Goal: Task Accomplishment & Management: Use online tool/utility

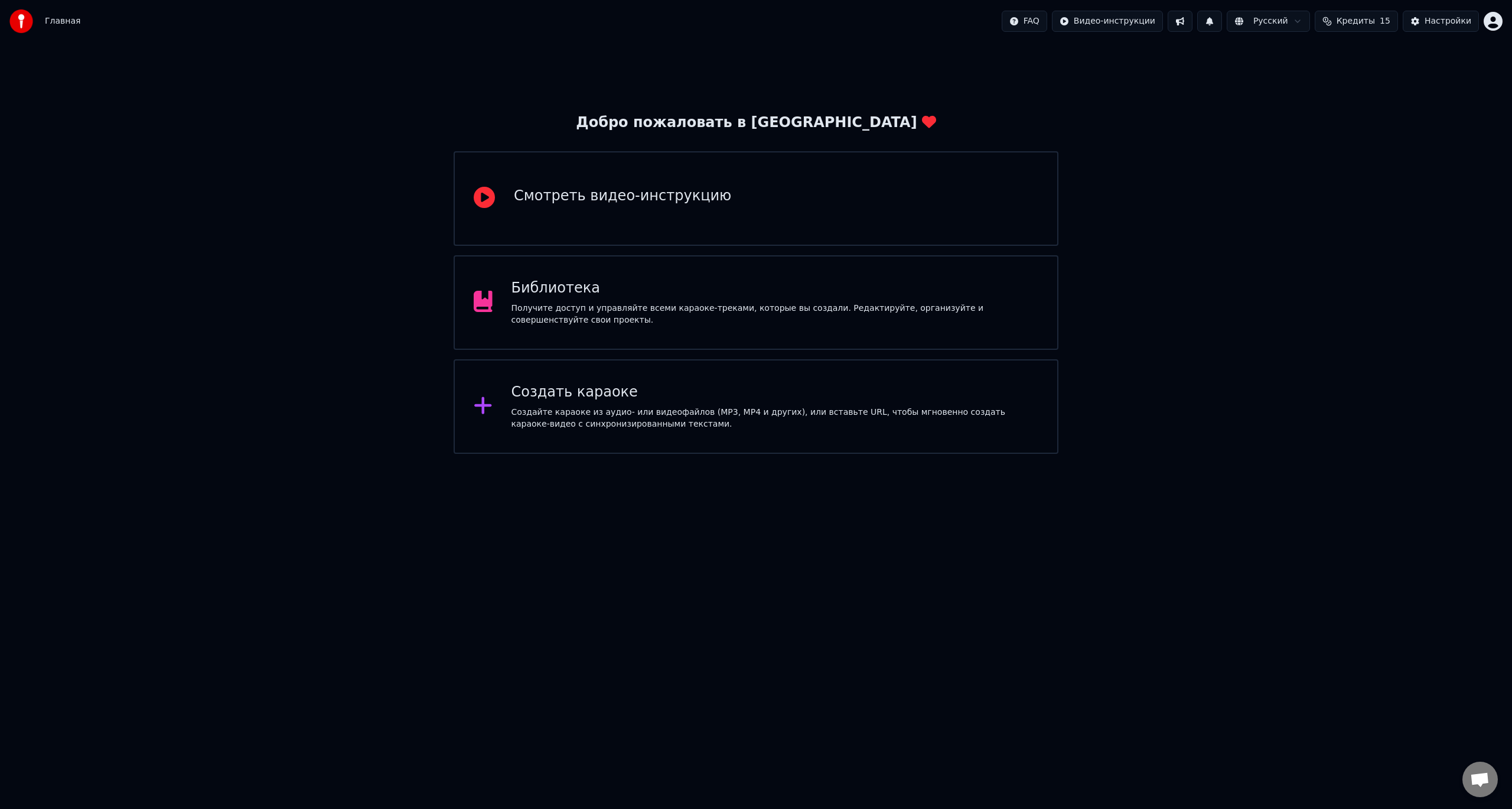
drag, startPoint x: 1141, startPoint y: 587, endPoint x: 1117, endPoint y: 575, distance: 26.8
click at [1141, 454] on html "Главная FAQ Видео-инструкции Русский Кредиты 15 Настройки Добро пожаловать в Yo…" at bounding box center [756, 226] width 1512 height 454
click at [647, 283] on div "Библиотека" at bounding box center [775, 288] width 527 height 19
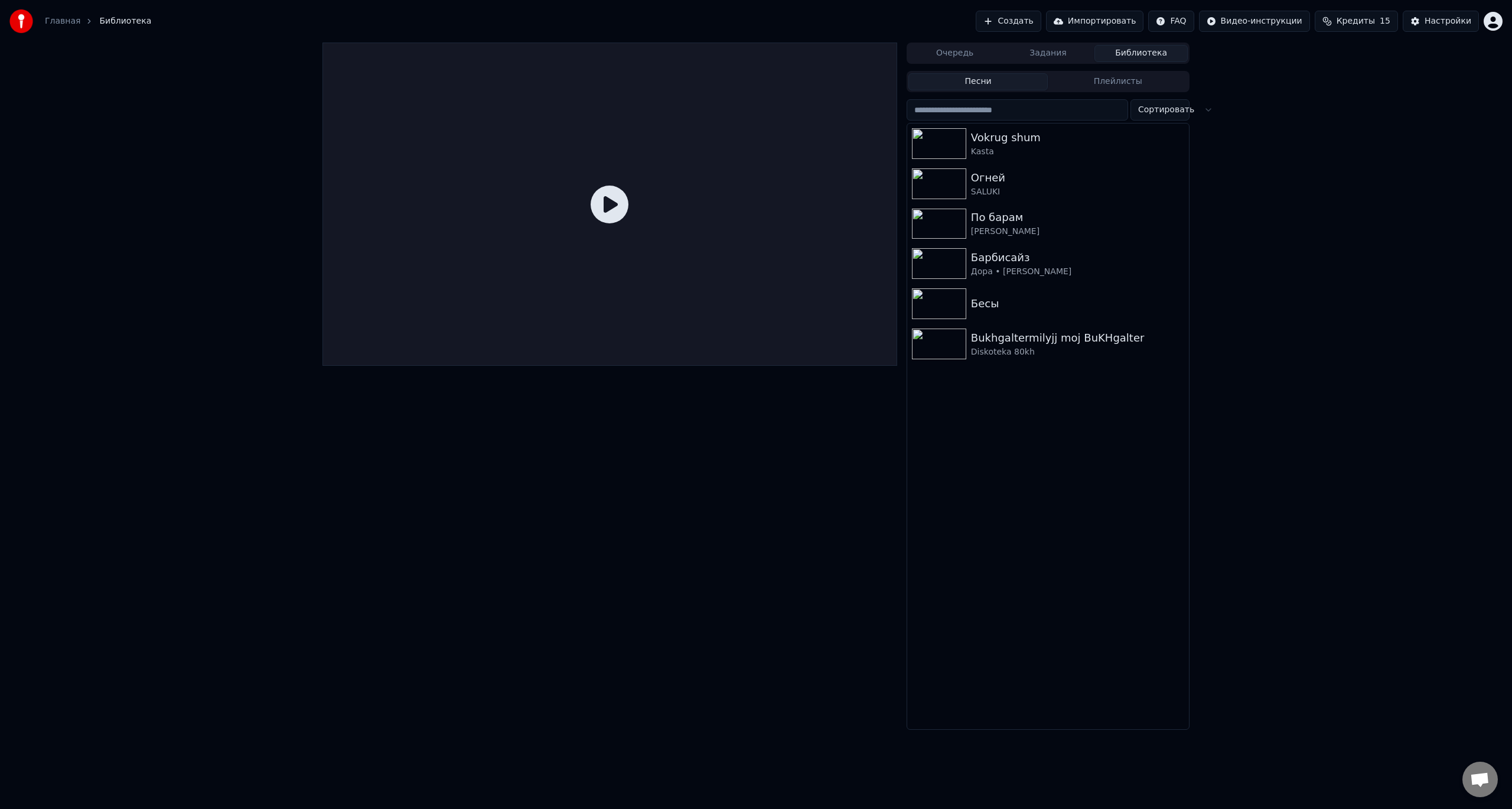
click at [1041, 26] on button "Создать" at bounding box center [1008, 21] width 65 height 21
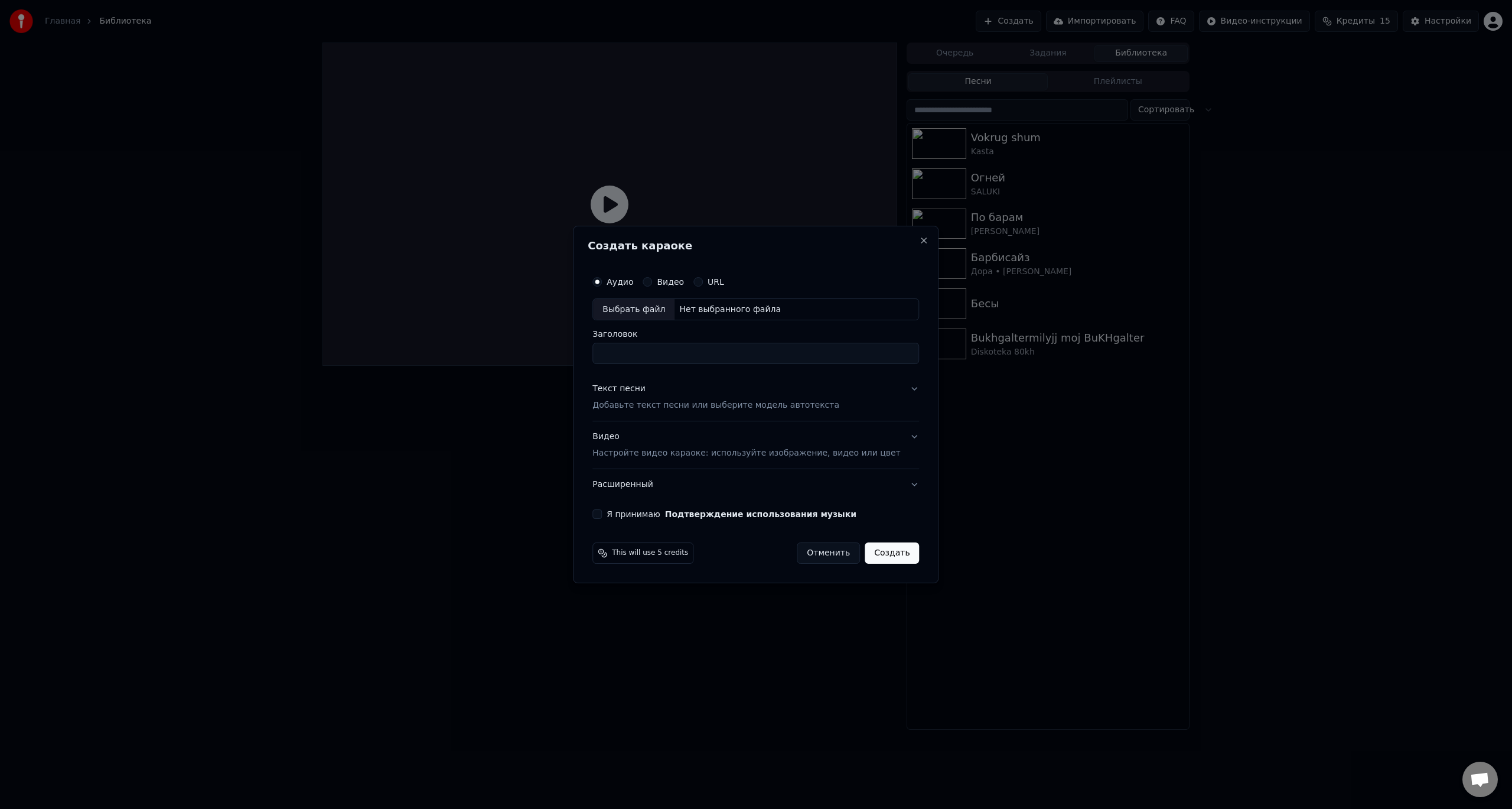
click at [667, 310] on div "Выбрать файл" at bounding box center [634, 310] width 81 height 21
drag, startPoint x: 696, startPoint y: 356, endPoint x: 765, endPoint y: 359, distance: 69.1
click at [765, 359] on input "**********" at bounding box center [756, 354] width 327 height 21
type input "**********"
click at [592, 363] on div "**********" at bounding box center [756, 404] width 366 height 358
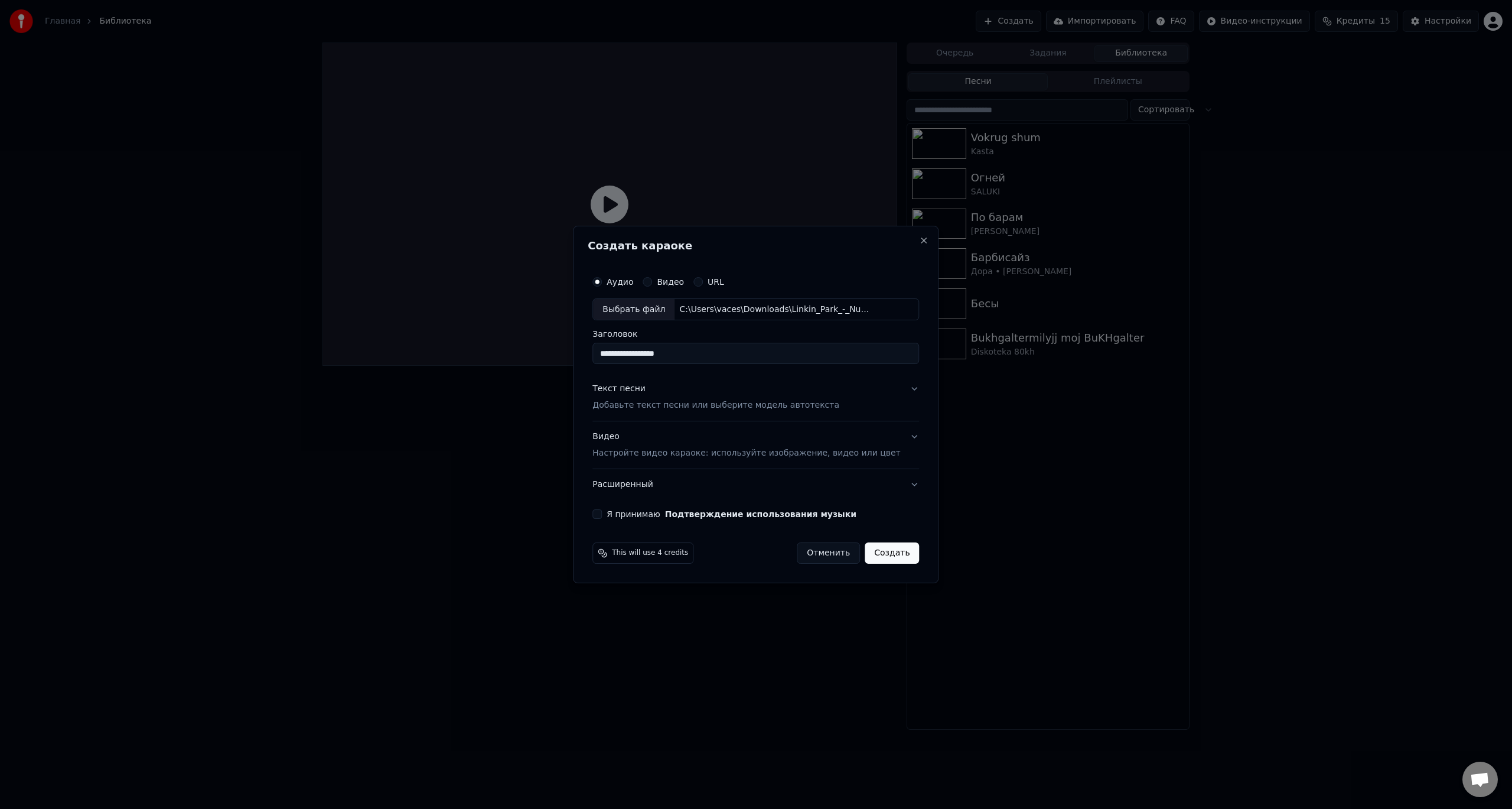
click at [683, 412] on button "Текст песни Добавьте текст песни или выберите модель автотекста" at bounding box center [756, 397] width 327 height 47
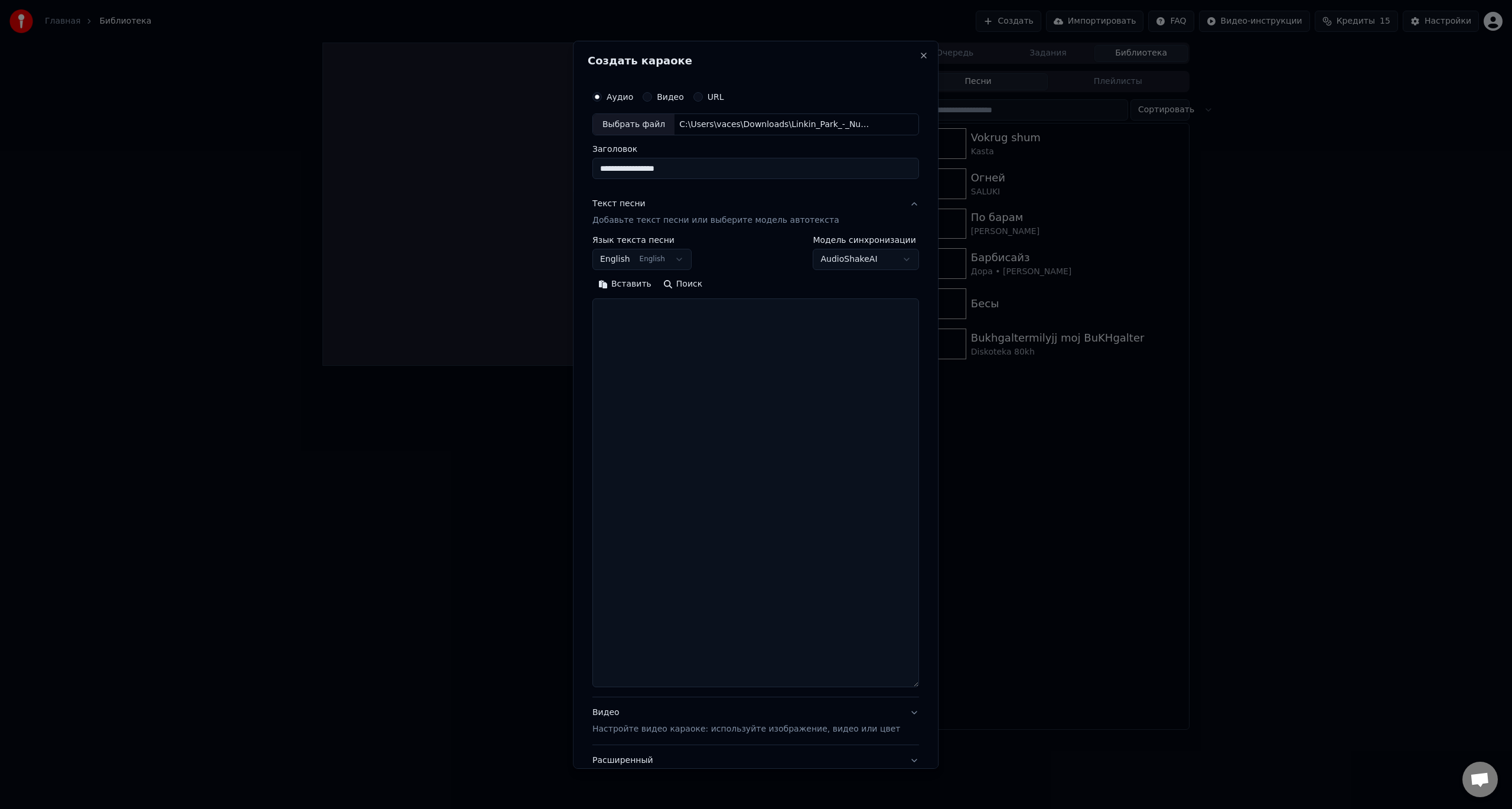
drag, startPoint x: 897, startPoint y: 464, endPoint x: 874, endPoint y: 684, distance: 221.2
click at [874, 687] on textarea at bounding box center [756, 493] width 327 height 389
click at [747, 387] on textarea at bounding box center [756, 494] width 327 height 394
paste textarea "**********"
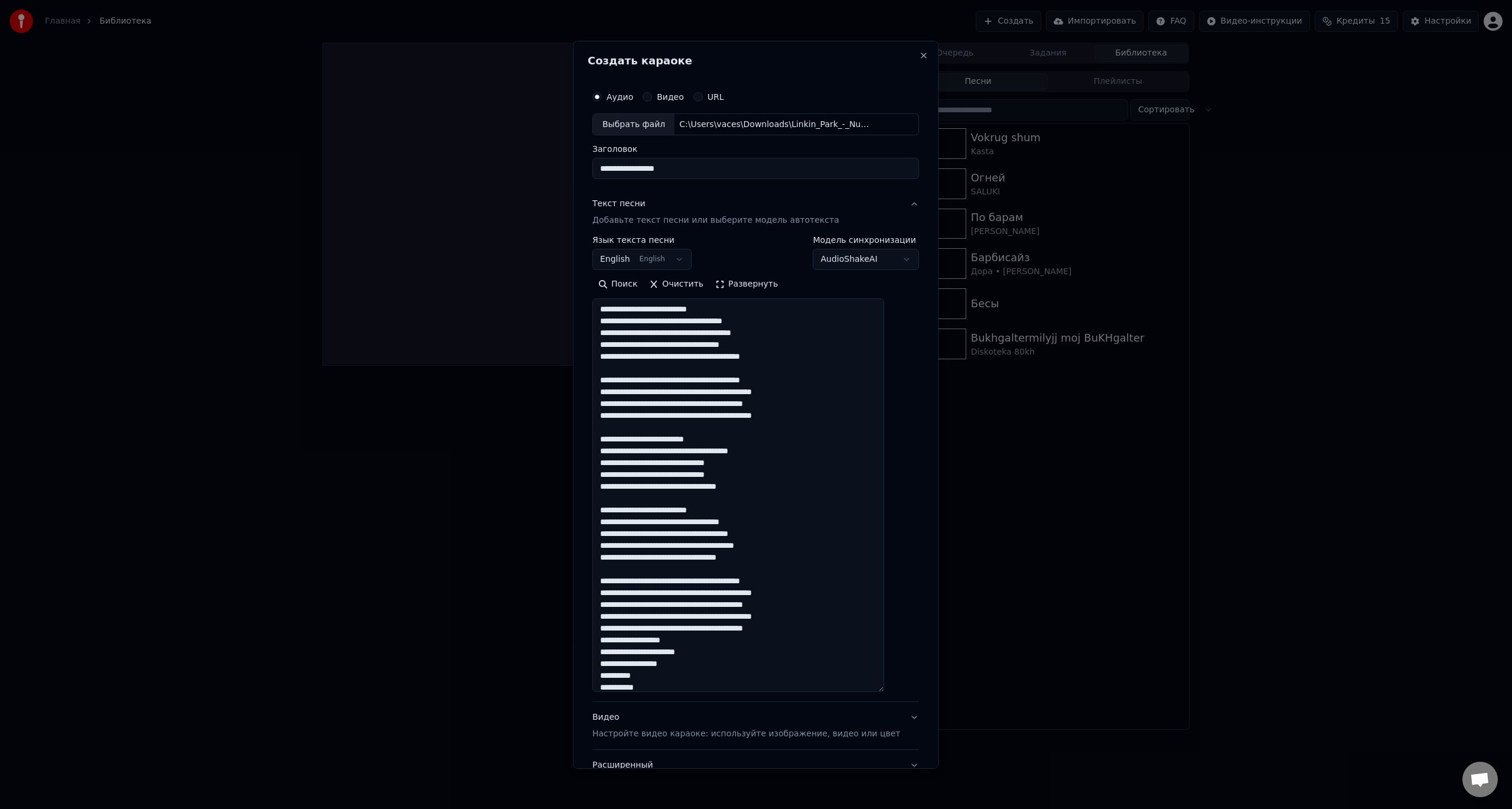
drag, startPoint x: 725, startPoint y: 308, endPoint x: 603, endPoint y: 308, distance: 122.0
click at [603, 308] on div "**********" at bounding box center [756, 441] width 336 height 725
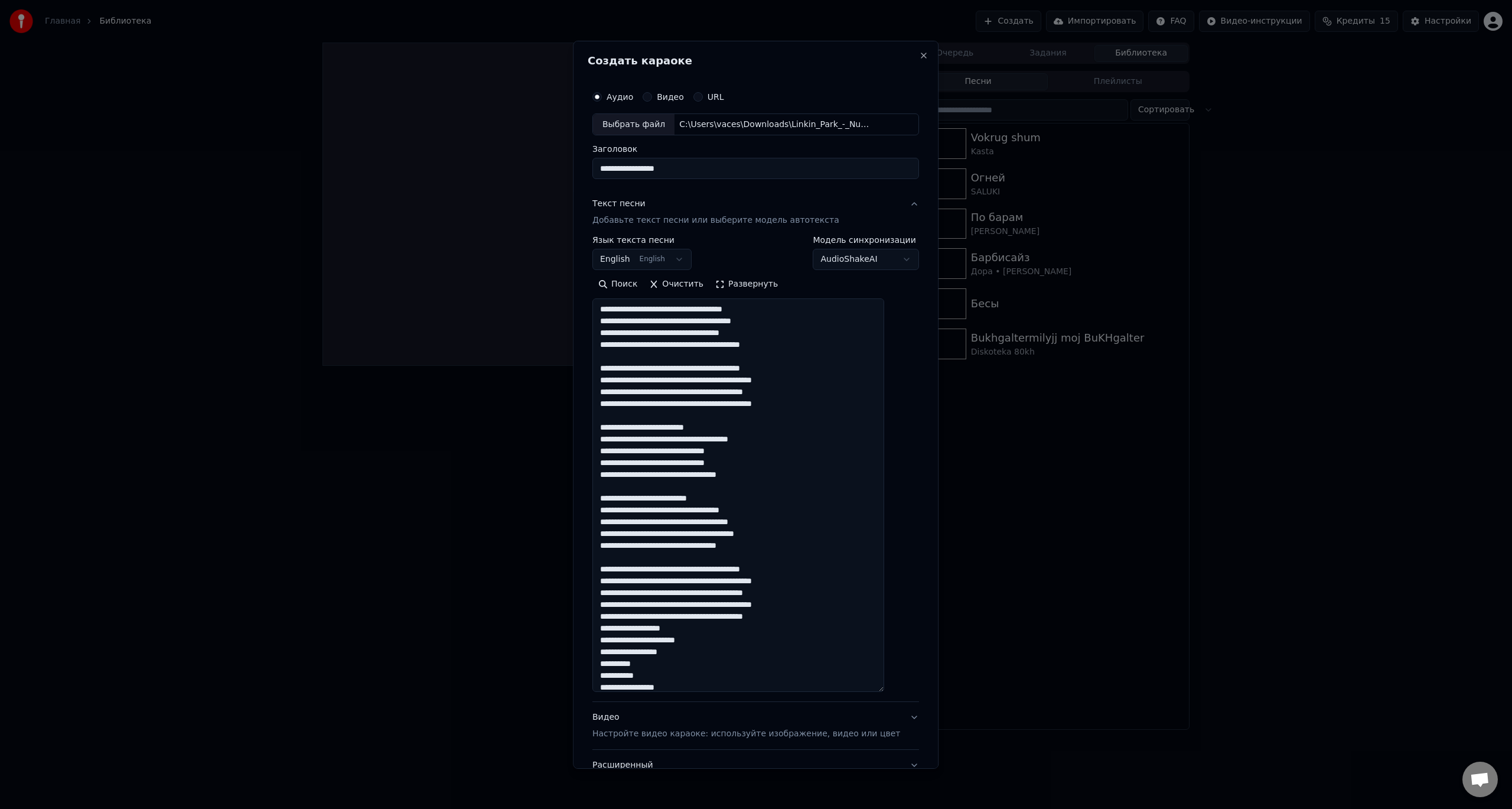
drag, startPoint x: 810, startPoint y: 368, endPoint x: 607, endPoint y: 367, distance: 203.0
click at [607, 367] on textarea at bounding box center [738, 494] width 292 height 394
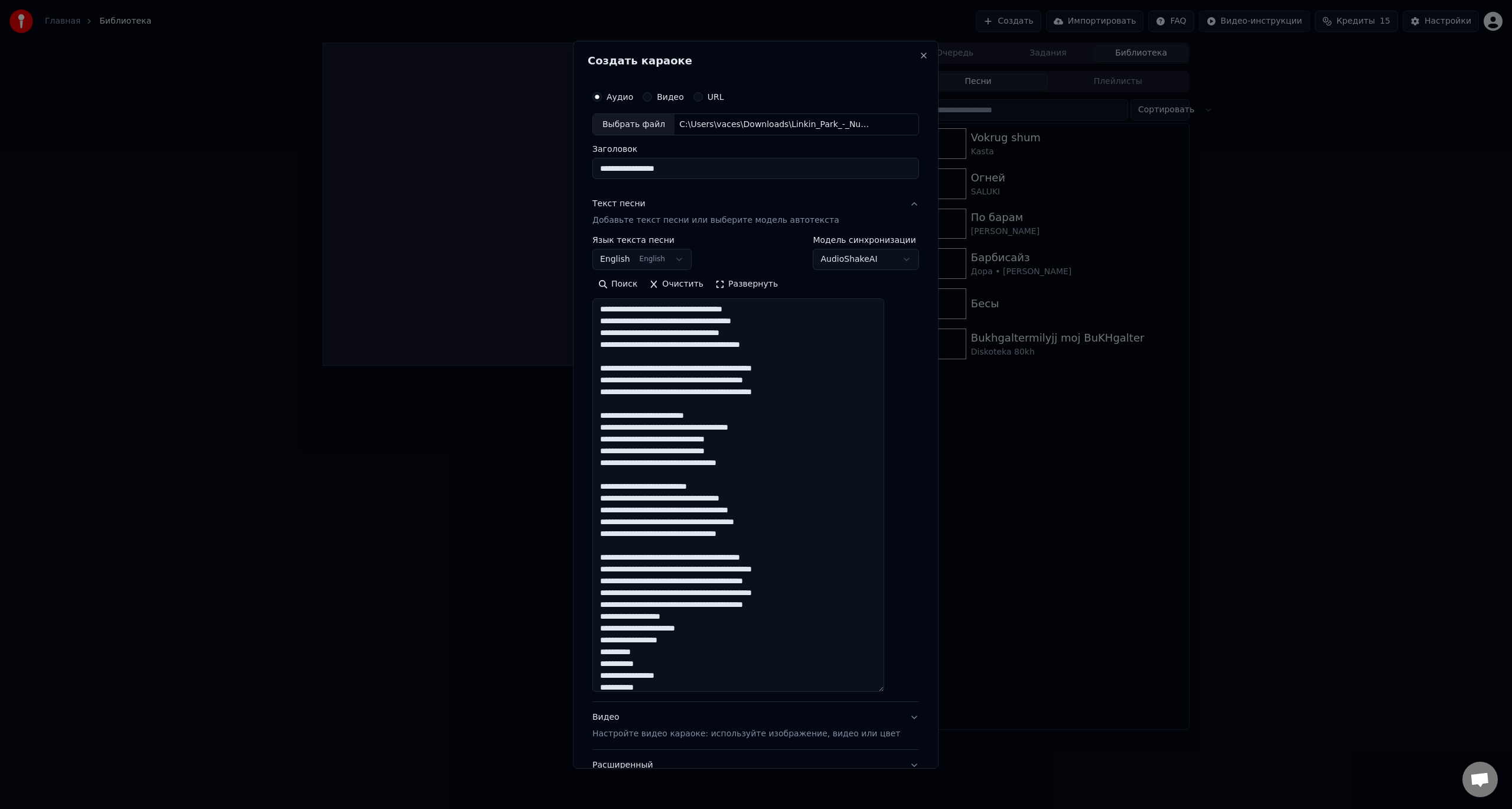
drag, startPoint x: 733, startPoint y: 412, endPoint x: 610, endPoint y: 410, distance: 123.0
click at [610, 410] on textarea at bounding box center [738, 494] width 292 height 394
click at [610, 413] on textarea at bounding box center [738, 494] width 292 height 394
drag, startPoint x: 612, startPoint y: 413, endPoint x: 728, endPoint y: 415, distance: 116.0
click at [728, 415] on textarea at bounding box center [738, 494] width 292 height 394
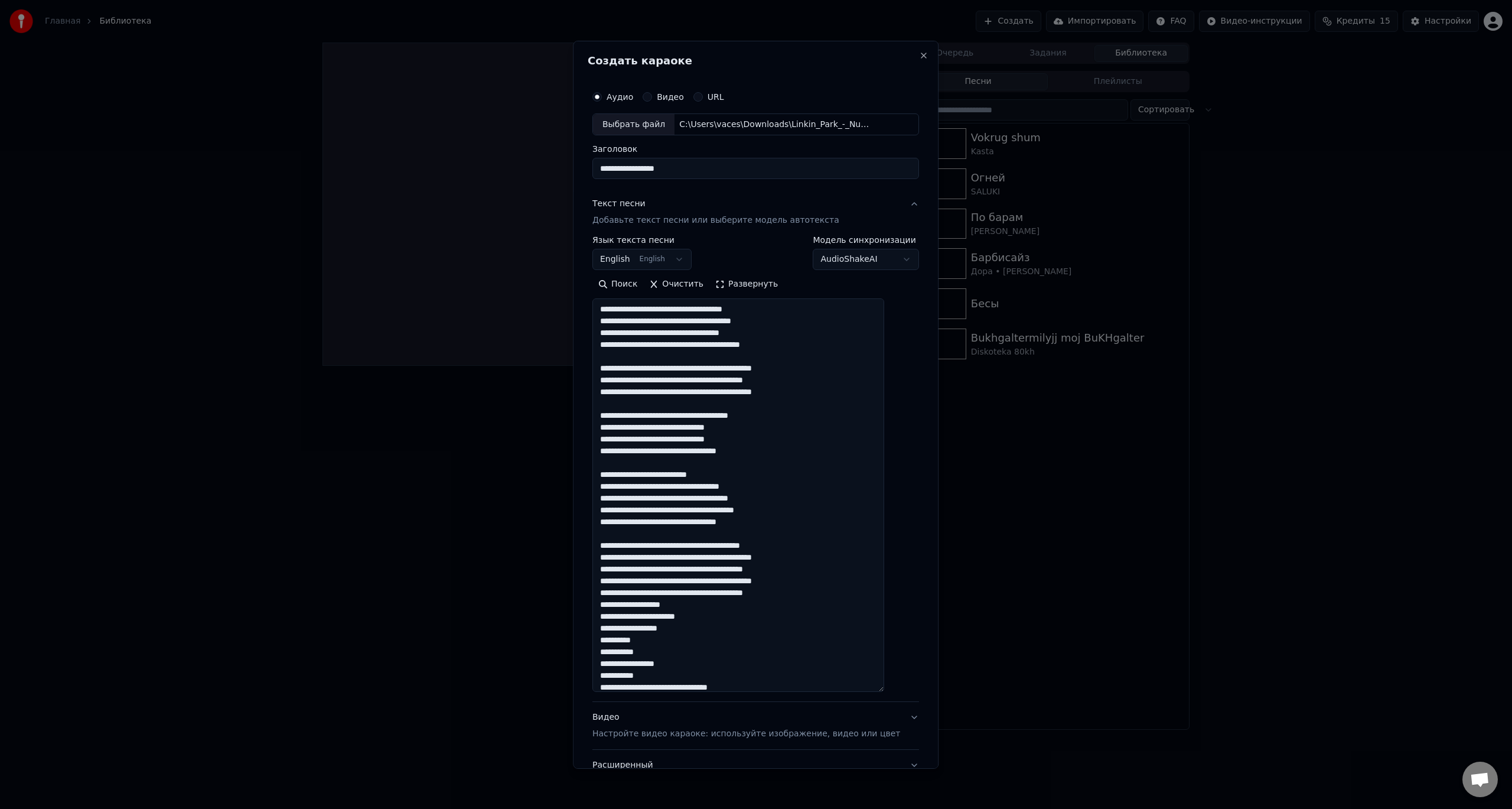
drag, startPoint x: 710, startPoint y: 476, endPoint x: 609, endPoint y: 474, distance: 101.0
click at [609, 474] on textarea at bounding box center [738, 494] width 292 height 394
drag, startPoint x: 790, startPoint y: 533, endPoint x: 608, endPoint y: 532, distance: 182.0
click at [608, 532] on textarea at bounding box center [738, 494] width 292 height 394
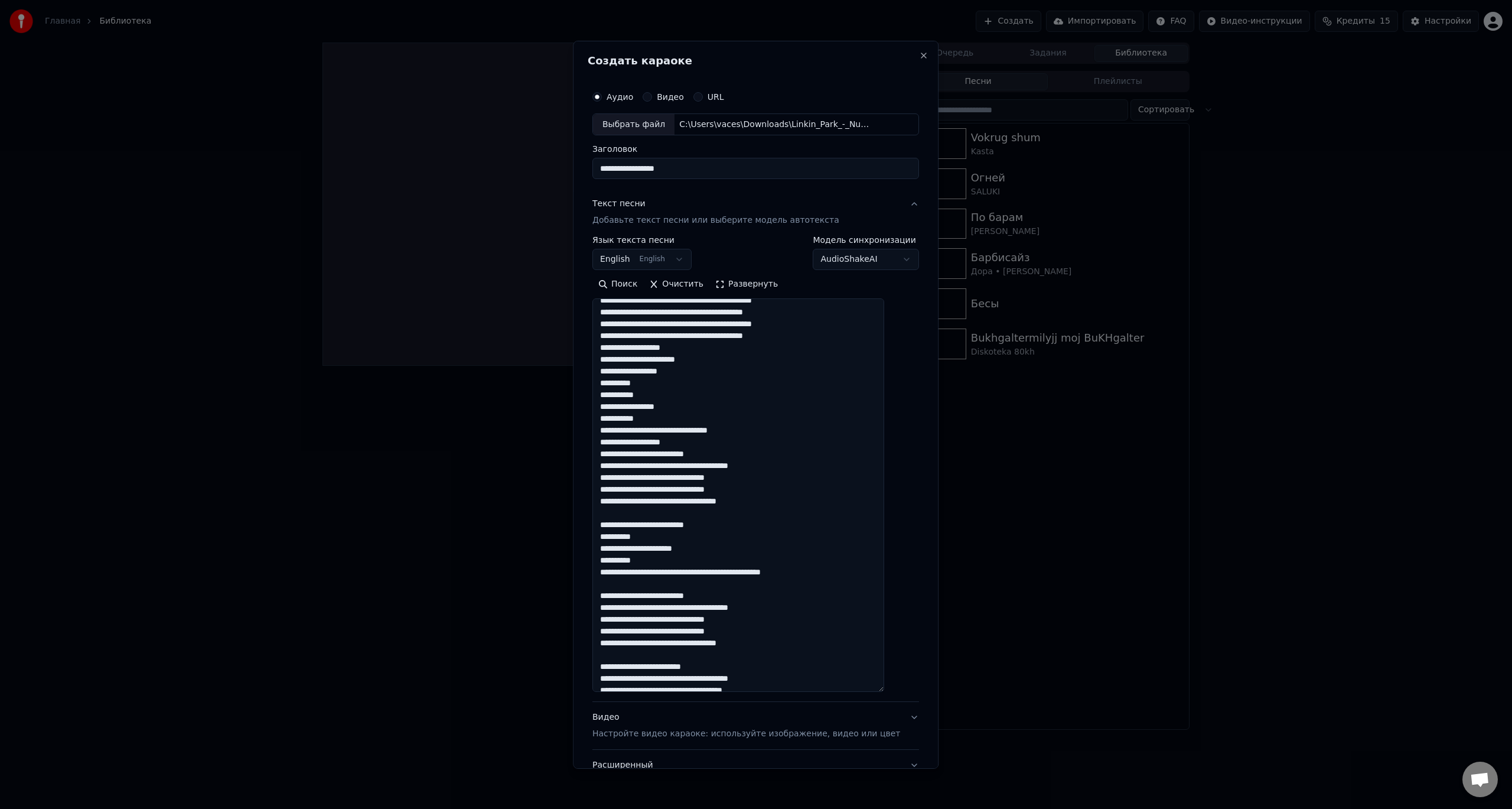
scroll to position [266, 0]
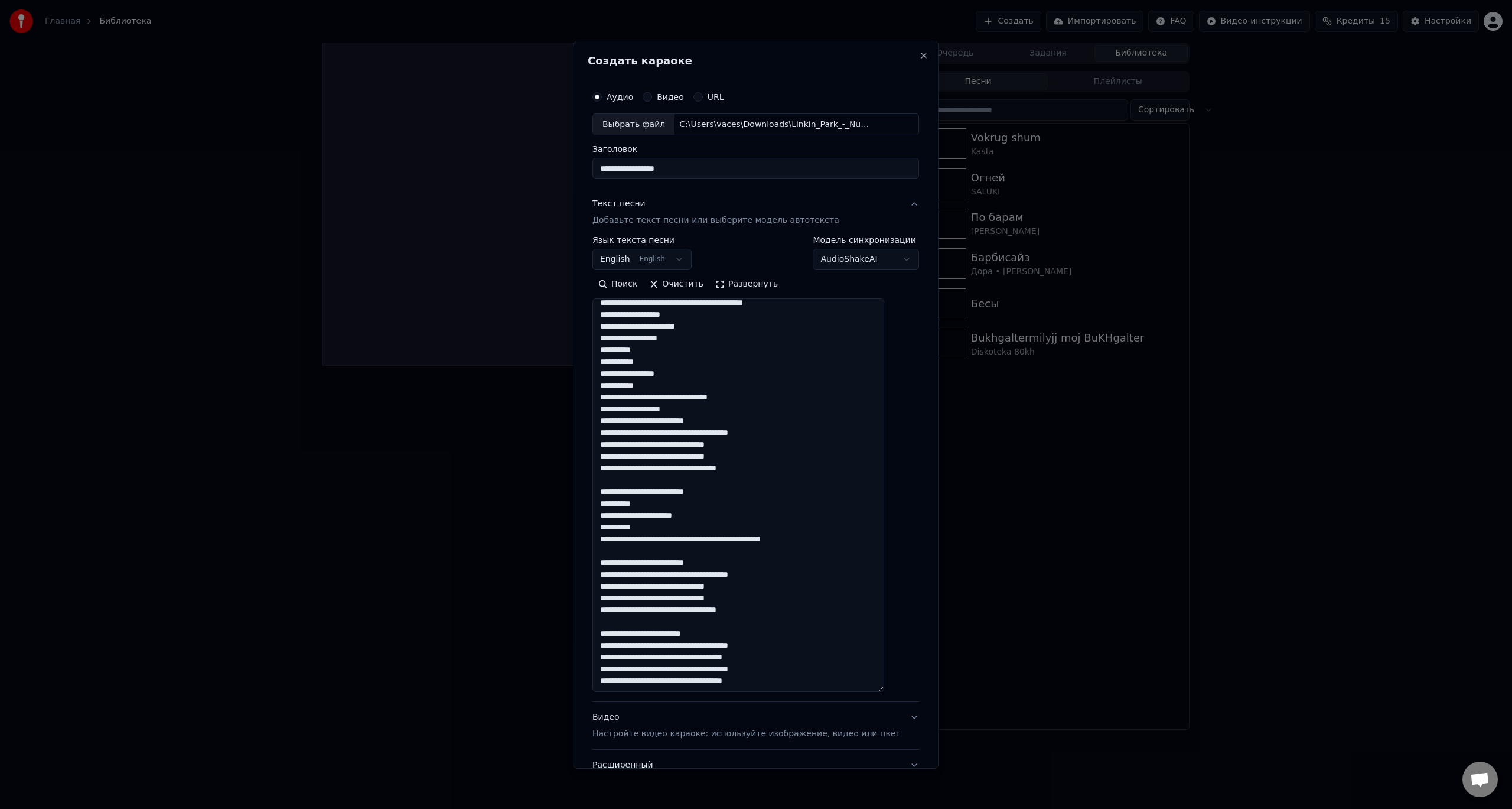
drag, startPoint x: 698, startPoint y: 494, endPoint x: 611, endPoint y: 493, distance: 87.0
click at [611, 493] on textarea at bounding box center [738, 494] width 292 height 394
drag, startPoint x: 707, startPoint y: 565, endPoint x: 608, endPoint y: 563, distance: 99.0
click at [608, 563] on textarea at bounding box center [738, 494] width 292 height 394
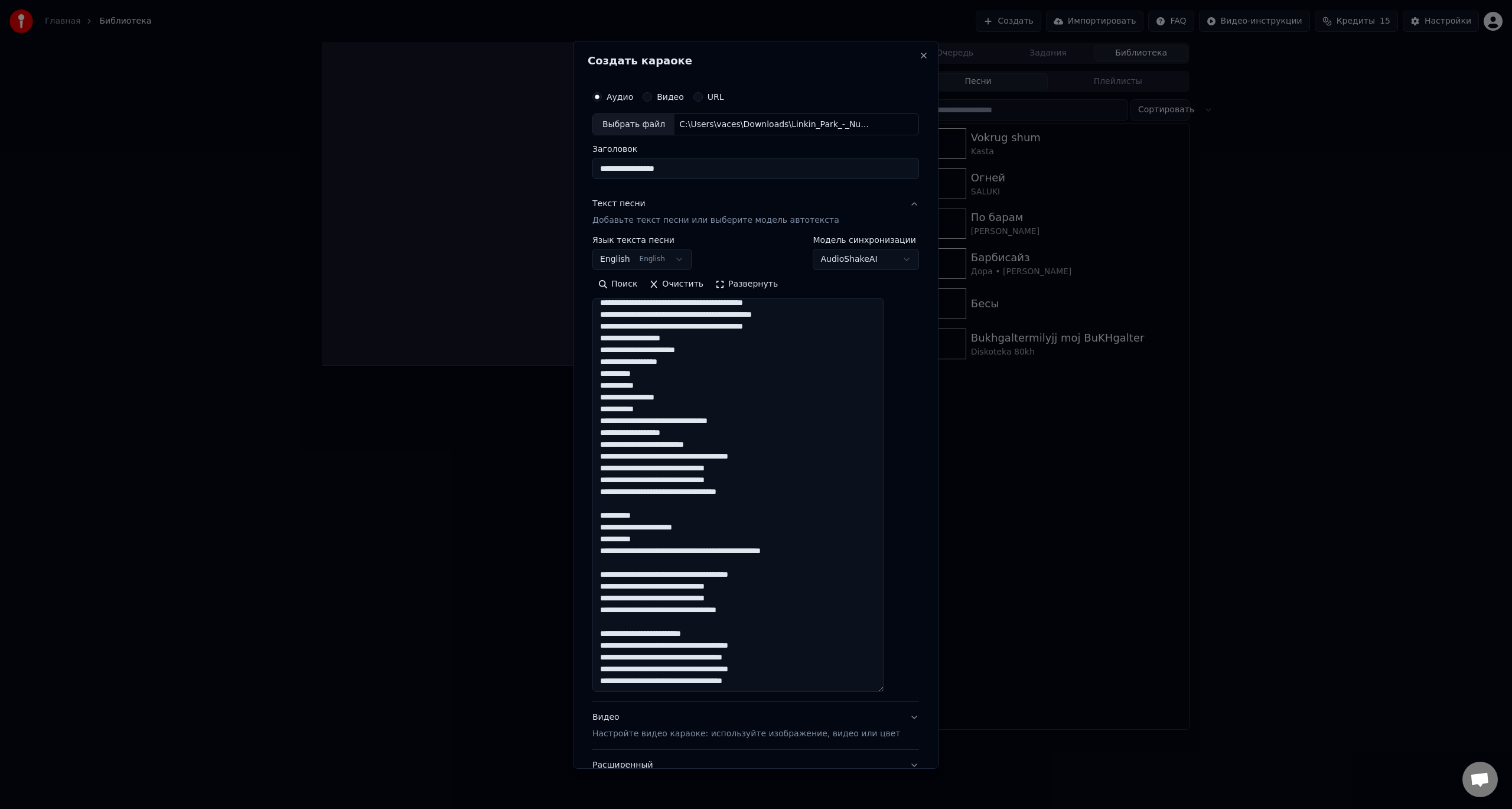
scroll to position [243, 0]
drag, startPoint x: 722, startPoint y: 634, endPoint x: 605, endPoint y: 634, distance: 117.0
click at [605, 634] on div "**********" at bounding box center [756, 441] width 336 height 725
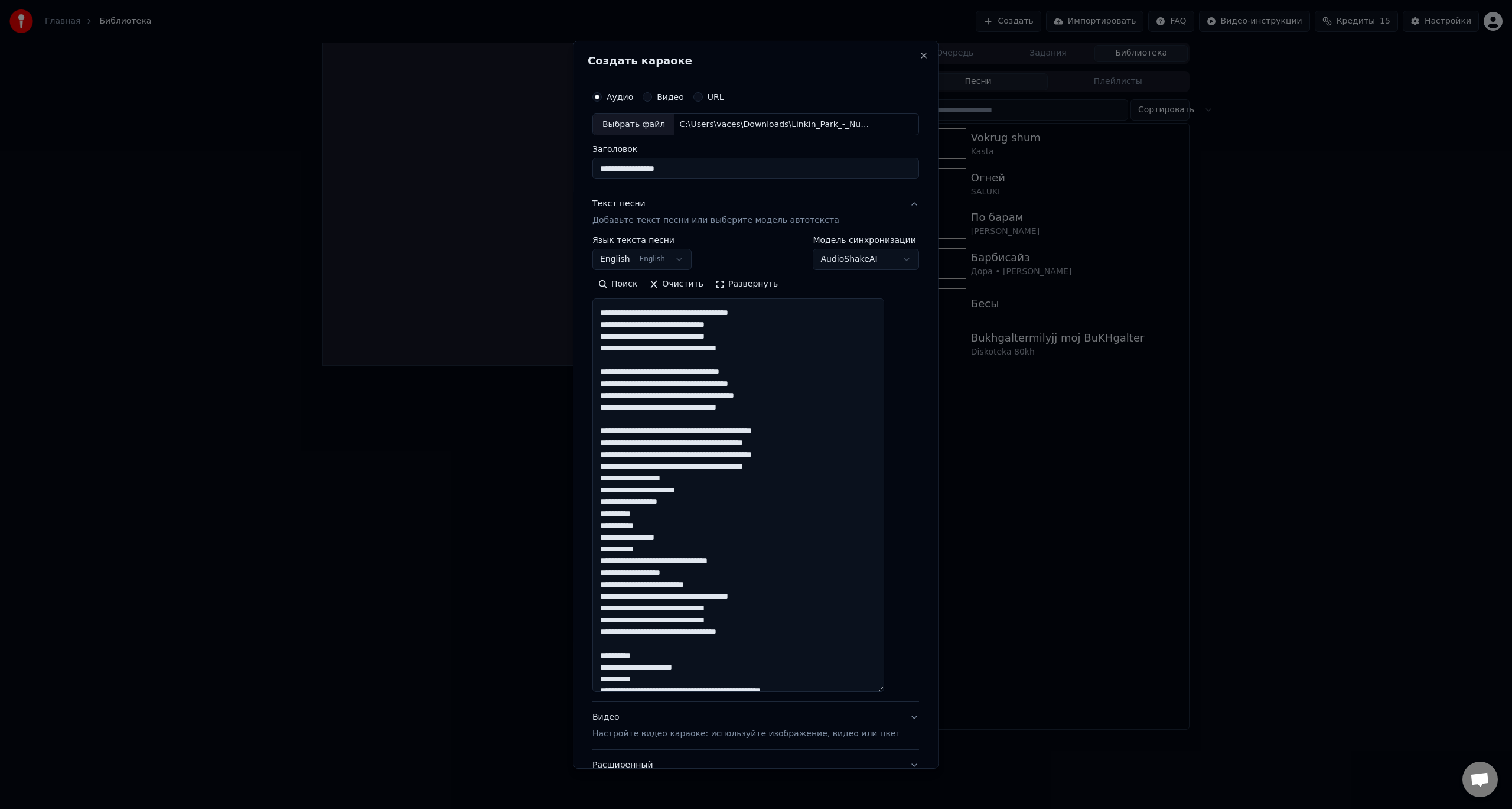
scroll to position [177, 0]
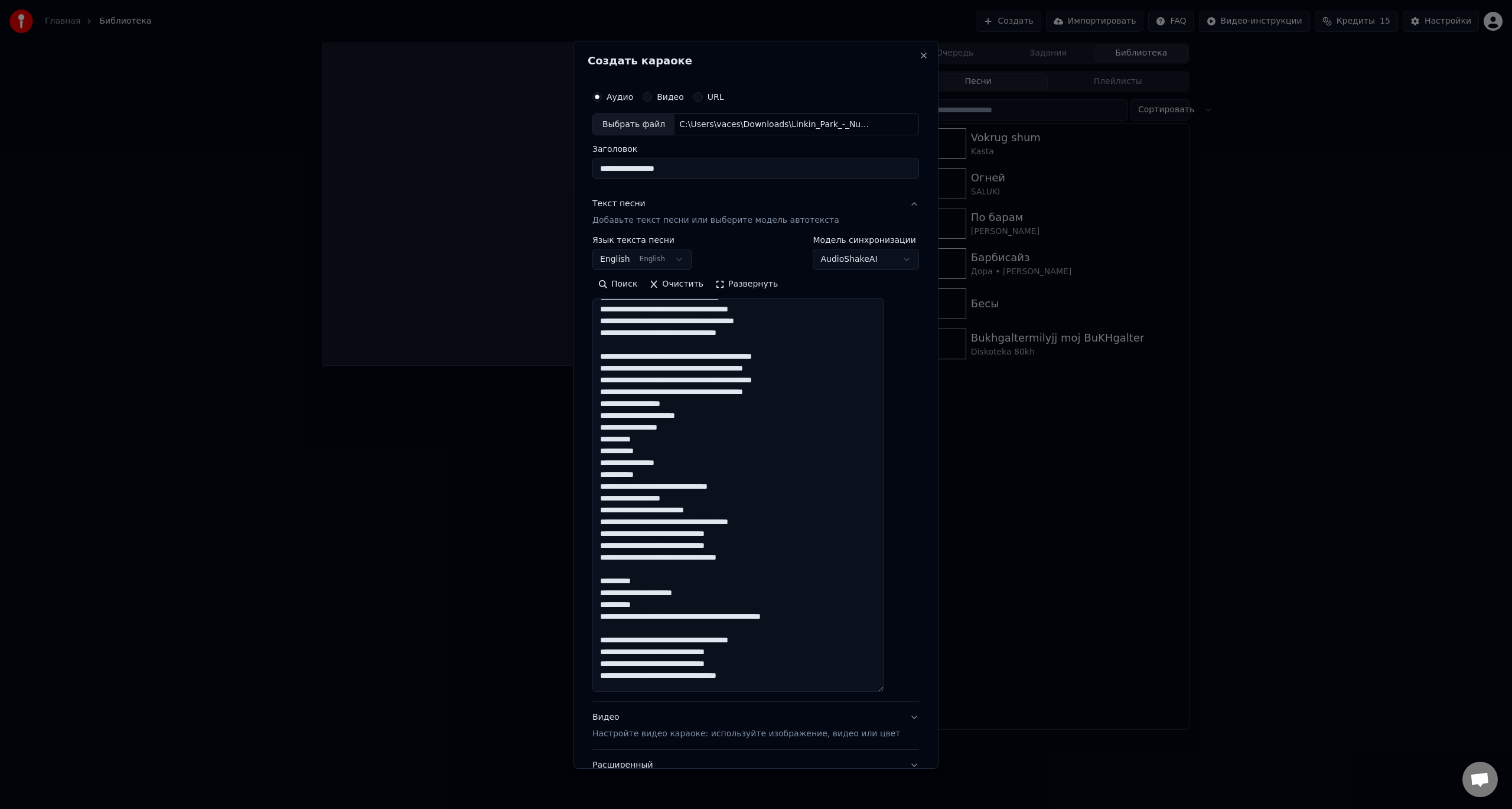
drag, startPoint x: 759, startPoint y: 557, endPoint x: 734, endPoint y: 535, distance: 33.3
click at [734, 536] on textarea at bounding box center [738, 494] width 292 height 394
drag, startPoint x: 726, startPoint y: 511, endPoint x: 591, endPoint y: 361, distance: 201.8
click at [591, 361] on div "**********" at bounding box center [756, 404] width 366 height 728
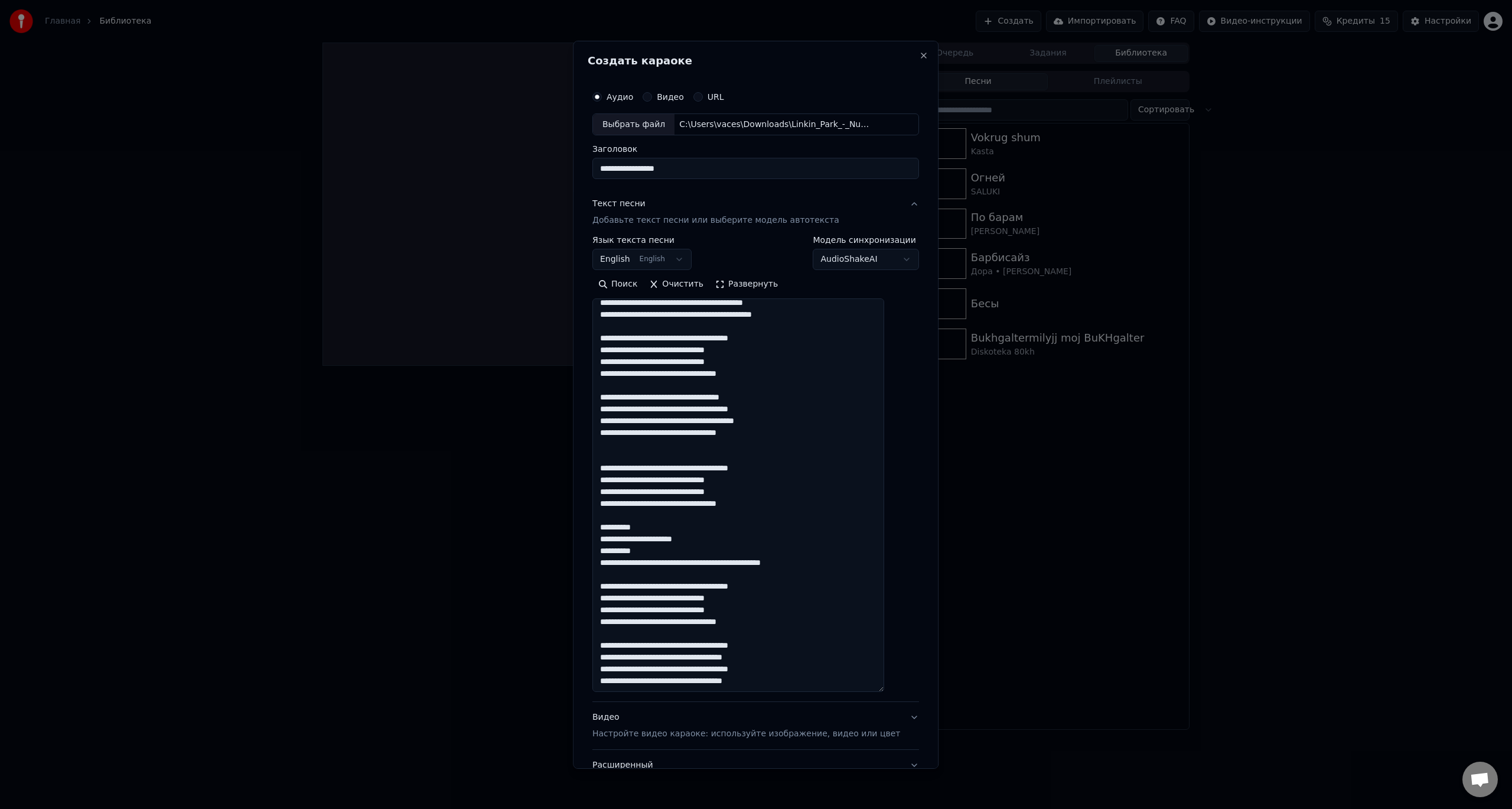
scroll to position [77, 0]
click at [615, 456] on textarea at bounding box center [738, 494] width 292 height 394
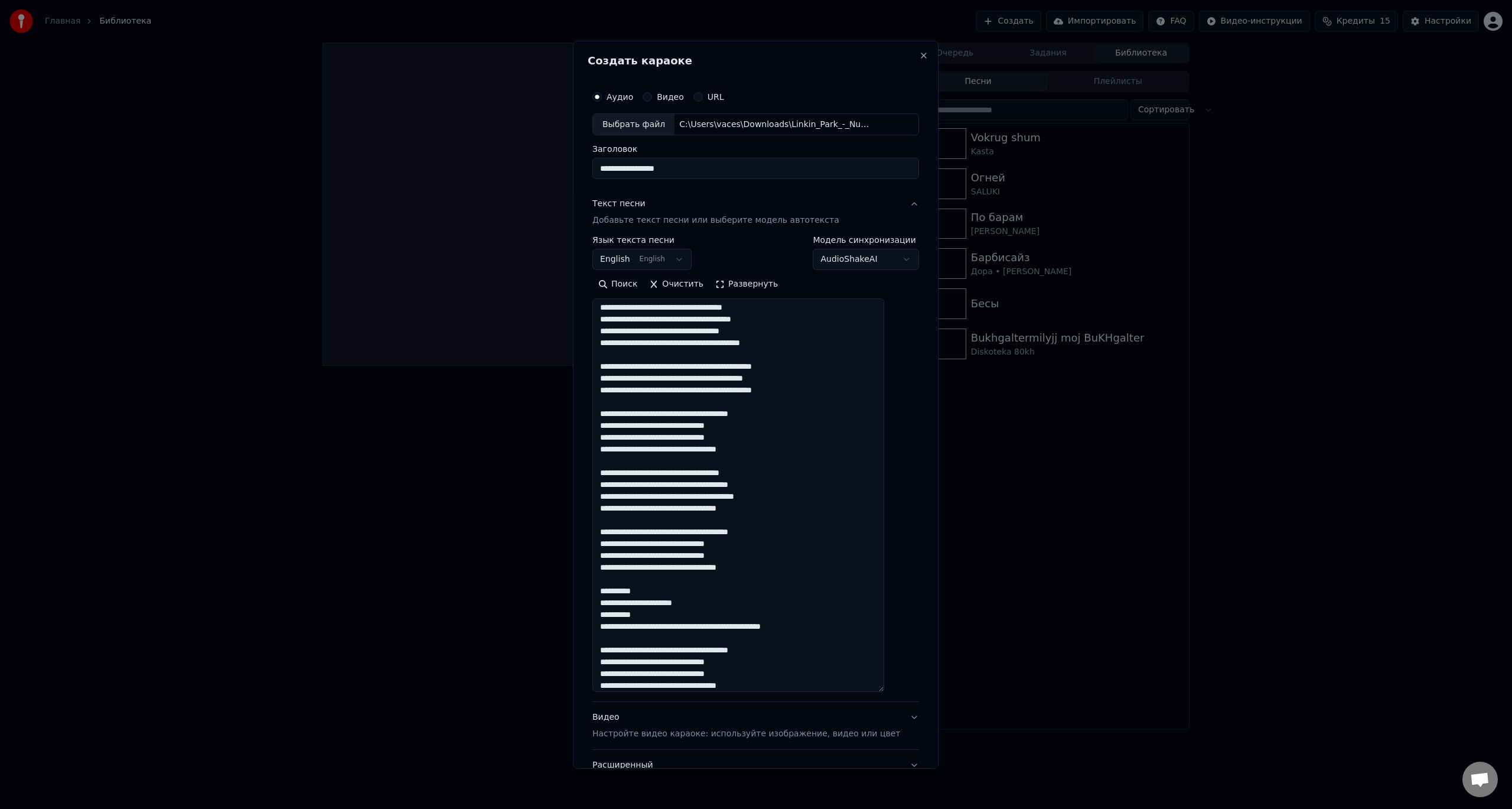
scroll to position [0, 0]
drag, startPoint x: 824, startPoint y: 397, endPoint x: 602, endPoint y: 367, distance: 224.0
click at [602, 367] on div "**********" at bounding box center [756, 441] width 336 height 725
click at [760, 512] on textarea at bounding box center [738, 494] width 292 height 394
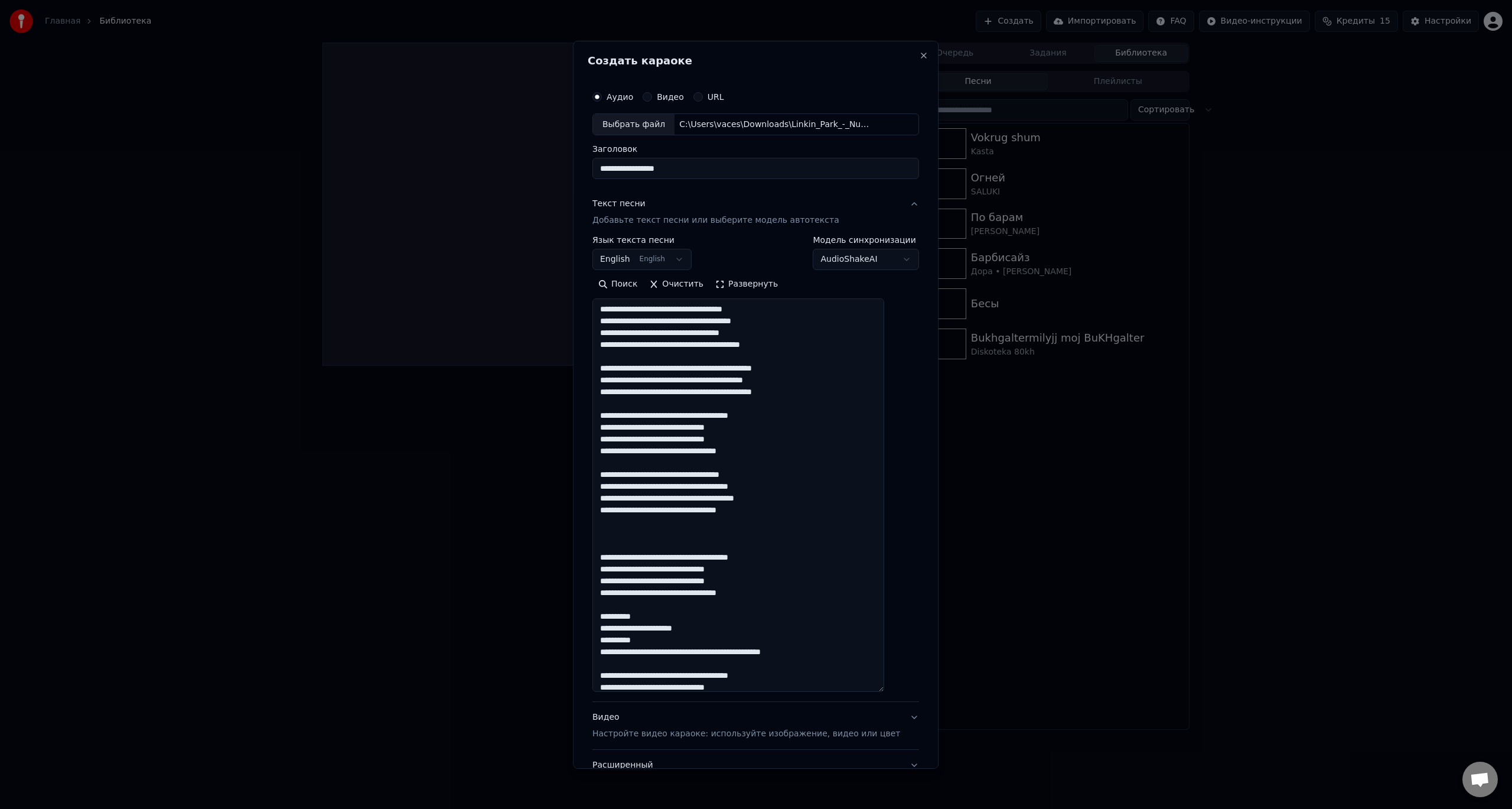
paste textarea "**********"
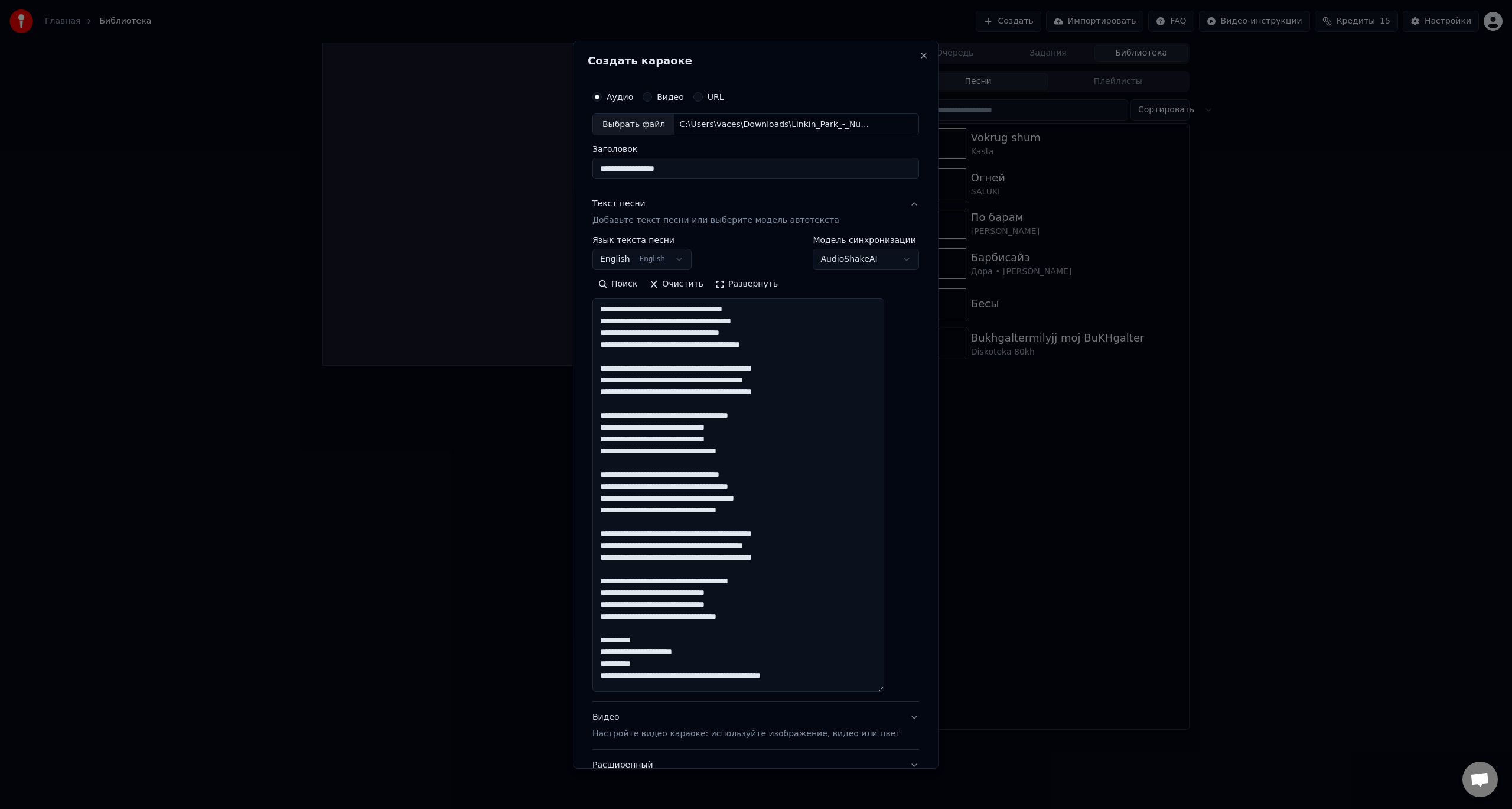
click at [763, 537] on textarea at bounding box center [738, 494] width 292 height 394
paste textarea "**********"
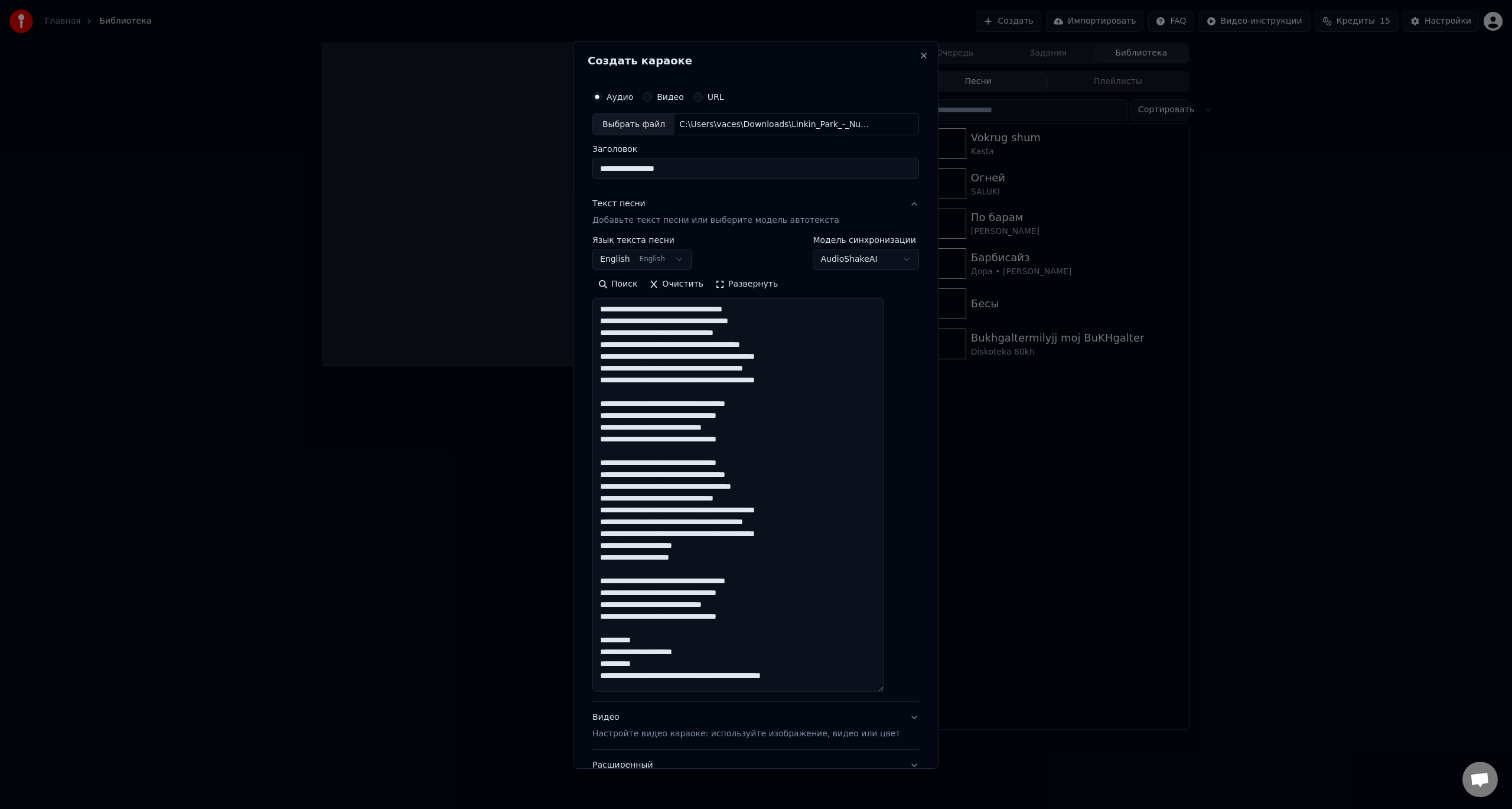
drag, startPoint x: 637, startPoint y: 320, endPoint x: 610, endPoint y: 319, distance: 27.0
click at [610, 319] on textarea at bounding box center [738, 494] width 292 height 394
drag, startPoint x: 681, startPoint y: 318, endPoint x: 610, endPoint y: 316, distance: 71.0
click at [611, 318] on textarea at bounding box center [738, 494] width 292 height 394
click at [773, 345] on textarea at bounding box center [738, 494] width 292 height 394
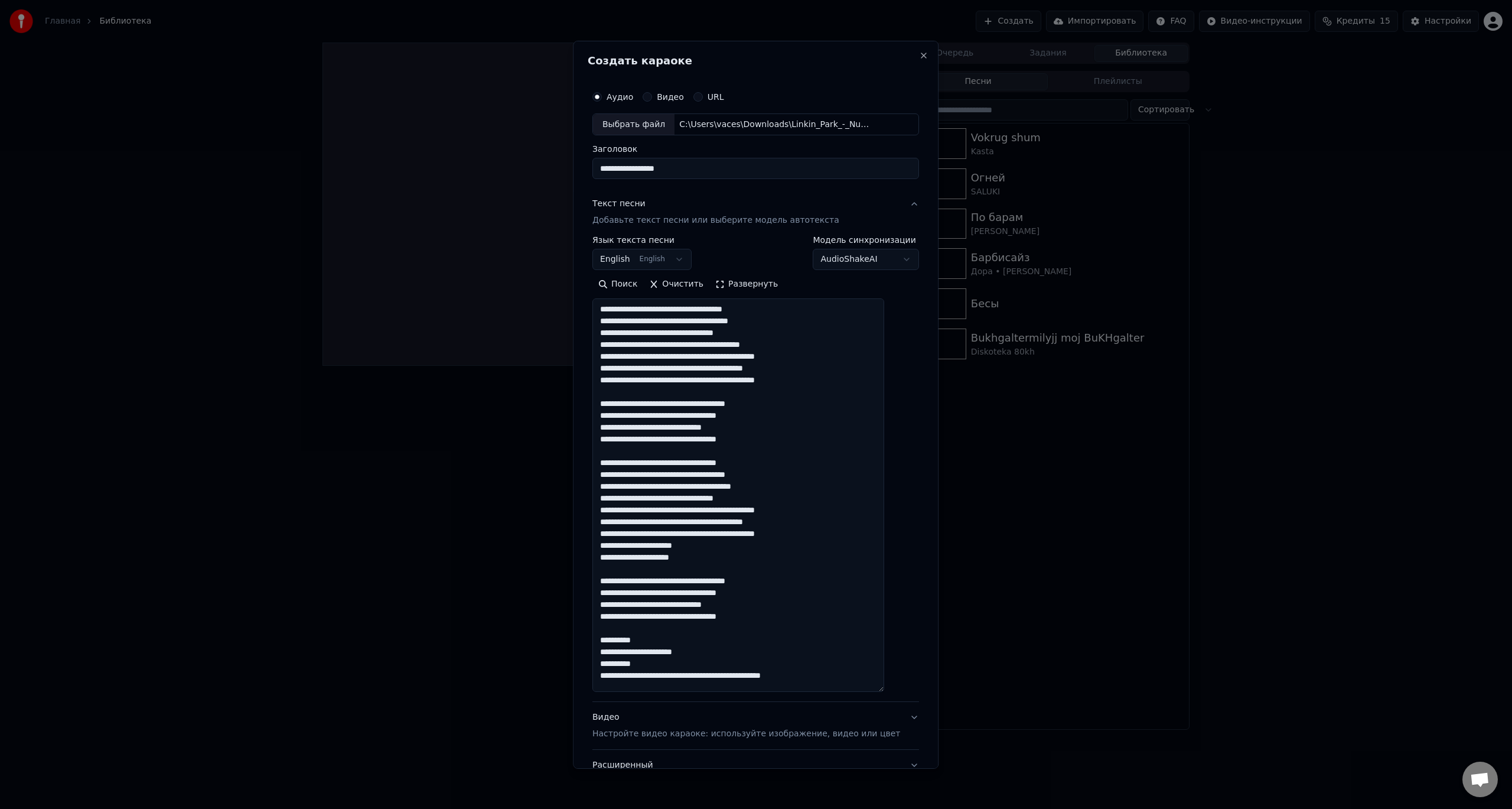
click at [773, 345] on textarea at bounding box center [738, 494] width 292 height 394
click at [732, 371] on textarea at bounding box center [738, 494] width 292 height 394
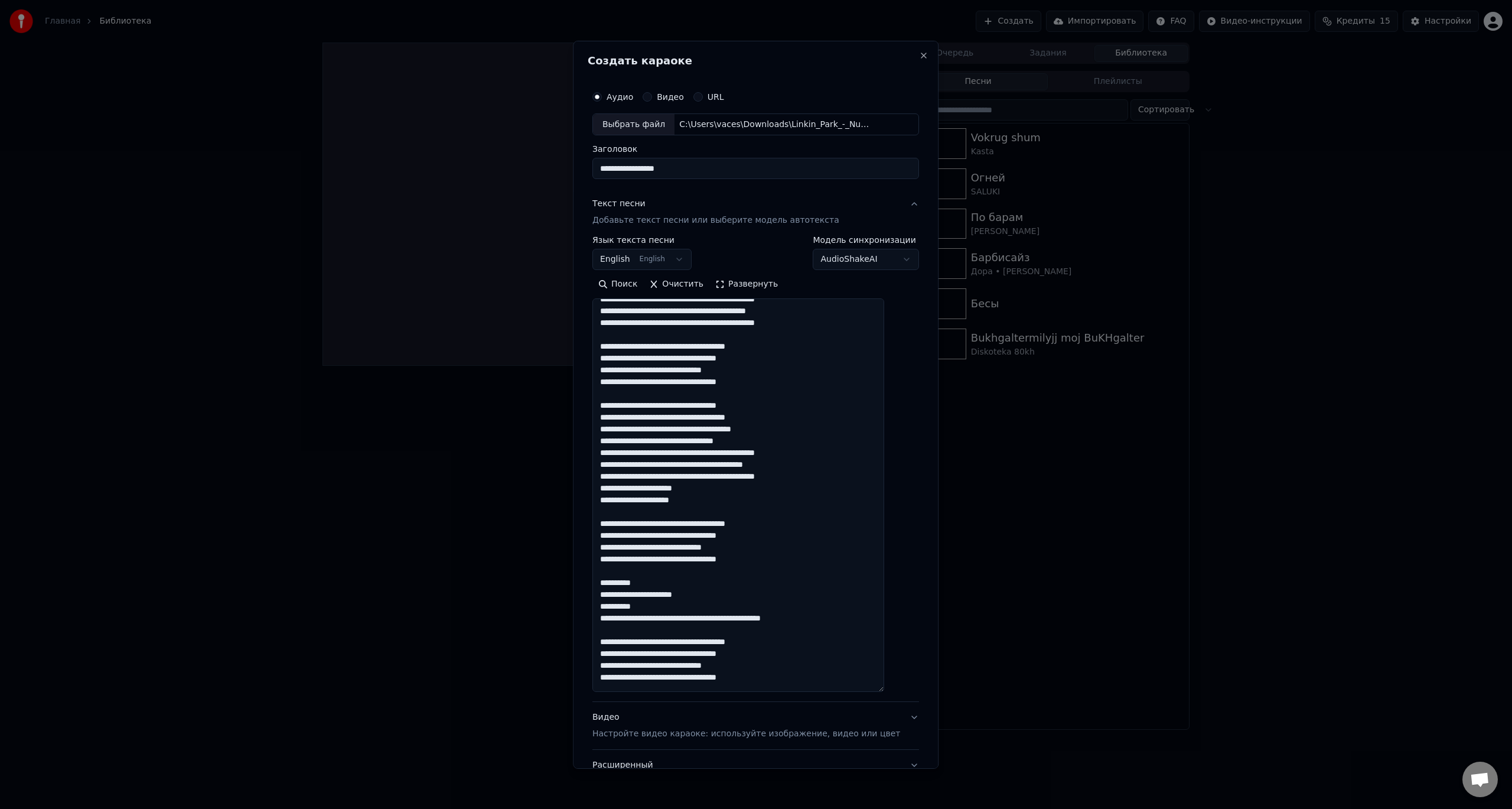
scroll to position [59, 0]
drag, startPoint x: 672, startPoint y: 342, endPoint x: 679, endPoint y: 343, distance: 7.1
click at [679, 343] on textarea at bounding box center [738, 494] width 292 height 394
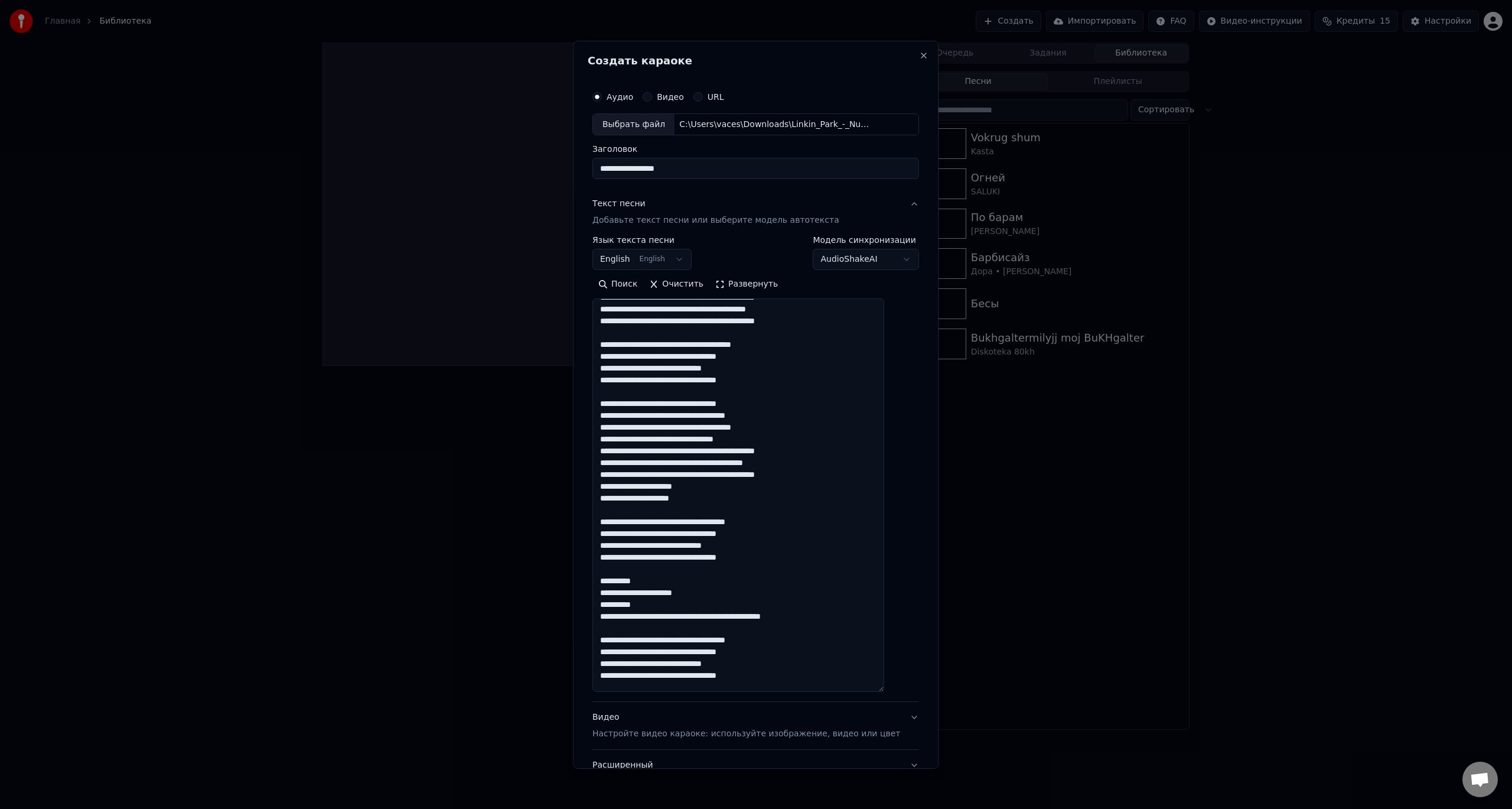
drag, startPoint x: 700, startPoint y: 356, endPoint x: 739, endPoint y: 356, distance: 39.0
click at [739, 356] on textarea at bounding box center [738, 494] width 292 height 394
click at [686, 392] on textarea at bounding box center [738, 494] width 292 height 394
drag, startPoint x: 635, startPoint y: 379, endPoint x: 667, endPoint y: 380, distance: 32.0
click at [667, 380] on textarea at bounding box center [738, 494] width 292 height 394
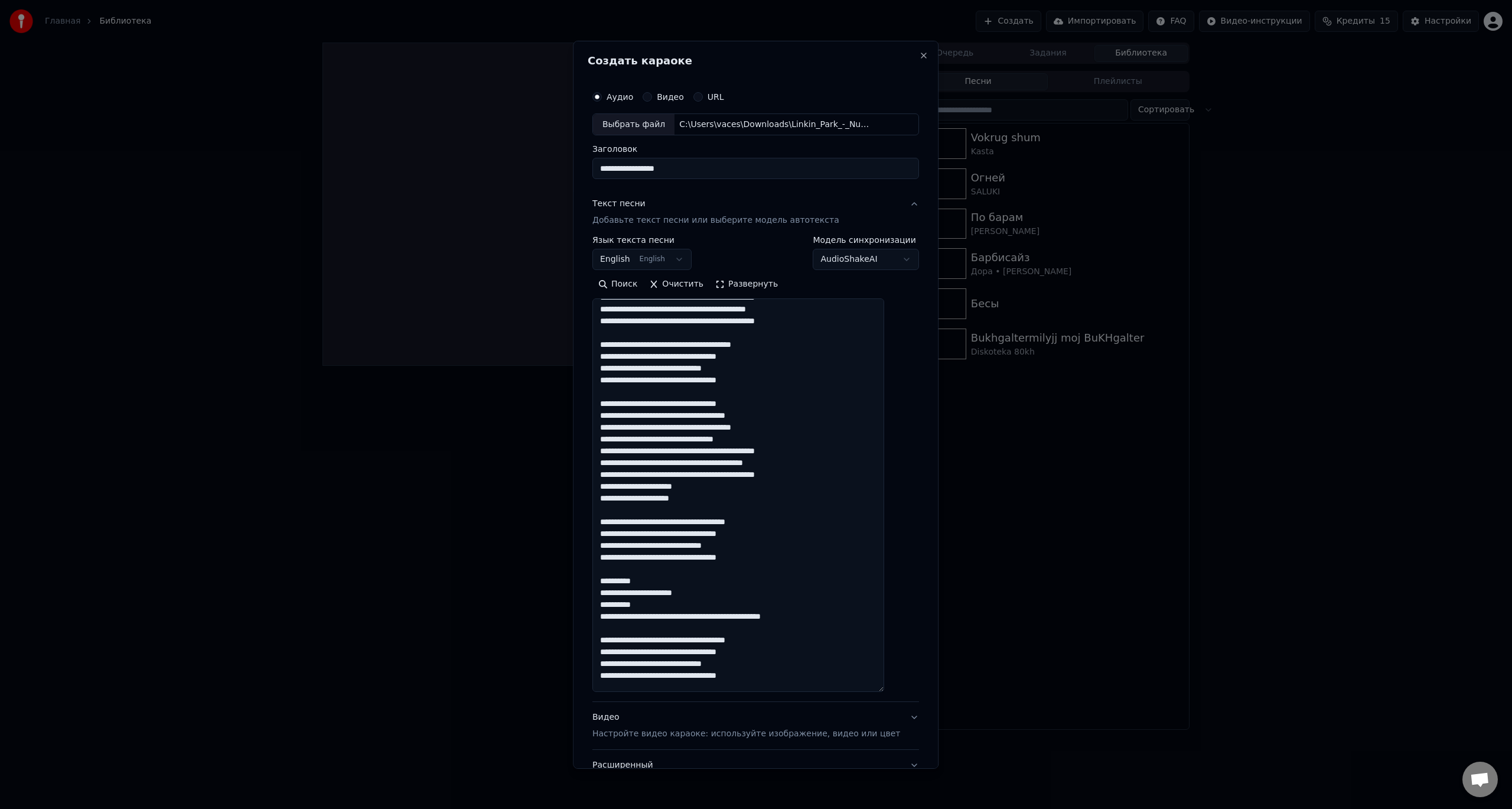
click at [641, 378] on textarea at bounding box center [738, 494] width 292 height 394
drag, startPoint x: 634, startPoint y: 378, endPoint x: 680, endPoint y: 377, distance: 46.0
click at [680, 377] on textarea at bounding box center [738, 494] width 292 height 394
drag, startPoint x: 708, startPoint y: 381, endPoint x: 756, endPoint y: 381, distance: 48.0
click at [753, 381] on textarea at bounding box center [738, 494] width 292 height 394
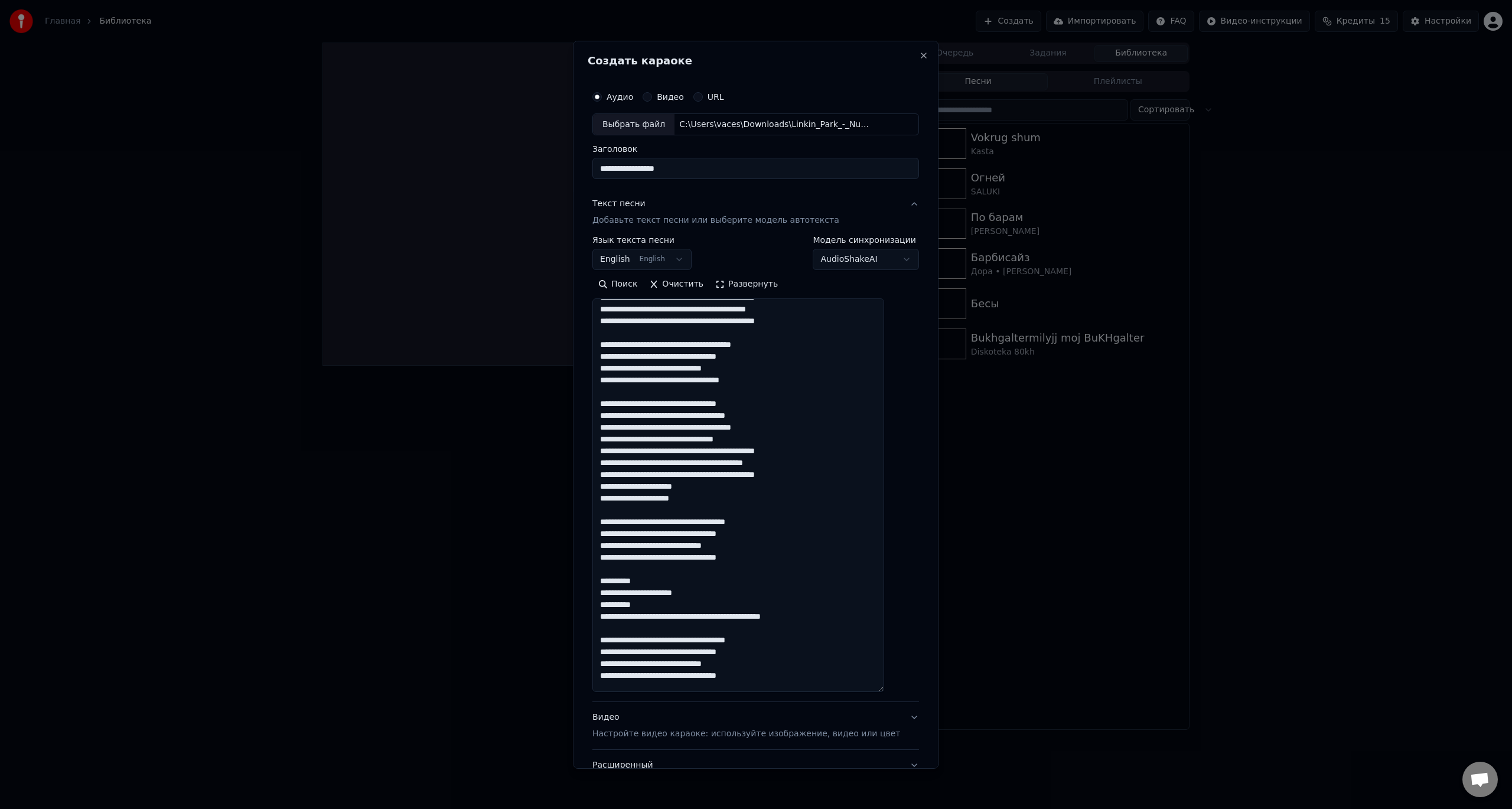
click at [756, 381] on textarea at bounding box center [738, 494] width 292 height 394
drag, startPoint x: 733, startPoint y: 380, endPoint x: 706, endPoint y: 377, distance: 27.2
click at [706, 377] on textarea at bounding box center [738, 494] width 292 height 394
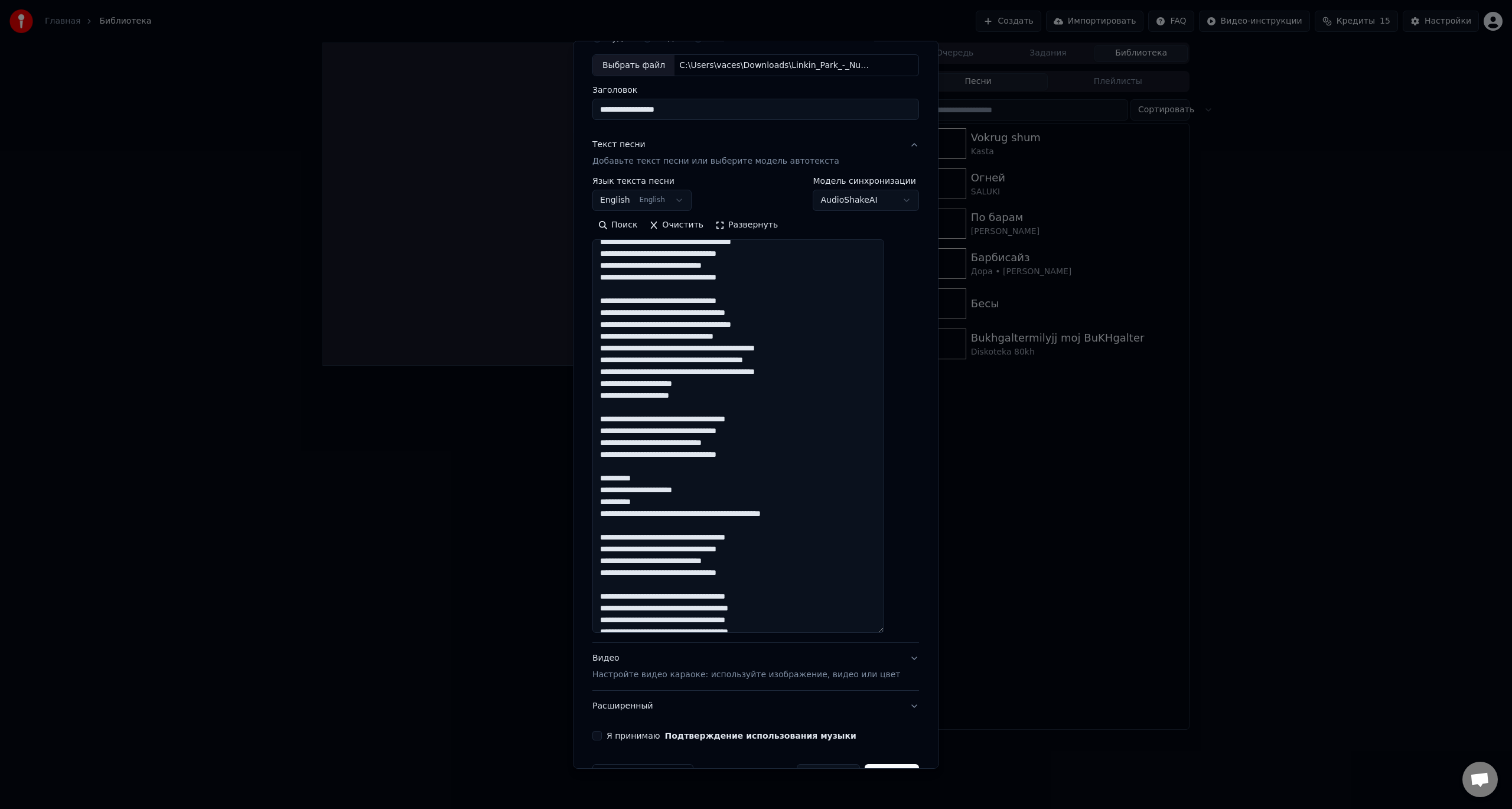
scroll to position [113, 0]
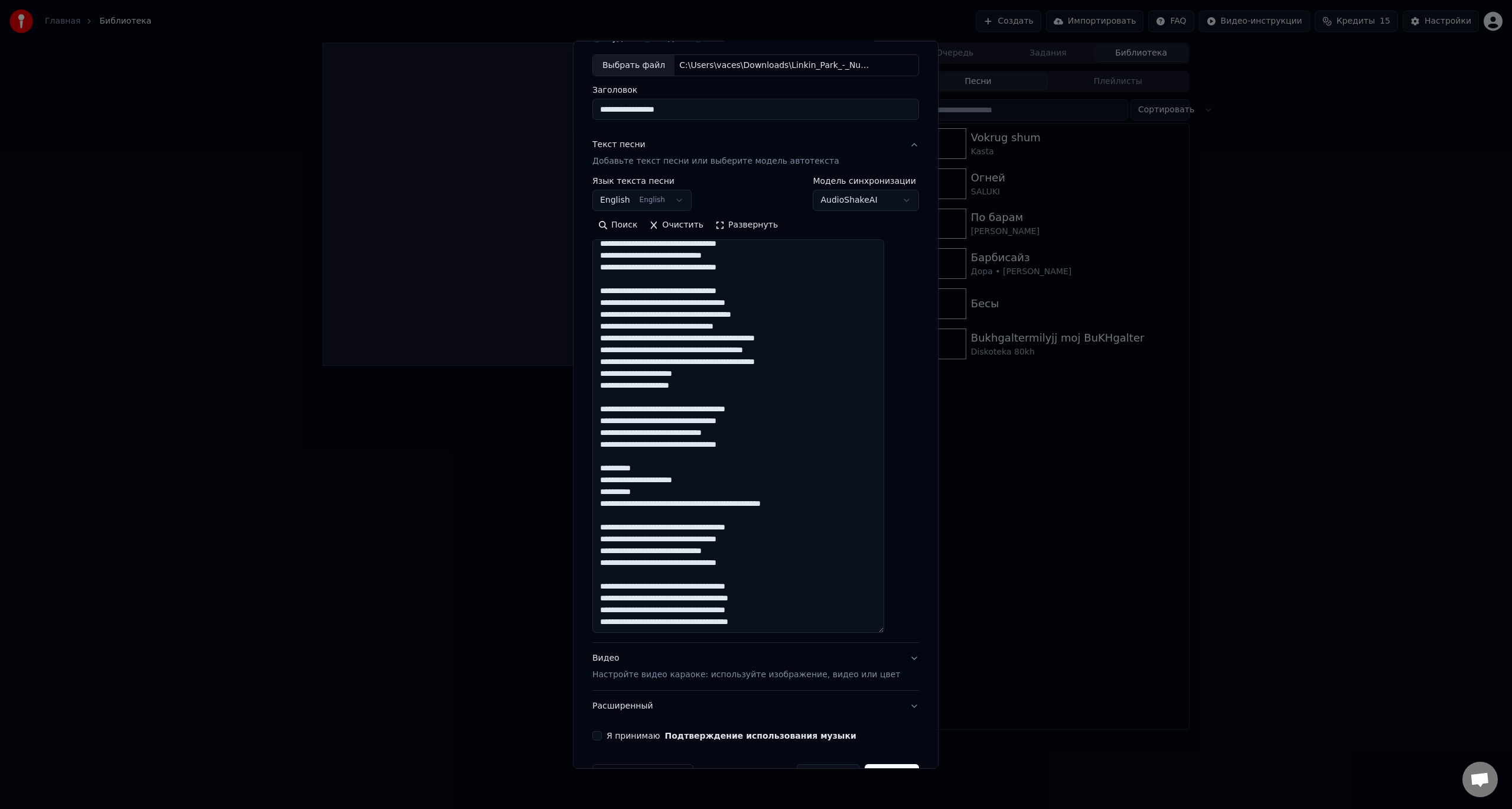
drag, startPoint x: 629, startPoint y: 467, endPoint x: 662, endPoint y: 467, distance: 33.0
click at [662, 467] on textarea at bounding box center [738, 435] width 292 height 394
drag, startPoint x: 665, startPoint y: 480, endPoint x: 696, endPoint y: 480, distance: 31.0
click at [696, 480] on textarea at bounding box center [738, 435] width 292 height 394
click at [706, 481] on textarea at bounding box center [738, 435] width 292 height 394
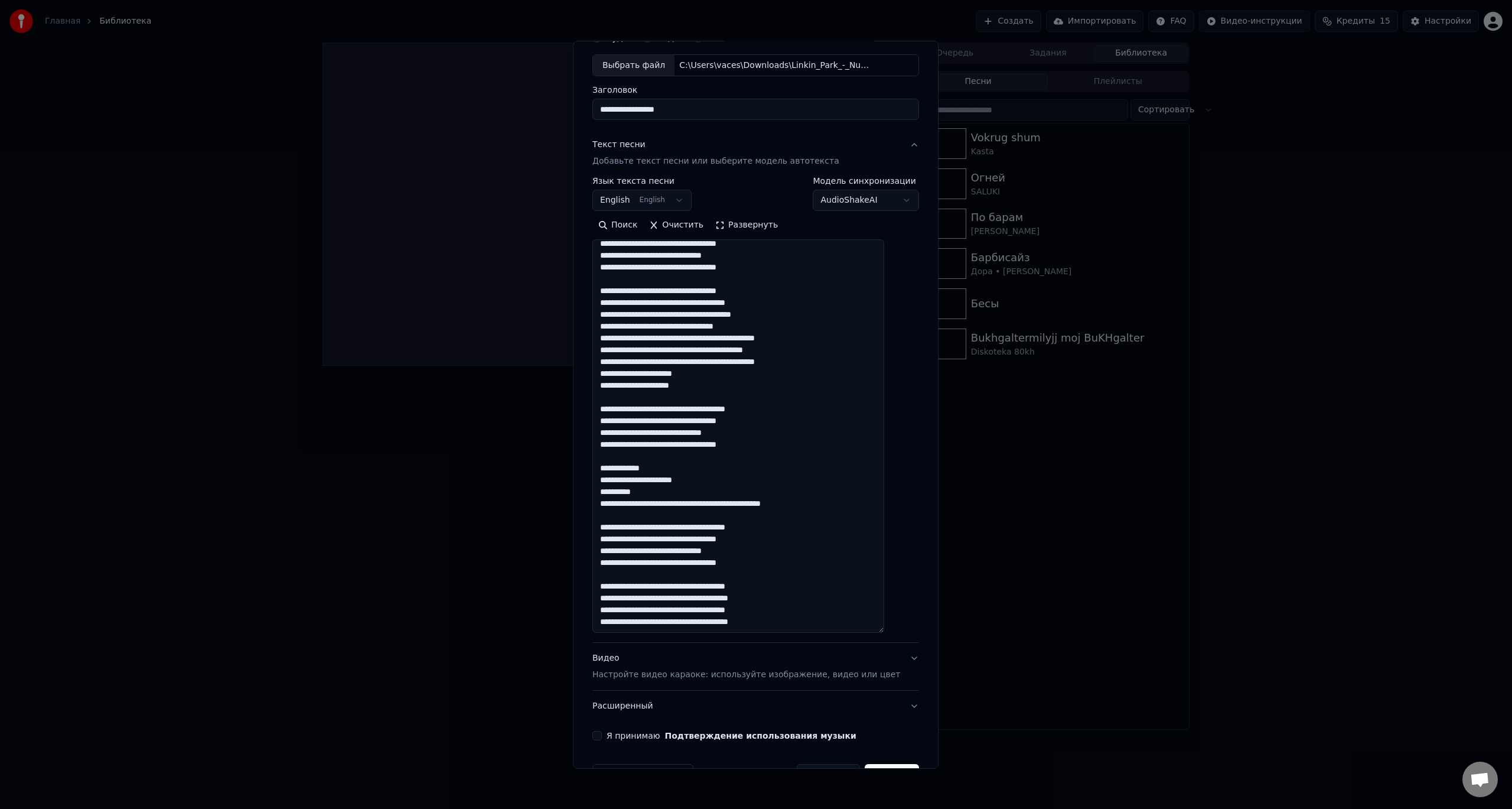
drag, startPoint x: 706, startPoint y: 481, endPoint x: 664, endPoint y: 480, distance: 42.0
click at [664, 480] on textarea at bounding box center [738, 435] width 292 height 394
click at [645, 492] on textarea at bounding box center [738, 435] width 292 height 394
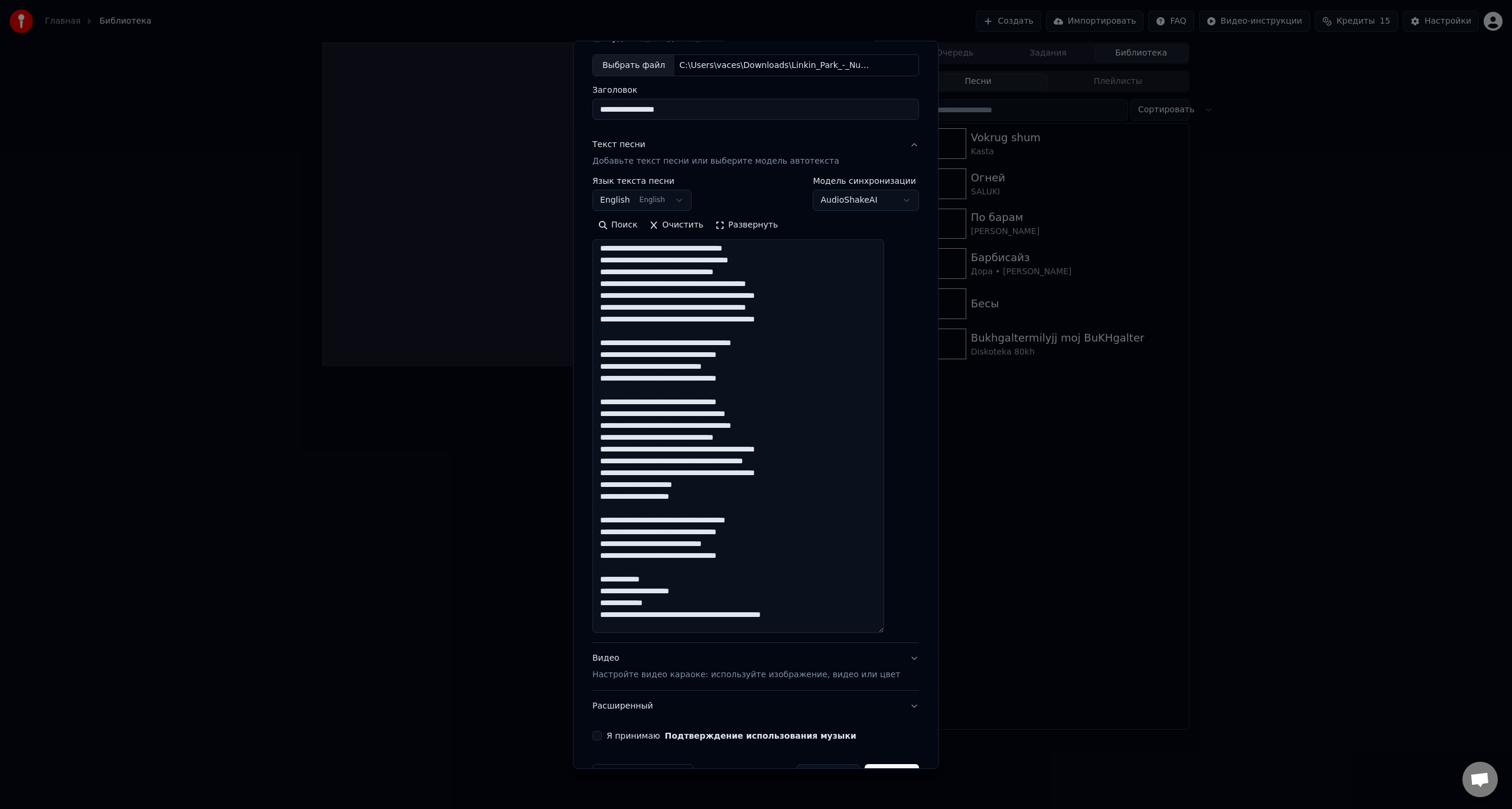
scroll to position [0, 0]
drag, startPoint x: 718, startPoint y: 414, endPoint x: 760, endPoint y: 414, distance: 42.0
click at [760, 414] on textarea at bounding box center [738, 435] width 292 height 394
type textarea "**********"
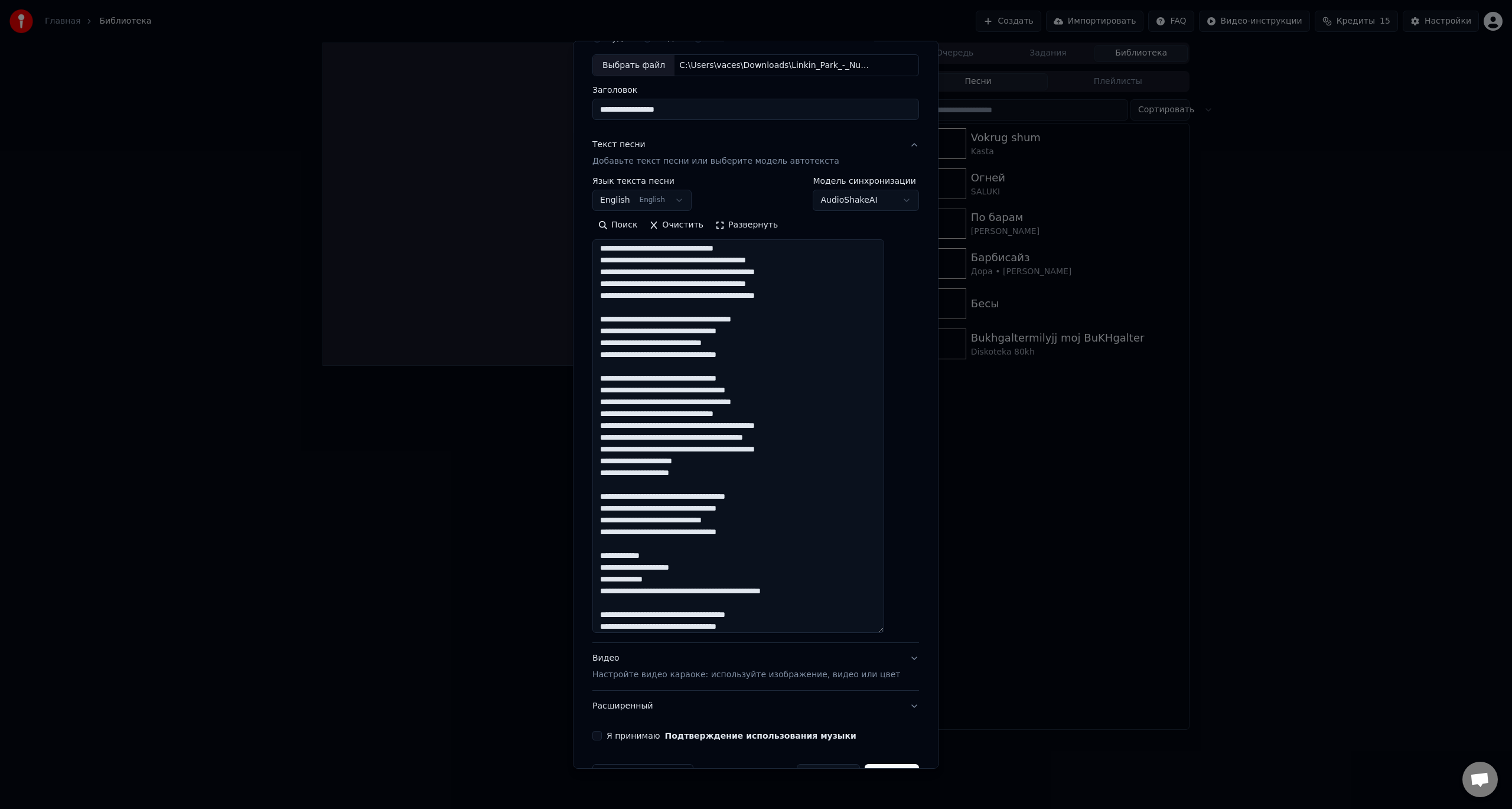
scroll to position [59, 0]
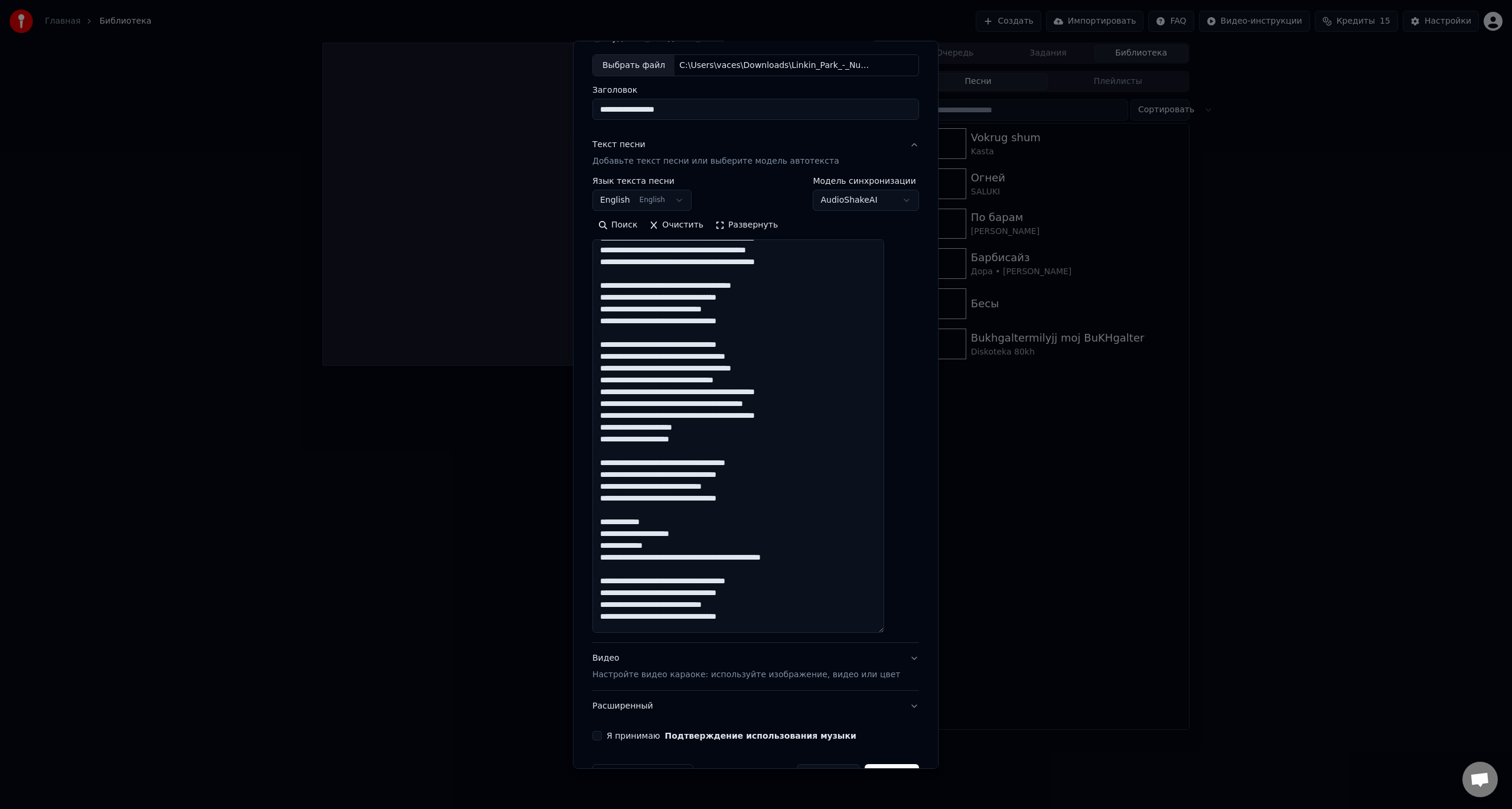
click at [708, 667] on div "Видео Настройте видео караоке: используйте изображение, видео или цвет" at bounding box center [746, 666] width 308 height 28
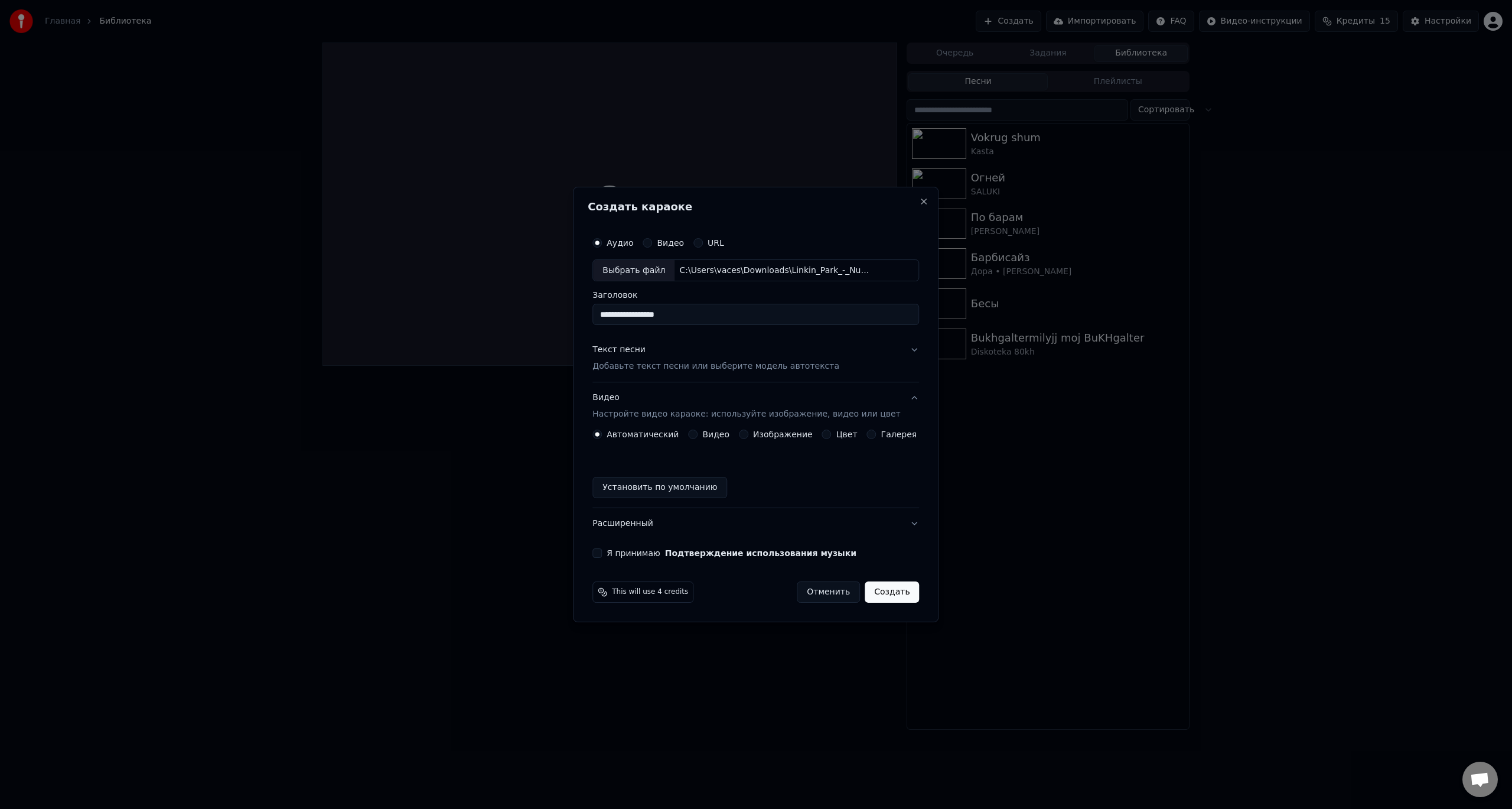
click at [696, 434] on button "Видео" at bounding box center [693, 434] width 10 height 10
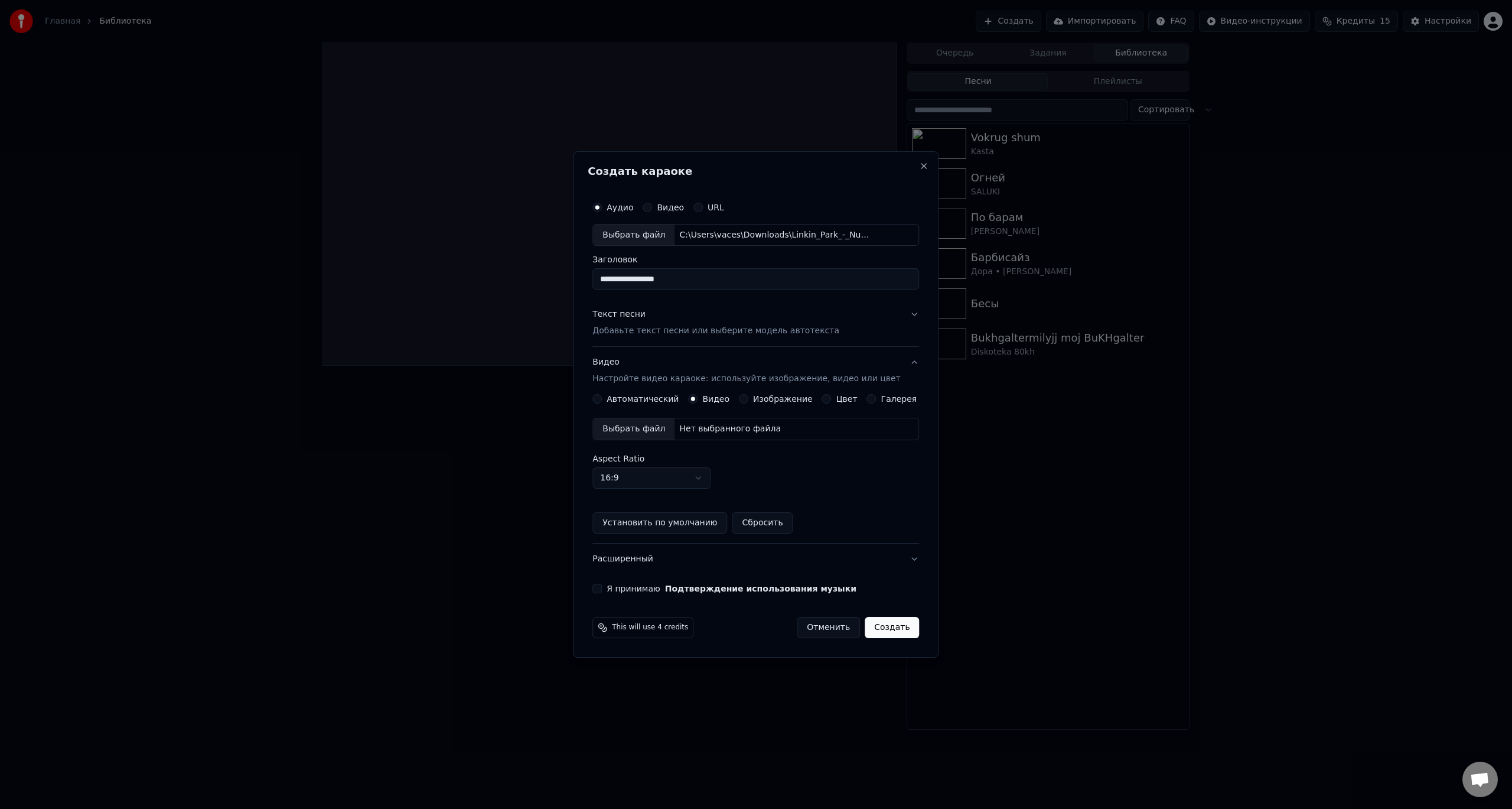
click at [662, 430] on div "Выбрать файл" at bounding box center [634, 429] width 81 height 21
click at [602, 588] on button "Я принимаю Подтверждение использования музыки" at bounding box center [597, 588] width 10 height 10
click at [884, 631] on button "Создать" at bounding box center [892, 627] width 54 height 21
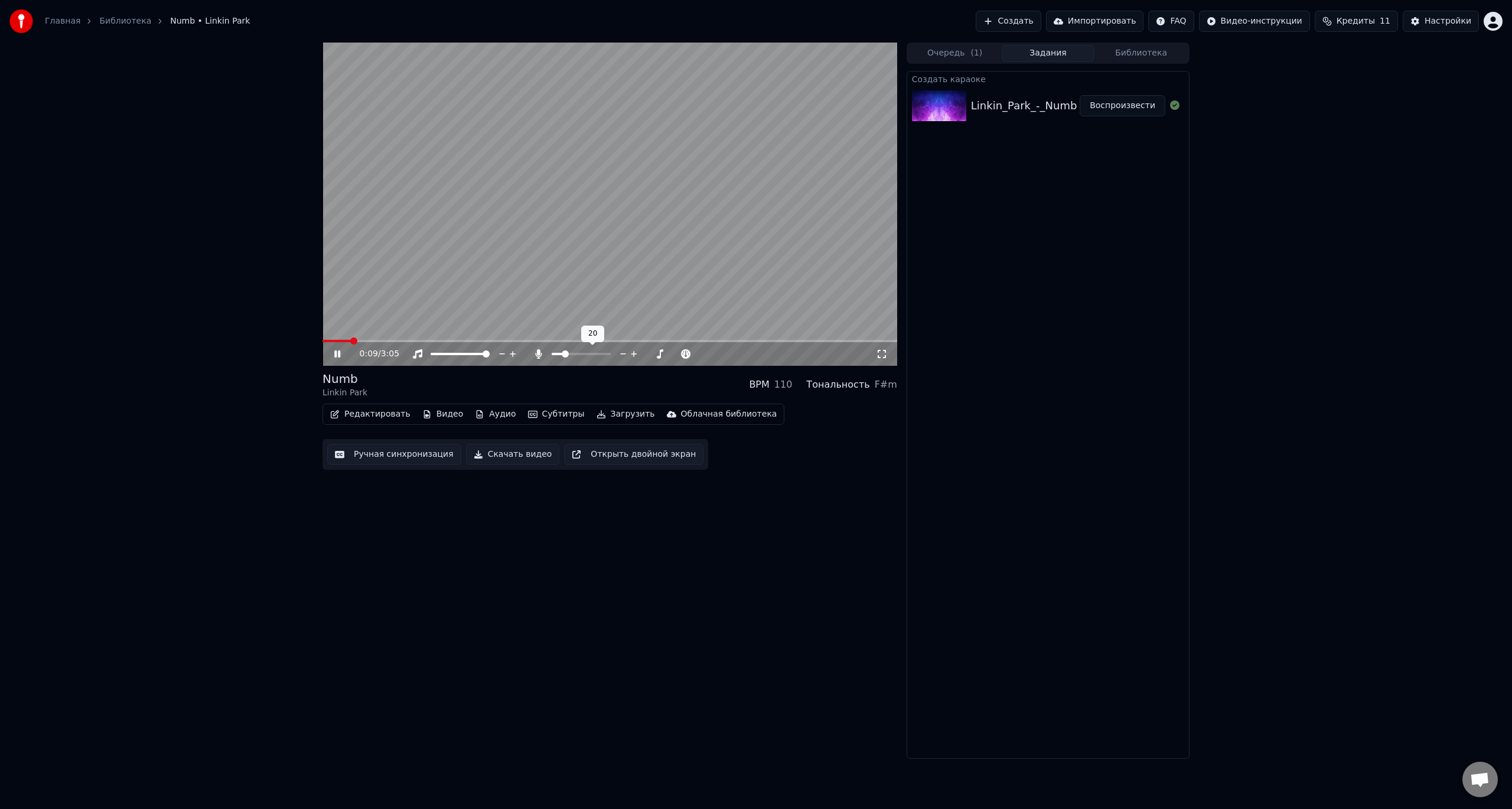
click at [563, 357] on span at bounding box center [565, 353] width 7 height 7
click at [391, 341] on span at bounding box center [609, 341] width 575 height 2
click at [374, 413] on button "Редактировать" at bounding box center [370, 413] width 90 height 16
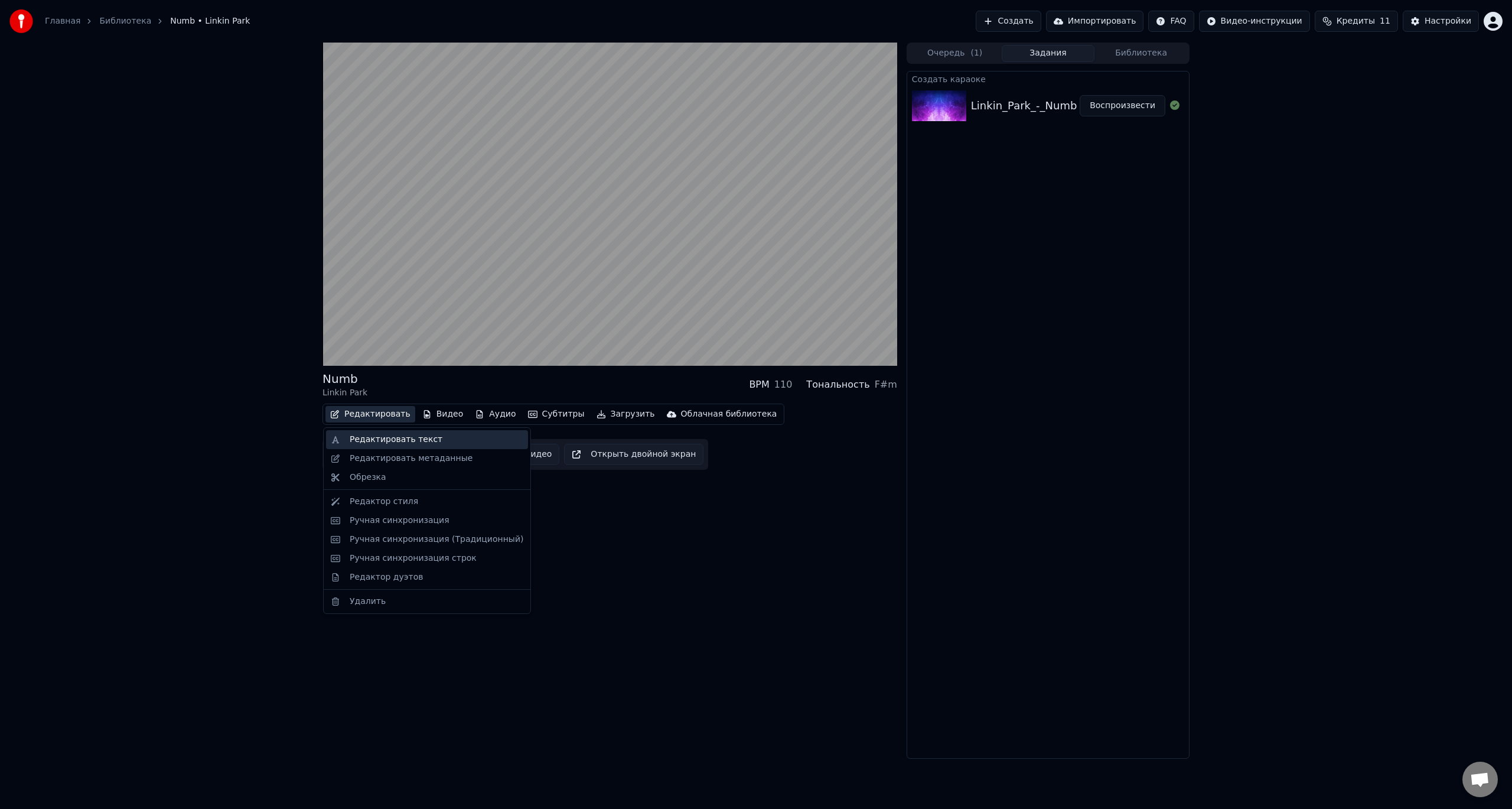
click at [383, 438] on div "Редактировать текст" at bounding box center [396, 439] width 93 height 12
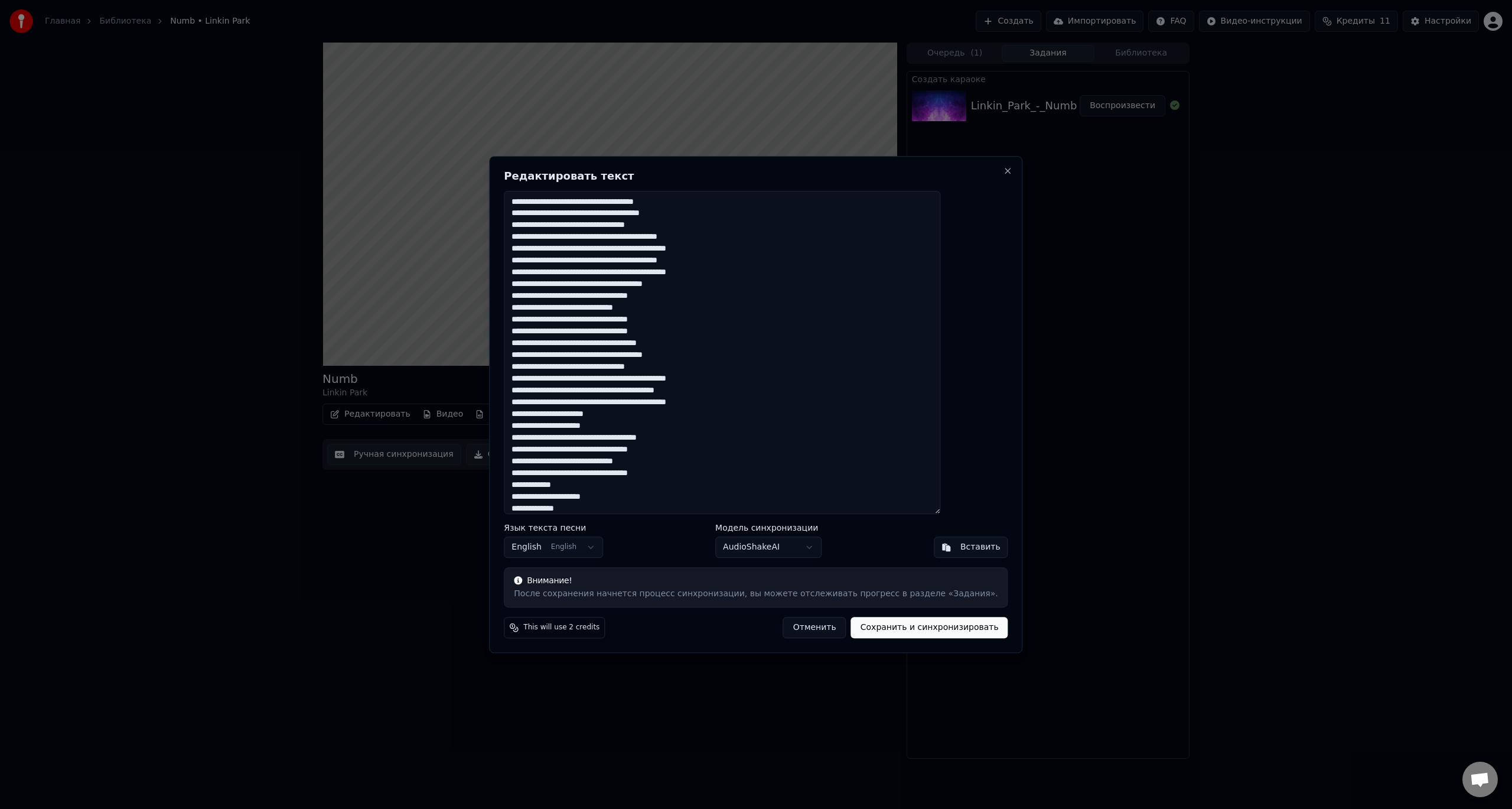
click at [772, 394] on textarea at bounding box center [722, 352] width 436 height 324
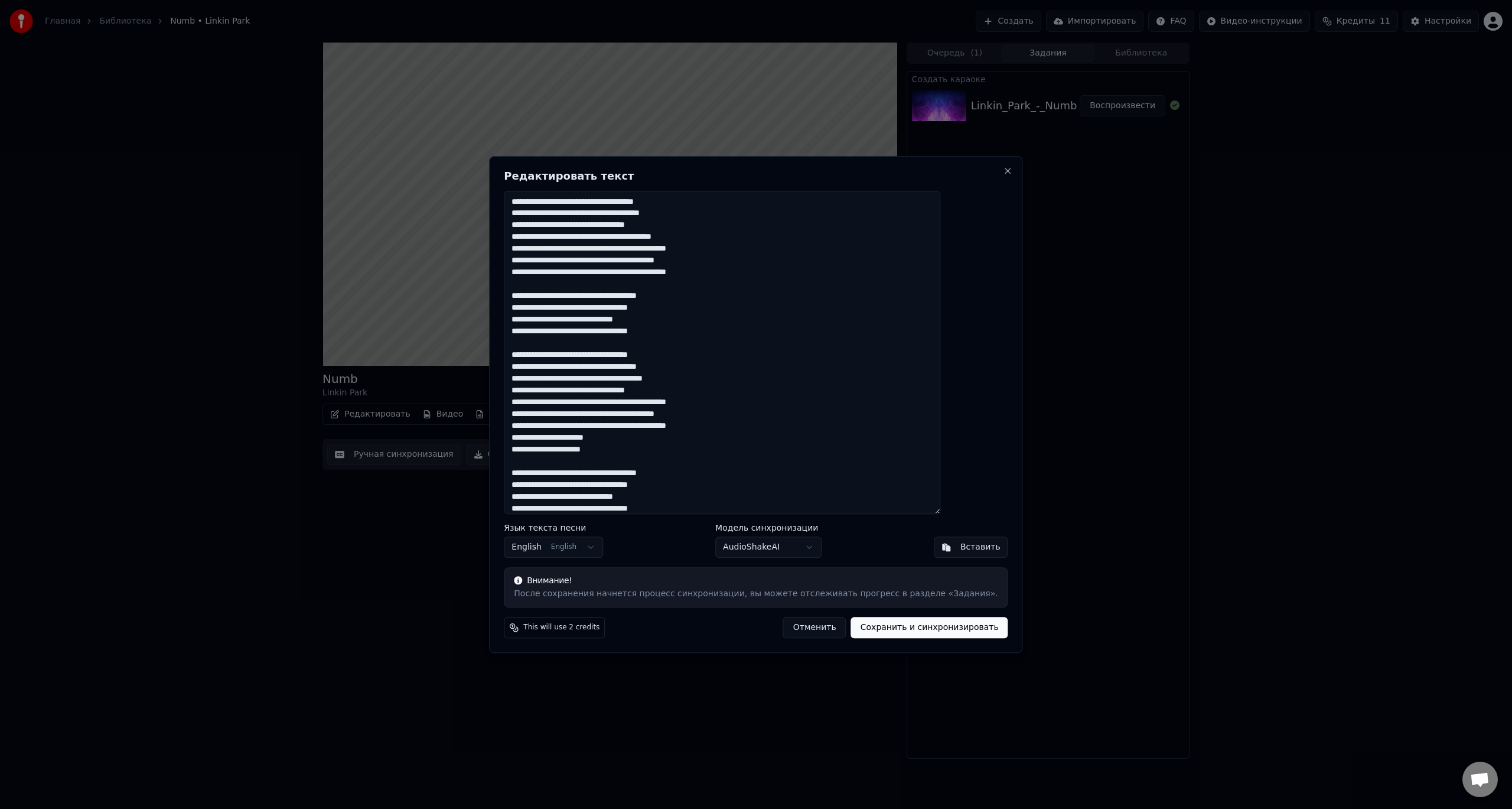
drag, startPoint x: 570, startPoint y: 215, endPoint x: 536, endPoint y: 215, distance: 34.0
click at [536, 215] on div "Редактировать текст Язык текста песни English English Модель синхронизации Audi…" at bounding box center [756, 404] width 533 height 497
click at [677, 214] on textarea at bounding box center [722, 352] width 436 height 324
click at [703, 236] on textarea at bounding box center [722, 352] width 436 height 324
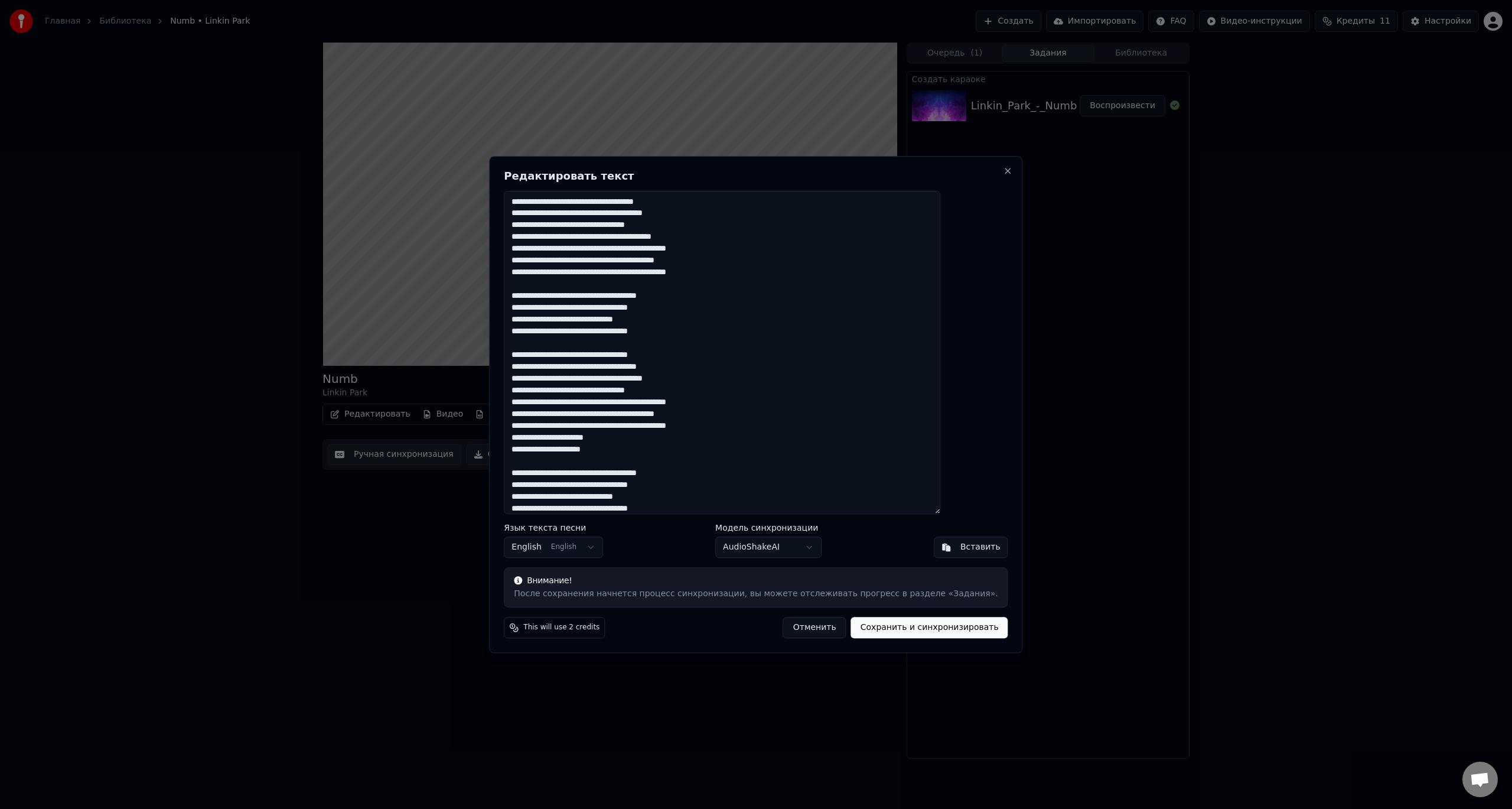
click at [703, 236] on textarea at bounding box center [722, 352] width 436 height 324
drag, startPoint x: 568, startPoint y: 258, endPoint x: 580, endPoint y: 258, distance: 12.0
click at [580, 258] on textarea at bounding box center [722, 352] width 436 height 324
click at [669, 260] on textarea at bounding box center [722, 352] width 436 height 324
click at [670, 260] on textarea at bounding box center [722, 352] width 436 height 324
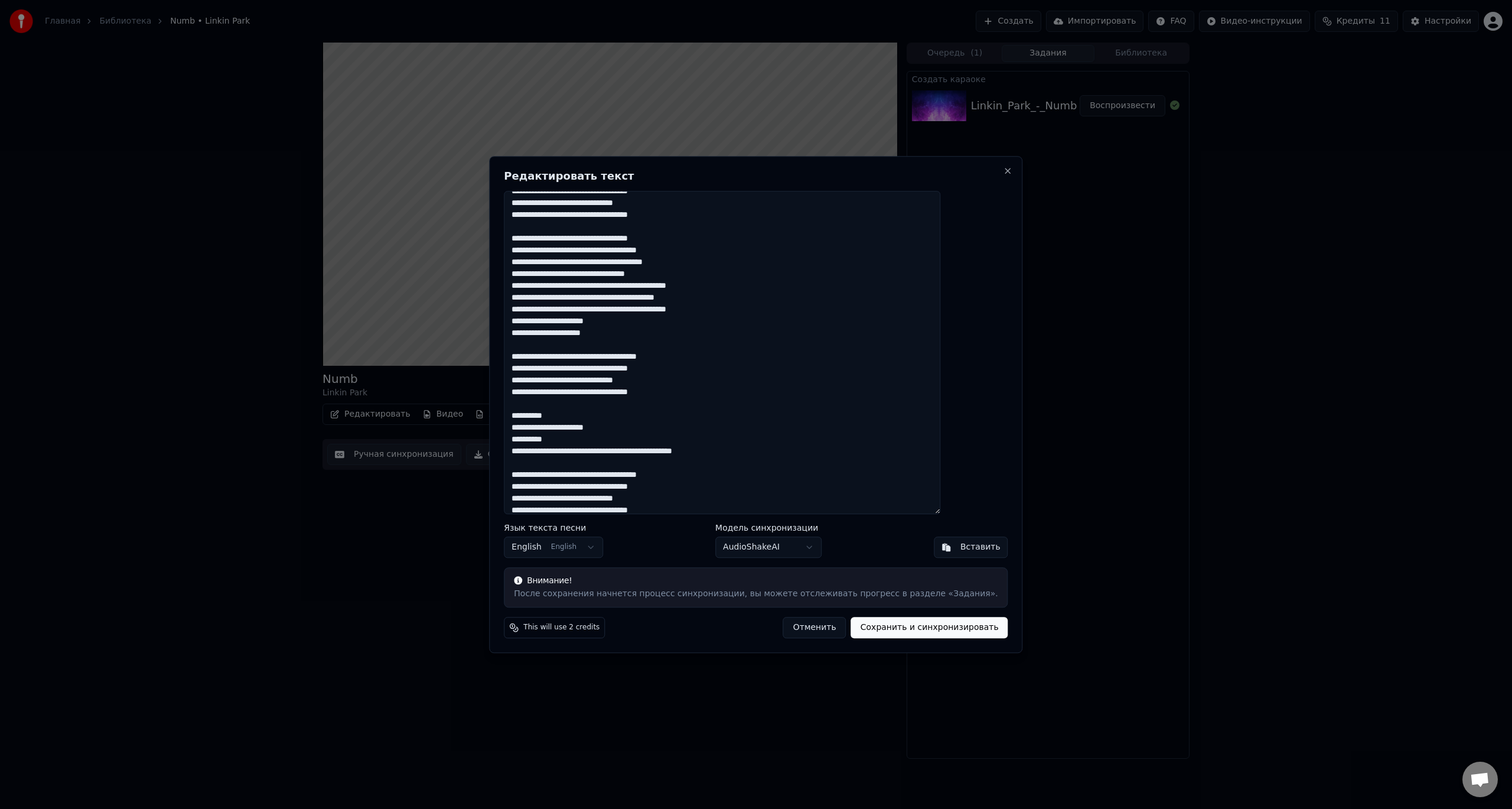
scroll to position [118, 0]
click at [572, 416] on textarea at bounding box center [722, 352] width 436 height 324
drag, startPoint x: 597, startPoint y: 450, endPoint x: 622, endPoint y: 450, distance: 25.0
click at [622, 450] on textarea at bounding box center [722, 352] width 436 height 324
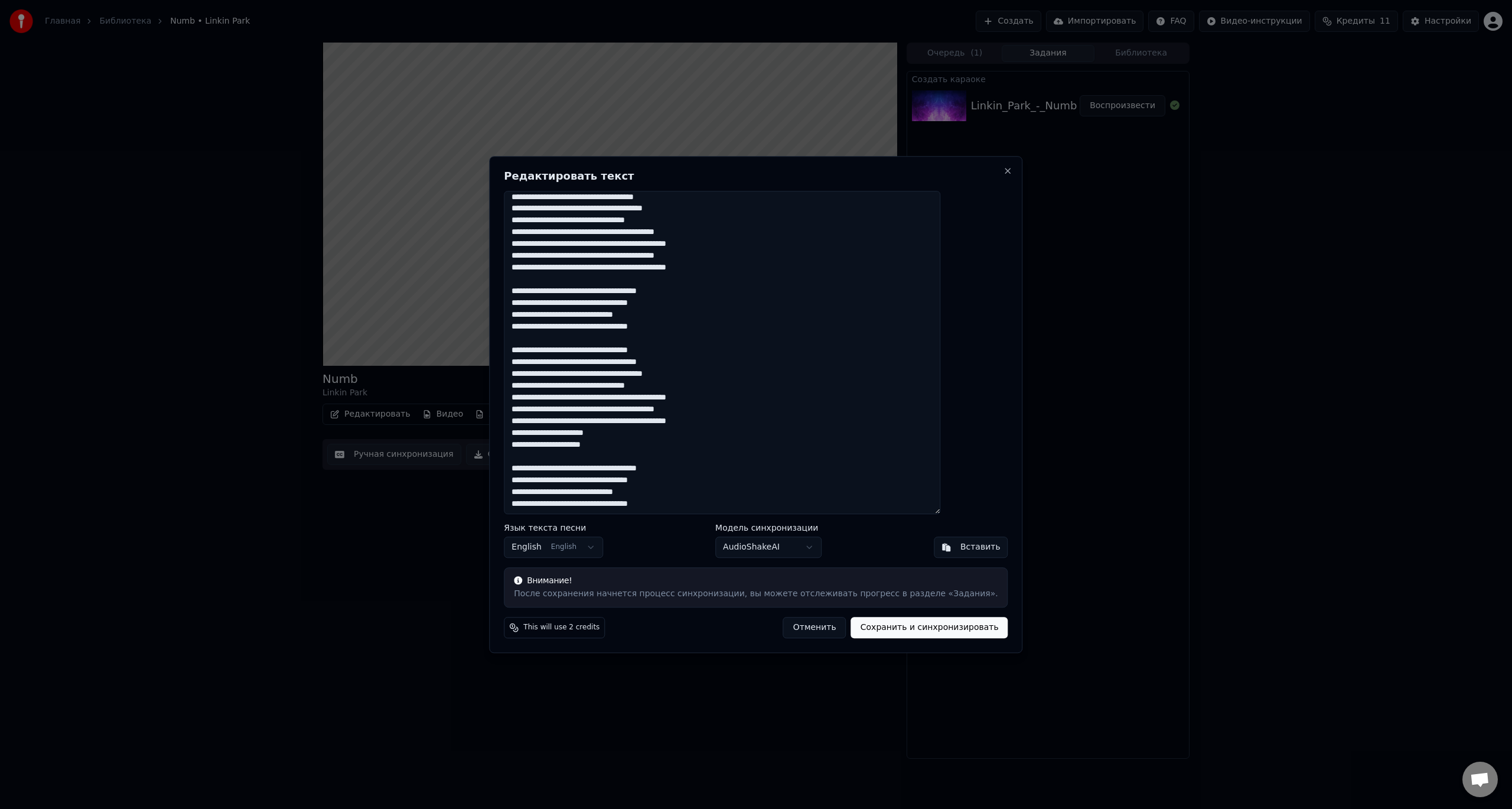
scroll to position [0, 0]
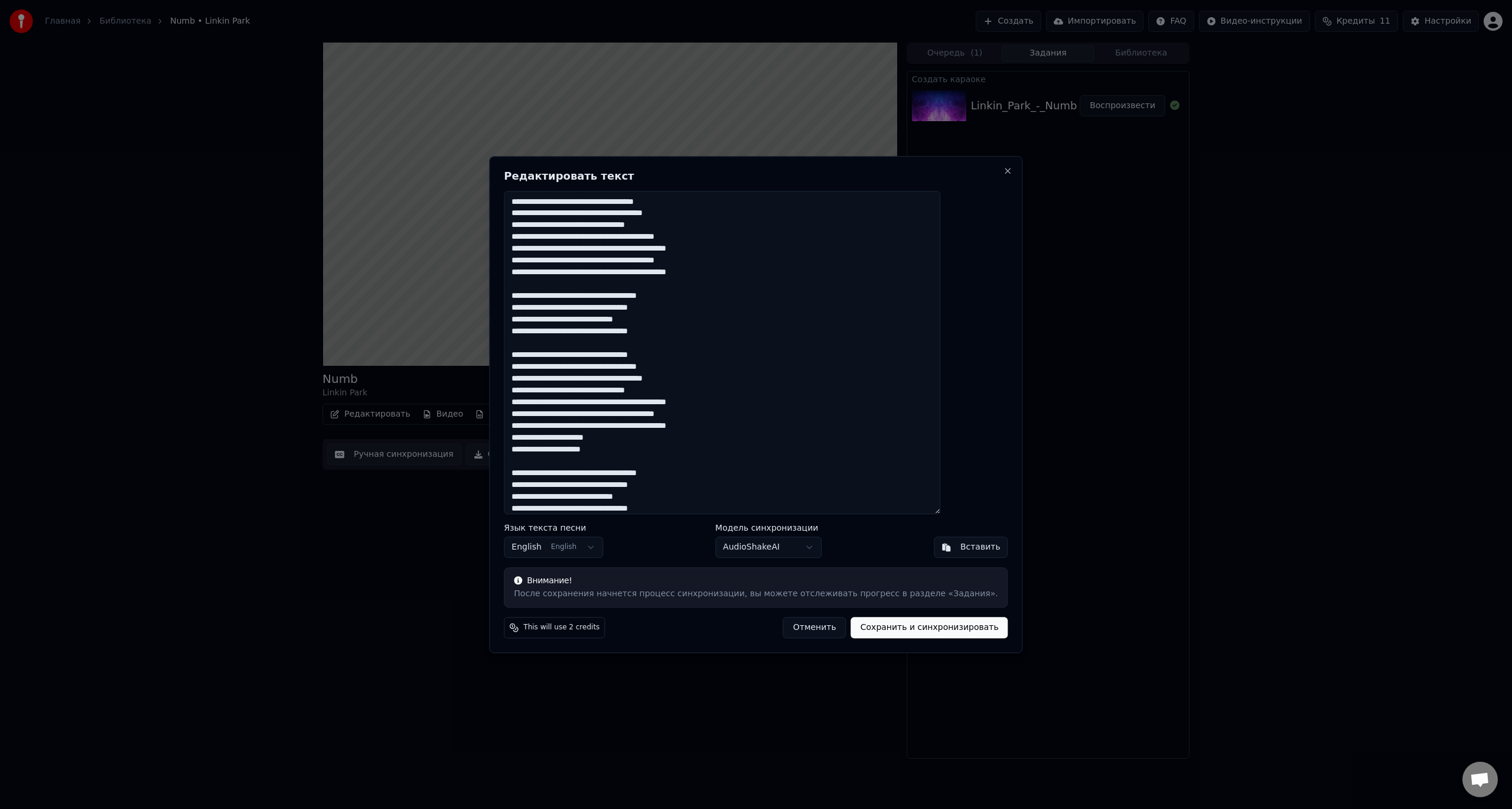
click at [608, 297] on textarea at bounding box center [722, 352] width 436 height 324
drag, startPoint x: 573, startPoint y: 367, endPoint x: 539, endPoint y: 368, distance: 34.0
click at [540, 368] on textarea at bounding box center [722, 352] width 436 height 324
type textarea "**********"
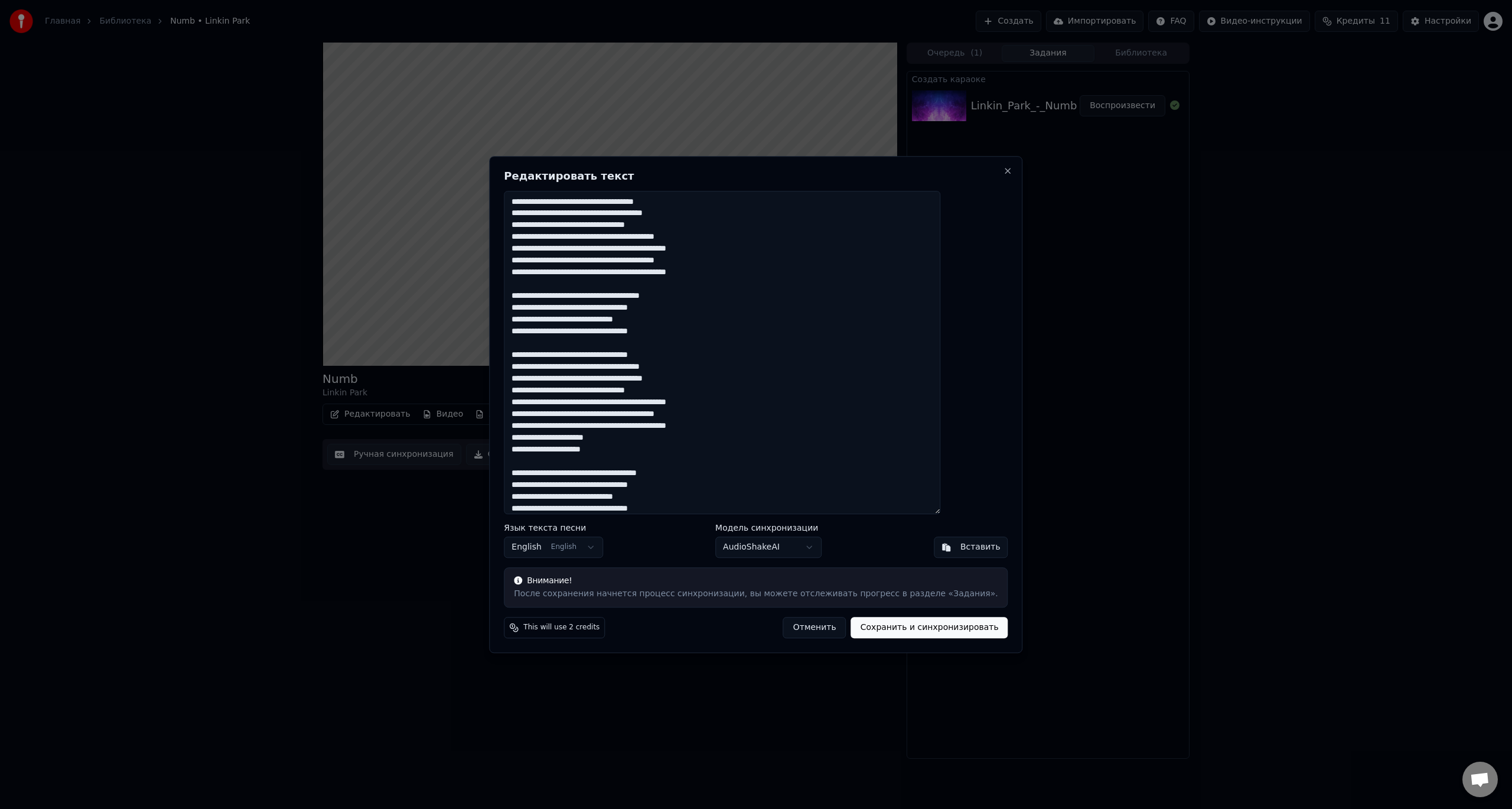
click at [906, 629] on button "Сохранить и синхронизировать" at bounding box center [930, 627] width 157 height 21
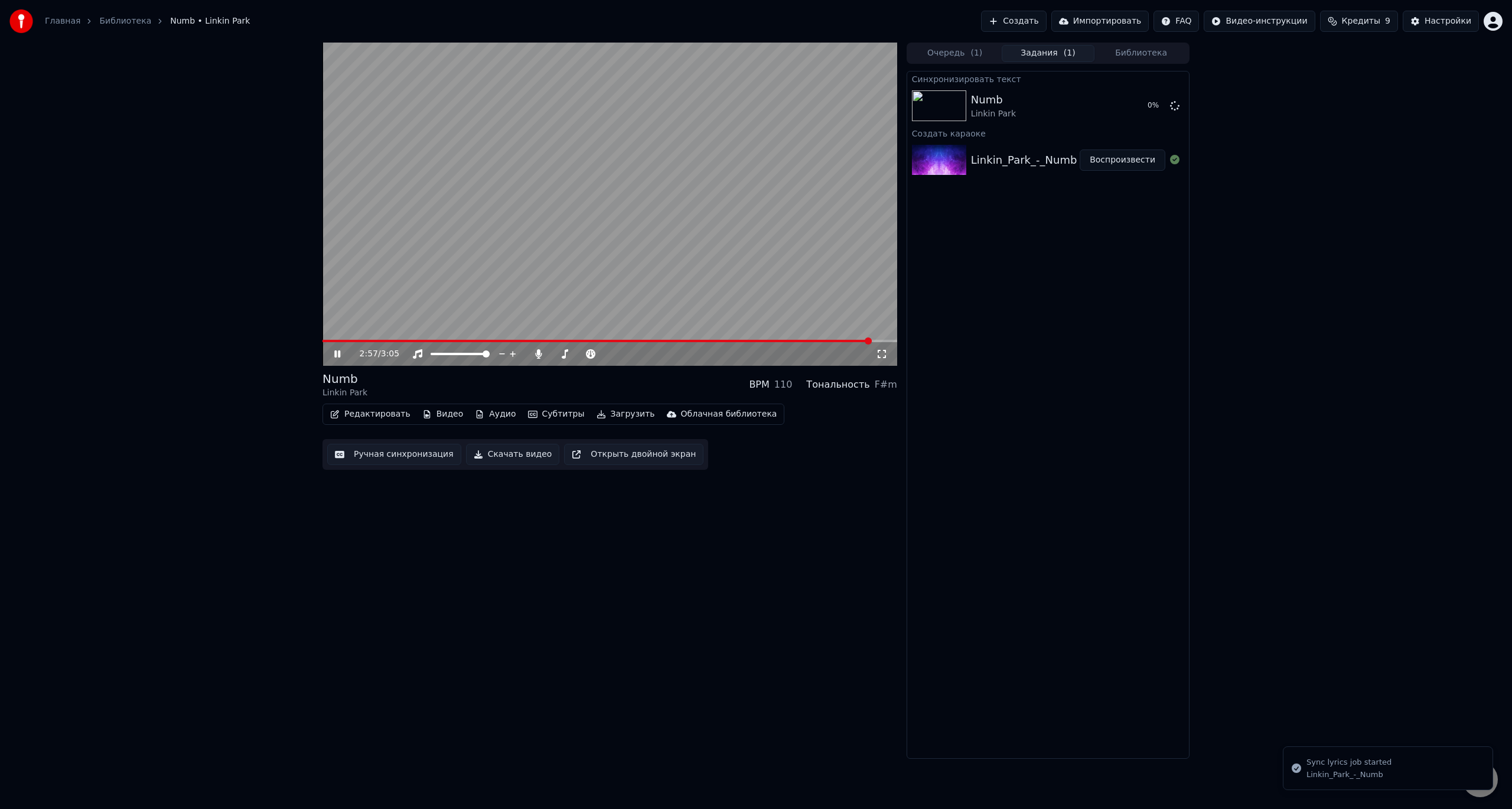
click at [573, 257] on video at bounding box center [609, 204] width 575 height 323
click at [333, 344] on div "3:05 / 3:05" at bounding box center [609, 354] width 575 height 23
click at [336, 349] on icon at bounding box center [345, 354] width 28 height 10
click at [1107, 110] on button "Воспроизвести" at bounding box center [1122, 105] width 86 height 21
click at [634, 354] on span at bounding box center [633, 353] width 7 height 7
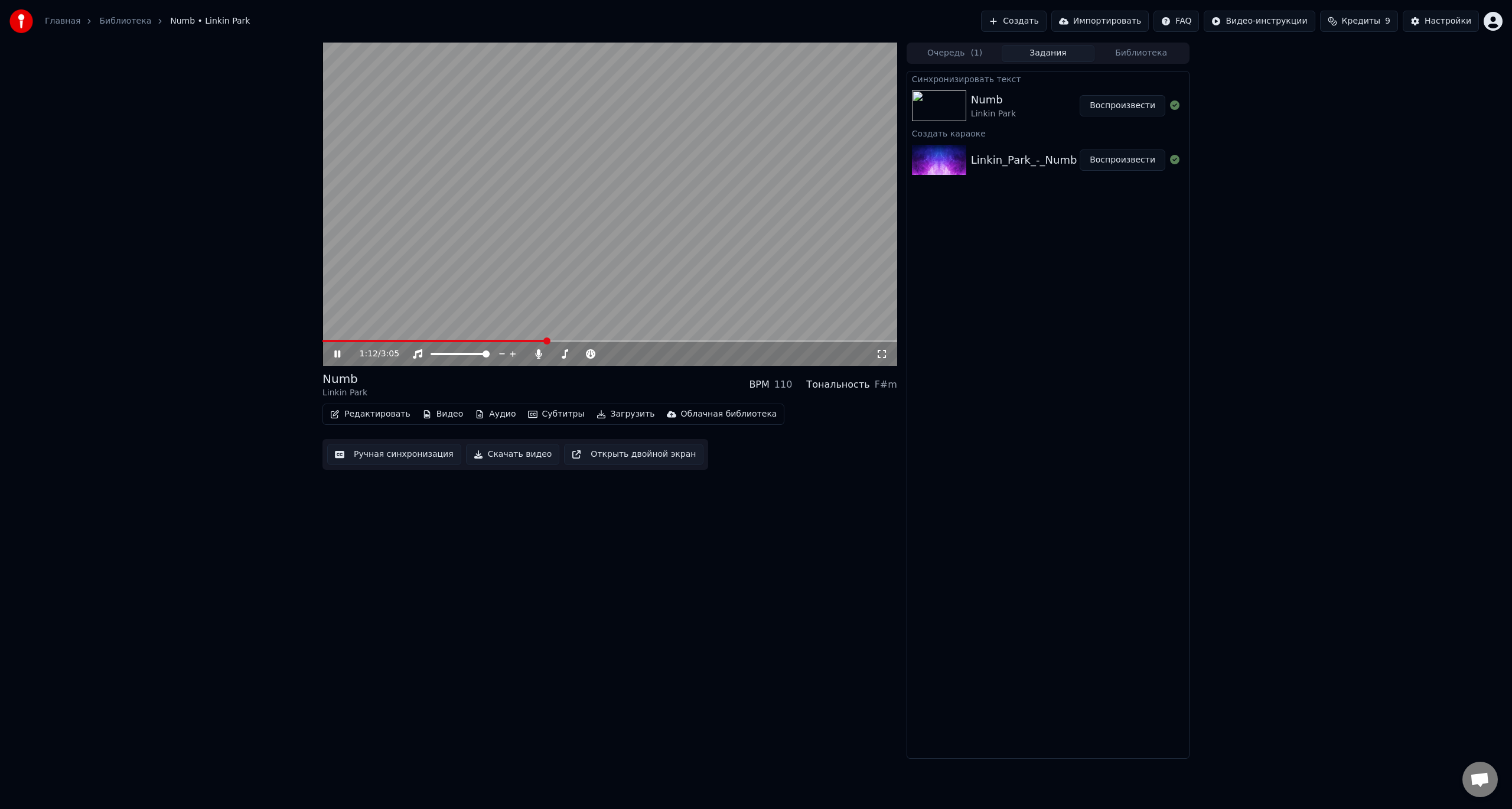
click at [378, 414] on button "Редактировать" at bounding box center [370, 413] width 90 height 16
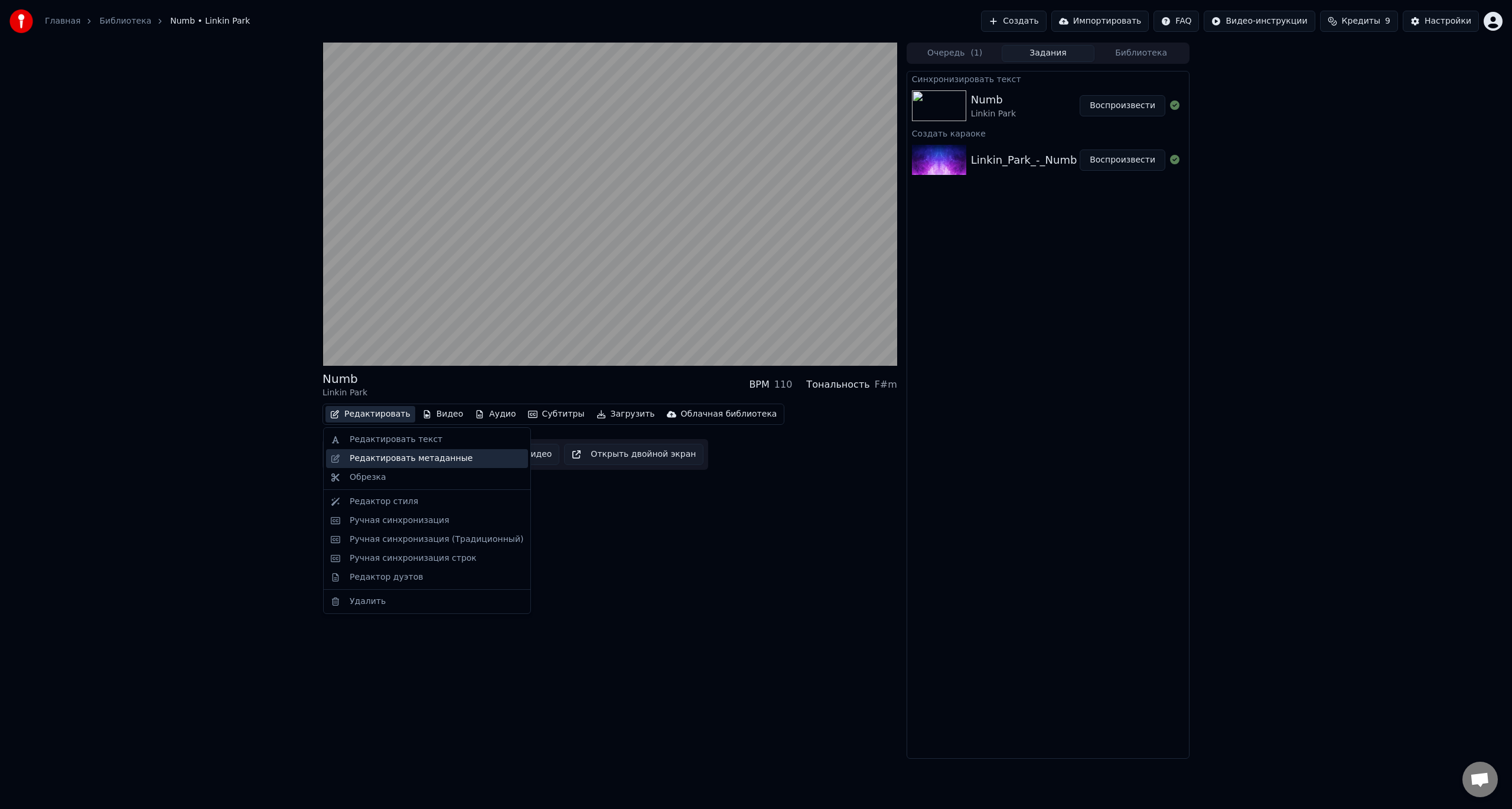
click at [424, 459] on div "Редактировать метаданные" at bounding box center [410, 459] width 123 height 12
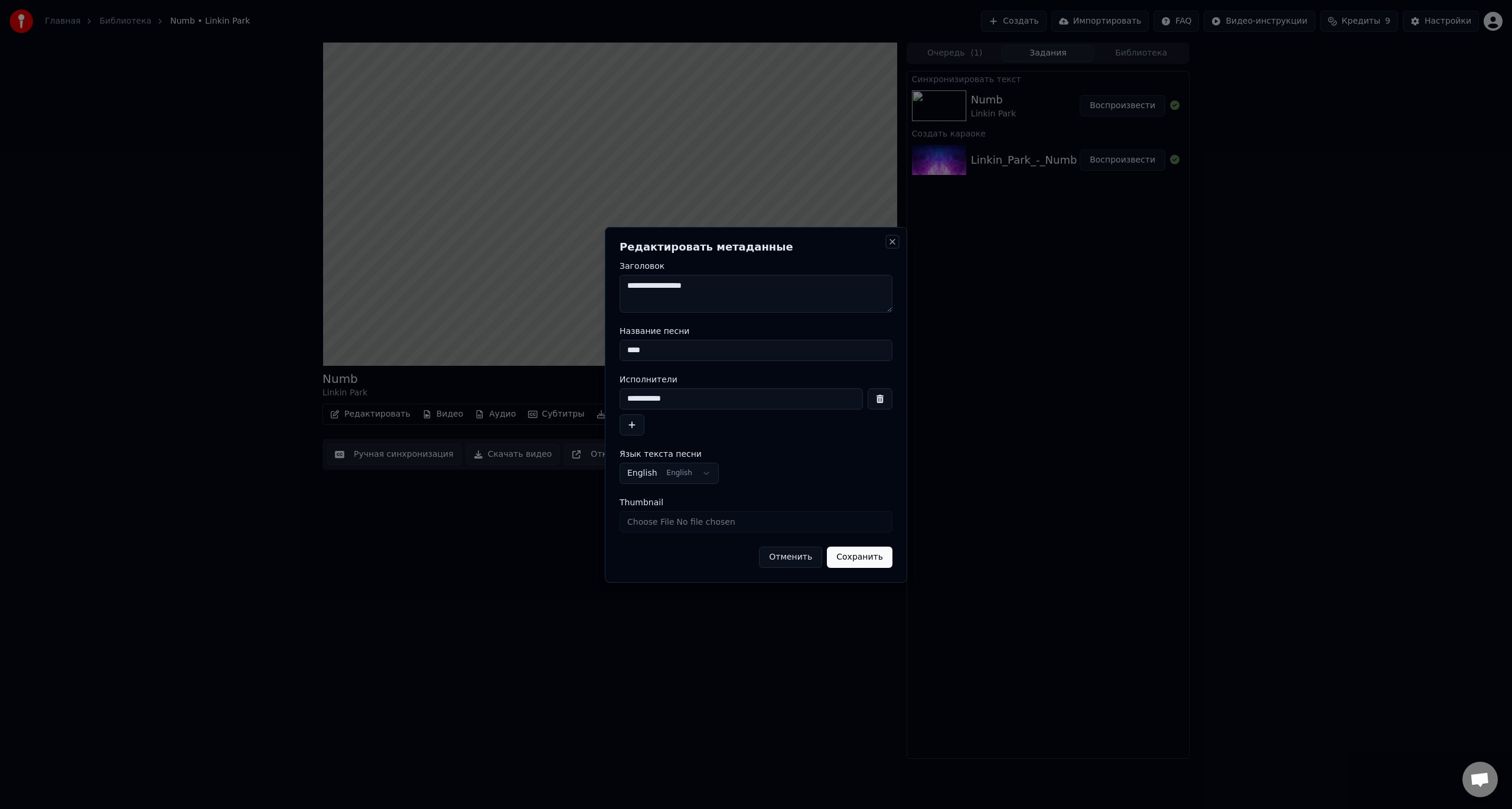
click at [889, 245] on button "Close" at bounding box center [893, 242] width 10 height 10
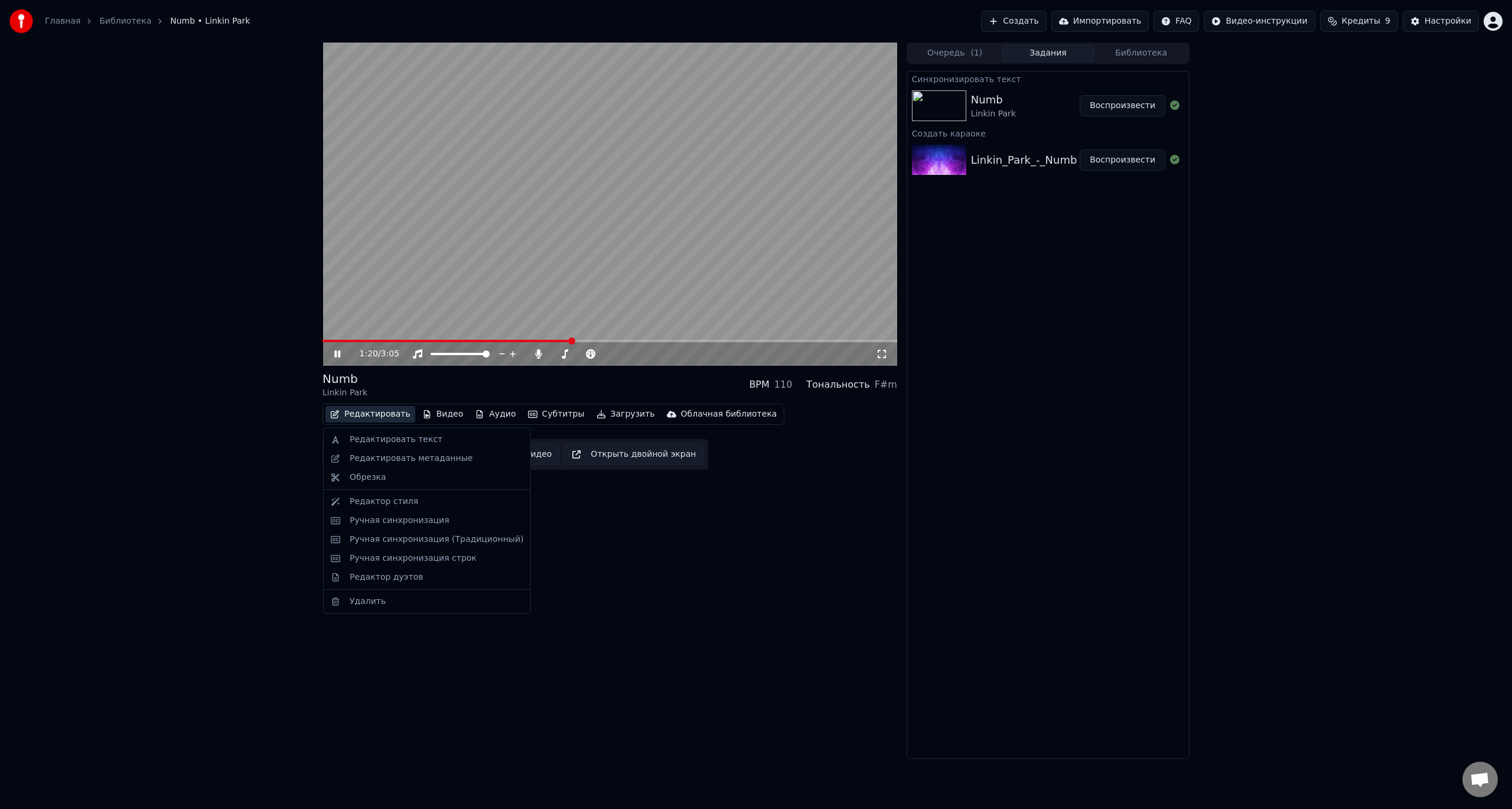
click at [383, 413] on button "Редактировать" at bounding box center [370, 413] width 90 height 16
click at [432, 522] on div "Ручная синхронизация" at bounding box center [399, 521] width 100 height 12
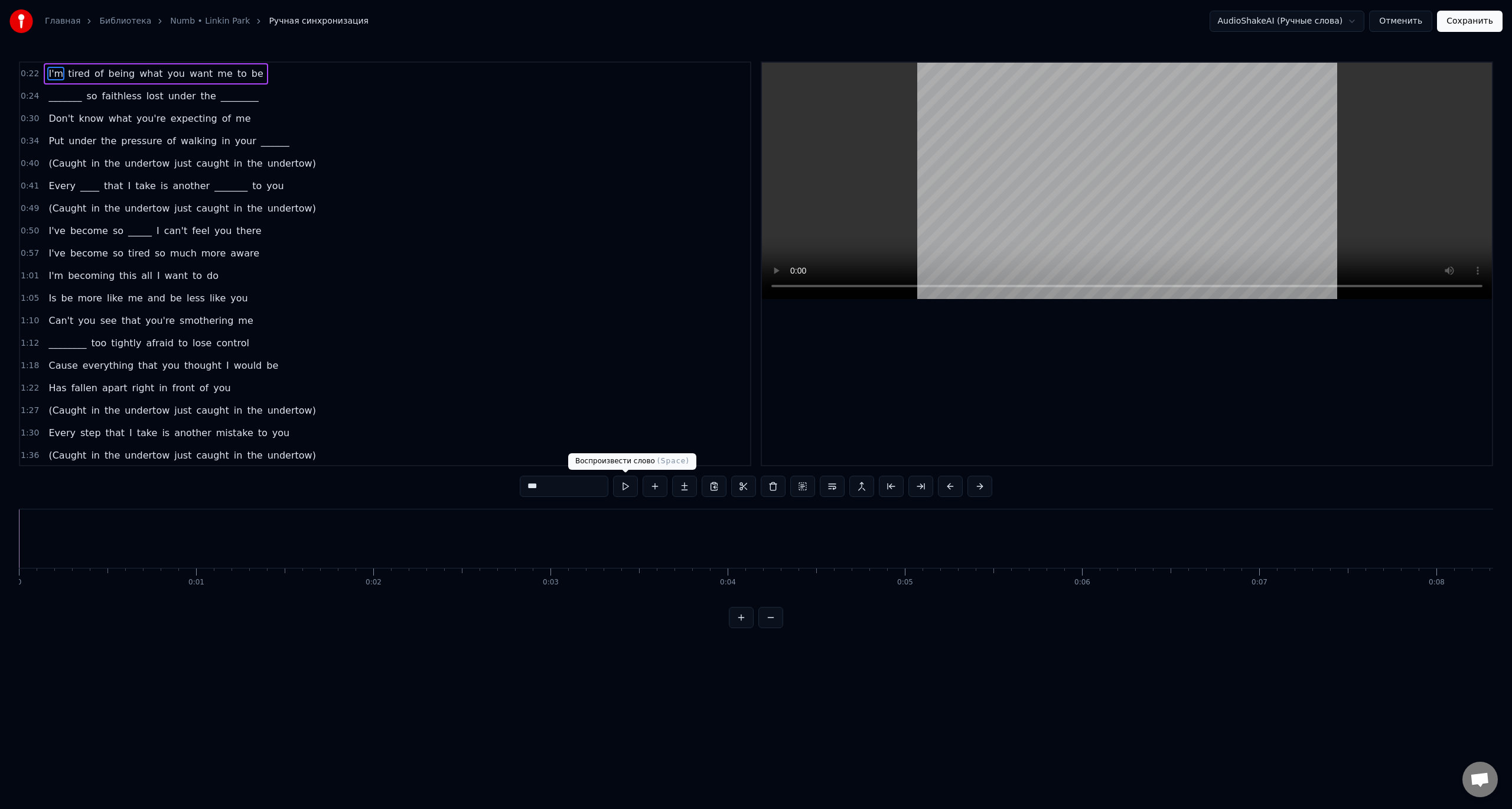
click at [626, 489] on button at bounding box center [626, 487] width 25 height 21
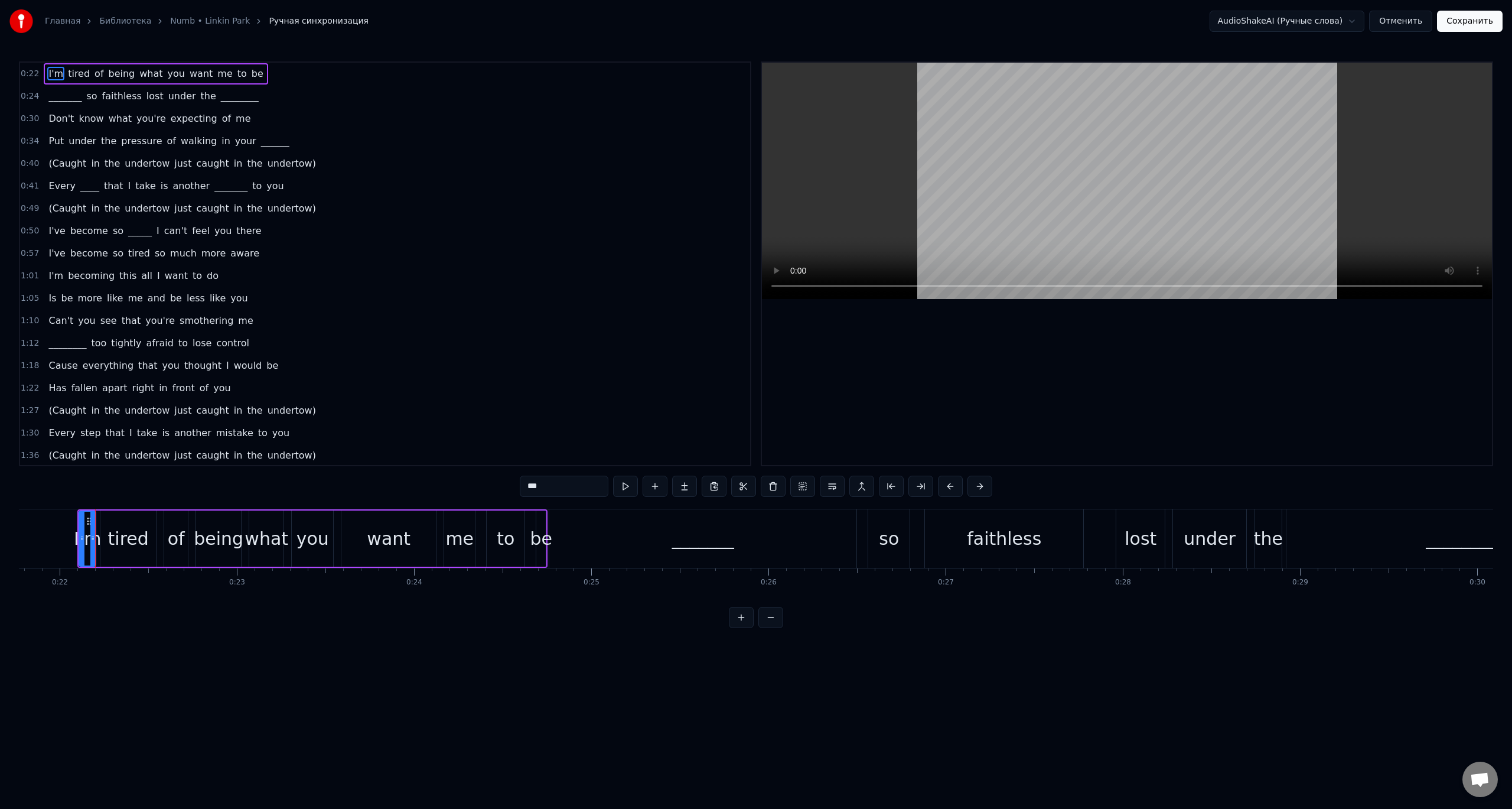
scroll to position [0, 3874]
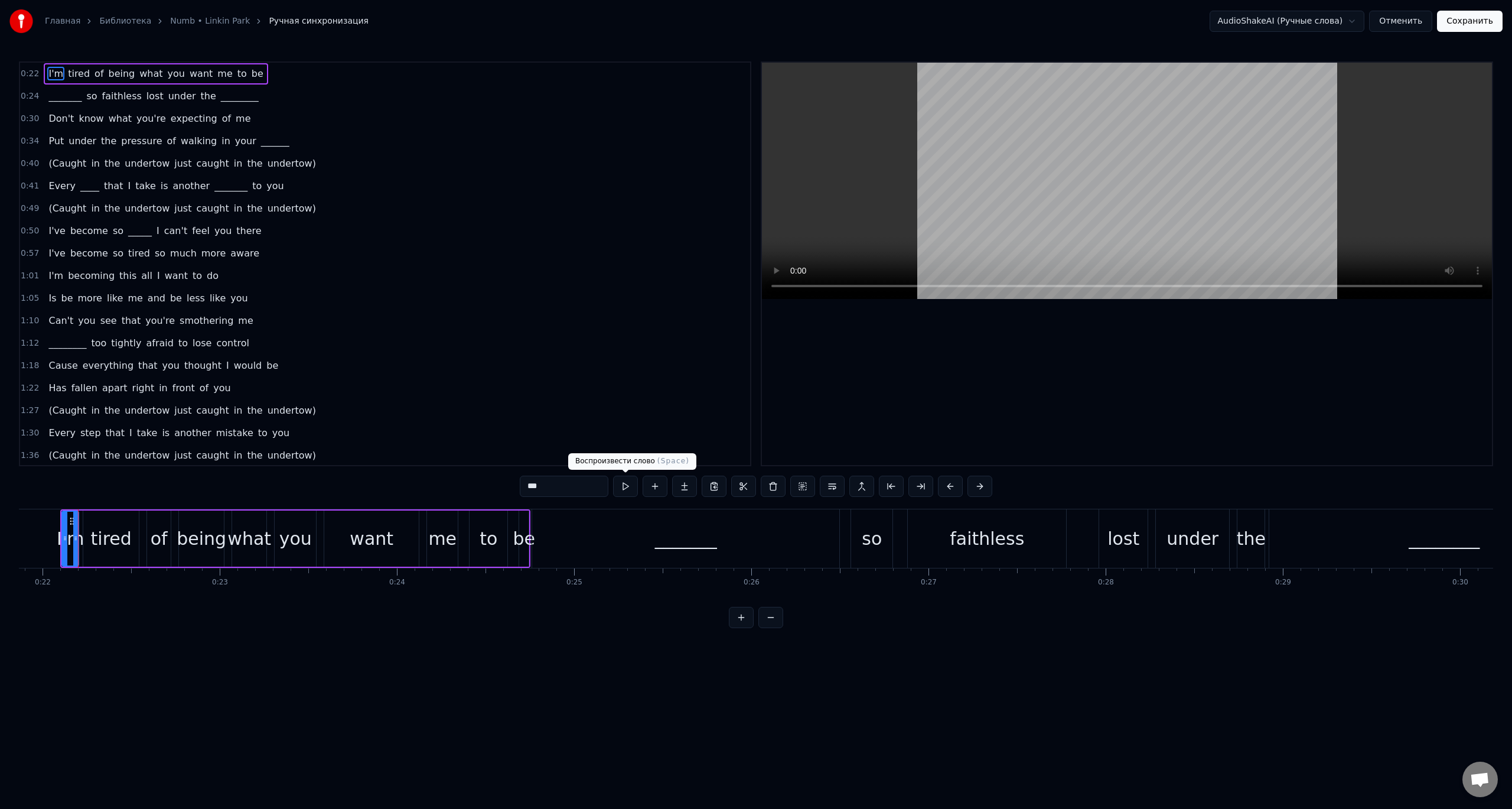
click at [628, 485] on button at bounding box center [626, 487] width 25 height 21
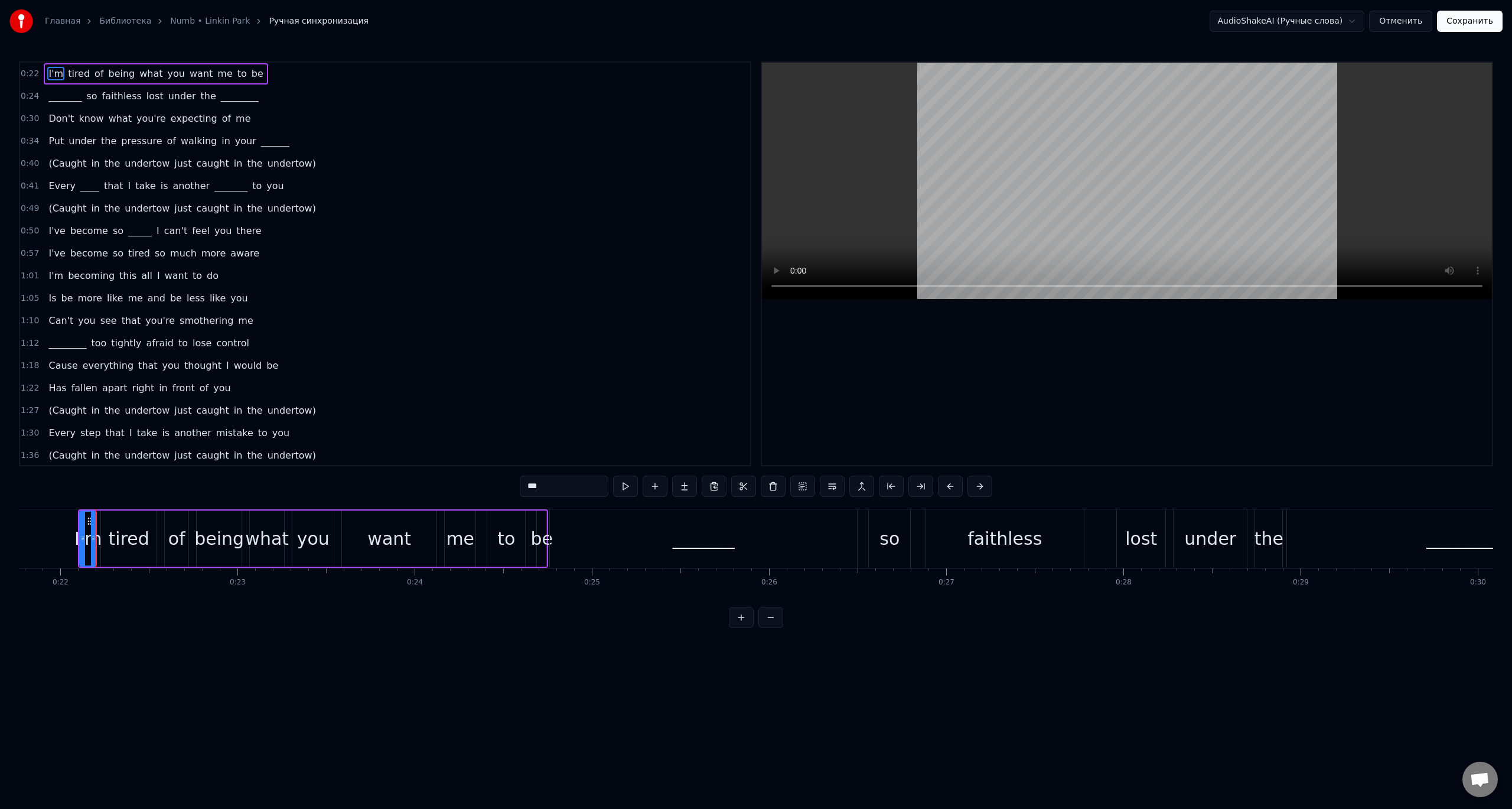
click at [123, 544] on div "tired" at bounding box center [129, 538] width 41 height 26
click at [621, 488] on button at bounding box center [626, 487] width 25 height 21
click at [624, 488] on button at bounding box center [626, 487] width 25 height 21
click at [175, 538] on div "of" at bounding box center [177, 538] width 17 height 26
click at [627, 487] on button at bounding box center [626, 487] width 25 height 21
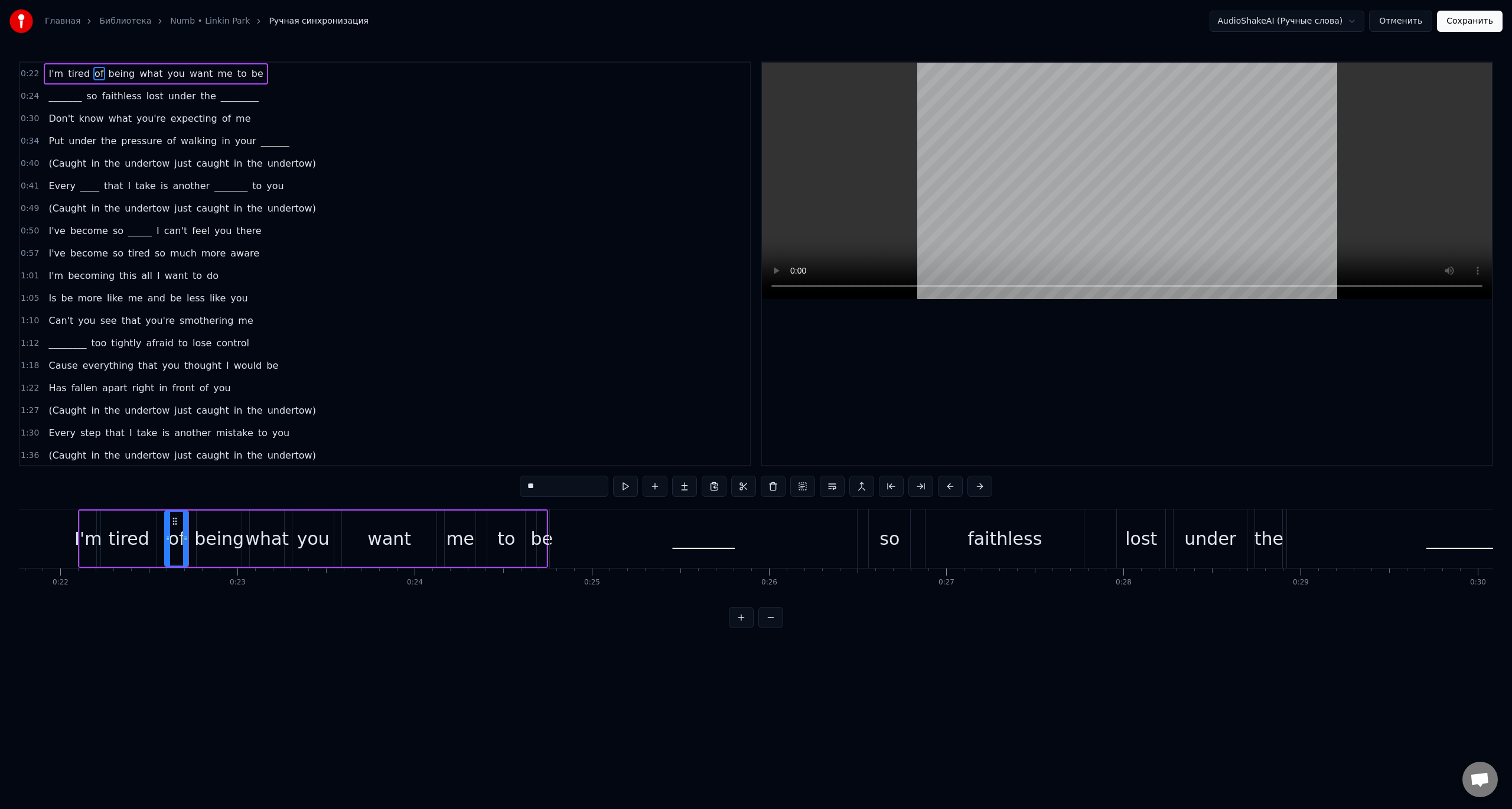
click at [623, 541] on div "_______" at bounding box center [703, 538] width 308 height 58
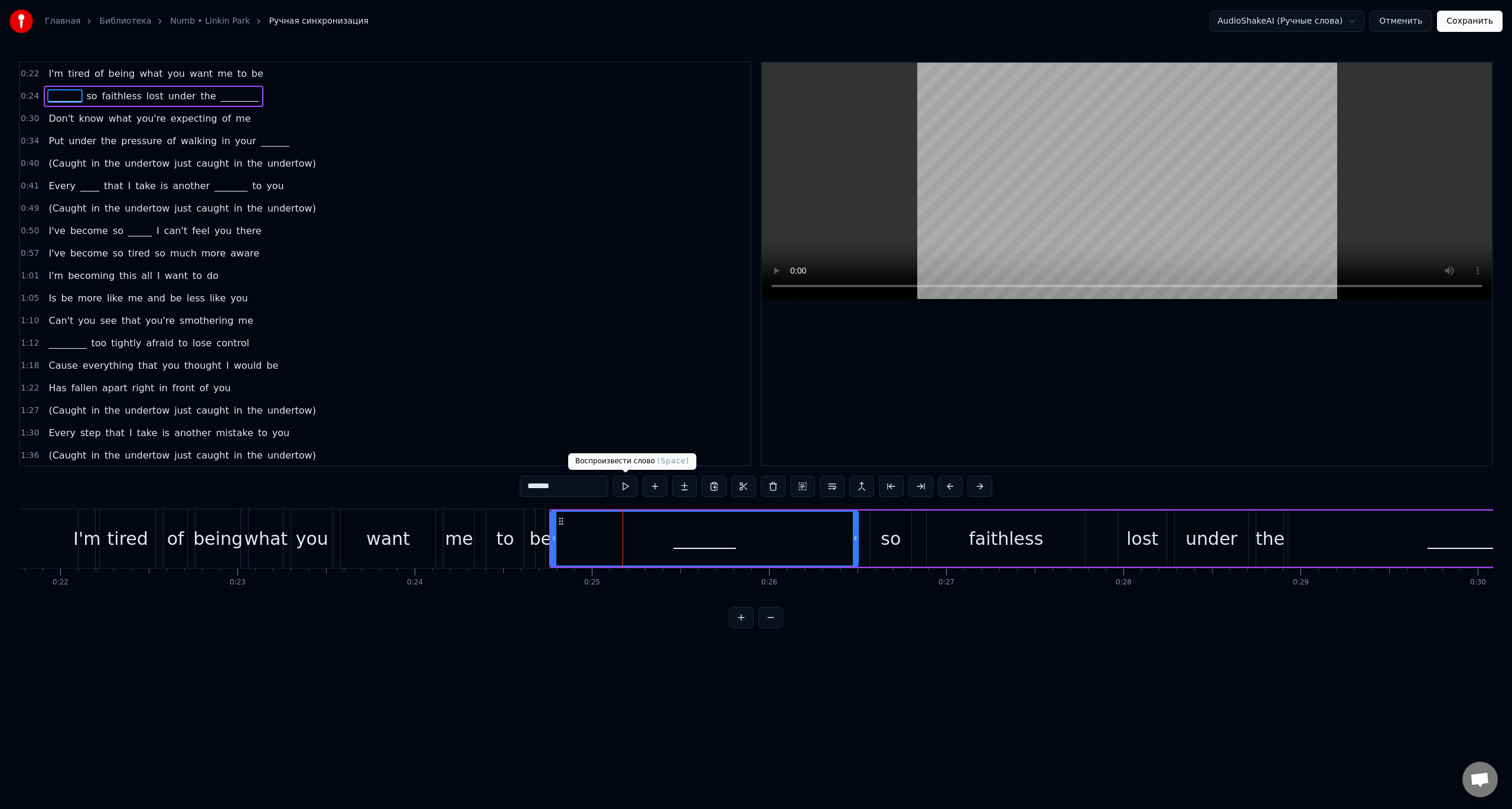
click at [625, 487] on button at bounding box center [626, 487] width 25 height 21
click at [898, 552] on div "so" at bounding box center [890, 539] width 42 height 56
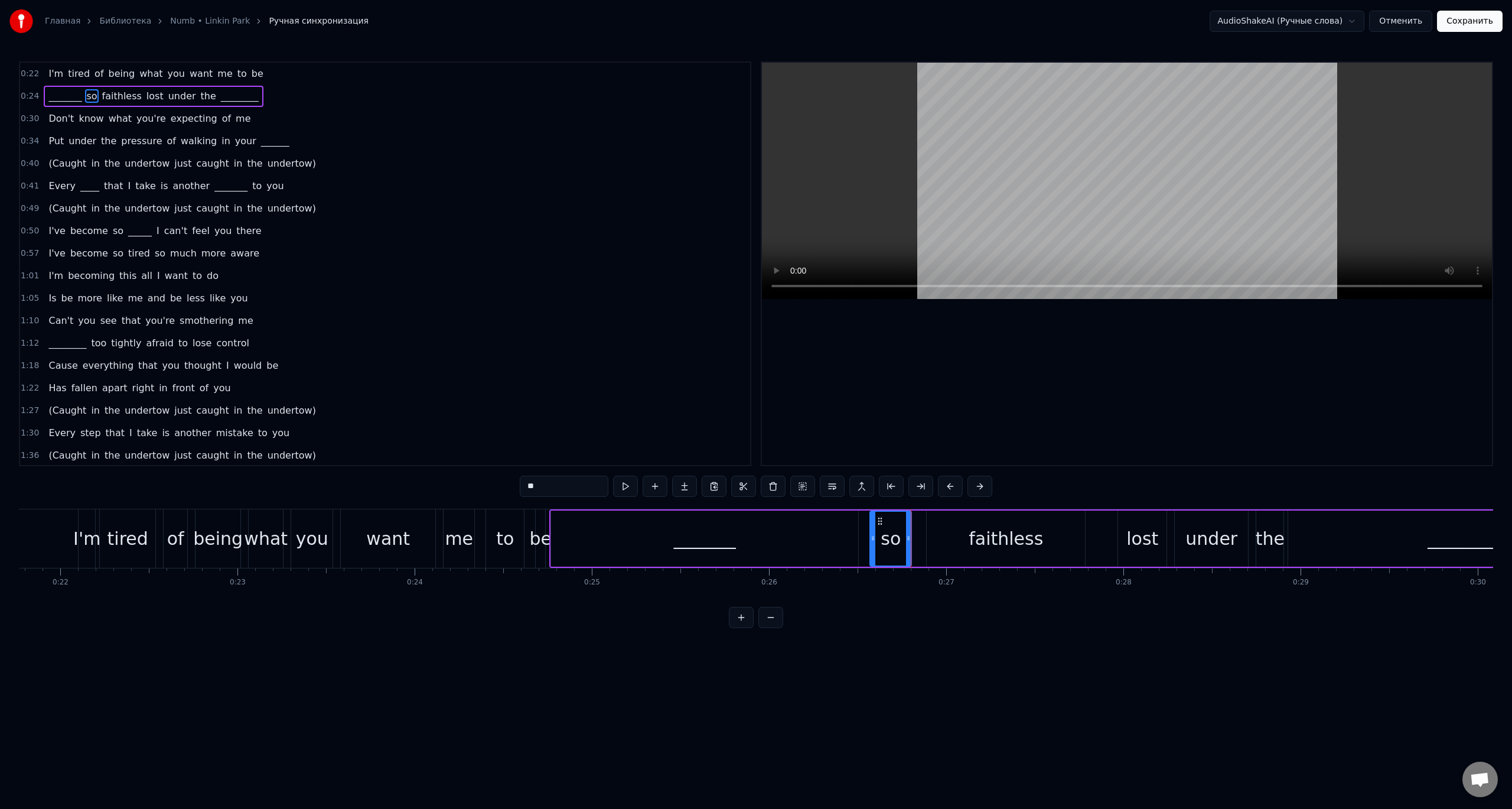
click at [1020, 558] on div "faithless" at bounding box center [1006, 539] width 159 height 56
click at [1148, 546] on div "lost" at bounding box center [1141, 538] width 32 height 26
click at [1213, 551] on div "under" at bounding box center [1211, 538] width 52 height 26
click at [1271, 554] on div "the" at bounding box center [1270, 539] width 27 height 56
drag, startPoint x: 1327, startPoint y: 649, endPoint x: 1277, endPoint y: 641, distance: 50.6
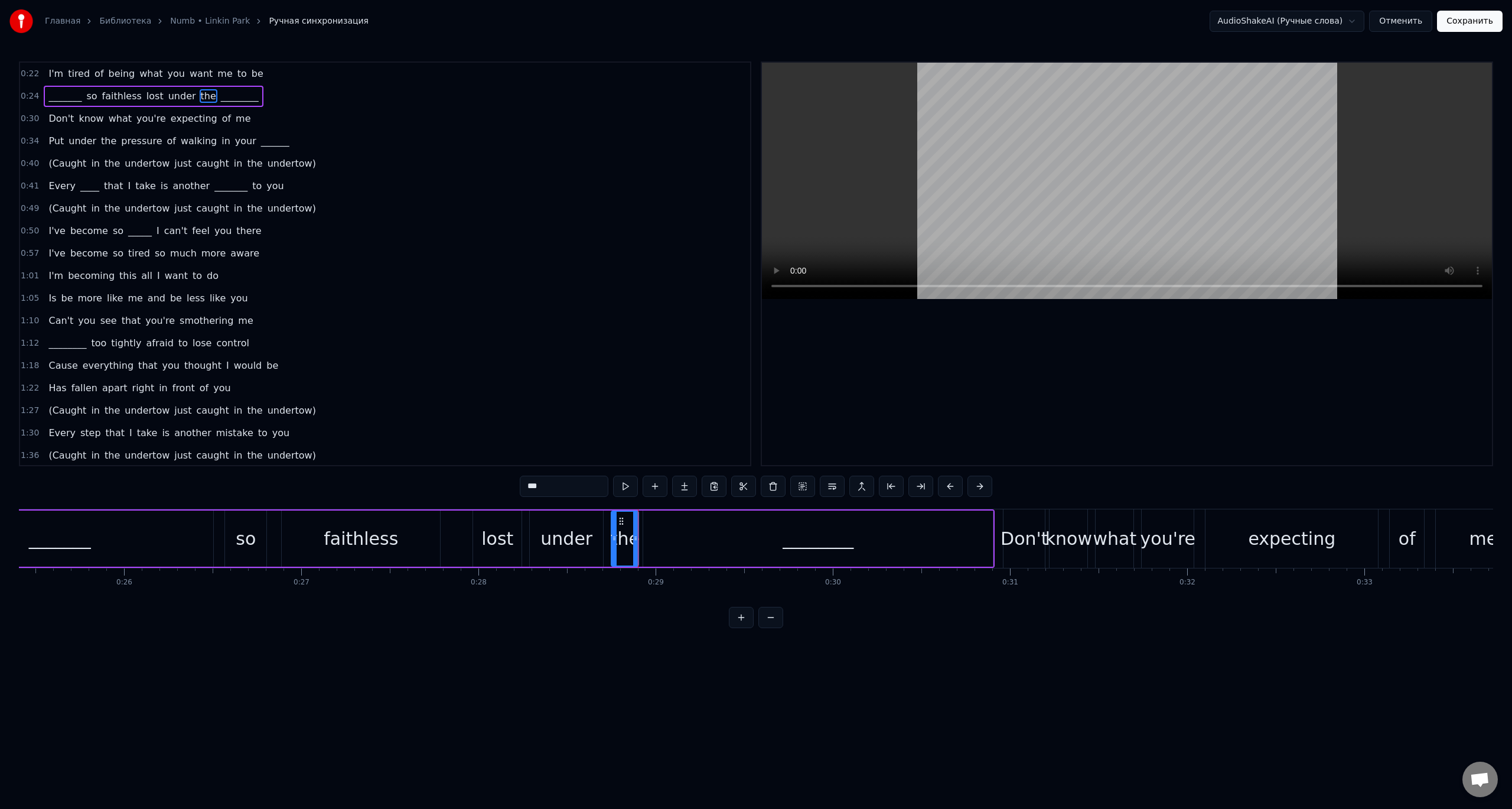
scroll to position [0, 4582]
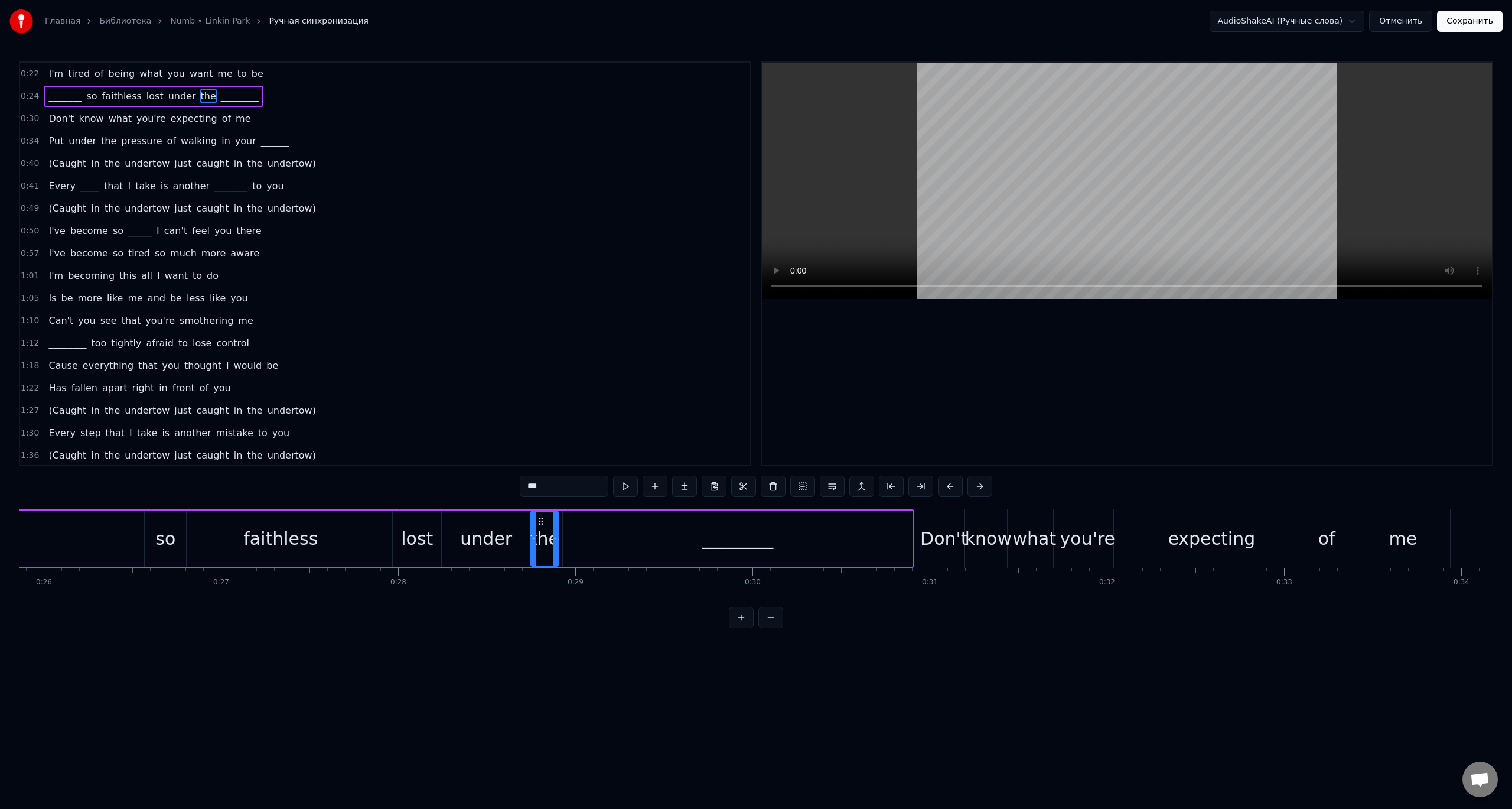
click at [682, 544] on div "________" at bounding box center [737, 539] width 349 height 56
type input "********"
drag, startPoint x: 910, startPoint y: 538, endPoint x: 805, endPoint y: 539, distance: 105.0
click at [805, 539] on icon at bounding box center [804, 538] width 5 height 10
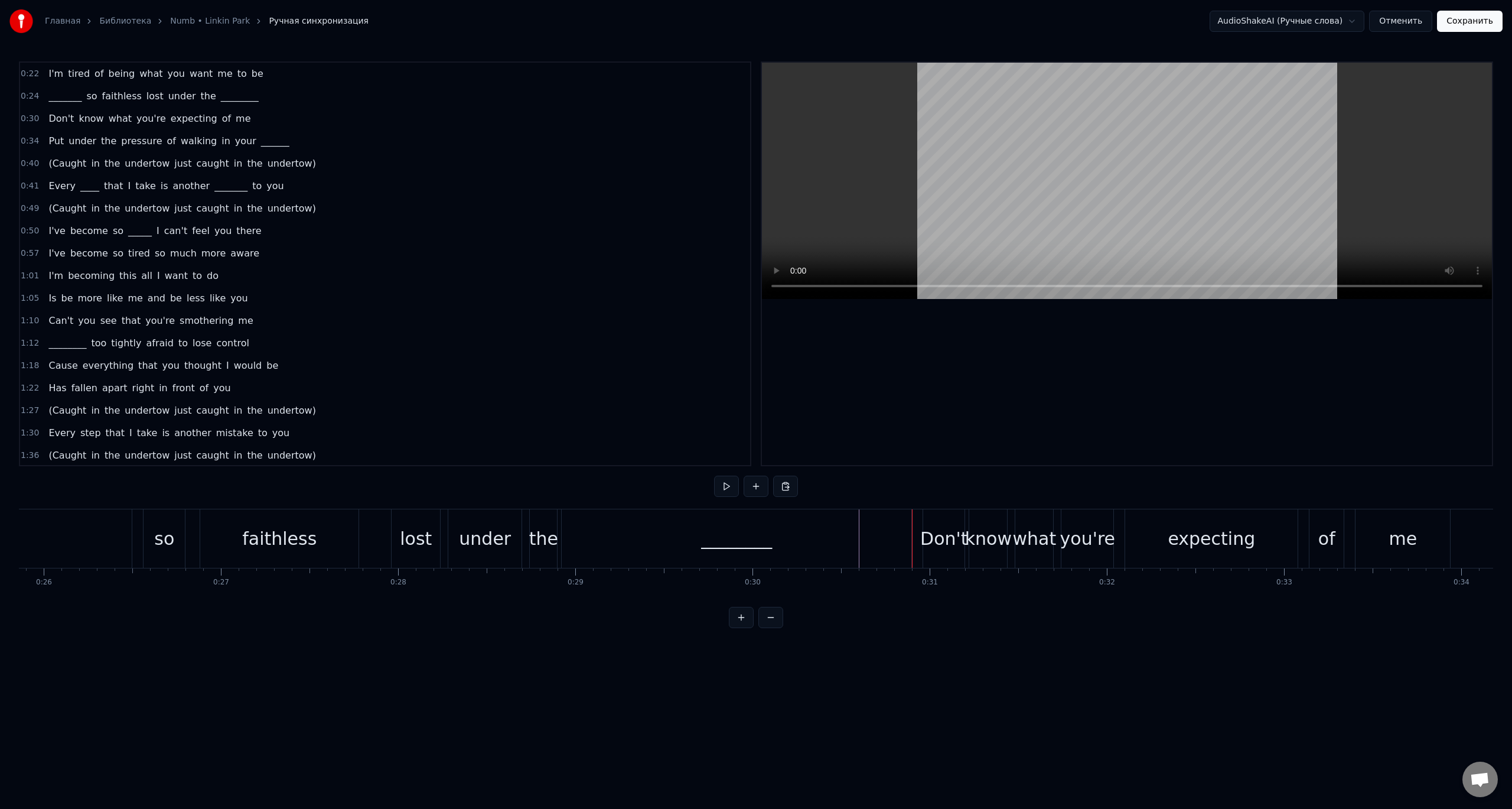
drag, startPoint x: 911, startPoint y: 545, endPoint x: 890, endPoint y: 545, distance: 21.0
click at [890, 545] on div "________" at bounding box center [736, 538] width 349 height 58
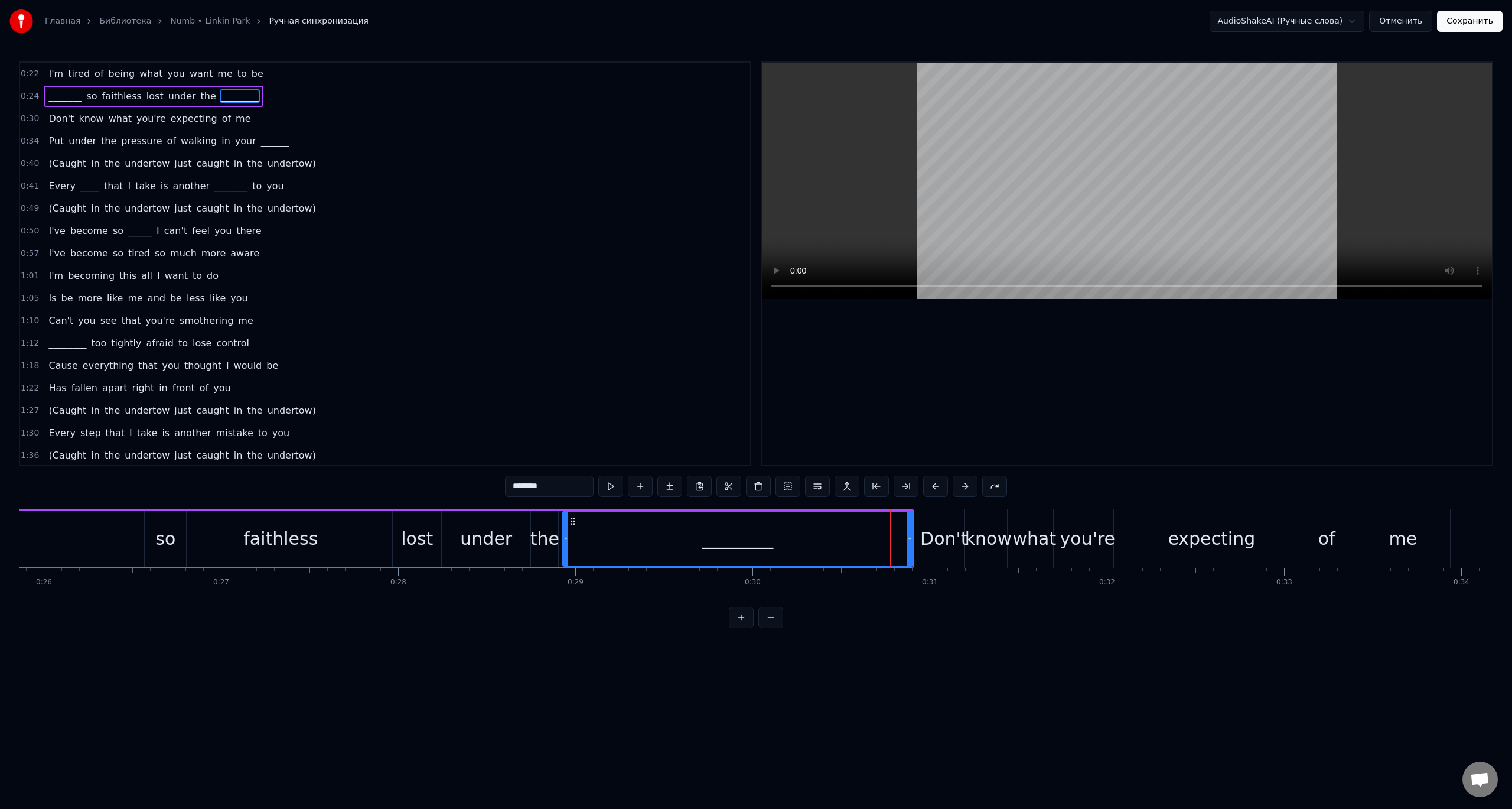
click at [859, 543] on div "________" at bounding box center [737, 539] width 348 height 54
drag, startPoint x: 908, startPoint y: 542, endPoint x: 858, endPoint y: 544, distance: 50.0
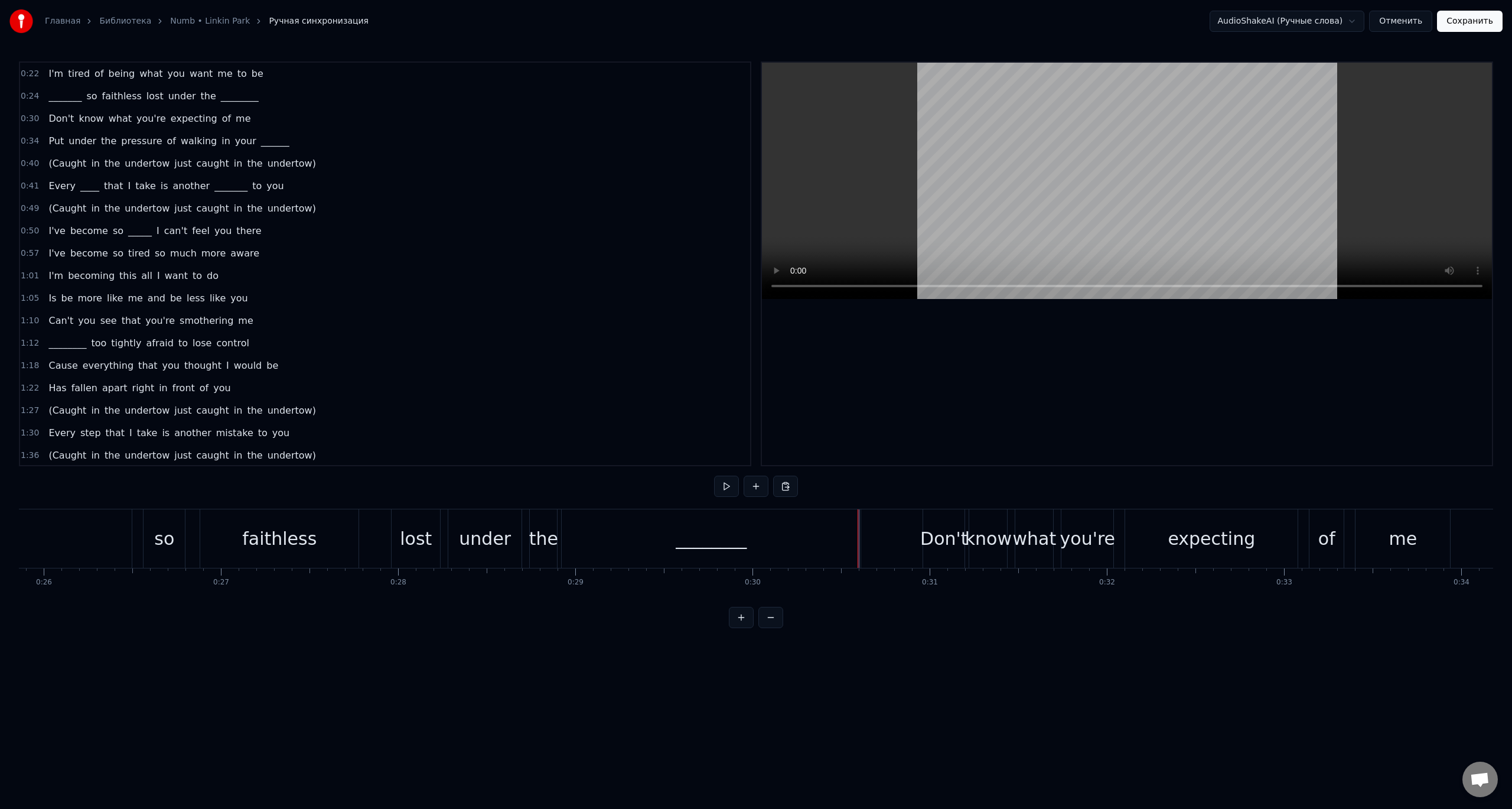
click at [842, 628] on div "0:22 I'm tired of being what you want me to be 0:24 _______ so faithless lost u…" at bounding box center [756, 345] width 1474 height 567
click at [845, 645] on html "Главная Библиотека Numb • Linkin Park Ручная синхронизация AudioShakeAI (Ручные…" at bounding box center [756, 323] width 1512 height 647
click at [675, 647] on html "Главная Библиотека Numb • Linkin Park Ручная синхронизация AudioShakeAI (Ручные…" at bounding box center [756, 323] width 1512 height 647
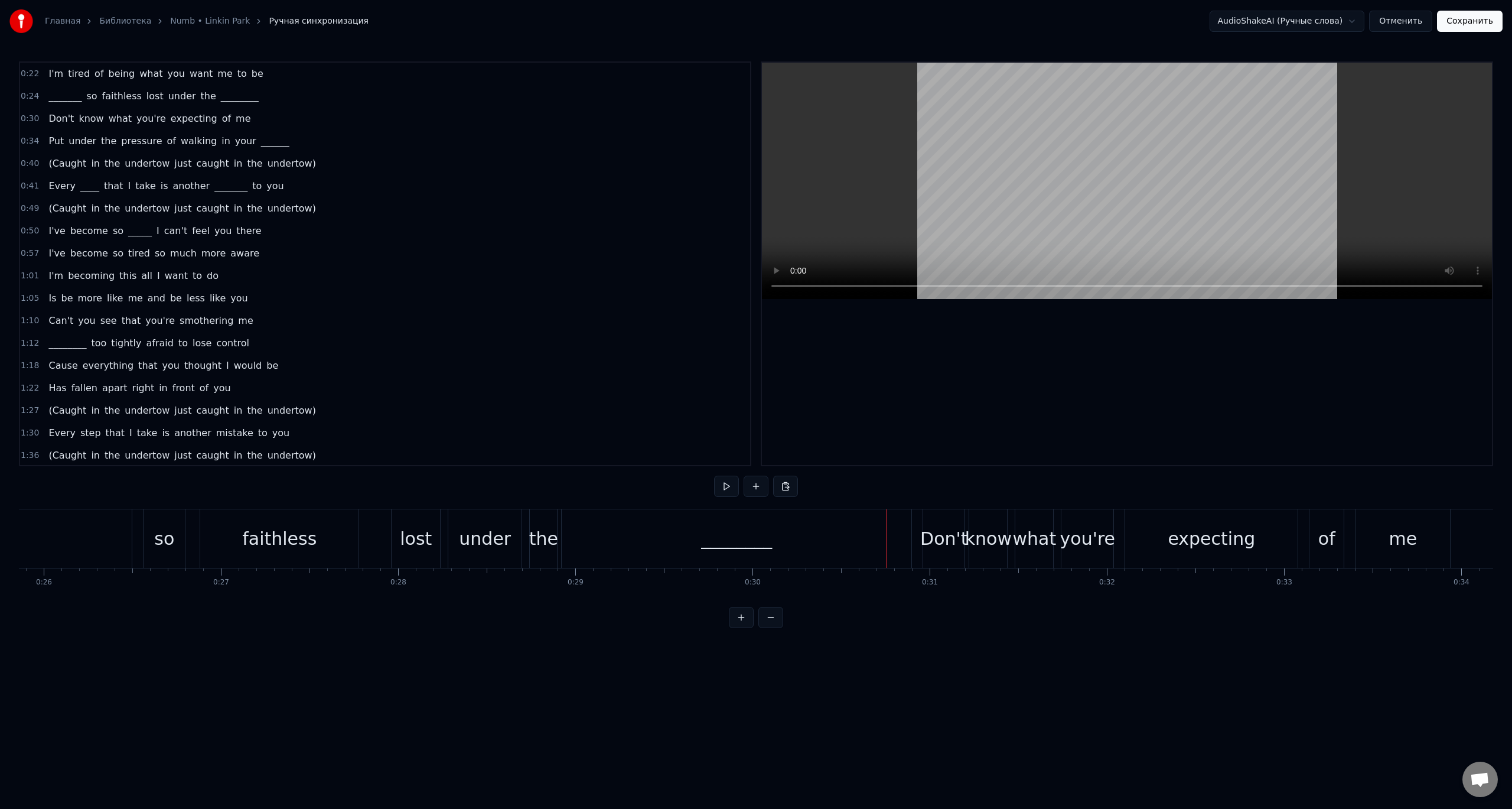
click at [589, 546] on div "________" at bounding box center [736, 538] width 349 height 58
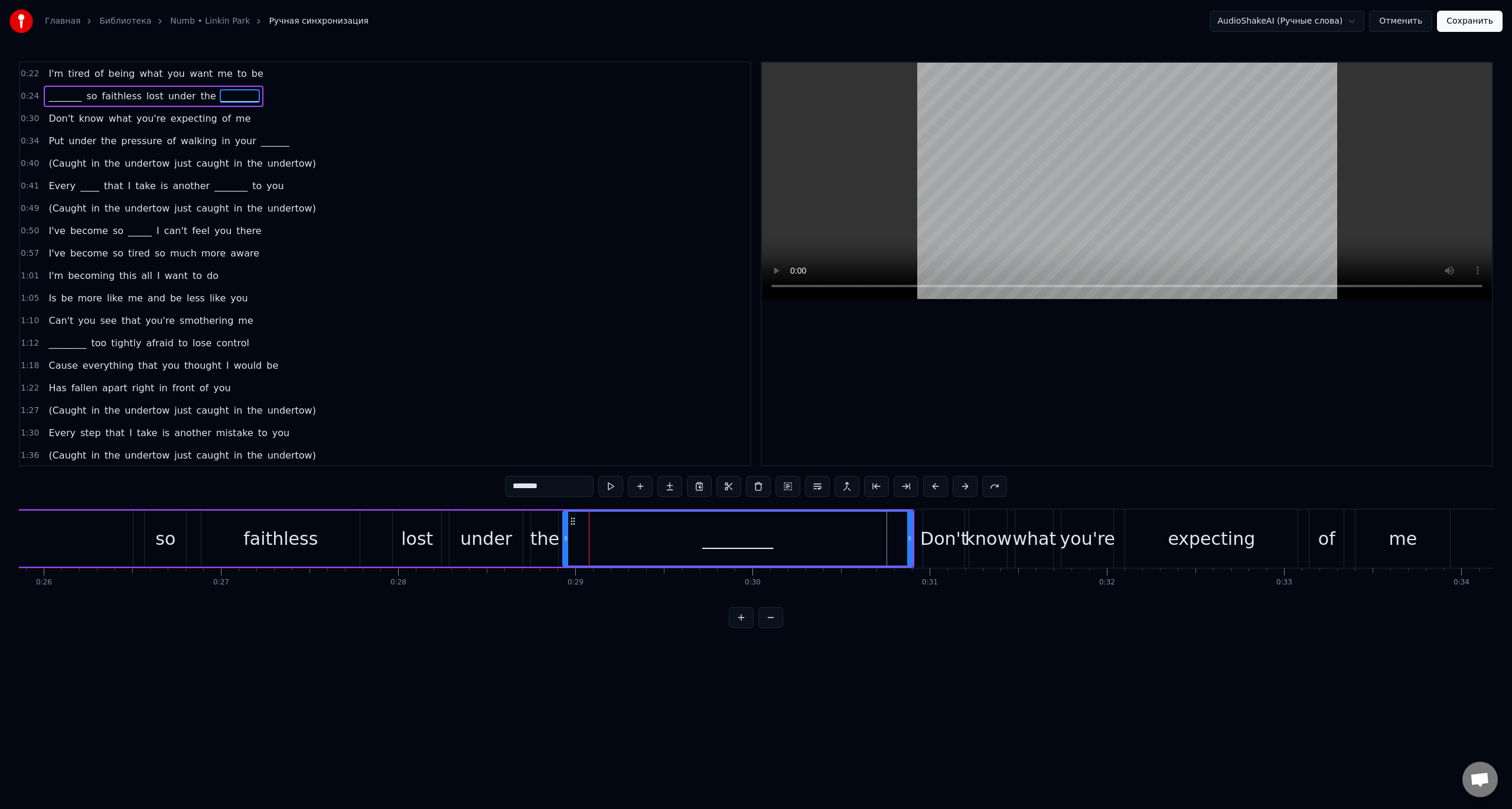
click at [640, 549] on div "________" at bounding box center [737, 539] width 348 height 54
drag, startPoint x: 907, startPoint y: 541, endPoint x: 789, endPoint y: 544, distance: 118.0
click at [789, 544] on div at bounding box center [788, 539] width 5 height 54
click at [841, 647] on html "Главная Библиотека Numb • Linkin Park Ручная синхронизация AudioShakeAI (Ручные…" at bounding box center [756, 323] width 1512 height 647
click at [950, 539] on div "Don't" at bounding box center [943, 538] width 47 height 26
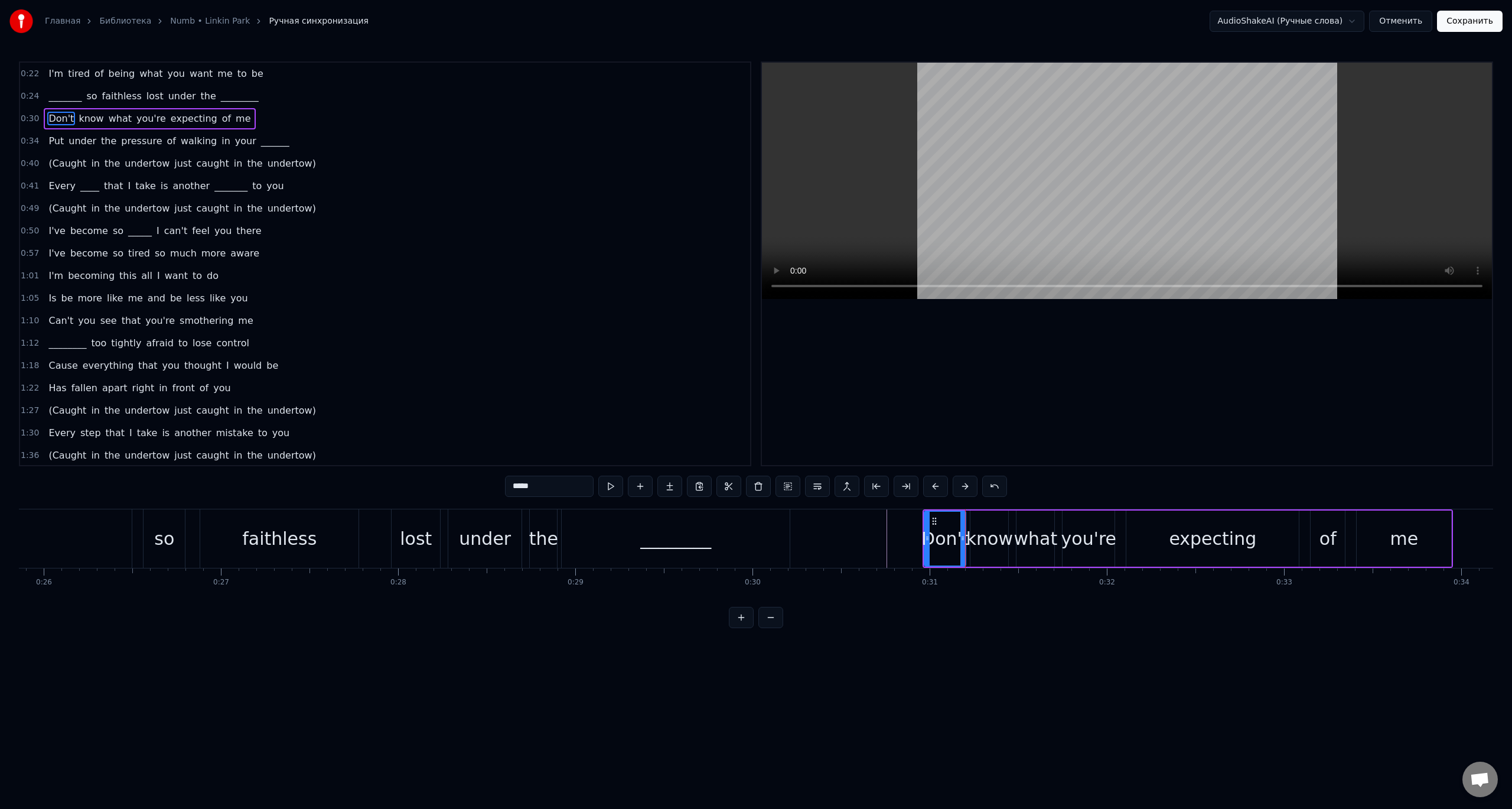
click at [998, 542] on div "know" at bounding box center [990, 538] width 46 height 26
click at [1040, 546] on div "what" at bounding box center [1035, 538] width 44 height 26
click at [1075, 551] on div "you're" at bounding box center [1088, 538] width 55 height 26
click at [1154, 547] on div "expecting" at bounding box center [1212, 539] width 172 height 56
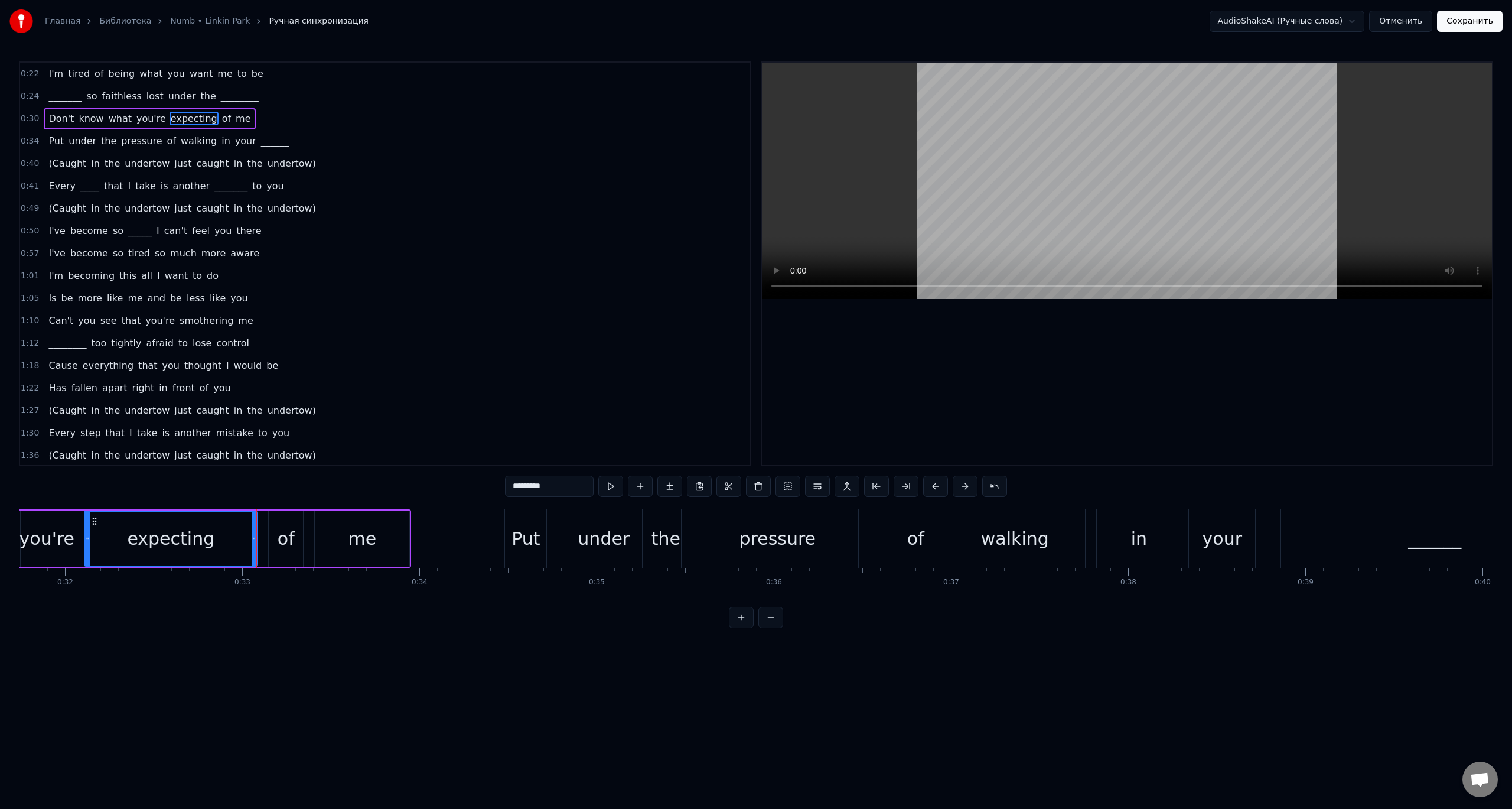
scroll to position [0, 5584]
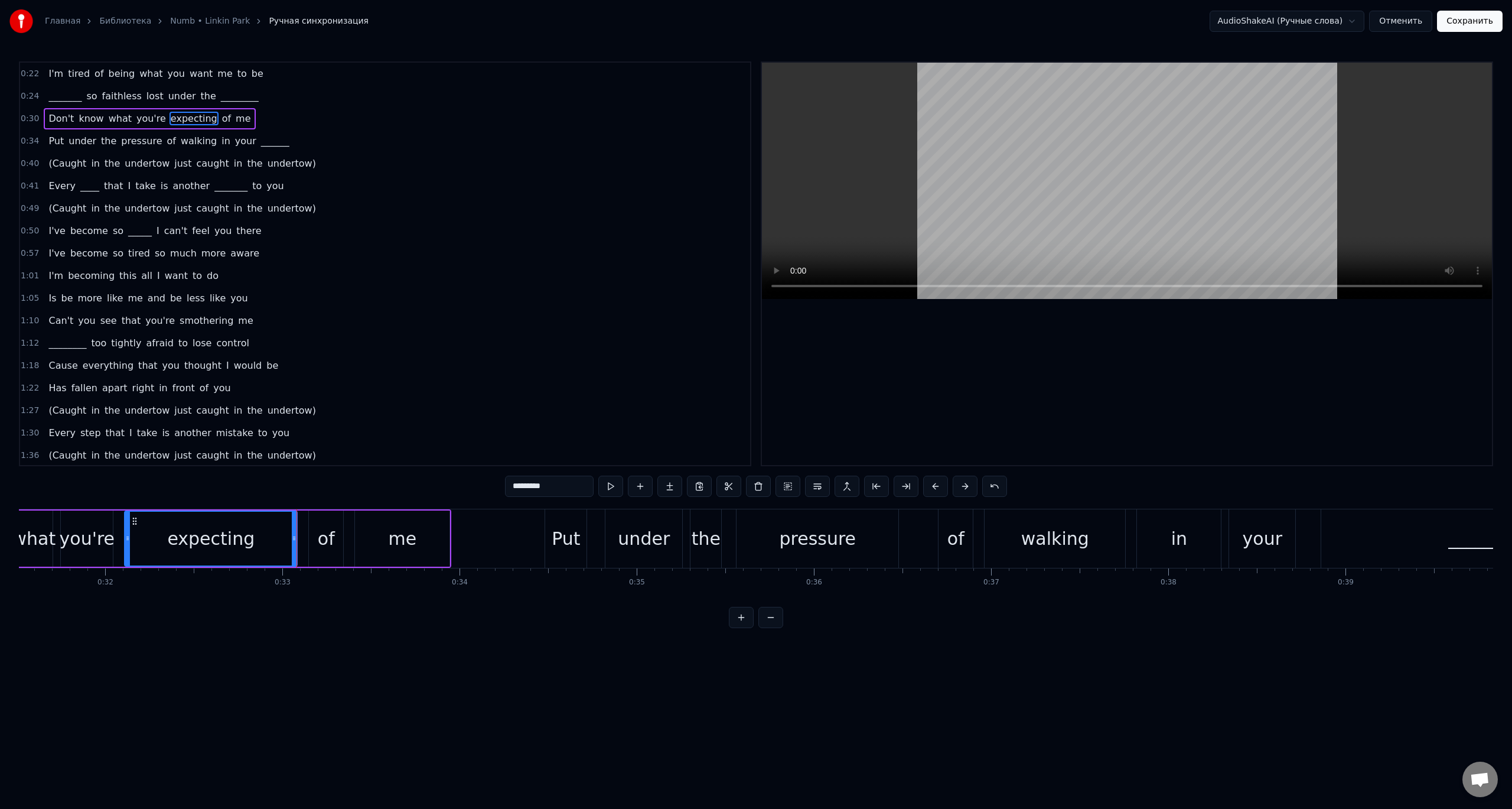
click at [332, 539] on div "of" at bounding box center [326, 538] width 17 height 26
click at [386, 540] on div "me" at bounding box center [402, 539] width 95 height 56
click at [578, 545] on div "Put" at bounding box center [565, 538] width 28 height 26
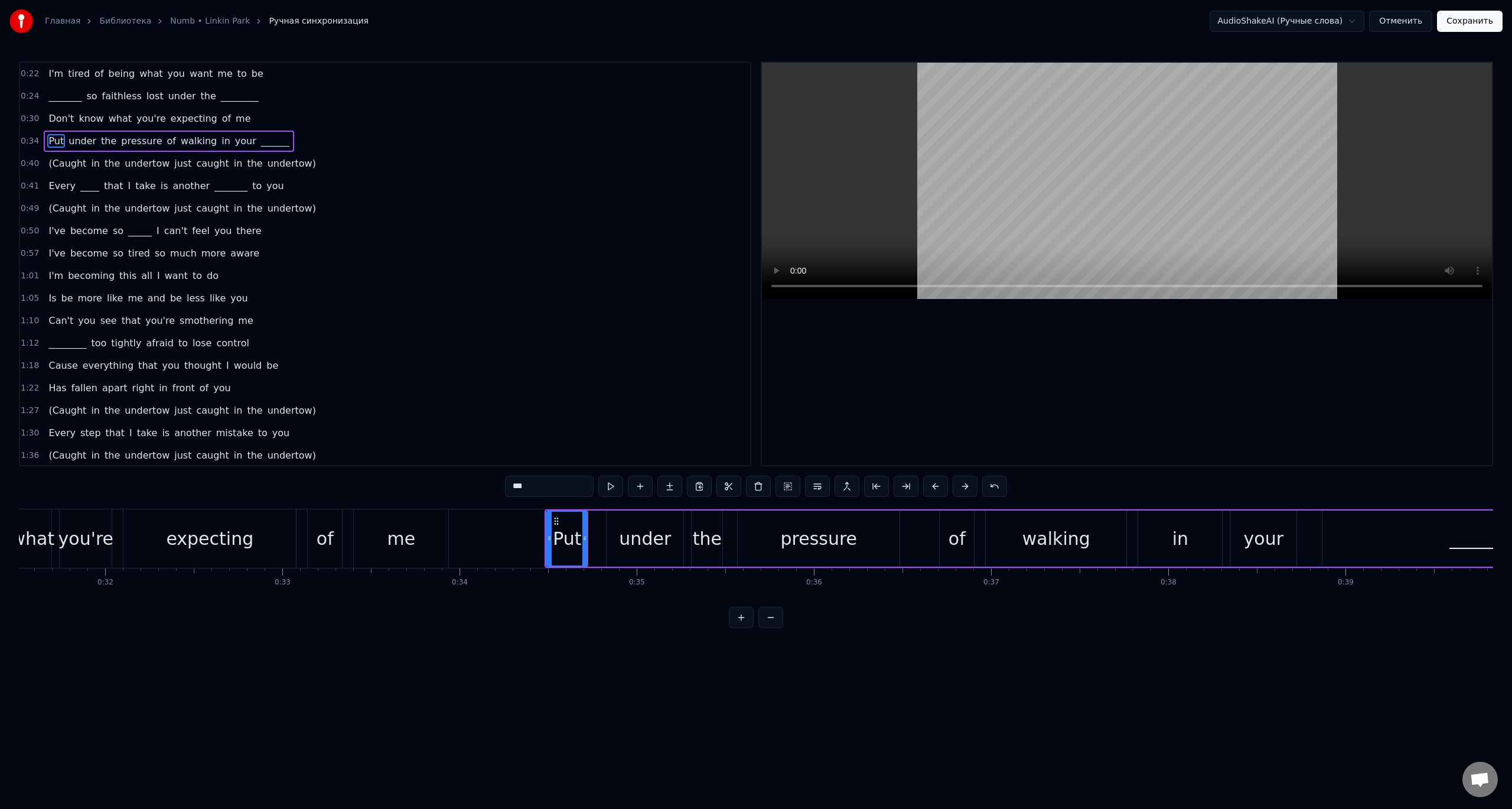
click at [640, 549] on div "under" at bounding box center [645, 538] width 52 height 26
click at [697, 548] on div "the" at bounding box center [707, 538] width 29 height 26
click at [818, 550] on div "pressure" at bounding box center [818, 538] width 76 height 26
click at [825, 543] on div "pressure" at bounding box center [818, 538] width 76 height 26
click at [942, 550] on div "of" at bounding box center [956, 539] width 34 height 56
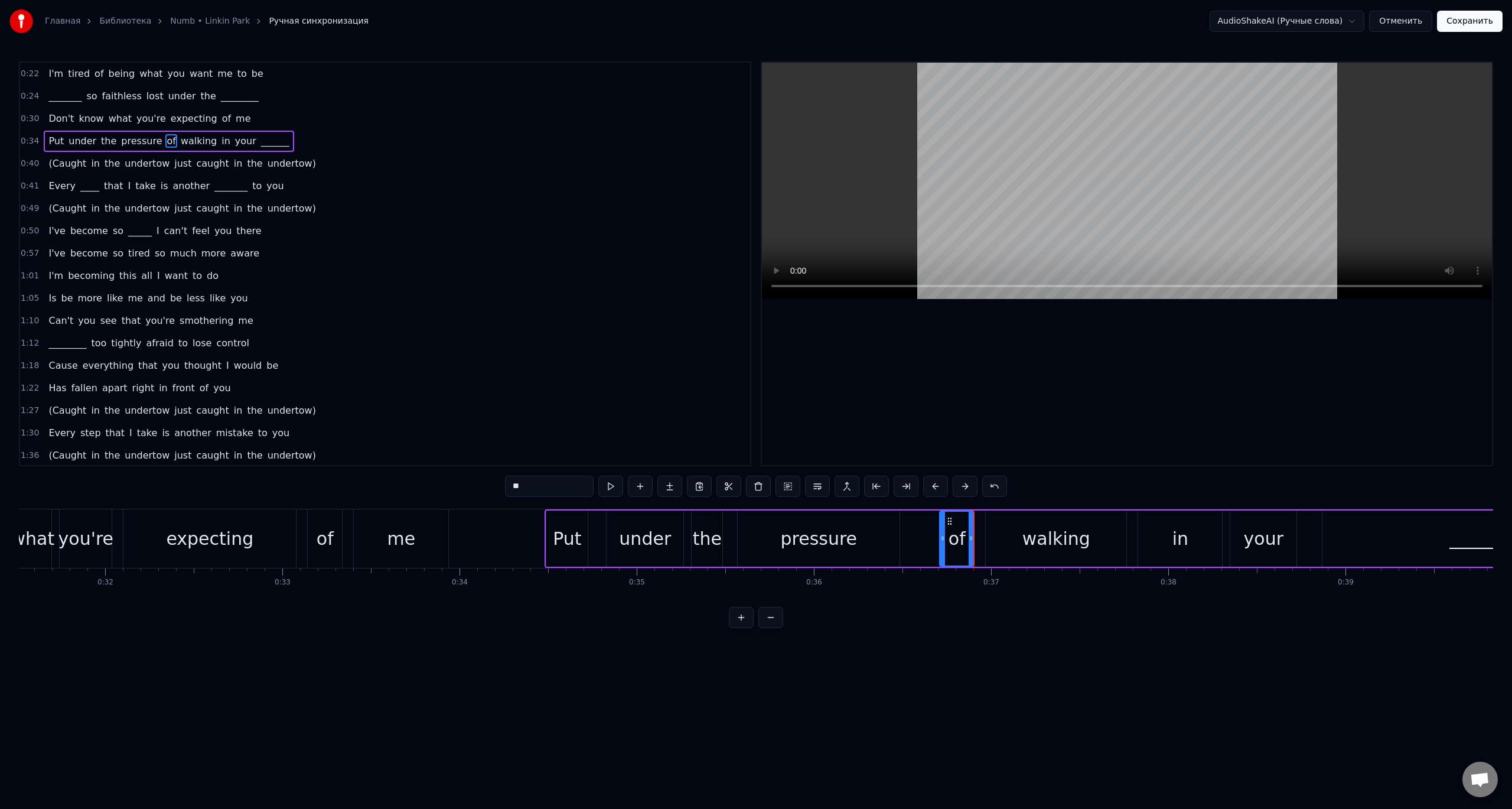
click at [1045, 549] on div "walking" at bounding box center [1056, 538] width 68 height 26
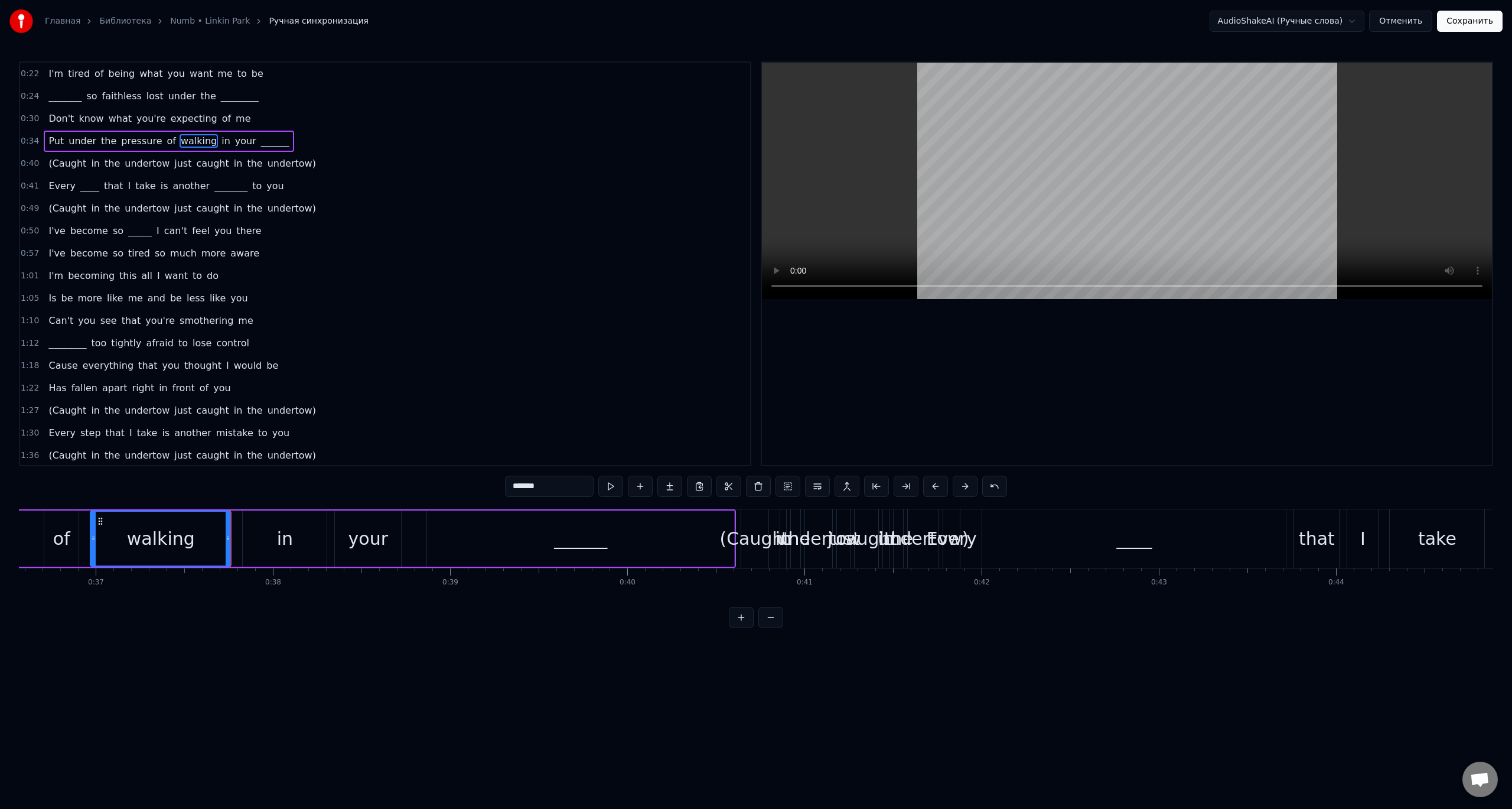
scroll to position [0, 6439]
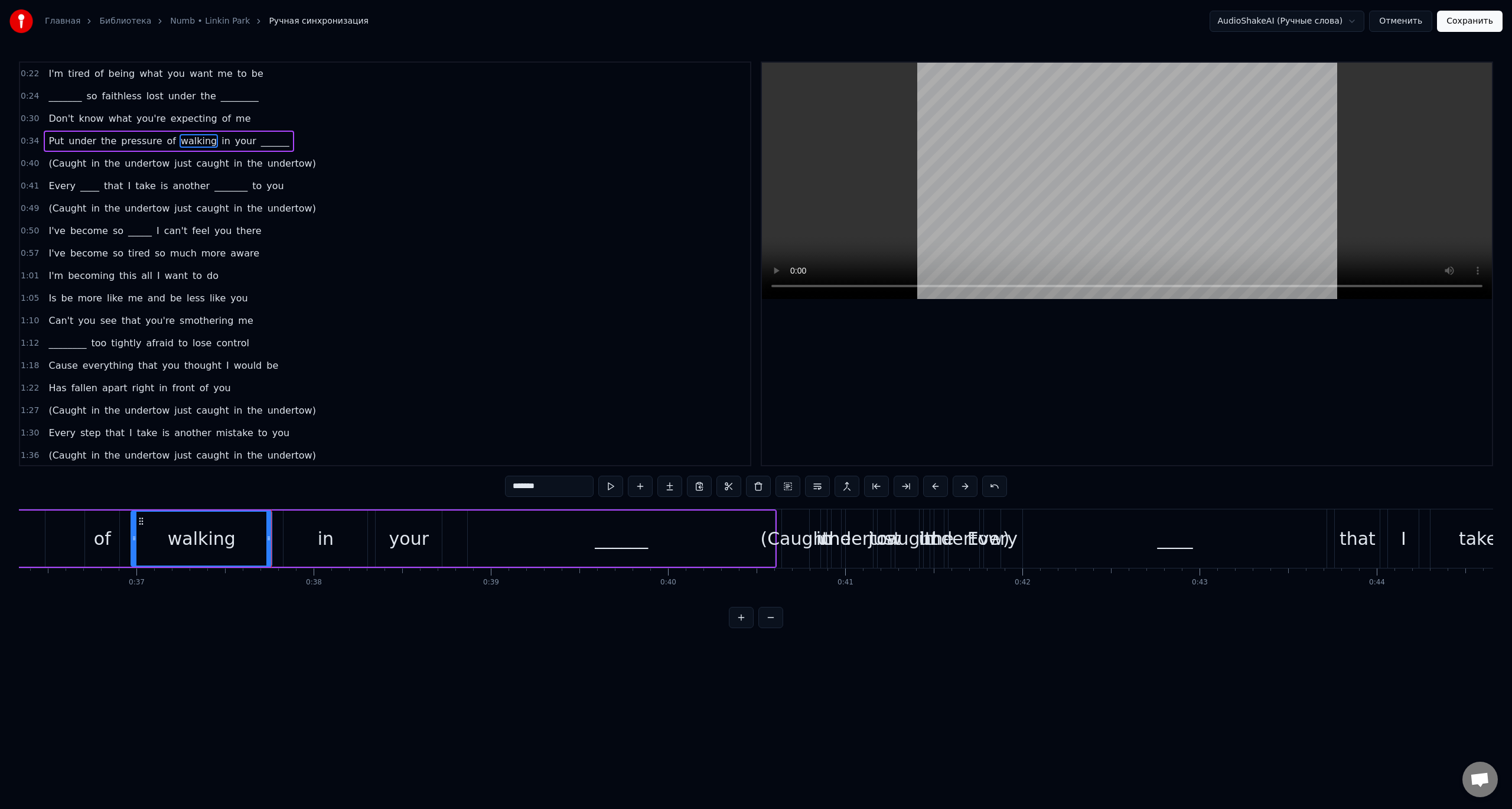
click at [332, 533] on div "in" at bounding box center [325, 538] width 15 height 26
click at [397, 538] on div "your" at bounding box center [408, 538] width 40 height 26
click at [514, 547] on div "______" at bounding box center [622, 539] width 308 height 56
type input "******"
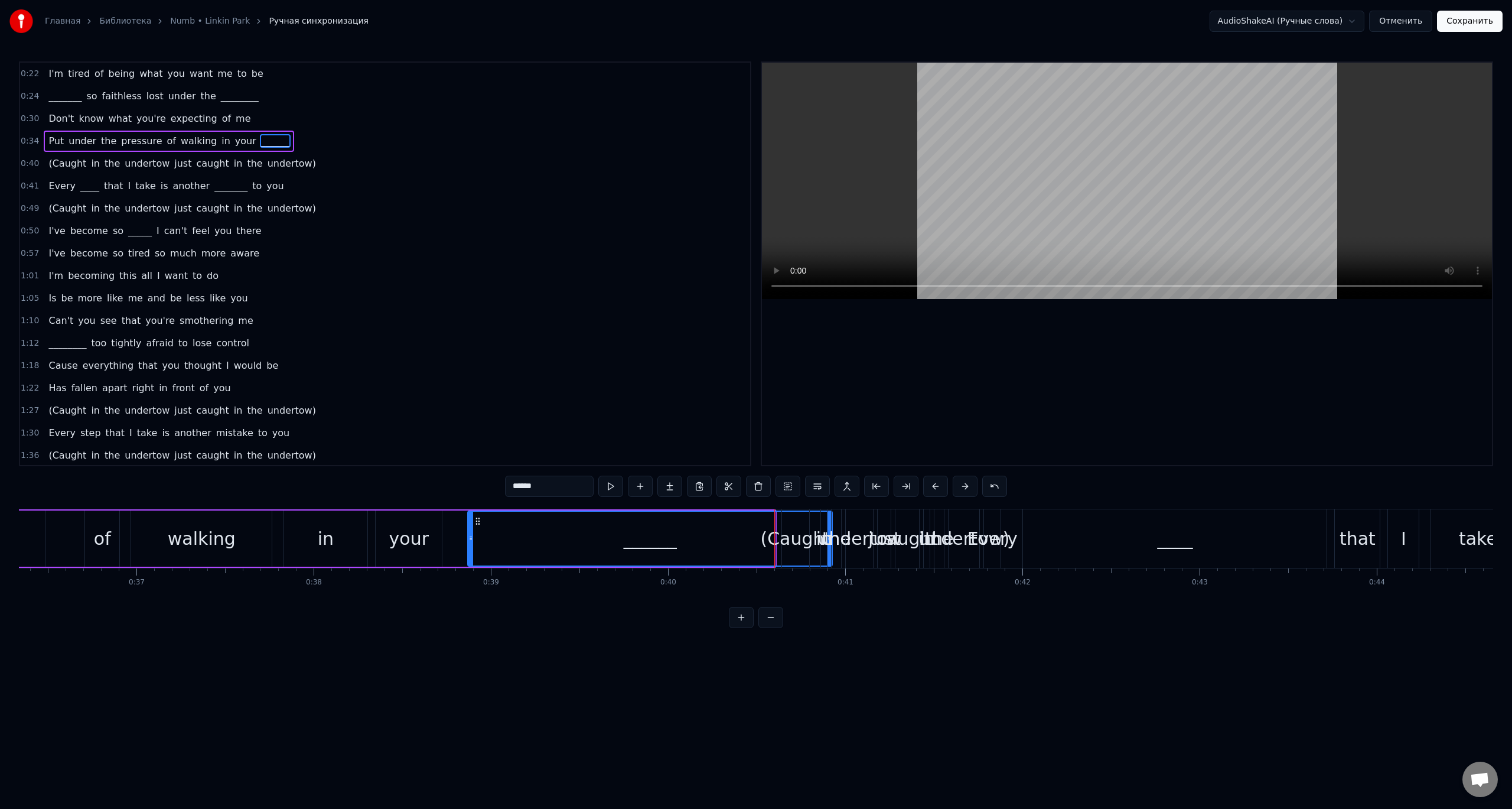
drag, startPoint x: 770, startPoint y: 554, endPoint x: 832, endPoint y: 558, distance: 62.1
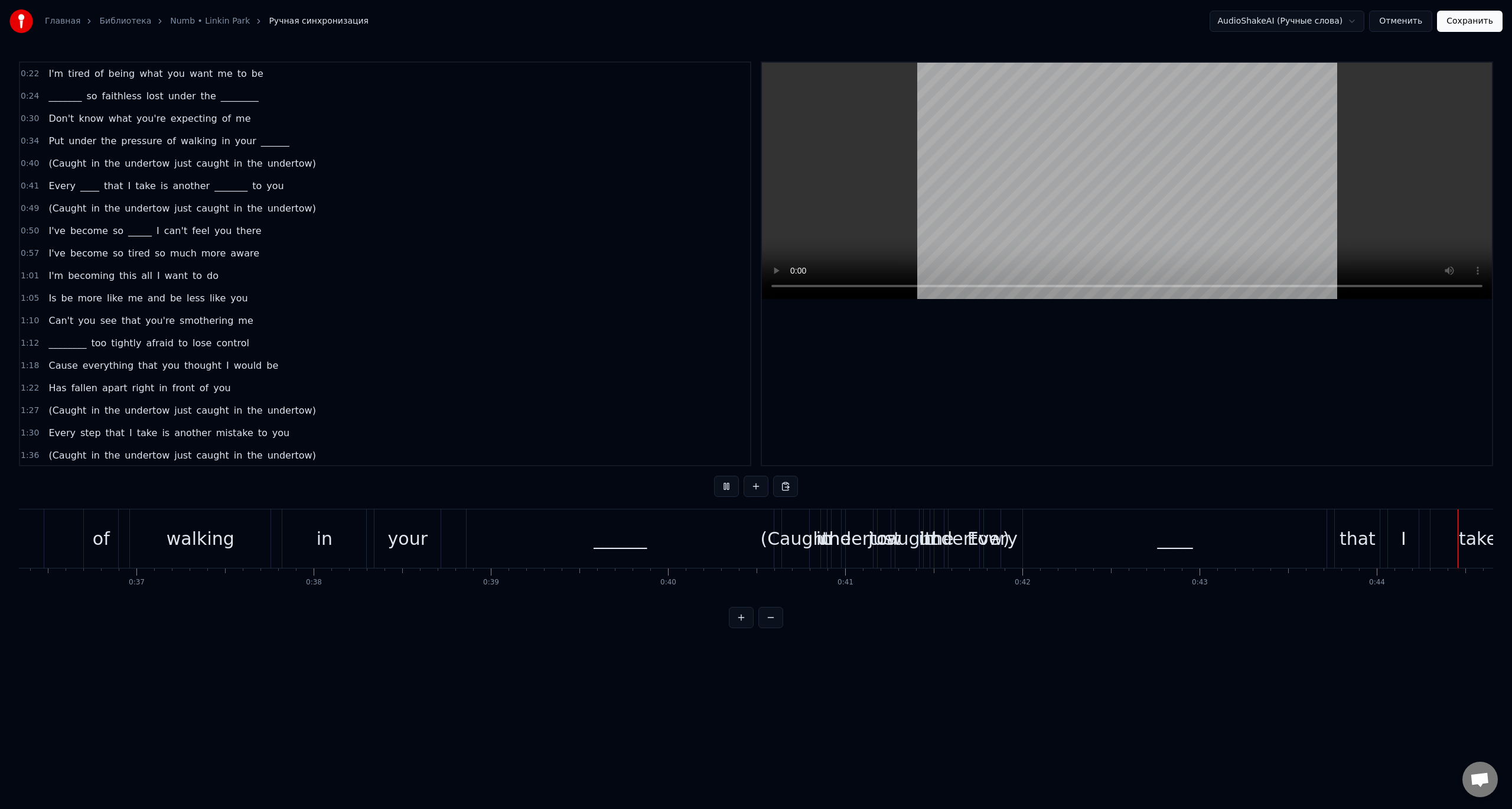
click at [801, 536] on div "(Caught" at bounding box center [795, 538] width 71 height 26
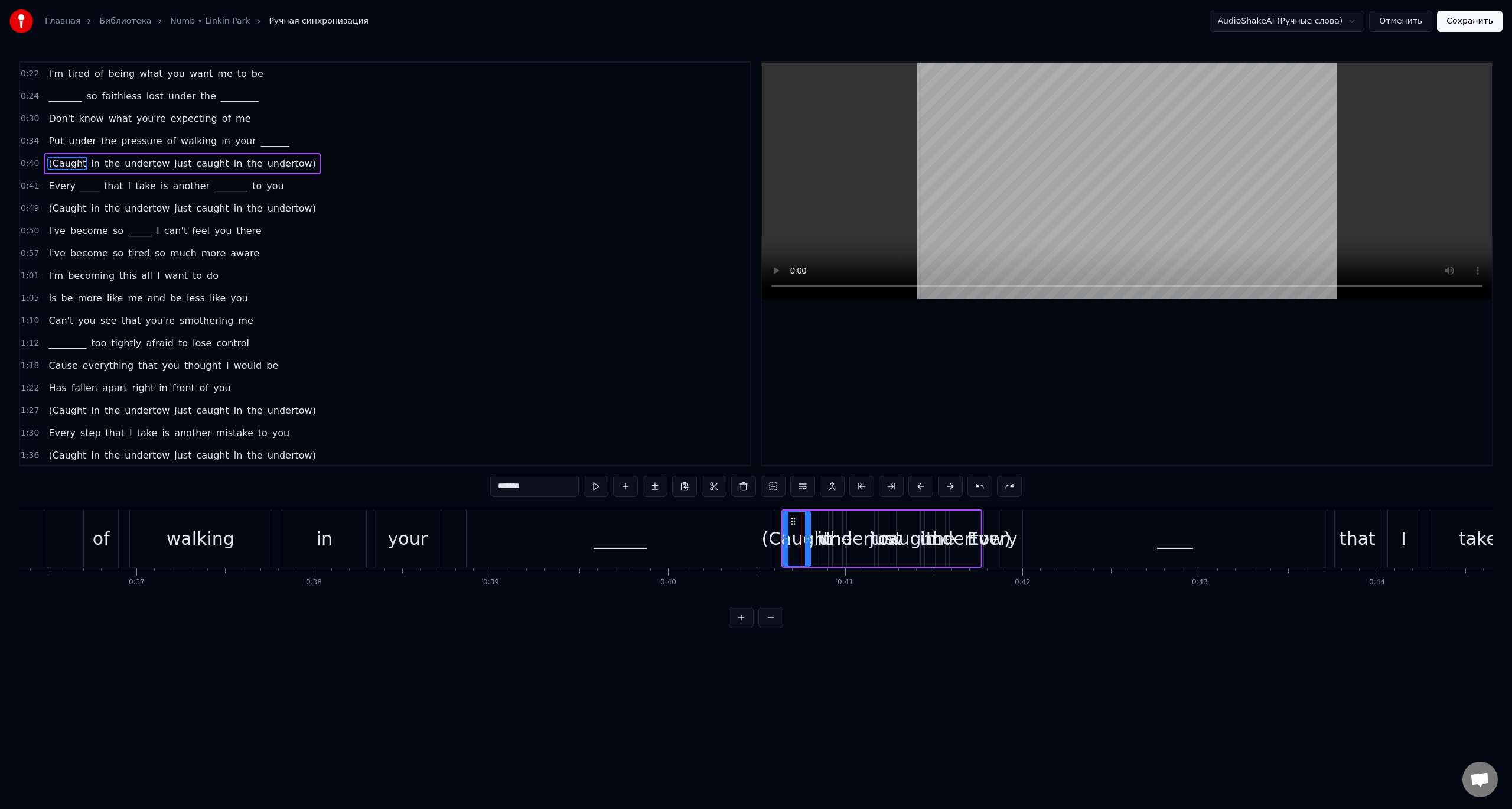
drag, startPoint x: 794, startPoint y: 533, endPoint x: 804, endPoint y: 533, distance: 10.0
click at [802, 533] on div "(Caught" at bounding box center [796, 538] width 71 height 26
drag, startPoint x: 807, startPoint y: 532, endPoint x: 887, endPoint y: 539, distance: 80.3
click at [887, 539] on div at bounding box center [887, 539] width 5 height 54
click at [747, 541] on div "______" at bounding box center [620, 538] width 308 height 58
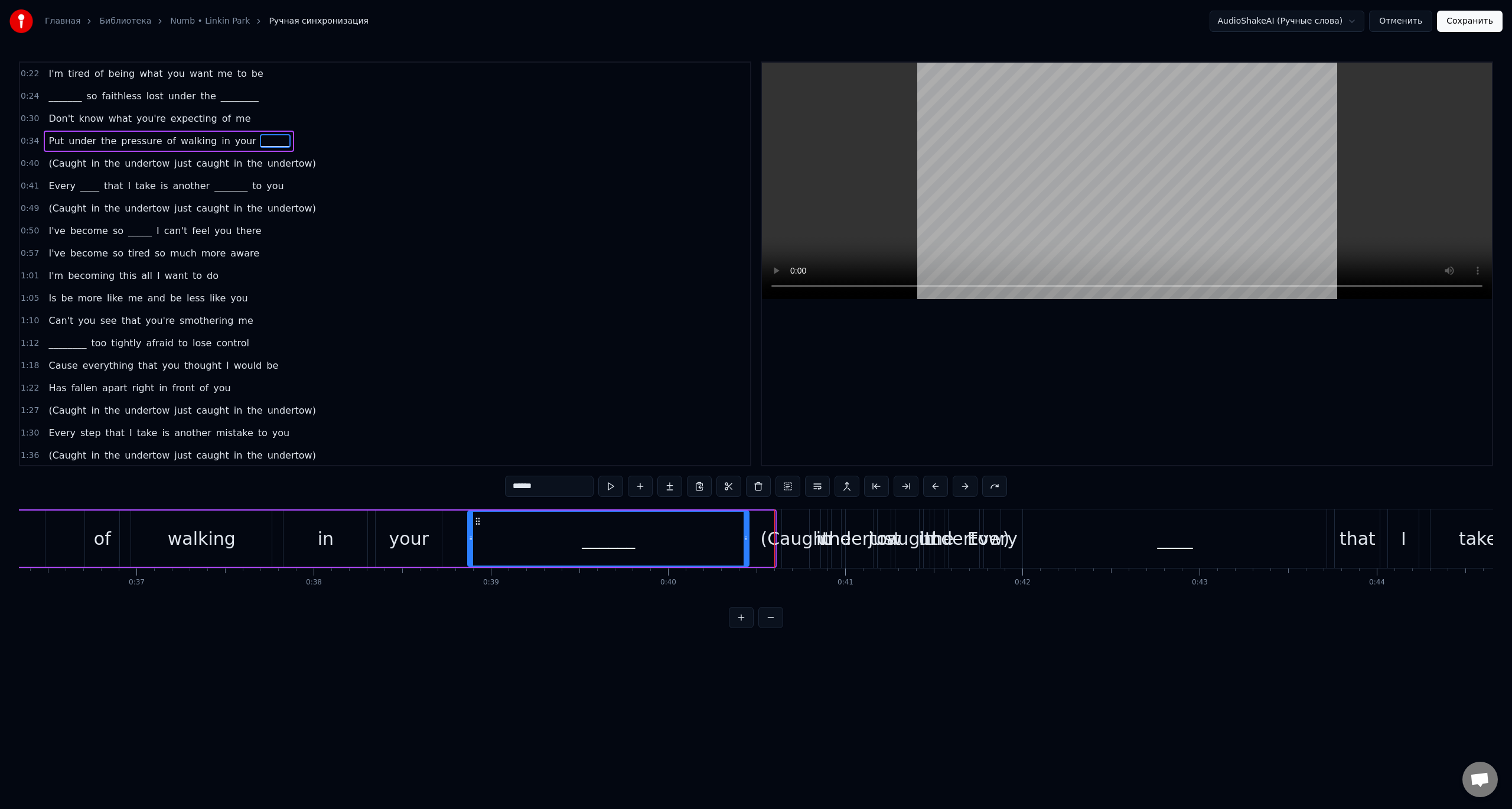
drag, startPoint x: 774, startPoint y: 556, endPoint x: 743, endPoint y: 558, distance: 31.1
click at [744, 558] on div at bounding box center [746, 539] width 5 height 54
click at [860, 550] on div "undertow" at bounding box center [859, 538] width 84 height 26
type input "********"
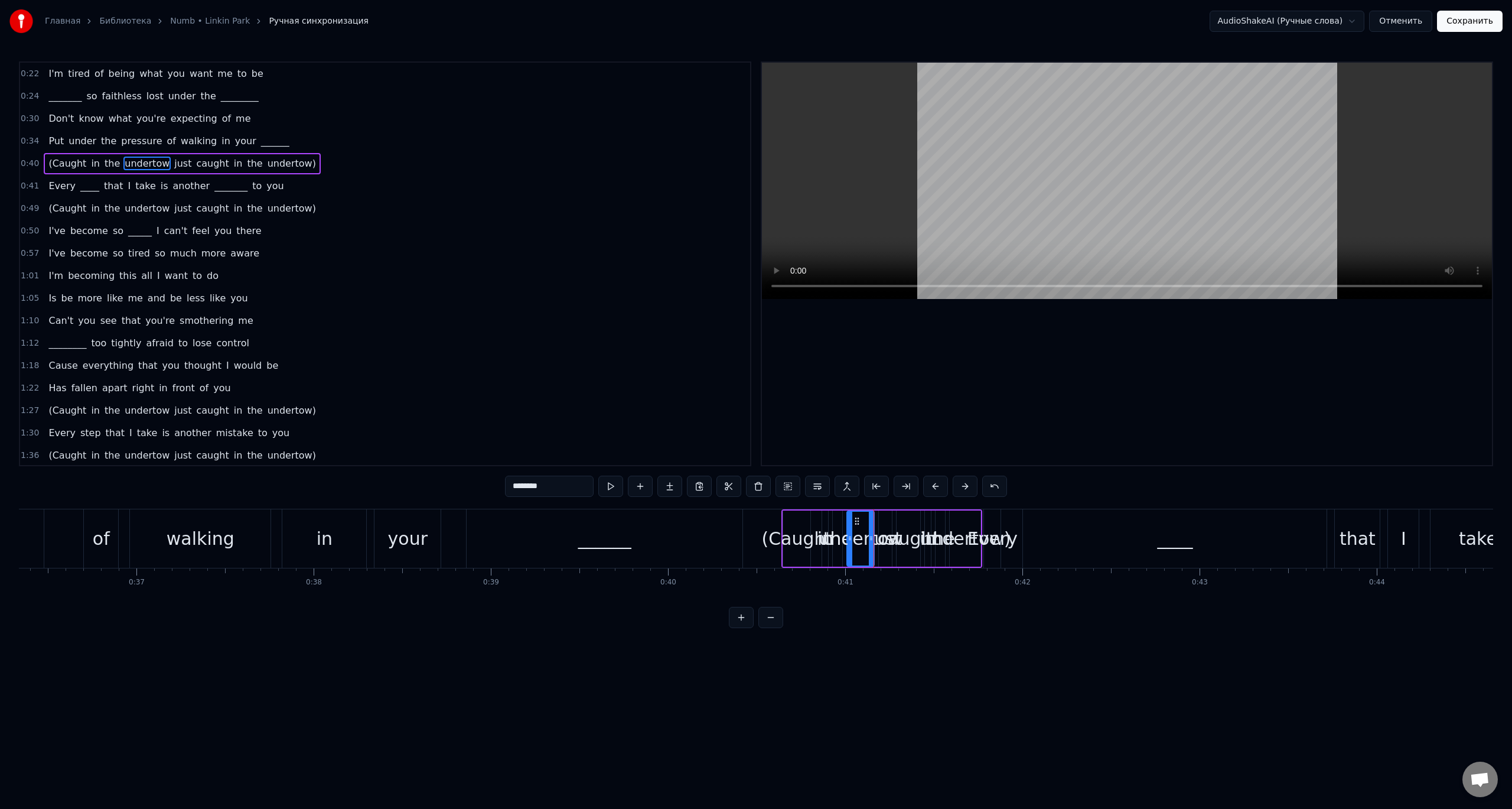
click at [933, 554] on div "(Caught in the undertow just caught in the [GEOGRAPHIC_DATA])" at bounding box center [882, 538] width 201 height 58
click at [968, 554] on div "undertow)" at bounding box center [965, 539] width 31 height 56
click at [982, 552] on div "Every" at bounding box center [993, 538] width 50 height 26
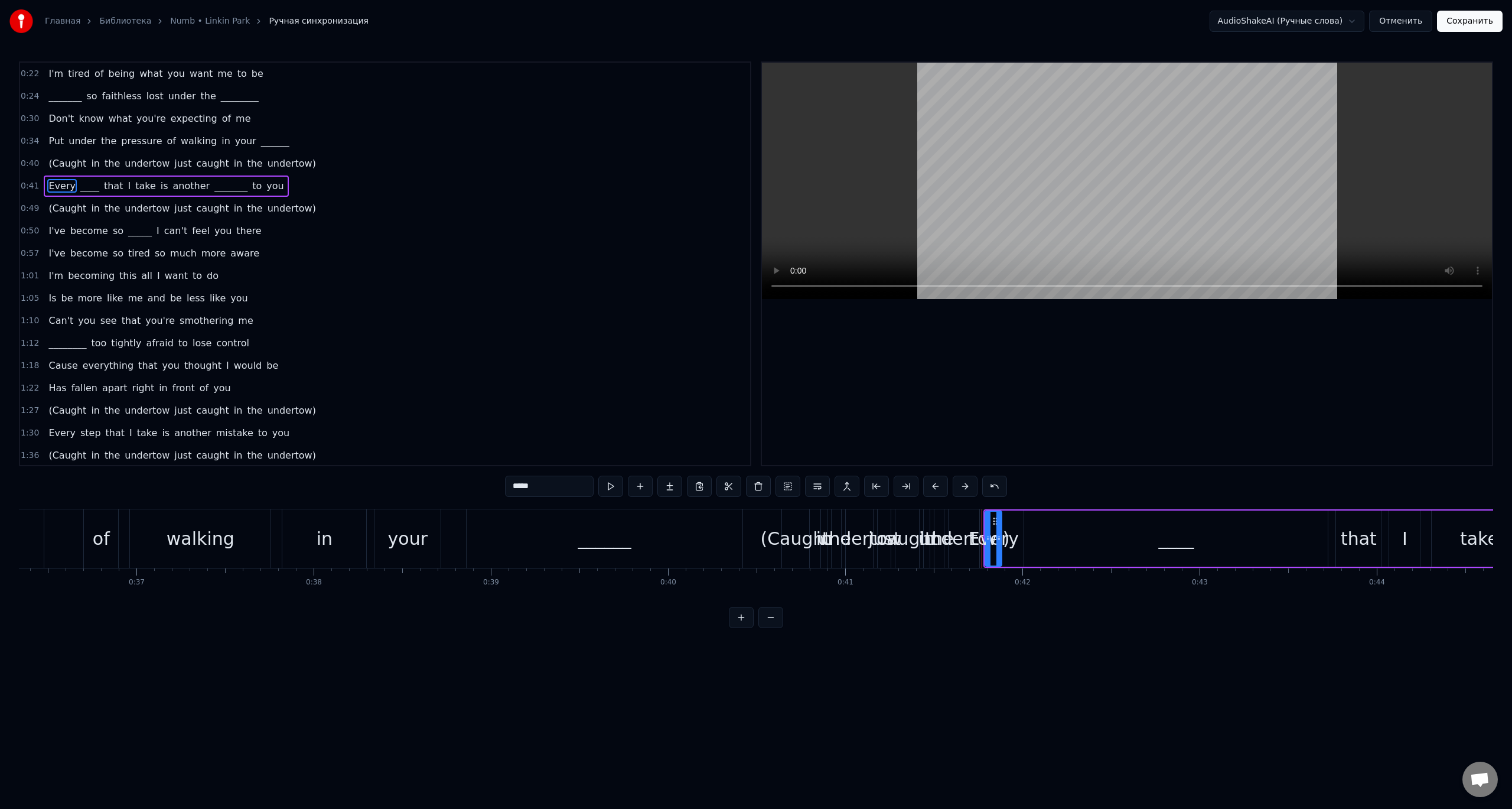
click at [1038, 550] on div "____" at bounding box center [1176, 539] width 304 height 56
drag, startPoint x: 1025, startPoint y: 545, endPoint x: 1148, endPoint y: 546, distance: 123.0
click at [1145, 546] on div at bounding box center [1142, 539] width 5 height 54
click at [983, 542] on div "Every" at bounding box center [993, 538] width 50 height 26
drag, startPoint x: 997, startPoint y: 535, endPoint x: 1113, endPoint y: 540, distance: 116.1
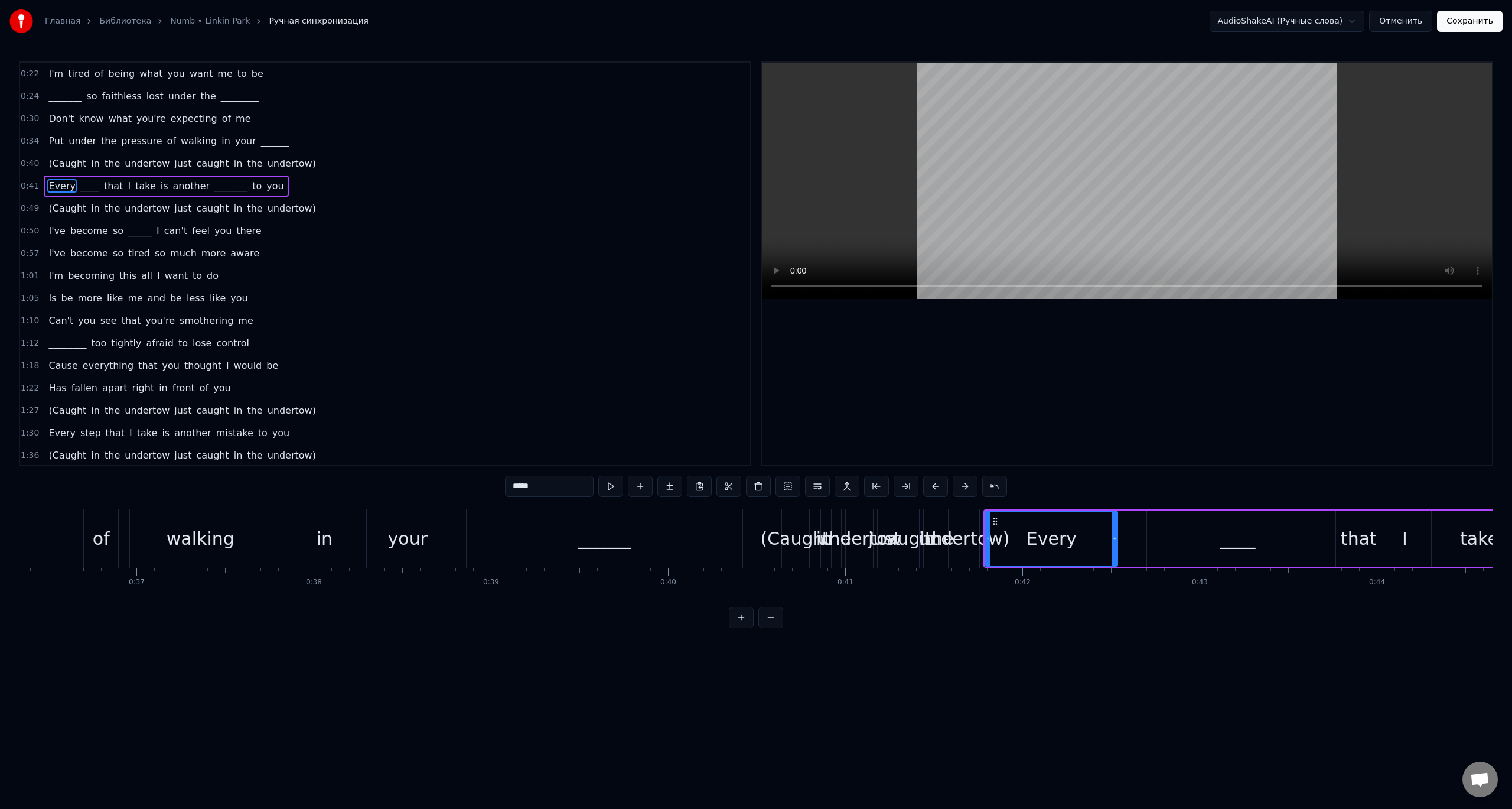
click at [1113, 540] on icon at bounding box center [1114, 538] width 5 height 10
drag, startPoint x: 986, startPoint y: 541, endPoint x: 1022, endPoint y: 540, distance: 36.0
click at [1022, 540] on icon at bounding box center [1023, 538] width 5 height 10
drag, startPoint x: 1022, startPoint y: 540, endPoint x: 1078, endPoint y: 544, distance: 56.1
click at [1078, 544] on div at bounding box center [1076, 539] width 5 height 54
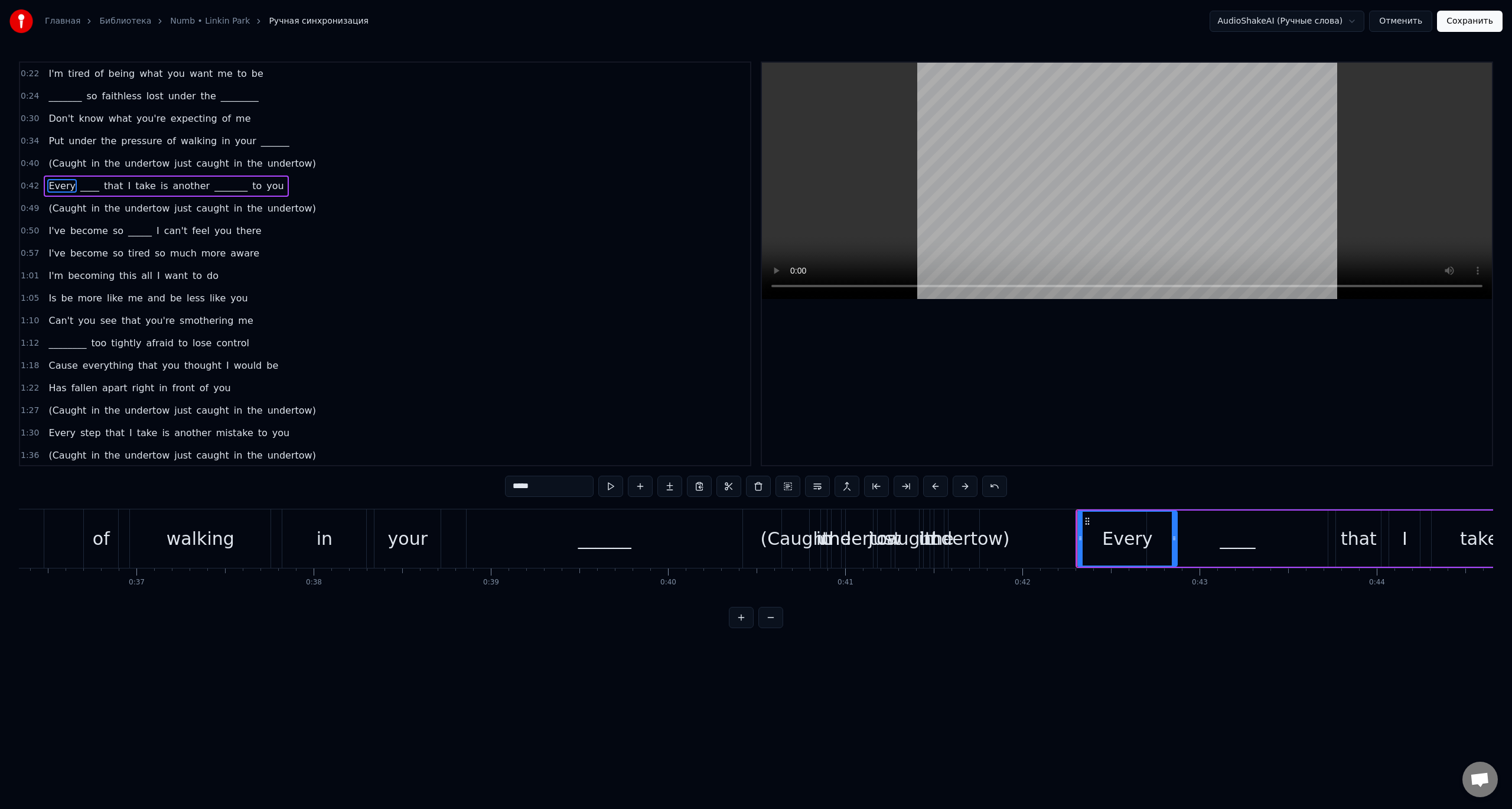
drag, startPoint x: 1112, startPoint y: 544, endPoint x: 1172, endPoint y: 546, distance: 60.0
click at [1172, 546] on div at bounding box center [1173, 539] width 5 height 54
drag, startPoint x: 1172, startPoint y: 546, endPoint x: 1219, endPoint y: 547, distance: 47.0
click at [1224, 547] on div at bounding box center [1225, 539] width 5 height 54
drag, startPoint x: 1080, startPoint y: 546, endPoint x: 1153, endPoint y: 544, distance: 73.0
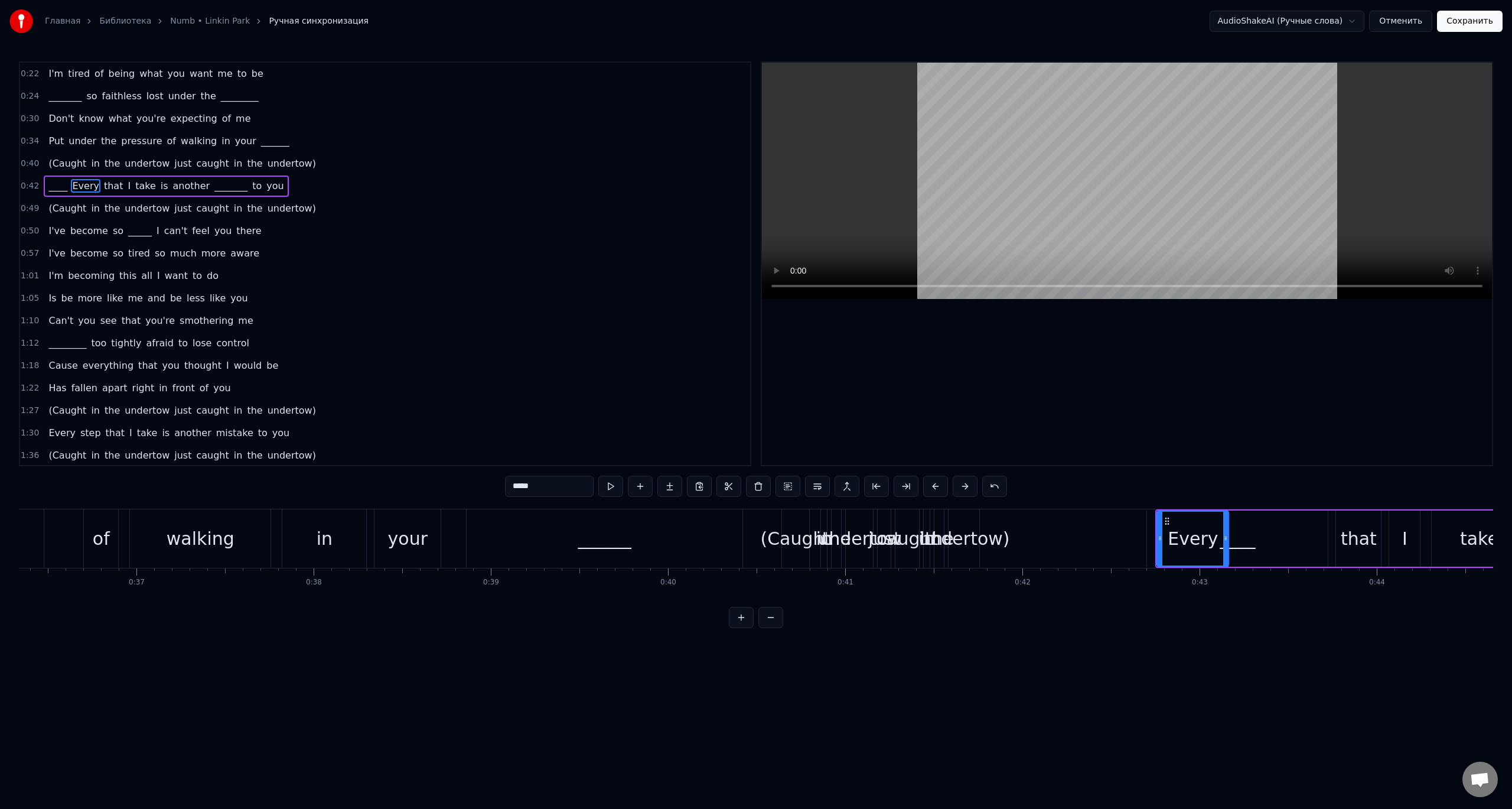
click at [1262, 550] on div "____" at bounding box center [1237, 539] width 181 height 56
type input "****"
click at [1176, 545] on div "____" at bounding box center [1237, 539] width 180 height 54
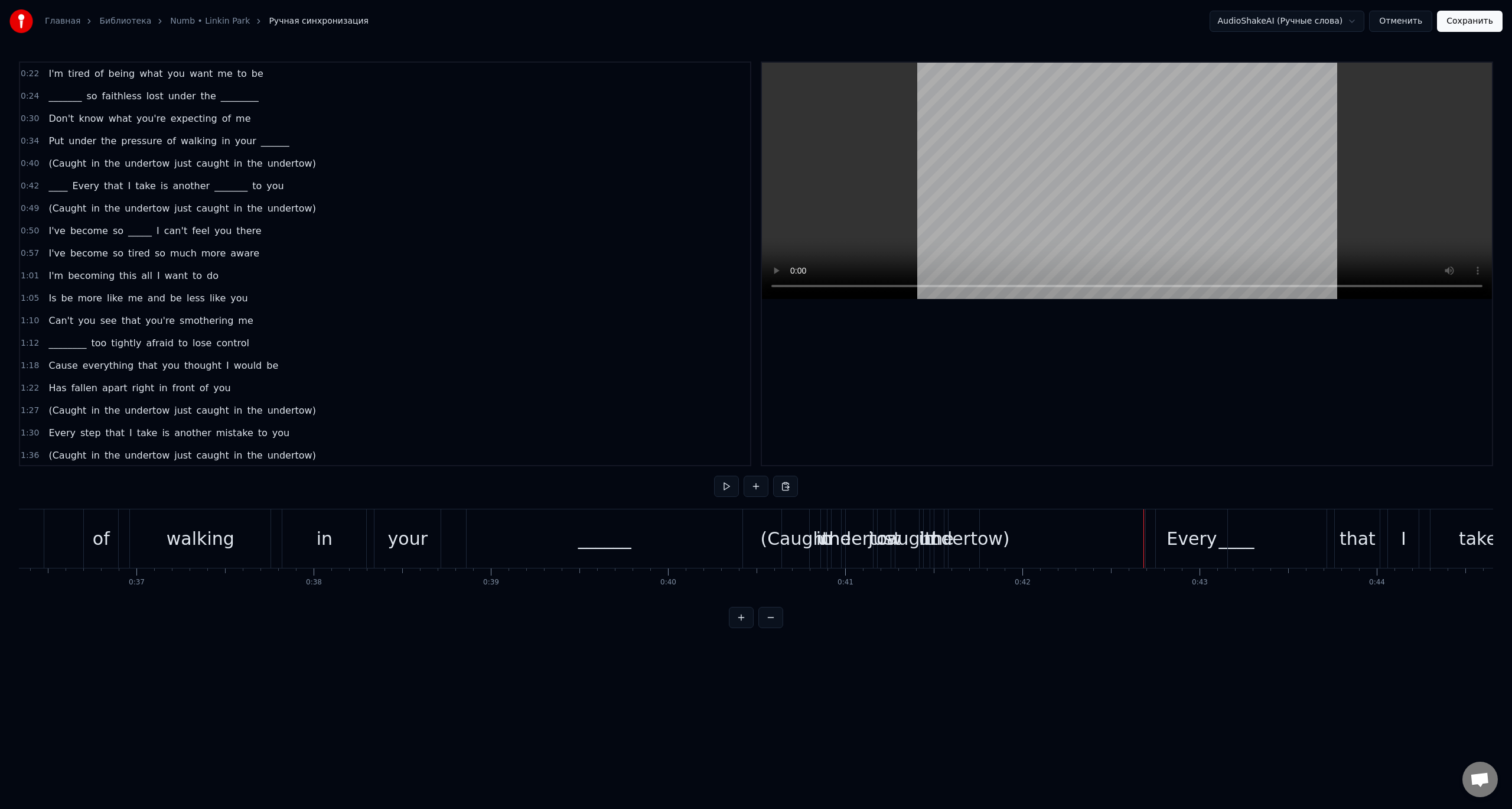
drag, startPoint x: 1192, startPoint y: 544, endPoint x: 1176, endPoint y: 546, distance: 16.1
click at [1176, 546] on div "Every" at bounding box center [1192, 538] width 50 height 26
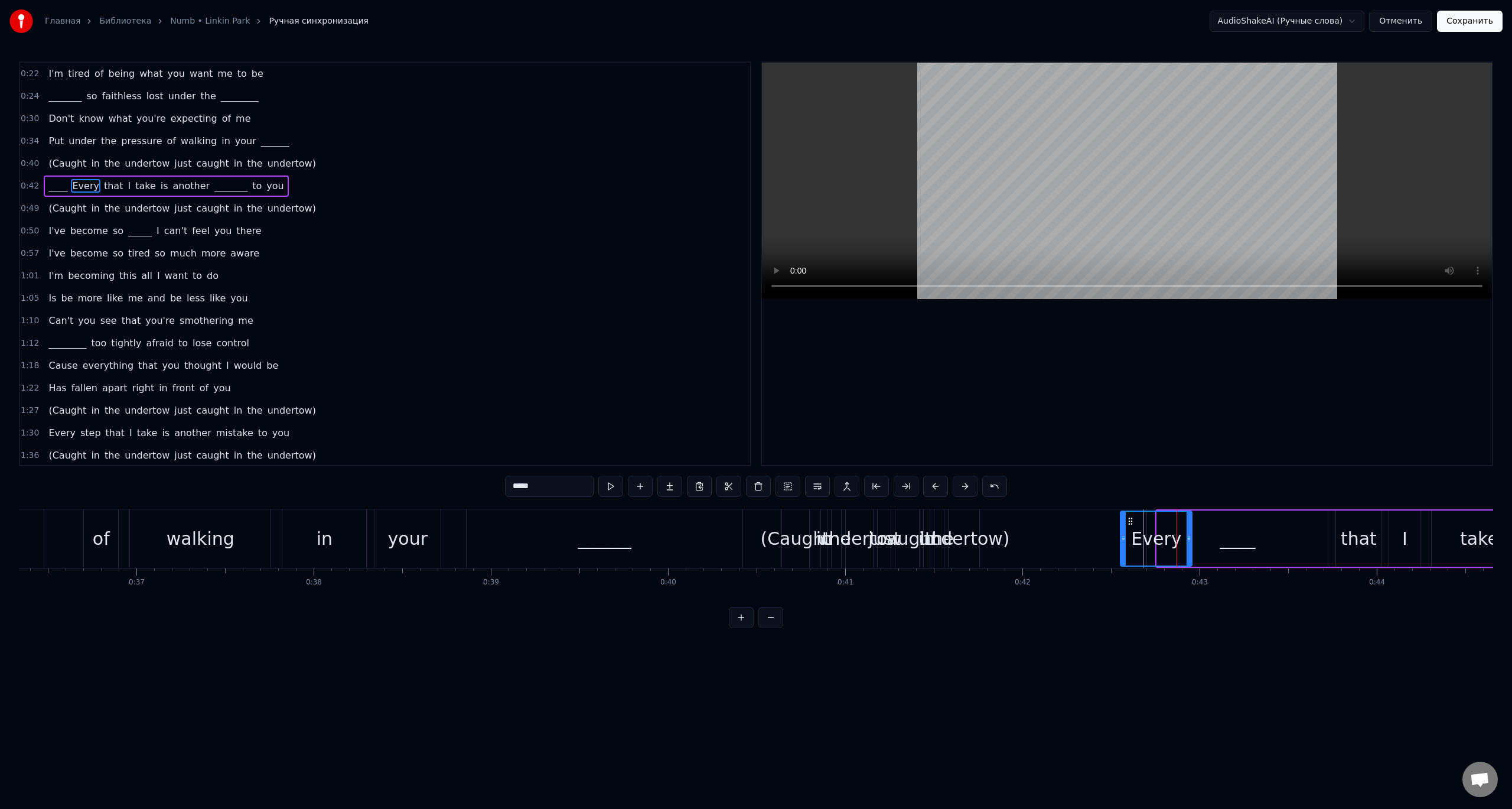
drag, startPoint x: 1167, startPoint y: 524, endPoint x: 1130, endPoint y: 528, distance: 37.2
click at [1130, 528] on div "Every" at bounding box center [1156, 539] width 71 height 54
click at [1185, 539] on icon at bounding box center [1185, 538] width 5 height 10
click at [204, 22] on link "Numb • Linkin Park" at bounding box center [210, 21] width 79 height 12
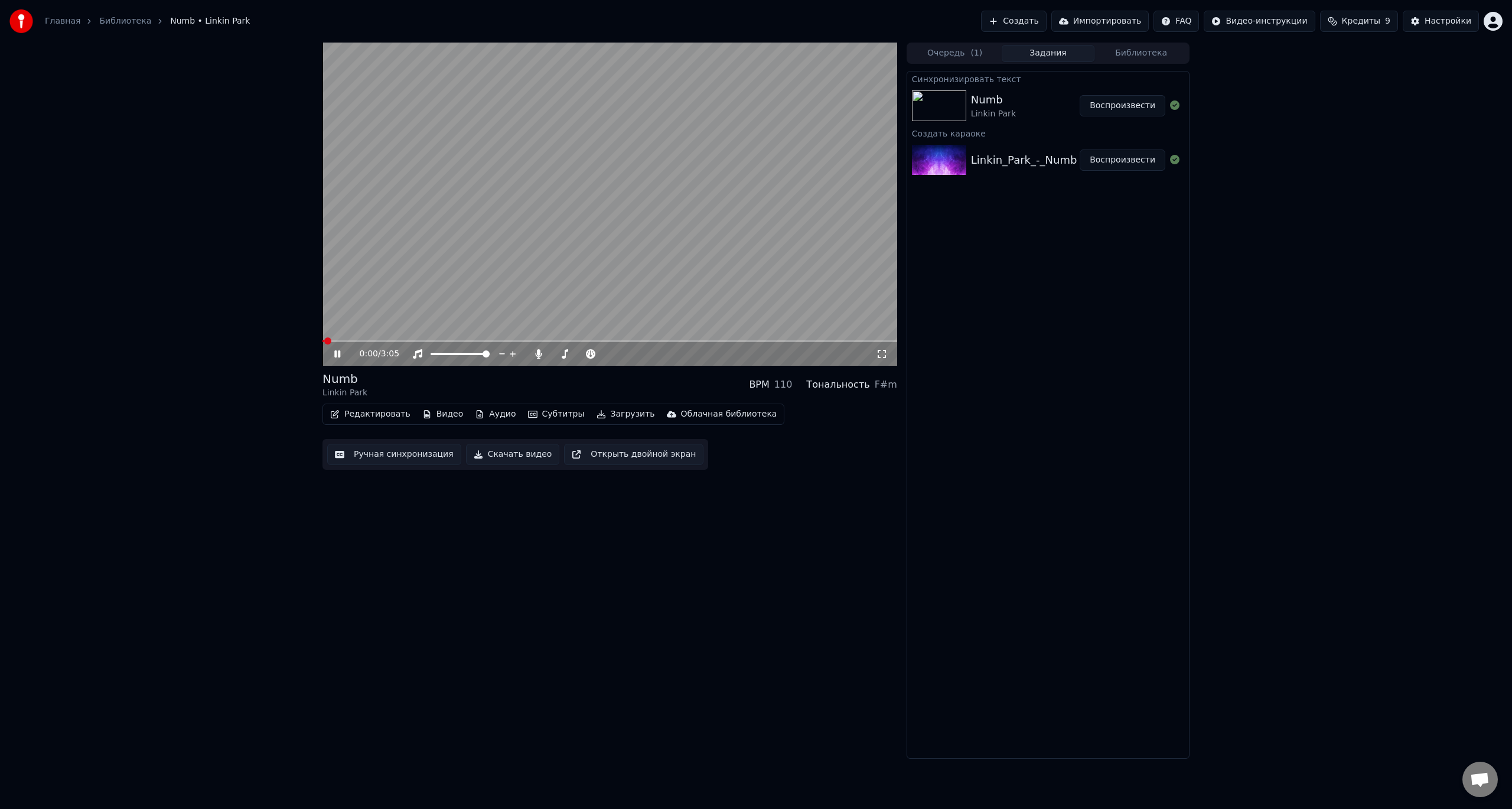
click at [366, 417] on button "Редактировать" at bounding box center [370, 413] width 90 height 16
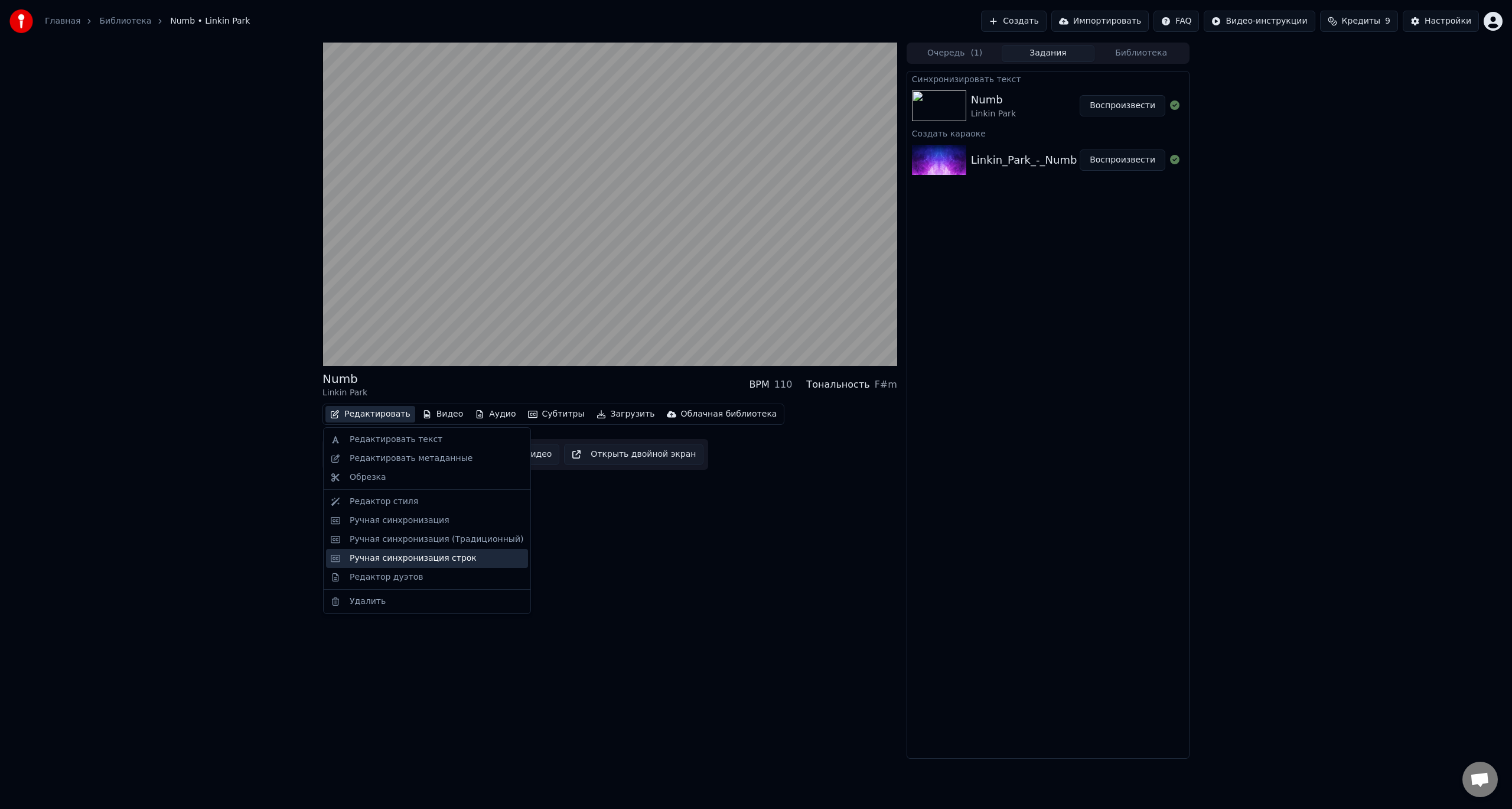
click at [406, 556] on div "Ручная синхронизация строк" at bounding box center [412, 558] width 127 height 12
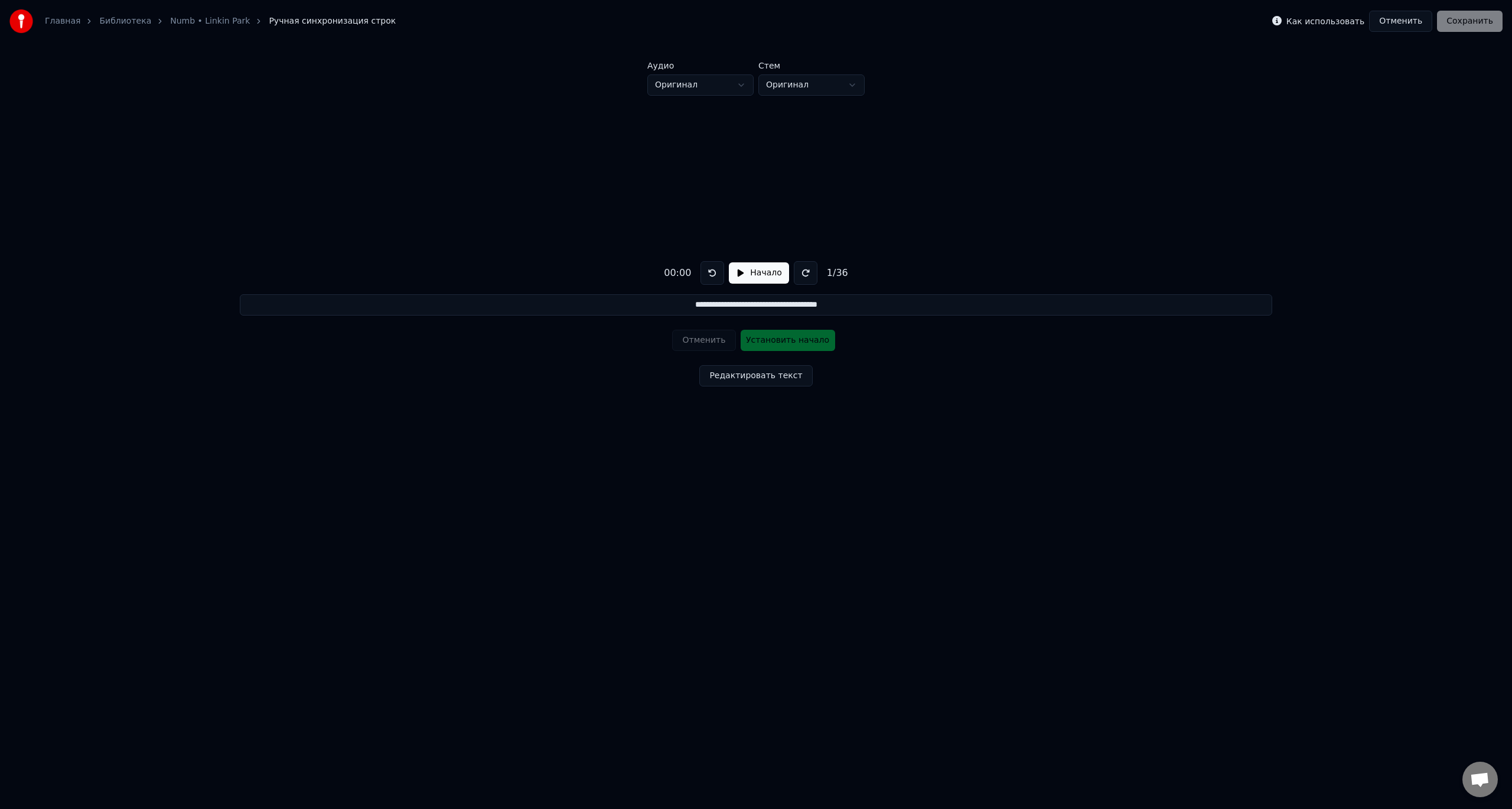
click at [752, 277] on button "Начало" at bounding box center [758, 273] width 60 height 21
click at [724, 82] on html "**********" at bounding box center [756, 283] width 1512 height 565
click at [805, 345] on button "Установить начало" at bounding box center [788, 341] width 95 height 21
click at [765, 336] on button "Установить конец" at bounding box center [788, 341] width 95 height 21
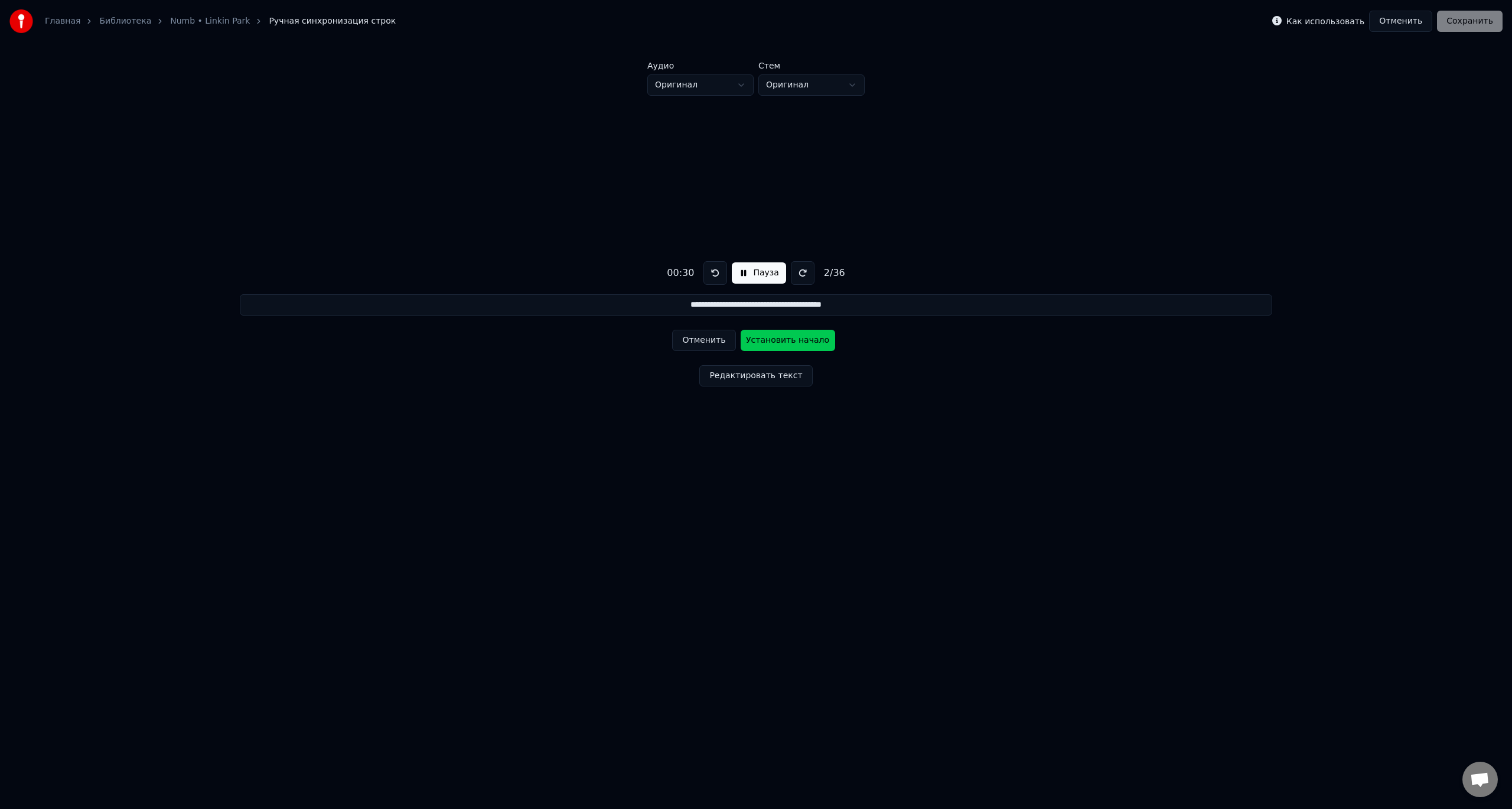
click at [717, 277] on button at bounding box center [715, 273] width 23 height 23
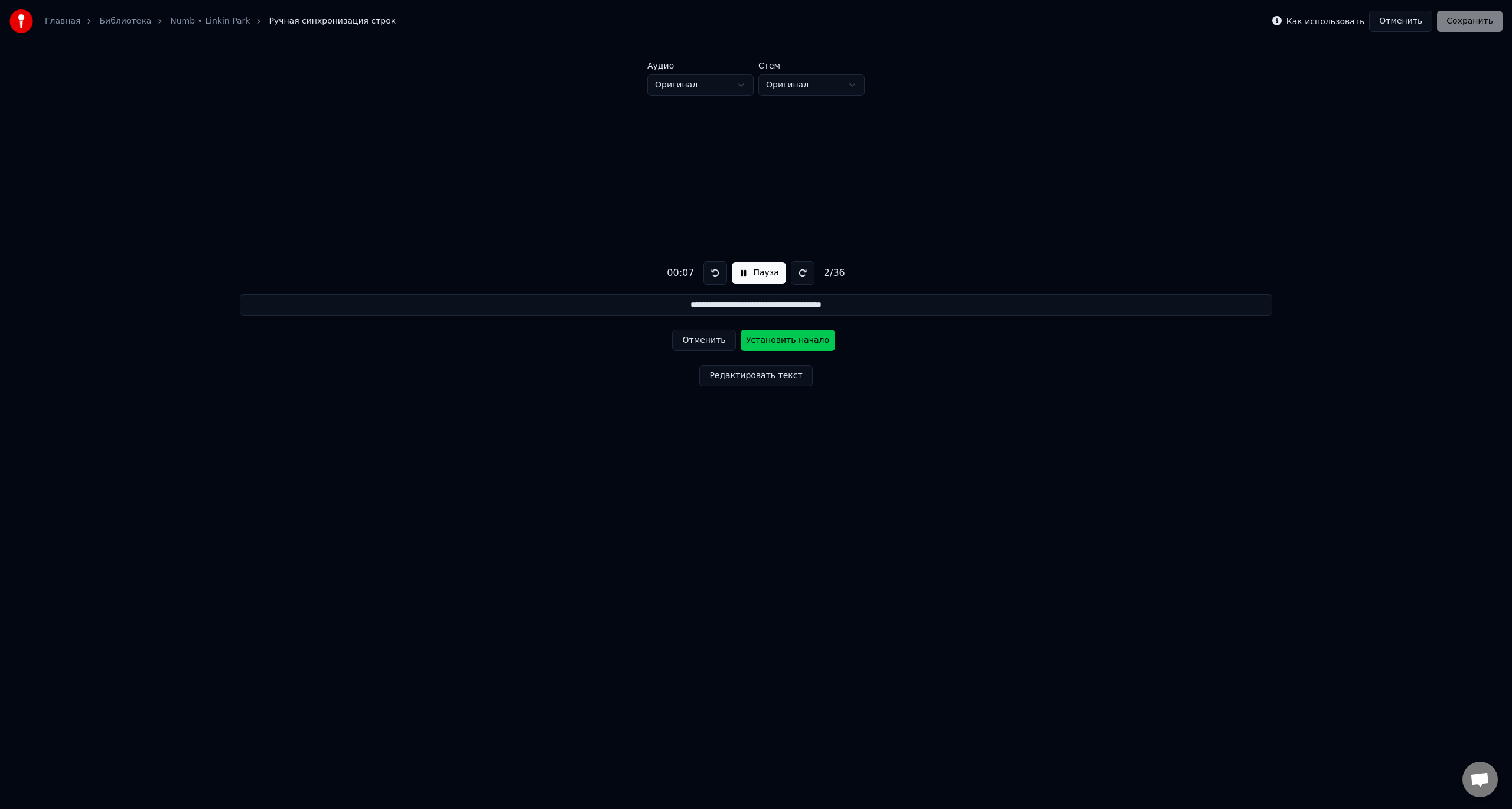
click at [709, 346] on button "Отменить" at bounding box center [703, 341] width 63 height 21
click at [716, 279] on button at bounding box center [715, 273] width 23 height 23
click at [760, 277] on button "Пауза" at bounding box center [759, 273] width 54 height 21
click at [703, 269] on button at bounding box center [712, 273] width 23 height 23
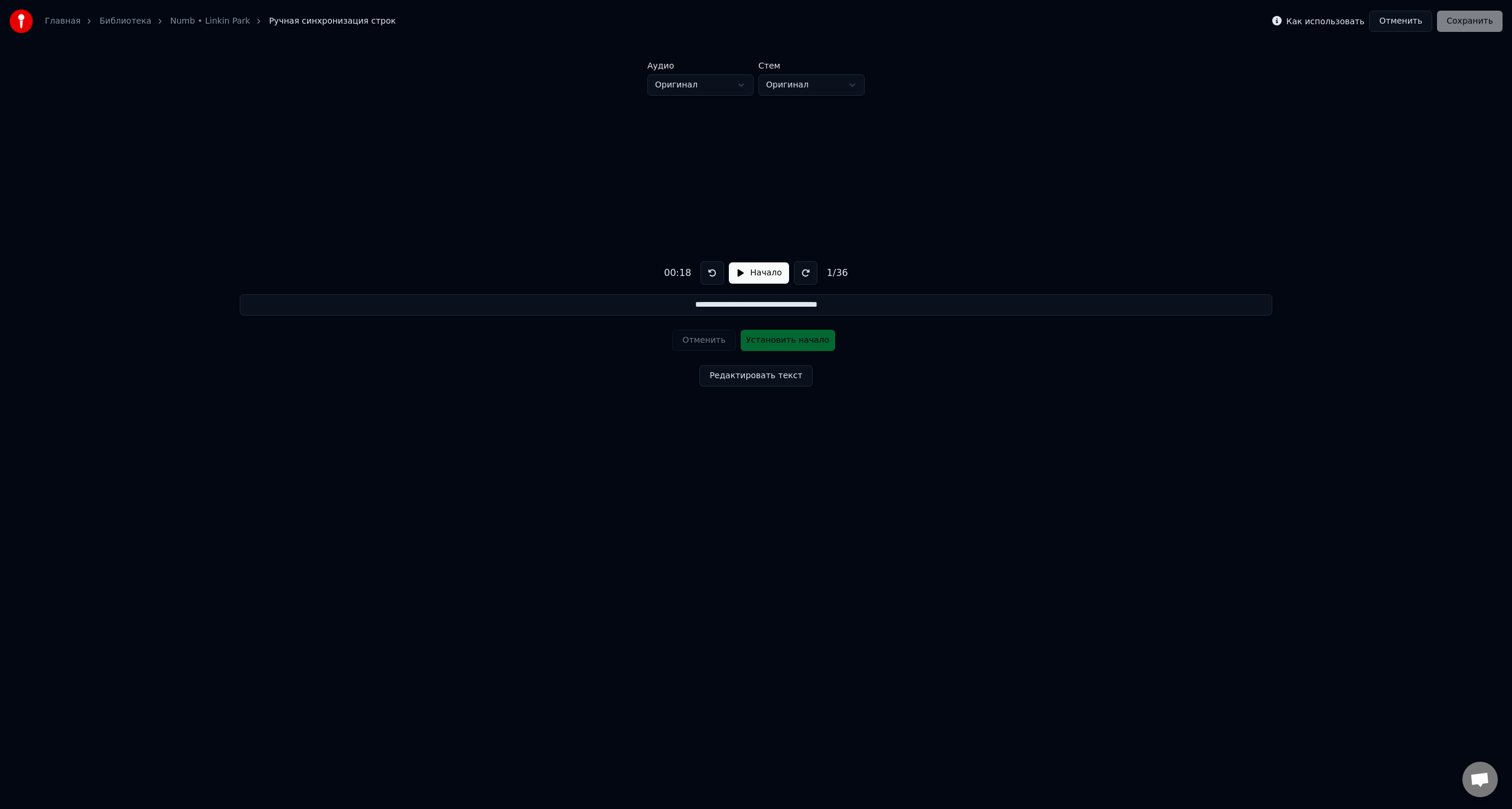
click at [703, 269] on button at bounding box center [712, 273] width 23 height 23
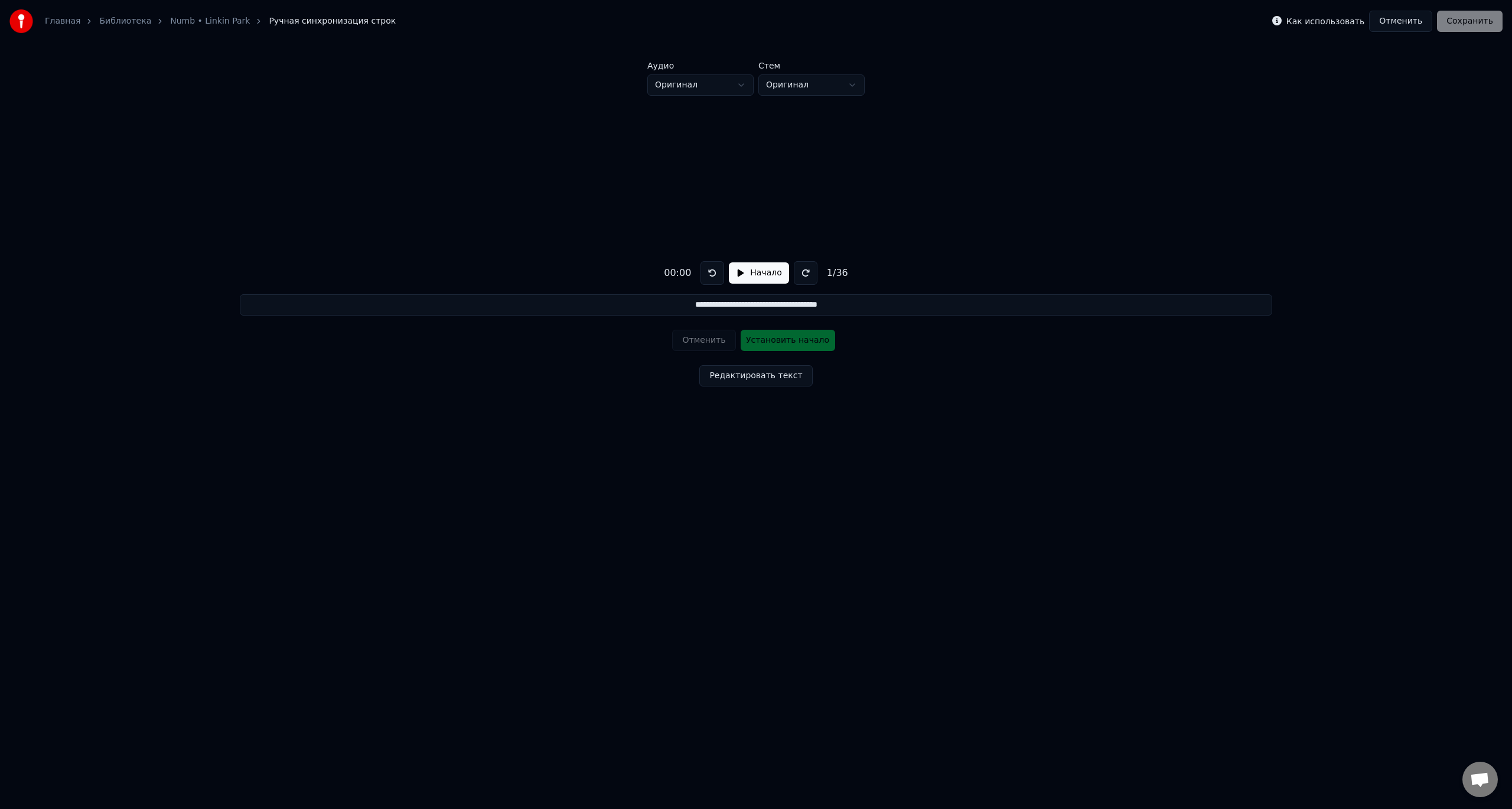
click at [767, 338] on div "Отменить Установить начало" at bounding box center [756, 341] width 167 height 31
click at [746, 280] on button "Начало" at bounding box center [758, 273] width 60 height 21
click at [797, 277] on button at bounding box center [803, 273] width 23 height 23
click at [774, 344] on button "Установить начало" at bounding box center [788, 341] width 95 height 21
click at [776, 344] on button "Установить конец" at bounding box center [788, 341] width 95 height 21
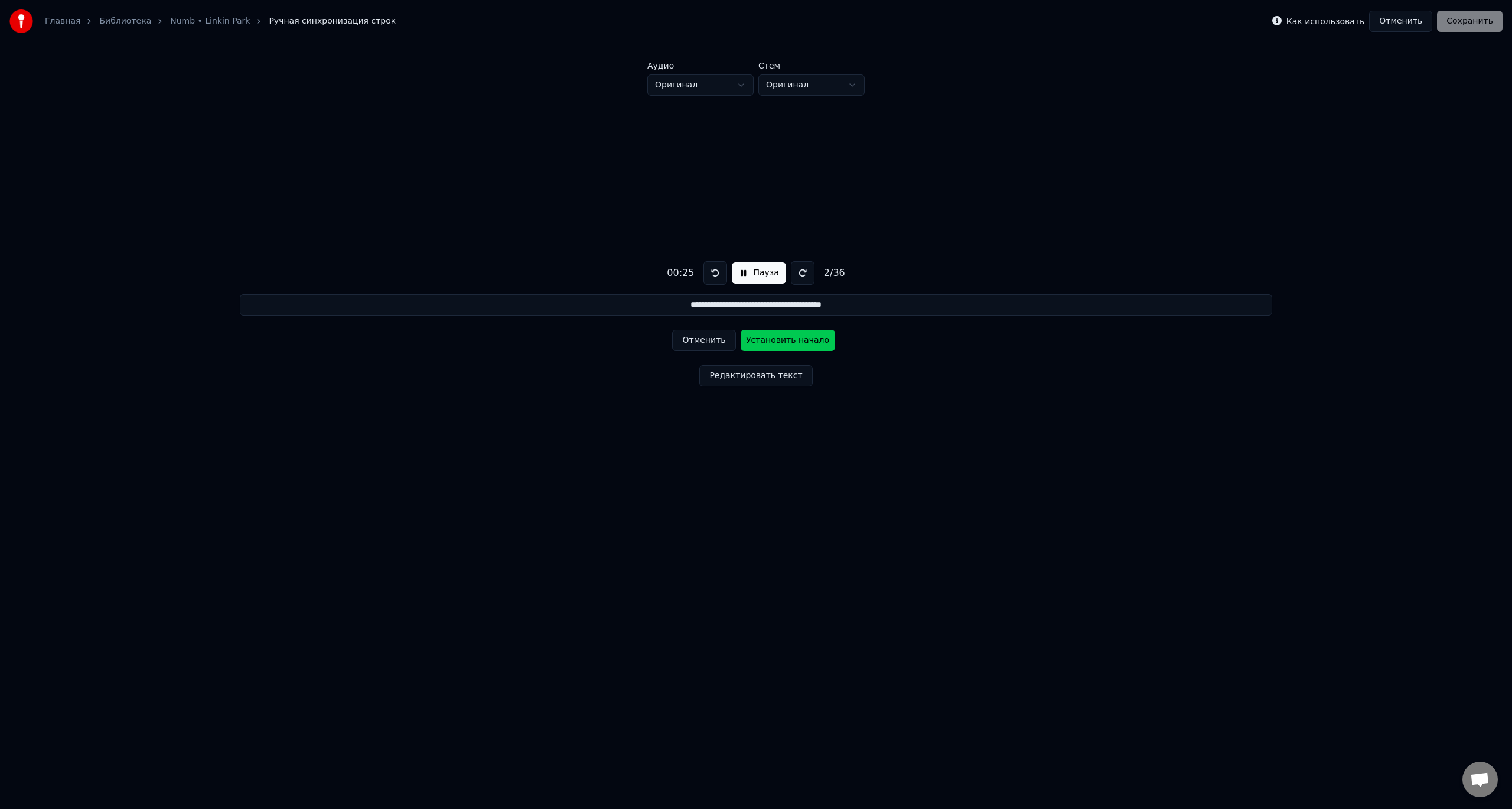
click at [776, 344] on button "Установить начало" at bounding box center [788, 341] width 95 height 21
click at [776, 344] on button "Установить конец" at bounding box center [788, 341] width 95 height 21
click at [776, 344] on button "Установить начало" at bounding box center [788, 341] width 95 height 21
click at [776, 344] on button "Установить конец" at bounding box center [788, 341] width 95 height 21
click at [776, 344] on button "Установить начало" at bounding box center [788, 341] width 95 height 21
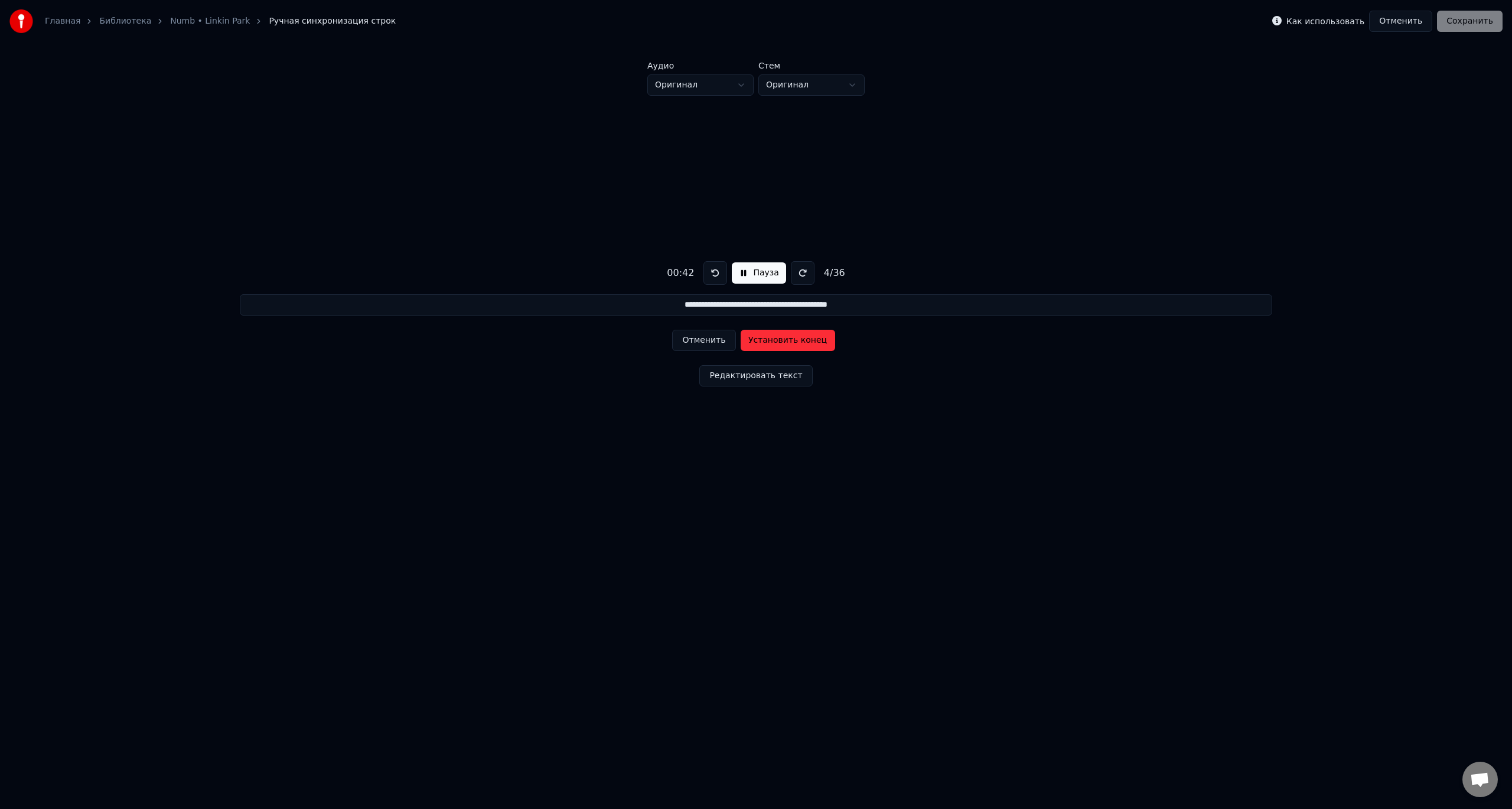
click at [779, 343] on button "Установить конец" at bounding box center [788, 341] width 95 height 21
type input "**********"
click at [779, 343] on button "Установить начало" at bounding box center [788, 341] width 95 height 21
click at [710, 343] on button "Отменить" at bounding box center [703, 341] width 63 height 21
click at [1402, 23] on button "Отменить" at bounding box center [1400, 21] width 63 height 21
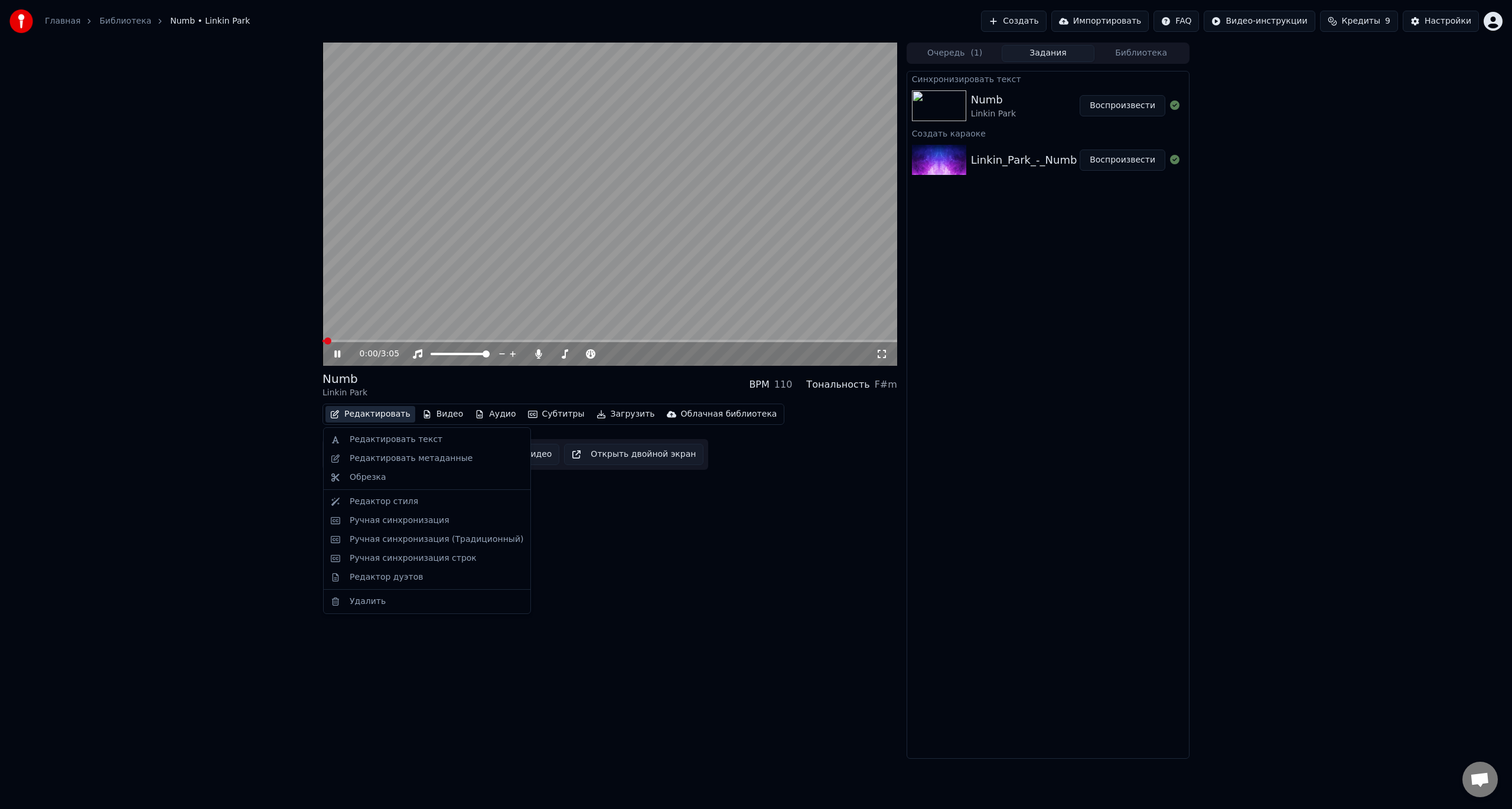
click at [360, 414] on button "Редактировать" at bounding box center [370, 413] width 90 height 16
click at [377, 498] on div "Редактор стиля" at bounding box center [383, 501] width 69 height 12
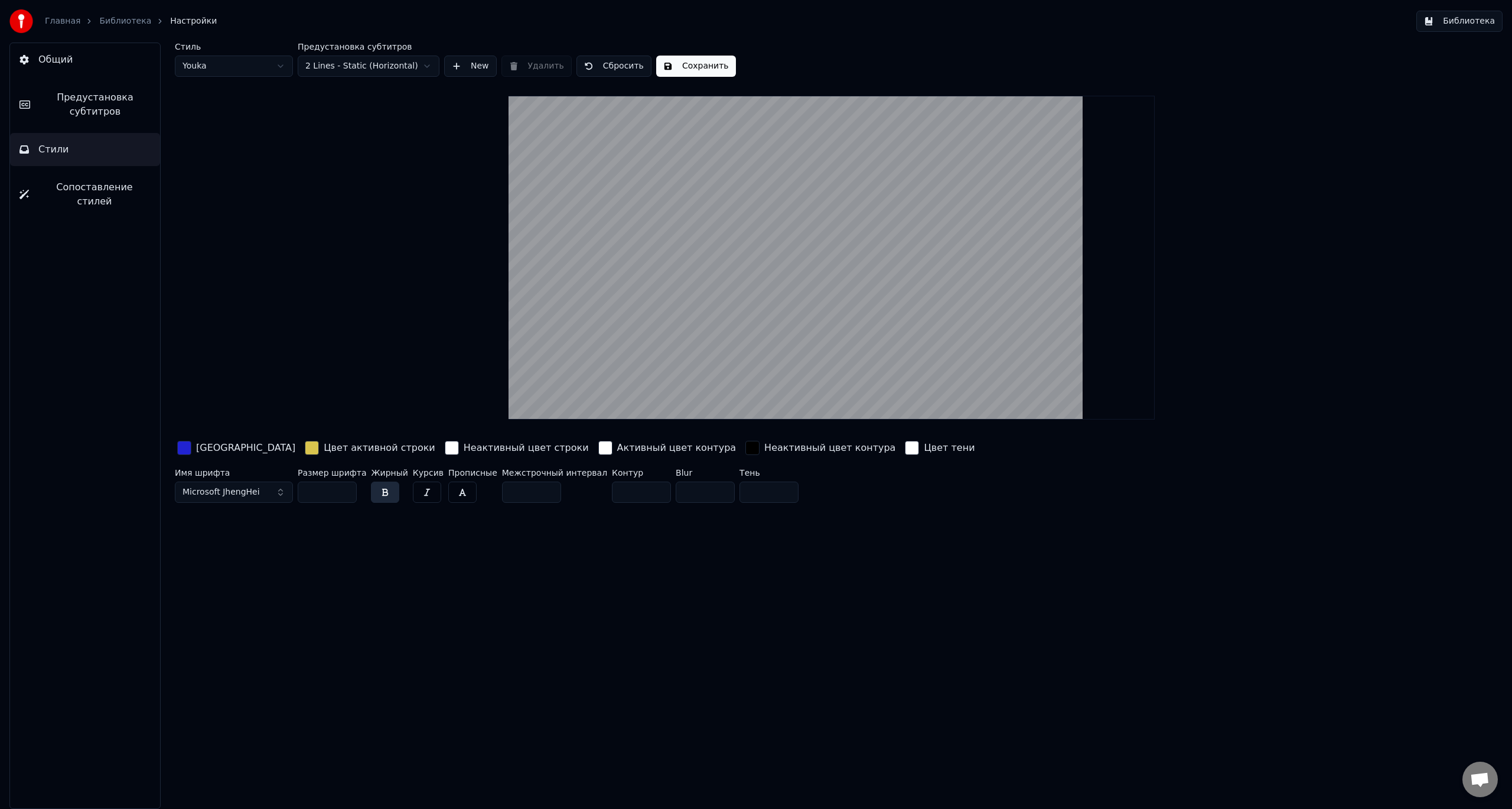
click at [181, 22] on span "Настройки" at bounding box center [193, 21] width 46 height 12
click at [92, 105] on span "Предустановка субтитров" at bounding box center [95, 104] width 111 height 28
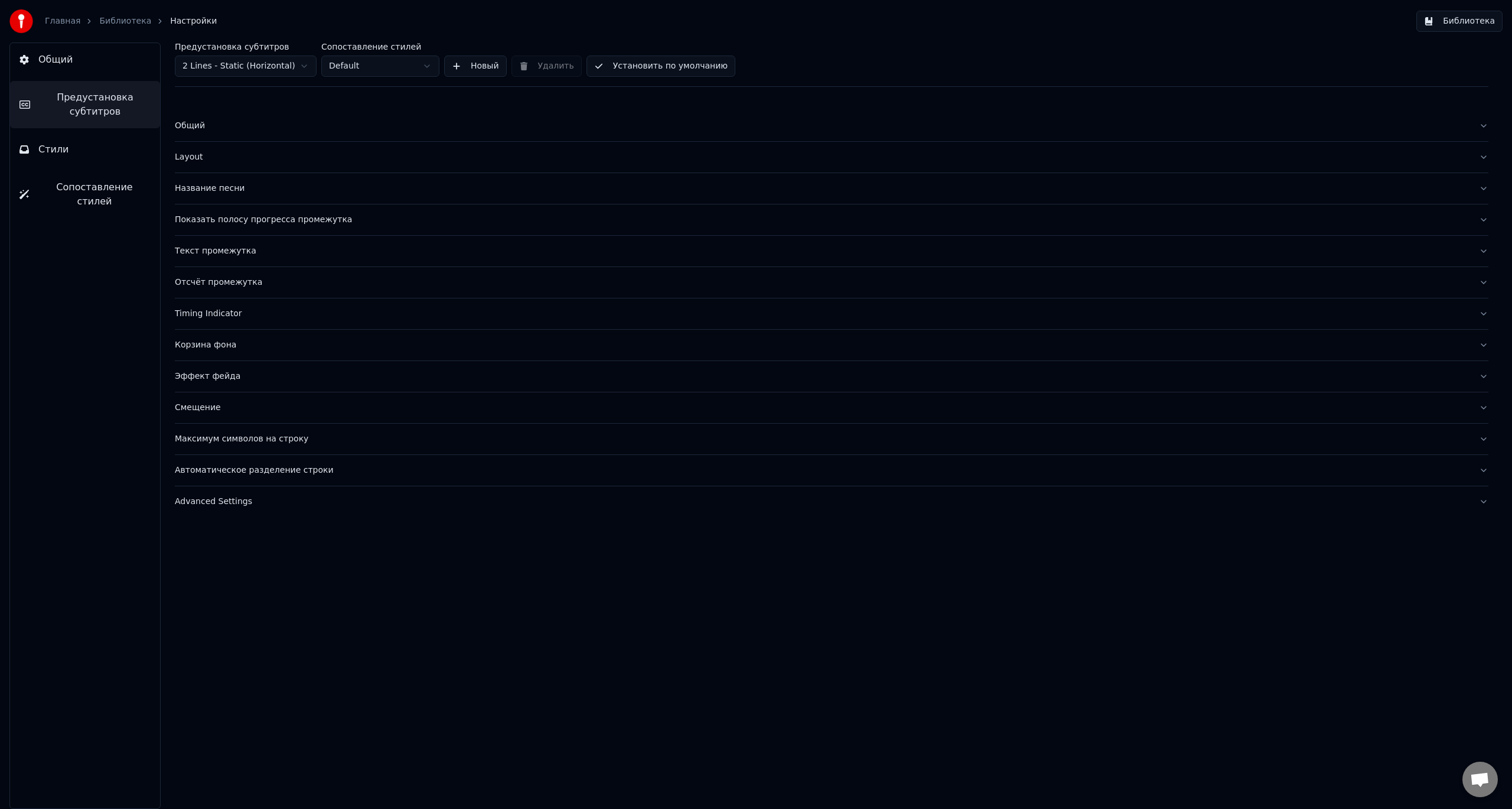
click at [92, 66] on button "Общий" at bounding box center [84, 60] width 150 height 33
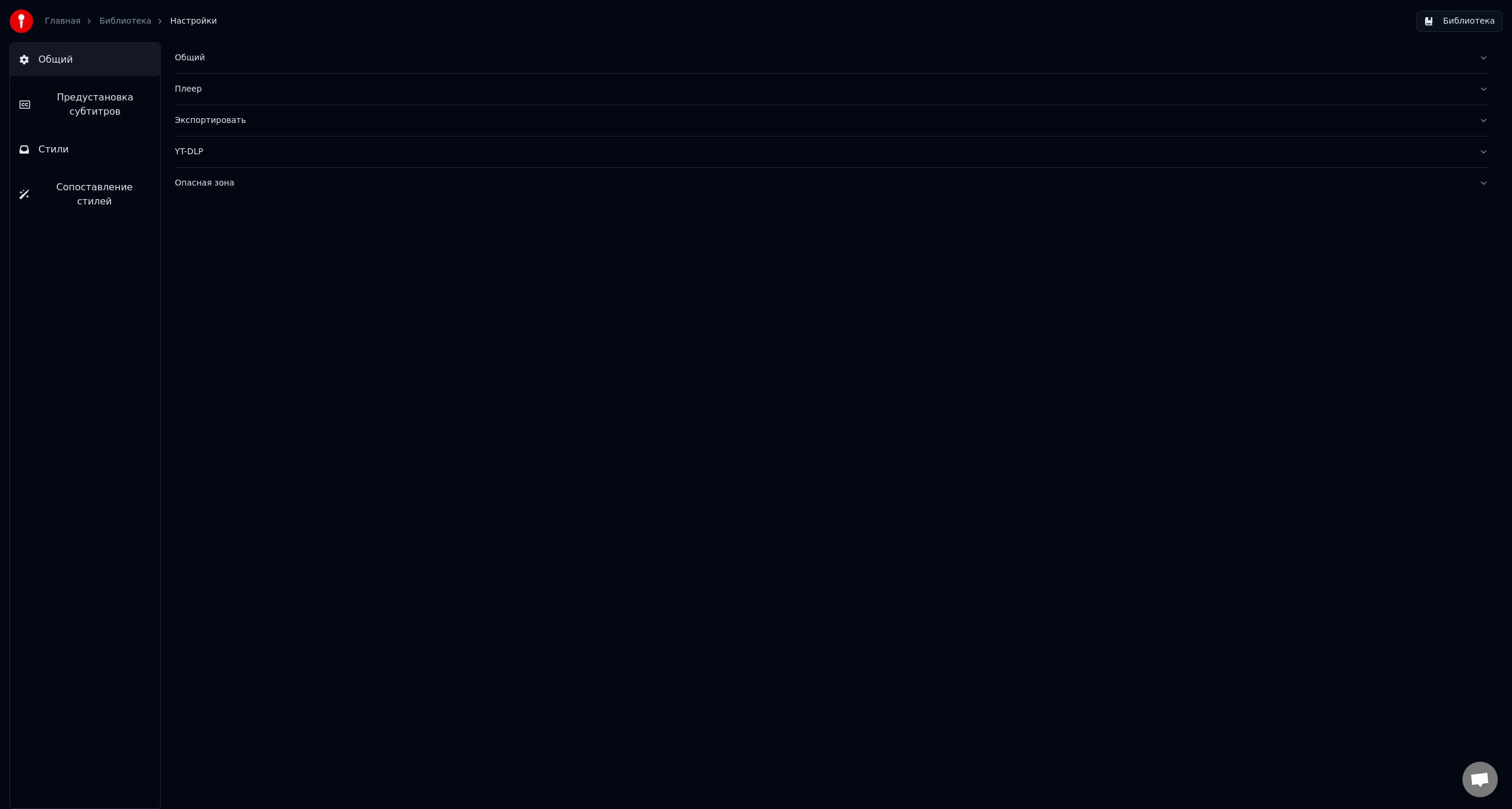
click at [101, 179] on button "Сопоставление стилей" at bounding box center [84, 194] width 150 height 47
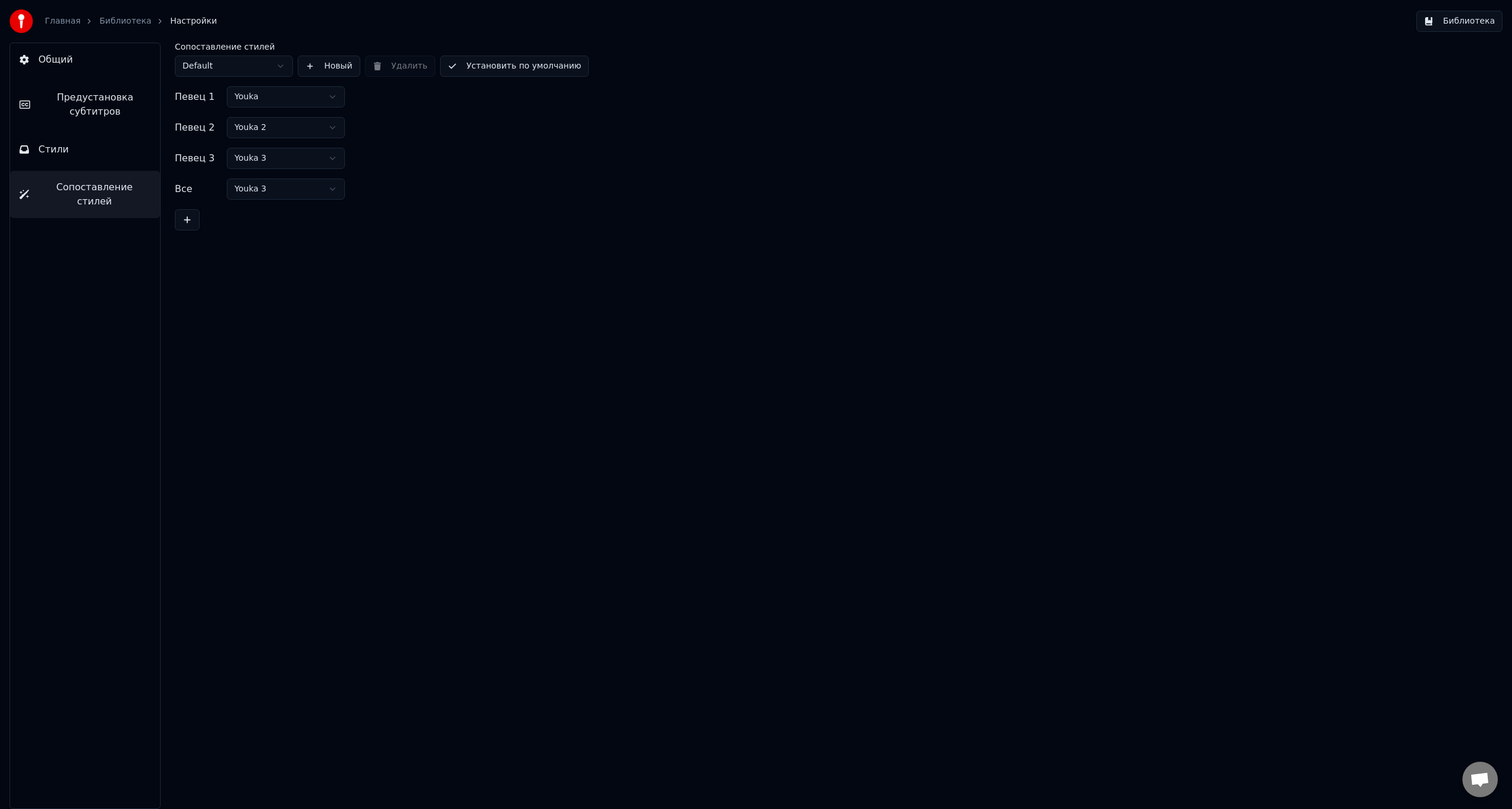
click at [1441, 30] on button "Библиотека" at bounding box center [1459, 21] width 86 height 21
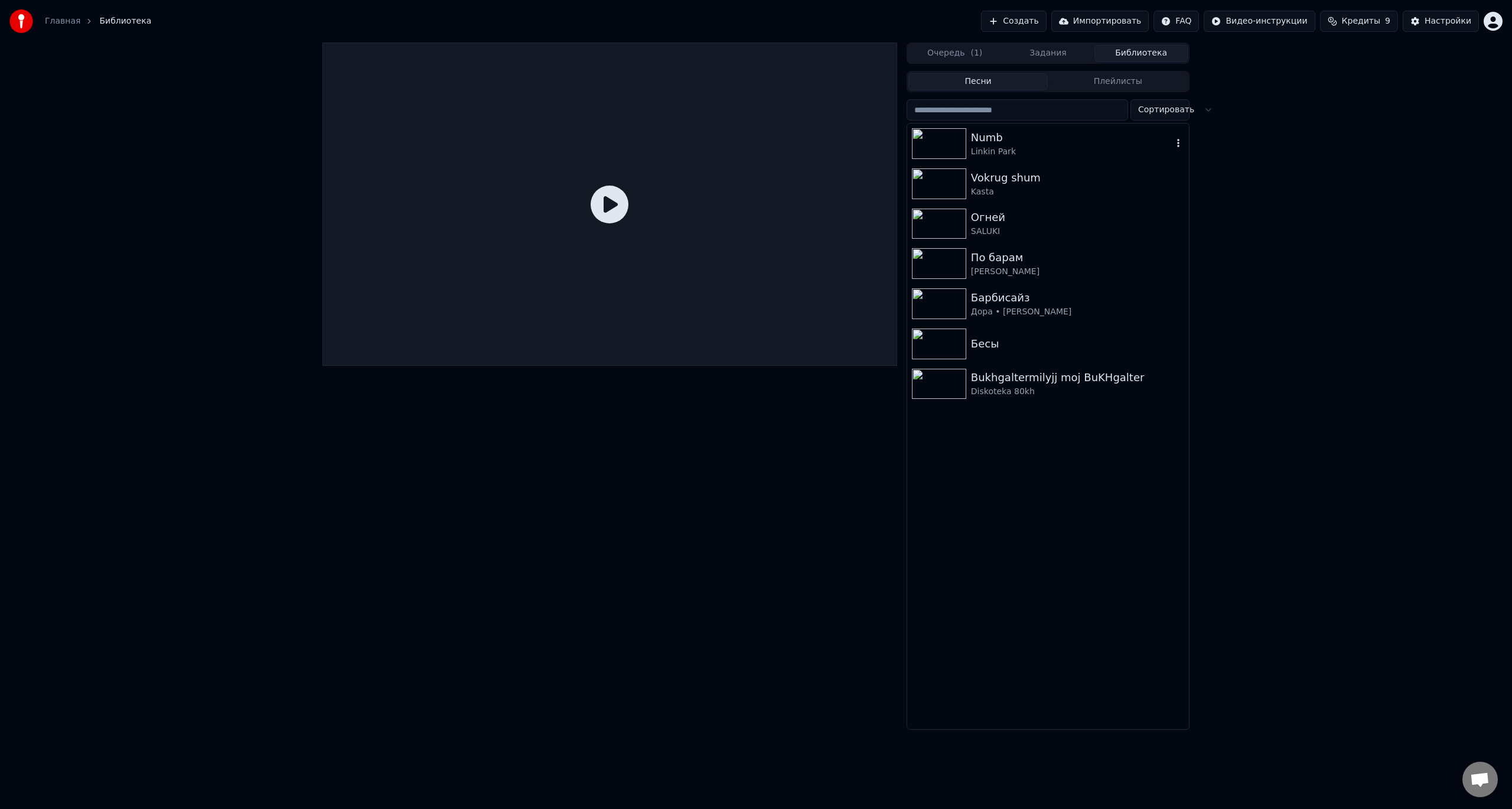
click at [1056, 148] on div "Linkin Park" at bounding box center [1072, 152] width 201 height 12
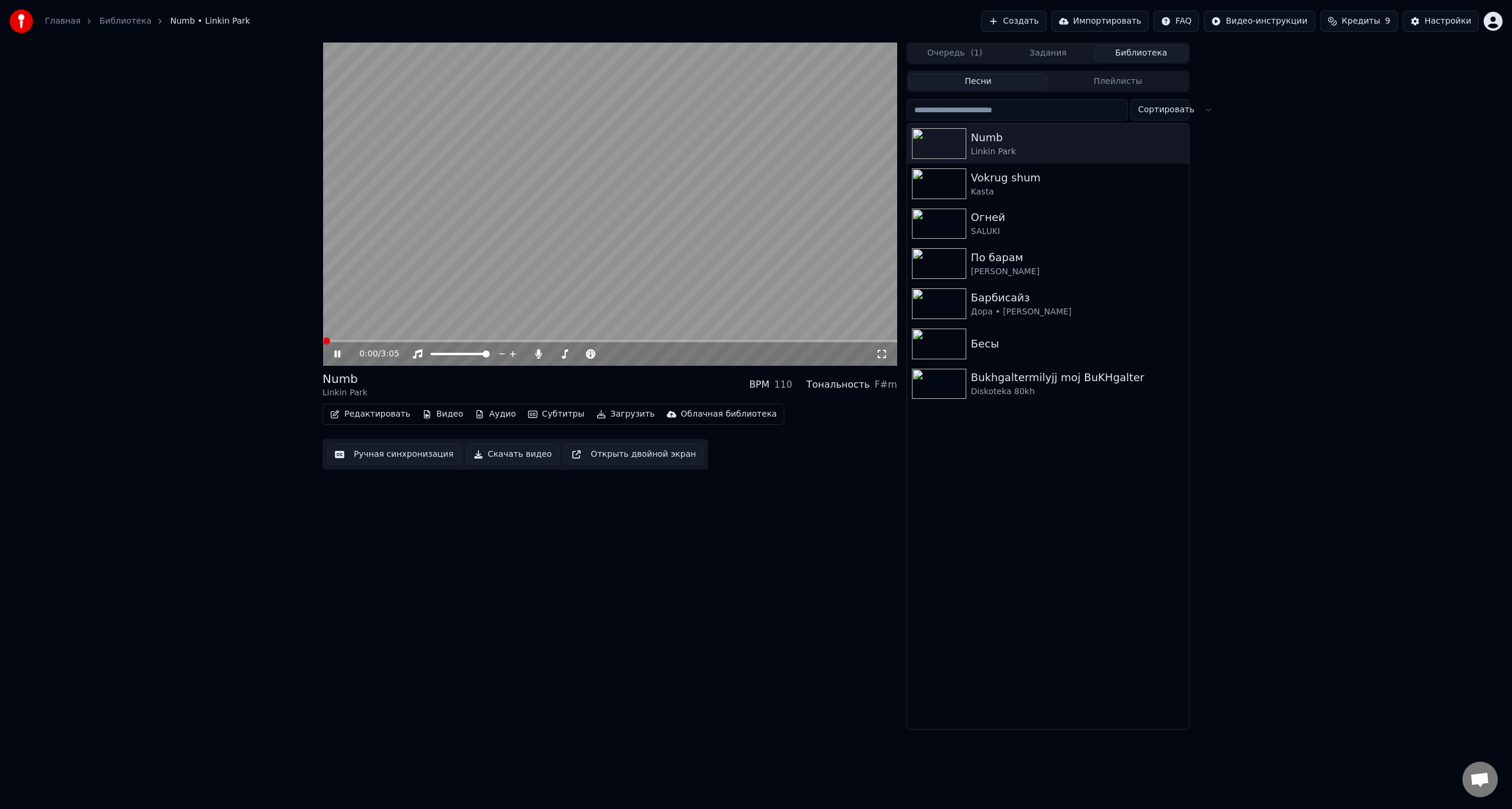
click at [553, 184] on video at bounding box center [609, 204] width 575 height 323
click at [332, 356] on icon at bounding box center [345, 354] width 28 height 10
click at [383, 343] on span at bounding box center [609, 341] width 575 height 2
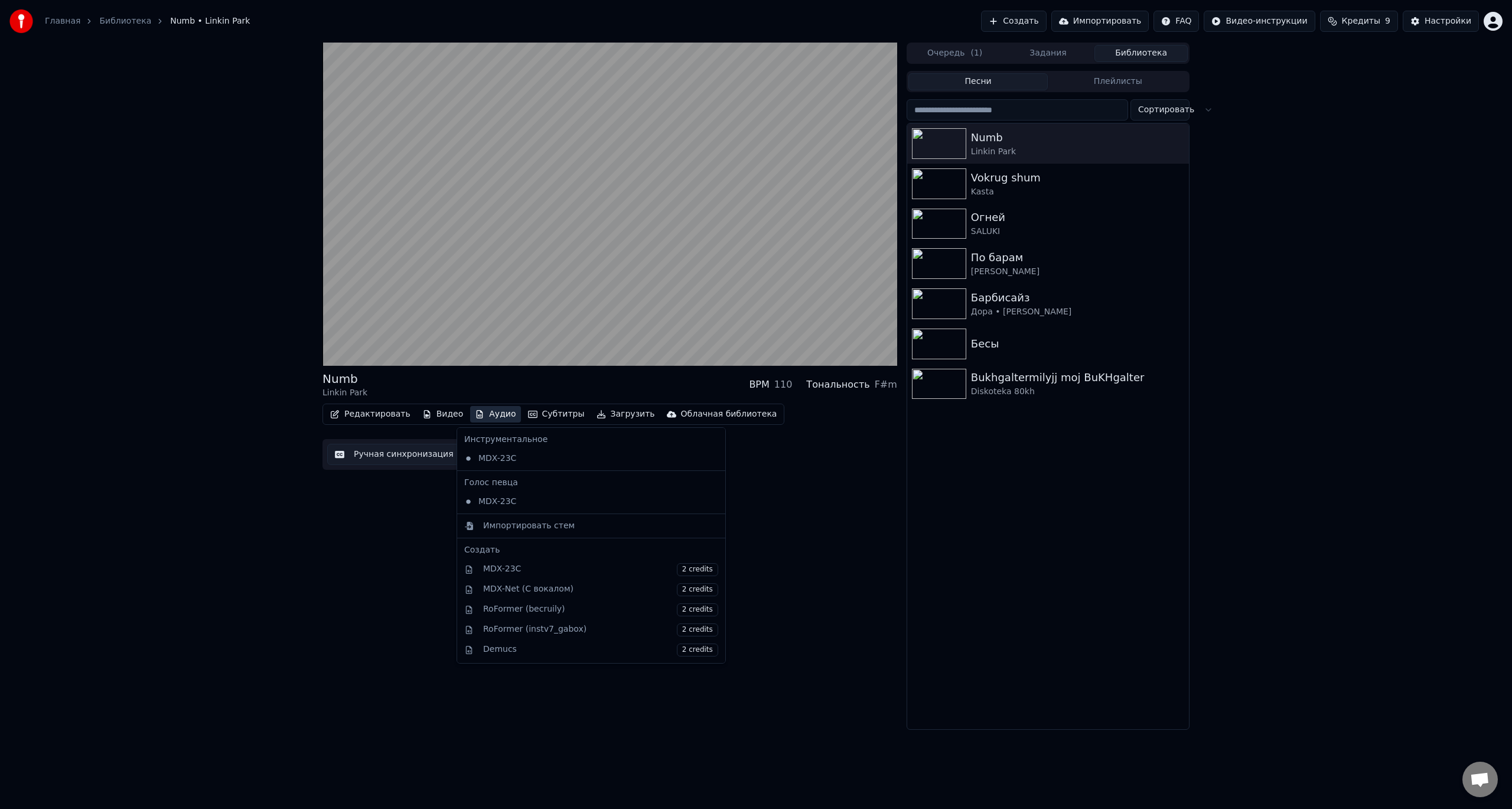
click at [494, 417] on button "Аудио" at bounding box center [495, 413] width 50 height 16
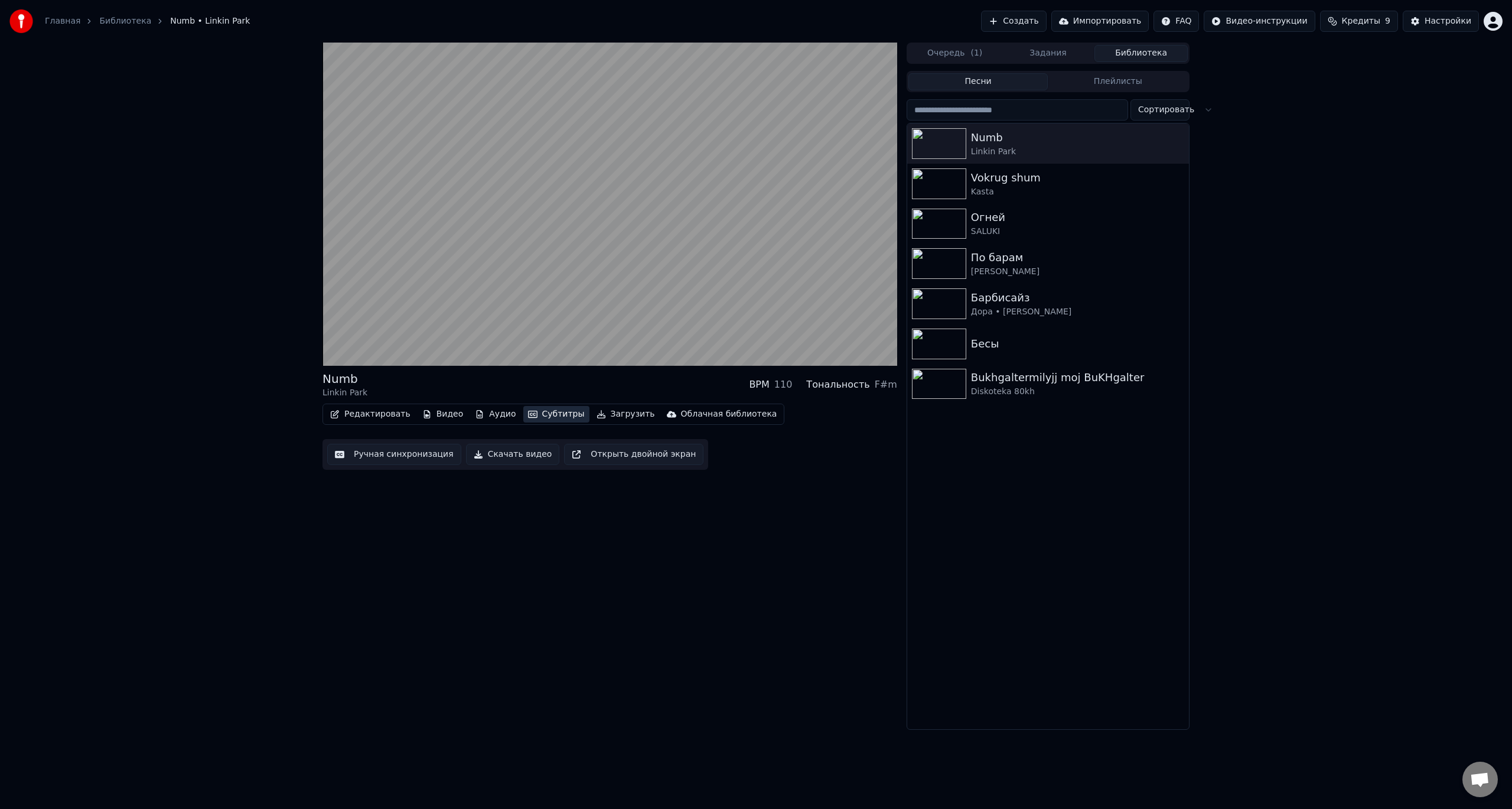
click at [526, 415] on button "Субтитры" at bounding box center [556, 413] width 66 height 16
click at [556, 481] on div "Выключено" at bounding box center [593, 478] width 166 height 19
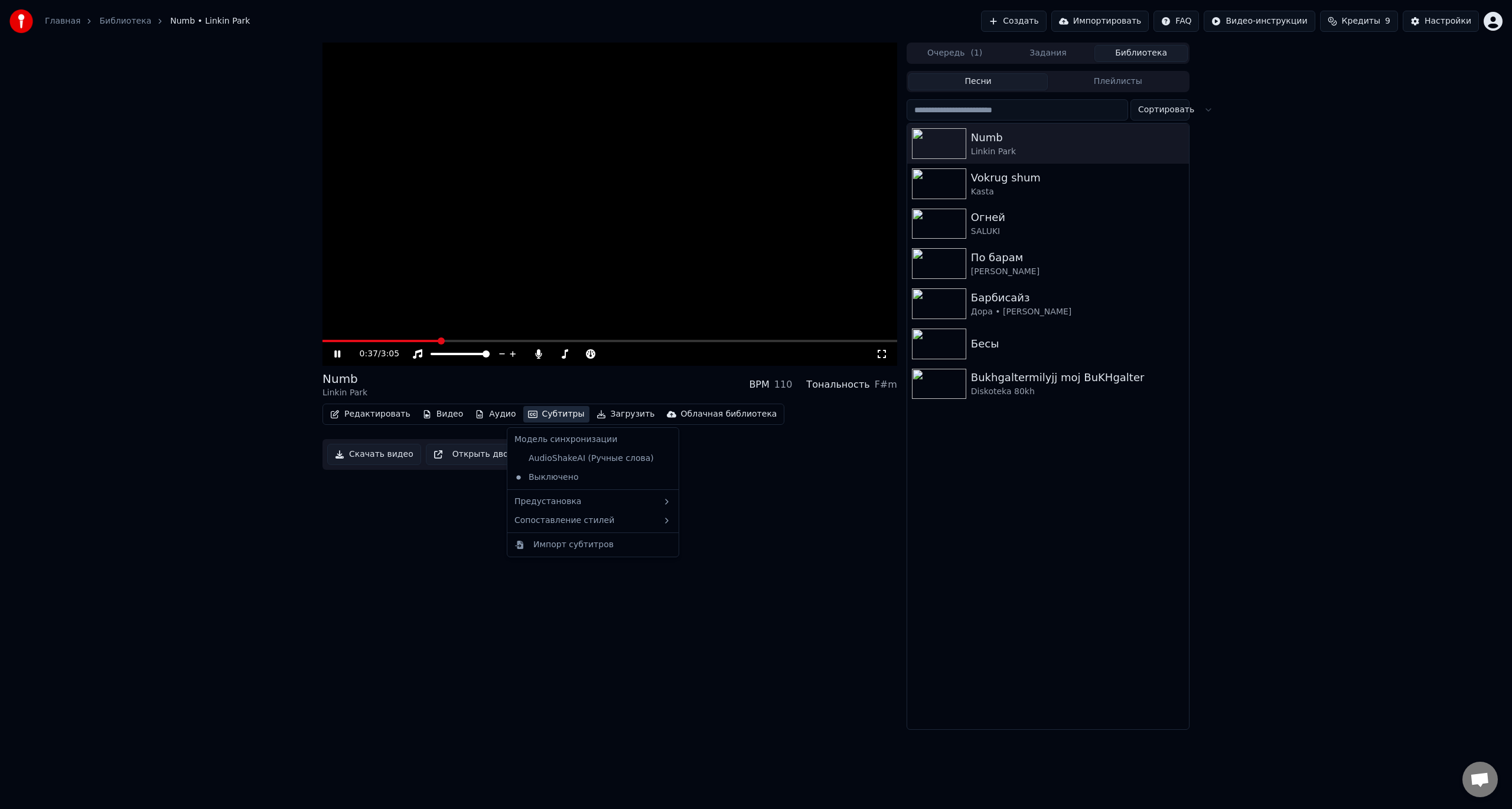
click at [533, 416] on button "Субтитры" at bounding box center [556, 413] width 66 height 16
click at [553, 459] on div "AudioShakeAI (Ручные слова)" at bounding box center [584, 459] width 149 height 19
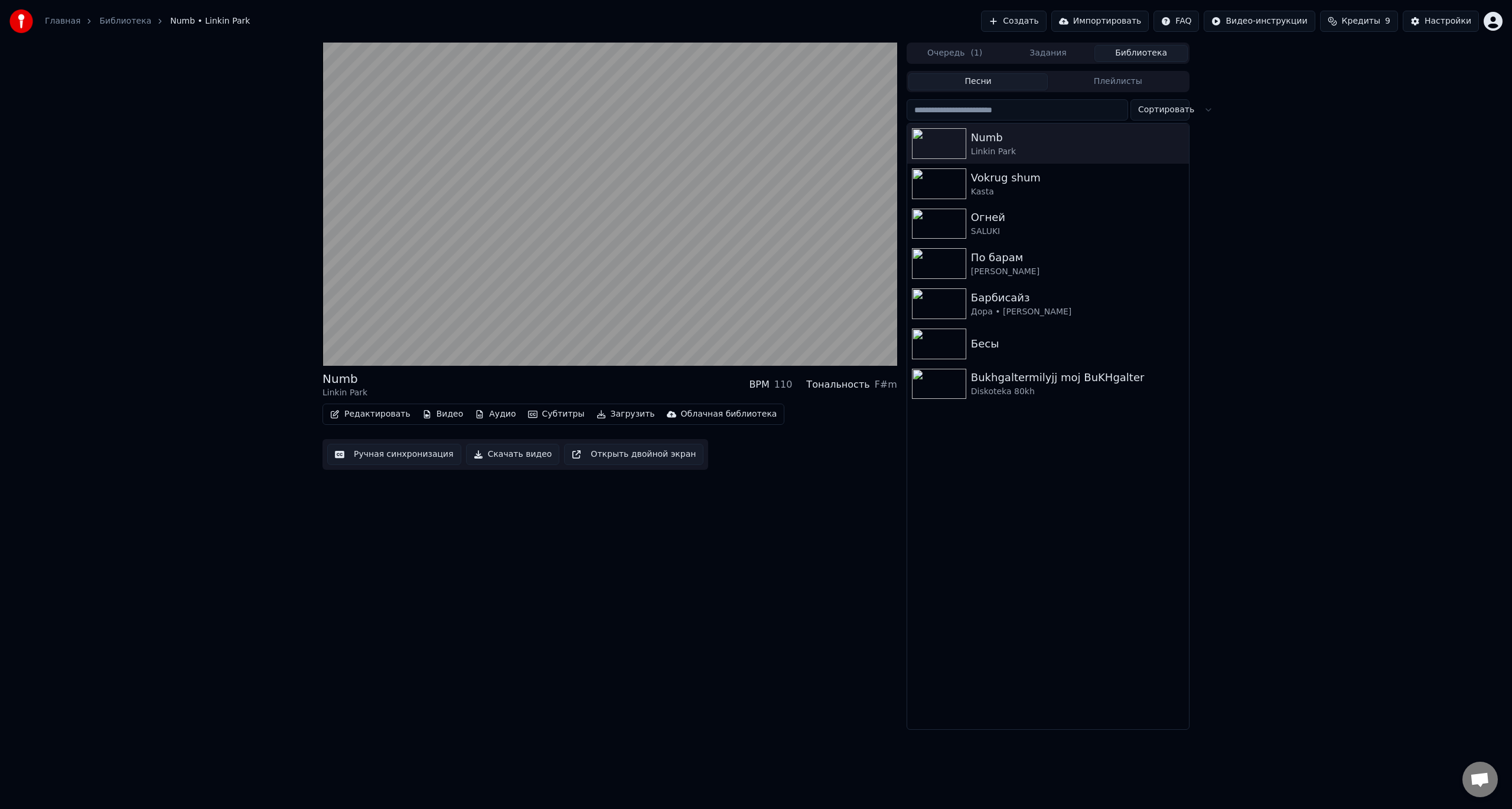
click at [375, 415] on button "Редактировать" at bounding box center [370, 413] width 90 height 16
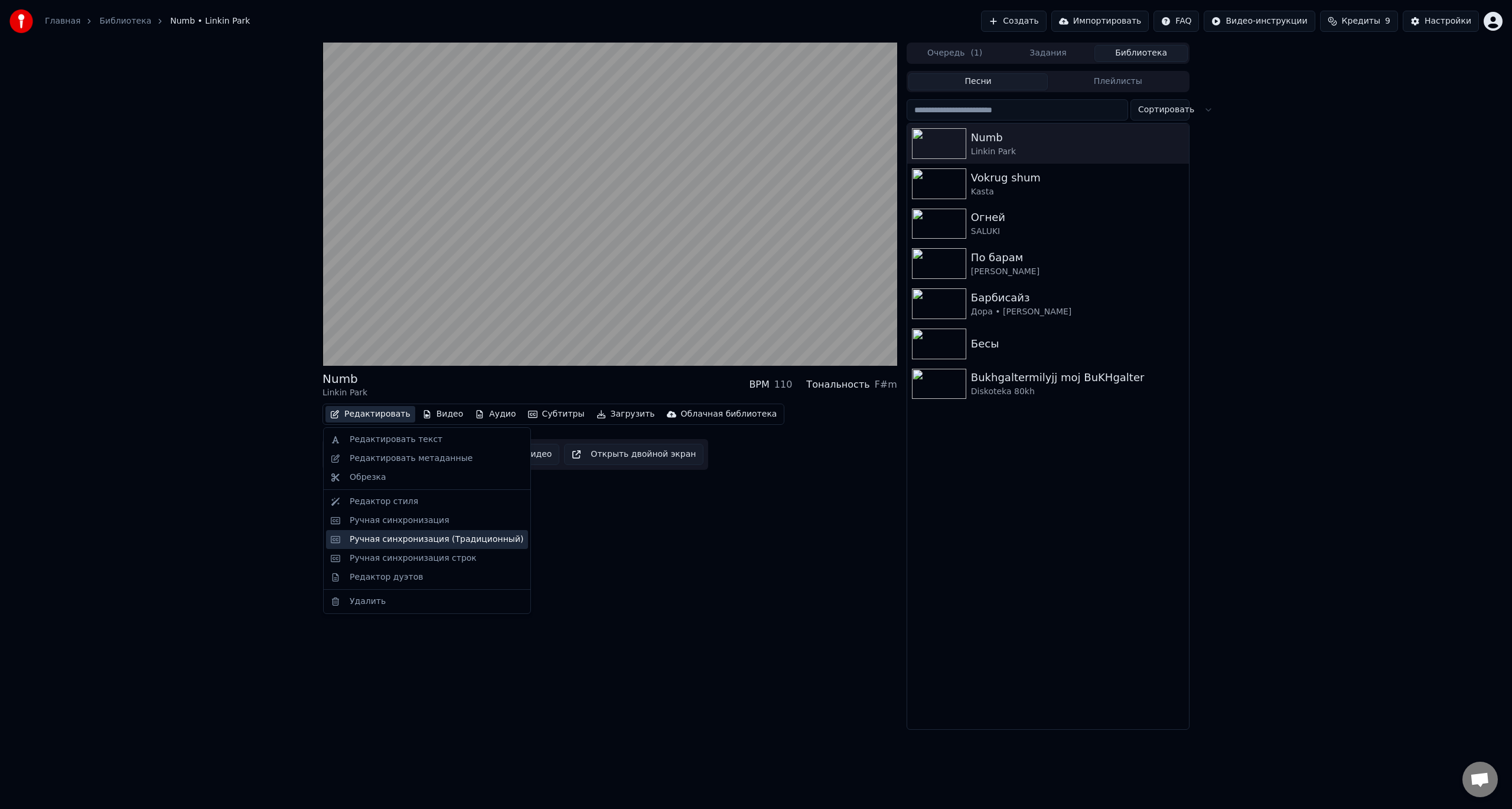
click at [424, 540] on div "Ручная синхронизация (Традиционный)" at bounding box center [436, 539] width 174 height 12
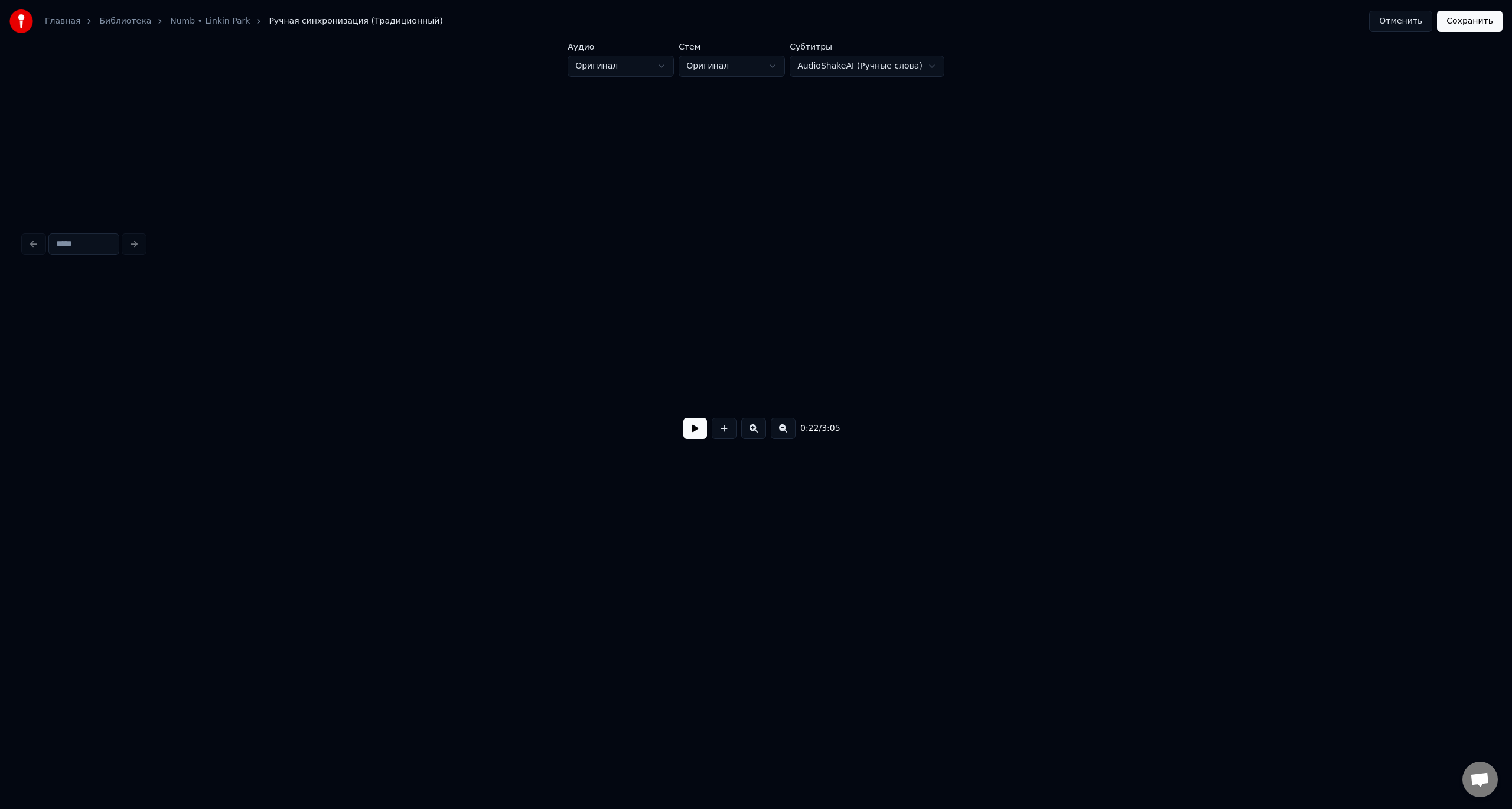
scroll to position [0, 2611]
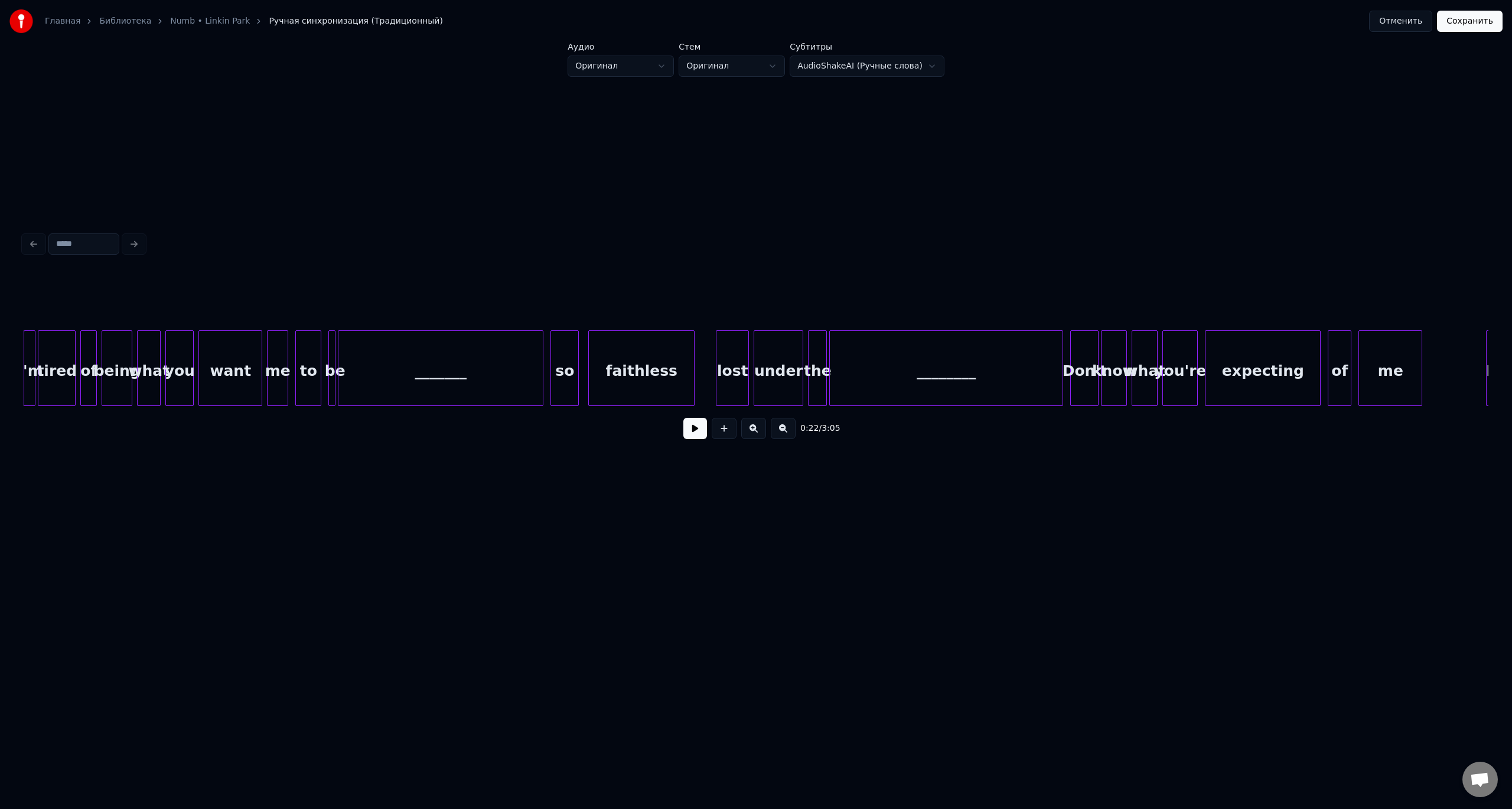
click at [694, 439] on button at bounding box center [695, 429] width 23 height 21
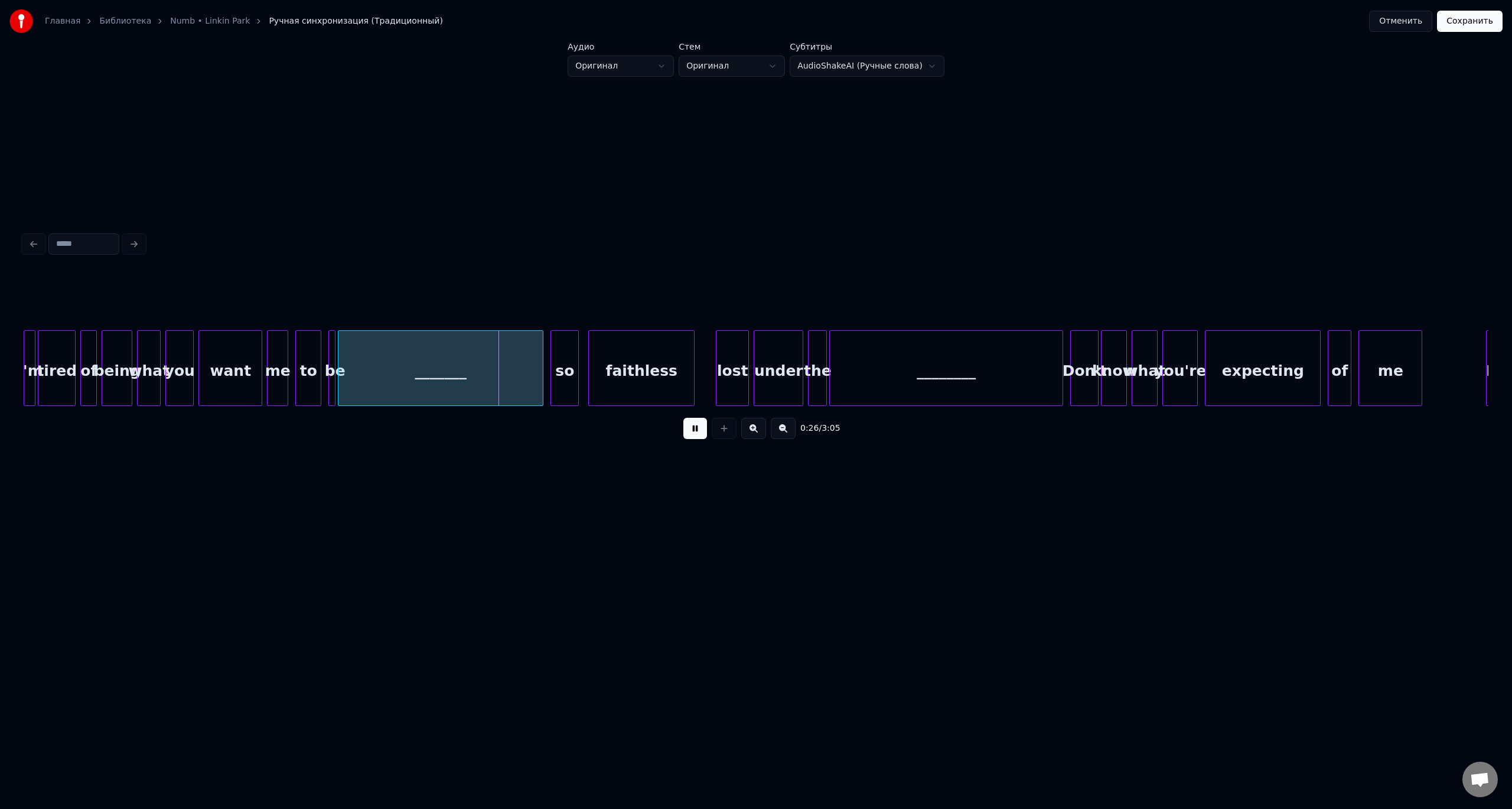
click at [683, 418] on button at bounding box center [695, 429] width 23 height 21
click at [441, 374] on div at bounding box center [439, 368] width 4 height 75
click at [336, 365] on div "be" at bounding box center [335, 371] width 12 height 80
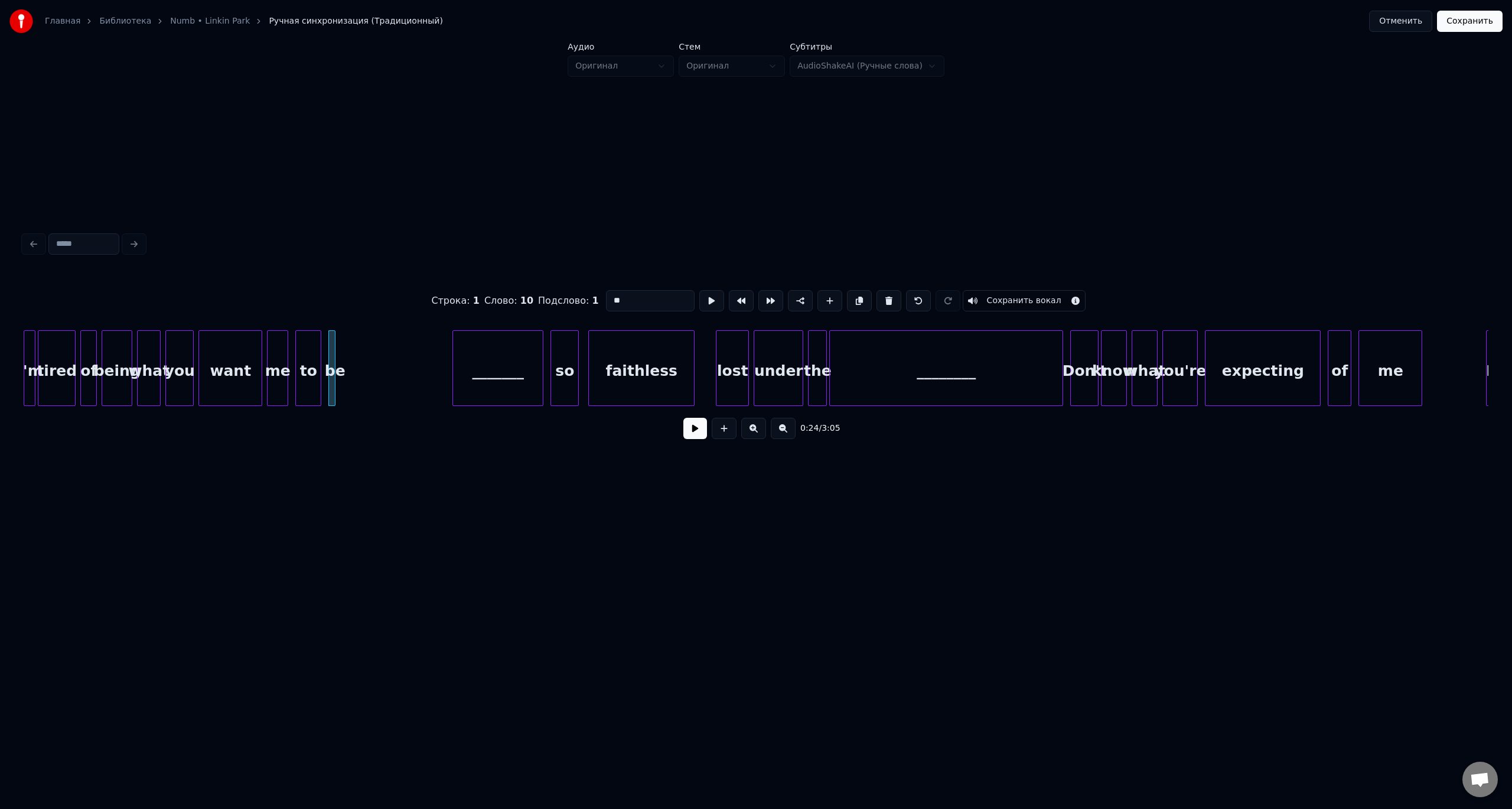
click at [683, 418] on button at bounding box center [695, 429] width 23 height 21
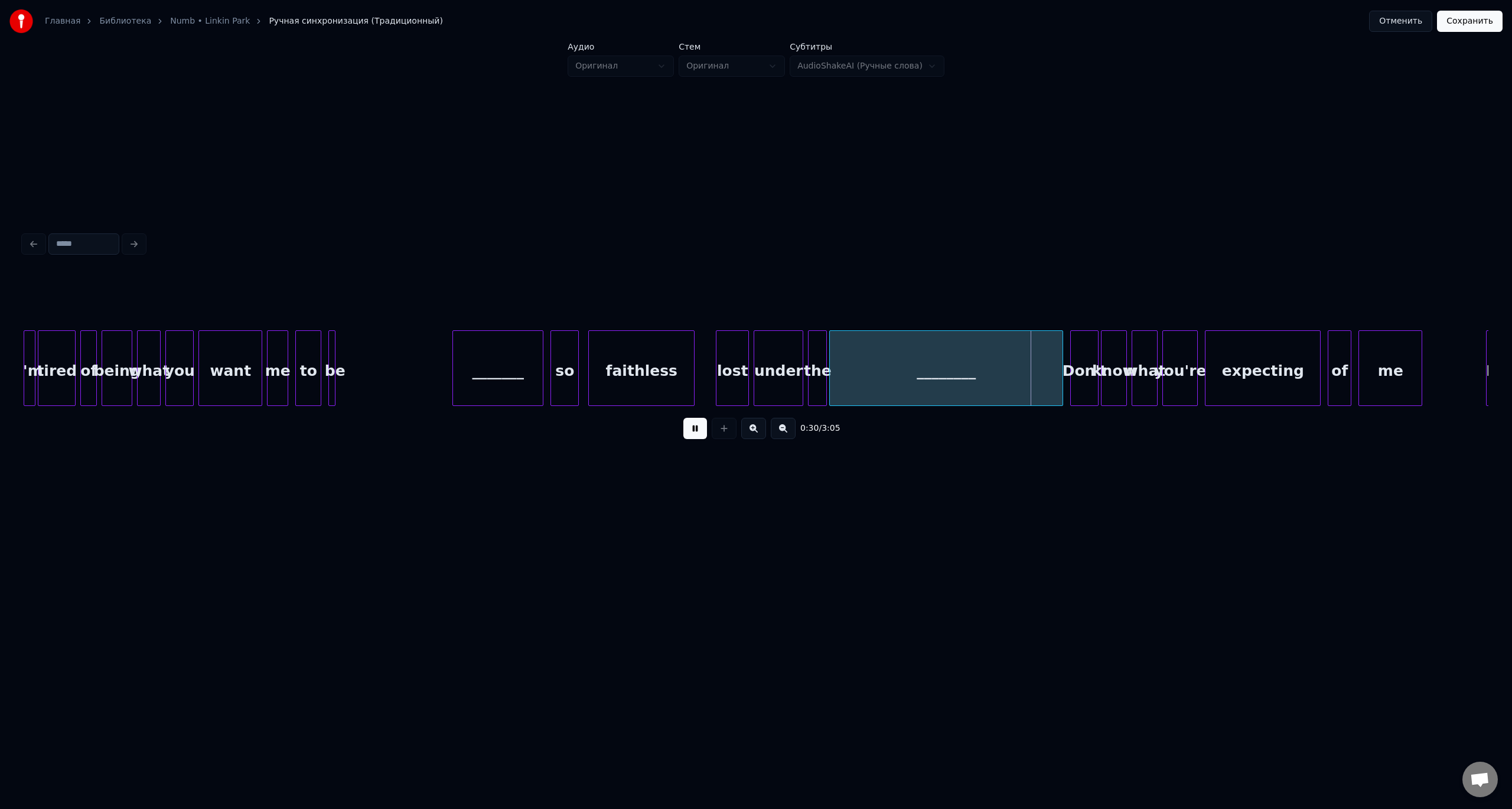
click at [683, 418] on button at bounding box center [695, 429] width 23 height 21
click at [1022, 371] on div at bounding box center [1023, 368] width 4 height 75
click at [889, 372] on div "________" at bounding box center [927, 371] width 193 height 80
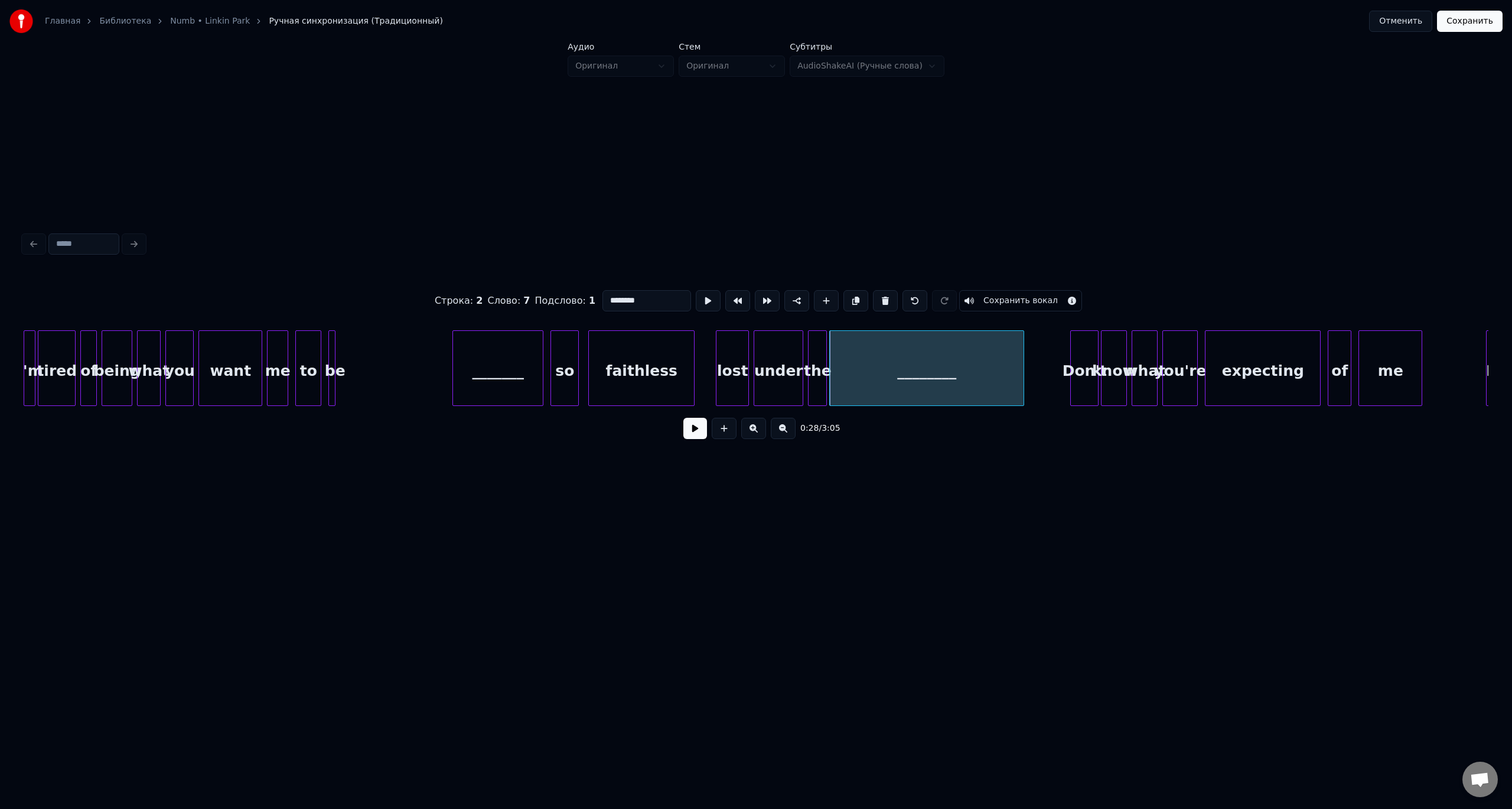
click at [683, 418] on button at bounding box center [695, 429] width 23 height 21
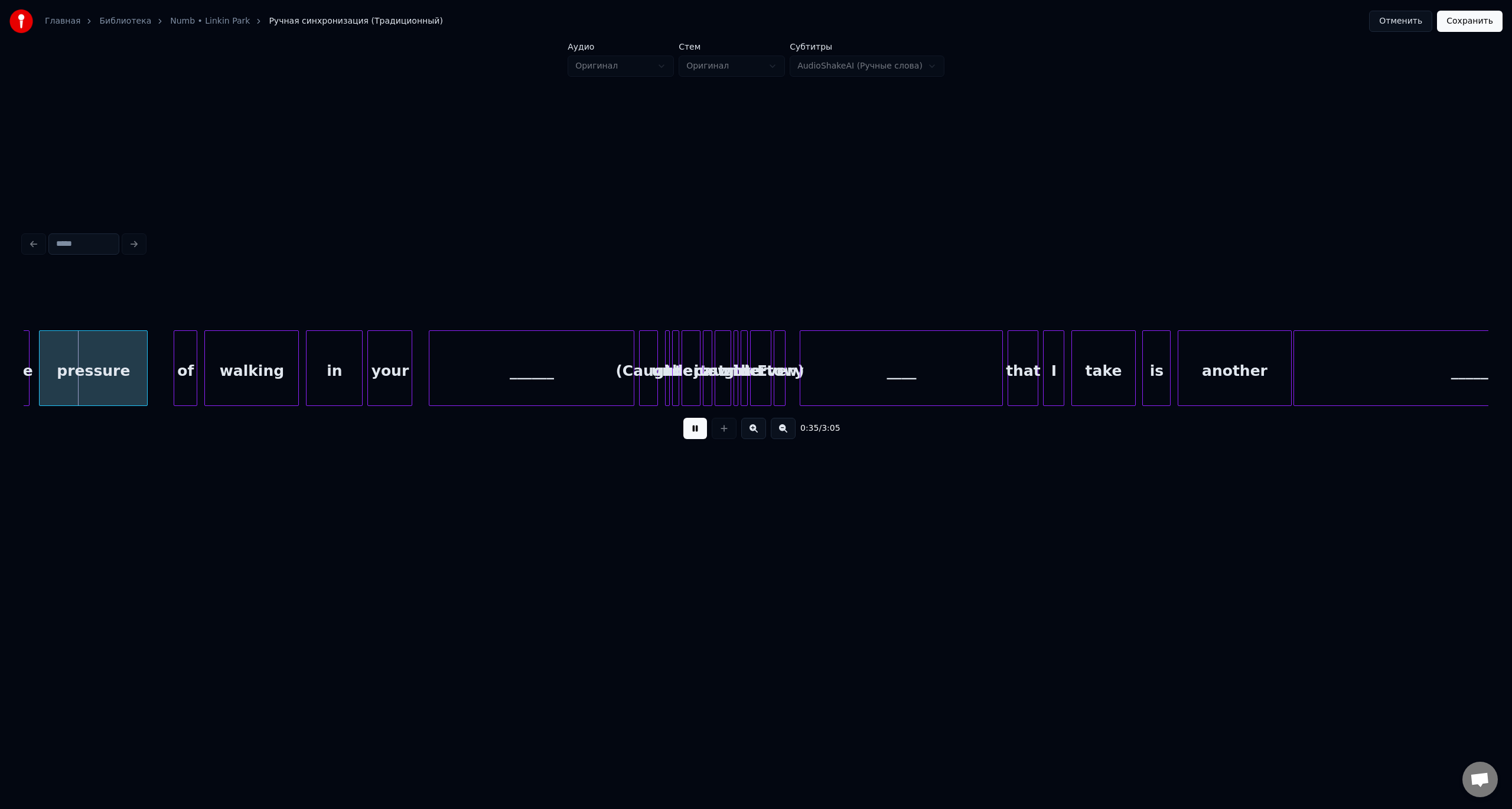
scroll to position [0, 4221]
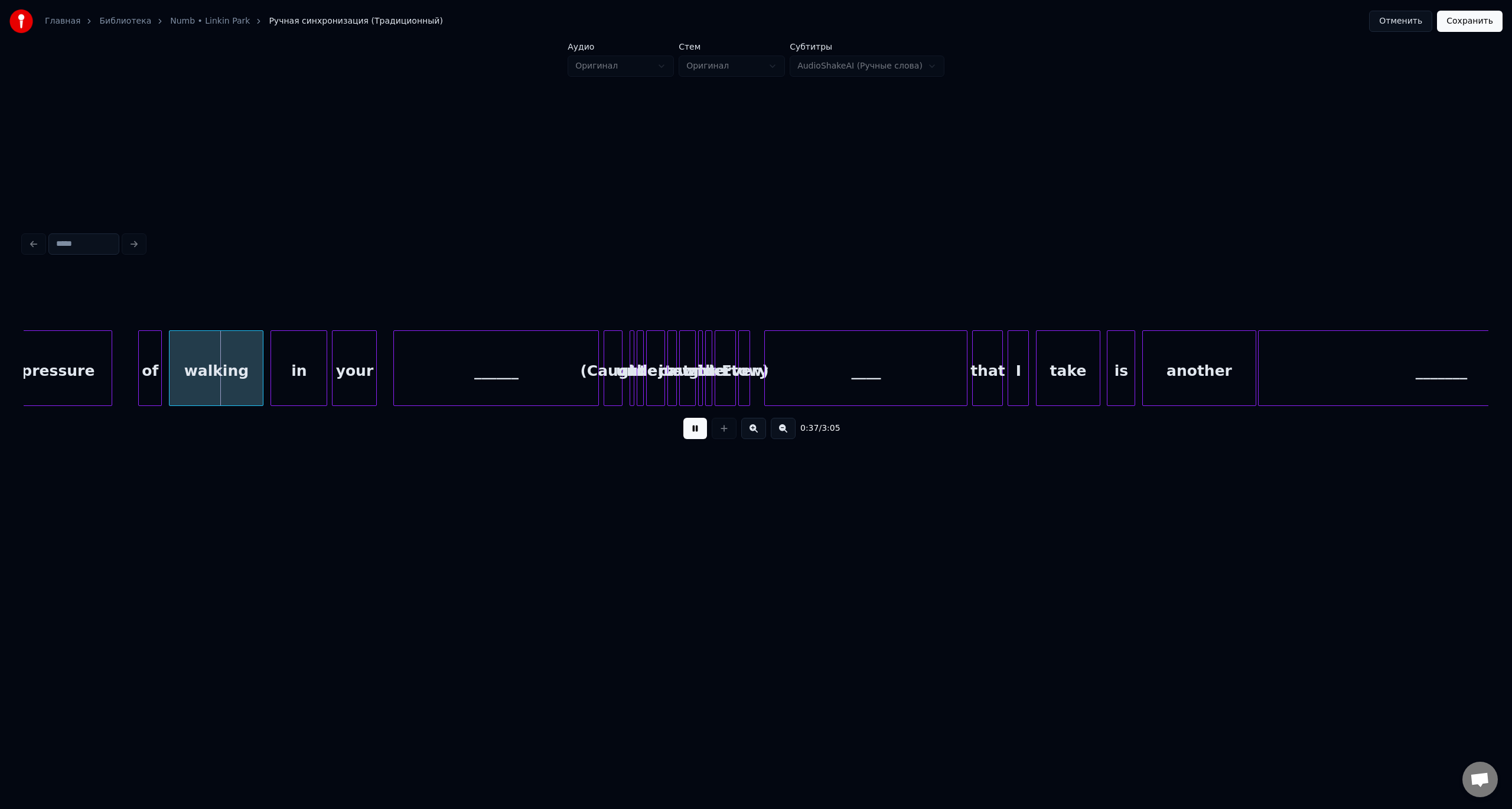
click at [528, 391] on div "______" at bounding box center [495, 371] width 204 height 80
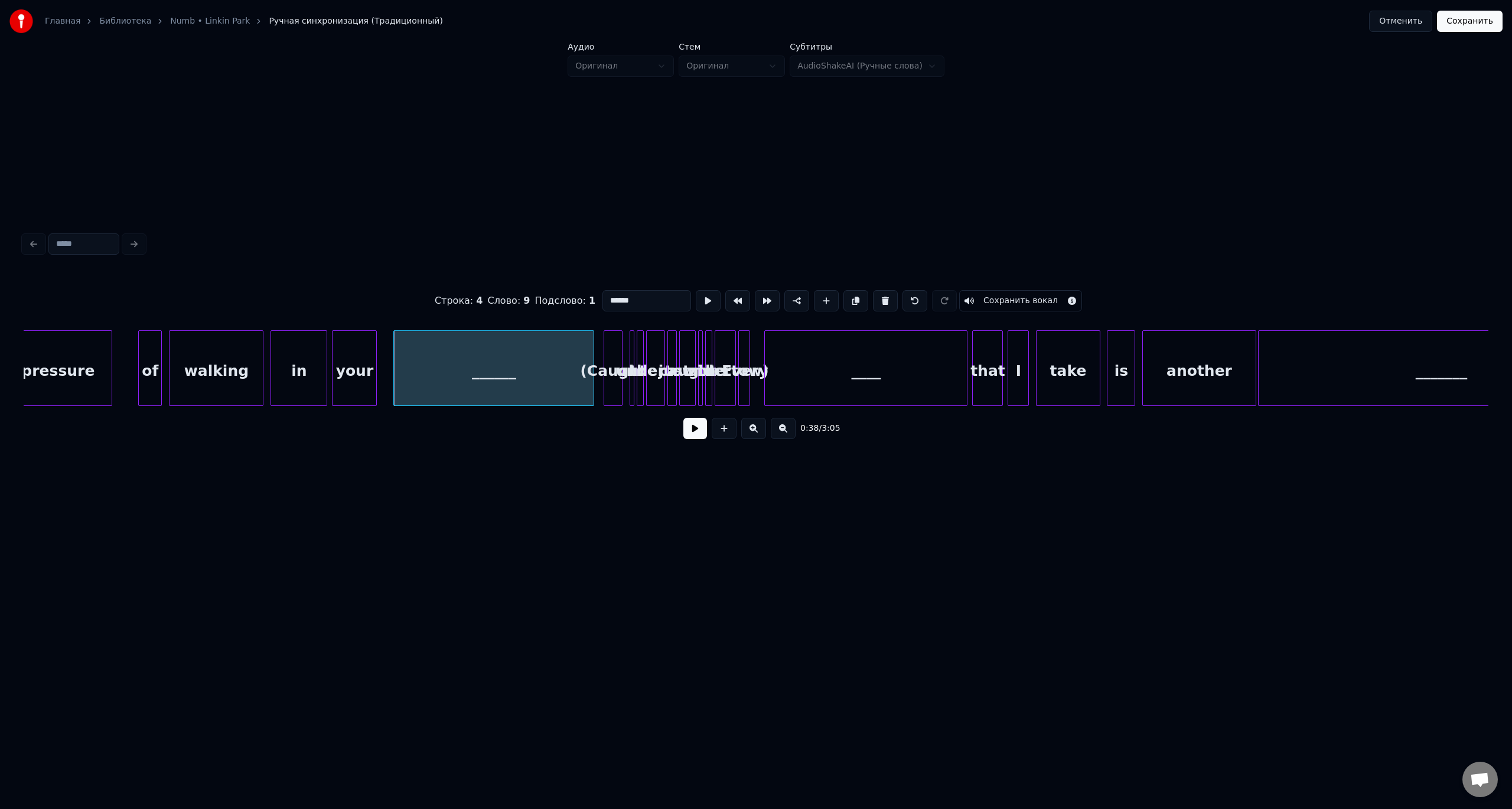
click at [592, 383] on div at bounding box center [592, 368] width 4 height 75
click at [683, 418] on button at bounding box center [695, 429] width 23 height 21
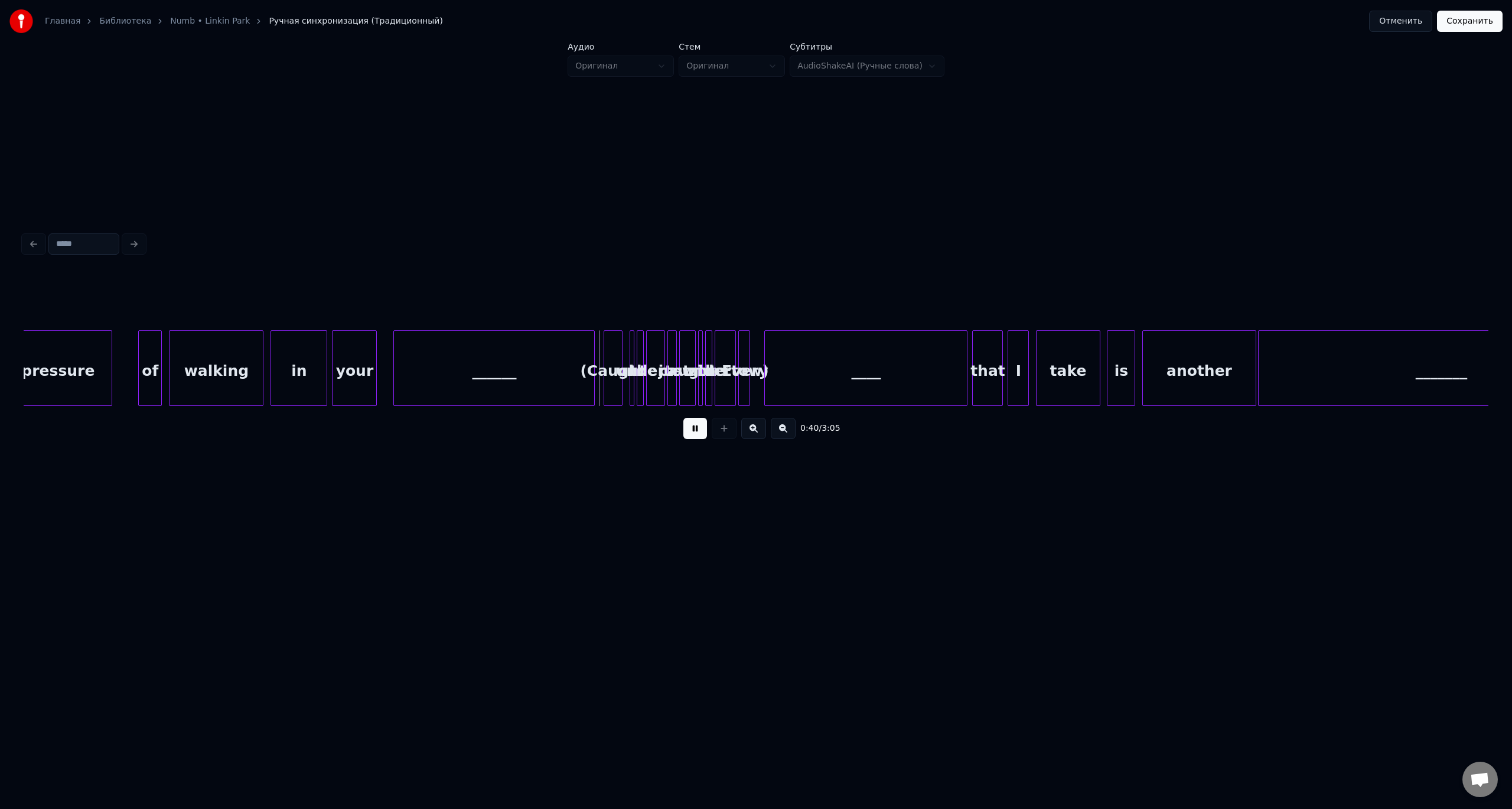
click at [683, 418] on button at bounding box center [695, 429] width 23 height 21
click at [552, 383] on div "______" at bounding box center [493, 371] width 200 height 80
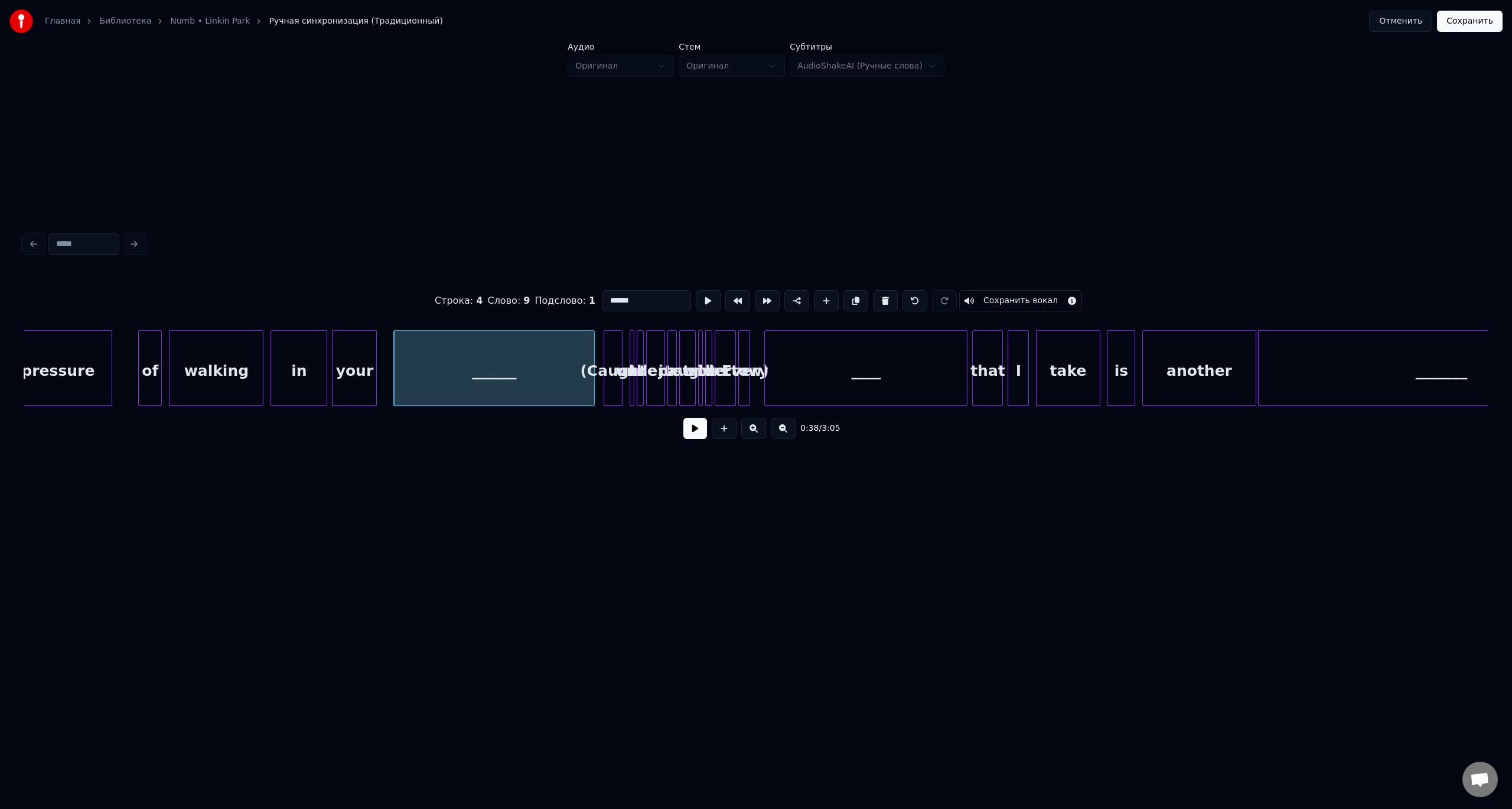
click at [610, 377] on div "(Caught" at bounding box center [613, 371] width 17 height 80
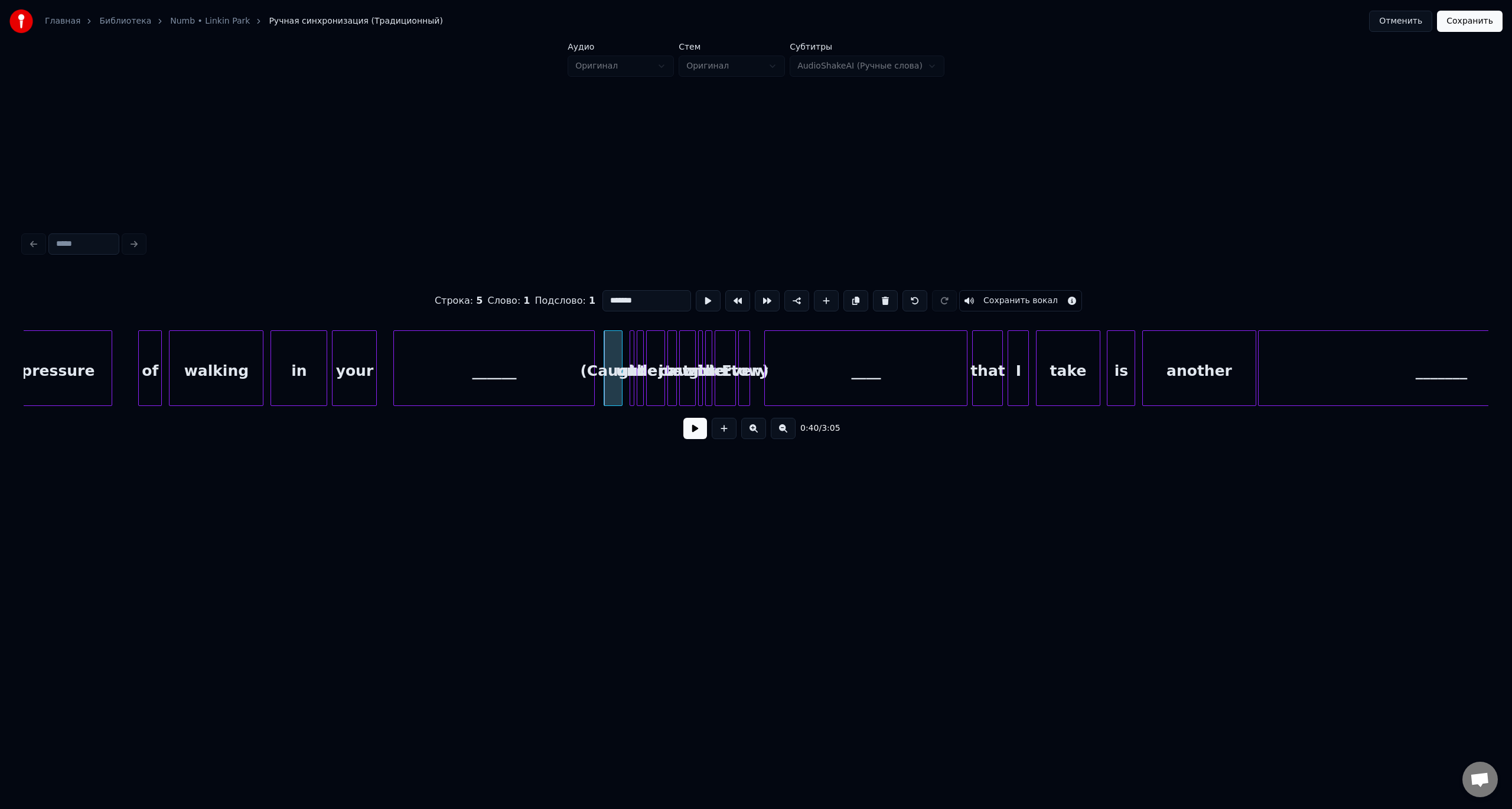
click at [632, 370] on div at bounding box center [632, 368] width 4 height 75
click at [613, 368] on div "(Caught" at bounding box center [613, 371] width 17 height 80
click at [881, 299] on button at bounding box center [885, 301] width 25 height 21
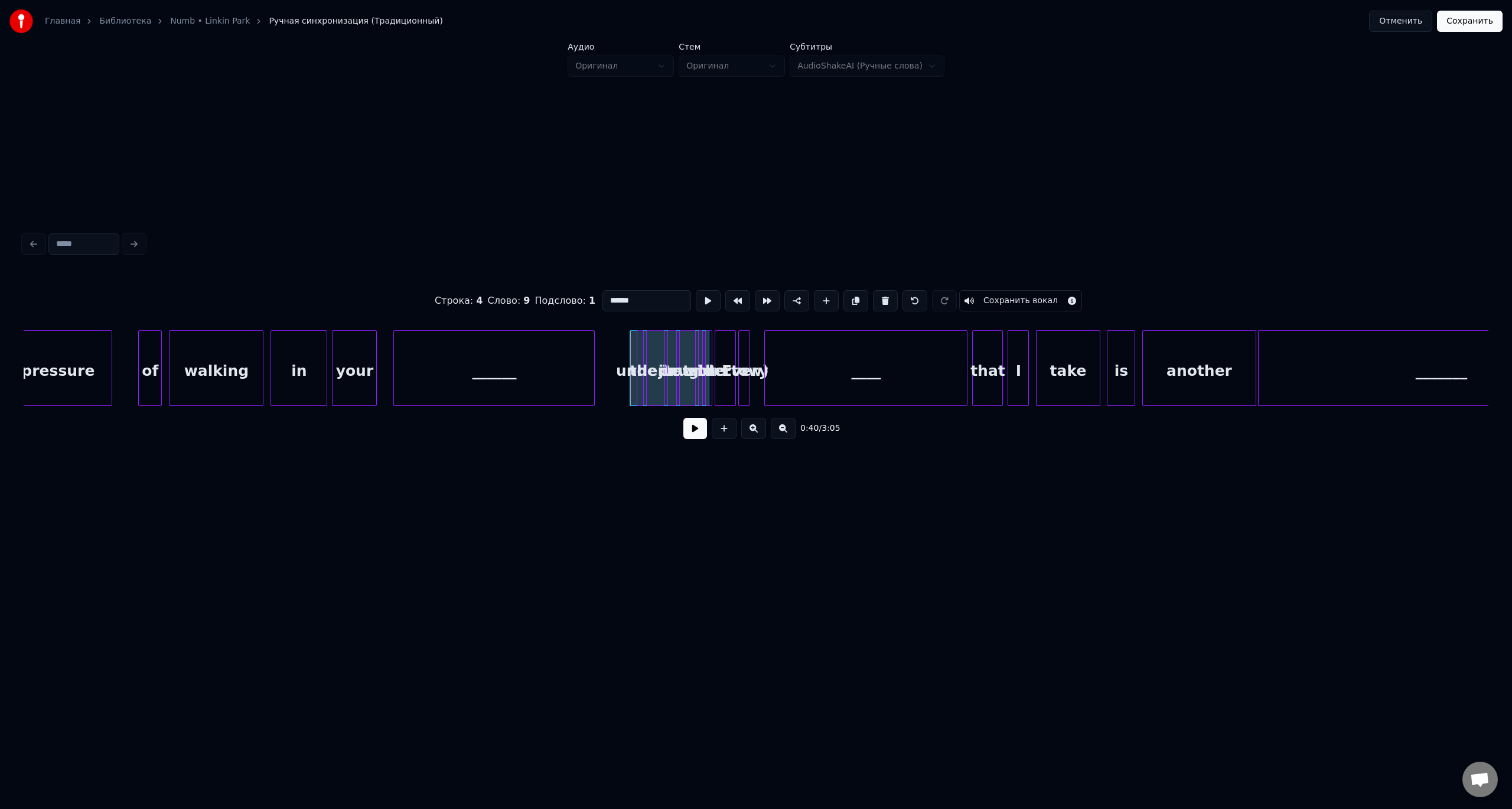
click at [877, 297] on button at bounding box center [885, 301] width 25 height 21
type input "**"
click at [903, 296] on button at bounding box center [915, 301] width 25 height 21
click at [905, 293] on button at bounding box center [915, 301] width 25 height 21
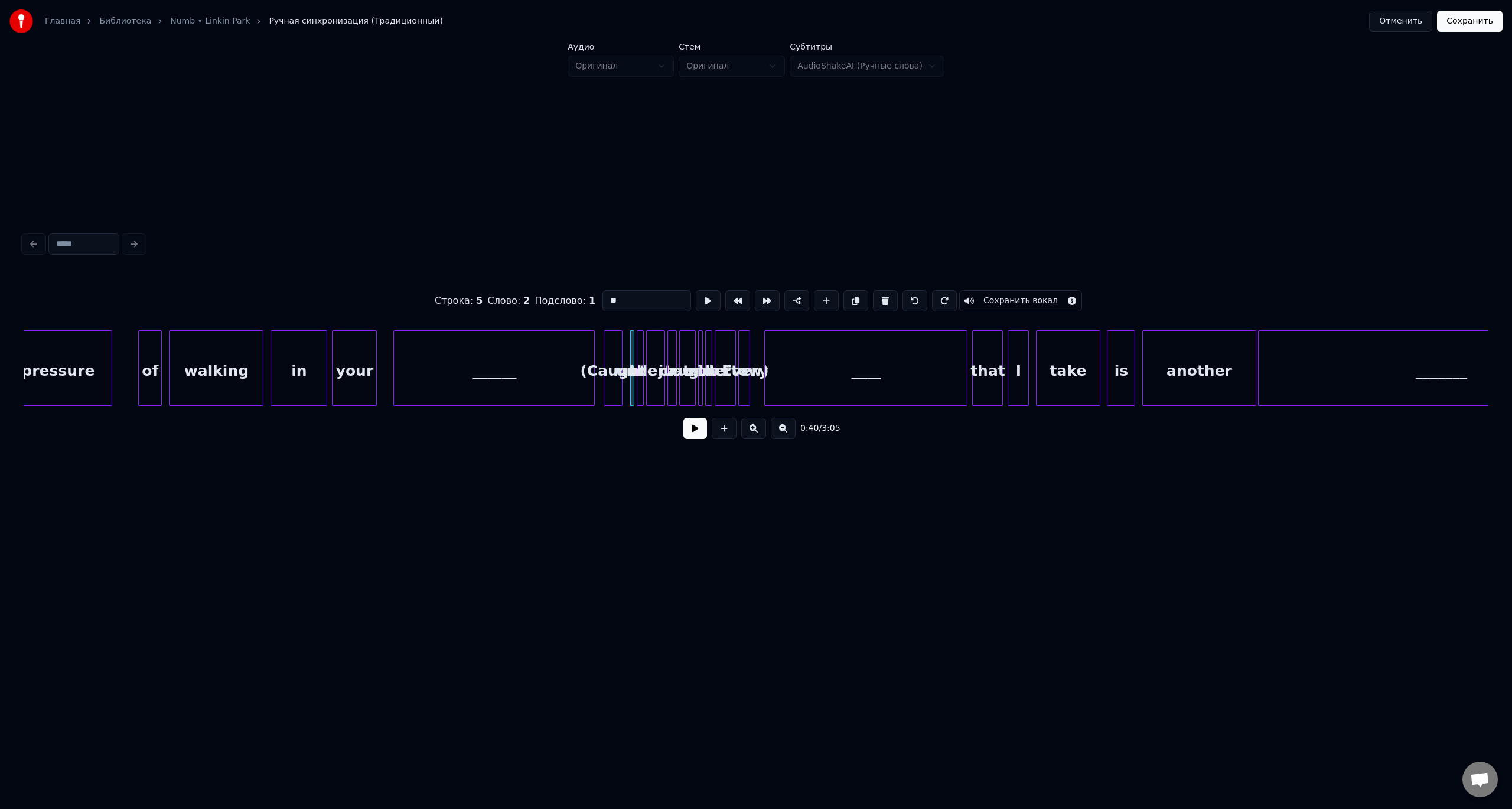
click at [599, 463] on div "Строка : 5 Слово : 2 Подслово : 1 ** Сохранить вокал 0:40 / 3:05" at bounding box center [756, 338] width 1474 height 485
click at [614, 356] on div "(Caught" at bounding box center [613, 371] width 17 height 80
drag, startPoint x: 881, startPoint y: 302, endPoint x: 715, endPoint y: 333, distance: 168.9
click at [880, 302] on button at bounding box center [885, 301] width 25 height 21
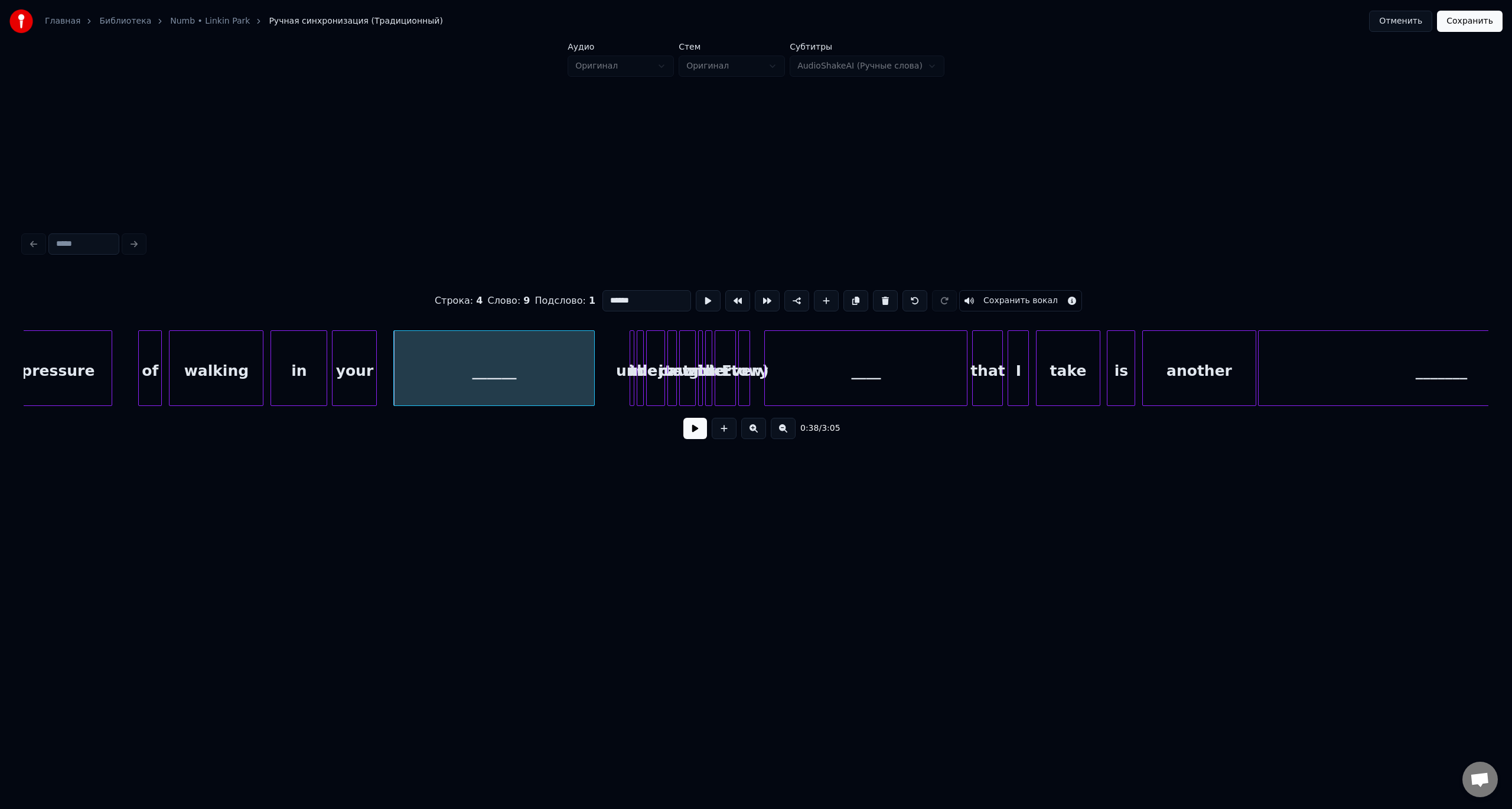
click at [635, 352] on div "in" at bounding box center [636, 371] width 12 height 80
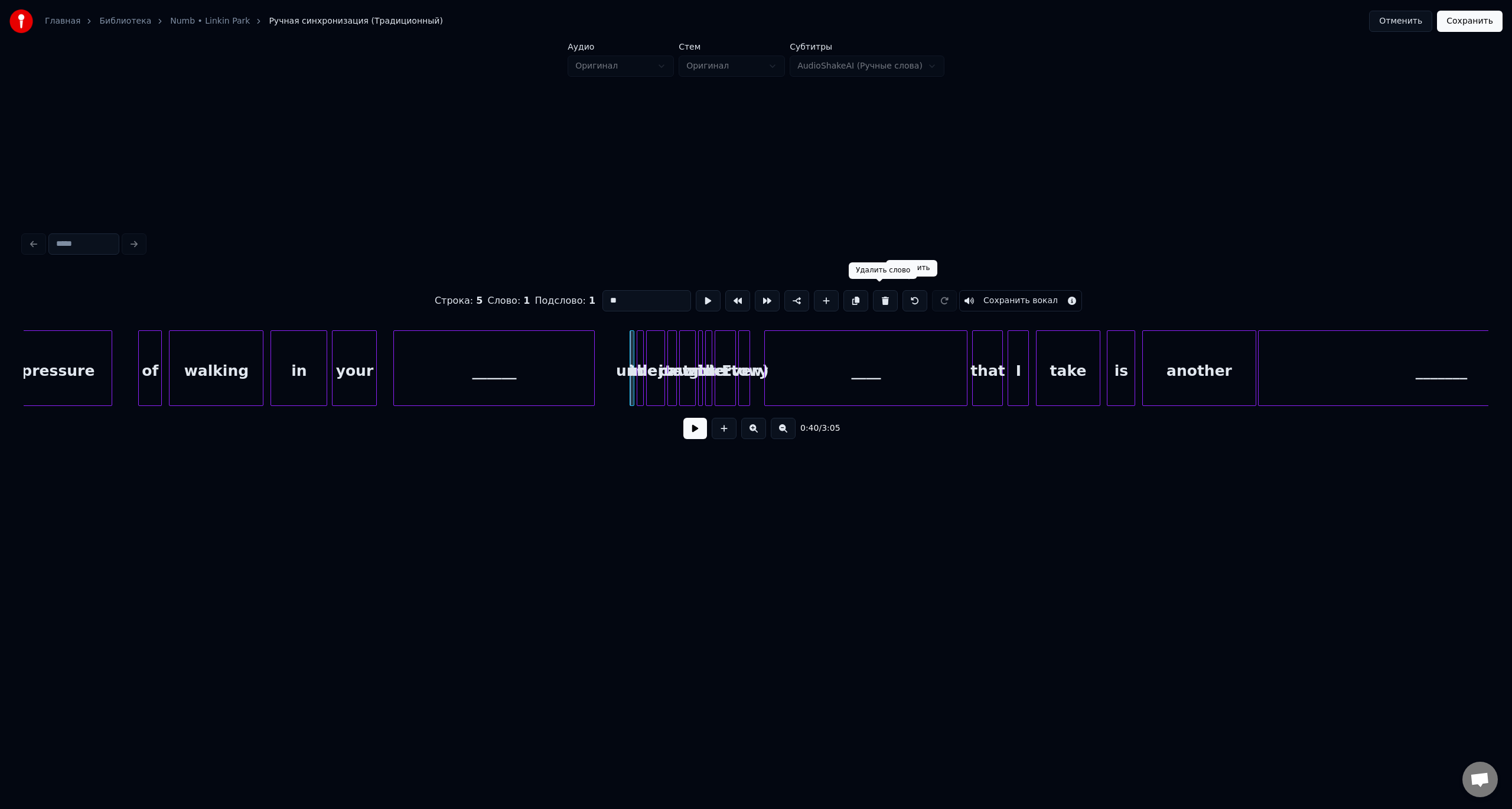
drag, startPoint x: 880, startPoint y: 301, endPoint x: 743, endPoint y: 339, distance: 142.2
click at [877, 301] on button at bounding box center [885, 301] width 25 height 21
click at [881, 300] on button at bounding box center [885, 301] width 25 height 21
click at [882, 300] on button at bounding box center [885, 301] width 25 height 21
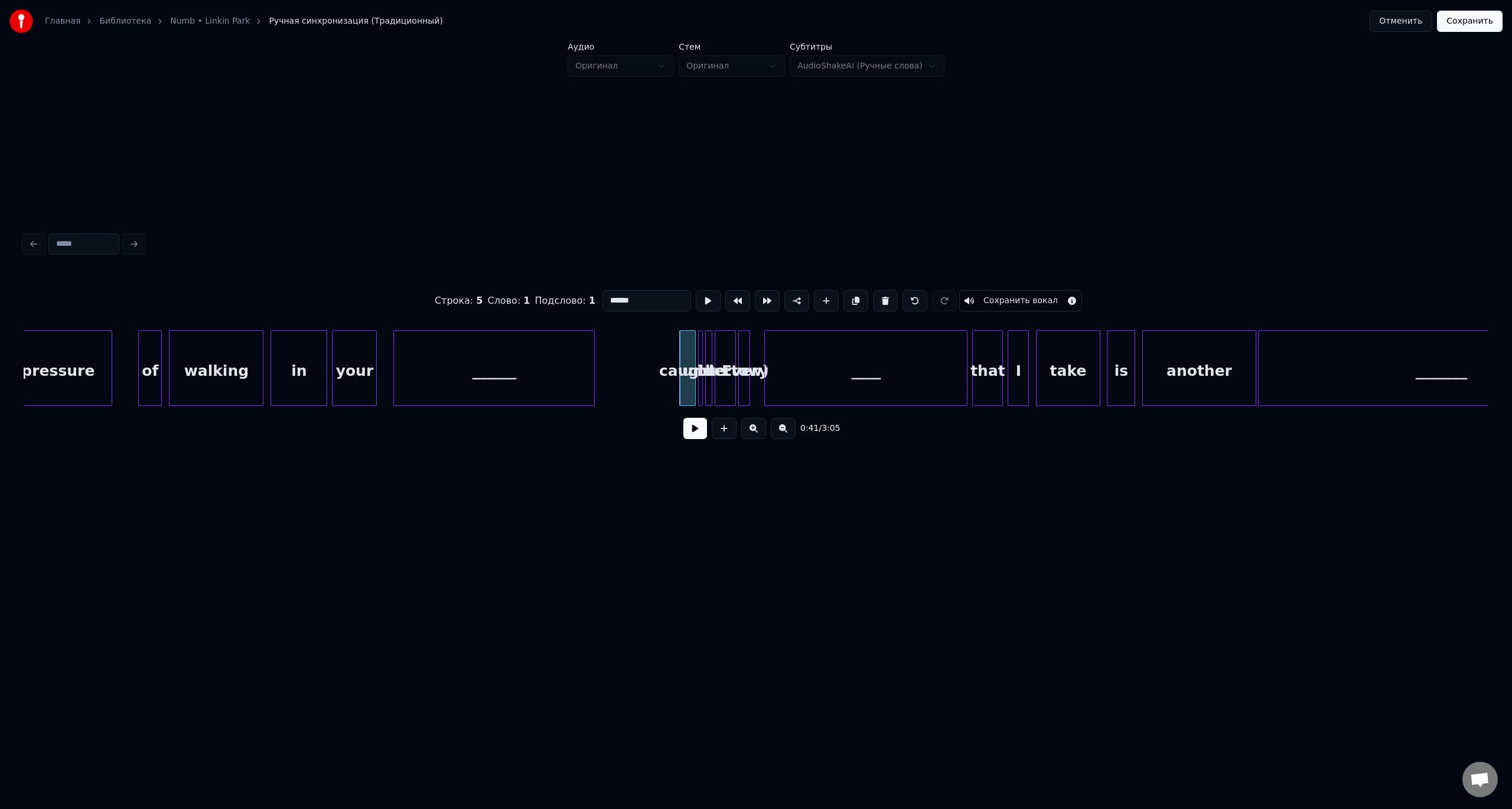
click at [882, 300] on button at bounding box center [885, 301] width 25 height 21
click at [700, 295] on button at bounding box center [708, 301] width 25 height 21
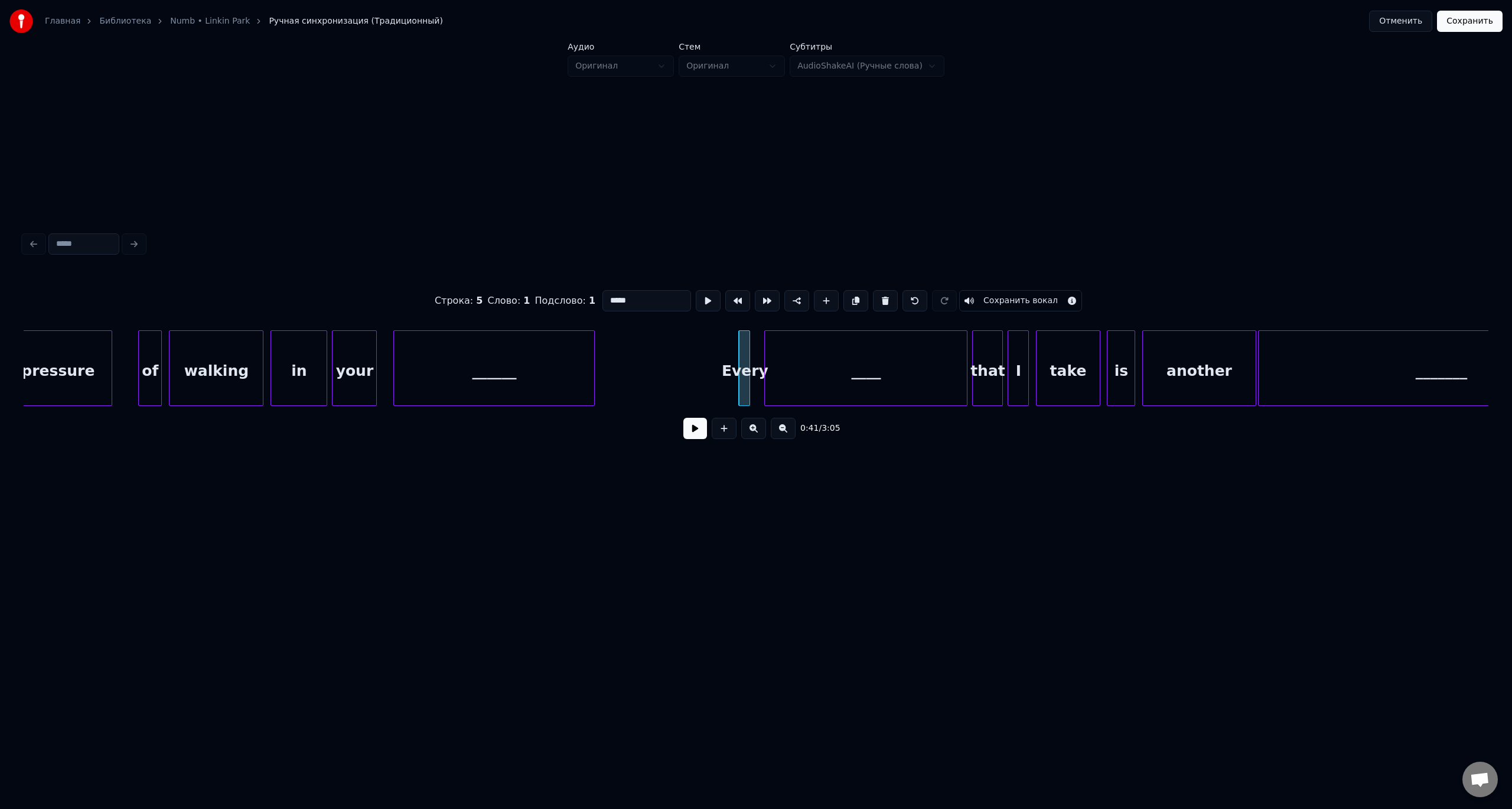
click at [700, 295] on button at bounding box center [708, 301] width 25 height 21
click at [539, 364] on div "______" at bounding box center [493, 371] width 200 height 80
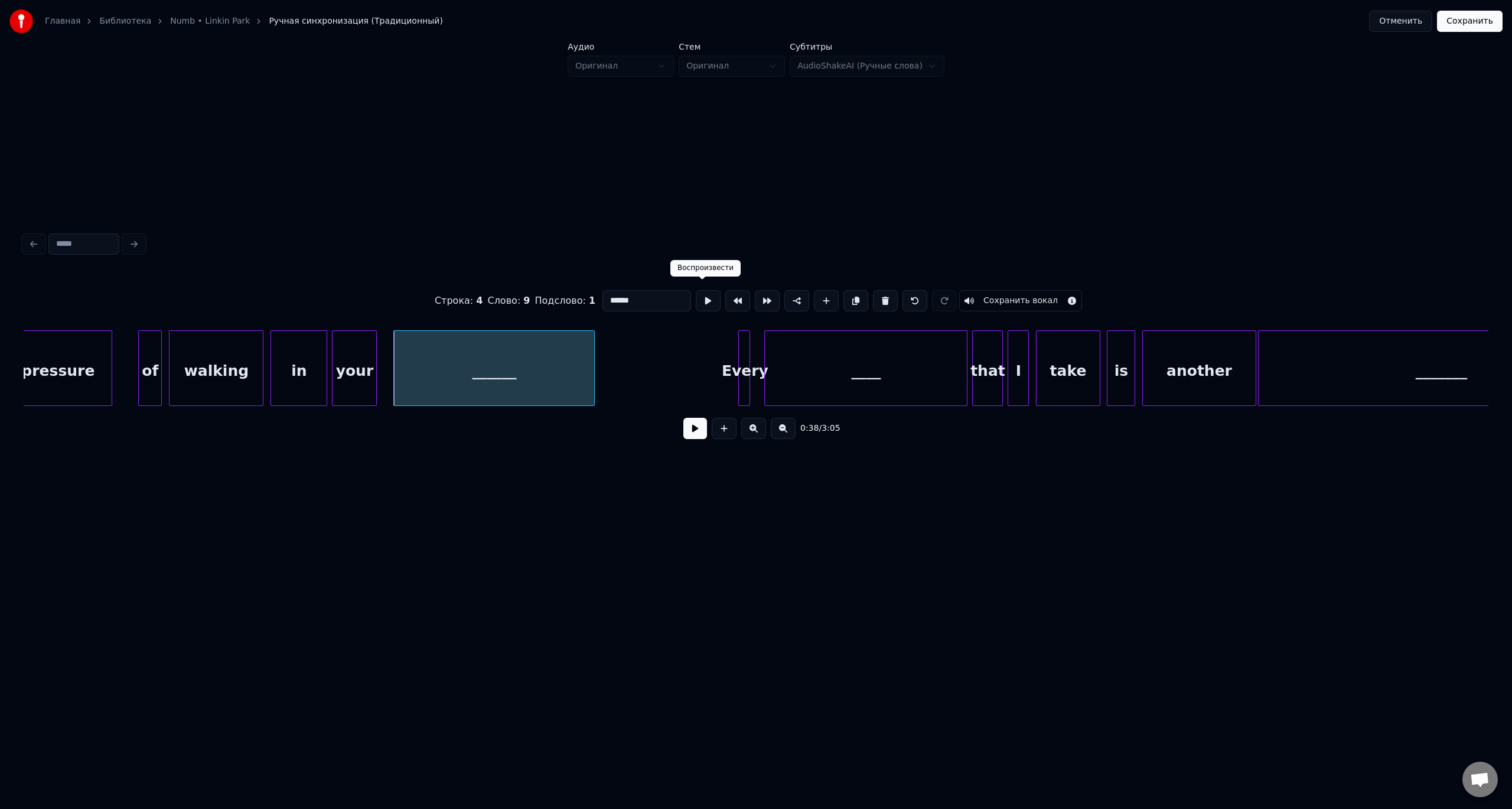
click at [701, 295] on button at bounding box center [708, 301] width 25 height 21
click at [745, 356] on div "Every" at bounding box center [745, 371] width 12 height 80
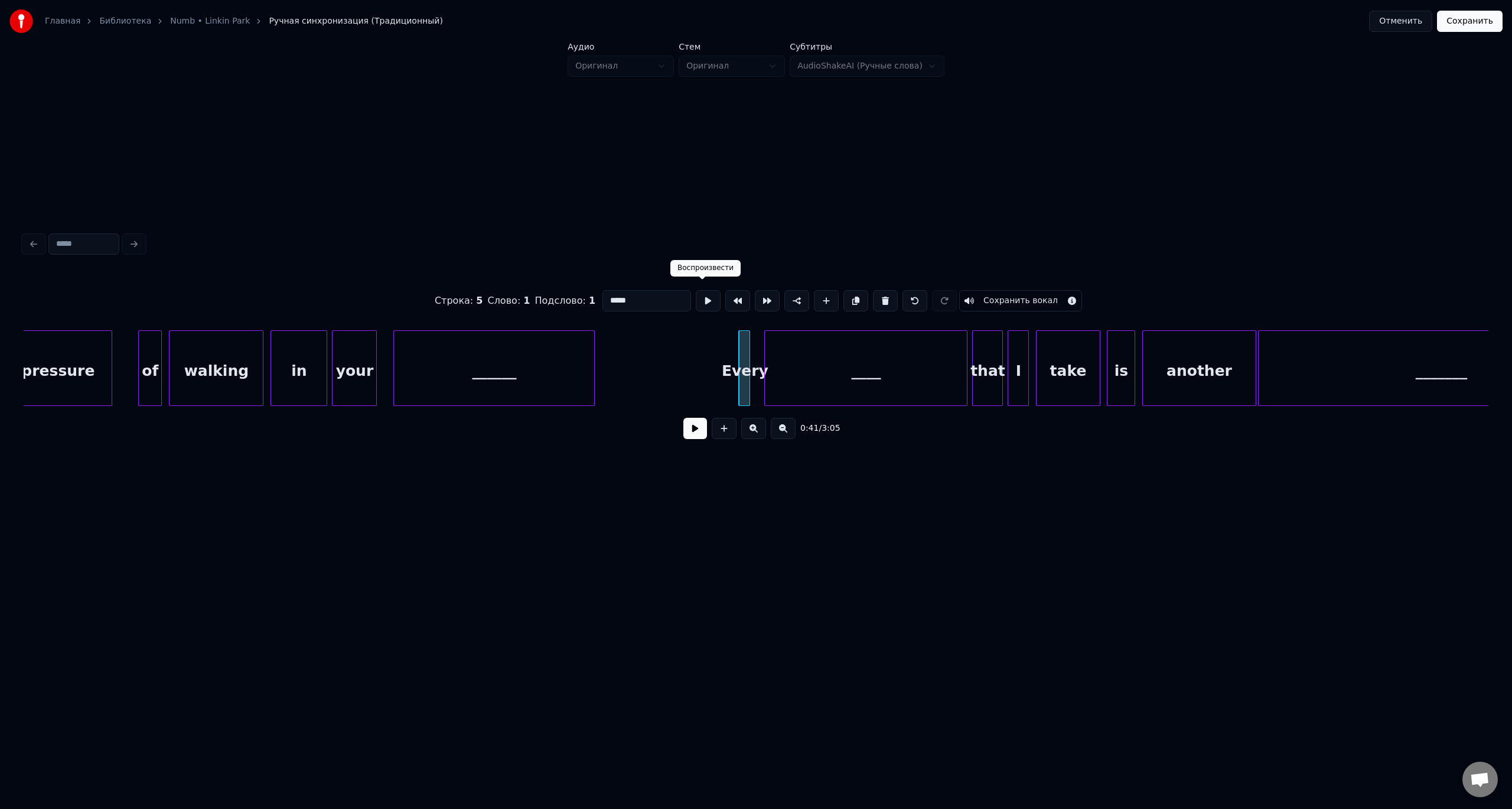
click at [698, 297] on button at bounding box center [708, 301] width 25 height 21
click at [786, 351] on div "____" at bounding box center [866, 371] width 202 height 80
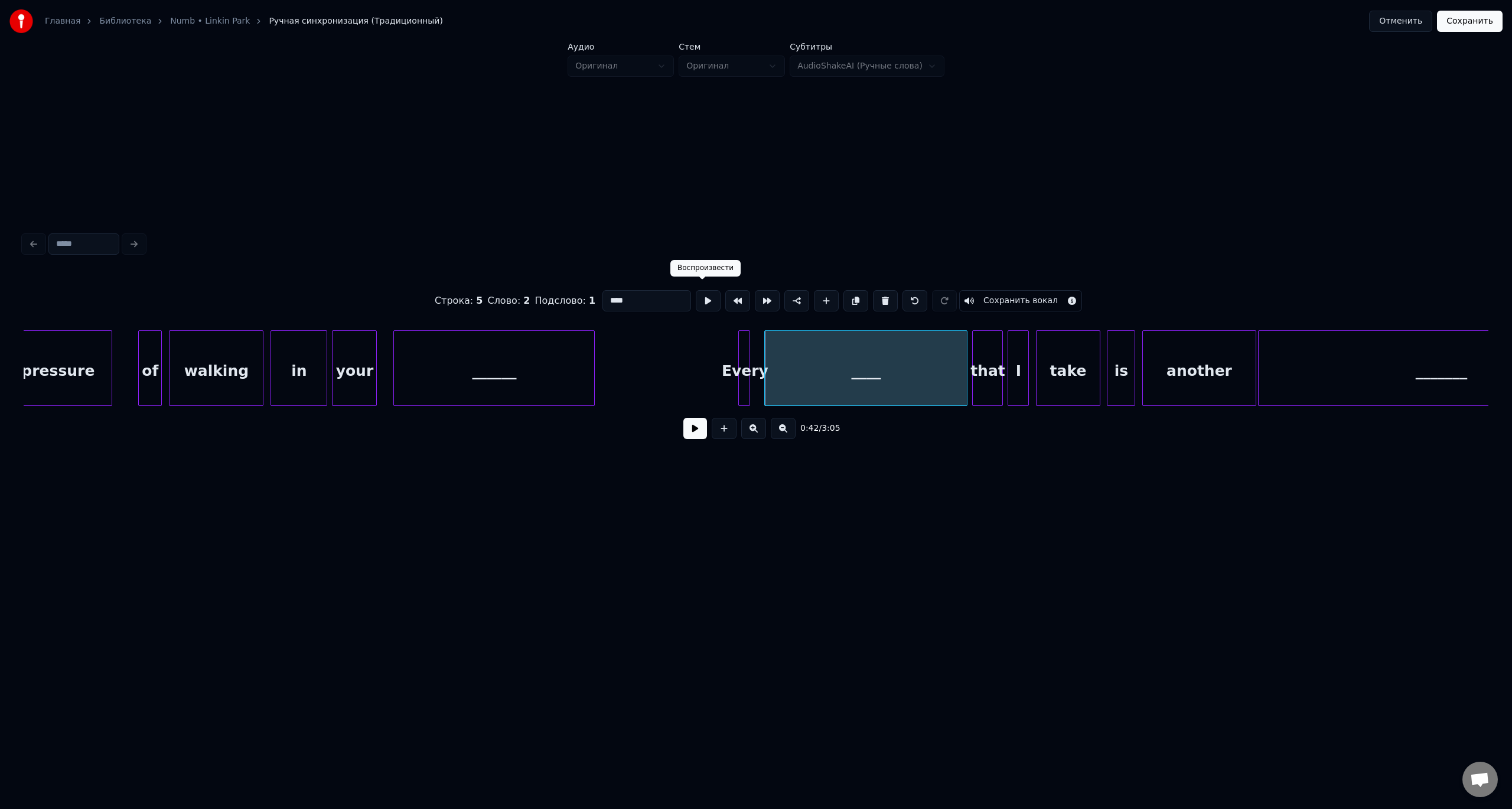
click at [698, 298] on button at bounding box center [708, 301] width 25 height 21
click at [914, 375] on div at bounding box center [914, 368] width 4 height 75
click at [741, 378] on div at bounding box center [741, 368] width 4 height 75
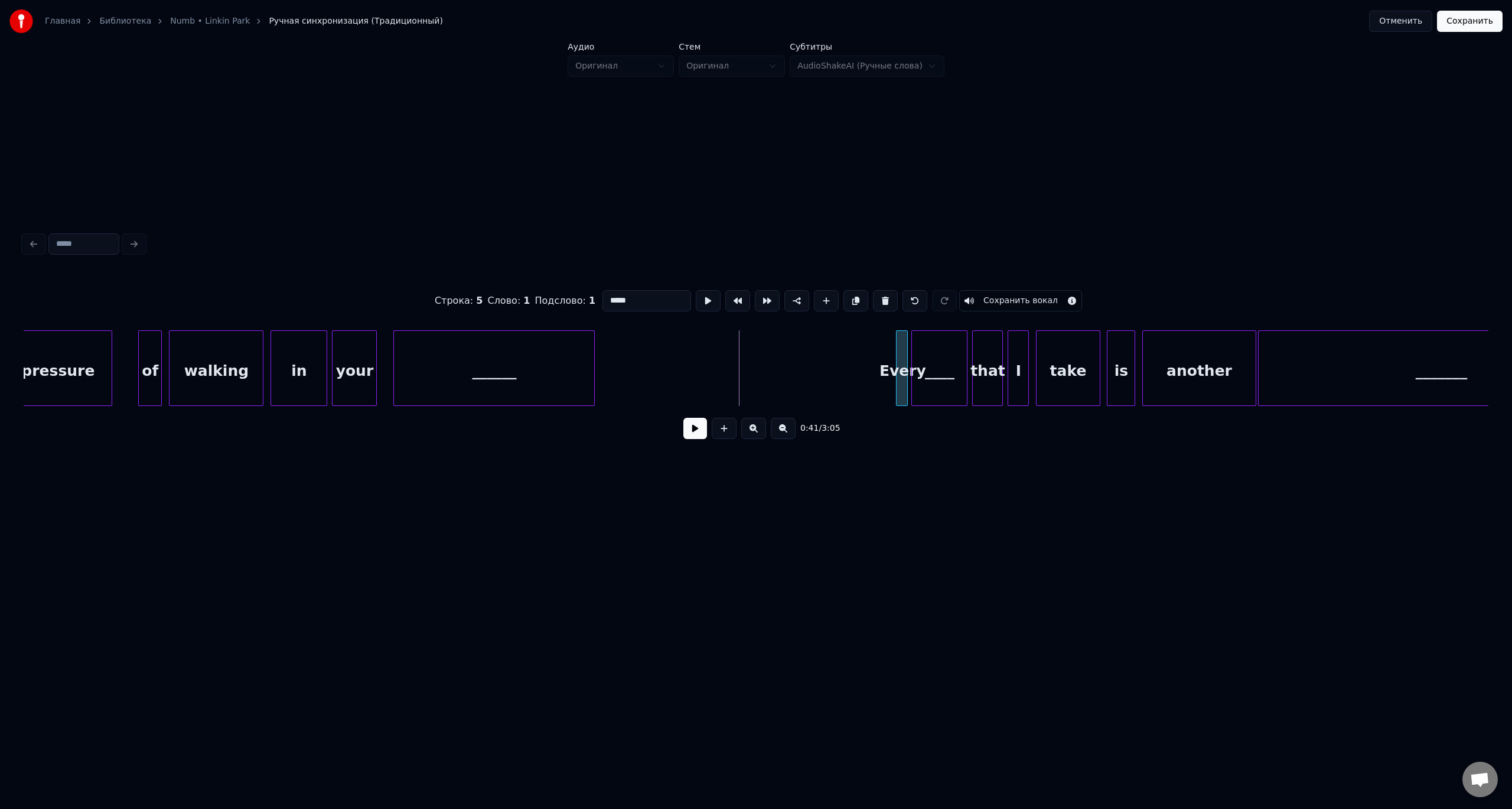
click at [902, 375] on div "Every" at bounding box center [903, 371] width 12 height 80
click at [705, 300] on button at bounding box center [708, 301] width 25 height 21
click at [703, 300] on button at bounding box center [708, 301] width 25 height 21
click at [951, 354] on div "____" at bounding box center [939, 371] width 55 height 80
type input "****"
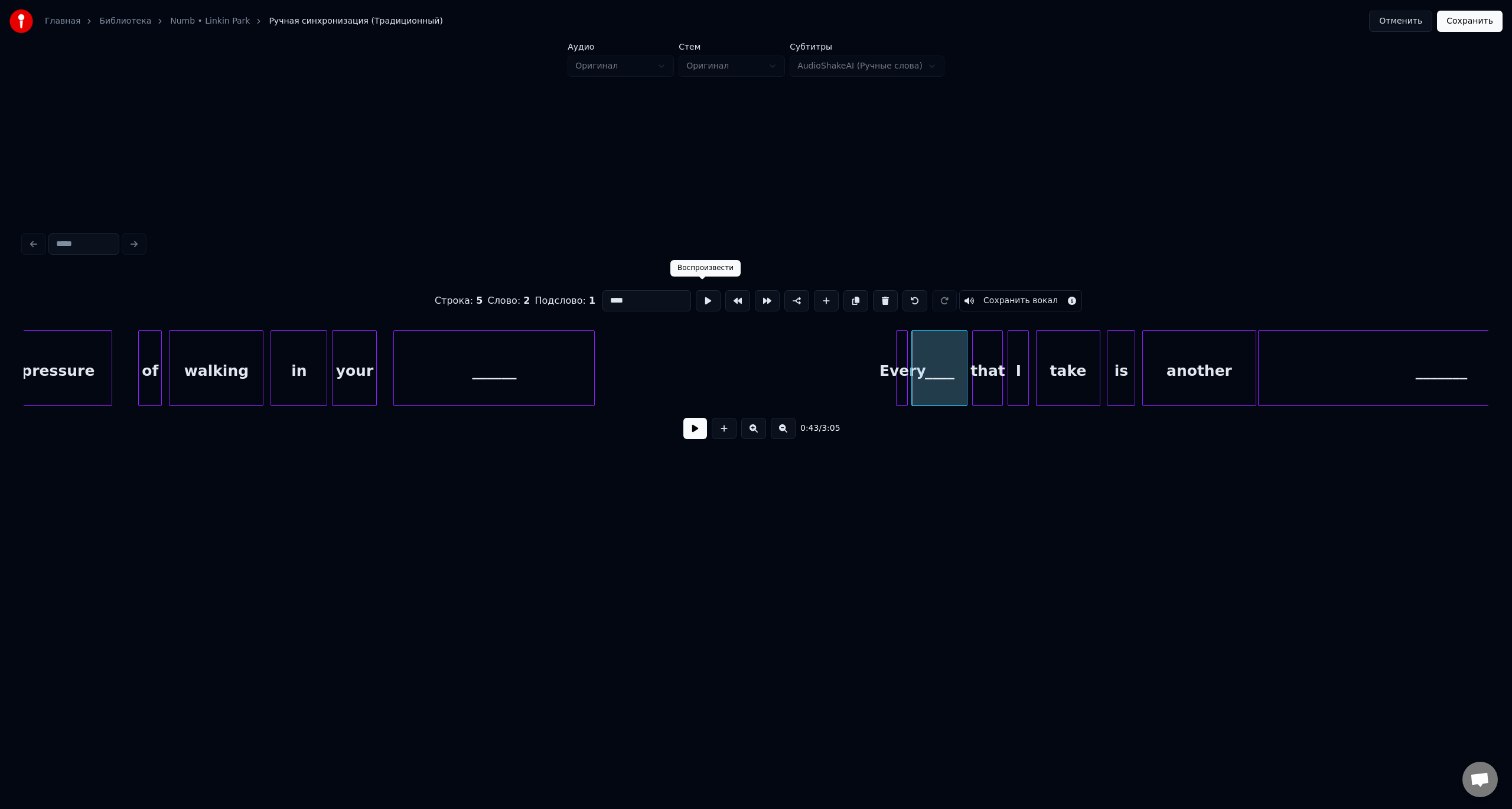
click at [699, 300] on button at bounding box center [708, 301] width 25 height 21
click at [696, 290] on button at bounding box center [708, 301] width 25 height 21
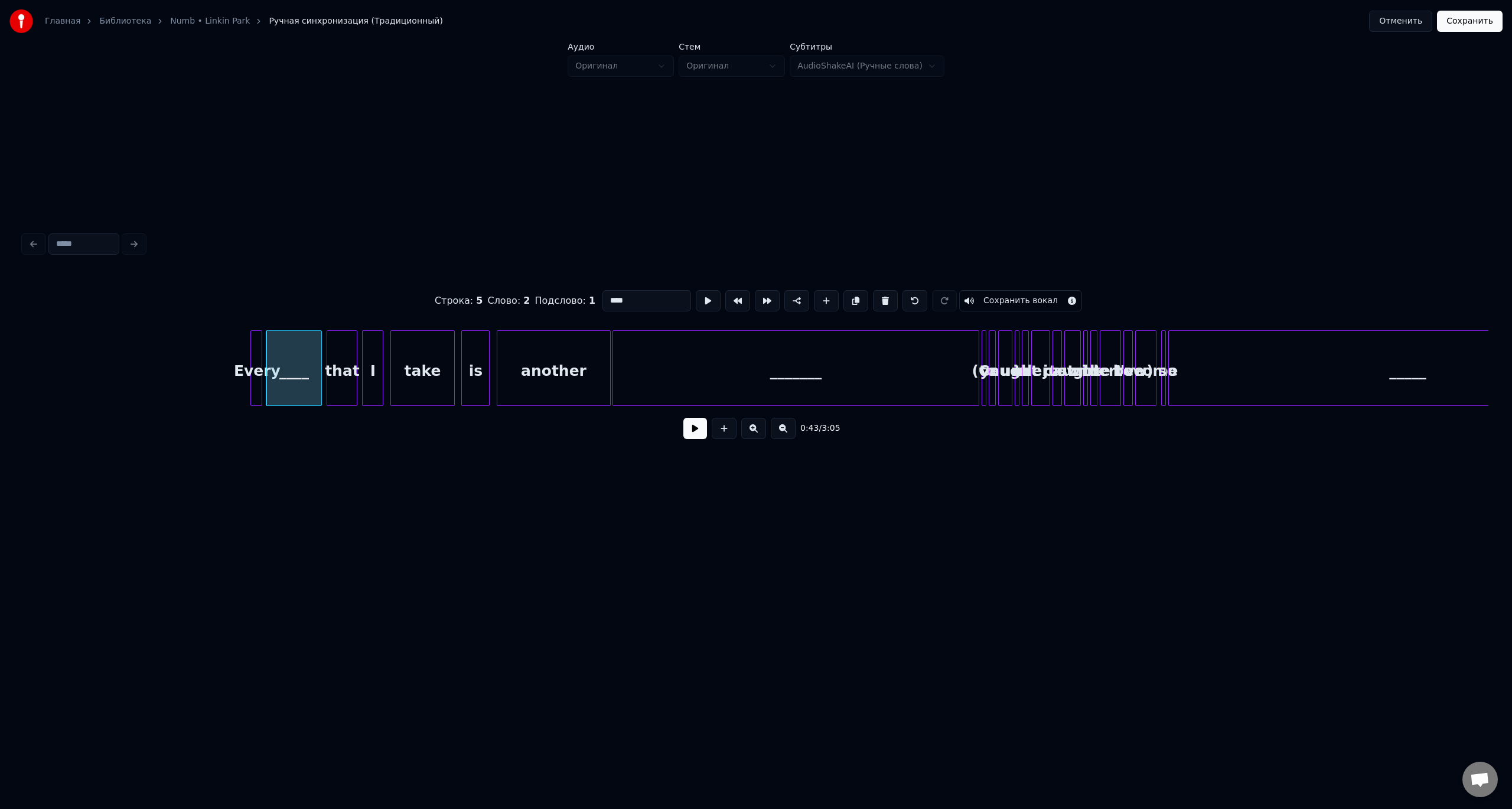
scroll to position [0, 4893]
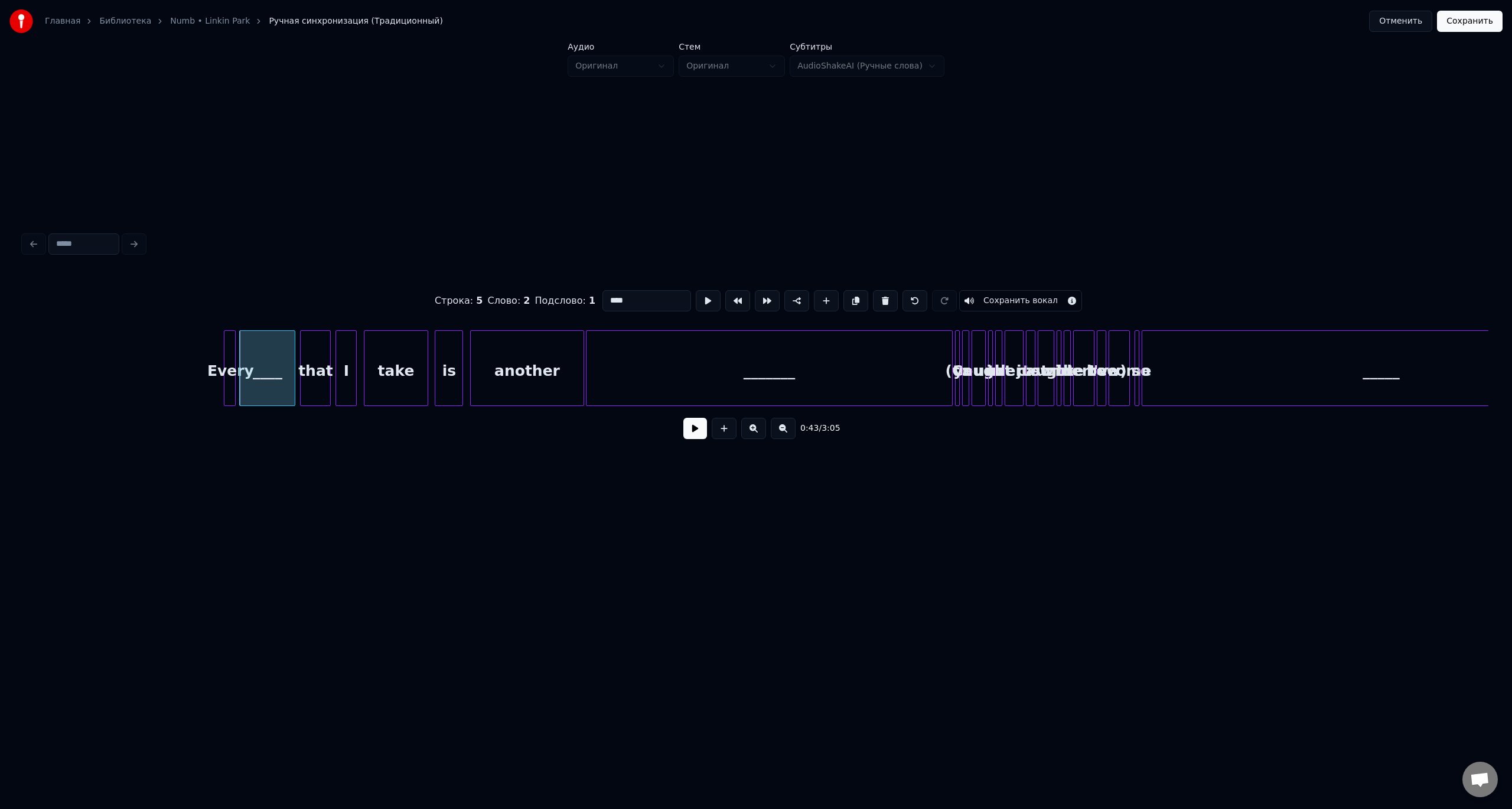
click at [569, 361] on div "another" at bounding box center [527, 371] width 112 height 80
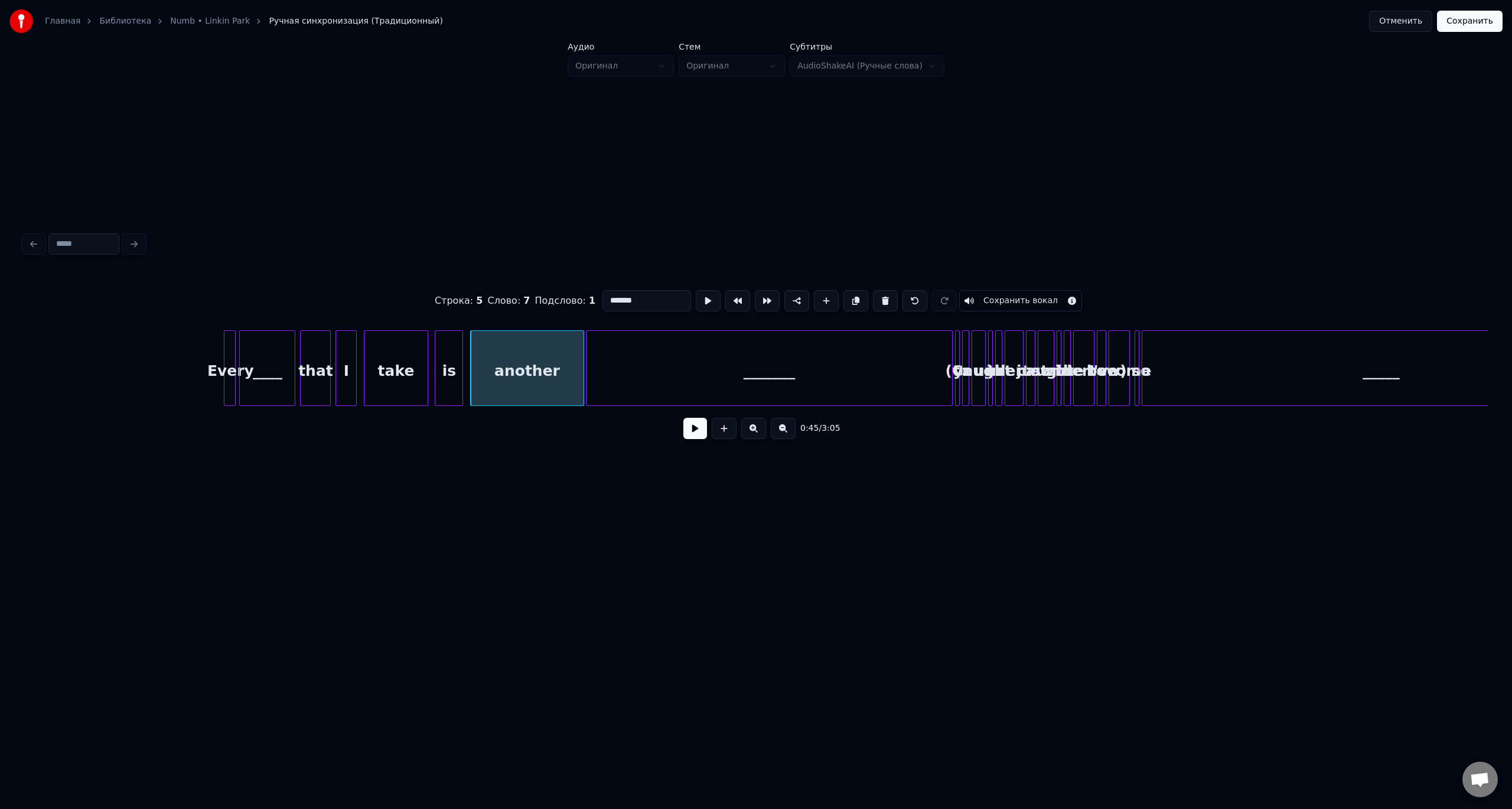
click at [696, 290] on button at bounding box center [708, 301] width 25 height 21
click at [608, 367] on div "_______" at bounding box center [768, 371] width 365 height 80
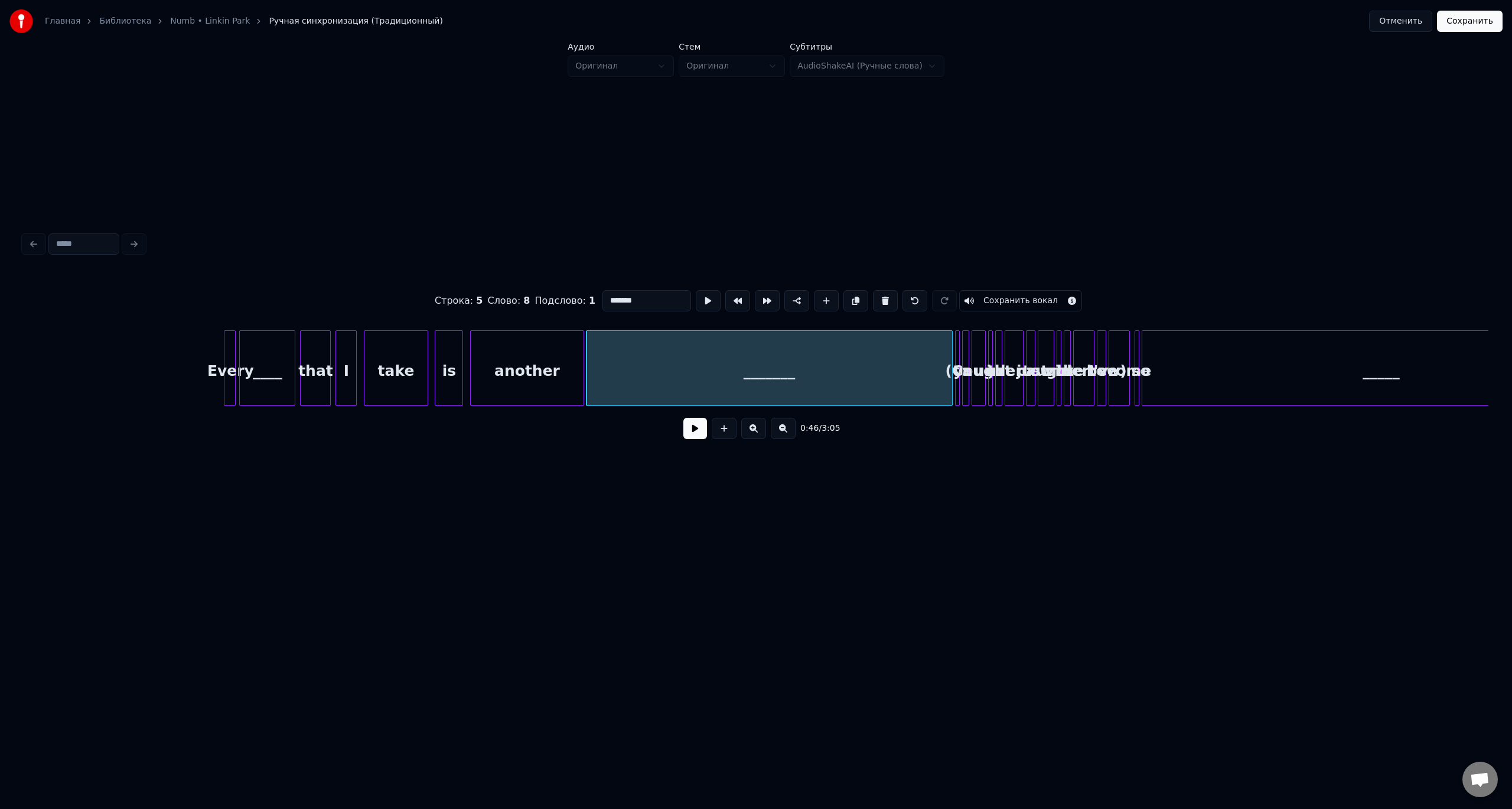
click at [696, 290] on button at bounding box center [708, 301] width 25 height 21
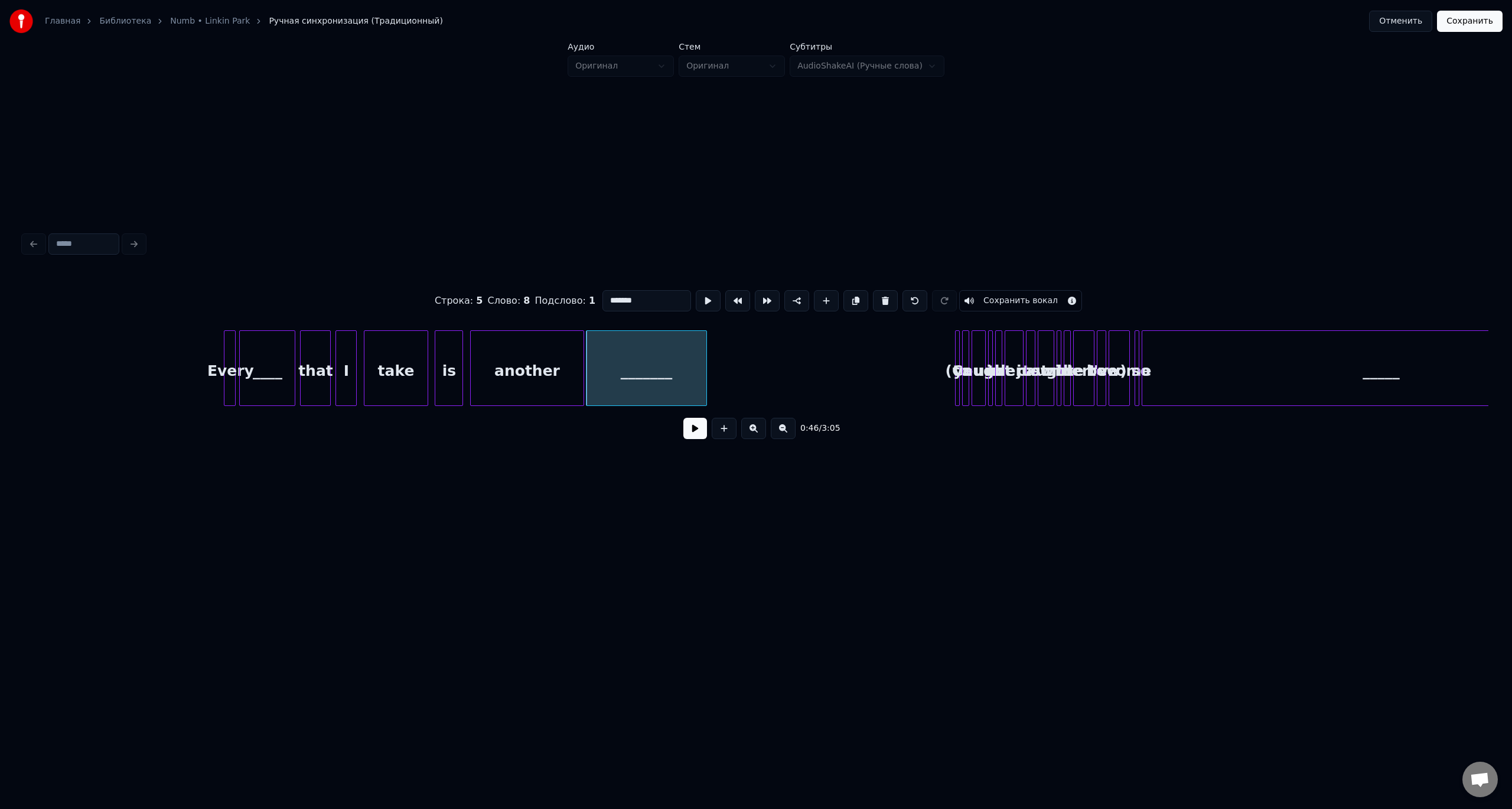
click at [704, 378] on div at bounding box center [705, 368] width 4 height 75
click at [696, 290] on button at bounding box center [708, 301] width 25 height 21
click at [672, 380] on div at bounding box center [673, 368] width 4 height 75
click at [696, 290] on button at bounding box center [708, 301] width 25 height 21
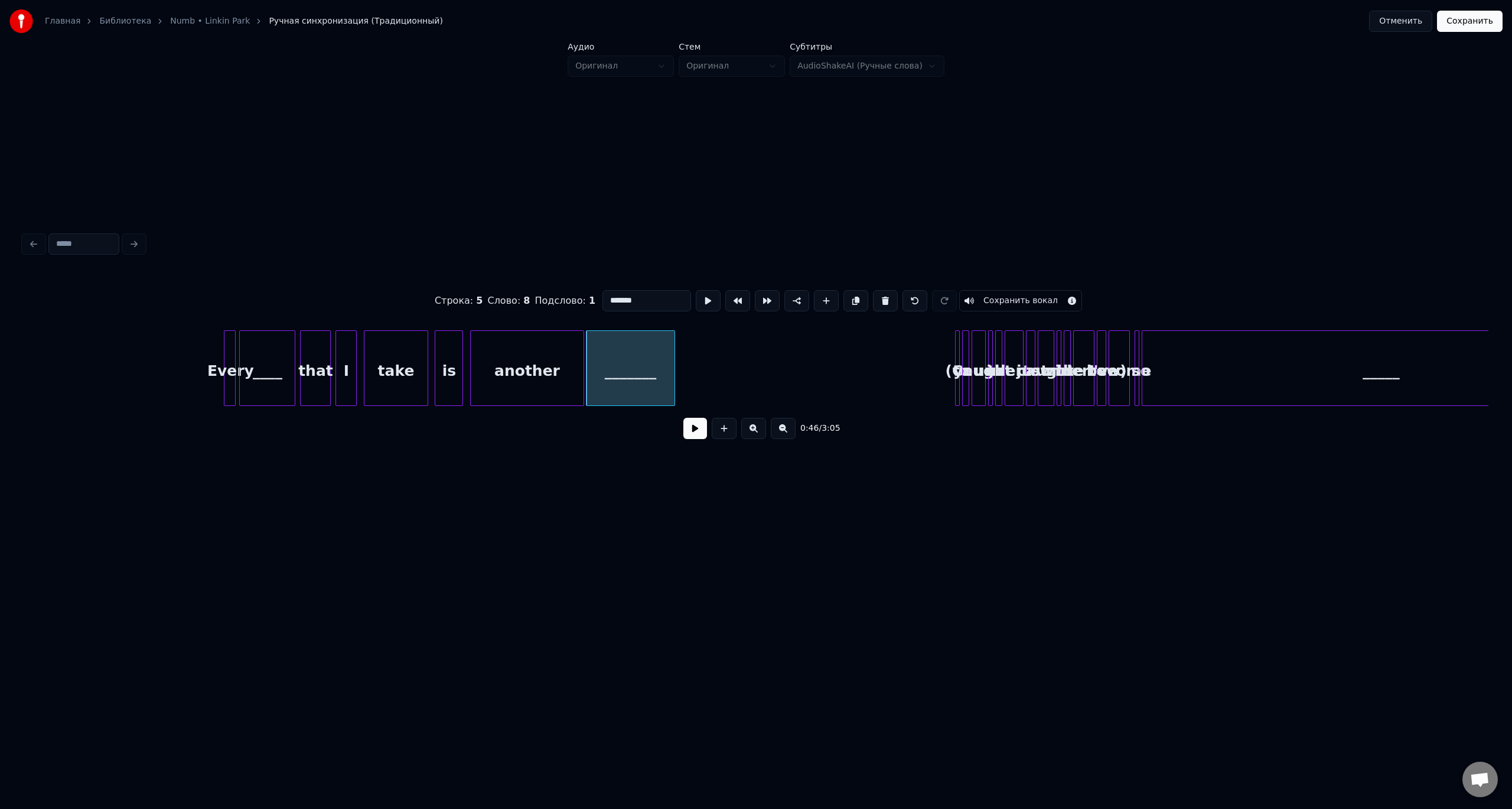
click at [958, 384] on div at bounding box center [958, 368] width 4 height 75
click at [683, 376] on div "to" at bounding box center [685, 371] width 12 height 80
click at [965, 387] on div at bounding box center [967, 368] width 4 height 75
click at [970, 384] on div at bounding box center [971, 368] width 4 height 75
click at [690, 375] on div "you" at bounding box center [692, 371] width 12 height 80
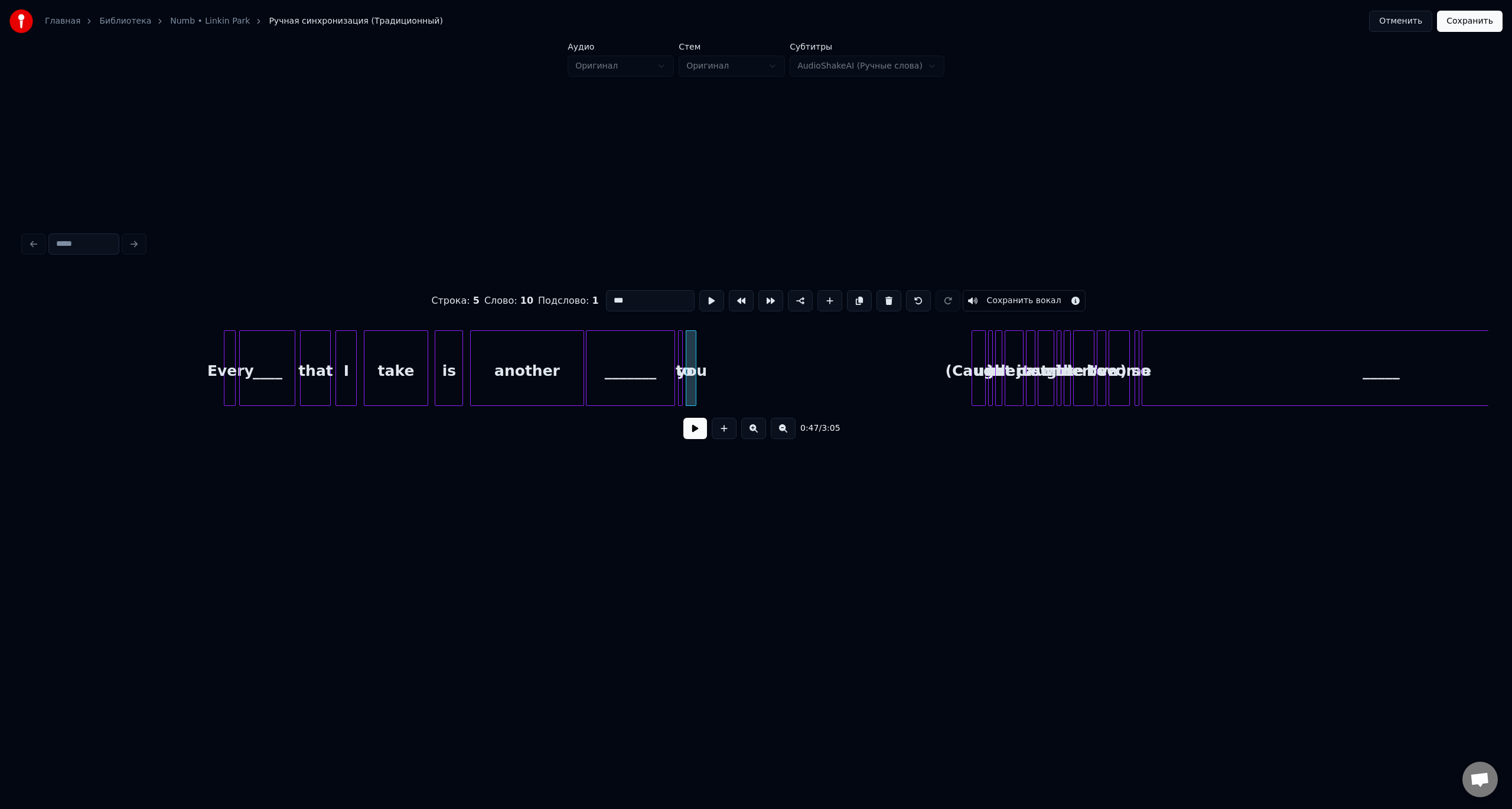
click at [653, 376] on div "_______" at bounding box center [630, 371] width 87 height 80
click at [696, 290] on button at bounding box center [708, 301] width 25 height 21
click at [683, 389] on div "to" at bounding box center [685, 371] width 12 height 80
click at [696, 290] on button at bounding box center [708, 301] width 25 height 21
click at [691, 385] on div "you" at bounding box center [692, 371] width 12 height 80
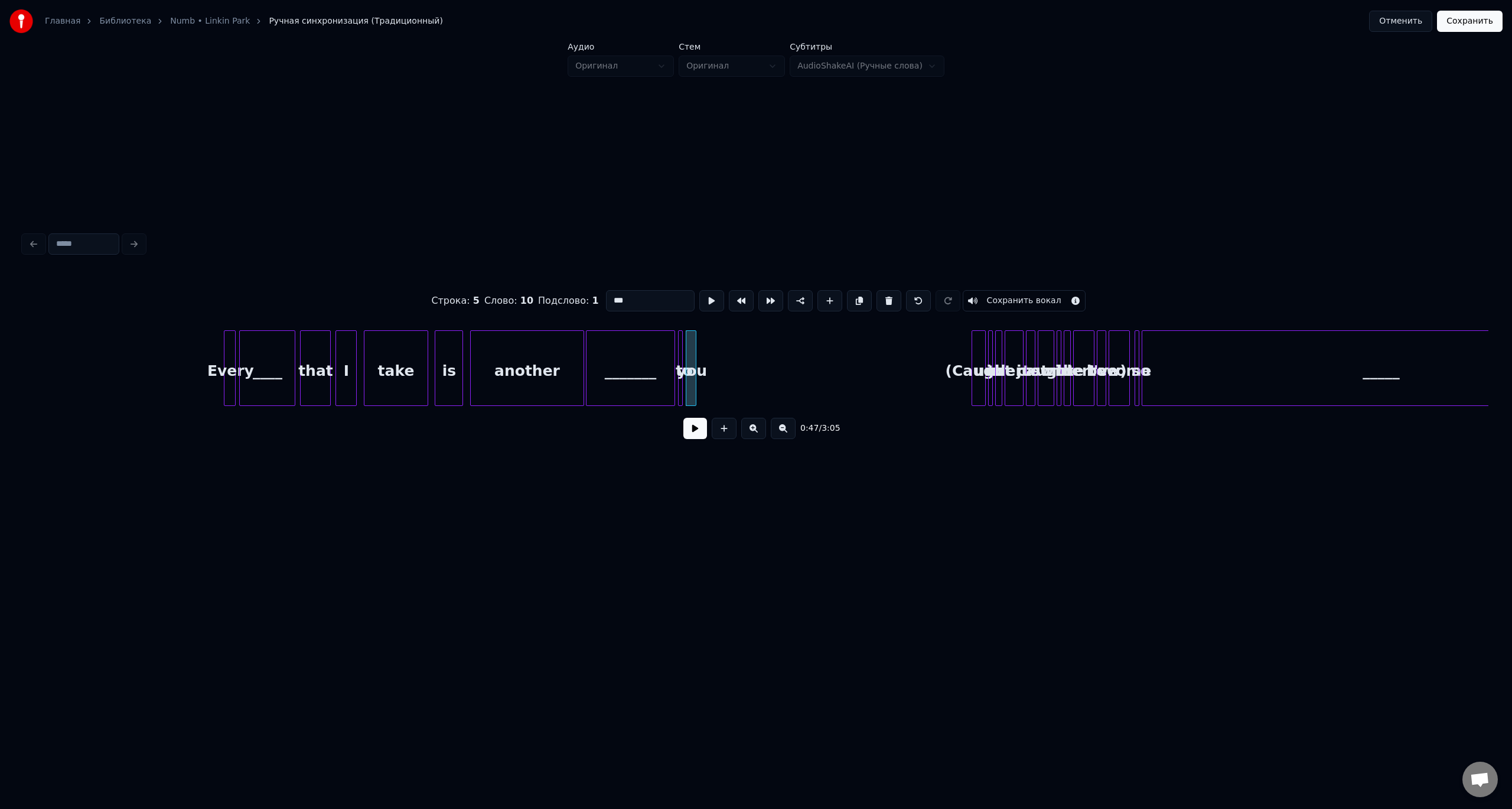
click at [699, 290] on button at bounding box center [712, 301] width 25 height 21
click at [694, 382] on div at bounding box center [695, 368] width 4 height 75
click at [722, 381] on div "you" at bounding box center [715, 371] width 12 height 80
click at [684, 382] on div "to" at bounding box center [685, 371] width 12 height 80
click at [693, 377] on div "to" at bounding box center [694, 371] width 12 height 80
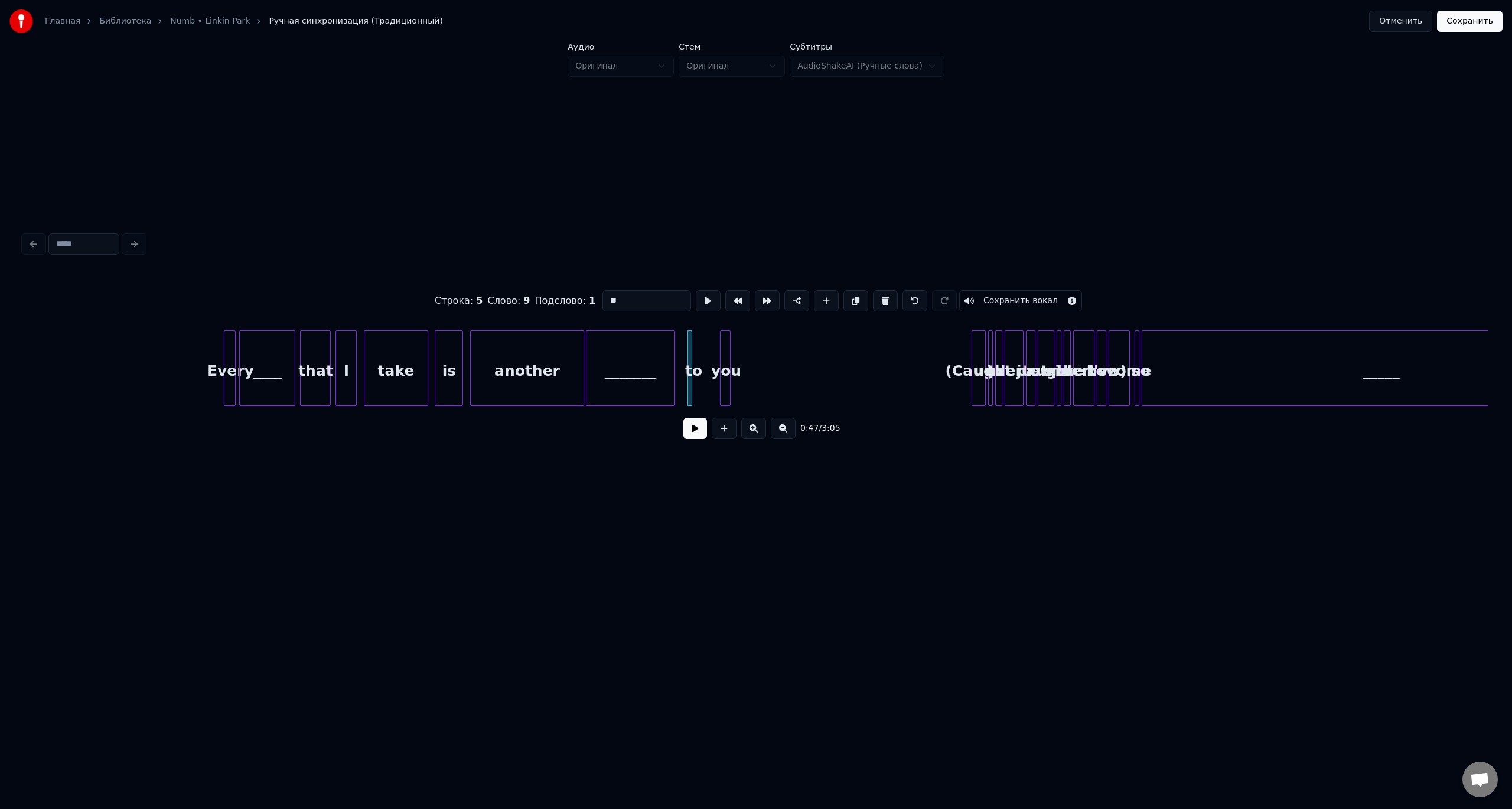
click at [632, 381] on div "_______" at bounding box center [630, 371] width 87 height 80
click at [696, 290] on button at bounding box center [708, 301] width 25 height 21
click at [693, 377] on div "to" at bounding box center [694, 371] width 12 height 80
click at [696, 290] on button at bounding box center [708, 301] width 25 height 21
click at [726, 378] on div at bounding box center [728, 368] width 4 height 75
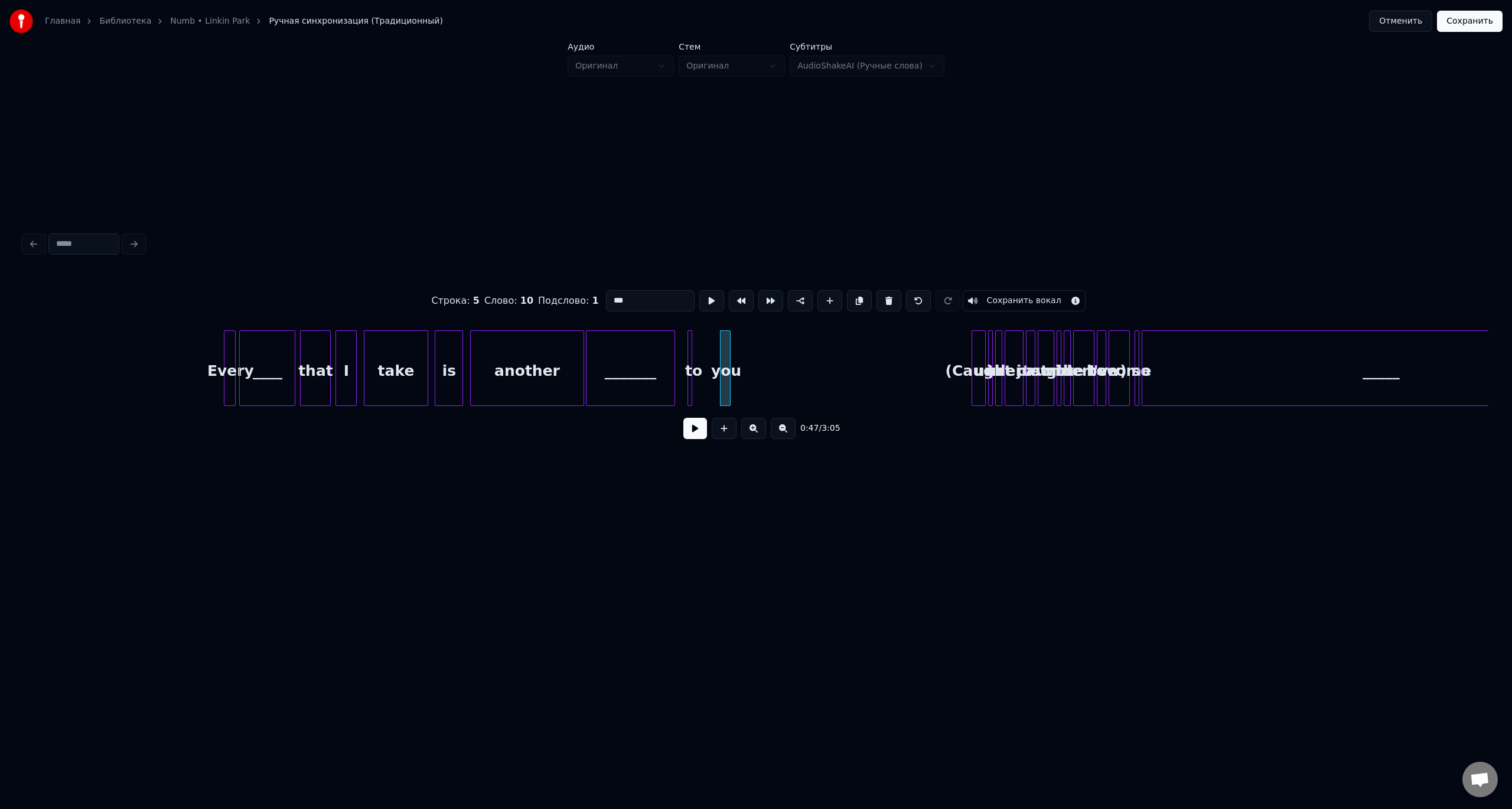
click at [699, 290] on button at bounding box center [712, 301] width 25 height 21
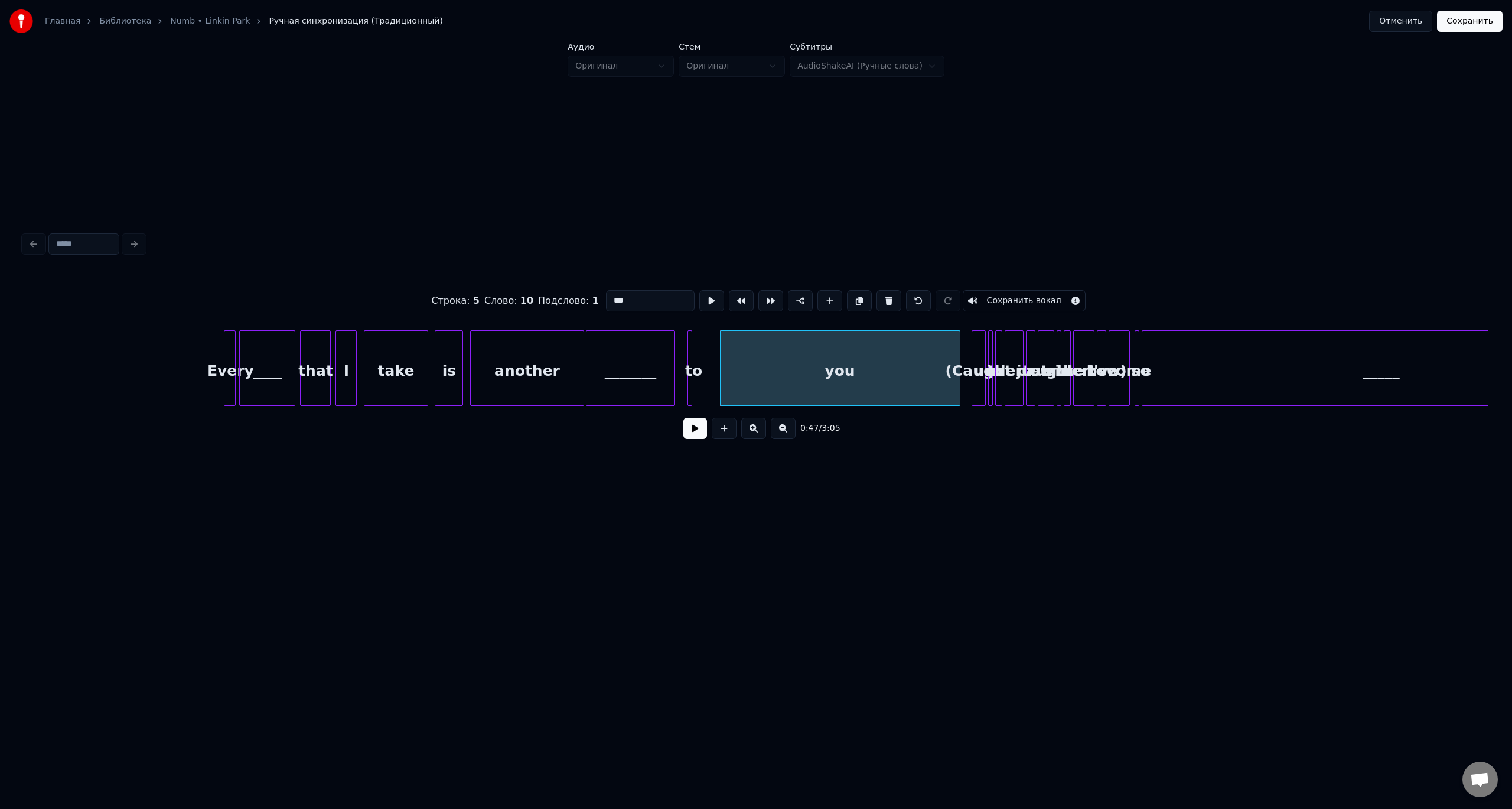
click at [960, 381] on div at bounding box center [959, 368] width 4 height 75
click at [699, 290] on button at bounding box center [712, 301] width 25 height 21
click at [753, 380] on div at bounding box center [752, 368] width 4 height 75
click at [692, 383] on div "to" at bounding box center [690, 368] width 5 height 75
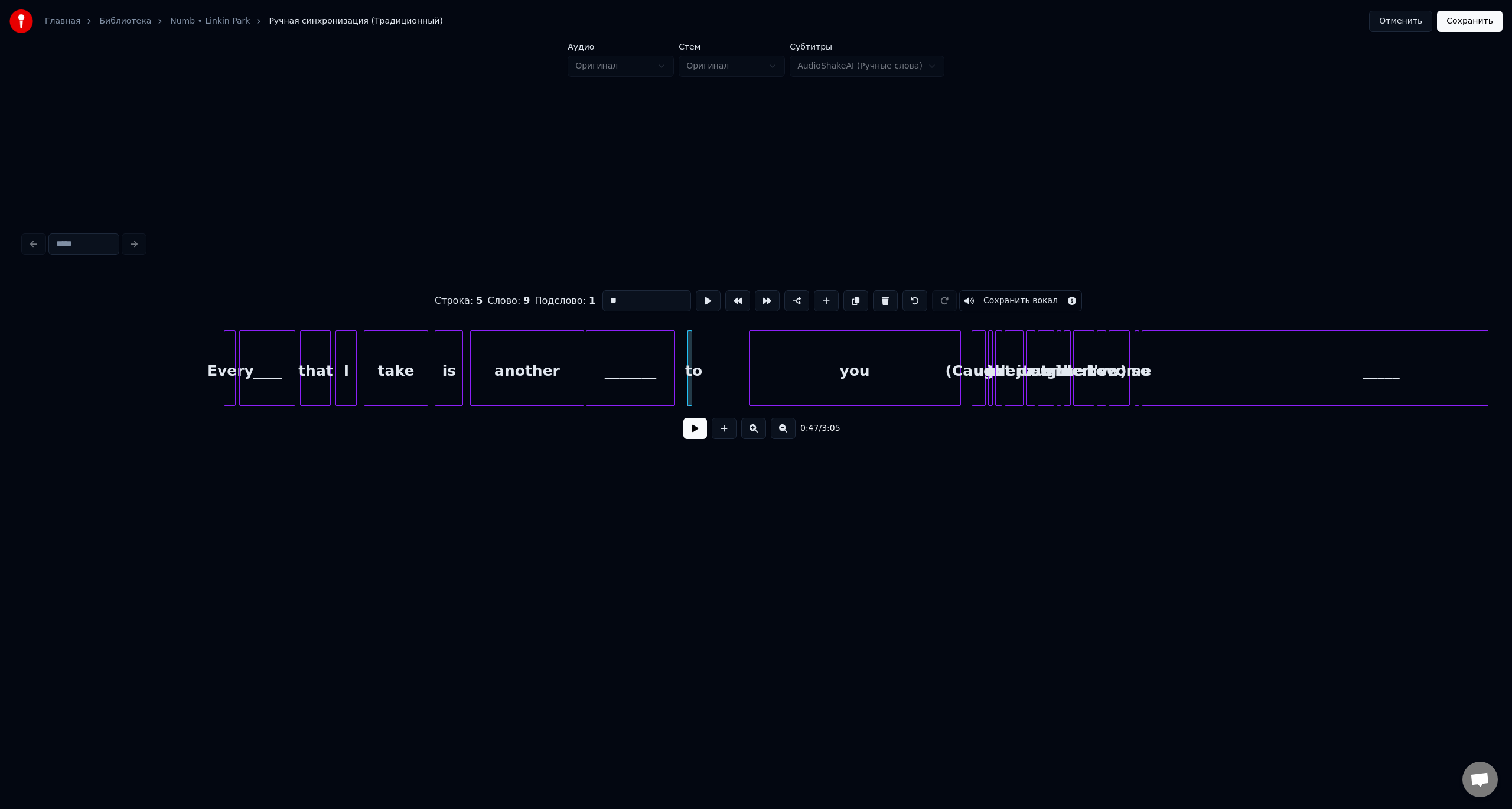
click at [693, 381] on div "to" at bounding box center [694, 371] width 12 height 80
click at [693, 382] on div "to" at bounding box center [694, 371] width 12 height 80
click at [728, 381] on div at bounding box center [729, 368] width 4 height 75
click at [696, 290] on button at bounding box center [708, 301] width 25 height 21
click at [759, 382] on div "you" at bounding box center [855, 371] width 211 height 80
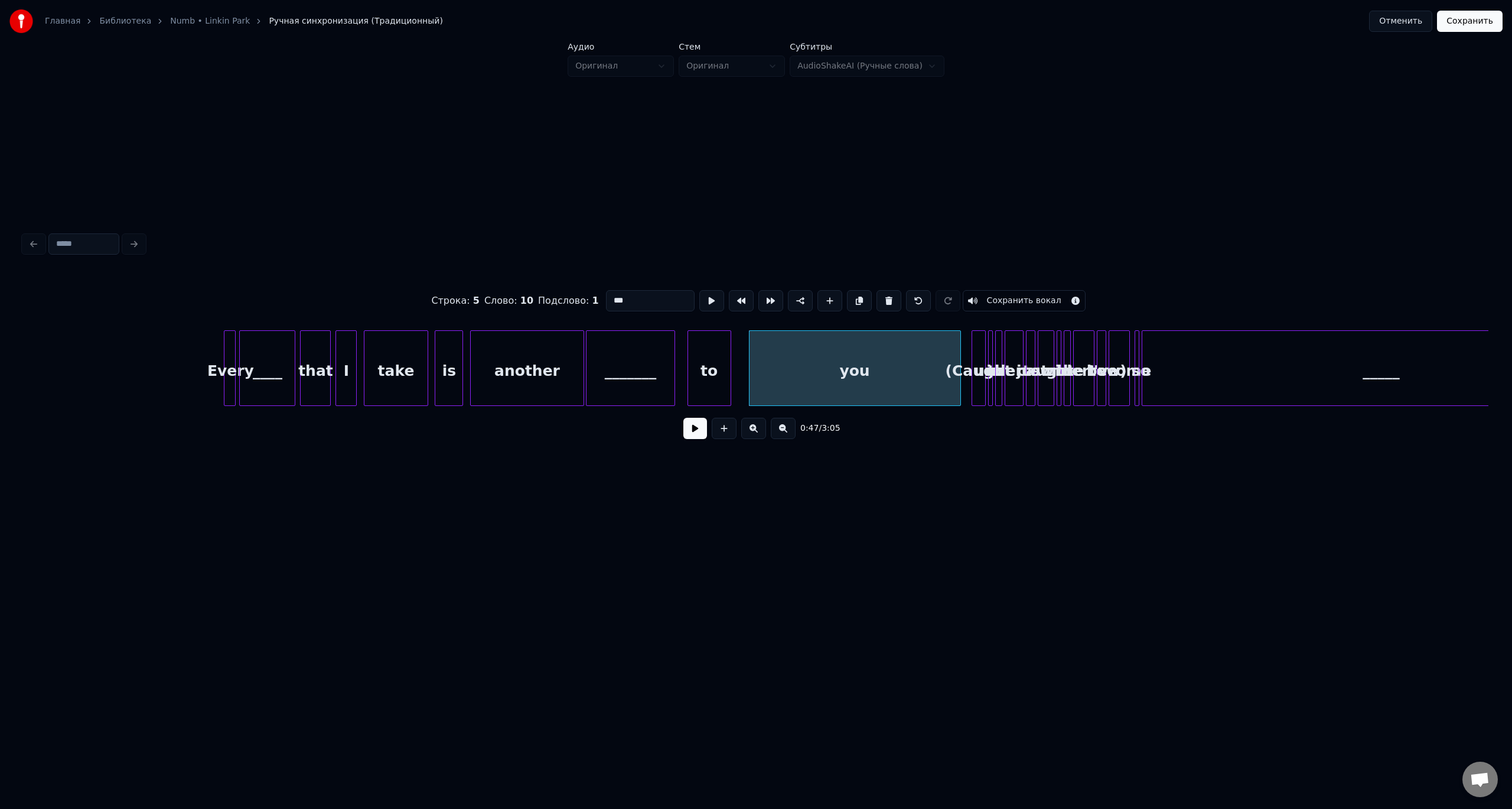
click at [699, 290] on button at bounding box center [712, 301] width 25 height 21
click at [981, 385] on div "(Caught" at bounding box center [978, 371] width 13 height 80
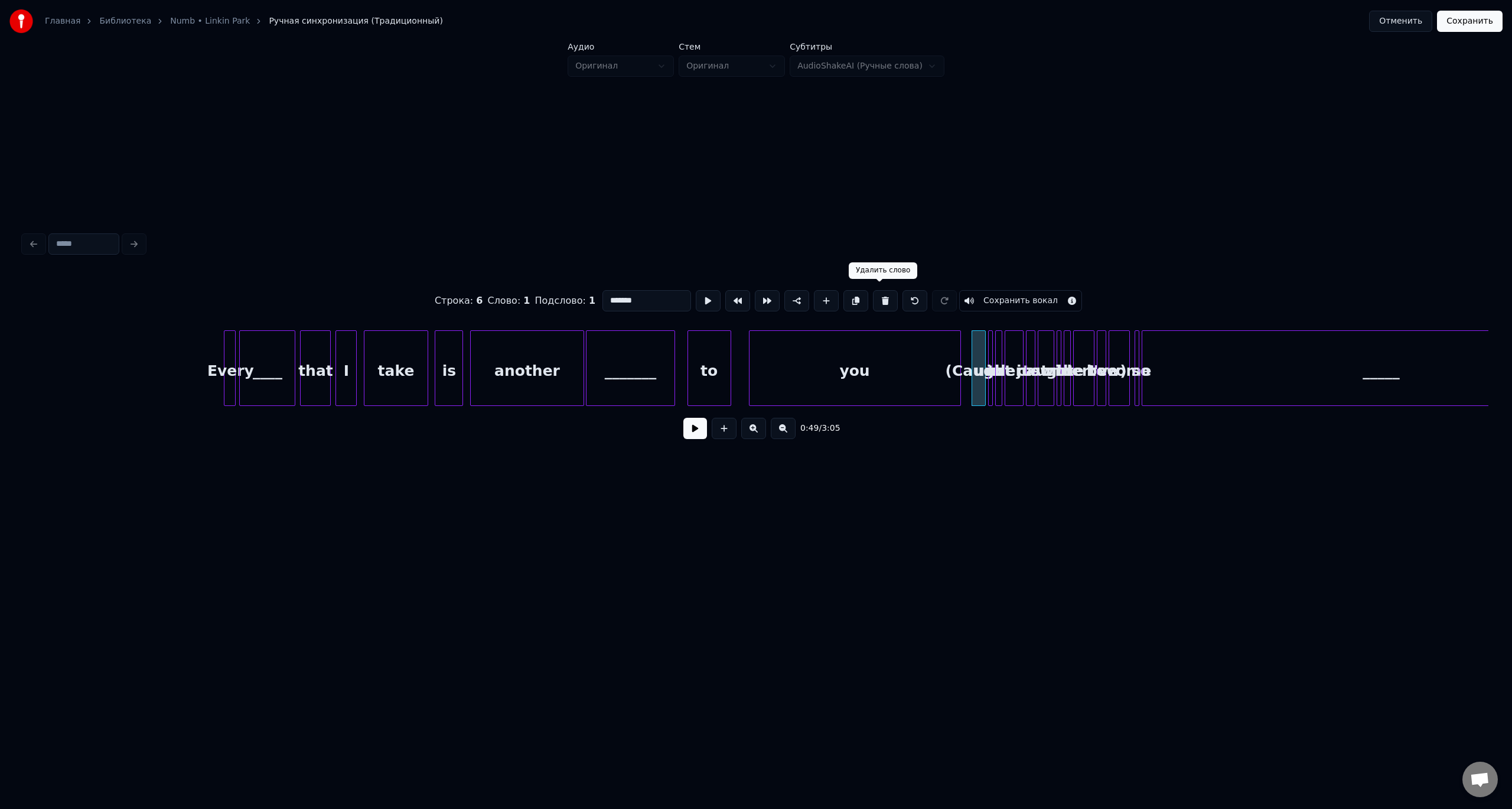
click at [875, 297] on button at bounding box center [885, 301] width 25 height 21
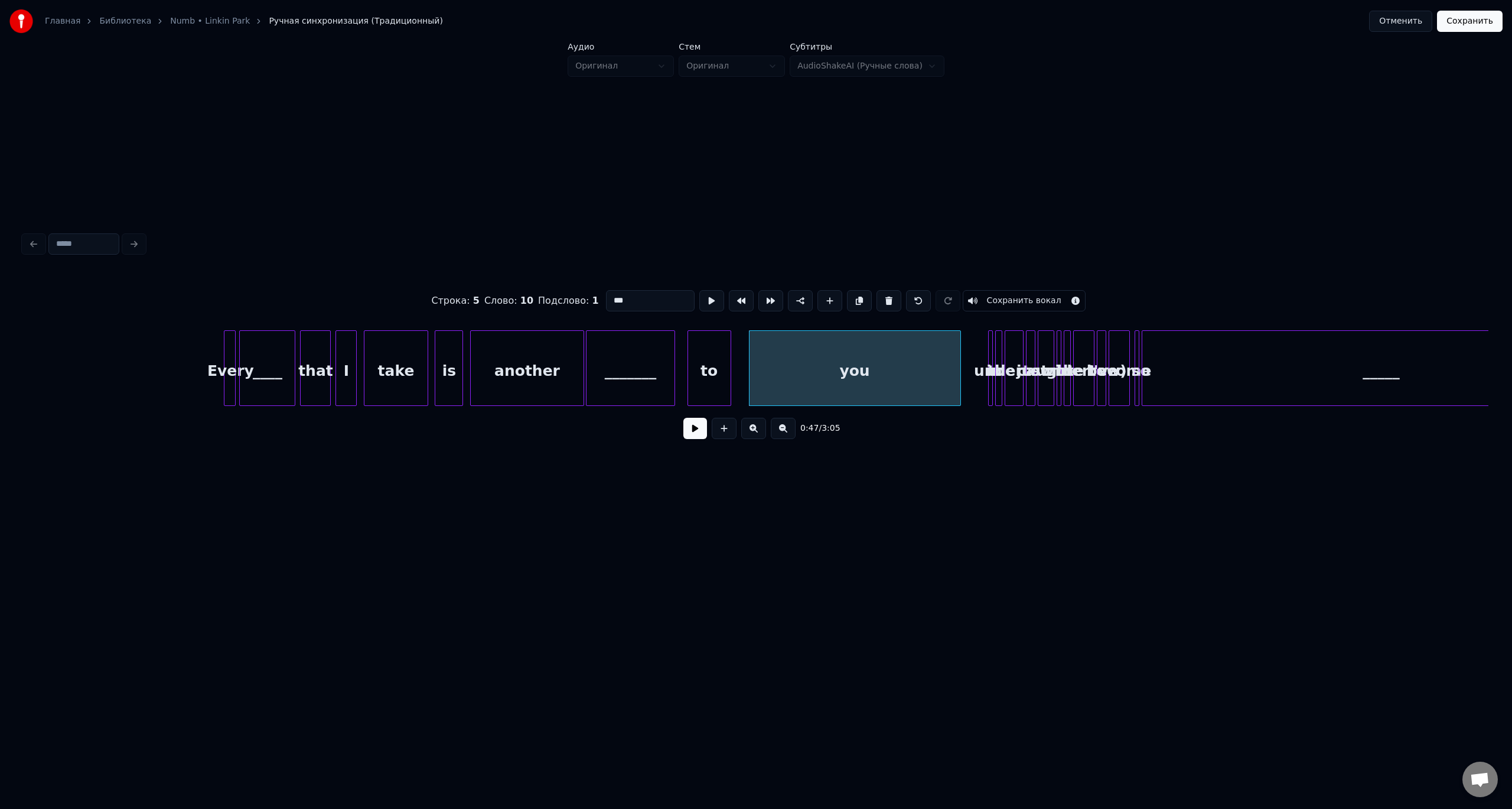
click at [993, 352] on div "in" at bounding box center [994, 371] width 12 height 80
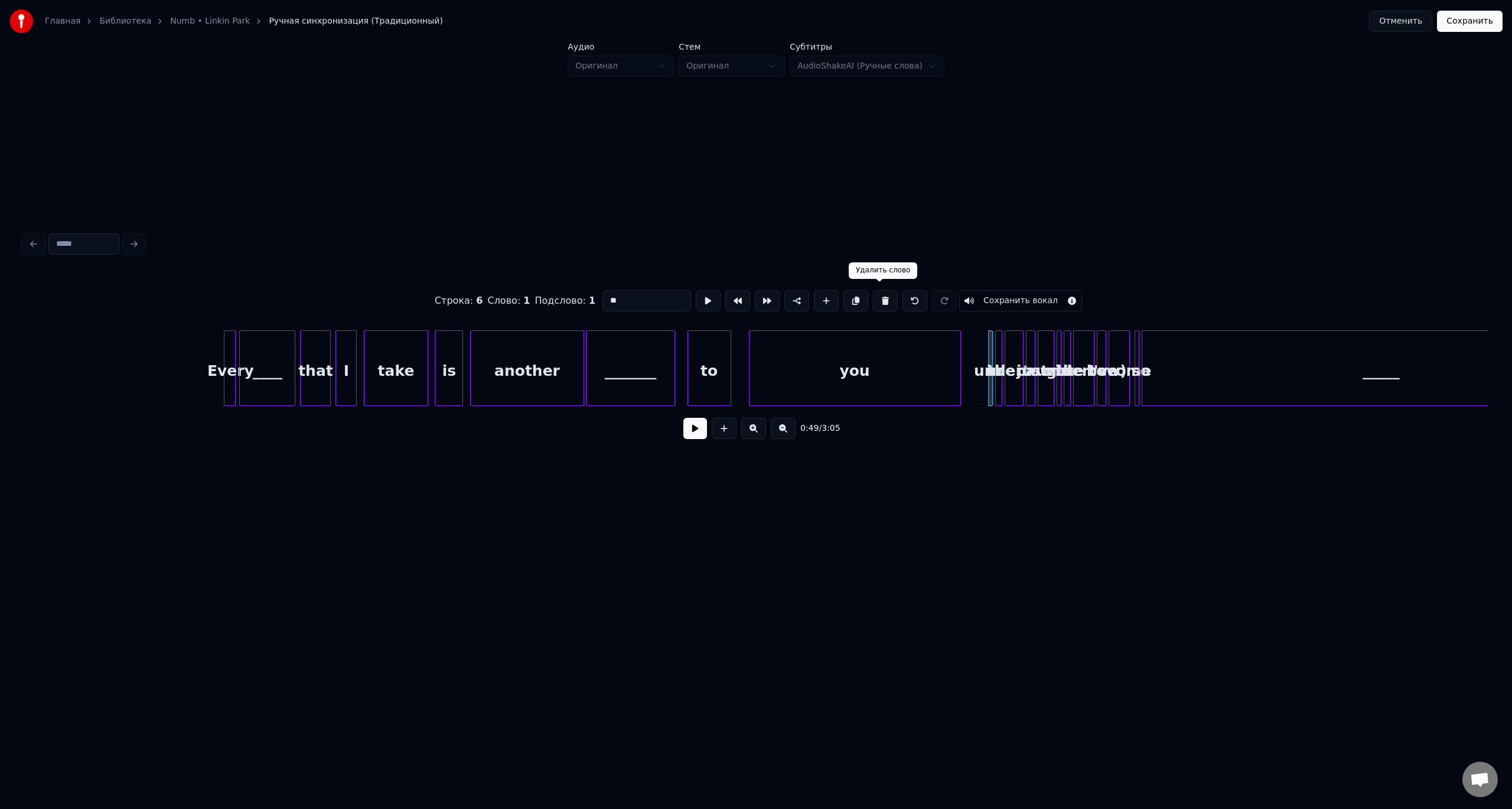
drag, startPoint x: 877, startPoint y: 301, endPoint x: 960, endPoint y: 325, distance: 86.4
click at [878, 301] on button at bounding box center [885, 301] width 25 height 21
click at [875, 297] on button at bounding box center [885, 301] width 25 height 21
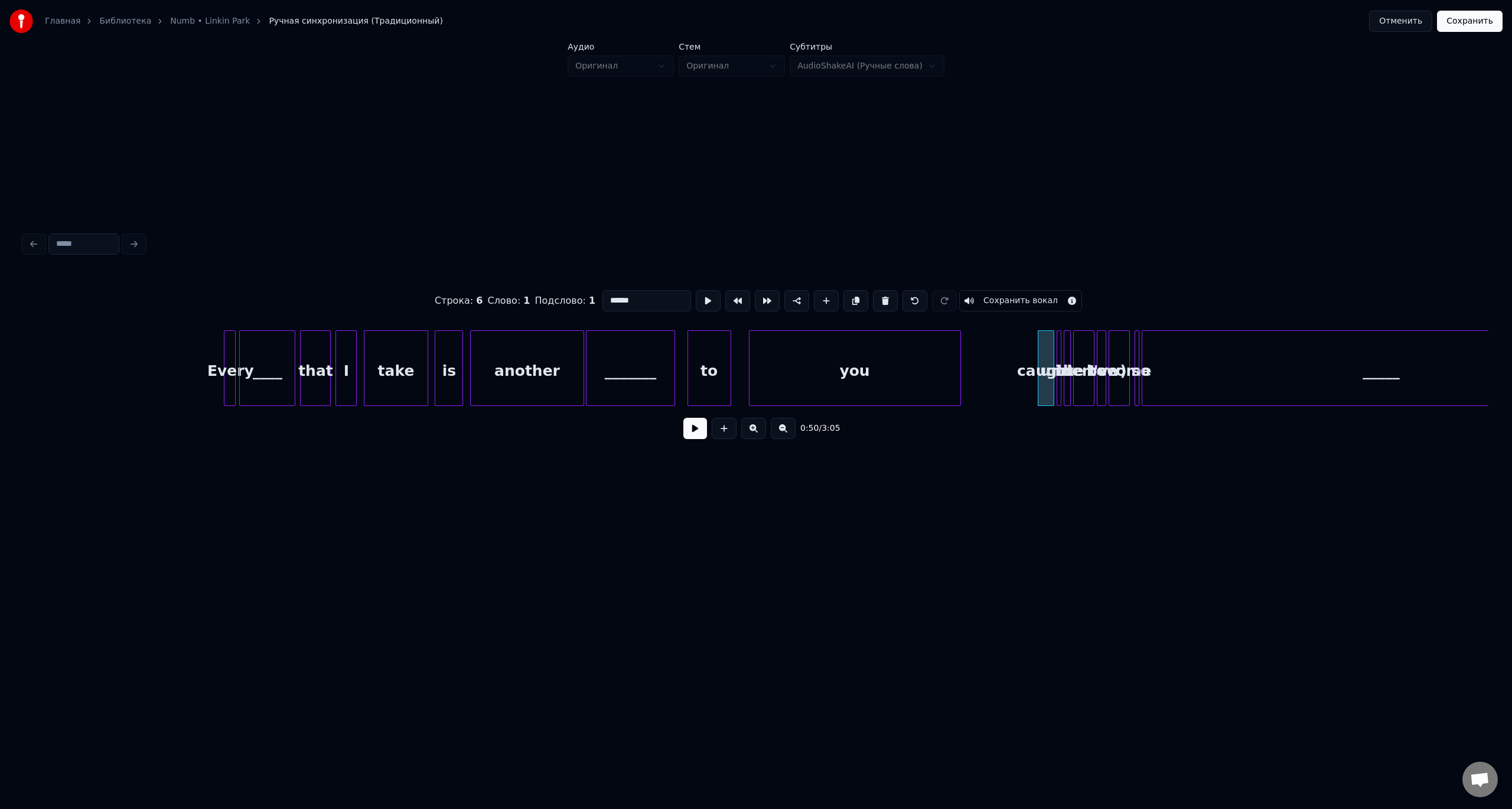
click at [875, 297] on button at bounding box center [885, 301] width 25 height 21
click at [822, 380] on div "you" at bounding box center [855, 371] width 211 height 80
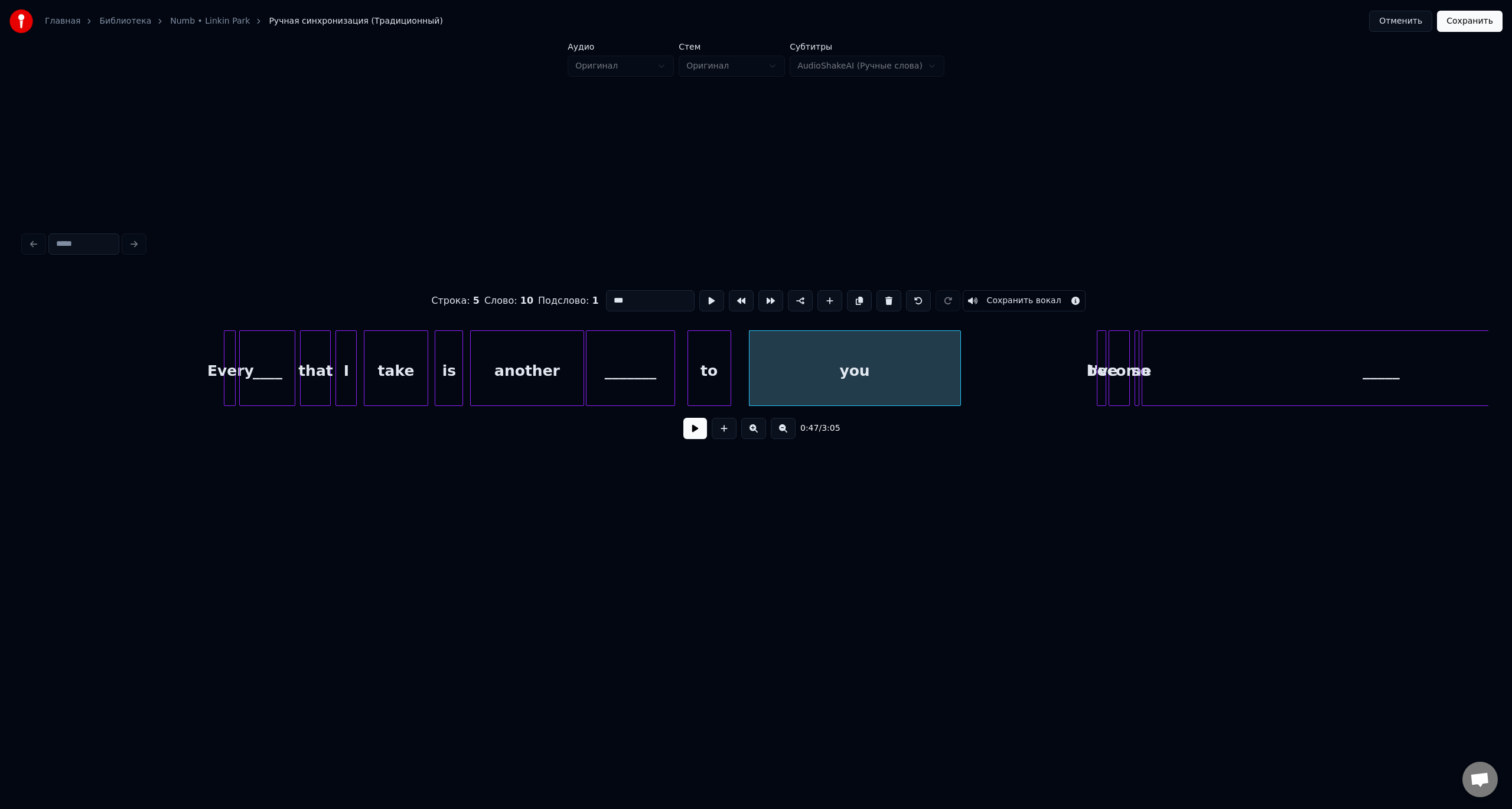
click at [876, 290] on button at bounding box center [889, 301] width 25 height 21
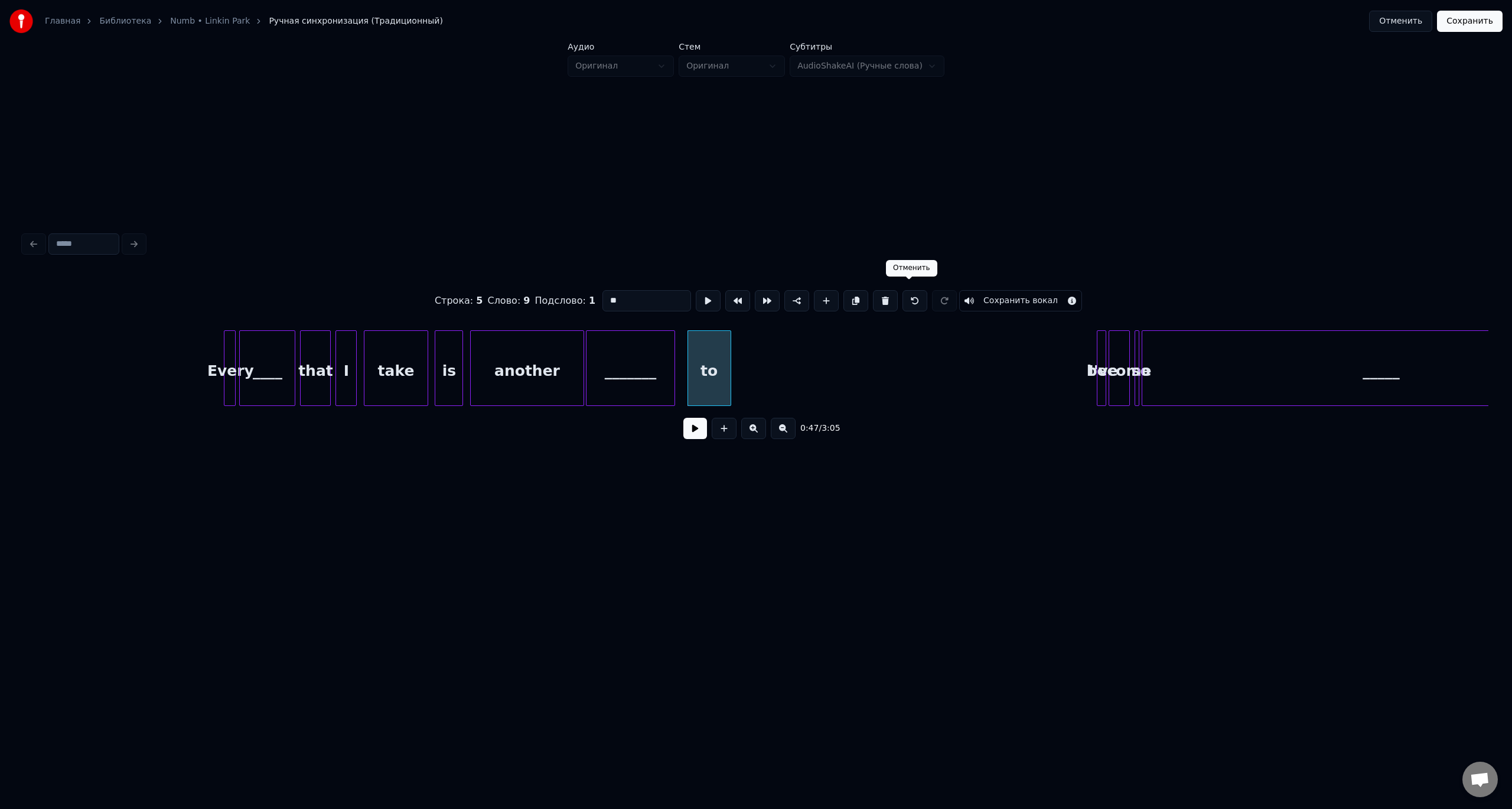
click at [908, 299] on button at bounding box center [915, 301] width 25 height 21
click at [814, 369] on div "you" at bounding box center [855, 371] width 211 height 80
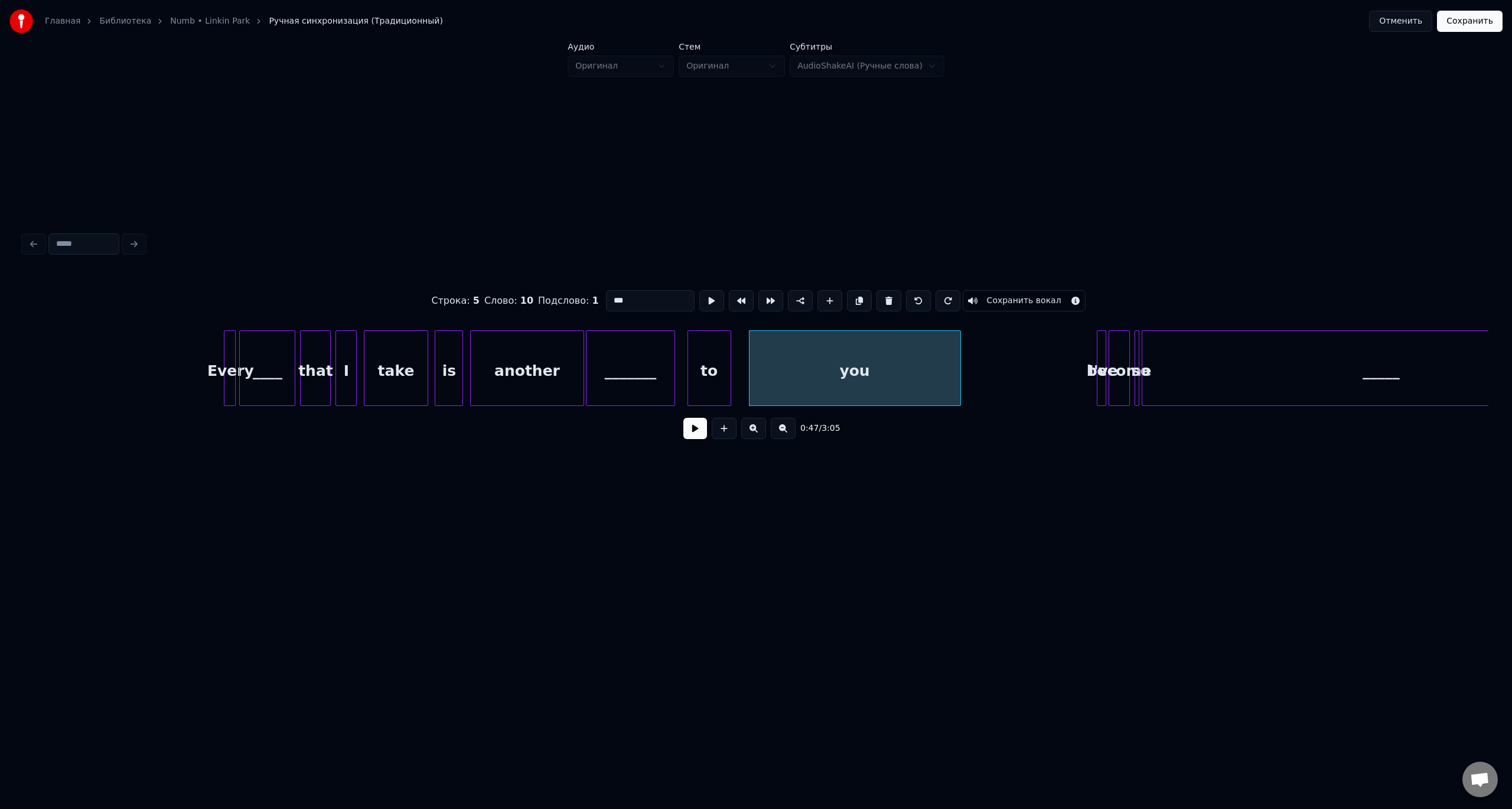
click at [906, 290] on button at bounding box center [919, 301] width 25 height 21
click at [814, 369] on div "you" at bounding box center [855, 371] width 211 height 80
click at [906, 290] on button at bounding box center [919, 301] width 25 height 21
click at [704, 297] on button at bounding box center [712, 301] width 25 height 21
click at [963, 375] on div "you" at bounding box center [856, 368] width 212 height 75
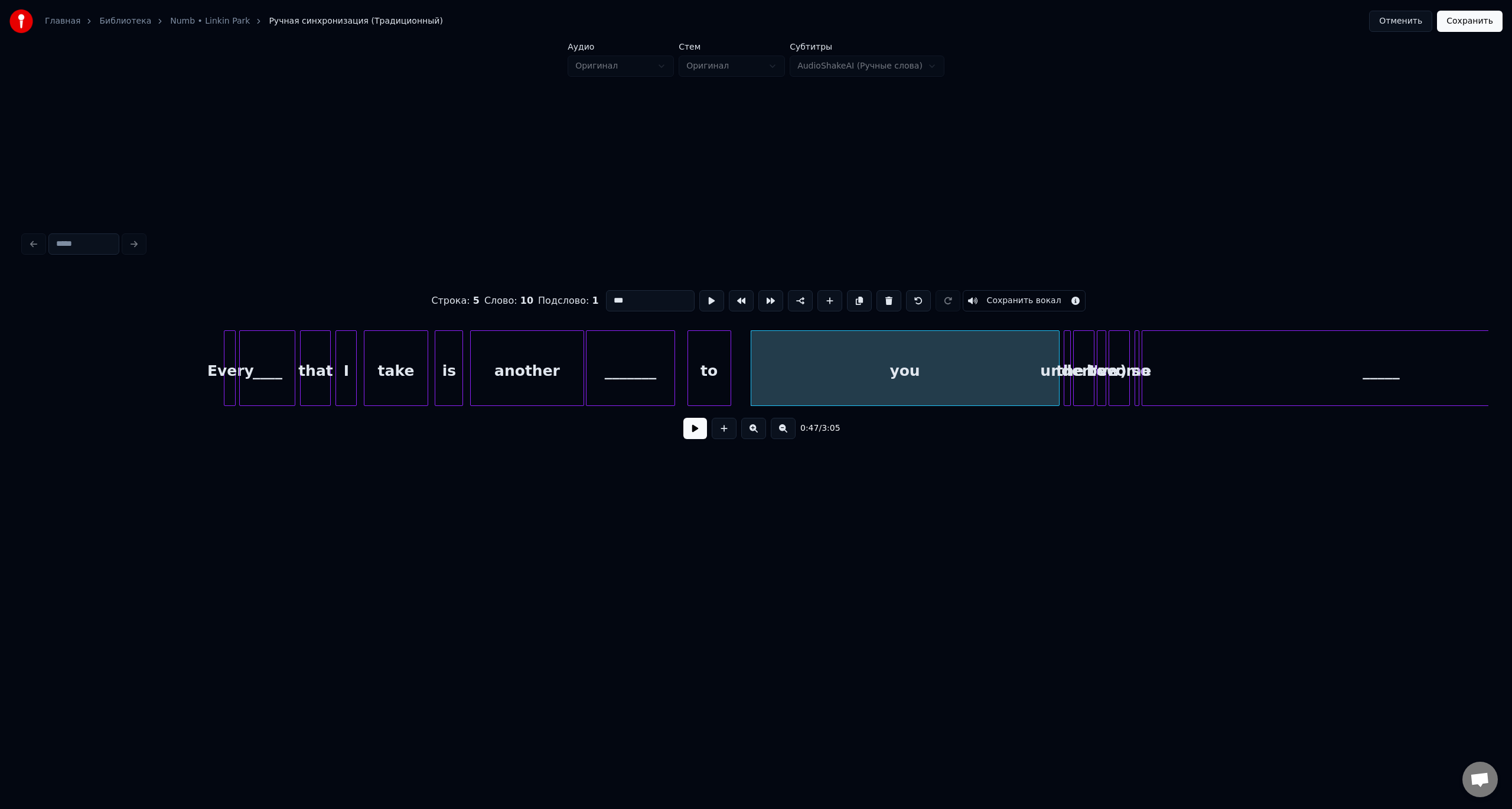
click at [1058, 370] on div at bounding box center [1057, 368] width 4 height 75
click at [704, 298] on button at bounding box center [712, 301] width 25 height 21
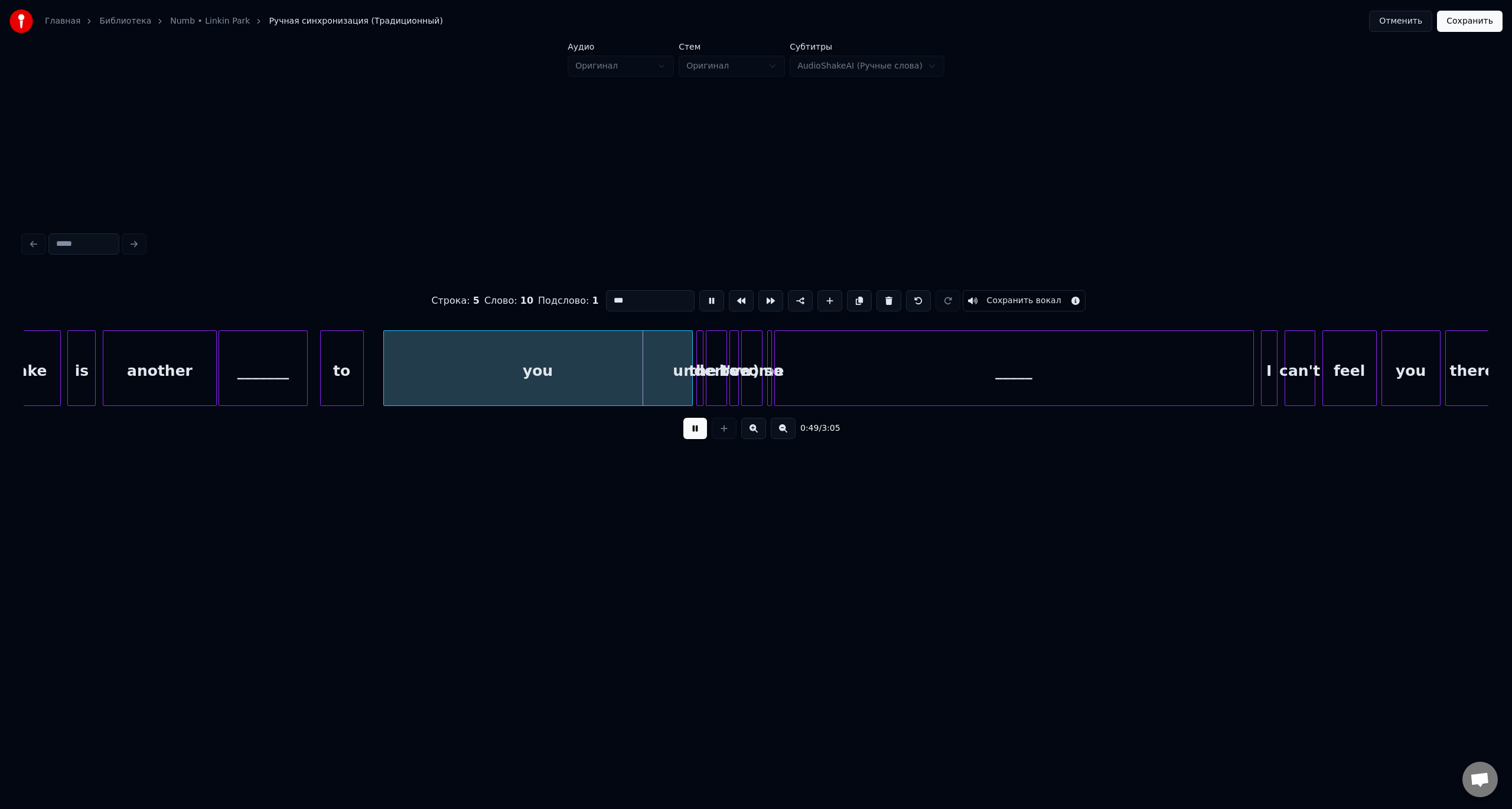
scroll to position [0, 5351]
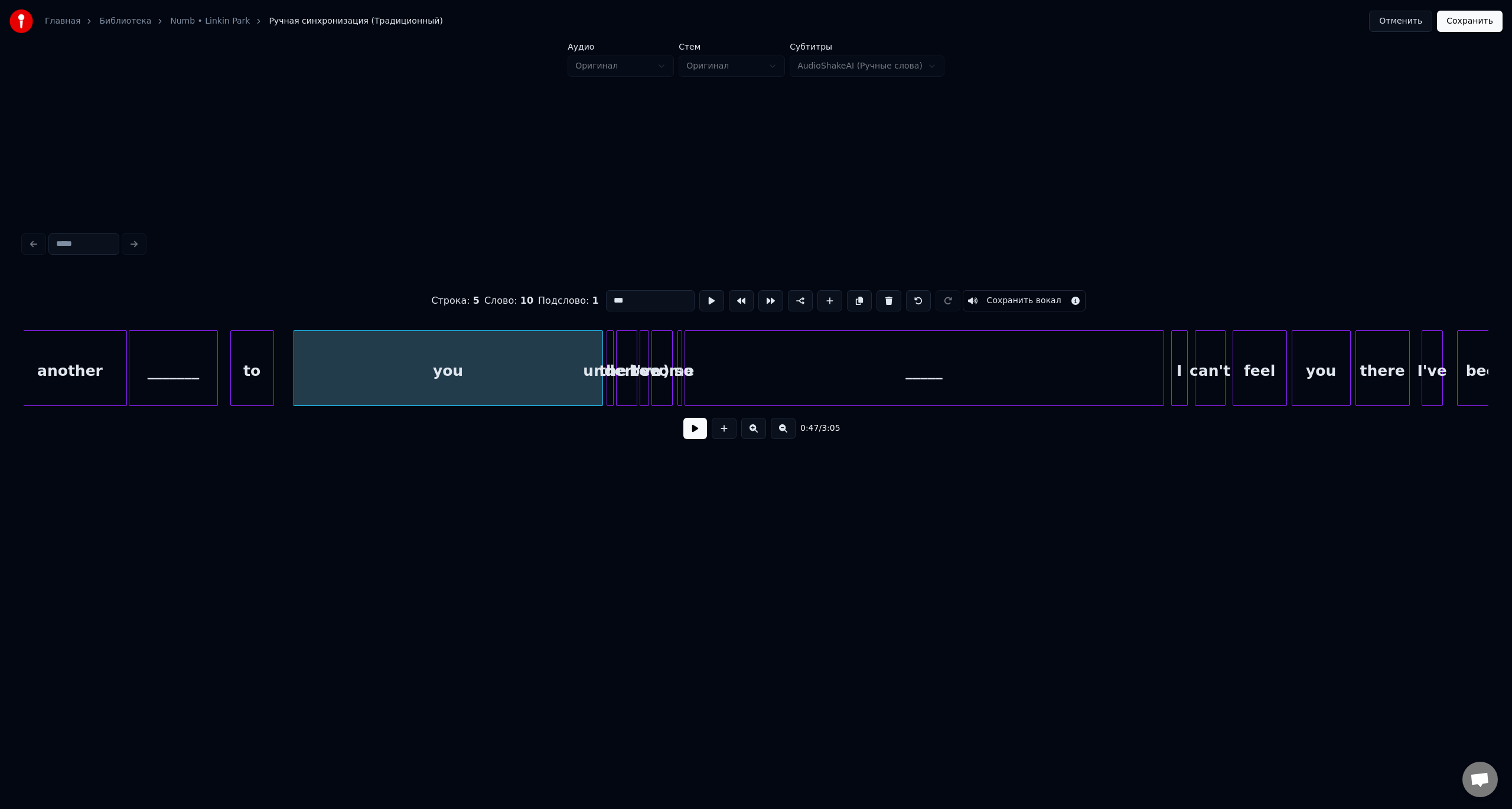
click at [608, 347] on div at bounding box center [609, 368] width 4 height 75
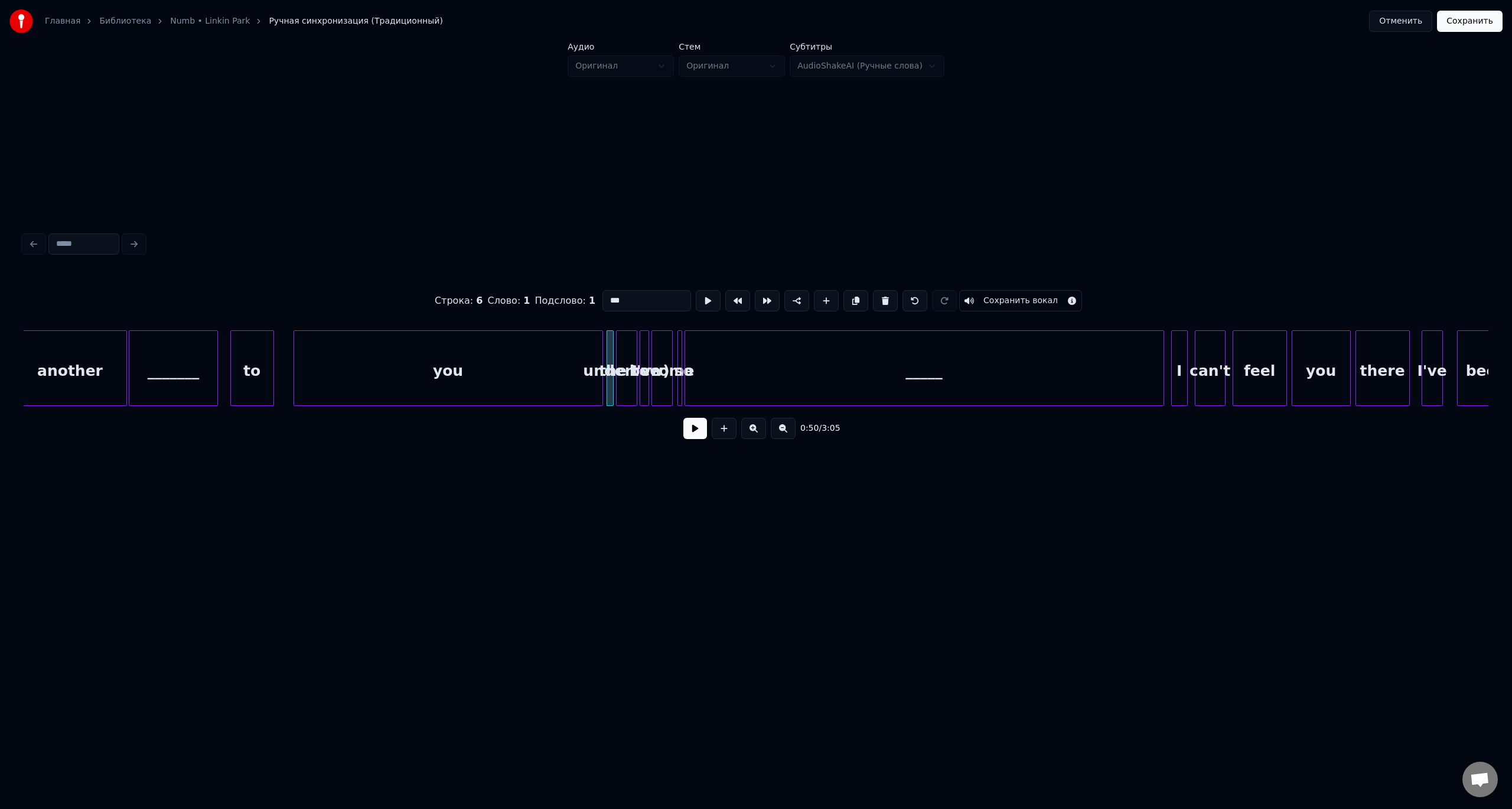
click at [620, 348] on div at bounding box center [618, 368] width 4 height 75
click at [609, 348] on div at bounding box center [611, 368] width 4 height 75
click at [880, 297] on button at bounding box center [885, 301] width 25 height 21
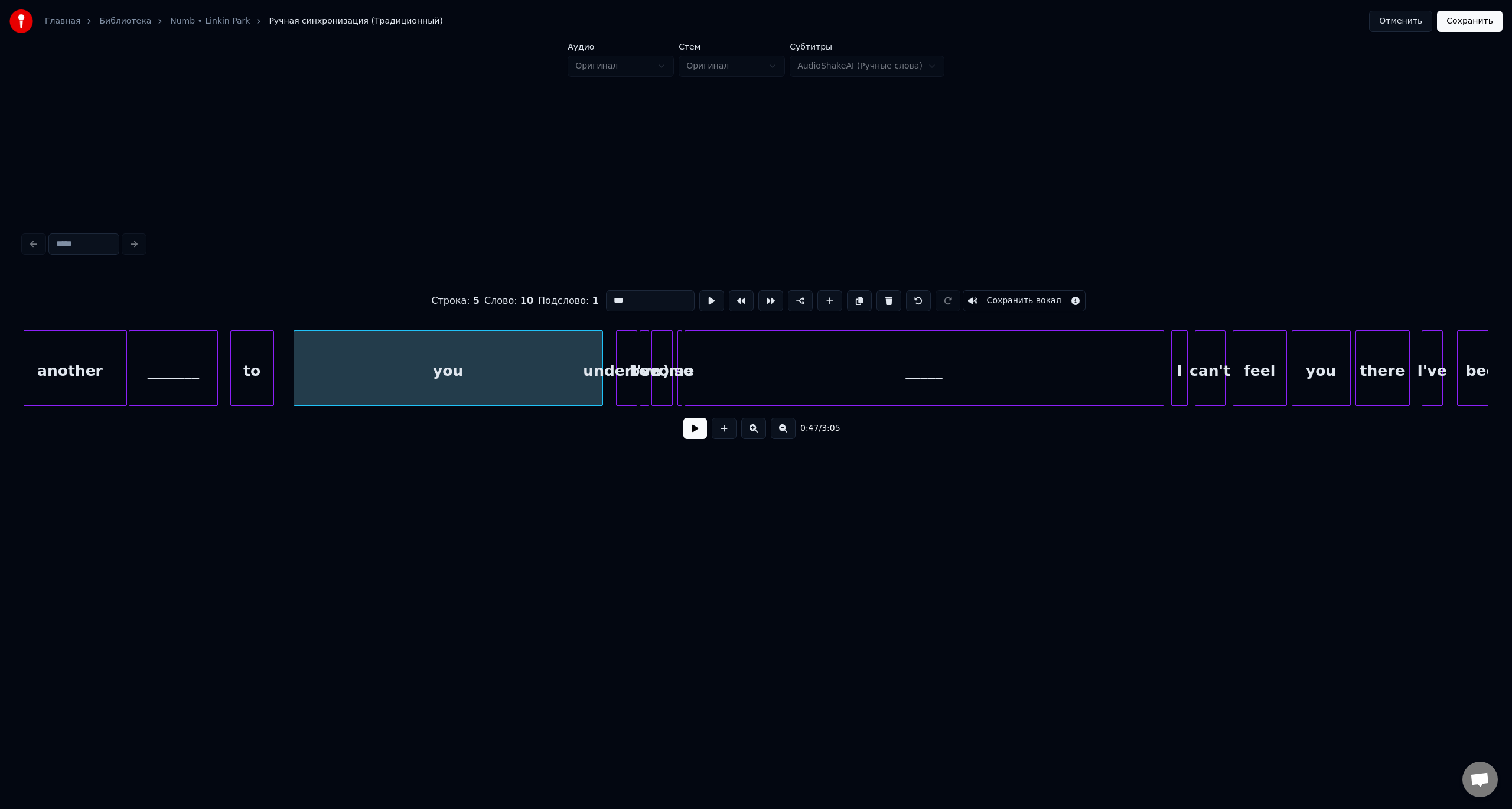
click at [627, 349] on div "undertow)" at bounding box center [626, 371] width 20 height 80
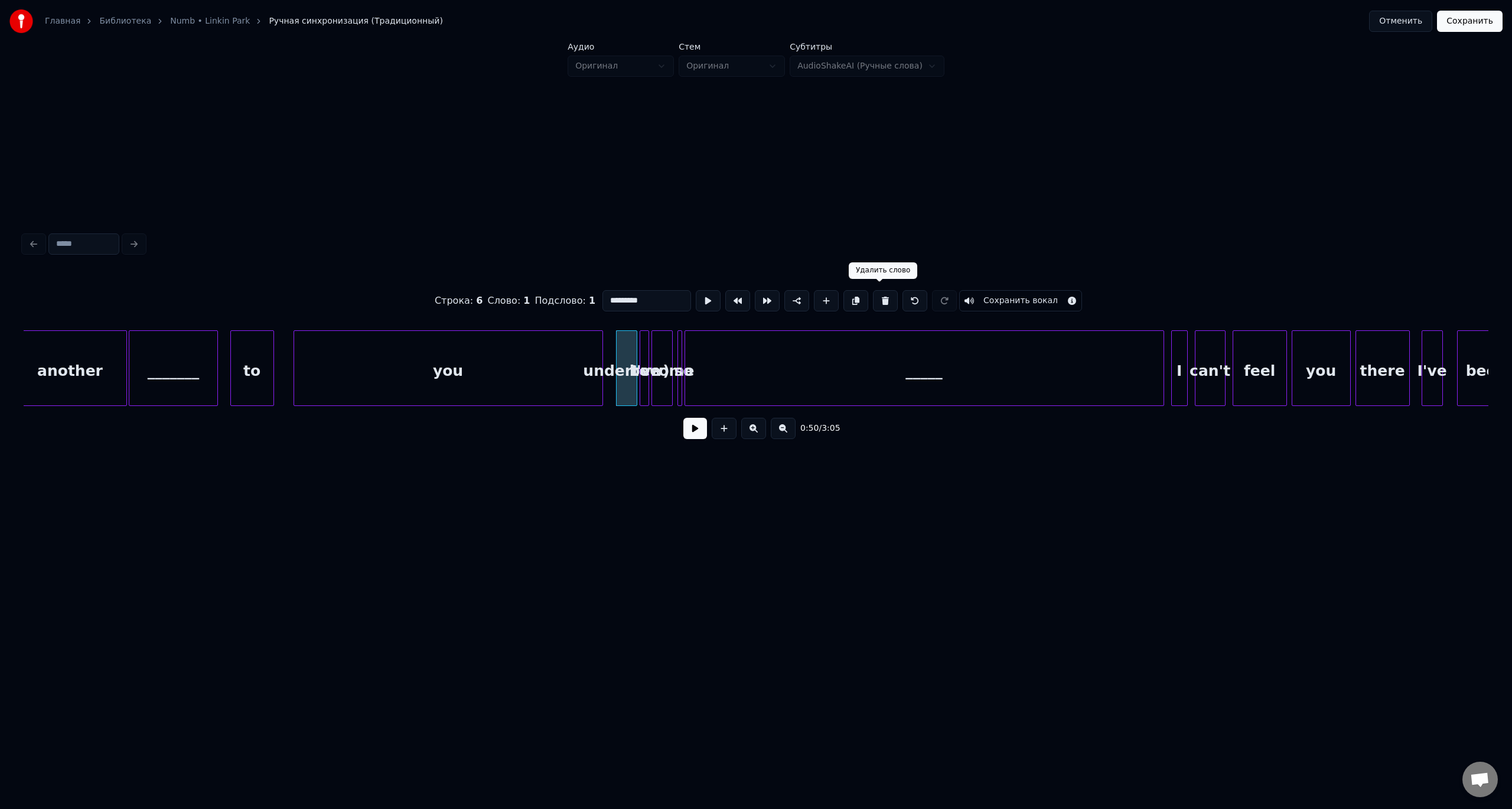
click at [879, 298] on button at bounding box center [885, 301] width 25 height 21
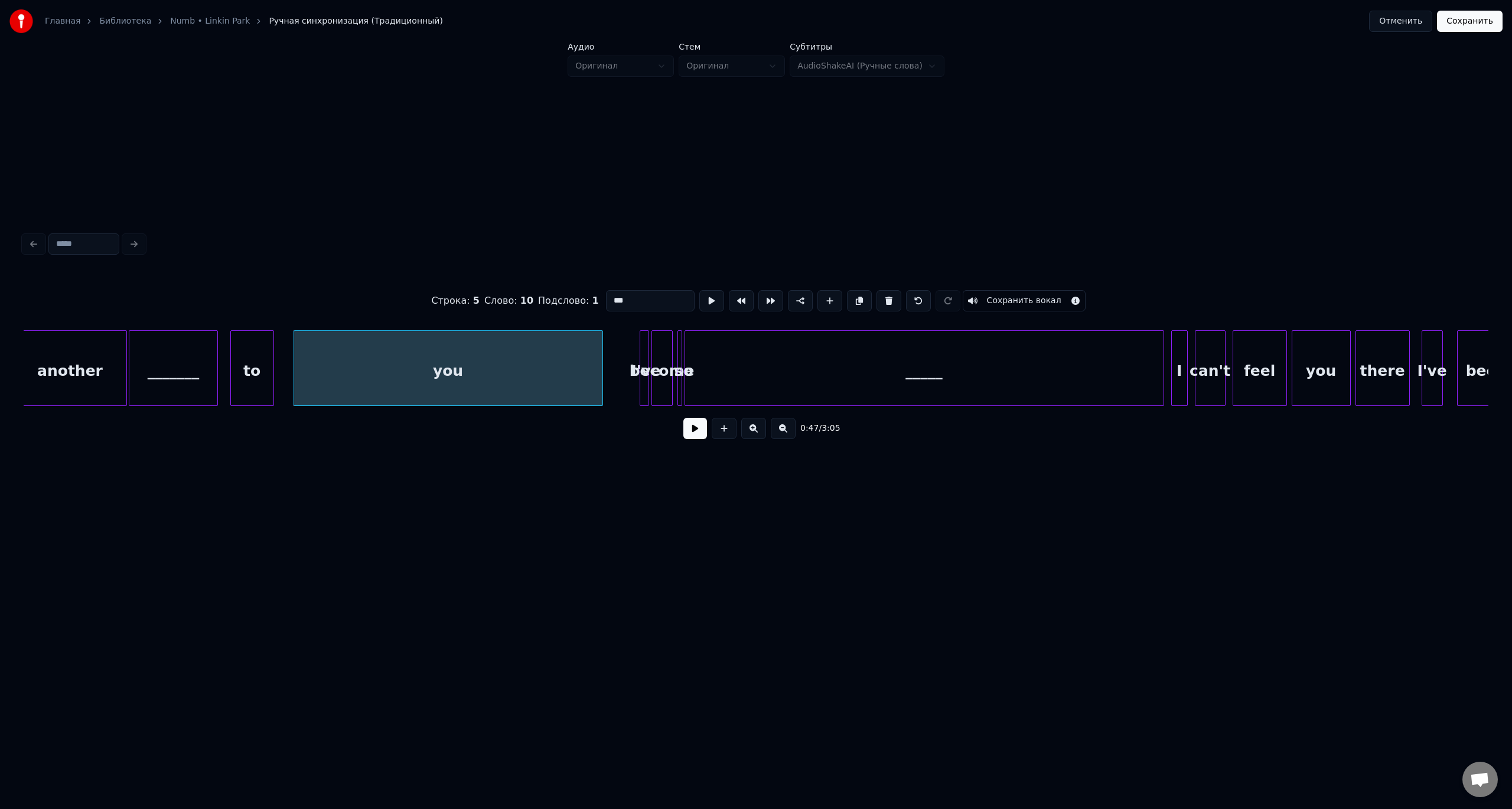
click at [645, 350] on div at bounding box center [647, 368] width 4 height 75
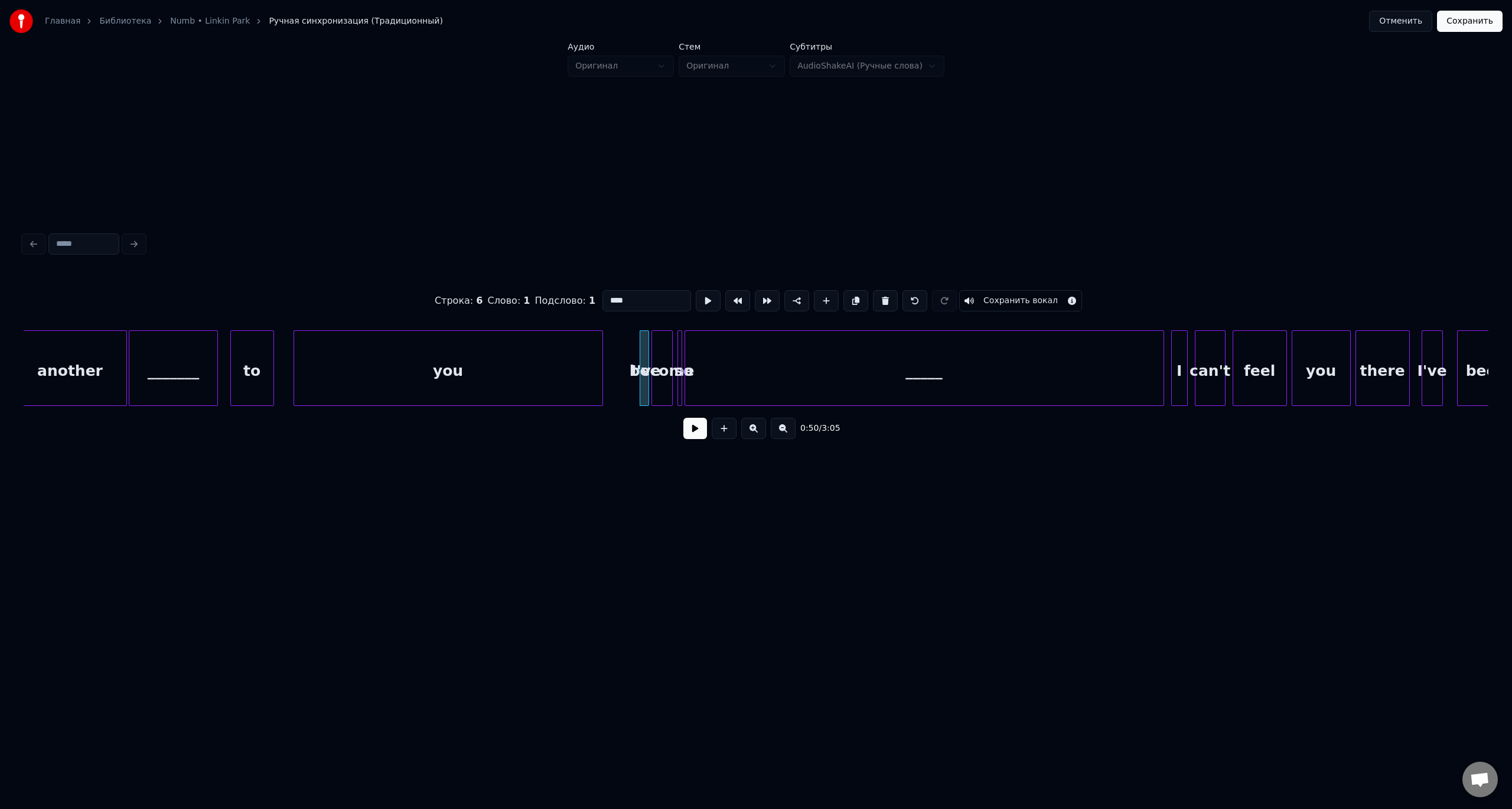
click at [552, 355] on div "you" at bounding box center [448, 371] width 309 height 80
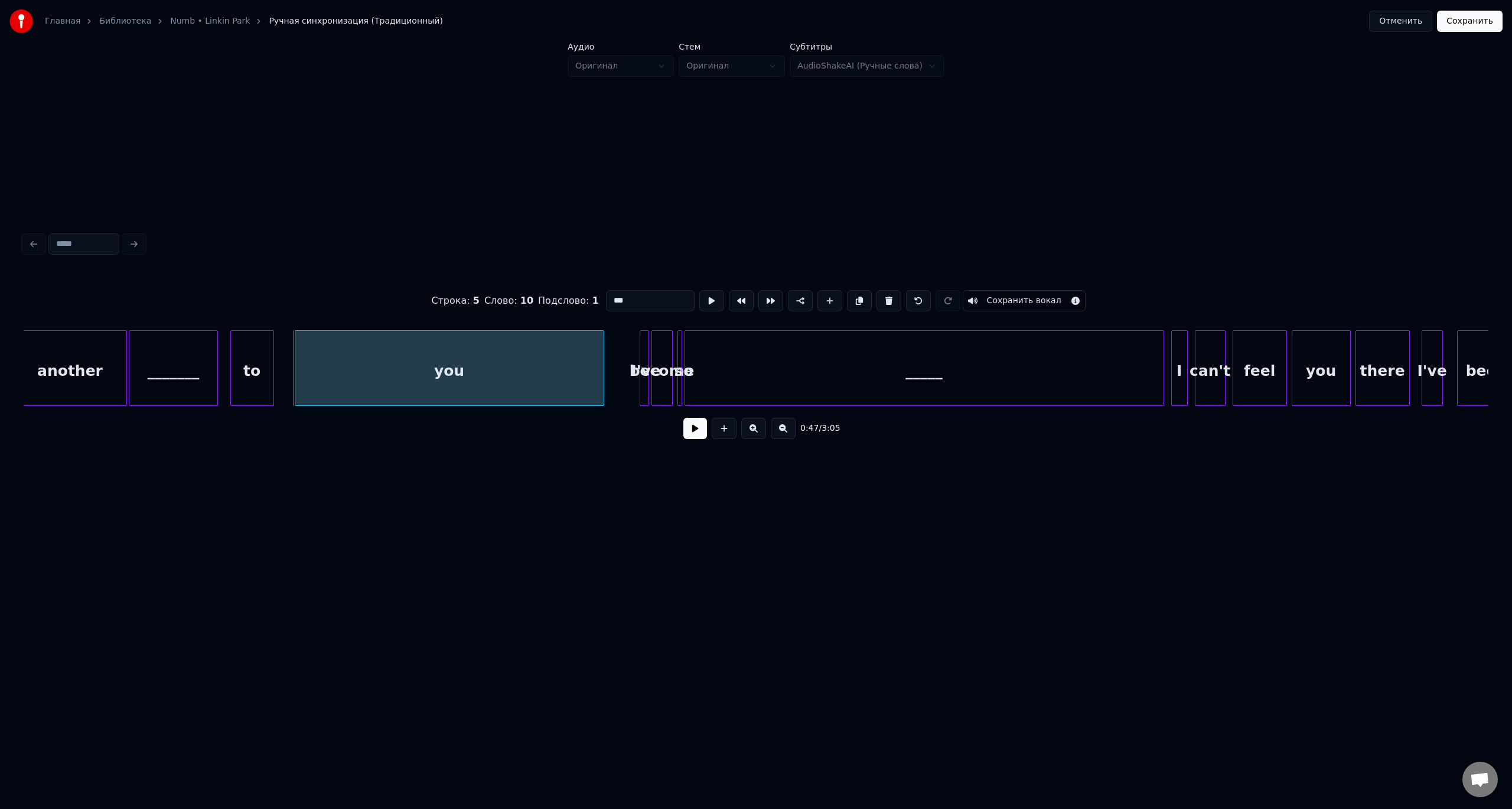
click at [604, 357] on div "you" at bounding box center [450, 368] width 310 height 75
click at [636, 356] on div at bounding box center [636, 368] width 4 height 75
click at [706, 300] on button at bounding box center [712, 301] width 25 height 21
click at [279, 371] on div at bounding box center [281, 368] width 4 height 75
click at [699, 290] on button at bounding box center [712, 301] width 25 height 21
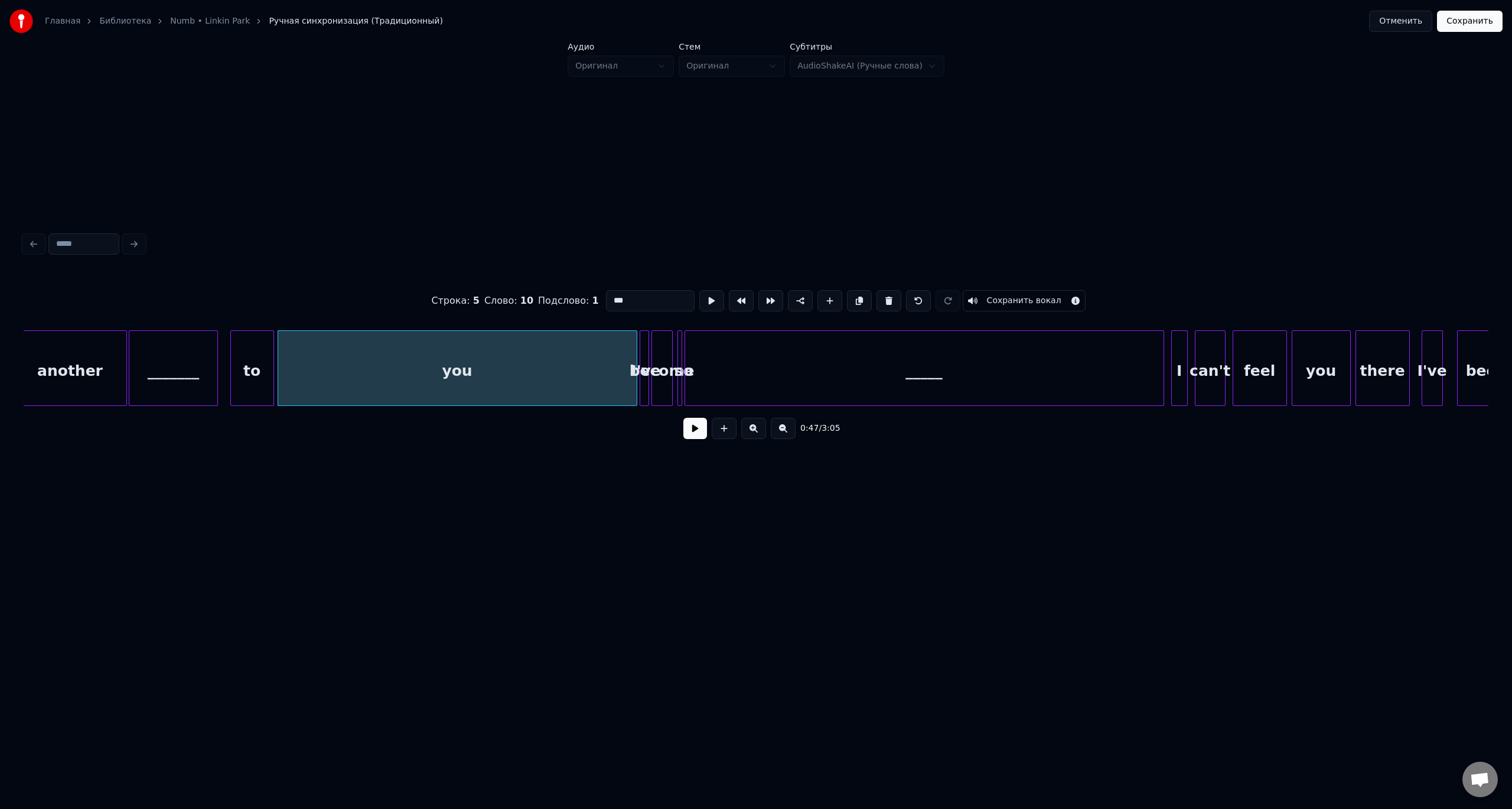
click at [644, 384] on div "I've" at bounding box center [646, 371] width 12 height 80
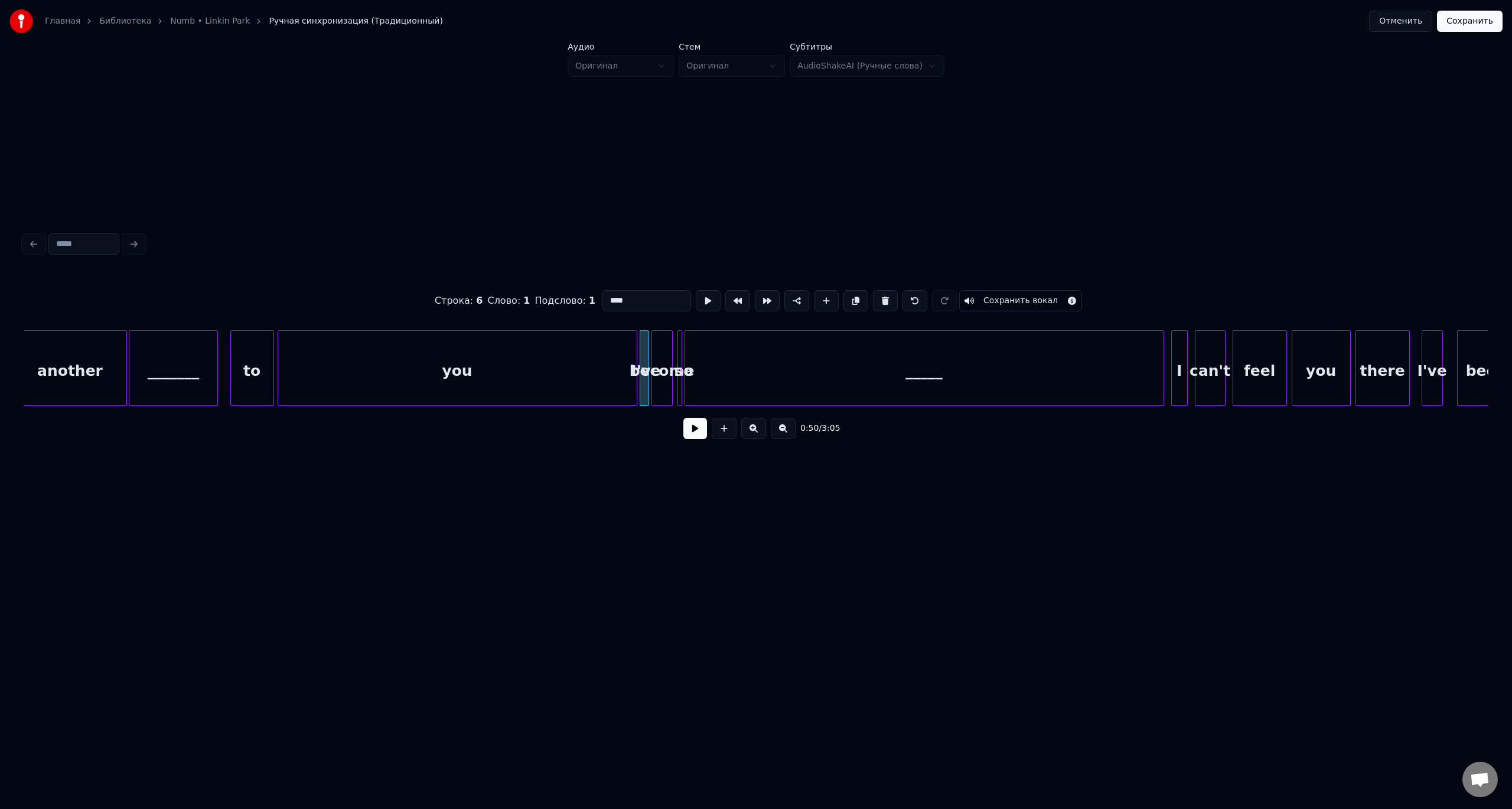
click at [729, 373] on div "_____" at bounding box center [924, 371] width 479 height 80
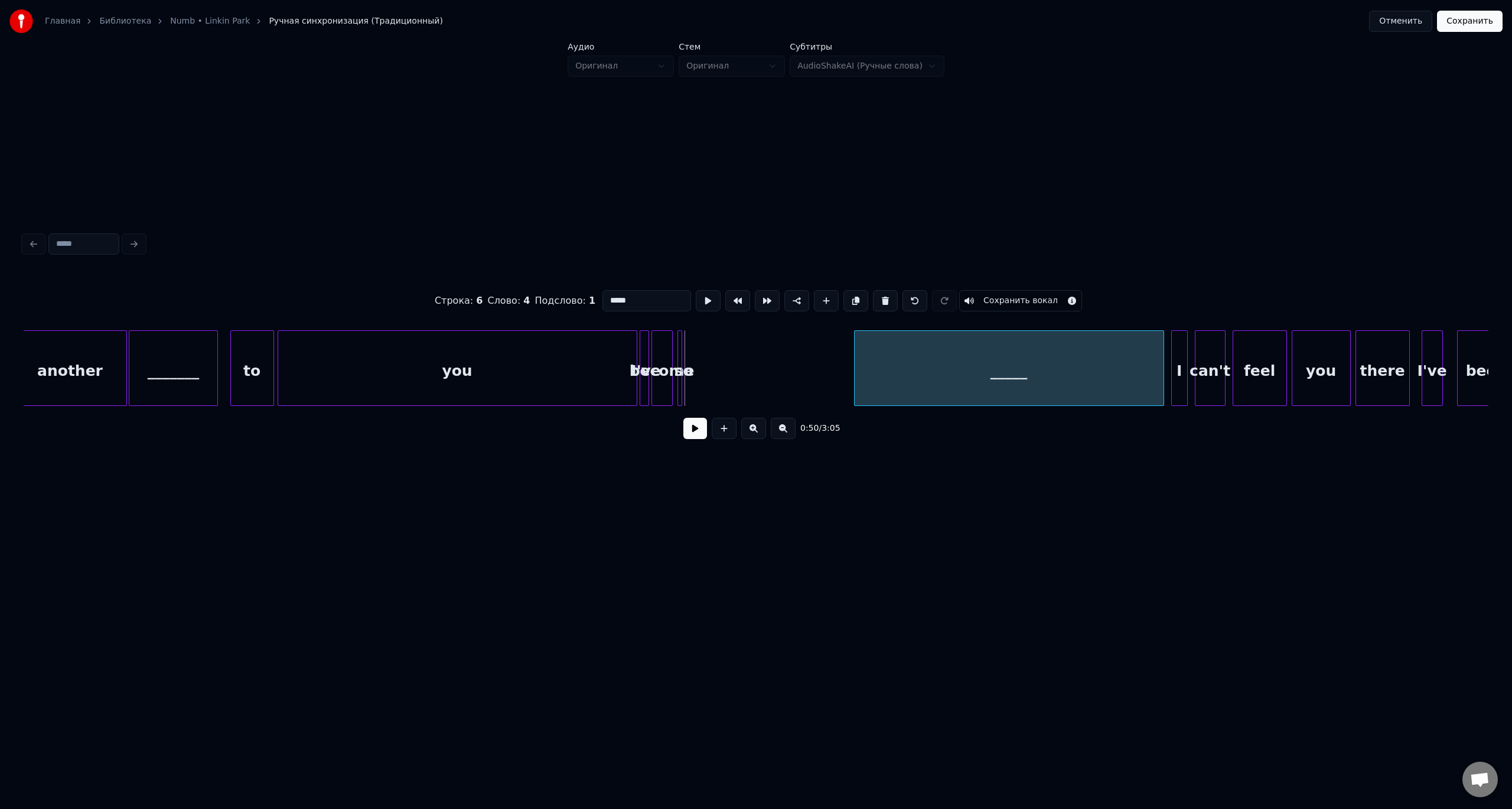
click at [857, 369] on div at bounding box center [857, 368] width 4 height 75
click at [850, 359] on div "so" at bounding box center [852, 371] width 12 height 80
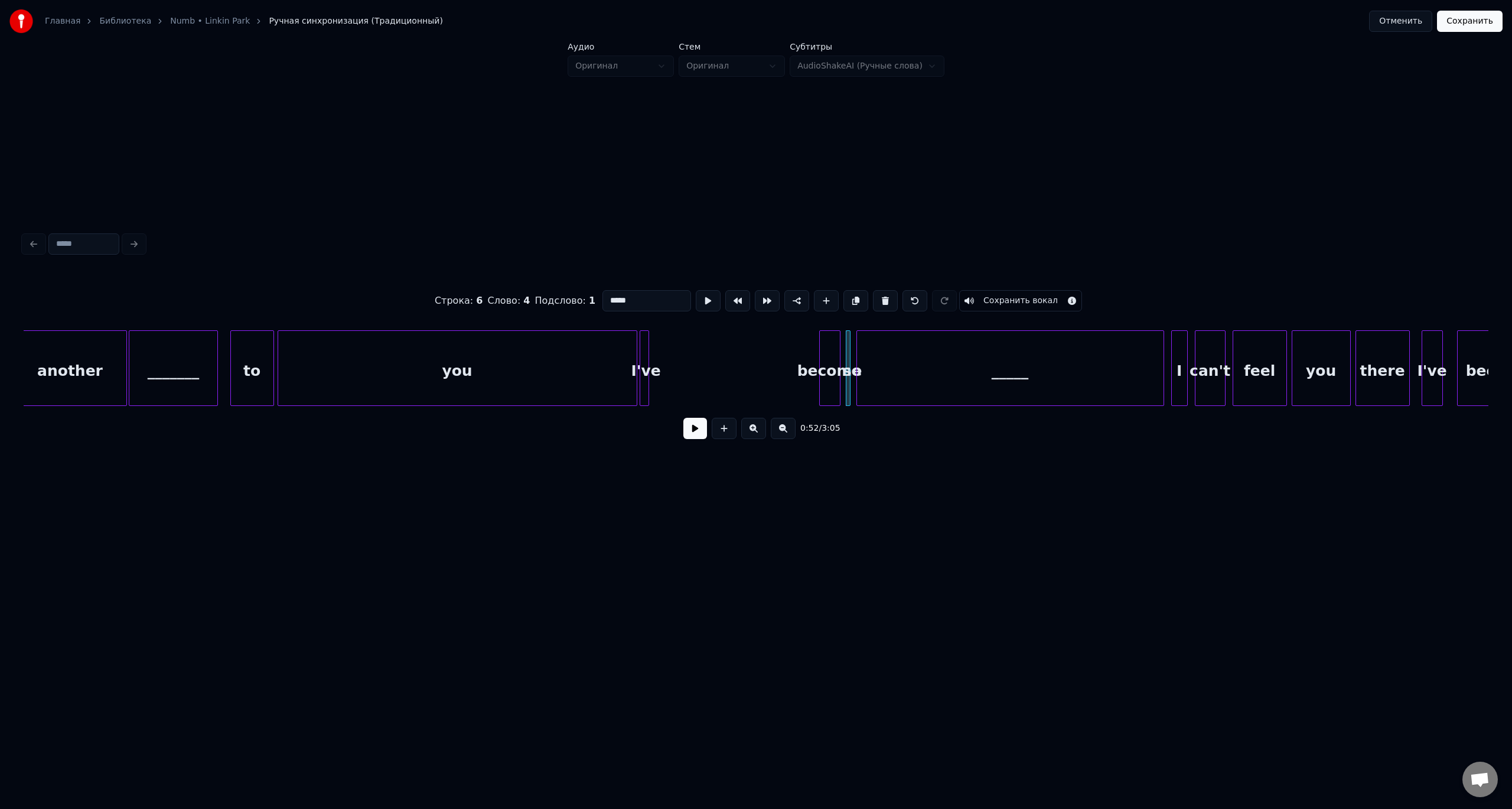
click at [829, 347] on div "become" at bounding box center [829, 371] width 20 height 80
click at [806, 346] on div "I've" at bounding box center [806, 371] width 12 height 80
click at [616, 357] on div "you" at bounding box center [458, 371] width 359 height 80
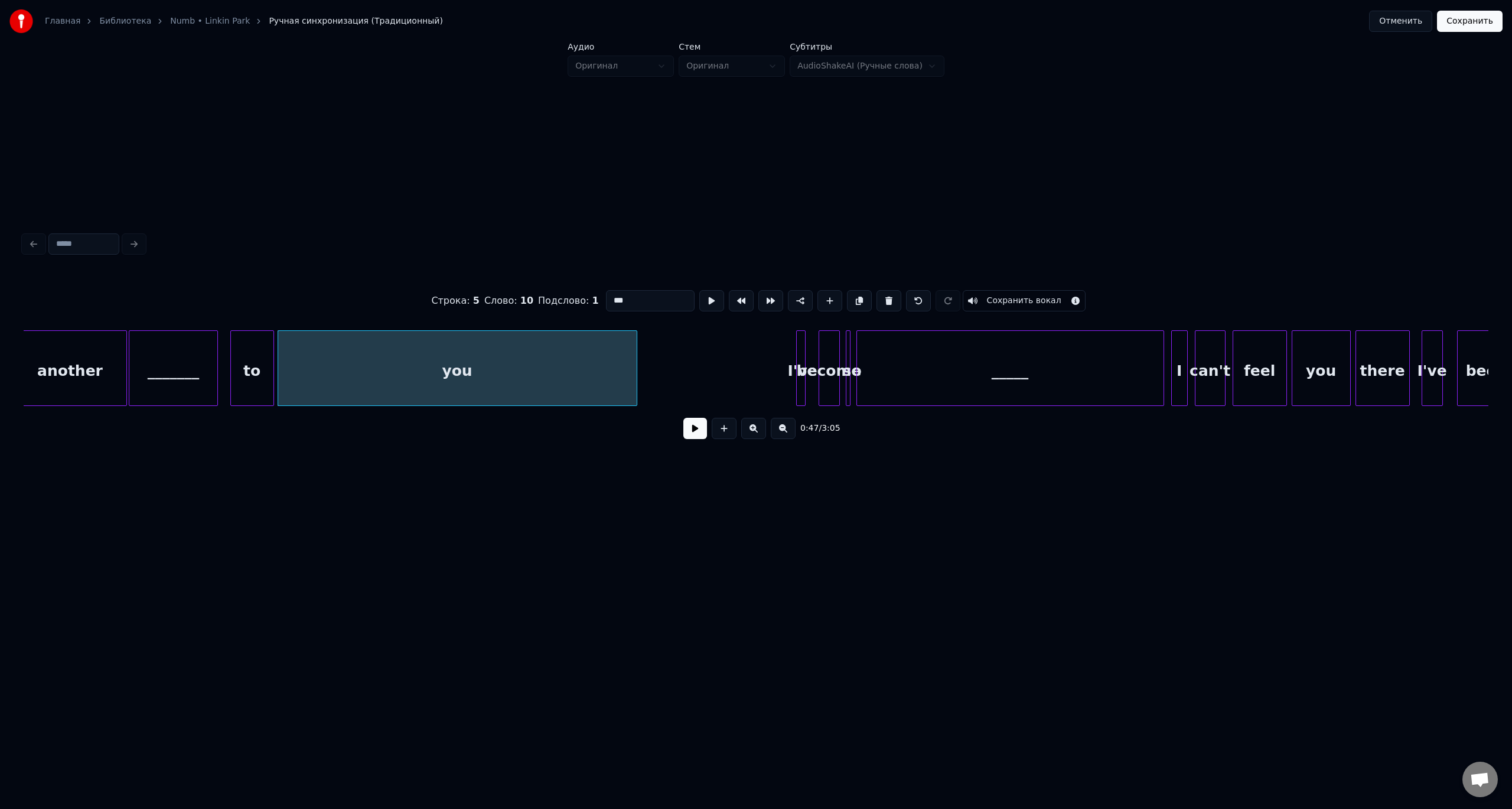
click at [699, 290] on button at bounding box center [712, 301] width 25 height 21
click at [777, 363] on div at bounding box center [777, 368] width 4 height 75
click at [802, 349] on div at bounding box center [804, 368] width 4 height 75
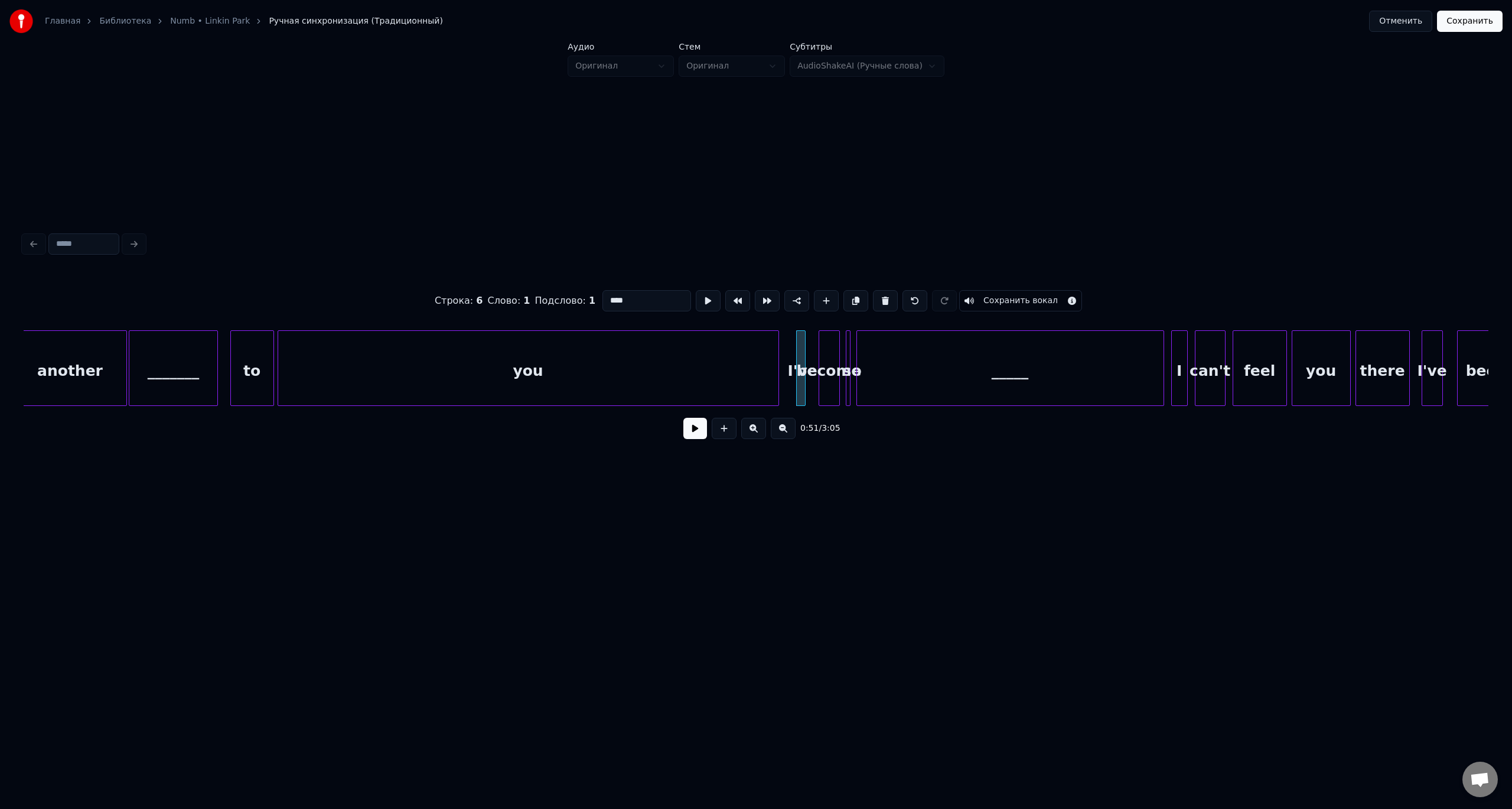
click at [696, 290] on button at bounding box center [708, 301] width 25 height 21
click at [785, 352] on div at bounding box center [786, 368] width 4 height 75
click at [696, 290] on button at bounding box center [708, 301] width 25 height 21
click at [806, 353] on div "I've" at bounding box center [803, 371] width 21 height 80
click at [696, 290] on button at bounding box center [708, 301] width 25 height 21
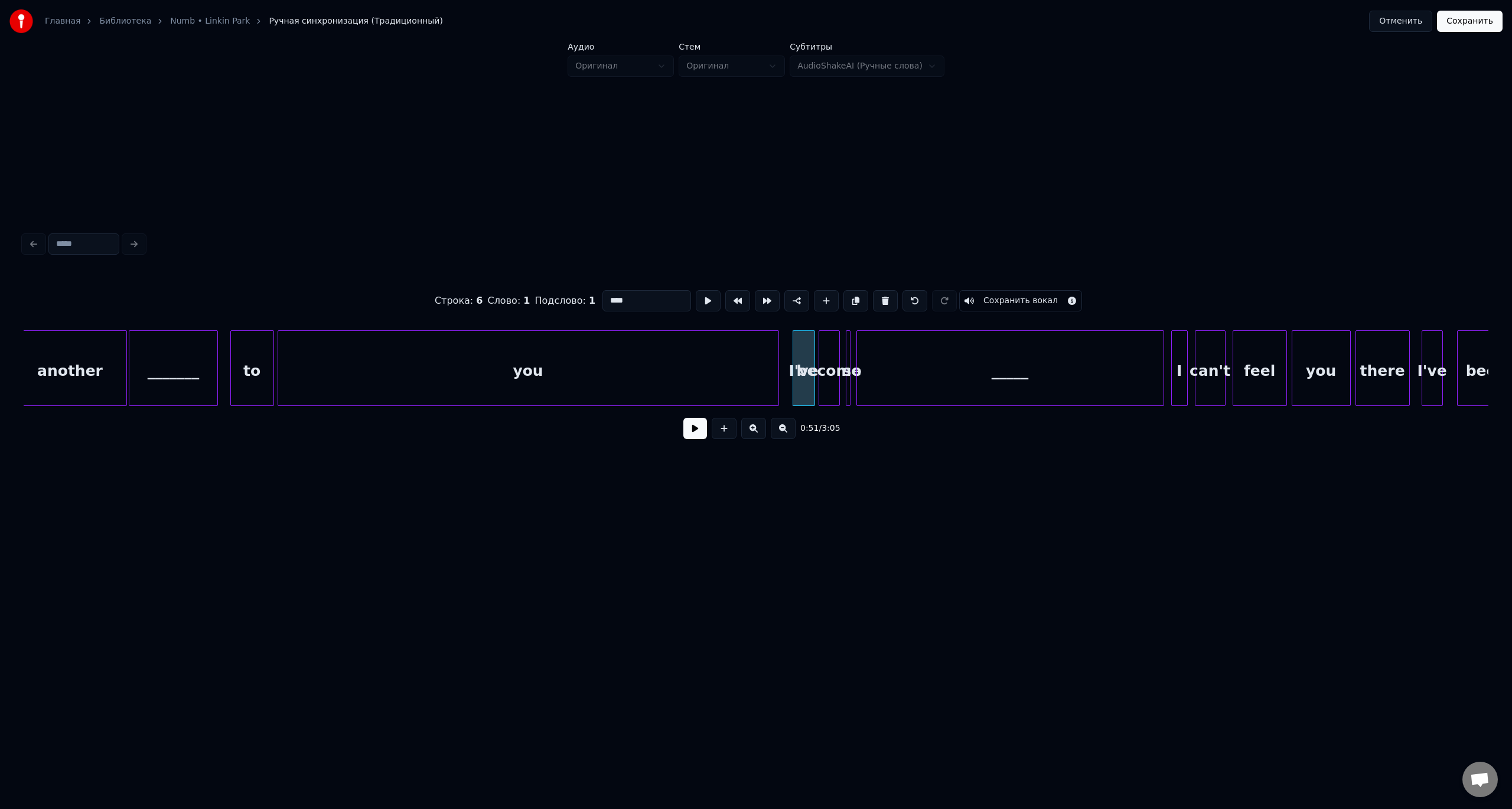
click at [826, 353] on div "become" at bounding box center [829, 371] width 20 height 80
click at [696, 290] on button at bounding box center [708, 301] width 25 height 21
click at [851, 353] on div "so" at bounding box center [852, 371] width 12 height 80
click at [696, 290] on button at bounding box center [708, 301] width 25 height 21
click at [872, 353] on div "_____" at bounding box center [1010, 371] width 307 height 80
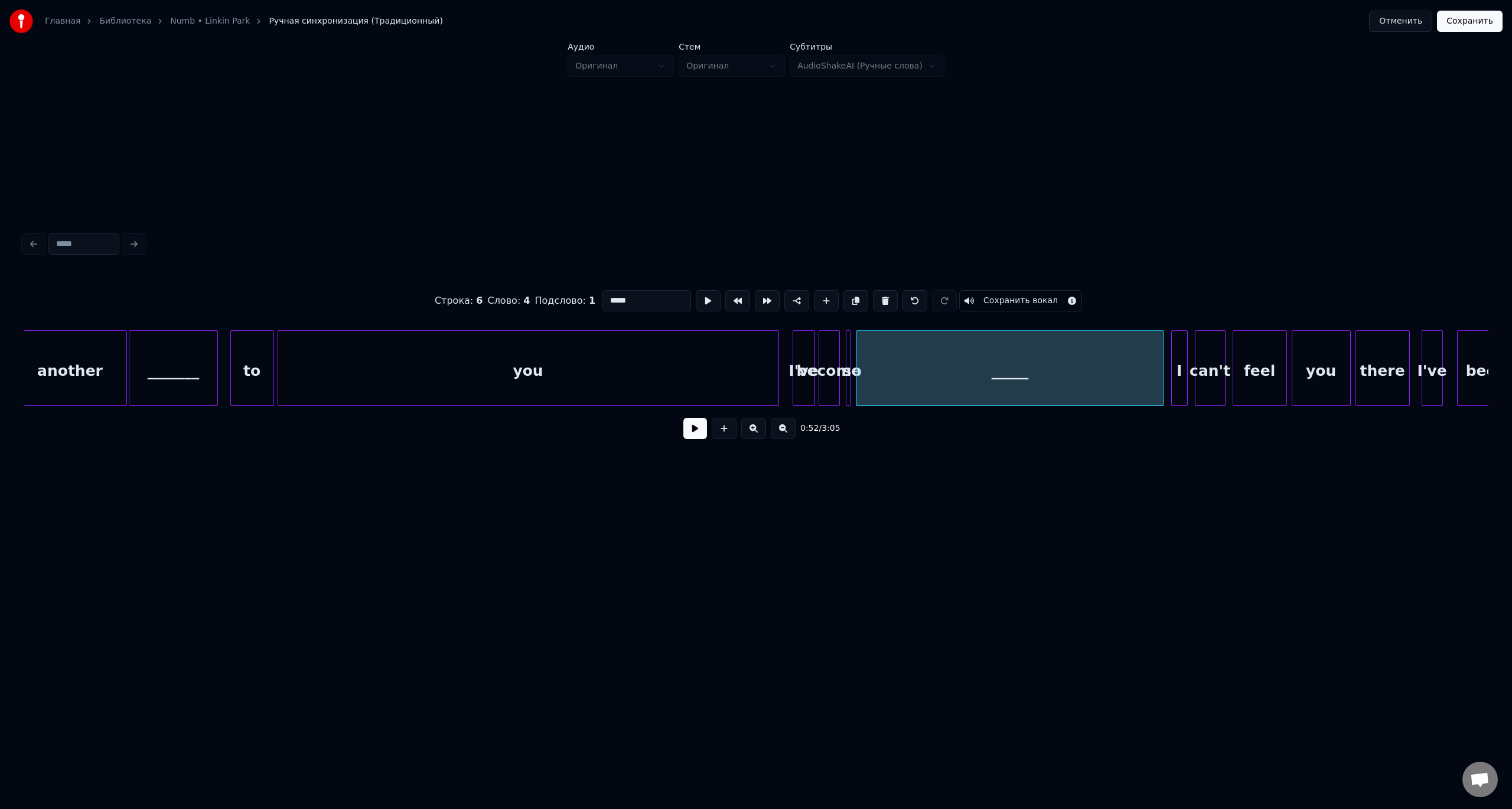
click at [848, 355] on div at bounding box center [848, 368] width 4 height 75
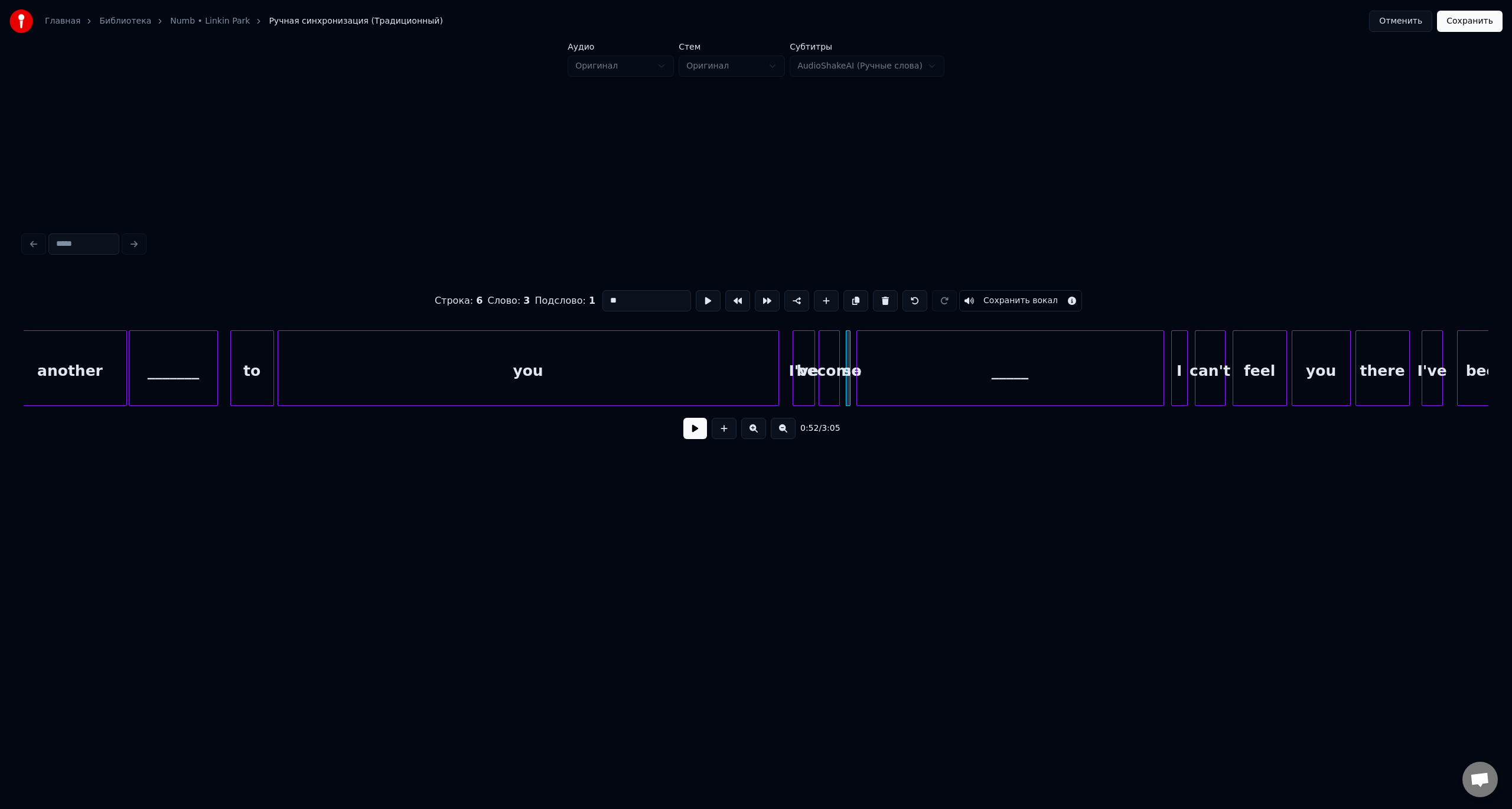
click at [872, 354] on div "_____" at bounding box center [1010, 371] width 307 height 80
click at [1064, 365] on div at bounding box center [1063, 368] width 4 height 75
click at [1062, 358] on div "so" at bounding box center [1065, 371] width 12 height 80
click at [1042, 345] on div "become" at bounding box center [1045, 371] width 20 height 80
click at [850, 351] on div "I've" at bounding box center [851, 371] width 21 height 80
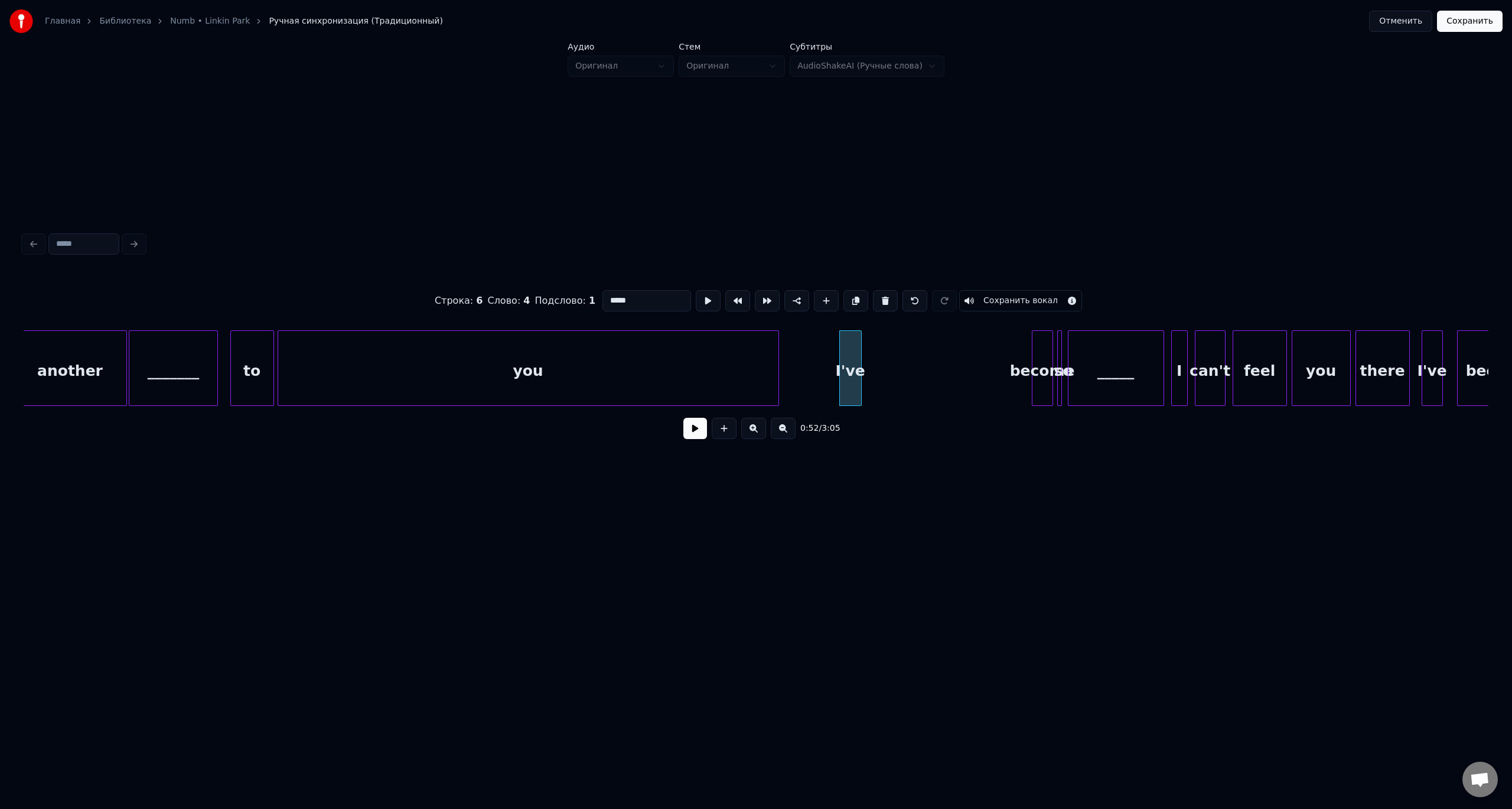
click at [696, 290] on button at bounding box center [708, 301] width 25 height 21
click at [848, 351] on div "I've" at bounding box center [850, 371] width 21 height 80
type input "****"
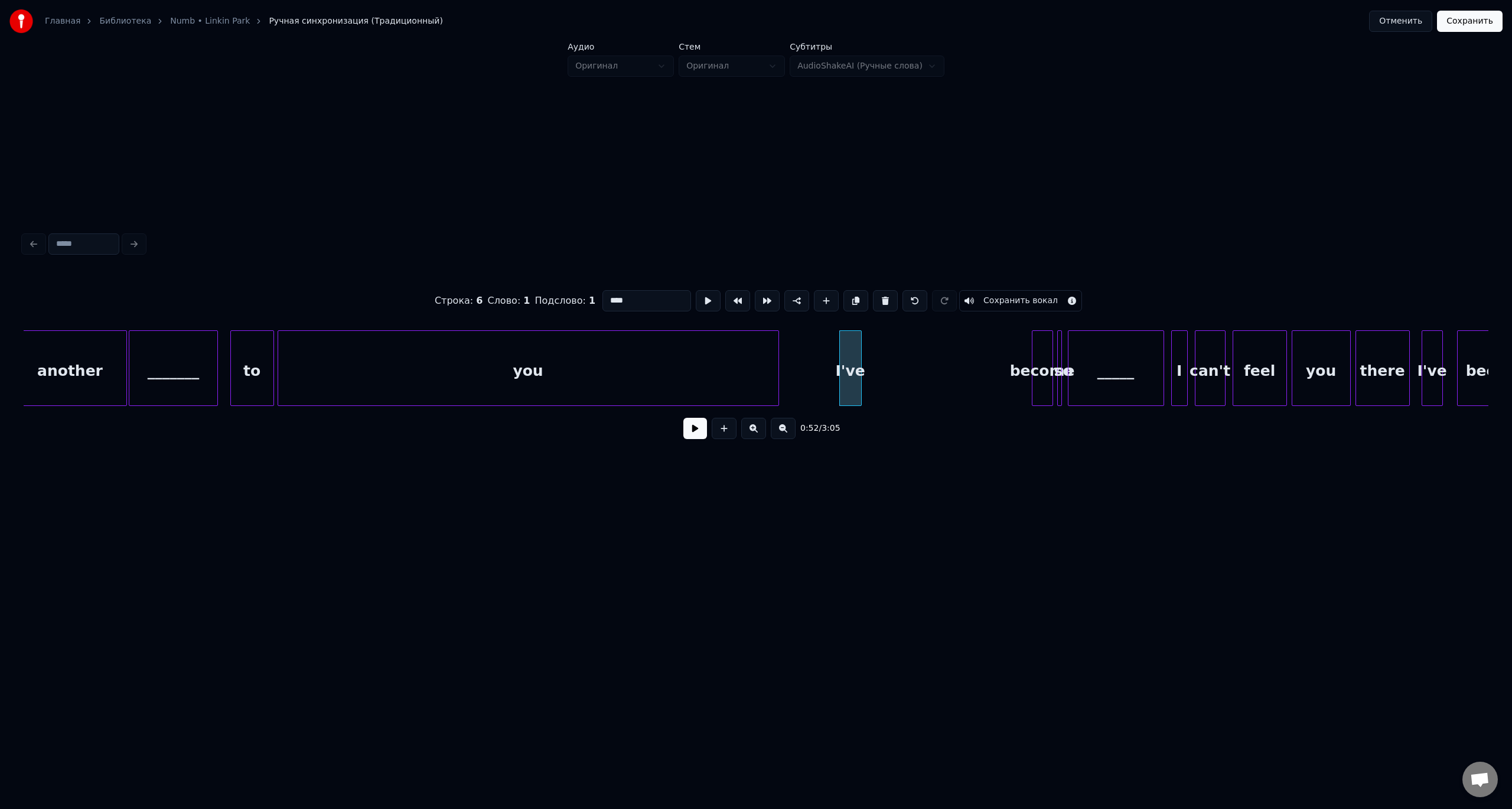
click at [696, 290] on button at bounding box center [708, 301] width 25 height 21
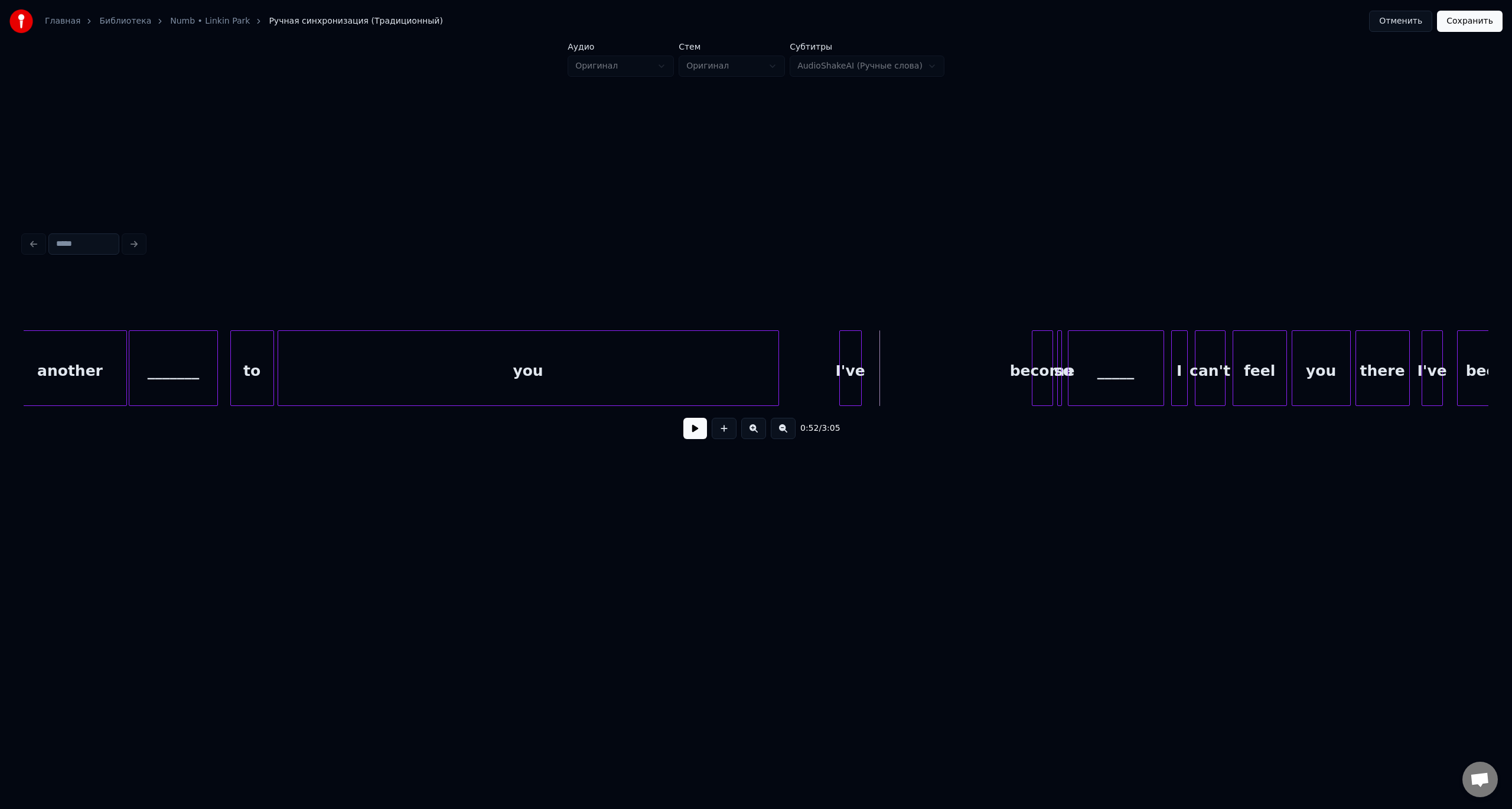
click at [687, 434] on button at bounding box center [695, 429] width 23 height 21
click at [947, 362] on div "become" at bounding box center [949, 371] width 20 height 80
click at [949, 360] on div "become" at bounding box center [949, 371] width 20 height 80
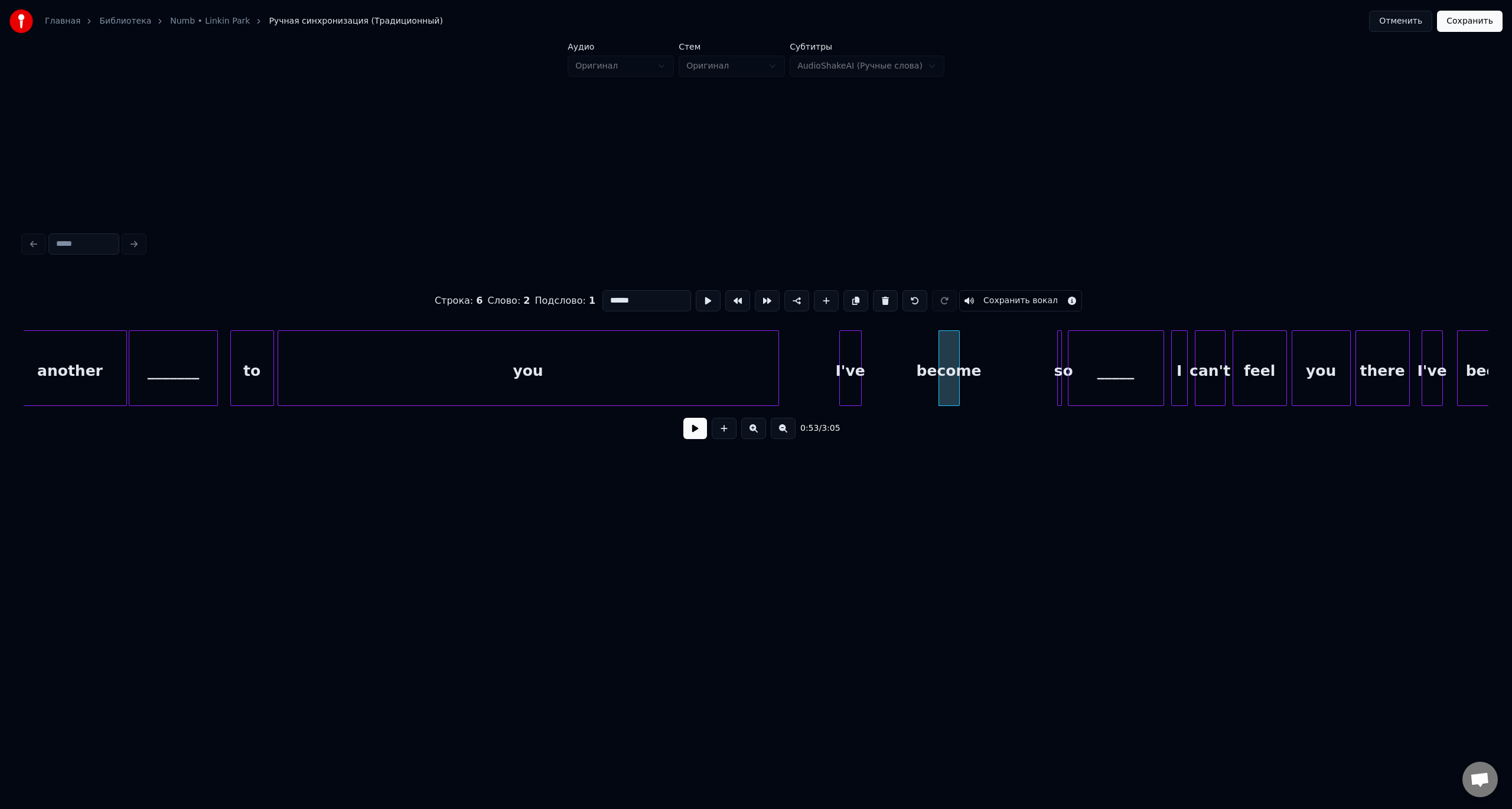
click at [943, 366] on div "become" at bounding box center [949, 371] width 20 height 80
click at [683, 418] on button at bounding box center [695, 429] width 23 height 21
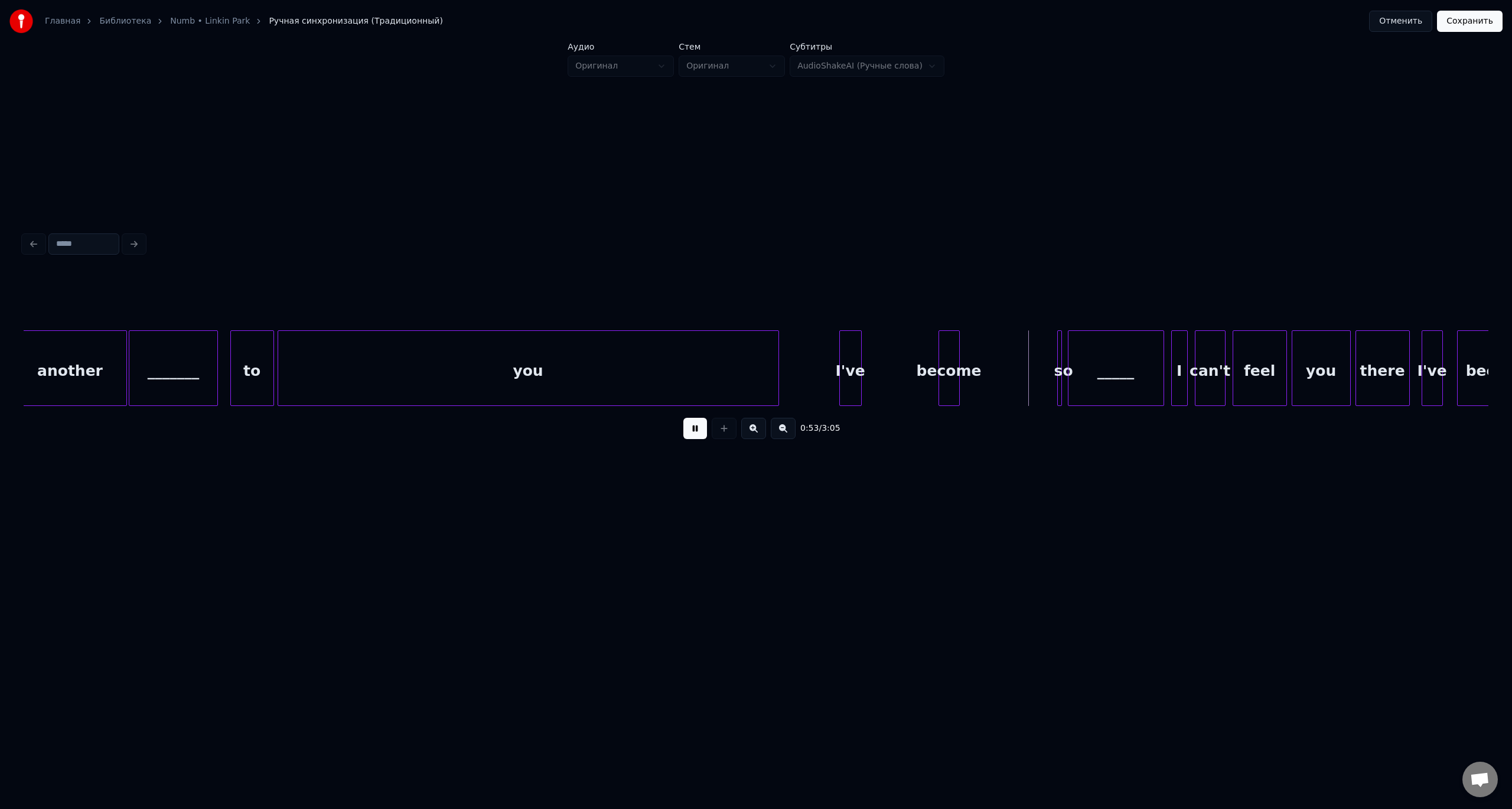
click at [683, 418] on button at bounding box center [695, 429] width 23 height 21
click at [952, 357] on div "become" at bounding box center [949, 371] width 20 height 80
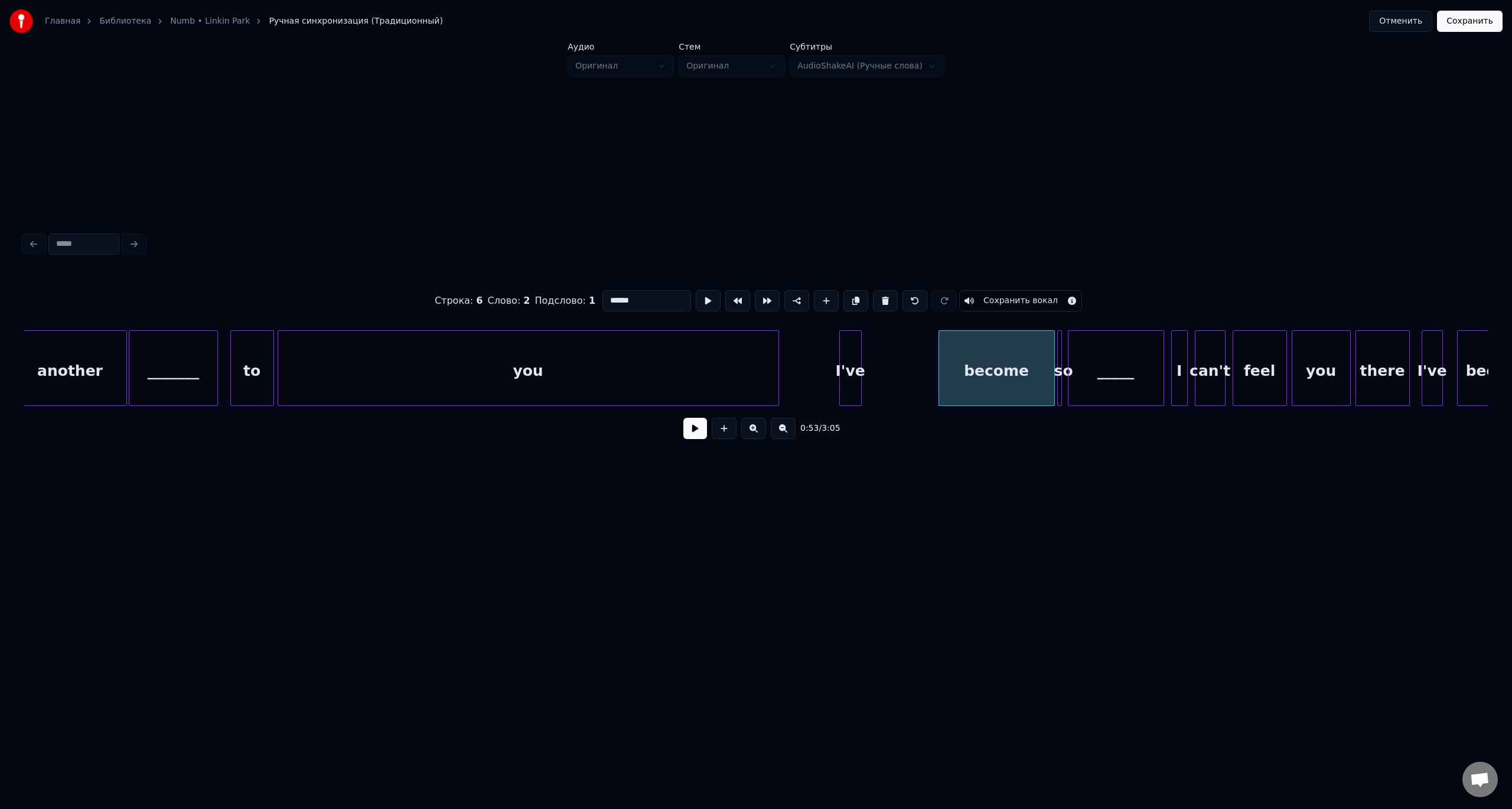
click at [1052, 355] on div at bounding box center [1052, 368] width 4 height 75
click at [1091, 351] on div "_____" at bounding box center [1116, 371] width 95 height 80
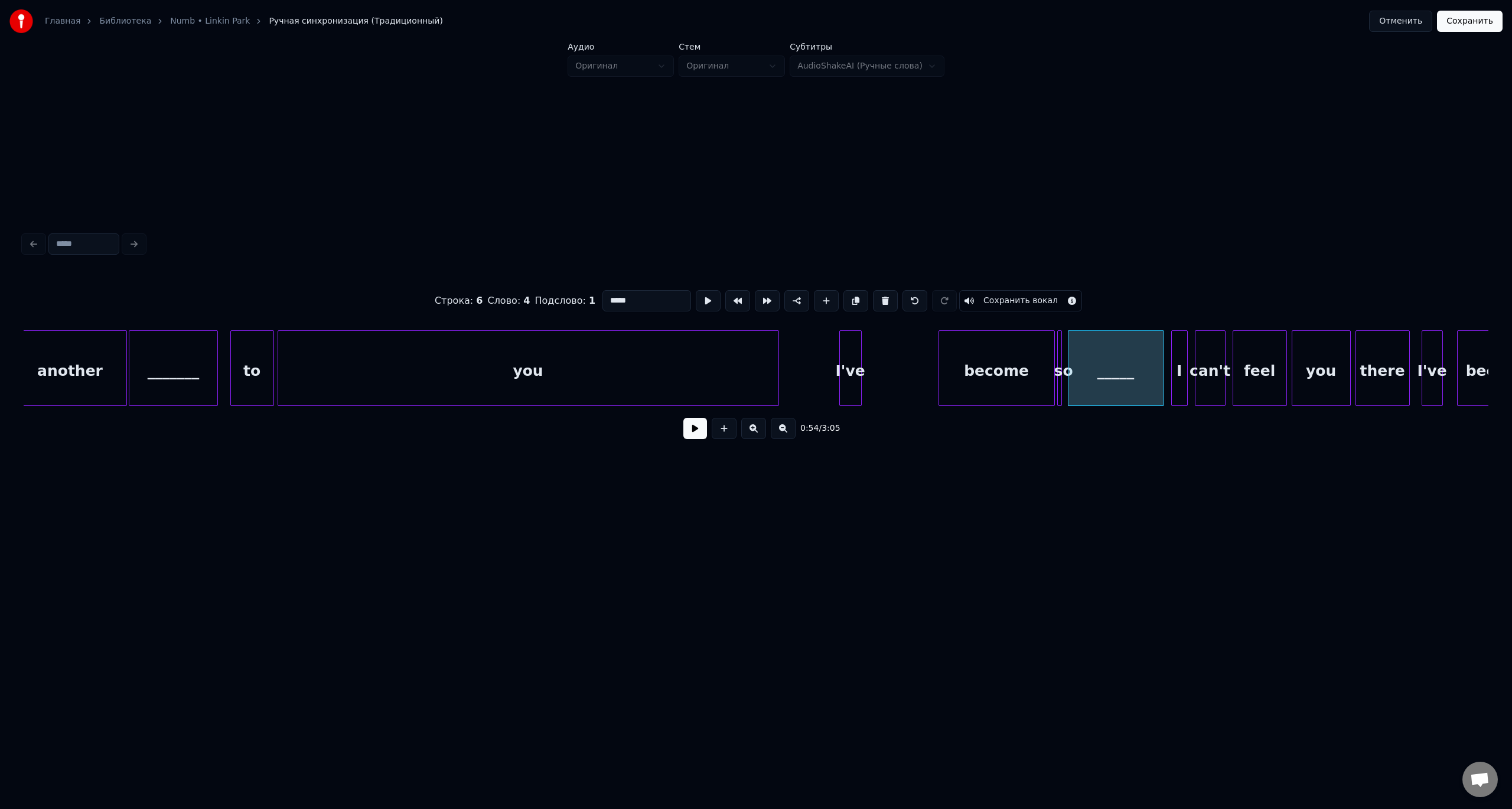
click at [853, 352] on div "I've" at bounding box center [850, 371] width 21 height 80
click at [862, 354] on div "I've" at bounding box center [850, 368] width 22 height 75
click at [857, 353] on div at bounding box center [859, 368] width 4 height 75
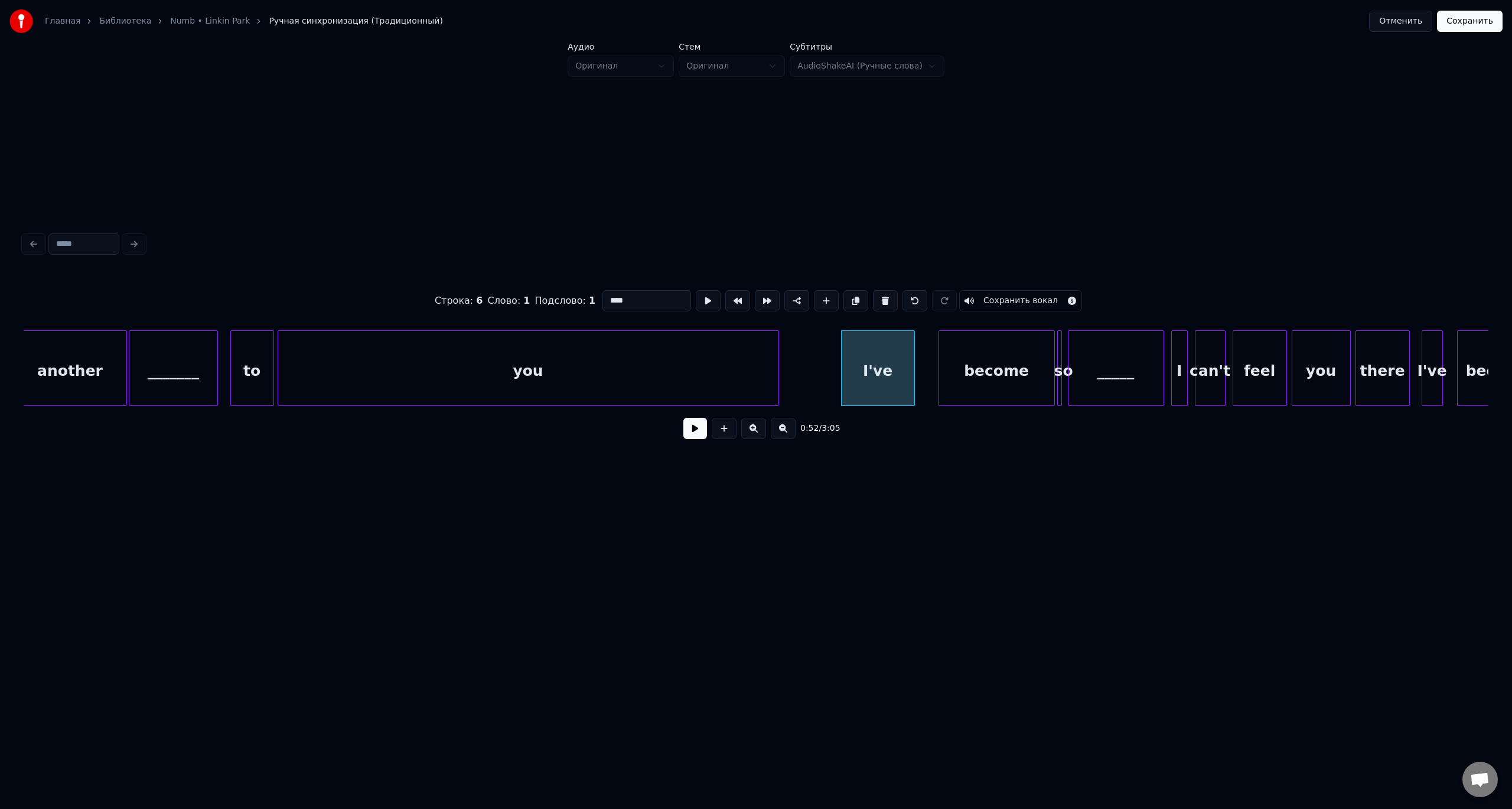
click at [911, 353] on div at bounding box center [913, 368] width 4 height 75
click at [872, 356] on div "I've" at bounding box center [873, 371] width 71 height 80
click at [735, 359] on div "you" at bounding box center [528, 371] width 500 height 80
type input "***"
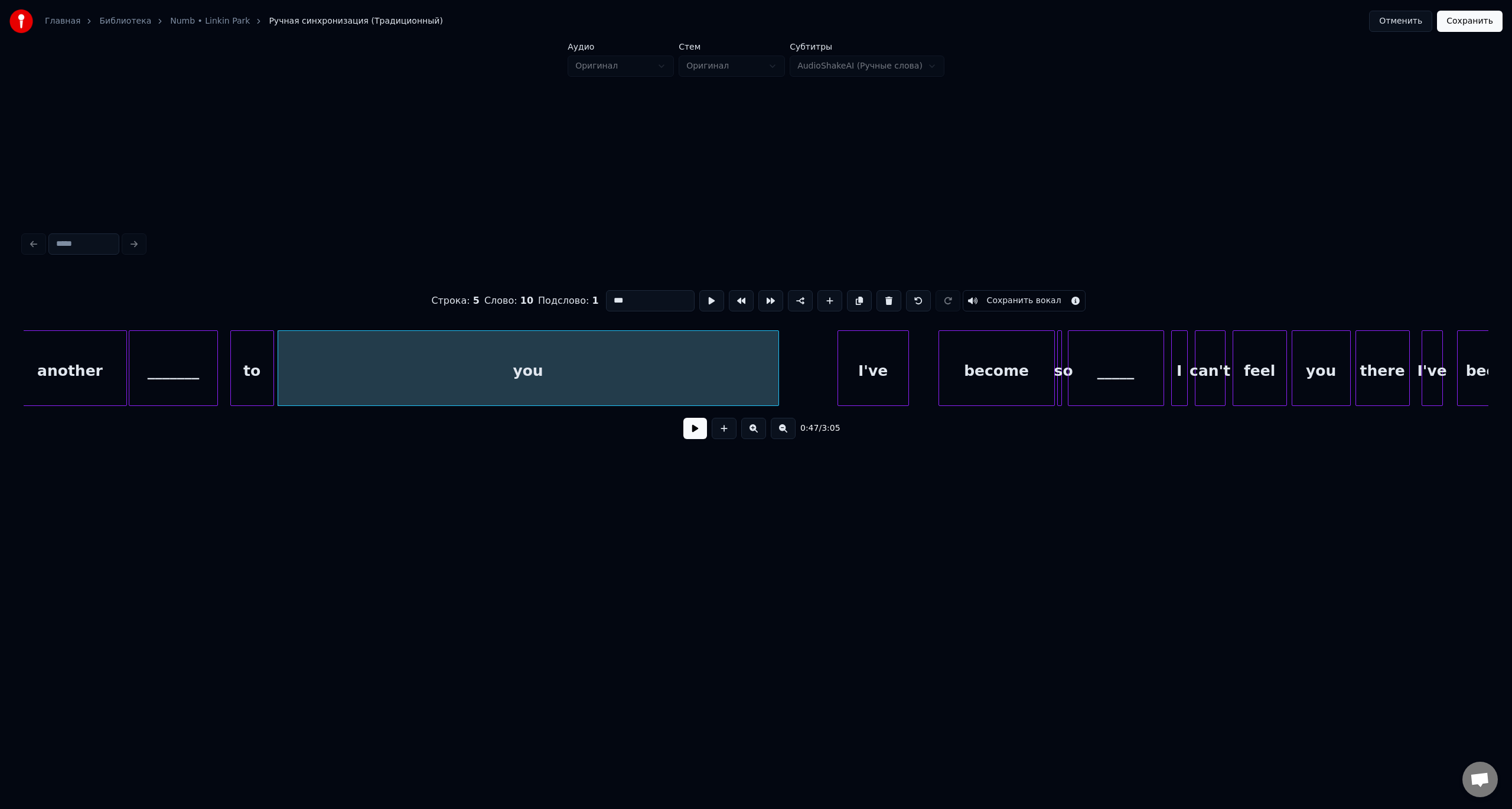
click at [683, 418] on button at bounding box center [695, 429] width 23 height 21
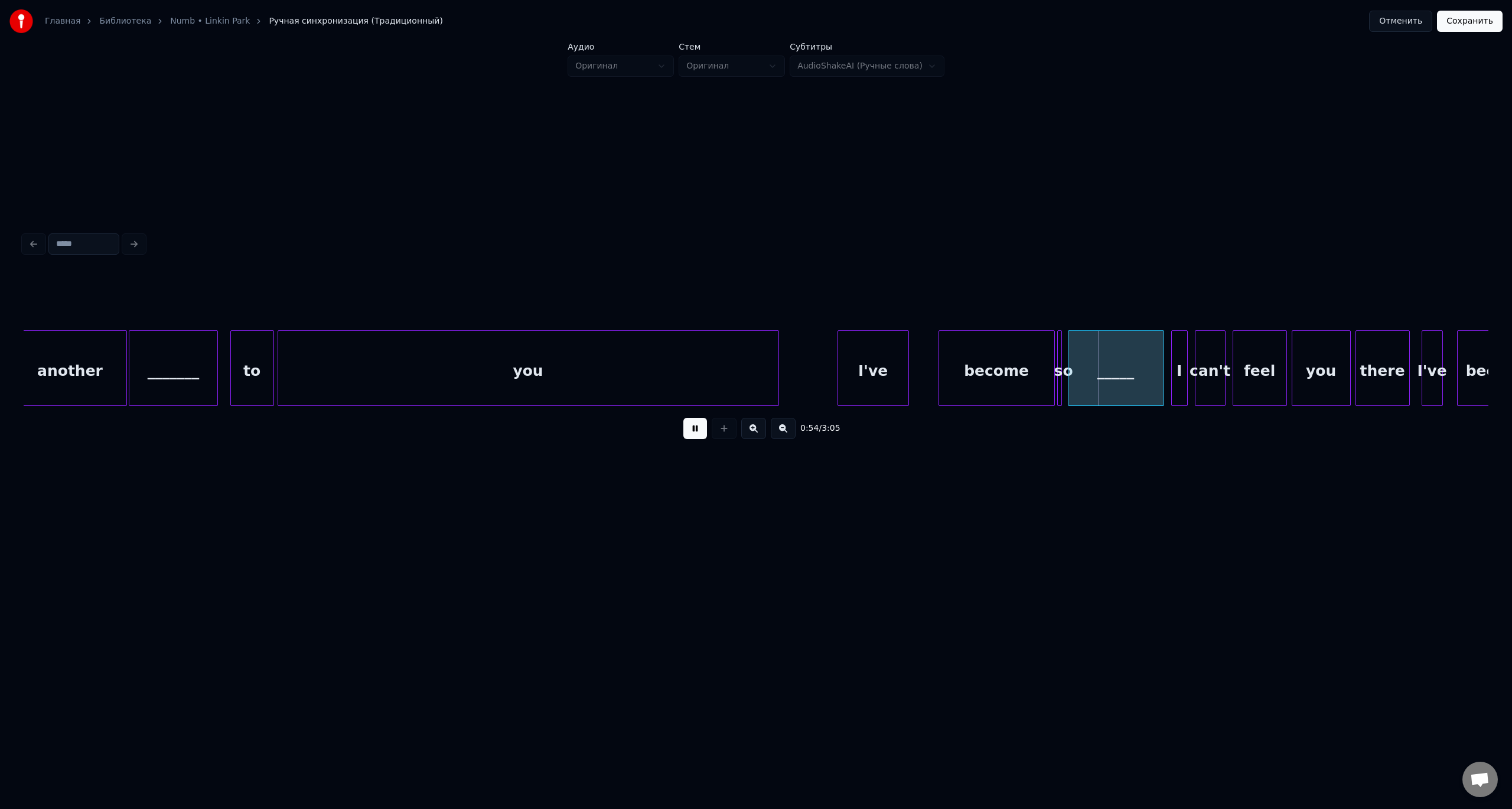
click at [683, 418] on button at bounding box center [695, 429] width 23 height 21
click at [1031, 371] on div "become" at bounding box center [996, 371] width 115 height 80
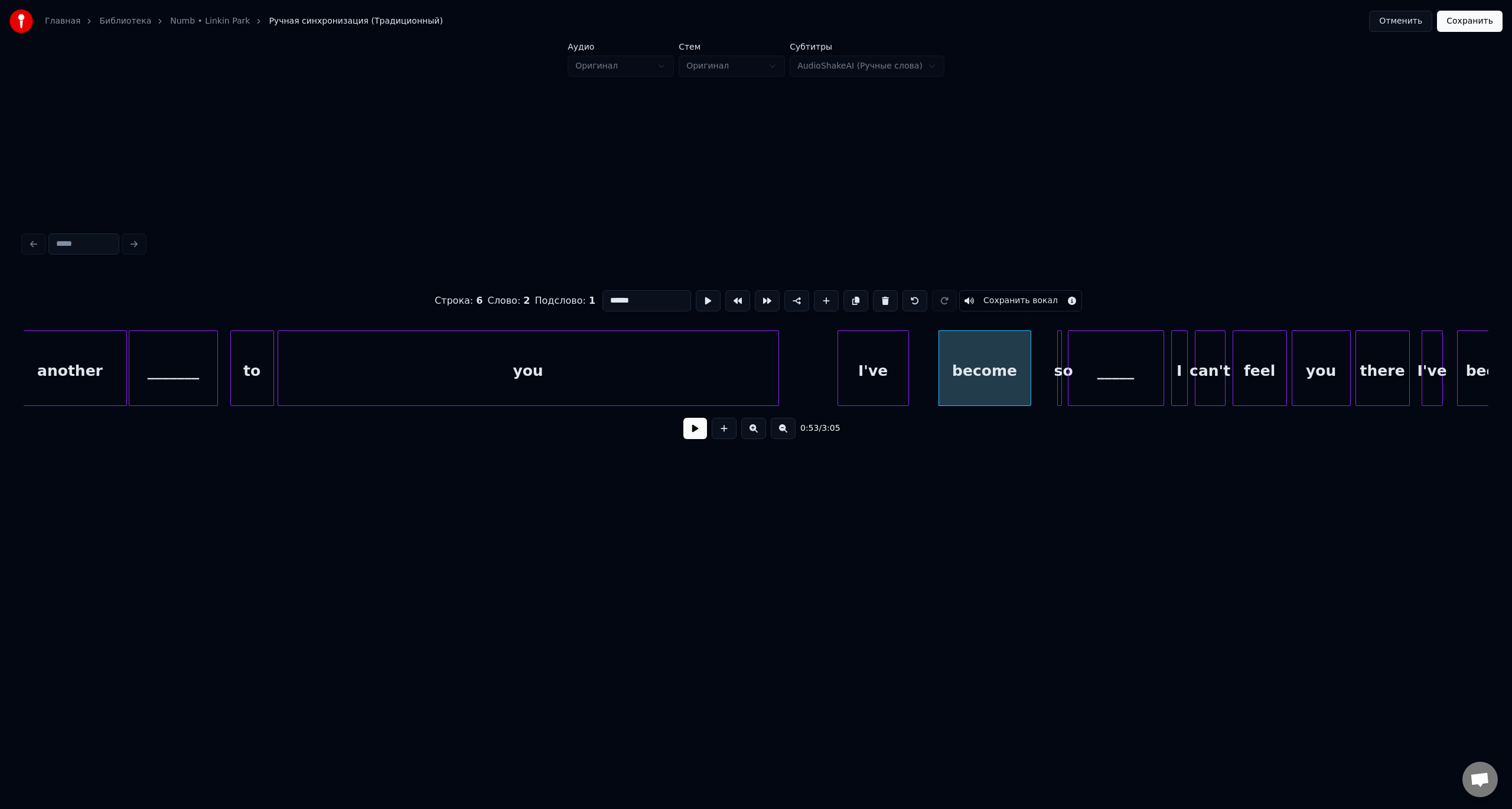
click at [1029, 372] on div at bounding box center [1029, 368] width 4 height 75
click at [1060, 370] on div at bounding box center [1060, 368] width 4 height 75
type input "**"
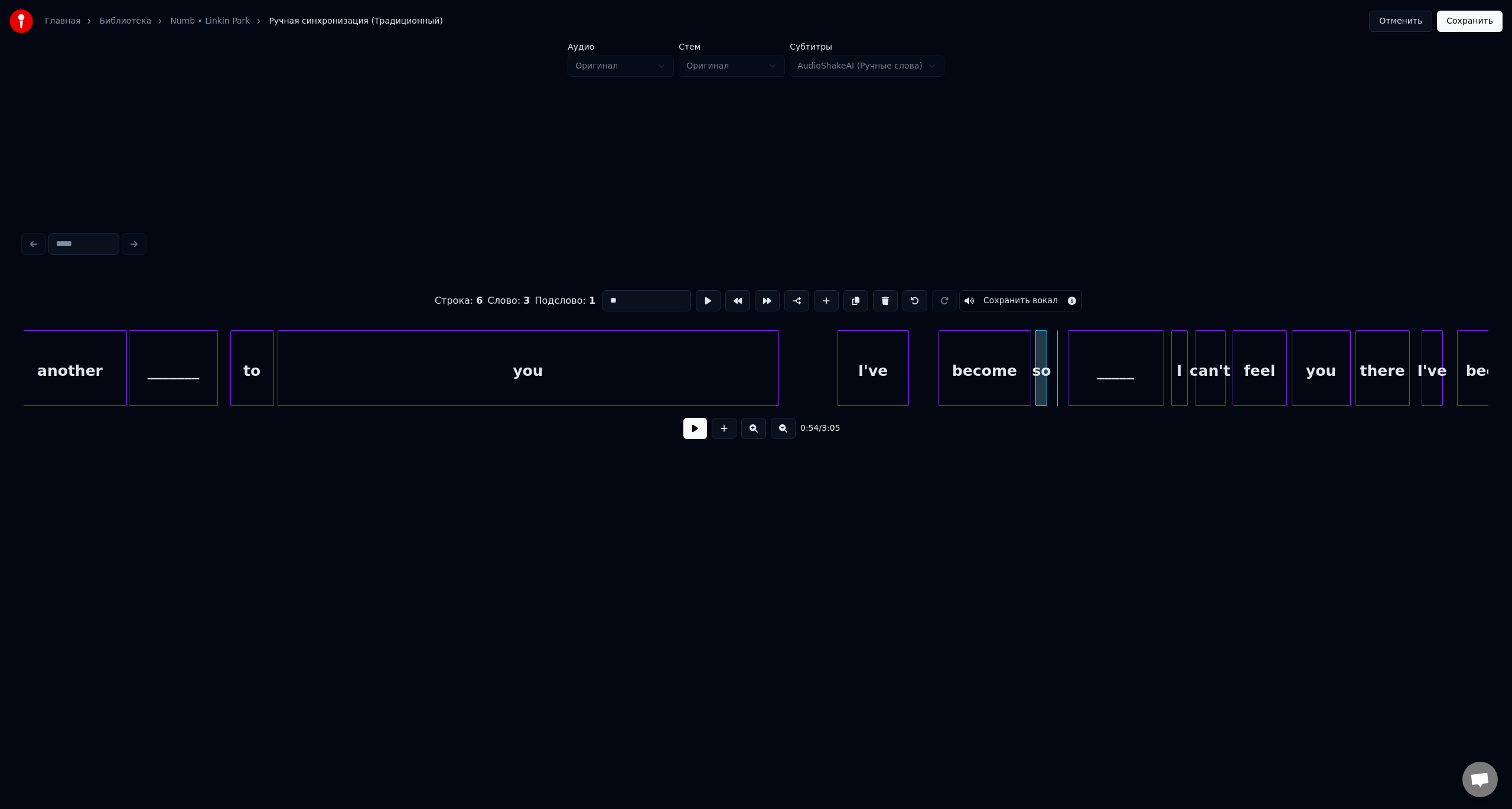
click at [1041, 359] on div "so" at bounding box center [1042, 371] width 12 height 80
click at [1061, 357] on div at bounding box center [1061, 368] width 4 height 75
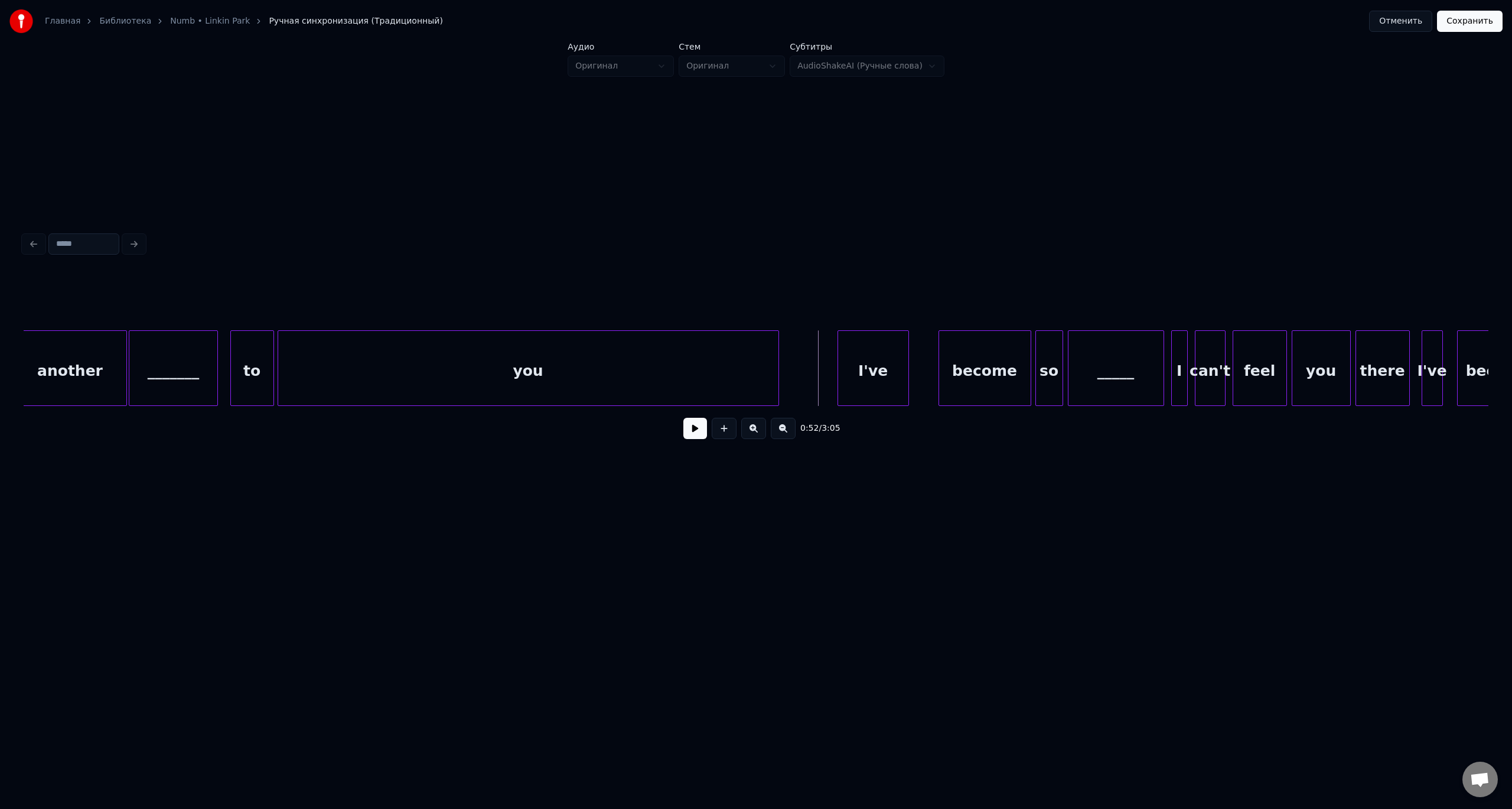
click at [689, 431] on button at bounding box center [695, 429] width 23 height 21
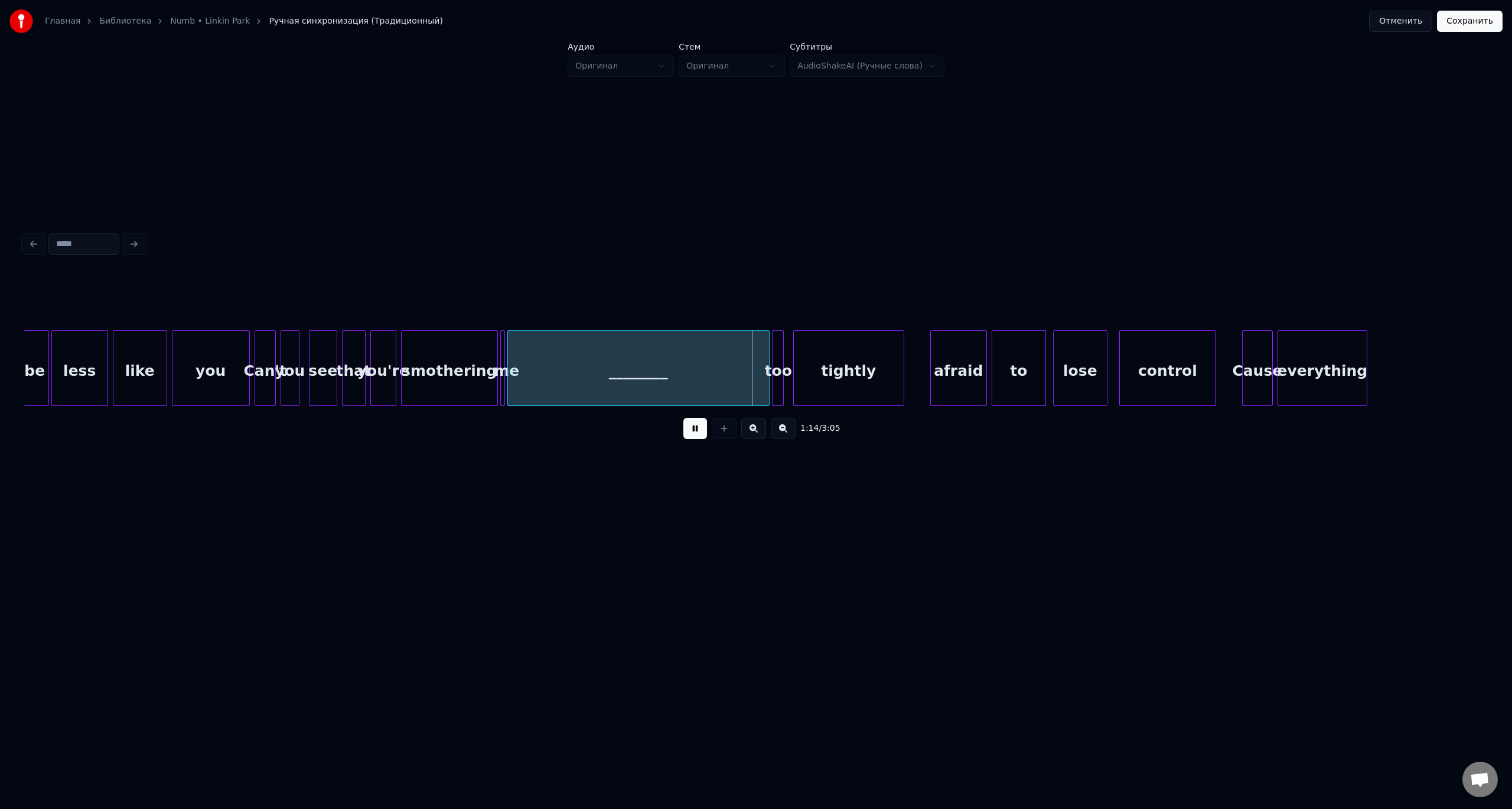
scroll to position [0, 8110]
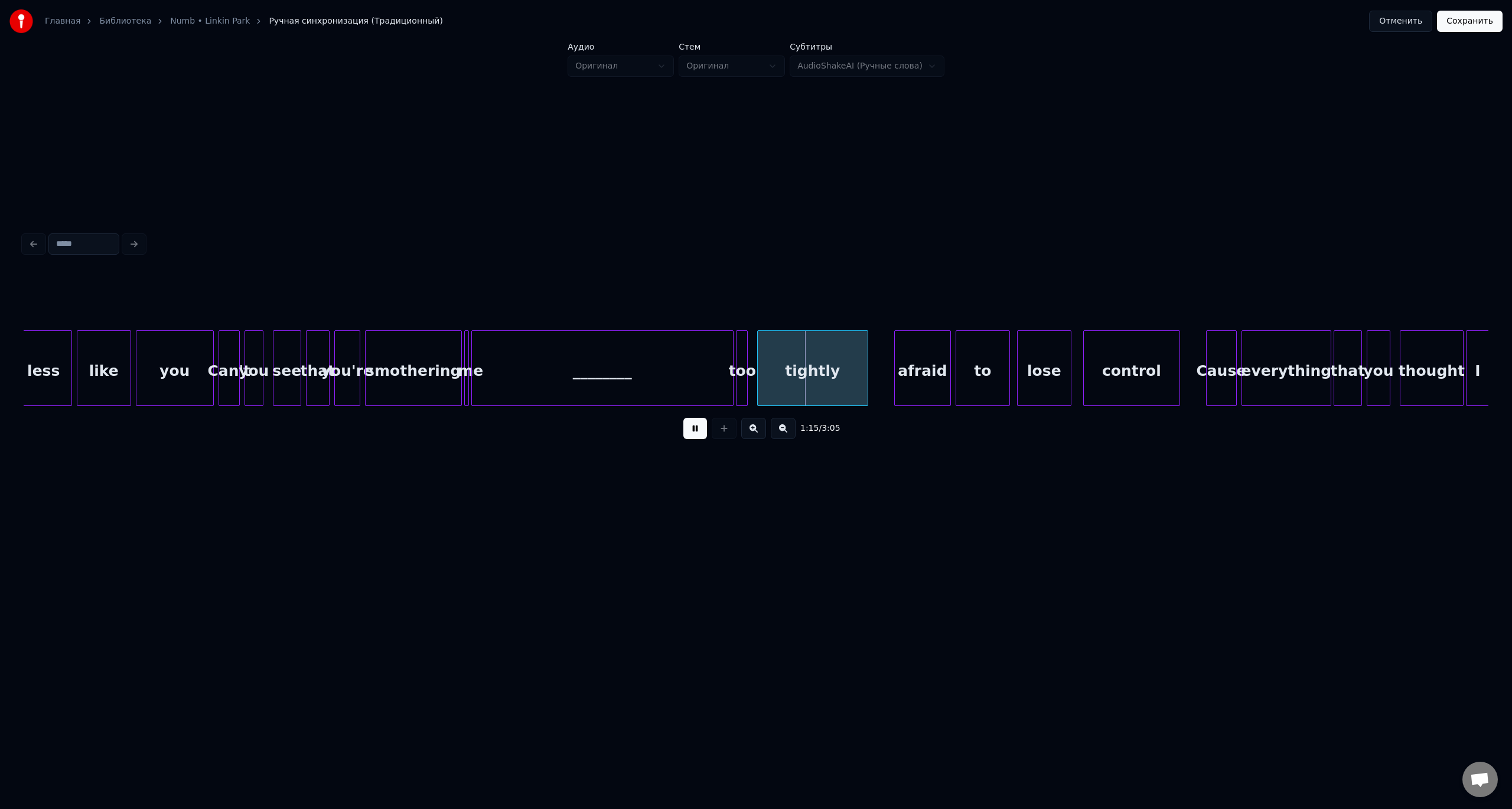
click at [683, 418] on button at bounding box center [695, 429] width 23 height 21
click at [391, 373] on div "smothering" at bounding box center [413, 371] width 96 height 80
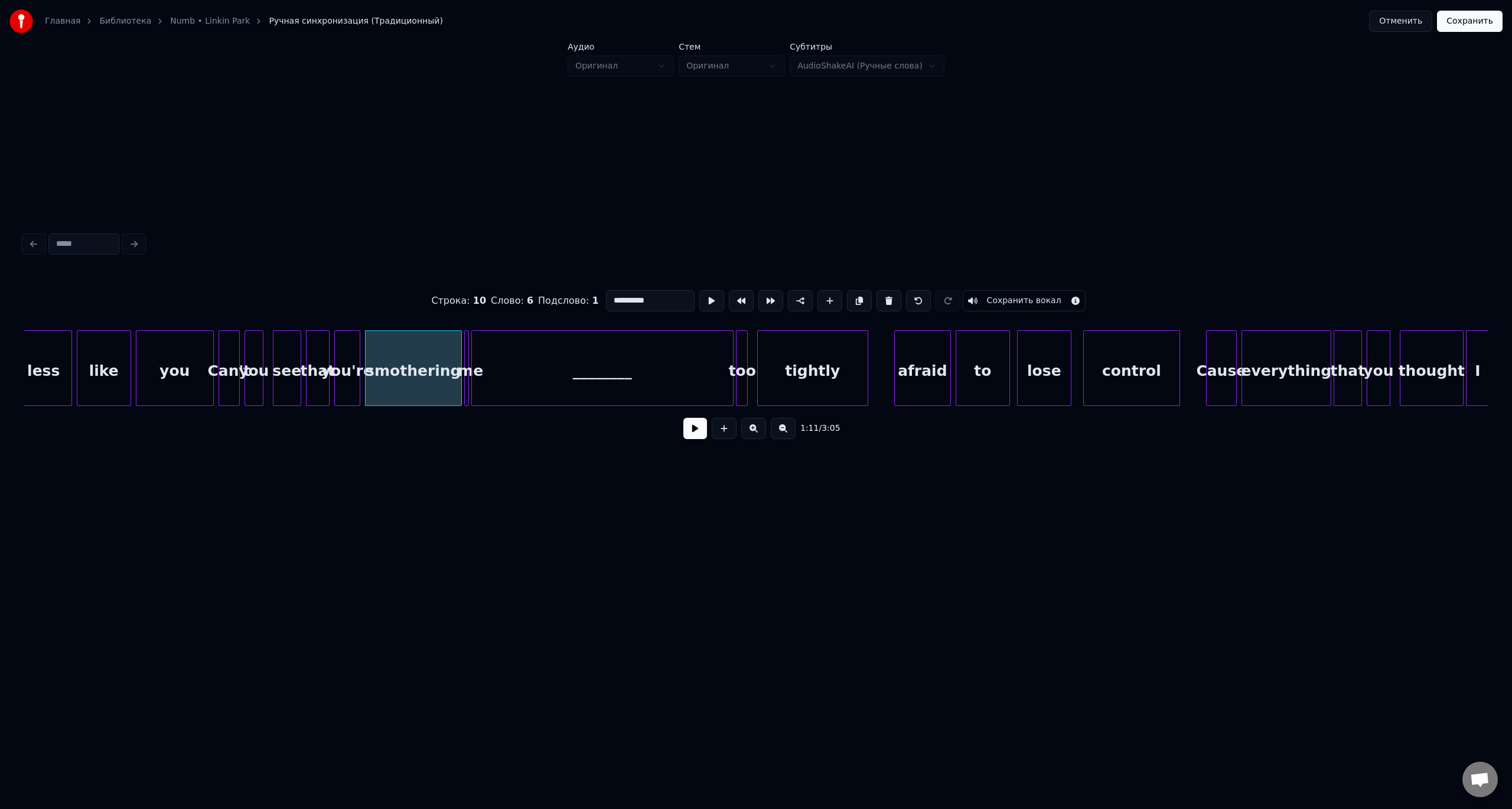
click at [683, 418] on button at bounding box center [695, 429] width 23 height 21
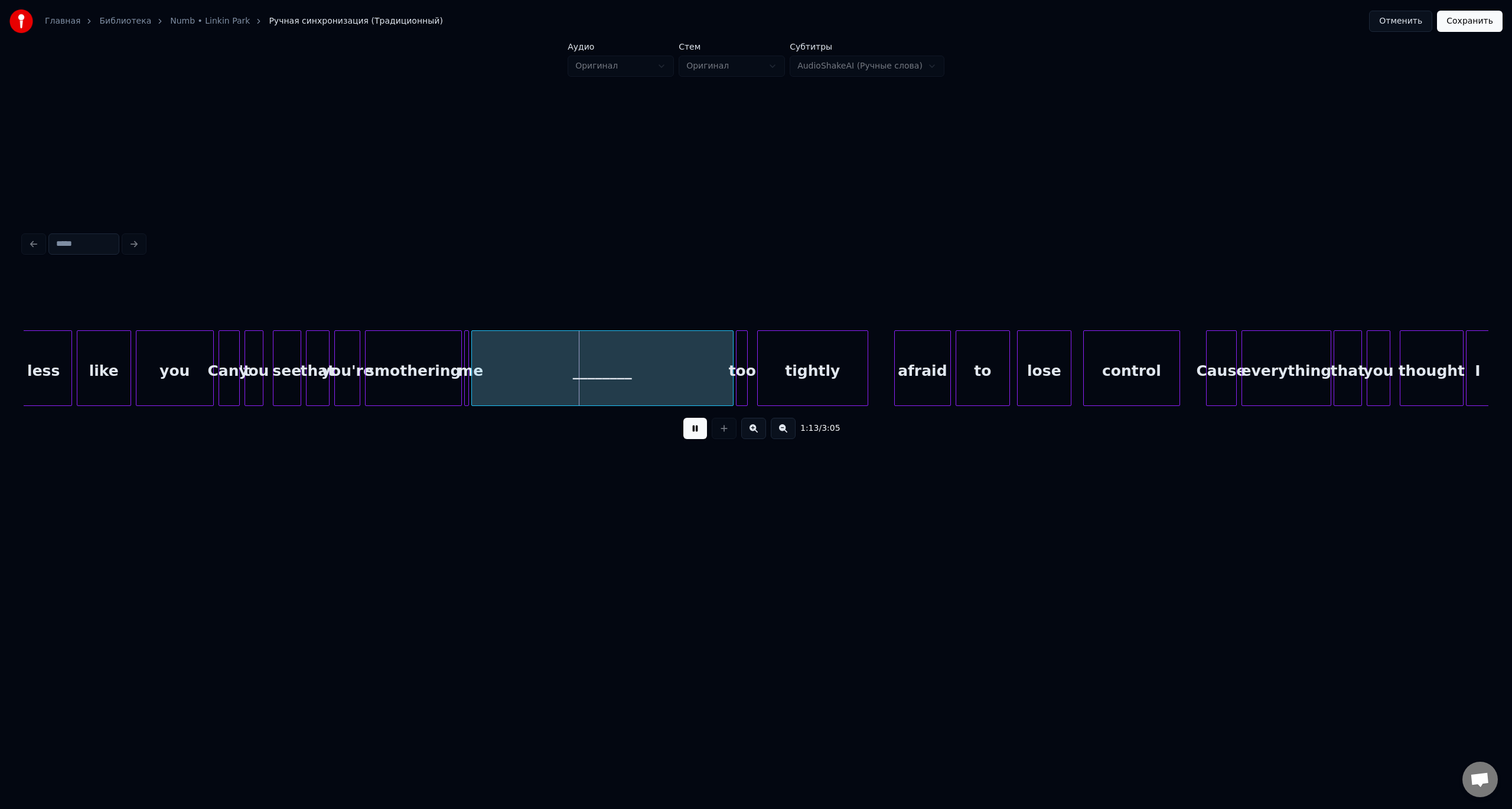
click at [683, 418] on button at bounding box center [695, 429] width 23 height 21
click at [532, 381] on div "________" at bounding box center [603, 371] width 261 height 80
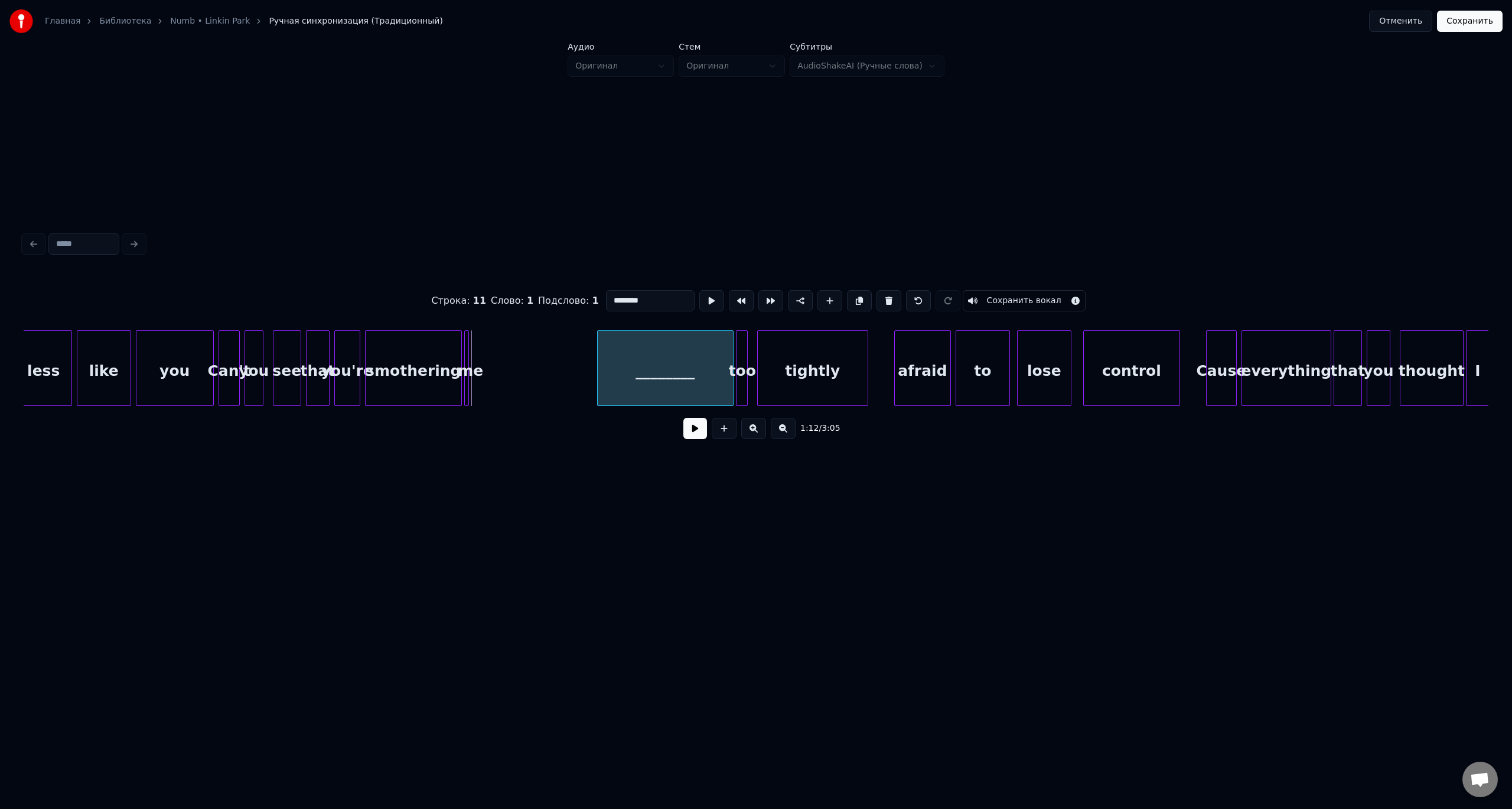
click at [600, 379] on div at bounding box center [600, 368] width 4 height 75
click at [467, 370] on div at bounding box center [467, 368] width 4 height 75
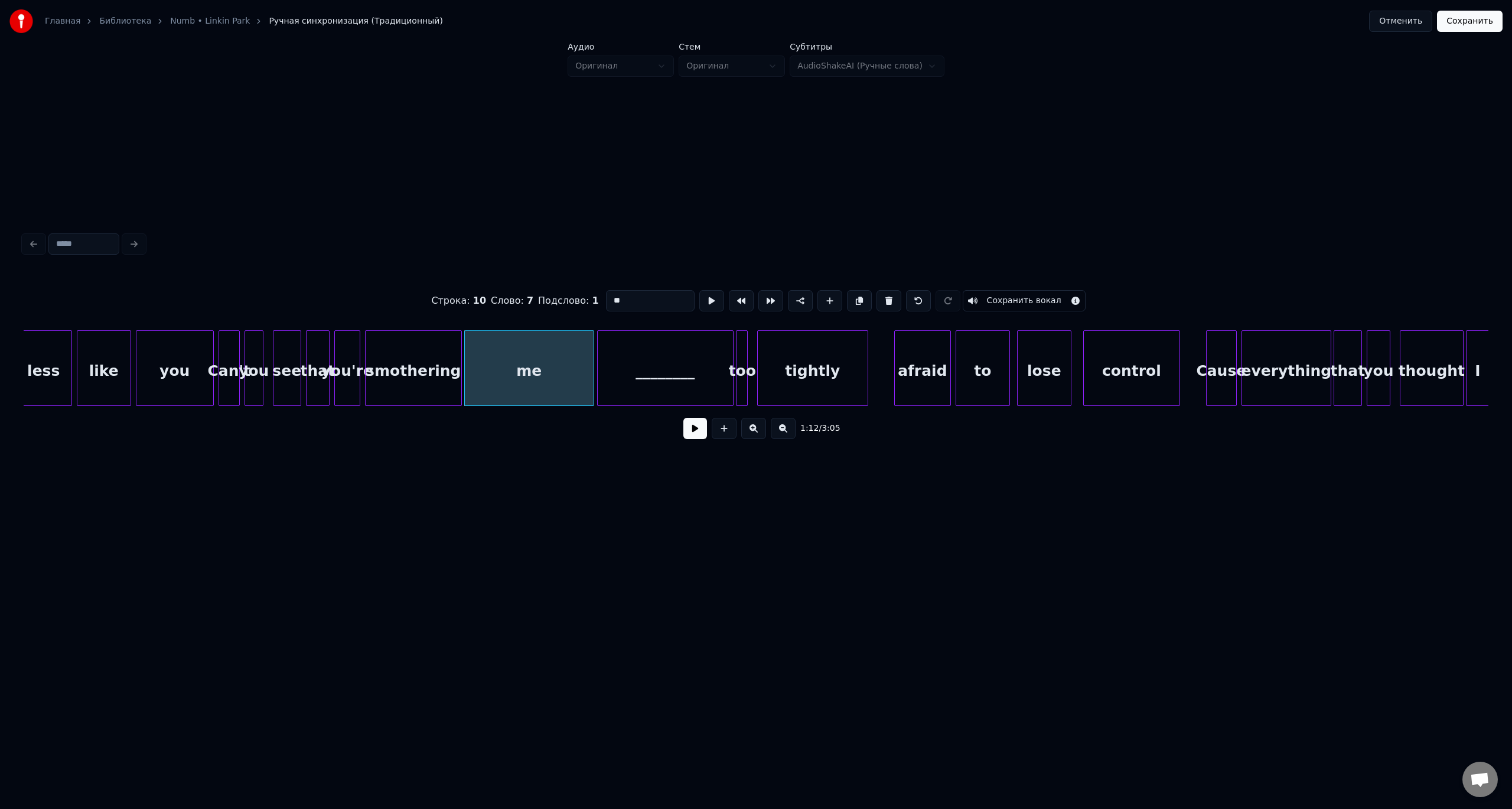
click at [594, 374] on div at bounding box center [592, 368] width 4 height 75
click at [226, 355] on div "Can't" at bounding box center [229, 371] width 20 height 80
type input "*****"
click at [683, 418] on button at bounding box center [695, 429] width 23 height 21
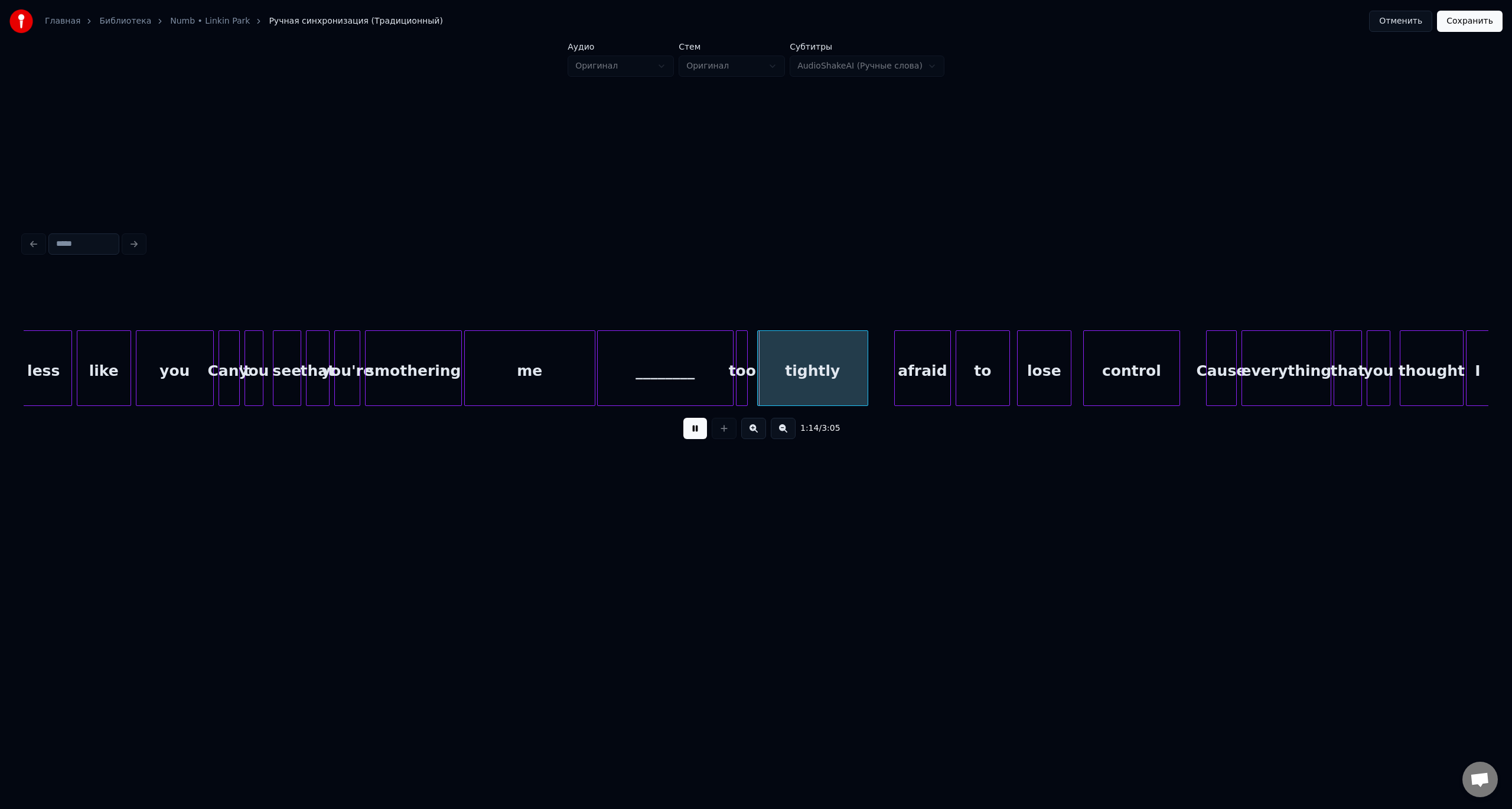
click at [683, 418] on button at bounding box center [695, 429] width 23 height 21
click at [624, 365] on div "________" at bounding box center [666, 371] width 135 height 80
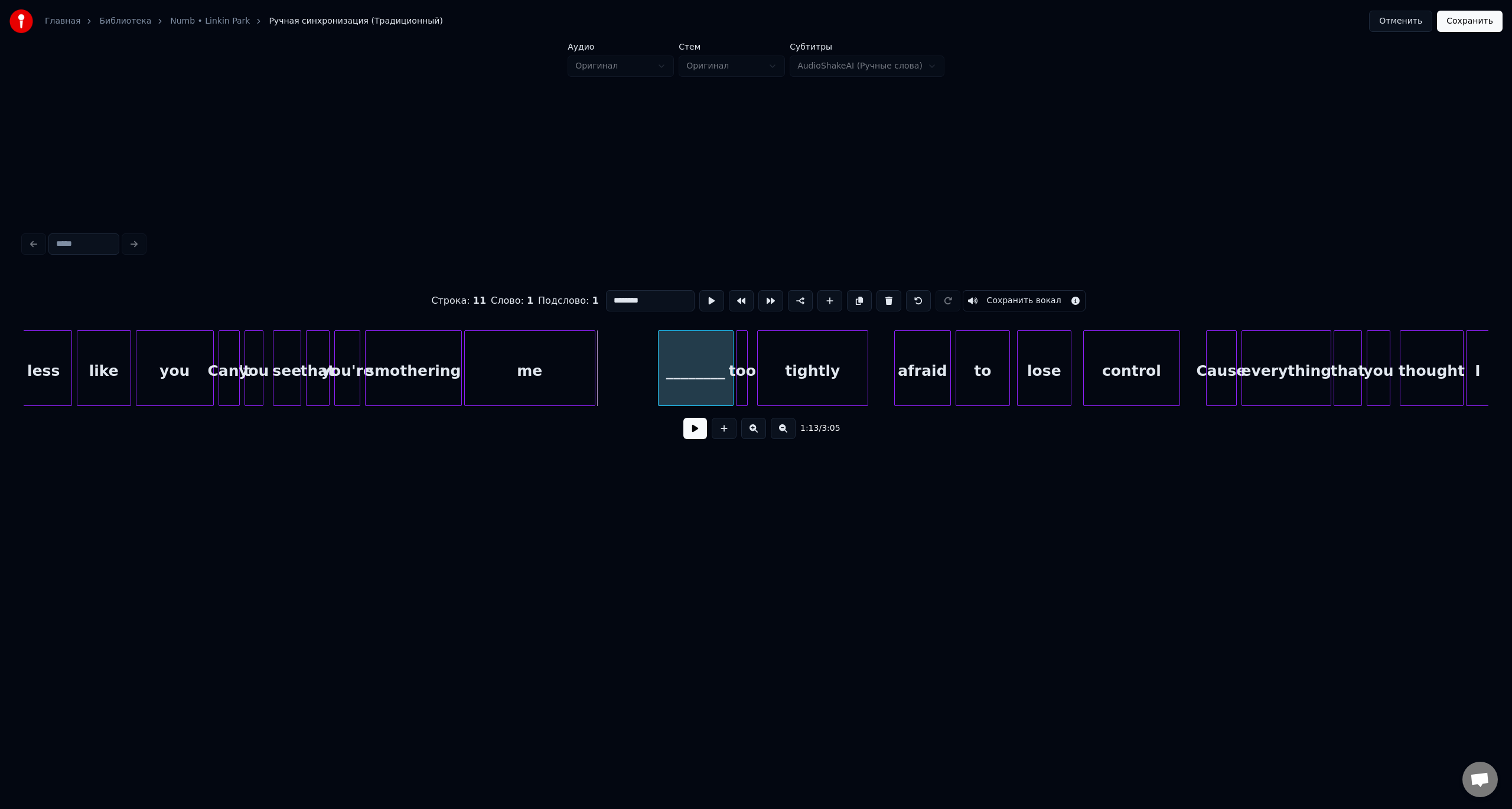
click at [660, 370] on div at bounding box center [661, 368] width 4 height 75
click at [511, 364] on div "me" at bounding box center [530, 371] width 130 height 80
type input "**"
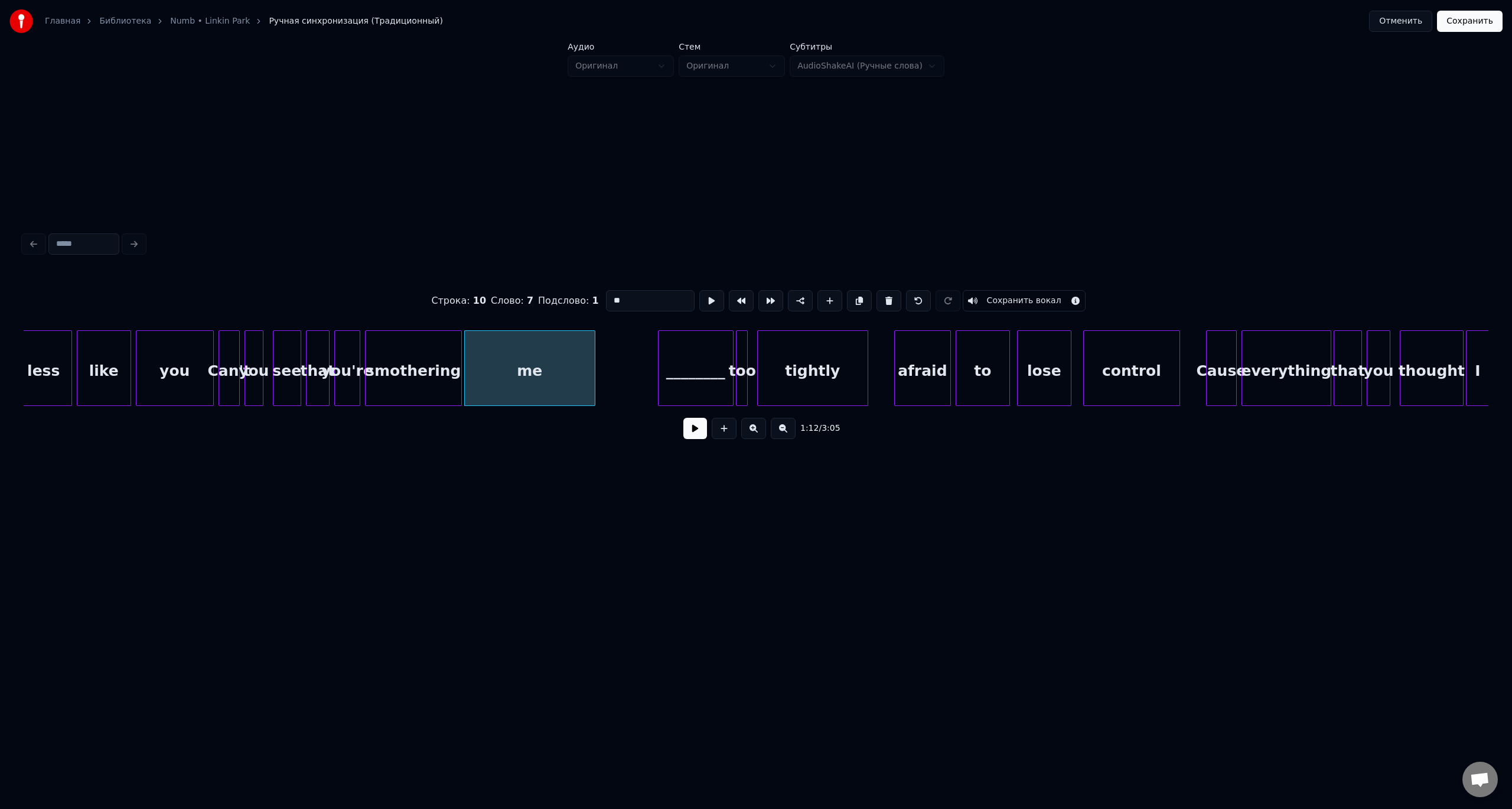
click at [683, 418] on button at bounding box center [695, 429] width 23 height 21
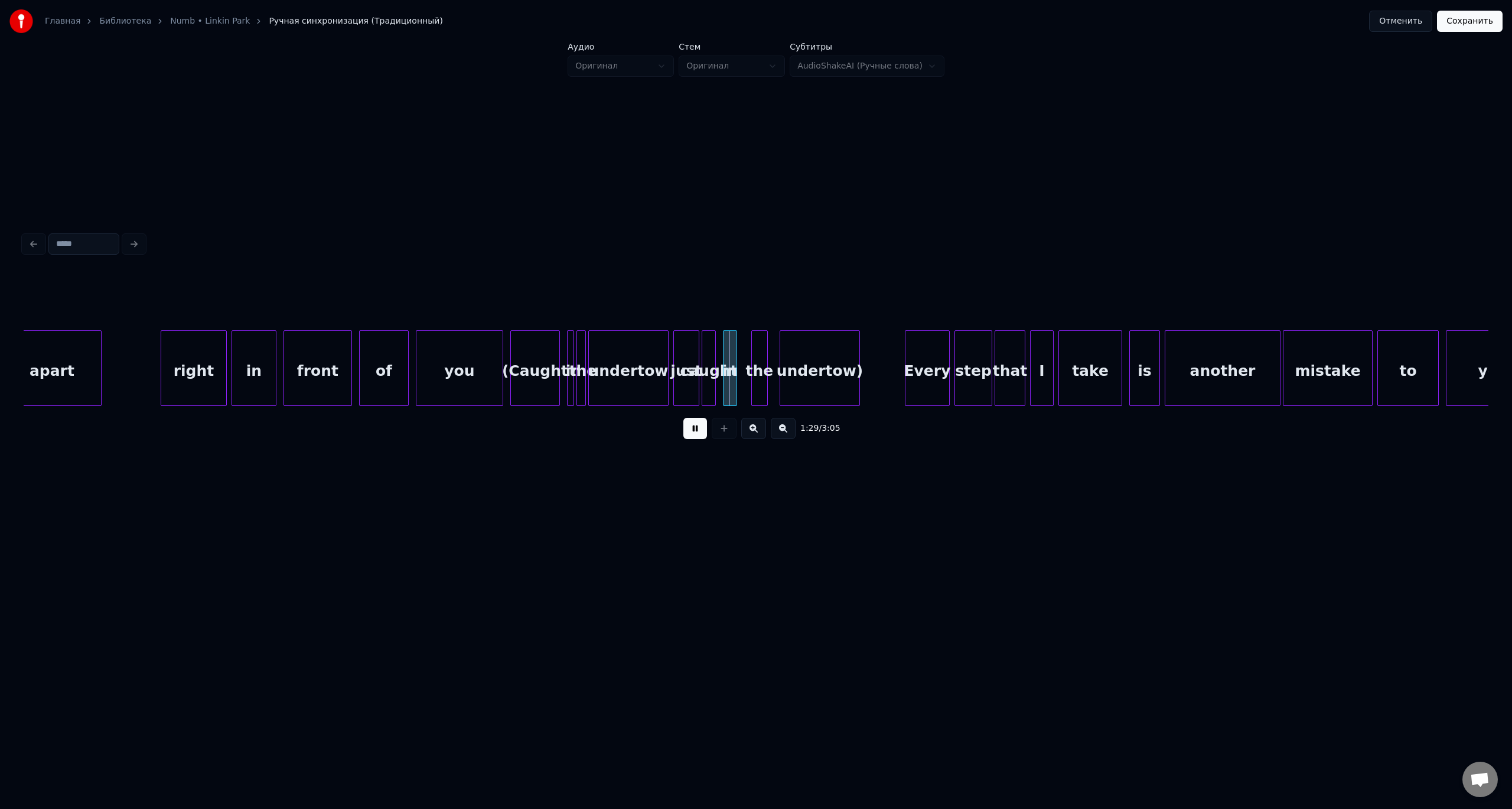
scroll to position [0, 9876]
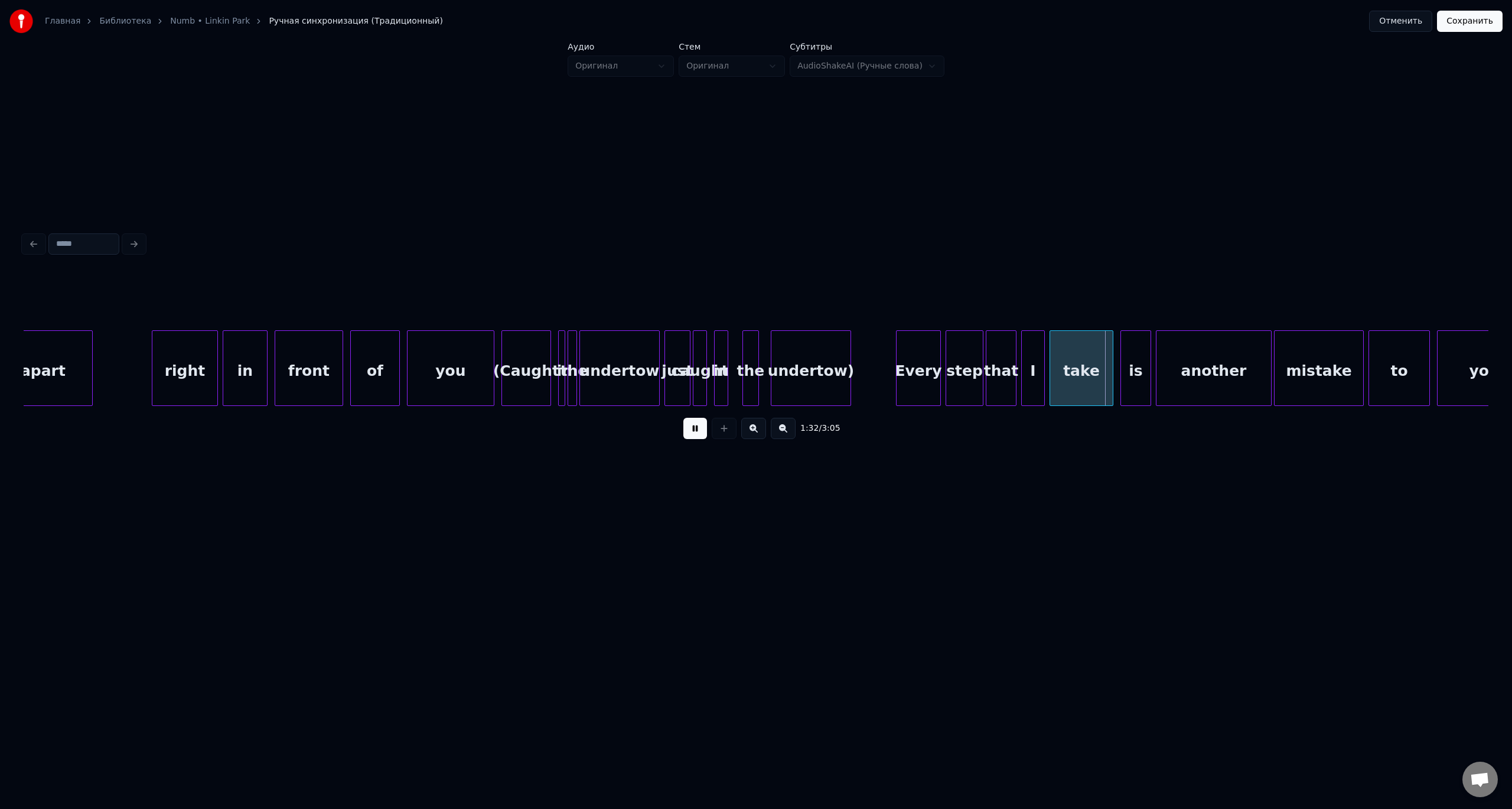
click at [683, 418] on button at bounding box center [695, 429] width 23 height 21
click at [528, 372] on div "(Caught" at bounding box center [526, 371] width 48 height 80
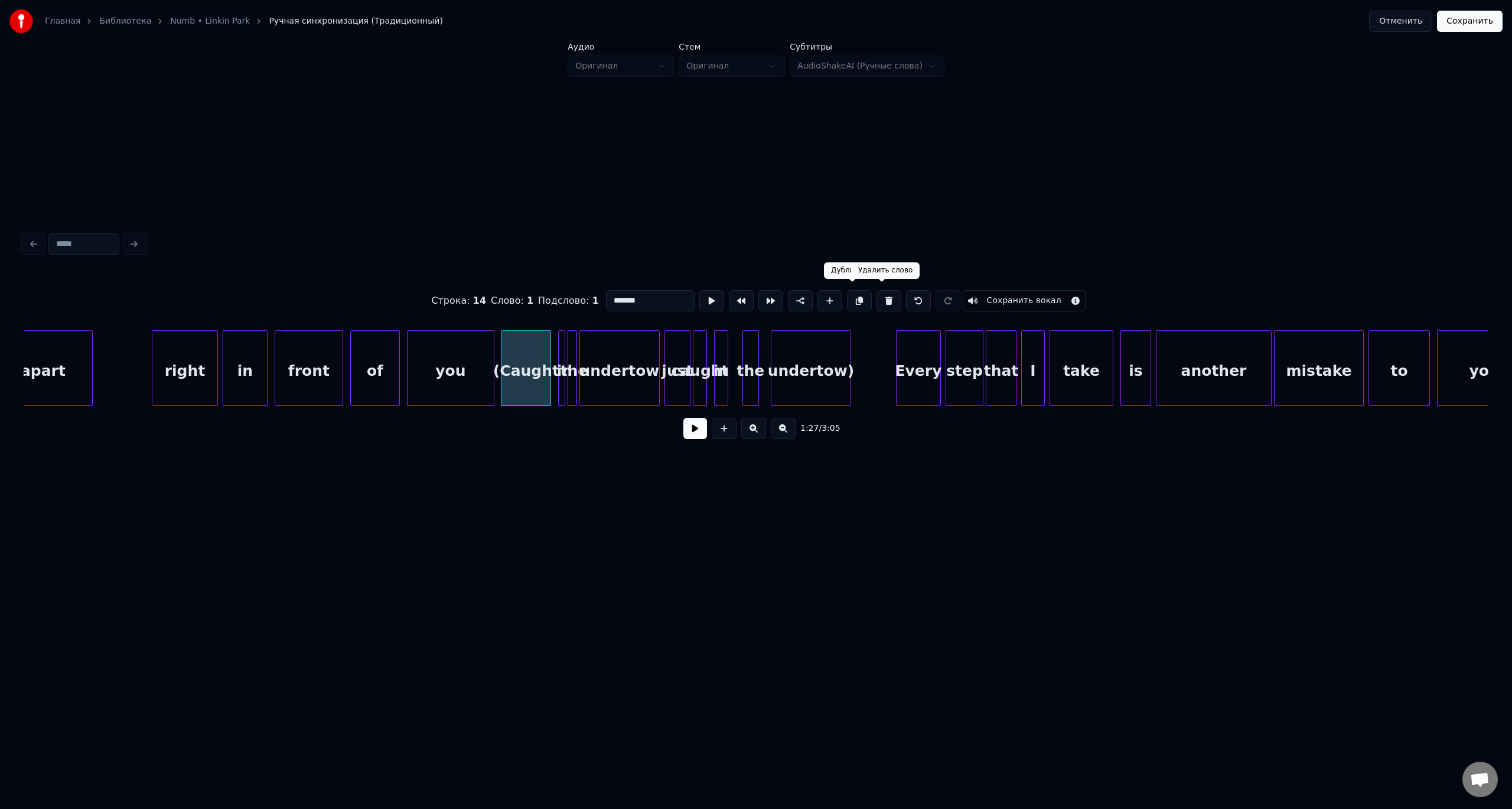
click at [878, 297] on button at bounding box center [889, 301] width 25 height 21
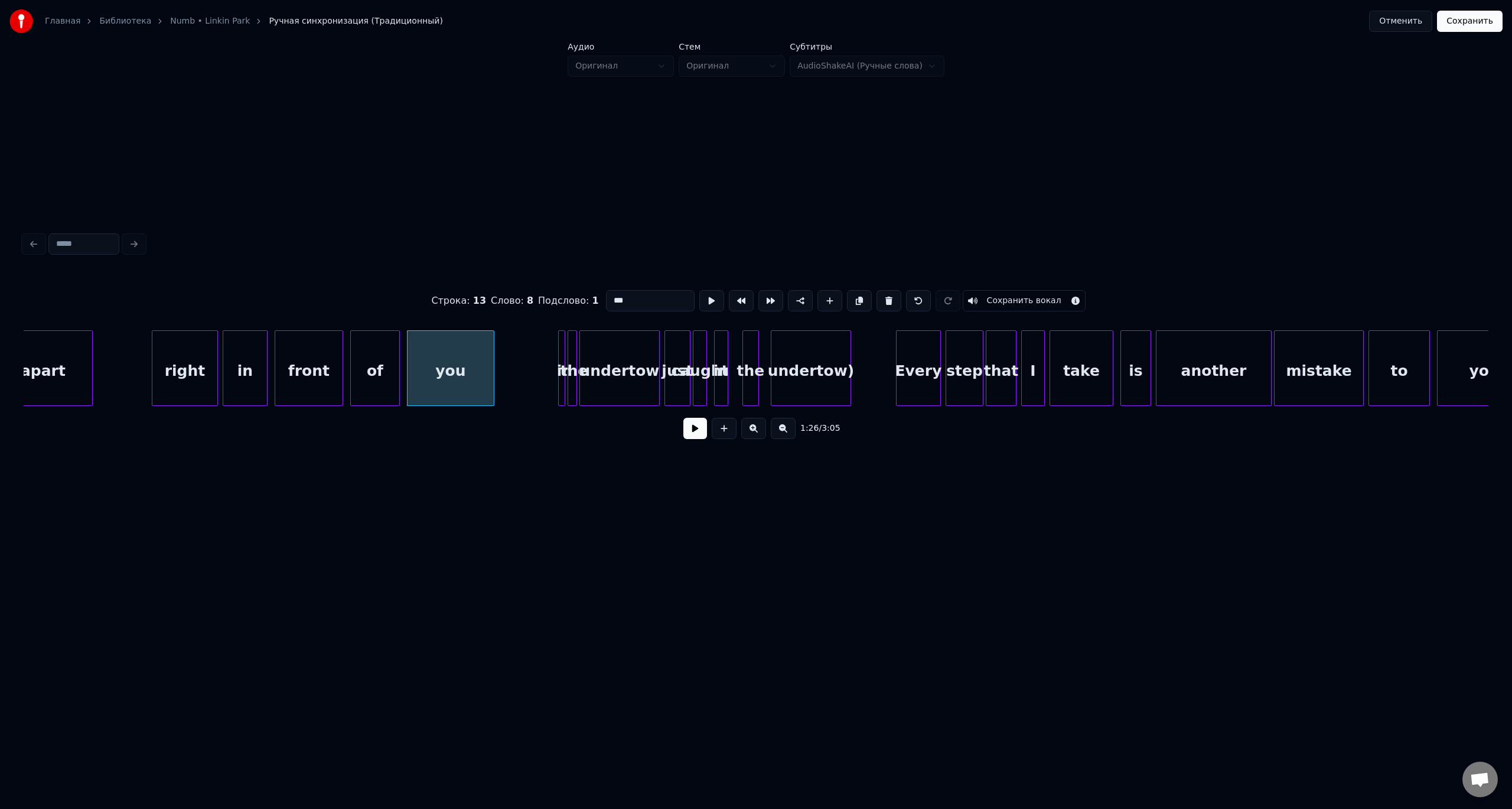
click at [565, 354] on div "in" at bounding box center [565, 371] width 12 height 80
click at [876, 294] on button at bounding box center [889, 301] width 25 height 21
click at [878, 295] on button at bounding box center [889, 301] width 25 height 21
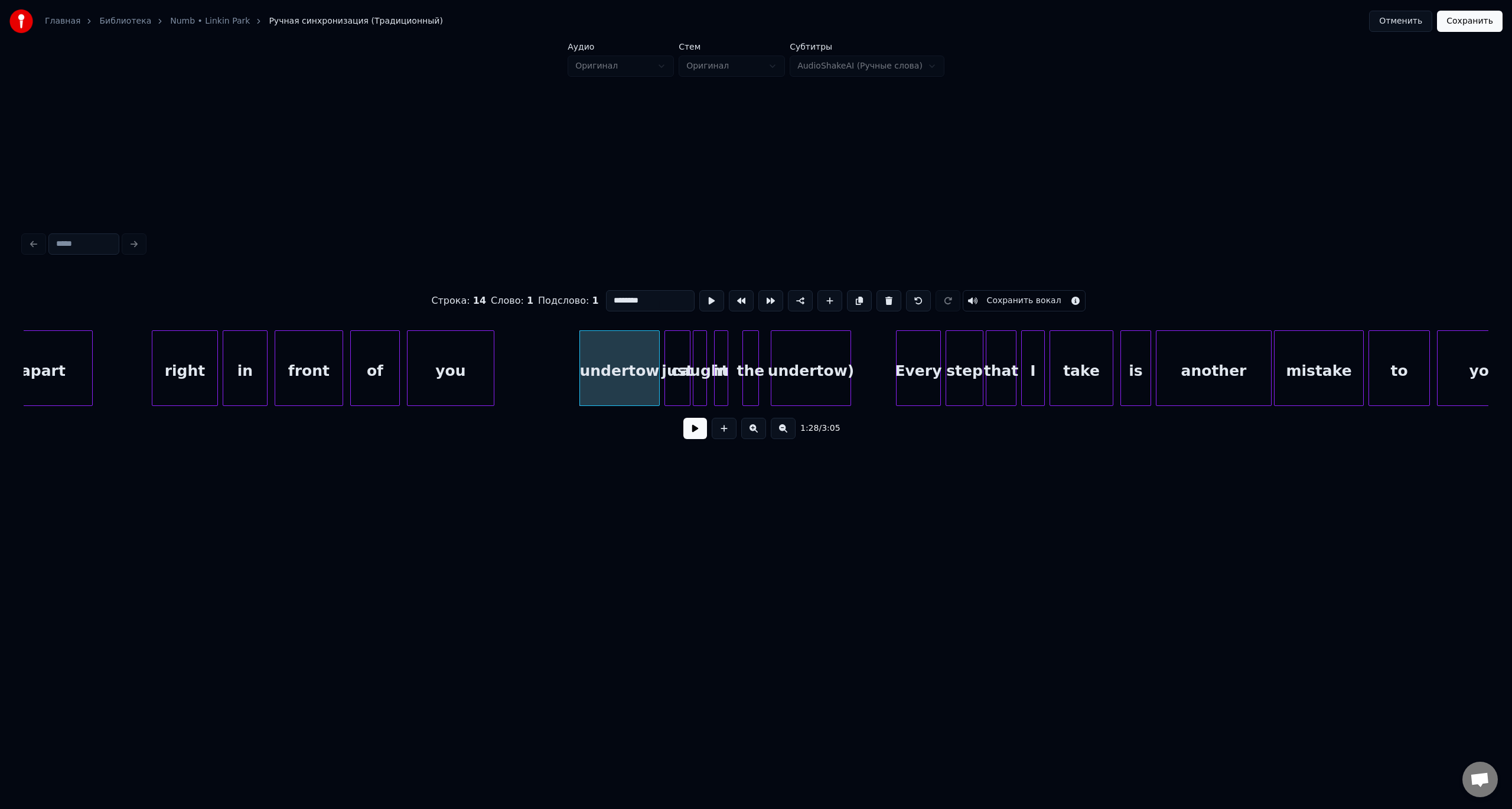
click at [878, 295] on button at bounding box center [889, 301] width 25 height 21
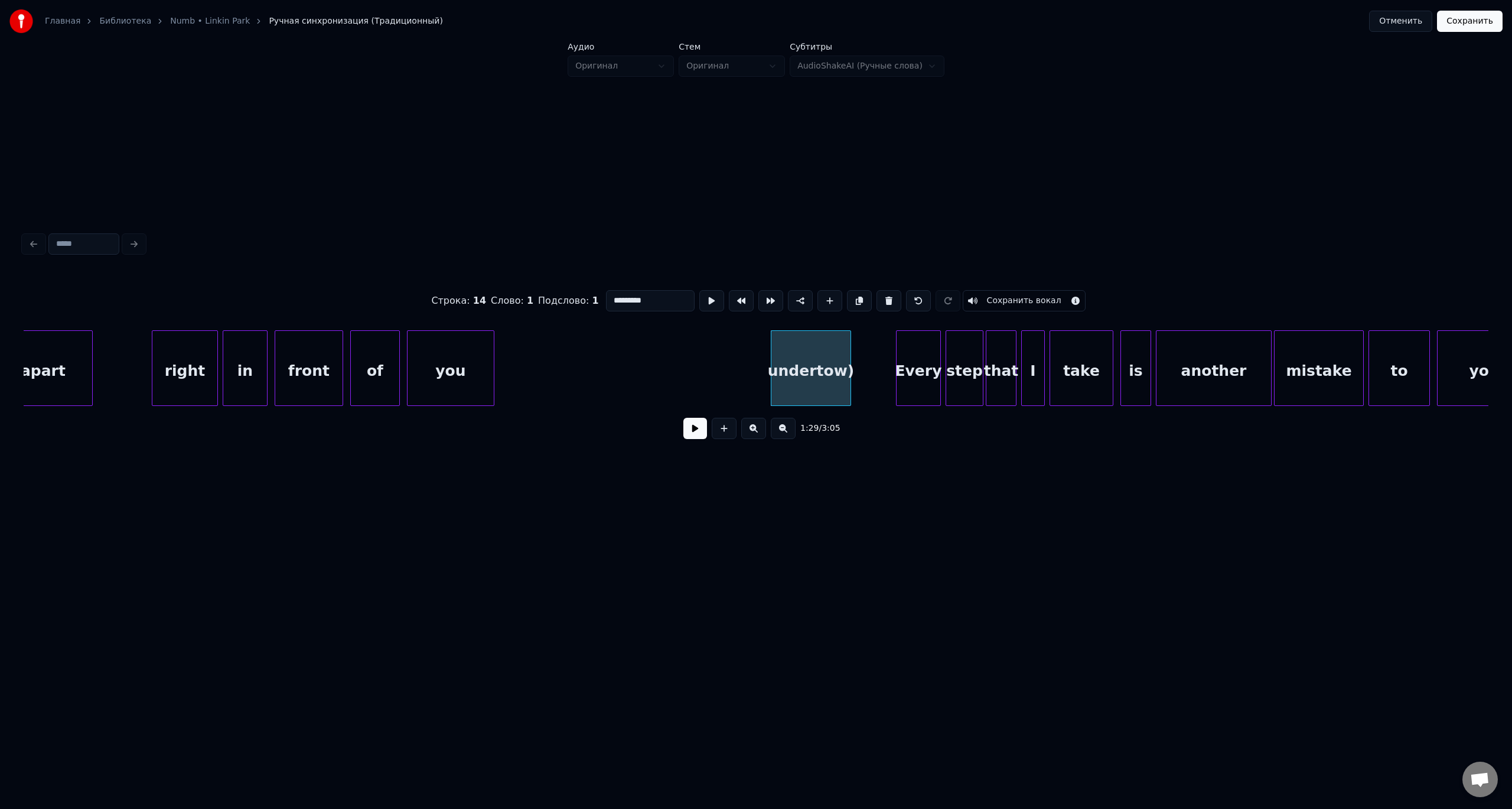
click at [878, 295] on button at bounding box center [889, 301] width 25 height 21
type input "*****"
click at [876, 290] on button at bounding box center [889, 301] width 25 height 21
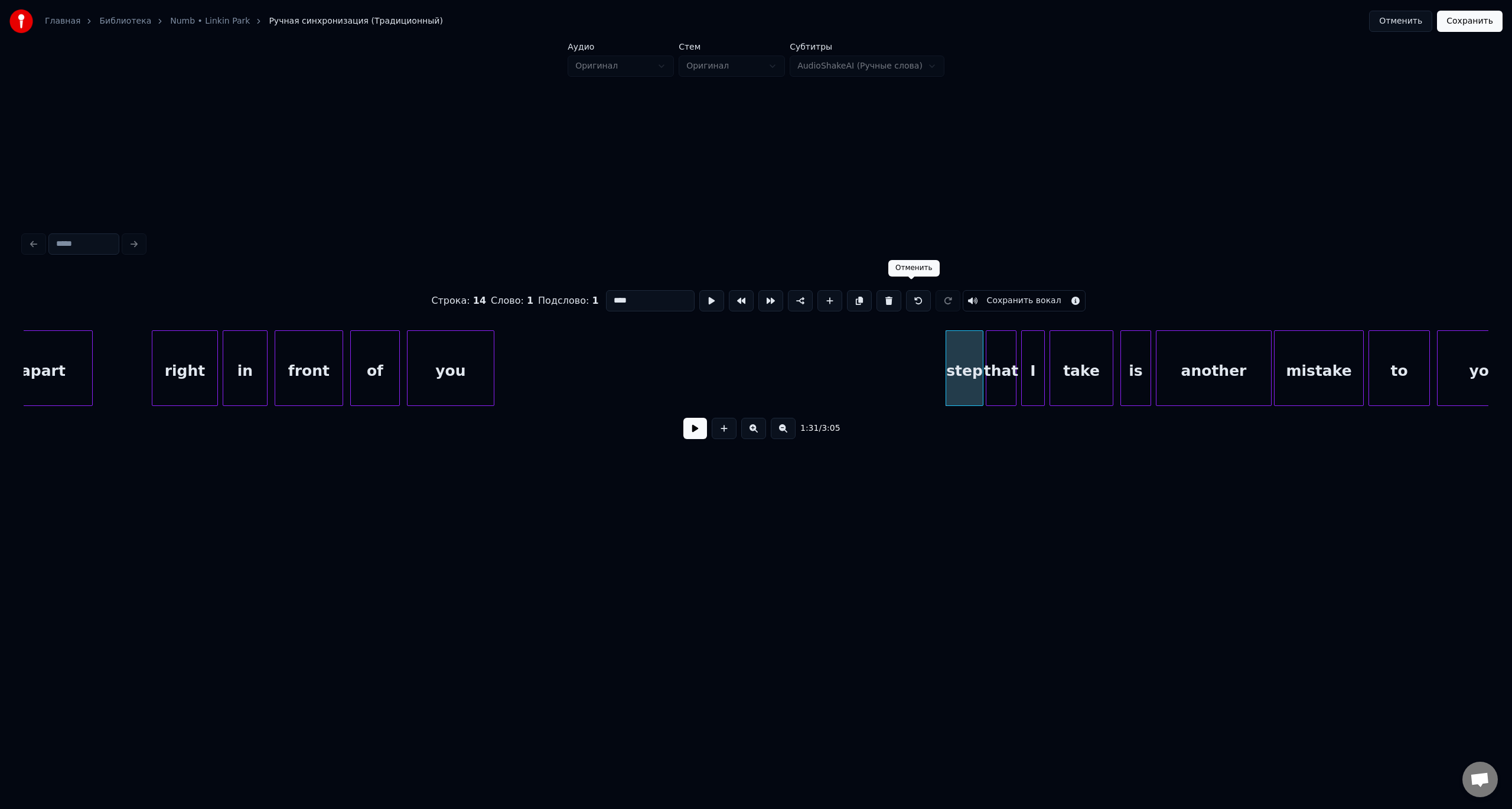
click at [919, 295] on button at bounding box center [919, 301] width 25 height 21
type input "****"
click at [807, 362] on div "apart right in front of you Every step that I take is another mistake to you" at bounding box center [1110, 368] width 21924 height 75
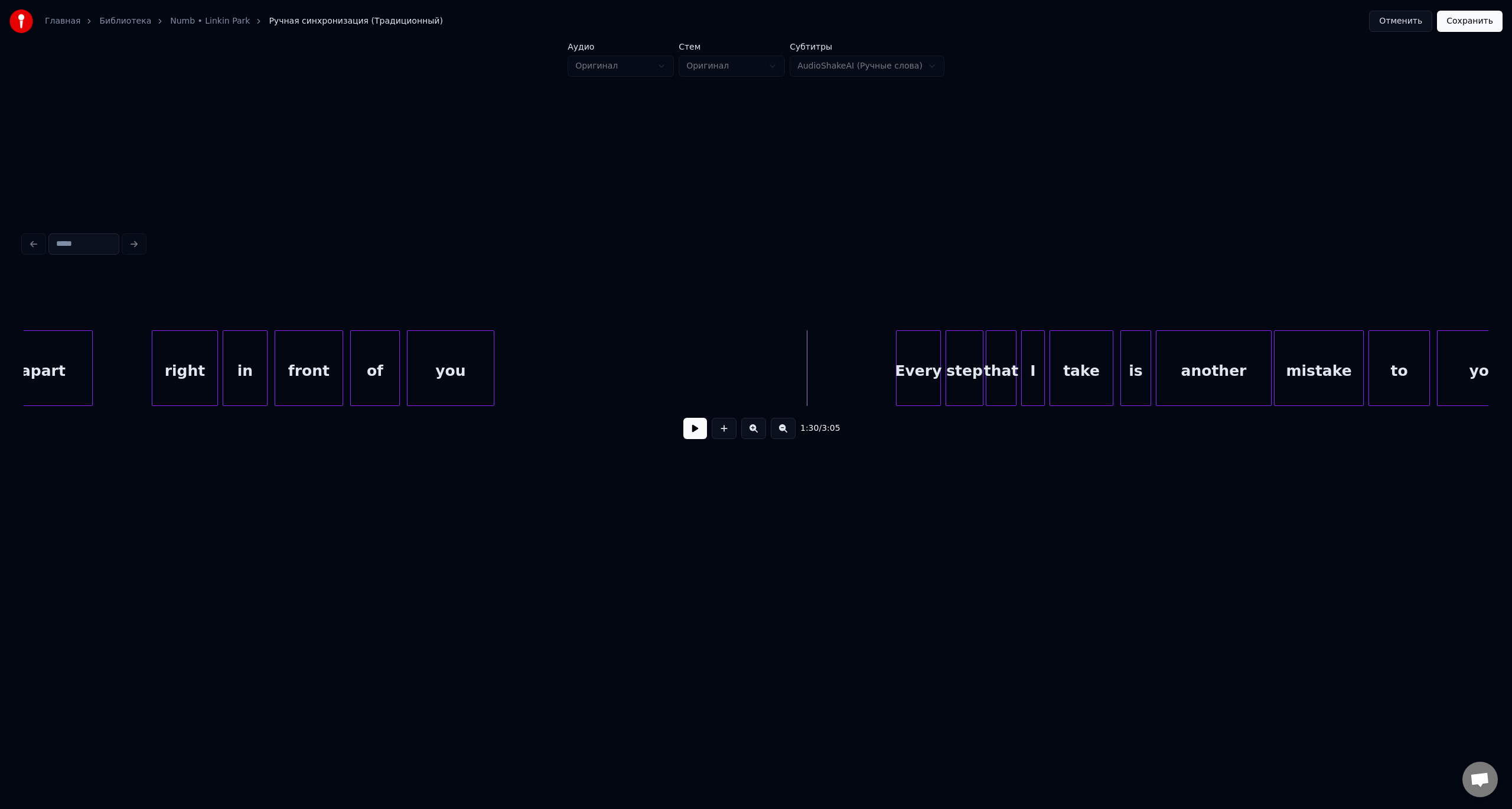
click at [694, 431] on button at bounding box center [695, 429] width 23 height 21
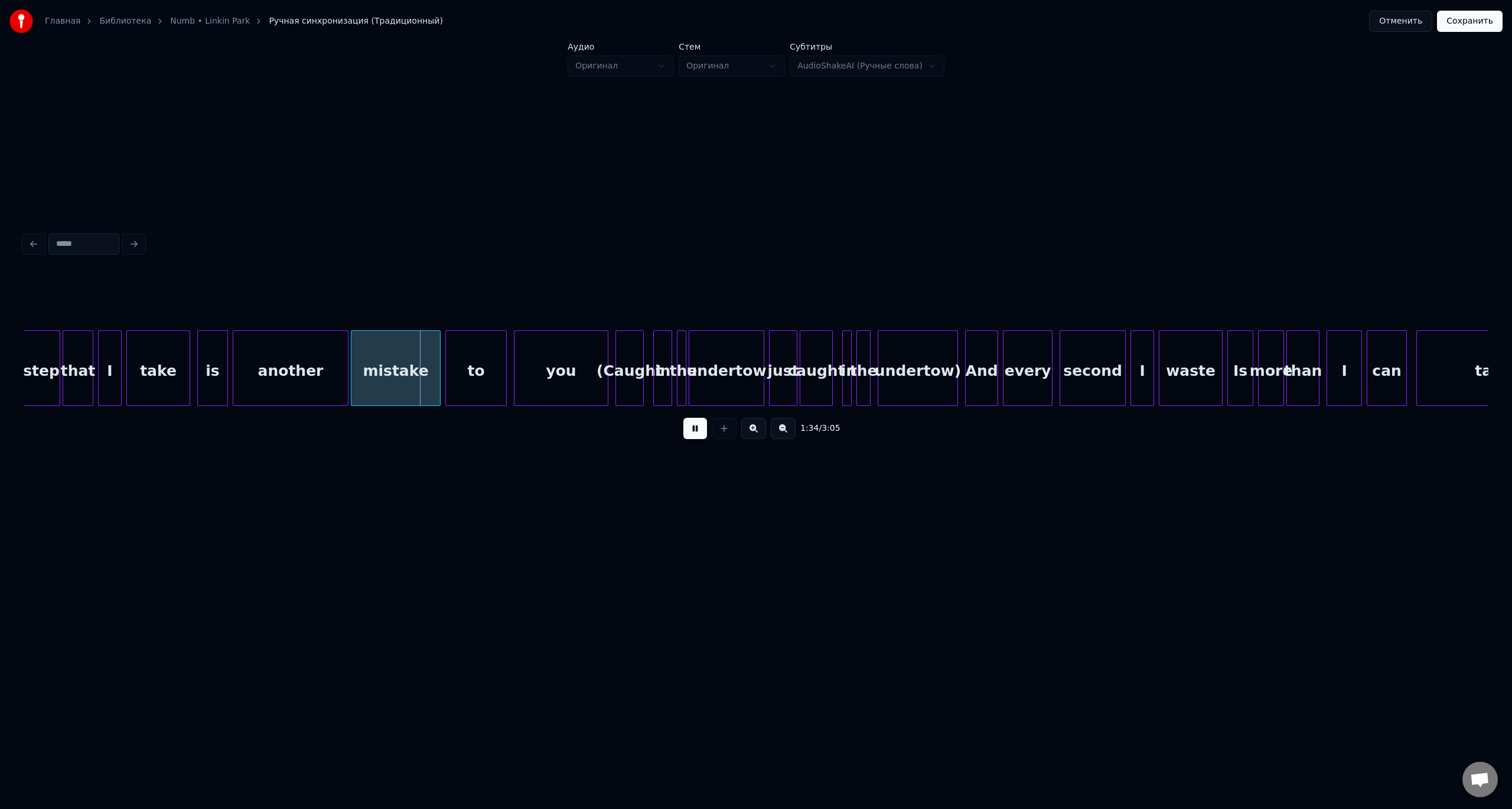
scroll to position [0, 10763]
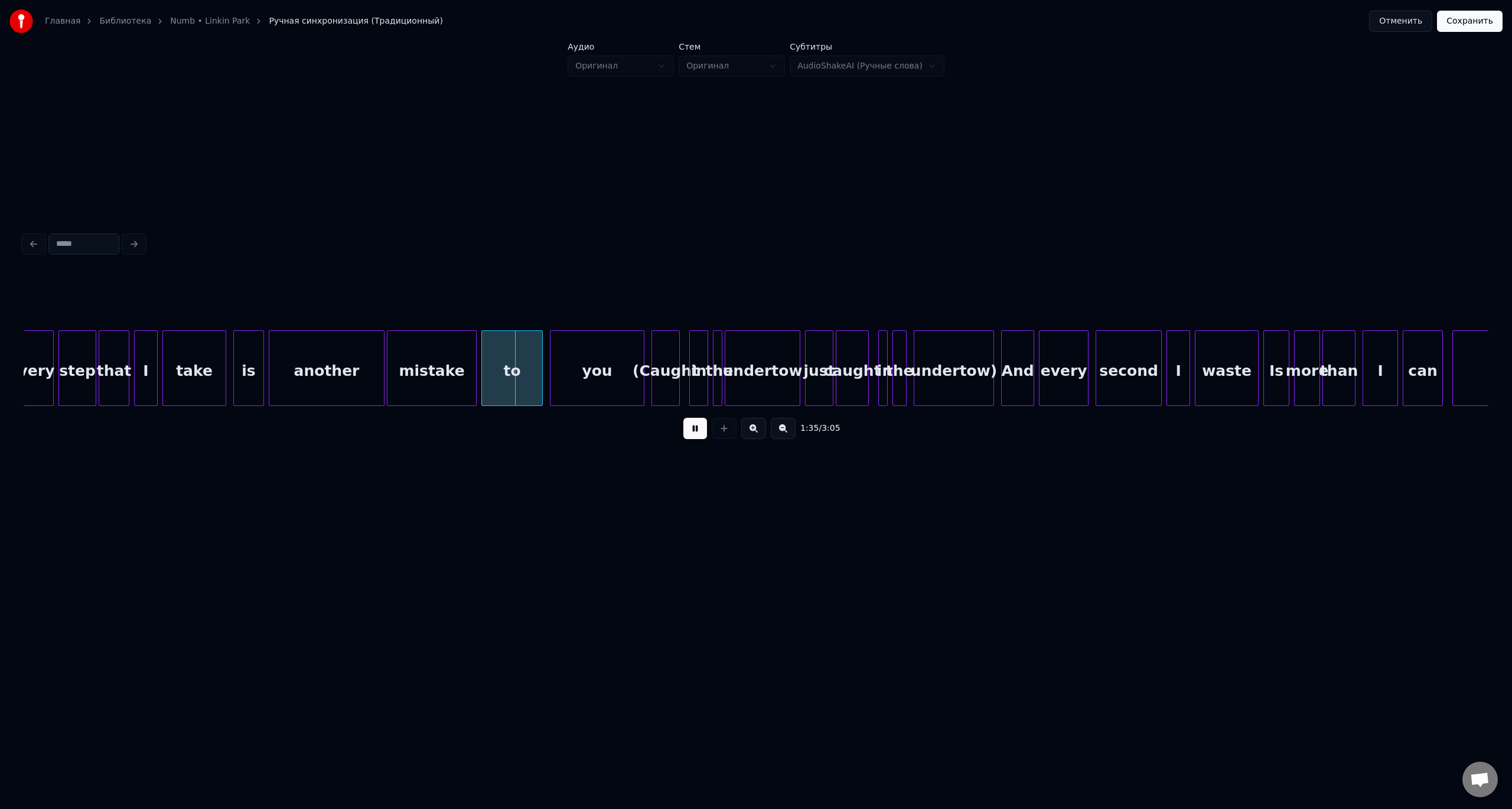
click at [662, 356] on div "(Caught" at bounding box center [666, 371] width 27 height 80
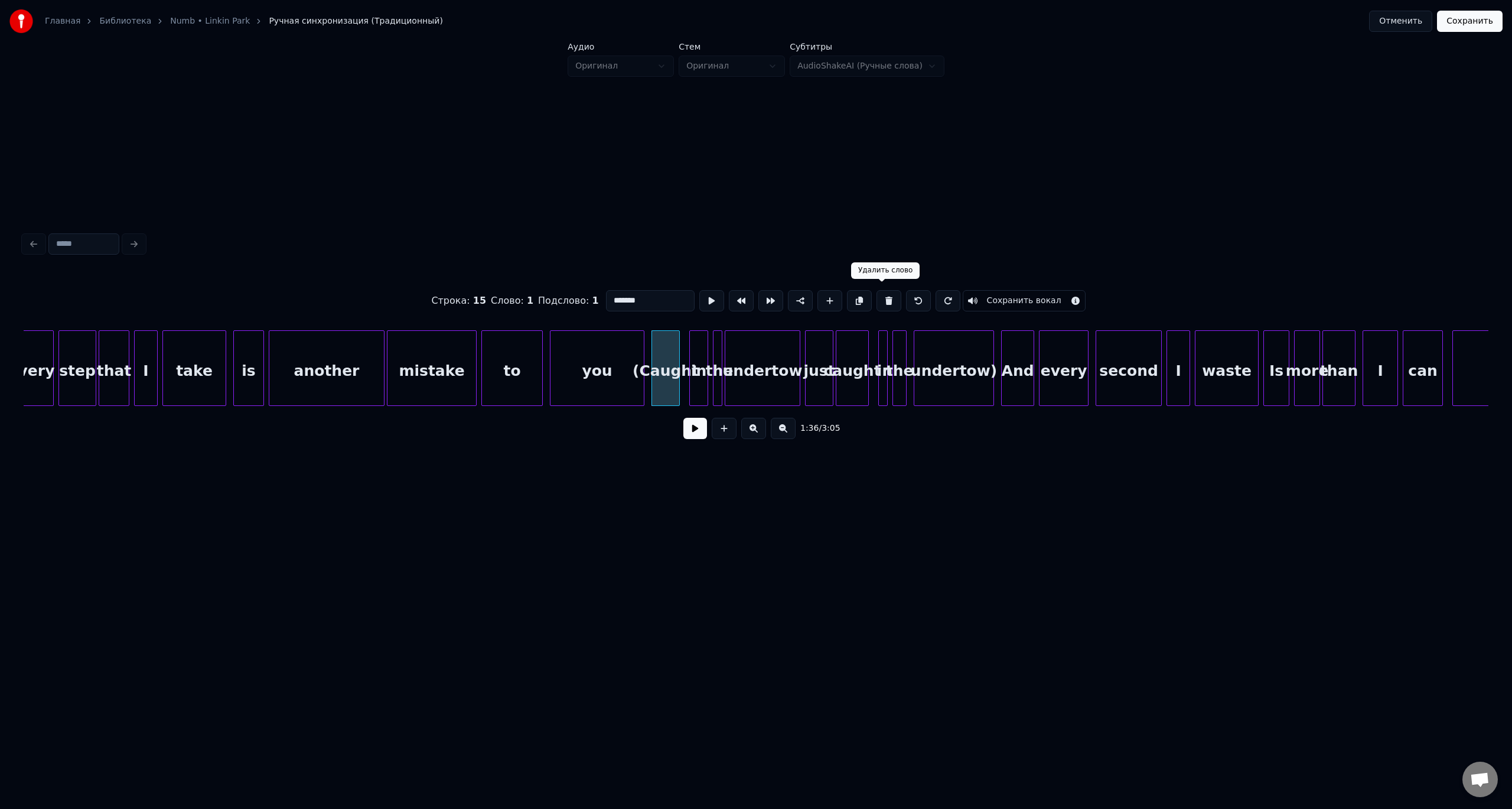
click at [882, 297] on button at bounding box center [889, 301] width 25 height 21
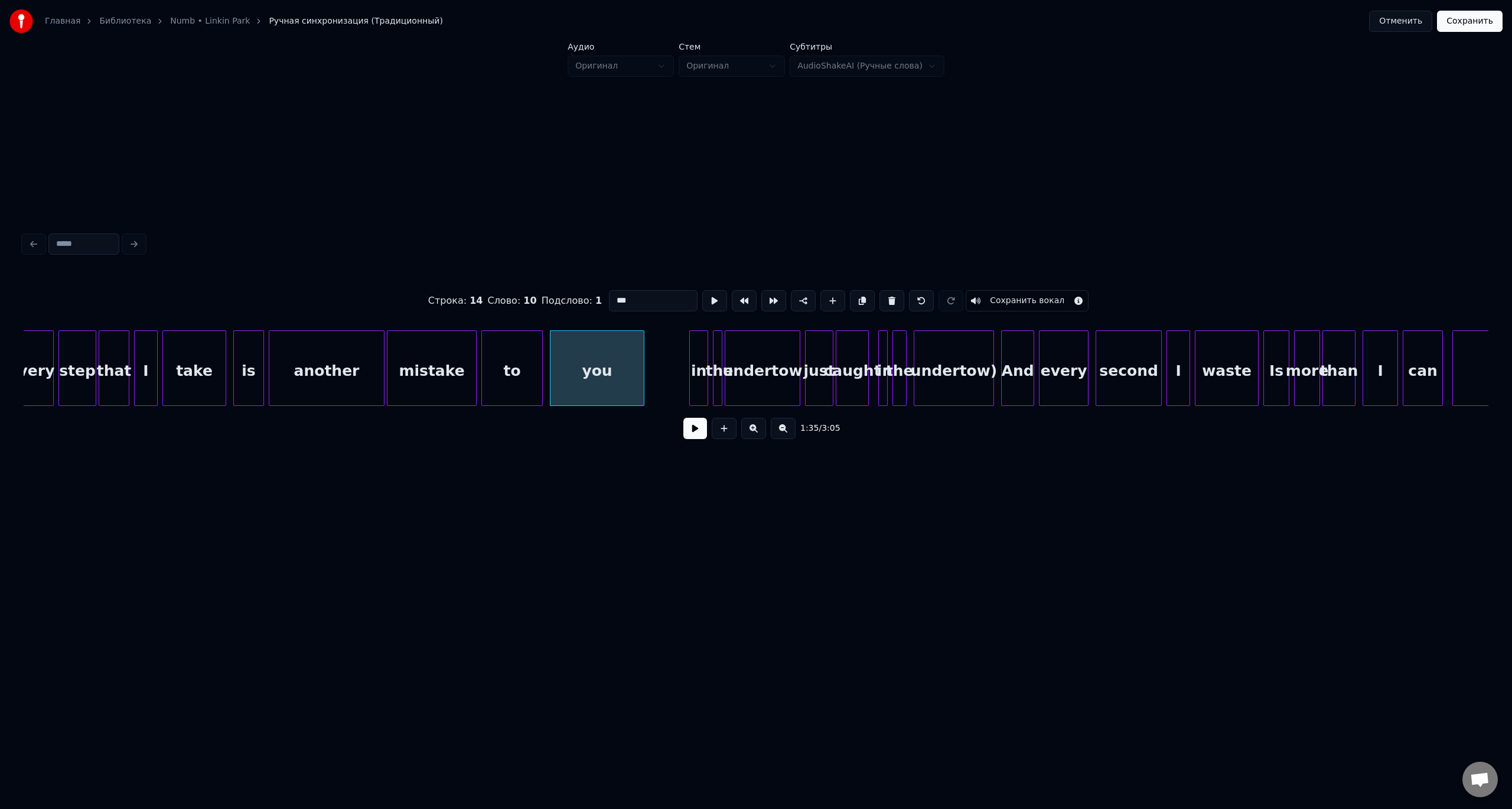
click at [698, 345] on div "in" at bounding box center [698, 371] width 17 height 80
click at [884, 295] on button at bounding box center [889, 301] width 25 height 21
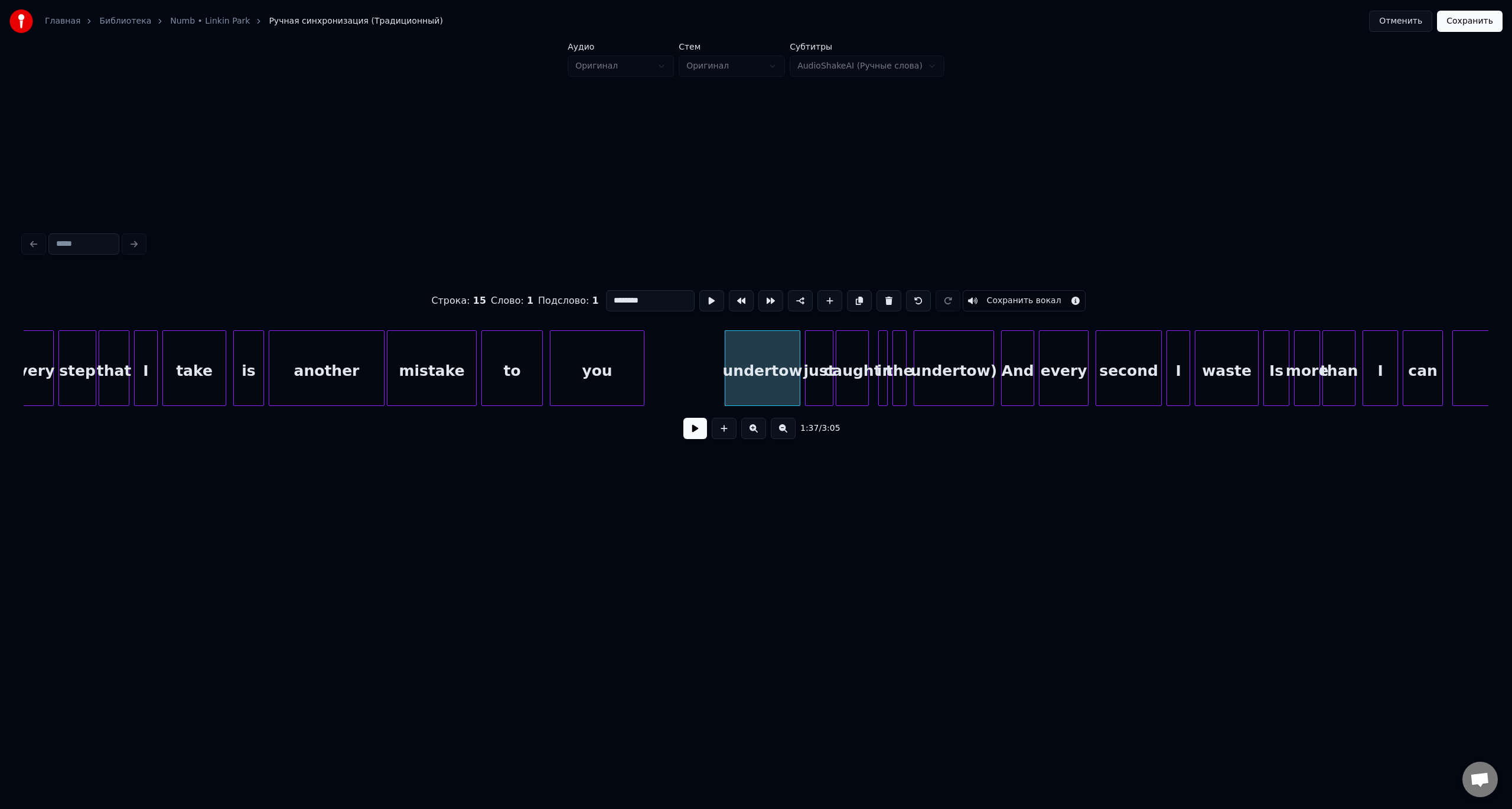
click at [884, 295] on button at bounding box center [889, 301] width 25 height 21
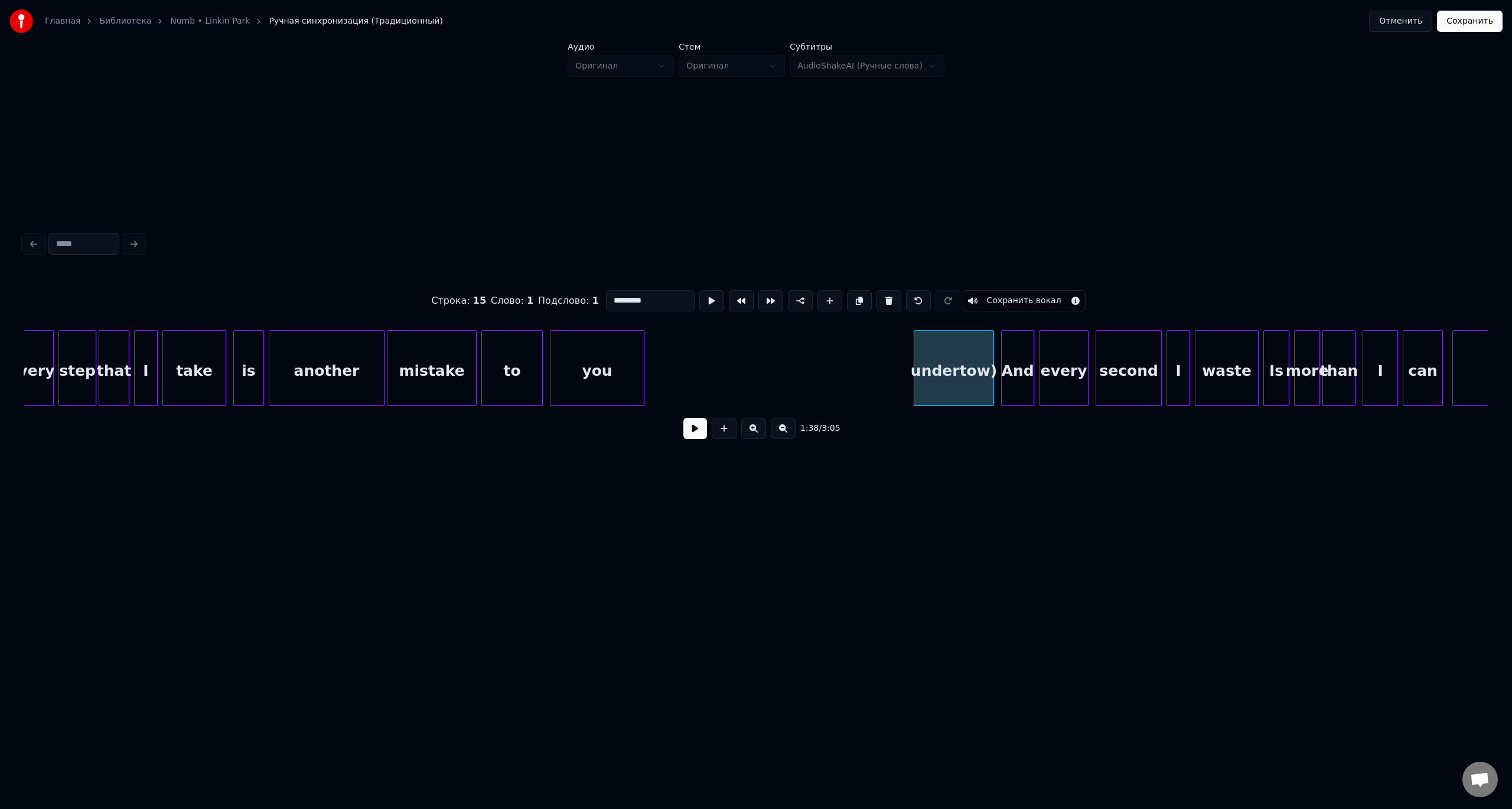
click at [884, 295] on button at bounding box center [889, 301] width 25 height 21
type input "***"
click at [770, 367] on div "step that I take is another mistake to you And every second I waste Is more tha…" at bounding box center [222, 368] width 21924 height 75
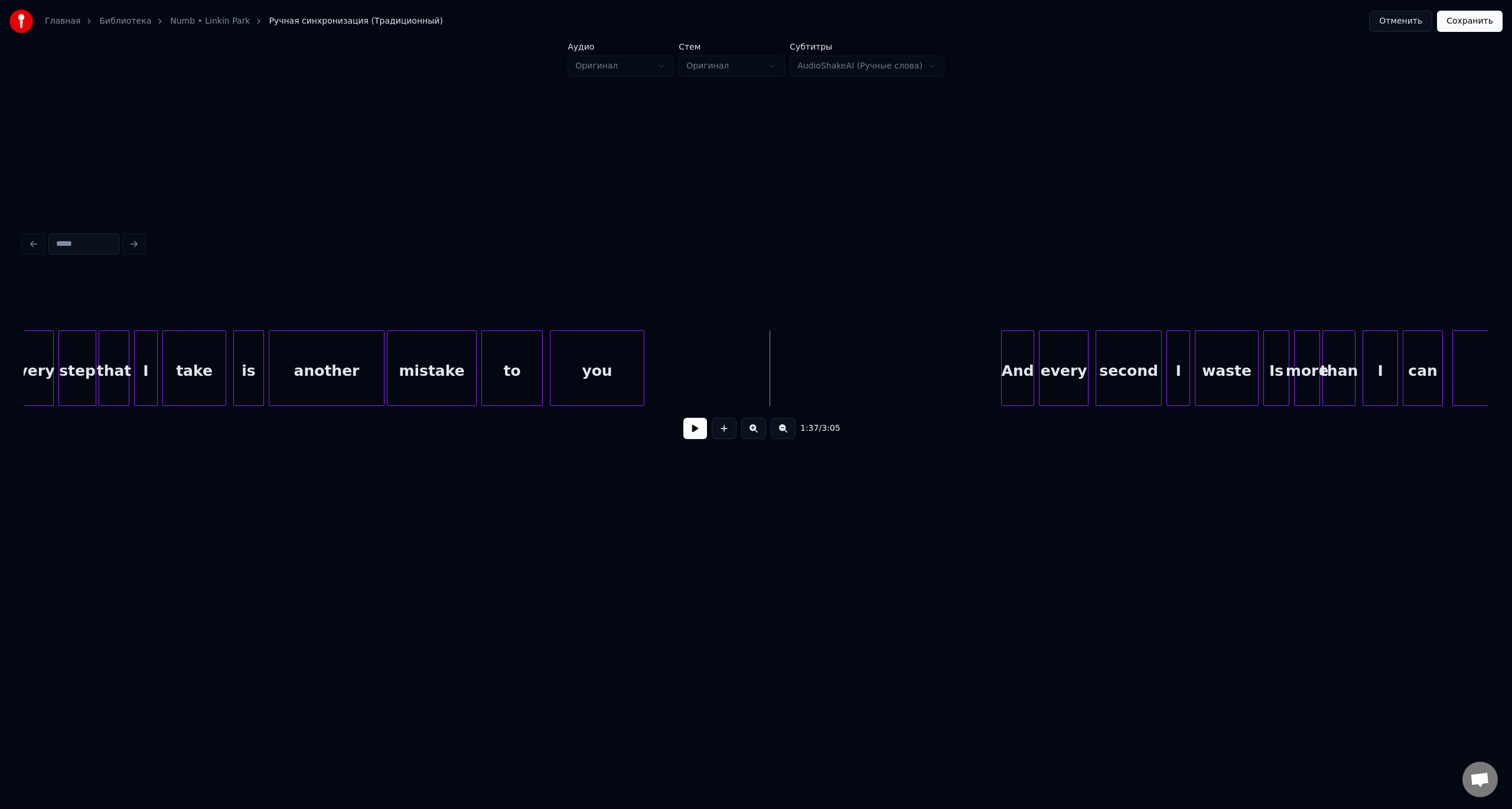
click at [695, 432] on button at bounding box center [695, 429] width 23 height 21
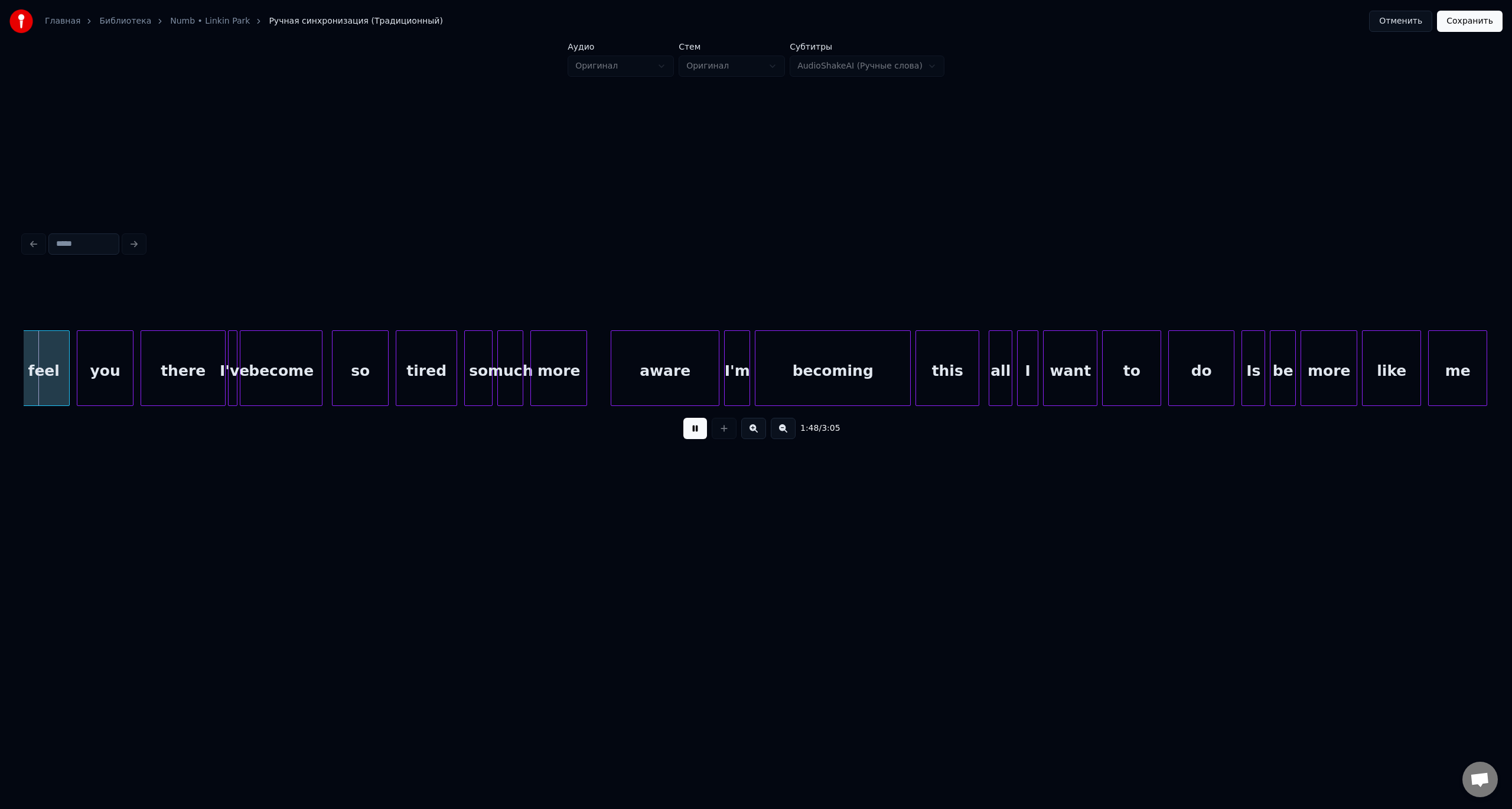
scroll to position [0, 12787]
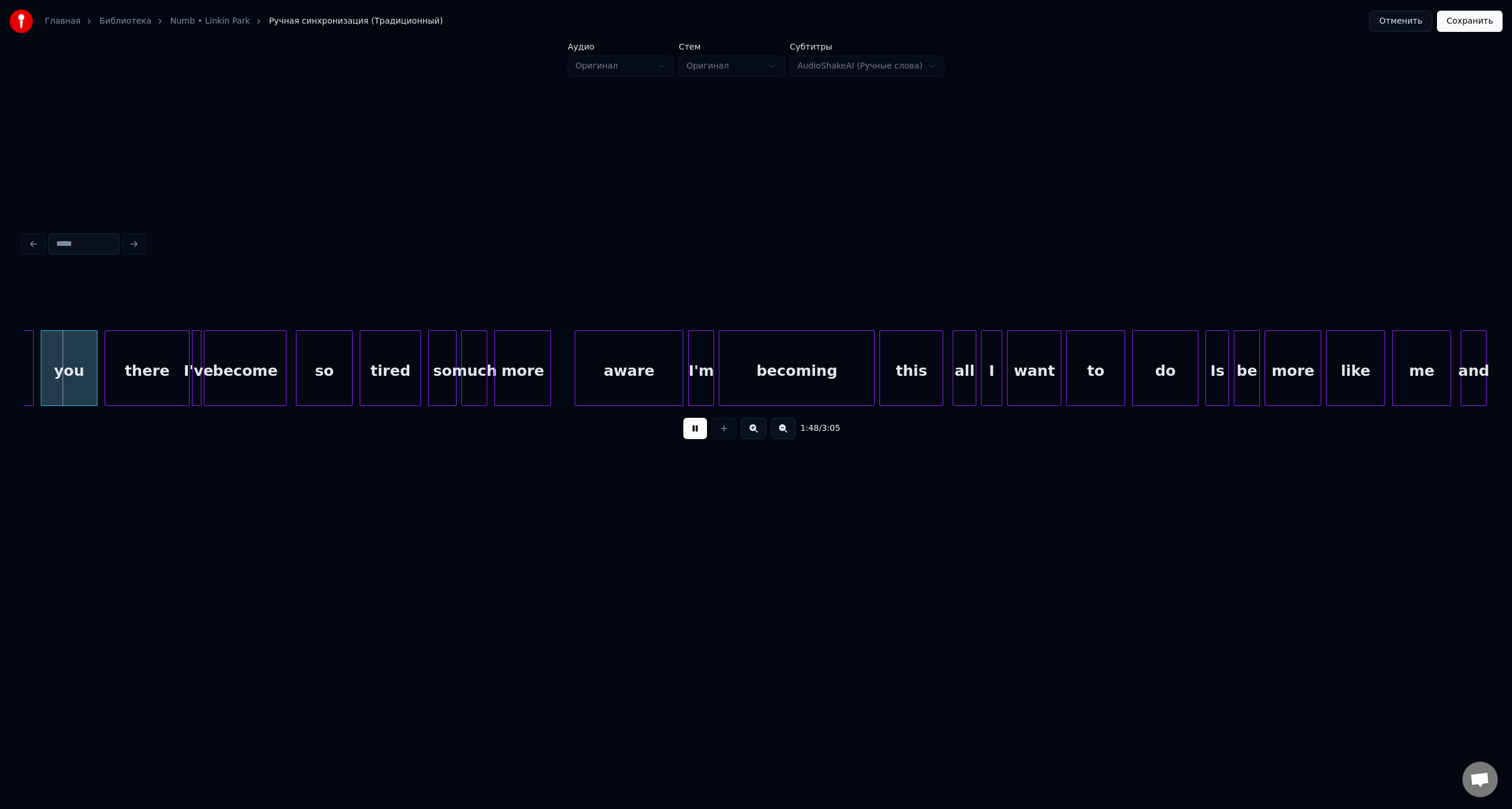
click at [702, 435] on button at bounding box center [695, 429] width 23 height 21
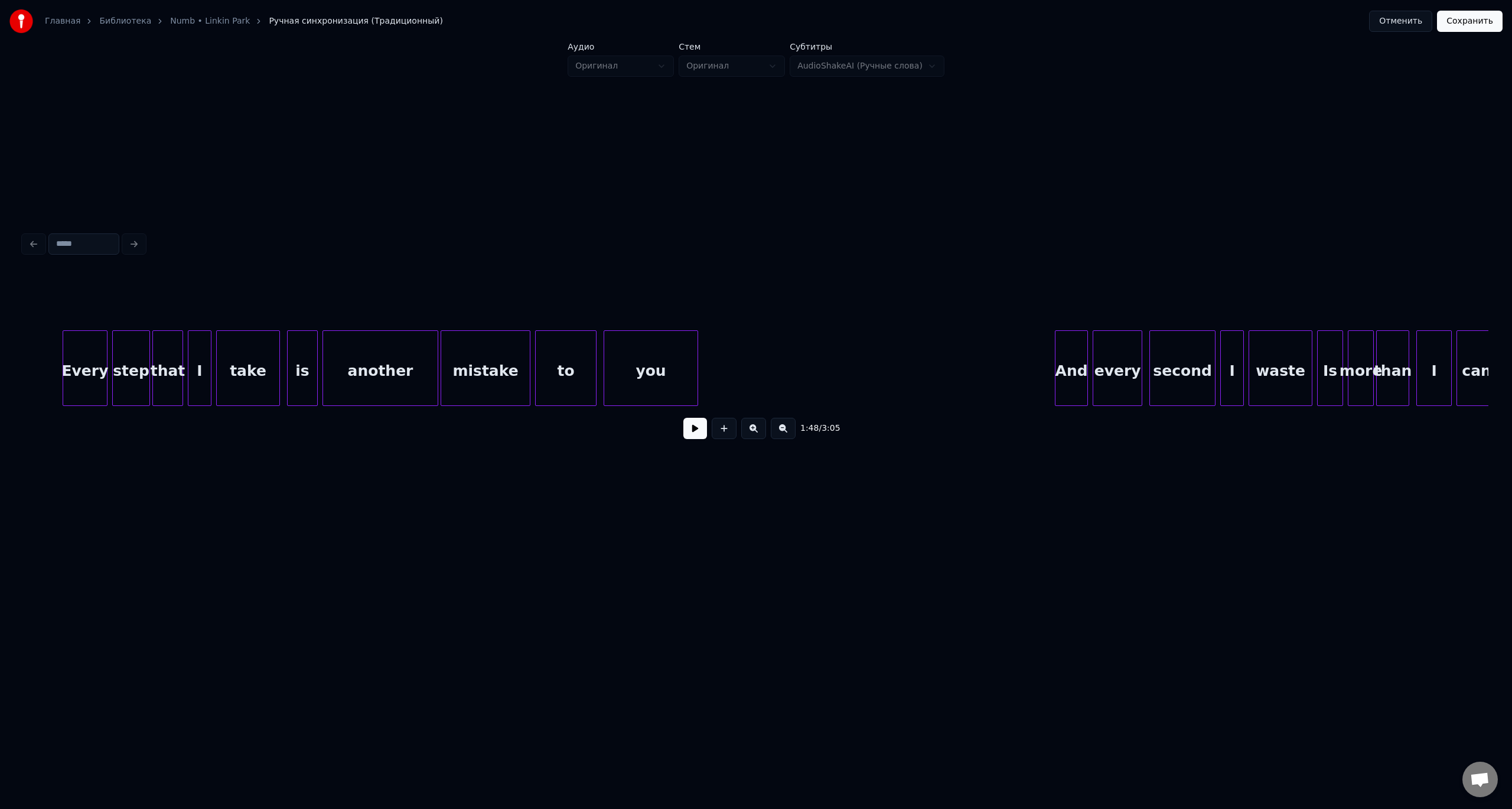
scroll to position [0, 10656]
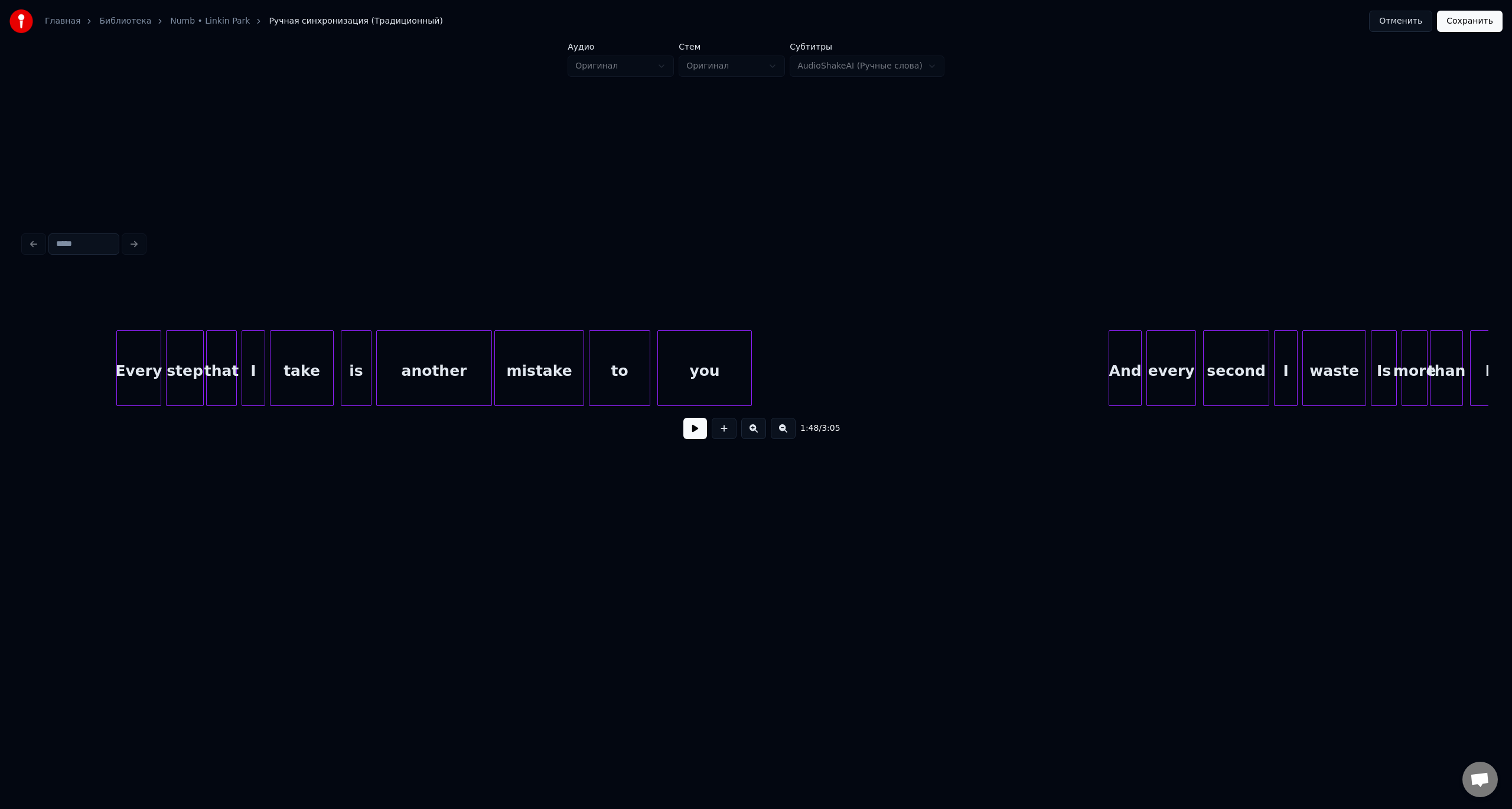
click at [700, 371] on div "you" at bounding box center [704, 371] width 93 height 80
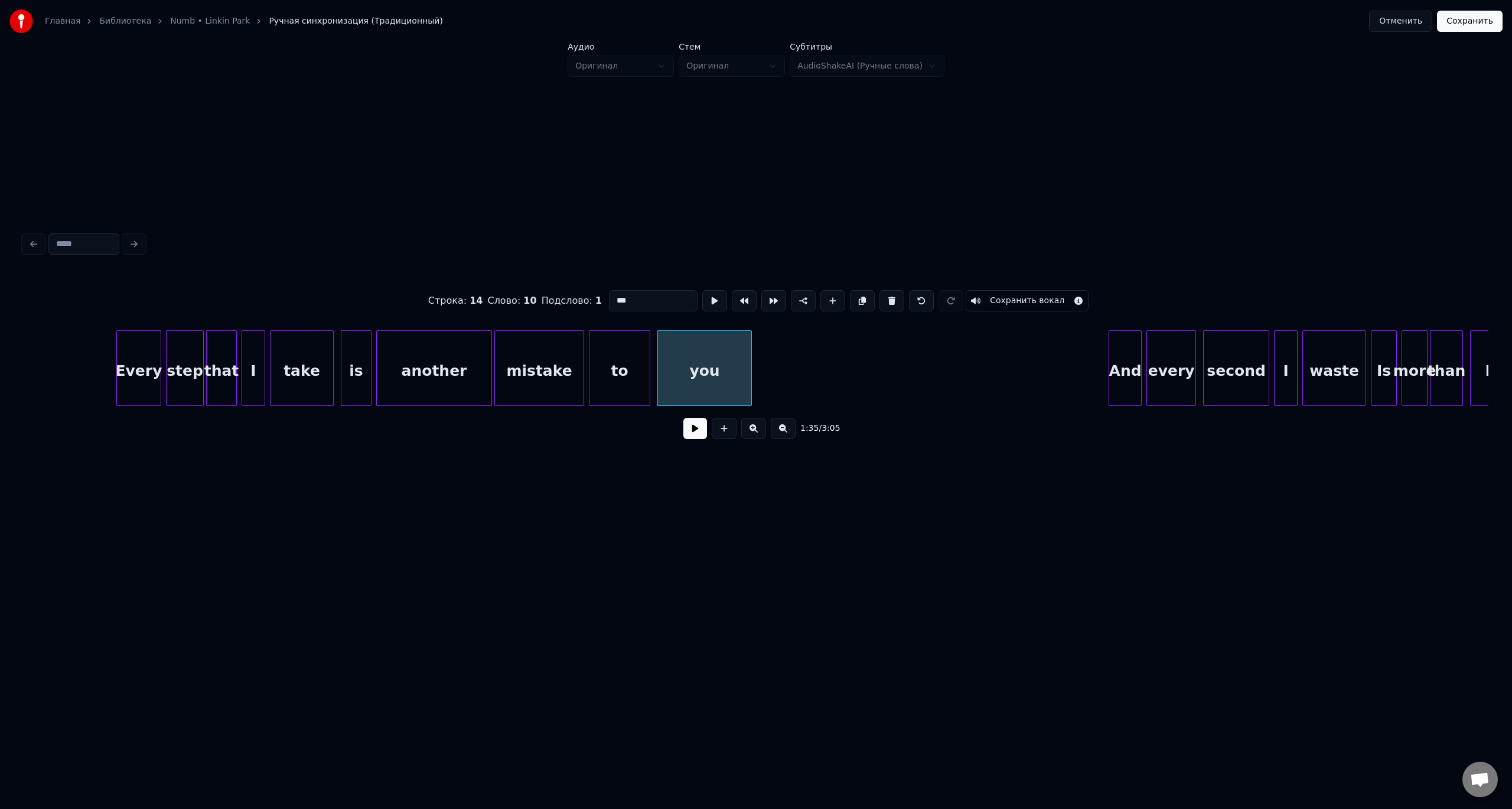
click at [683, 418] on button at bounding box center [695, 429] width 23 height 21
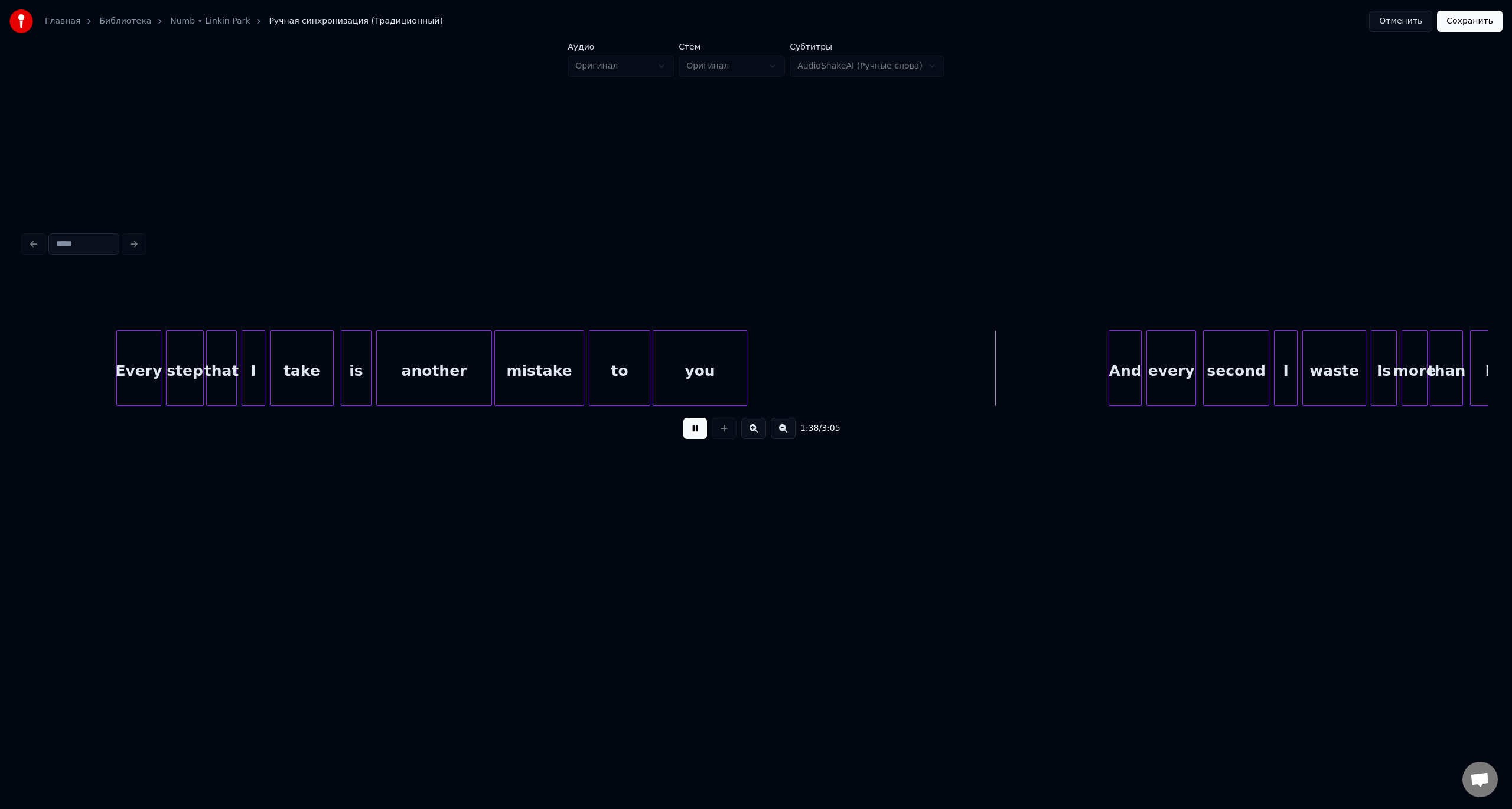
click at [747, 374] on div "you" at bounding box center [700, 368] width 95 height 75
click at [1042, 375] on div at bounding box center [1040, 368] width 4 height 75
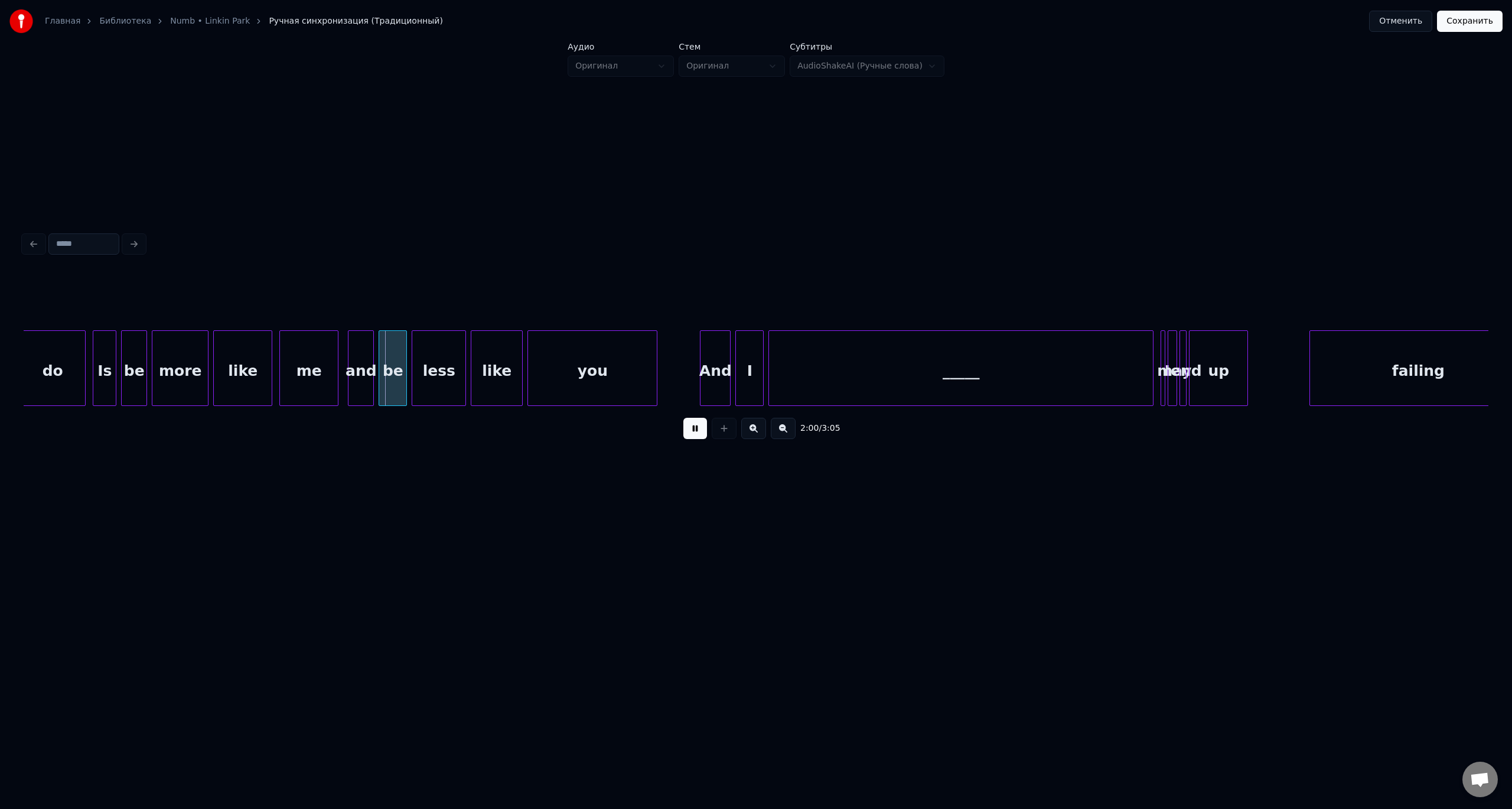
scroll to position [0, 13918]
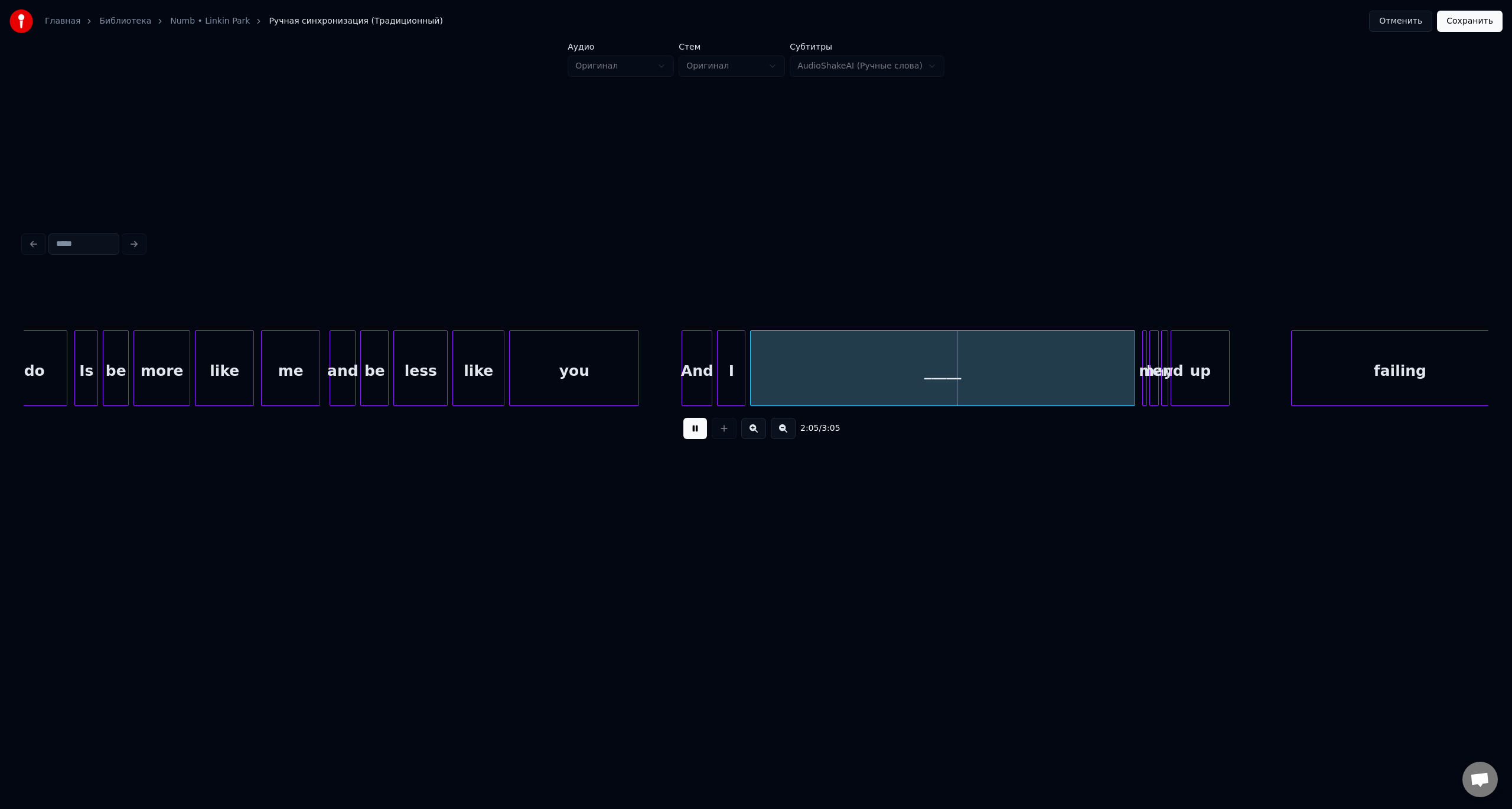
click at [683, 418] on button at bounding box center [695, 429] width 23 height 21
click at [1020, 368] on div "_____" at bounding box center [942, 371] width 384 height 80
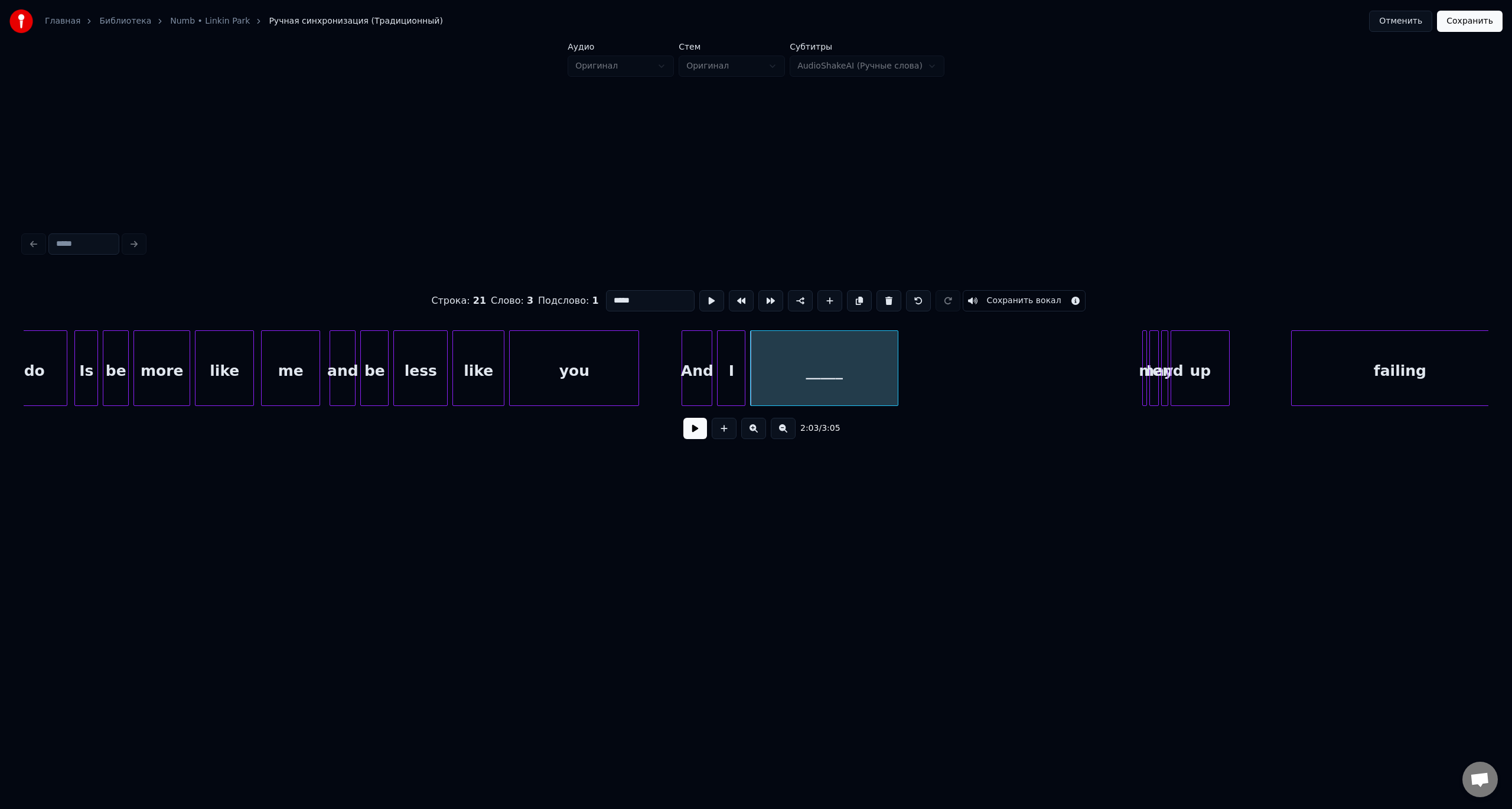
click at [897, 367] on div at bounding box center [896, 368] width 4 height 75
click at [683, 418] on button at bounding box center [695, 429] width 23 height 21
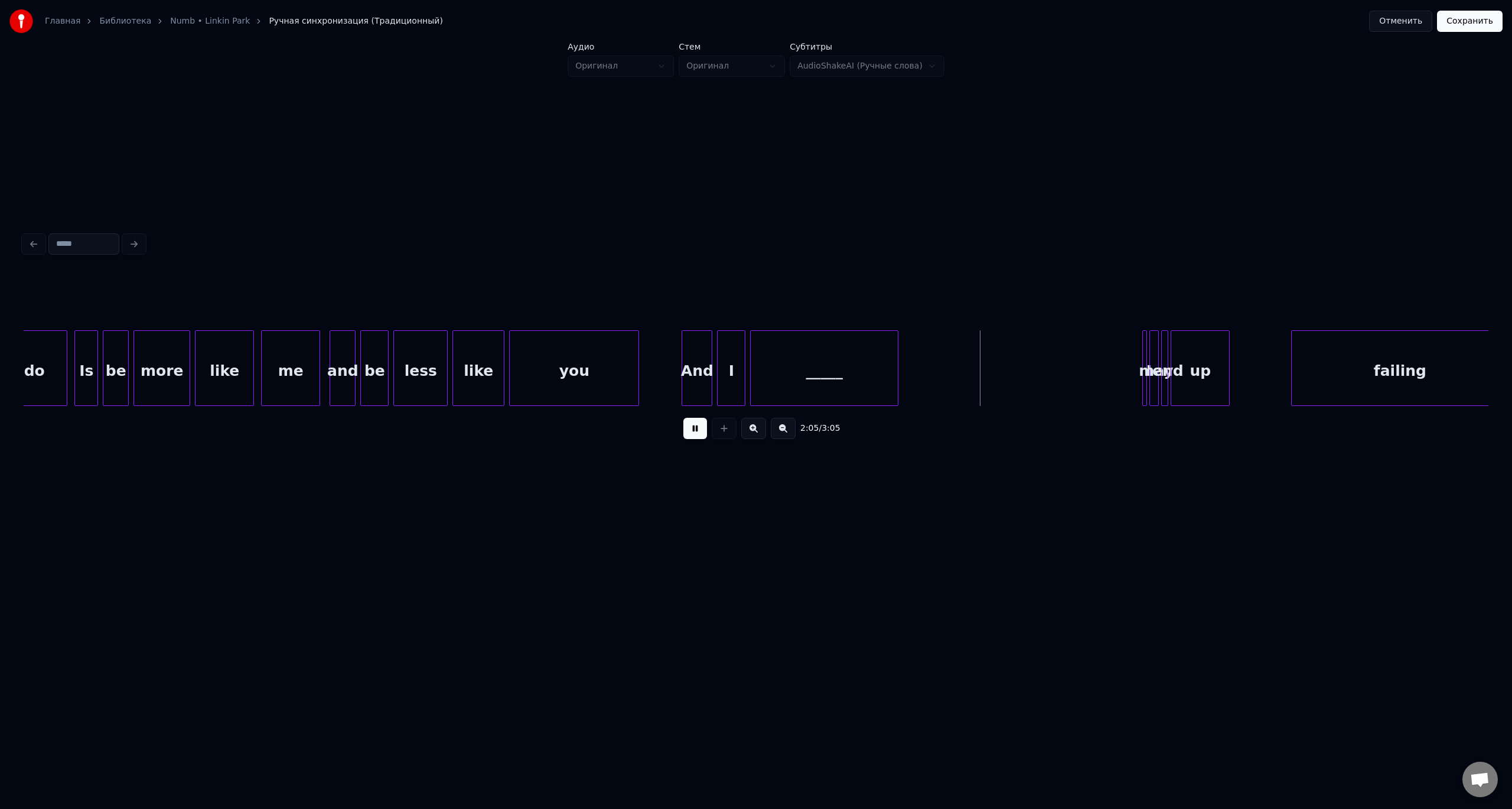
click at [683, 418] on button at bounding box center [695, 429] width 23 height 21
click at [1142, 352] on div "I" at bounding box center [1144, 368] width 5 height 75
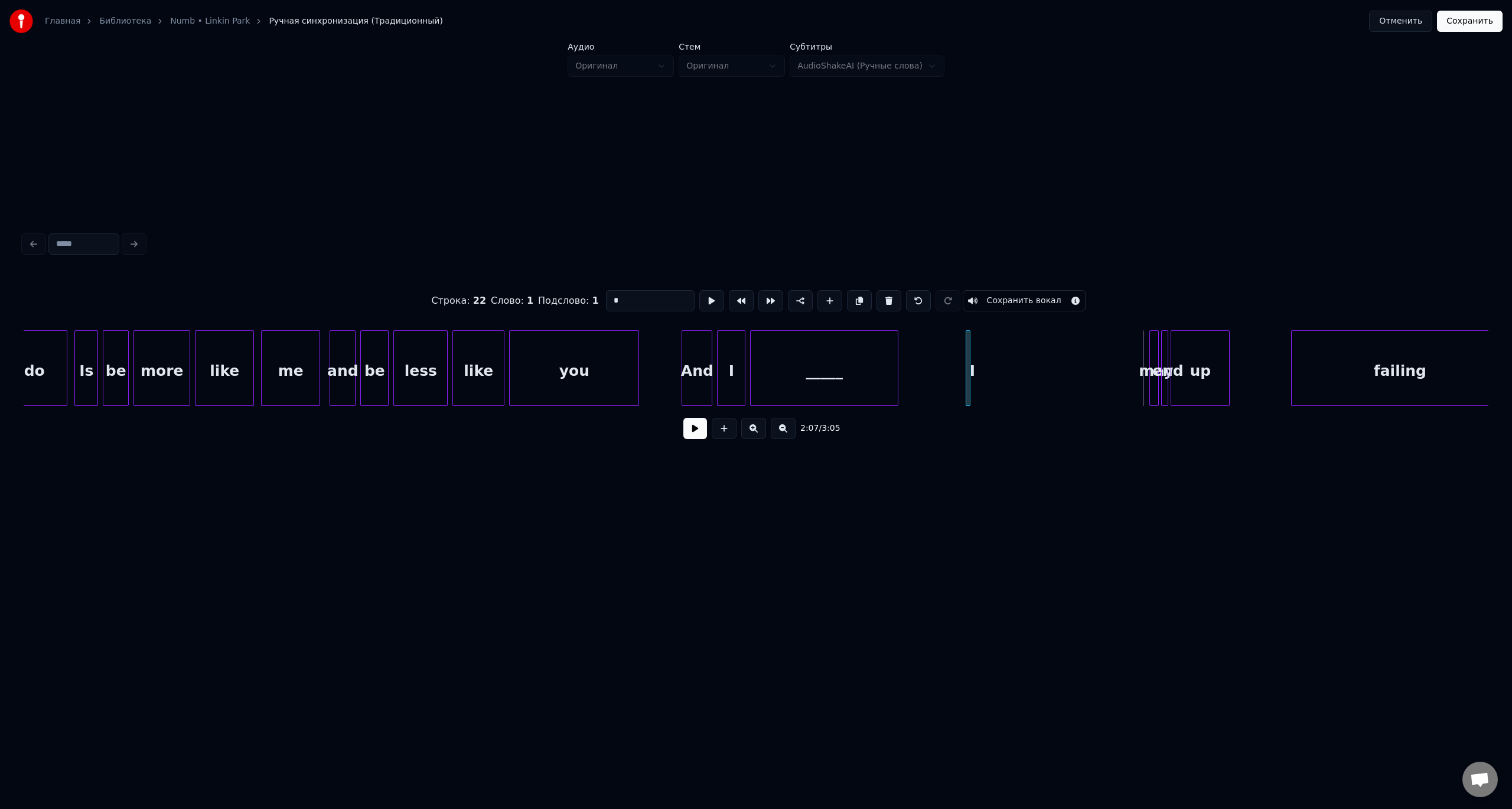
click at [965, 354] on div "I" at bounding box center [967, 368] width 5 height 75
click at [975, 354] on div at bounding box center [976, 368] width 4 height 75
click at [1027, 357] on div at bounding box center [1028, 368] width 4 height 75
click at [683, 418] on button at bounding box center [695, 429] width 23 height 21
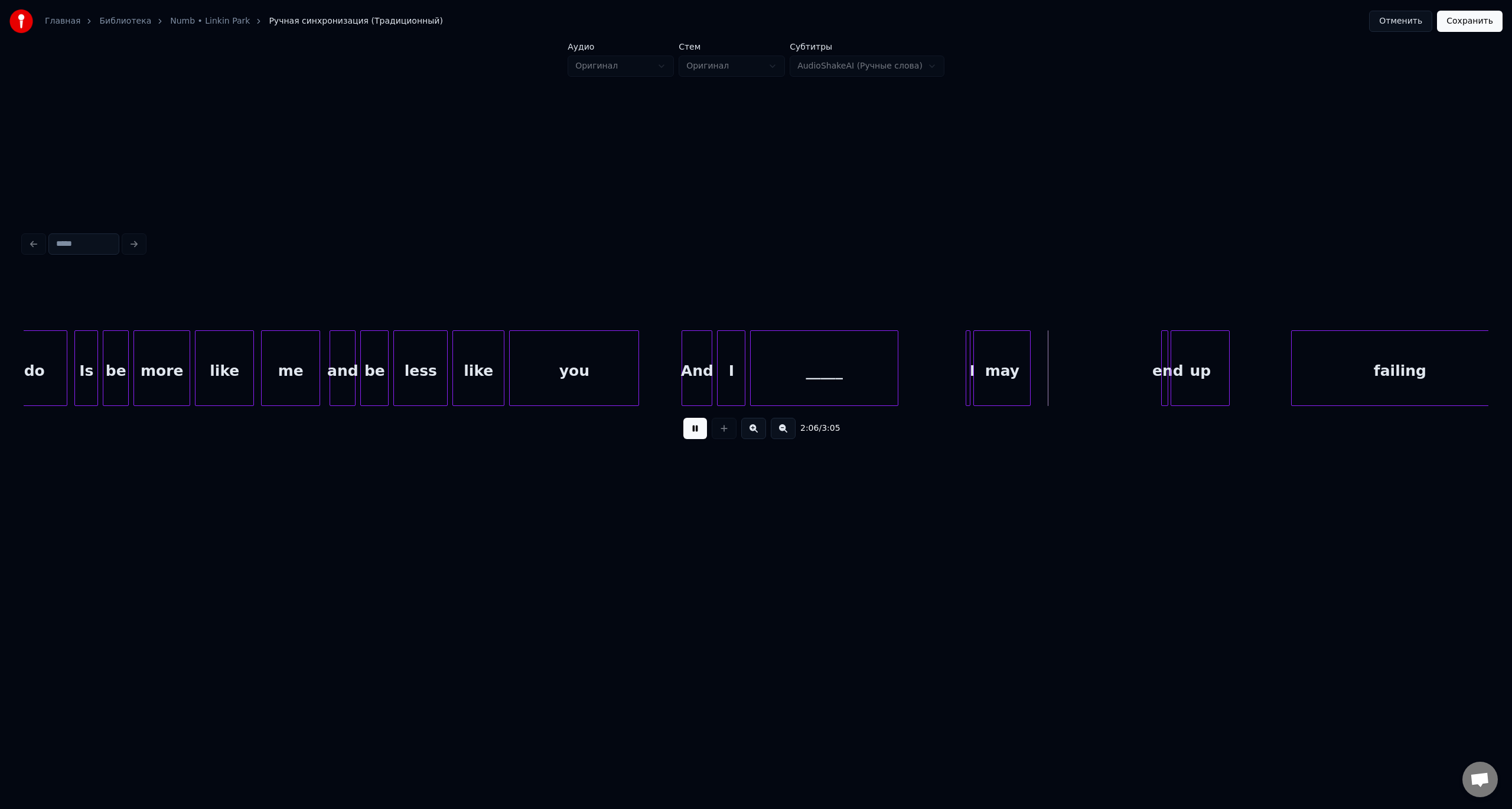
click at [683, 418] on button at bounding box center [695, 429] width 23 height 21
click at [1034, 354] on div at bounding box center [1036, 368] width 4 height 75
click at [1105, 362] on div at bounding box center [1105, 368] width 4 height 75
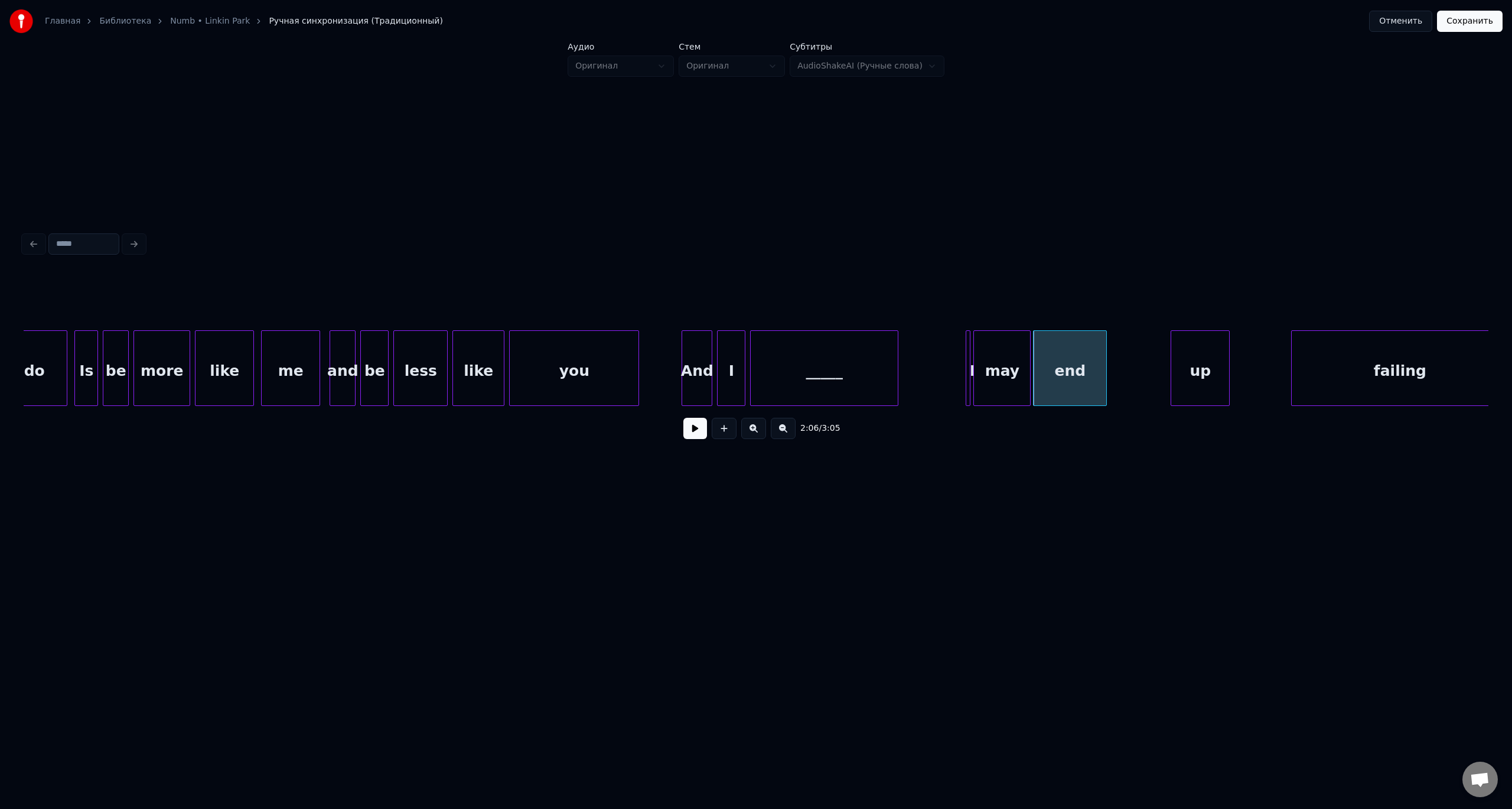
click at [683, 418] on button at bounding box center [695, 429] width 23 height 21
click at [1159, 363] on div at bounding box center [1161, 368] width 4 height 75
click at [847, 357] on div "_____" at bounding box center [824, 371] width 147 height 80
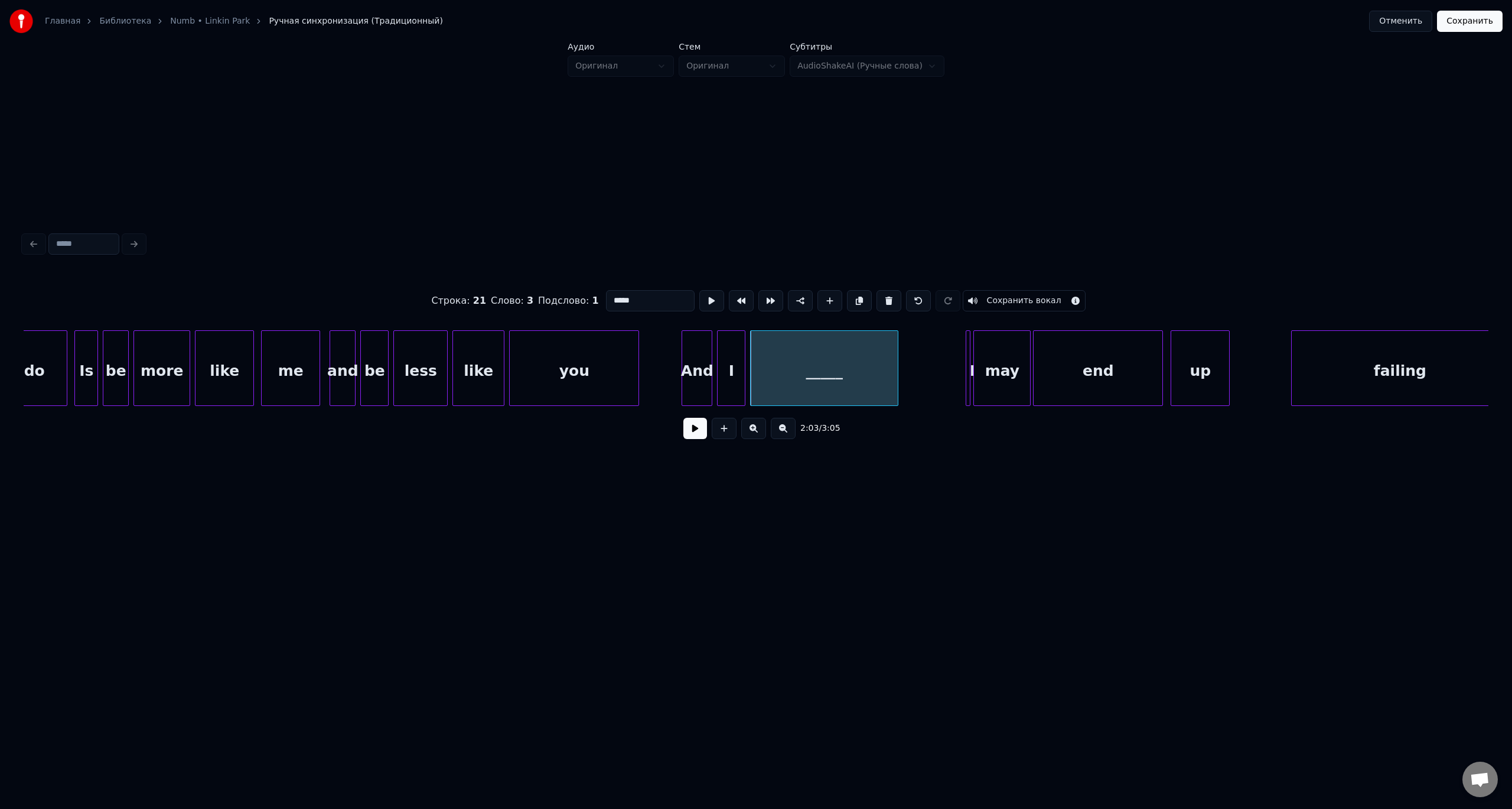
click at [683, 418] on button at bounding box center [695, 429] width 23 height 21
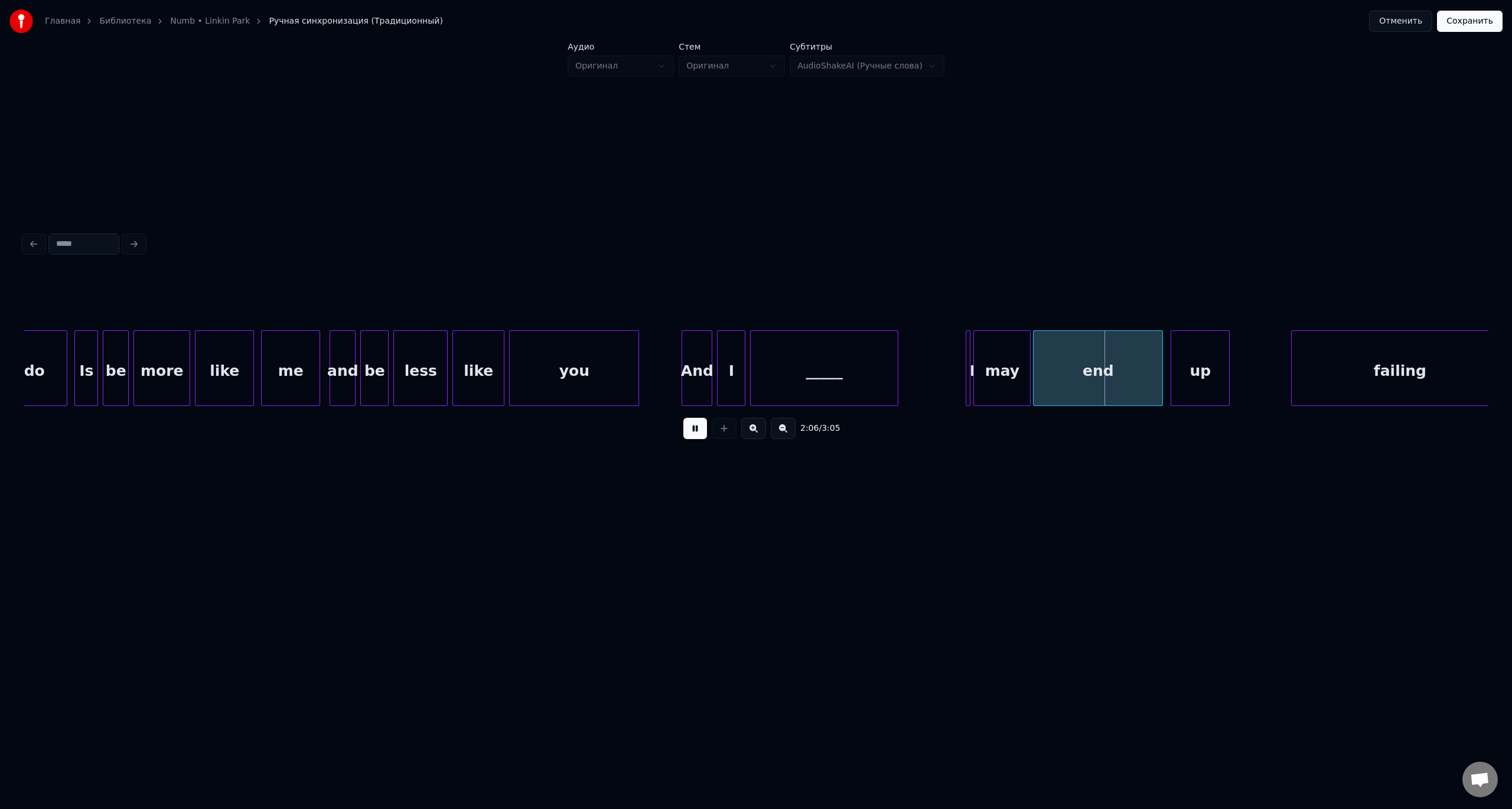
click at [683, 418] on button at bounding box center [695, 429] width 23 height 21
click at [854, 360] on div "_____" at bounding box center [824, 371] width 147 height 80
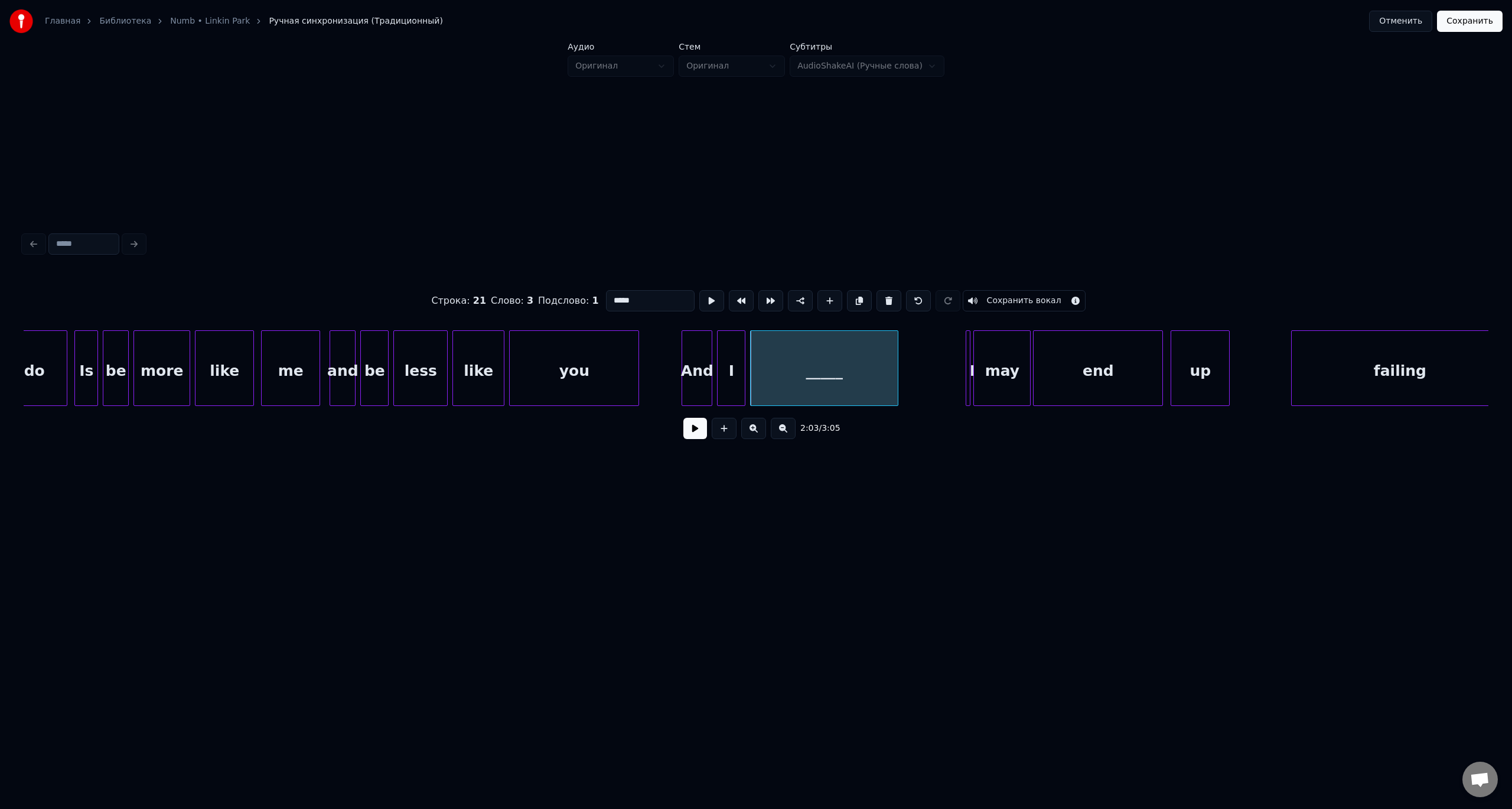
click at [683, 418] on button at bounding box center [695, 429] width 23 height 21
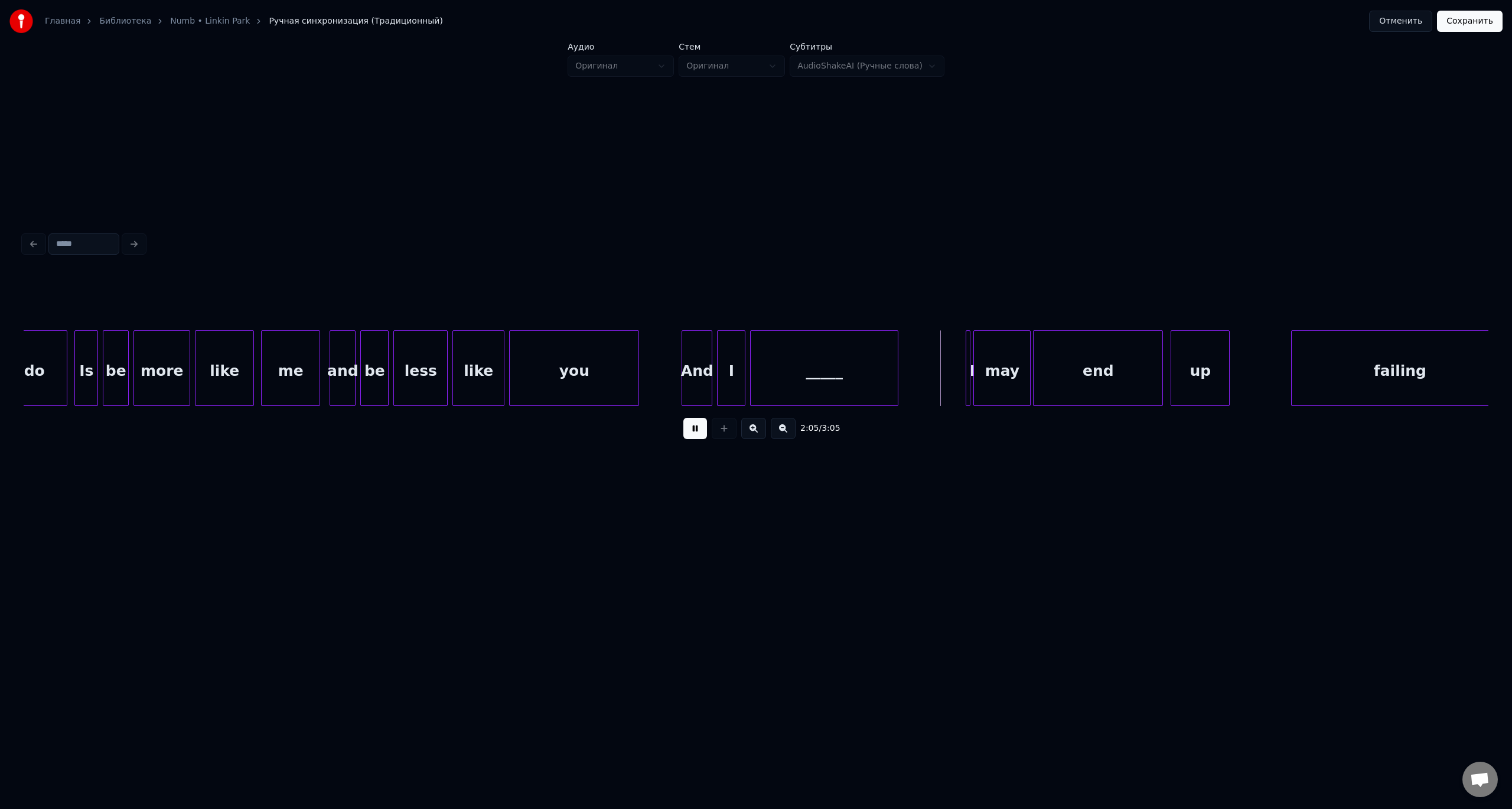
click at [683, 418] on button at bounding box center [695, 429] width 23 height 21
click at [938, 373] on div "I" at bounding box center [940, 371] width 12 height 80
click at [967, 359] on div at bounding box center [969, 368] width 4 height 75
click at [683, 418] on button at bounding box center [695, 429] width 23 height 21
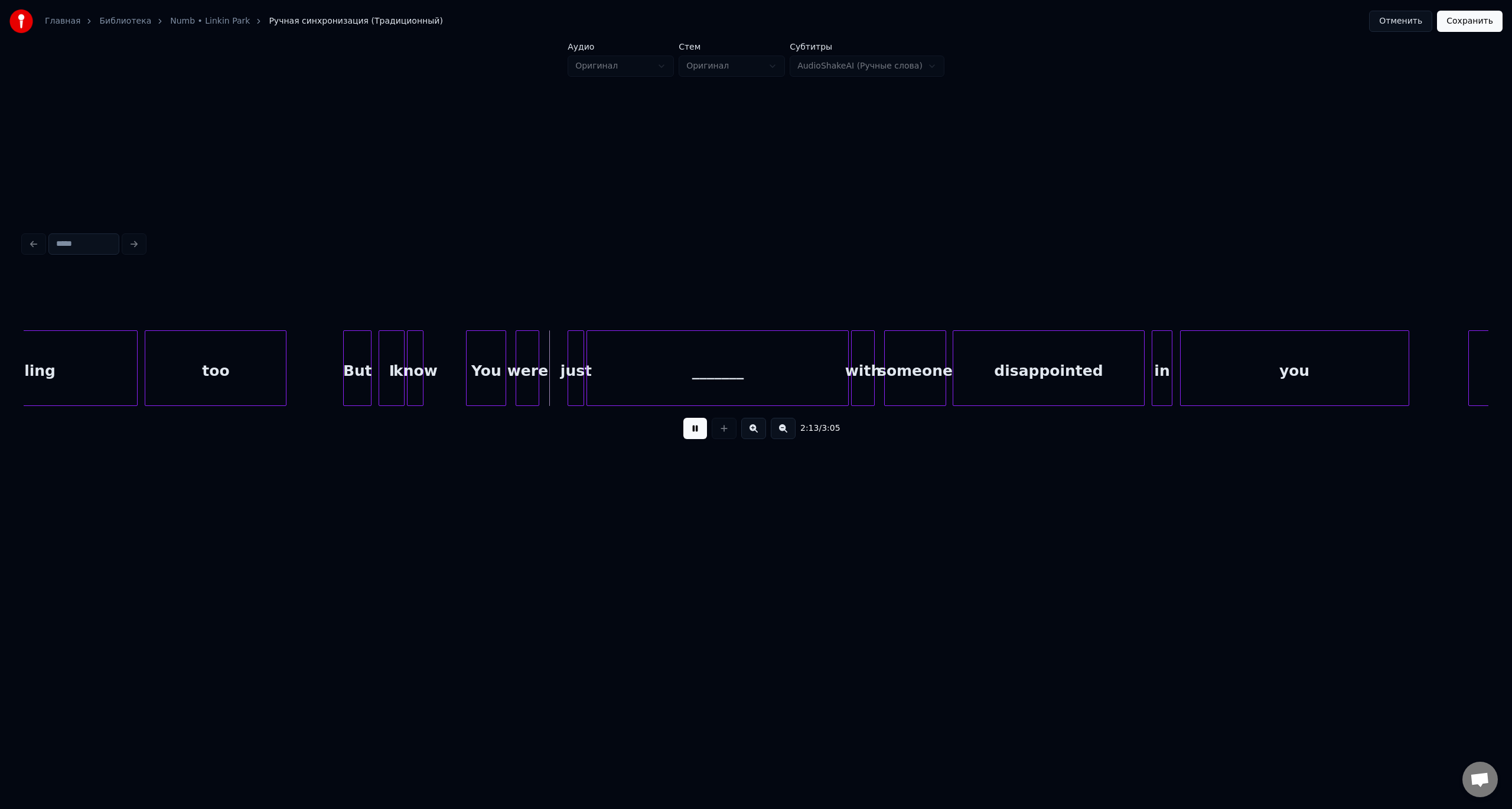
scroll to position [0, 15334]
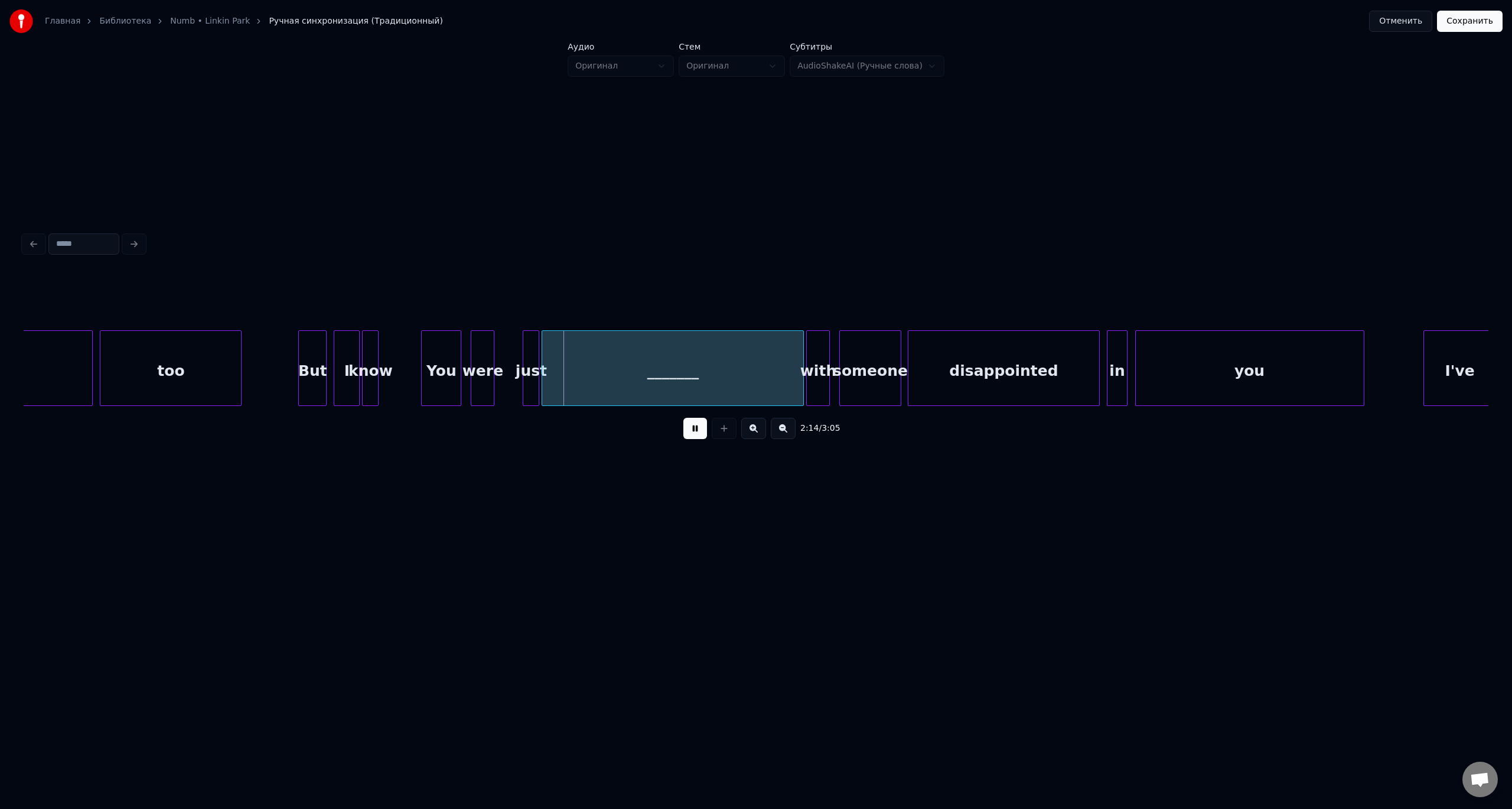
click at [683, 418] on button at bounding box center [695, 429] width 23 height 21
click at [639, 378] on div "_______" at bounding box center [673, 371] width 261 height 80
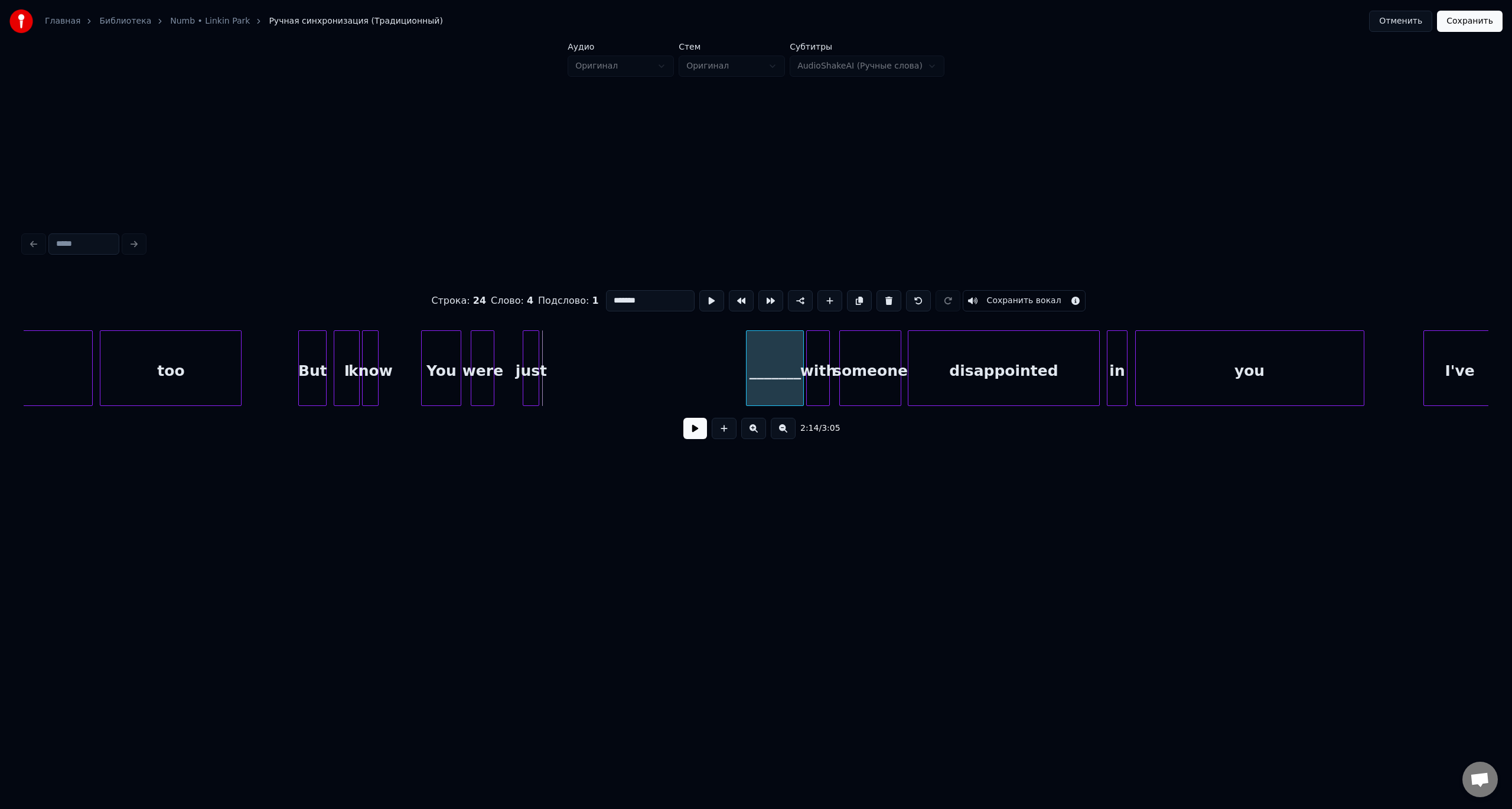
click at [747, 370] on div at bounding box center [749, 368] width 4 height 75
click at [308, 373] on div "But" at bounding box center [312, 371] width 27 height 80
type input "***"
click at [683, 418] on button at bounding box center [695, 429] width 23 height 21
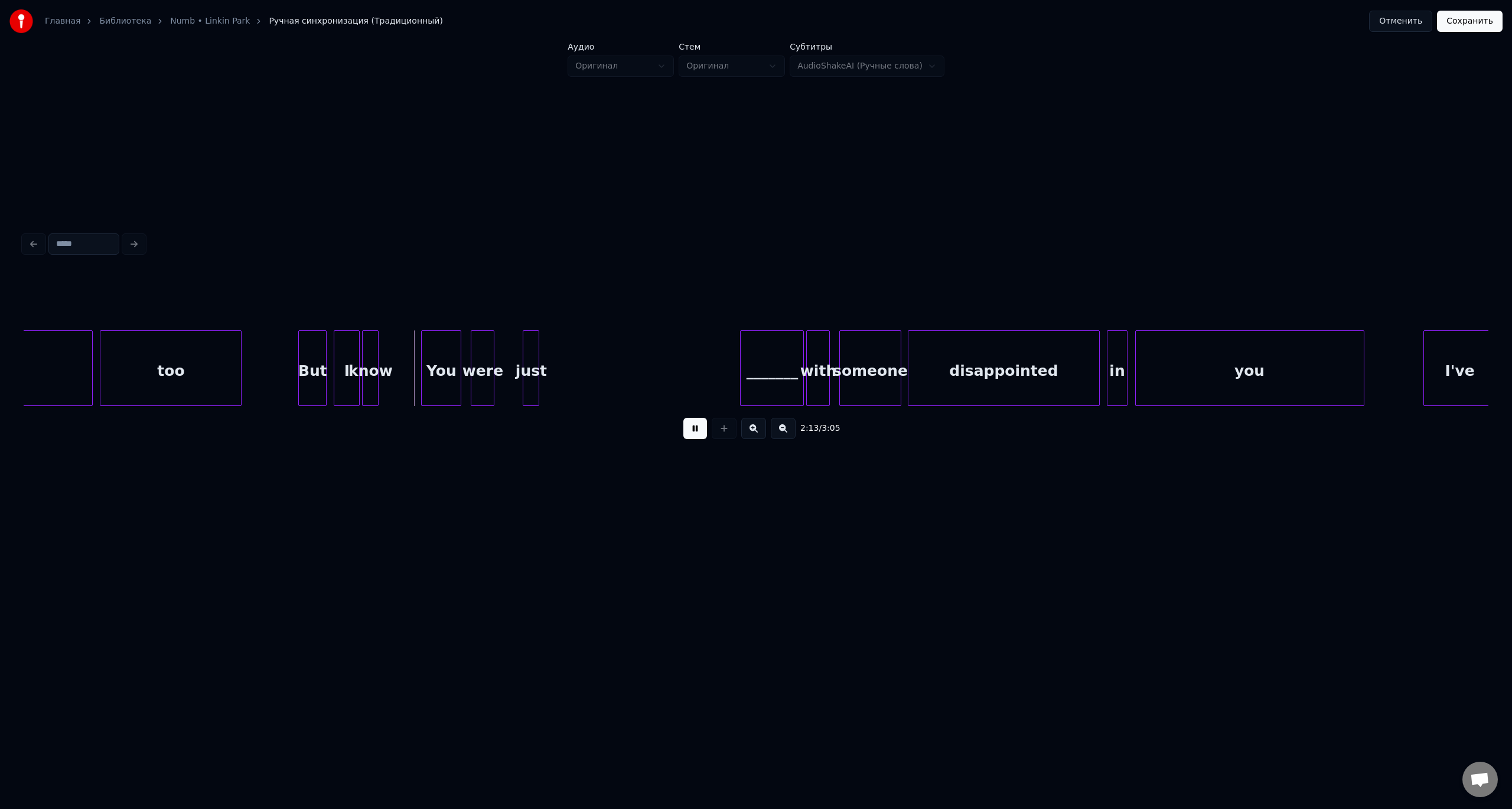
click at [683, 418] on button at bounding box center [695, 429] width 23 height 21
click at [694, 368] on div "just" at bounding box center [686, 371] width 15 height 80
click at [644, 358] on div "were" at bounding box center [633, 371] width 22 height 80
click at [559, 365] on div "You" at bounding box center [540, 371] width 39 height 80
click at [339, 357] on div "I" at bounding box center [347, 371] width 25 height 80
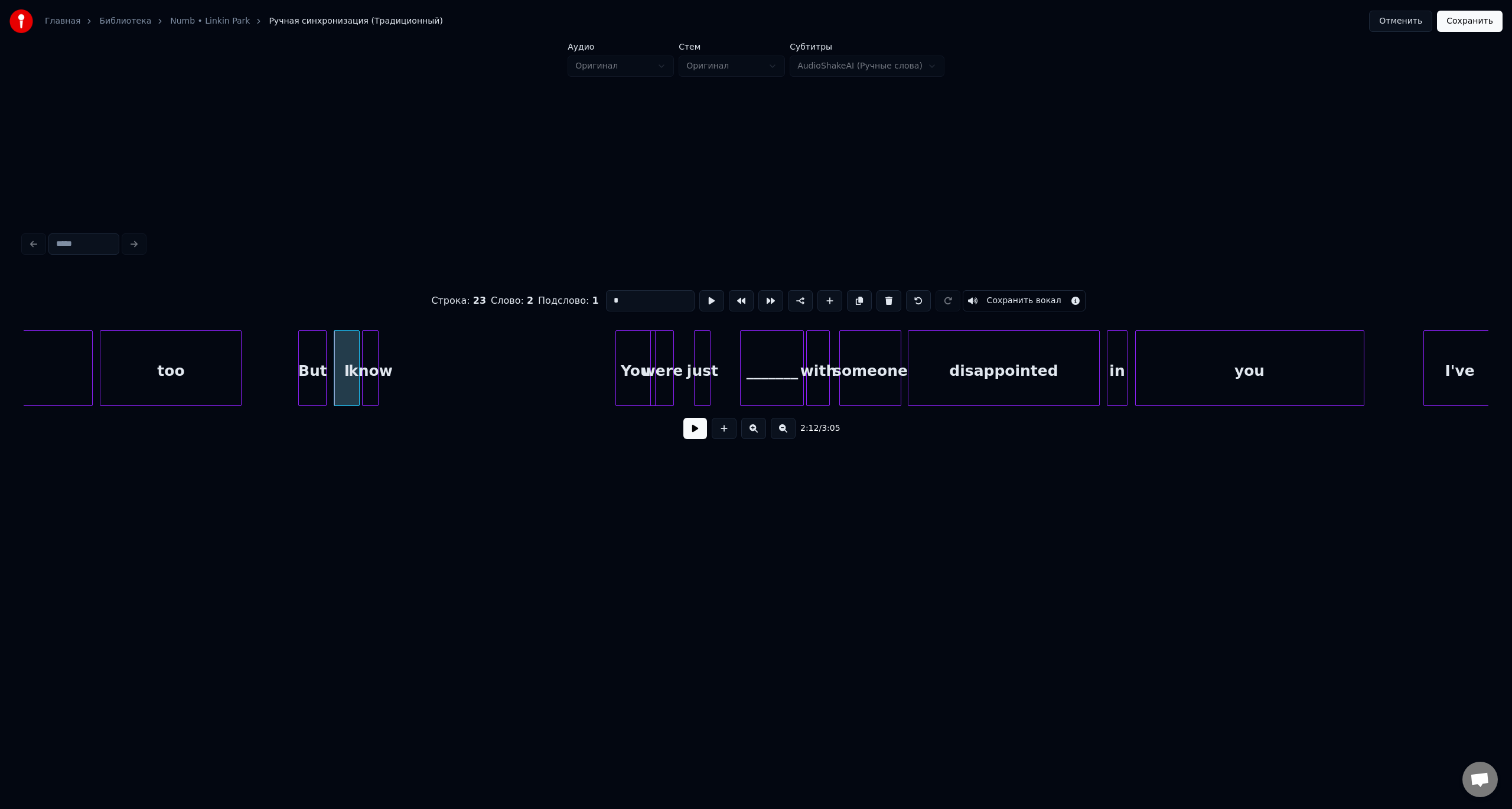
click at [683, 418] on button at bounding box center [695, 429] width 23 height 21
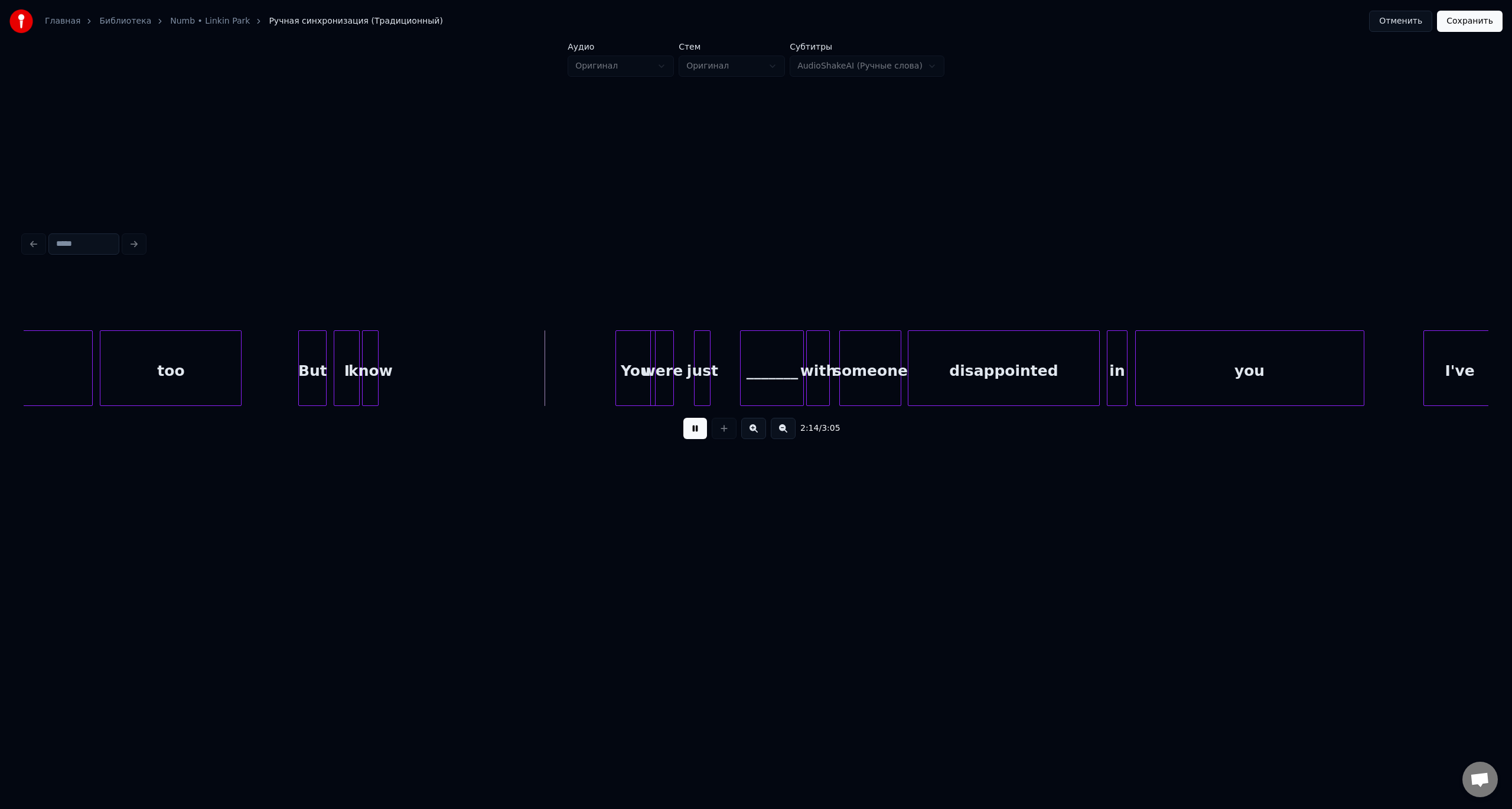
click at [683, 418] on button at bounding box center [695, 429] width 23 height 21
click at [370, 362] on div "know" at bounding box center [371, 371] width 15 height 80
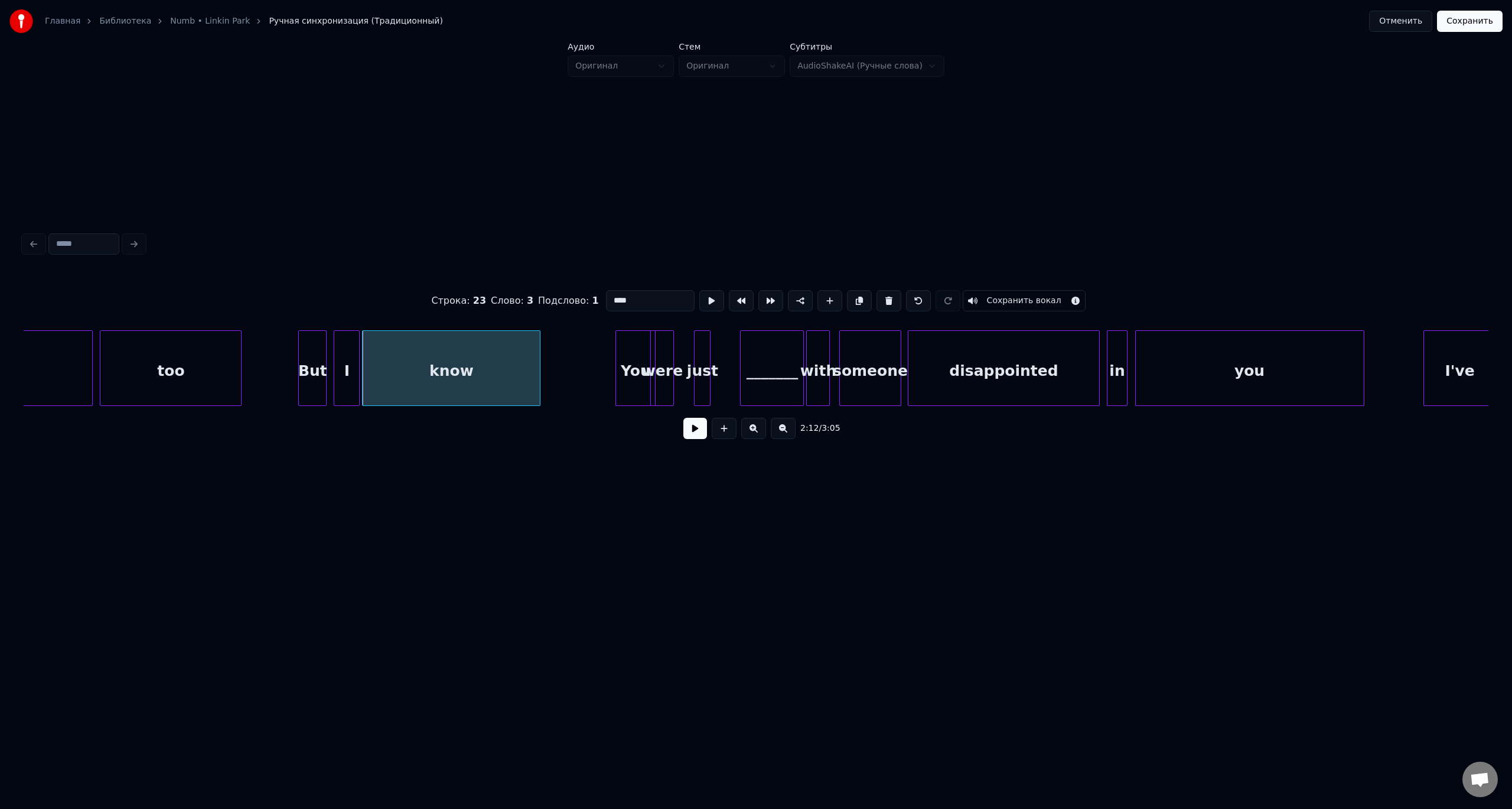
click at [538, 367] on div at bounding box center [538, 368] width 4 height 75
click at [317, 357] on div "But" at bounding box center [312, 371] width 27 height 80
type input "***"
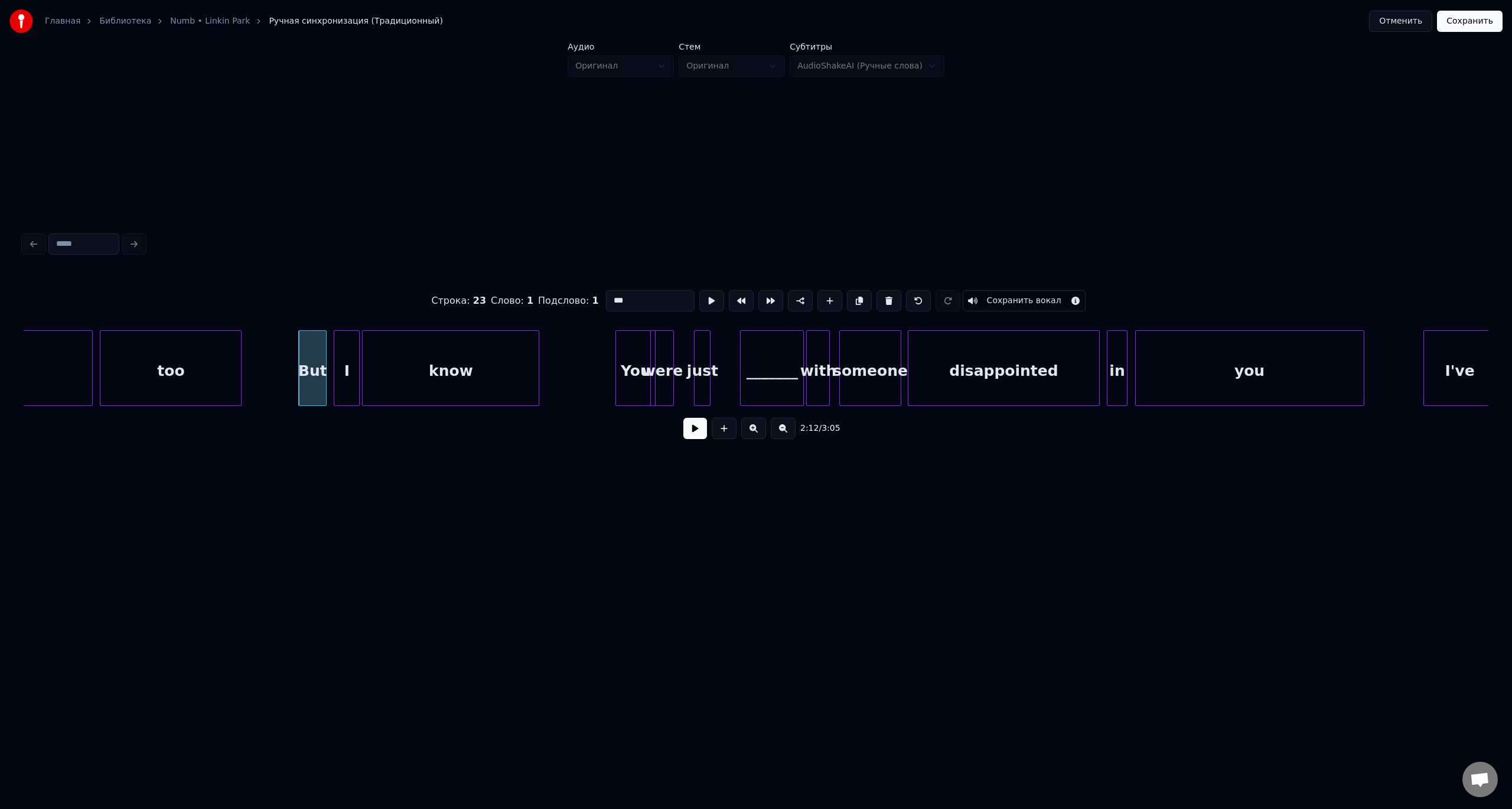
click at [683, 418] on button at bounding box center [695, 429] width 23 height 21
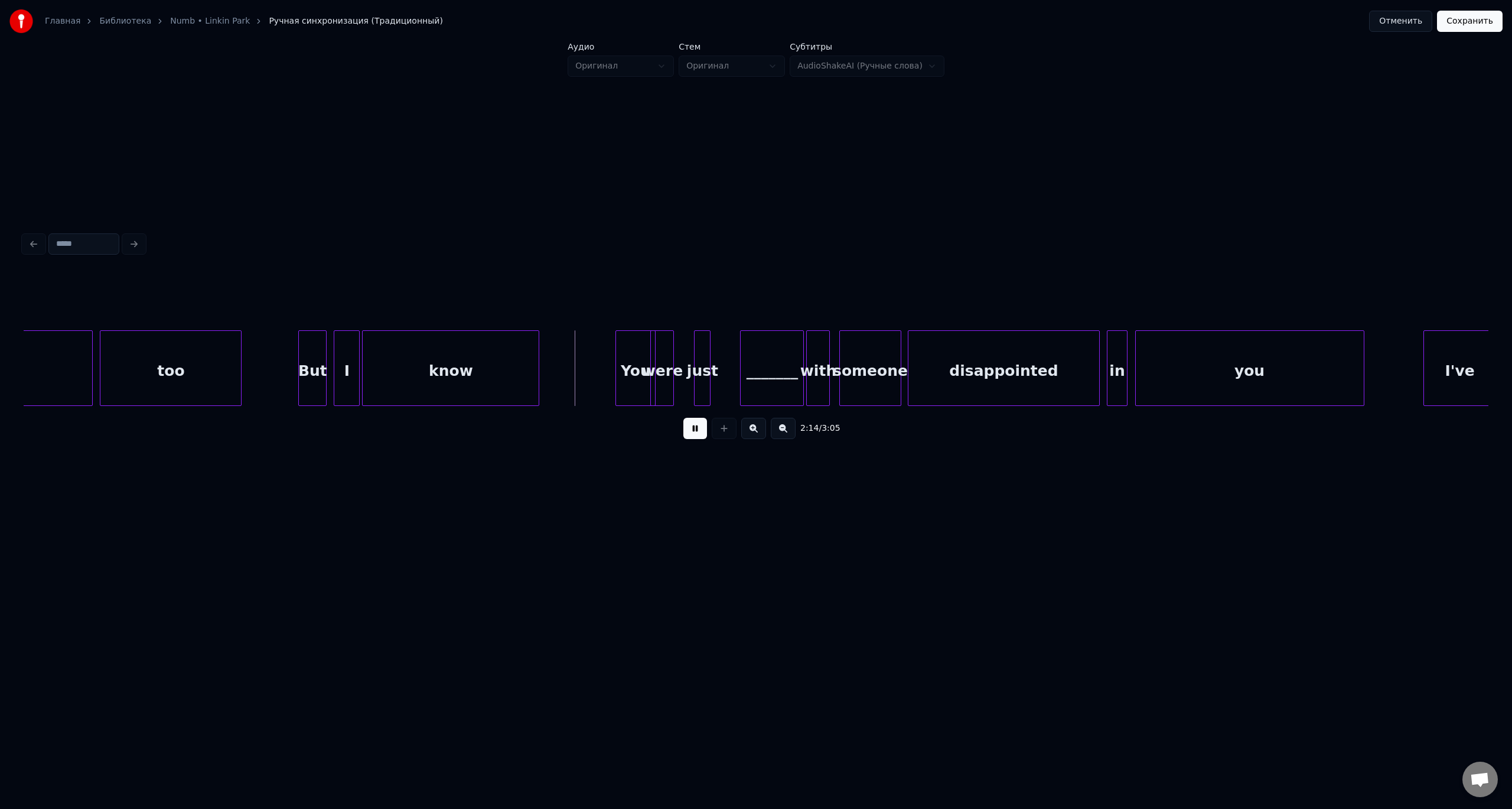
click at [683, 418] on button at bounding box center [695, 429] width 23 height 21
click at [591, 357] on div "You" at bounding box center [594, 371] width 39 height 80
click at [629, 354] on div "were" at bounding box center [631, 371] width 22 height 80
click at [655, 349] on div "just" at bounding box center [655, 371] width 15 height 80
click at [682, 352] on div at bounding box center [681, 368] width 4 height 75
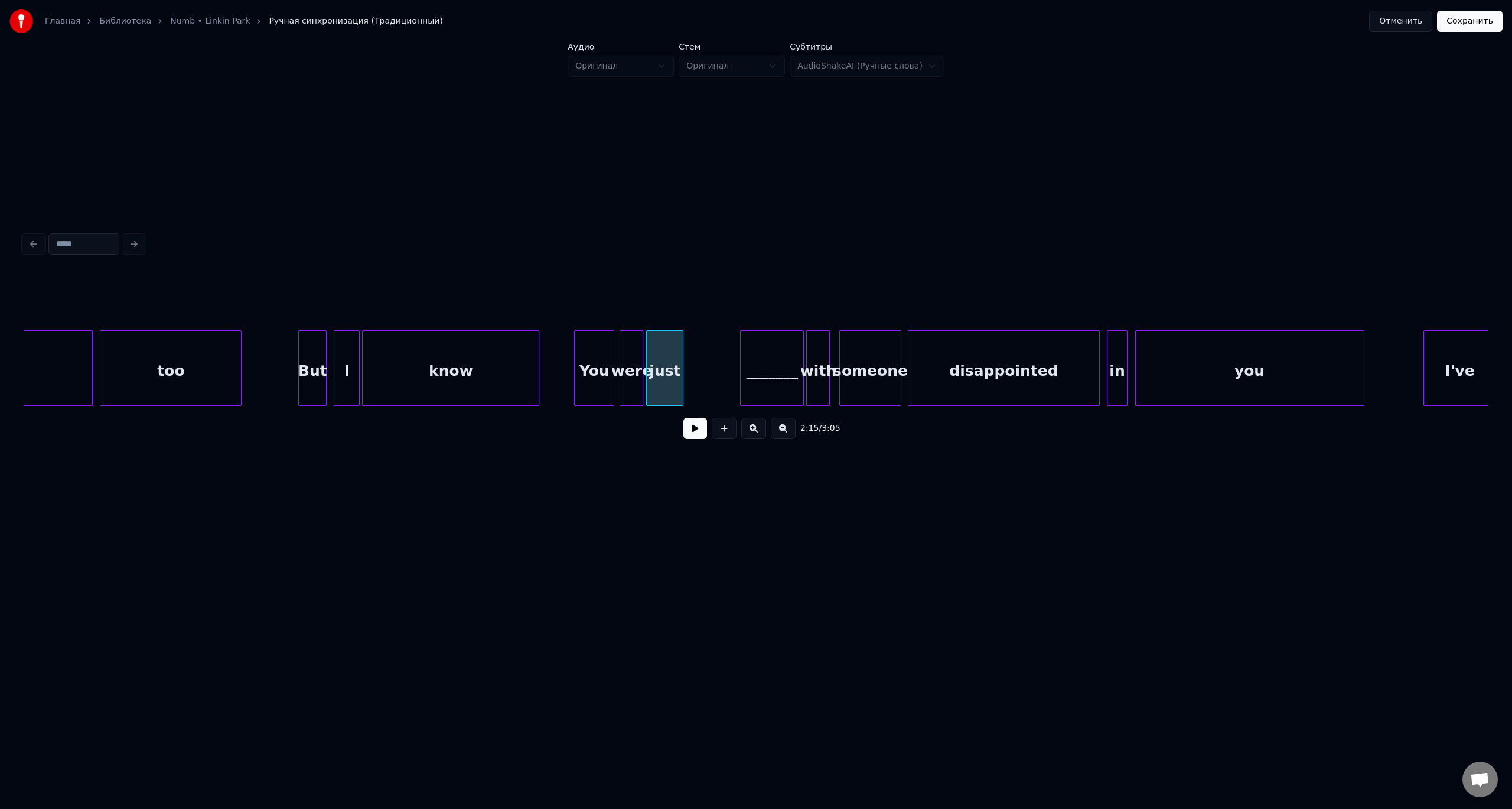
click at [683, 418] on button at bounding box center [695, 429] width 23 height 21
click at [722, 362] on div "_______" at bounding box center [717, 371] width 63 height 80
click at [800, 359] on div at bounding box center [800, 368] width 4 height 75
click at [583, 351] on div "You" at bounding box center [594, 371] width 39 height 80
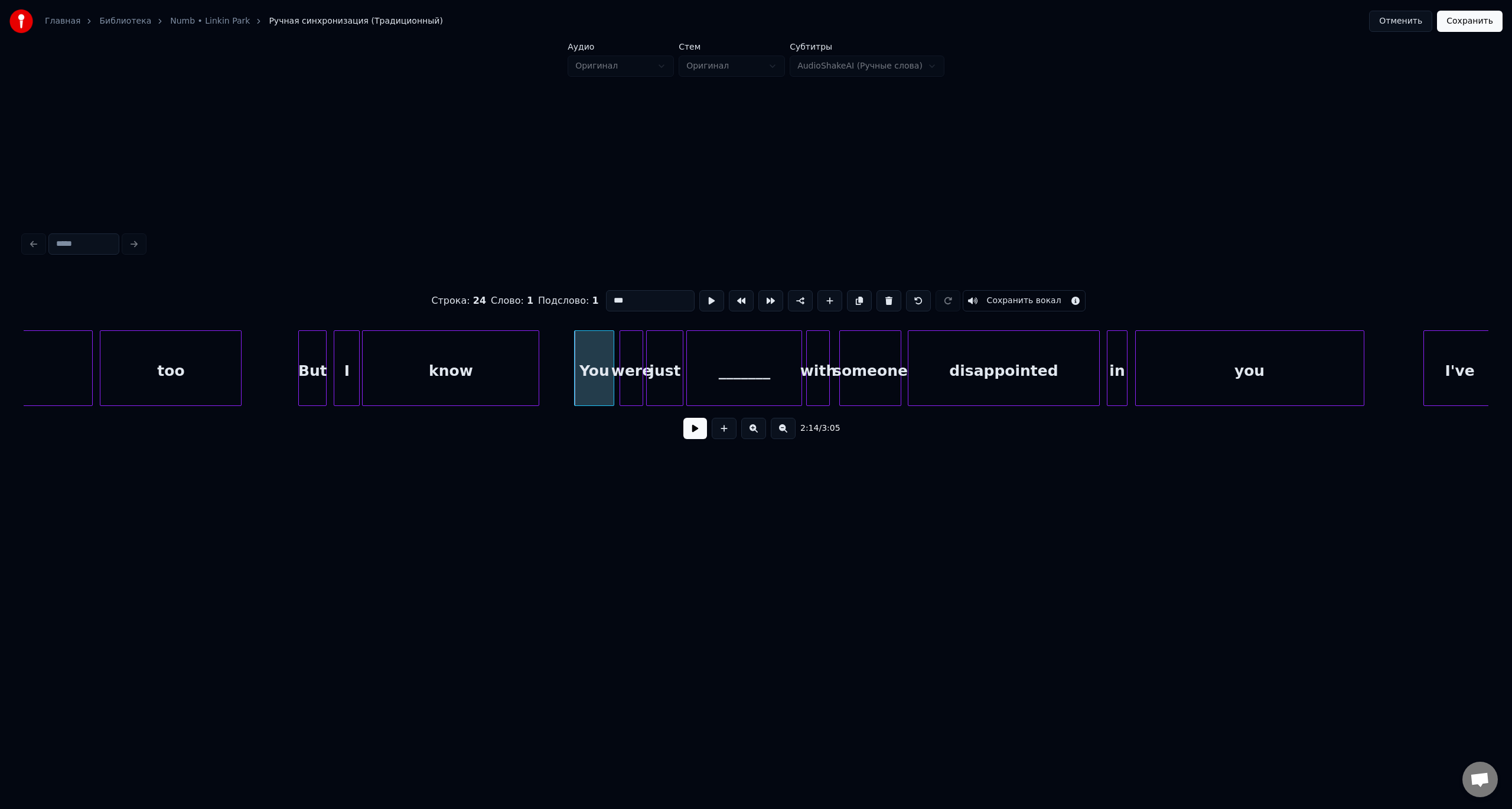
click at [584, 349] on div "You" at bounding box center [594, 371] width 39 height 80
click at [694, 434] on button at bounding box center [695, 429] width 23 height 21
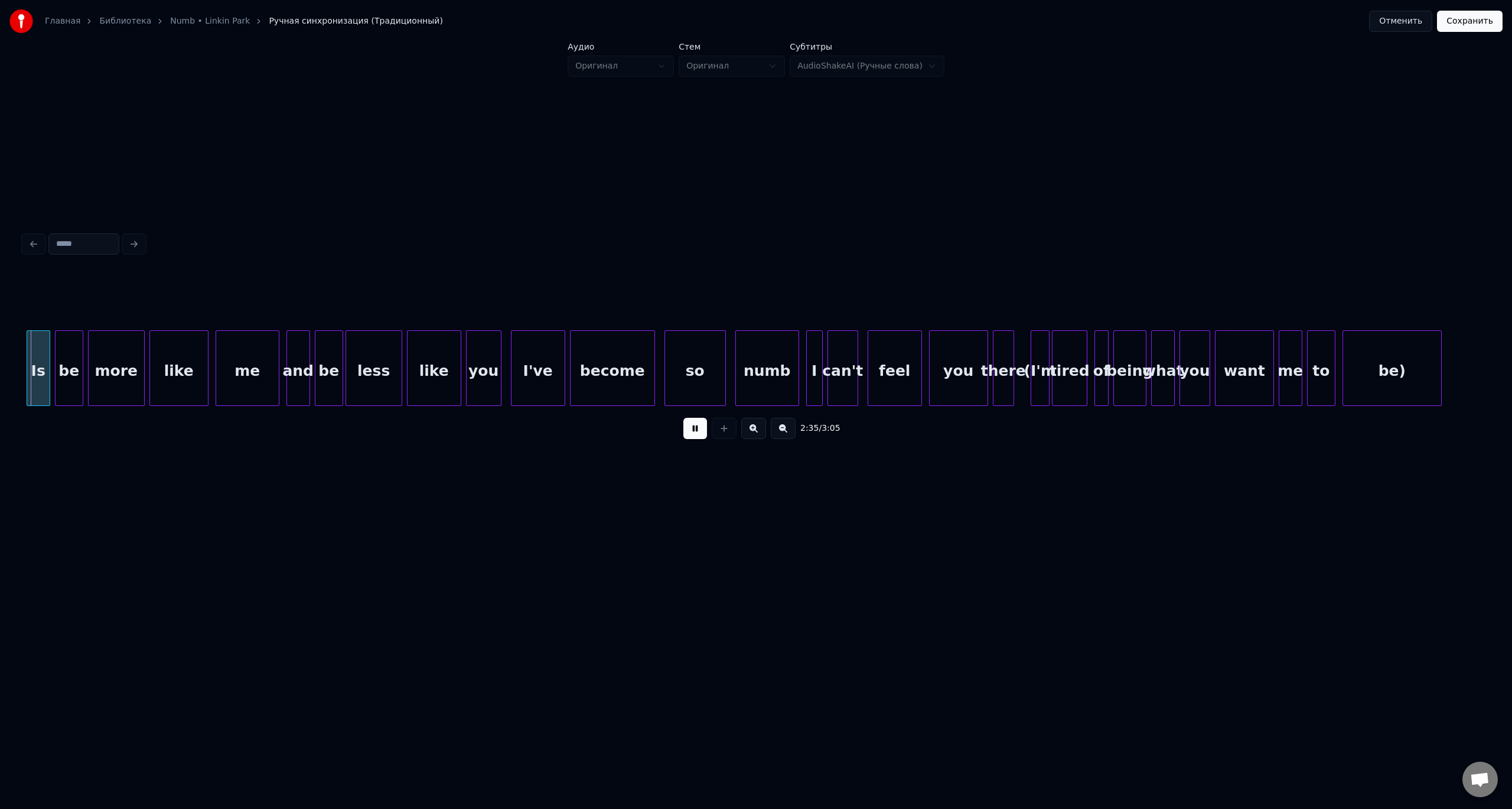
scroll to position [0, 18360]
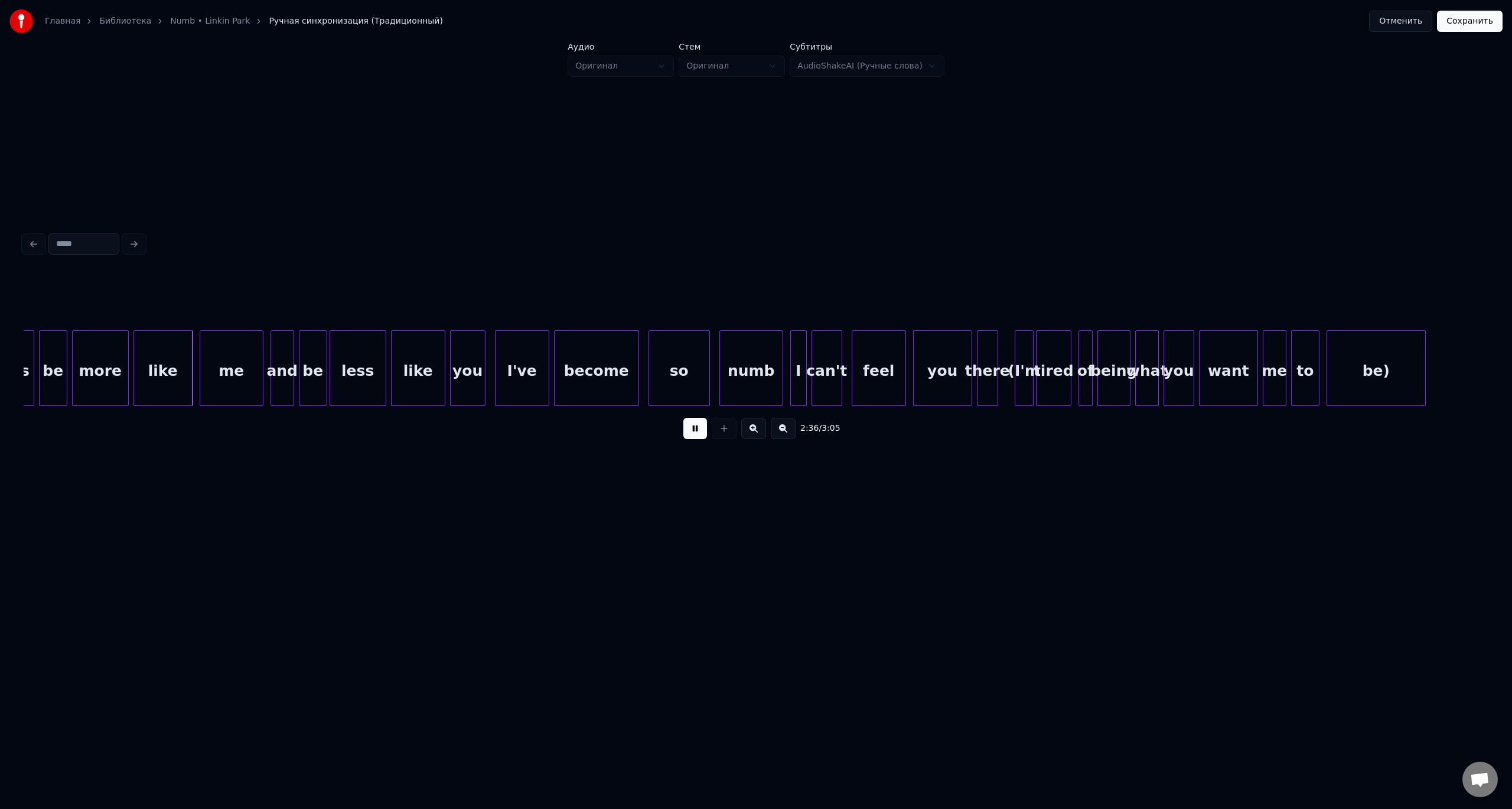
click at [871, 368] on div "feel" at bounding box center [878, 371] width 53 height 80
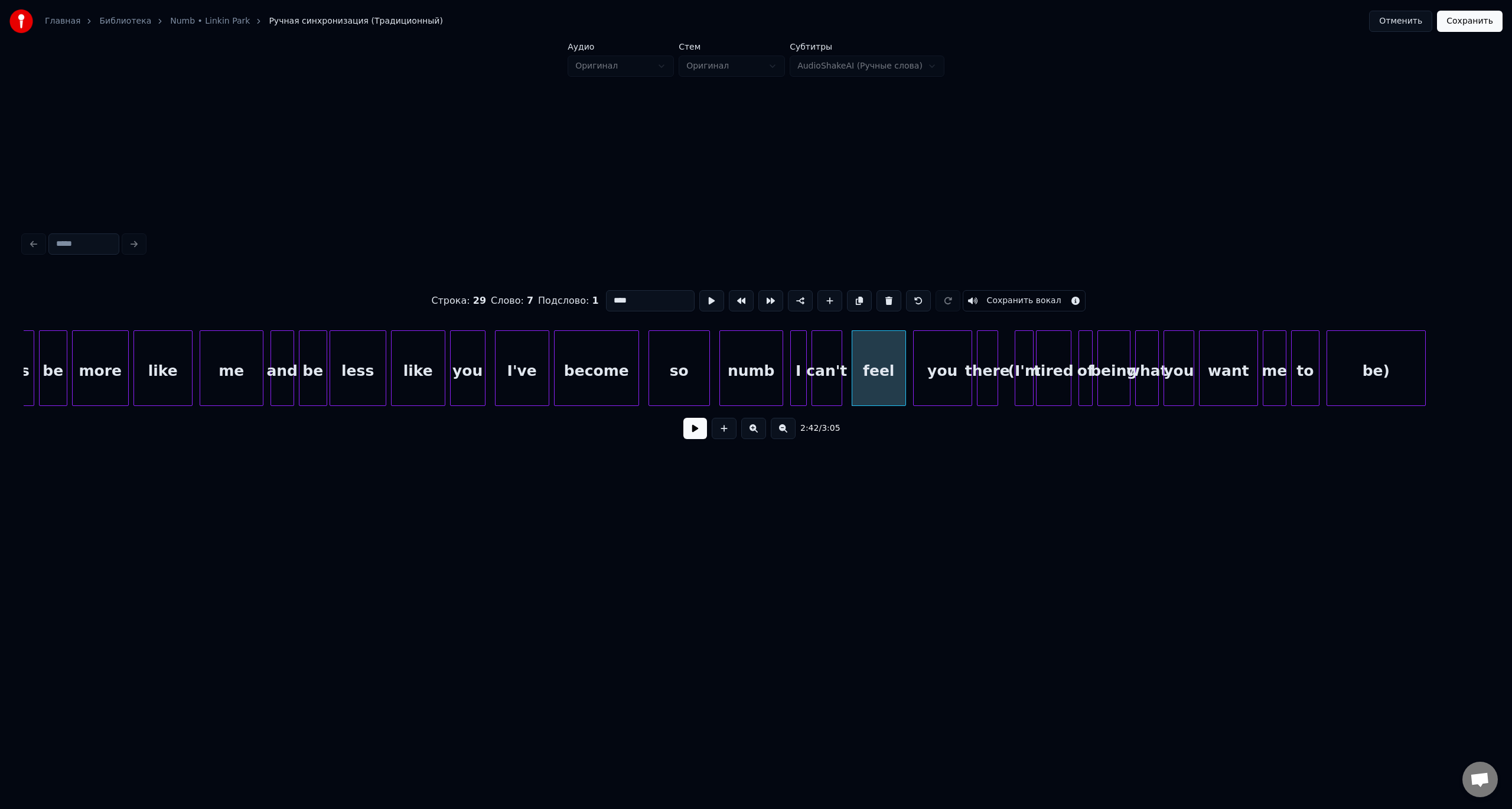
click at [890, 369] on div "feel" at bounding box center [878, 371] width 53 height 80
click at [683, 418] on button at bounding box center [695, 429] width 23 height 21
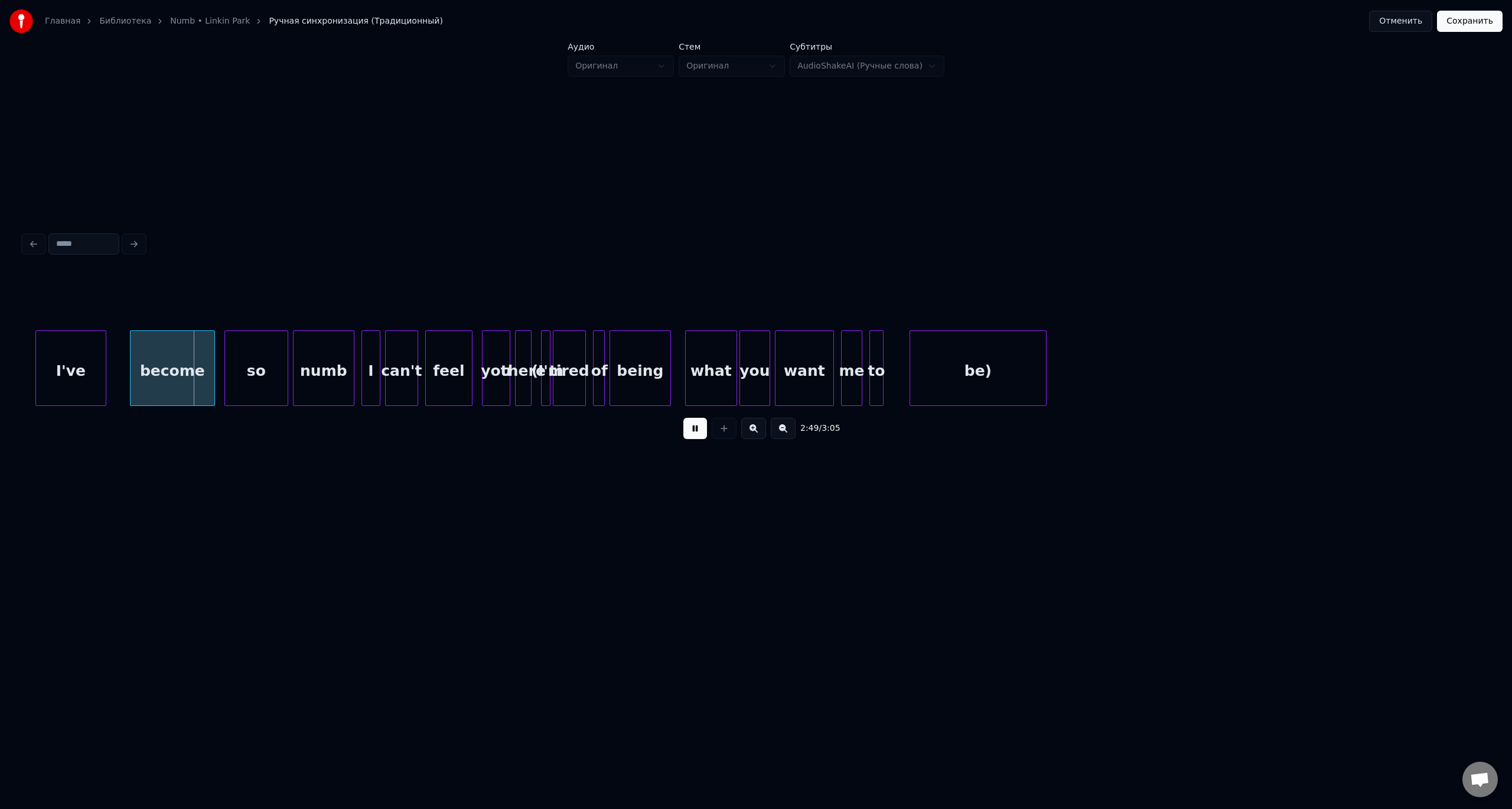
scroll to position [0, 19823]
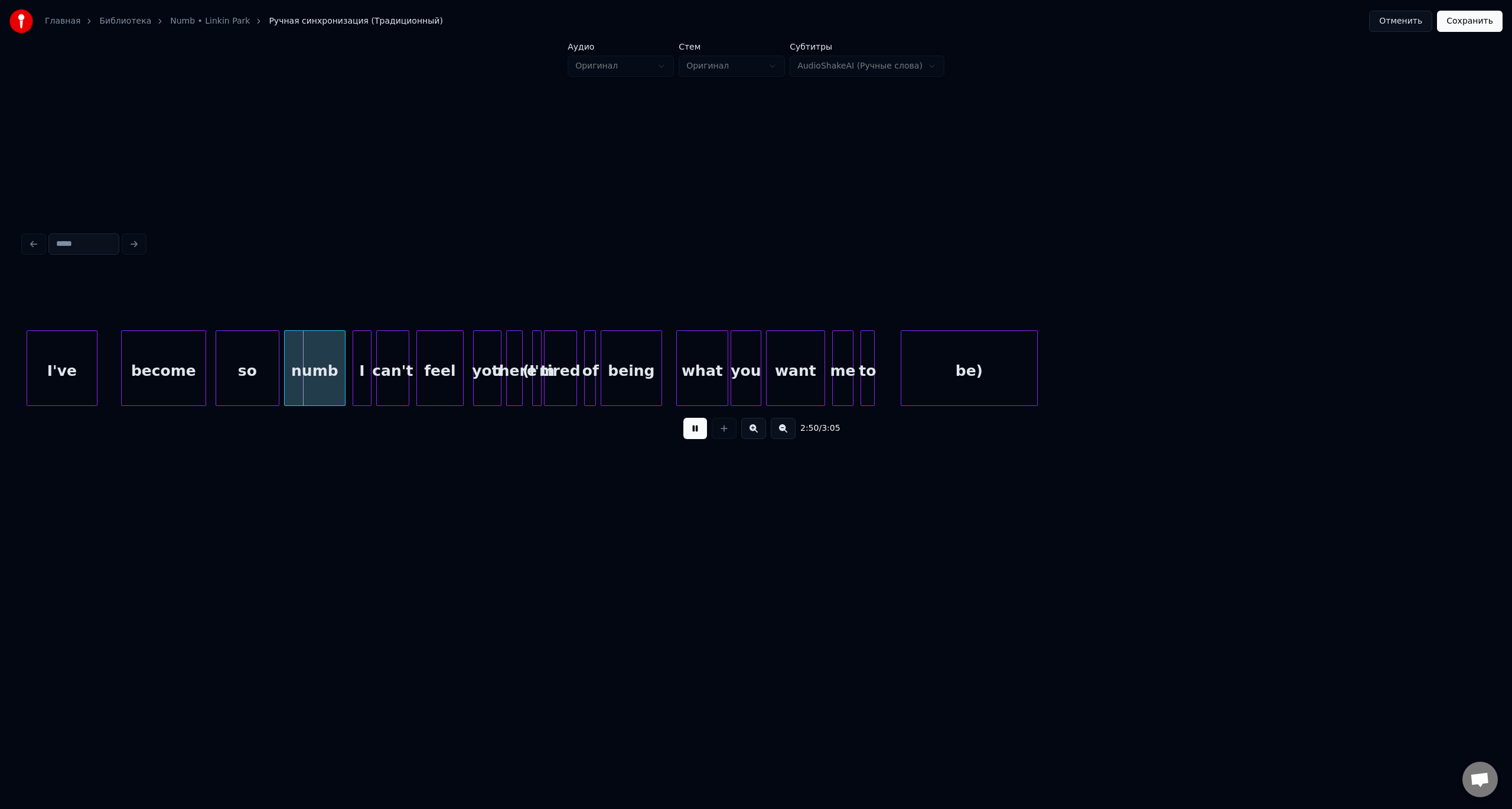
click at [1469, 15] on button "Сохранить" at bounding box center [1470, 21] width 66 height 21
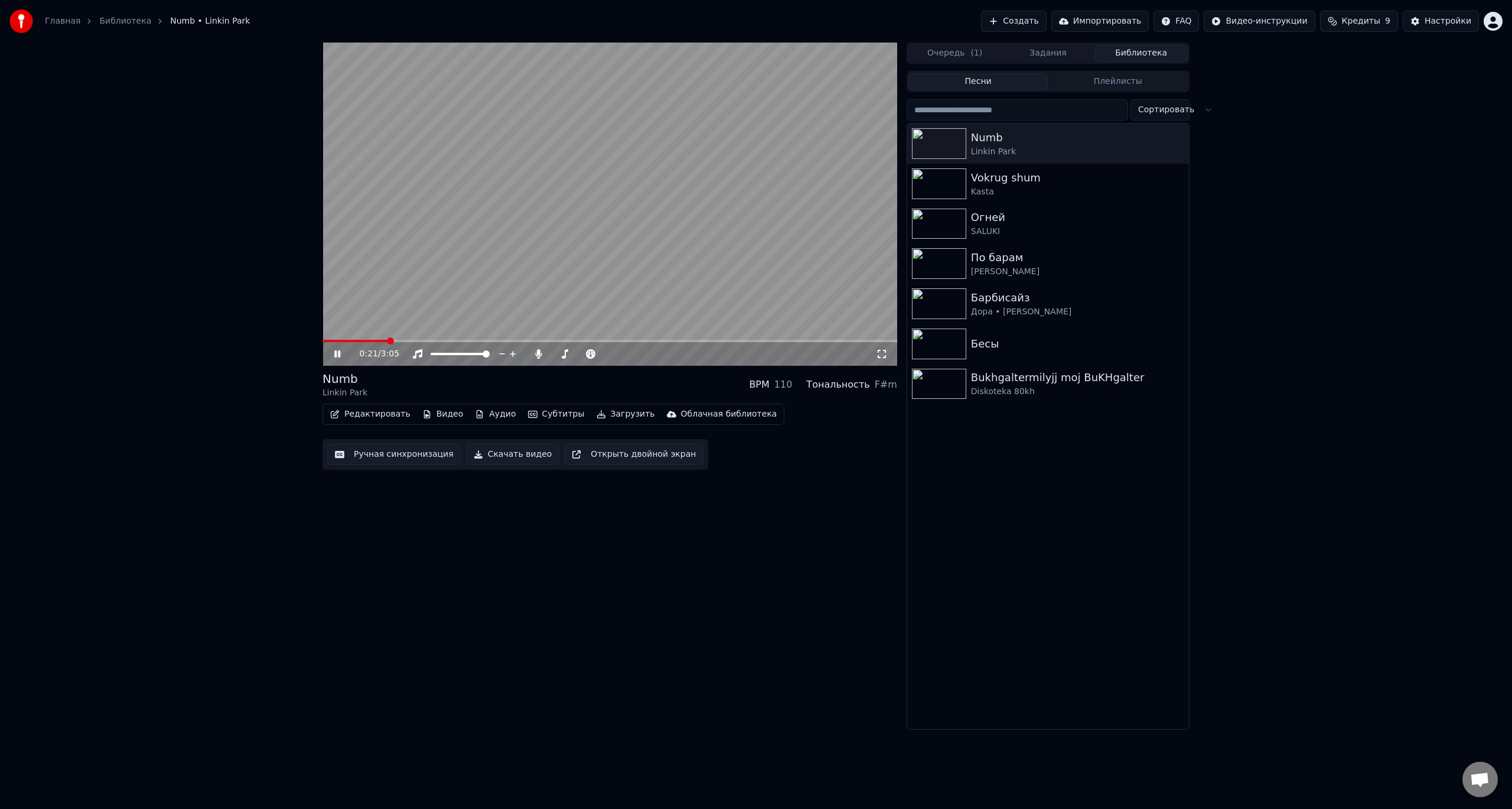
click at [386, 340] on span at bounding box center [609, 341] width 575 height 2
click at [720, 274] on video at bounding box center [609, 204] width 575 height 323
click at [730, 209] on video at bounding box center [609, 204] width 575 height 323
click at [509, 456] on button "Скачать видео" at bounding box center [513, 455] width 94 height 21
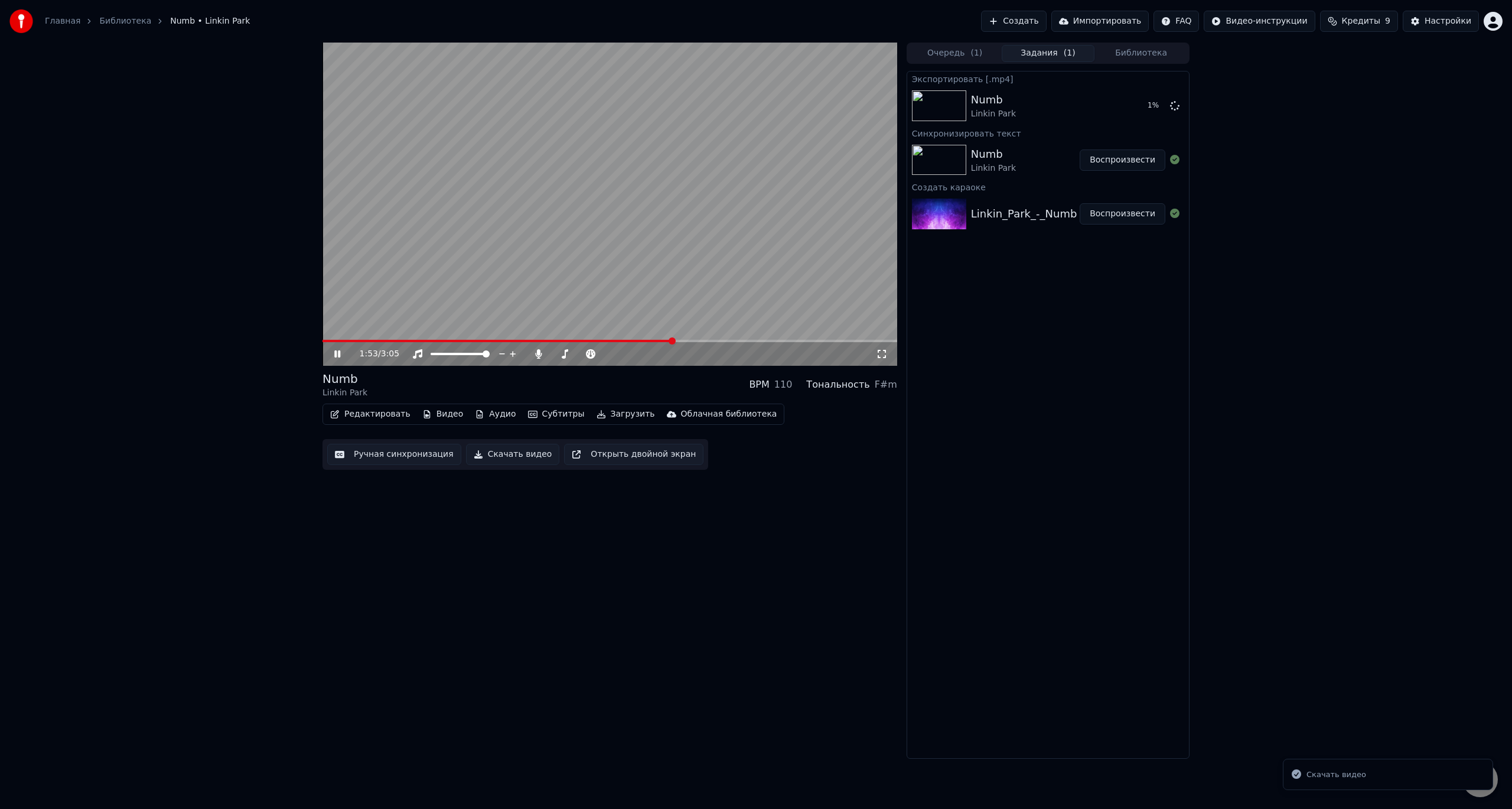
click at [507, 181] on video at bounding box center [609, 204] width 575 height 323
click at [127, 26] on link "Библиотека" at bounding box center [126, 21] width 52 height 12
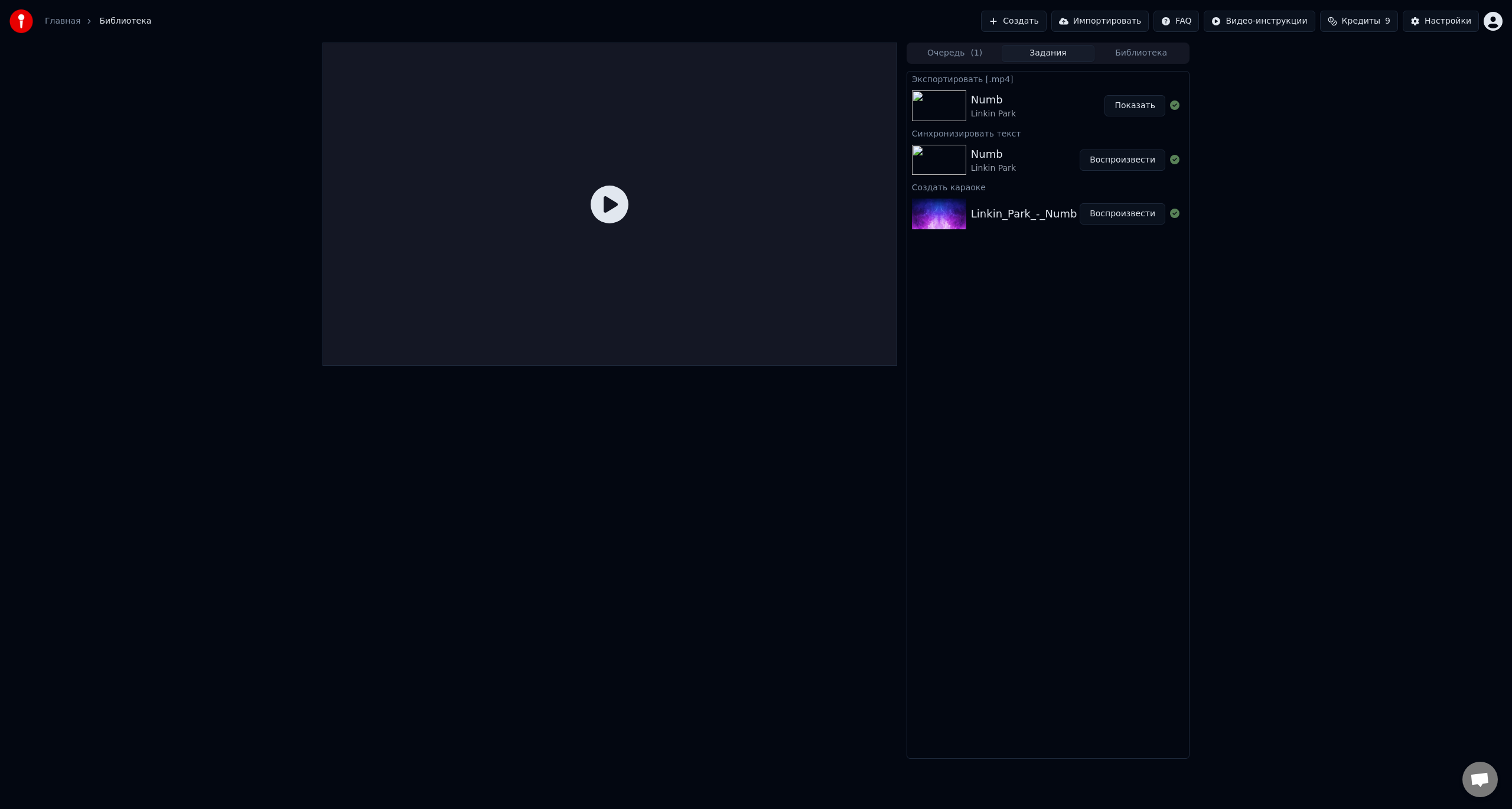
click at [976, 63] on div "Очередь ( 1 ) Задания Библиотека" at bounding box center [1048, 53] width 282 height 21
click at [1059, 461] on div "Экспортировать [.mp4] Numb Linkin Park Показать Синхронизировать текст Numb Lin…" at bounding box center [1048, 414] width 282 height 688
click at [961, 55] on button "Очередь ( 1 )" at bounding box center [955, 53] width 93 height 17
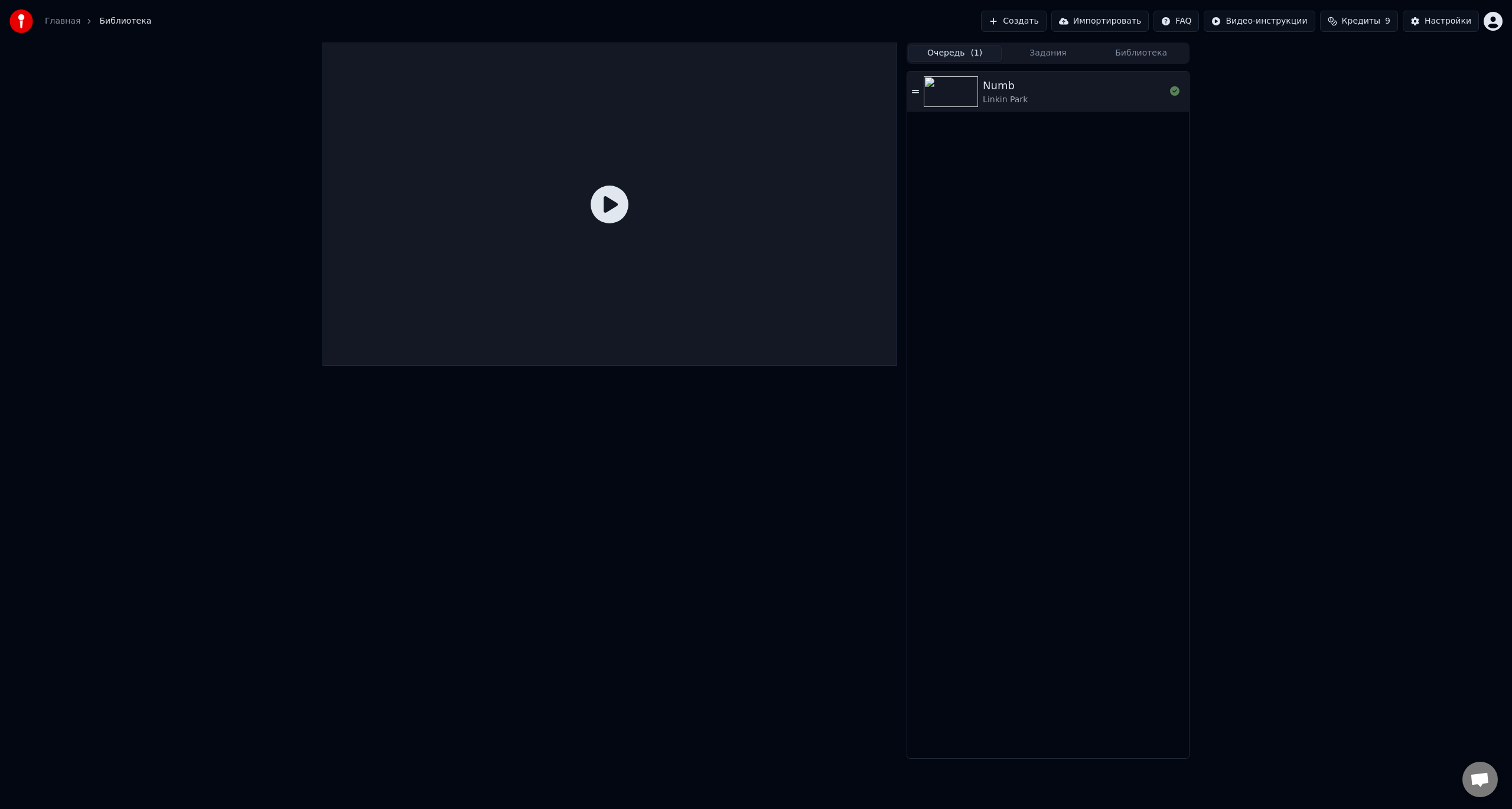
click at [1113, 56] on button "Библиотека" at bounding box center [1141, 53] width 93 height 17
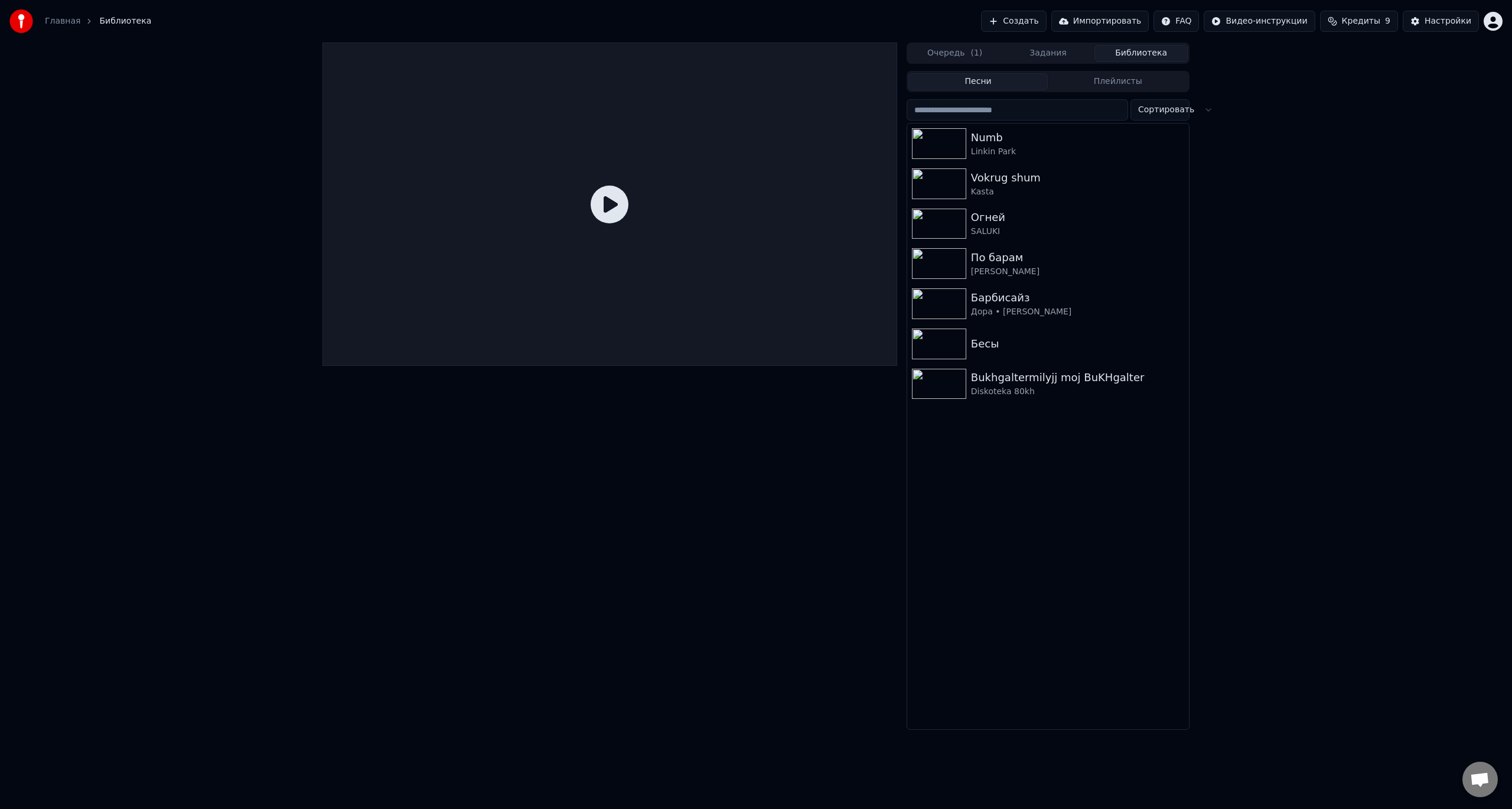
click at [1102, 20] on button "Импортировать" at bounding box center [1100, 21] width 98 height 21
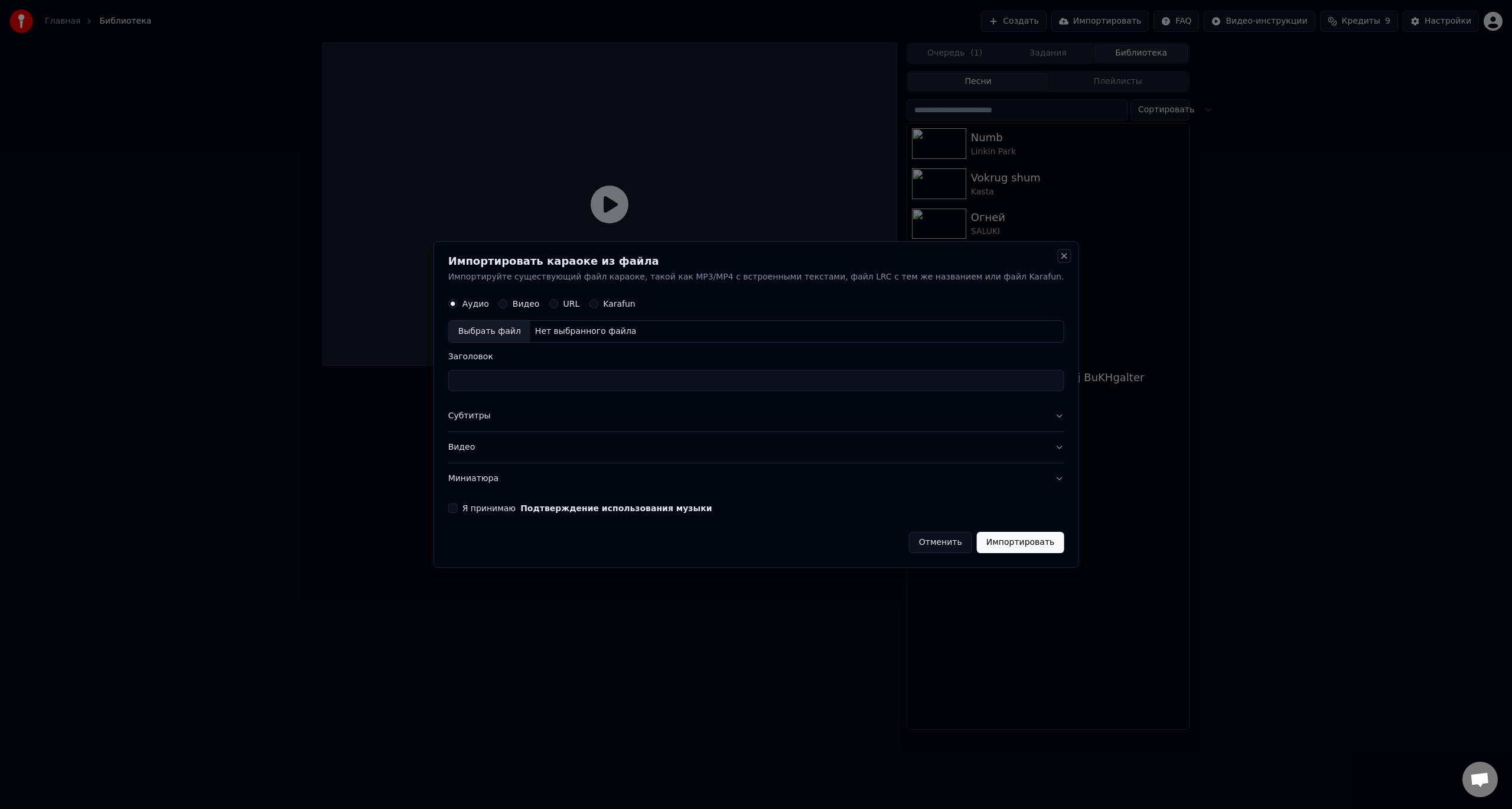
click at [1059, 257] on button "Close" at bounding box center [1064, 255] width 10 height 10
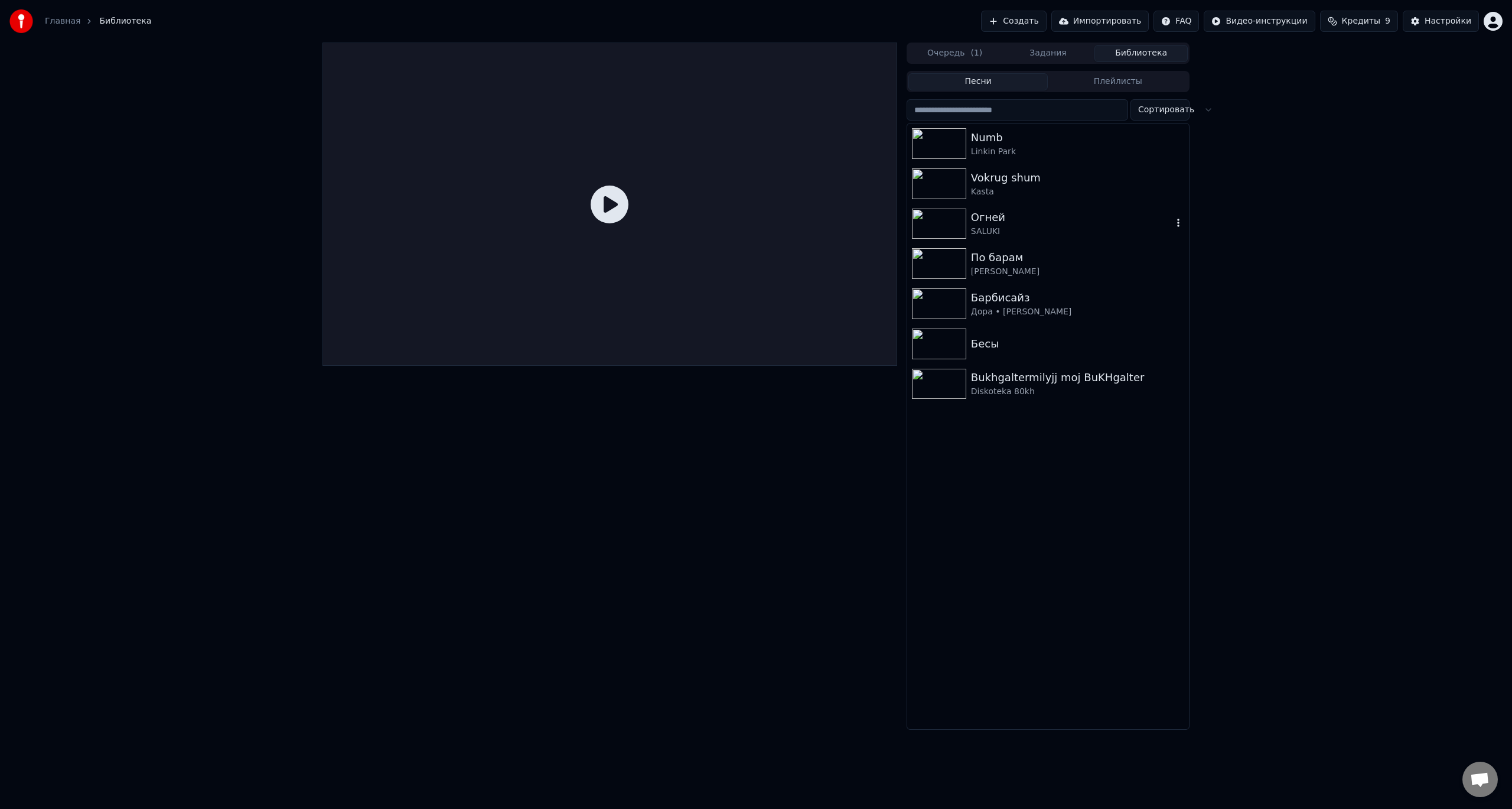
click at [949, 224] on img at bounding box center [939, 225] width 54 height 31
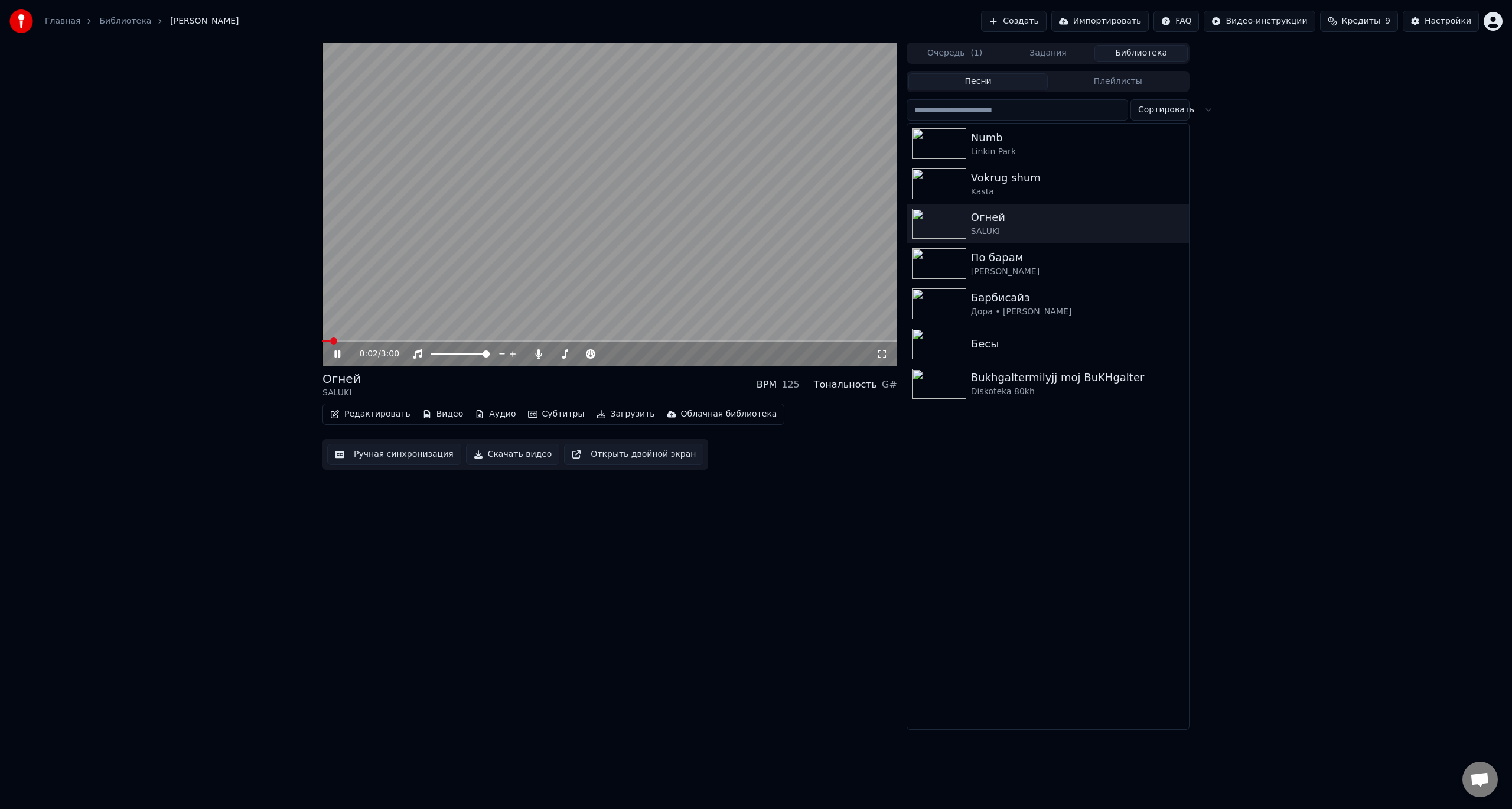
click at [359, 338] on video at bounding box center [609, 204] width 575 height 323
drag, startPoint x: 371, startPoint y: 322, endPoint x: 359, endPoint y: 342, distance: 23.3
click at [371, 322] on video at bounding box center [609, 204] width 575 height 323
click at [366, 340] on span at bounding box center [609, 341] width 575 height 2
click at [565, 269] on video at bounding box center [609, 204] width 575 height 323
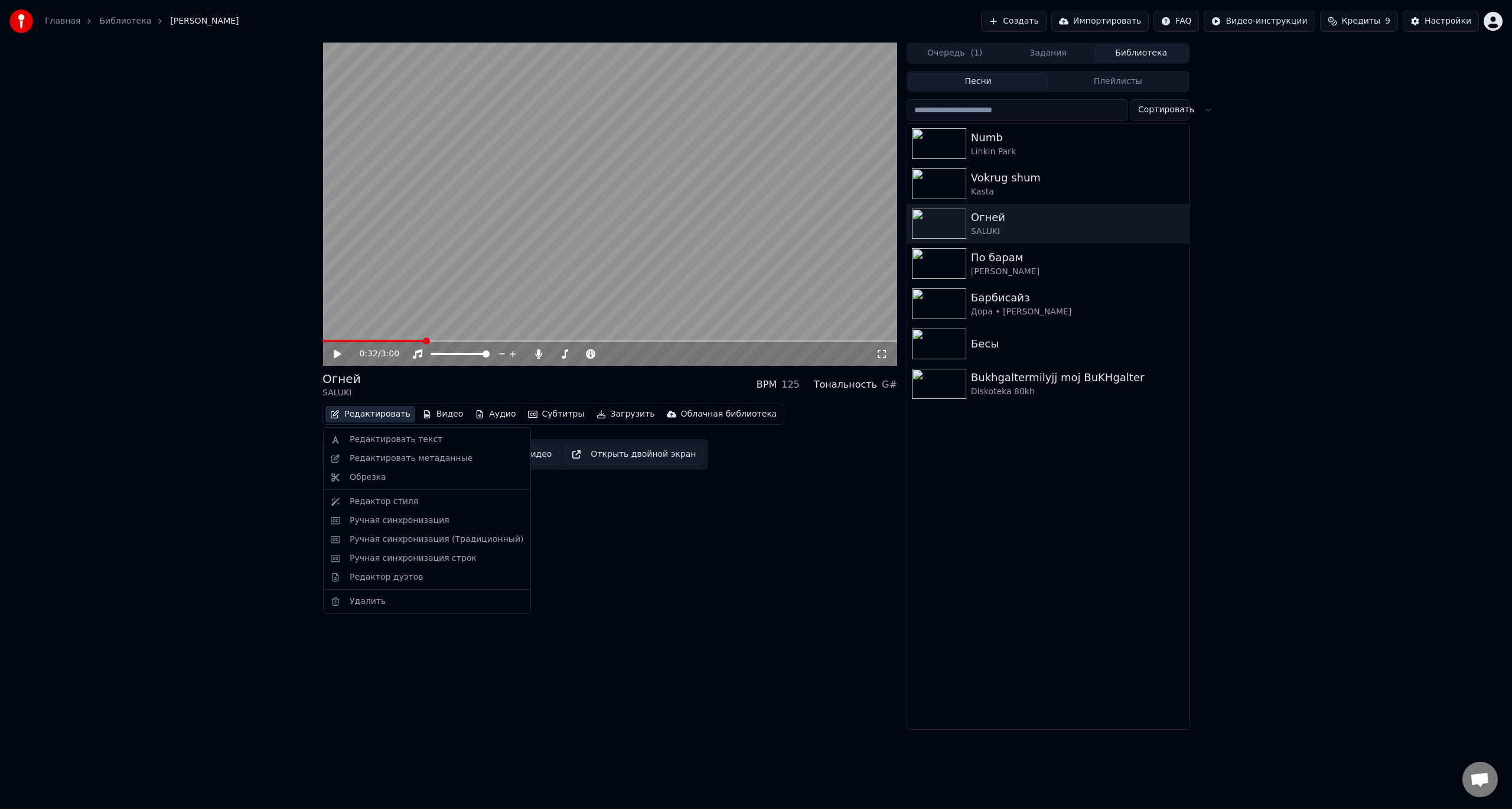
click at [365, 414] on button "Редактировать" at bounding box center [370, 413] width 90 height 16
click at [368, 539] on div "Ручная синхронизация (Традиционный)" at bounding box center [436, 539] width 174 height 12
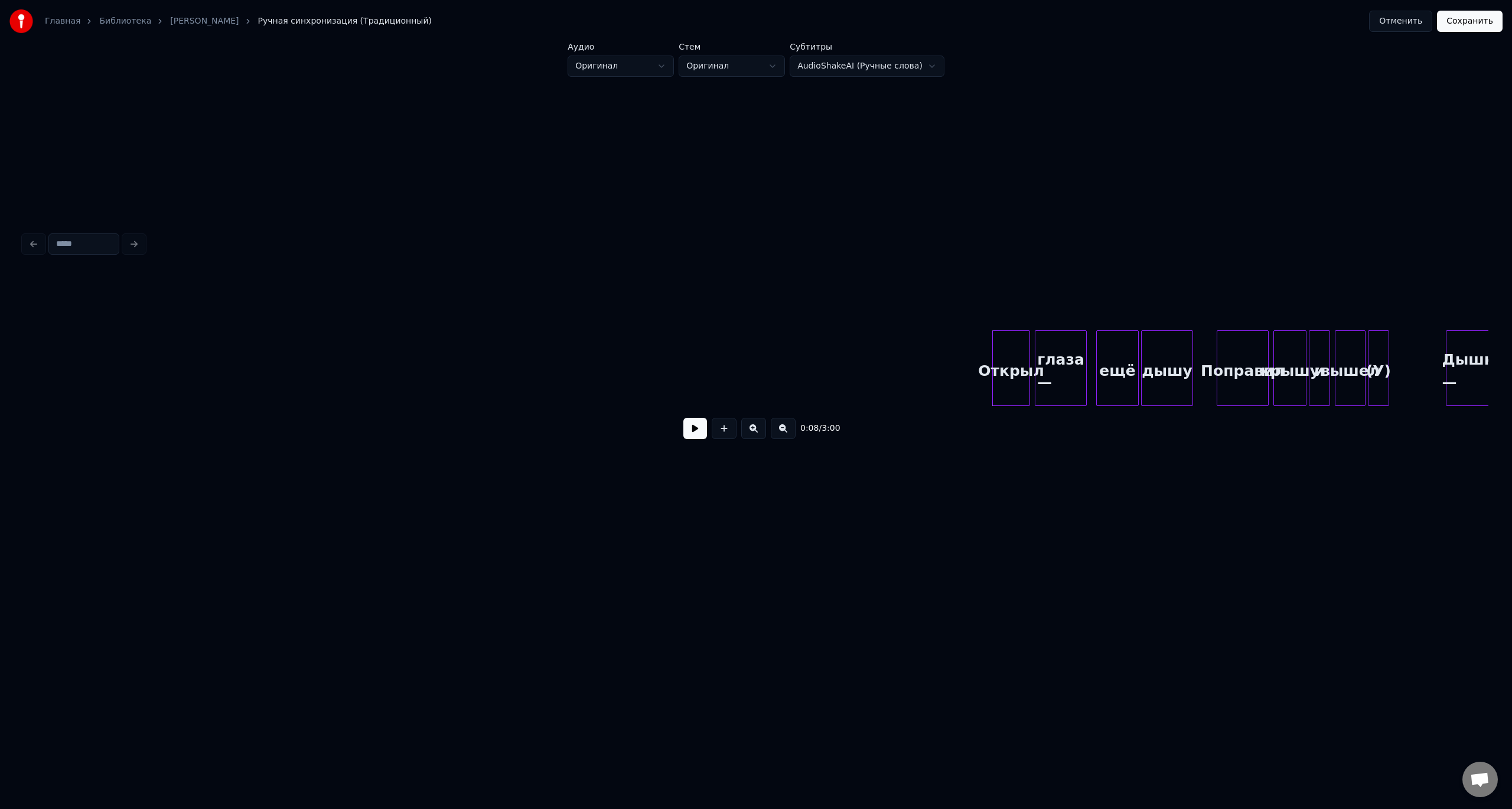
click at [697, 434] on button at bounding box center [695, 429] width 23 height 21
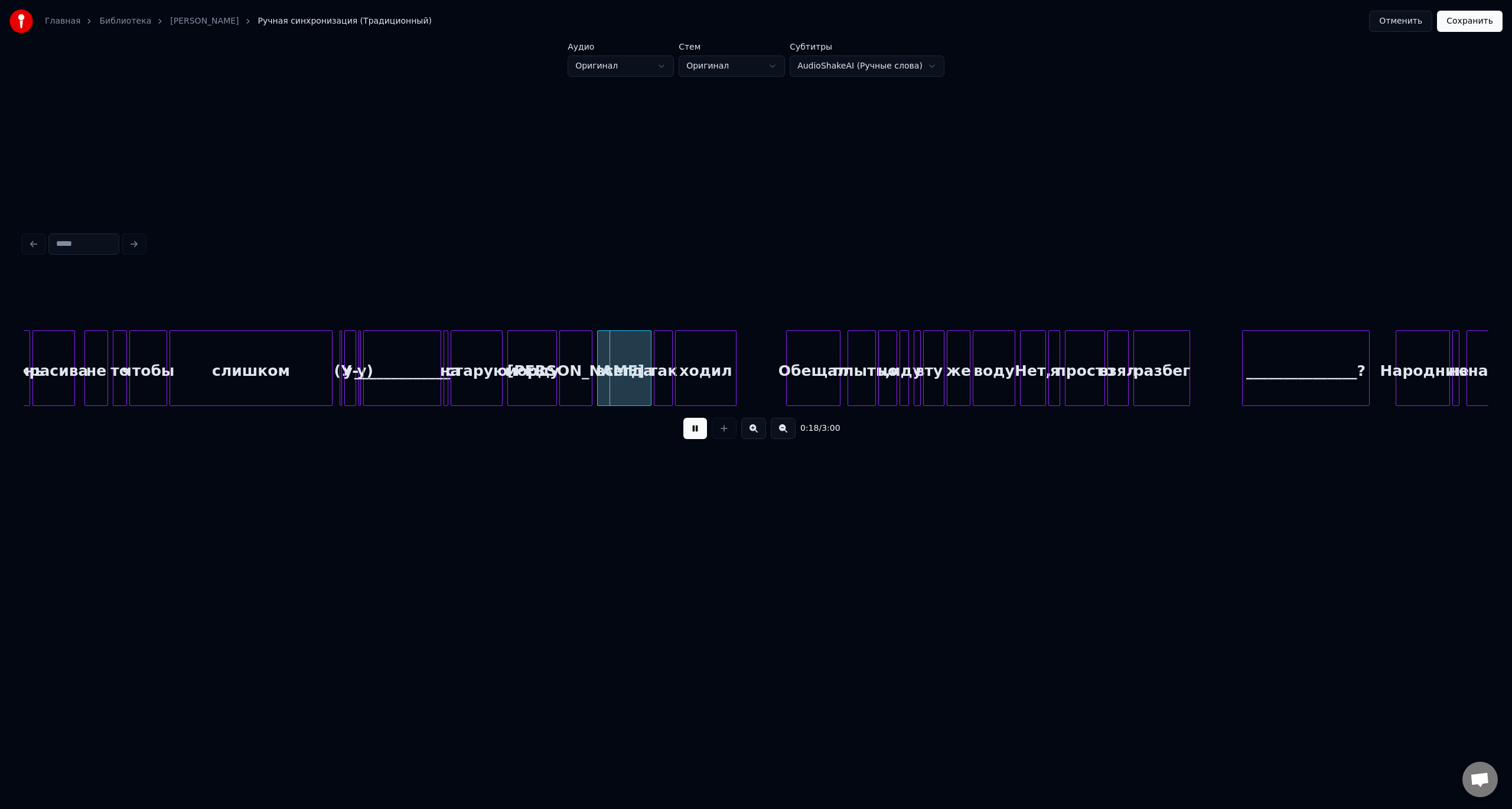
scroll to position [0, 1499]
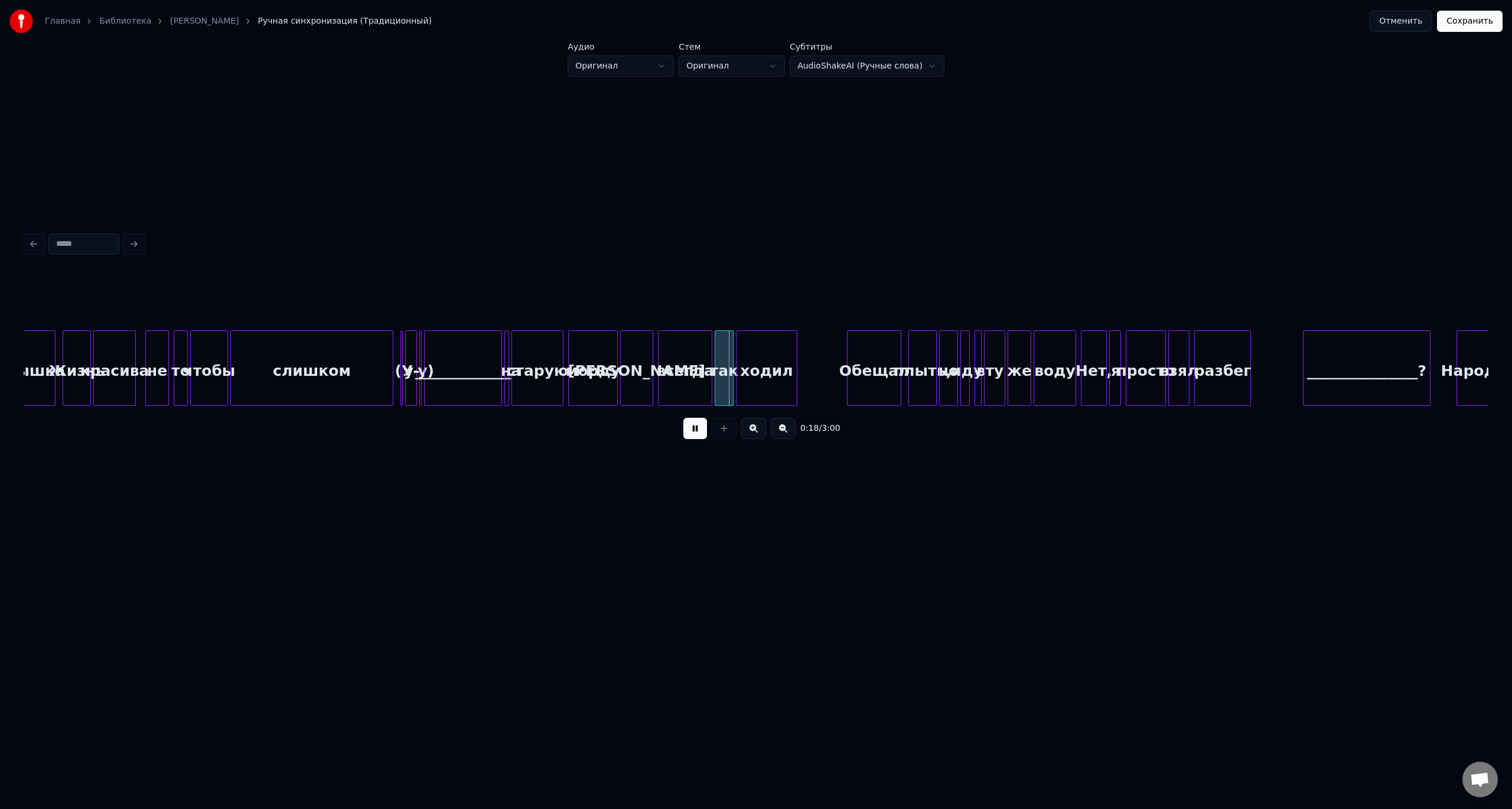
click at [309, 376] on div "слишком" at bounding box center [311, 371] width 162 height 80
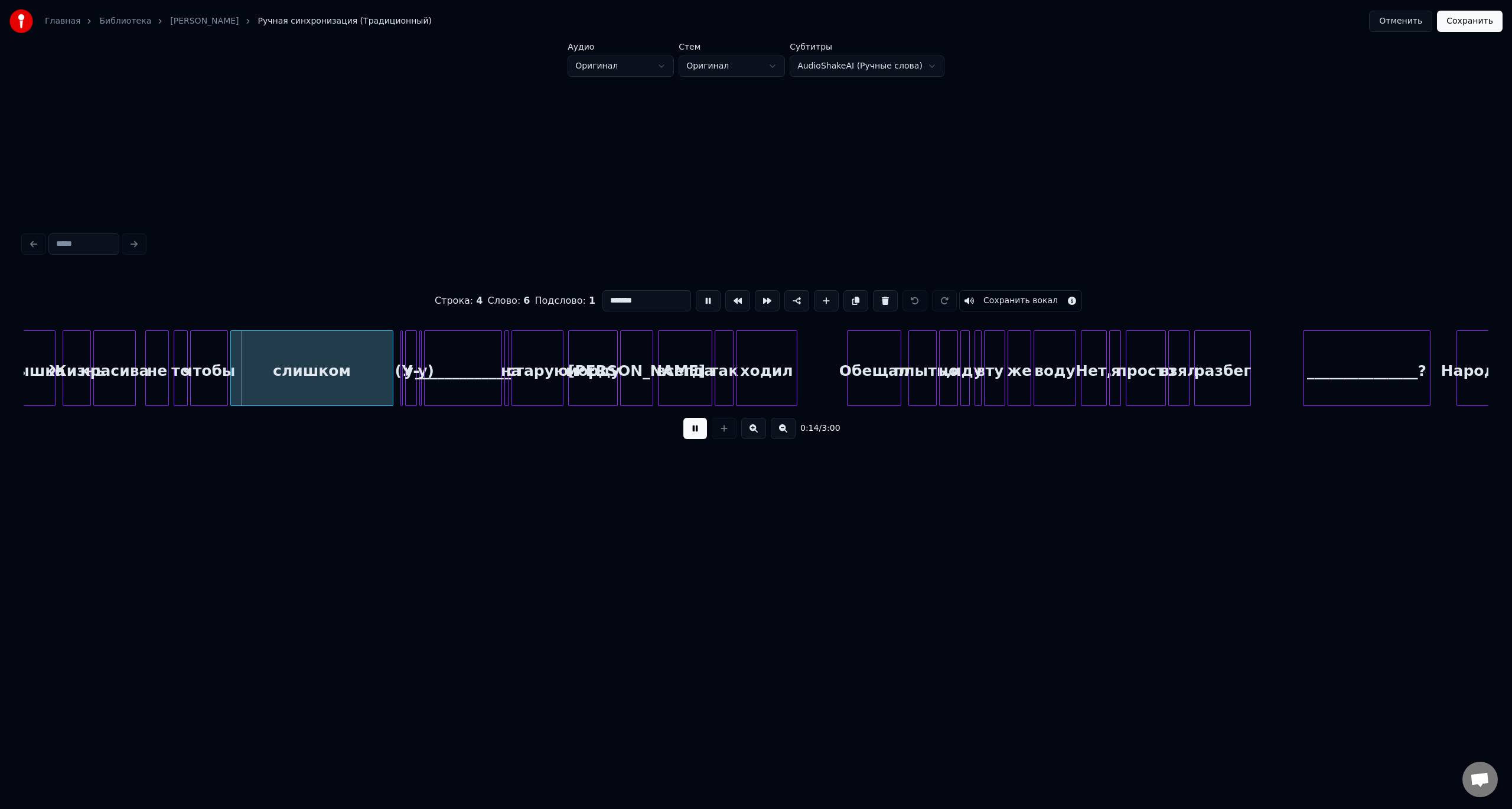
click at [683, 418] on button at bounding box center [695, 429] width 23 height 21
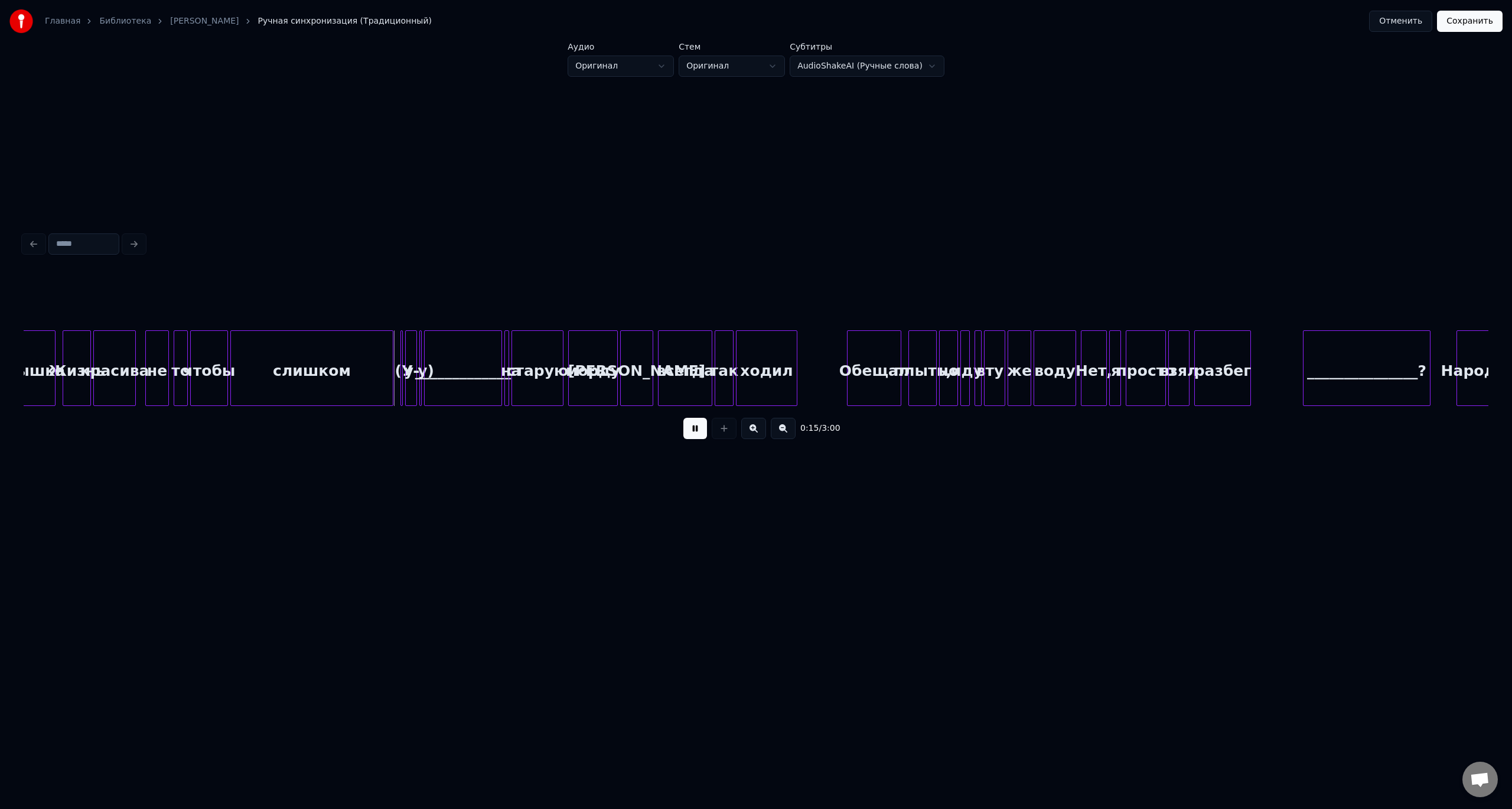
click at [683, 418] on button at bounding box center [695, 429] width 23 height 21
click at [362, 387] on div "слишком" at bounding box center [311, 371] width 162 height 80
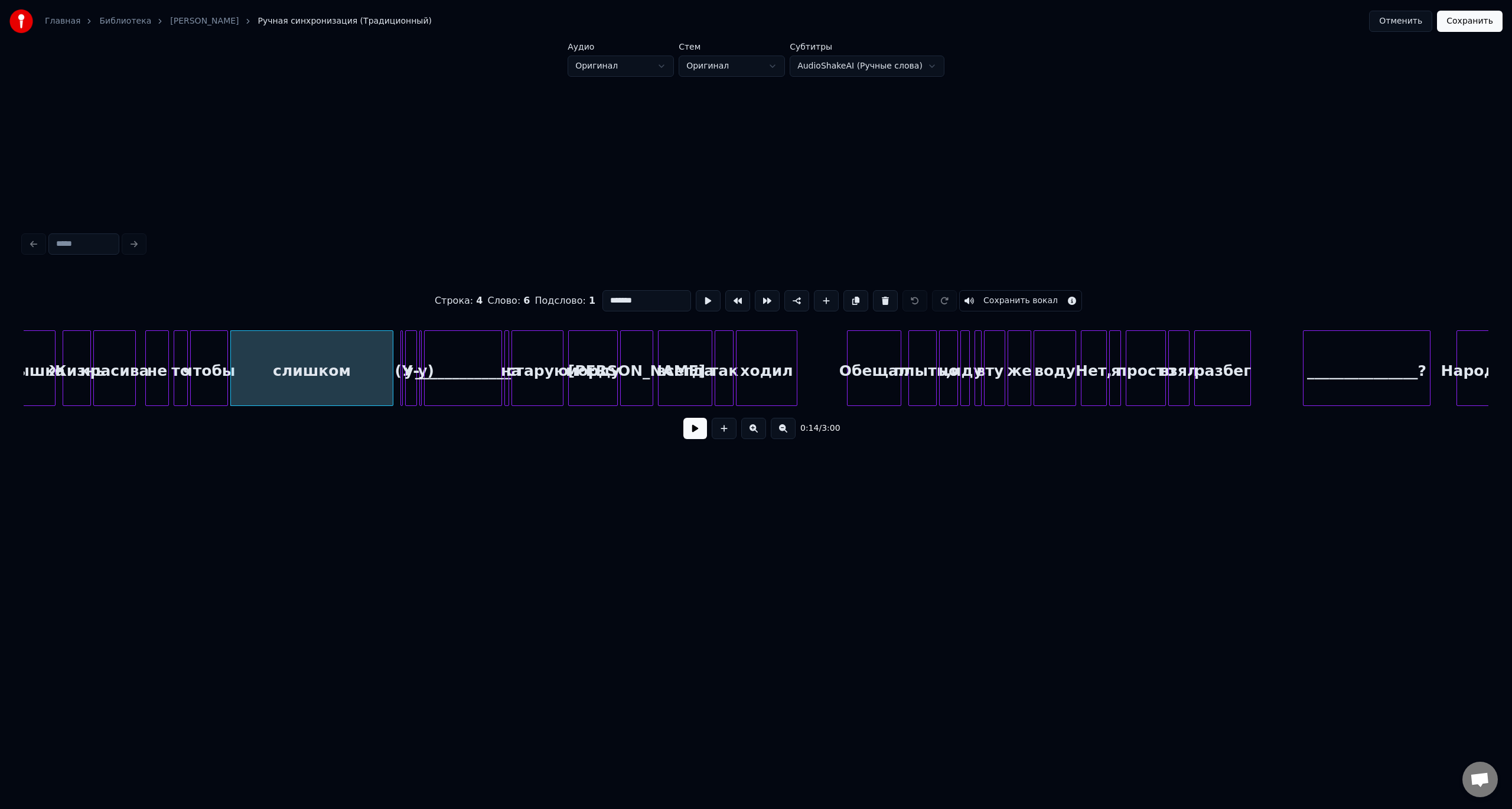
click at [683, 418] on button at bounding box center [695, 429] width 23 height 21
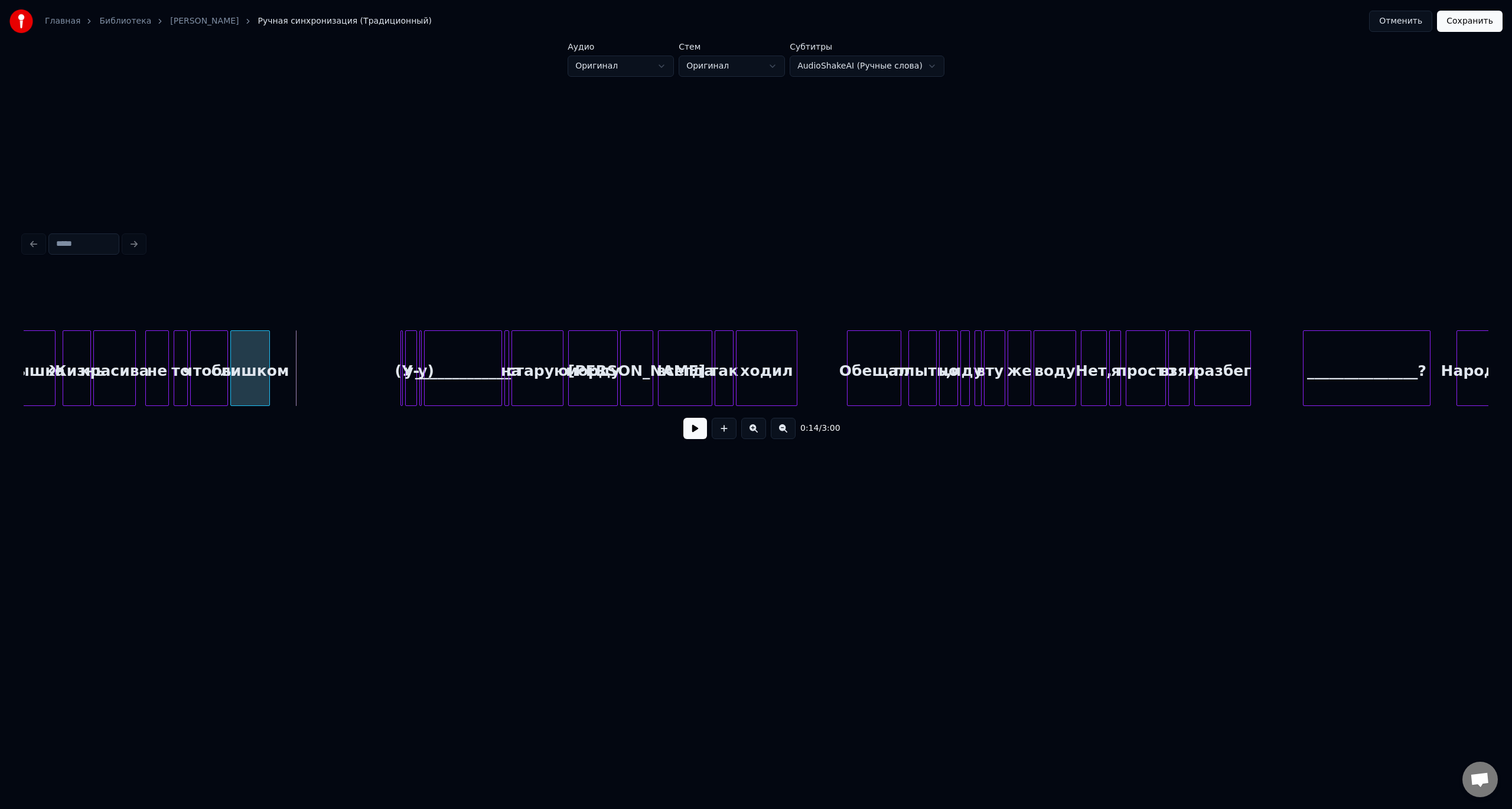
click at [269, 380] on div at bounding box center [268, 368] width 4 height 75
click at [403, 375] on div at bounding box center [403, 368] width 4 height 75
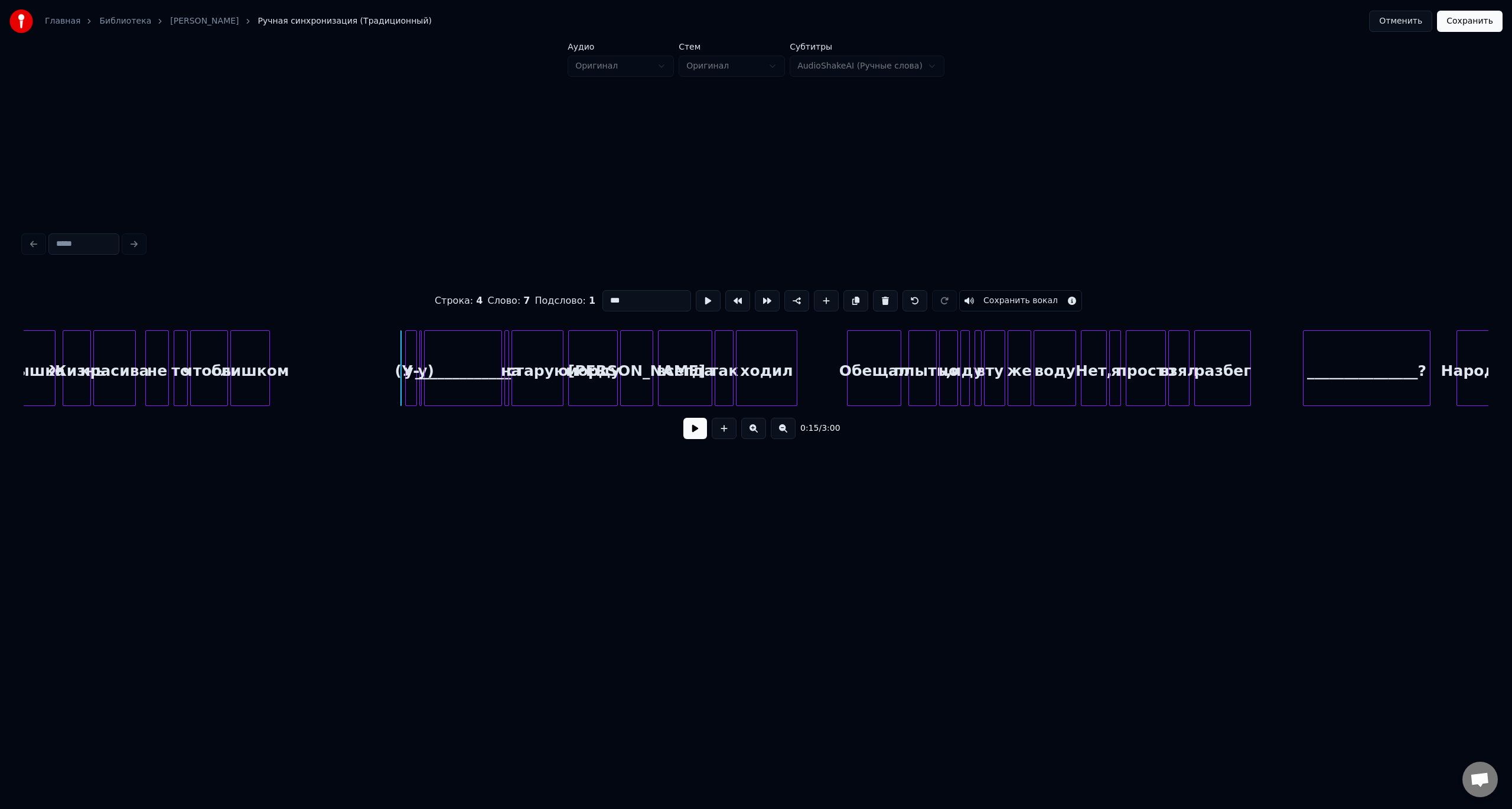
click at [275, 354] on div at bounding box center [276, 368] width 4 height 75
click at [323, 362] on div at bounding box center [325, 368] width 4 height 75
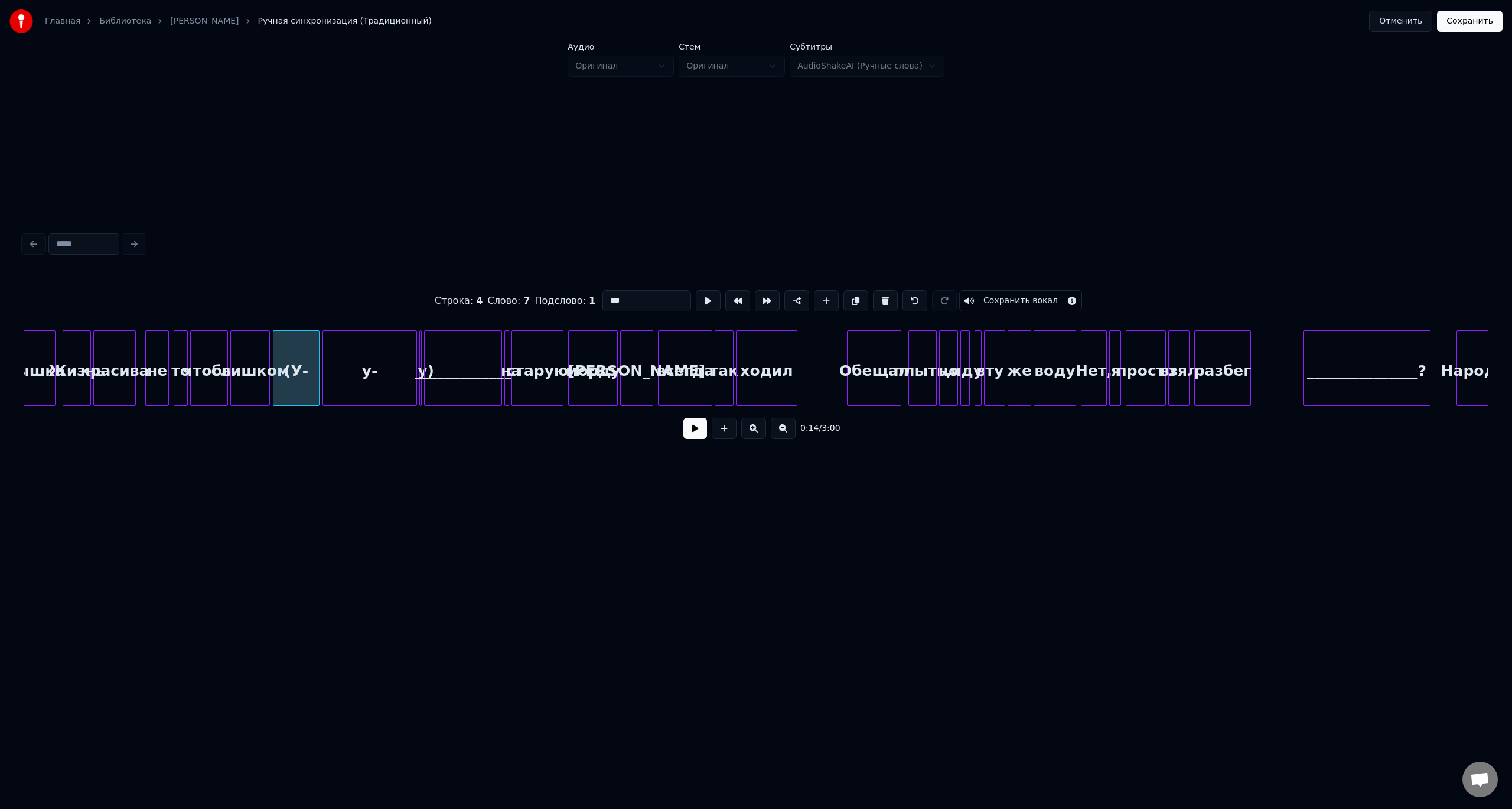
click at [325, 357] on div at bounding box center [325, 368] width 4 height 75
click at [683, 418] on button at bounding box center [695, 429] width 23 height 21
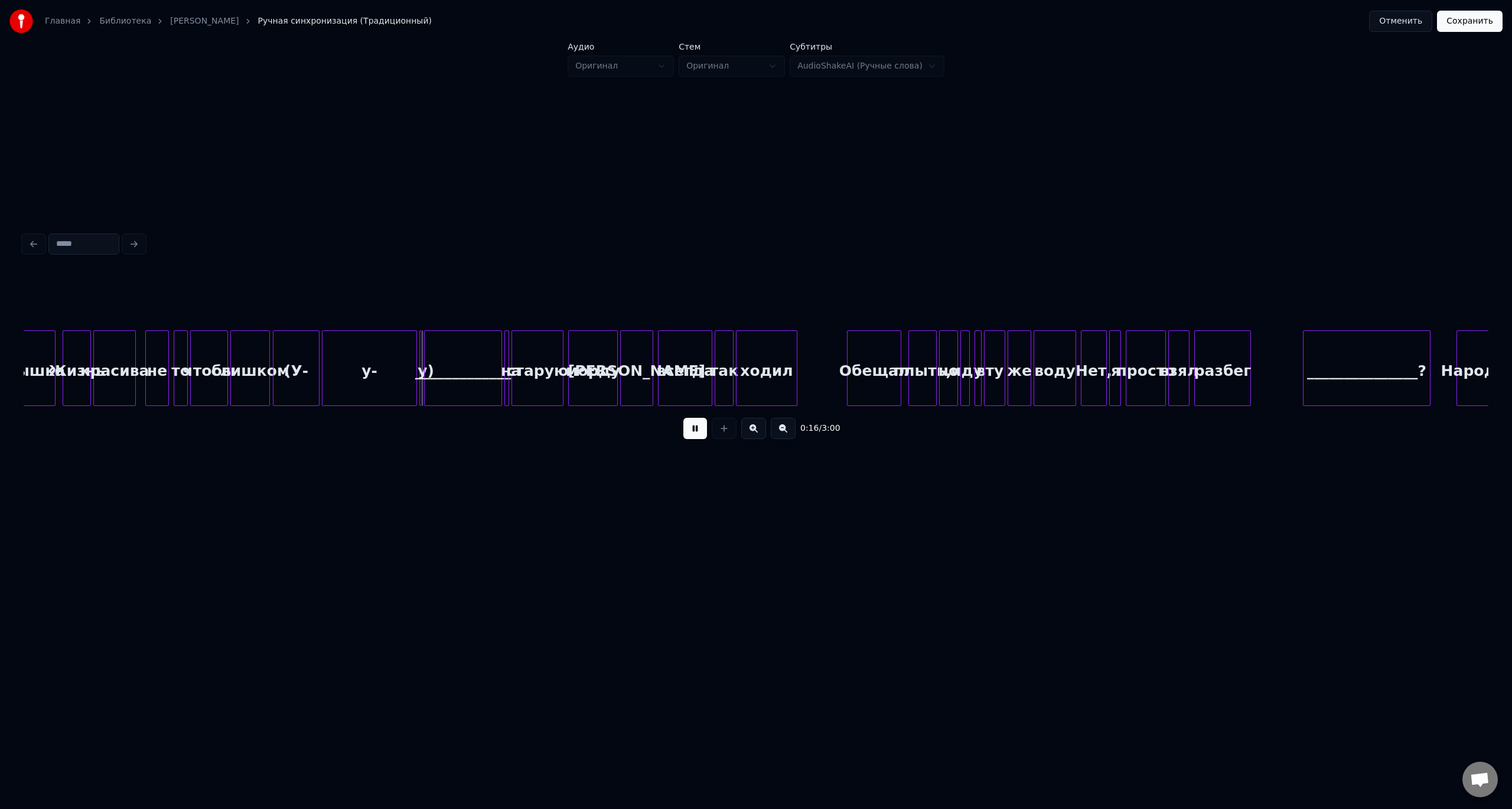
click at [683, 418] on button at bounding box center [695, 429] width 23 height 21
click at [293, 370] on div "(У-" at bounding box center [296, 371] width 45 height 80
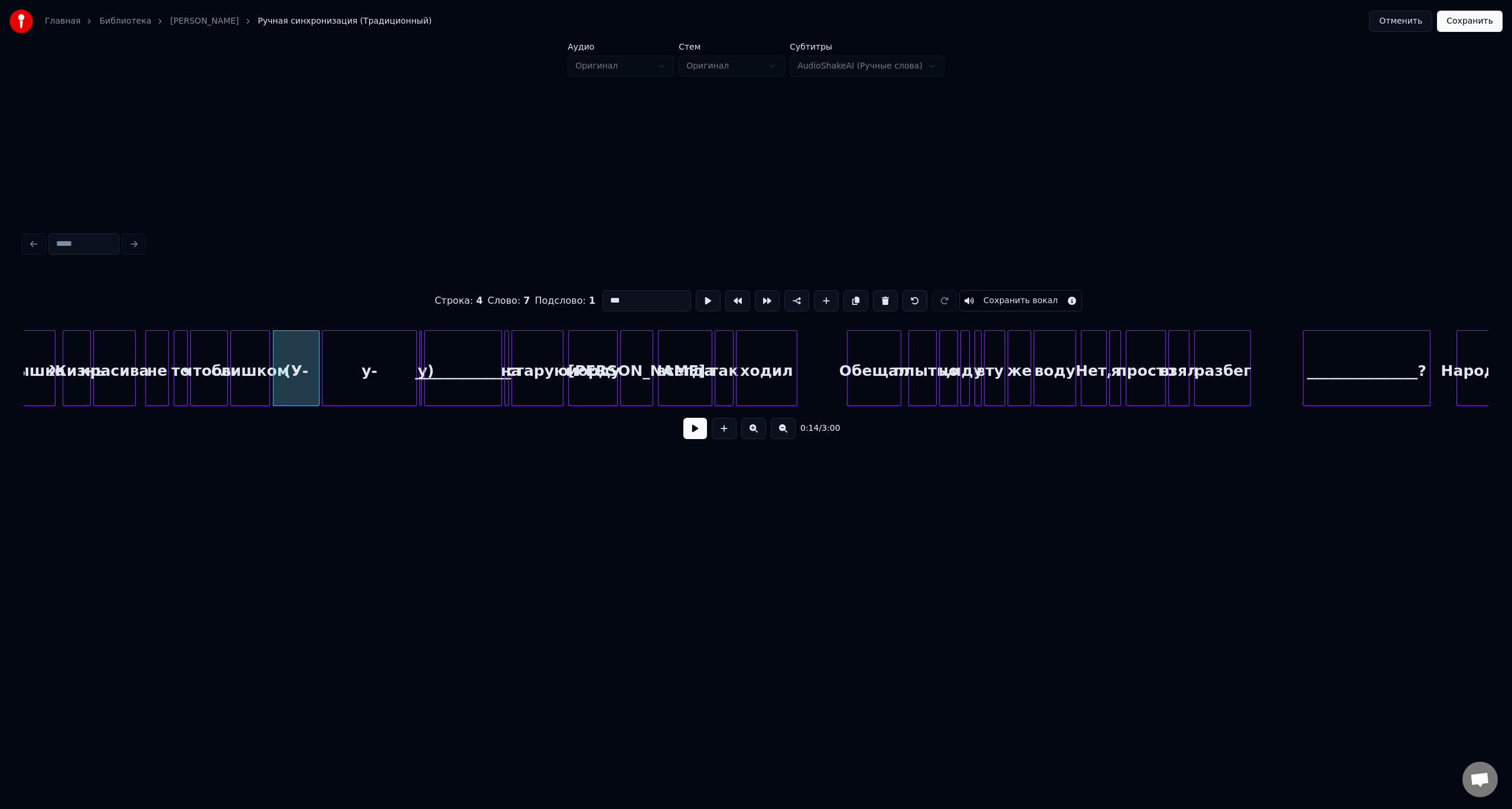
click at [683, 418] on button at bounding box center [695, 429] width 23 height 21
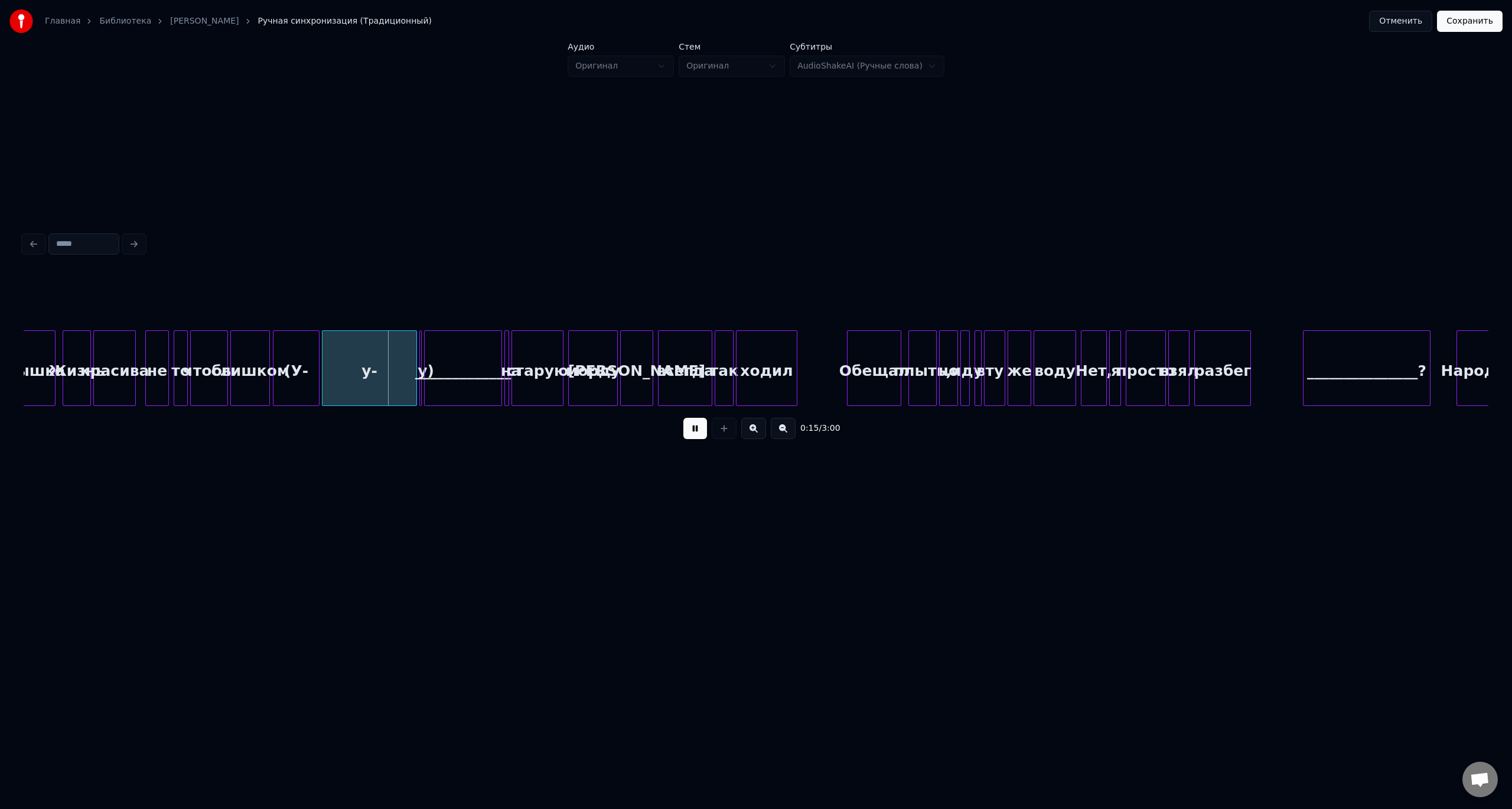
click at [683, 418] on button at bounding box center [695, 429] width 23 height 21
click at [394, 371] on div at bounding box center [393, 368] width 4 height 75
click at [399, 367] on div at bounding box center [399, 368] width 4 height 75
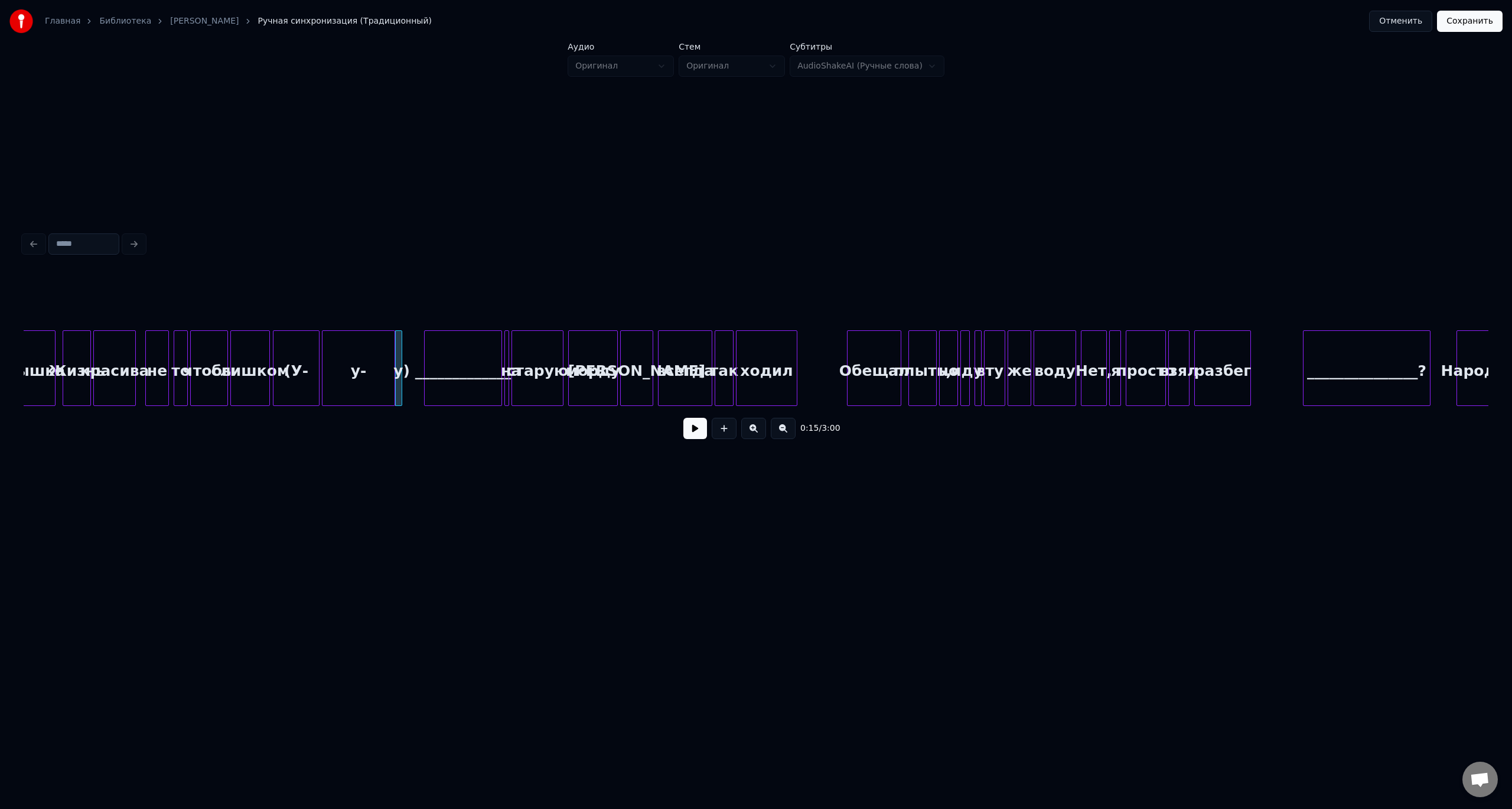
click at [400, 370] on div at bounding box center [400, 368] width 4 height 75
click at [454, 365] on div "_____________" at bounding box center [462, 371] width 76 height 80
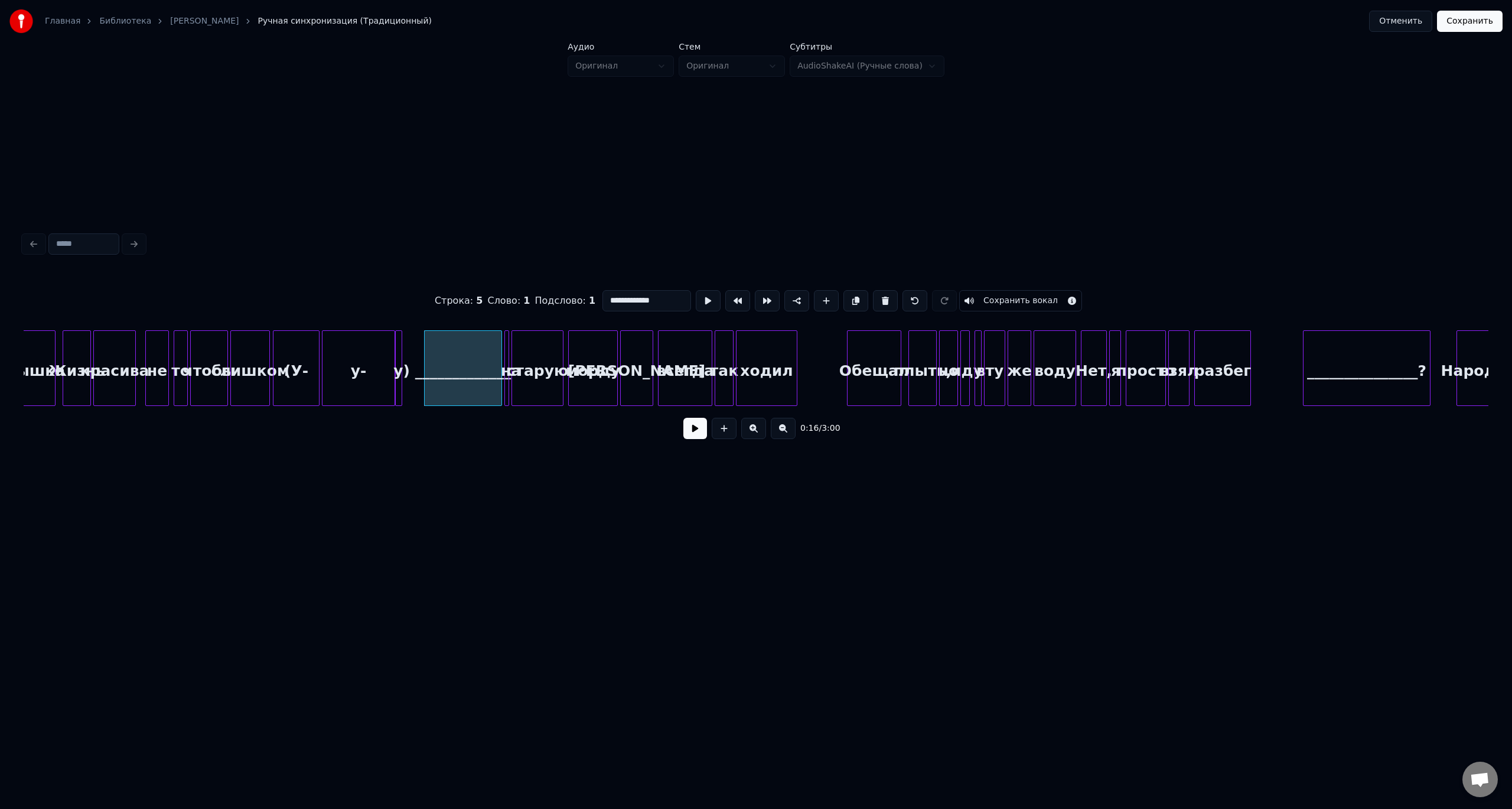
click at [364, 367] on div "у-" at bounding box center [358, 371] width 72 height 80
type input "**"
click at [683, 418] on button at bounding box center [695, 429] width 23 height 21
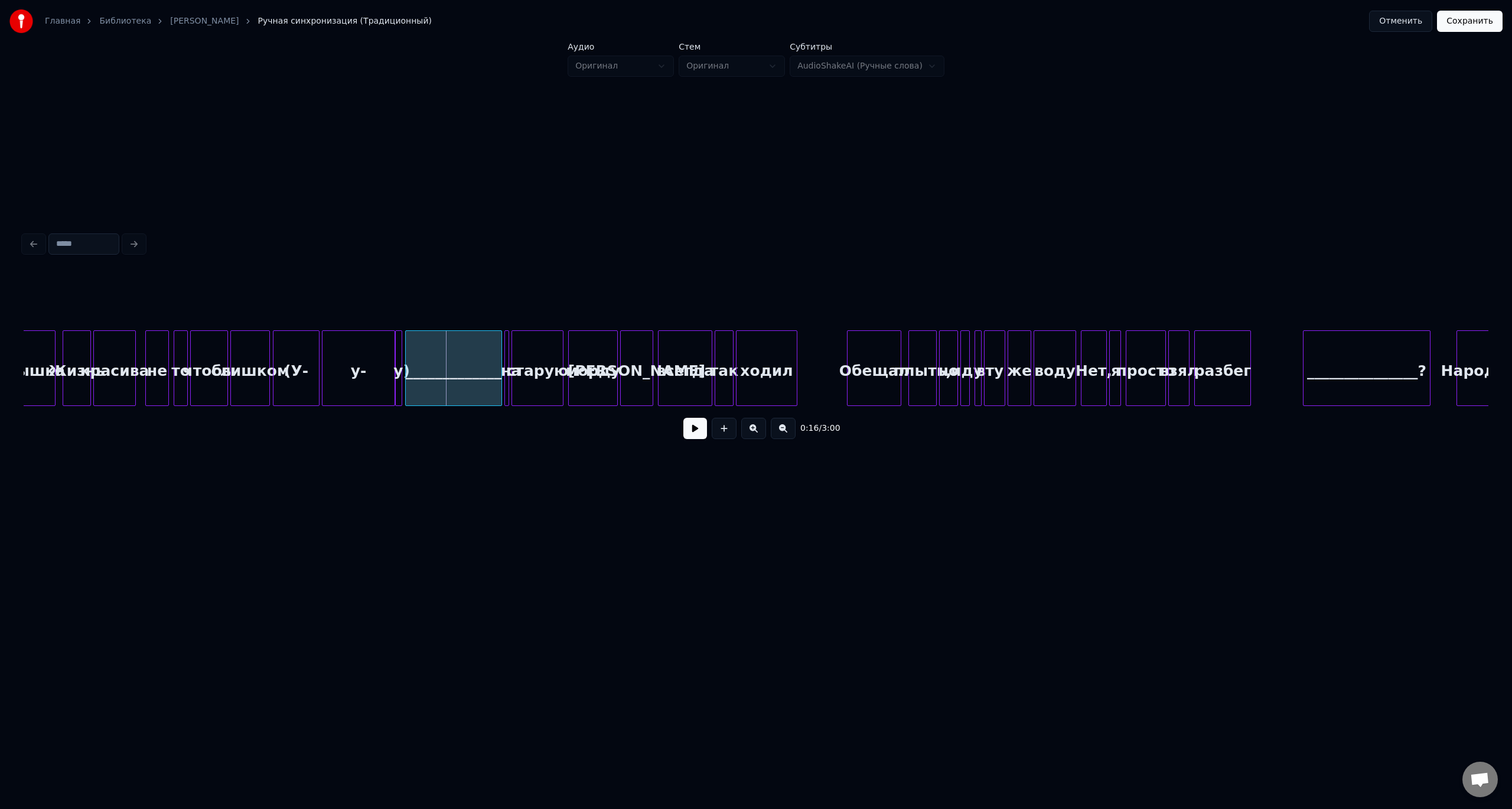
click at [406, 368] on div at bounding box center [407, 368] width 4 height 75
click at [683, 418] on button at bounding box center [695, 429] width 23 height 21
click at [458, 364] on div "_____________" at bounding box center [453, 371] width 96 height 80
click at [683, 418] on button at bounding box center [695, 429] width 23 height 21
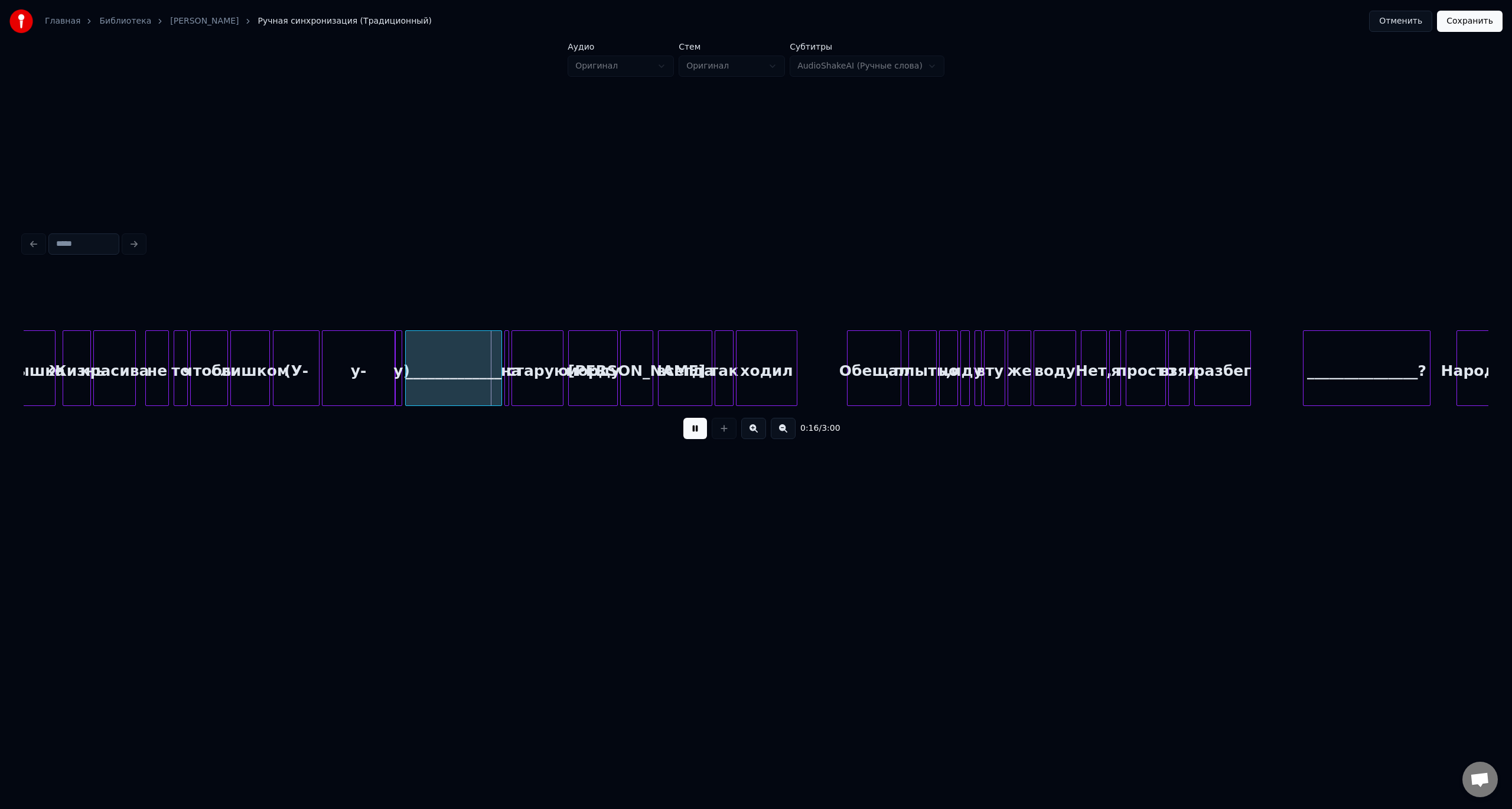
click at [683, 418] on button at bounding box center [695, 429] width 23 height 21
click at [478, 370] on div at bounding box center [478, 368] width 4 height 75
click at [505, 372] on div "на" at bounding box center [511, 371] width 12 height 80
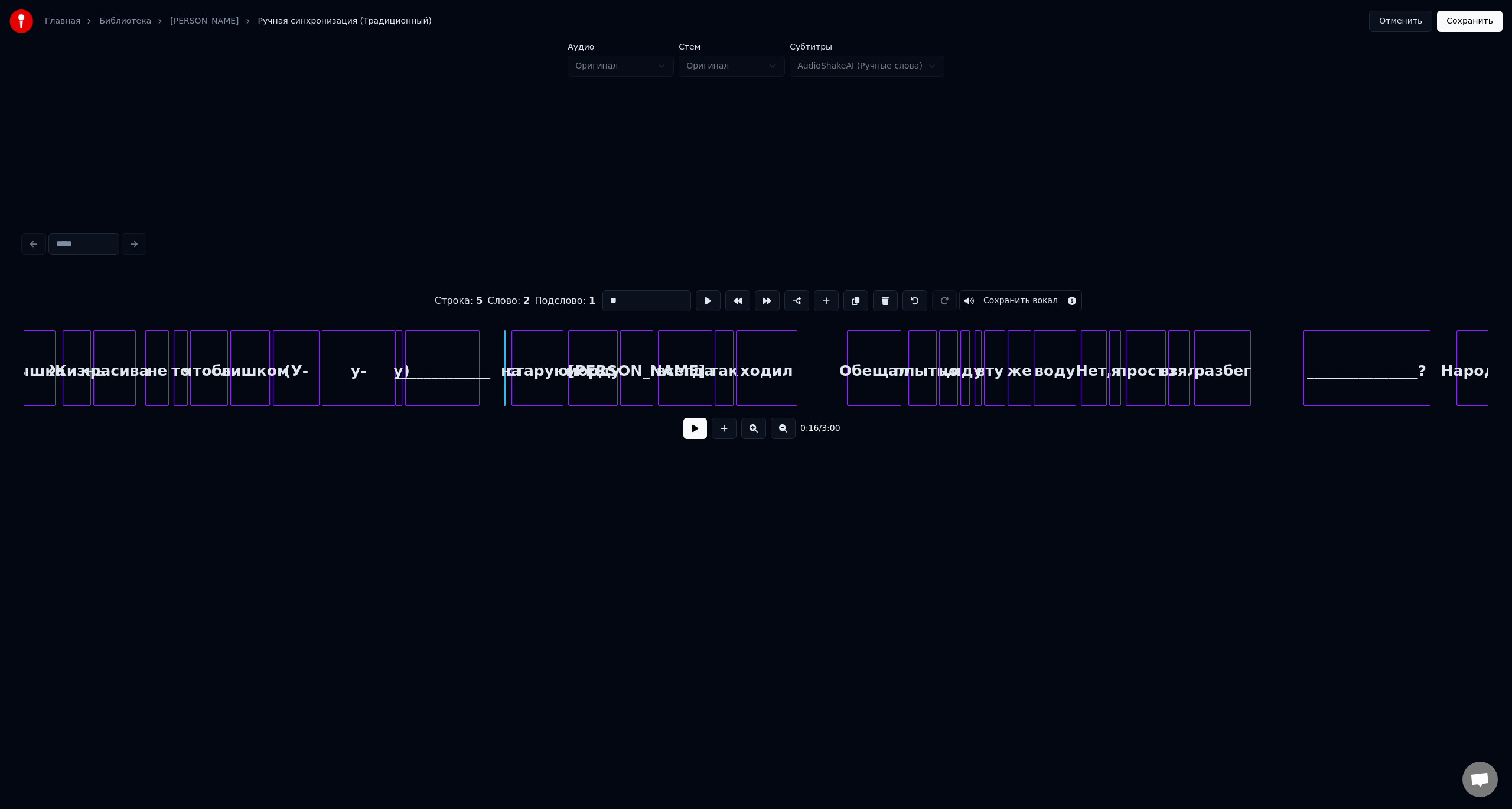
click at [483, 370] on div at bounding box center [485, 368] width 4 height 75
click at [371, 365] on div "у-" at bounding box center [358, 371] width 72 height 80
type input "**"
click at [683, 418] on button at bounding box center [695, 429] width 23 height 21
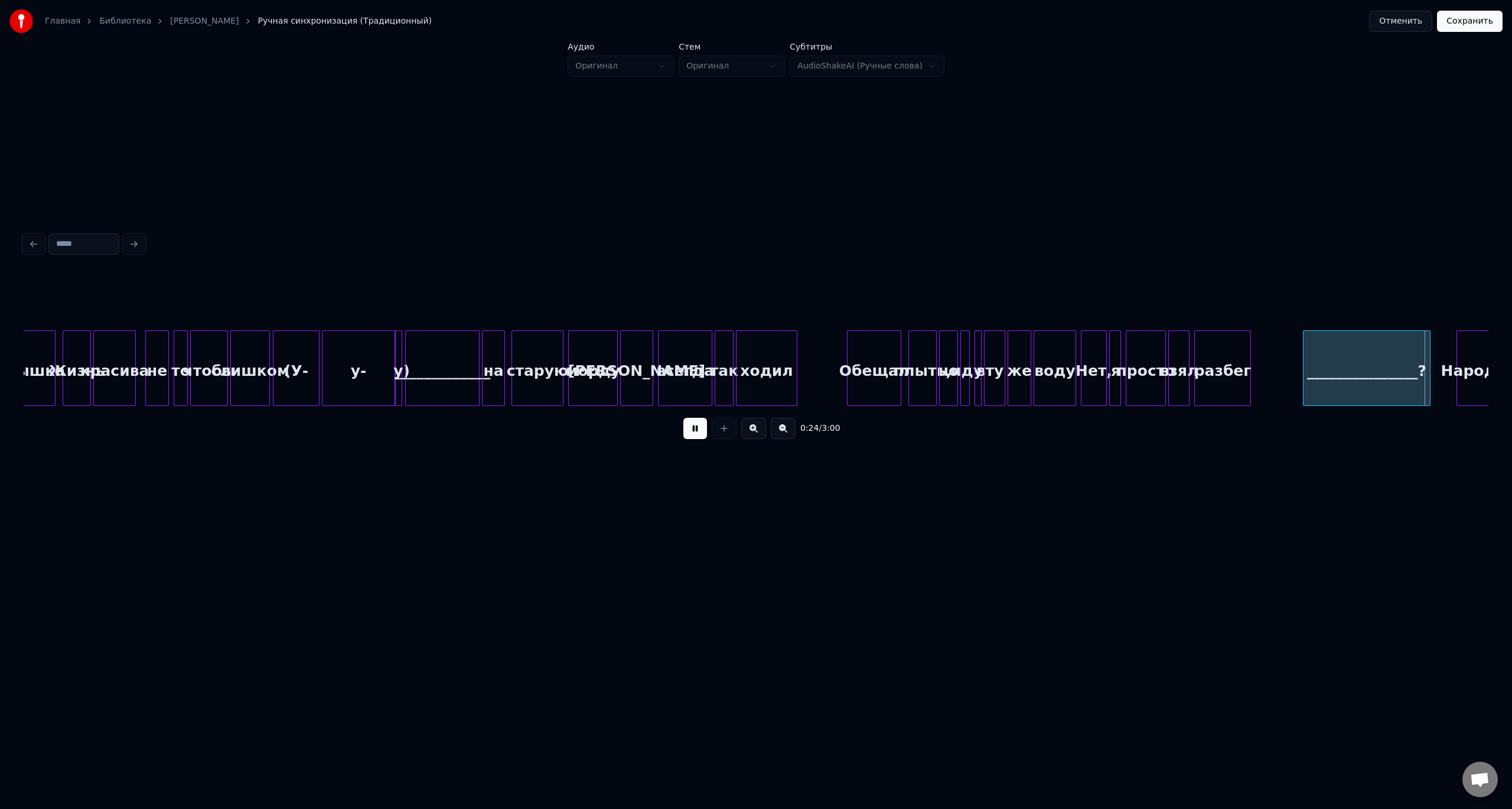
click at [683, 418] on button at bounding box center [695, 429] width 23 height 21
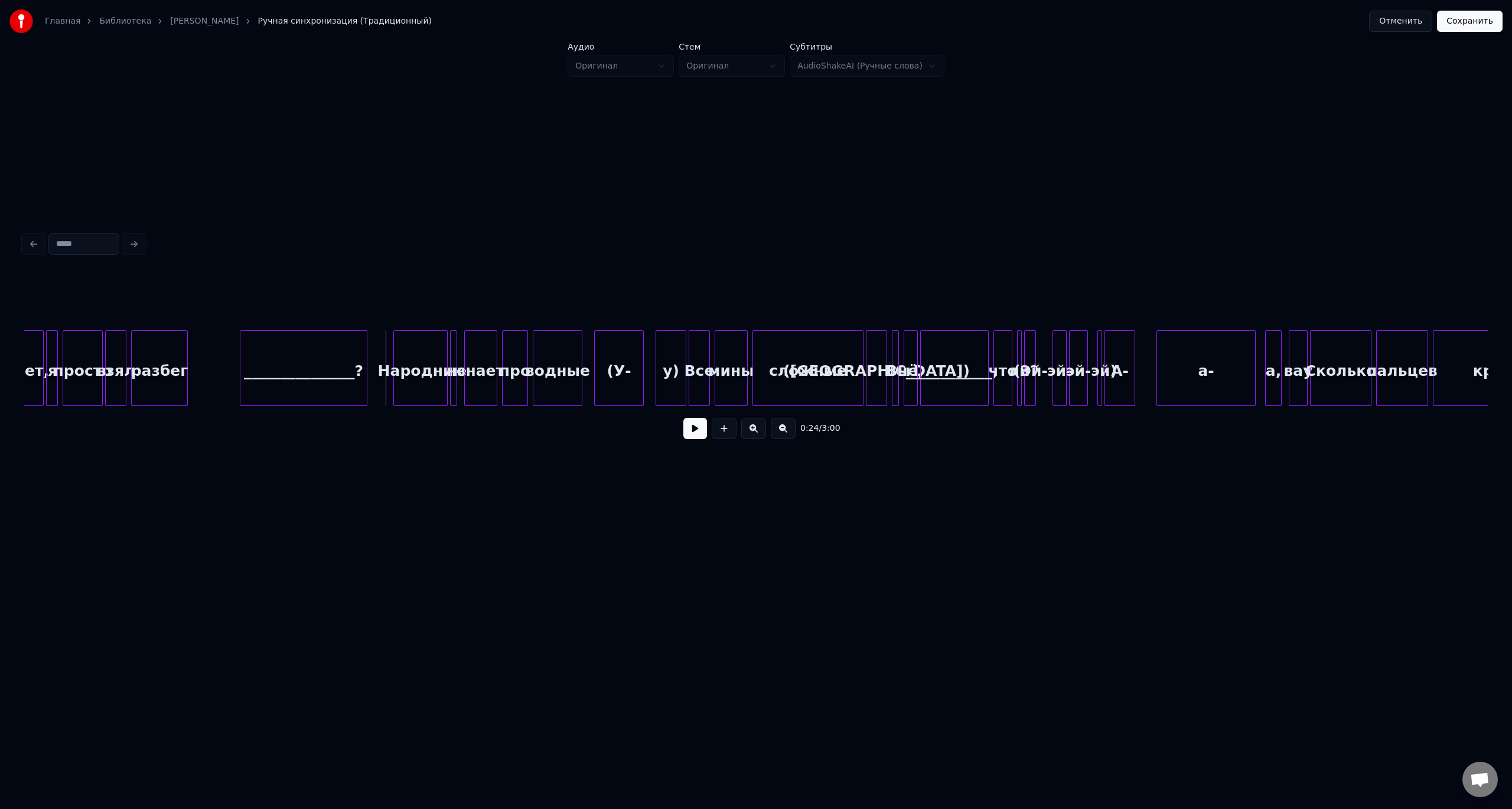
scroll to position [0, 2580]
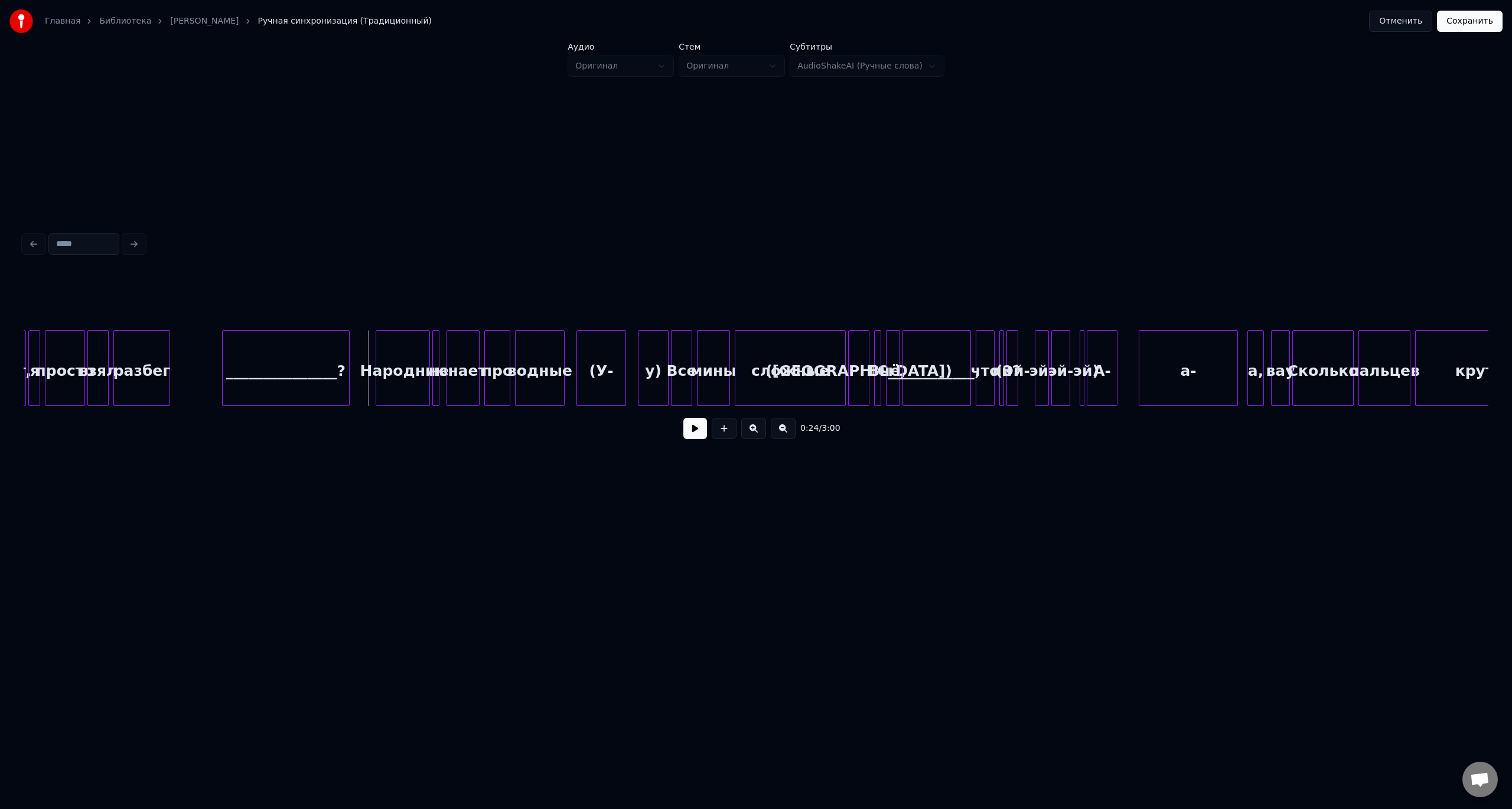
click at [683, 418] on button at bounding box center [695, 429] width 23 height 21
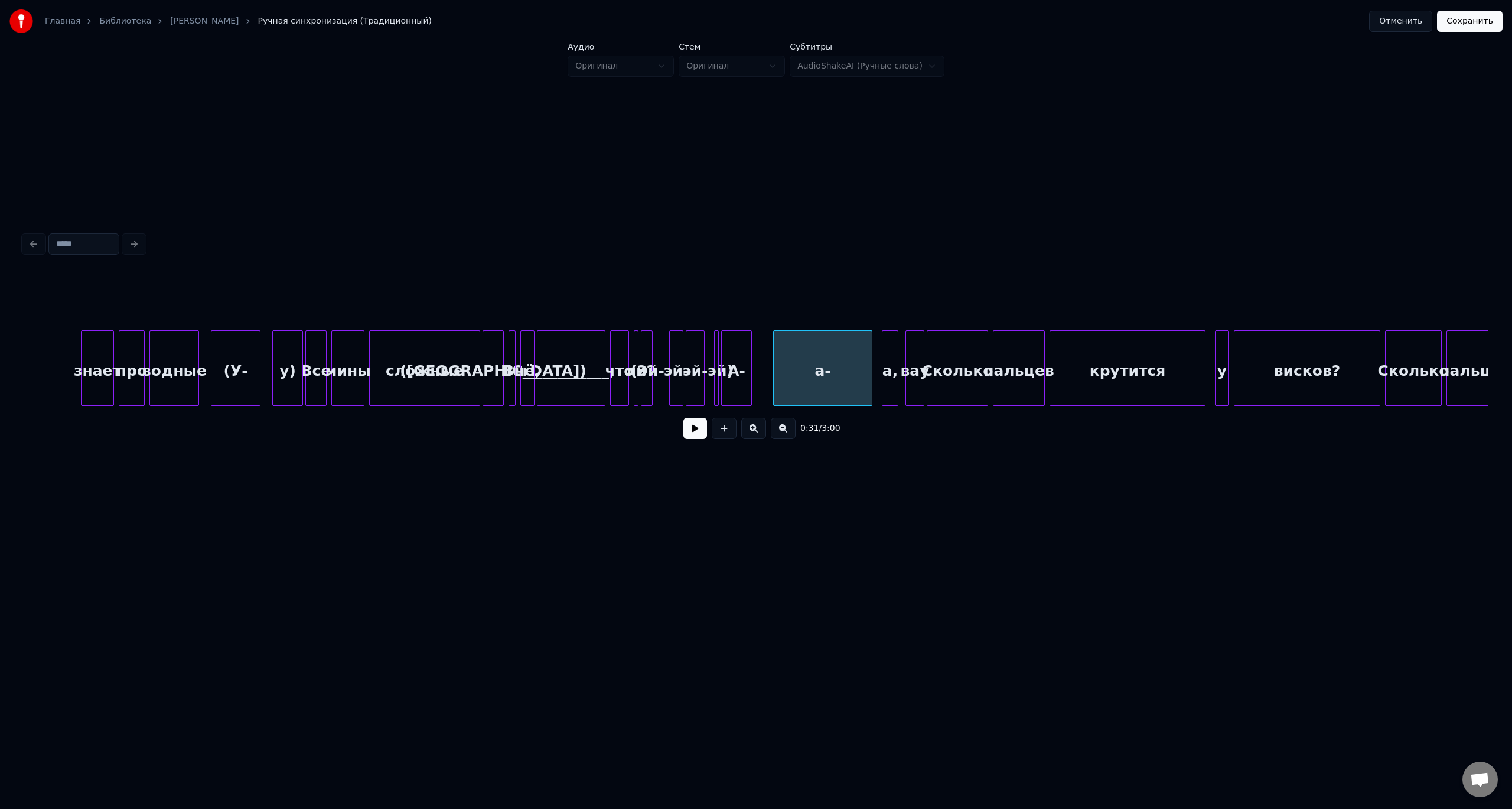
scroll to position [0, 2920]
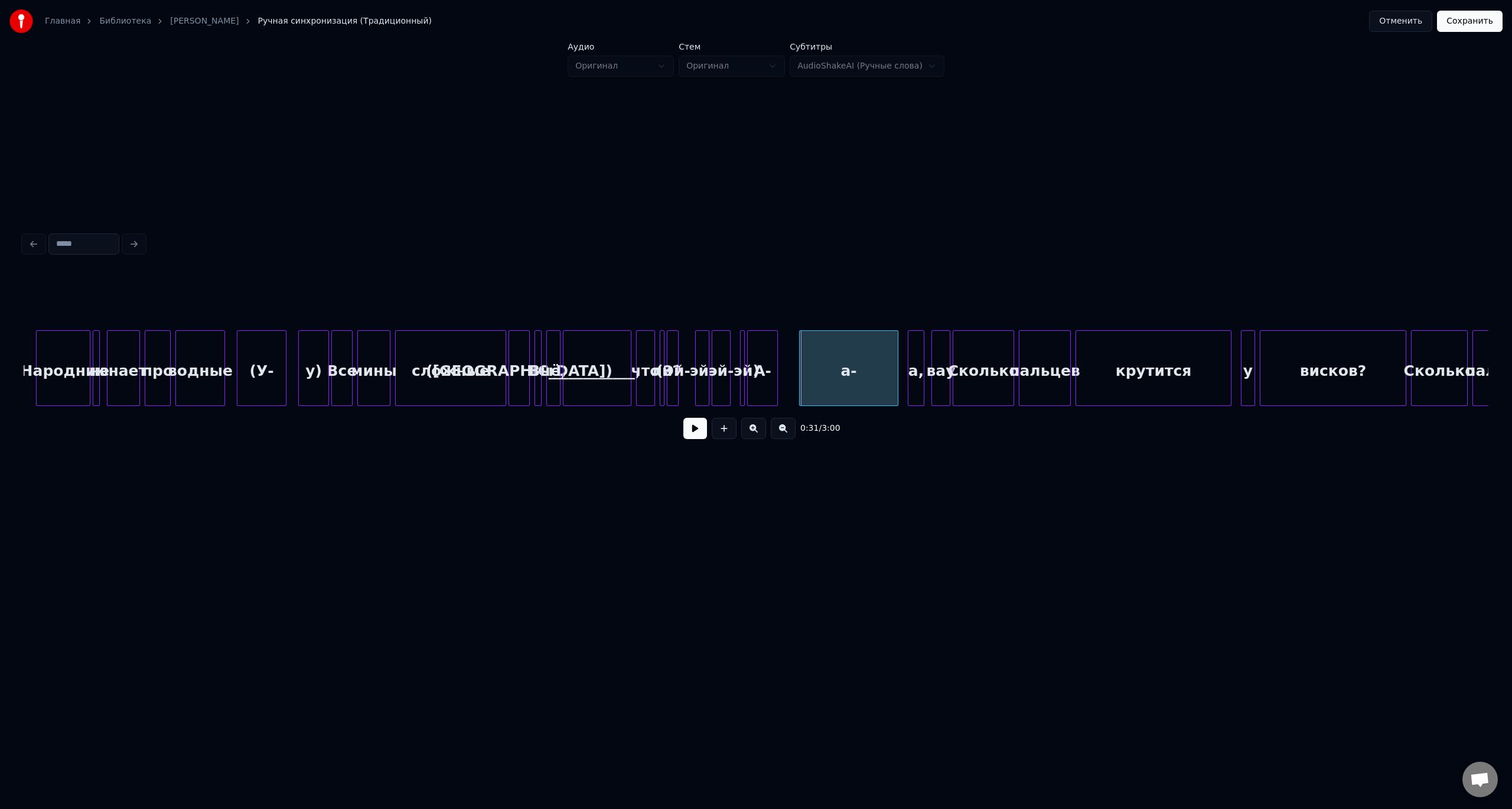
click at [461, 354] on div "сложные" at bounding box center [451, 371] width 110 height 80
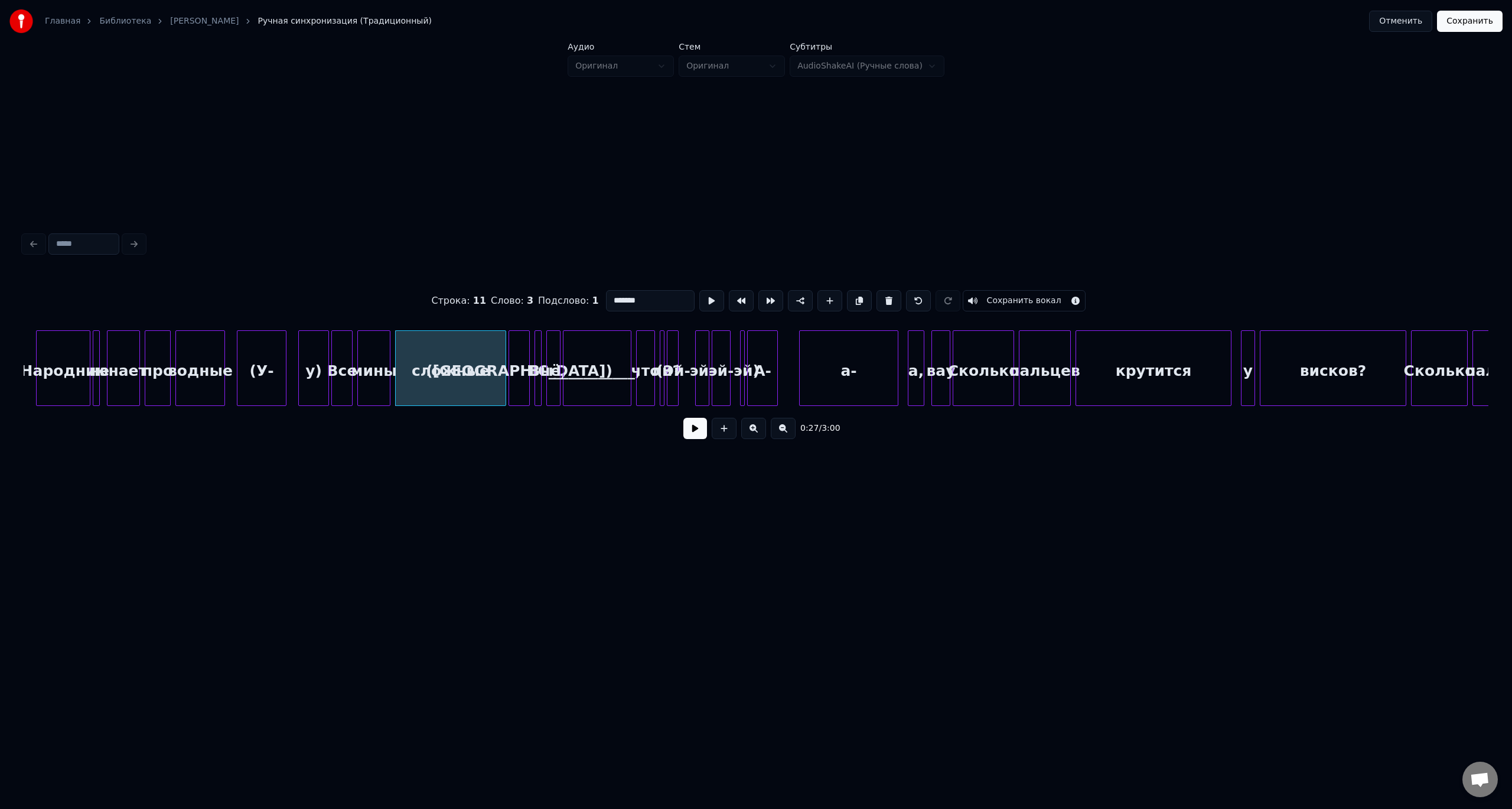
click at [683, 418] on button at bounding box center [695, 429] width 23 height 21
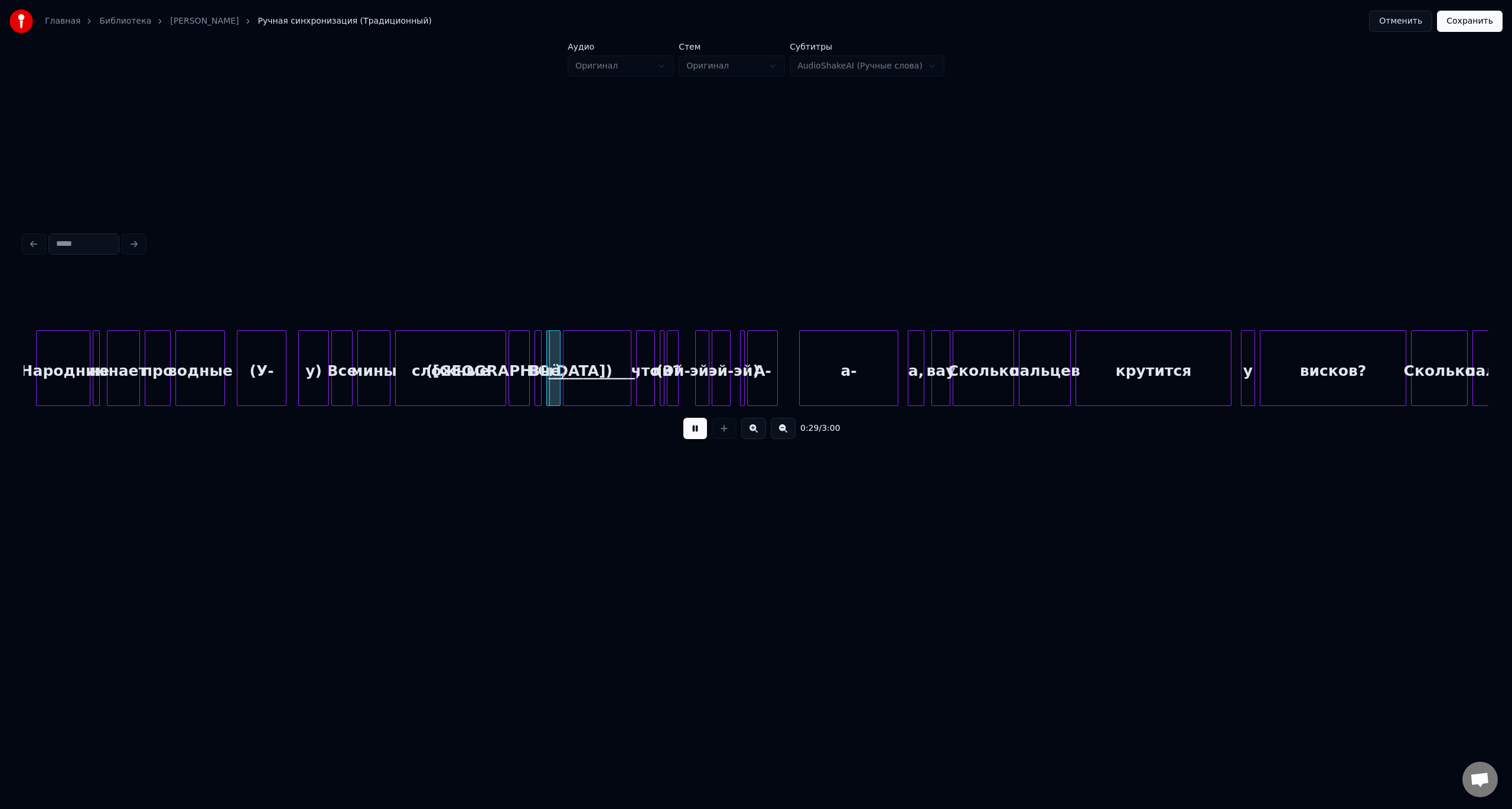
click at [683, 418] on button at bounding box center [695, 429] width 23 height 21
click at [596, 364] on div at bounding box center [598, 368] width 4 height 75
click at [551, 356] on div "чё," at bounding box center [552, 371] width 13 height 80
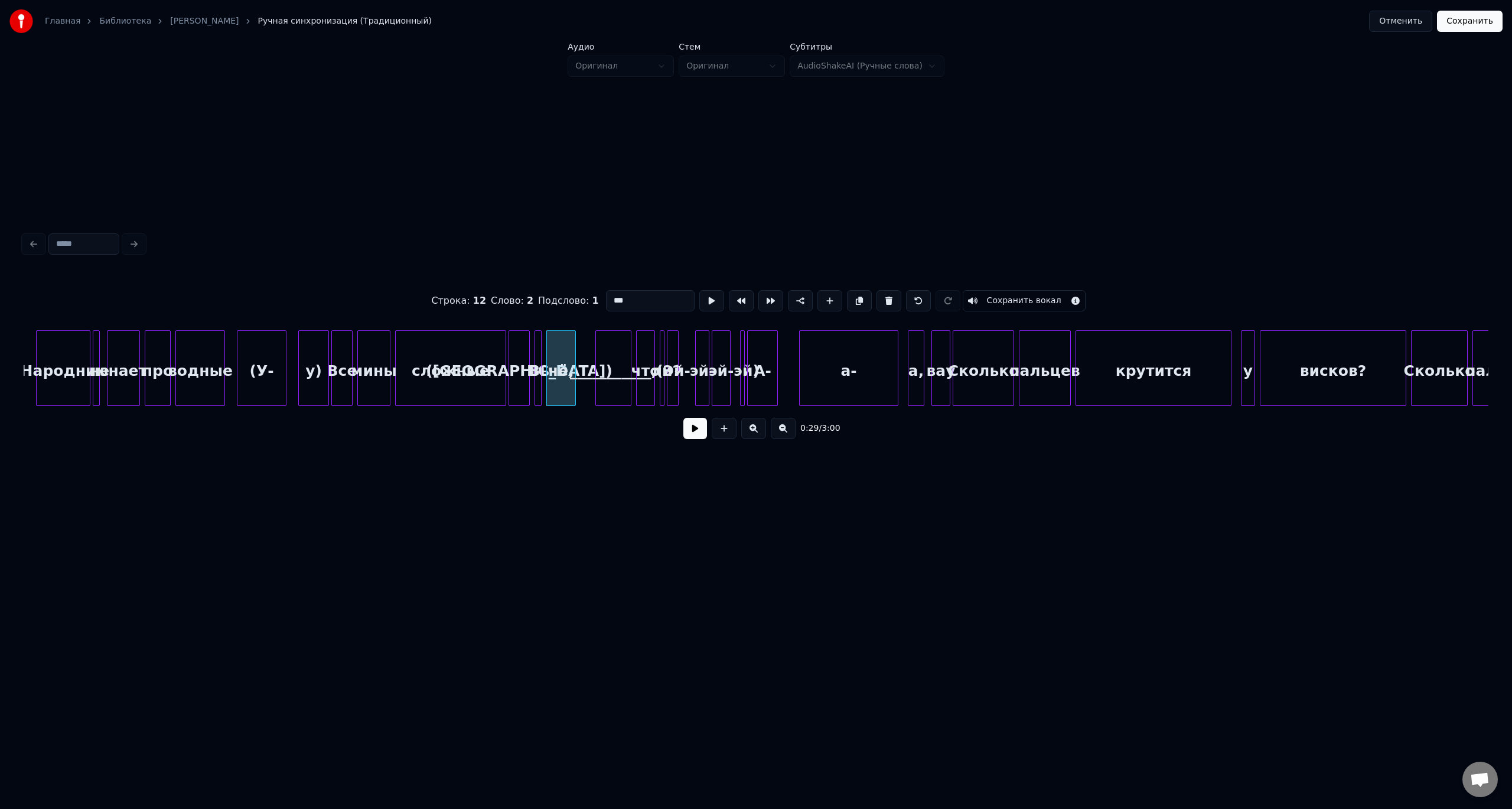
click at [573, 357] on div at bounding box center [574, 368] width 4 height 75
click at [565, 357] on div at bounding box center [566, 368] width 4 height 75
click at [541, 356] on div "Вы" at bounding box center [541, 371] width 12 height 80
click at [557, 360] on div at bounding box center [559, 368] width 4 height 75
click at [522, 354] on div "([GEOGRAPHIC_DATA])" at bounding box center [519, 371] width 20 height 80
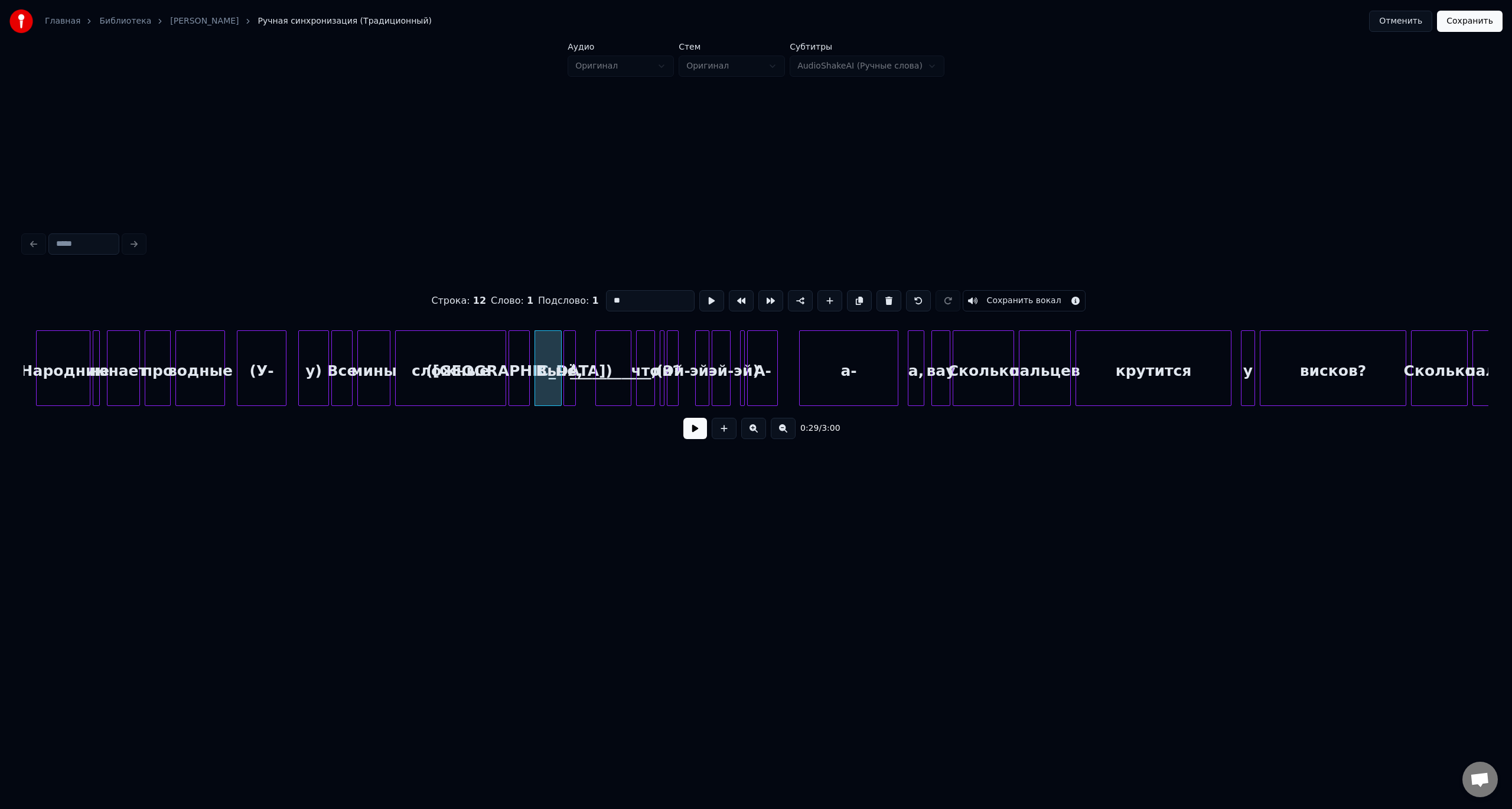
type input "*******"
click at [683, 418] on button at bounding box center [695, 429] width 23 height 21
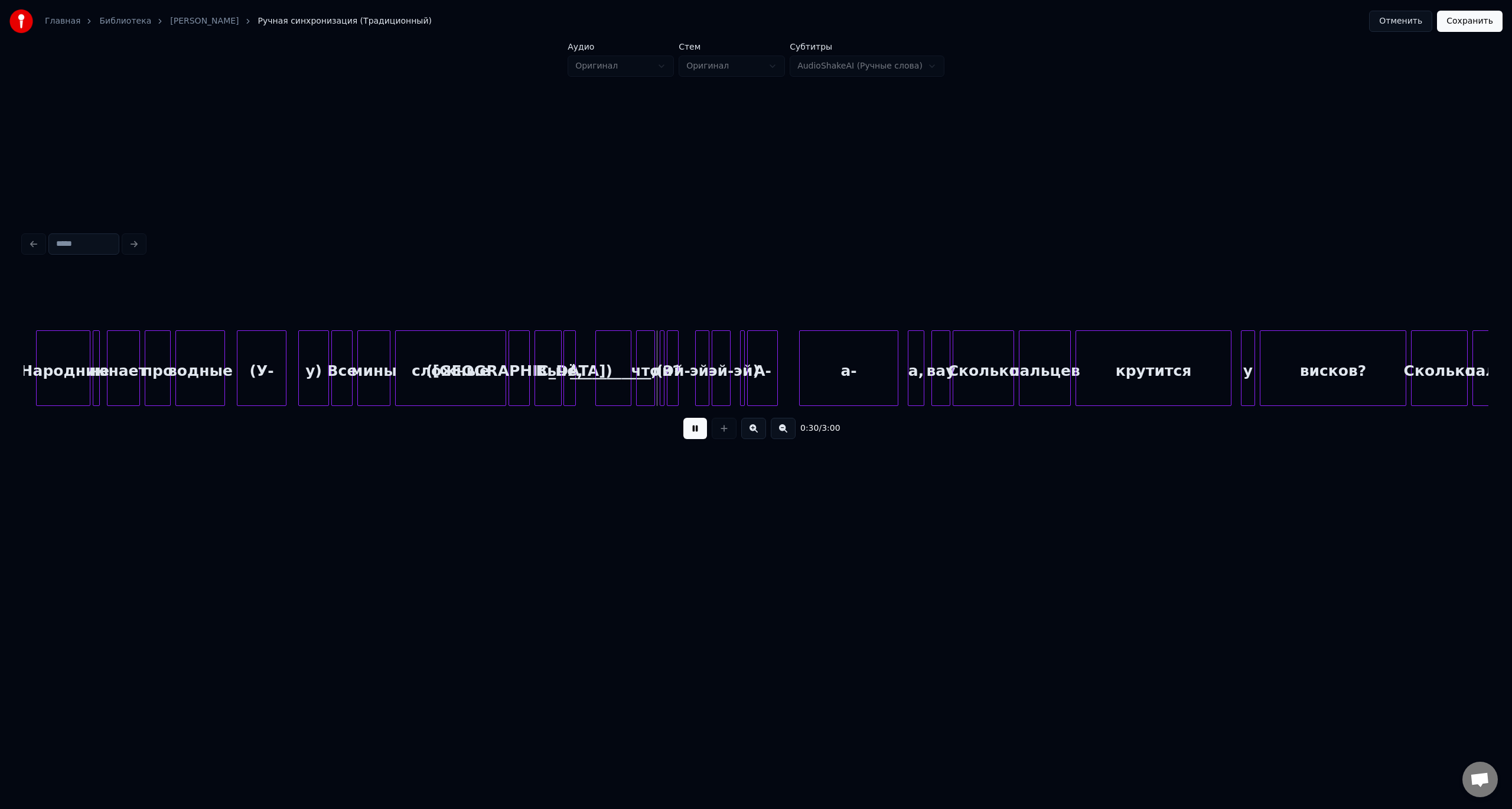
click at [683, 418] on button at bounding box center [695, 429] width 23 height 21
click at [570, 358] on div "чё," at bounding box center [570, 371] width 12 height 80
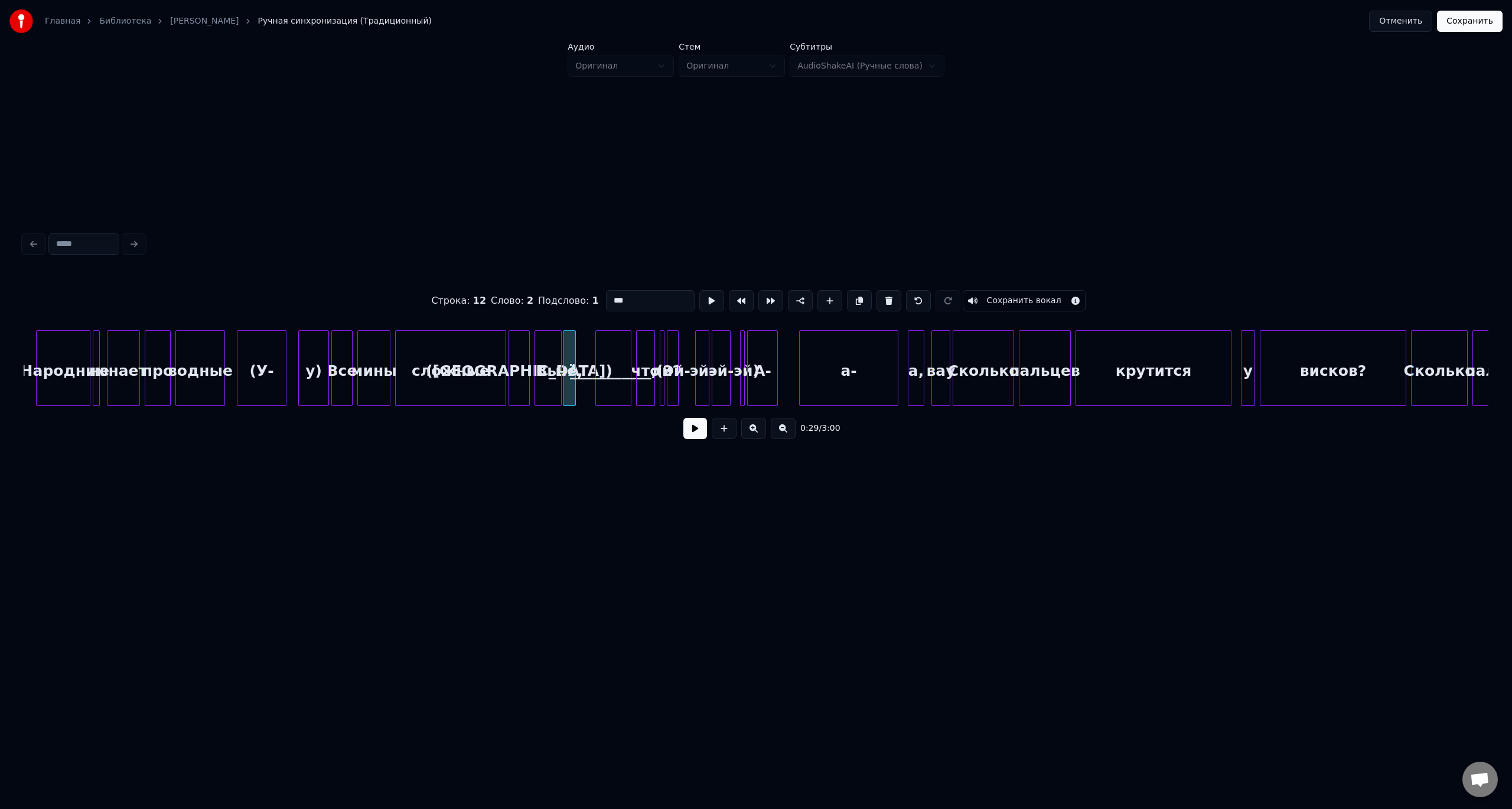
click at [683, 418] on button at bounding box center [695, 429] width 23 height 21
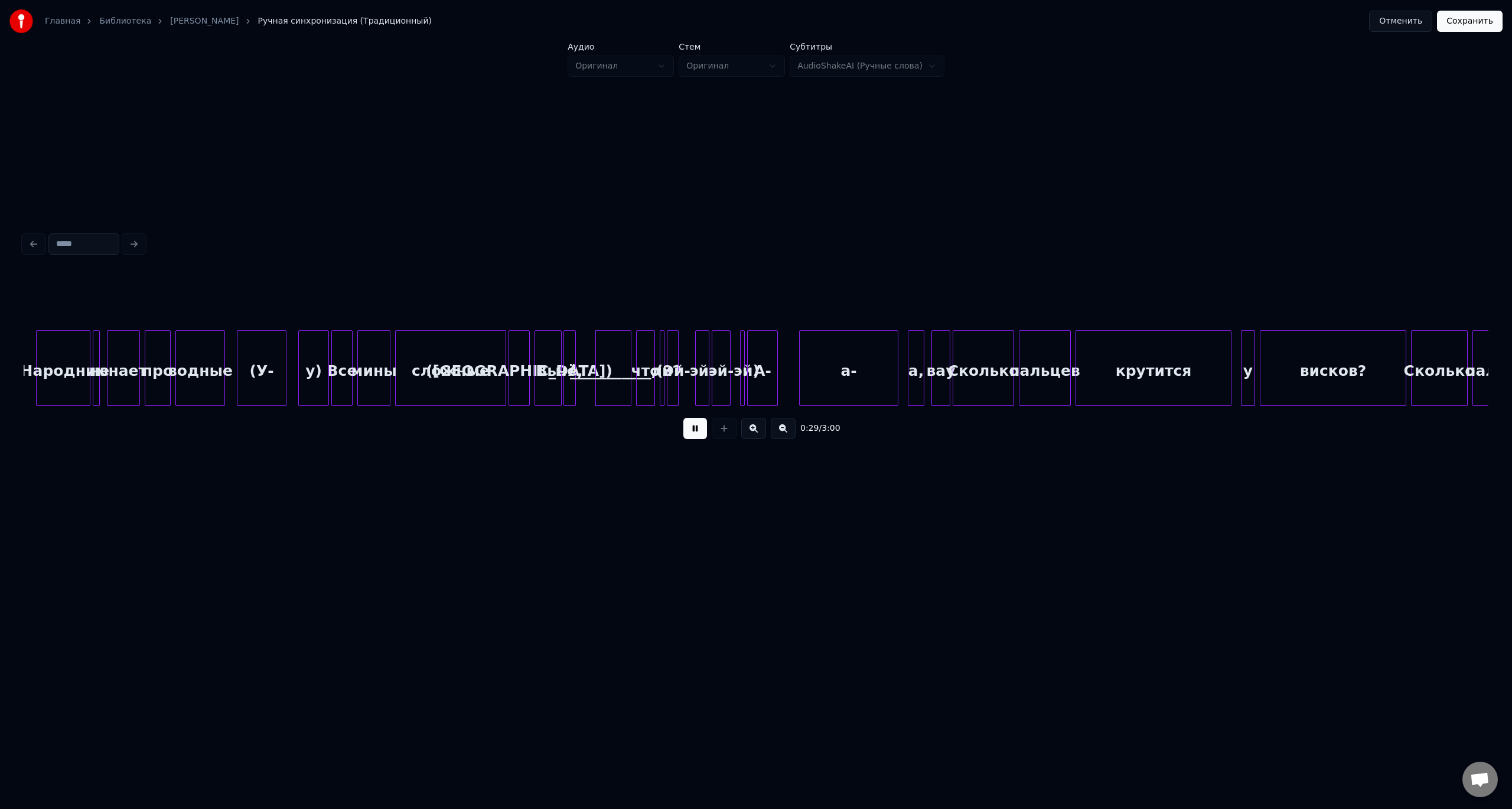
click at [683, 418] on button at bounding box center [695, 429] width 23 height 21
click at [570, 358] on div "чё," at bounding box center [570, 371] width 12 height 80
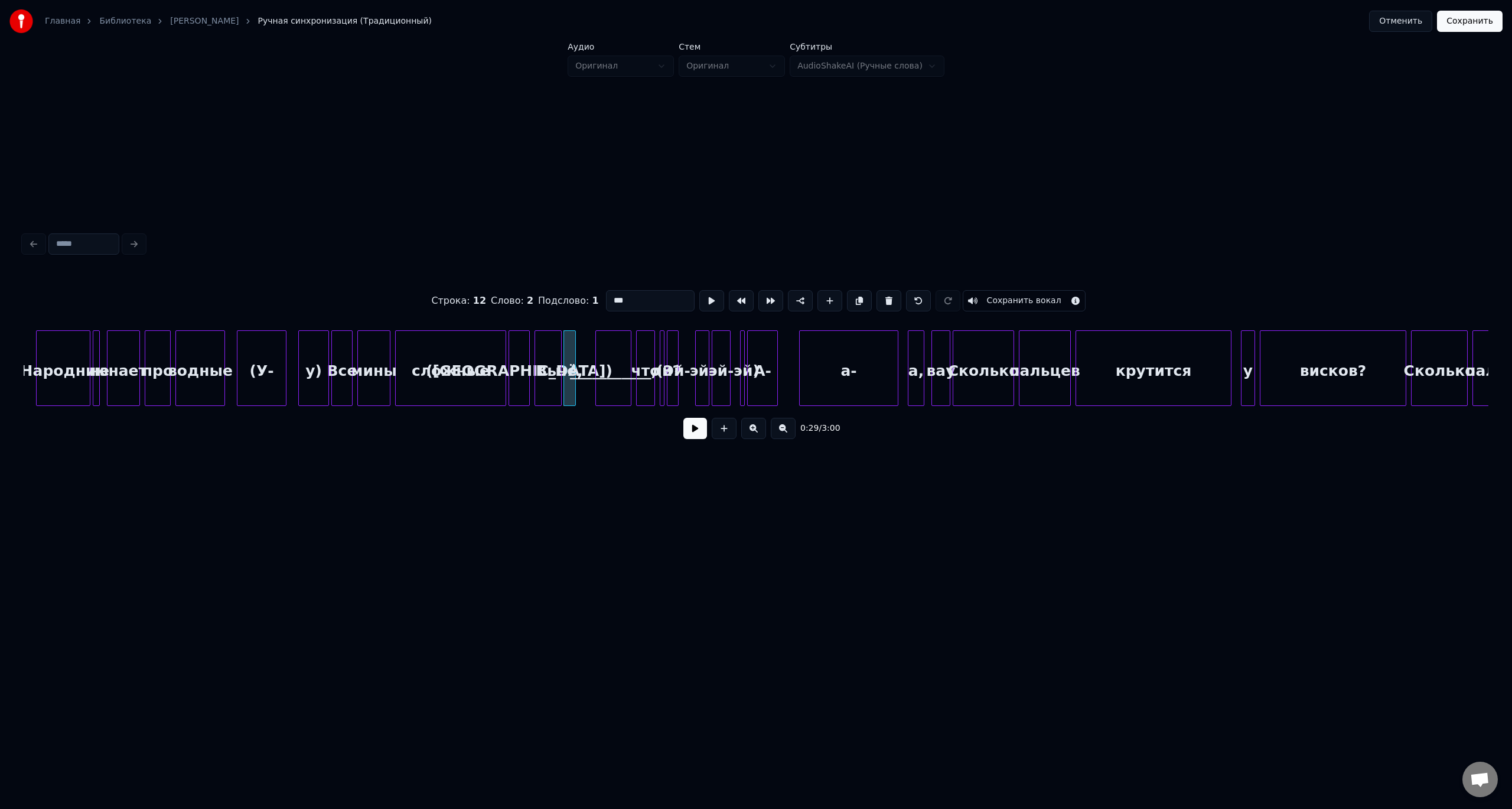
click at [683, 418] on button at bounding box center [695, 429] width 23 height 21
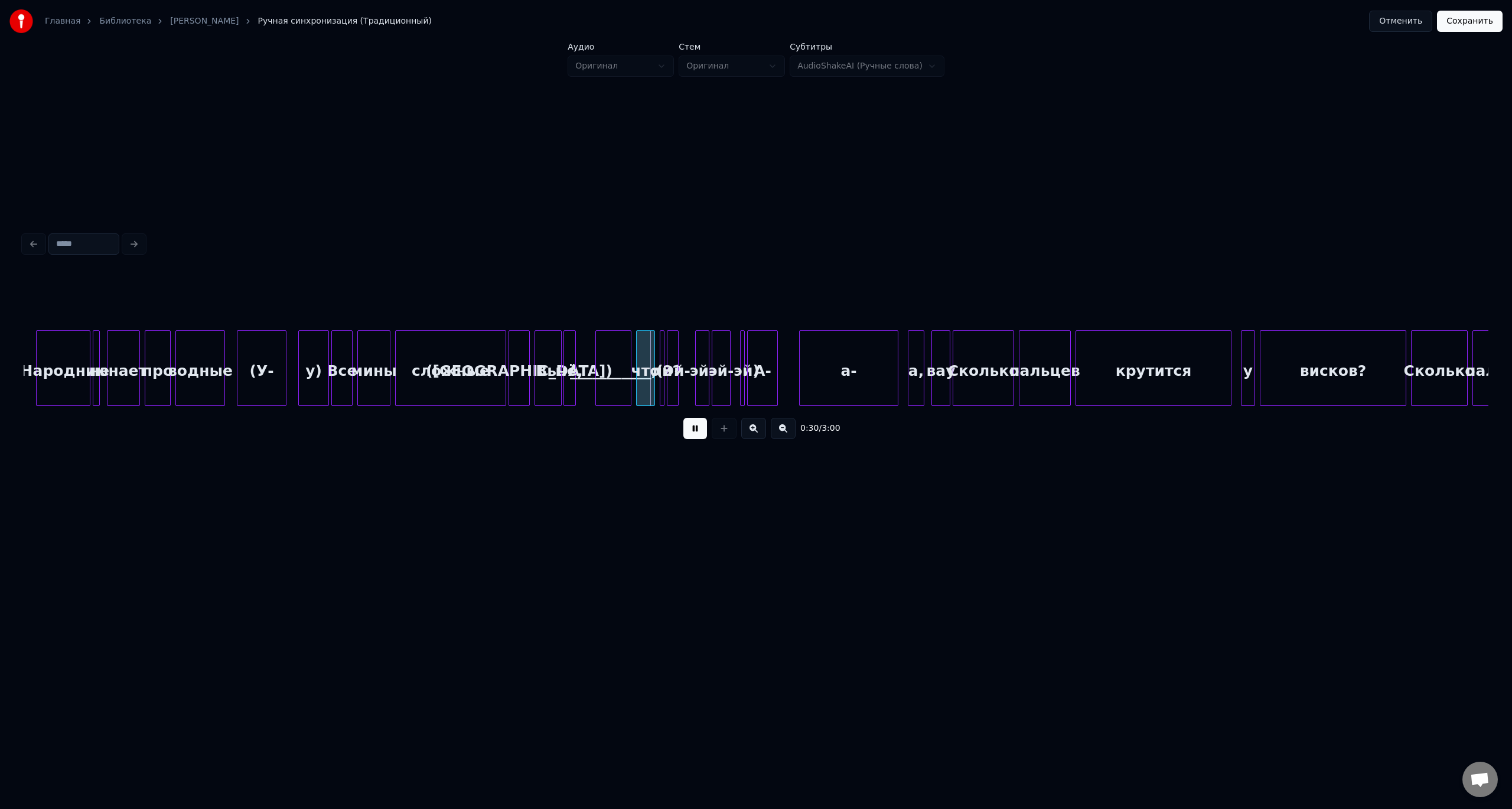
click at [683, 418] on button at bounding box center [695, 429] width 23 height 21
click at [572, 358] on div at bounding box center [574, 368] width 4 height 75
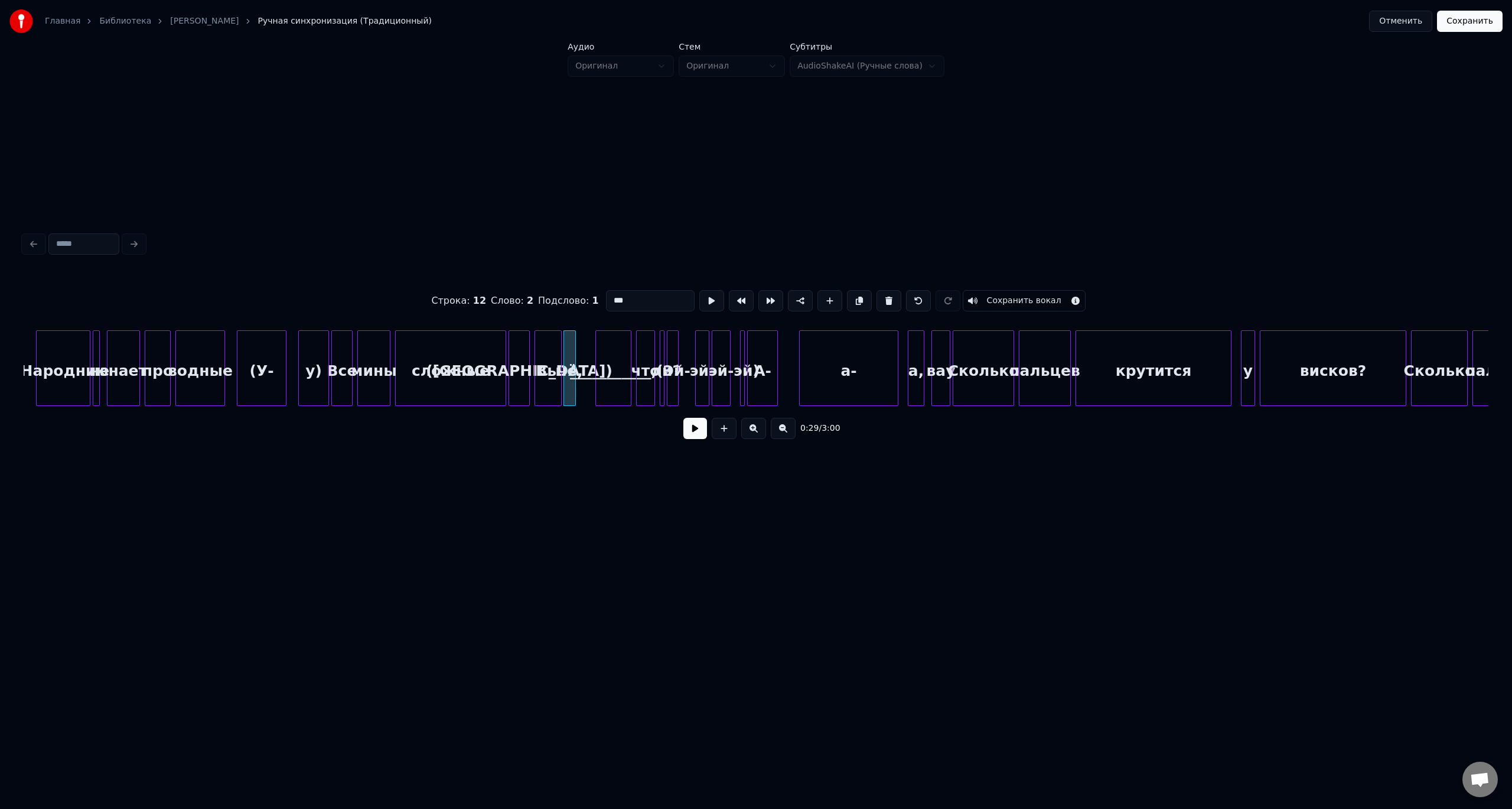
click at [683, 418] on button at bounding box center [695, 429] width 23 height 21
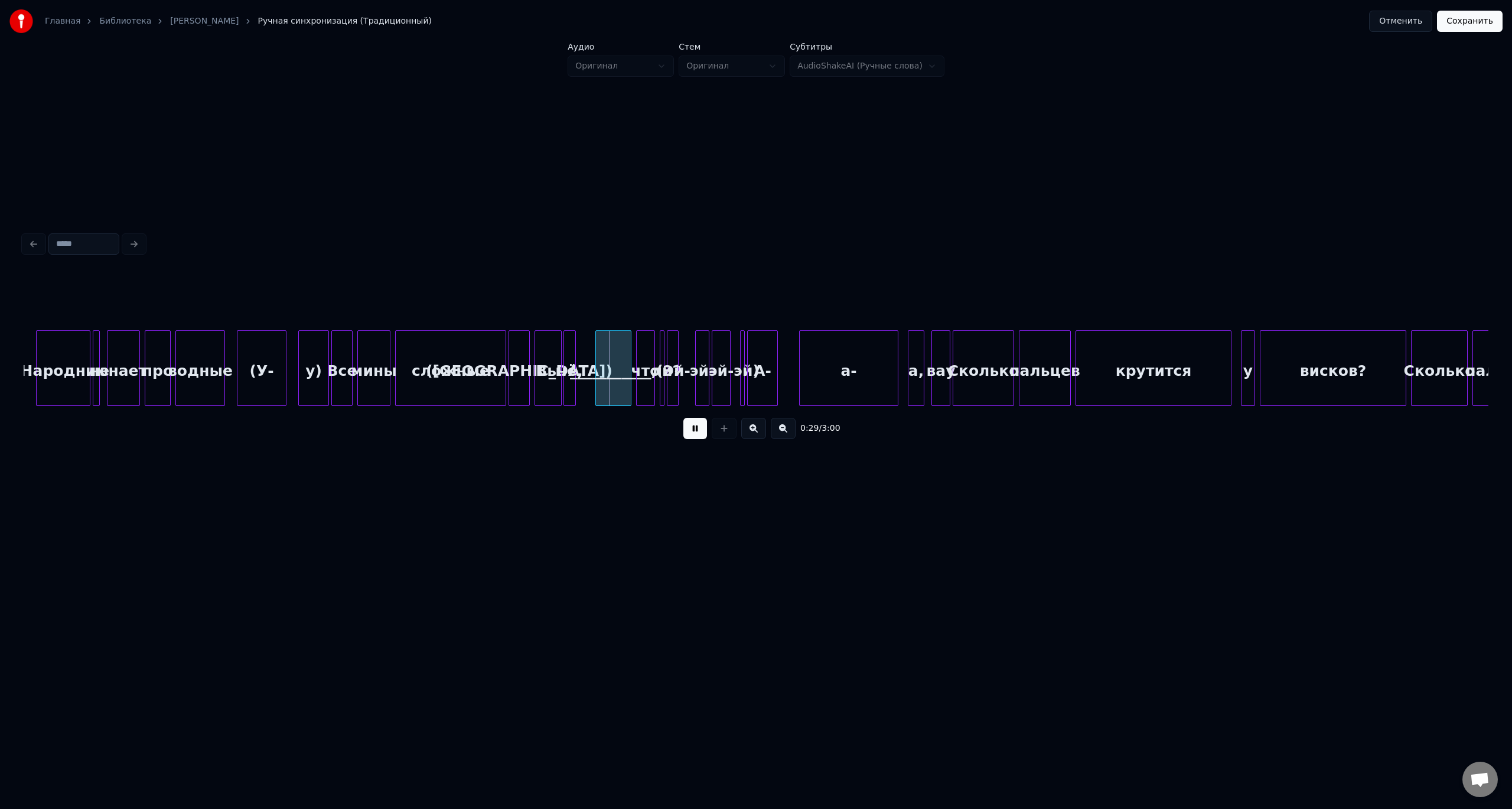
click at [683, 418] on button at bounding box center [695, 429] width 23 height 21
click at [581, 364] on div at bounding box center [582, 368] width 4 height 75
click at [549, 356] on div "Вы" at bounding box center [548, 371] width 26 height 80
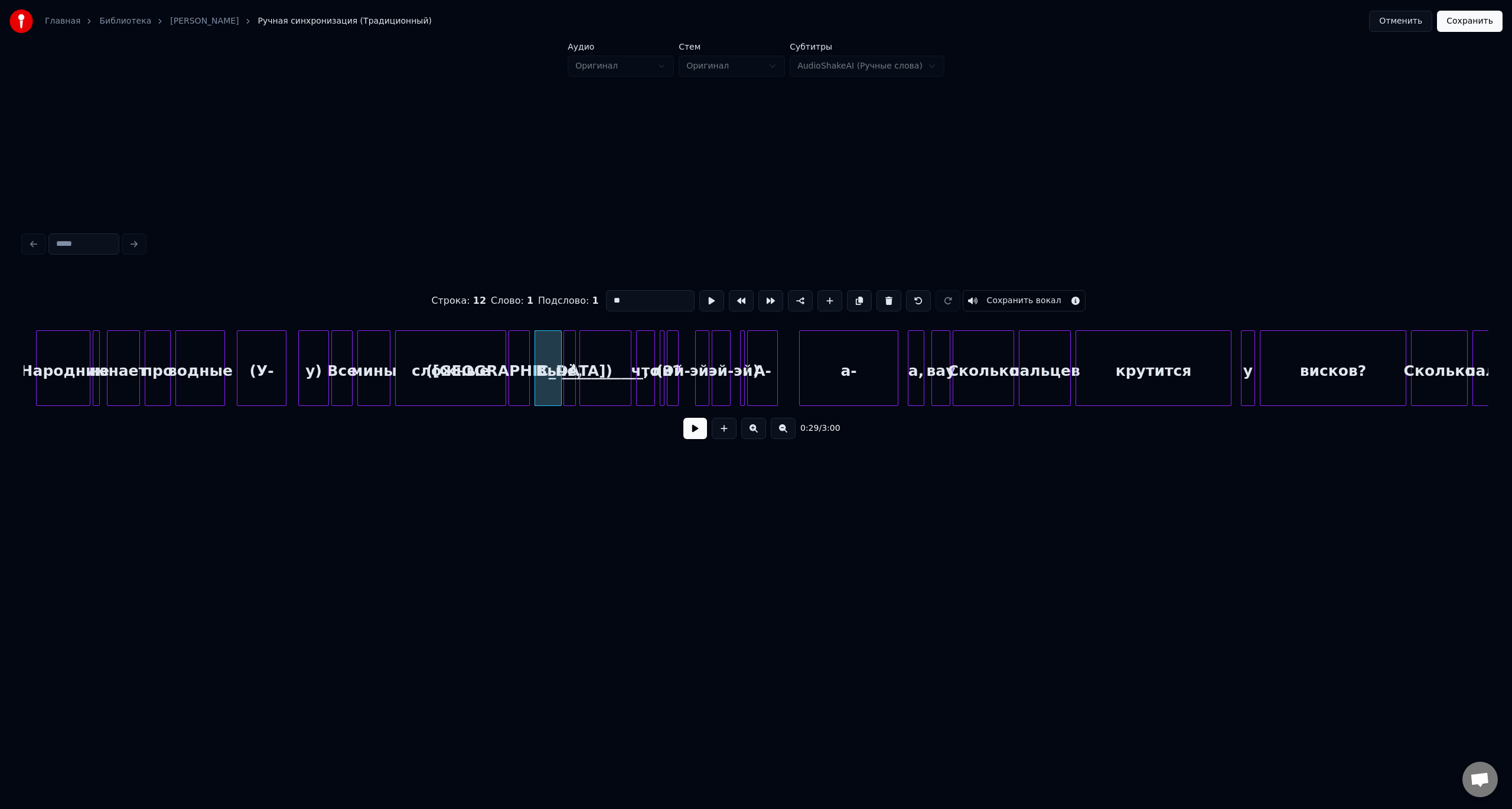
click at [683, 418] on button at bounding box center [695, 429] width 23 height 21
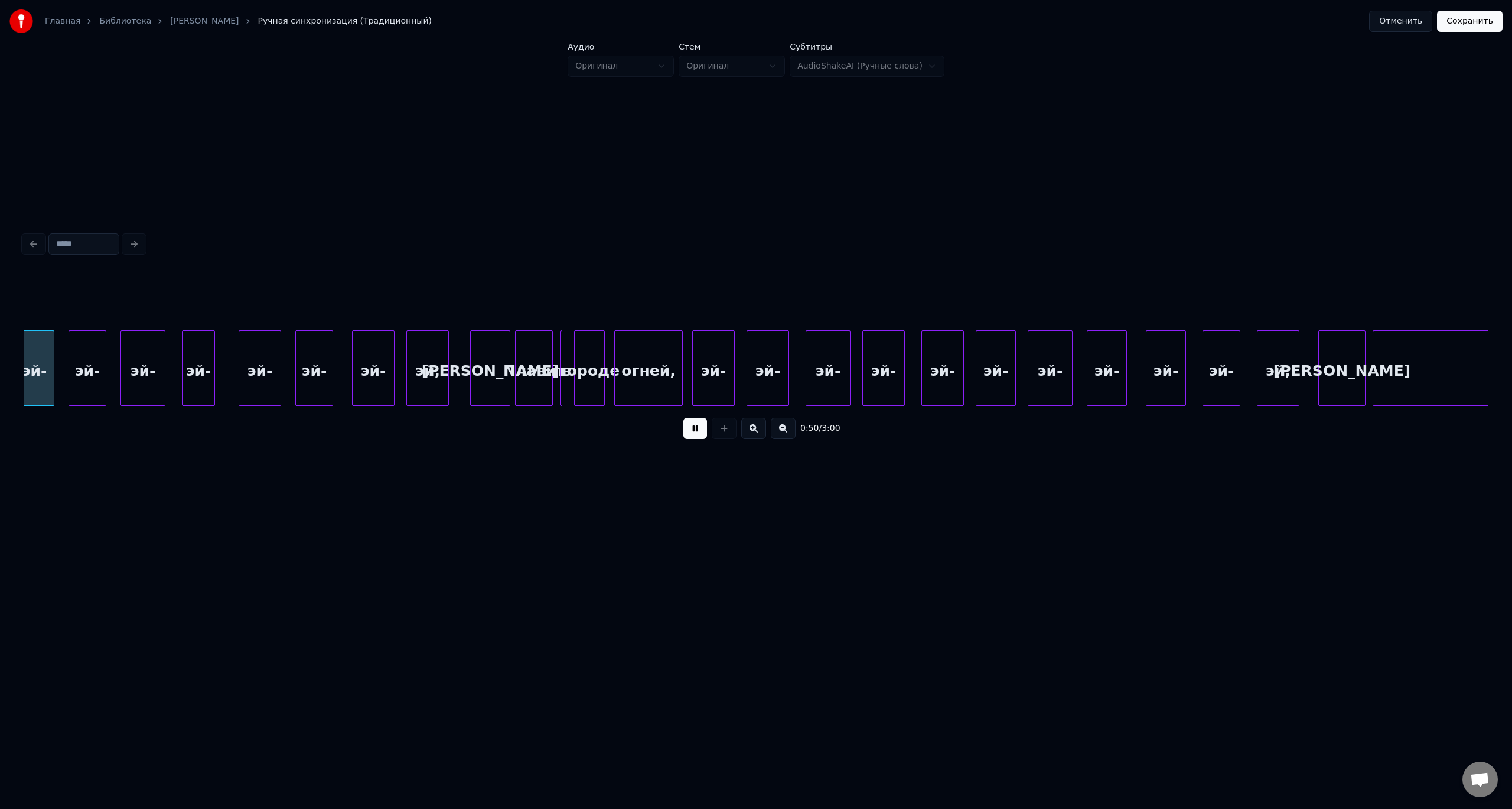
scroll to position [0, 5931]
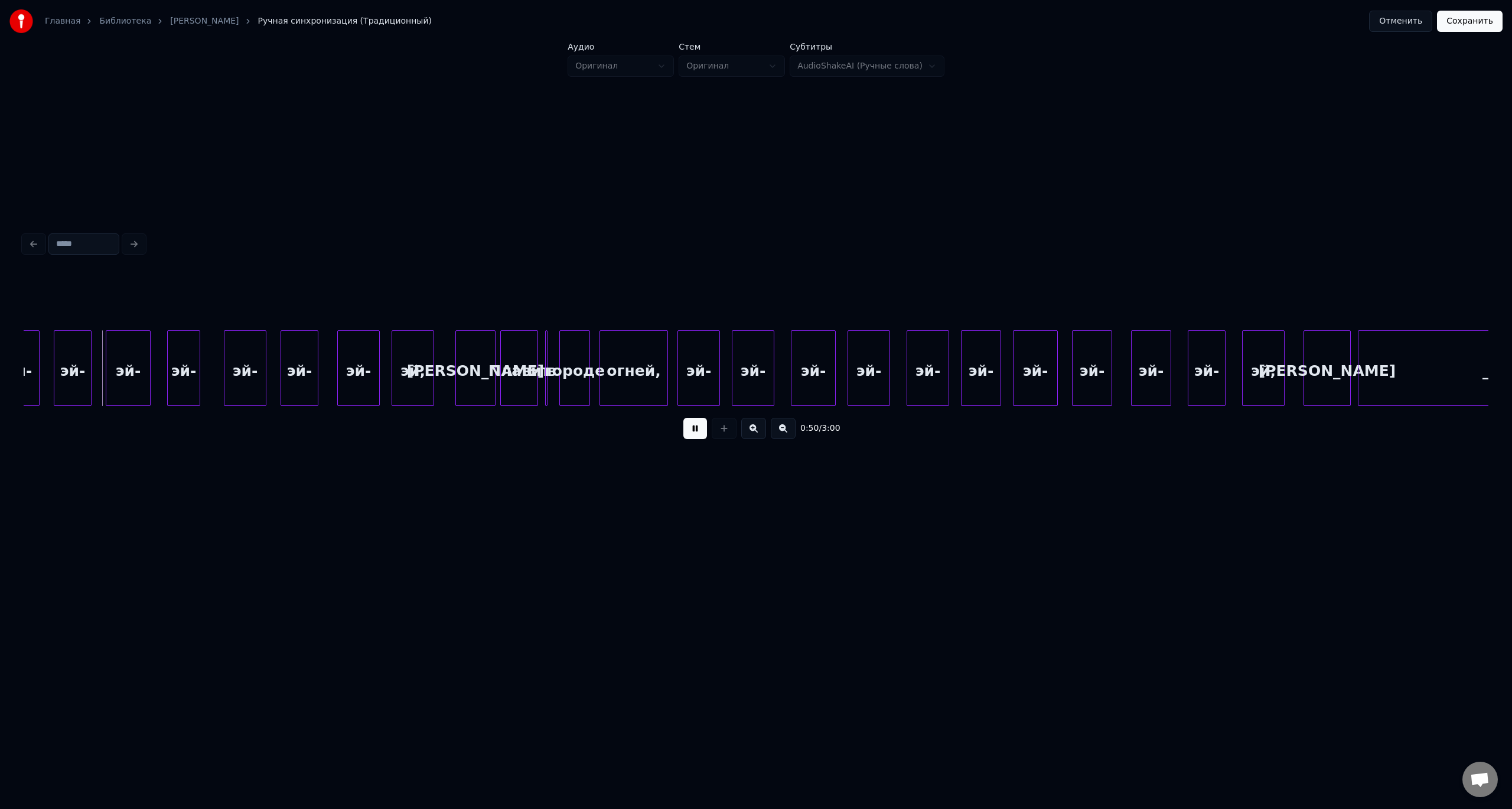
click at [686, 435] on button at bounding box center [695, 429] width 23 height 21
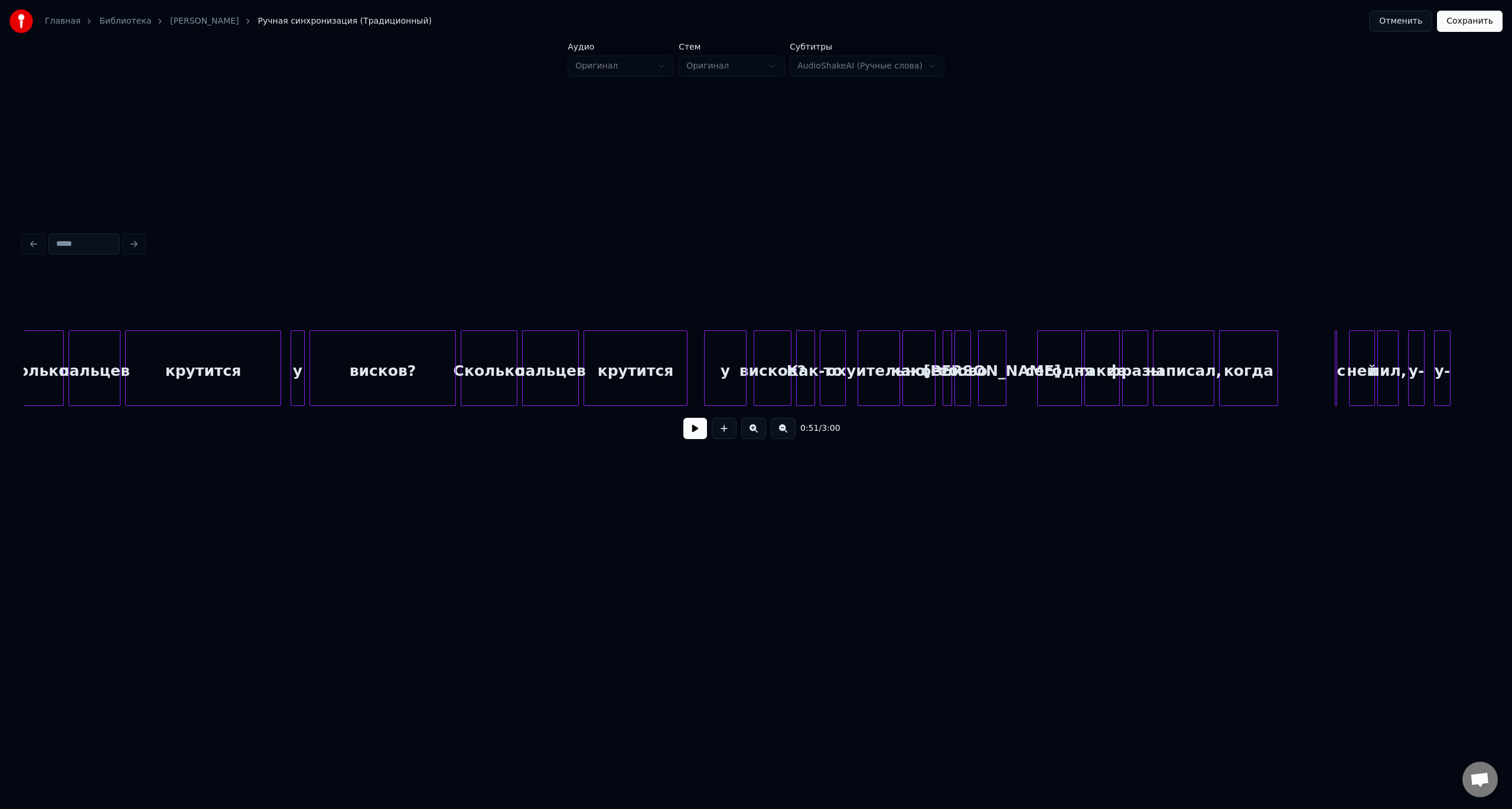
scroll to position [0, 3836]
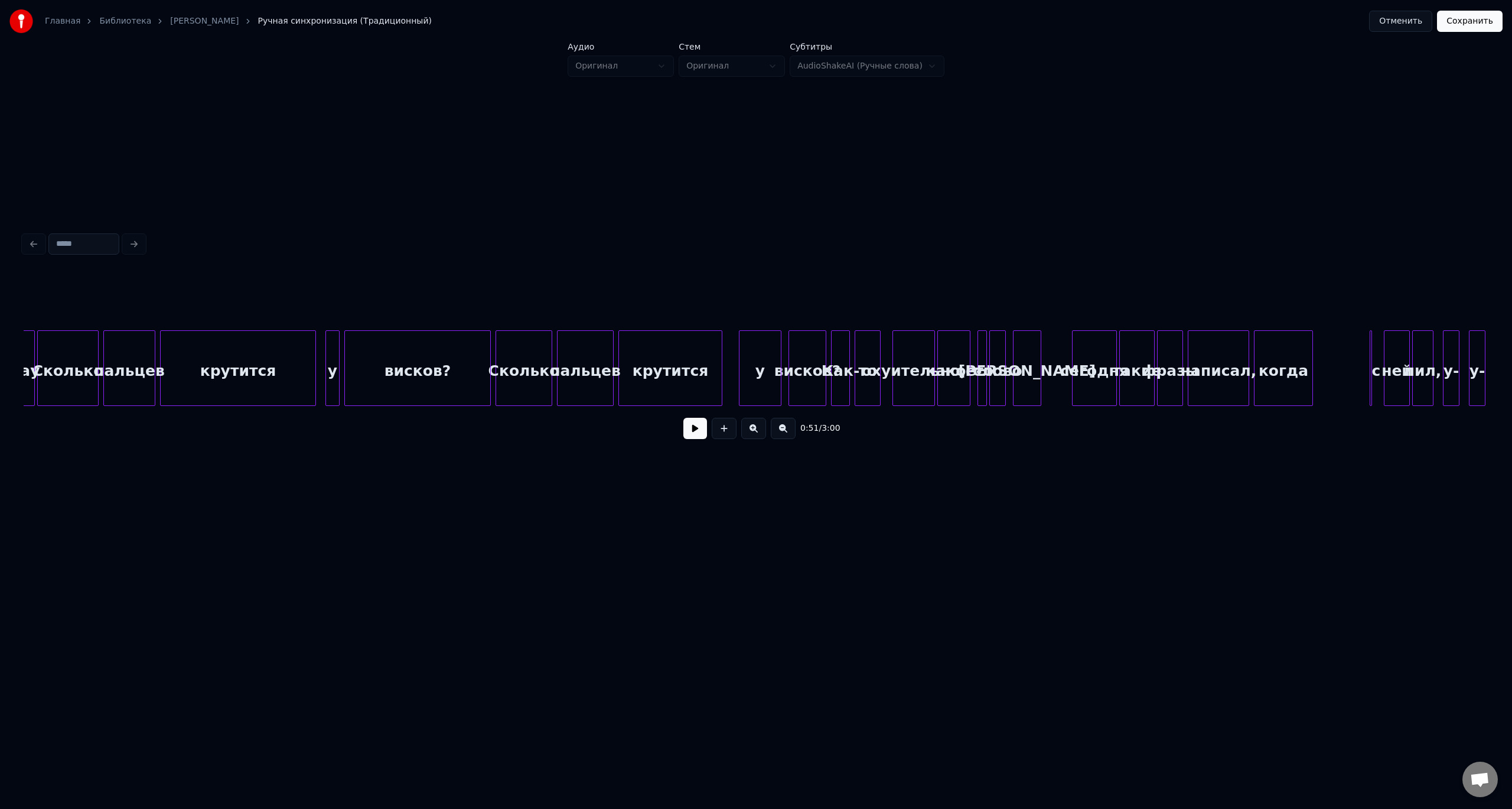
click at [529, 369] on div "Сколько" at bounding box center [523, 371] width 55 height 80
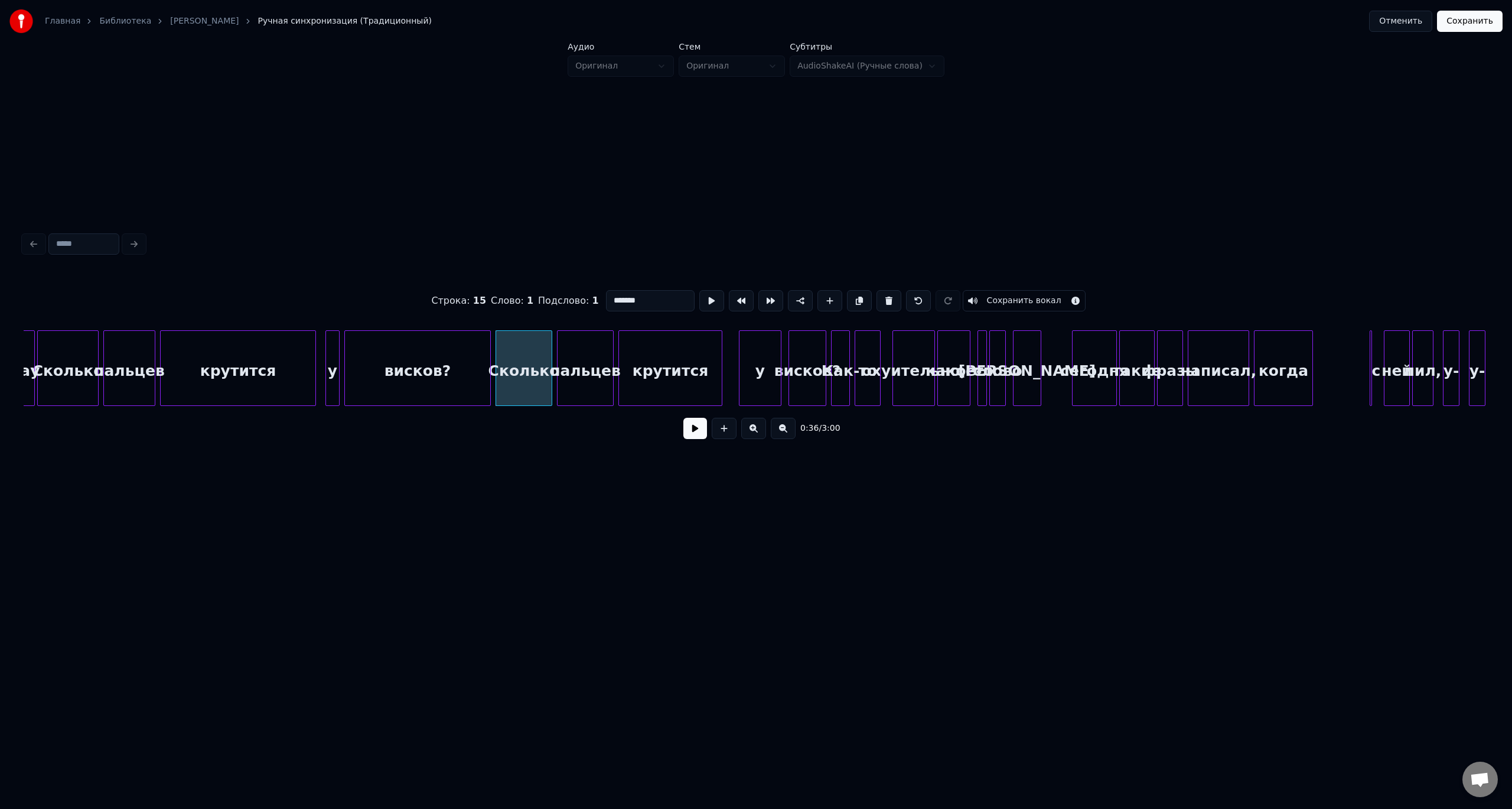
click at [683, 418] on button at bounding box center [695, 429] width 23 height 21
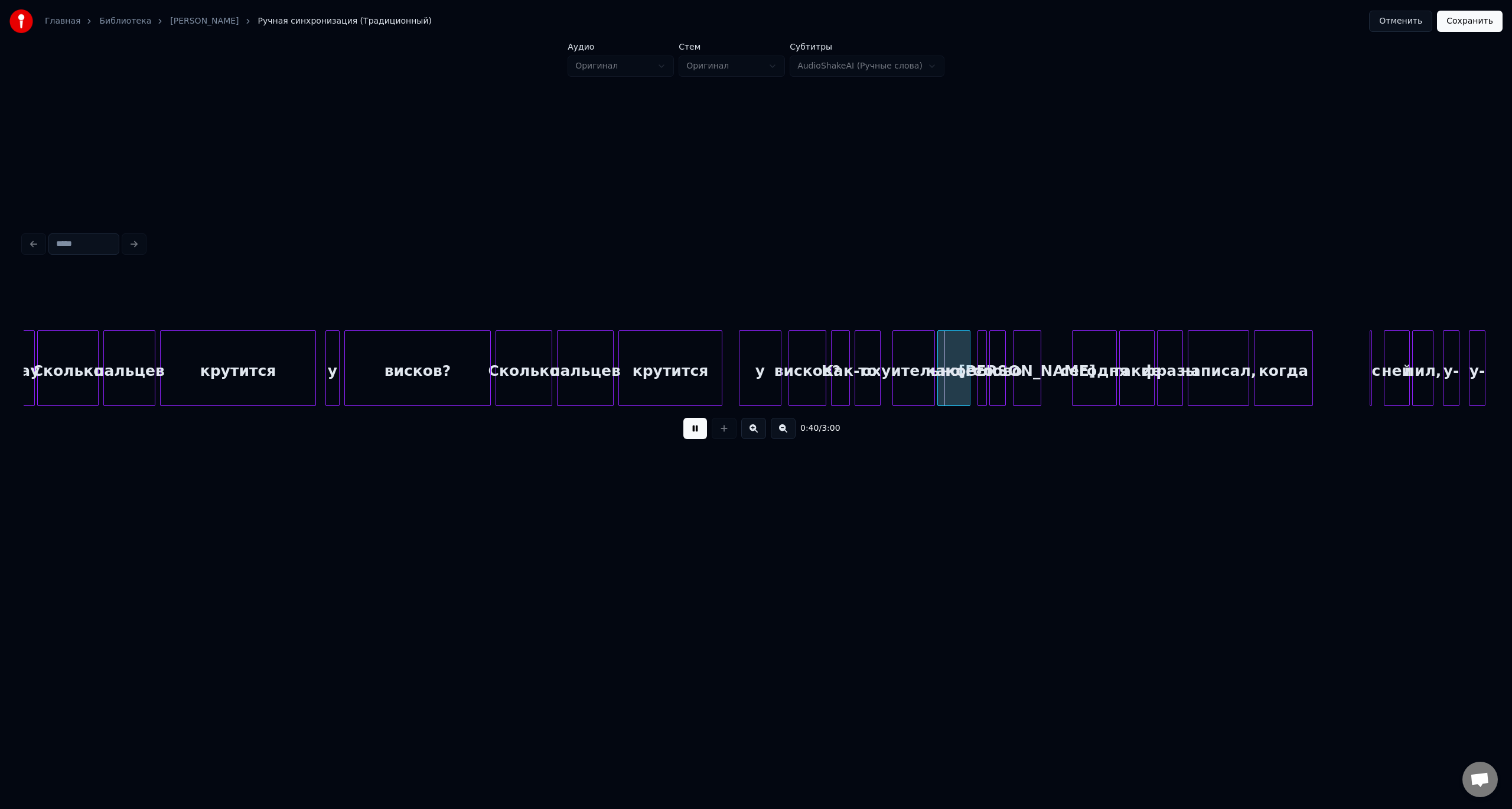
click at [519, 366] on div "Сколько" at bounding box center [523, 371] width 55 height 80
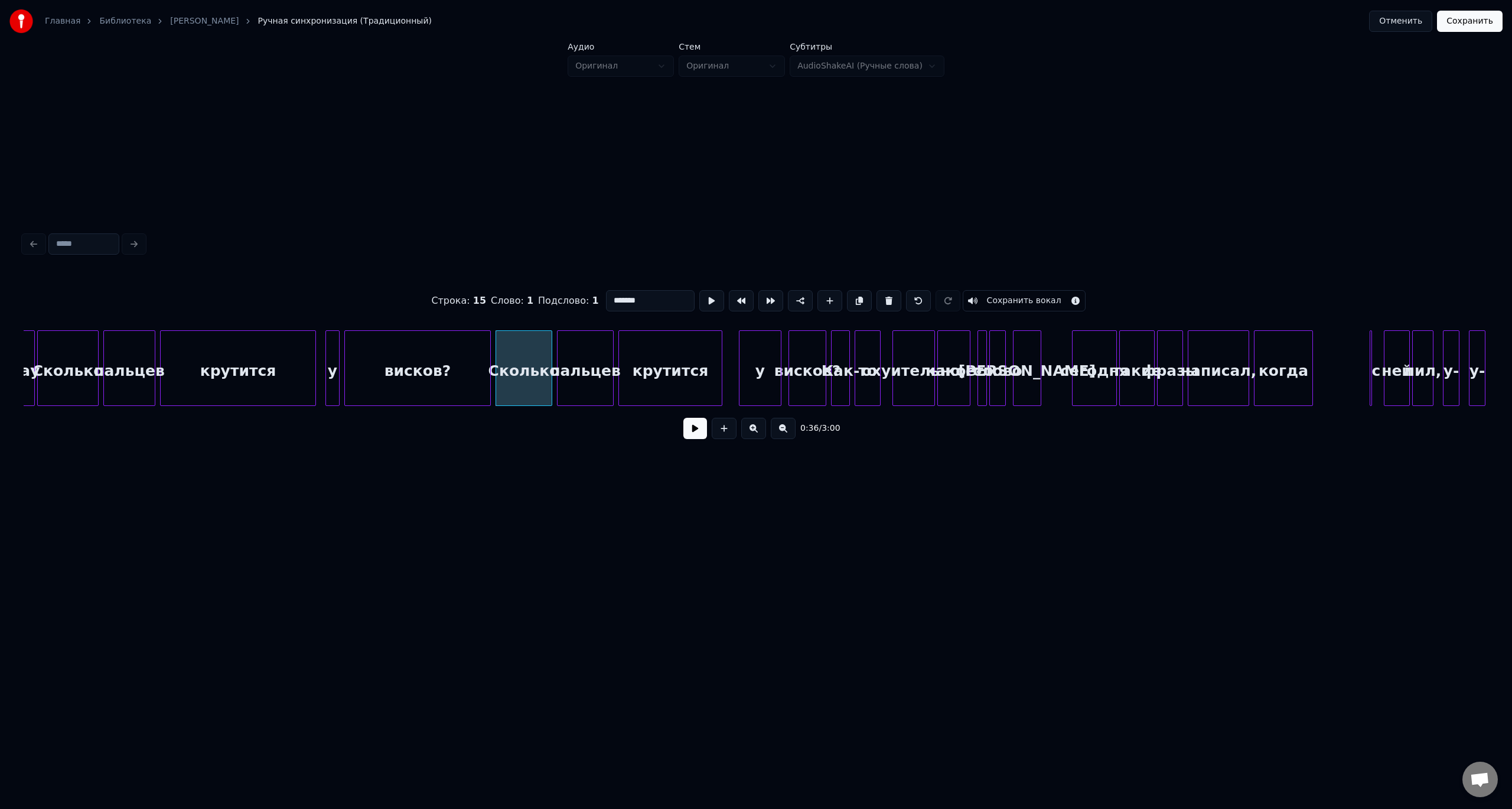
click at [589, 370] on div "пальцев" at bounding box center [584, 371] width 55 height 80
type input "*******"
click at [683, 418] on button at bounding box center [695, 429] width 23 height 21
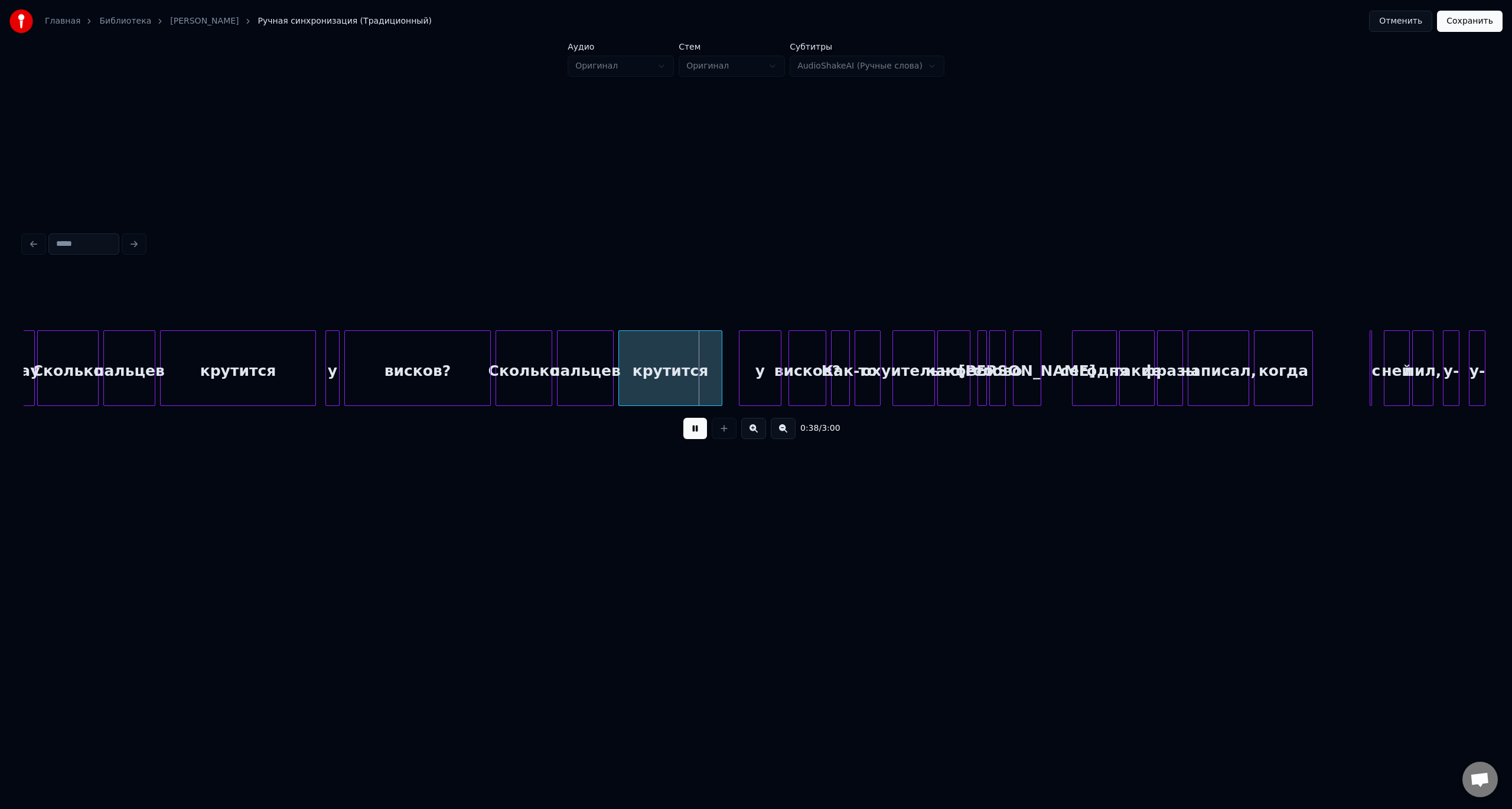
click at [683, 418] on button at bounding box center [695, 429] width 23 height 21
click at [716, 373] on div "крутится" at bounding box center [664, 368] width 104 height 75
click at [669, 369] on div at bounding box center [670, 368] width 4 height 75
click at [681, 368] on div "у" at bounding box center [692, 371] width 42 height 80
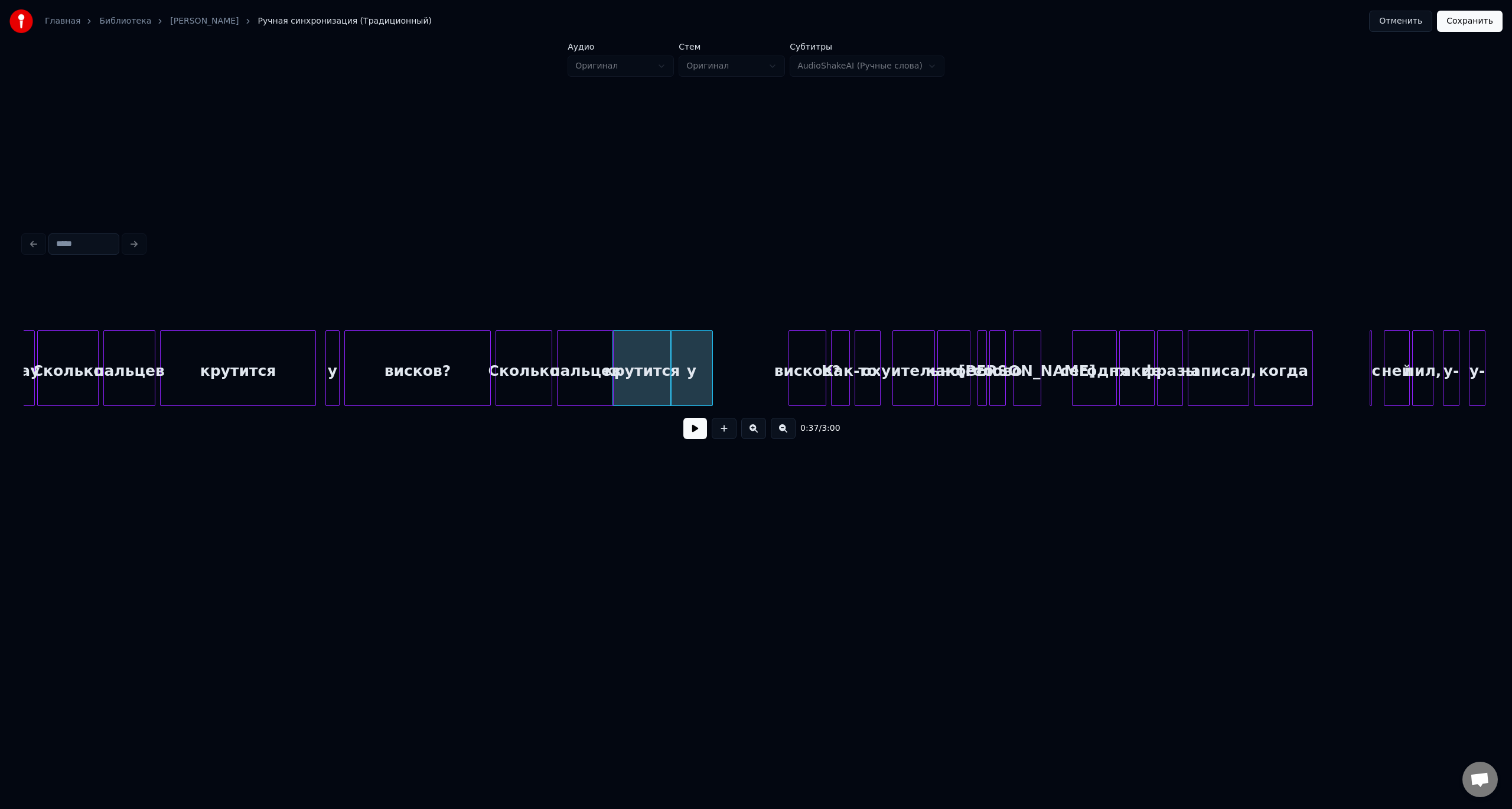
click at [600, 364] on div "пальцев" at bounding box center [584, 371] width 55 height 80
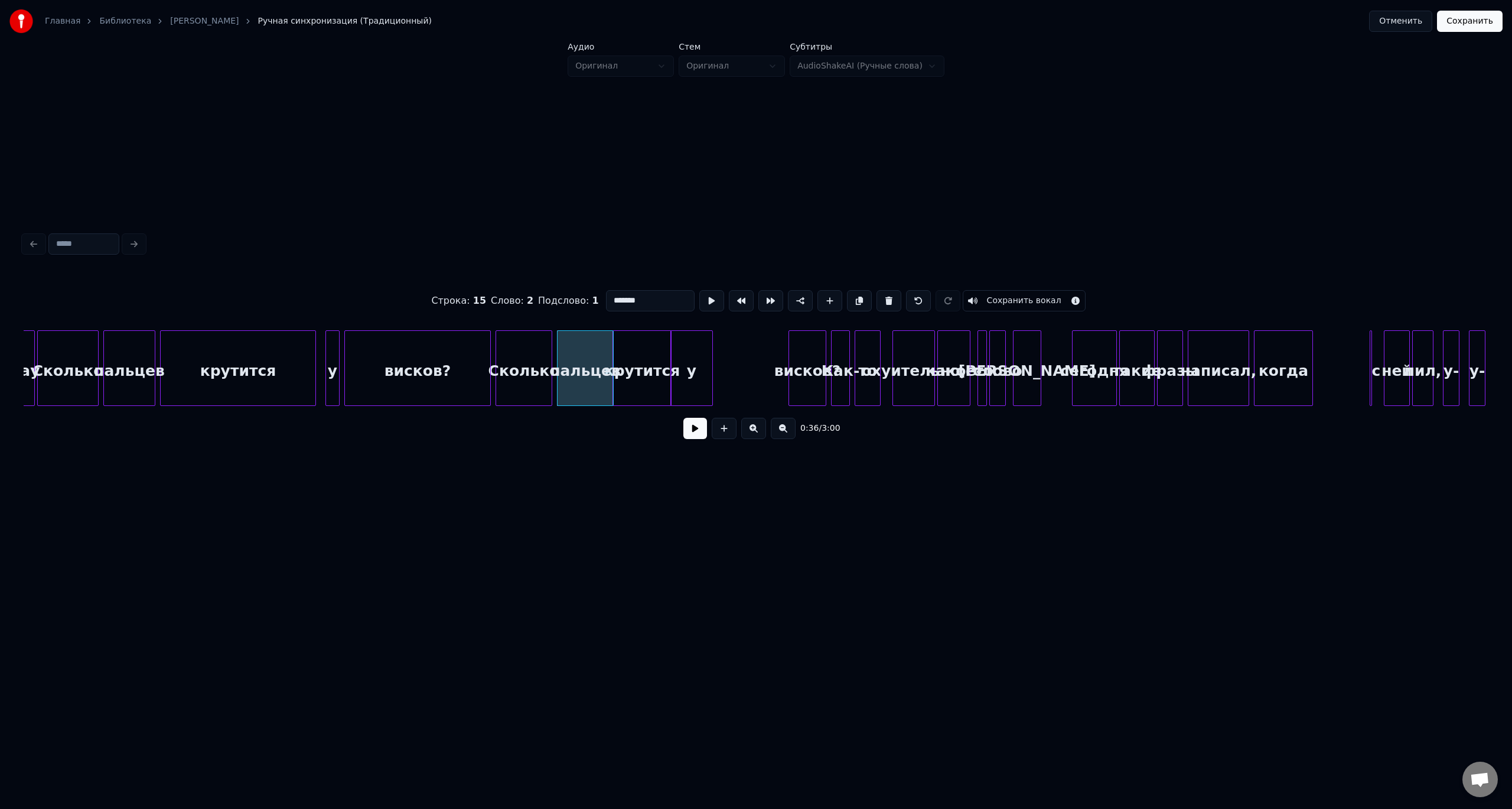
drag, startPoint x: 697, startPoint y: 434, endPoint x: 692, endPoint y: 434, distance: 5.0
click at [695, 434] on button at bounding box center [695, 429] width 23 height 21
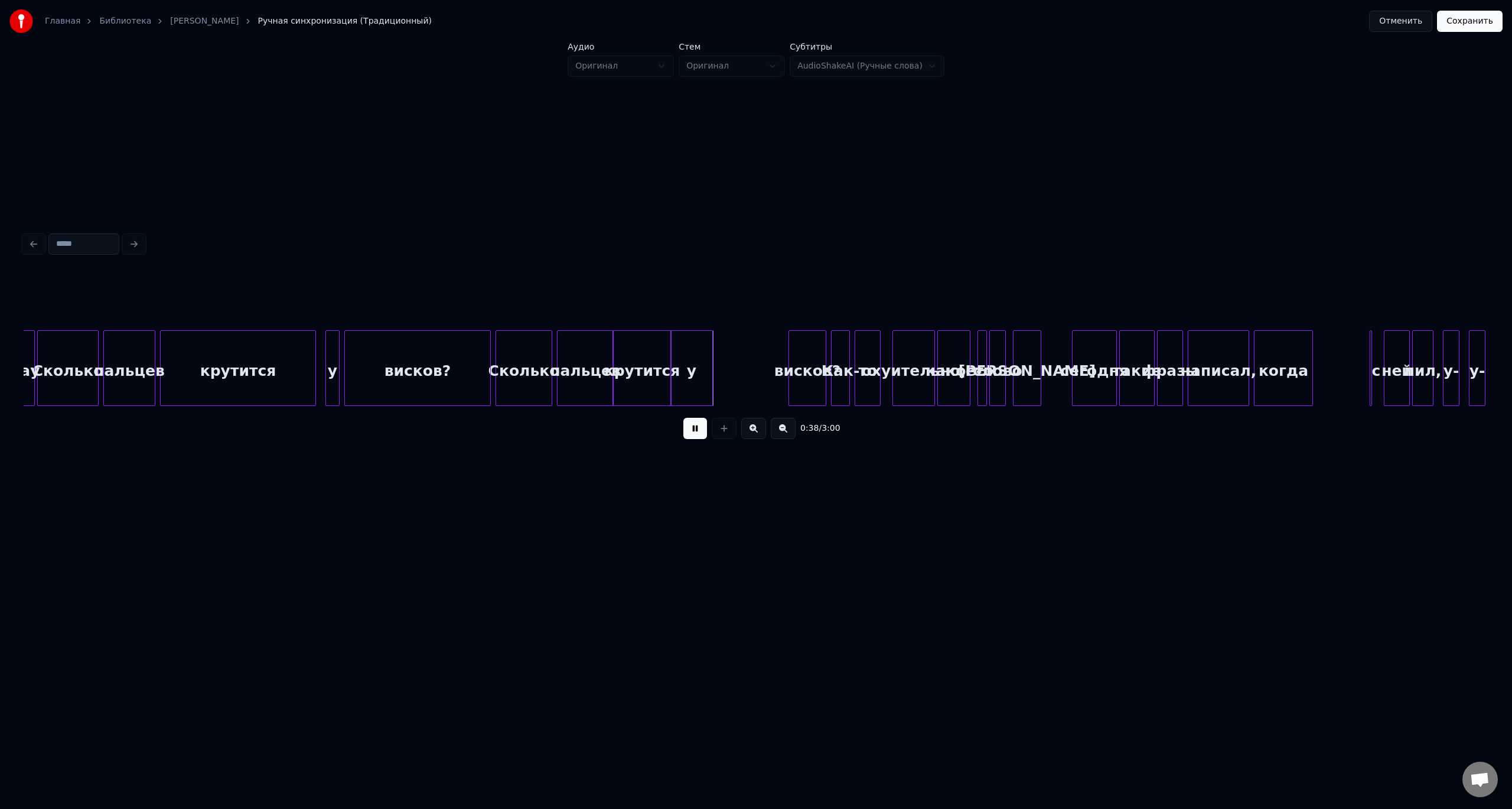
click at [687, 431] on button at bounding box center [695, 429] width 23 height 21
click at [739, 354] on div "висков?" at bounding box center [748, 371] width 37 height 80
click at [690, 436] on button at bounding box center [695, 429] width 23 height 21
click at [688, 434] on button at bounding box center [695, 429] width 23 height 21
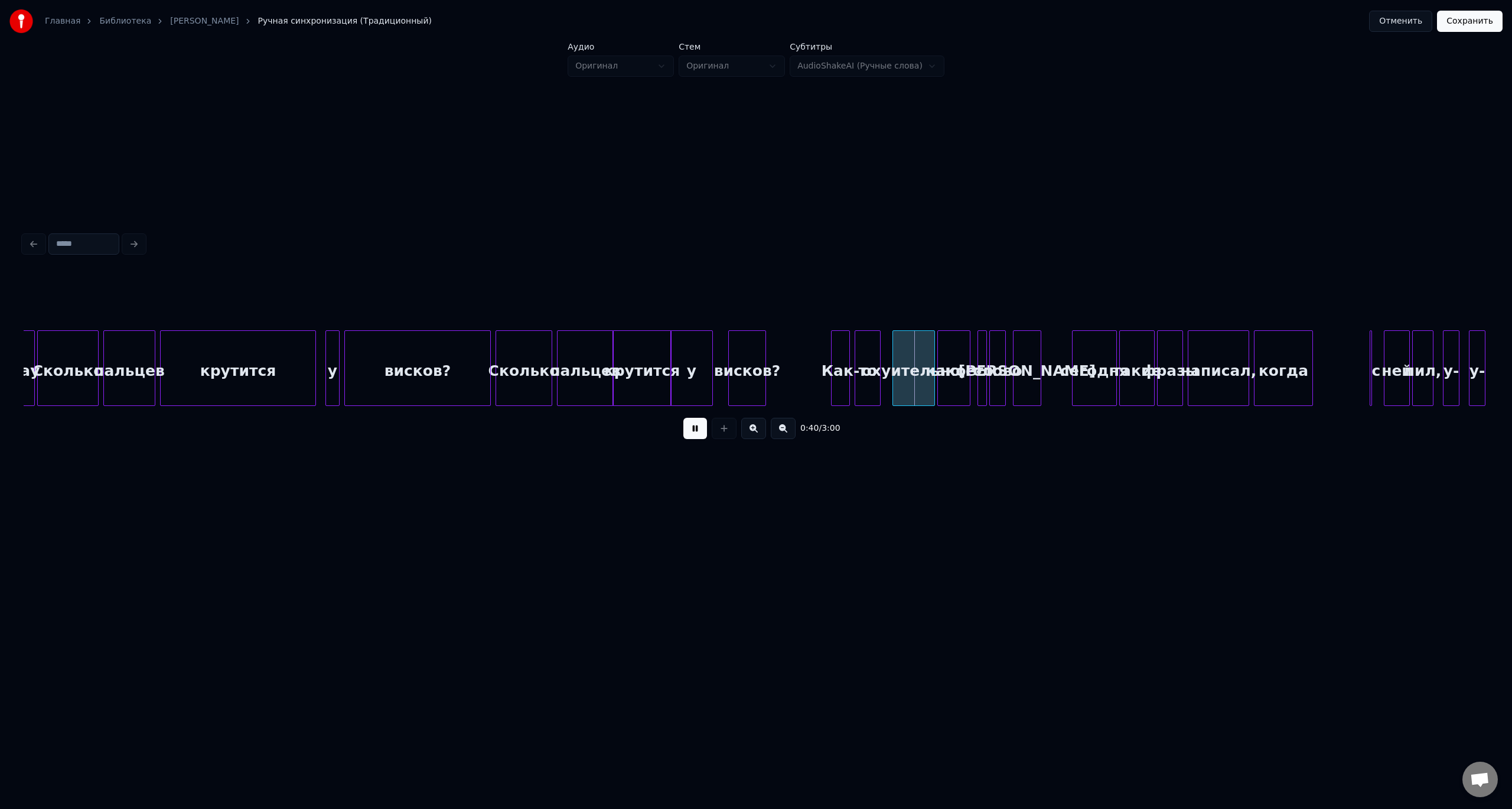
click at [688, 434] on button at bounding box center [695, 429] width 23 height 21
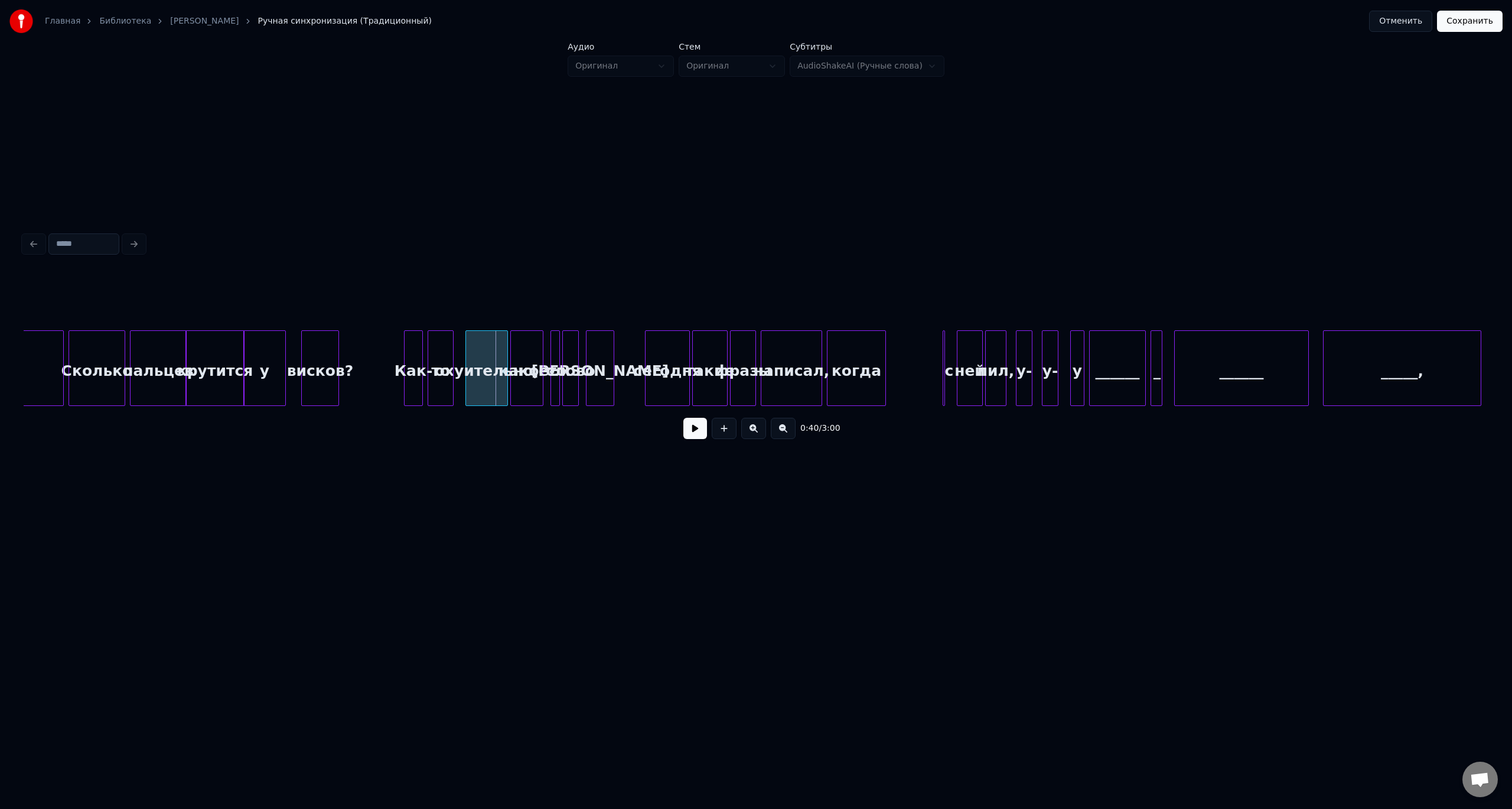
scroll to position [0, 4245]
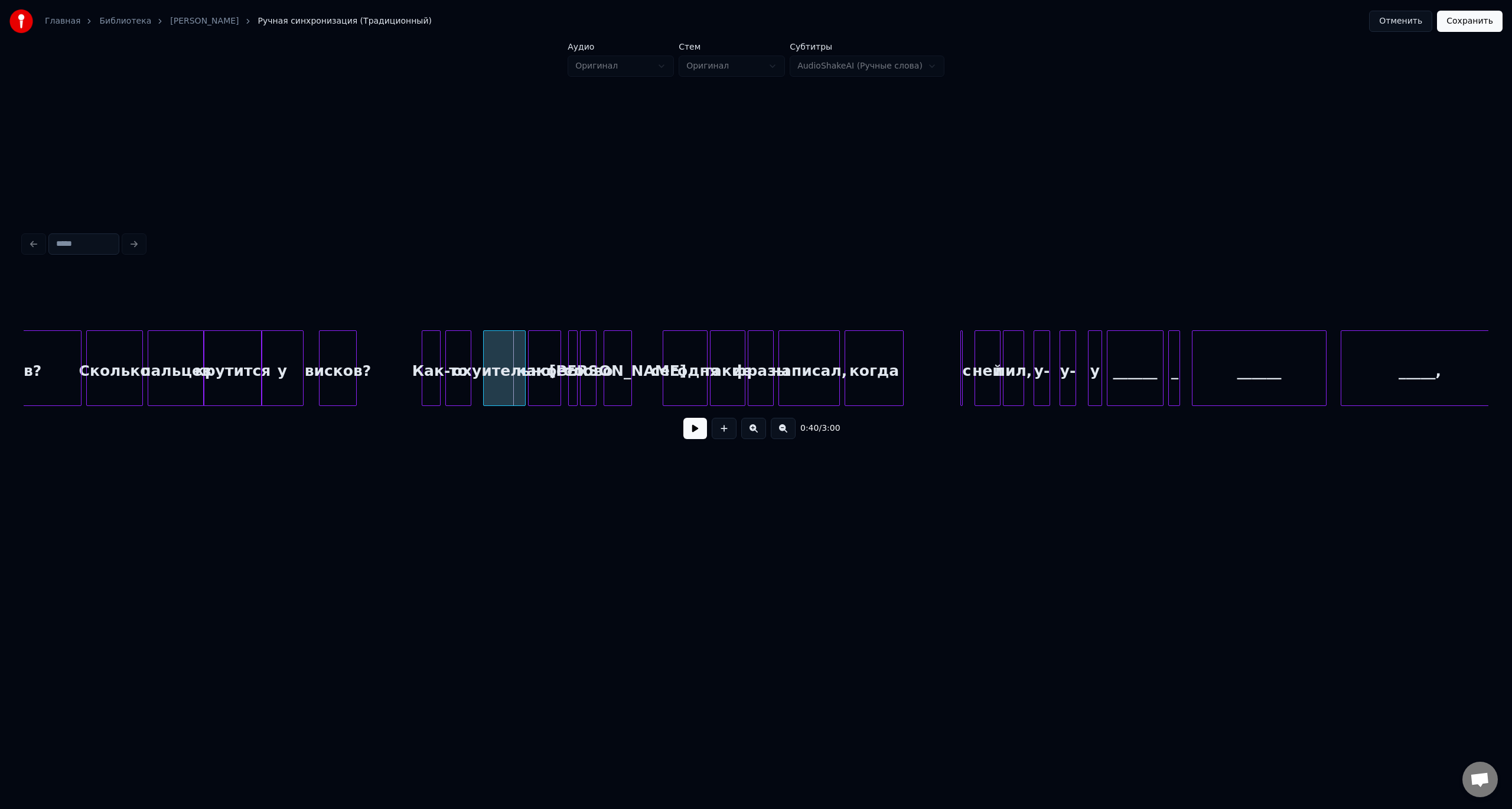
click at [698, 432] on button at bounding box center [695, 429] width 23 height 21
click at [430, 351] on div "Как-" at bounding box center [431, 371] width 17 height 80
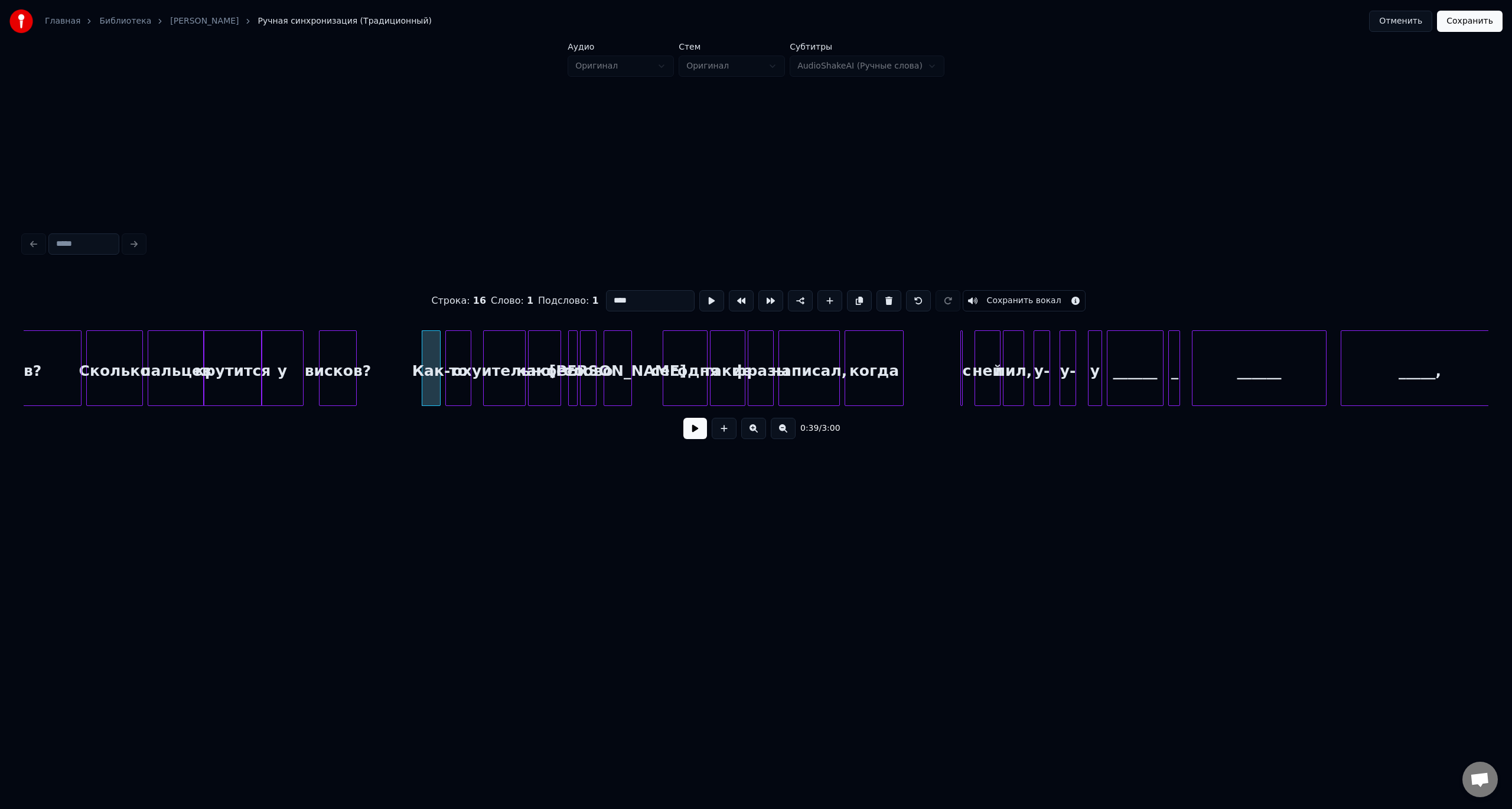
click at [433, 350] on div "Как-" at bounding box center [431, 371] width 17 height 80
click at [336, 349] on div "висков?" at bounding box center [338, 371] width 37 height 80
type input "*******"
click at [683, 418] on button at bounding box center [695, 429] width 23 height 21
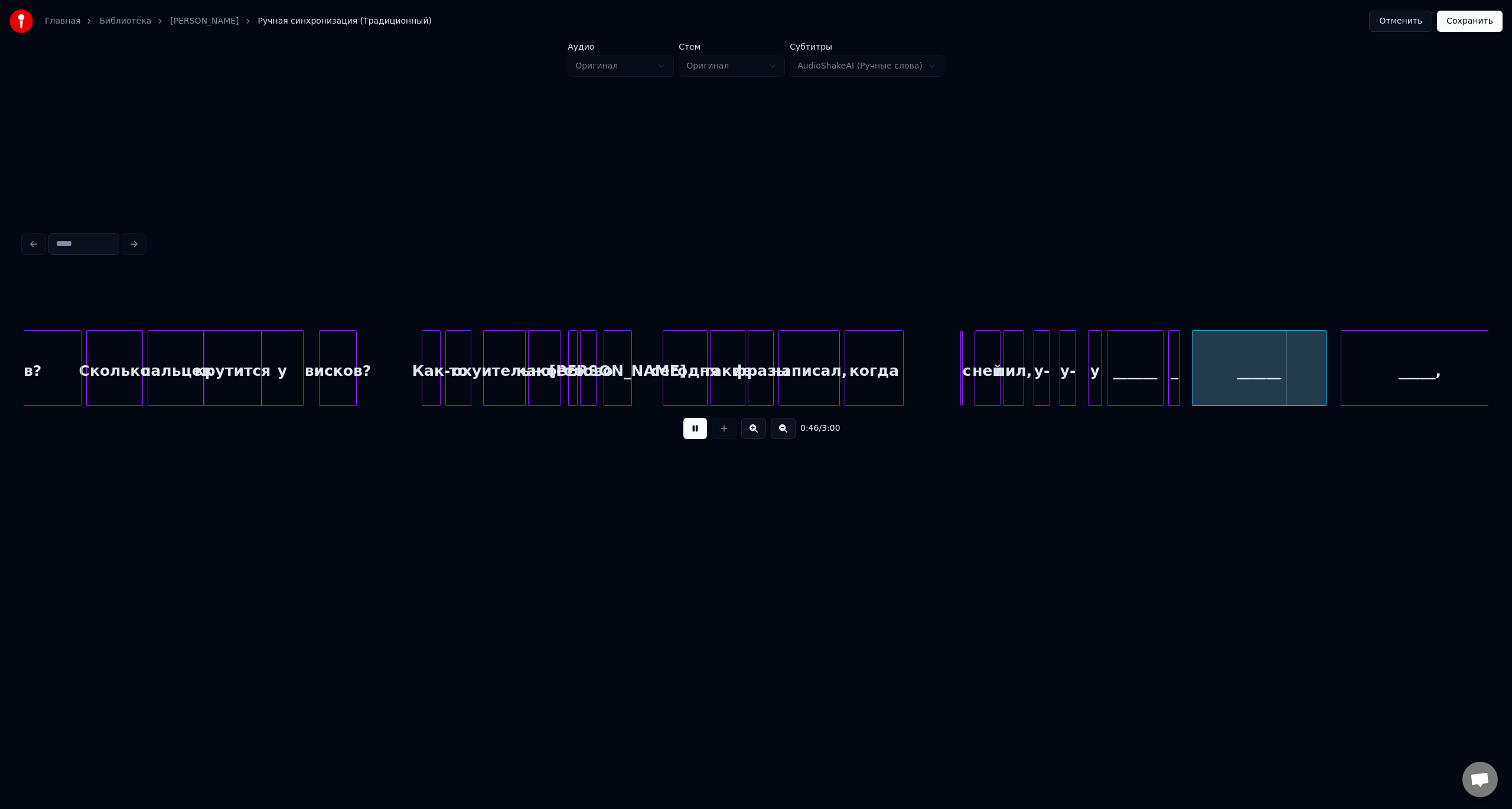
click at [683, 418] on button at bounding box center [695, 429] width 23 height 21
click at [430, 345] on div "Как-" at bounding box center [431, 371] width 17 height 80
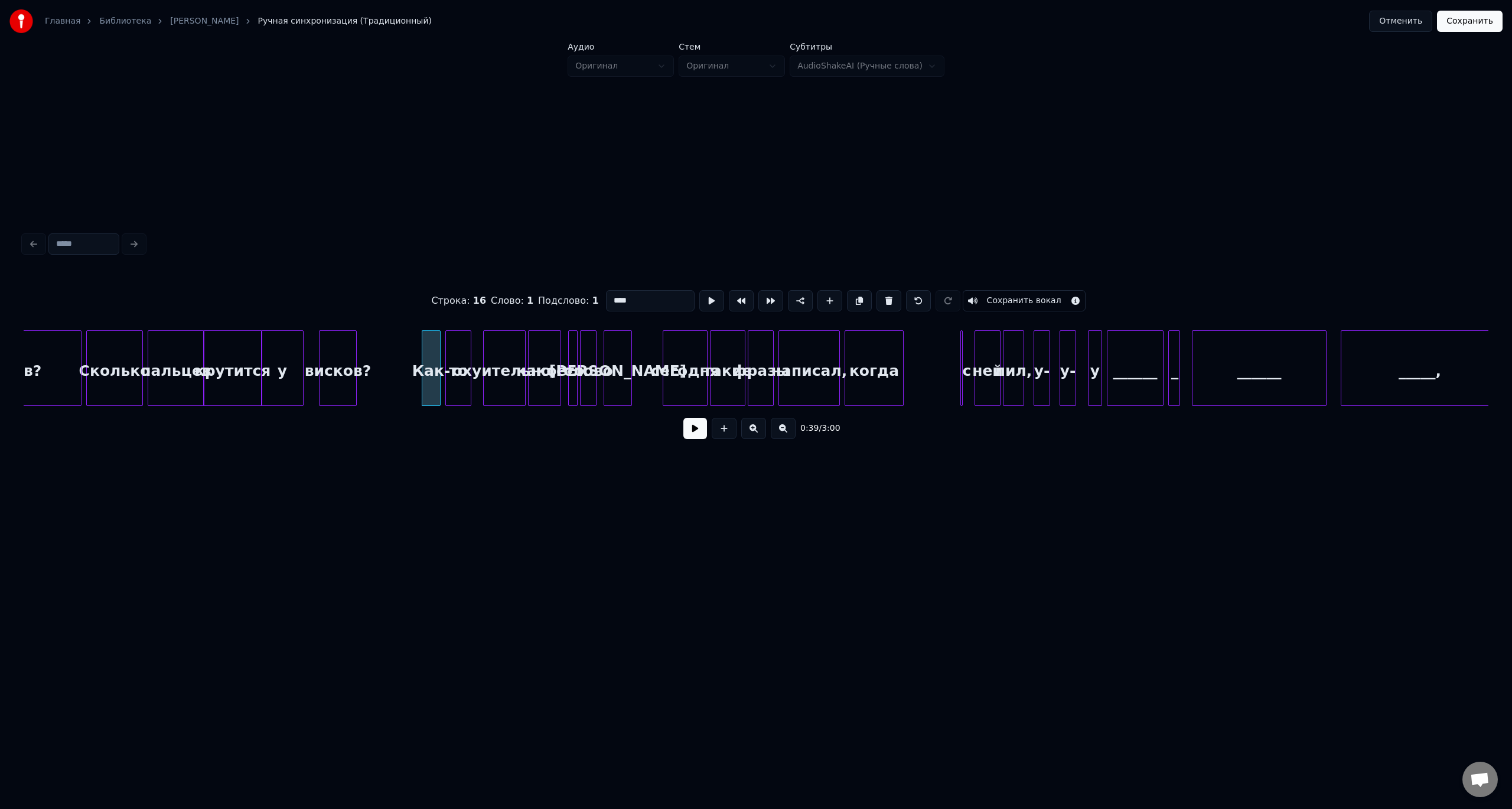
click at [462, 345] on div "то" at bounding box center [459, 371] width 25 height 80
click at [435, 348] on div "Как-" at bounding box center [431, 371] width 17 height 80
click at [880, 298] on button at bounding box center [889, 301] width 25 height 21
click at [883, 299] on button at bounding box center [889, 301] width 25 height 21
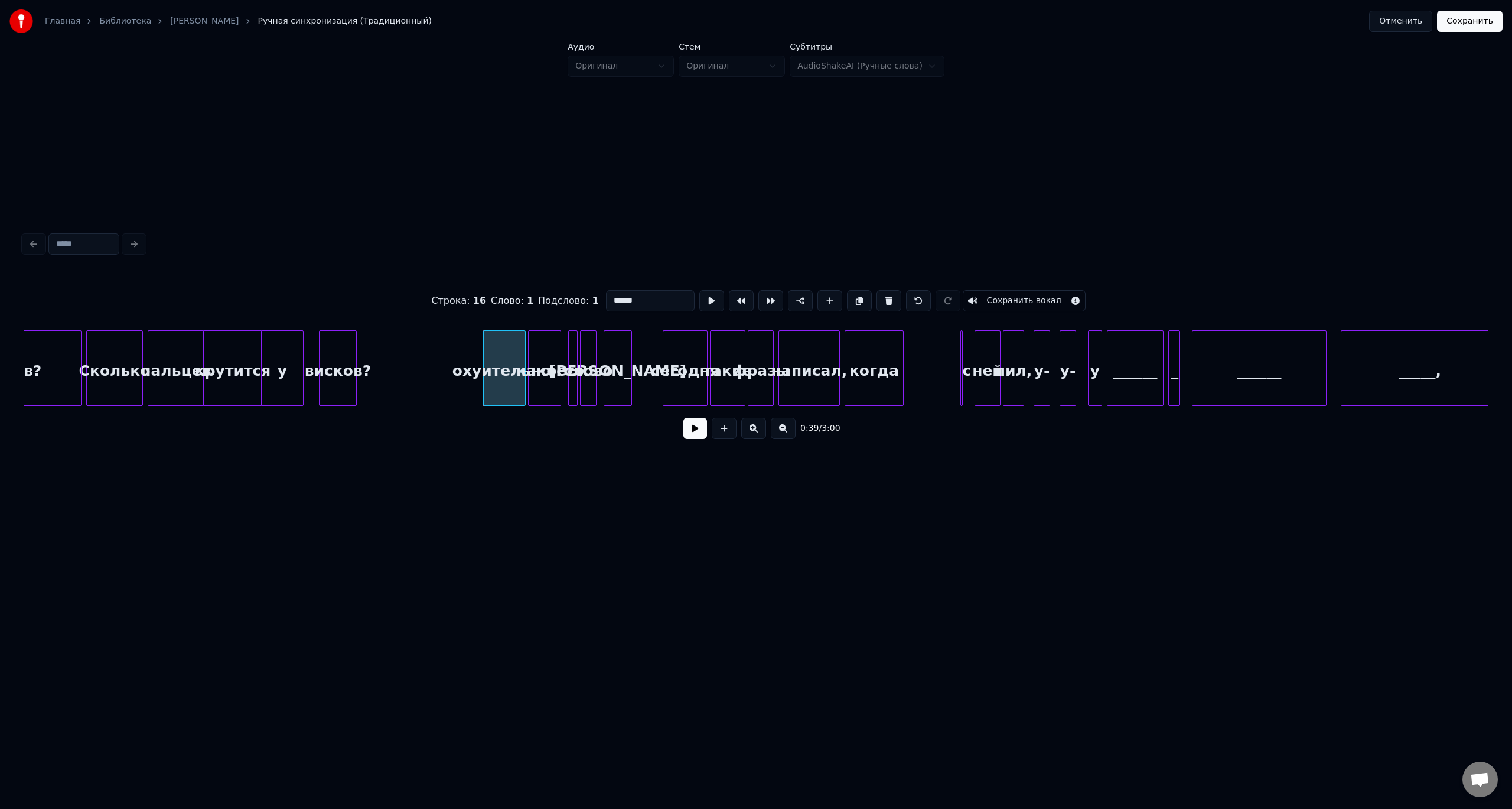
click at [883, 299] on button at bounding box center [889, 301] width 25 height 21
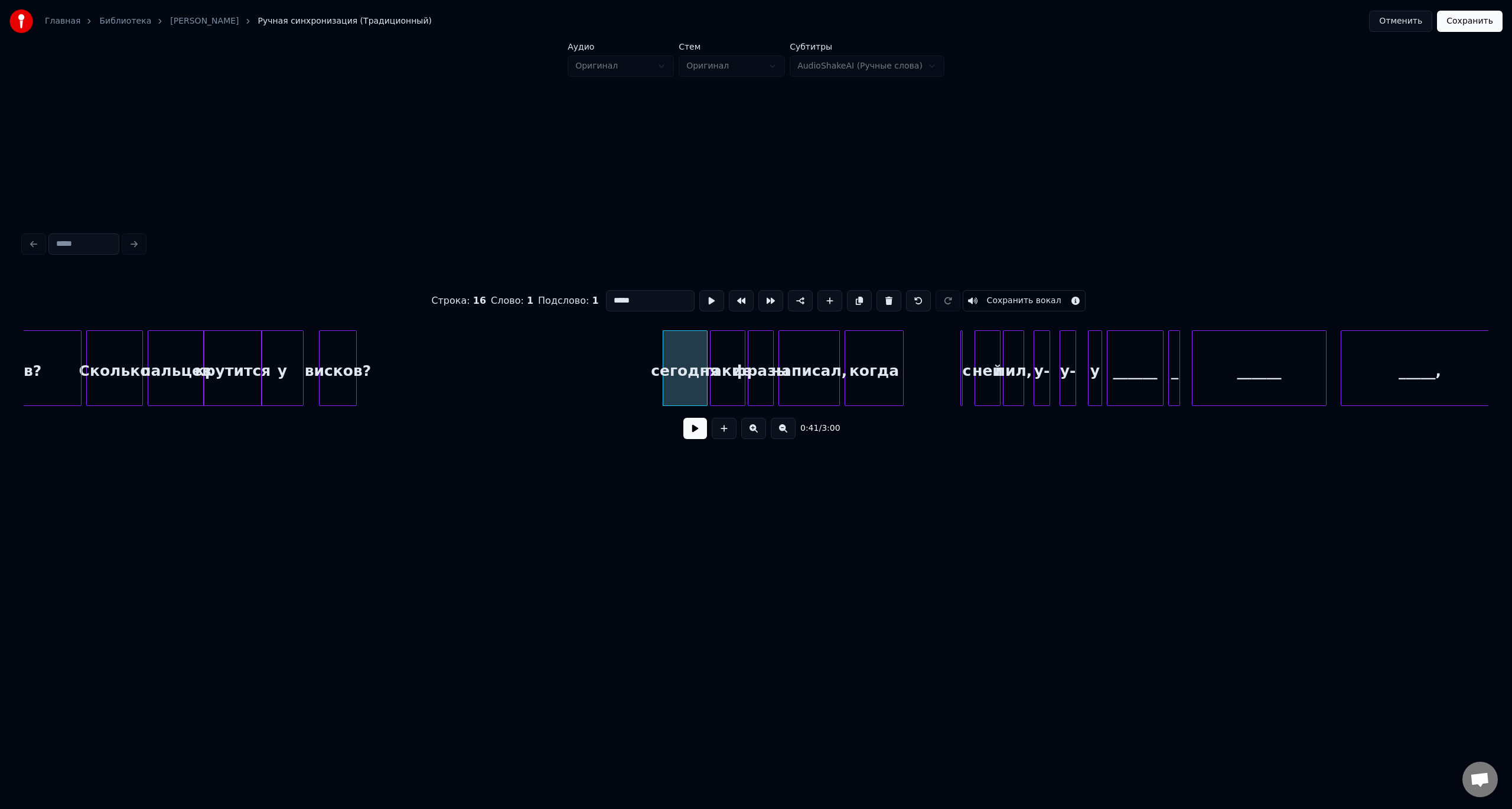
click at [883, 299] on button at bounding box center [889, 301] width 25 height 21
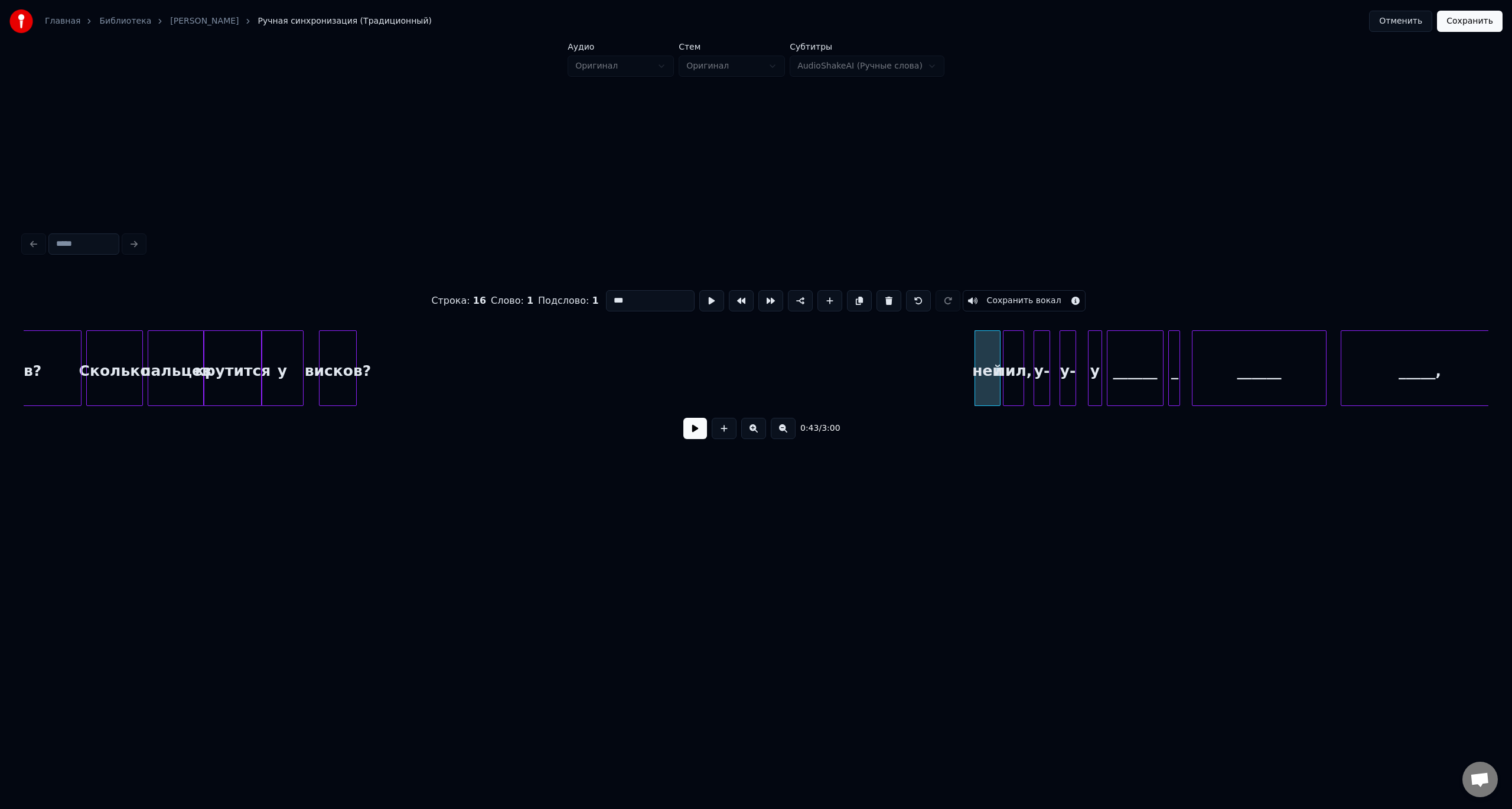
click at [883, 299] on button at bounding box center [889, 301] width 25 height 21
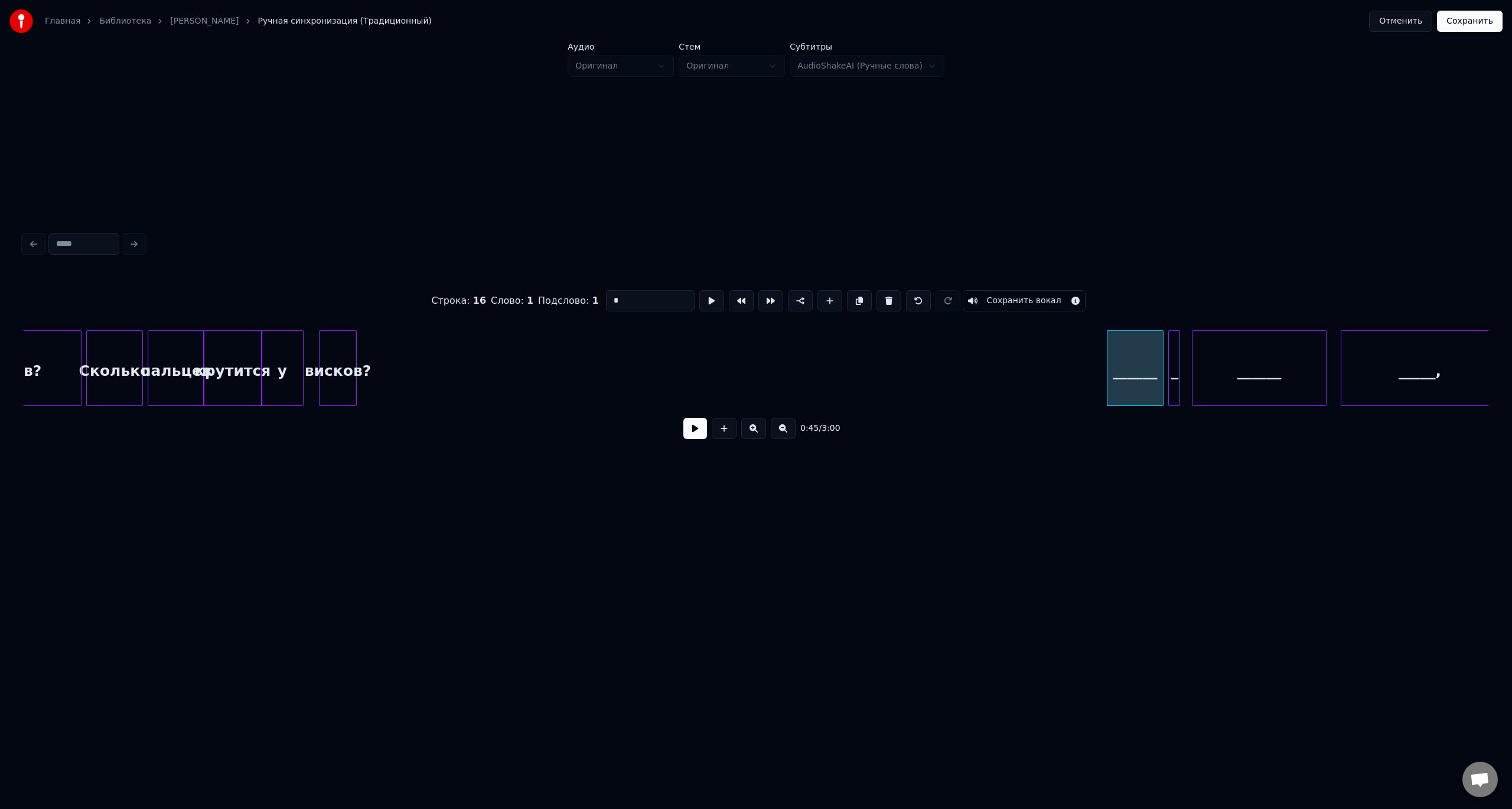
type input "******"
click at [699, 431] on button at bounding box center [695, 429] width 23 height 21
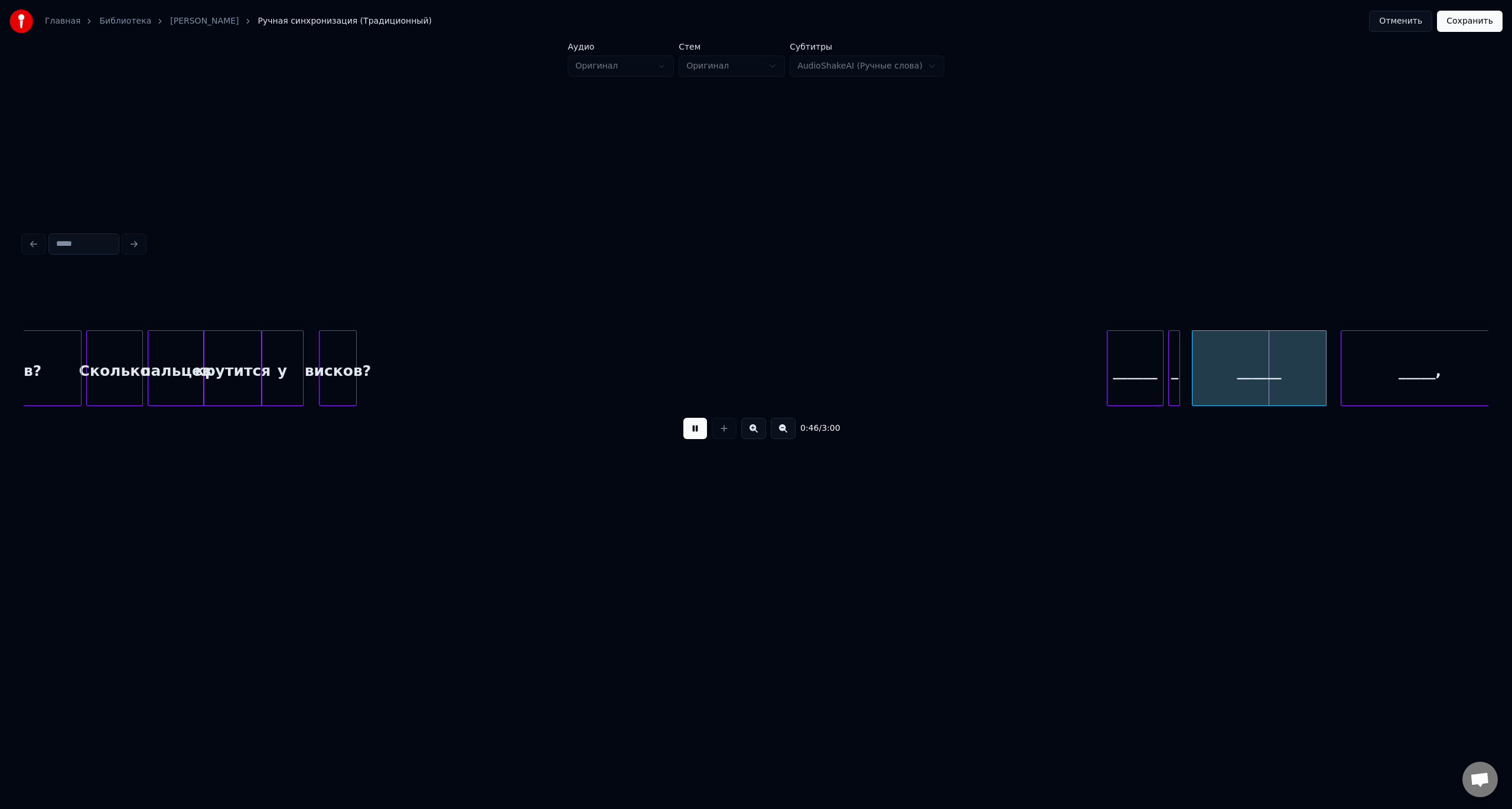
click at [701, 432] on button at bounding box center [695, 429] width 23 height 21
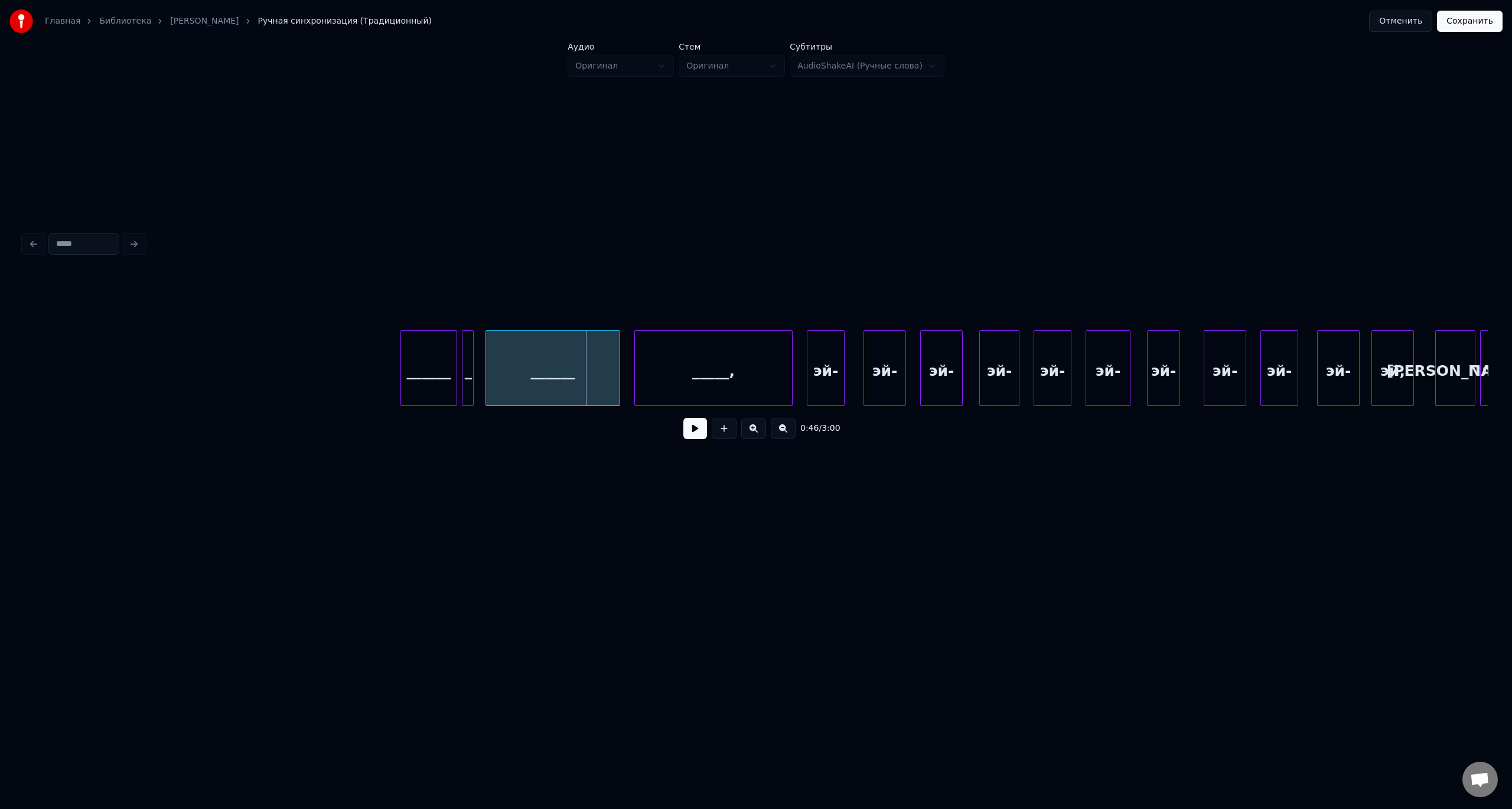
scroll to position [0, 4959]
click at [697, 436] on button at bounding box center [695, 429] width 23 height 21
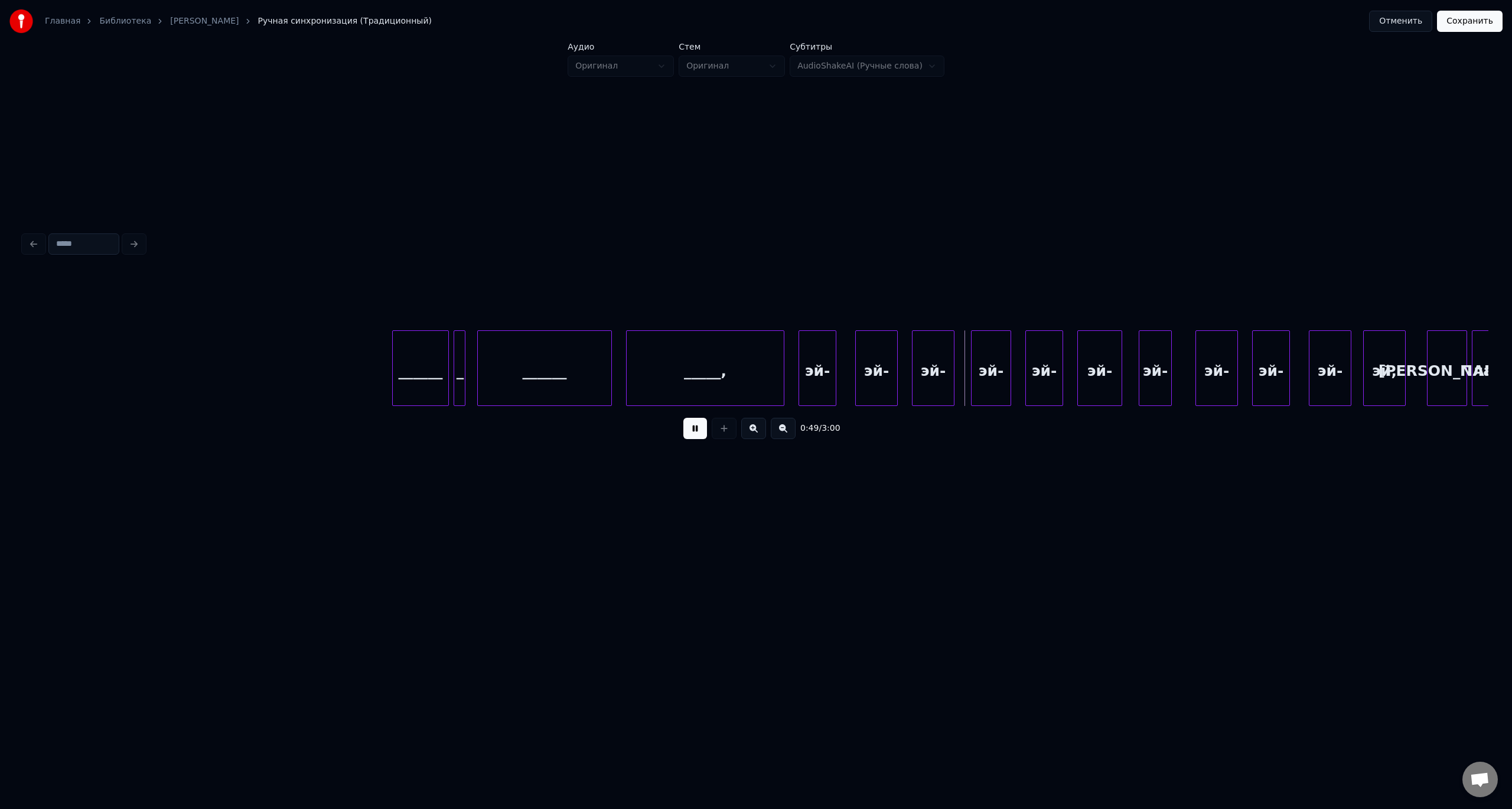
click at [507, 358] on div "______" at bounding box center [545, 371] width 133 height 80
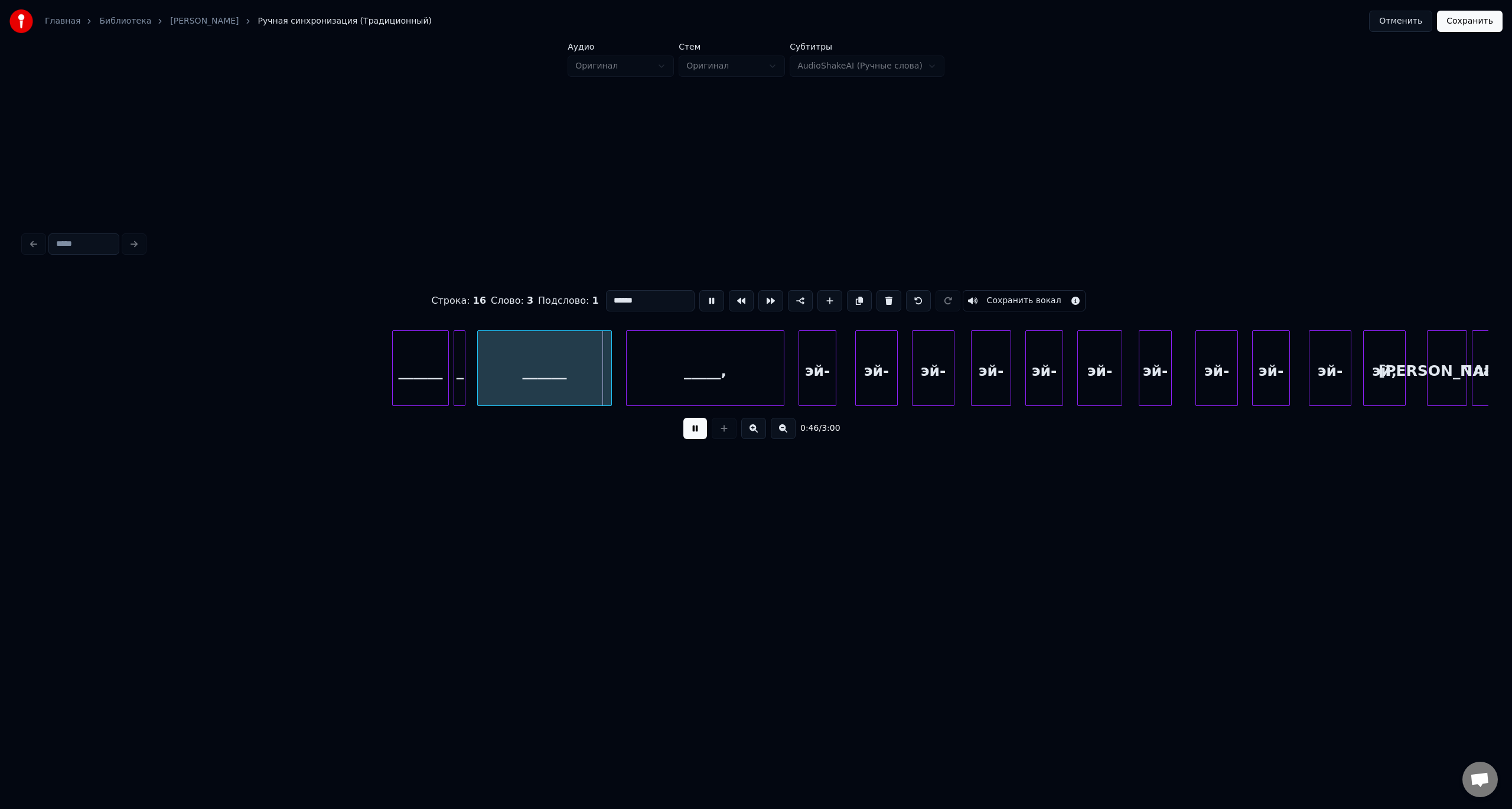
click at [507, 358] on div "______" at bounding box center [545, 371] width 133 height 80
click at [571, 371] on div at bounding box center [572, 368] width 4 height 75
click at [413, 358] on div "______" at bounding box center [420, 371] width 55 height 80
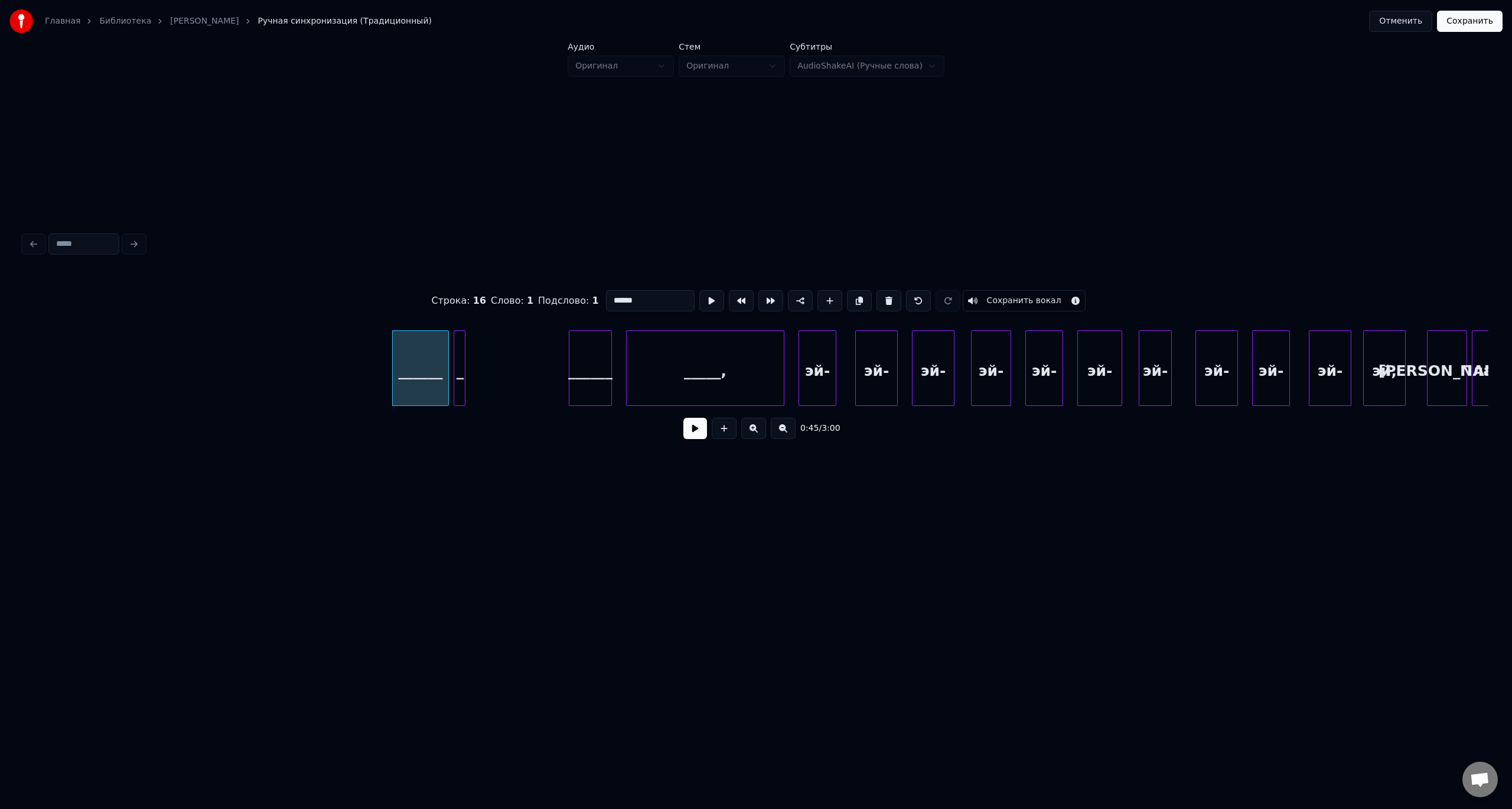
click at [699, 430] on button at bounding box center [695, 429] width 23 height 21
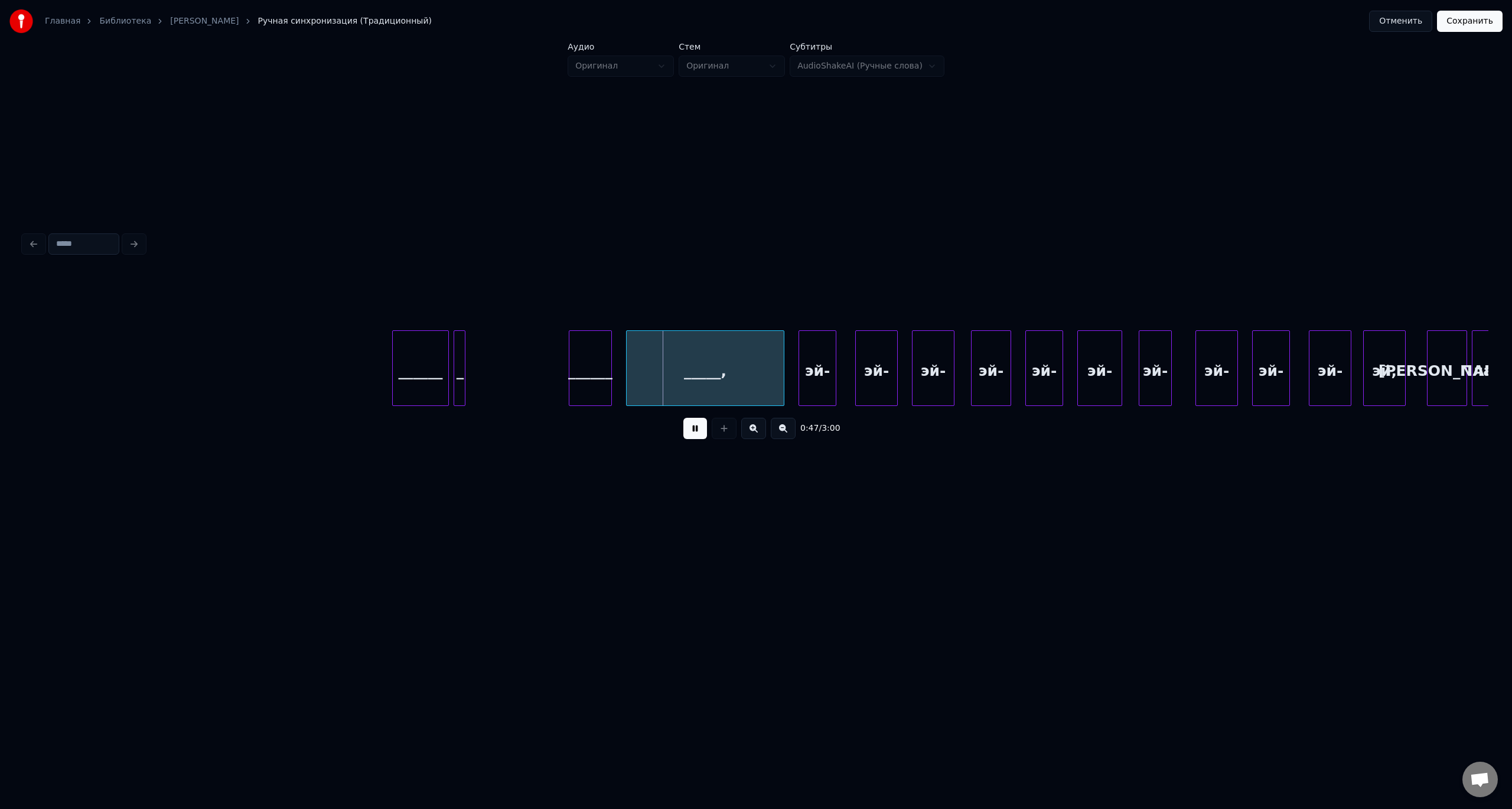
click at [698, 430] on button at bounding box center [695, 429] width 23 height 21
click at [423, 362] on div "______" at bounding box center [420, 371] width 55 height 80
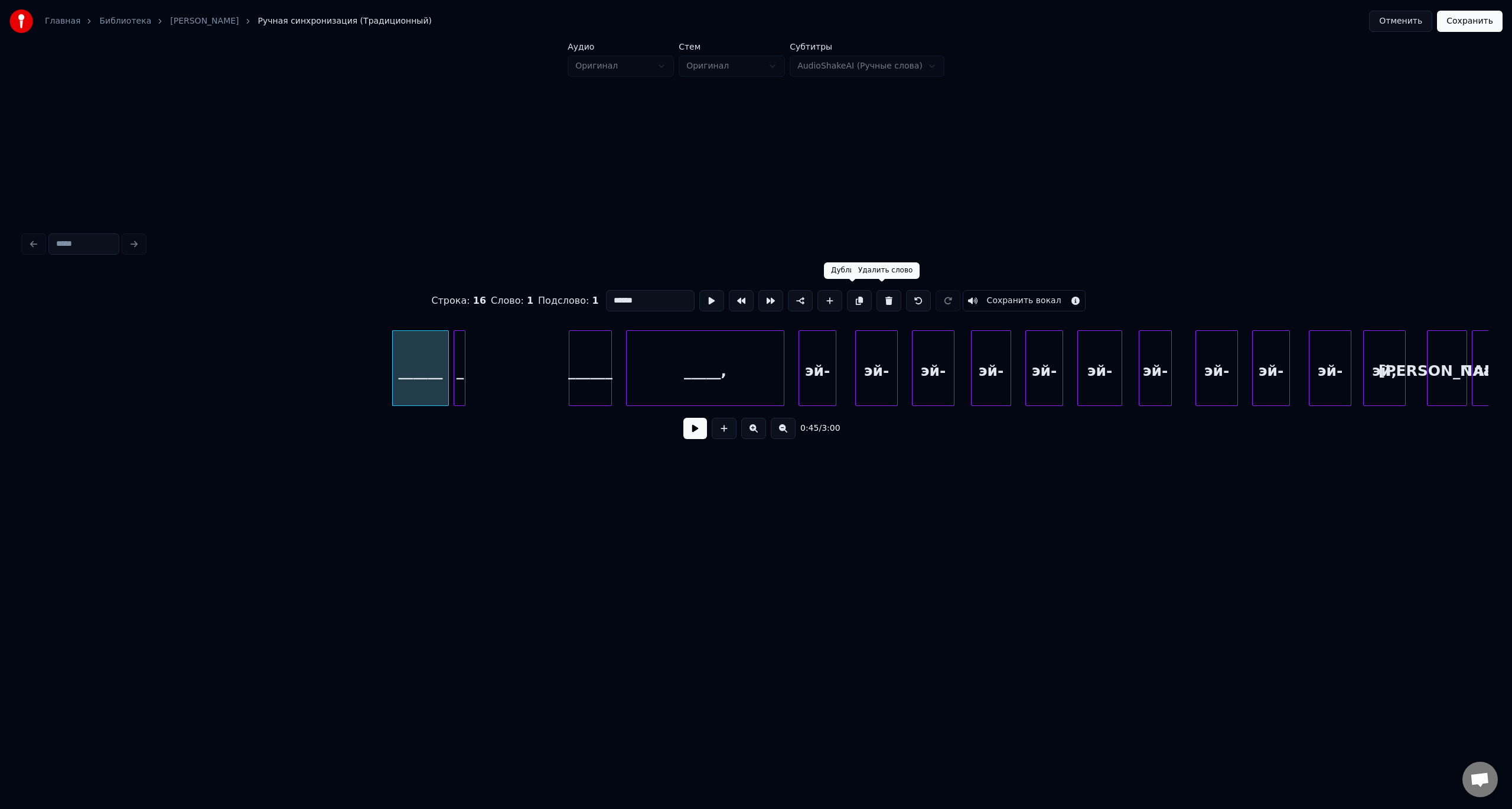
drag, startPoint x: 875, startPoint y: 294, endPoint x: 672, endPoint y: 330, distance: 206.2
click at [876, 294] on button at bounding box center [889, 301] width 25 height 21
click at [876, 296] on button at bounding box center [889, 301] width 25 height 21
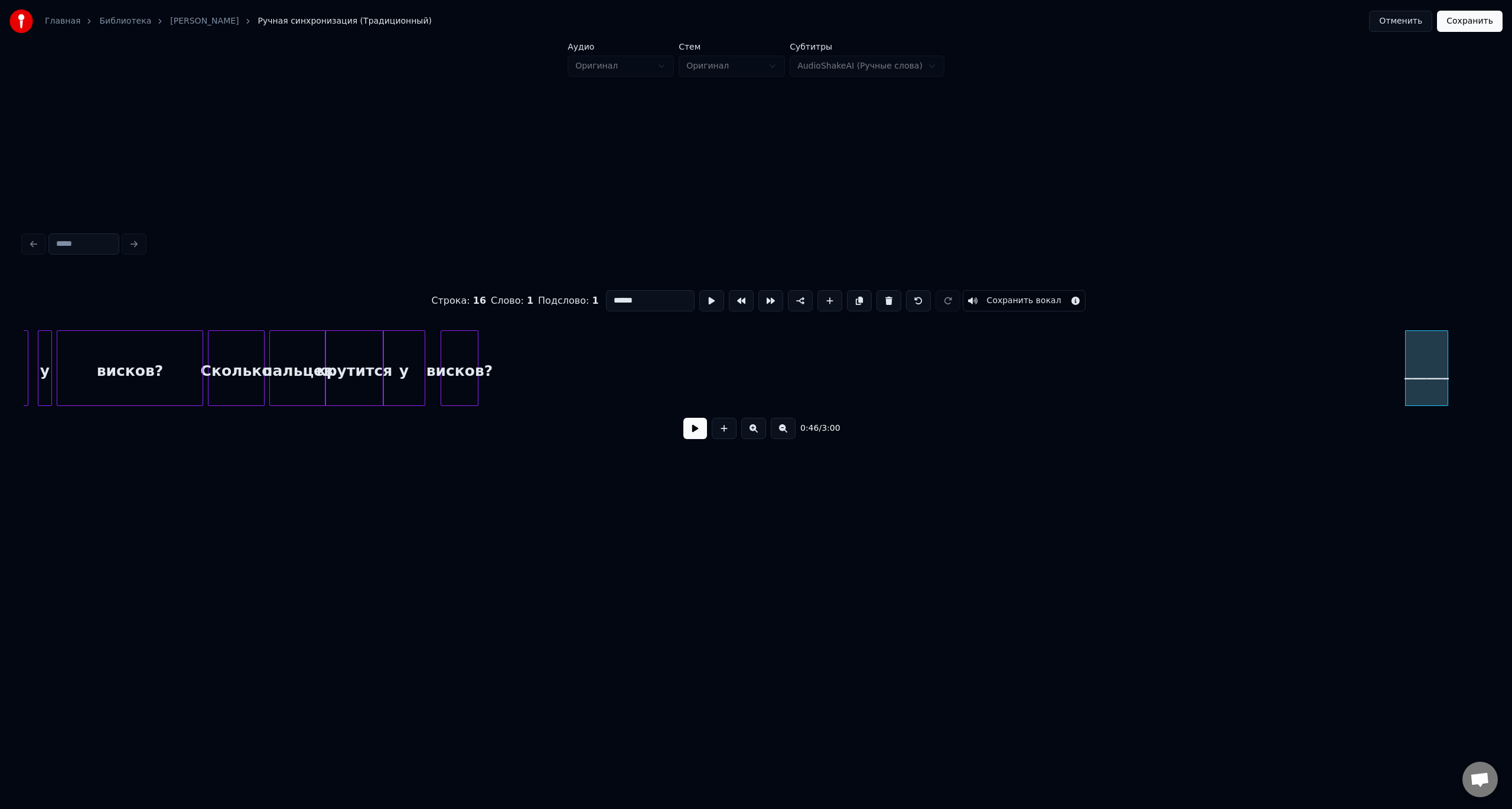
scroll to position [0, 4088]
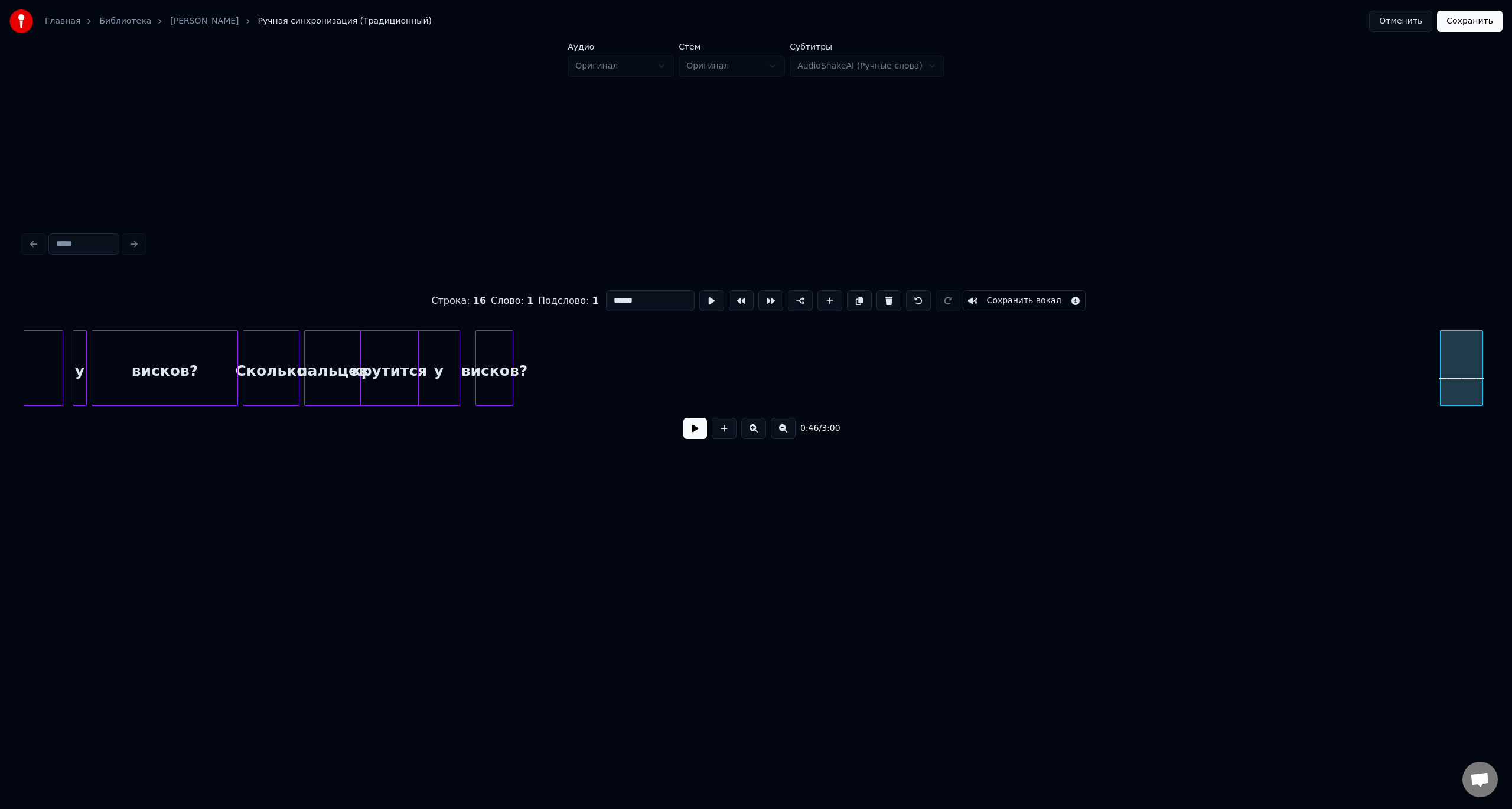
click at [490, 365] on div "висков?" at bounding box center [494, 371] width 37 height 80
type input "*******"
click at [697, 432] on button at bounding box center [695, 429] width 23 height 21
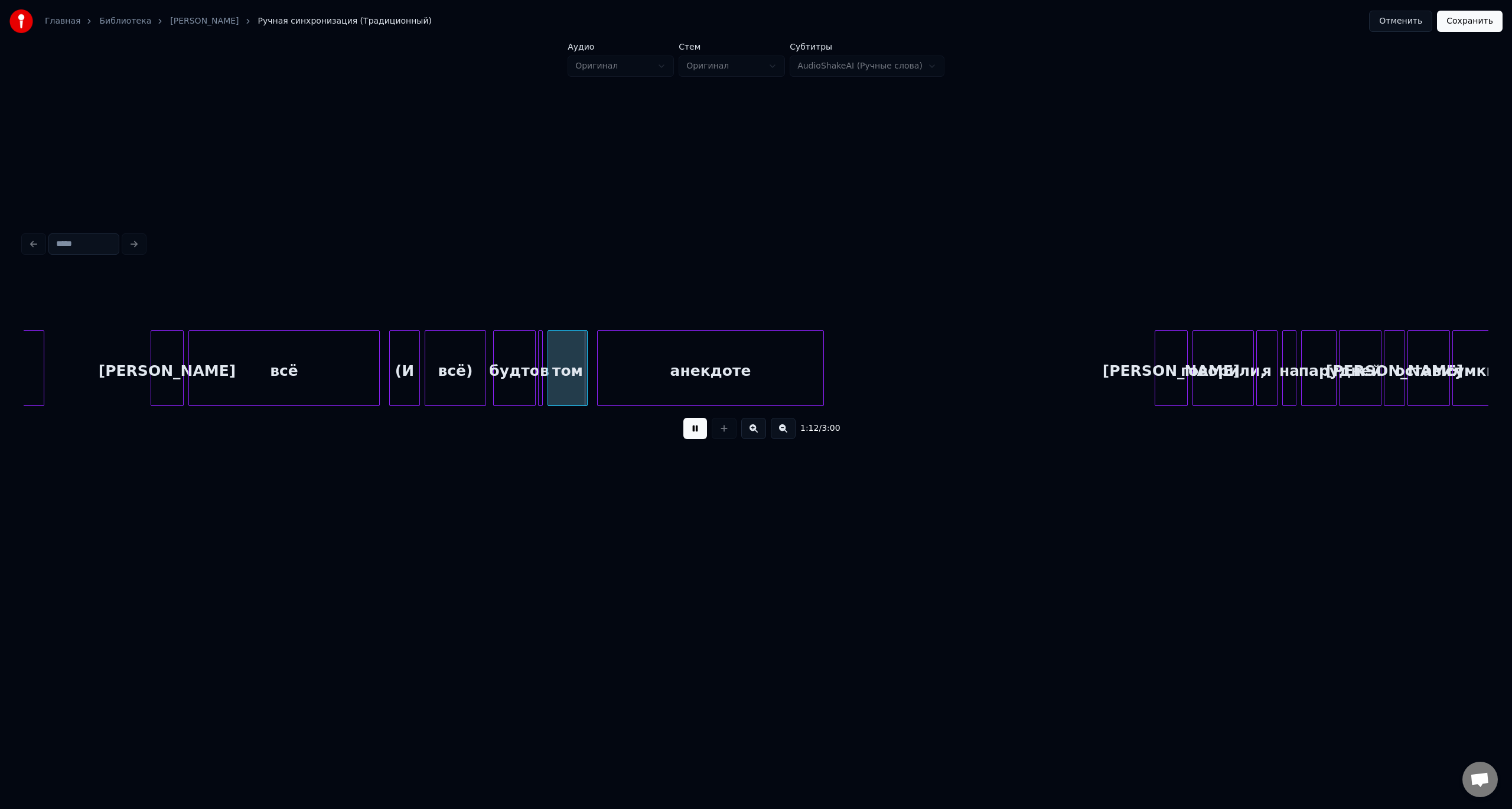
scroll to position [0, 8027]
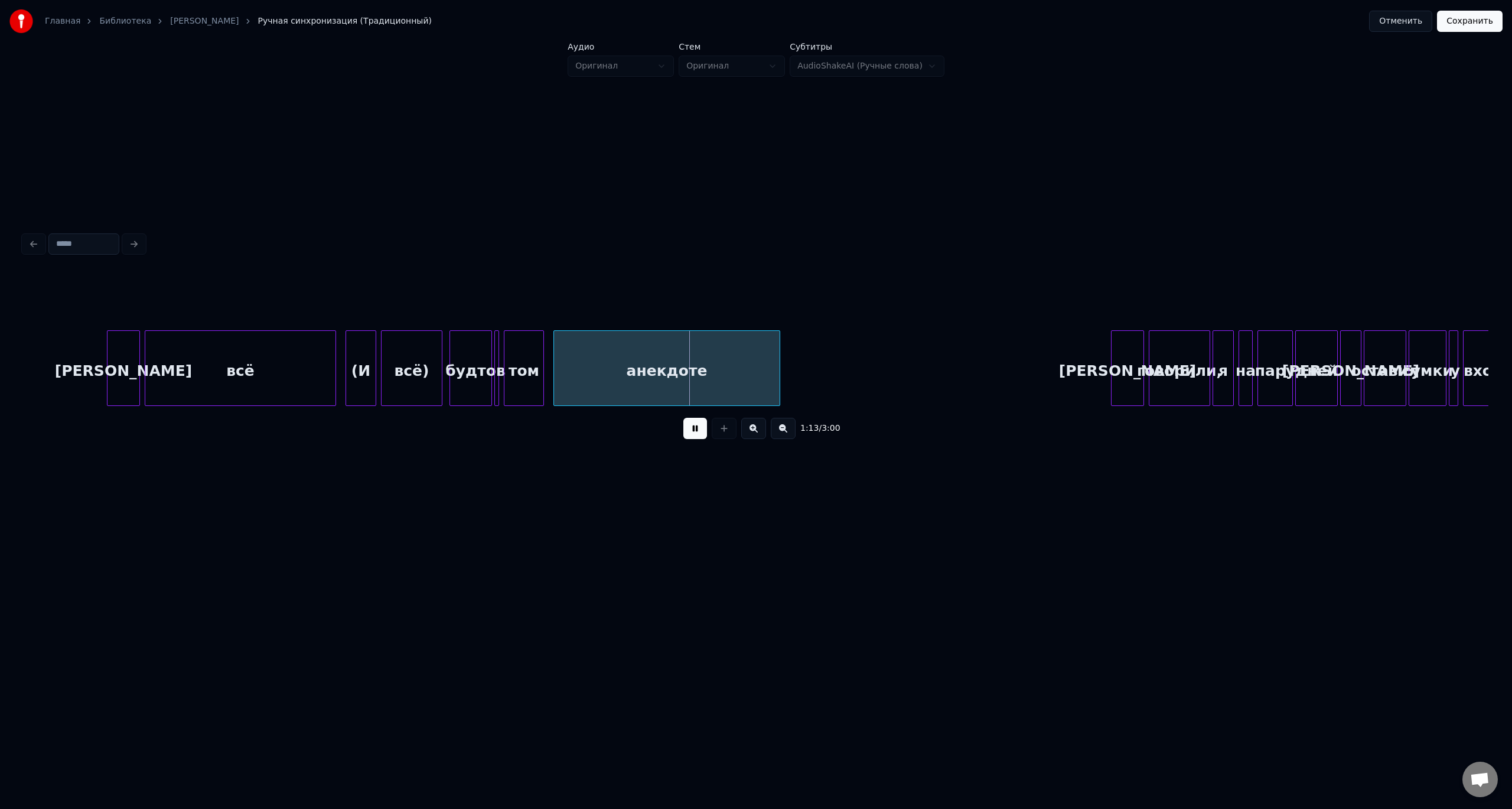
click at [362, 356] on div "(И" at bounding box center [361, 371] width 30 height 80
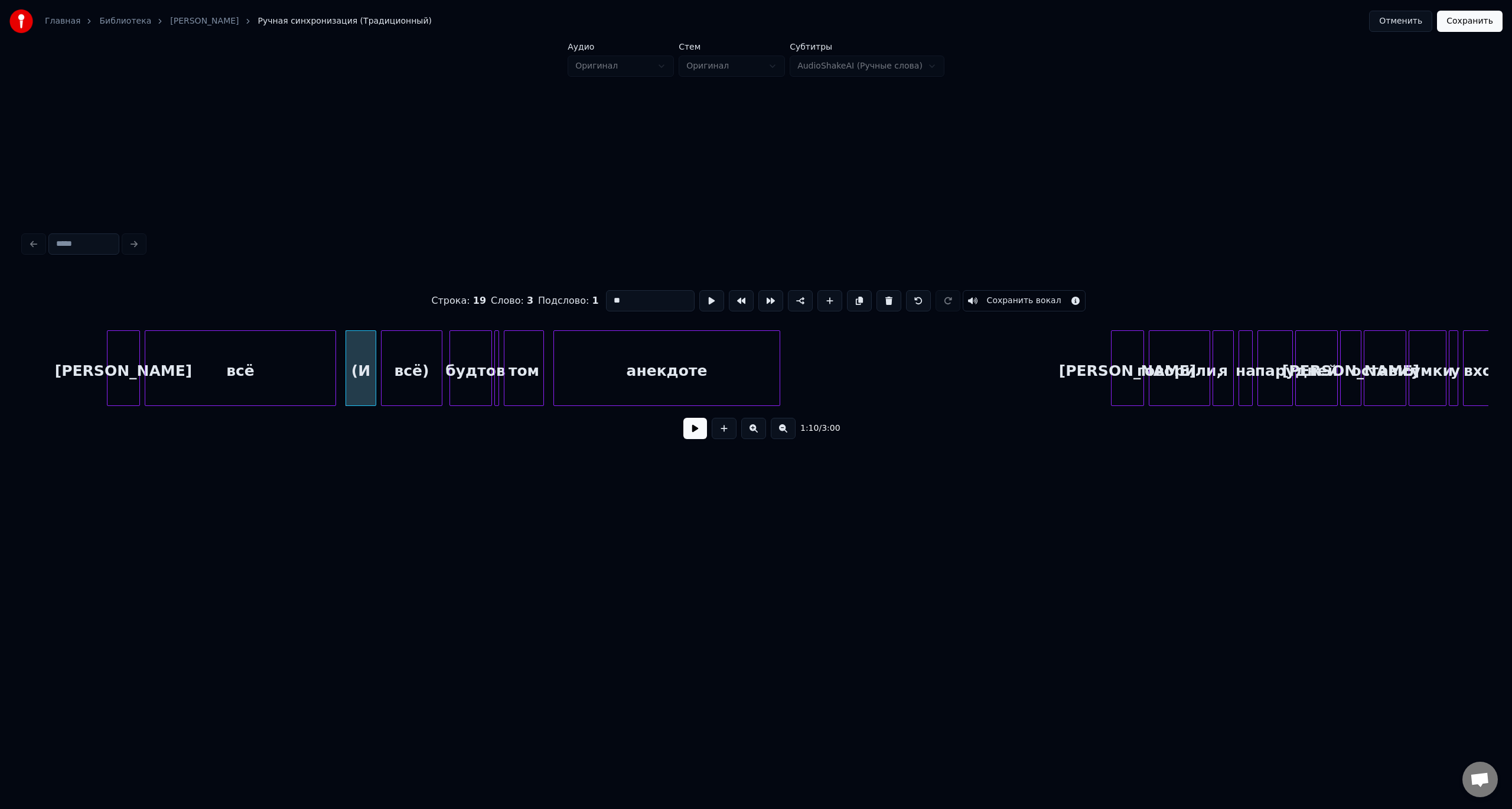
click at [403, 357] on div "всё)" at bounding box center [411, 371] width 60 height 80
click at [366, 354] on div "(И" at bounding box center [361, 371] width 30 height 80
click at [880, 296] on button at bounding box center [889, 301] width 25 height 21
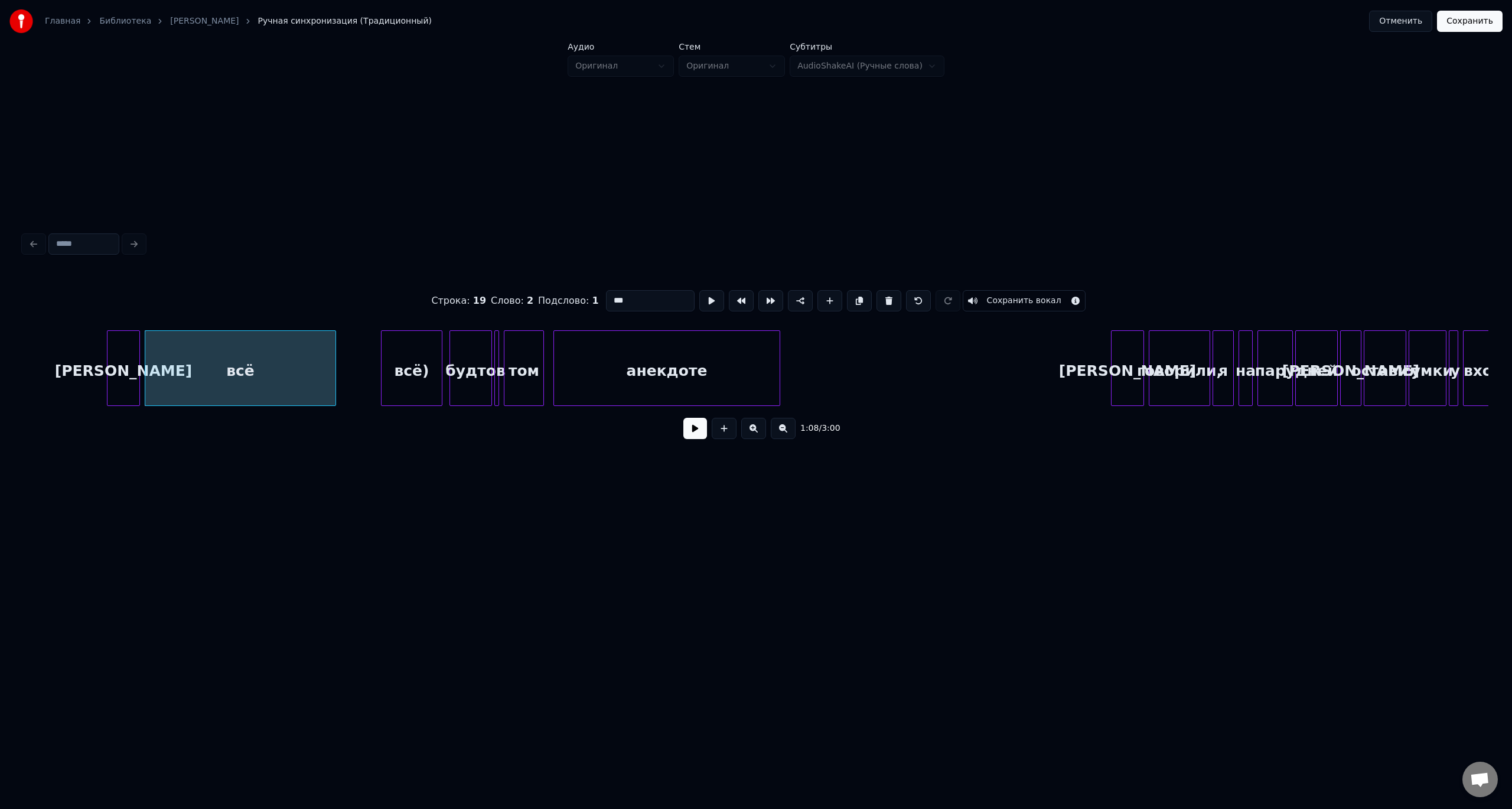
click at [392, 355] on div "всё)" at bounding box center [411, 371] width 60 height 80
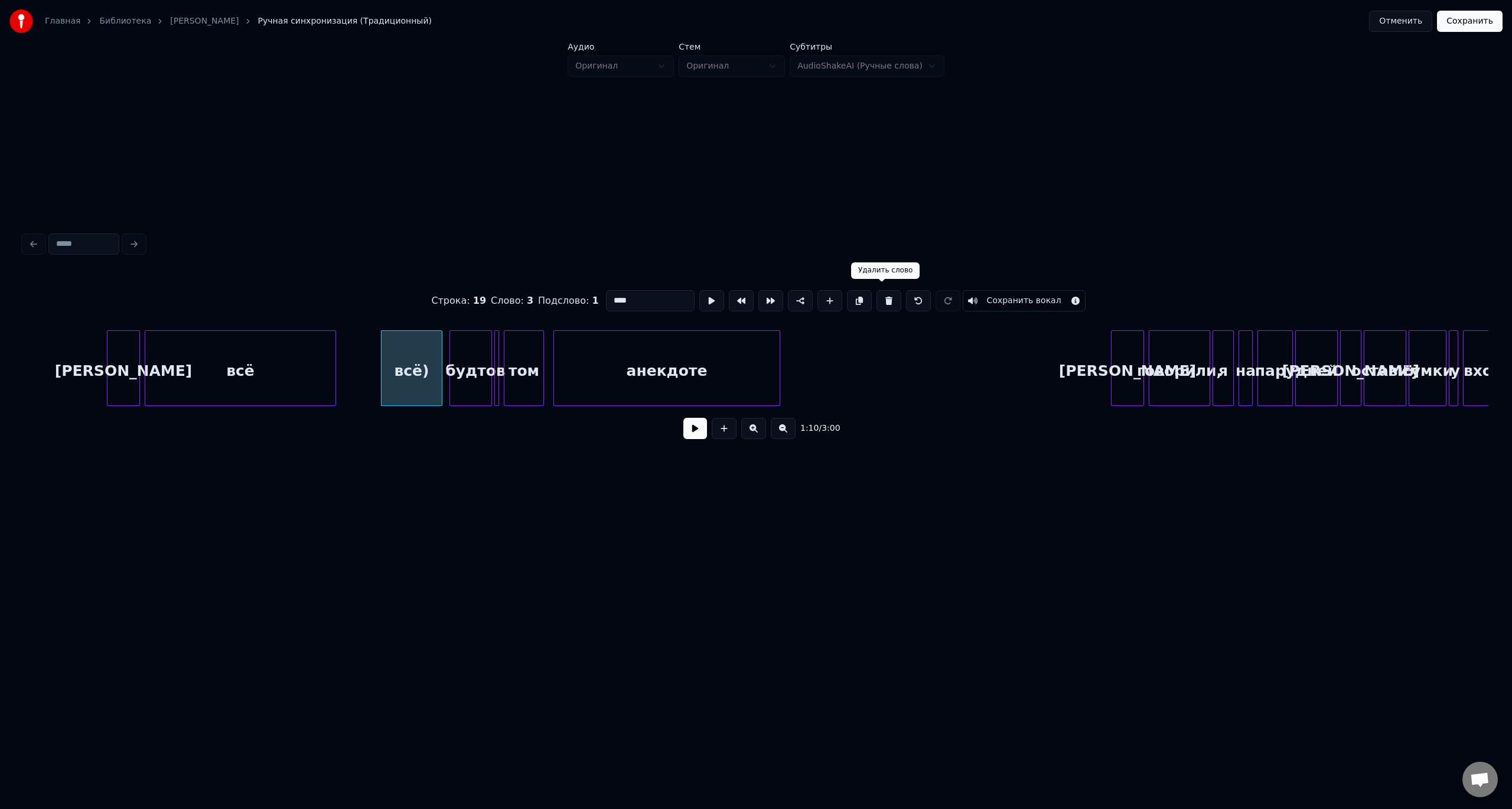
click at [885, 294] on button at bounding box center [889, 301] width 25 height 21
type input "***"
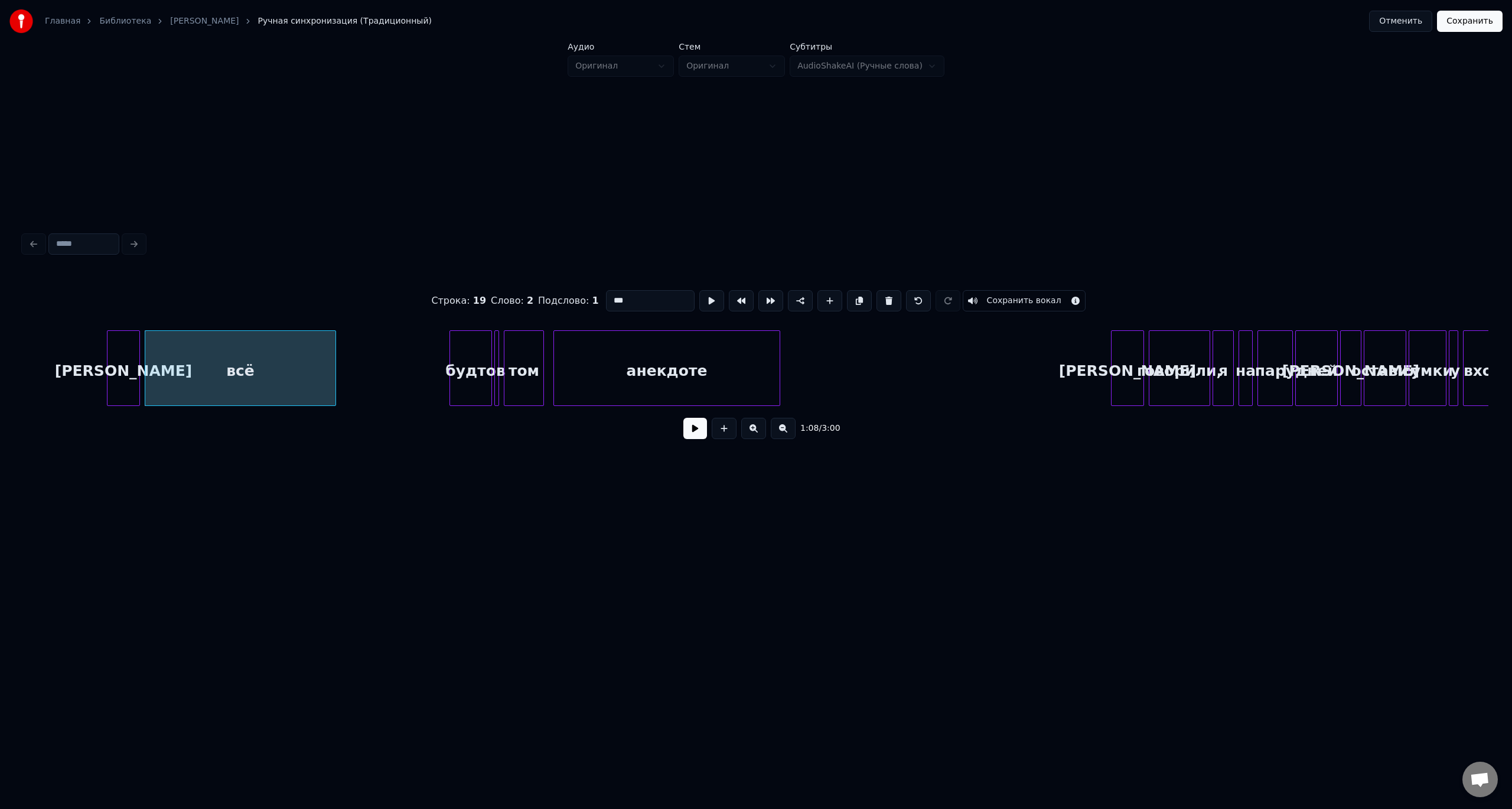
click at [697, 432] on button at bounding box center [695, 429] width 23 height 21
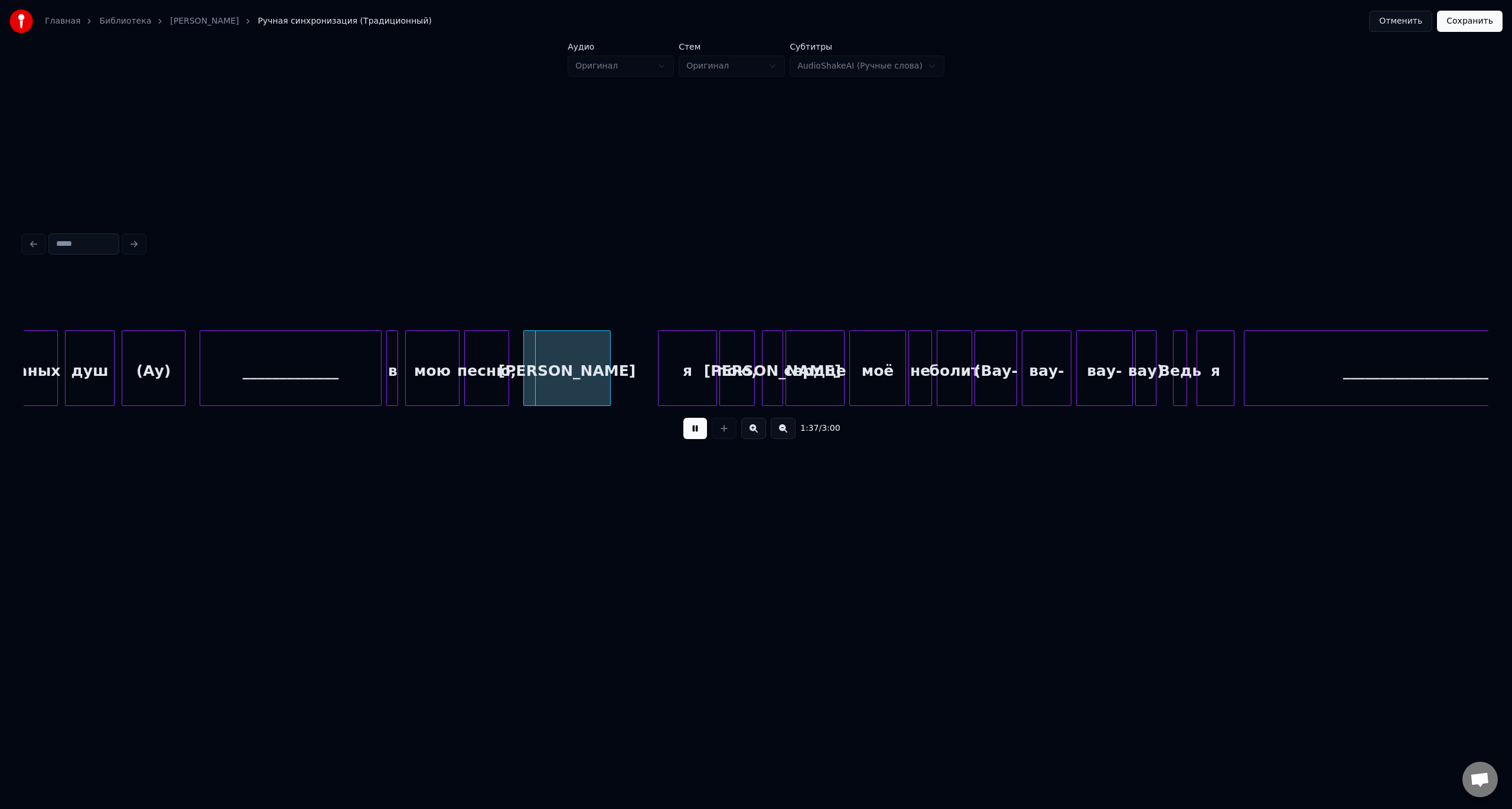
scroll to position [0, 11000]
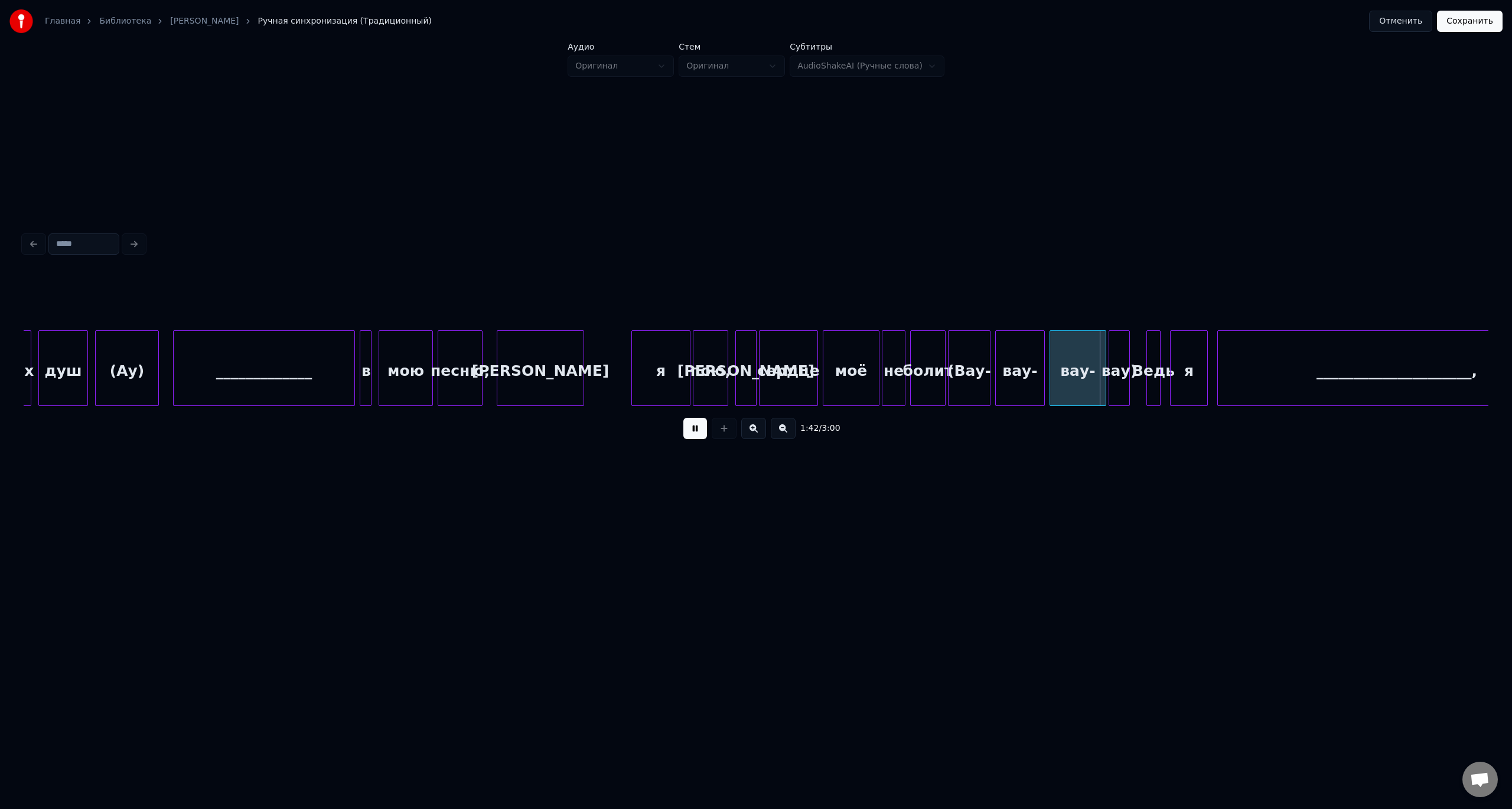
click at [300, 358] on div "_____________" at bounding box center [264, 371] width 181 height 80
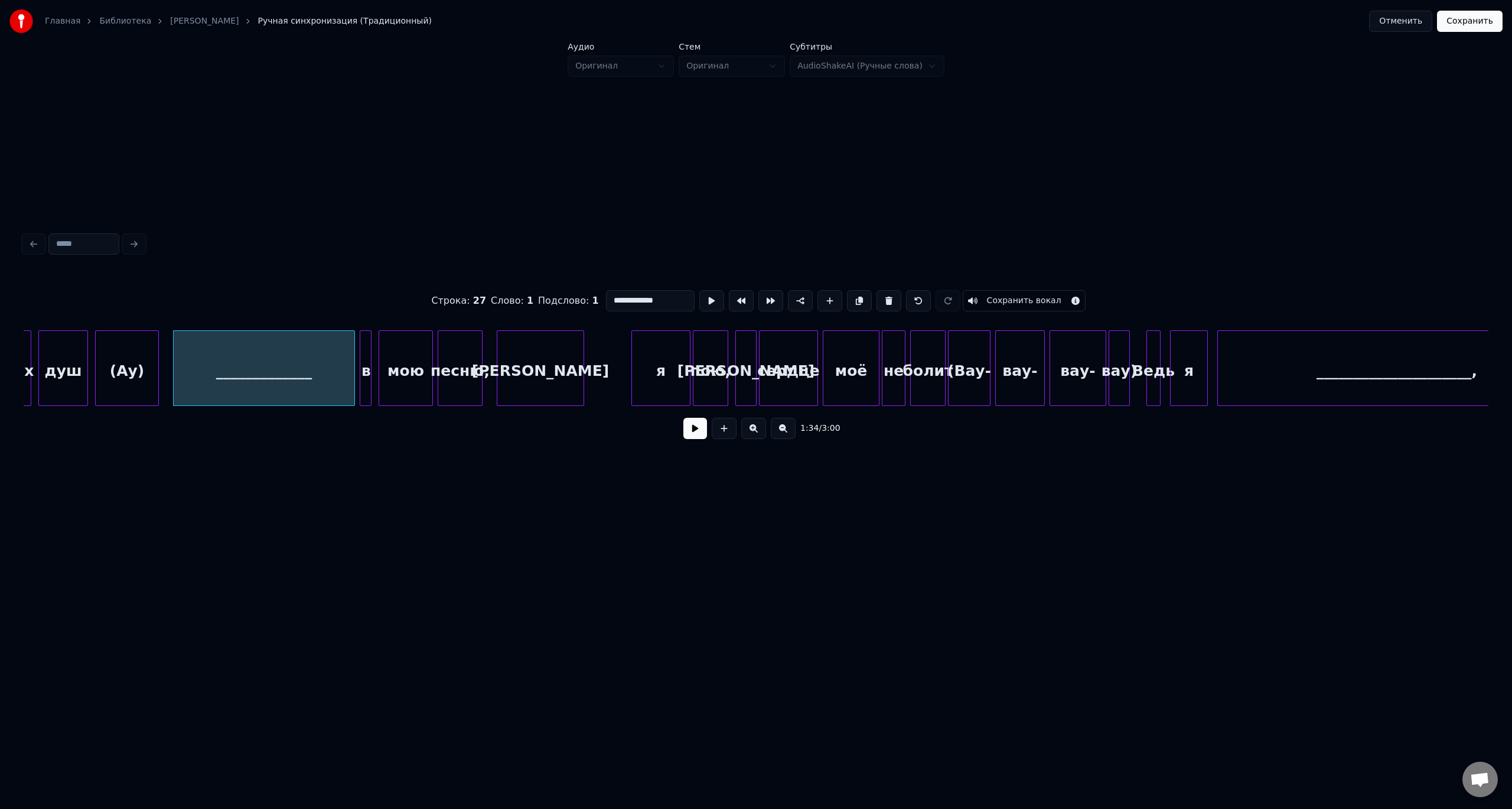
click at [300, 358] on div "_____________" at bounding box center [264, 371] width 181 height 80
click at [371, 360] on div "в" at bounding box center [366, 371] width 12 height 80
type input "*"
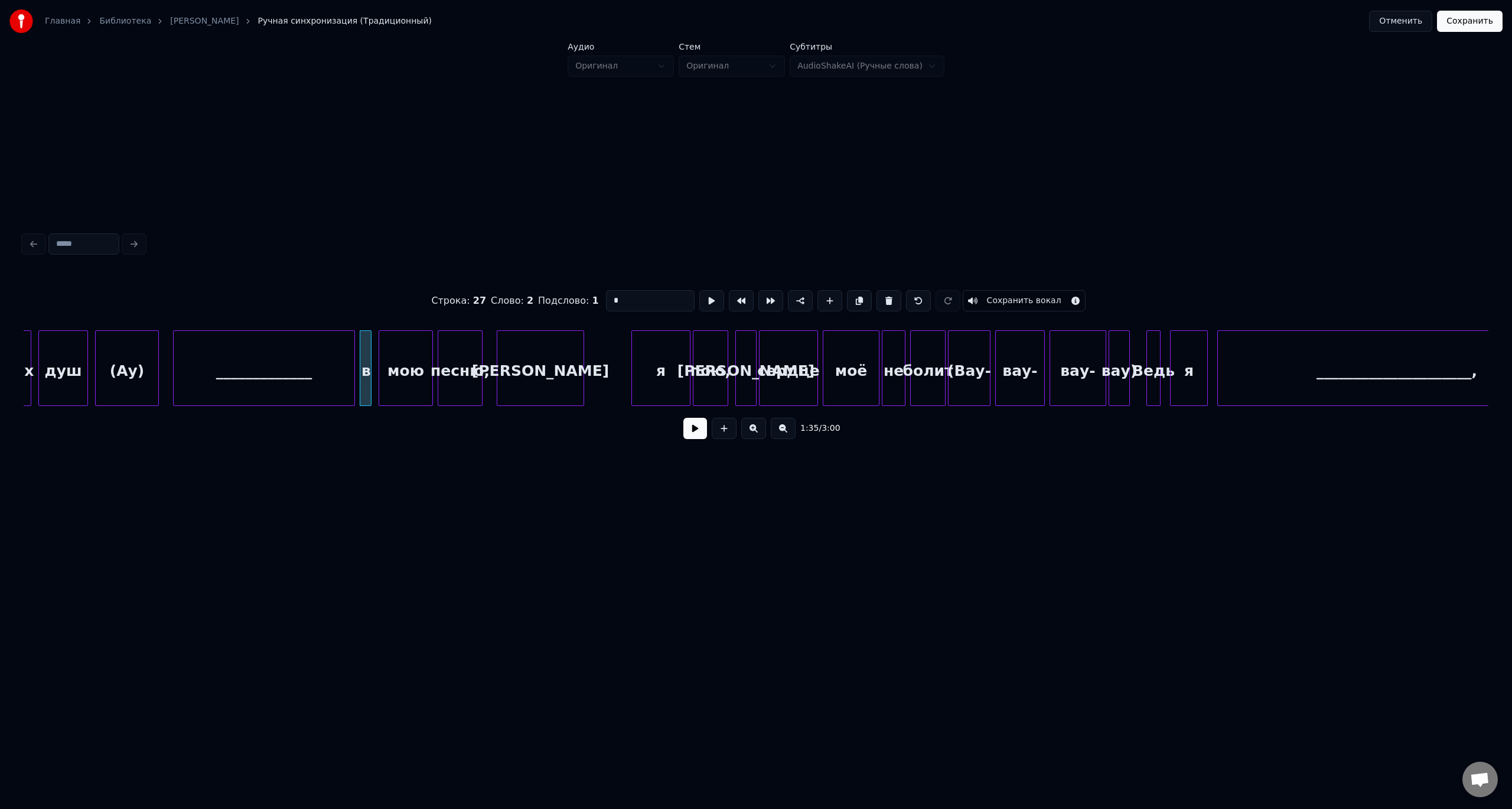
click at [683, 418] on button at bounding box center [695, 429] width 23 height 21
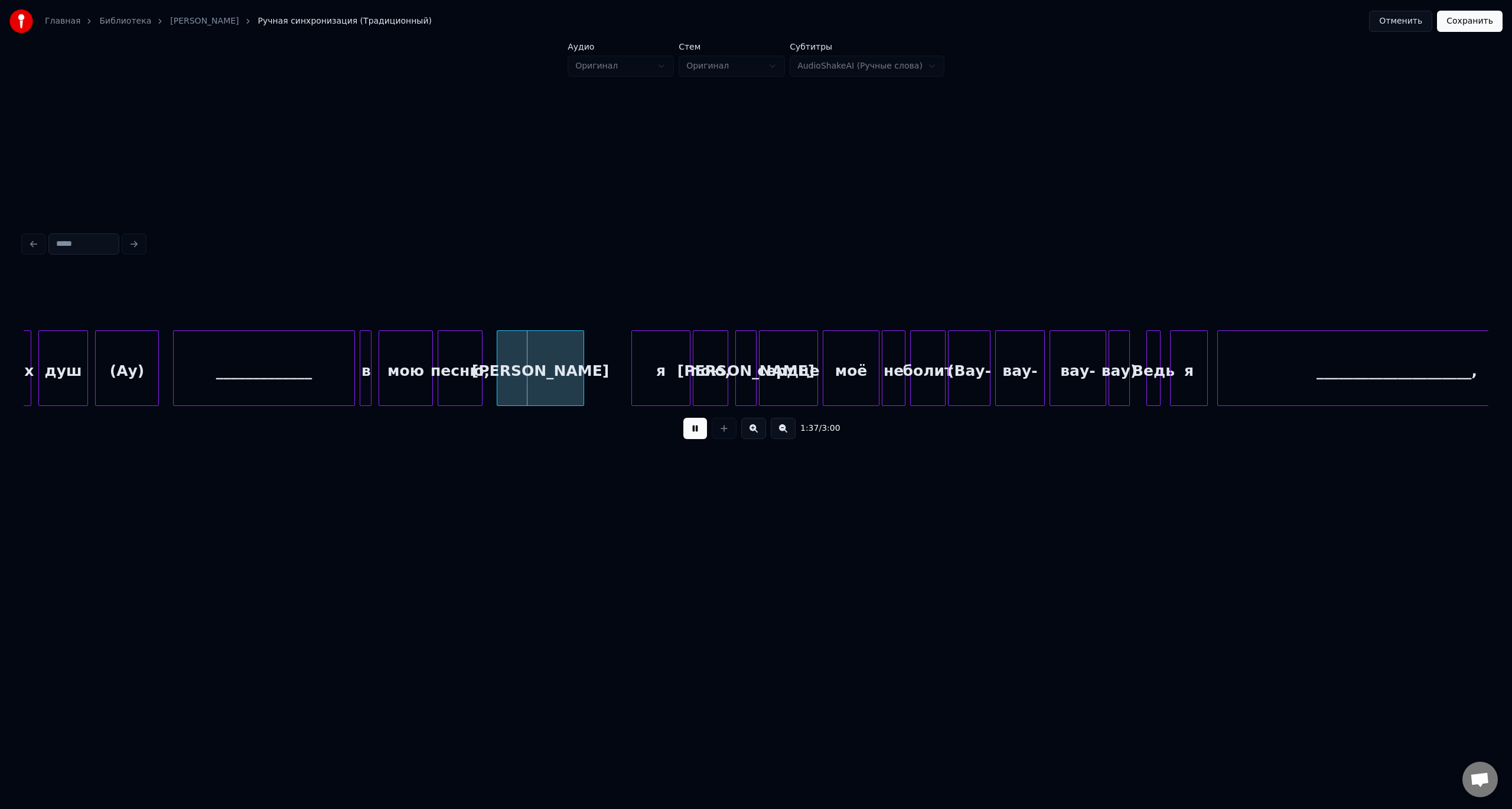
click at [683, 418] on button at bounding box center [695, 429] width 23 height 21
click at [561, 362] on div "[PERSON_NAME]" at bounding box center [583, 371] width 86 height 80
click at [456, 358] on div "песню," at bounding box center [460, 371] width 44 height 80
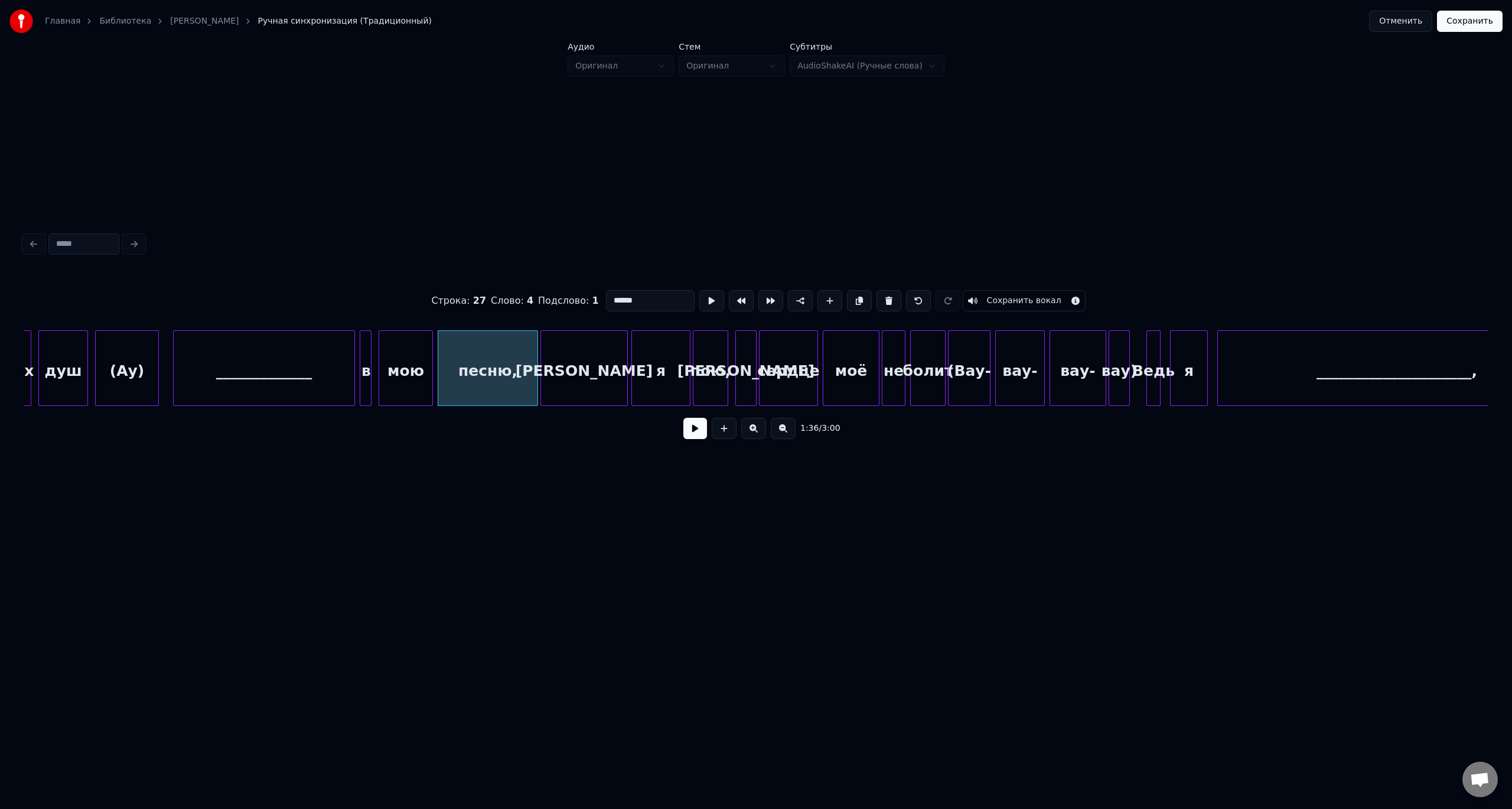
click at [536, 360] on div at bounding box center [536, 368] width 4 height 75
click at [683, 418] on button at bounding box center [695, 429] width 23 height 21
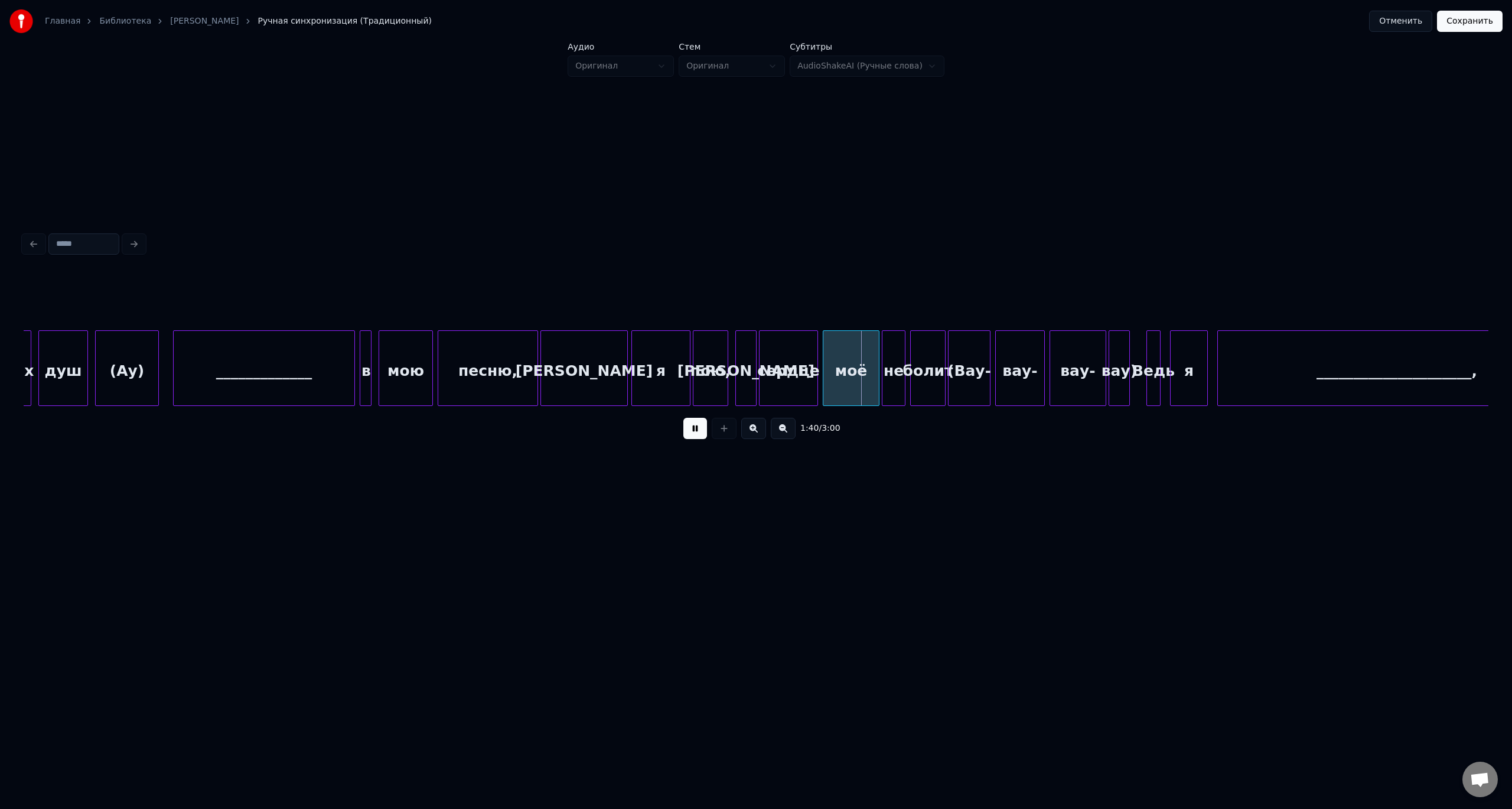
click at [683, 418] on button at bounding box center [695, 429] width 23 height 21
click at [668, 377] on div at bounding box center [670, 368] width 4 height 75
click at [631, 370] on div "[PERSON_NAME]" at bounding box center [621, 371] width 86 height 80
click at [634, 374] on div at bounding box center [636, 368] width 4 height 75
click at [647, 356] on div "[PERSON_NAME]" at bounding box center [648, 371] width 30 height 80
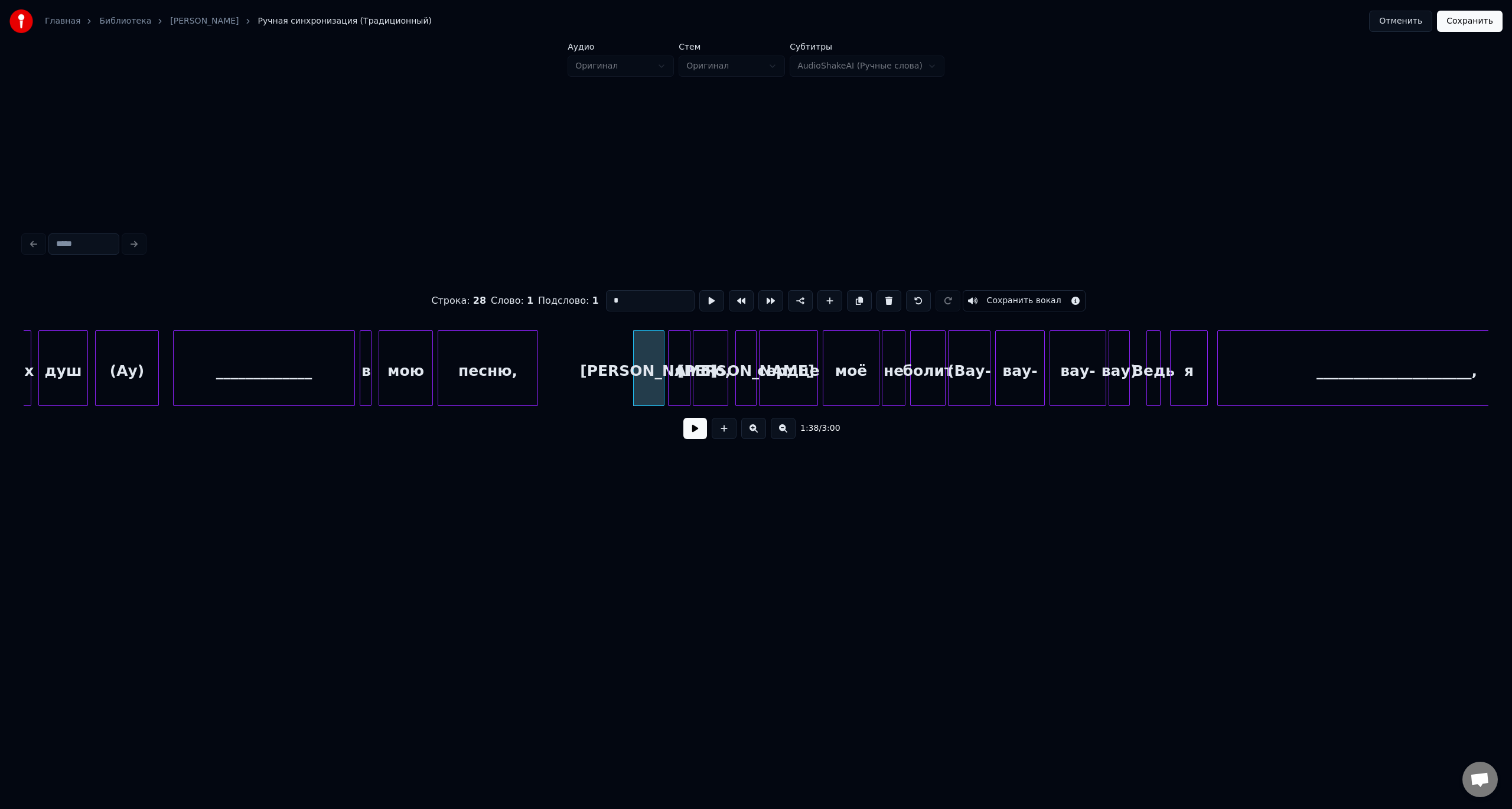
click at [683, 418] on button at bounding box center [695, 429] width 23 height 21
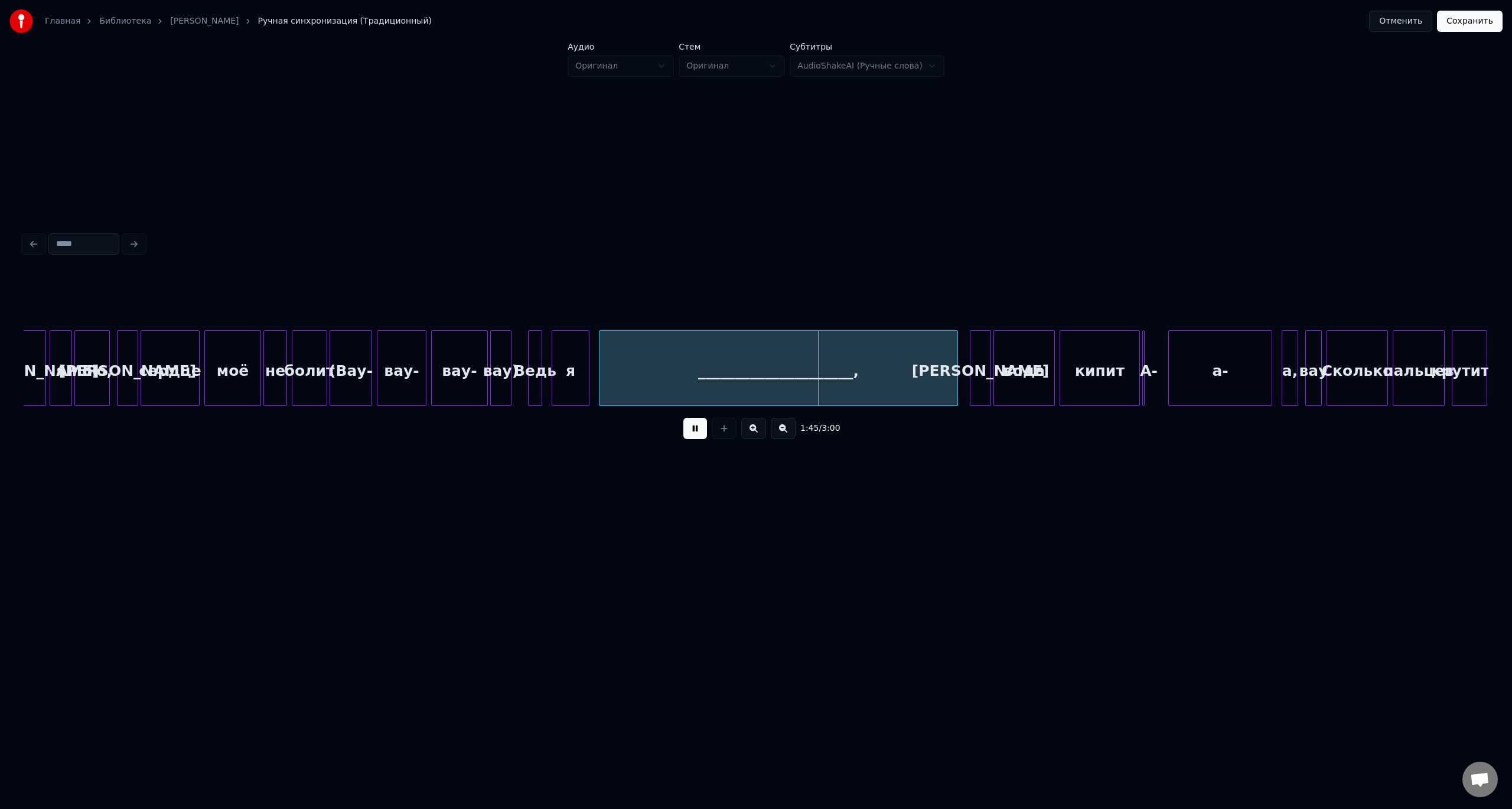
scroll to position [0, 11628]
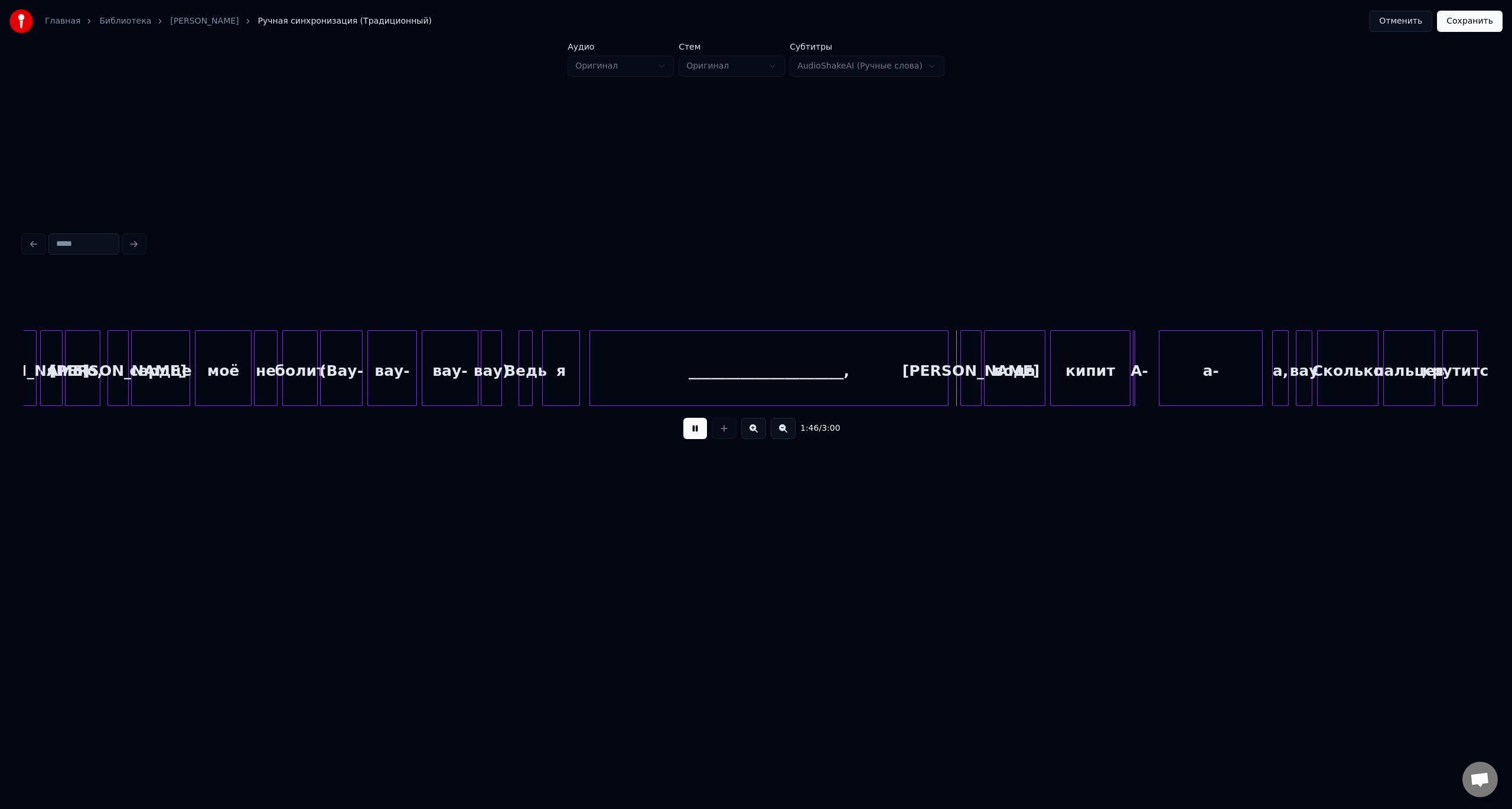
click at [341, 365] on div "(Вау-" at bounding box center [341, 371] width 42 height 80
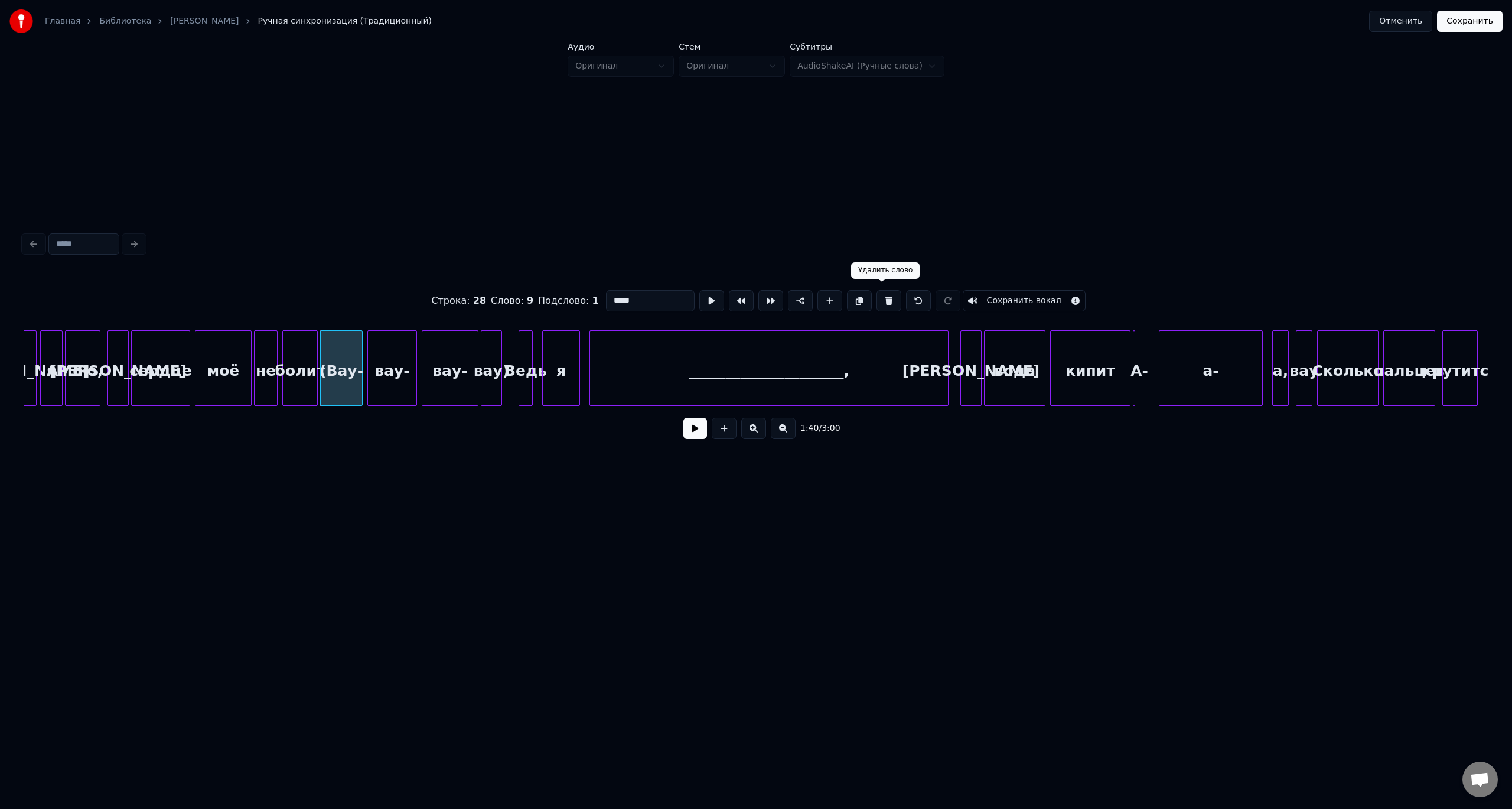
click at [879, 297] on button at bounding box center [889, 301] width 25 height 21
click at [386, 365] on div "вау-" at bounding box center [392, 371] width 48 height 80
drag, startPoint x: 879, startPoint y: 296, endPoint x: 859, endPoint y: 294, distance: 20.1
click at [879, 296] on button at bounding box center [889, 301] width 25 height 21
click at [455, 355] on div "вау-" at bounding box center [450, 371] width 55 height 80
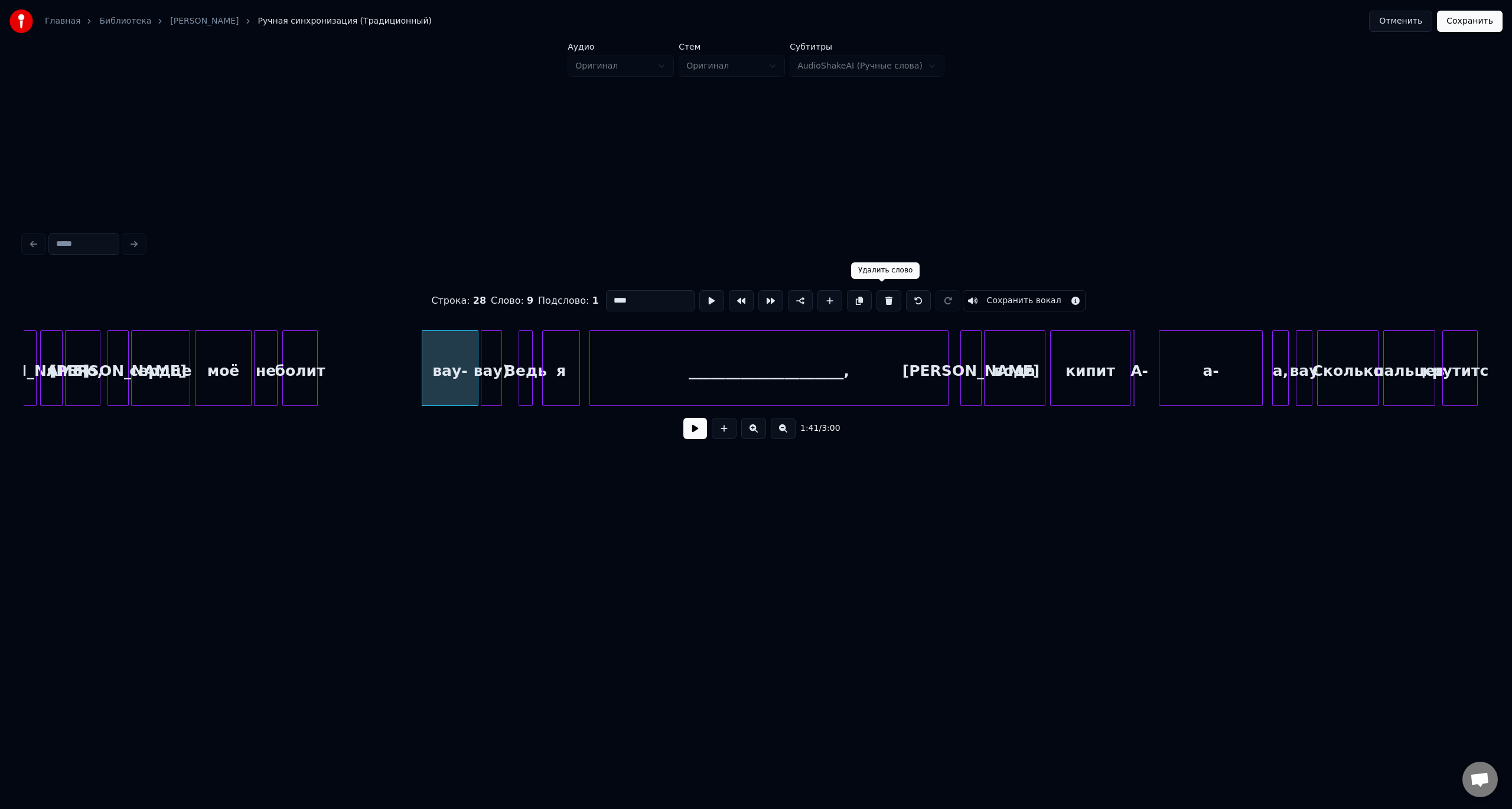
drag, startPoint x: 884, startPoint y: 294, endPoint x: 662, endPoint y: 332, distance: 225.2
click at [881, 294] on button at bounding box center [889, 301] width 25 height 21
click at [882, 300] on button at bounding box center [889, 301] width 25 height 21
type input "****"
click at [876, 290] on button at bounding box center [889, 301] width 25 height 21
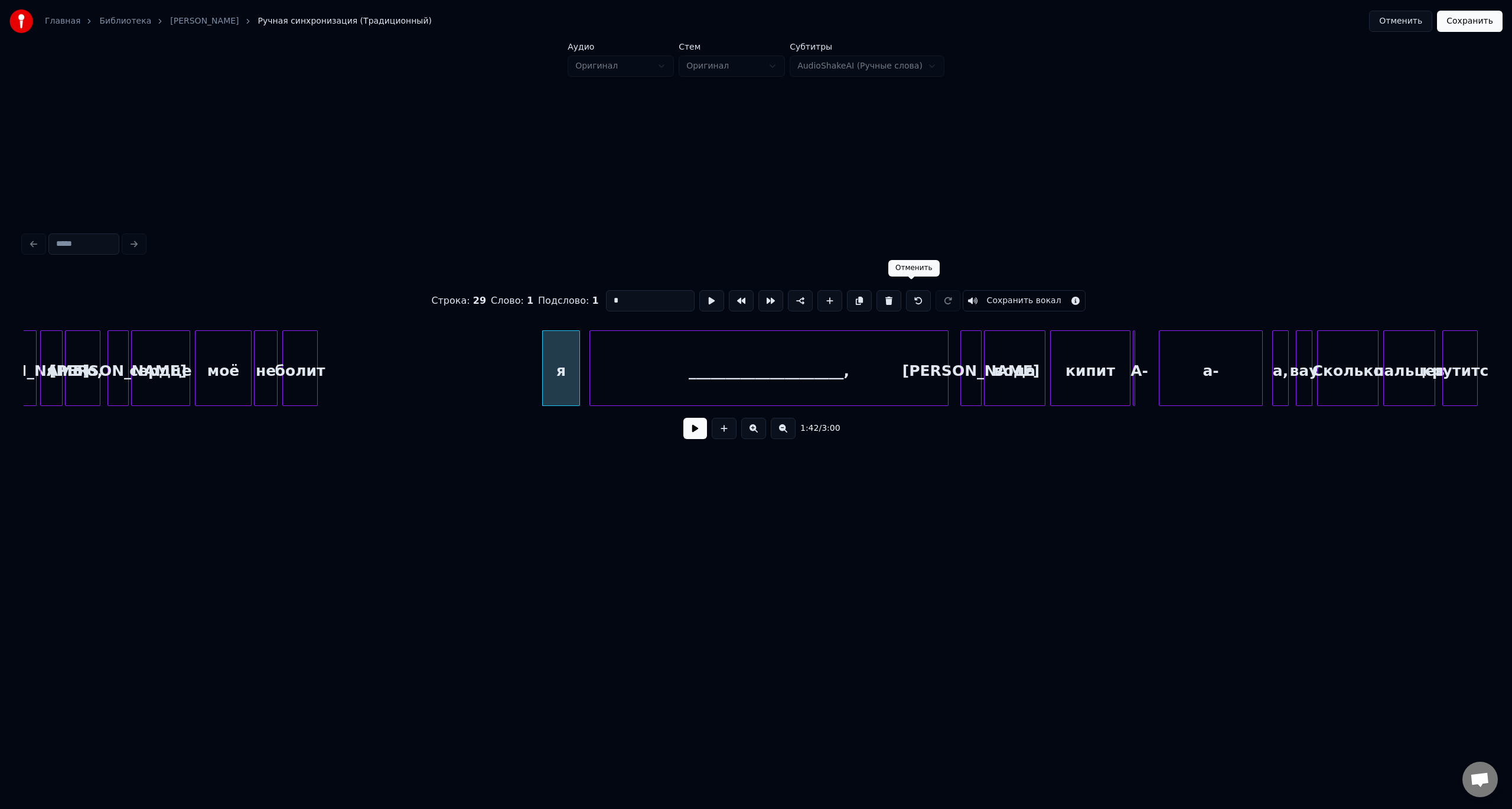
click at [909, 300] on button at bounding box center [919, 301] width 25 height 21
click at [521, 362] on div at bounding box center [521, 368] width 4 height 75
type input "****"
click at [906, 290] on button at bounding box center [919, 301] width 25 height 21
click at [492, 361] on div "вау)" at bounding box center [491, 371] width 20 height 80
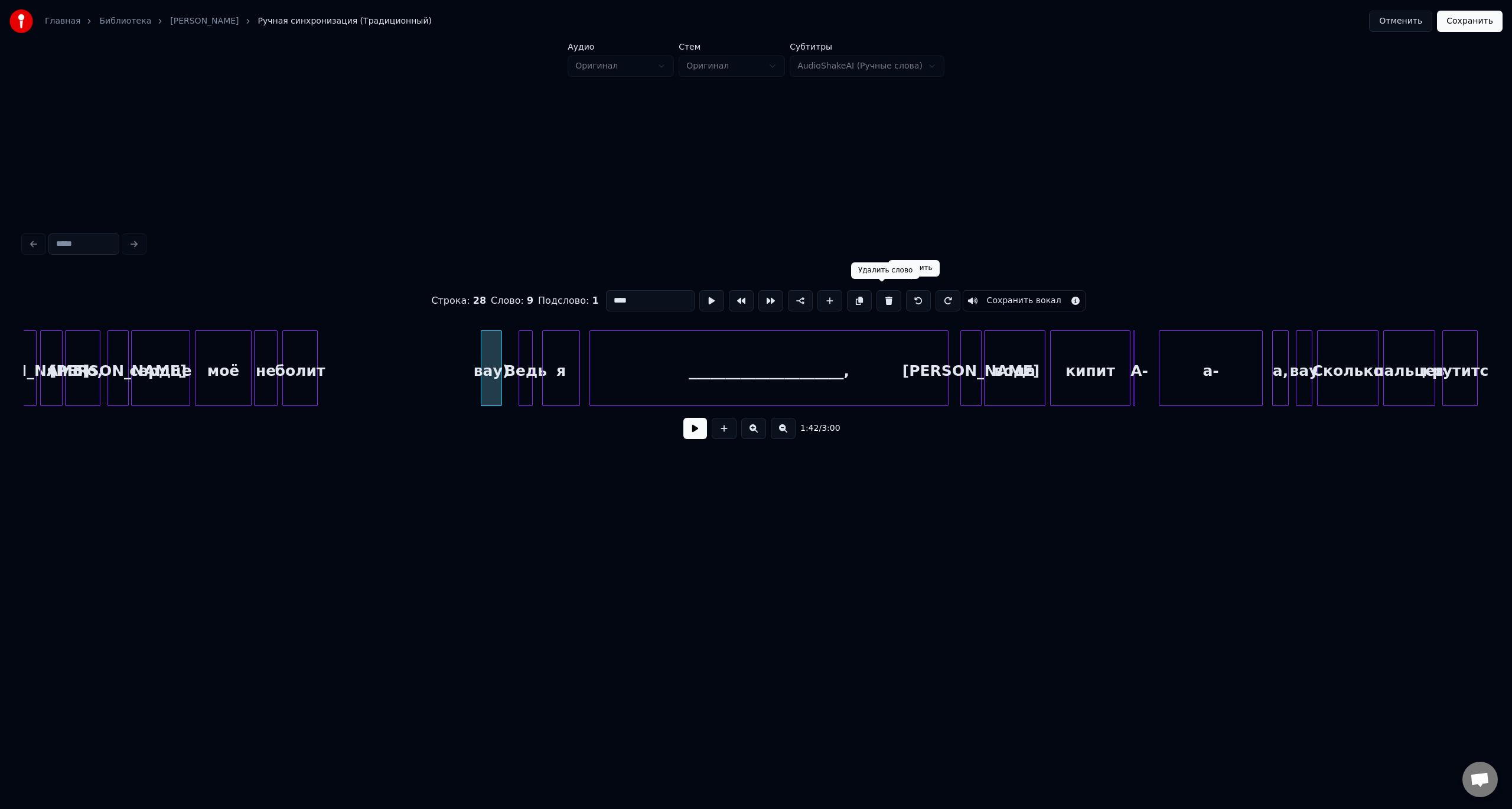
click at [886, 293] on button at bounding box center [889, 301] width 25 height 21
type input "****"
click at [525, 361] on div "Ведь" at bounding box center [525, 371] width 13 height 80
click at [704, 432] on button at bounding box center [695, 429] width 23 height 21
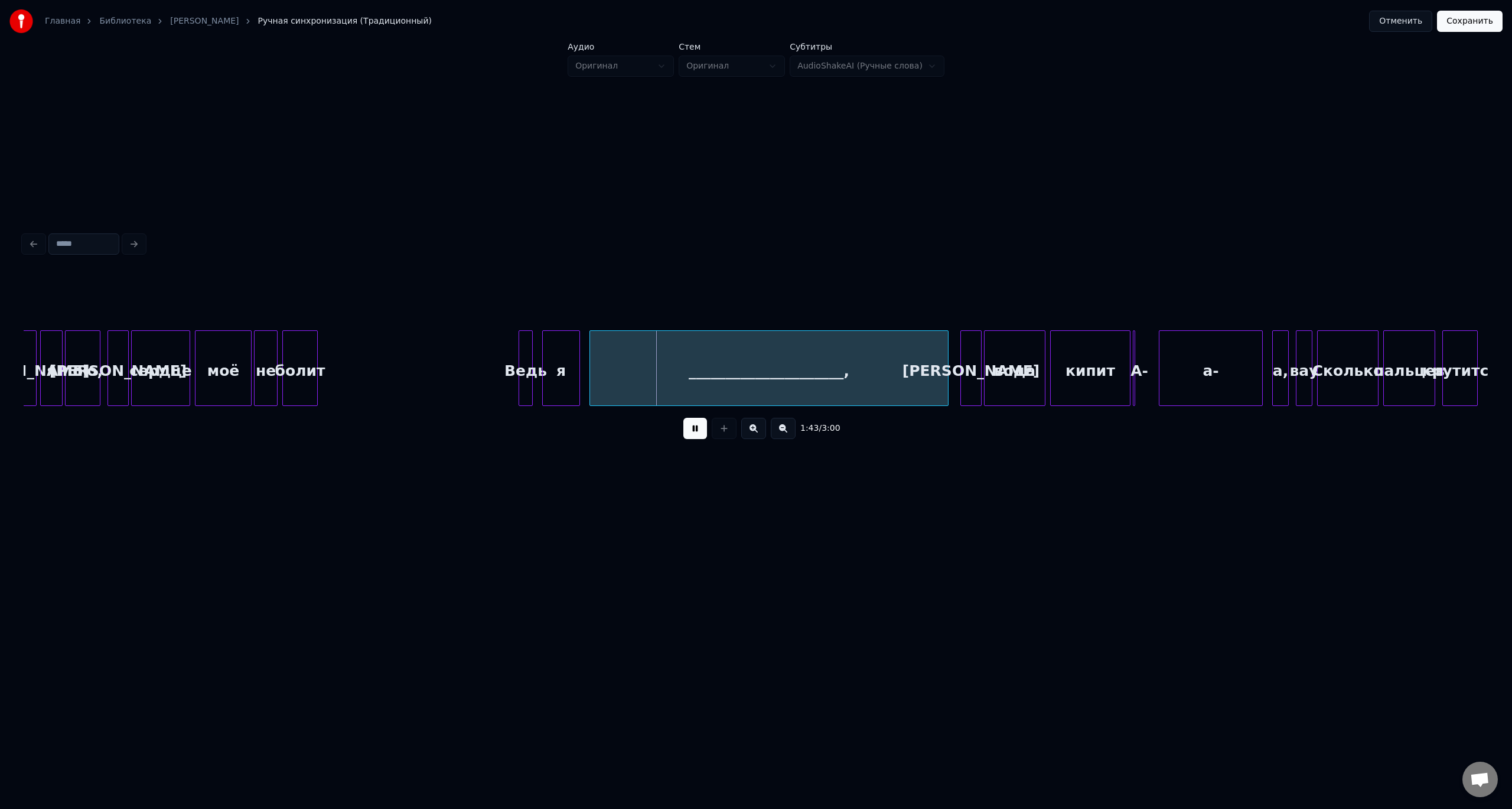
click at [698, 432] on button at bounding box center [695, 429] width 23 height 21
click at [655, 370] on div at bounding box center [655, 368] width 4 height 75
click at [630, 365] on div "я" at bounding box center [629, 371] width 37 height 80
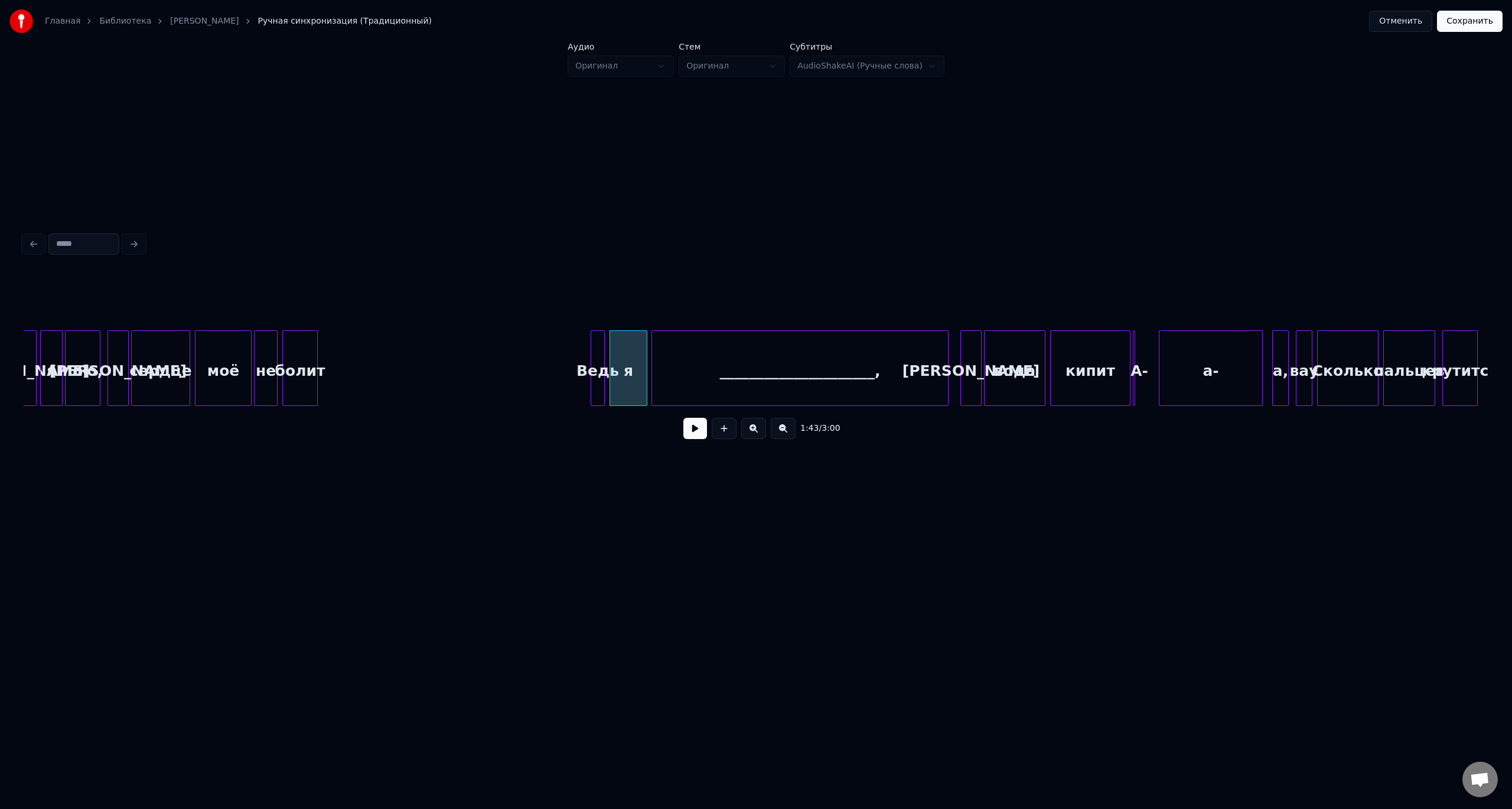
click at [600, 354] on div "Ведь" at bounding box center [597, 371] width 13 height 80
click at [599, 354] on div "Ведь" at bounding box center [598, 371] width 13 height 80
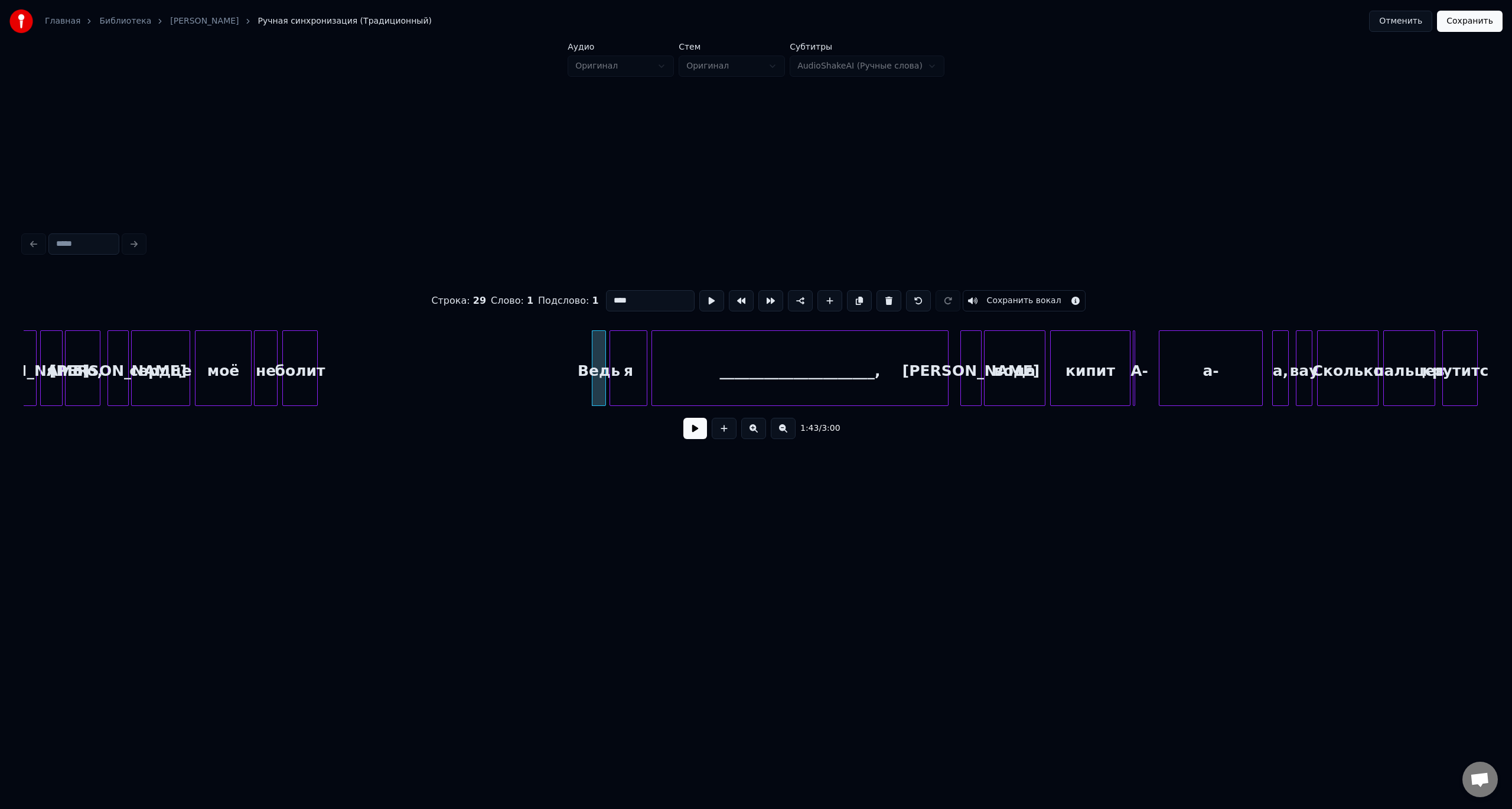
click at [683, 418] on button at bounding box center [695, 429] width 23 height 21
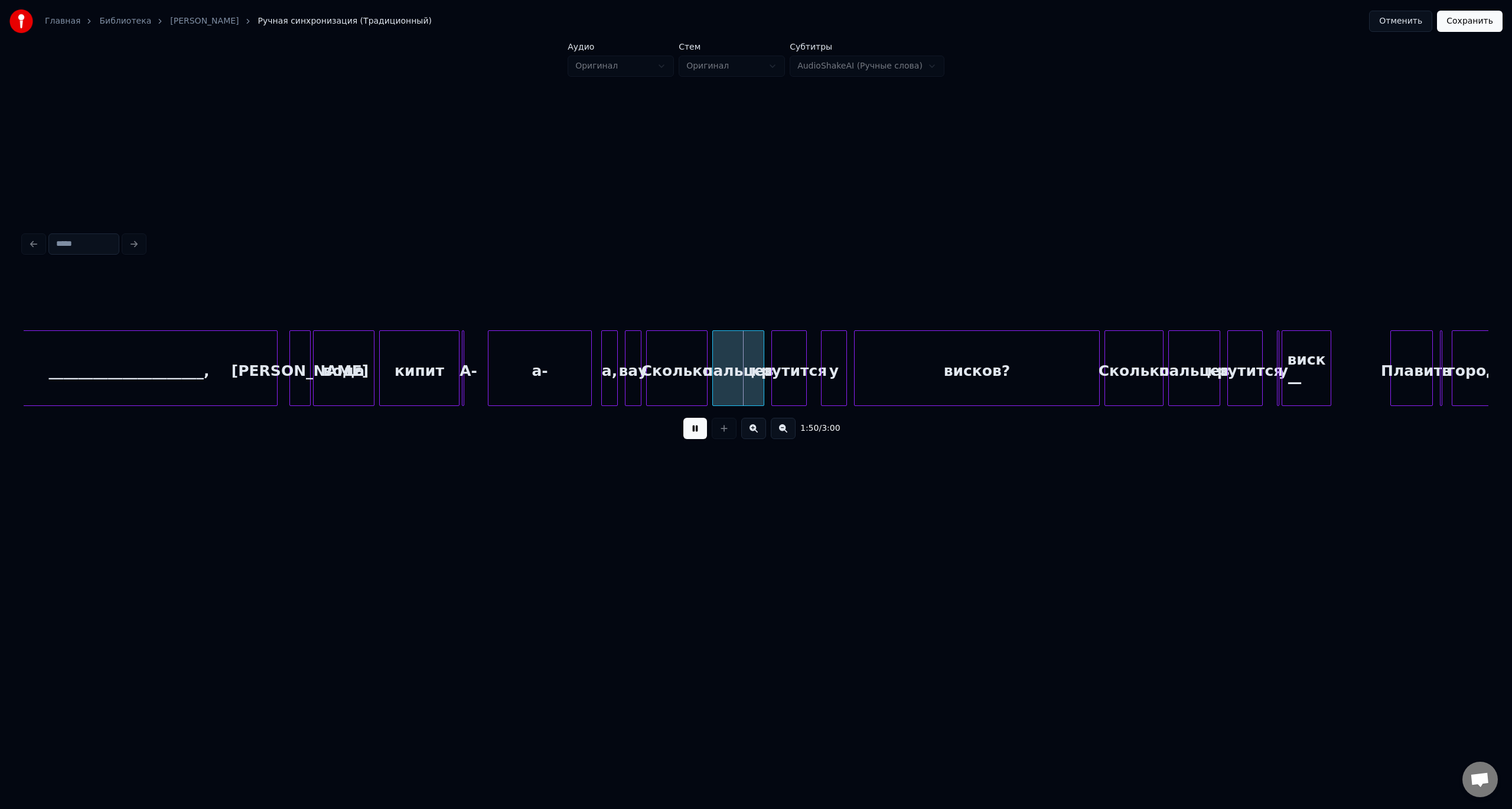
scroll to position [0, 12281]
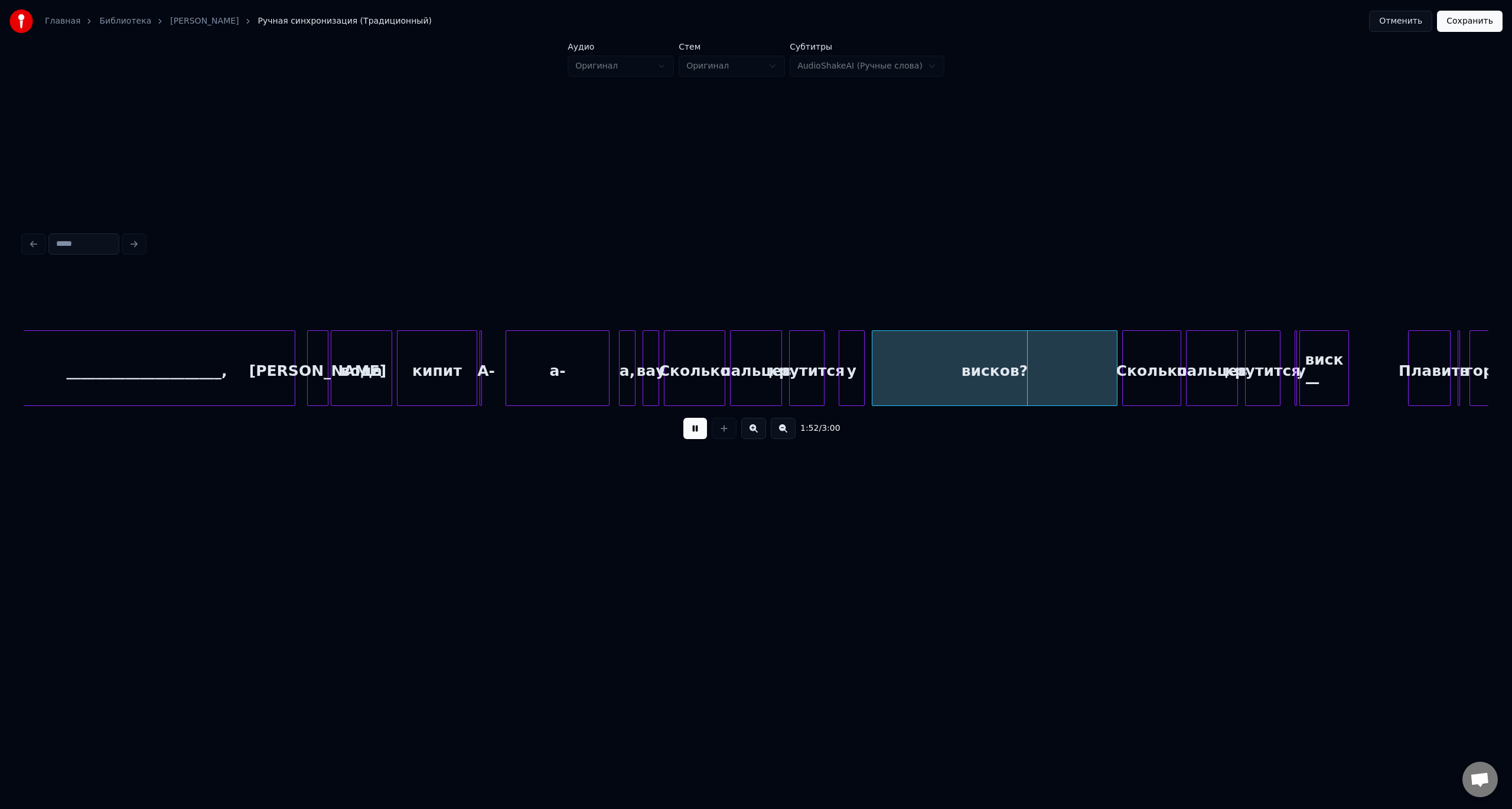
click at [447, 371] on div "кипит" at bounding box center [437, 371] width 79 height 80
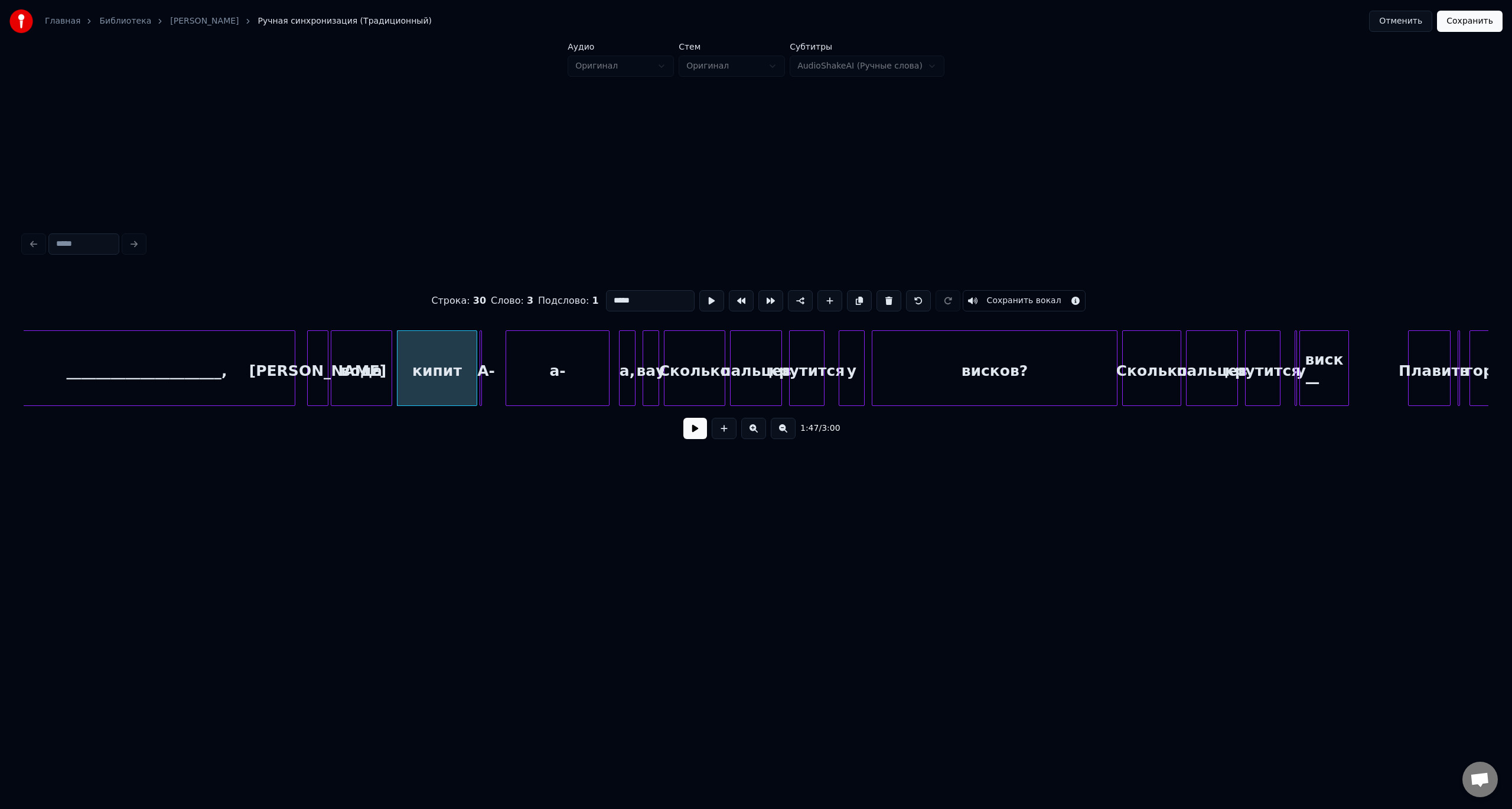
click at [483, 358] on div at bounding box center [482, 368] width 4 height 75
click at [878, 297] on button at bounding box center [889, 301] width 25 height 21
click at [555, 352] on div "а-" at bounding box center [557, 371] width 103 height 80
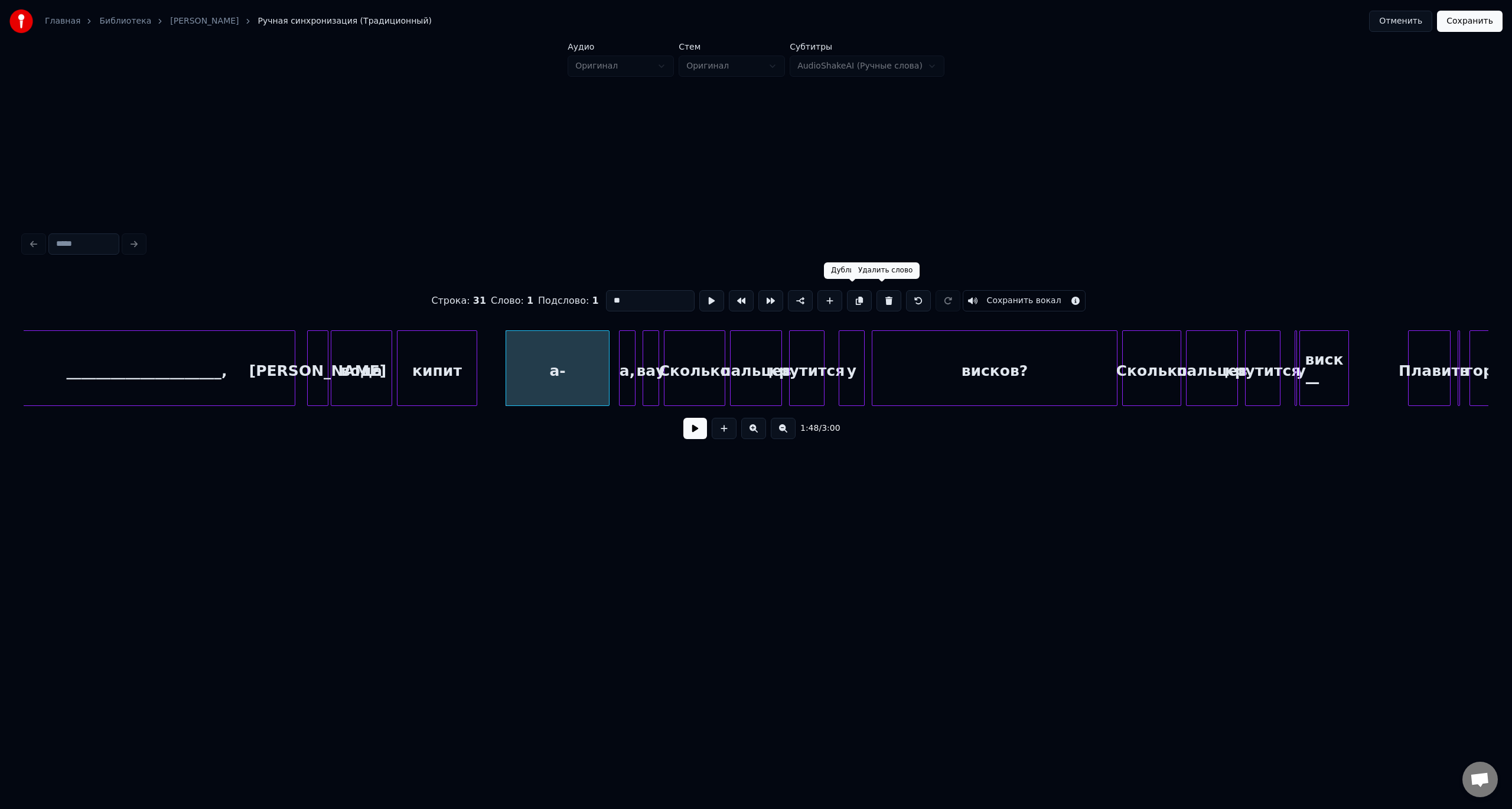
click at [883, 298] on button at bounding box center [889, 301] width 25 height 21
type input "*****"
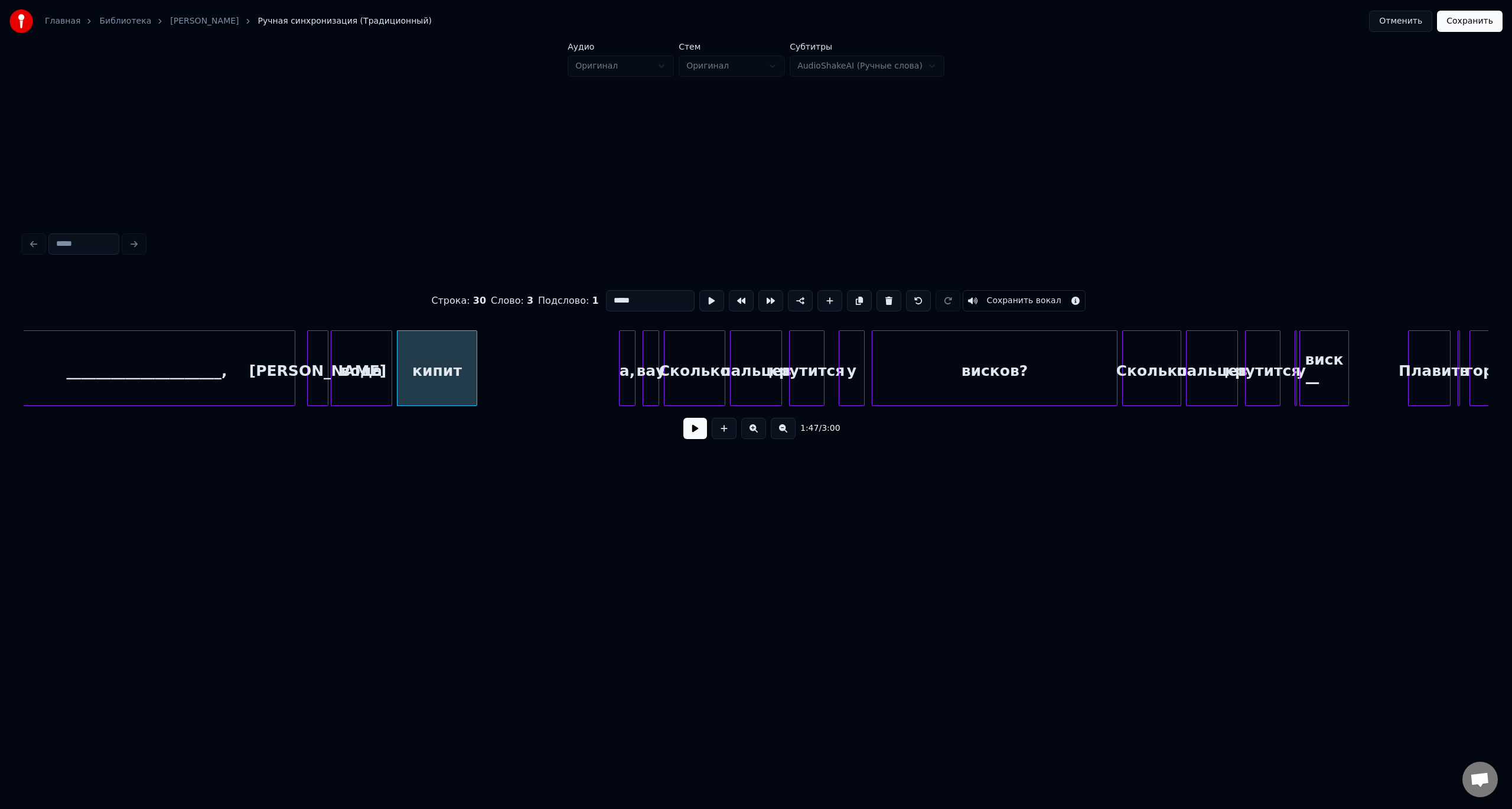
click at [431, 359] on div "кипит" at bounding box center [437, 371] width 79 height 80
click at [693, 432] on button at bounding box center [695, 429] width 23 height 21
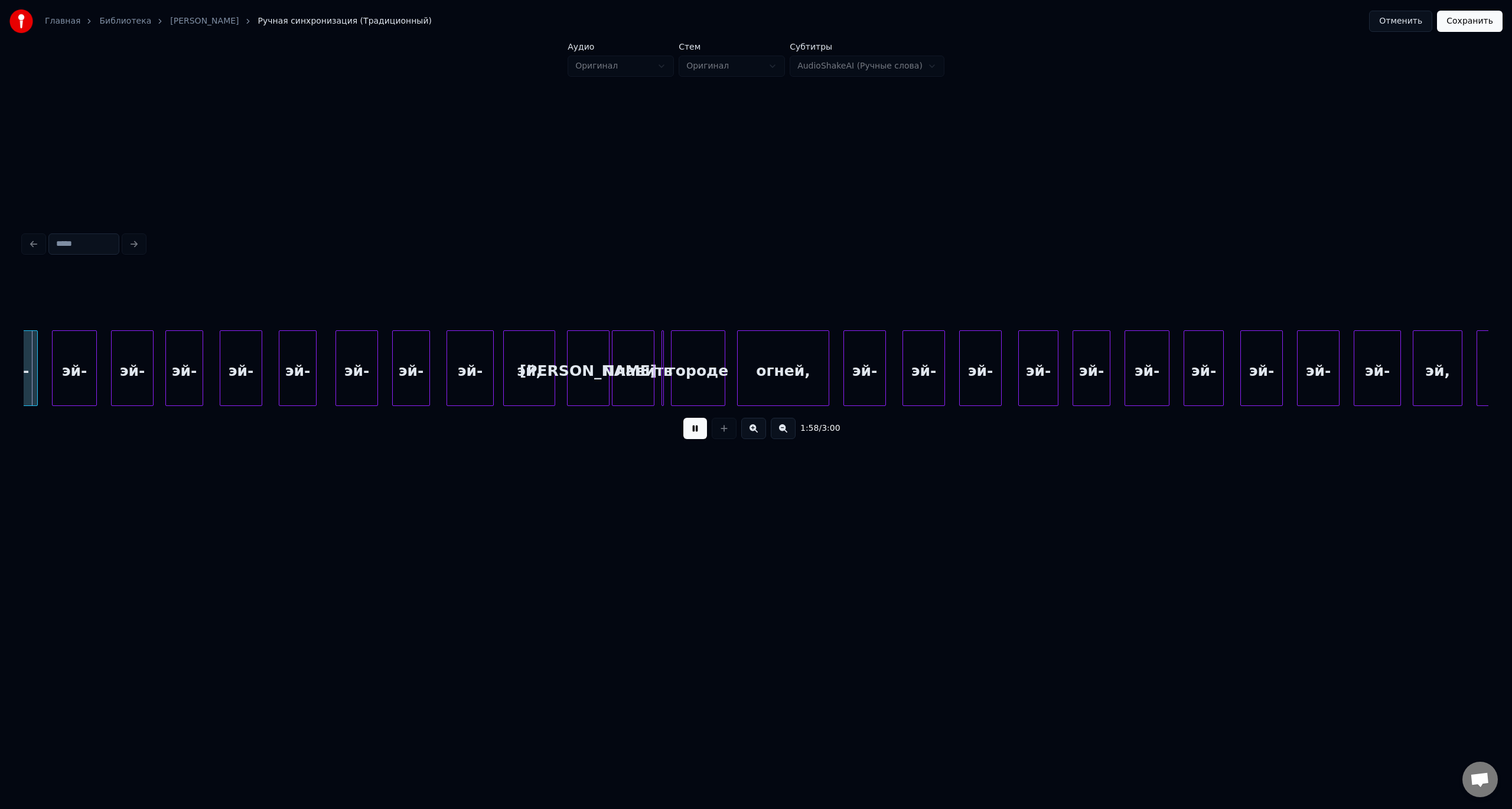
scroll to position [0, 14004]
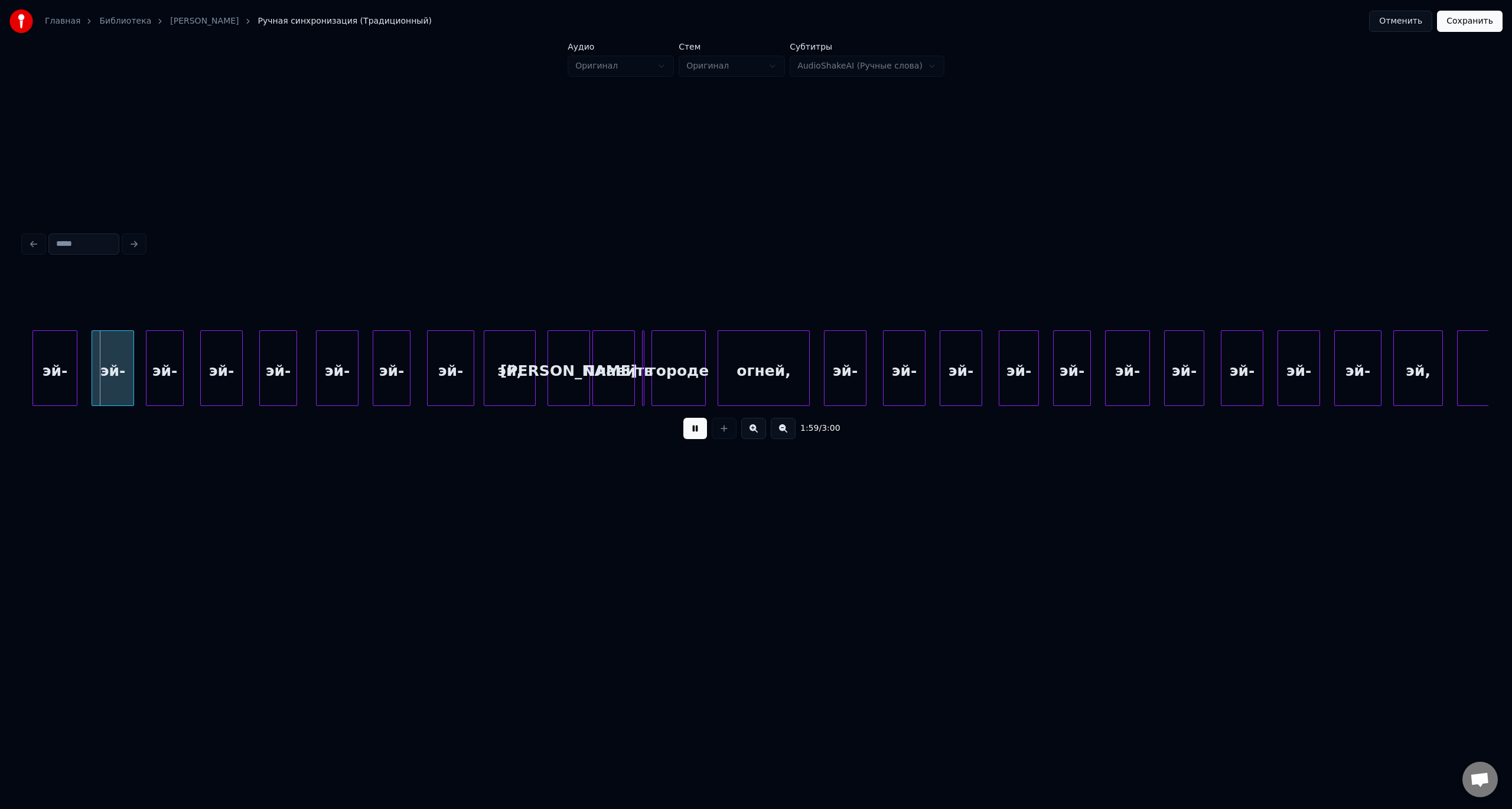
click at [1471, 22] on button "Сохранить" at bounding box center [1470, 21] width 66 height 21
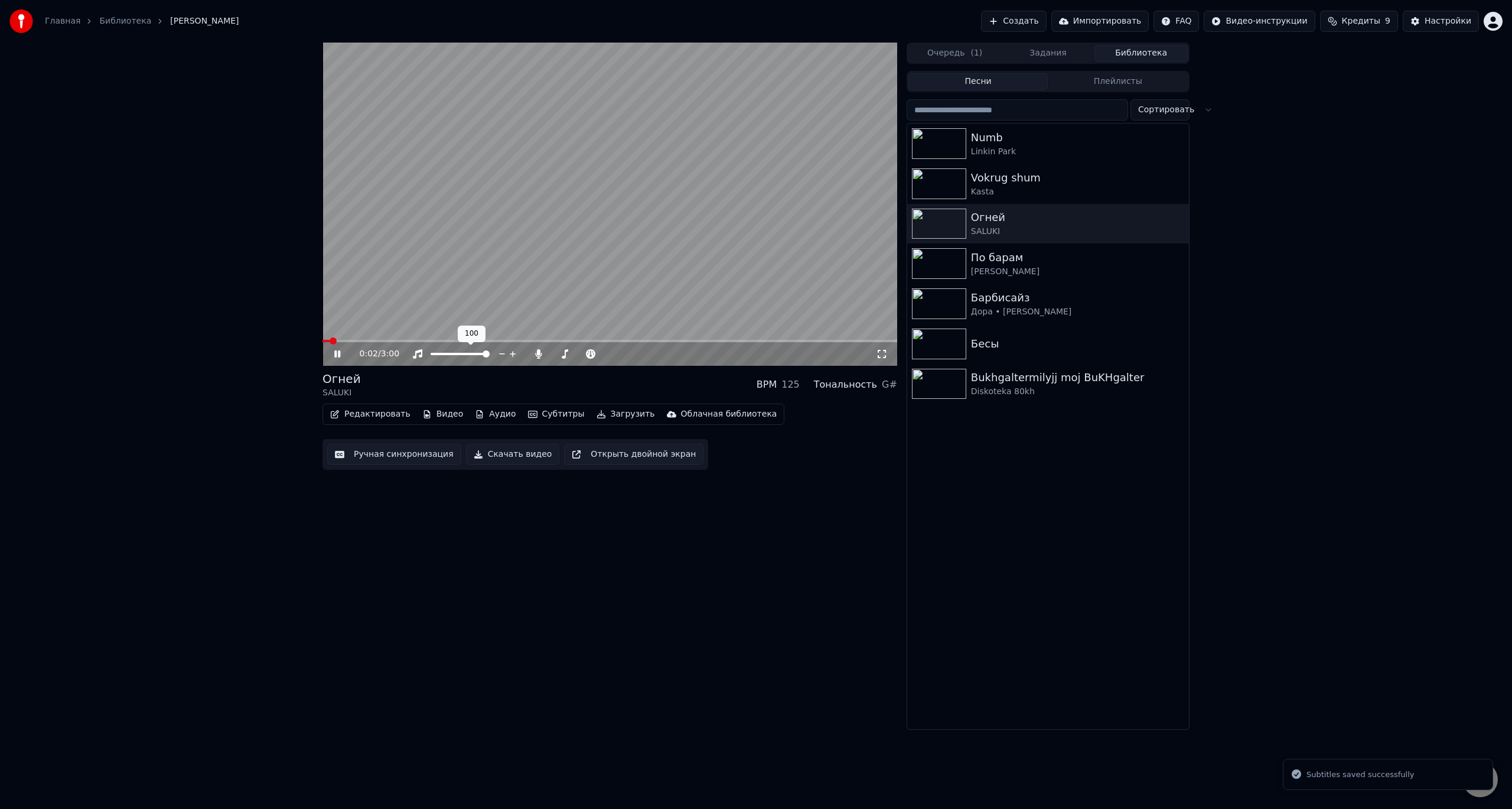
click at [375, 339] on video at bounding box center [609, 204] width 575 height 323
click at [356, 344] on div "0:03 / 3:00" at bounding box center [609, 354] width 575 height 23
click at [383, 344] on span at bounding box center [378, 341] width 7 height 7
click at [353, 341] on span at bounding box center [340, 341] width 35 height 2
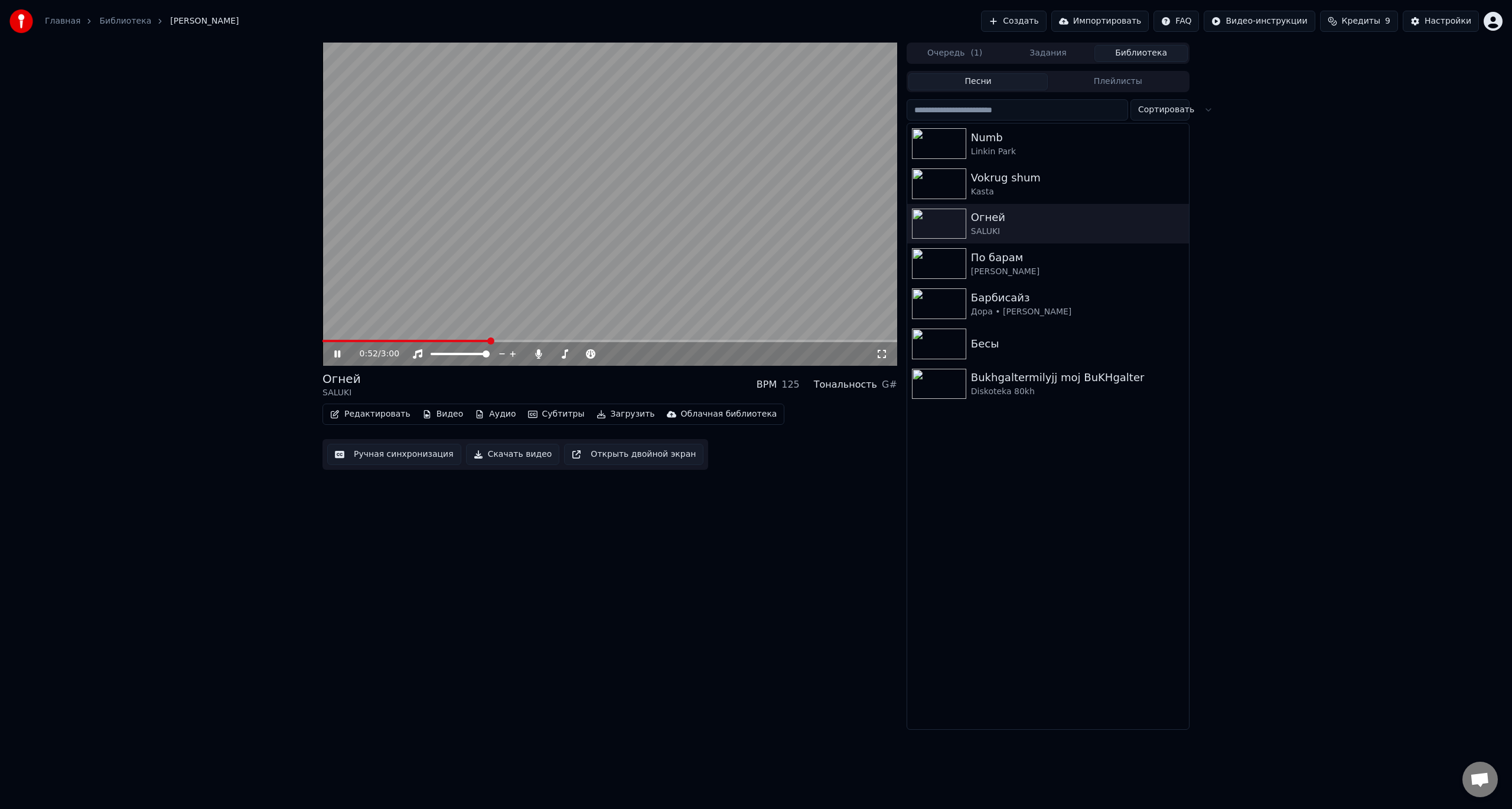
click at [501, 452] on button "Скачать видео" at bounding box center [513, 455] width 94 height 21
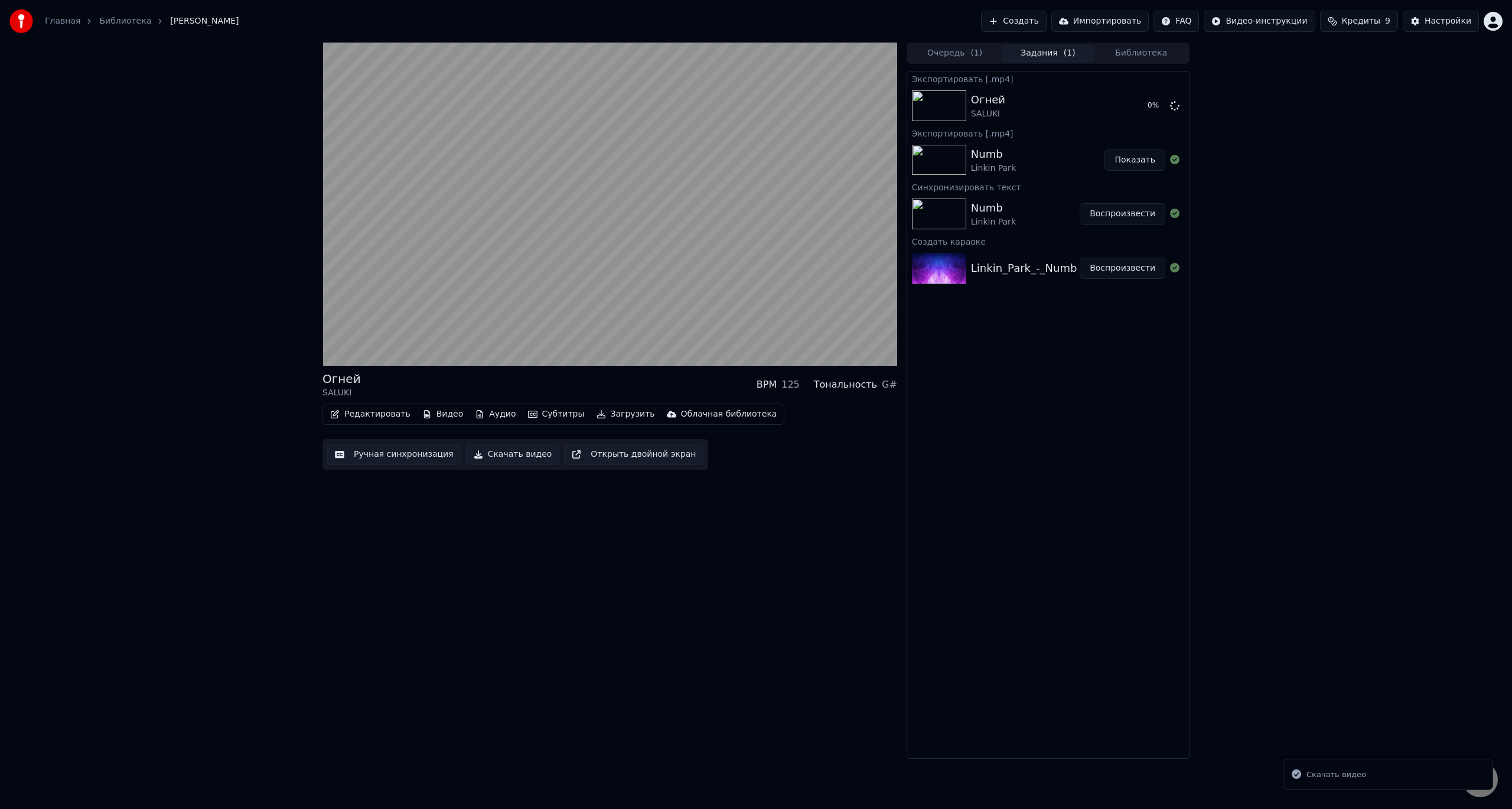
click at [1141, 55] on button "Библиотека" at bounding box center [1141, 53] width 93 height 17
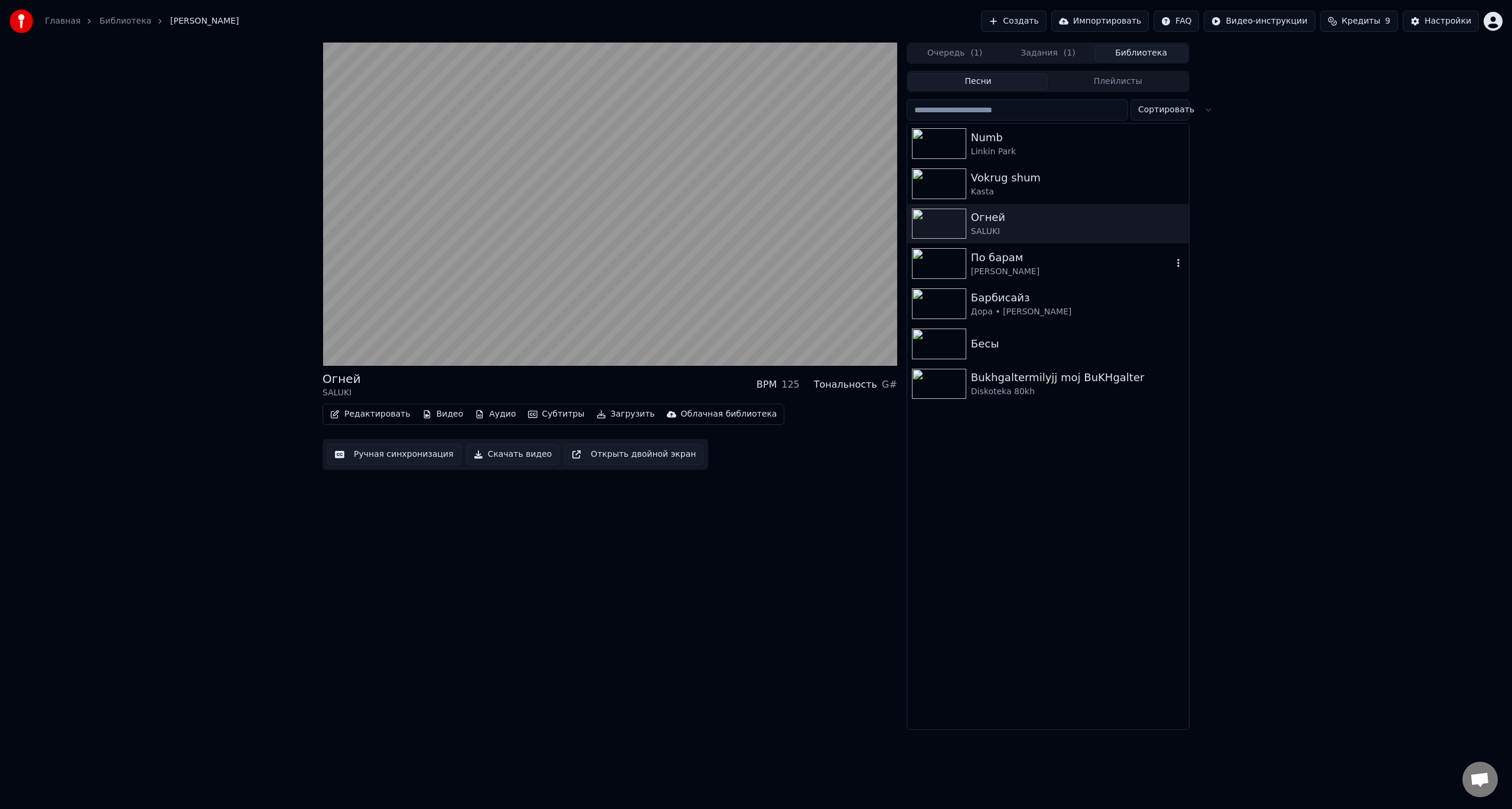
click at [1010, 261] on div "По барам" at bounding box center [1072, 257] width 201 height 16
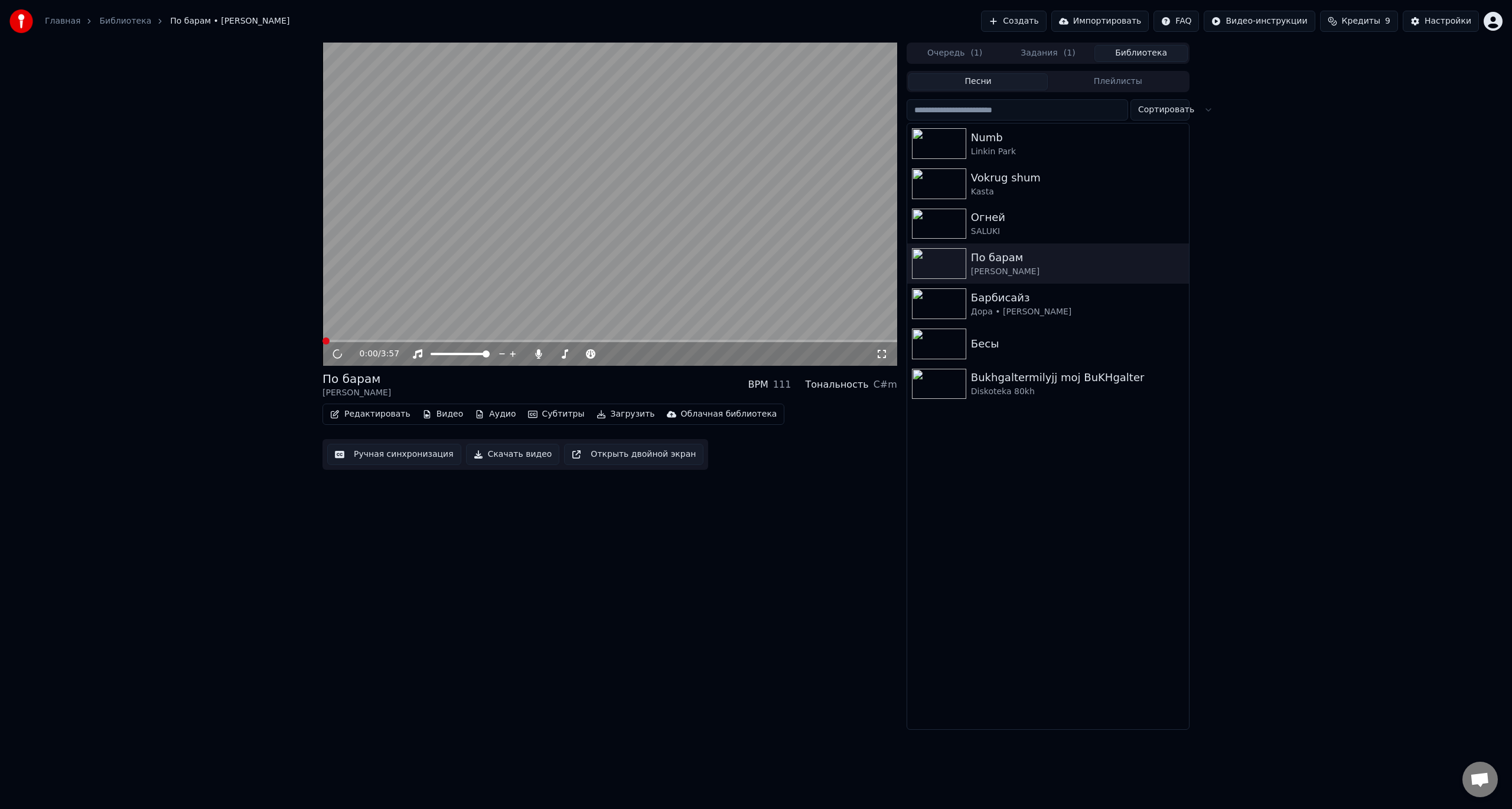
click at [586, 235] on video at bounding box center [609, 204] width 575 height 323
click at [358, 341] on span at bounding box center [609, 341] width 575 height 2
click at [884, 353] on icon at bounding box center [881, 354] width 12 height 10
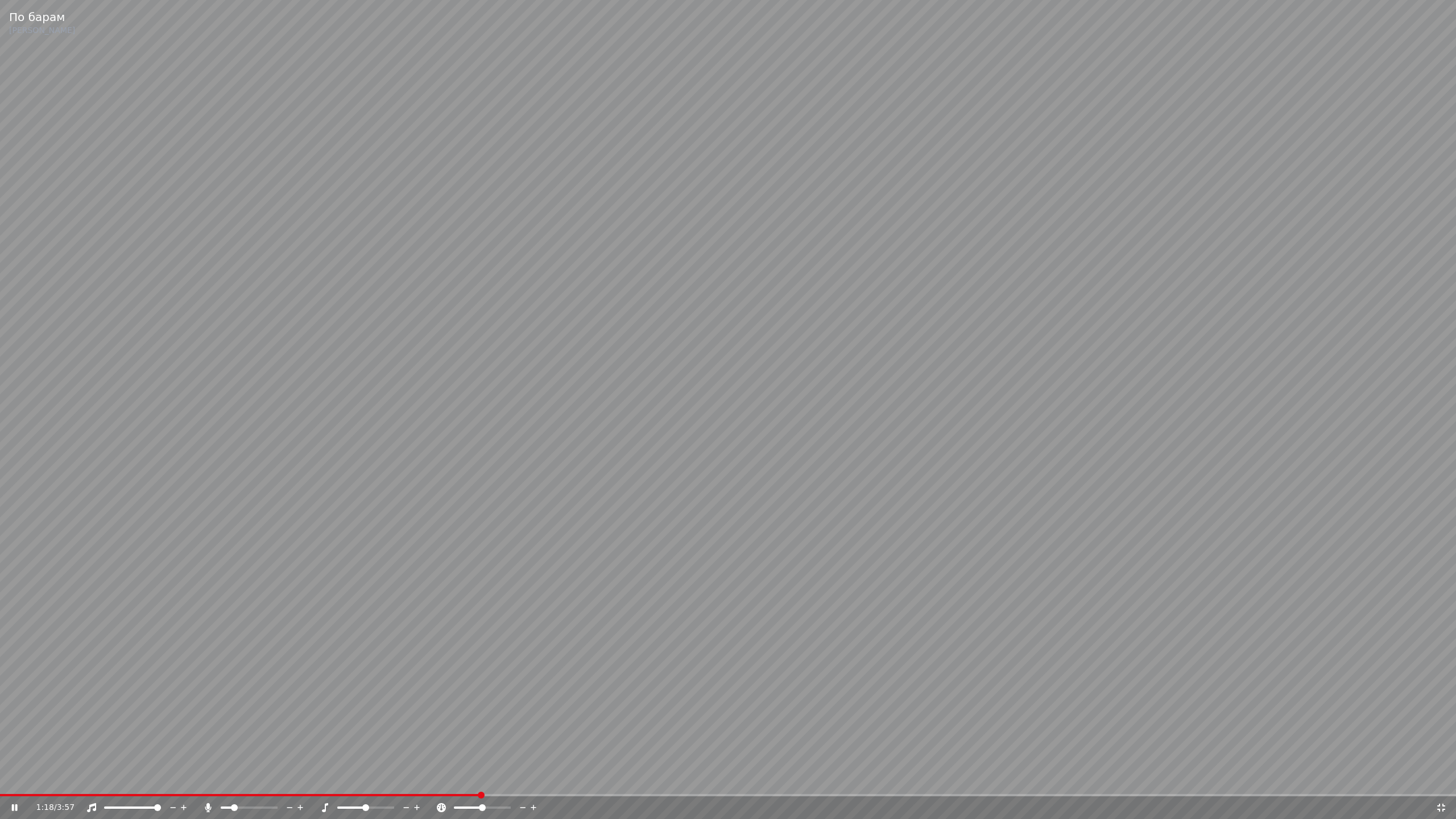
click at [1443, 778] on icon at bounding box center [1441, 808] width 8 height 8
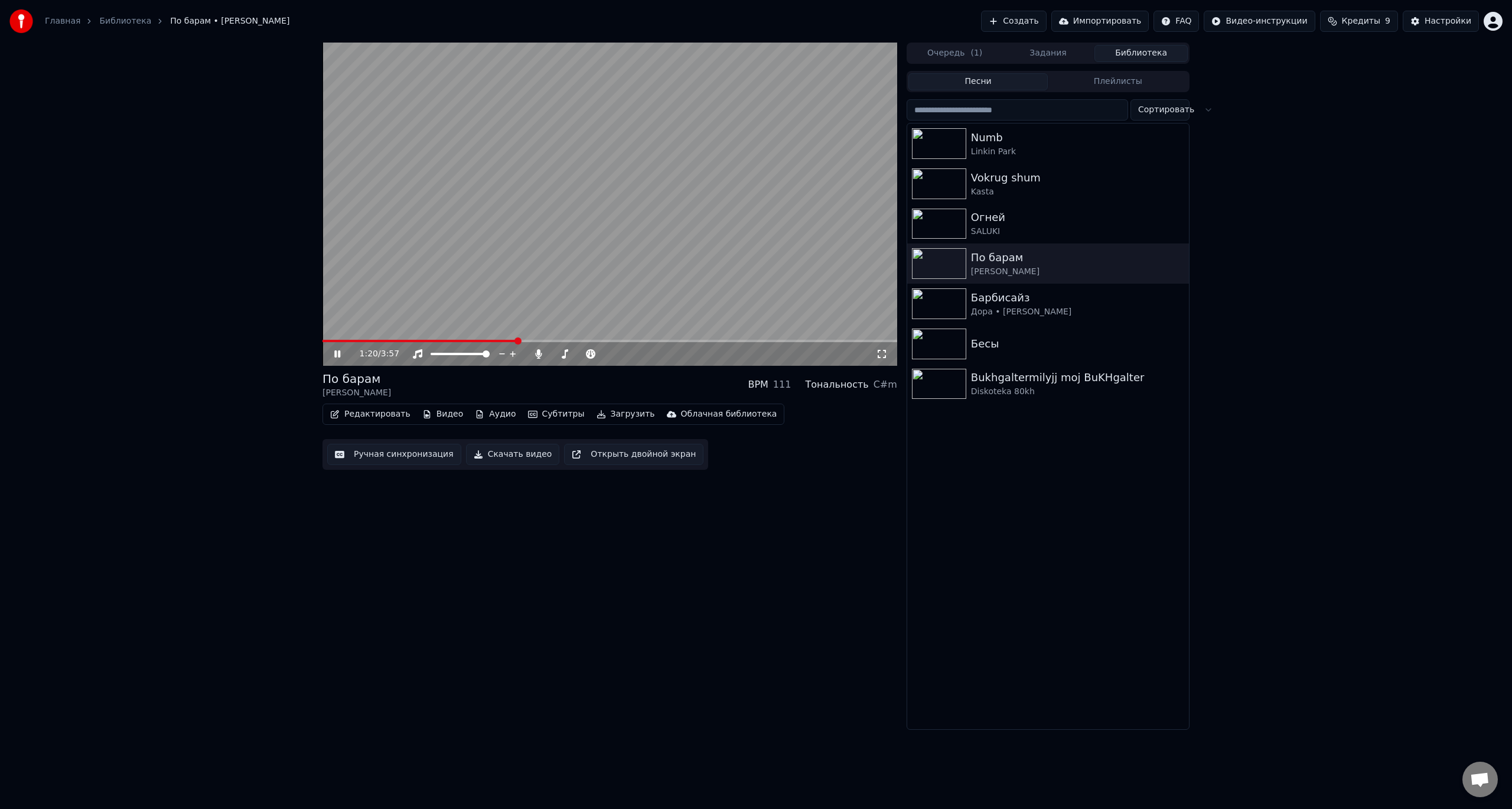
click at [685, 188] on video at bounding box center [609, 204] width 575 height 323
click at [1013, 309] on div "Дора • [PERSON_NAME]" at bounding box center [1072, 312] width 201 height 12
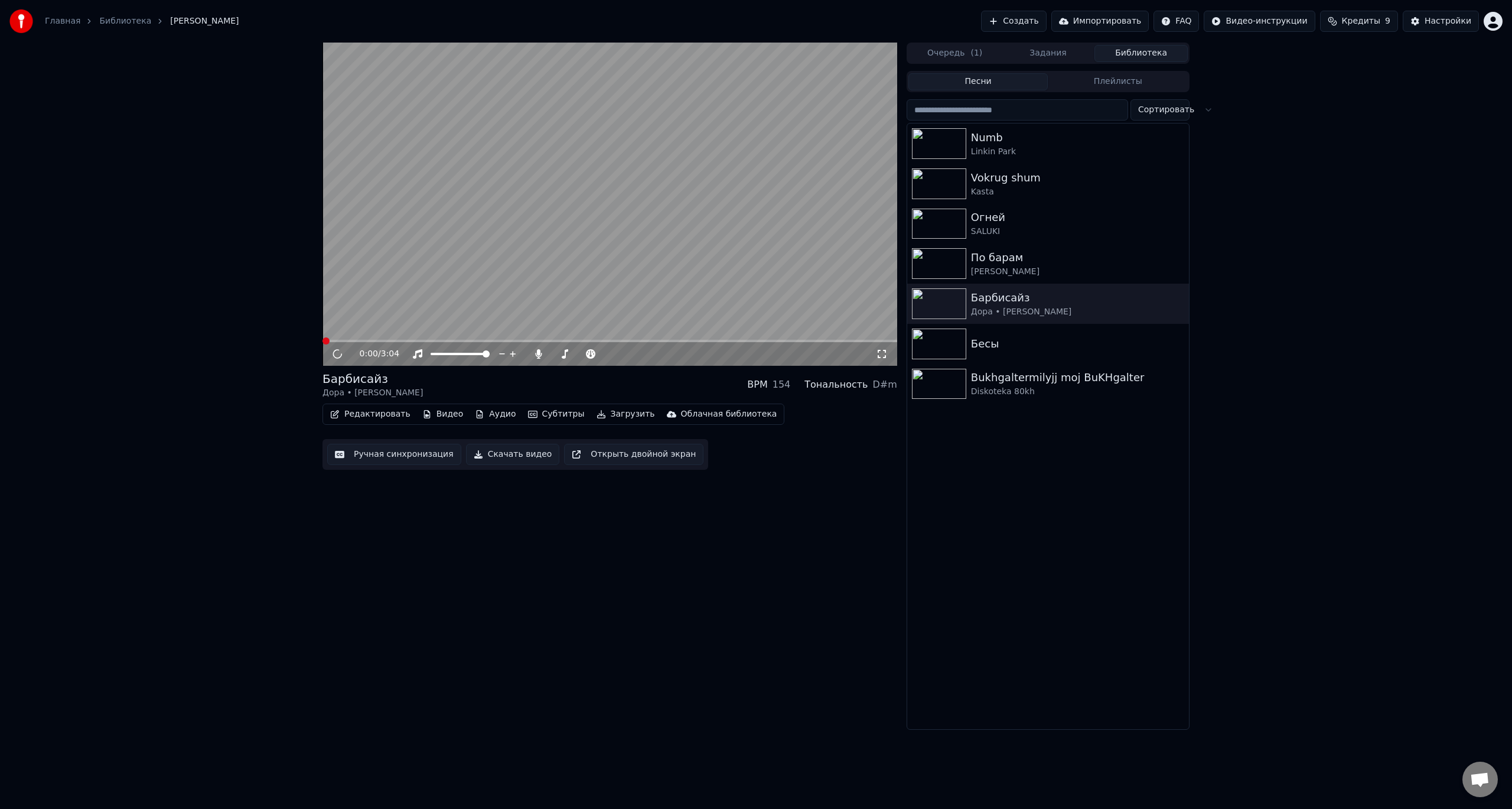
click at [631, 237] on video at bounding box center [609, 204] width 575 height 323
click at [756, 674] on div "[PERSON_NAME] BPM 154 Тональность D#m Редактировать Видео Аудио Субтитры Загруз…" at bounding box center [609, 386] width 575 height 687
click at [1041, 331] on div "Бесы" at bounding box center [1048, 345] width 282 height 41
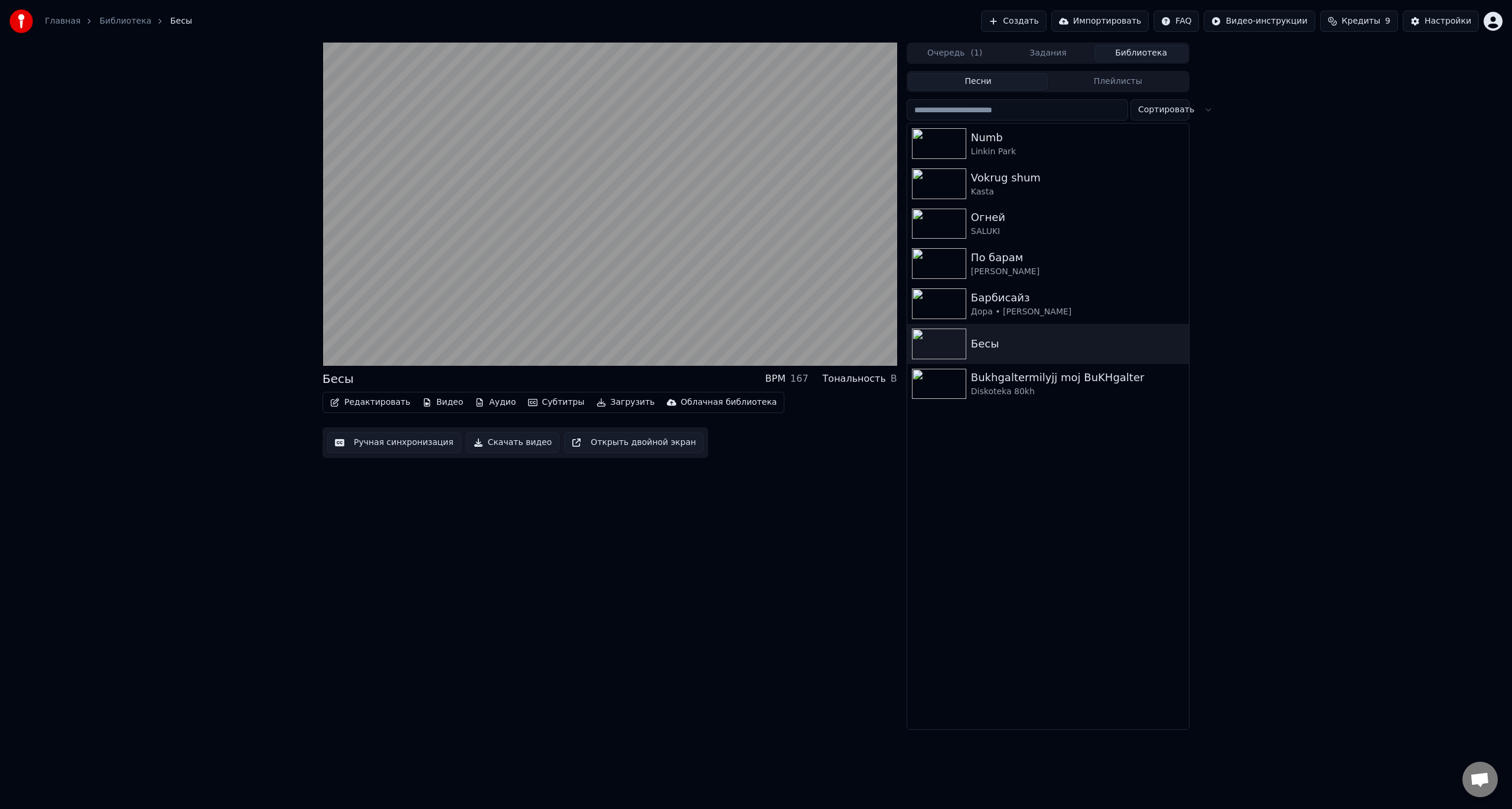
click at [383, 403] on button "Редактировать" at bounding box center [370, 402] width 90 height 16
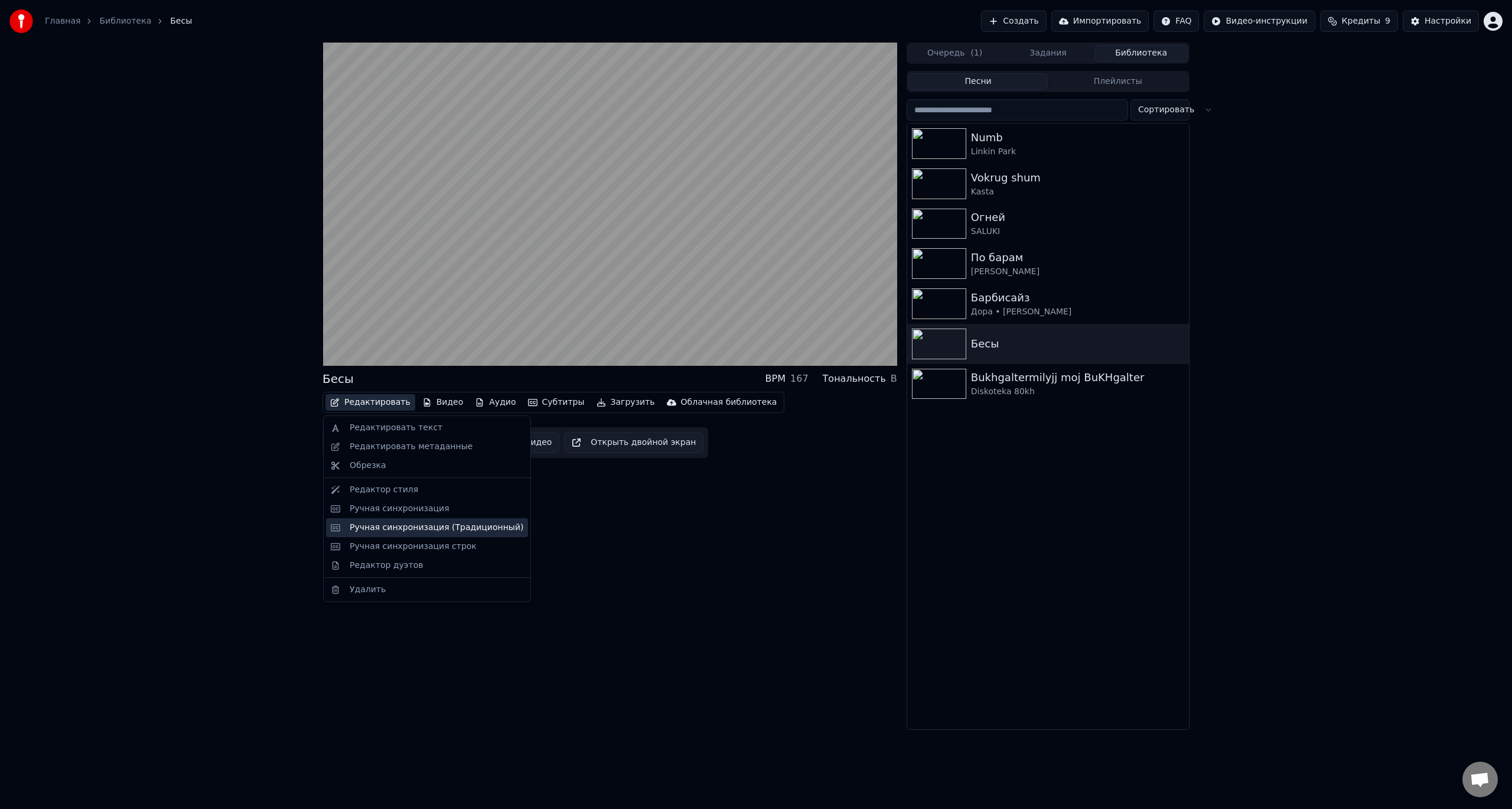
click at [405, 524] on div "Ручная синхронизация (Традиционный)" at bounding box center [436, 527] width 174 height 12
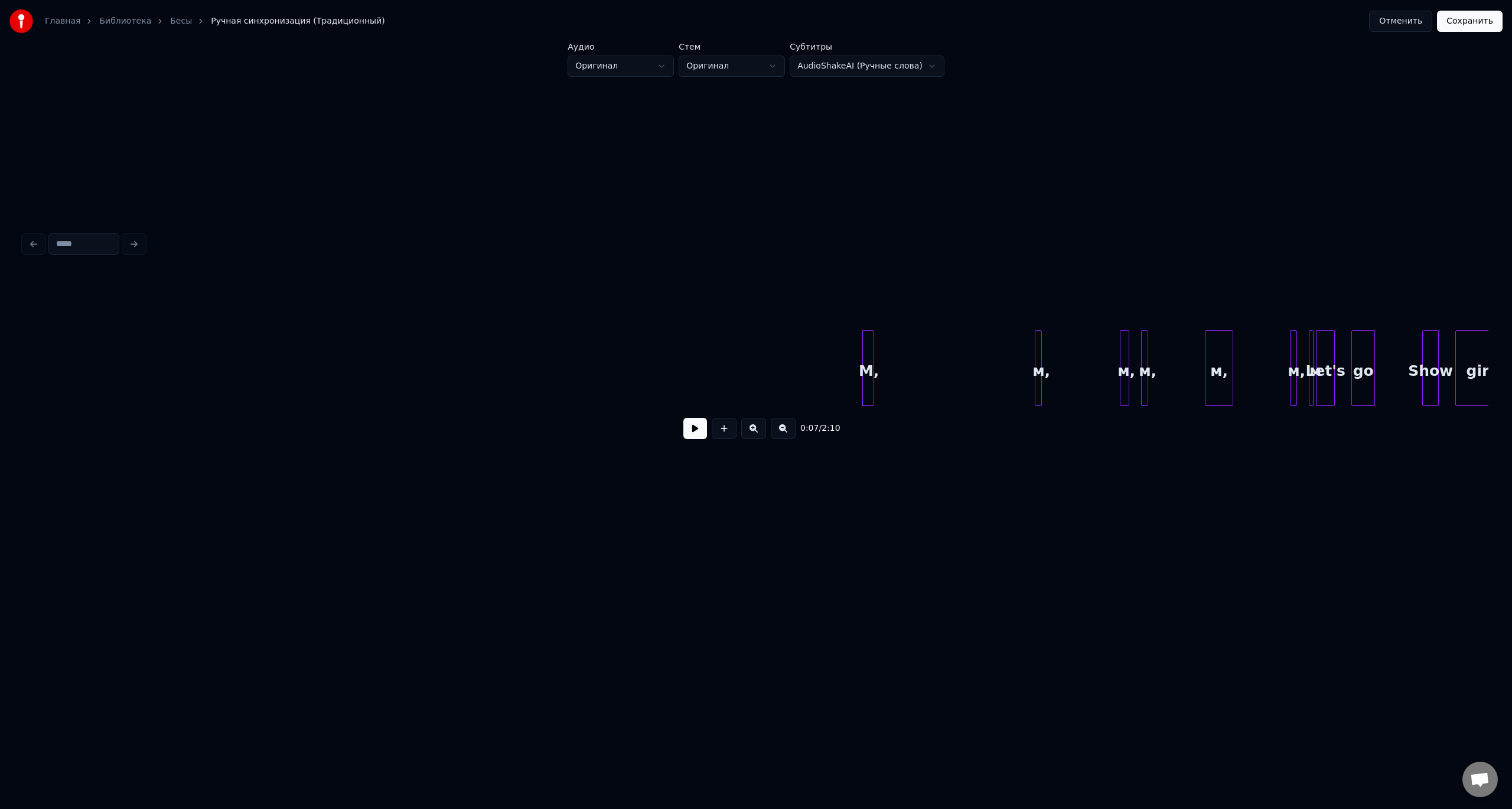
click at [688, 427] on button at bounding box center [695, 429] width 23 height 21
click at [683, 418] on button at bounding box center [695, 429] width 23 height 21
click at [700, 434] on button at bounding box center [695, 429] width 23 height 21
click at [694, 432] on button at bounding box center [695, 429] width 23 height 21
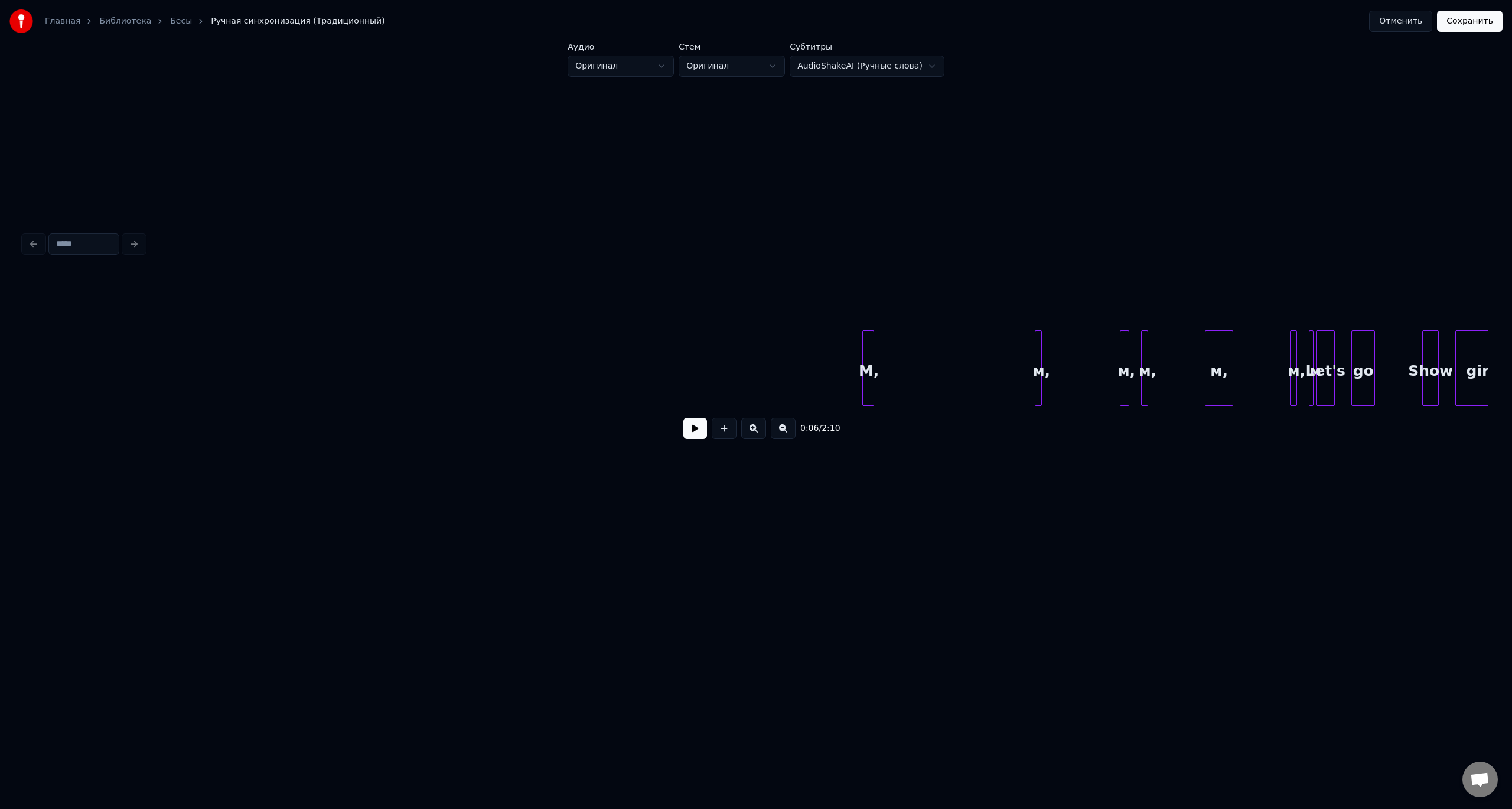
click at [870, 374] on div "М," at bounding box center [868, 368] width 12 height 75
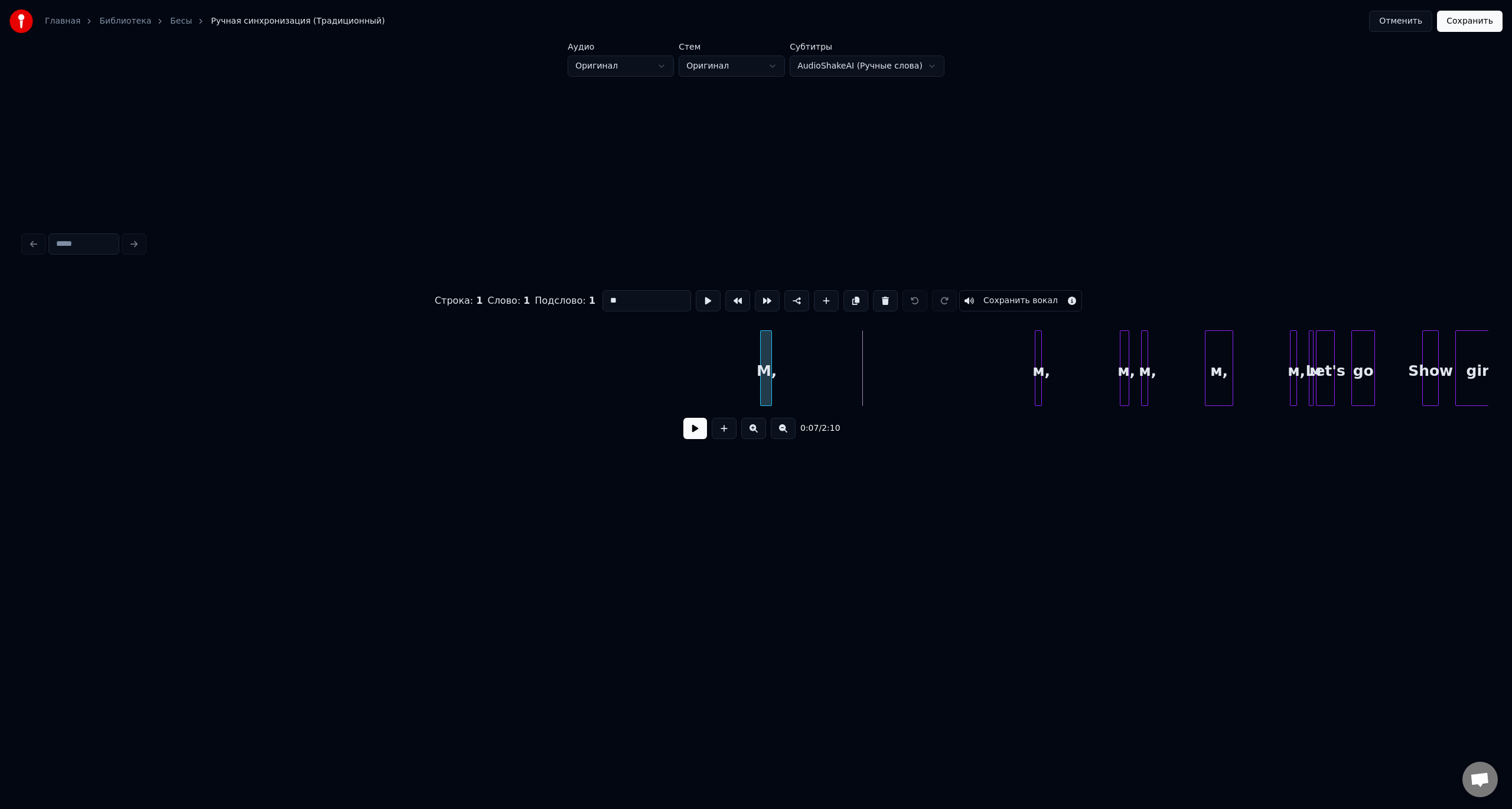
click at [767, 371] on div "М," at bounding box center [766, 371] width 12 height 80
click at [788, 370] on div at bounding box center [786, 368] width 4 height 75
click at [750, 373] on div at bounding box center [751, 368] width 4 height 75
click at [1037, 377] on div at bounding box center [1037, 368] width 4 height 75
type input "**"
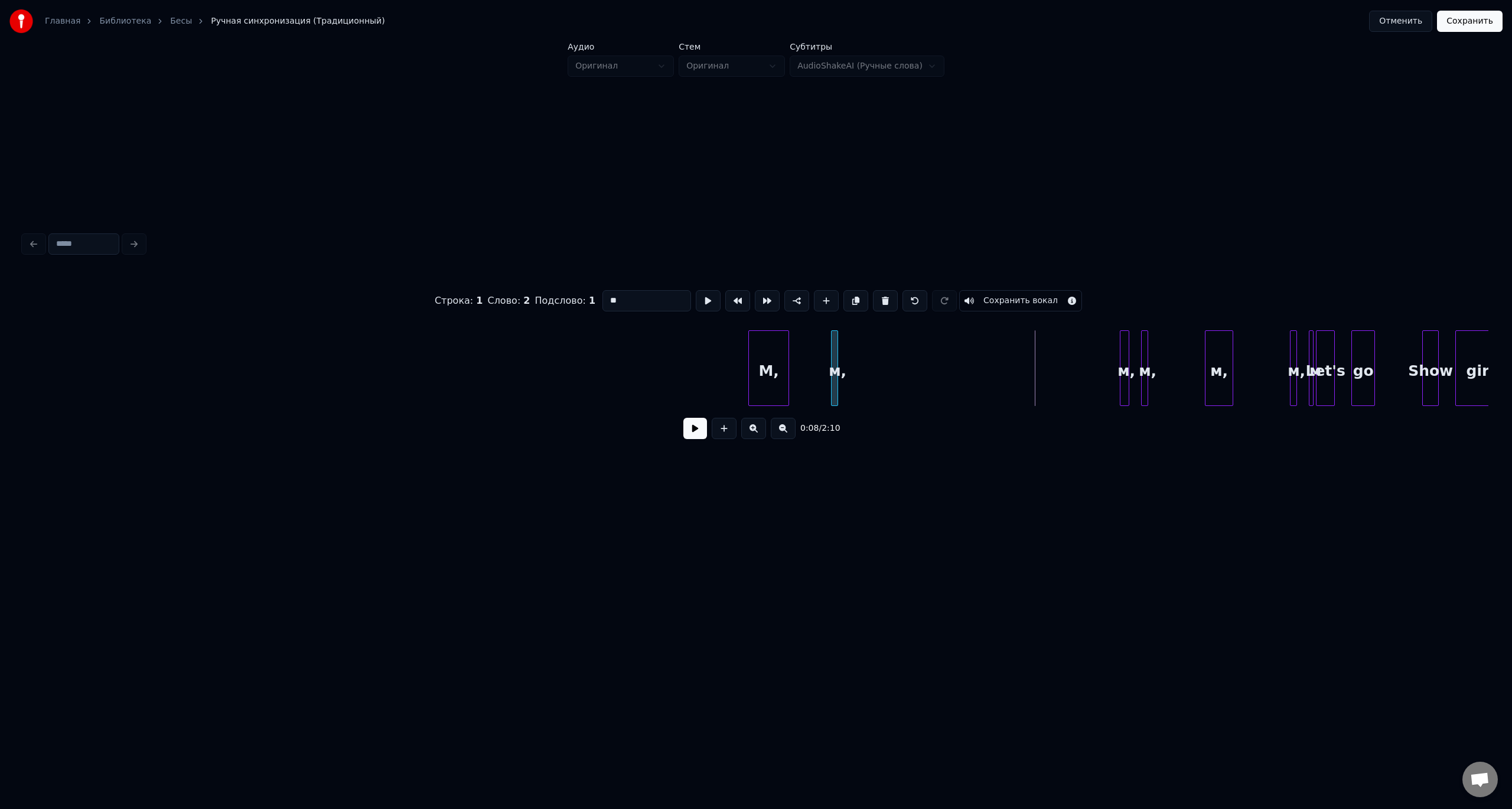
click at [842, 354] on div "м," at bounding box center [838, 371] width 12 height 80
click at [884, 360] on div at bounding box center [883, 368] width 4 height 75
click at [1123, 354] on div at bounding box center [1122, 368] width 4 height 75
click at [920, 351] on div "м," at bounding box center [921, 371] width 12 height 80
click at [970, 352] on div at bounding box center [969, 368] width 4 height 75
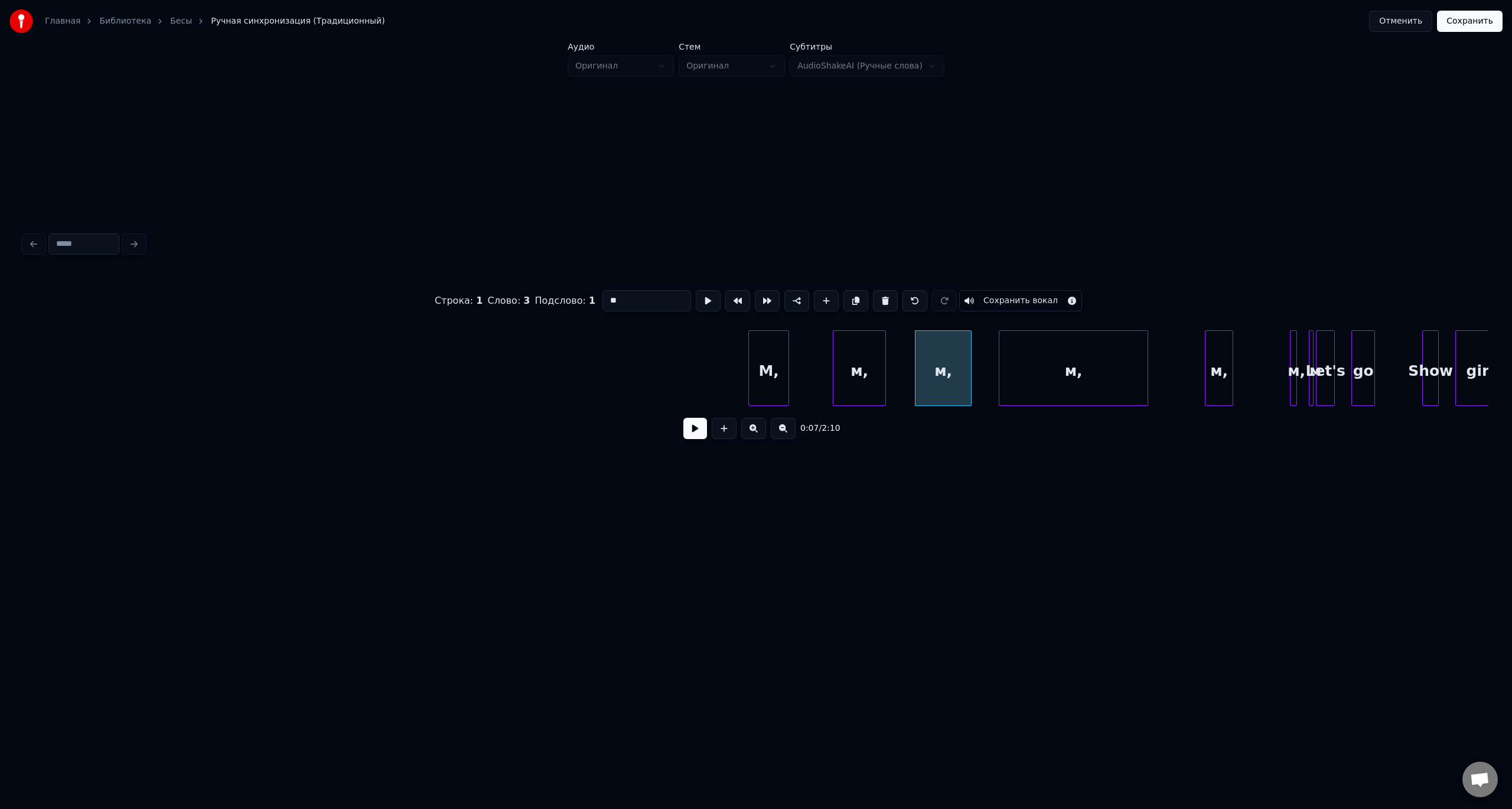
click at [1000, 353] on div at bounding box center [1001, 368] width 4 height 75
click at [1053, 354] on div at bounding box center [1053, 368] width 4 height 75
click at [1096, 352] on div "м," at bounding box center [1099, 371] width 27 height 80
click at [1138, 351] on div at bounding box center [1138, 368] width 4 height 75
click at [1291, 348] on div at bounding box center [1292, 368] width 4 height 75
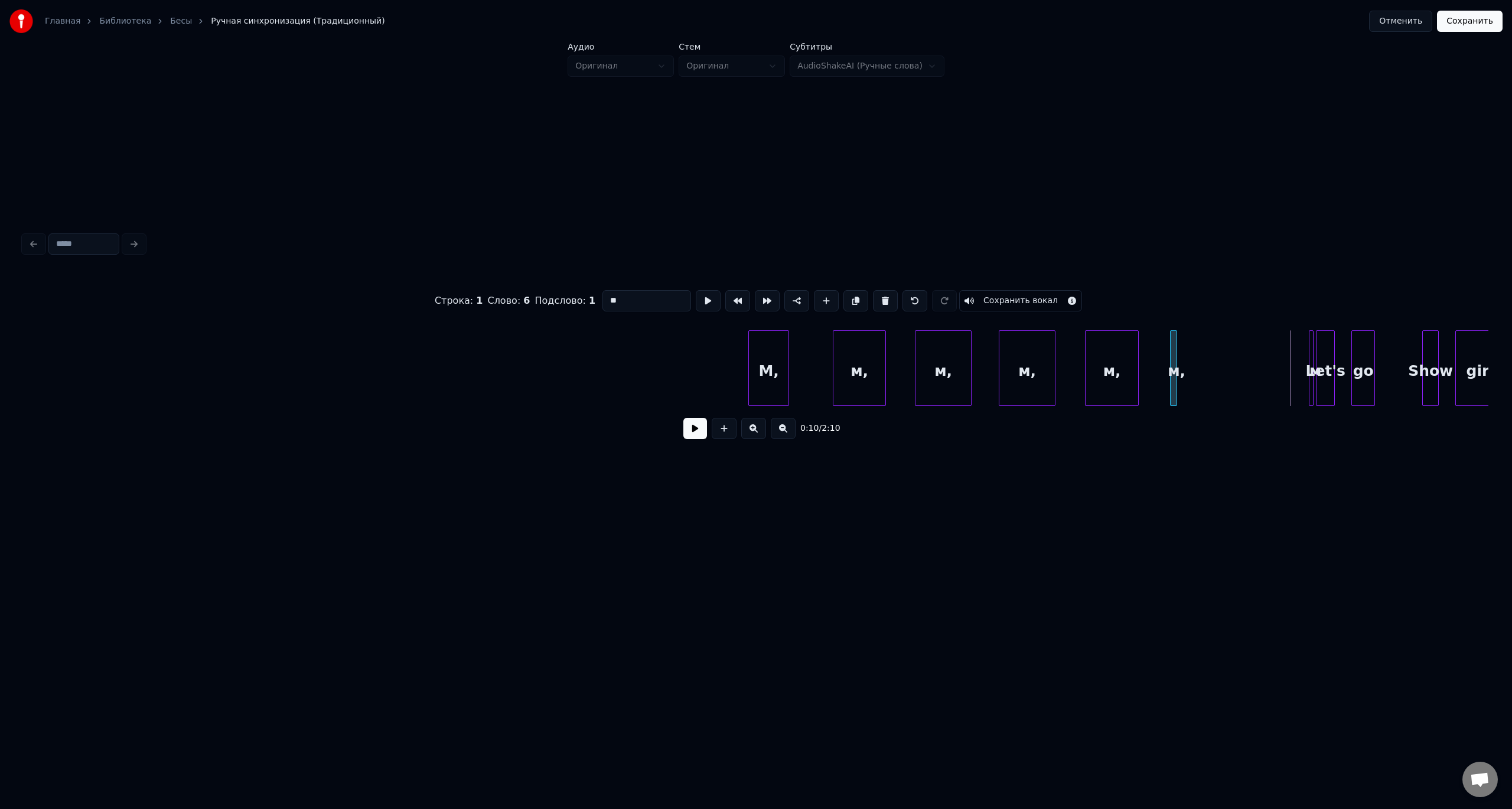
click at [1171, 351] on div "м," at bounding box center [1173, 368] width 7 height 75
click at [1225, 349] on div at bounding box center [1224, 368] width 4 height 75
click at [683, 418] on button at bounding box center [695, 429] width 23 height 21
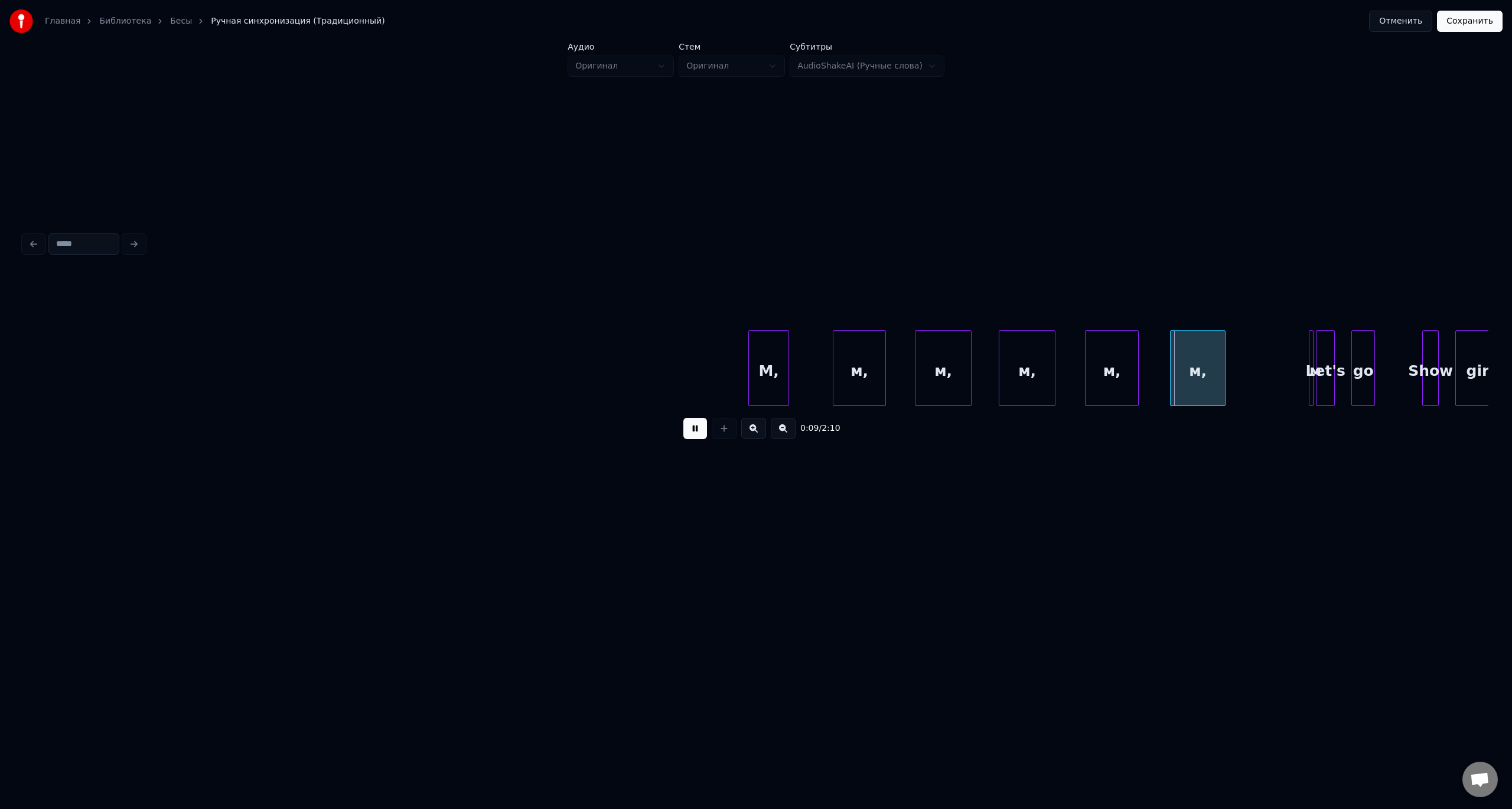
click at [683, 418] on button at bounding box center [695, 429] width 23 height 21
click at [1311, 386] on div at bounding box center [1312, 368] width 4 height 75
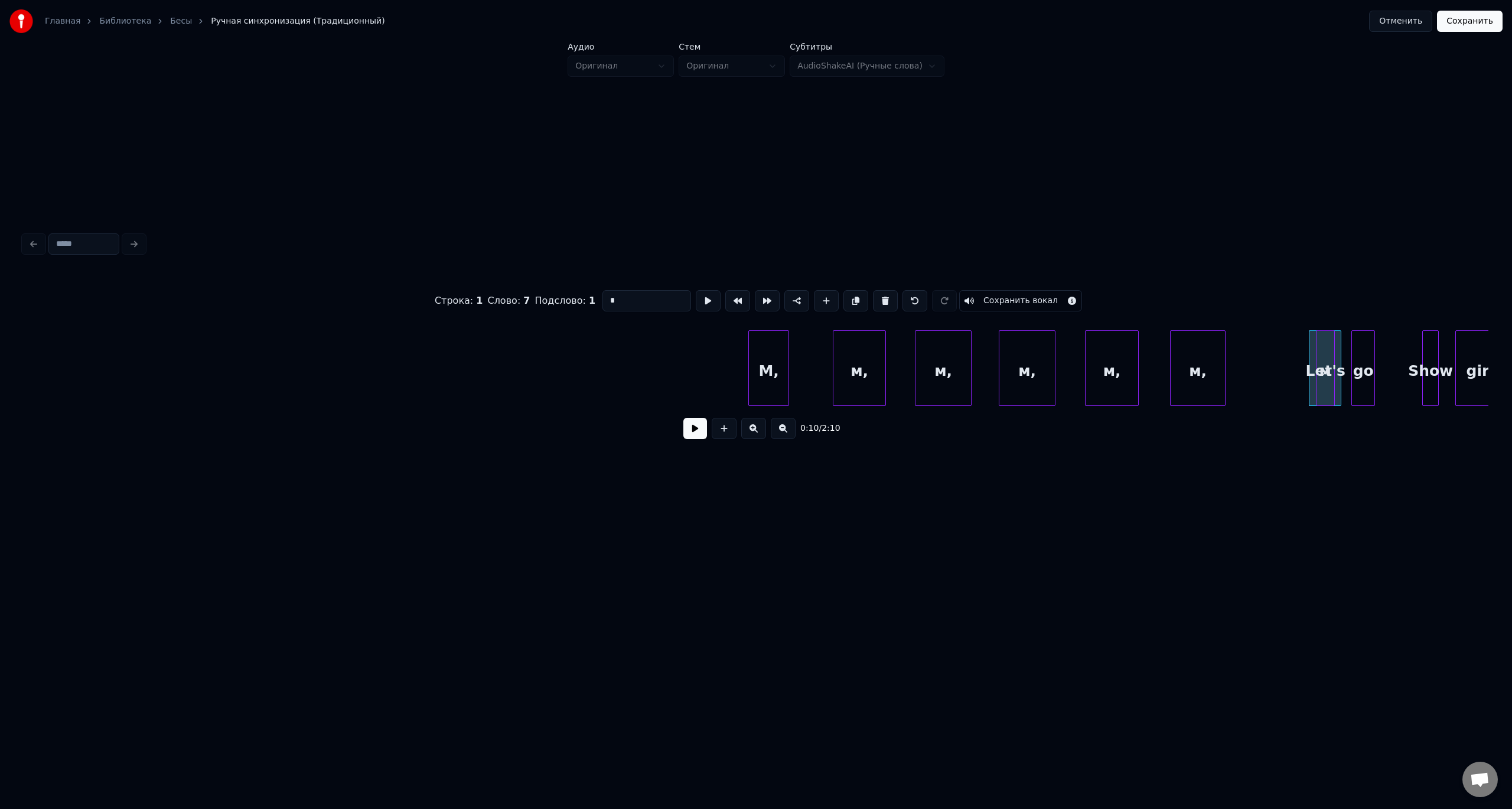
click at [1347, 359] on div "Let's" at bounding box center [1346, 371] width 17 height 80
click at [1267, 360] on div "м" at bounding box center [1272, 371] width 31 height 80
click at [683, 418] on button at bounding box center [695, 429] width 23 height 21
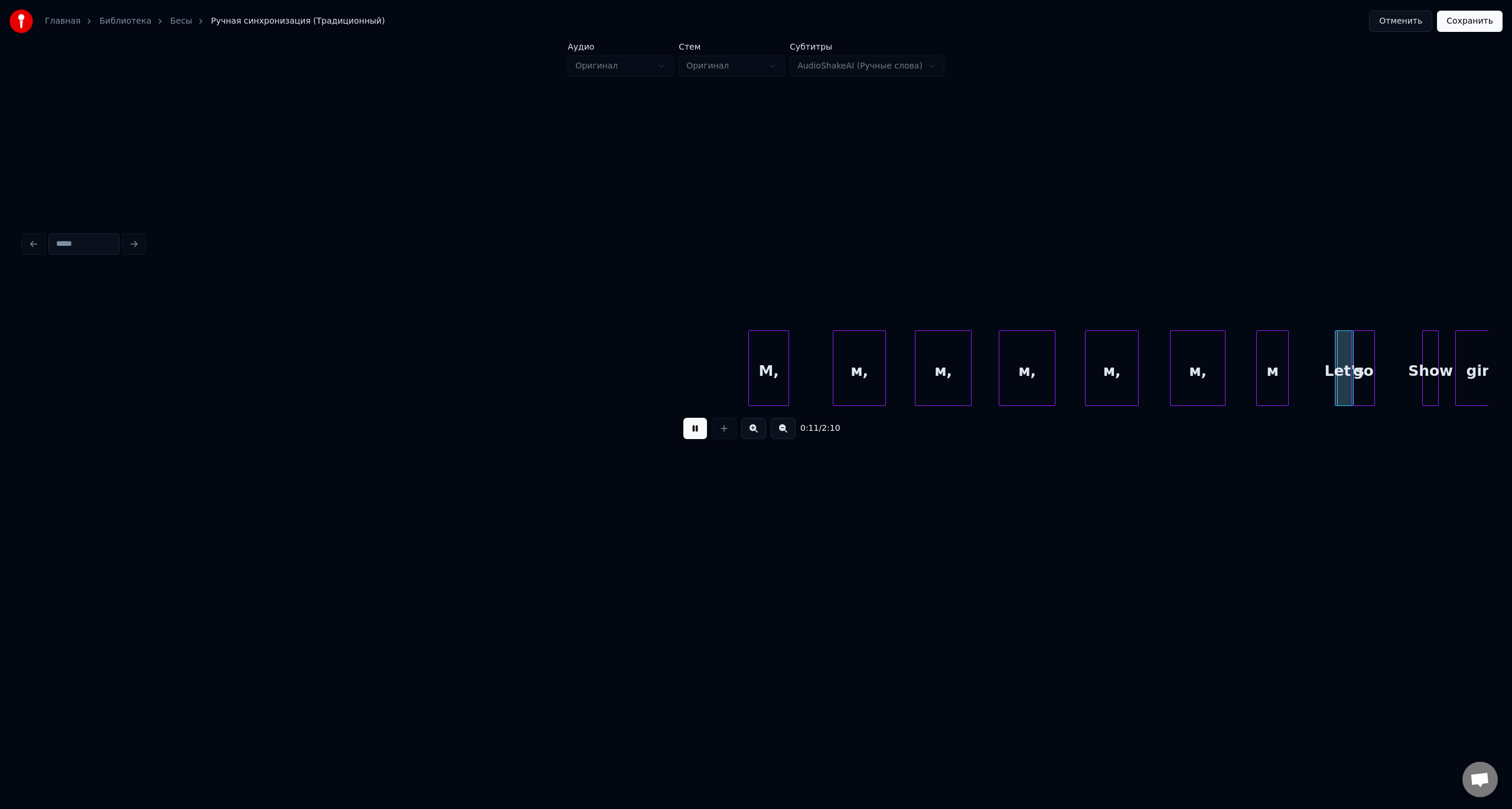
click at [683, 418] on button at bounding box center [695, 429] width 23 height 21
click at [1313, 365] on div at bounding box center [1313, 368] width 4 height 75
click at [1331, 365] on div "Let's" at bounding box center [1334, 371] width 17 height 80
click at [683, 418] on button at bounding box center [695, 429] width 23 height 21
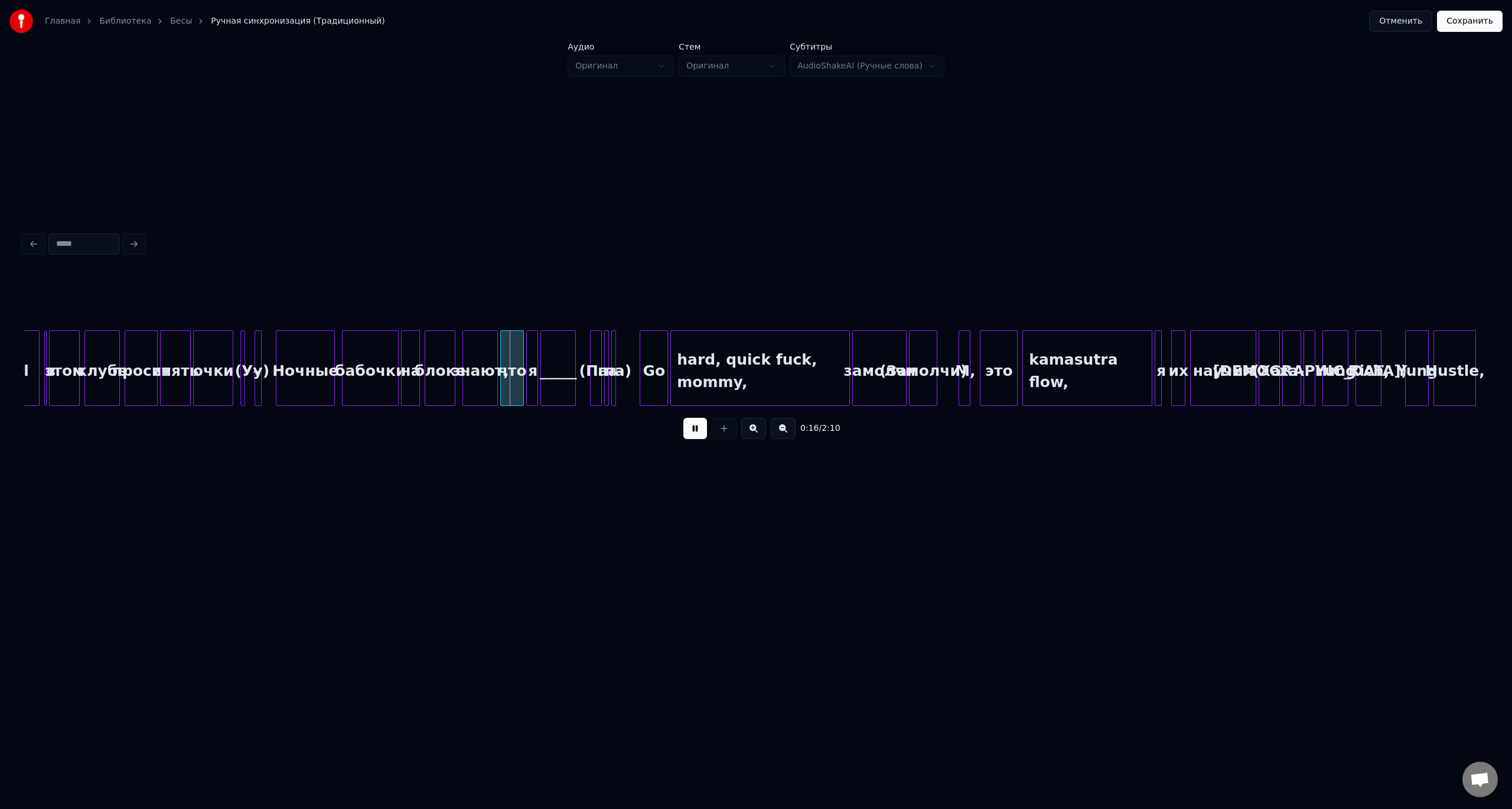
click at [241, 351] on div "(У-" at bounding box center [243, 368] width 5 height 75
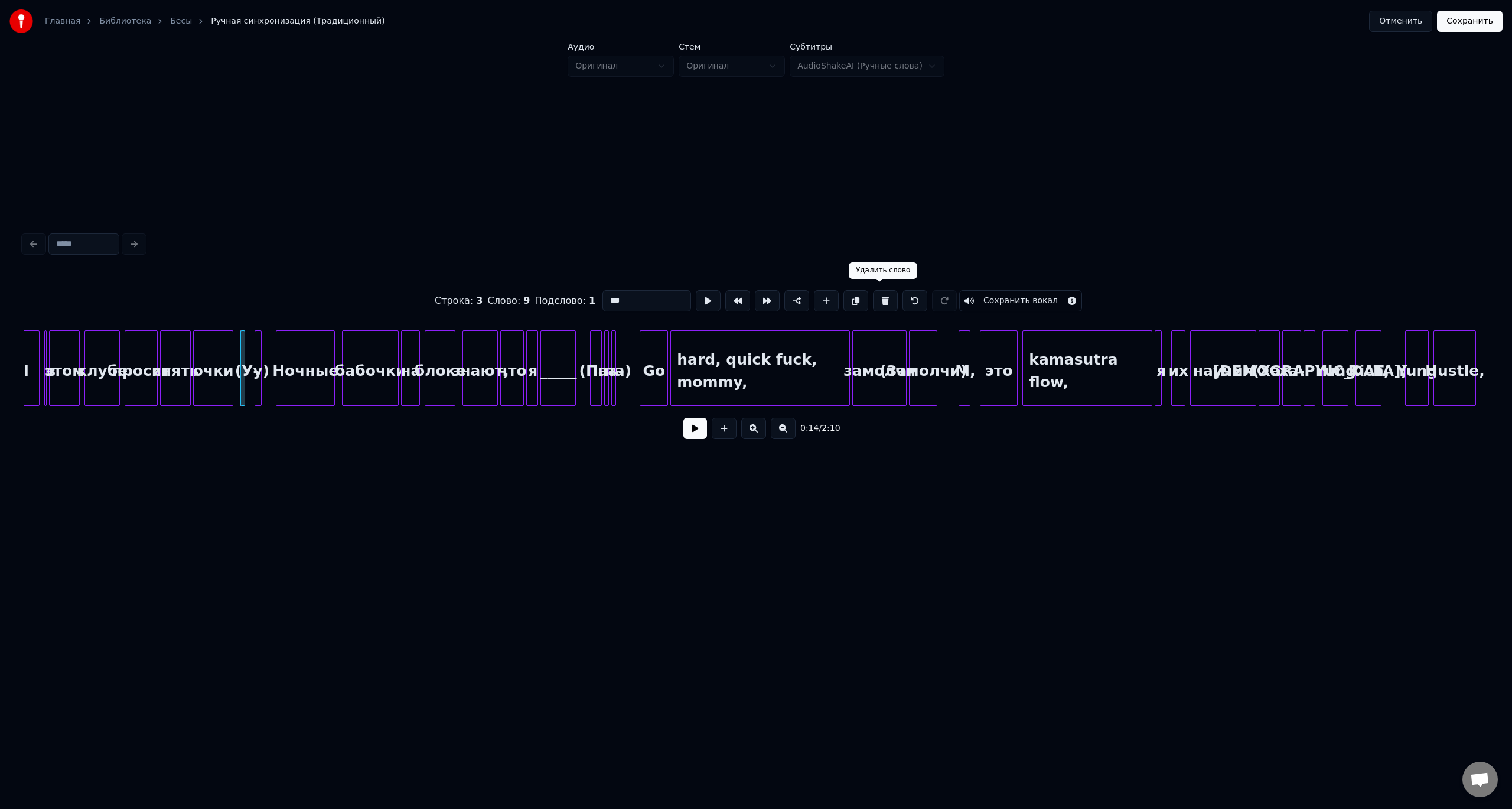
click at [879, 298] on button at bounding box center [885, 301] width 25 height 21
click at [255, 350] on div at bounding box center [257, 368] width 4 height 75
drag, startPoint x: 878, startPoint y: 300, endPoint x: 551, endPoint y: 316, distance: 327.4
click at [876, 300] on button at bounding box center [885, 301] width 25 height 21
type input "******"
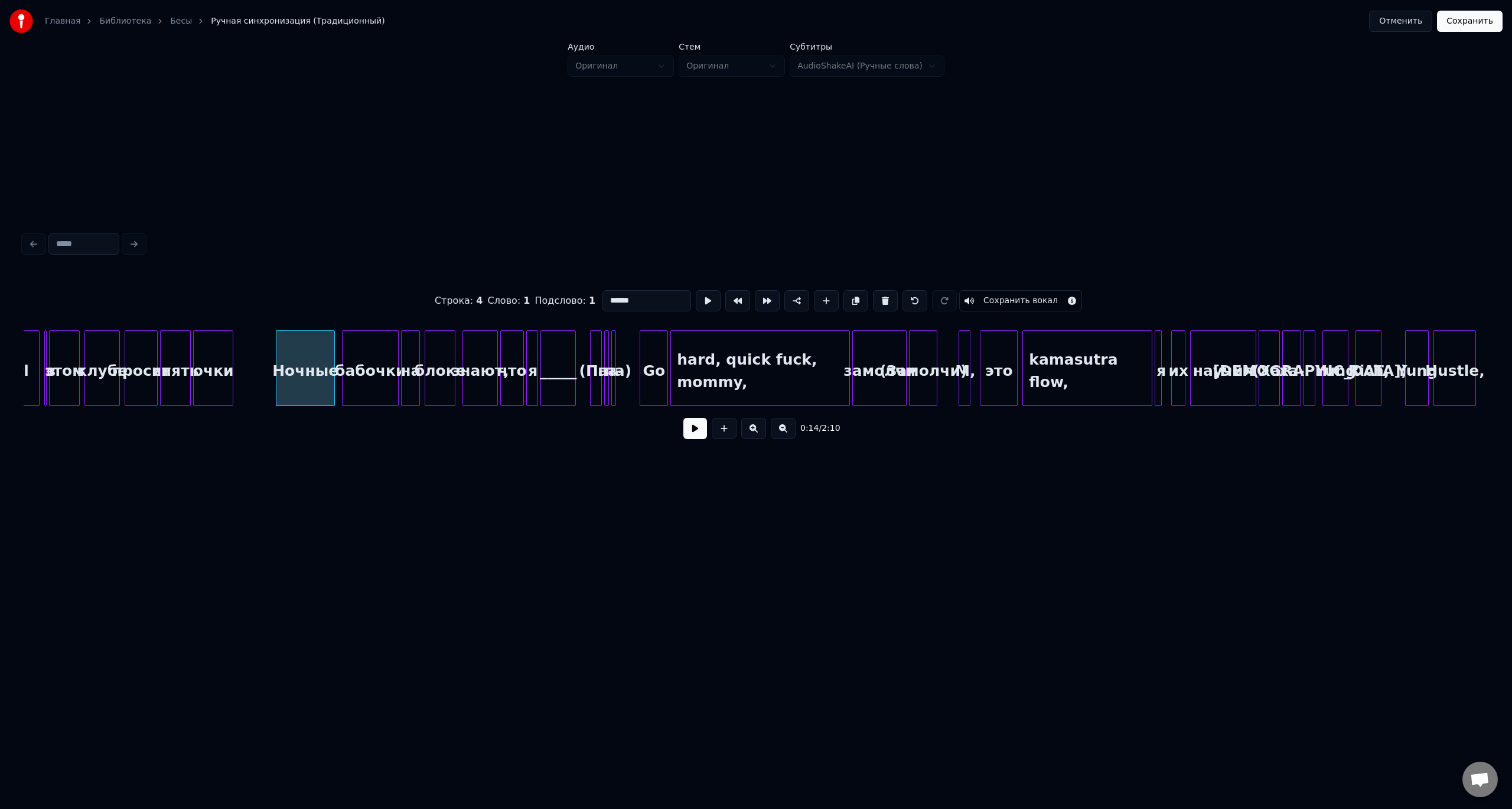
click at [873, 290] on button at bounding box center [885, 301] width 25 height 21
click at [909, 300] on button at bounding box center [915, 301] width 25 height 21
click at [295, 353] on div "Ночные" at bounding box center [306, 371] width 58 height 80
type input "******"
click at [692, 434] on button at bounding box center [695, 429] width 23 height 21
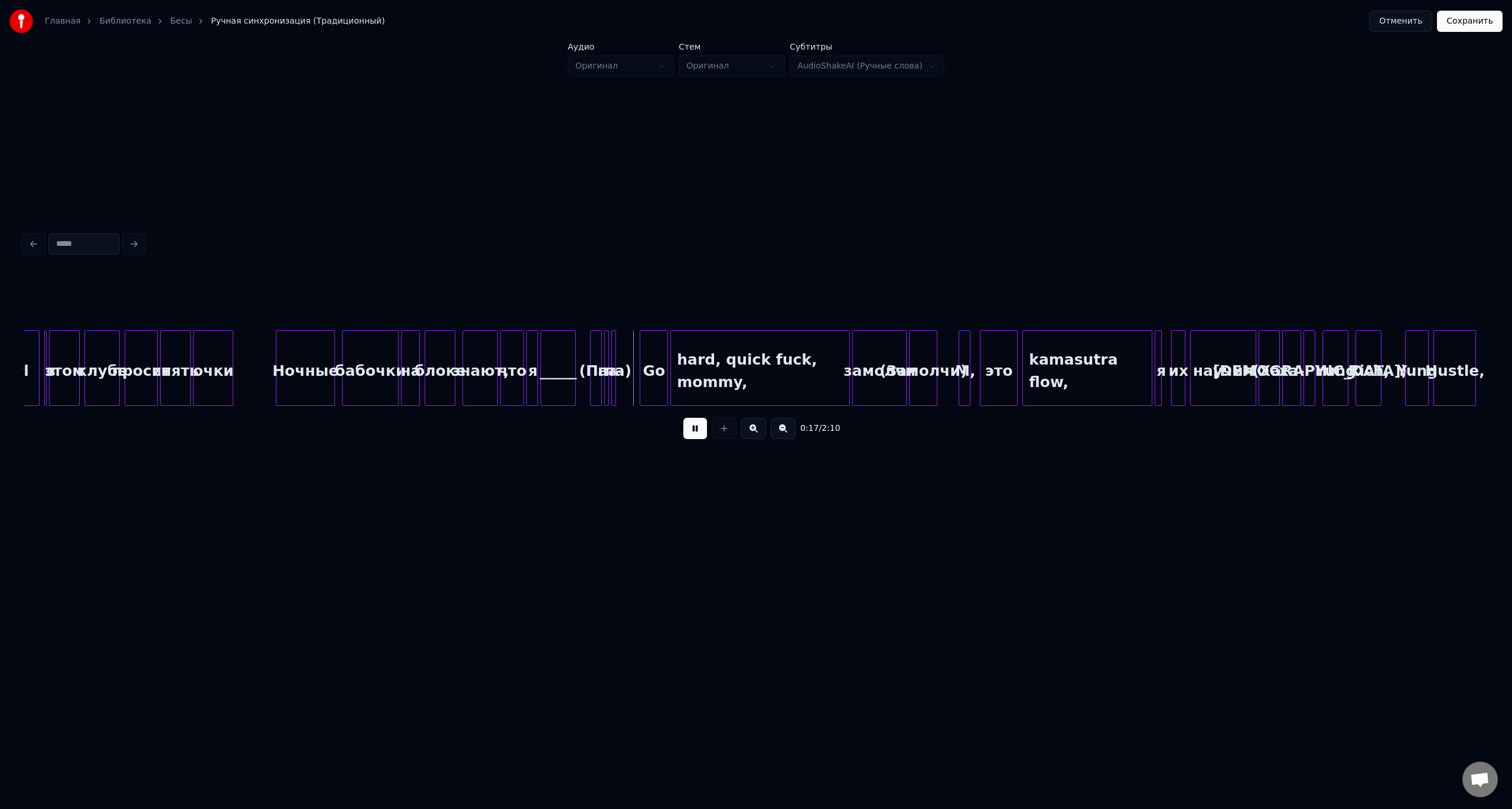
click at [696, 432] on button at bounding box center [695, 429] width 23 height 21
click at [595, 336] on div "(Па-" at bounding box center [597, 371] width 12 height 80
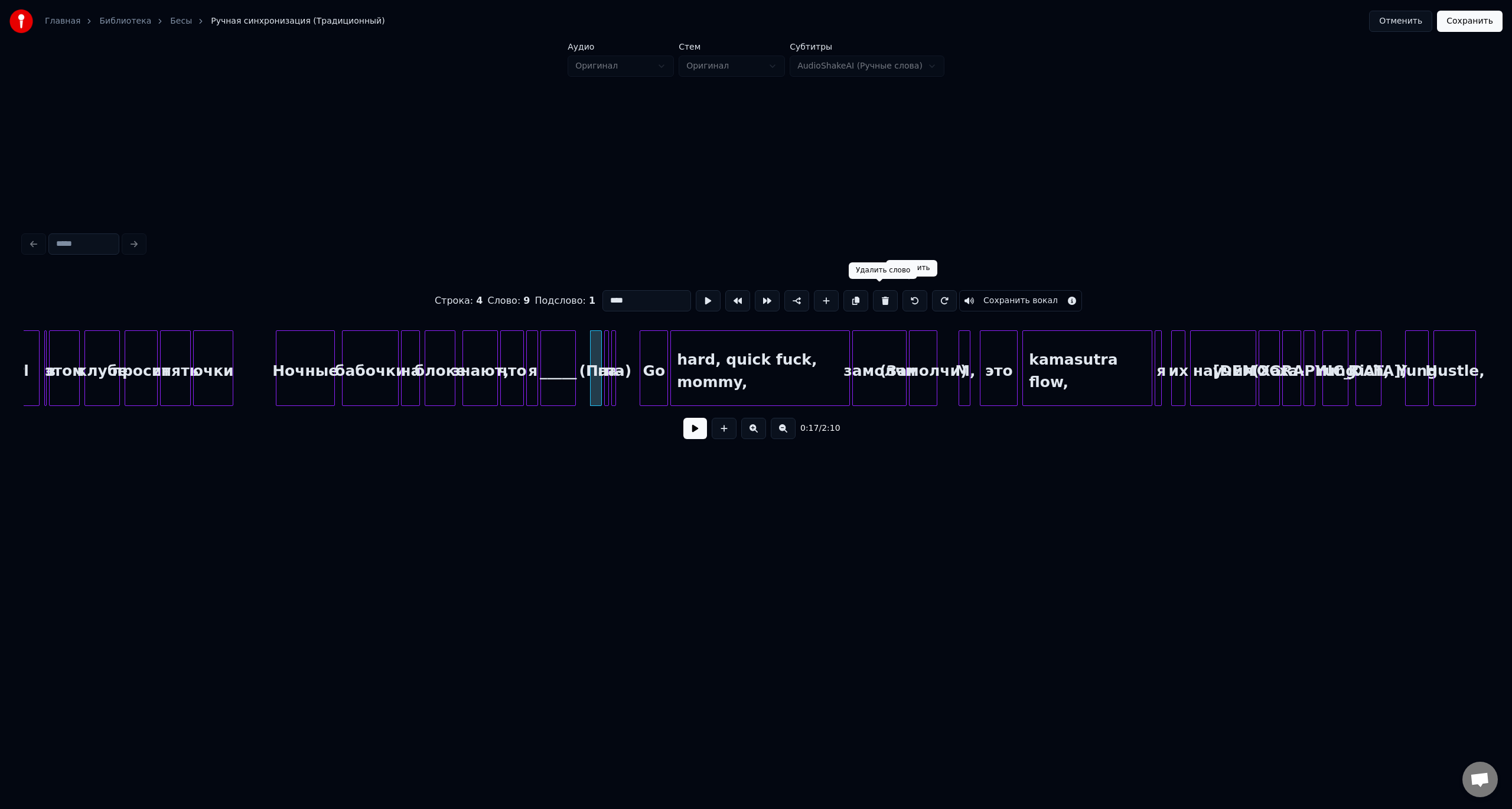
drag, startPoint x: 875, startPoint y: 295, endPoint x: 867, endPoint y: 296, distance: 8.1
click at [874, 295] on button at bounding box center [885, 301] width 25 height 21
click at [882, 295] on button at bounding box center [885, 301] width 25 height 21
type input "**"
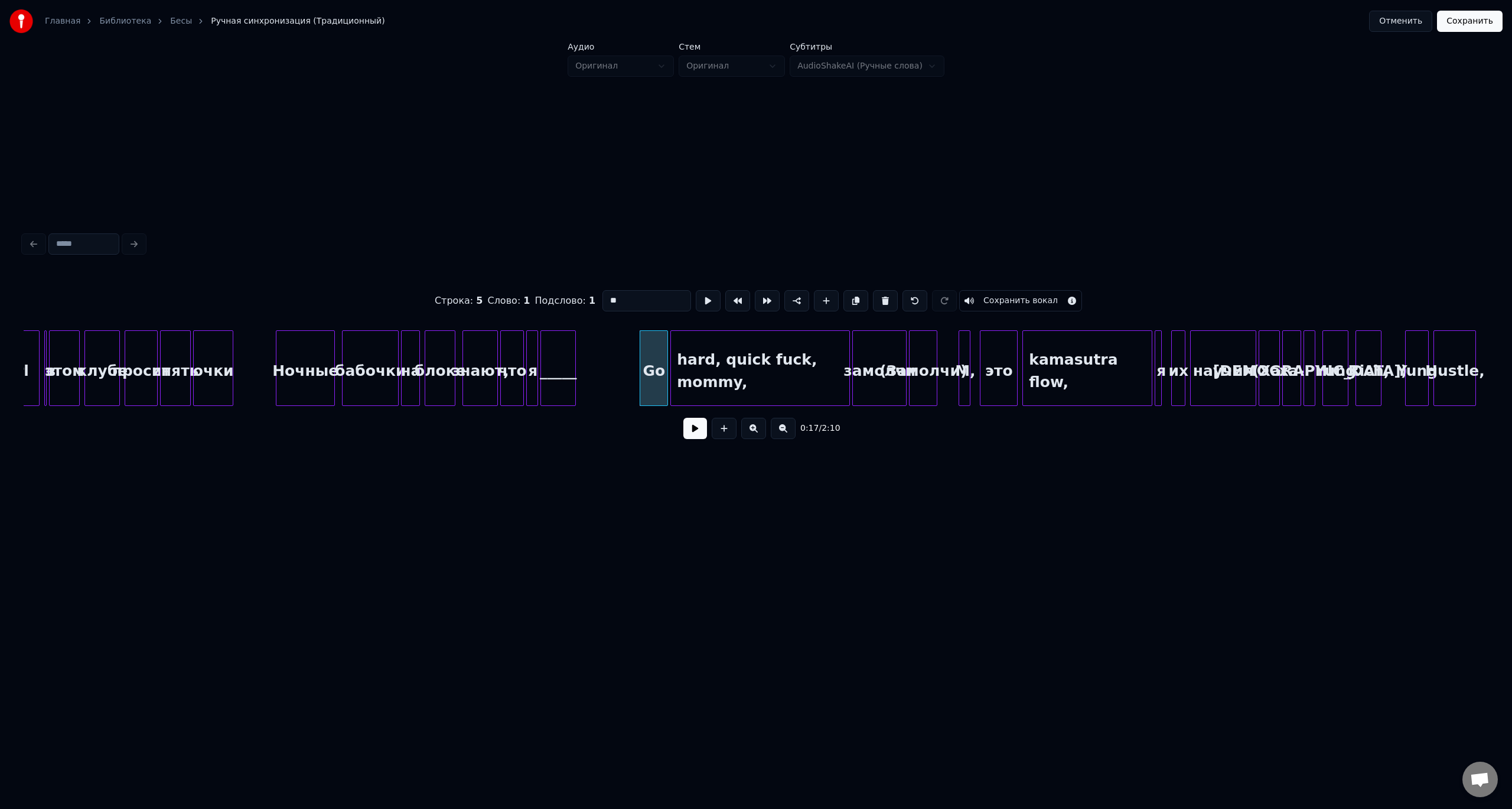
click at [697, 434] on button at bounding box center [695, 429] width 23 height 21
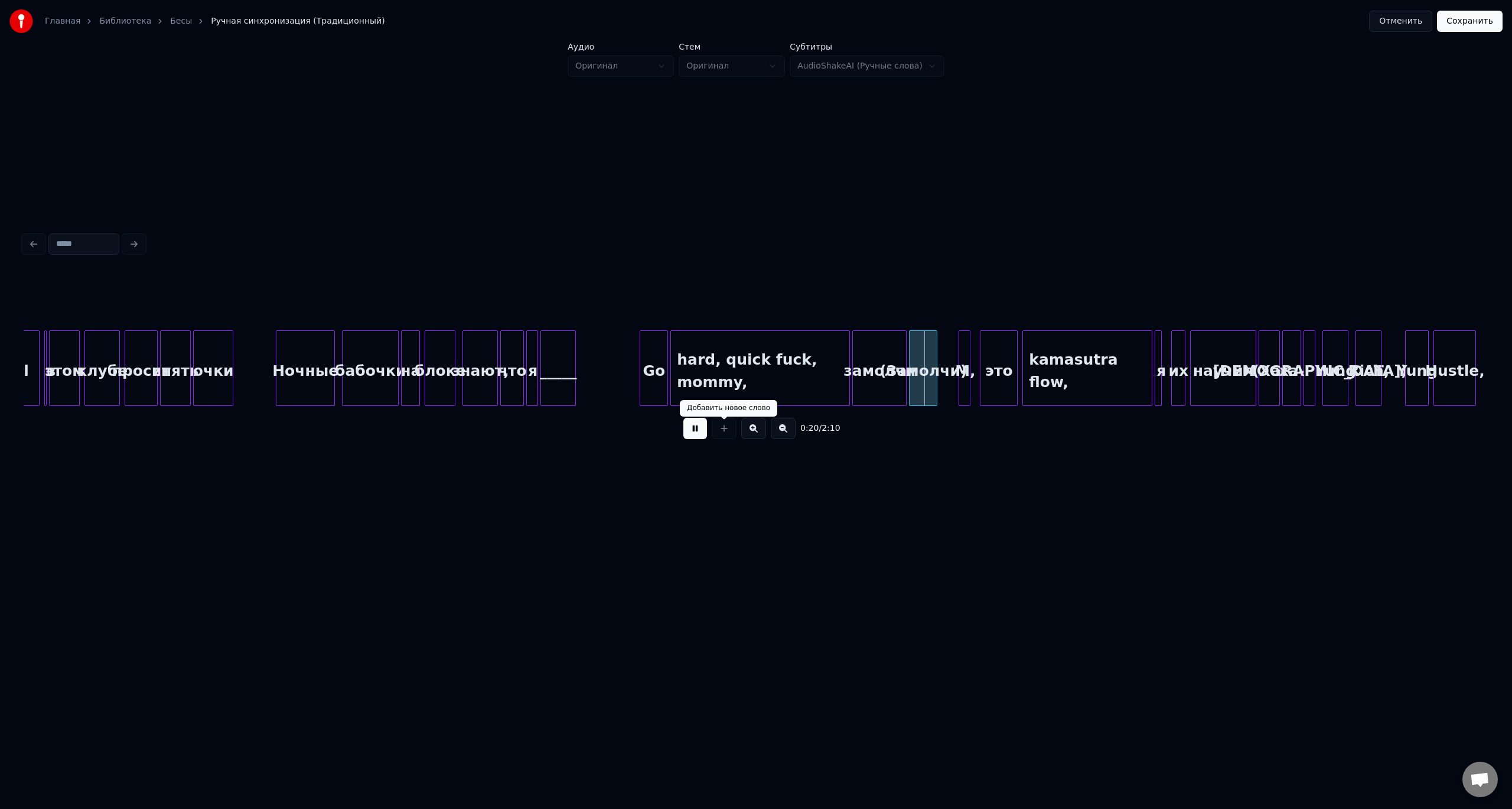
click at [714, 434] on div at bounding box center [724, 429] width 30 height 21
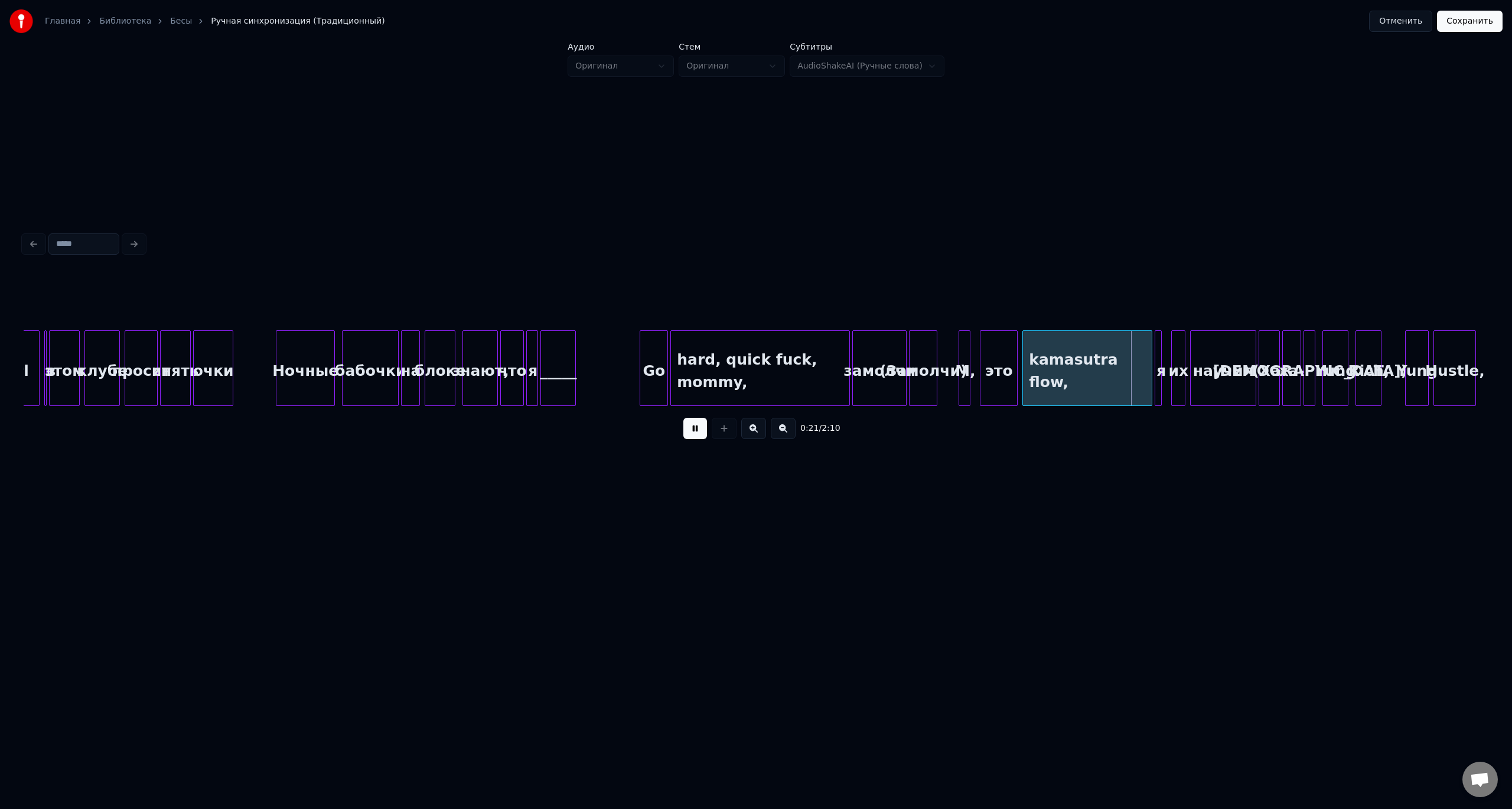
click at [922, 384] on div "(Замолчи)" at bounding box center [923, 371] width 27 height 80
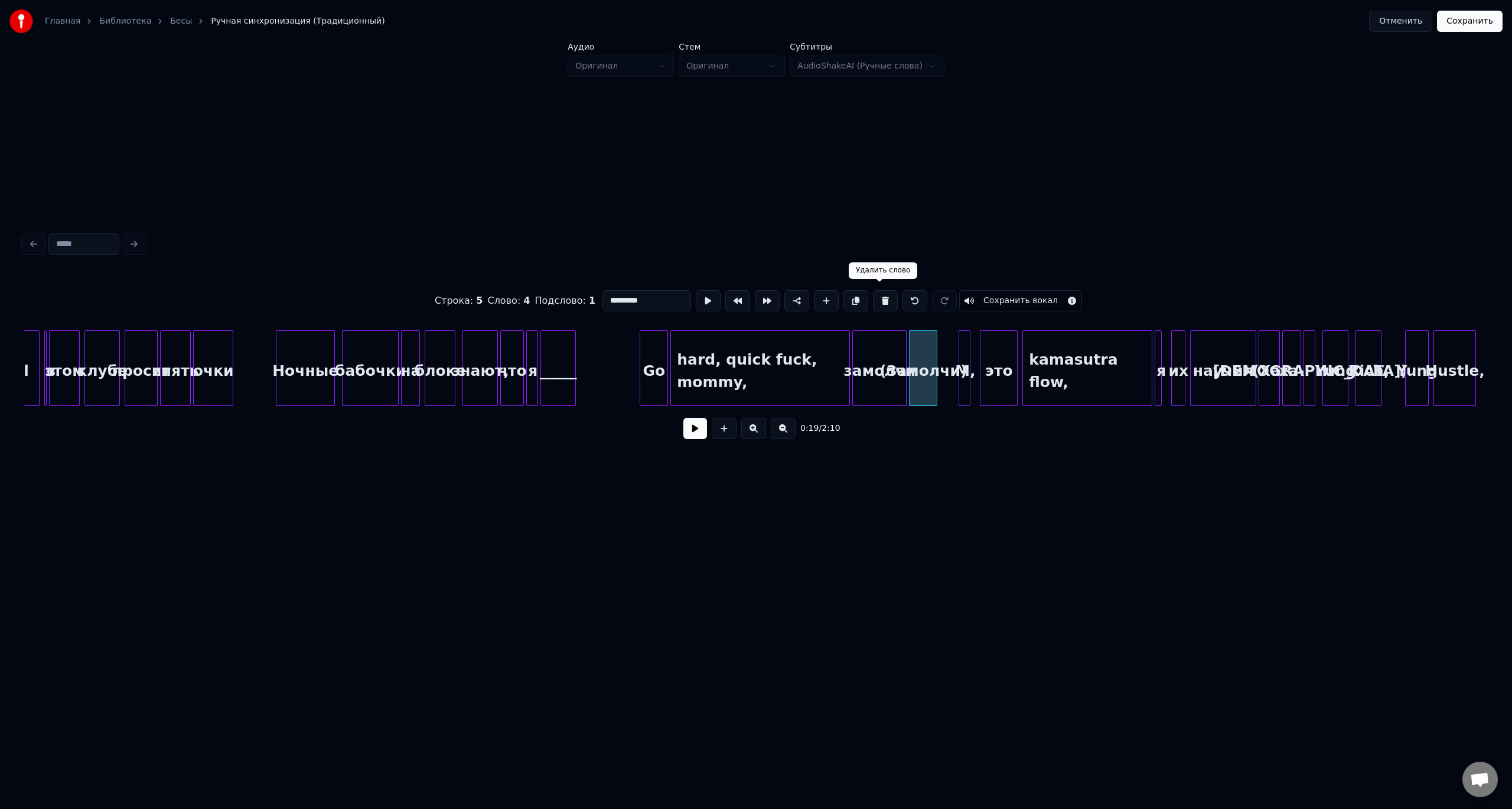
click at [880, 301] on button at bounding box center [885, 301] width 25 height 21
type input "*******"
click at [691, 439] on button at bounding box center [695, 429] width 23 height 21
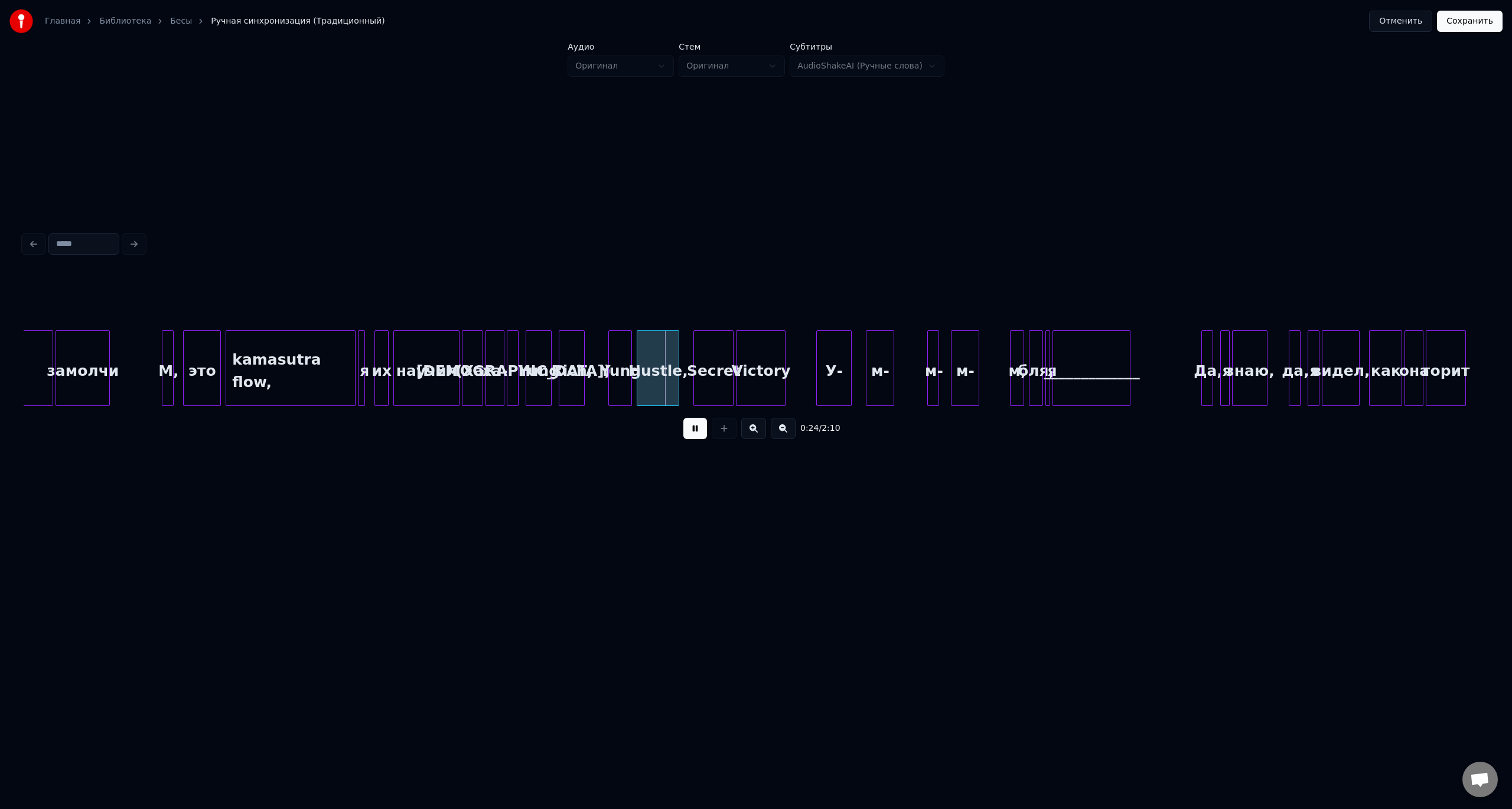
scroll to position [0, 2287]
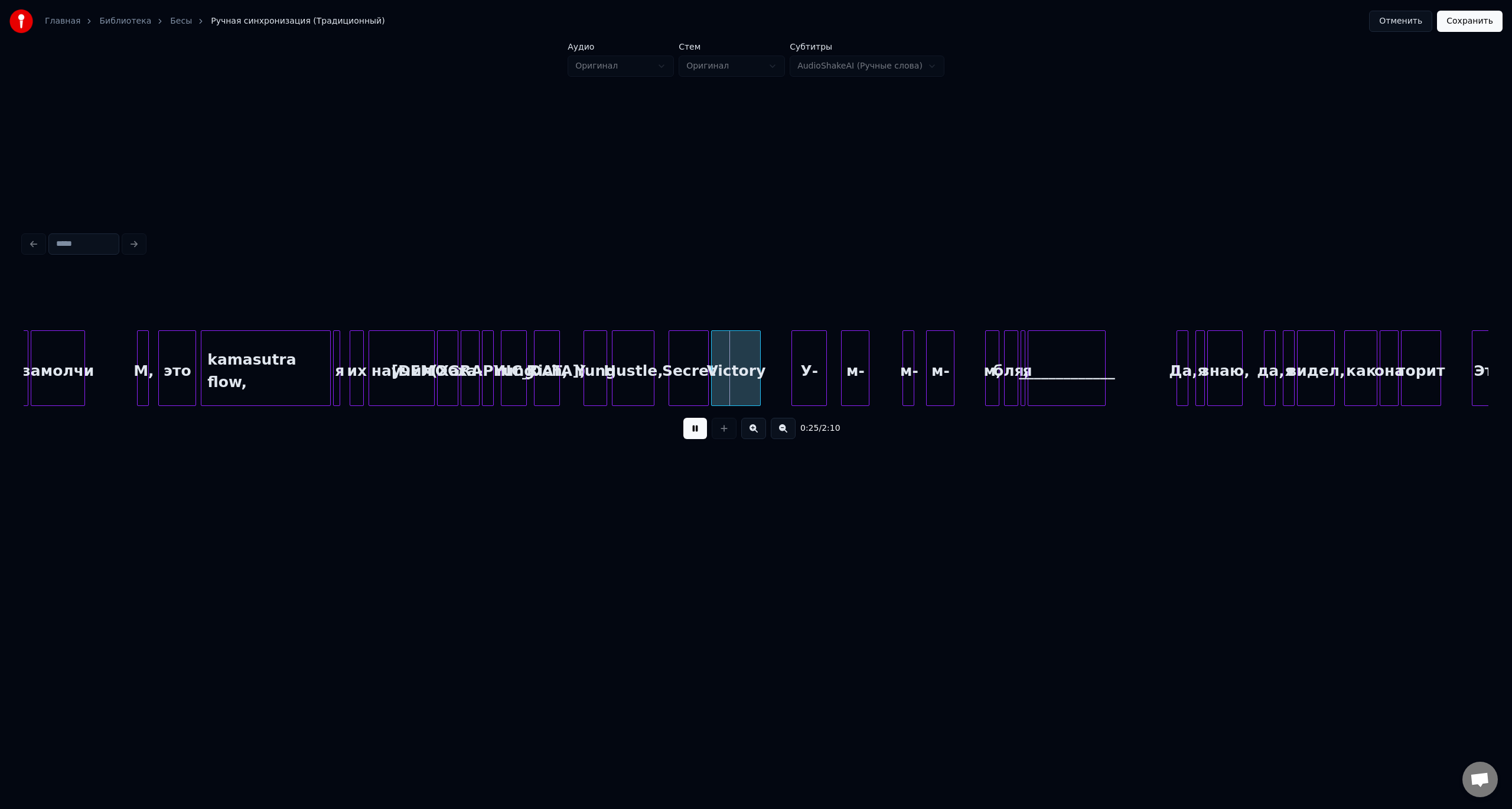
click at [453, 359] on div "(Ха-" at bounding box center [447, 371] width 20 height 80
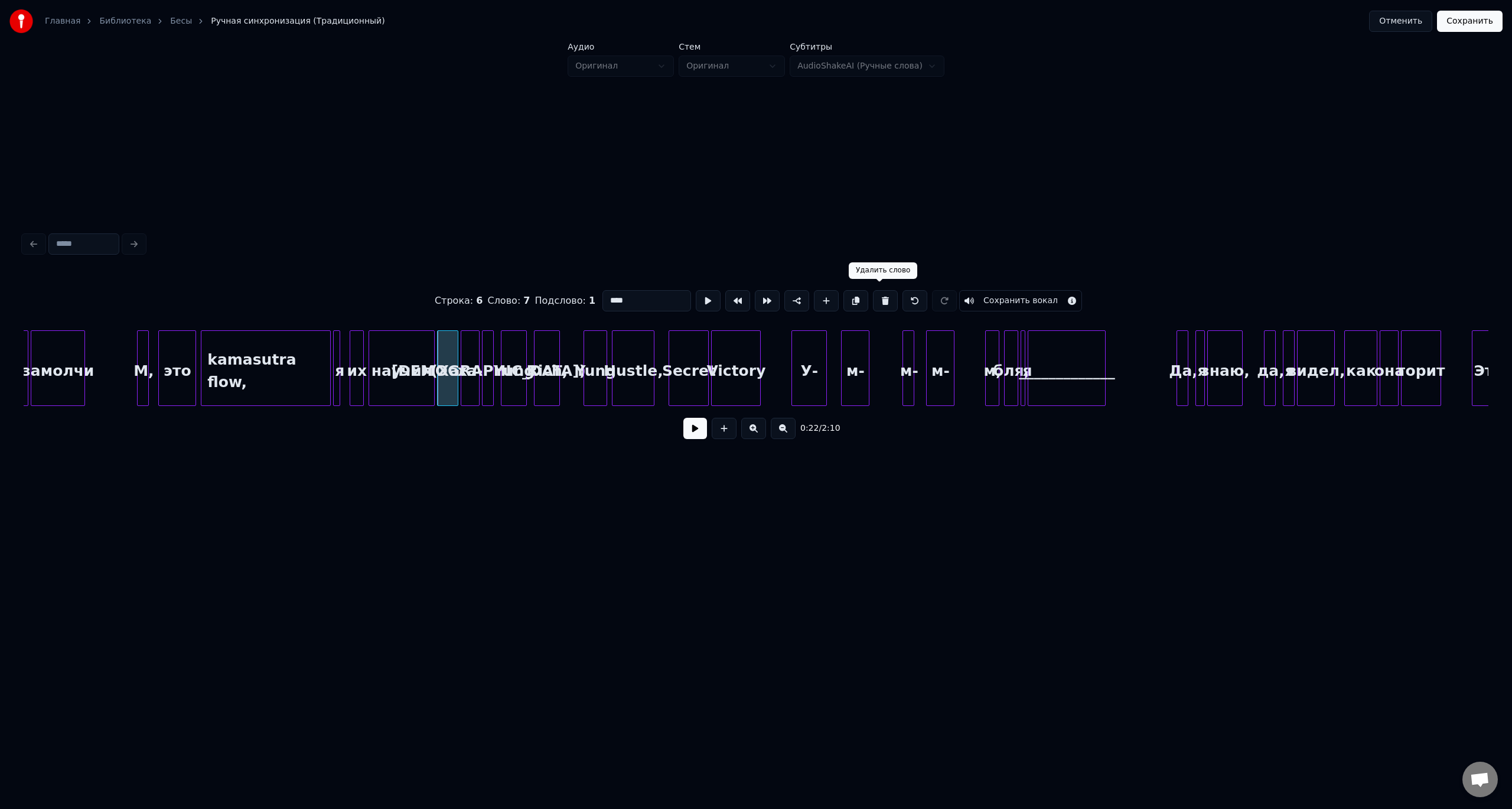
drag, startPoint x: 880, startPoint y: 292, endPoint x: 803, endPoint y: 297, distance: 77.2
click at [879, 292] on button at bounding box center [885, 301] width 25 height 21
click at [471, 351] on div "ха-" at bounding box center [470, 371] width 17 height 80
drag, startPoint x: 875, startPoint y: 298, endPoint x: 599, endPoint y: 341, distance: 279.3
click at [873, 297] on button at bounding box center [885, 301] width 25 height 21
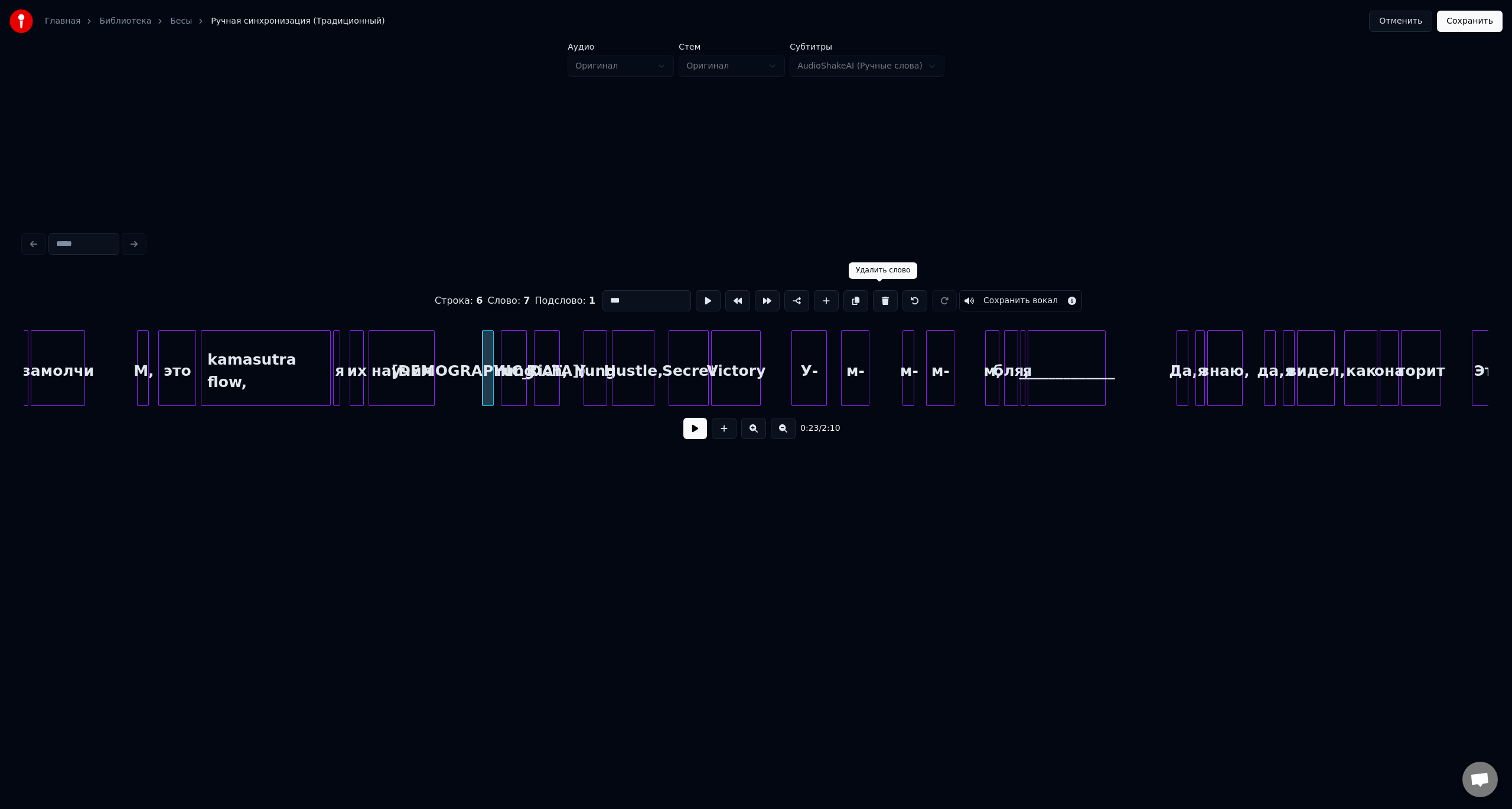
drag, startPoint x: 882, startPoint y: 295, endPoint x: 845, endPoint y: 301, distance: 37.5
click at [882, 295] on button at bounding box center [885, 301] width 25 height 21
type input "****"
click at [873, 290] on button at bounding box center [885, 301] width 25 height 21
click at [906, 298] on button at bounding box center [915, 301] width 25 height 21
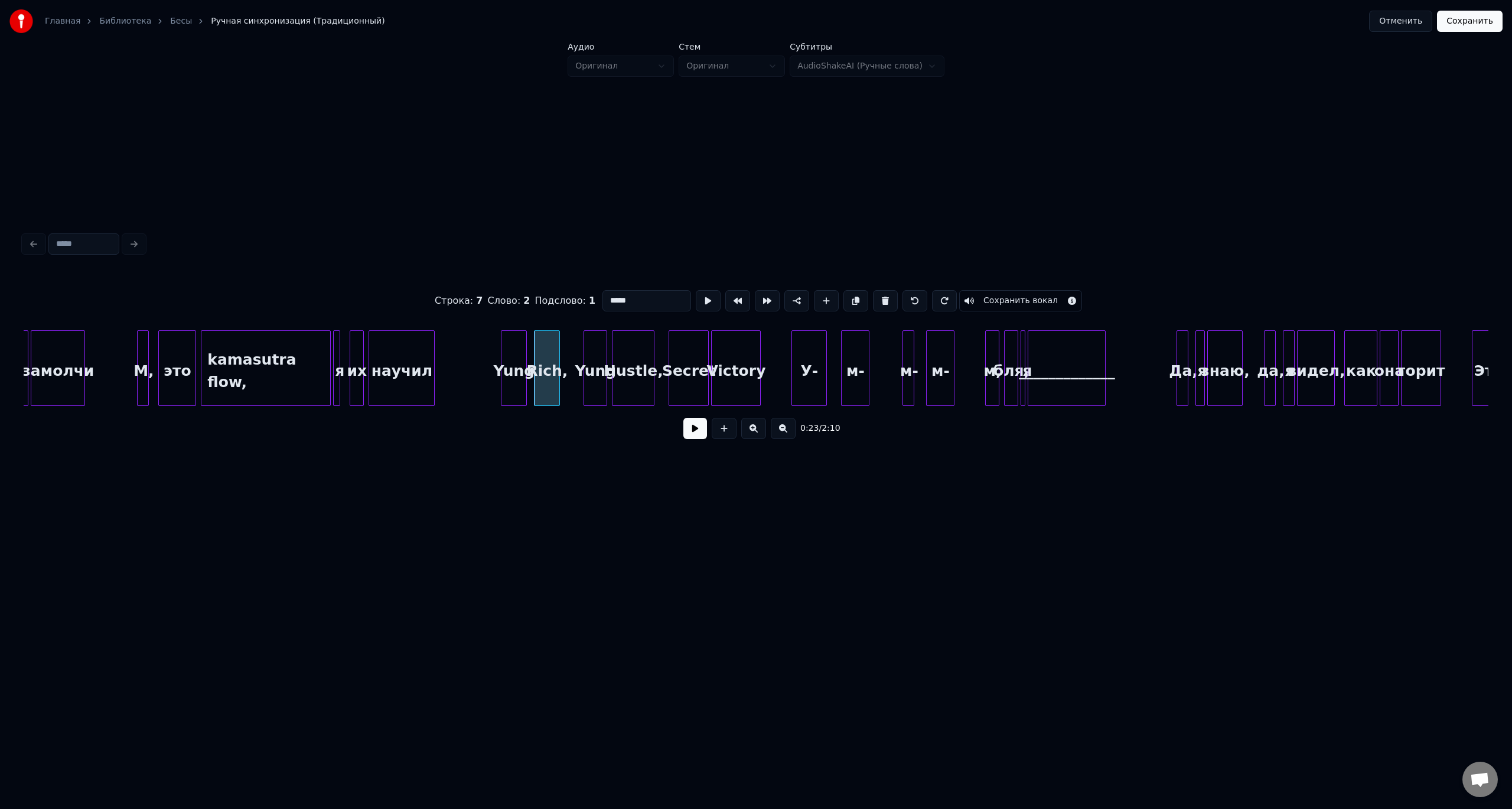
click at [518, 353] on div "Yung" at bounding box center [514, 371] width 25 height 80
type input "****"
click at [697, 428] on button at bounding box center [695, 429] width 23 height 21
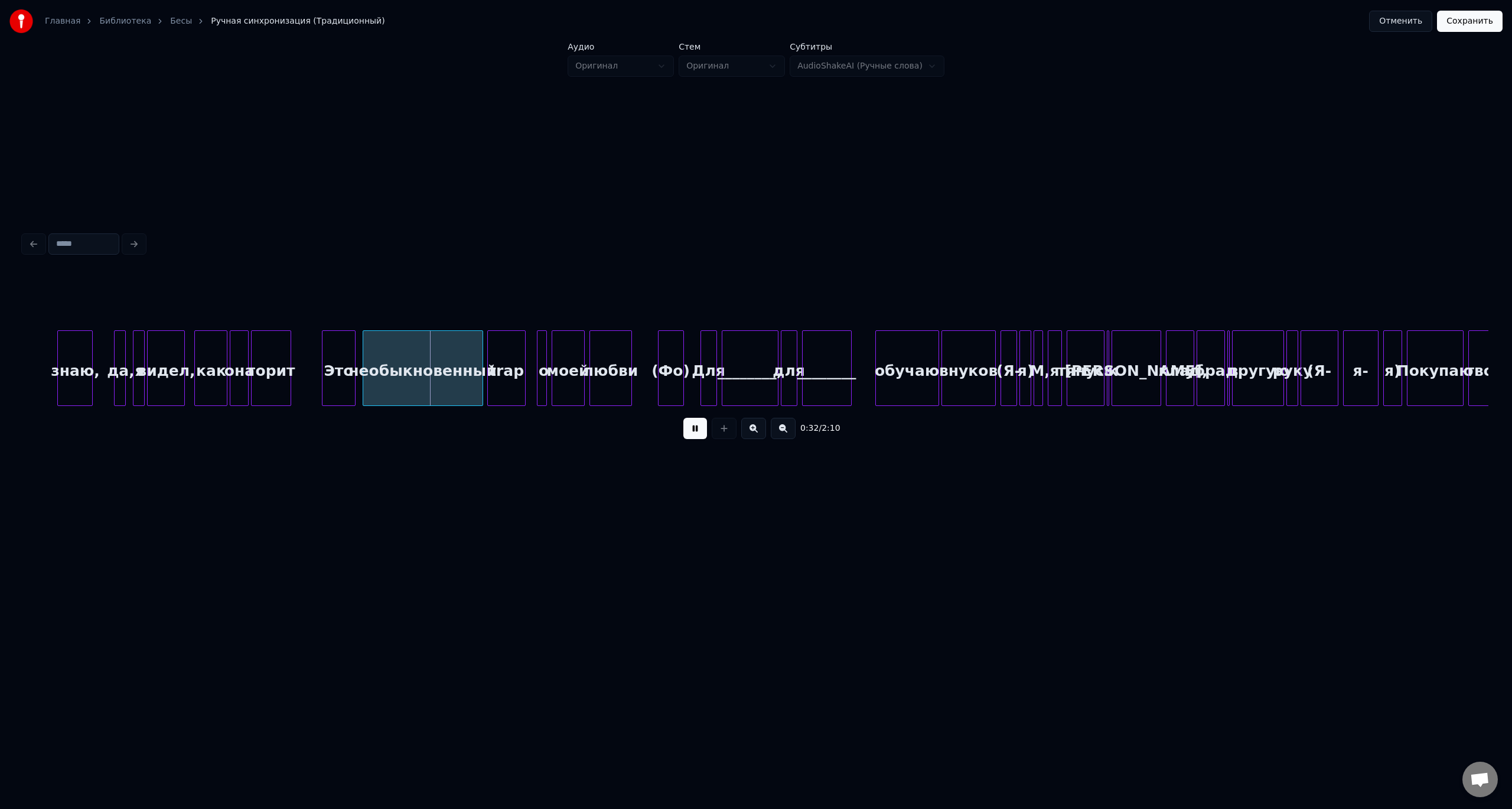
scroll to position [0, 3468]
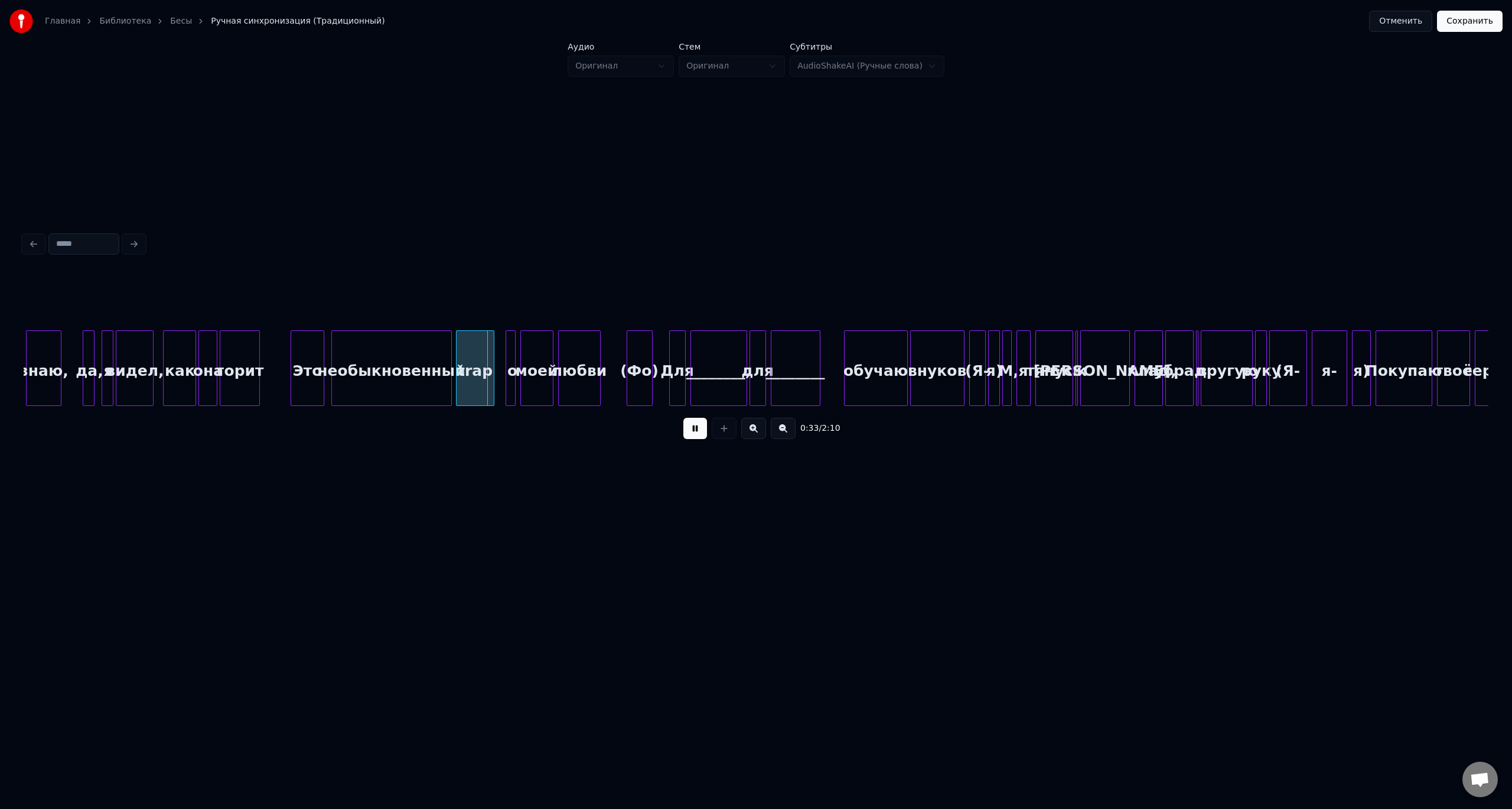
click at [635, 345] on div "(Фо)" at bounding box center [639, 371] width 25 height 80
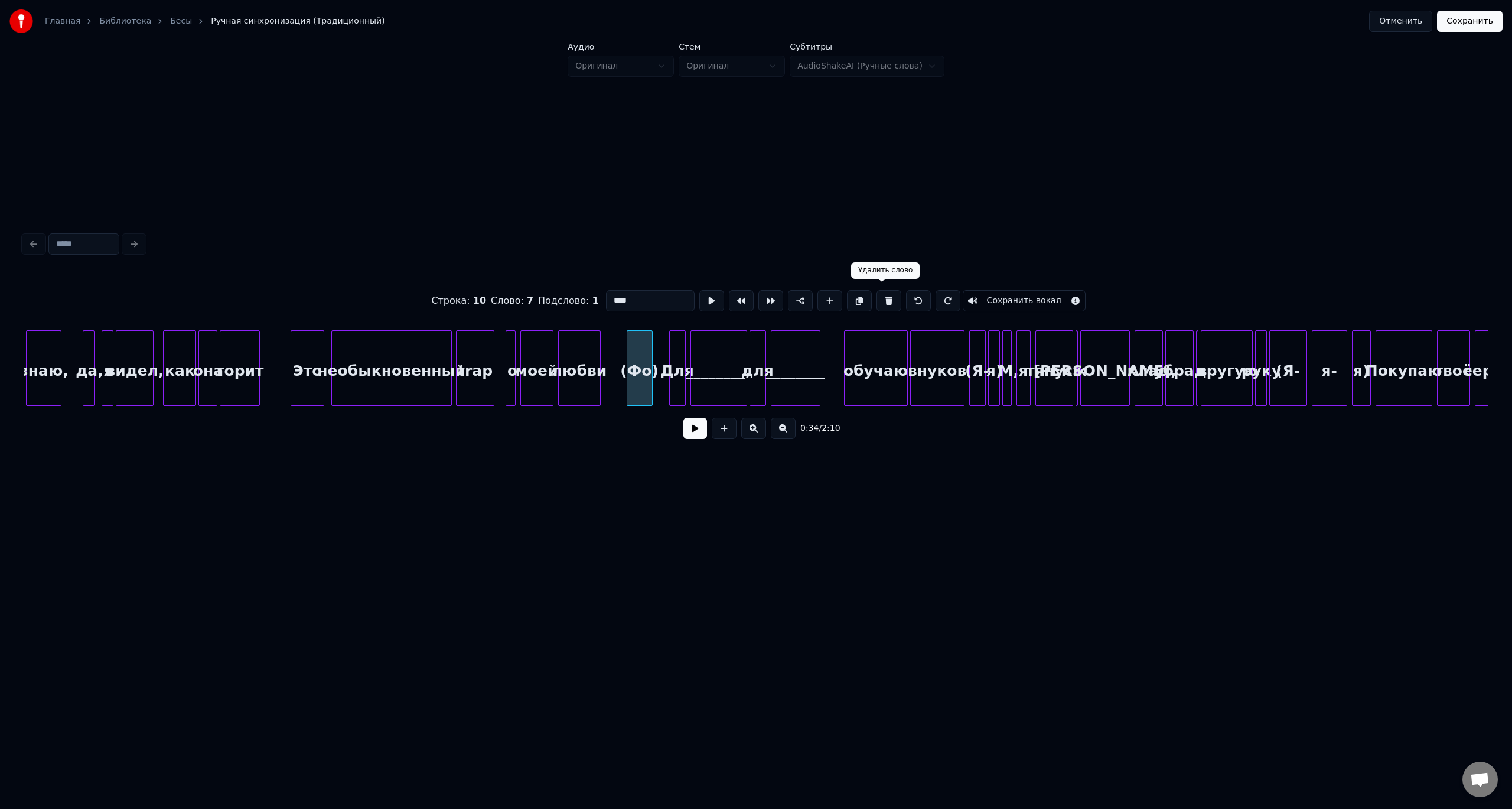
click at [885, 295] on button at bounding box center [889, 301] width 25 height 21
click at [526, 357] on div "моей" at bounding box center [537, 371] width 32 height 80
type input "****"
click at [694, 426] on button at bounding box center [695, 429] width 23 height 21
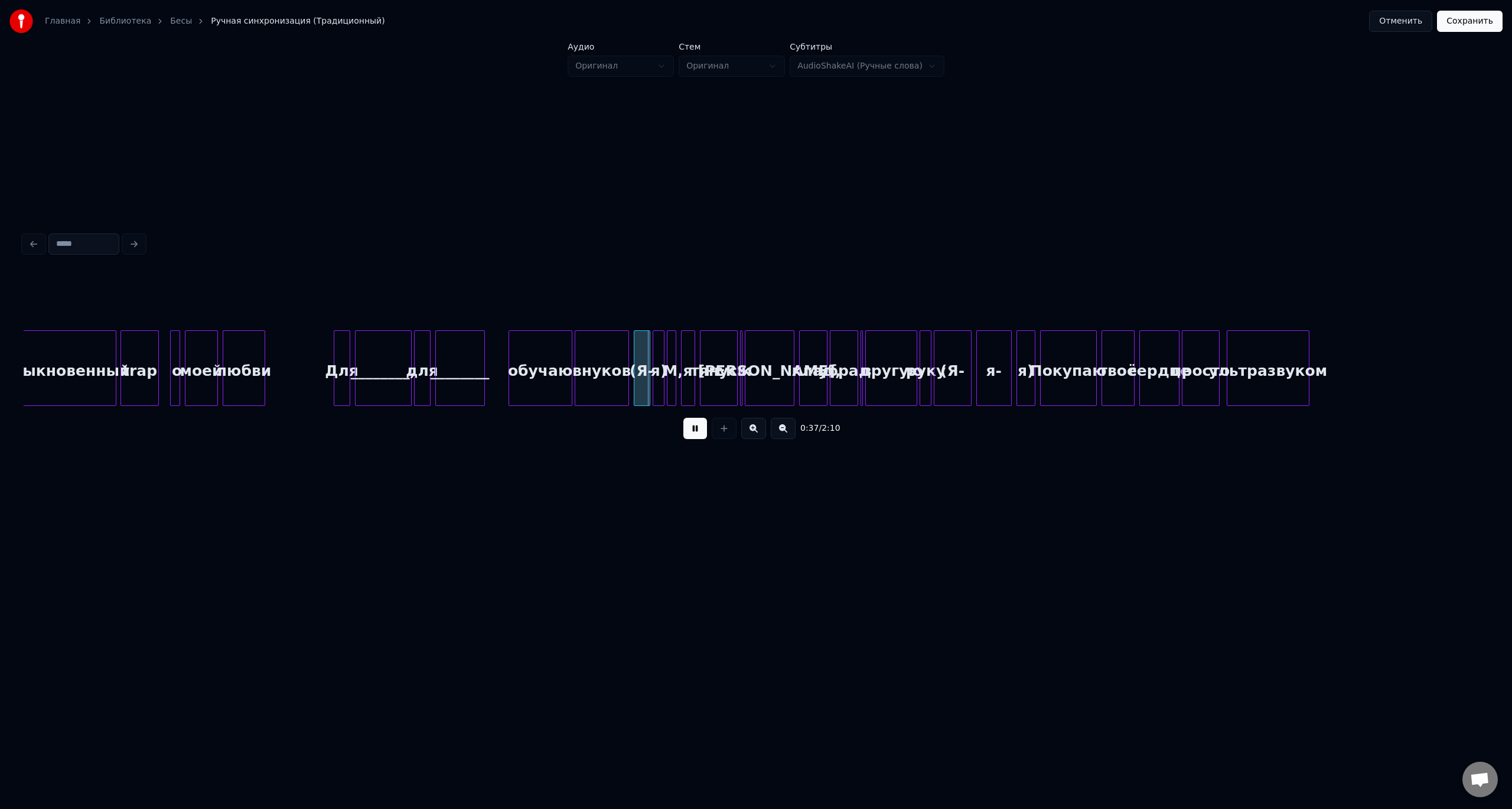
scroll to position [0, 3841]
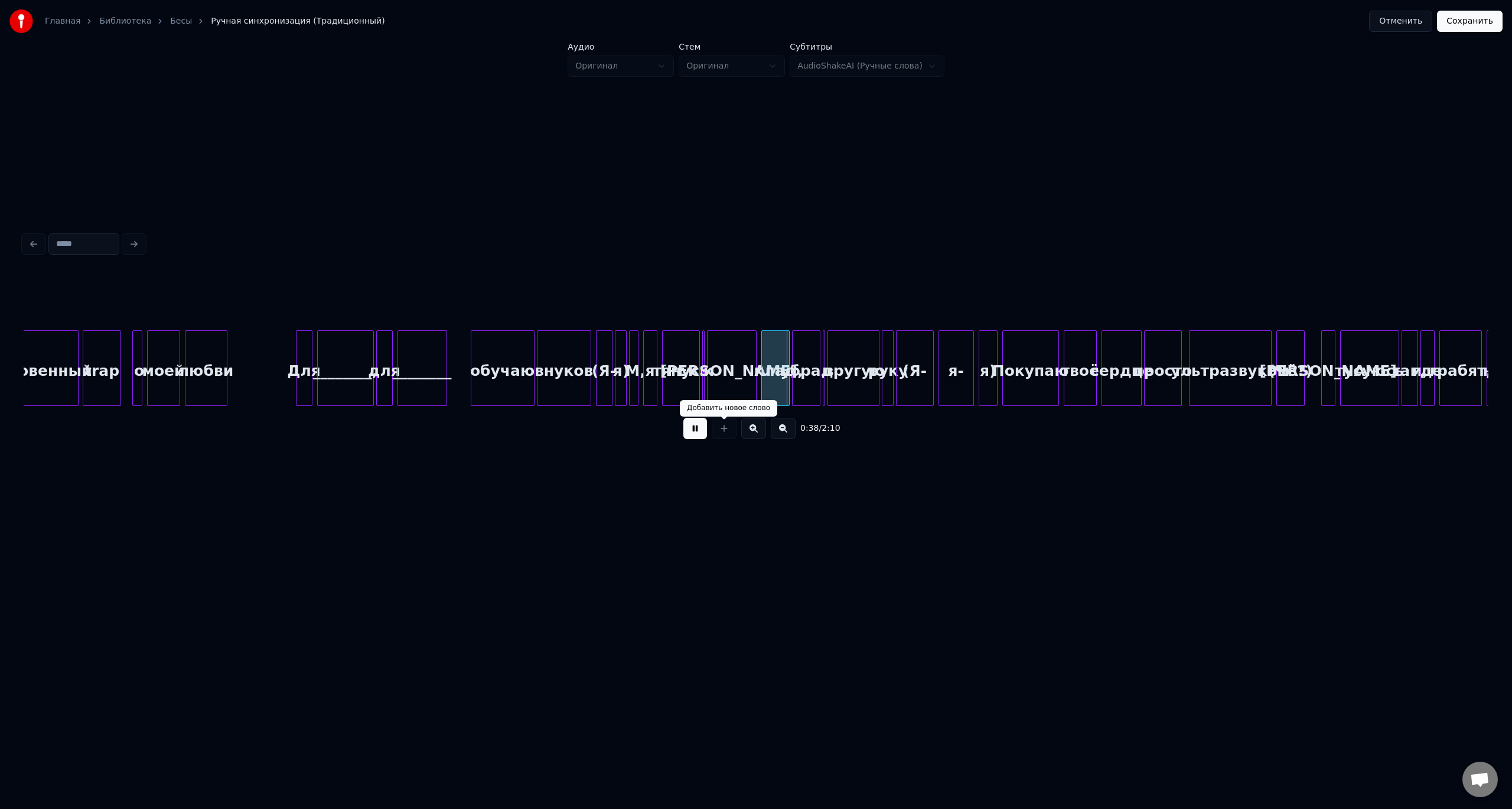
click at [699, 434] on button at bounding box center [695, 429] width 23 height 21
click at [605, 349] on div "(Я-" at bounding box center [605, 371] width 15 height 80
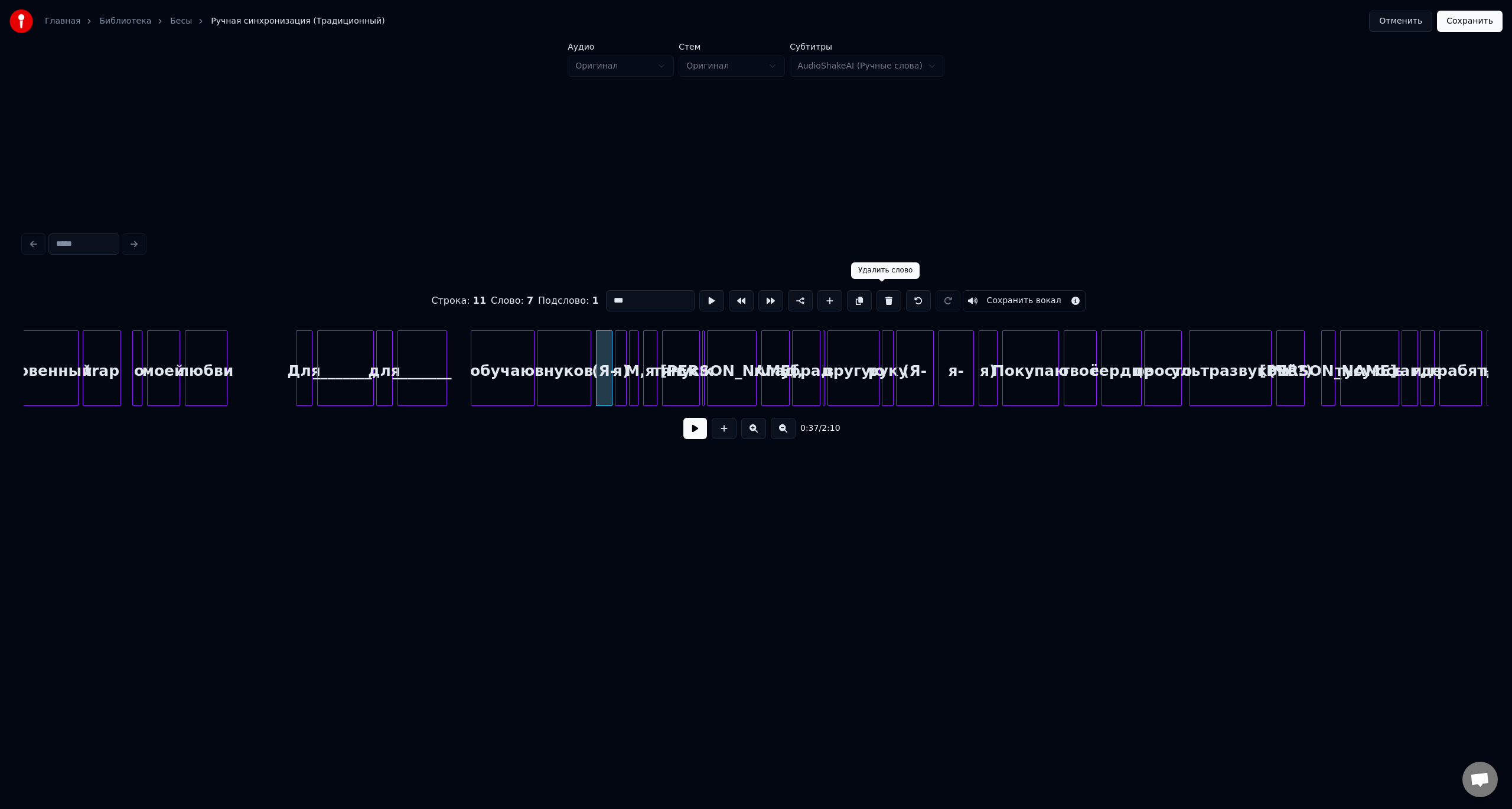
drag, startPoint x: 887, startPoint y: 299, endPoint x: 859, endPoint y: 298, distance: 28.0
click at [884, 299] on button at bounding box center [889, 301] width 25 height 21
click at [620, 341] on div "я)" at bounding box center [621, 371] width 12 height 80
click at [881, 295] on button at bounding box center [889, 301] width 25 height 21
type input "**"
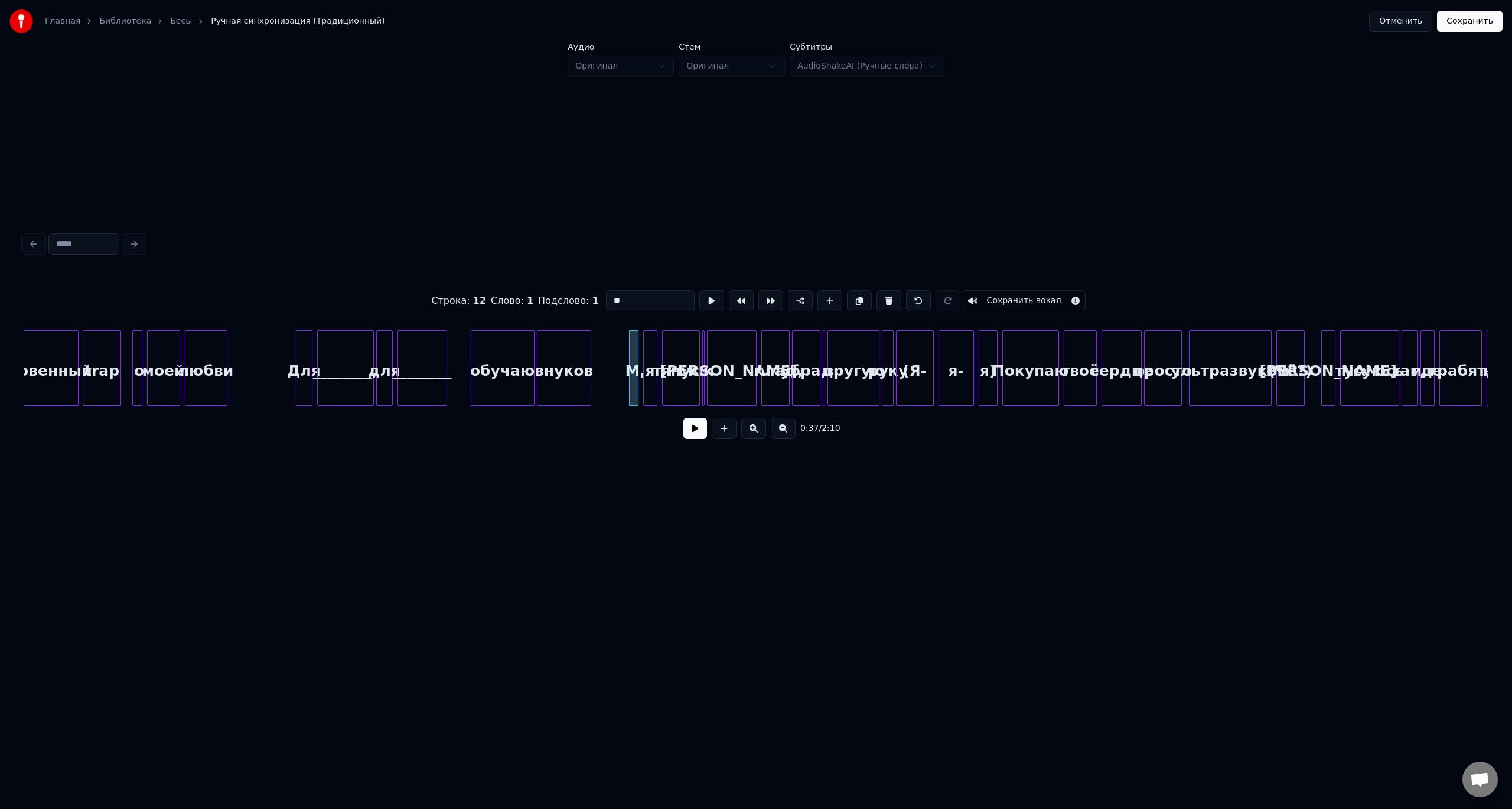
click at [697, 432] on button at bounding box center [695, 429] width 23 height 21
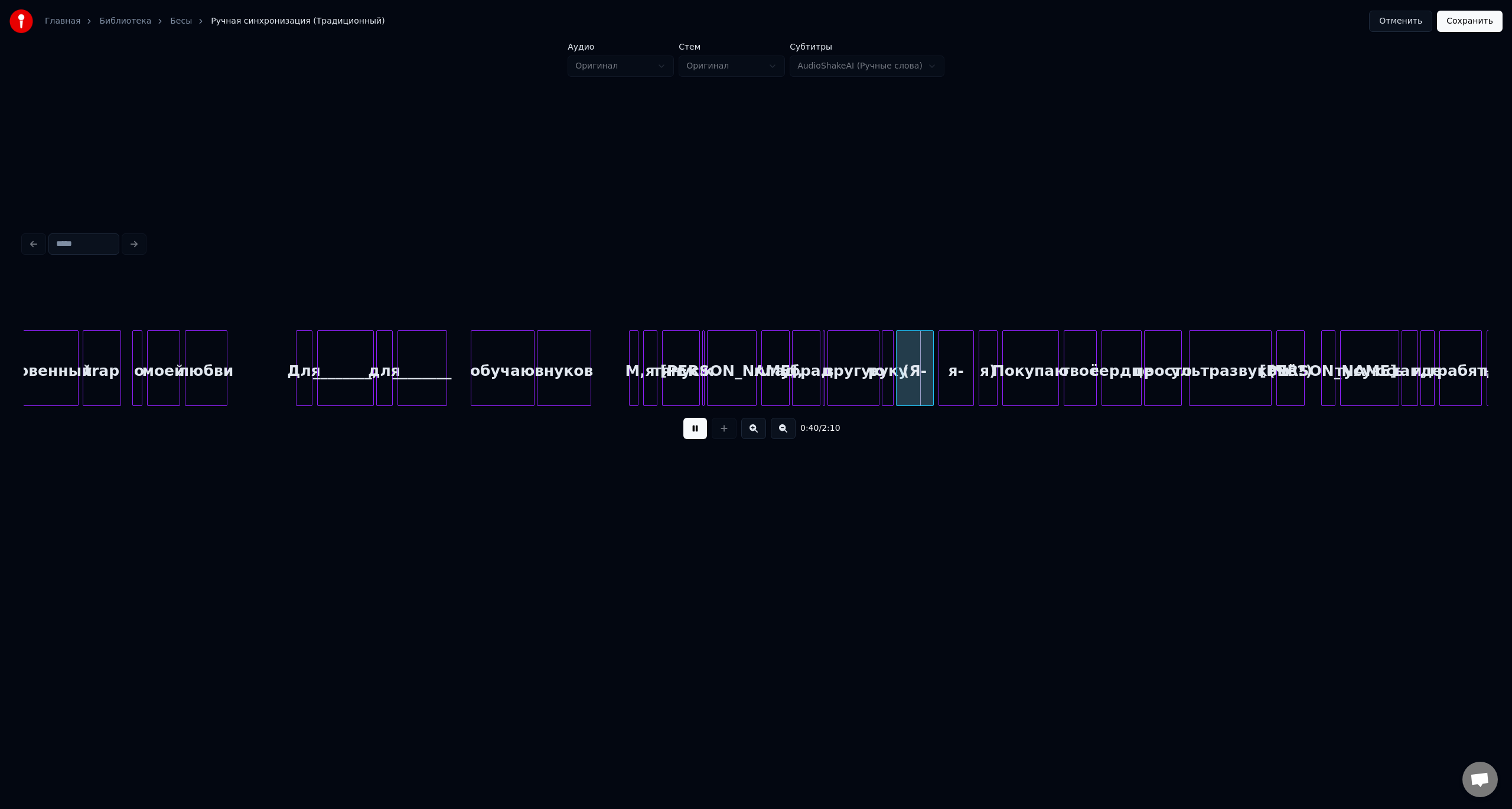
click at [689, 429] on button at bounding box center [695, 429] width 23 height 21
click at [912, 337] on div "(Я-" at bounding box center [915, 371] width 37 height 80
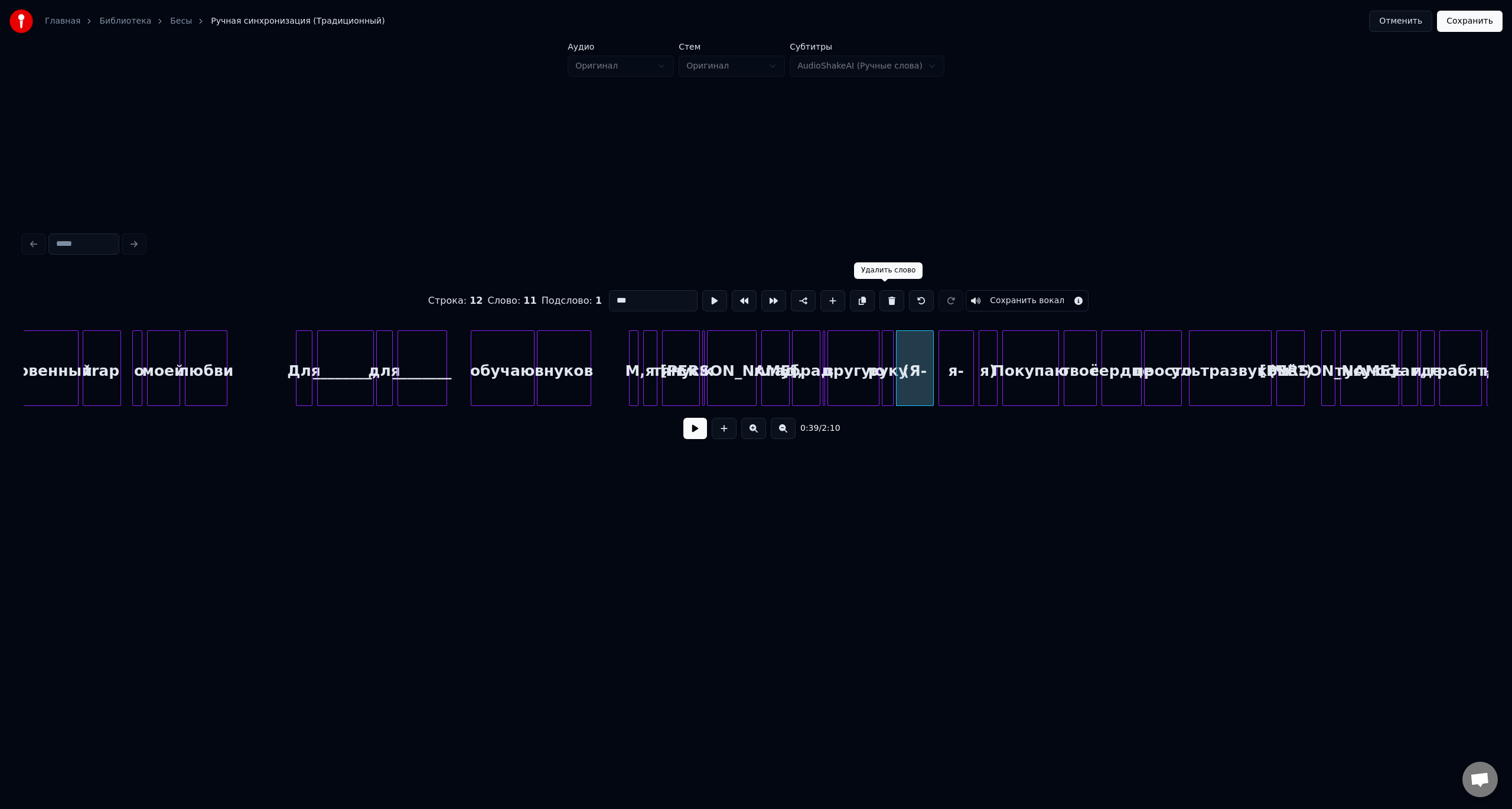
click at [883, 295] on button at bounding box center [892, 301] width 25 height 21
click at [958, 354] on div "я-" at bounding box center [956, 371] width 34 height 80
click at [883, 296] on button at bounding box center [892, 301] width 25 height 21
click at [883, 297] on button at bounding box center [892, 301] width 25 height 21
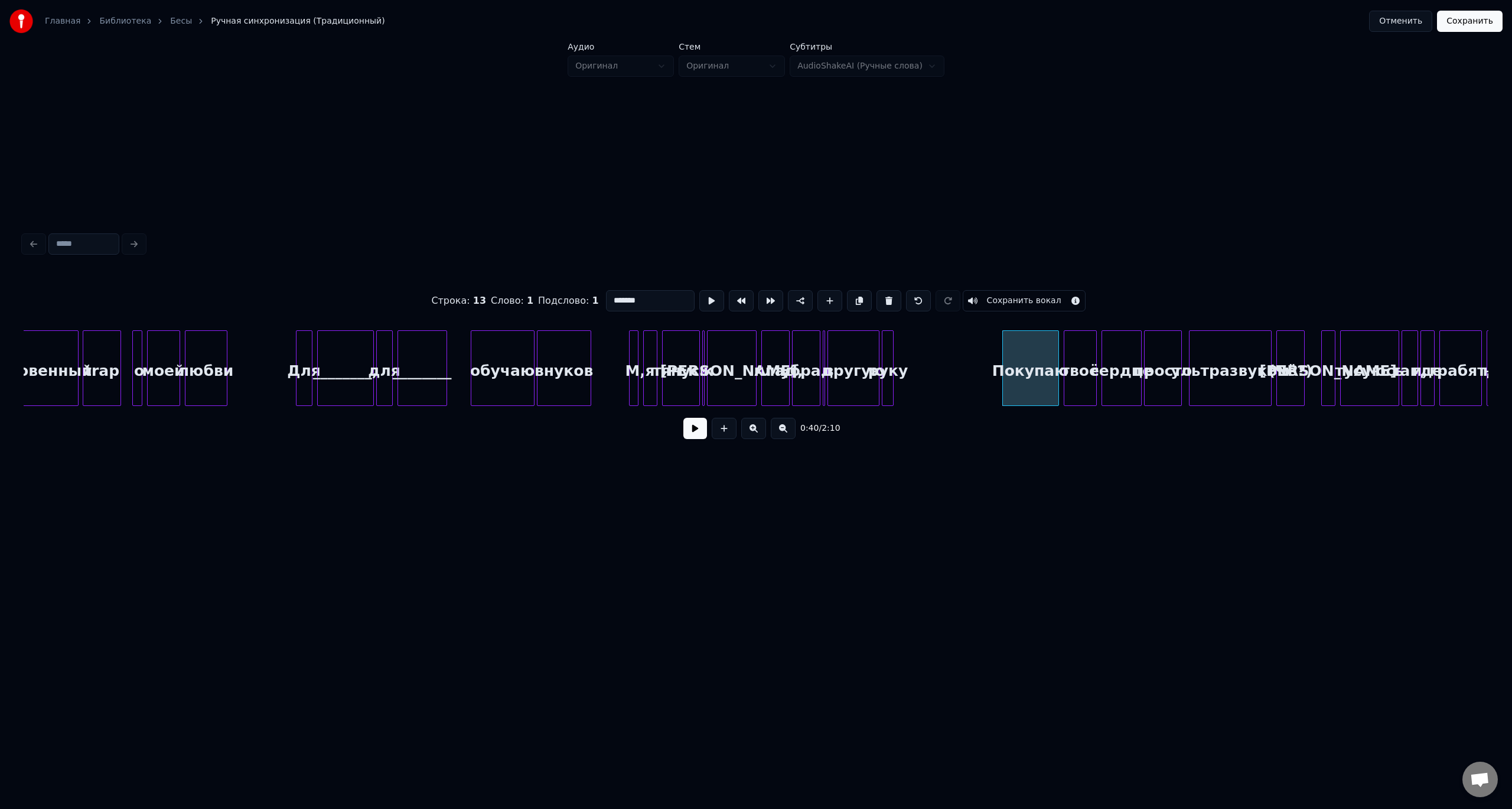
click at [637, 349] on div "М," at bounding box center [636, 371] width 12 height 80
type input "**"
click at [876, 290] on button at bounding box center [889, 301] width 25 height 21
click at [936, 295] on div at bounding box center [948, 300] width 30 height 26
click at [914, 297] on button at bounding box center [919, 301] width 25 height 21
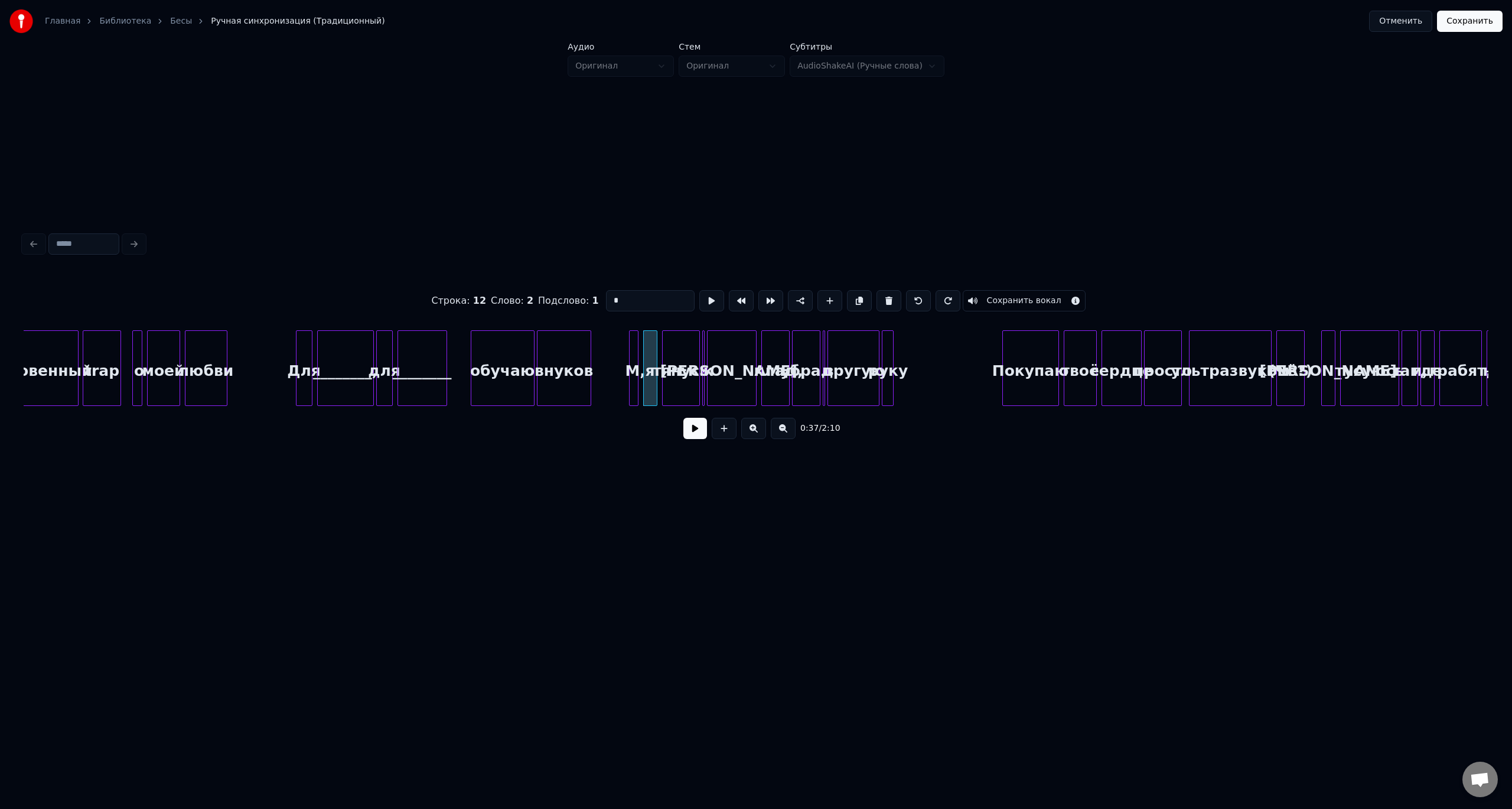
click at [630, 349] on div at bounding box center [632, 368] width 4 height 75
type input "**"
click at [696, 427] on button at bounding box center [695, 429] width 23 height 21
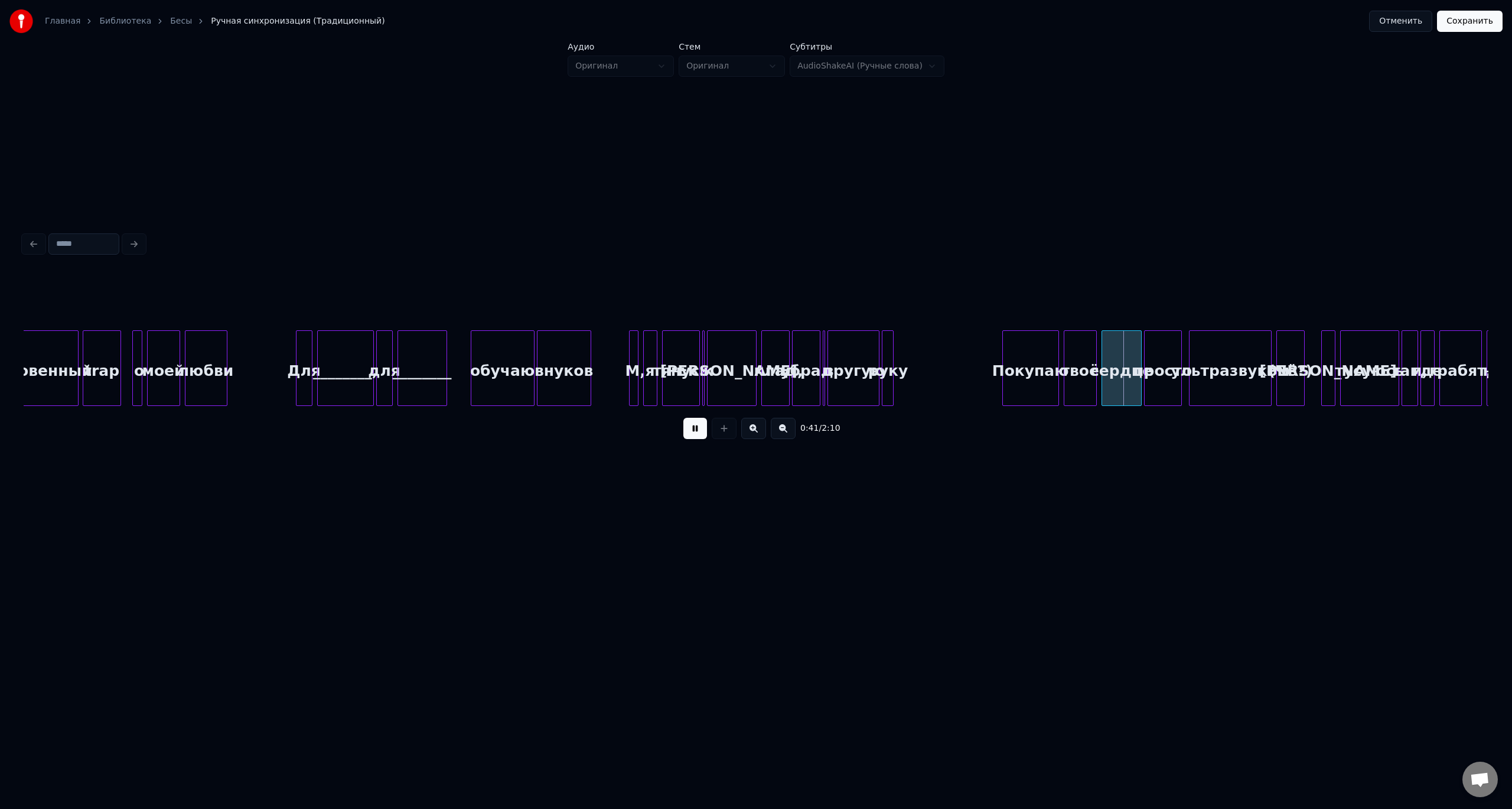
click at [809, 348] on div "убрал" at bounding box center [806, 371] width 27 height 80
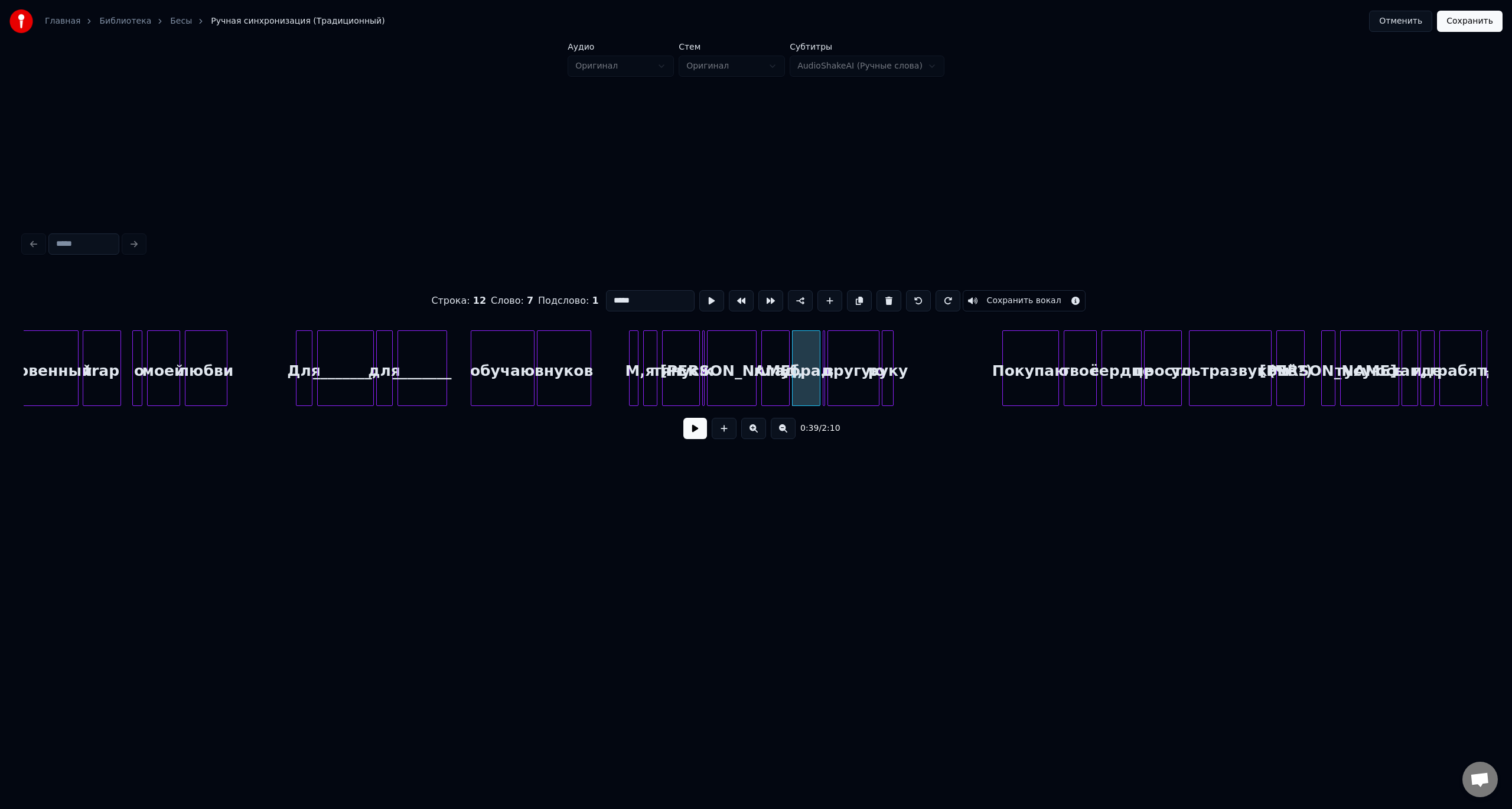
click at [683, 418] on button at bounding box center [695, 429] width 23 height 21
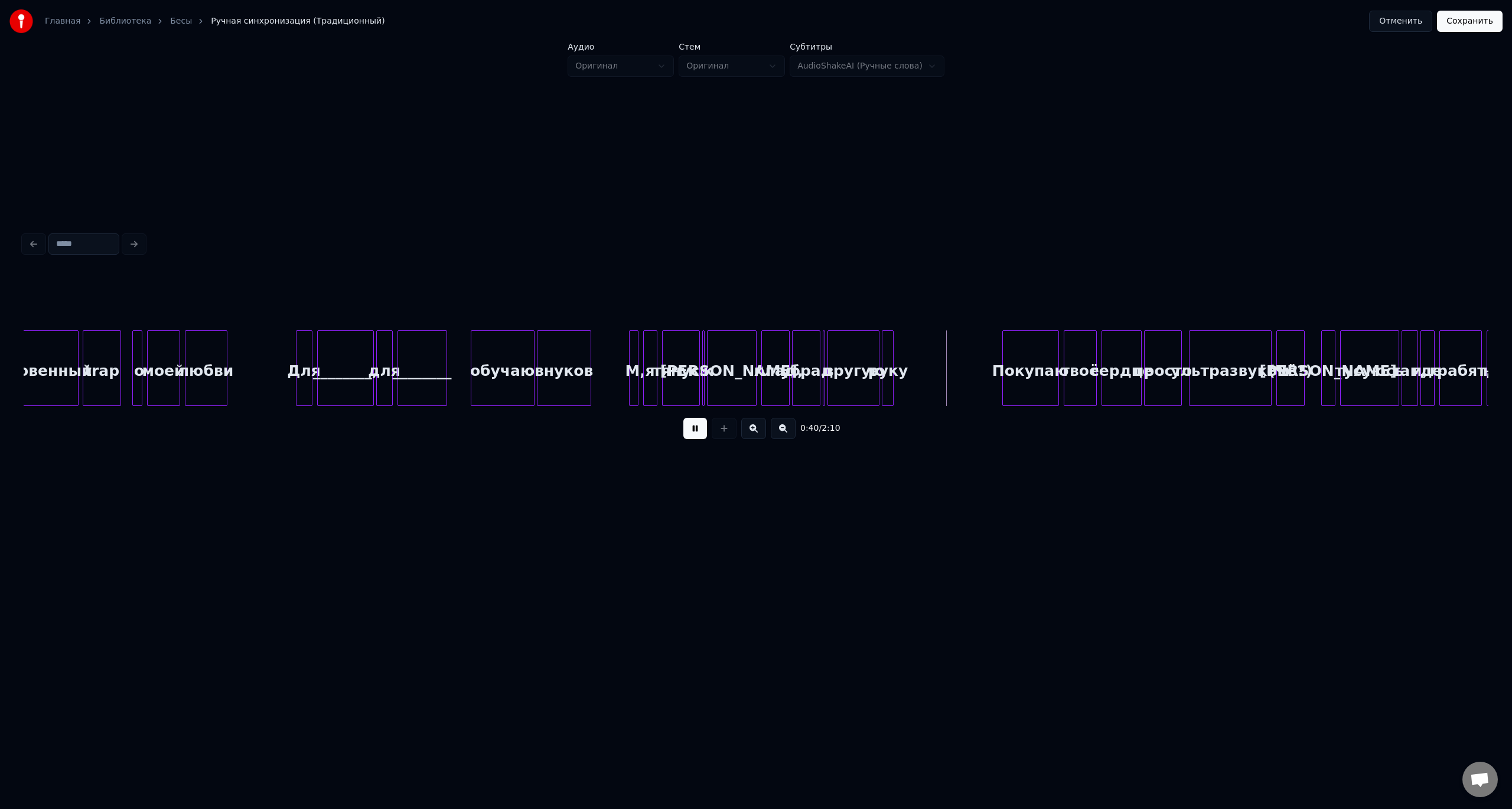
click at [683, 418] on button at bounding box center [695, 429] width 23 height 21
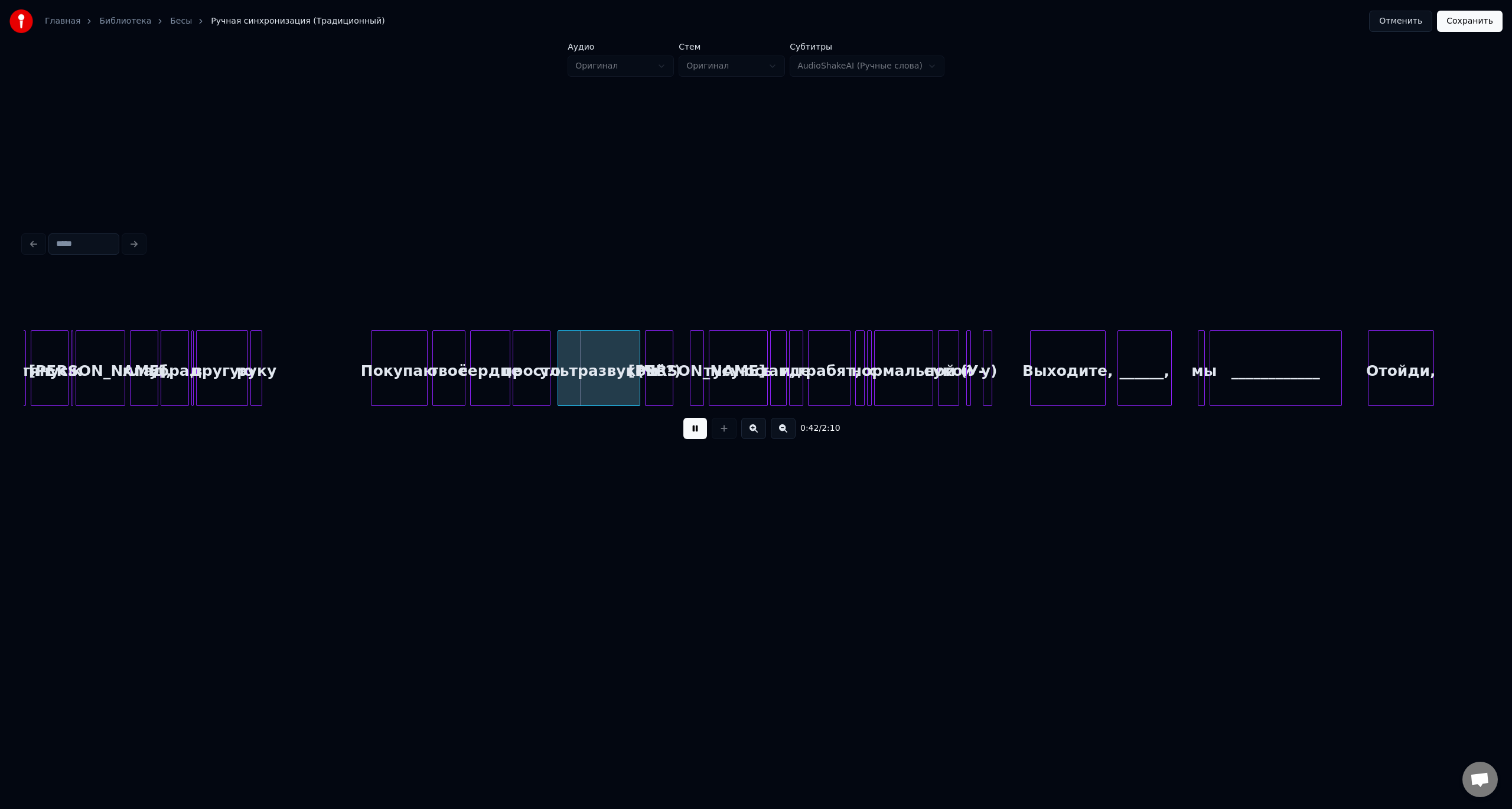
scroll to position [0, 4492]
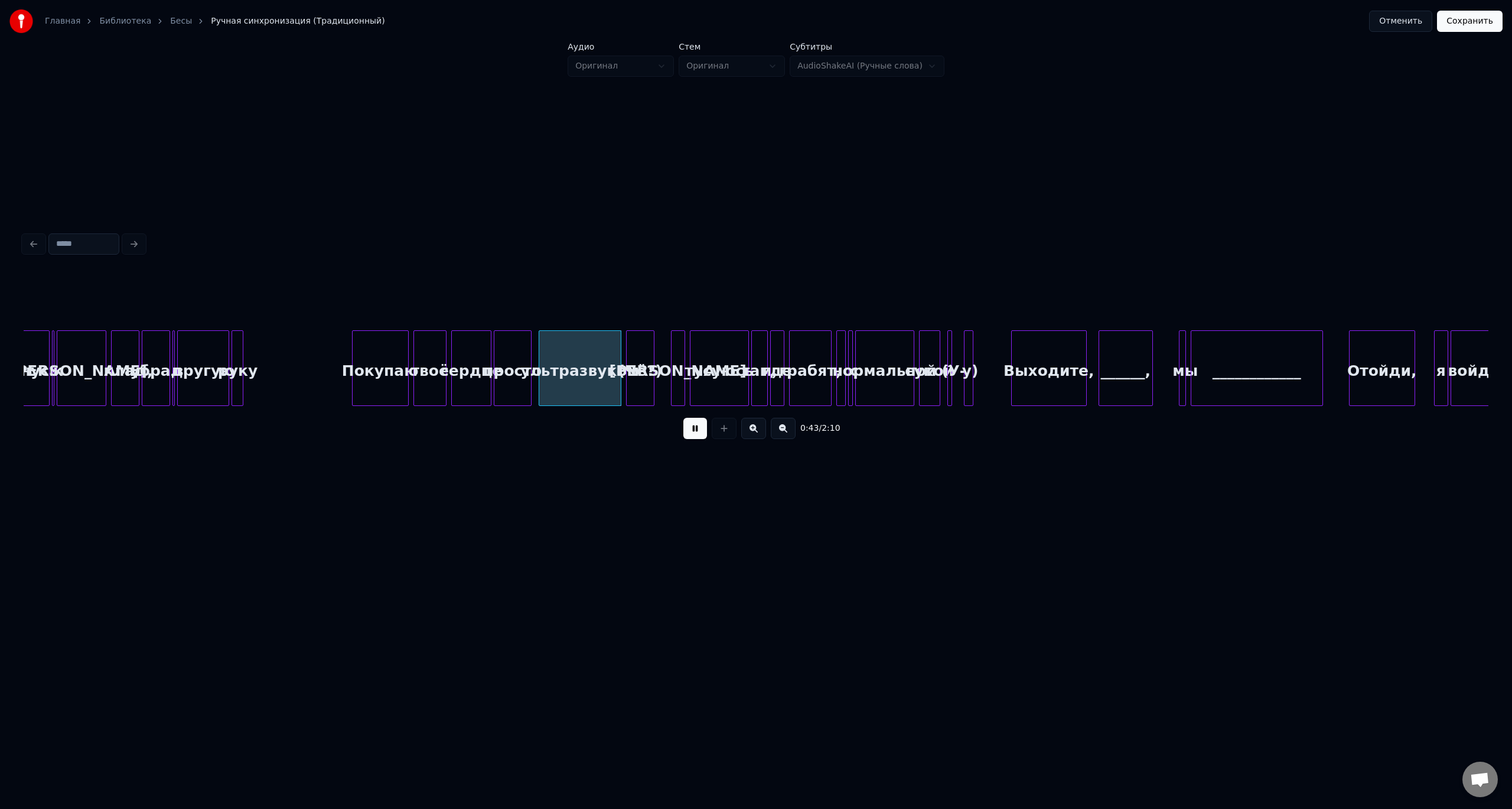
click at [683, 418] on button at bounding box center [695, 429] width 23 height 21
click at [642, 347] on div "(Чё?)" at bounding box center [640, 371] width 27 height 80
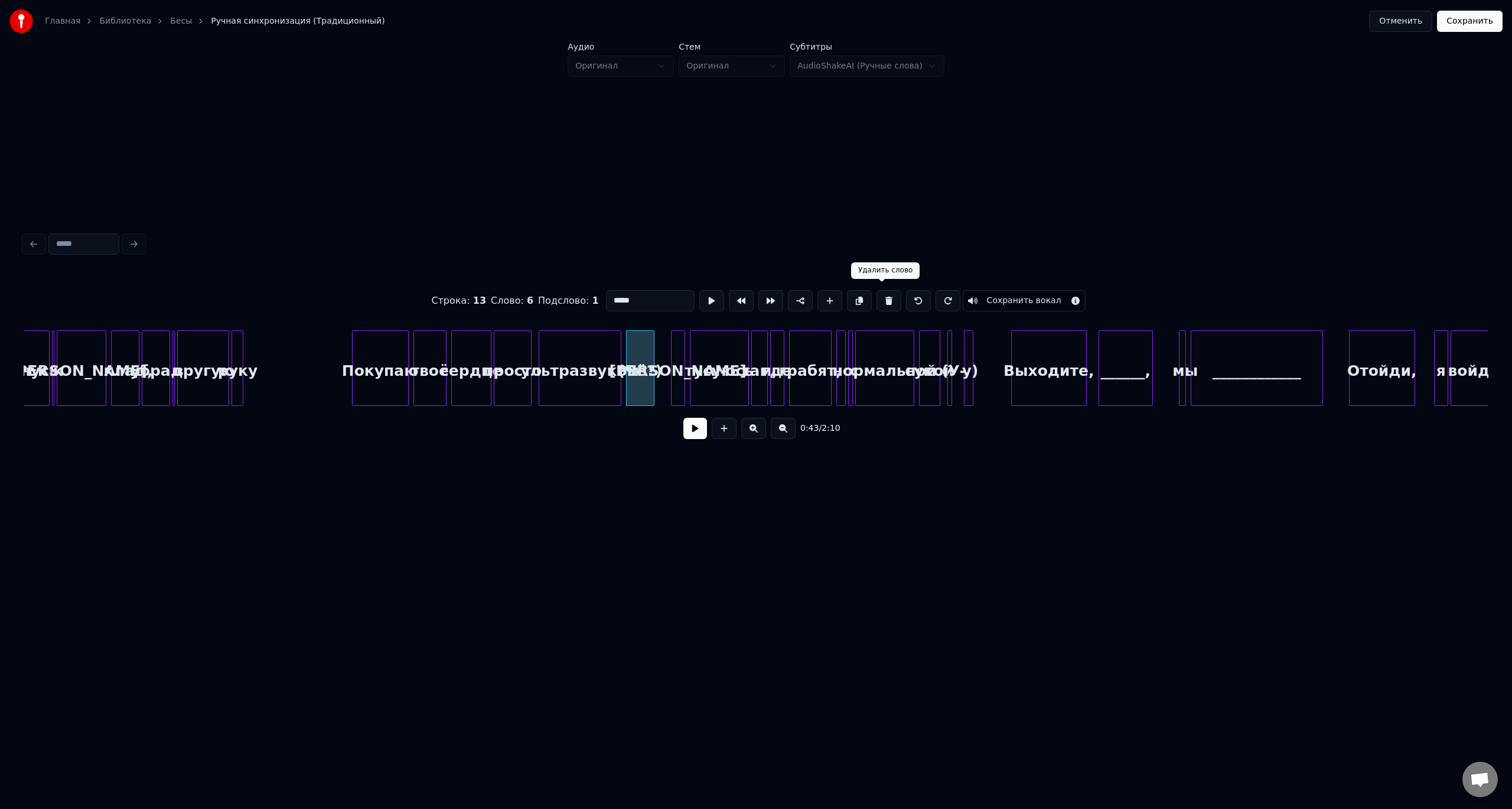
click at [880, 298] on button at bounding box center [889, 301] width 25 height 21
type input "**********"
click at [876, 290] on button at bounding box center [889, 301] width 25 height 21
type input "******"
click at [906, 295] on button at bounding box center [919, 301] width 25 height 21
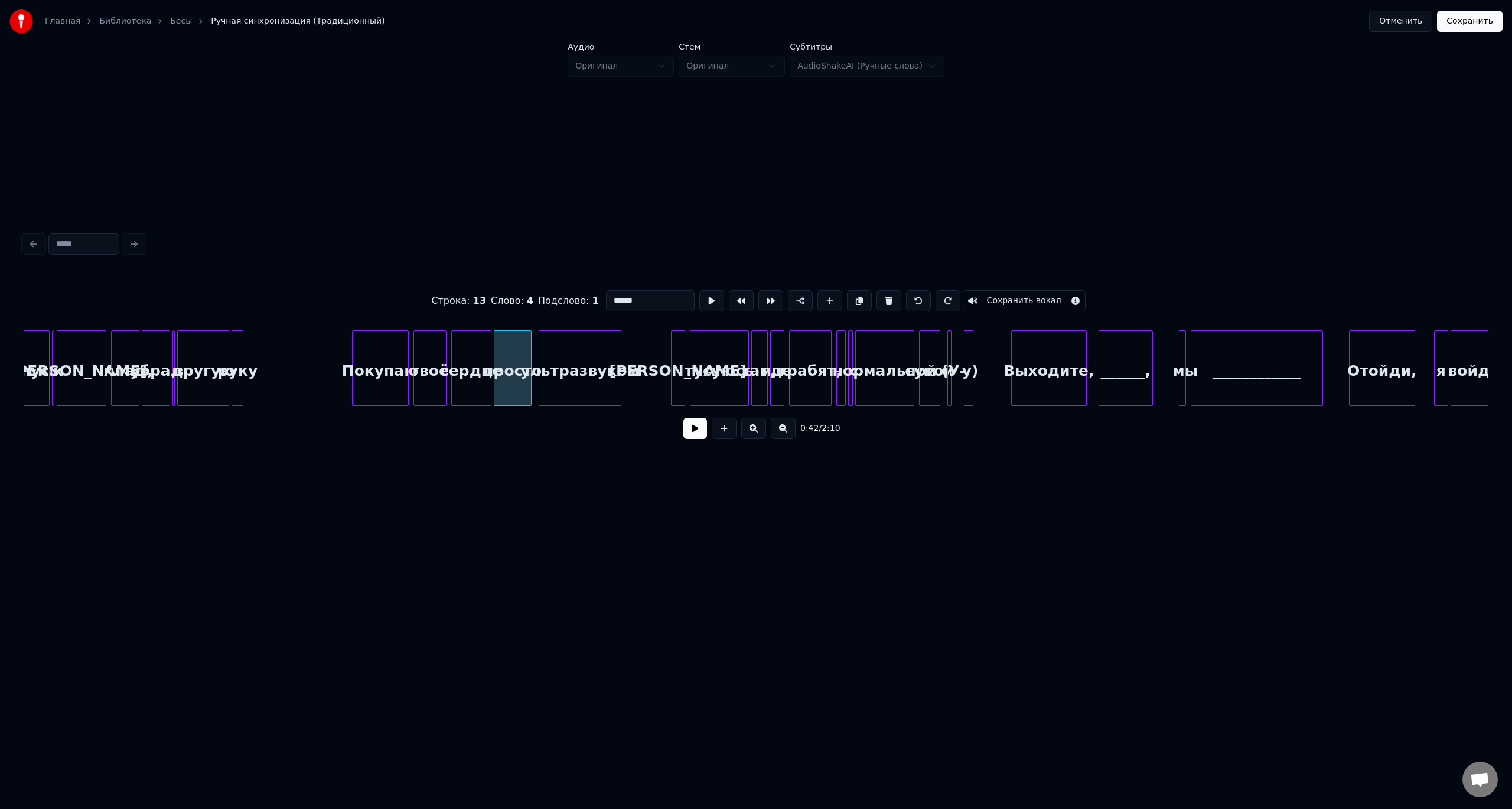
click at [702, 434] on button at bounding box center [695, 429] width 23 height 21
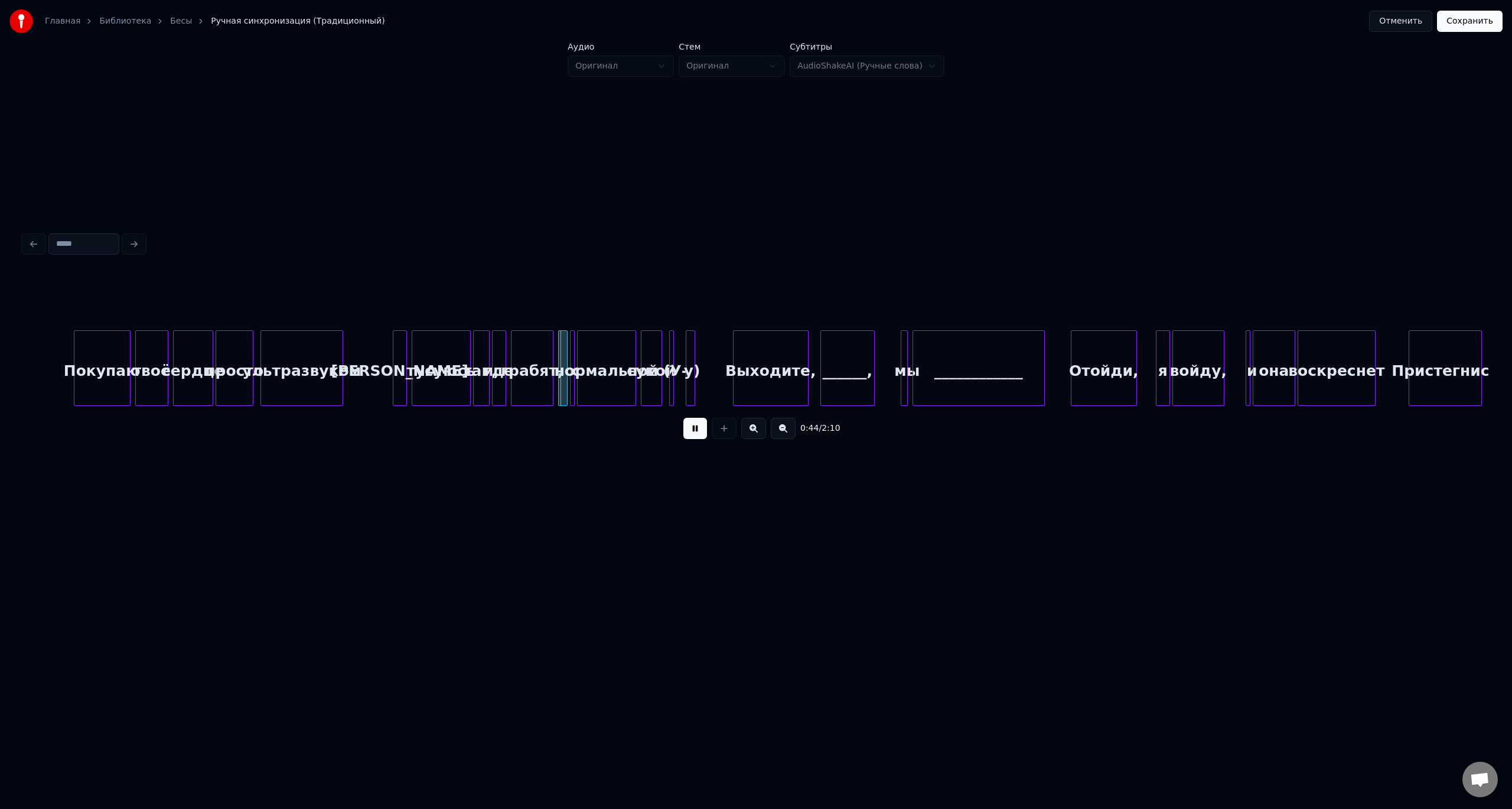
scroll to position [0, 4783]
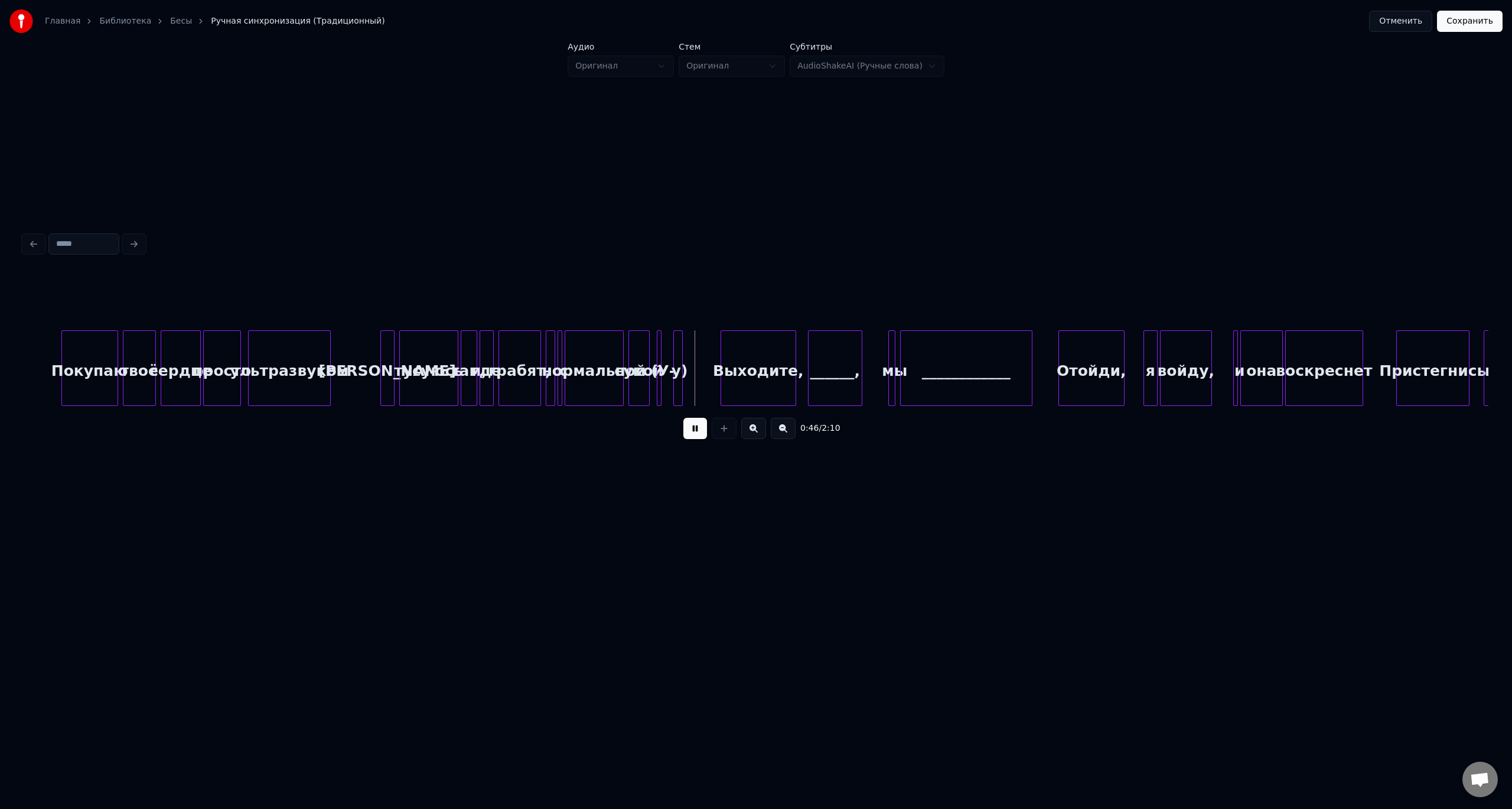
click at [697, 432] on button at bounding box center [695, 429] width 23 height 21
click at [683, 347] on div "у)" at bounding box center [680, 371] width 12 height 80
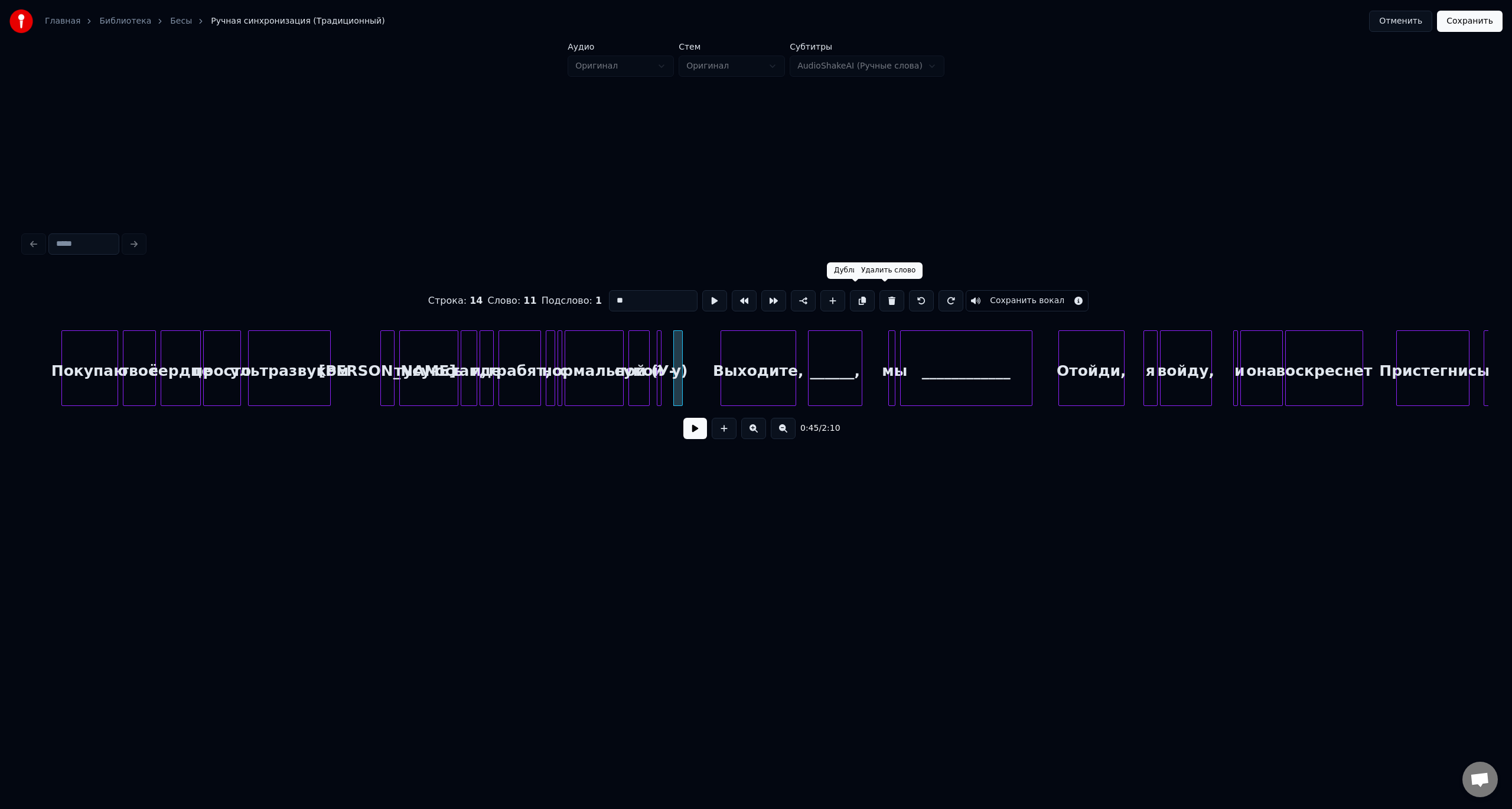
drag, startPoint x: 888, startPoint y: 297, endPoint x: 791, endPoint y: 315, distance: 98.7
click at [887, 297] on button at bounding box center [892, 301] width 25 height 21
click at [886, 295] on button at bounding box center [892, 301] width 25 height 21
type input "*****"
click at [694, 429] on button at bounding box center [695, 429] width 23 height 21
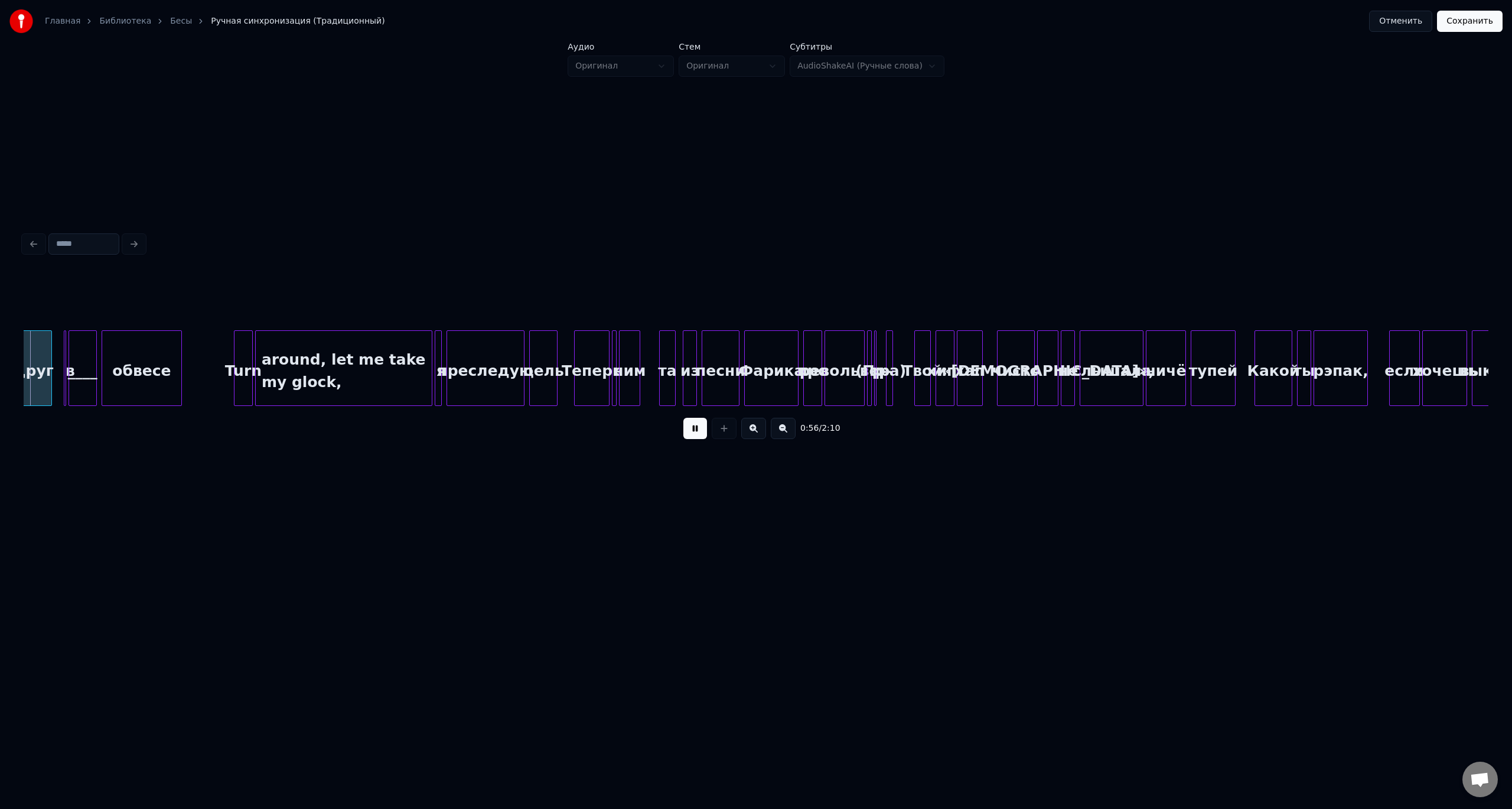
scroll to position [0, 6633]
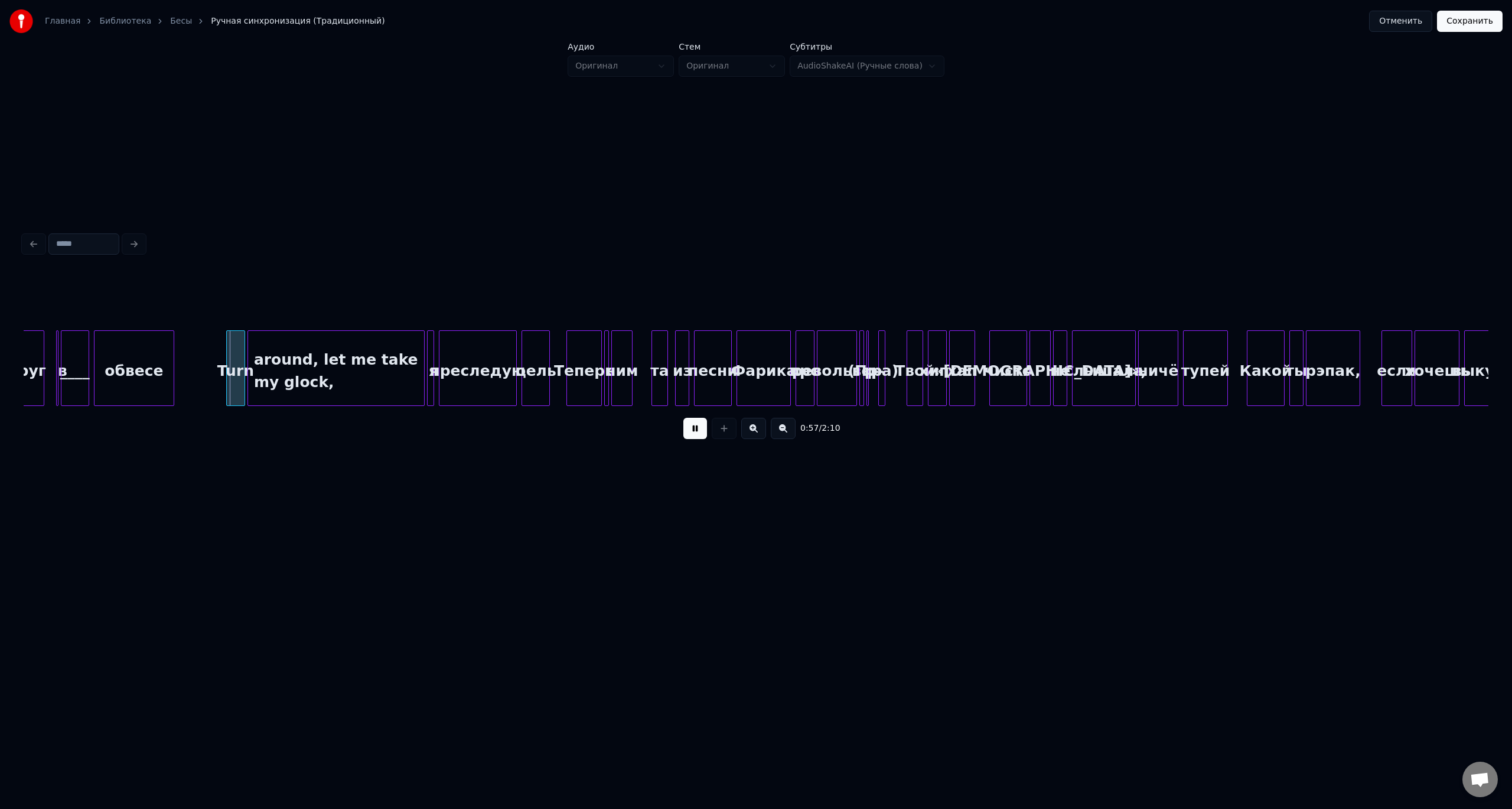
click at [865, 342] on div at bounding box center [867, 368] width 4 height 75
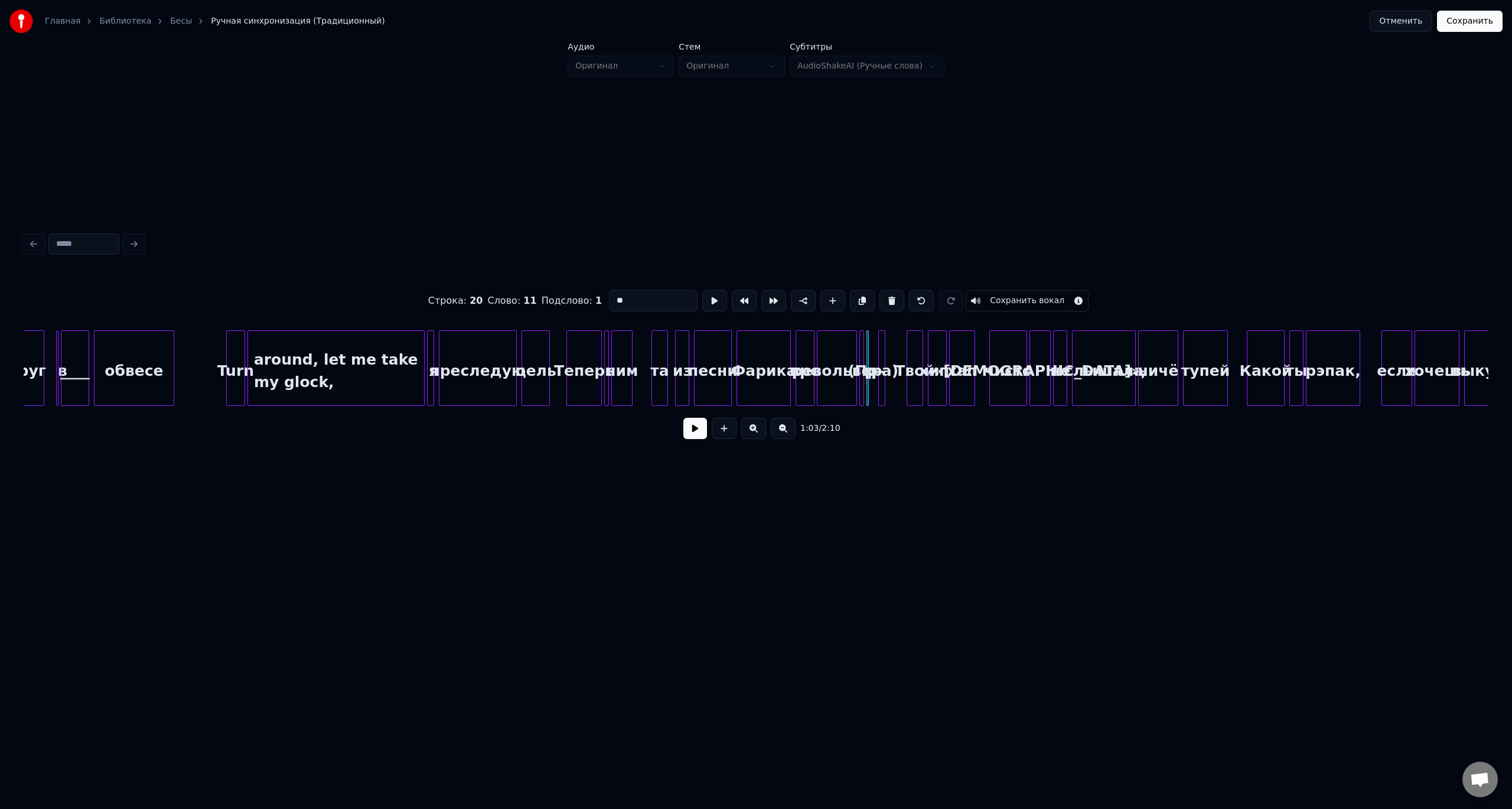
click at [860, 341] on div at bounding box center [862, 368] width 4 height 75
click at [885, 297] on button at bounding box center [892, 301] width 25 height 21
click at [869, 336] on div at bounding box center [869, 368] width 4 height 75
click at [886, 298] on button at bounding box center [892, 301] width 25 height 21
click at [882, 340] on div at bounding box center [883, 368] width 4 height 75
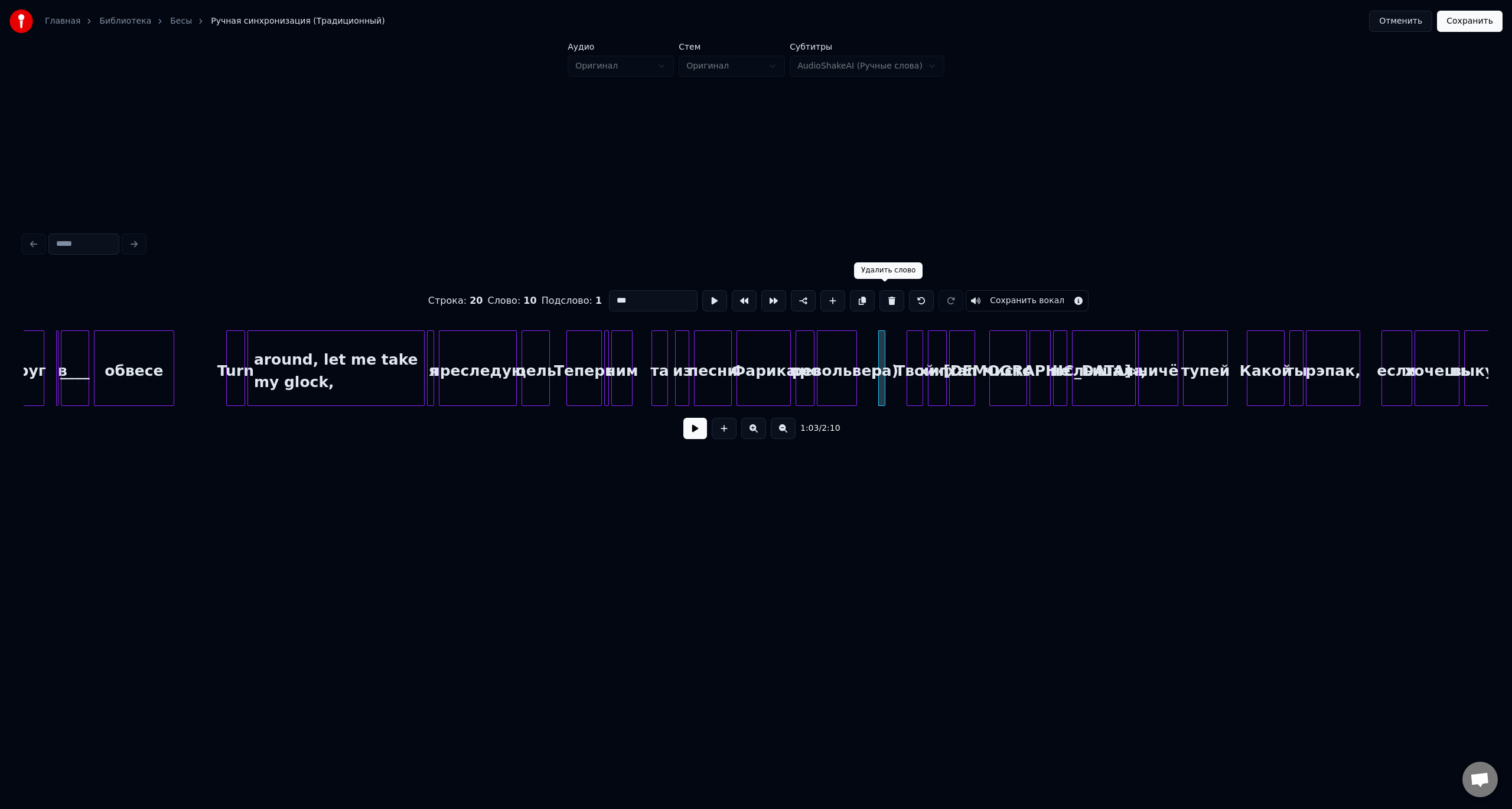
click at [889, 296] on button at bounding box center [892, 301] width 25 height 21
click at [1007, 345] on div "чисто" at bounding box center [1008, 371] width 37 height 80
click at [1047, 344] on div at bounding box center [1049, 368] width 4 height 75
click at [765, 352] on div "Фарика" at bounding box center [763, 371] width 53 height 80
type input "******"
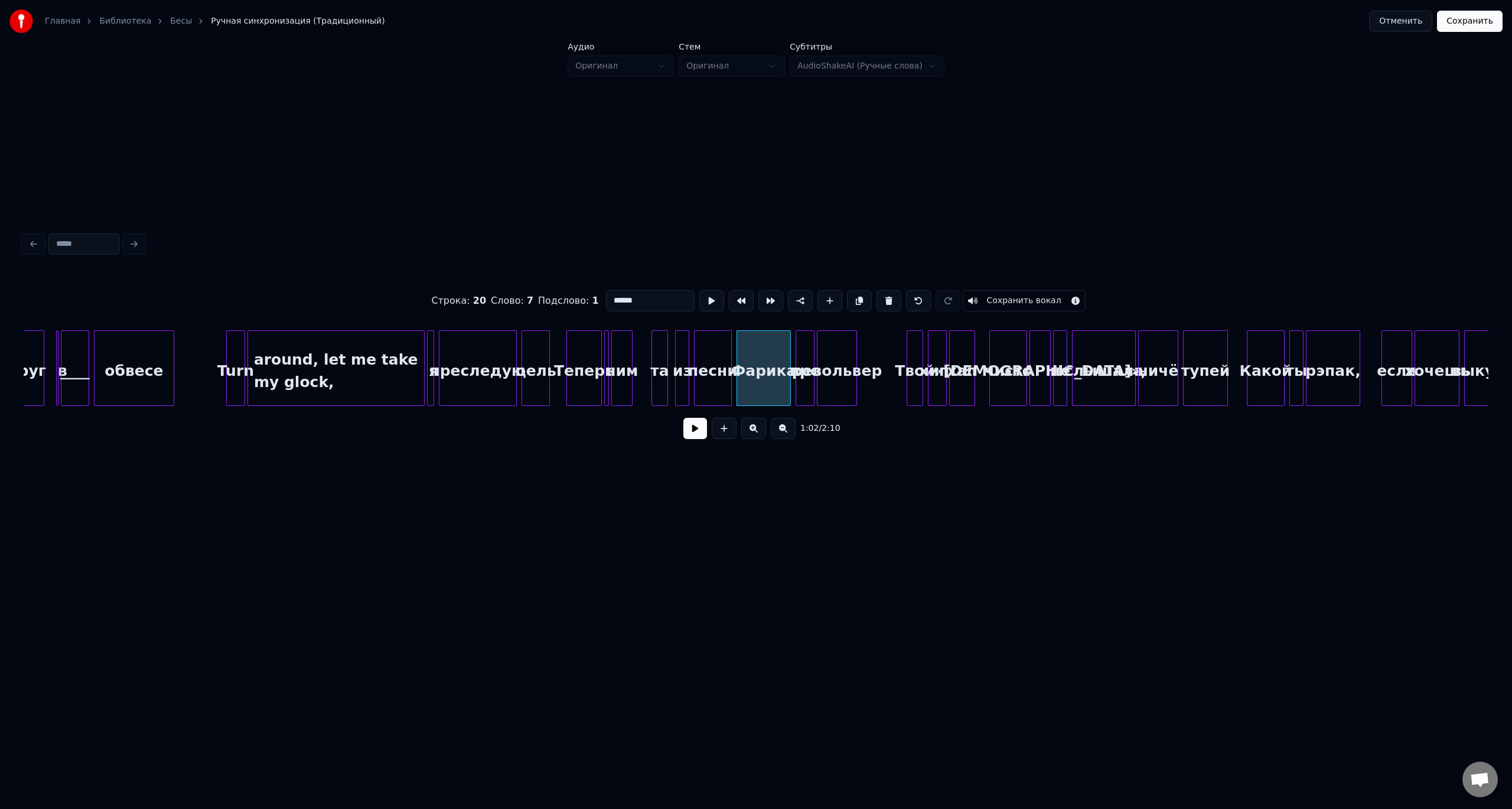
click at [694, 434] on button at bounding box center [695, 429] width 23 height 21
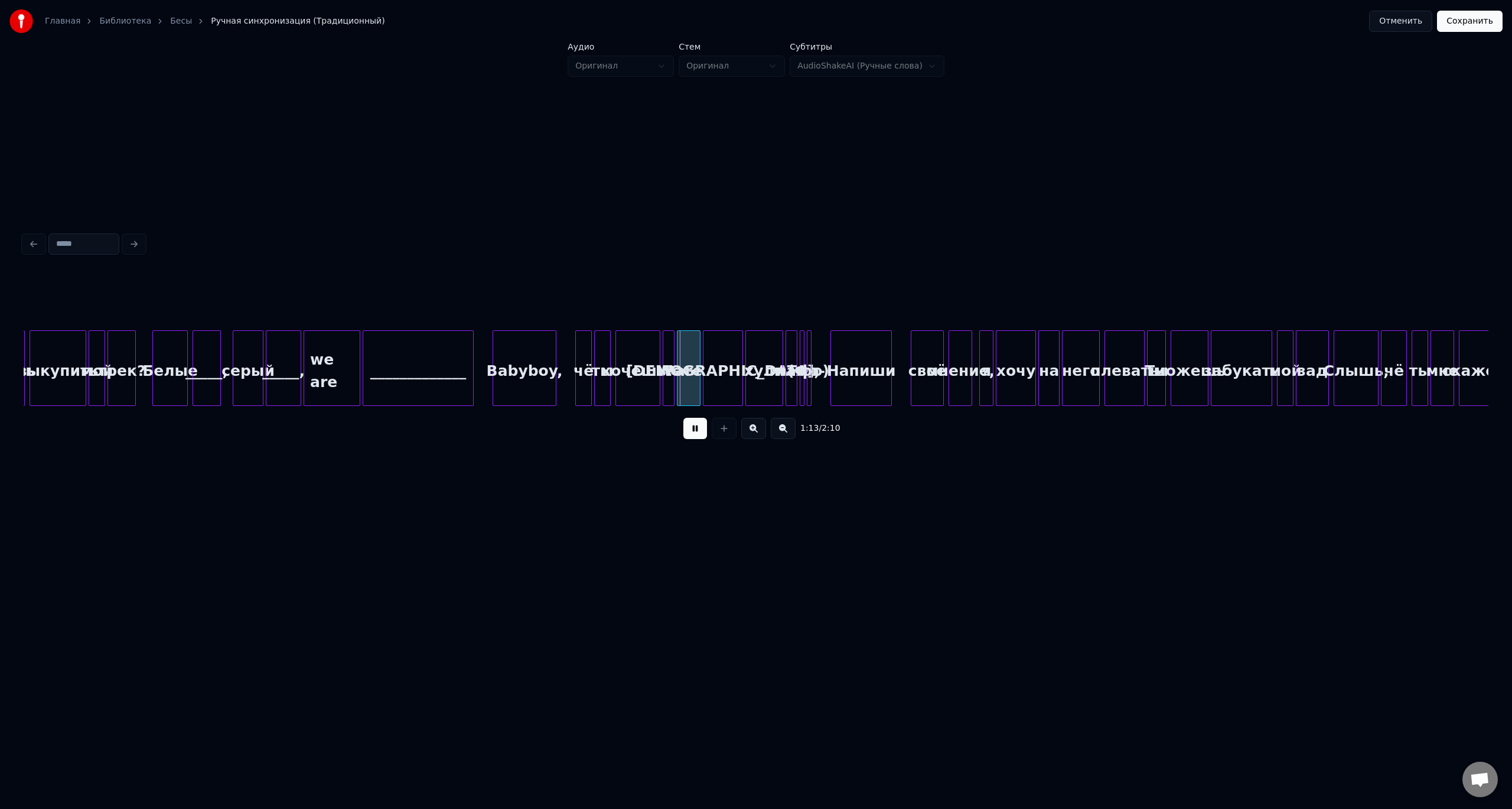
scroll to position [0, 8069]
click at [698, 432] on button at bounding box center [695, 429] width 23 height 21
click at [802, 344] on div at bounding box center [802, 368] width 4 height 75
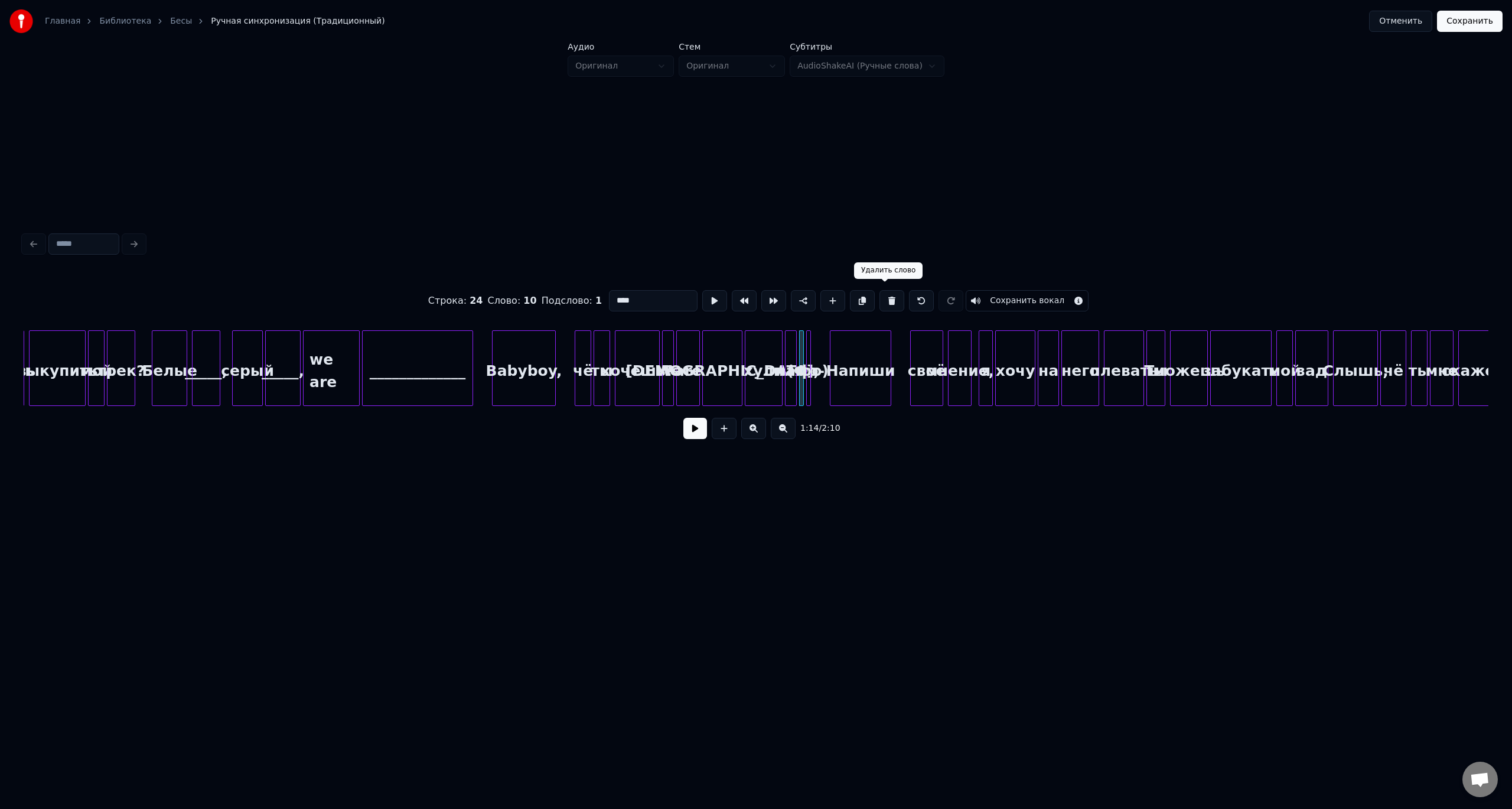
click at [885, 291] on button at bounding box center [892, 301] width 25 height 21
click at [810, 332] on div at bounding box center [809, 368] width 4 height 75
click at [885, 293] on button at bounding box center [892, 301] width 25 height 21
click at [845, 348] on div "Напиши" at bounding box center [860, 371] width 60 height 80
type input "******"
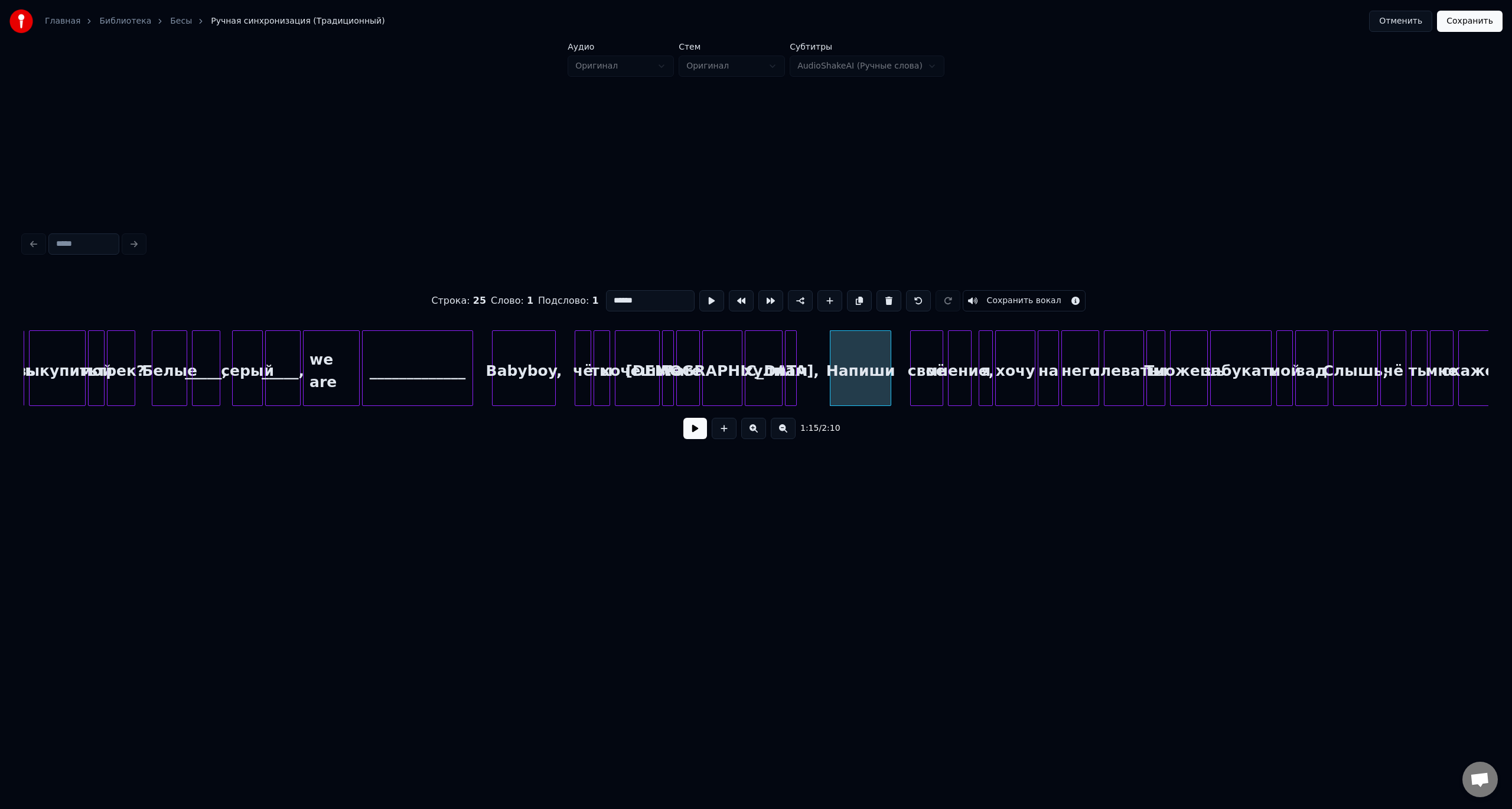
click at [876, 290] on button at bounding box center [889, 301] width 25 height 21
type input "***"
click at [910, 293] on button at bounding box center [919, 301] width 25 height 21
click at [697, 433] on button at bounding box center [695, 429] width 23 height 21
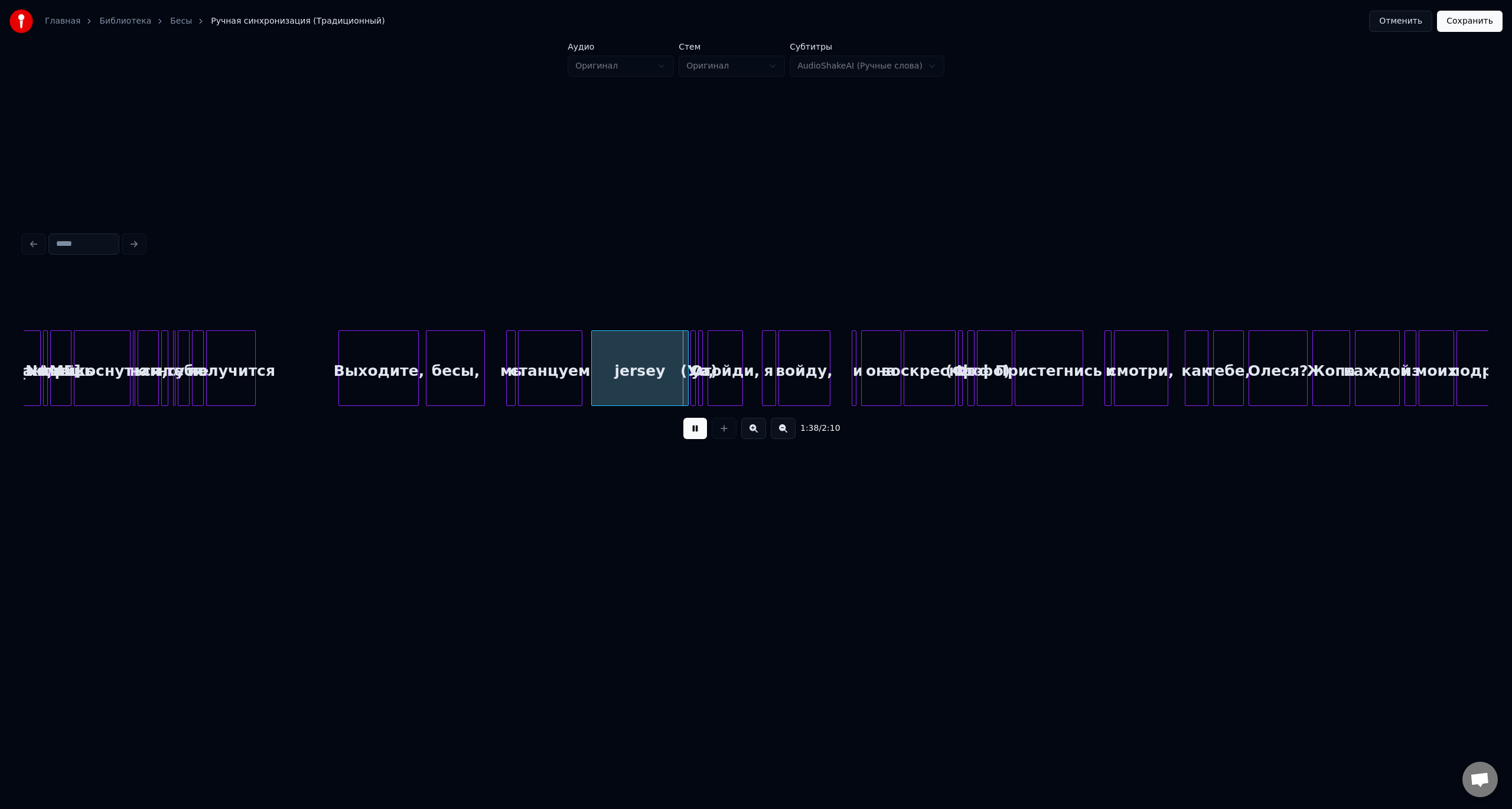
scroll to position [0, 11000]
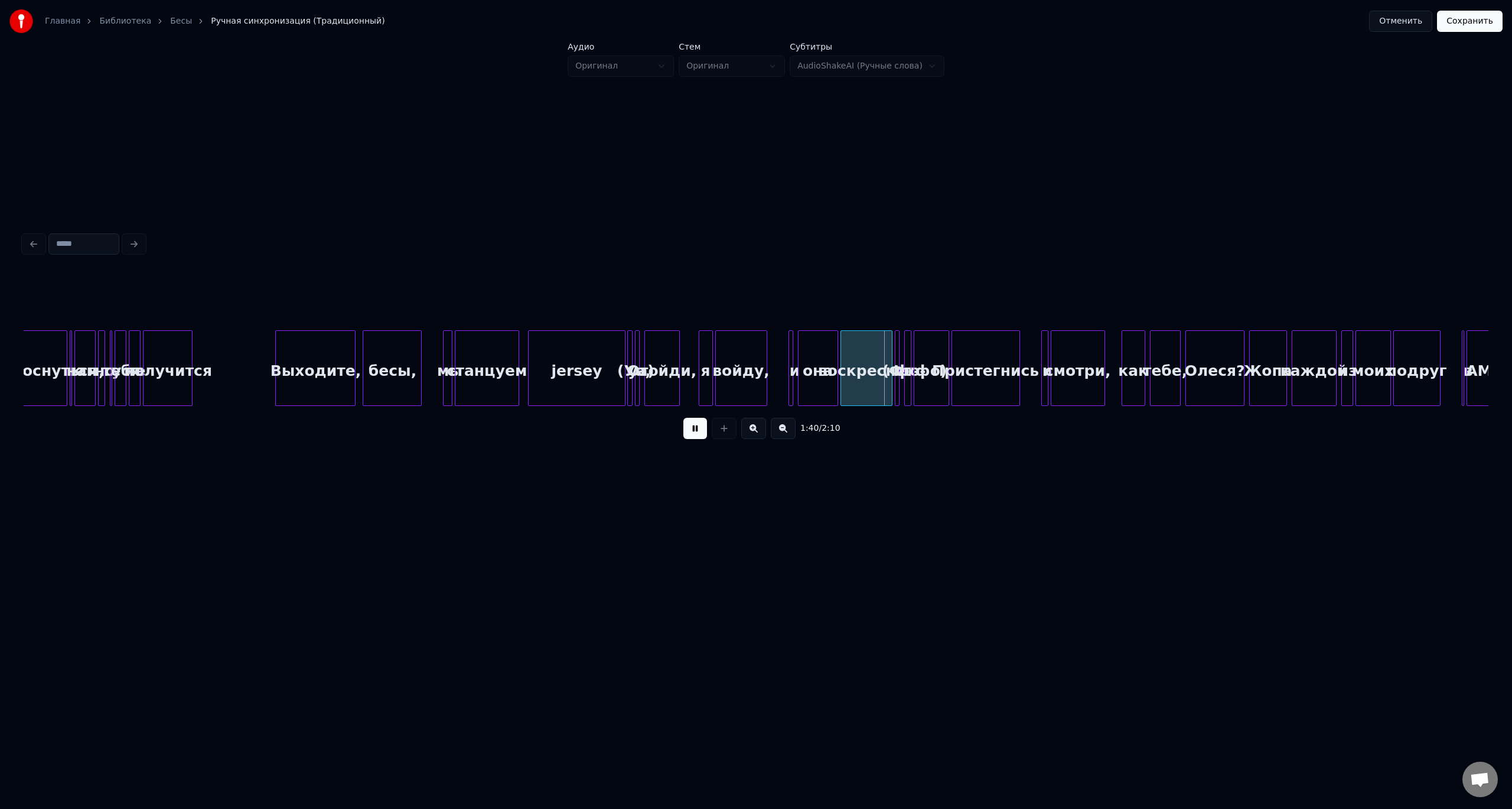
click at [393, 357] on div "бесы," at bounding box center [393, 371] width 58 height 80
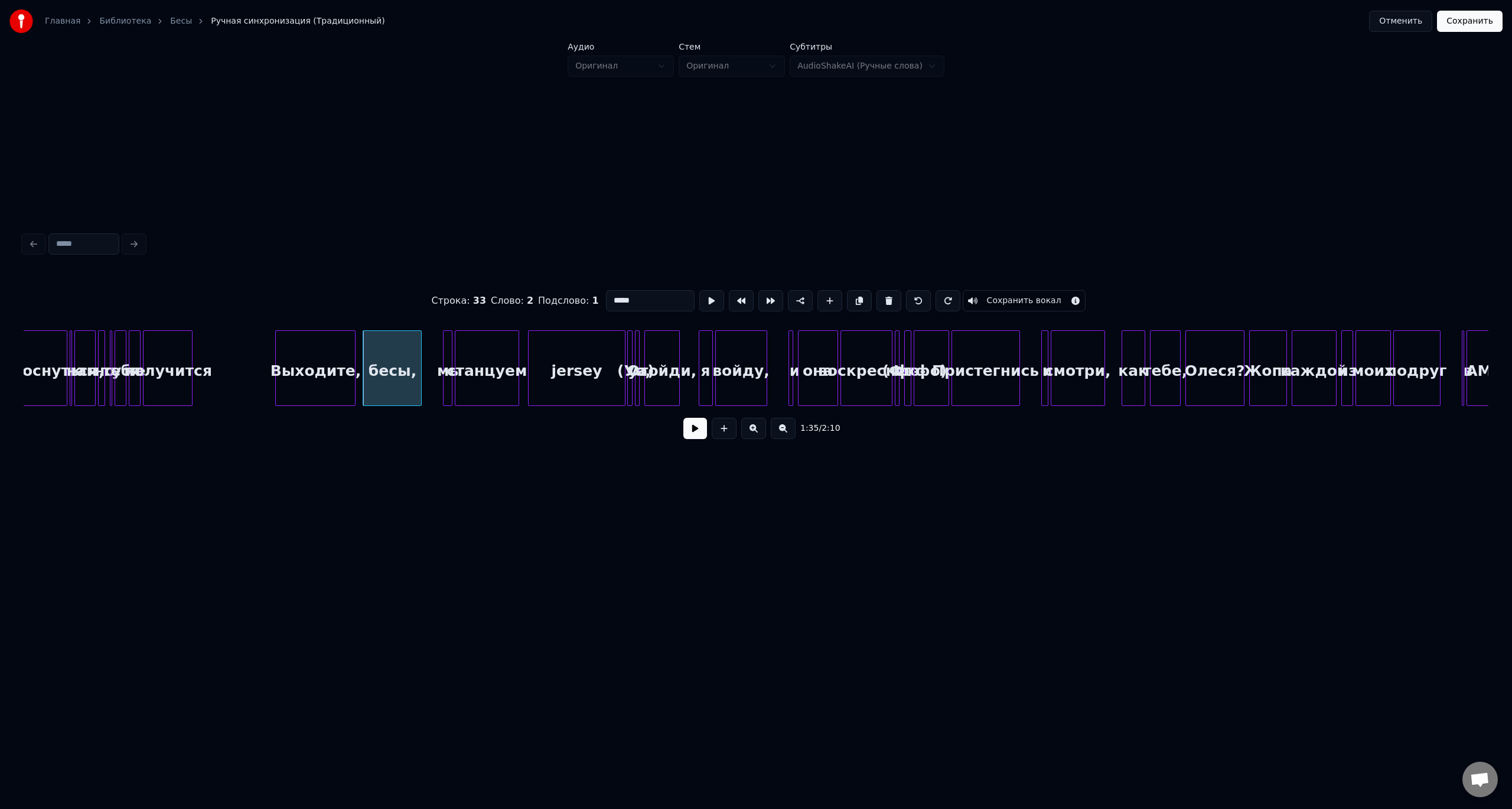
click at [697, 432] on button at bounding box center [695, 429] width 23 height 21
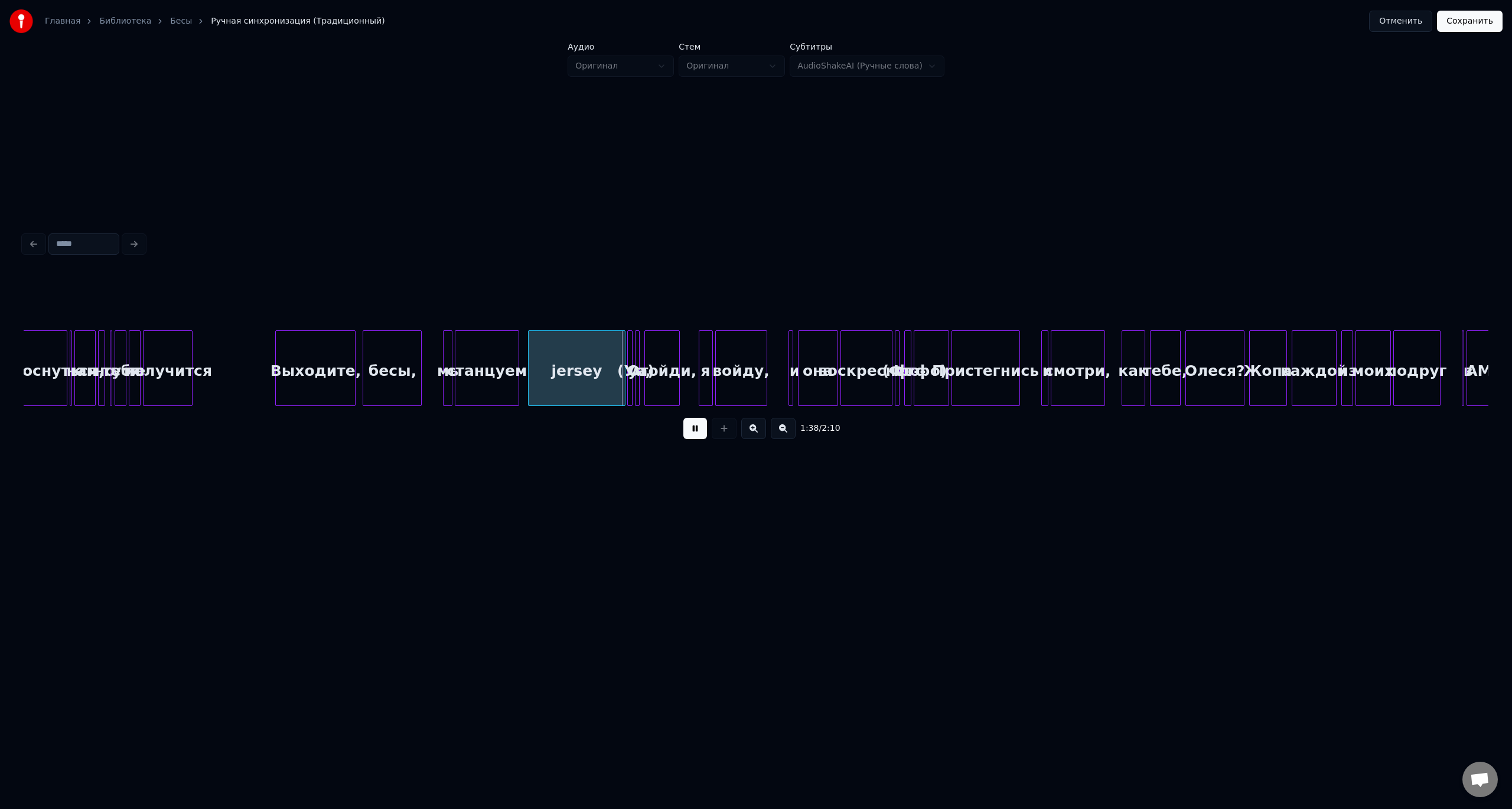
click at [697, 431] on button at bounding box center [695, 429] width 23 height 21
click at [632, 344] on div "(Уа," at bounding box center [634, 371] width 12 height 80
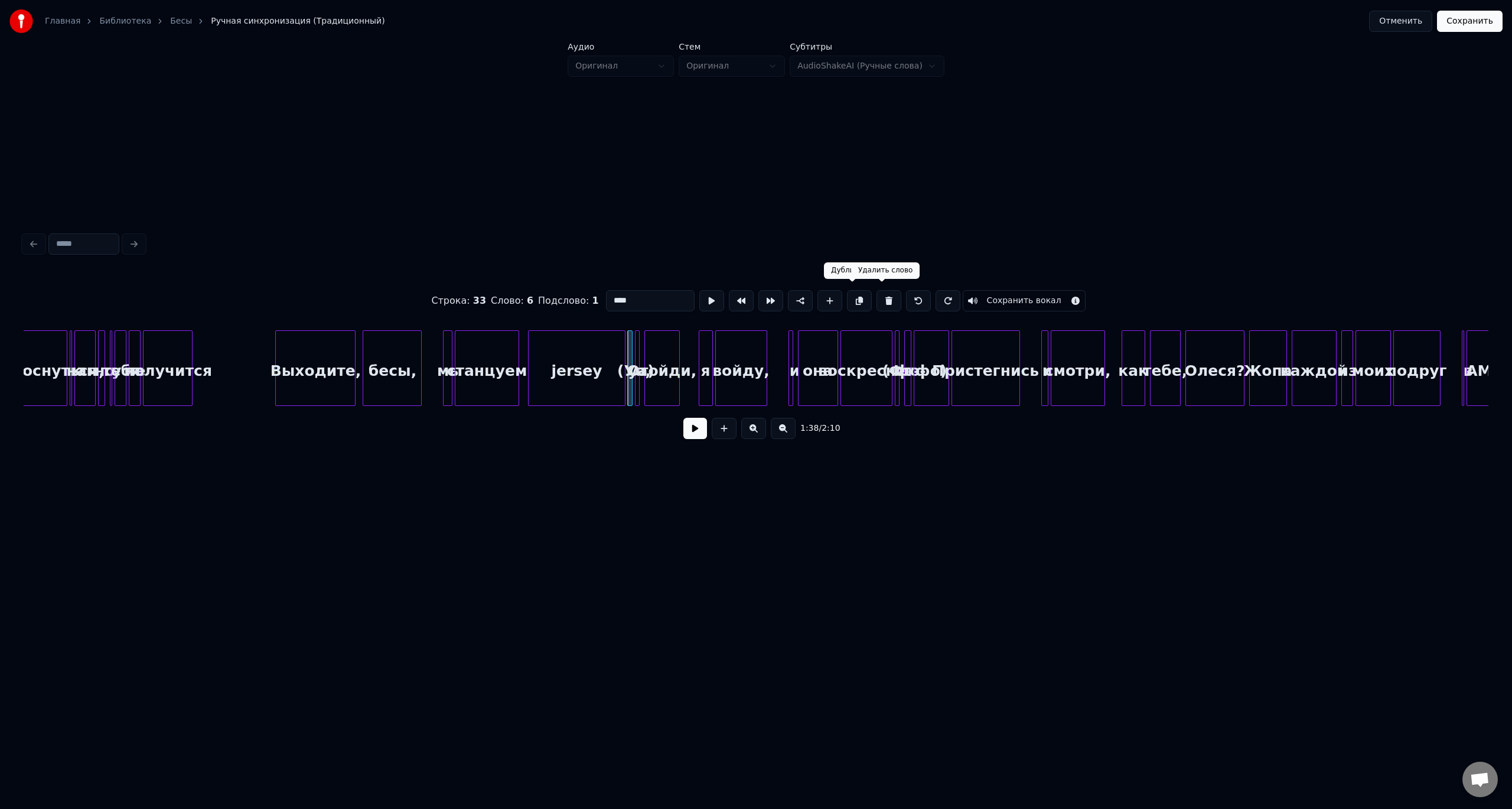
click at [888, 296] on button at bounding box center [889, 301] width 25 height 21
click at [636, 345] on div at bounding box center [637, 368] width 4 height 75
drag, startPoint x: 888, startPoint y: 295, endPoint x: 858, endPoint y: 300, distance: 30.4
click at [885, 295] on button at bounding box center [889, 301] width 25 height 21
type input "*******"
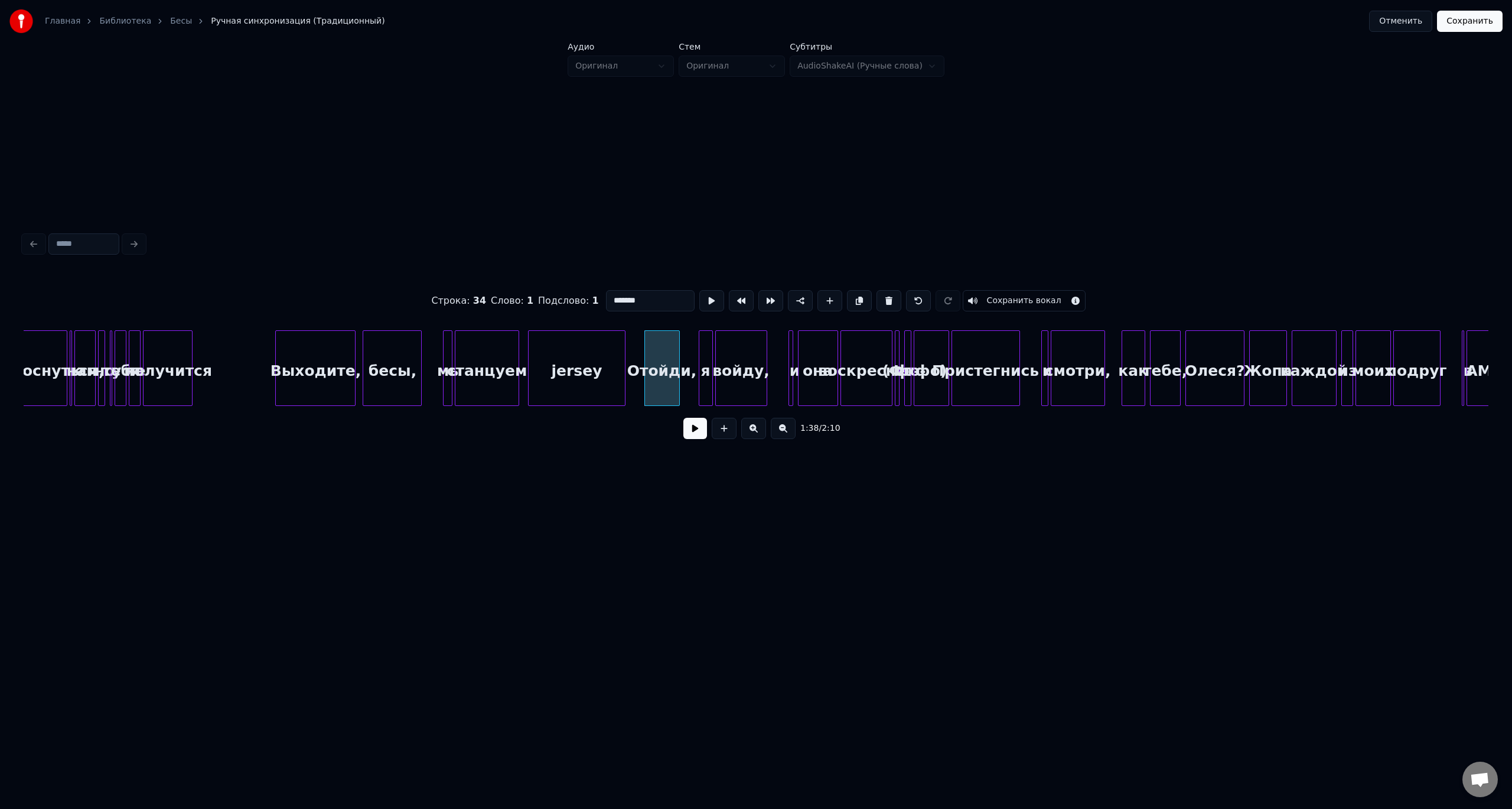
click at [700, 434] on button at bounding box center [695, 429] width 23 height 21
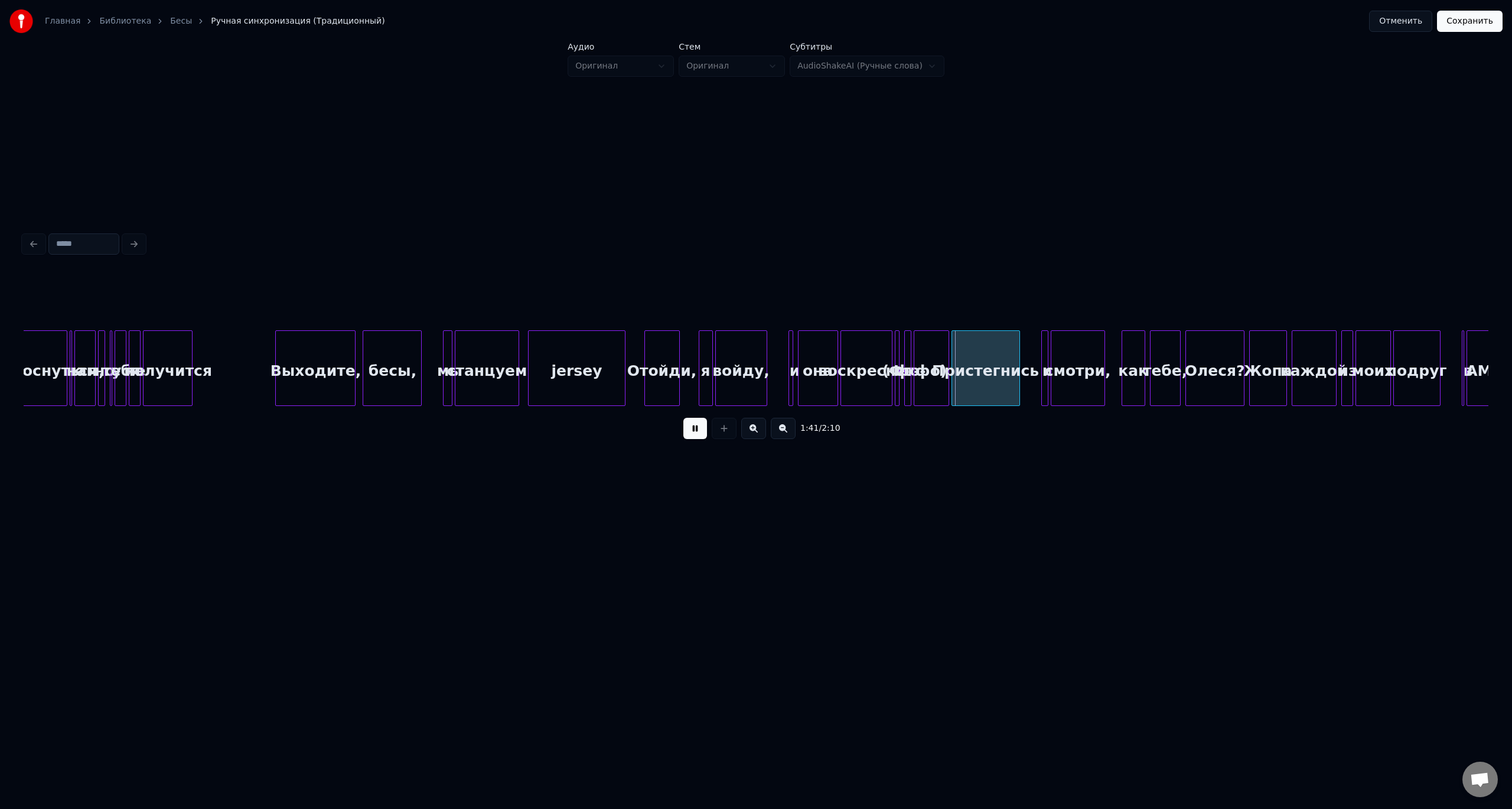
click at [697, 432] on button at bounding box center [695, 429] width 23 height 21
click at [902, 349] on div "(Фо-" at bounding box center [902, 371] width 12 height 80
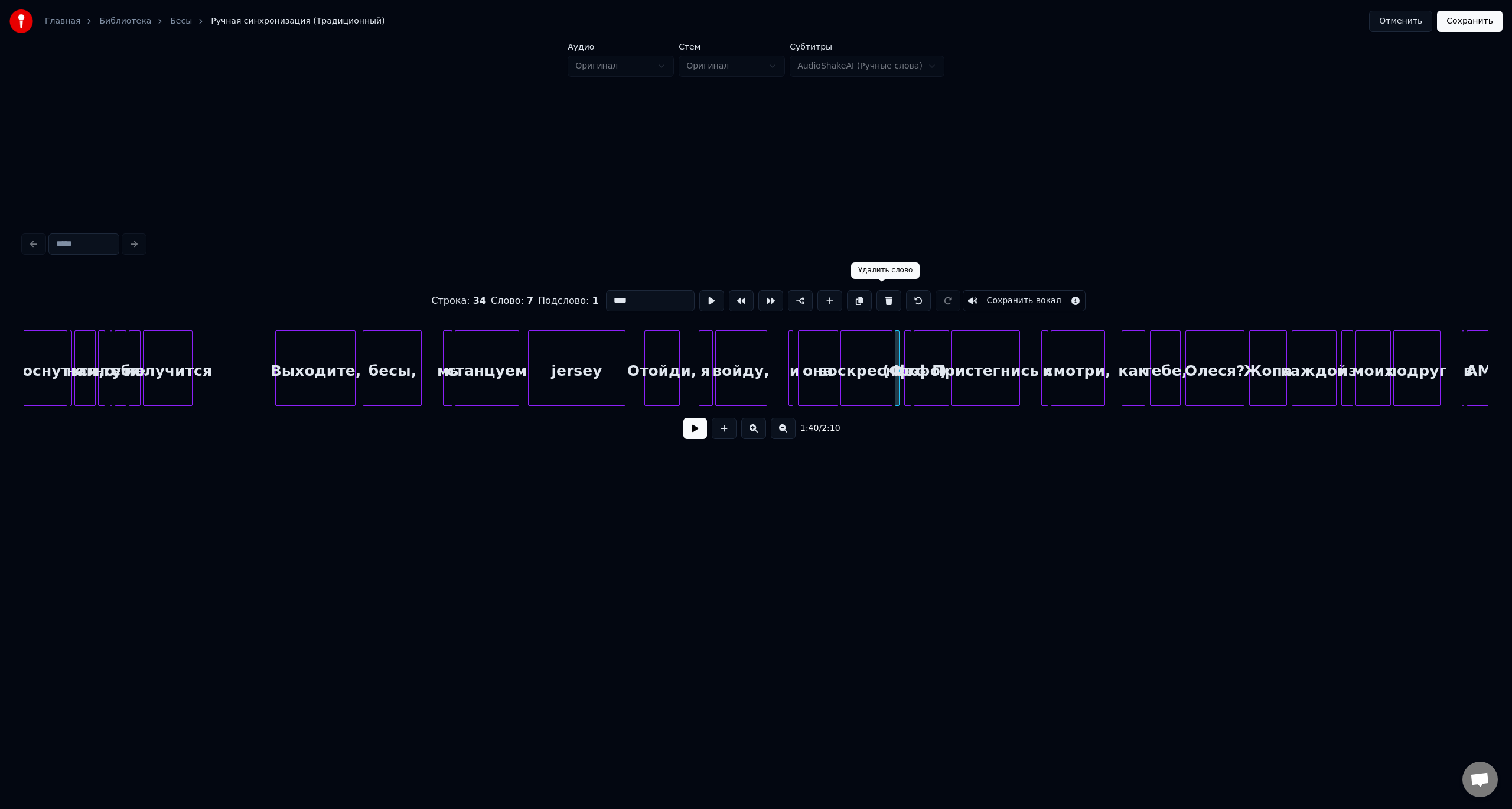
click at [888, 294] on button at bounding box center [889, 301] width 25 height 21
click at [906, 346] on div at bounding box center [906, 368] width 4 height 75
click at [876, 298] on button at bounding box center [889, 301] width 25 height 21
click at [886, 298] on button at bounding box center [889, 301] width 25 height 21
type input "**********"
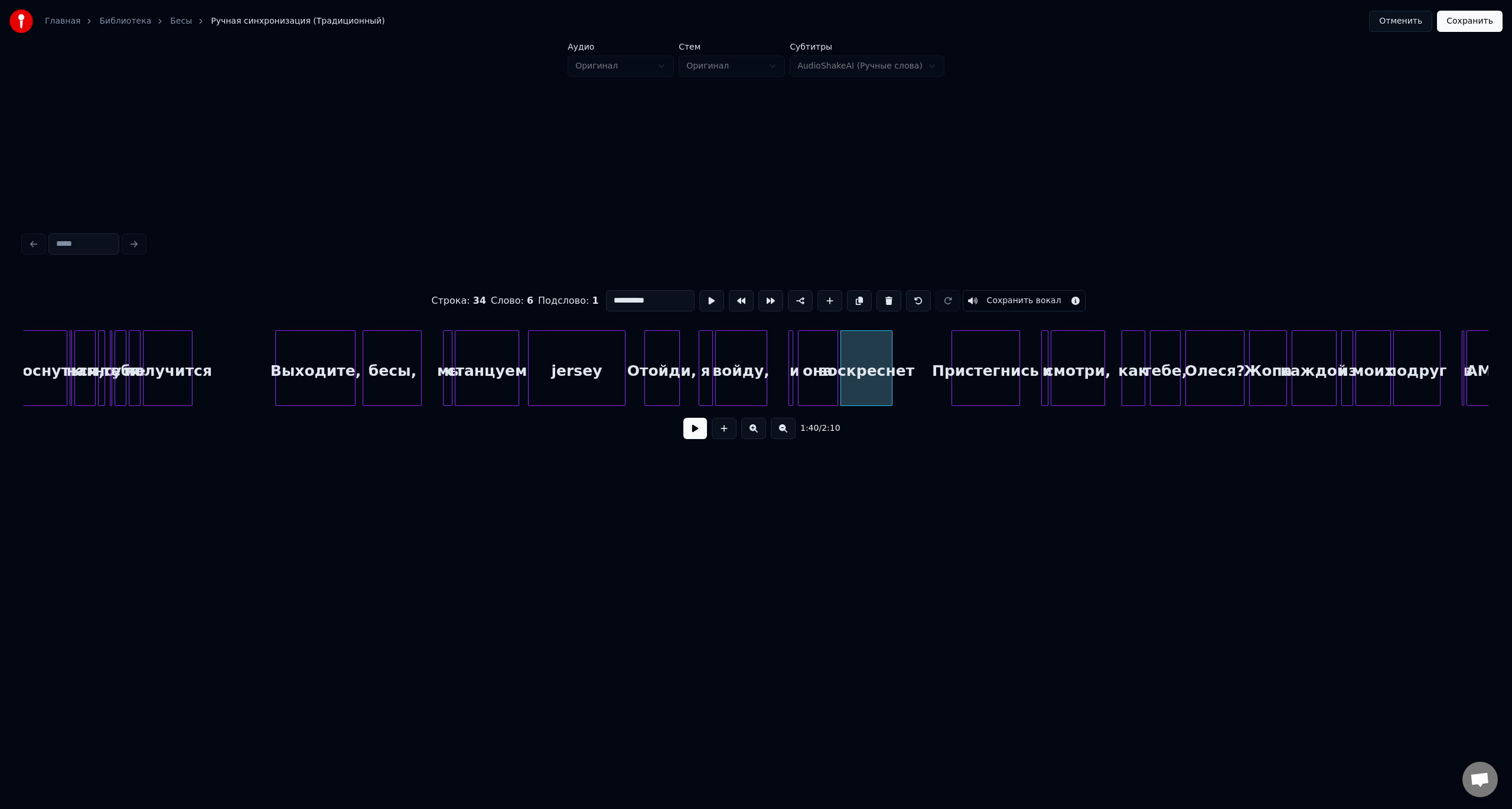
click at [691, 434] on button at bounding box center [695, 429] width 23 height 21
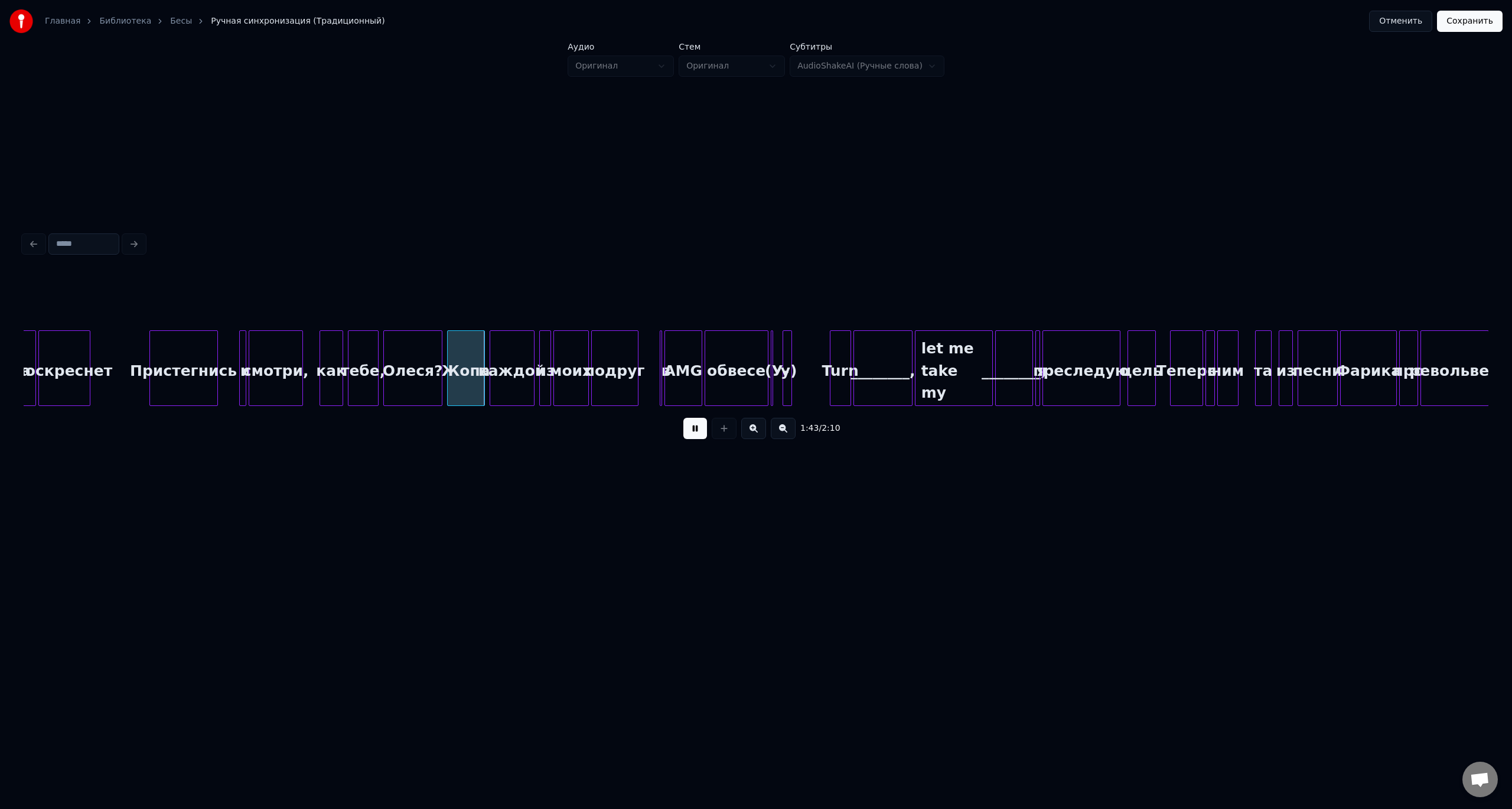
scroll to position [0, 11789]
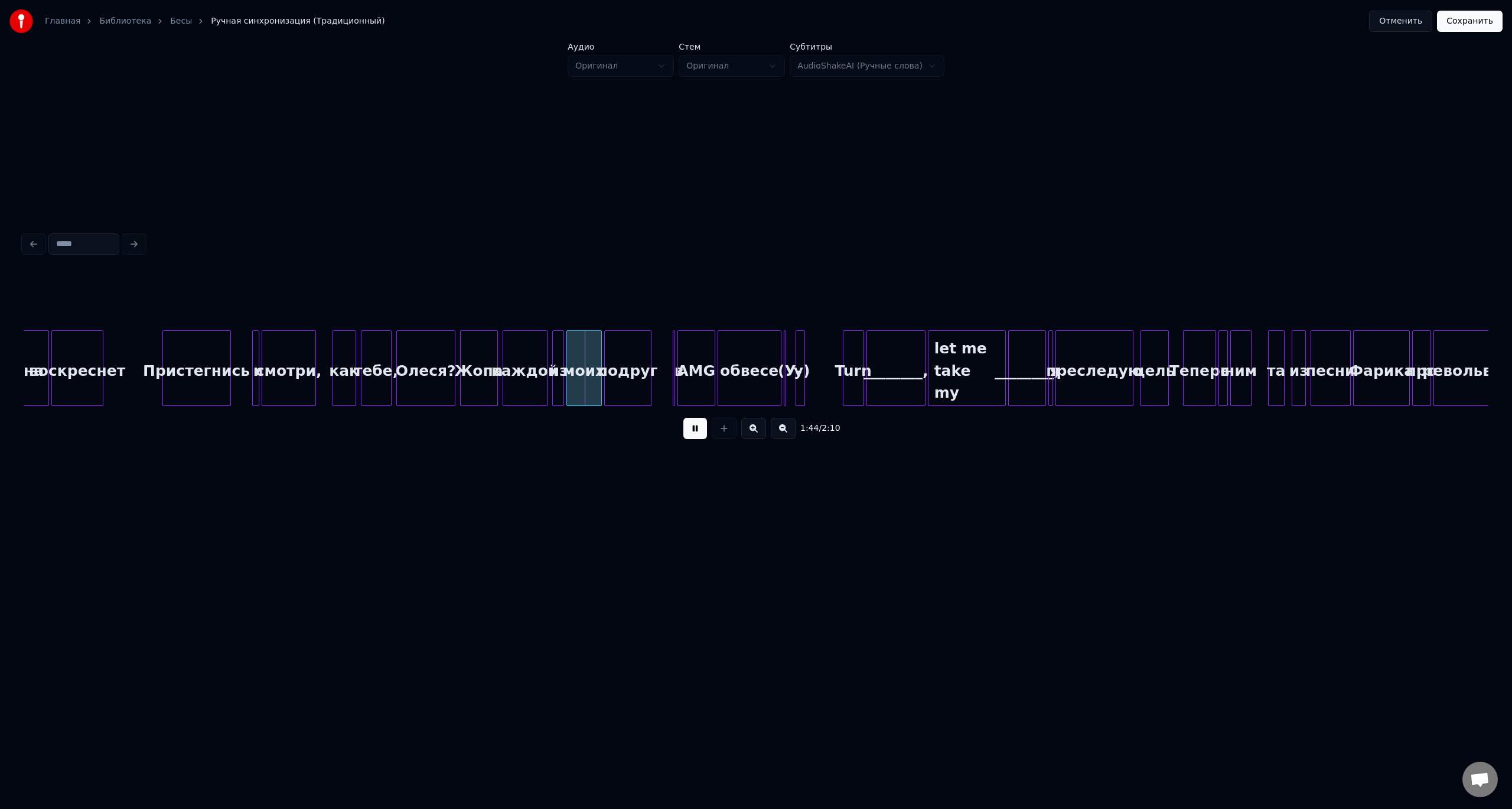
click at [801, 350] on div at bounding box center [803, 368] width 4 height 75
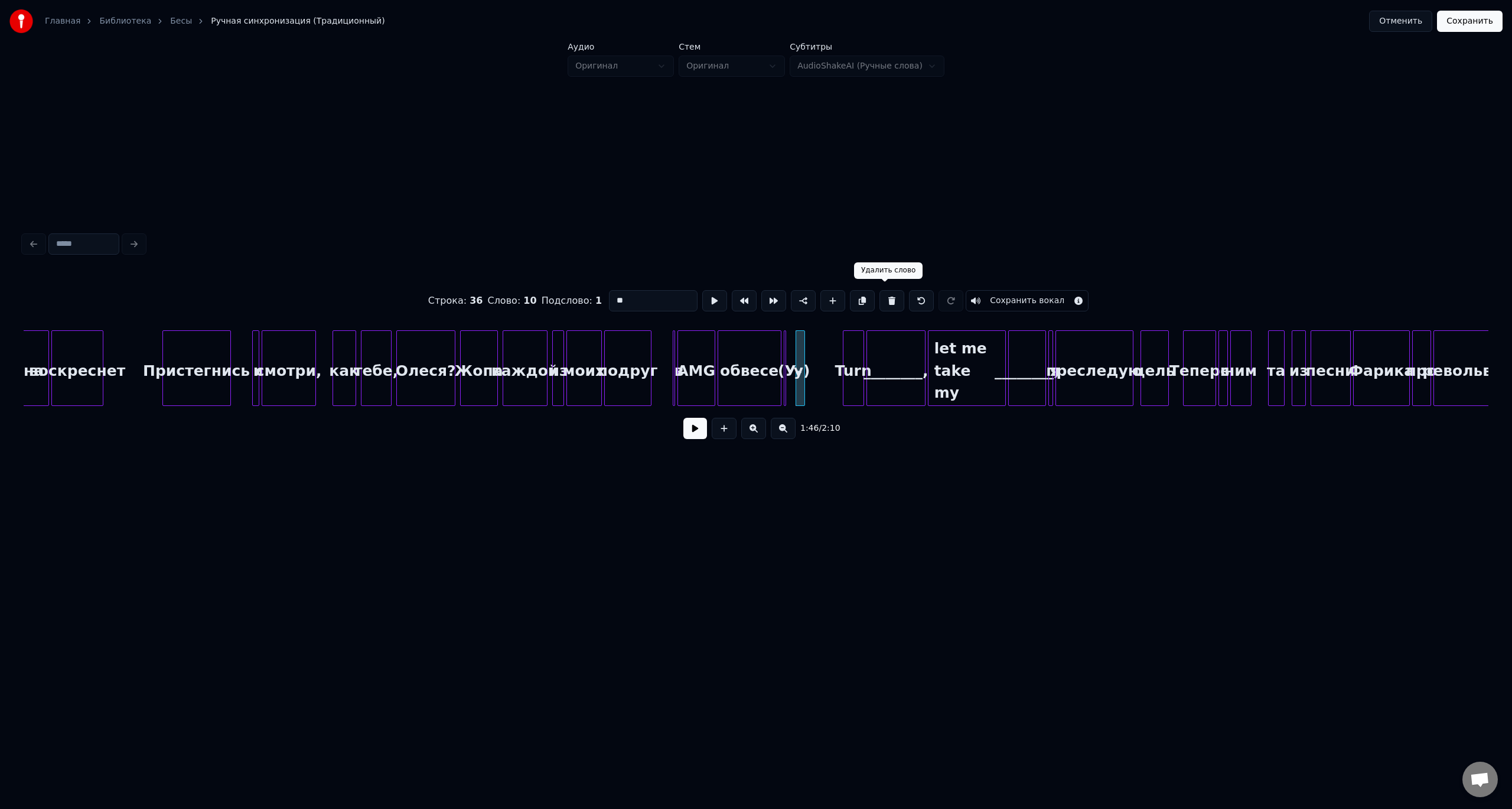
click at [883, 298] on button at bounding box center [892, 301] width 25 height 21
click at [879, 296] on button at bounding box center [889, 301] width 25 height 21
type input "******"
click at [697, 436] on button at bounding box center [695, 429] width 23 height 21
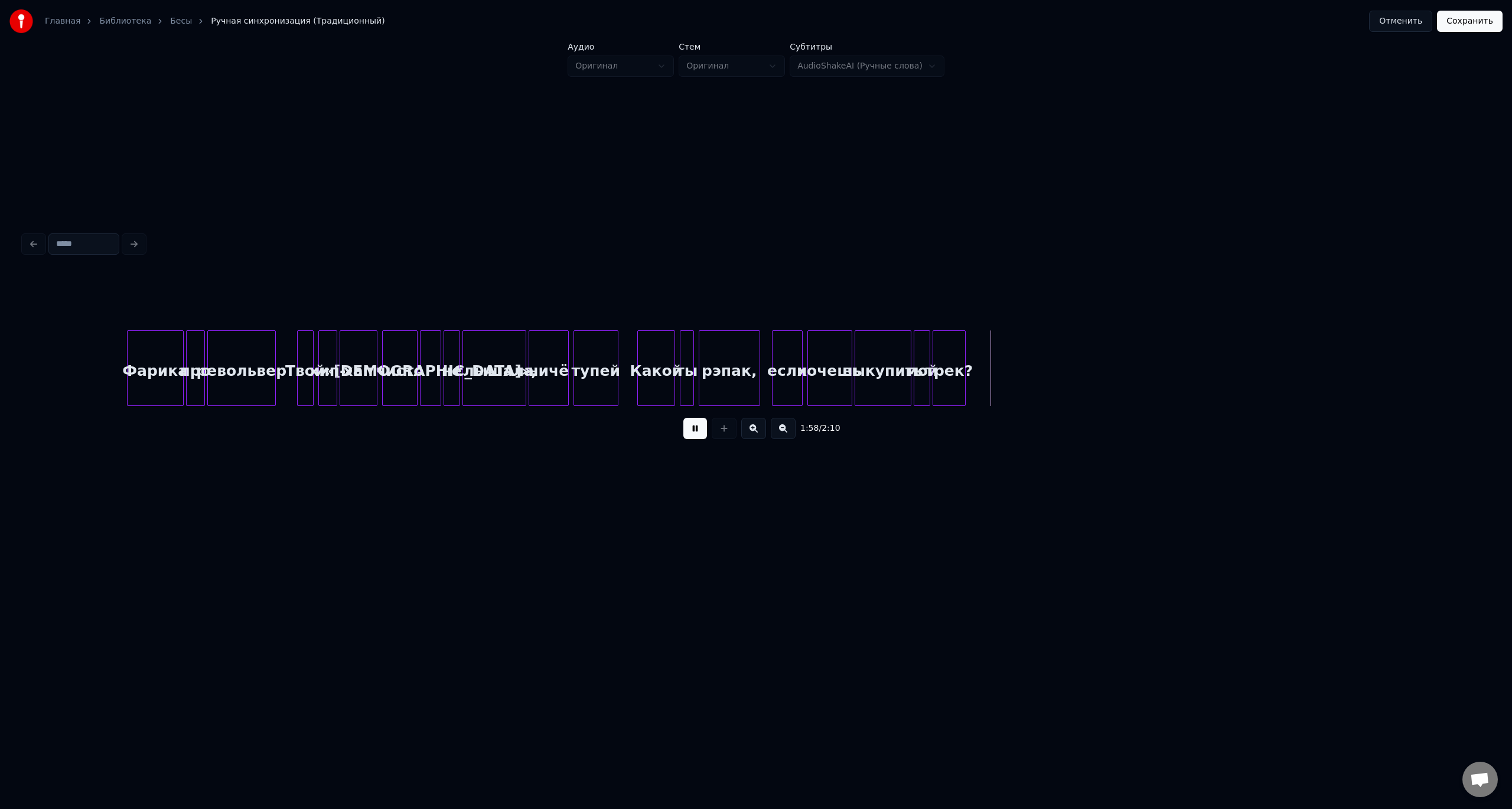
scroll to position [0, 12971]
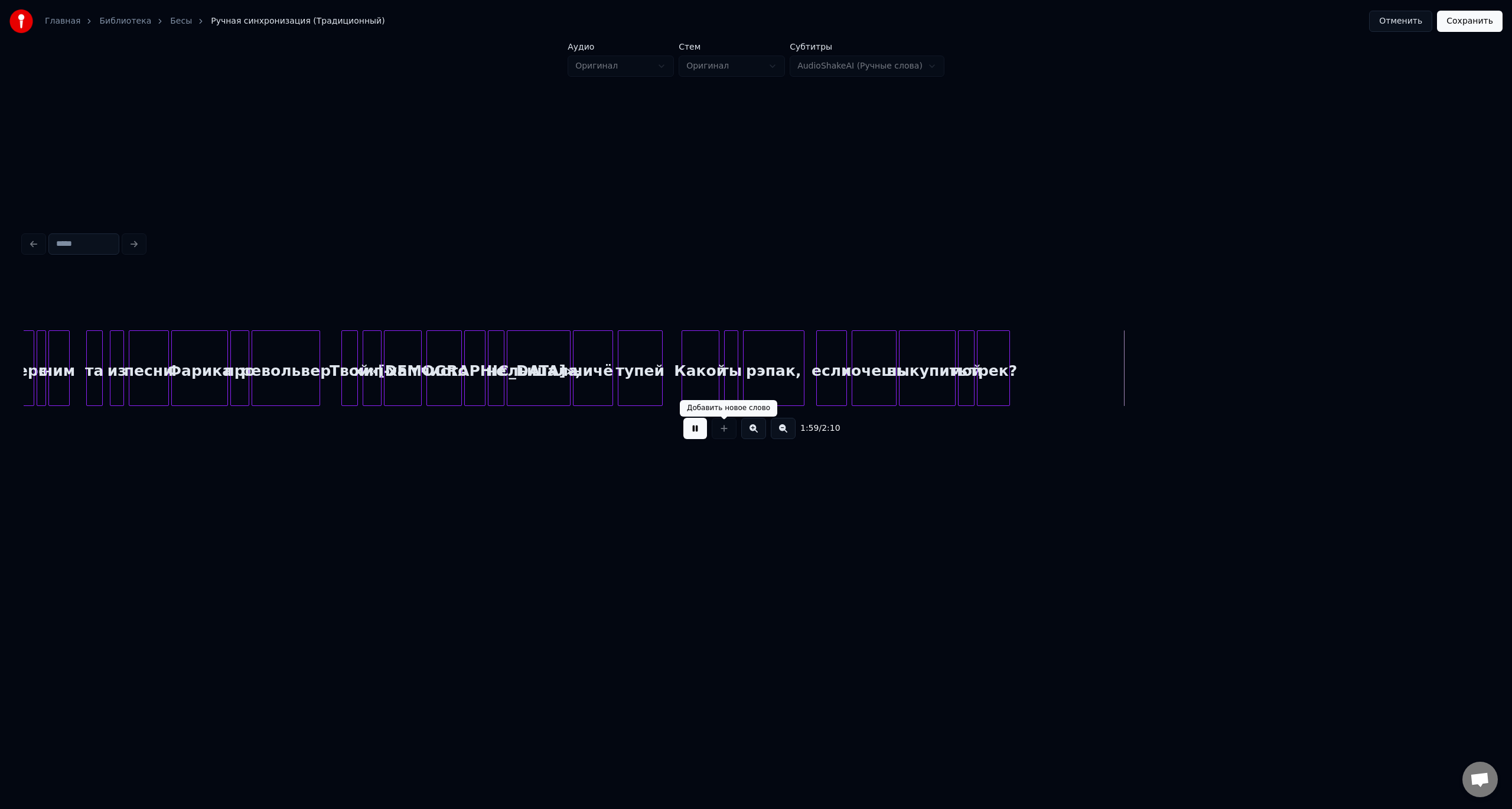
click at [696, 434] on button at bounding box center [695, 429] width 23 height 21
click at [1474, 17] on button "Сохранить" at bounding box center [1470, 21] width 66 height 21
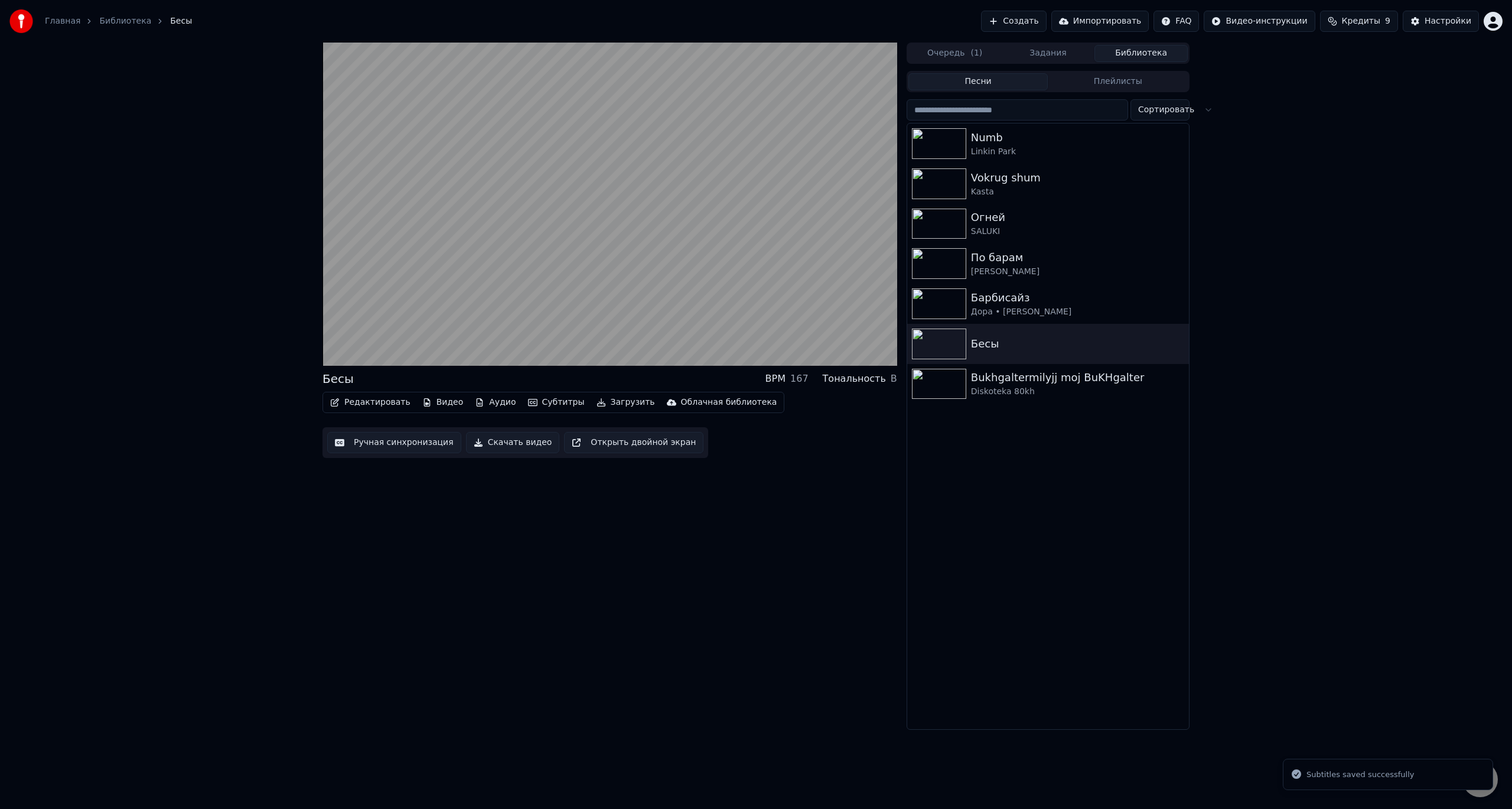
click at [488, 445] on button "Скачать видео" at bounding box center [513, 442] width 94 height 21
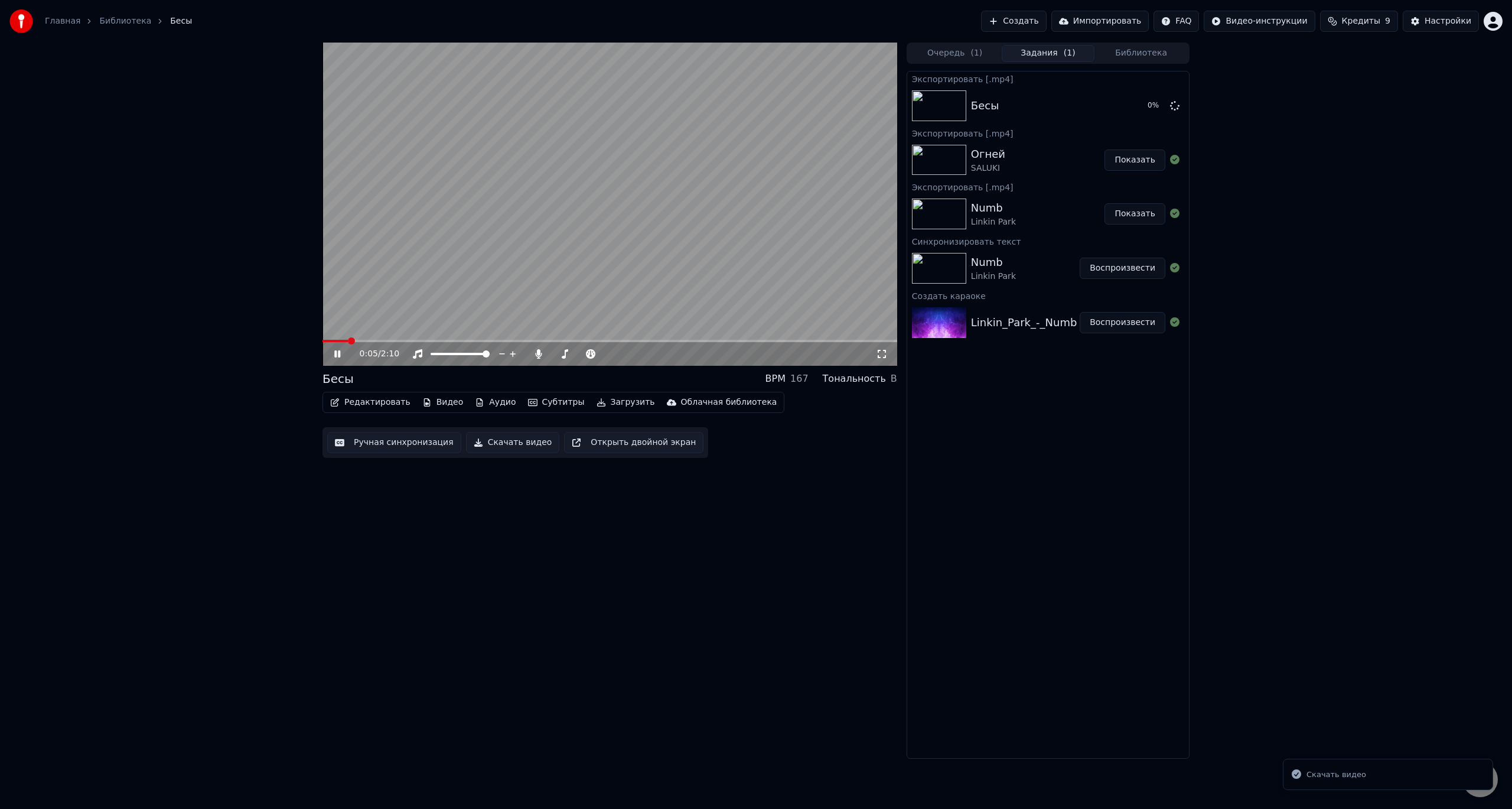
click at [1119, 47] on button "Библиотека" at bounding box center [1141, 53] width 93 height 17
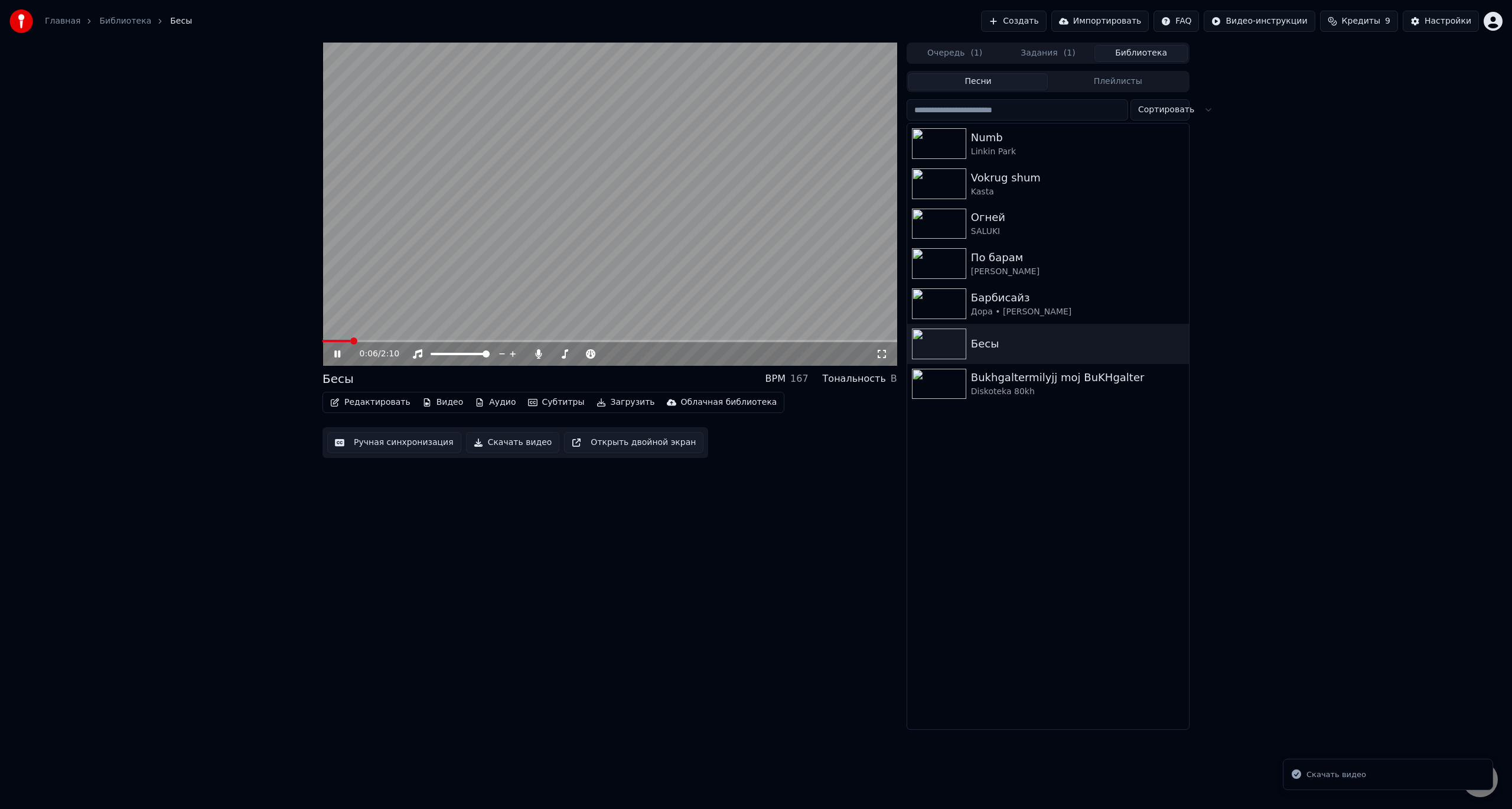
click at [718, 170] on video at bounding box center [609, 204] width 575 height 323
click at [953, 310] on img at bounding box center [939, 304] width 54 height 31
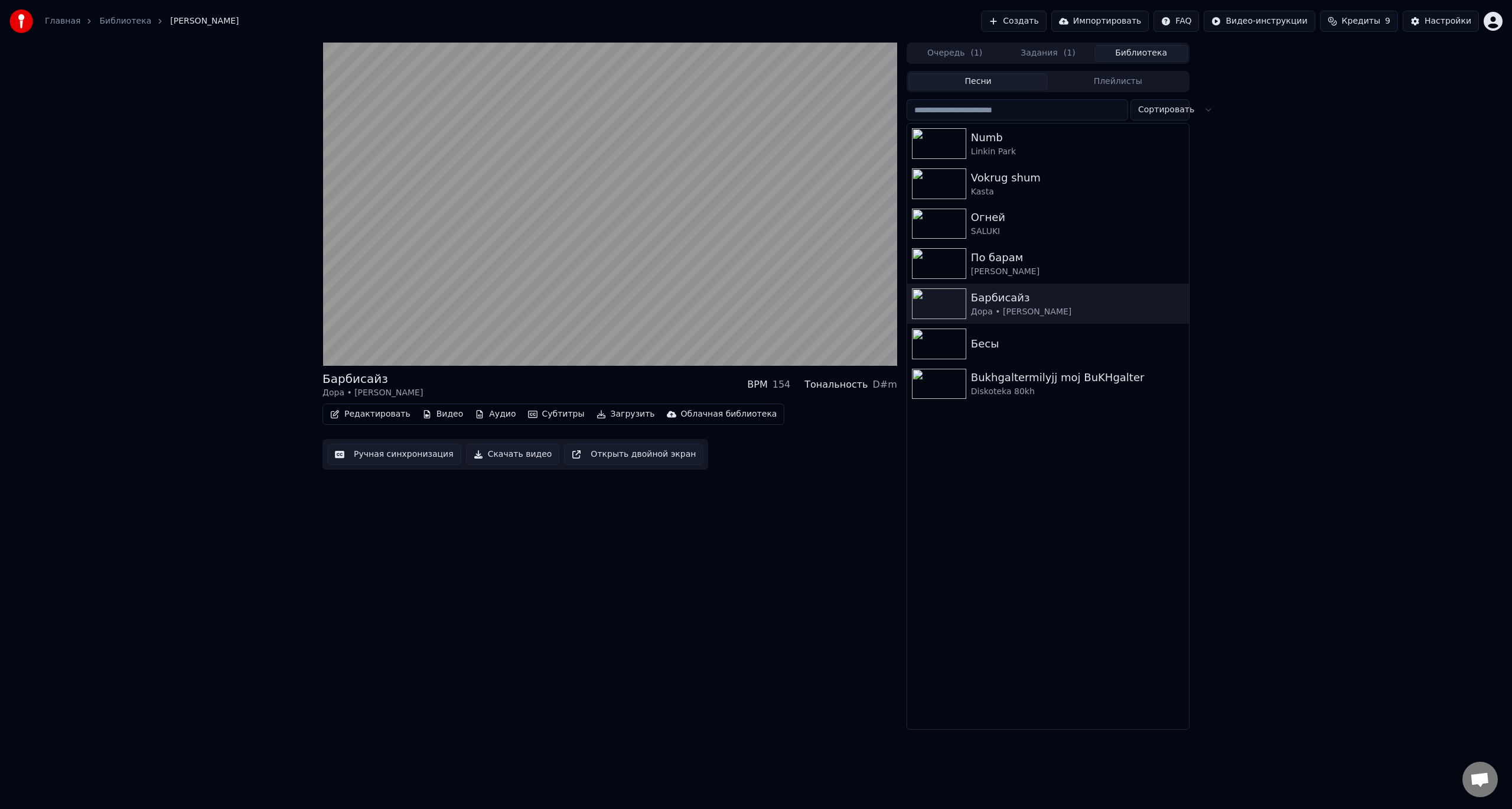
click at [1041, 491] on div "Numb Linkin Park Vokrug shum Kasta Огней SALUKI По барам [PERSON_NAME] moj BuKH…" at bounding box center [1048, 427] width 282 height 606
click at [1003, 184] on div "Vokrug shum" at bounding box center [1072, 177] width 201 height 16
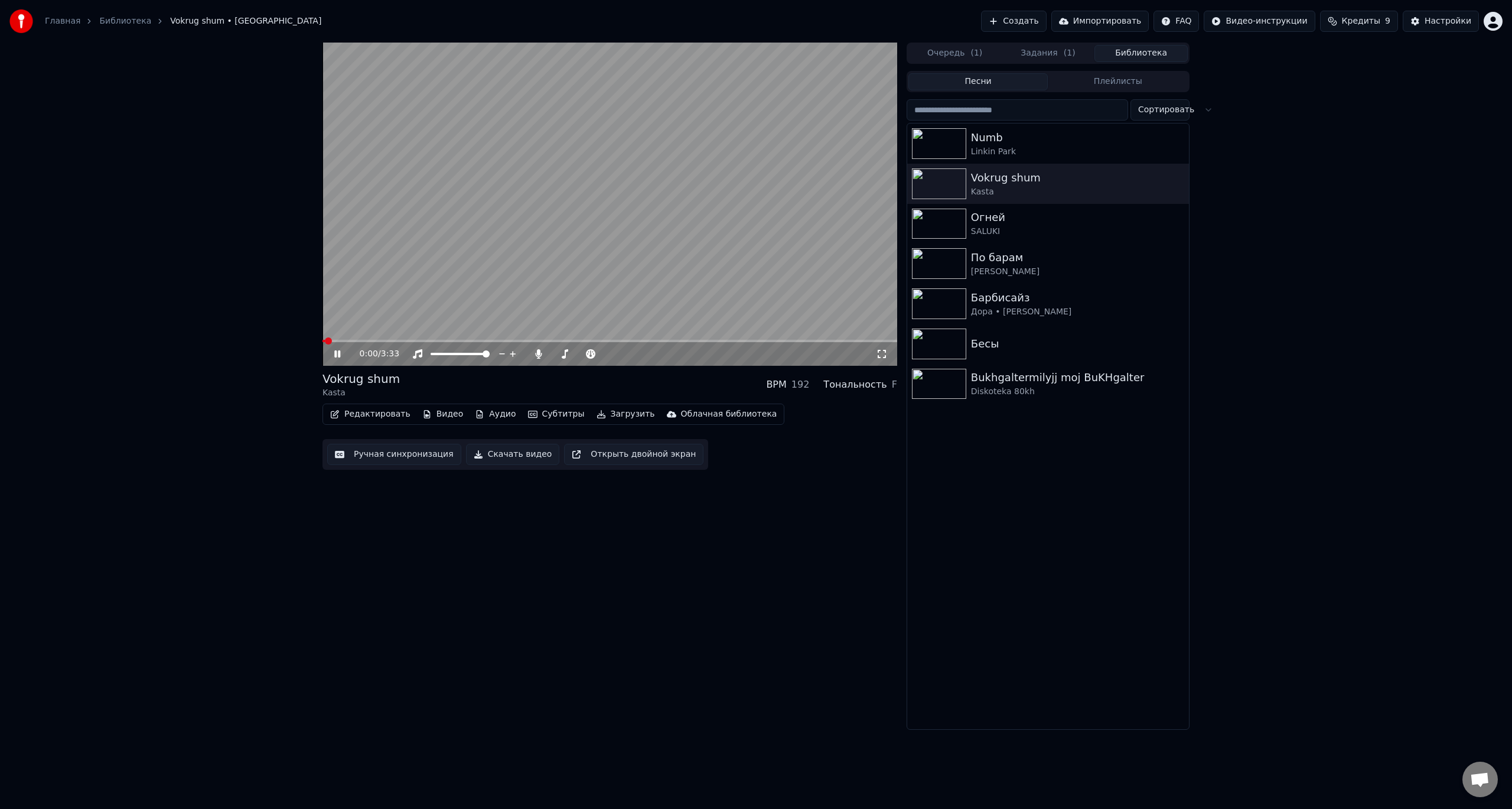
click at [885, 356] on icon at bounding box center [881, 353] width 9 height 9
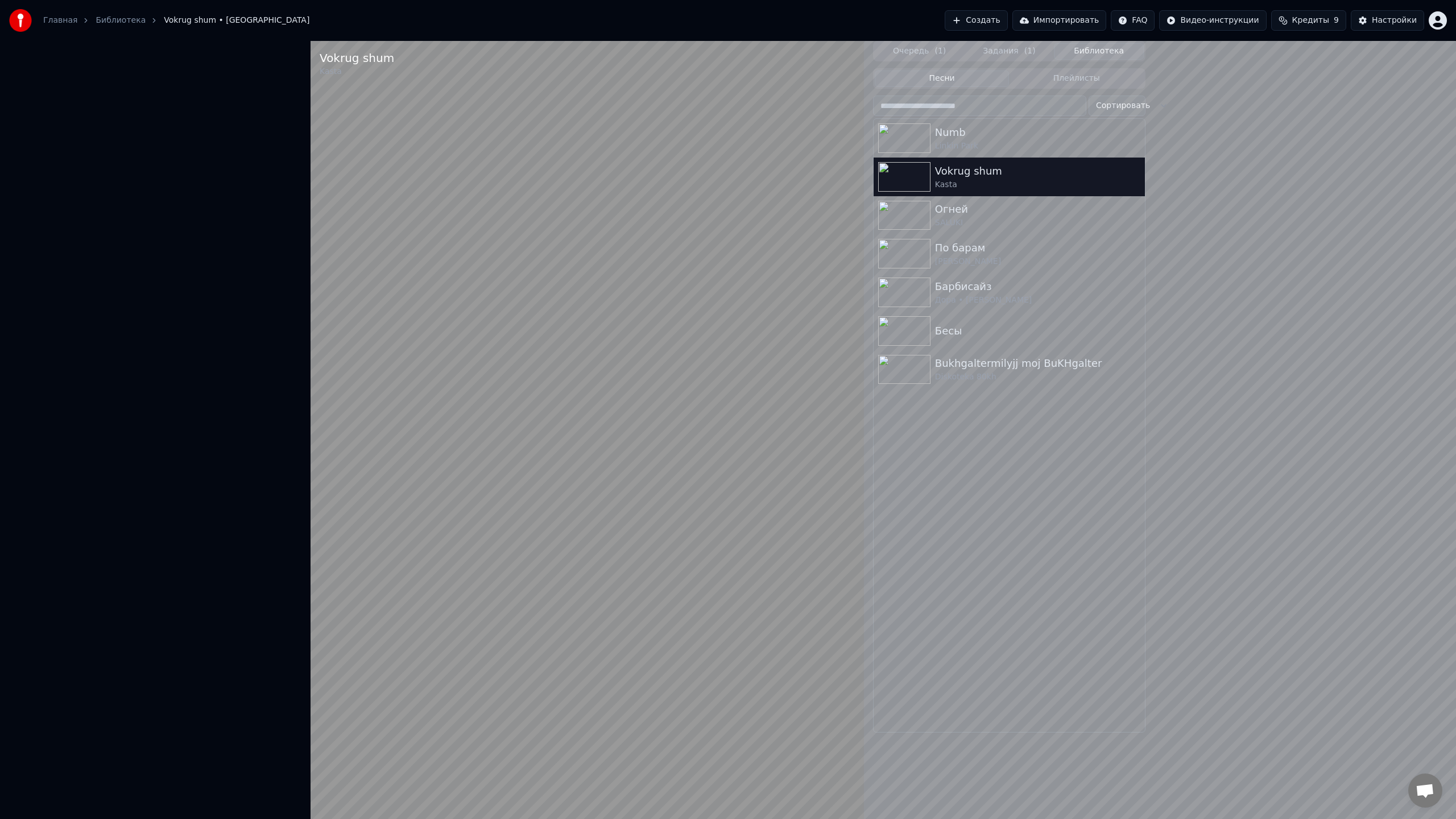
click at [310, 778] on video at bounding box center [587, 450] width 553 height 819
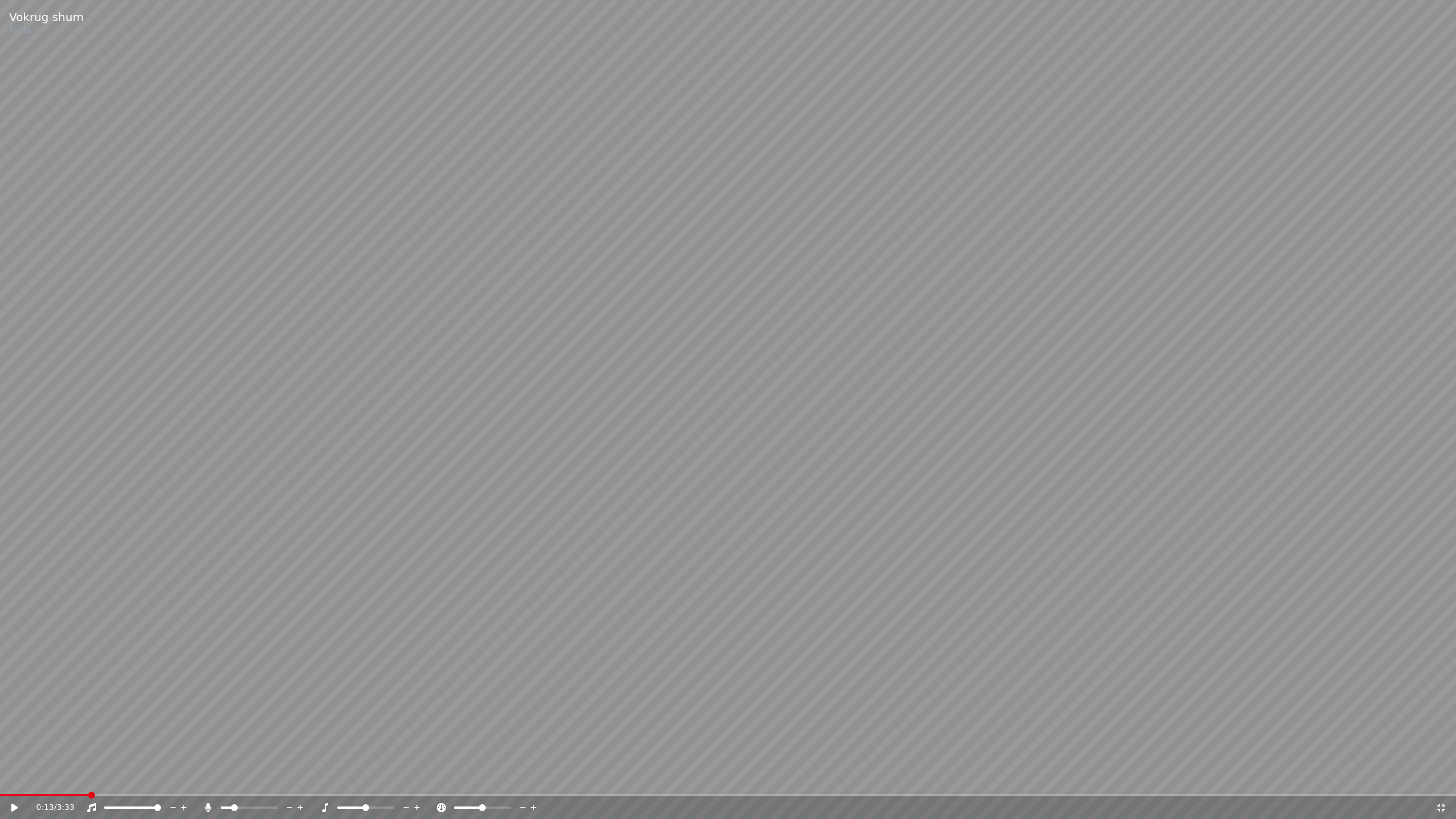
click at [86, 778] on span at bounding box center [728, 795] width 1456 height 2
click at [246, 673] on video at bounding box center [728, 409] width 1456 height 819
click at [476, 778] on span at bounding box center [728, 795] width 1456 height 2
click at [607, 778] on span at bounding box center [728, 795] width 1456 height 2
click at [744, 778] on span at bounding box center [728, 795] width 1456 height 2
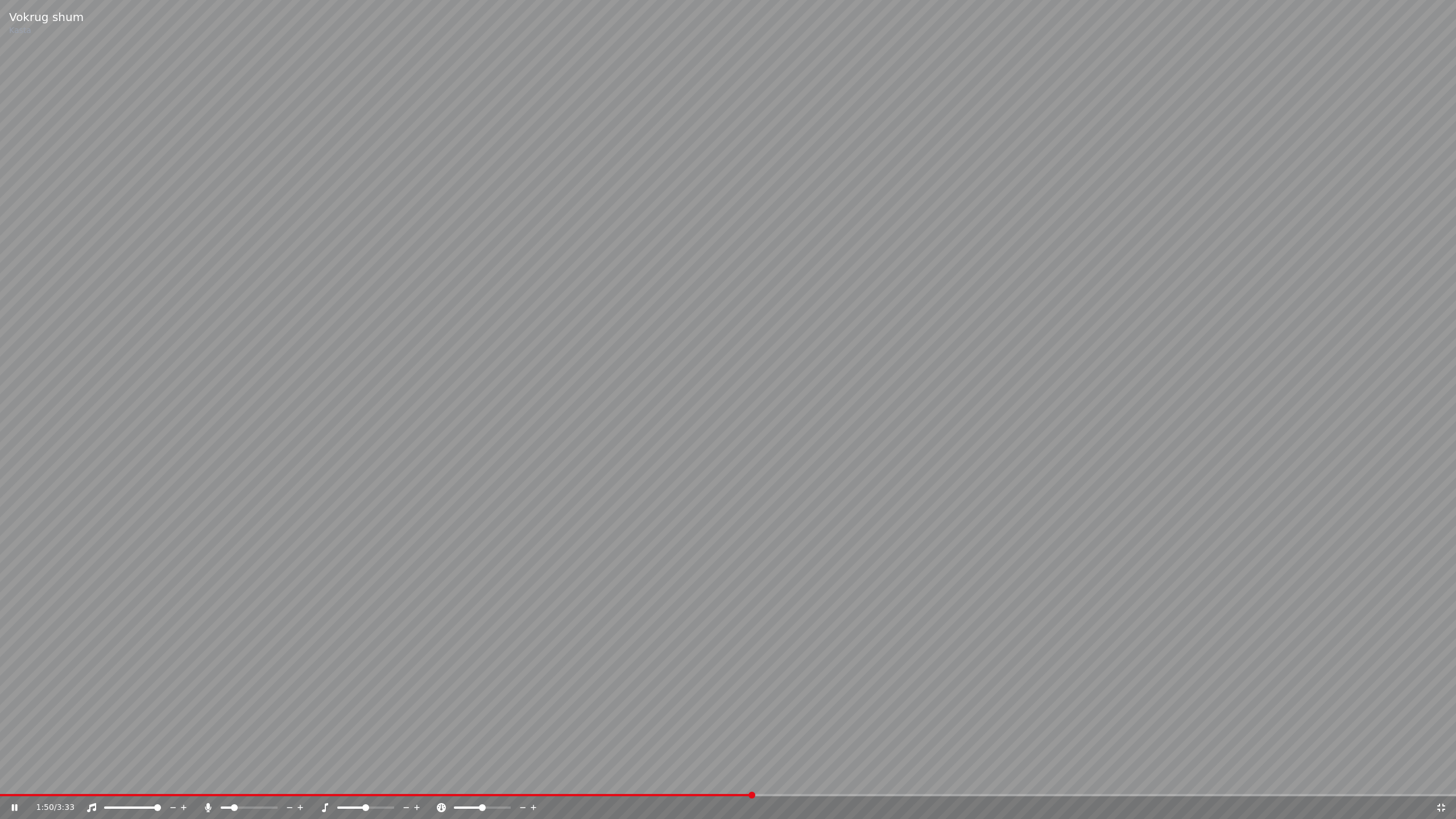
click at [1441, 778] on icon at bounding box center [1441, 808] width 11 height 9
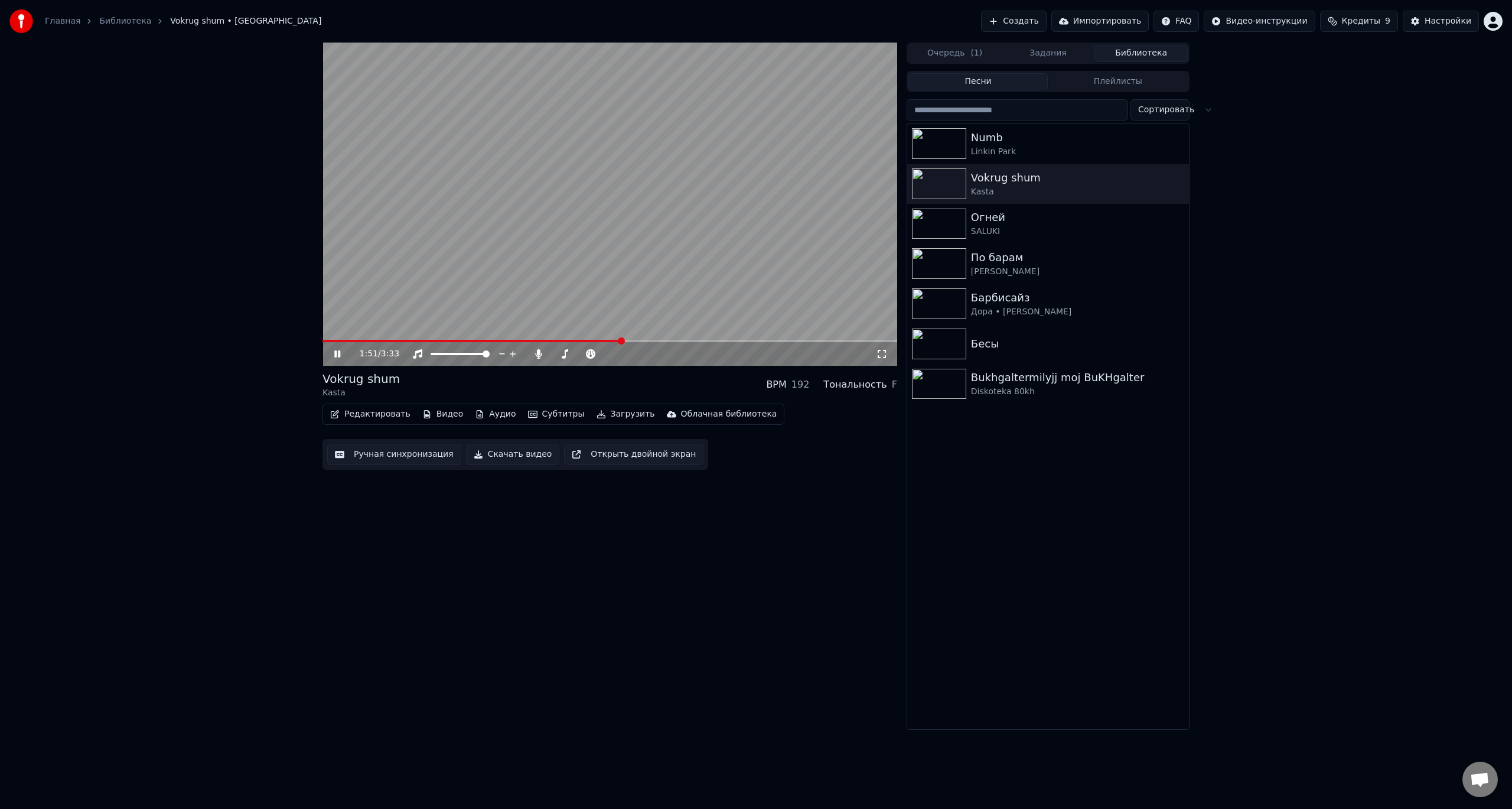
click at [627, 128] on video at bounding box center [609, 204] width 575 height 323
click at [995, 581] on div "Numb Linkin Park Vokrug shum Kasta Огней SALUKI По барам [PERSON_NAME] moj BuKH…" at bounding box center [1048, 427] width 282 height 606
drag, startPoint x: 482, startPoint y: 216, endPoint x: 489, endPoint y: 215, distance: 7.1
click at [483, 216] on video at bounding box center [609, 204] width 575 height 323
click at [384, 212] on video at bounding box center [609, 204] width 575 height 323
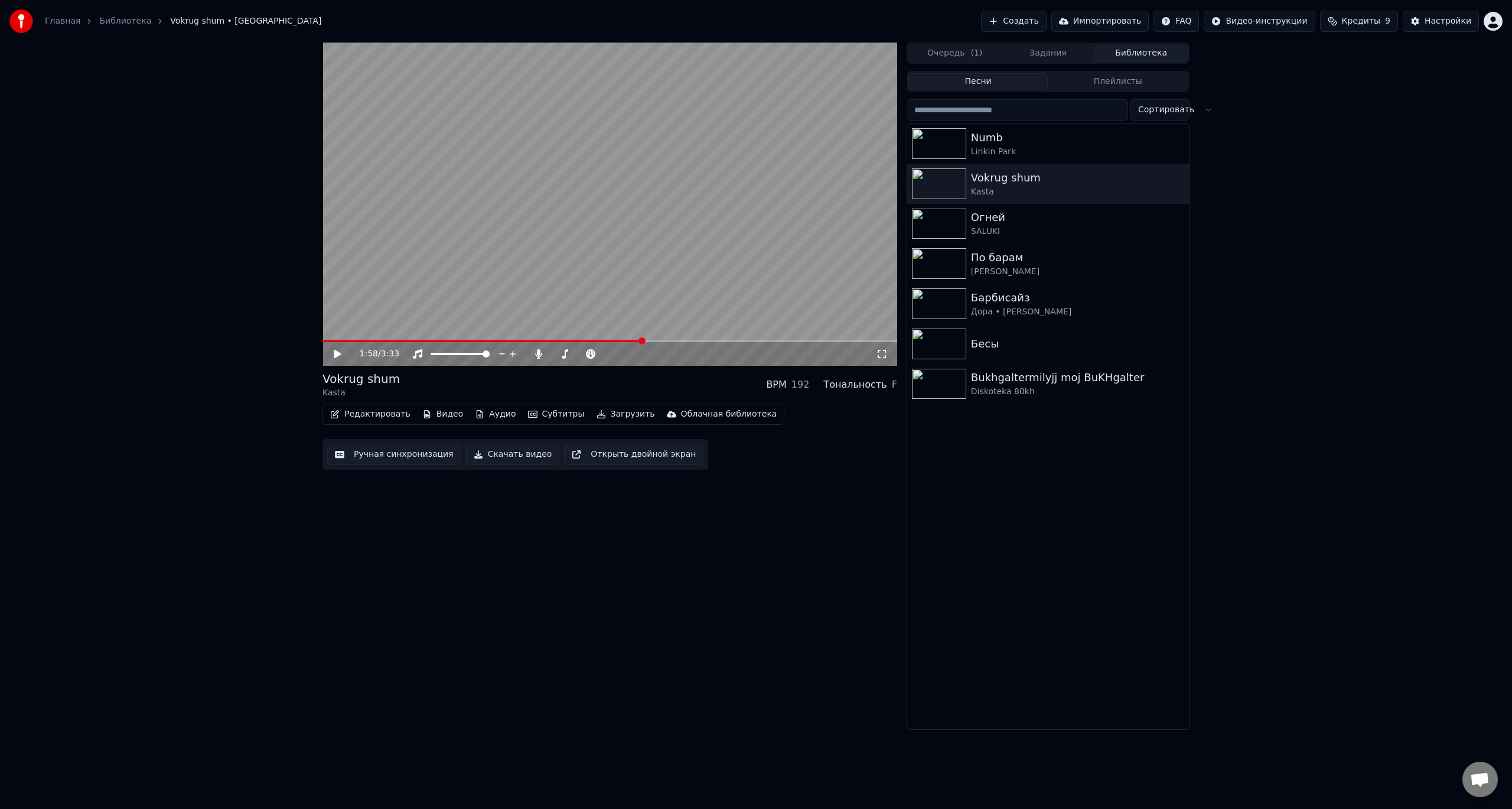
click at [439, 533] on div "1:58 / 3:33 Vokrug shum Kasta BPM 192 Тональность F Редактировать Видео Аудио С…" at bounding box center [609, 386] width 575 height 687
click at [1045, 22] on button "Создать" at bounding box center [1013, 21] width 65 height 21
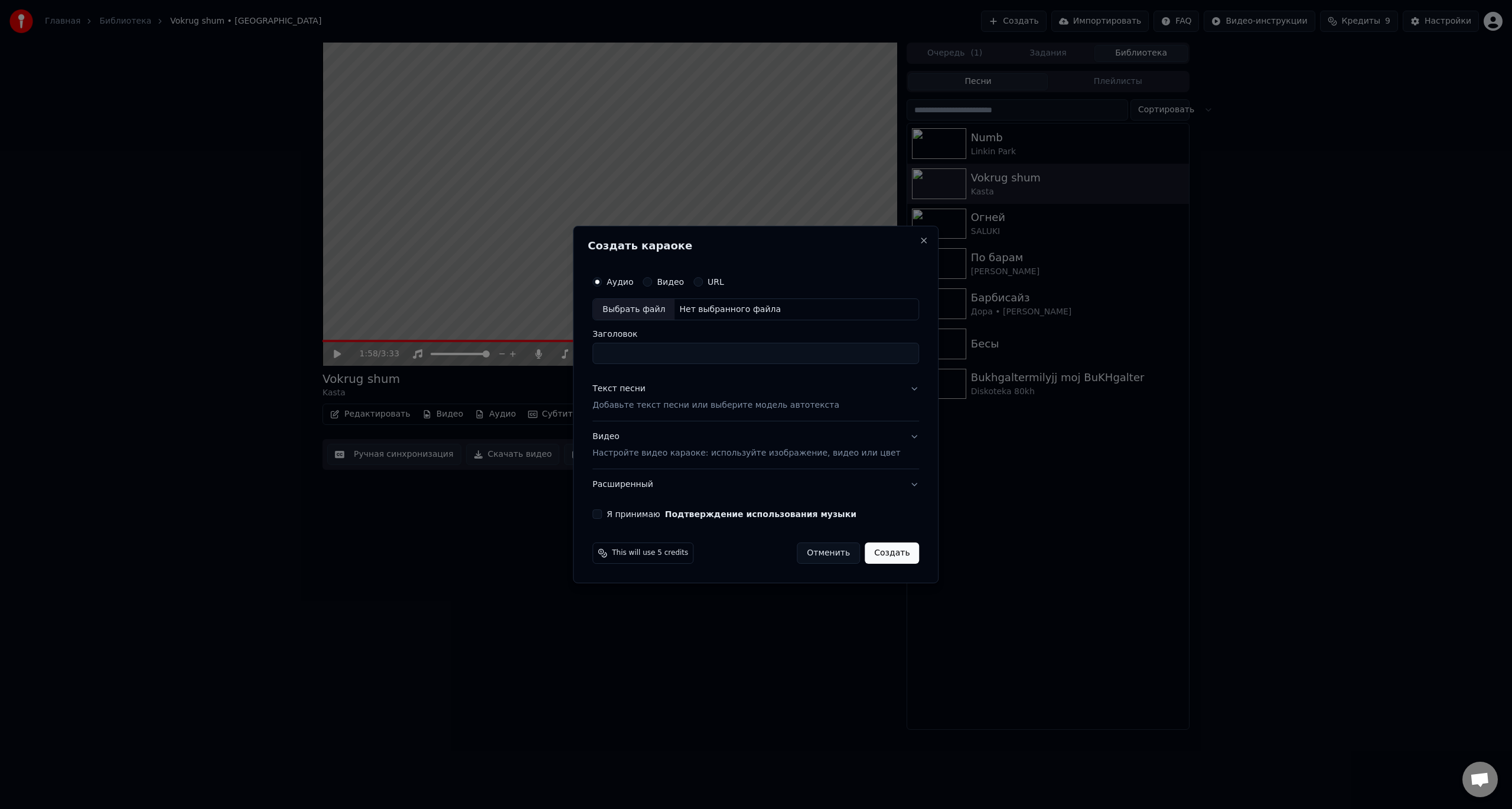
click at [656, 307] on div "Выбрать файл" at bounding box center [634, 310] width 81 height 21
drag, startPoint x: 747, startPoint y: 354, endPoint x: 675, endPoint y: 349, distance: 72.2
click at [675, 349] on input "**********" at bounding box center [756, 354] width 327 height 21
click at [708, 356] on input "**********" at bounding box center [756, 354] width 327 height 21
drag, startPoint x: 724, startPoint y: 353, endPoint x: 609, endPoint y: 349, distance: 115.1
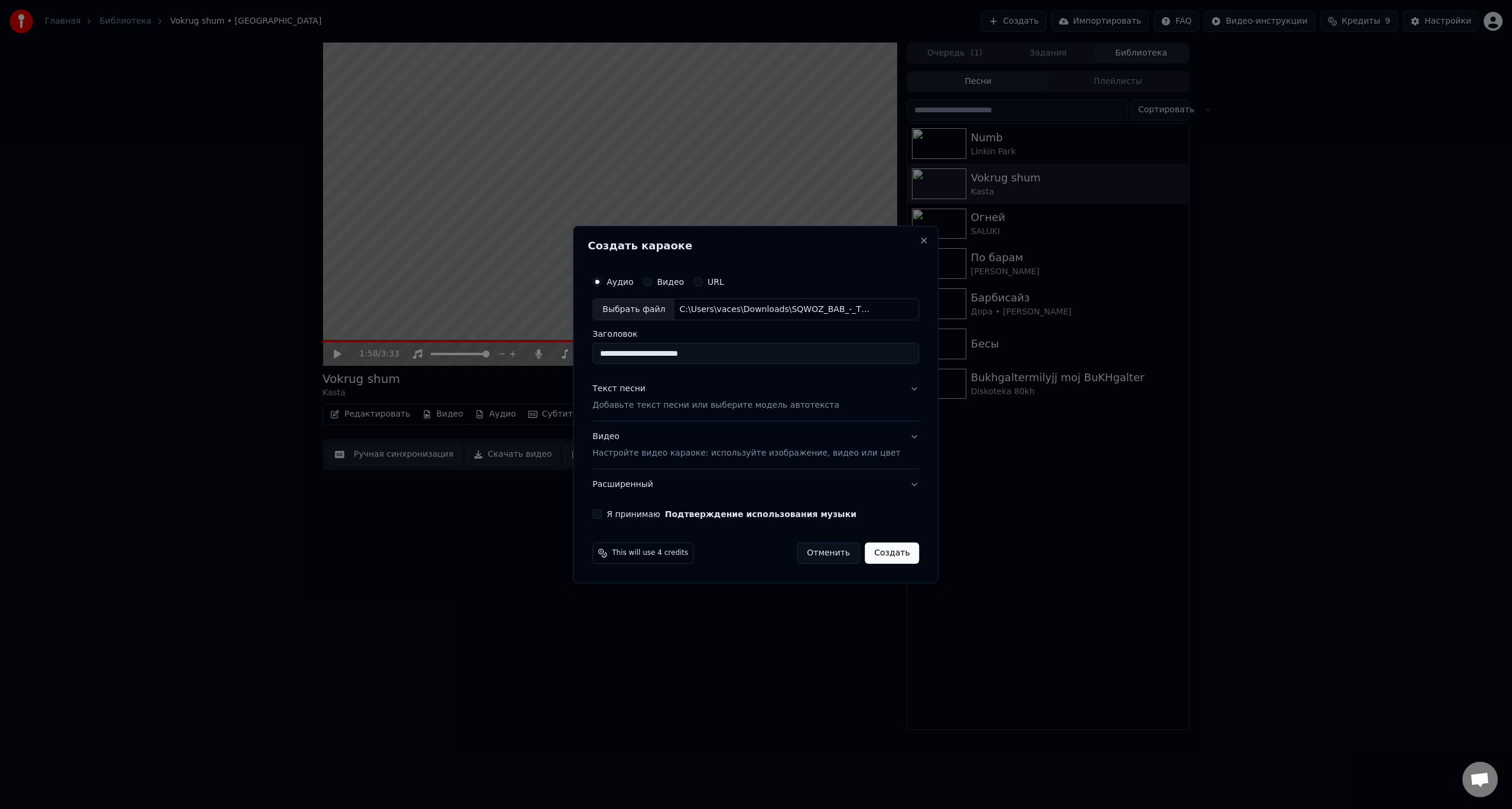
click at [609, 349] on div "**********" at bounding box center [756, 394] width 336 height 258
type input "*"
type input "****"
click at [654, 453] on p "Настройте видео караоке: используйте изображение, видео или цвет" at bounding box center [746, 453] width 308 height 12
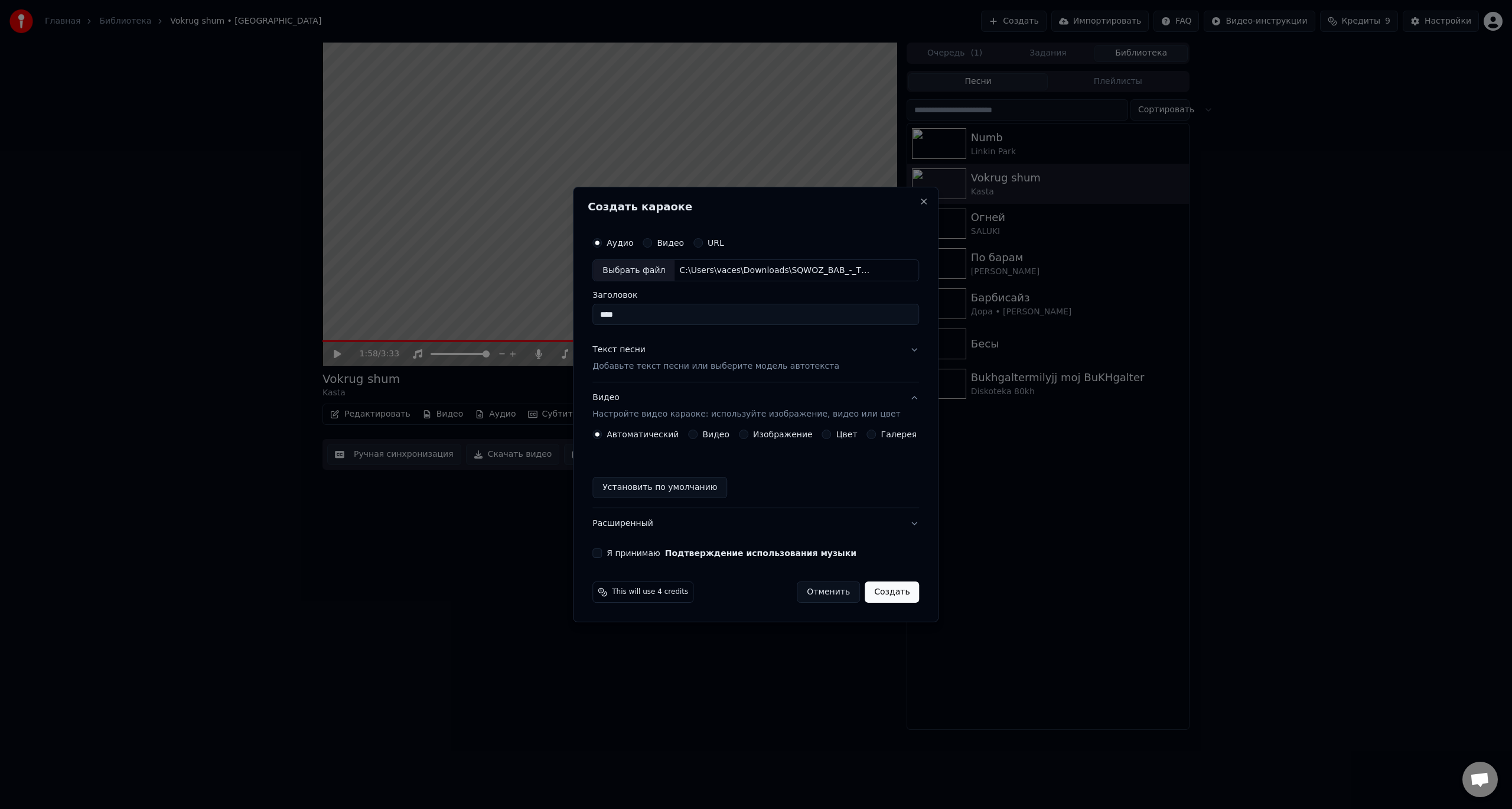
drag, startPoint x: 650, startPoint y: 366, endPoint x: 647, endPoint y: 373, distance: 7.6
click at [650, 367] on p "Добавьте текст песни или выберите модель автотекста" at bounding box center [715, 367] width 247 height 12
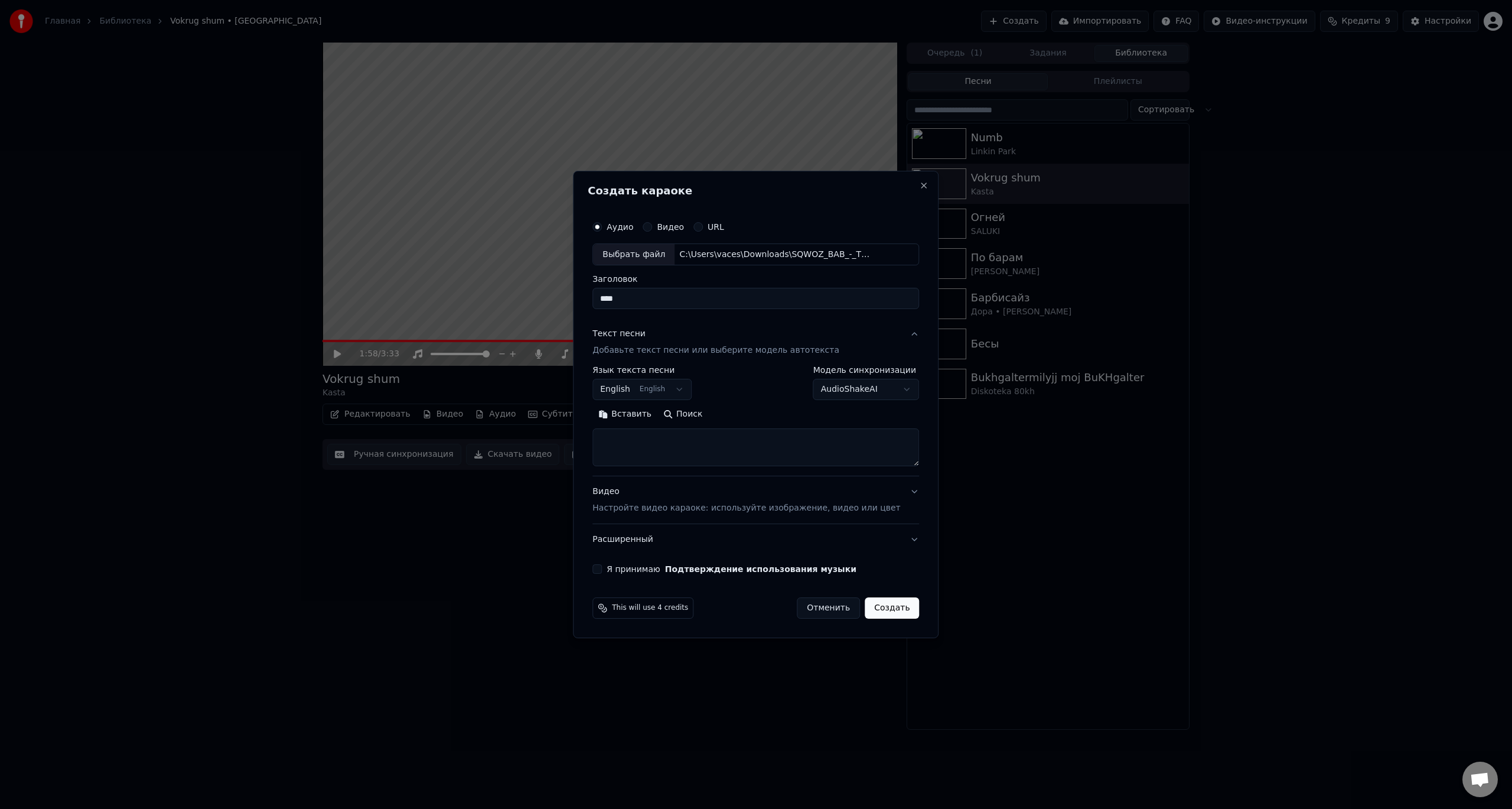
click at [631, 441] on textarea at bounding box center [756, 447] width 327 height 38
click at [650, 417] on button "Вставить" at bounding box center [624, 415] width 65 height 19
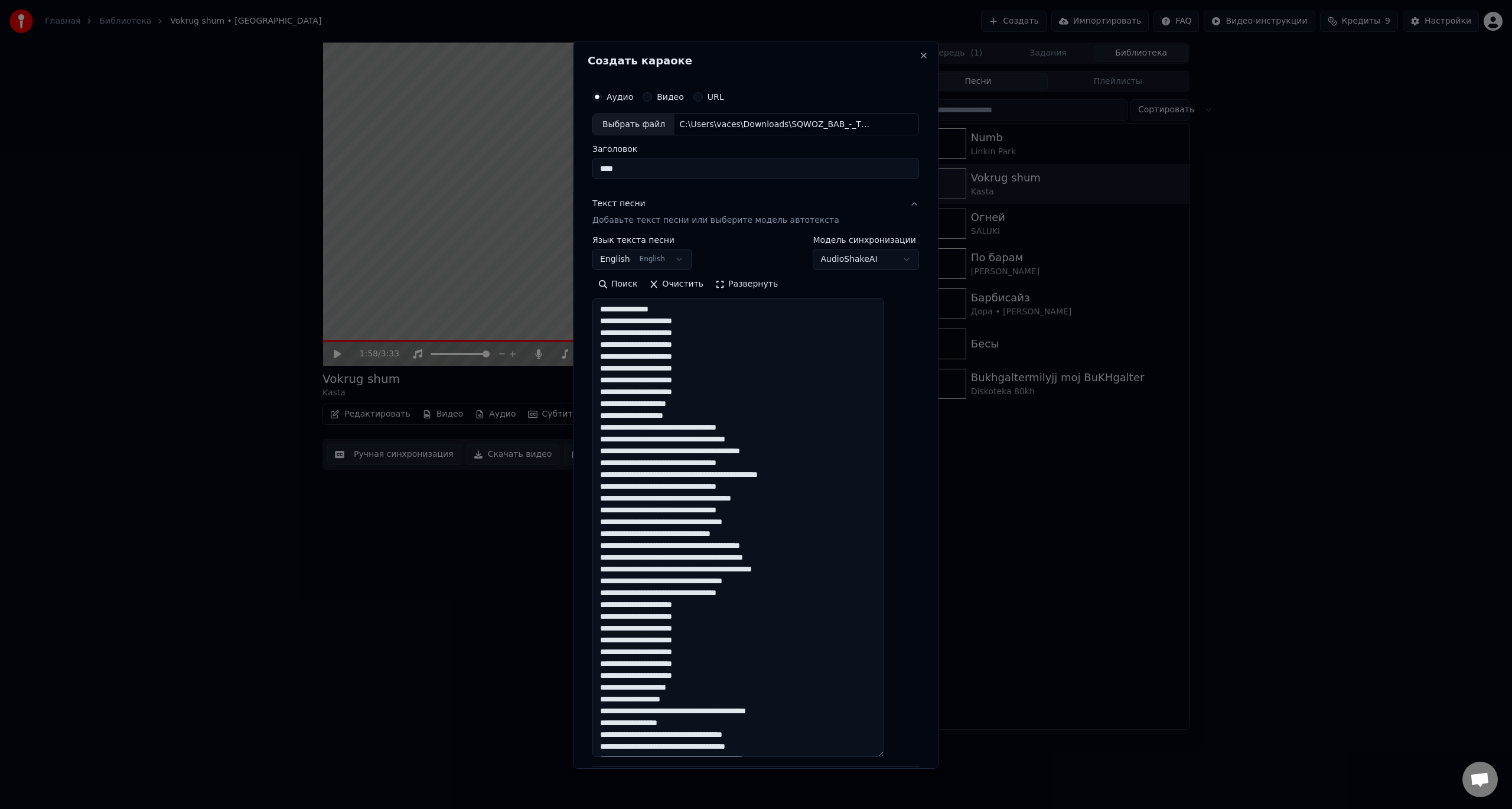
drag, startPoint x: 899, startPoint y: 464, endPoint x: 889, endPoint y: 702, distance: 238.2
click at [917, 751] on div "**********" at bounding box center [756, 404] width 366 height 728
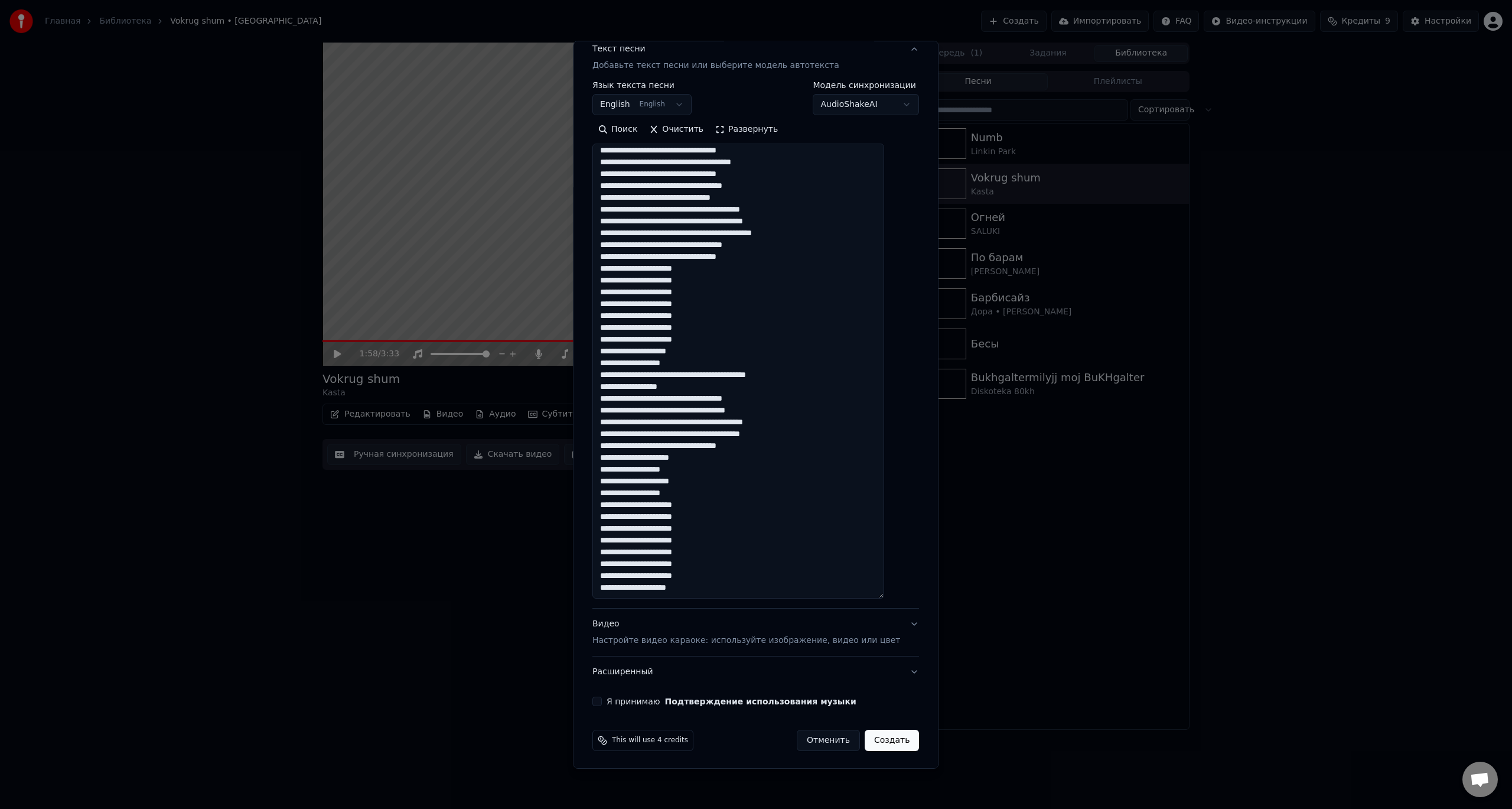
scroll to position [157, 0]
click at [771, 550] on textarea at bounding box center [738, 370] width 292 height 455
click at [645, 640] on p "Настройте видео караоке: используйте изображение, видео или цвет" at bounding box center [746, 639] width 308 height 12
type textarea "**********"
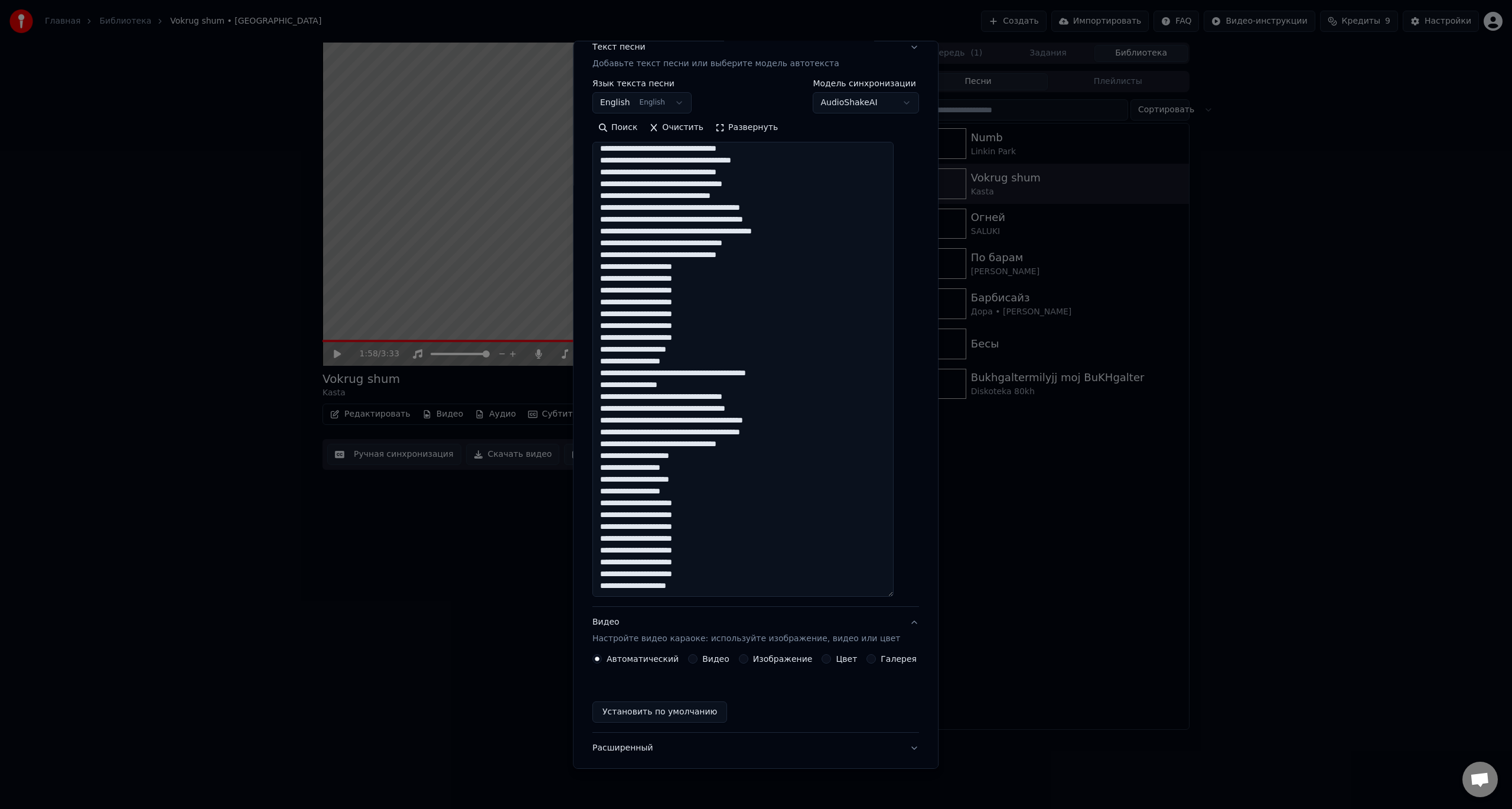
scroll to position [0, 0]
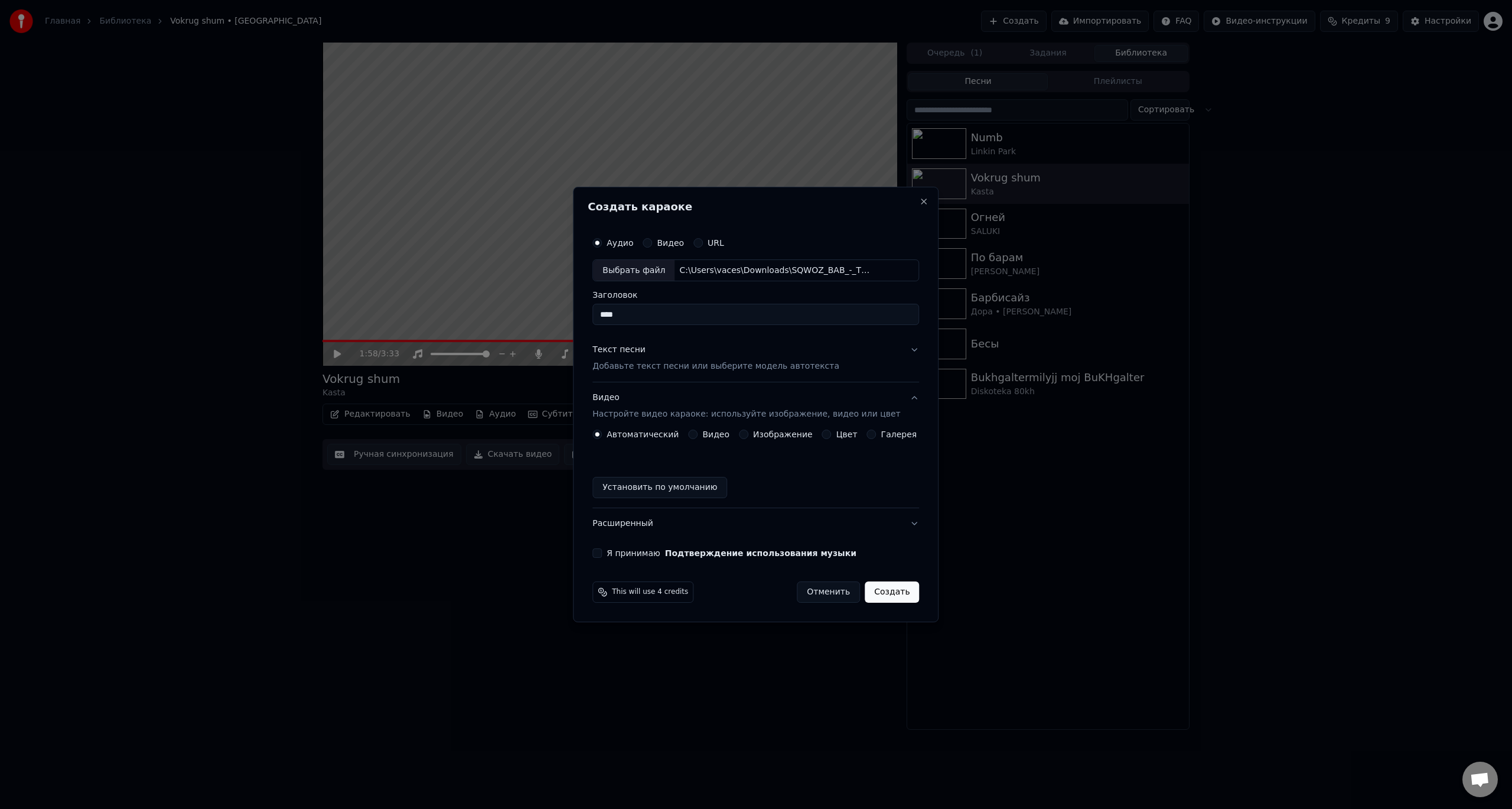
click at [703, 438] on div "Видео" at bounding box center [708, 434] width 42 height 10
click at [696, 435] on button "Видео" at bounding box center [693, 434] width 10 height 10
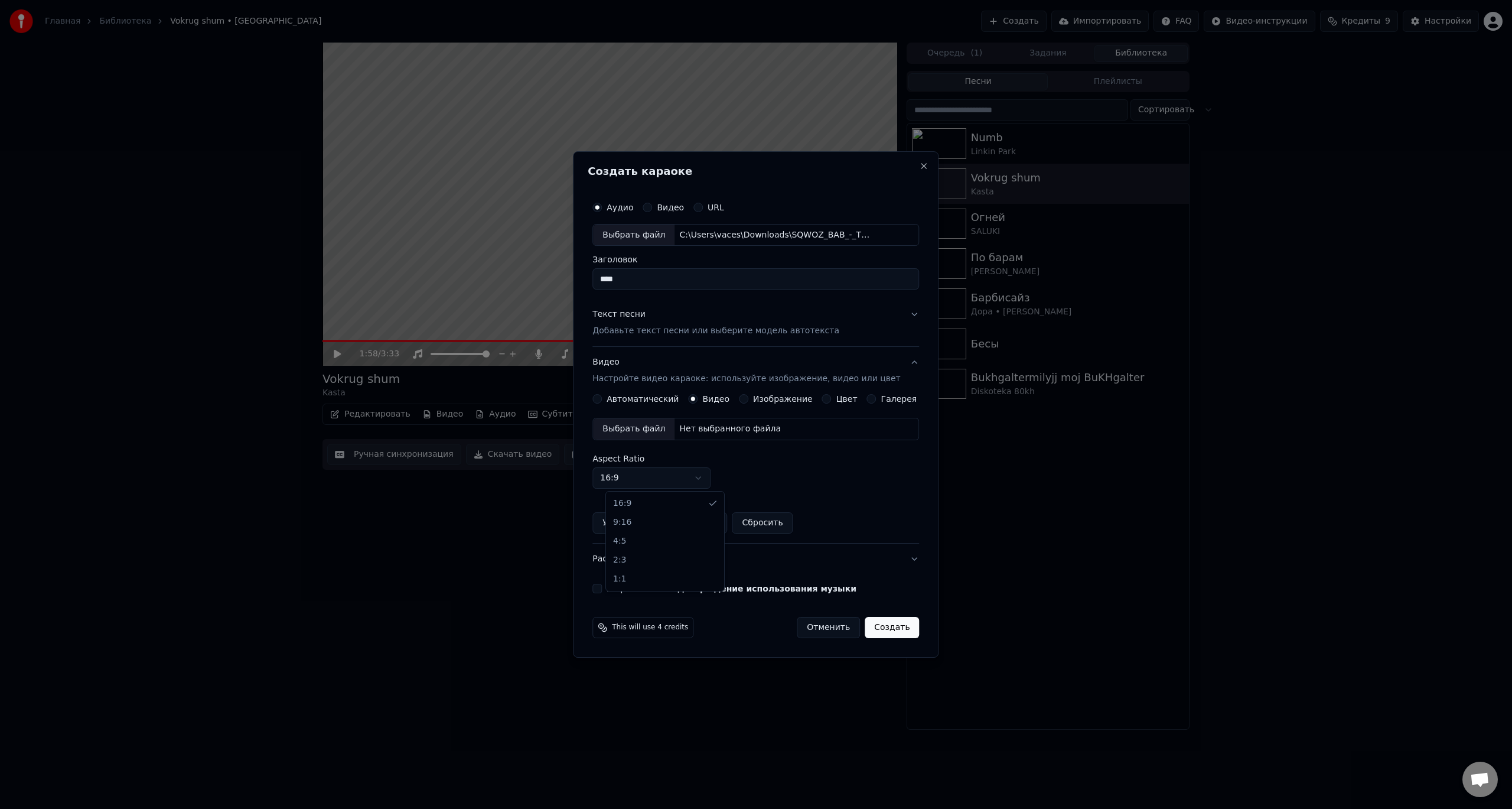
click at [655, 474] on body "Главная Библиотека Vokrug shum • Kasta Создать Импортировать FAQ Видео-инструкц…" at bounding box center [756, 404] width 1512 height 809
click at [767, 458] on body "Главная Библиотека Vokrug shum • Kasta Создать Импортировать FAQ Видео-инструкц…" at bounding box center [756, 404] width 1512 height 809
click at [650, 434] on div "Выбрать файл" at bounding box center [634, 429] width 81 height 21
click at [648, 432] on div "Выбрать файл" at bounding box center [634, 429] width 81 height 21
click at [645, 431] on div "Выбрать файл" at bounding box center [634, 429] width 81 height 21
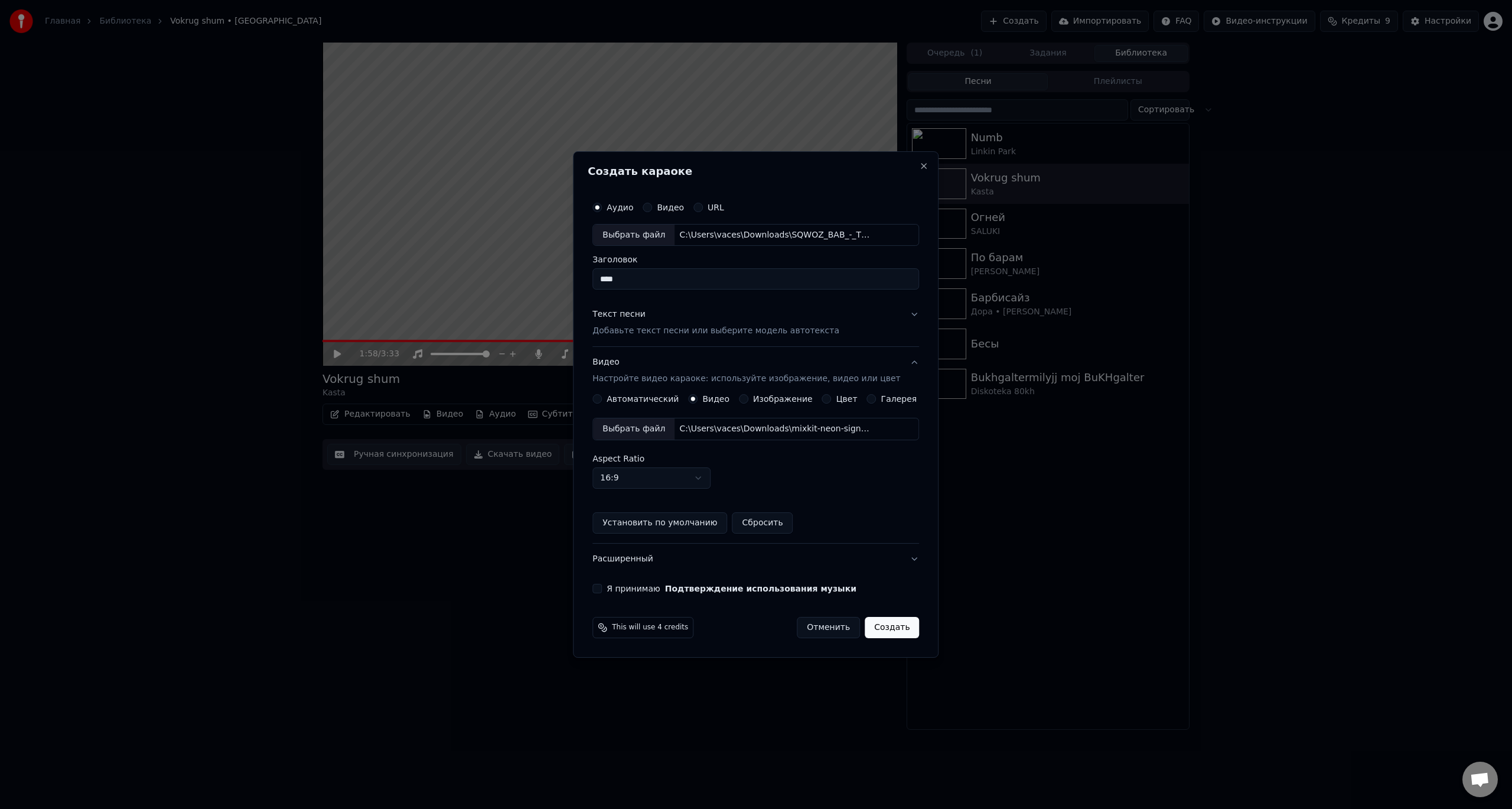
click at [602, 591] on button "Я принимаю Подтверждение использования музыки" at bounding box center [597, 588] width 10 height 10
click at [634, 329] on p "Добавьте текст песни или выберите модель автотекста" at bounding box center [715, 331] width 247 height 12
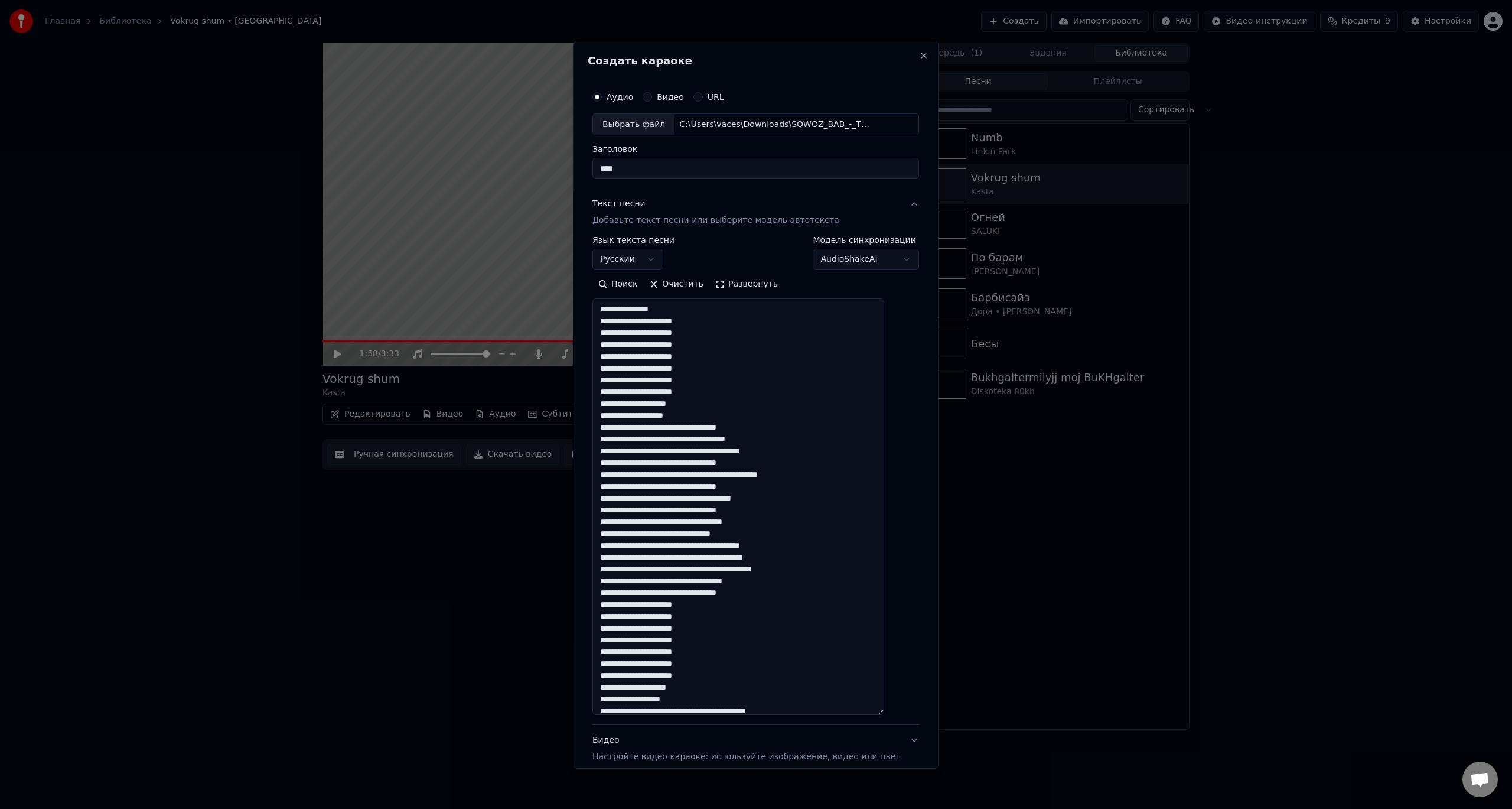
drag, startPoint x: 899, startPoint y: 463, endPoint x: 900, endPoint y: 711, distance: 248.0
click at [900, 711] on div "**********" at bounding box center [756, 453] width 336 height 747
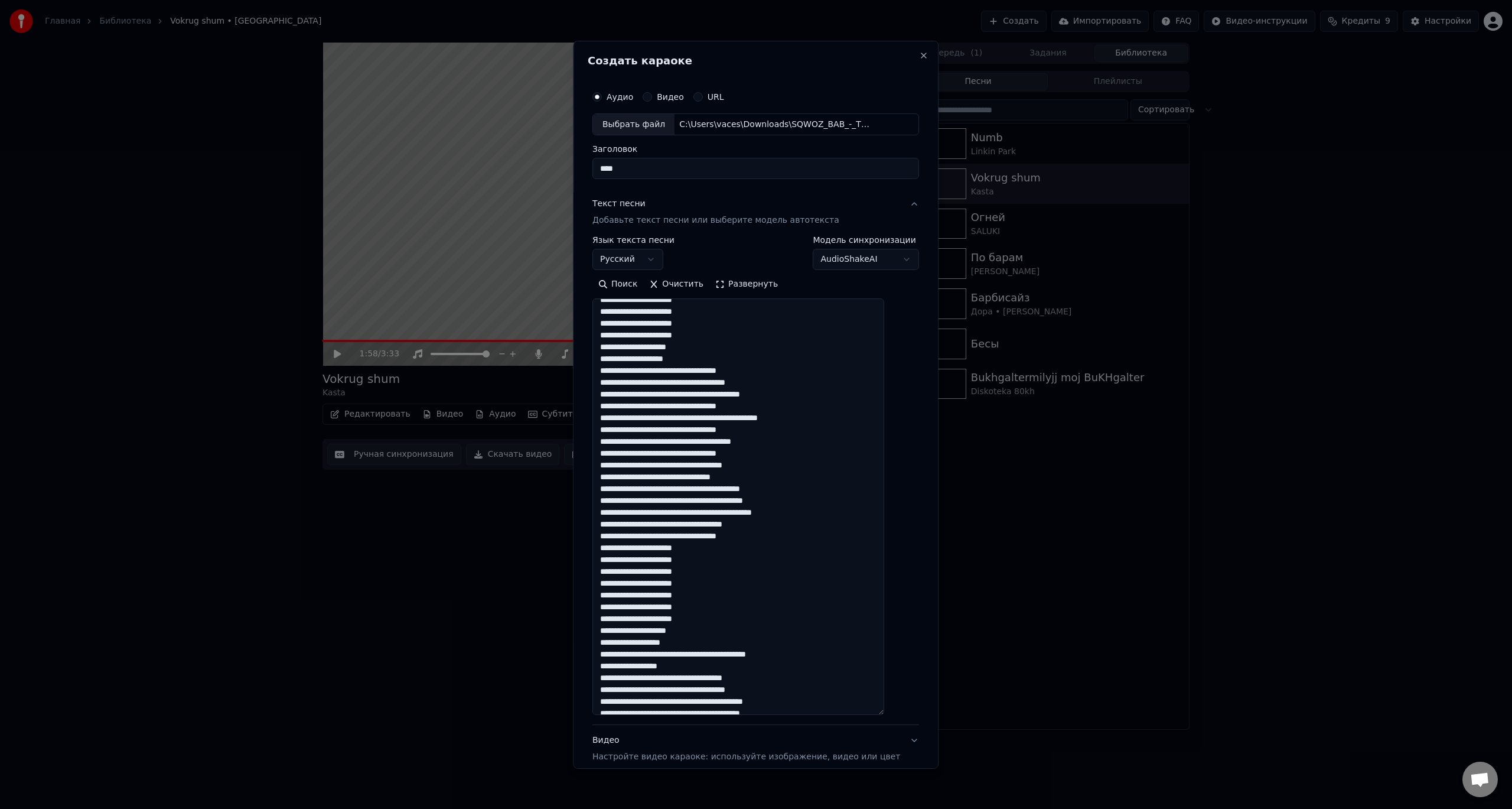
scroll to position [59, 0]
click at [632, 368] on textarea at bounding box center [738, 506] width 292 height 416
click at [760, 355] on textarea at bounding box center [738, 506] width 292 height 416
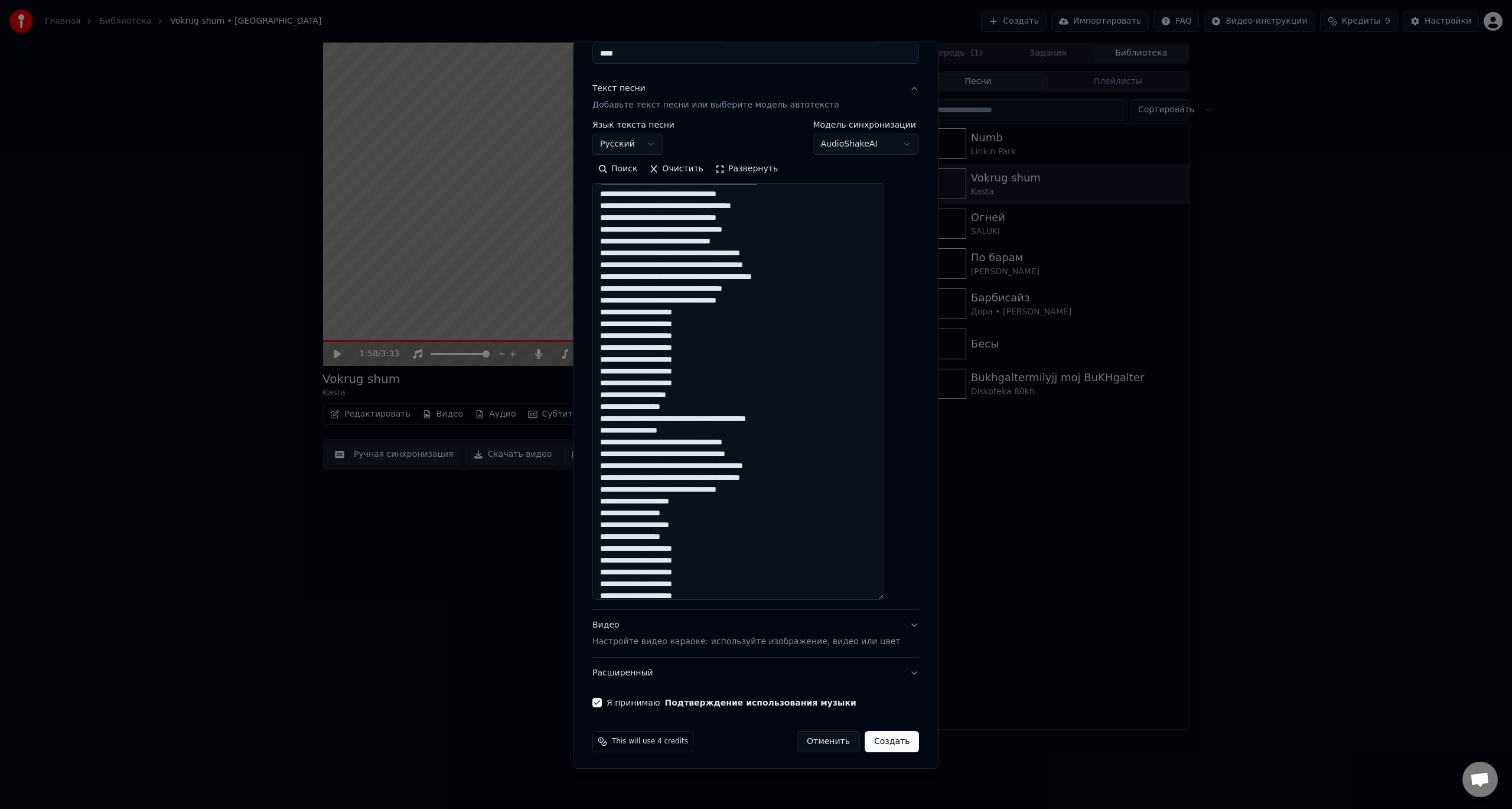
scroll to position [118, 0]
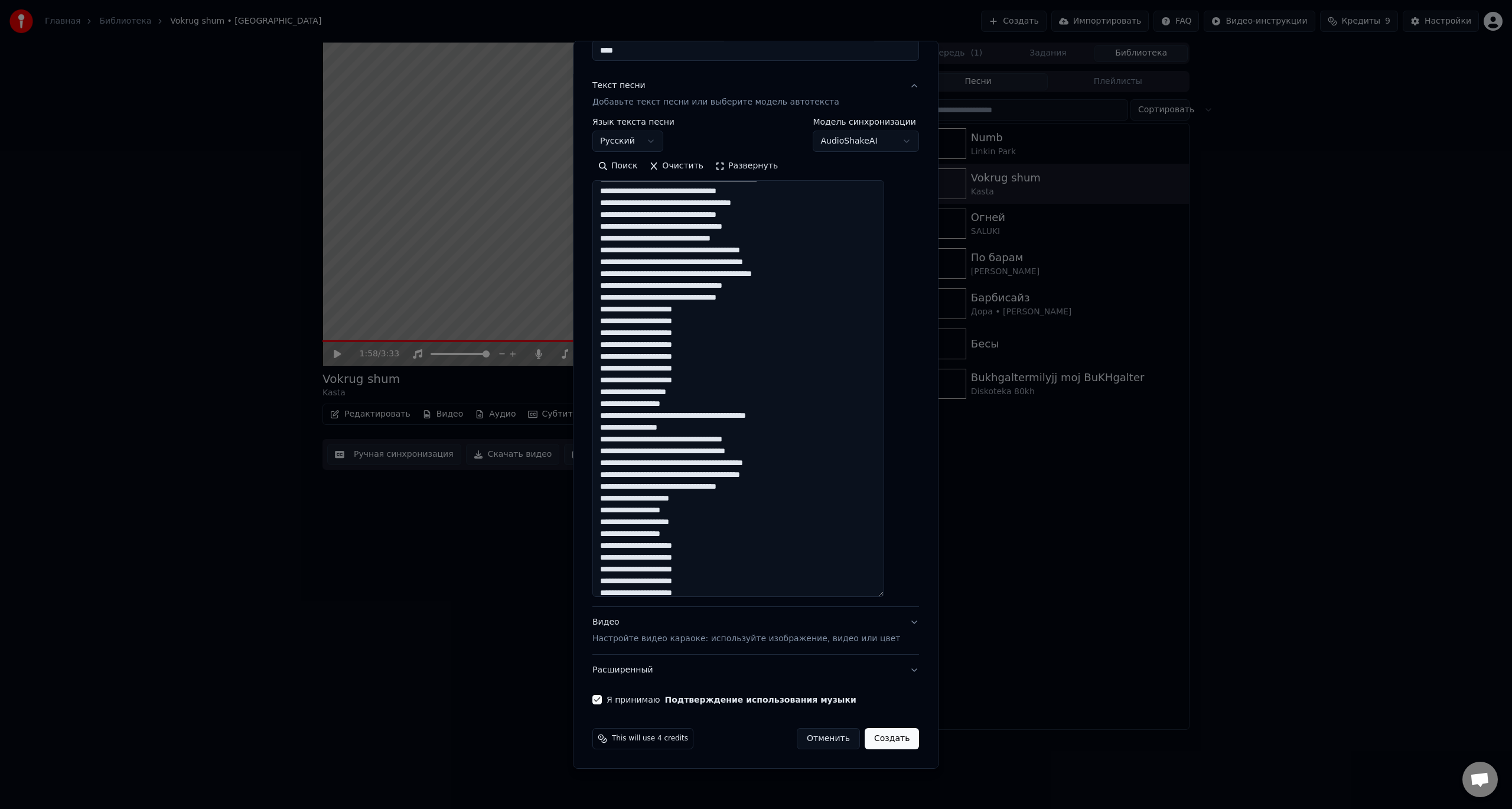
click at [879, 741] on button "Создать" at bounding box center [892, 738] width 54 height 21
type textarea "**********"
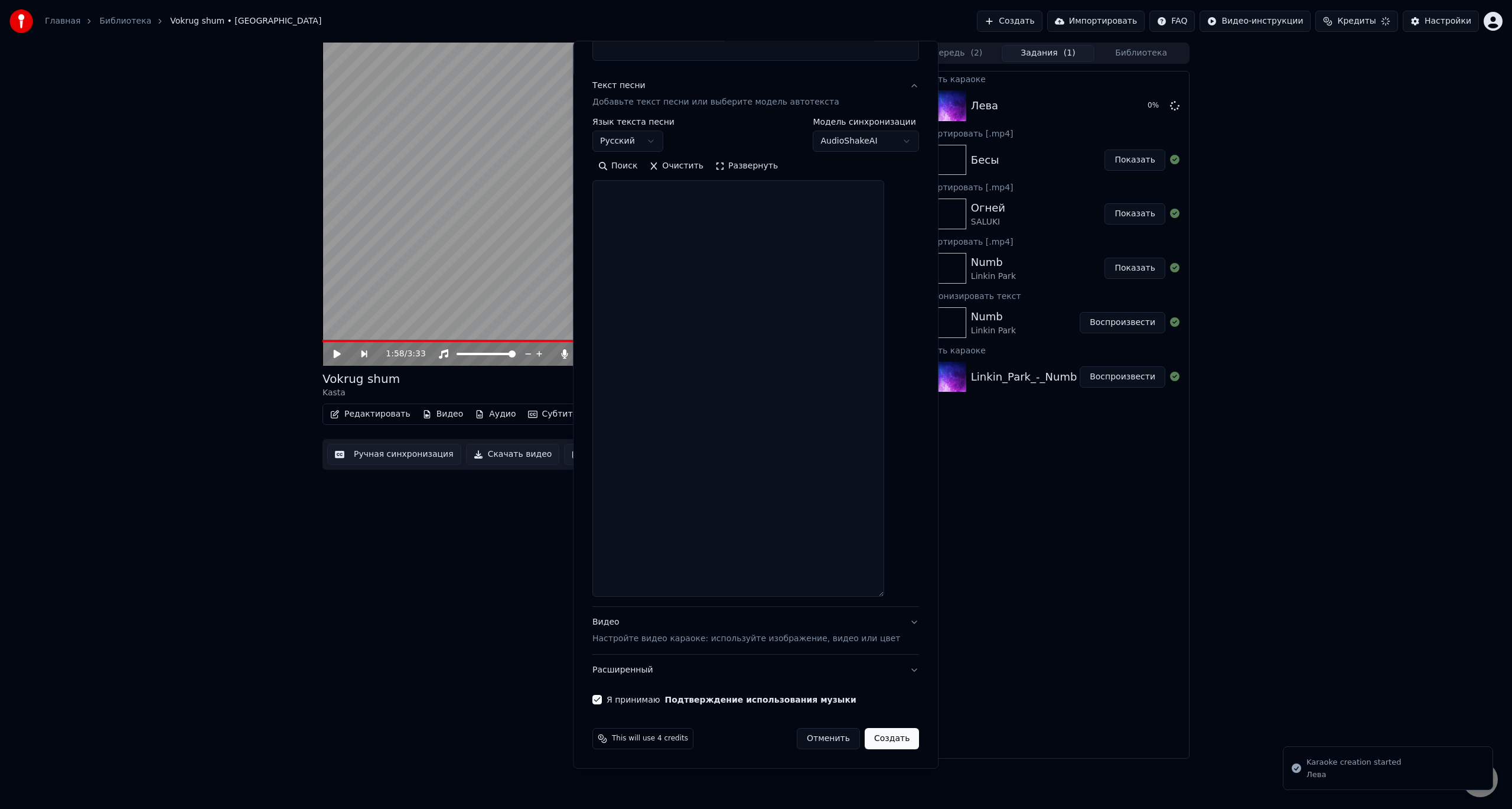
scroll to position [0, 0]
select select
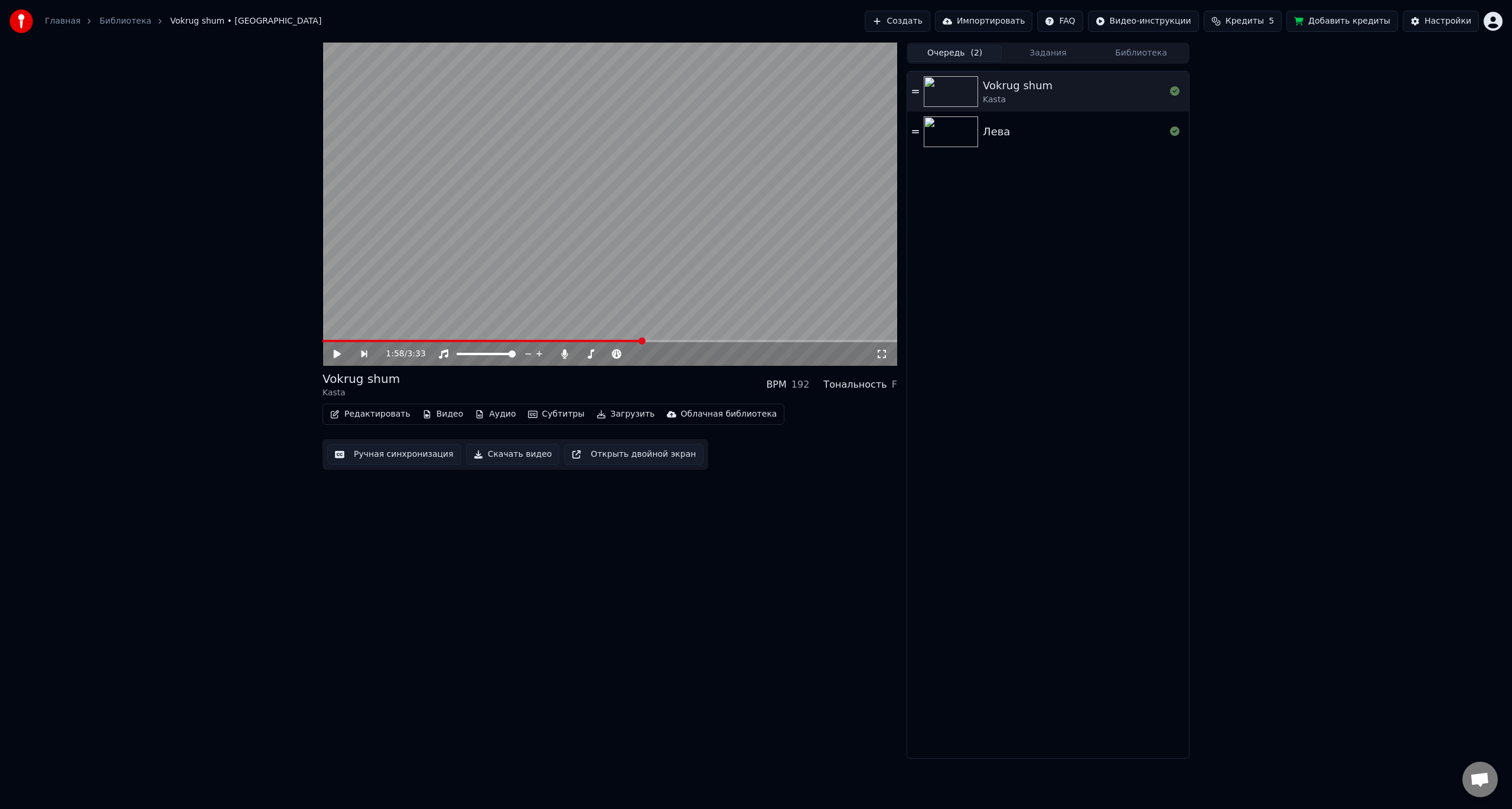
click at [964, 52] on button "Очередь ( 2 )" at bounding box center [955, 53] width 93 height 17
click at [1039, 51] on button "Задания" at bounding box center [1049, 53] width 93 height 17
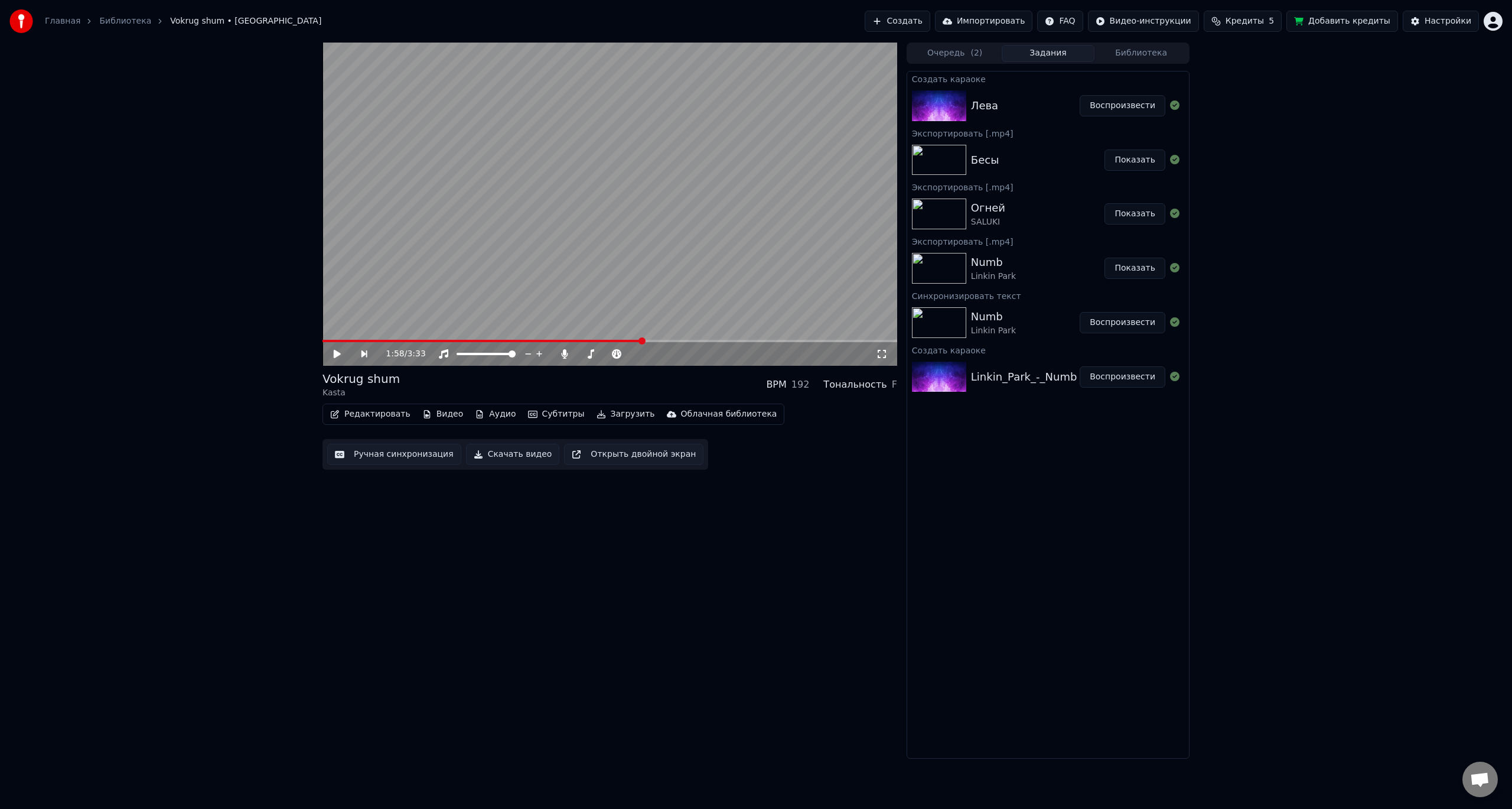
click at [1014, 96] on div "[PERSON_NAME]" at bounding box center [1048, 106] width 282 height 41
click at [1122, 108] on button "Воспроизвести" at bounding box center [1122, 105] width 86 height 21
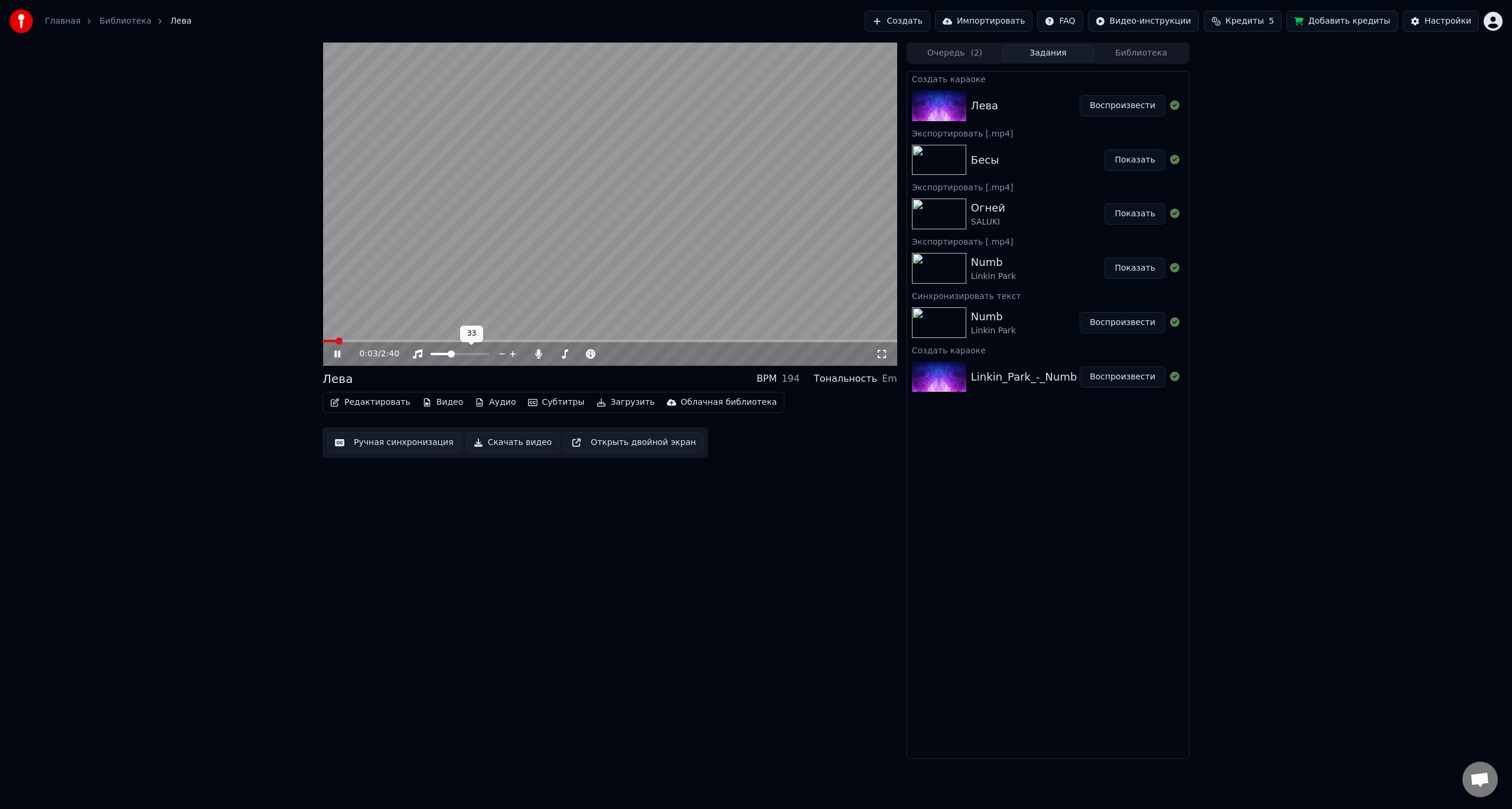
click at [450, 357] on span at bounding box center [451, 353] width 7 height 7
click at [879, 359] on div "0:10 / 2:40" at bounding box center [609, 354] width 565 height 12
click at [881, 356] on icon at bounding box center [881, 354] width 12 height 10
click at [653, 272] on video at bounding box center [609, 204] width 575 height 323
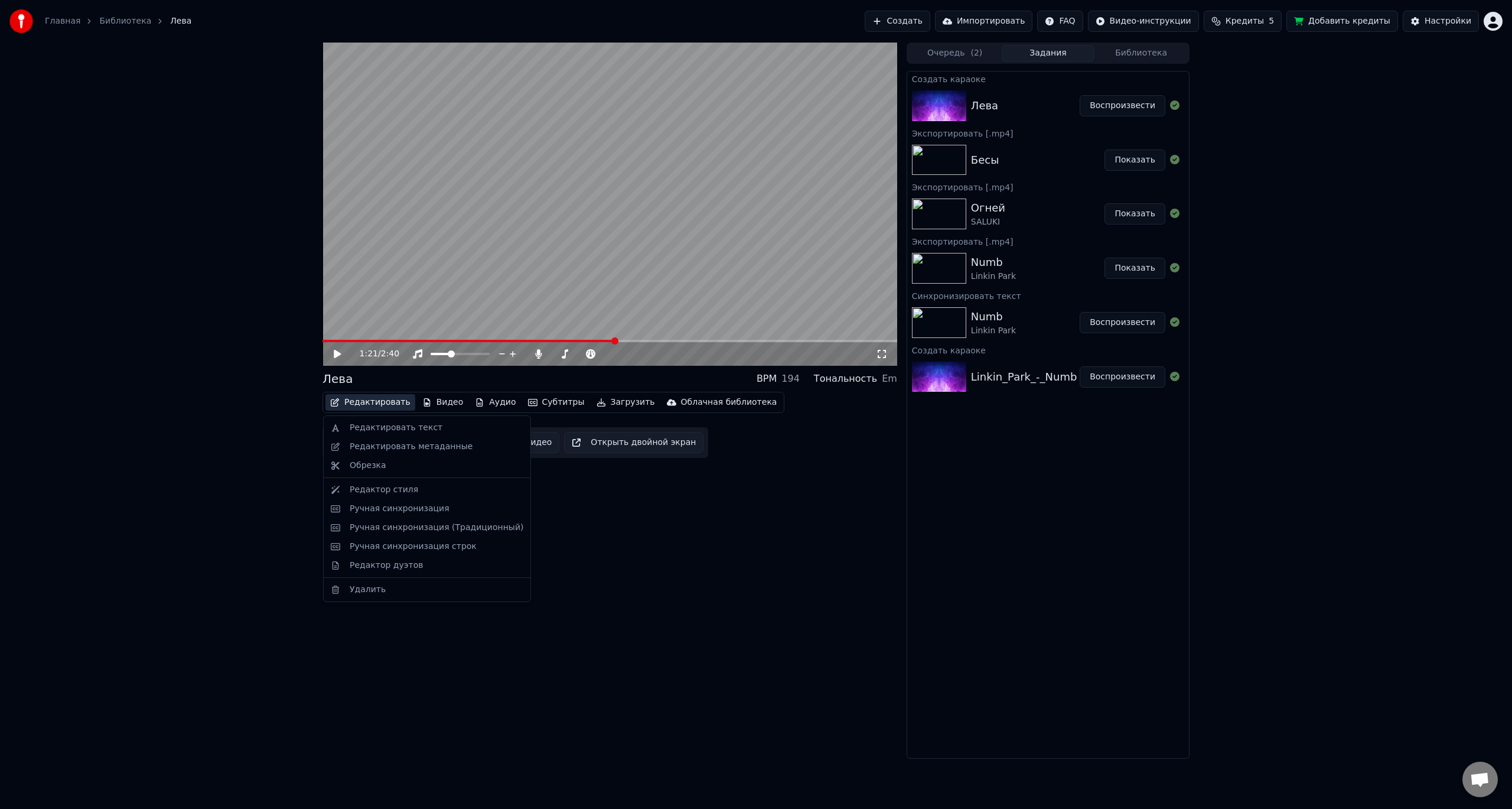
click at [386, 408] on button "Редактировать" at bounding box center [370, 402] width 90 height 16
click at [399, 530] on div "Ручная синхронизация (Традиционный)" at bounding box center [436, 527] width 174 height 12
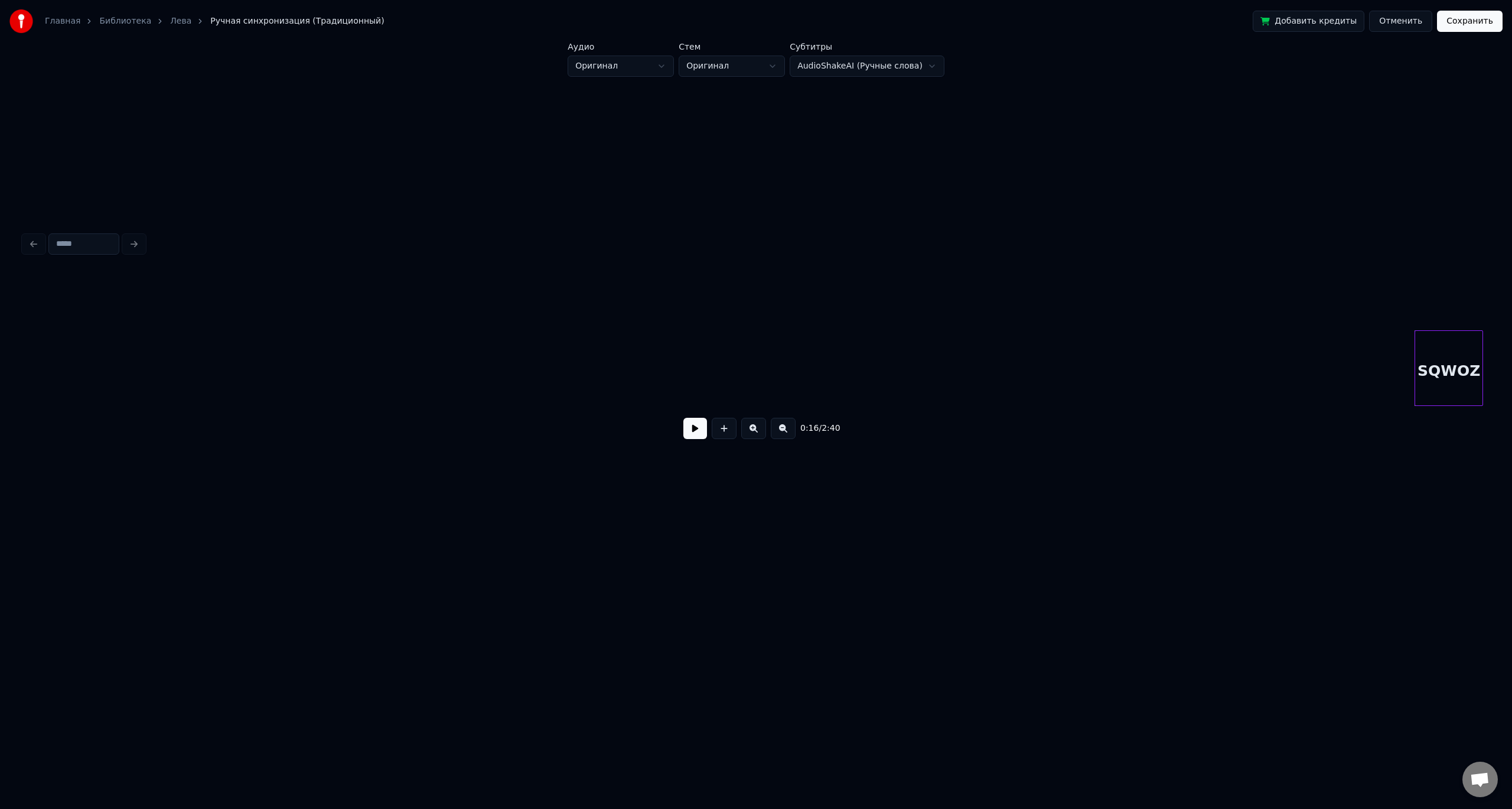
scroll to position [0, 23]
click at [697, 434] on button at bounding box center [695, 429] width 23 height 21
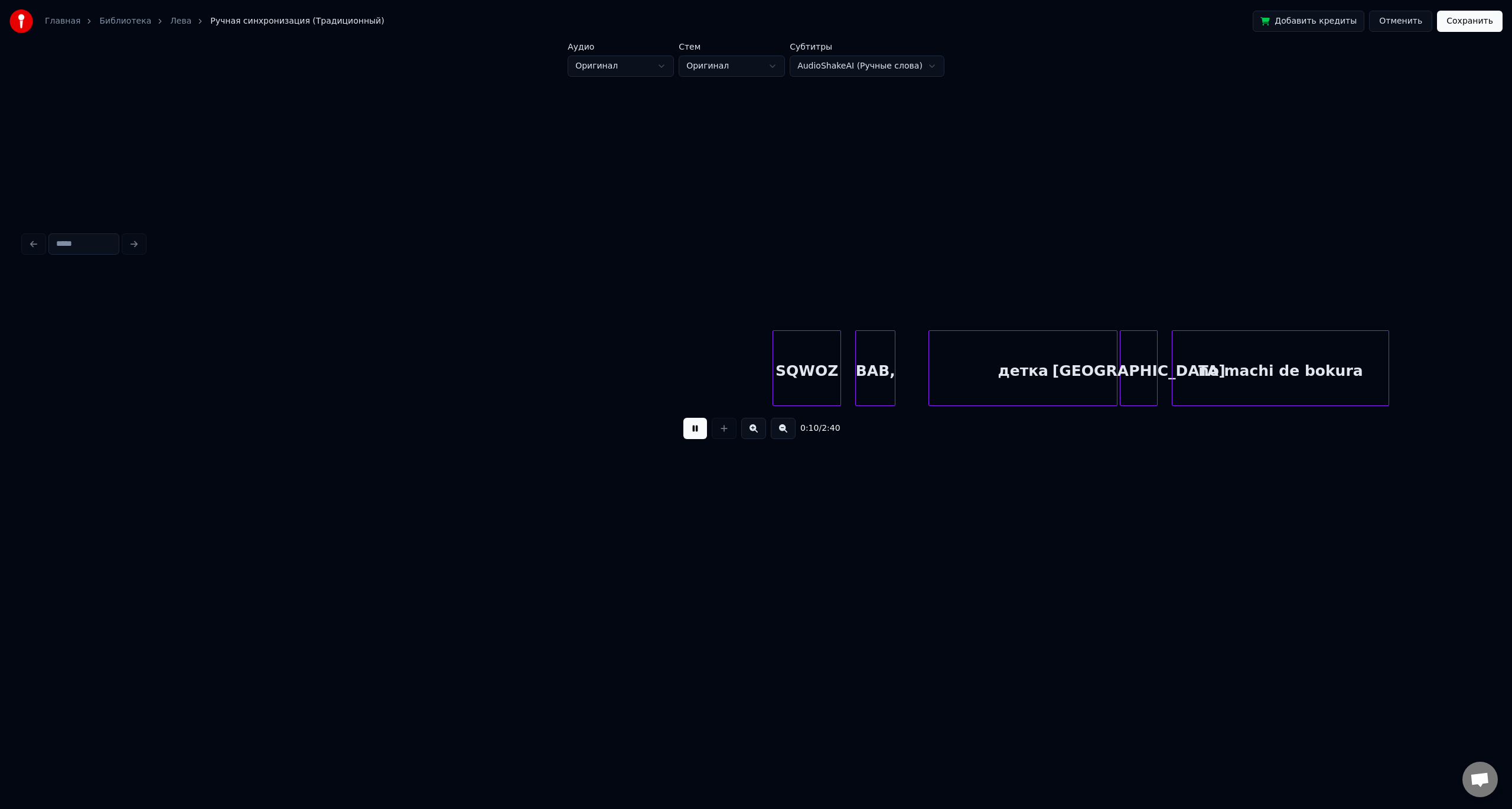
scroll to position [0, 1227]
click at [783, 388] on div "SQWOZ" at bounding box center [797, 371] width 68 height 80
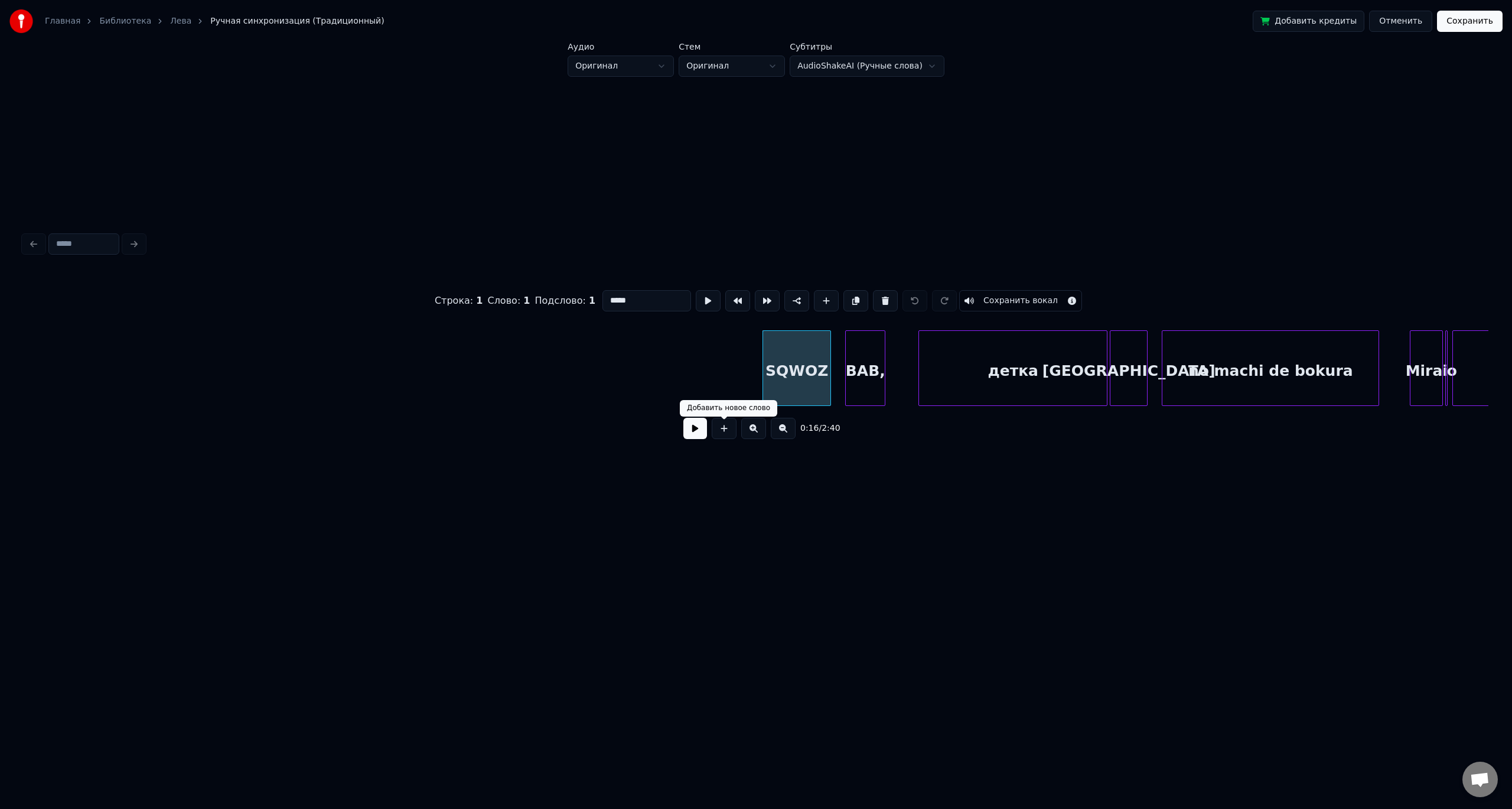
click at [701, 438] on button at bounding box center [695, 429] width 23 height 21
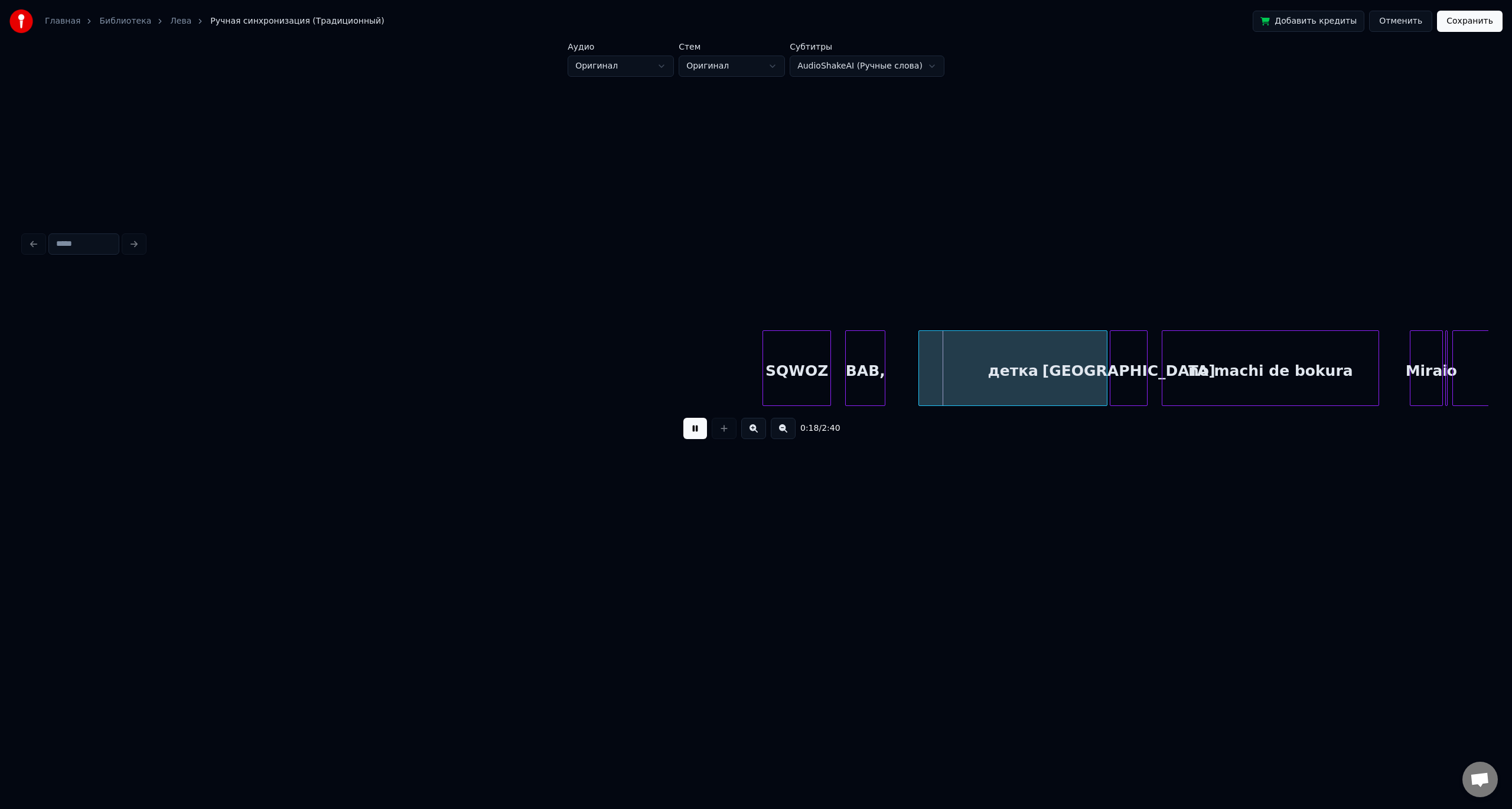
drag, startPoint x: 944, startPoint y: 441, endPoint x: 990, endPoint y: 442, distance: 46.0
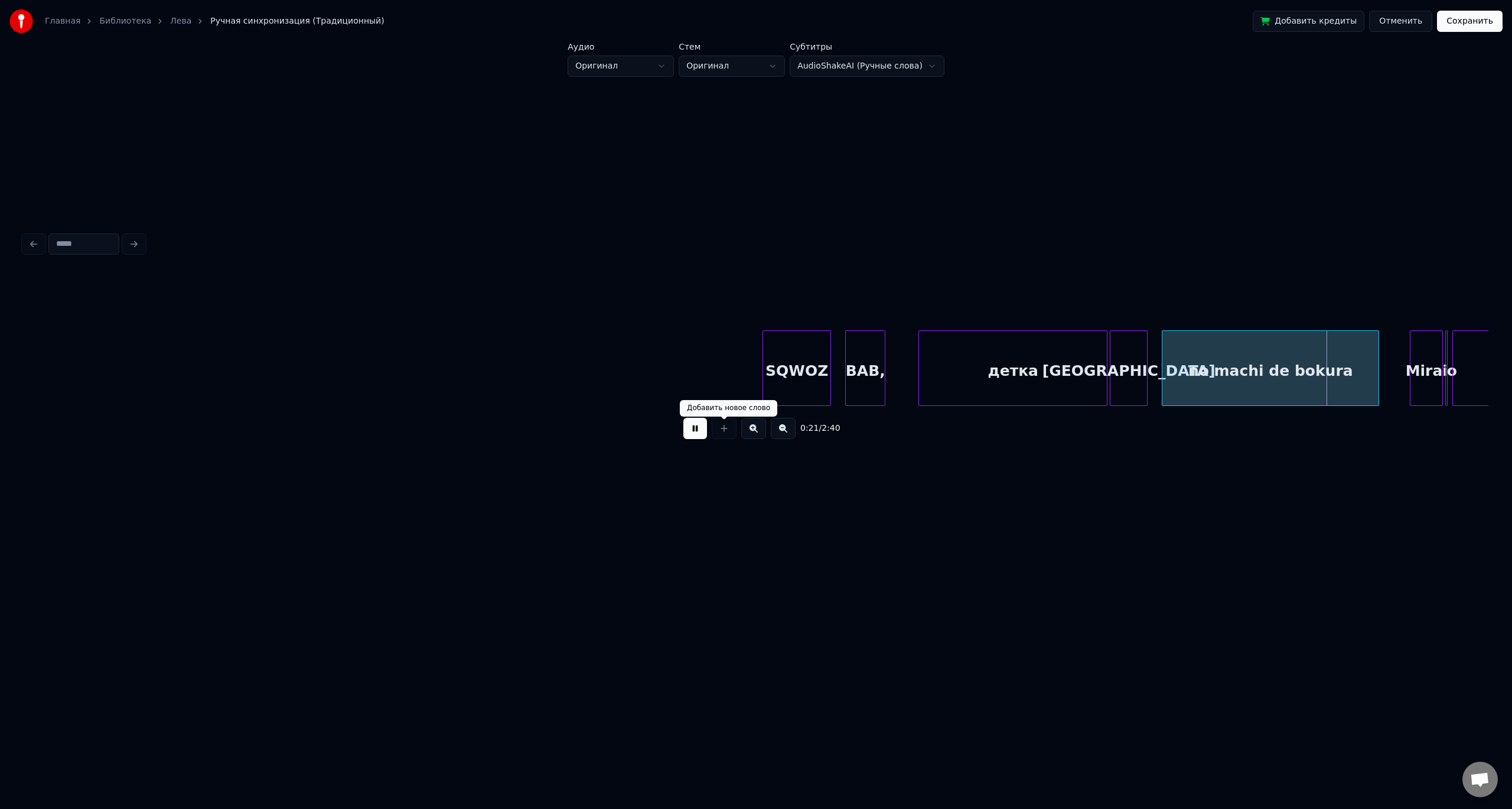
click at [688, 429] on button at bounding box center [695, 429] width 23 height 21
drag, startPoint x: 948, startPoint y: 290, endPoint x: 1085, endPoint y: 298, distance: 137.2
drag, startPoint x: 1049, startPoint y: 289, endPoint x: 992, endPoint y: 285, distance: 57.1
drag, startPoint x: 738, startPoint y: 301, endPoint x: 720, endPoint y: 315, distance: 22.8
click at [738, 301] on div at bounding box center [756, 300] width 1465 height 59
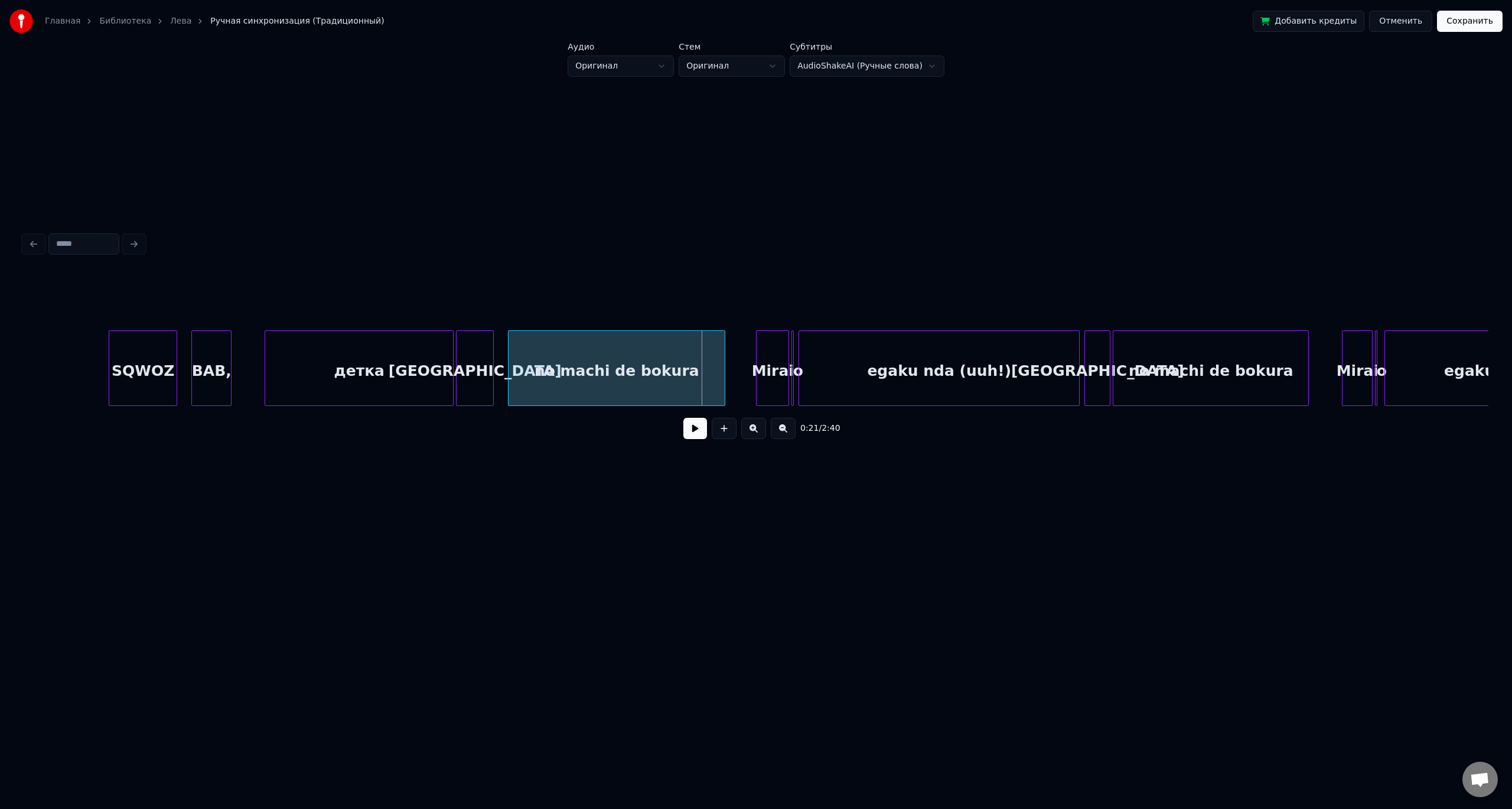
scroll to position [0, 1912]
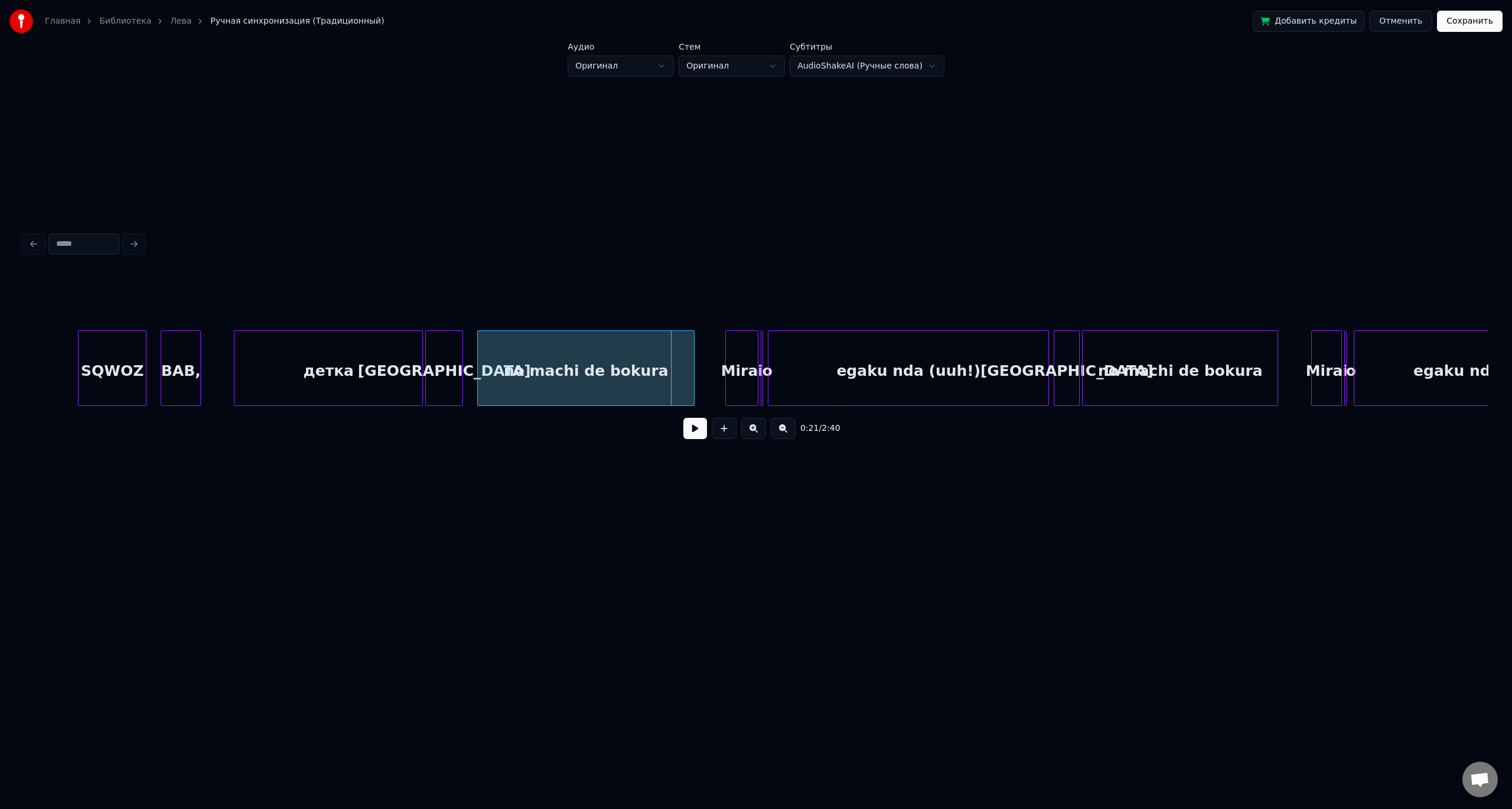
click at [365, 373] on div "детка" at bounding box center [328, 371] width 188 height 80
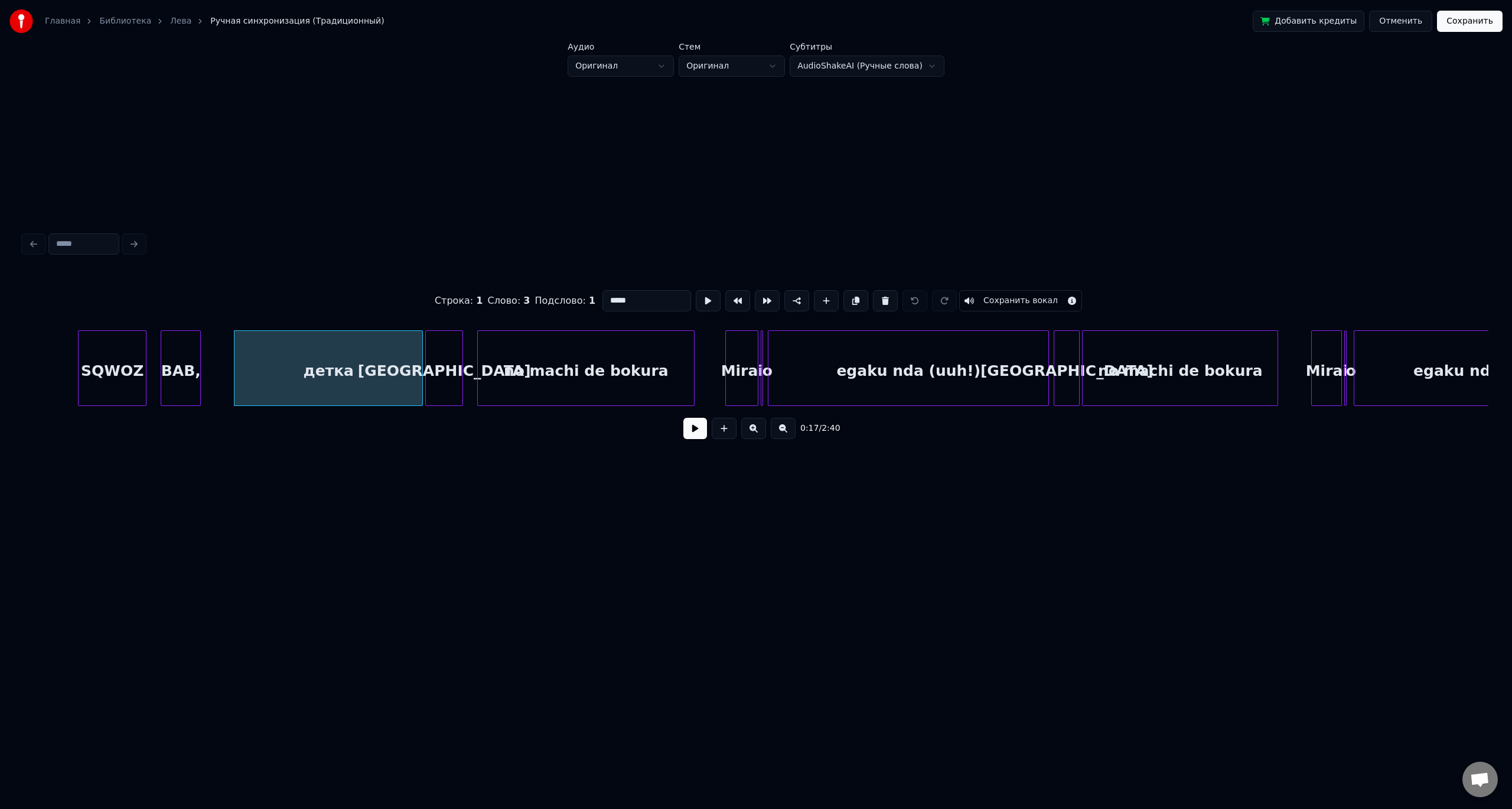
click at [693, 434] on button at bounding box center [695, 429] width 23 height 21
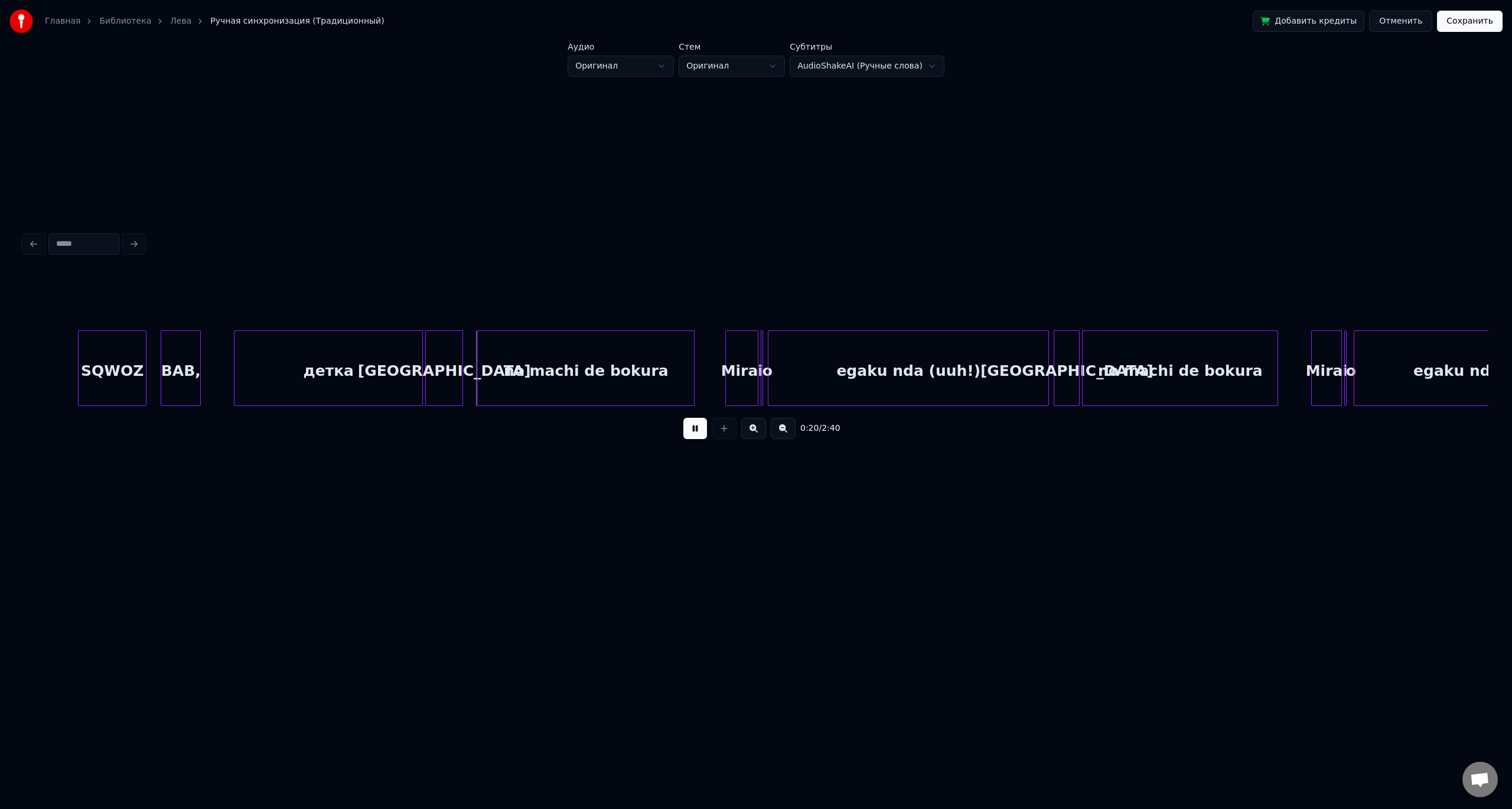
click at [695, 434] on button at bounding box center [695, 429] width 23 height 21
click at [537, 376] on div at bounding box center [537, 368] width 4 height 75
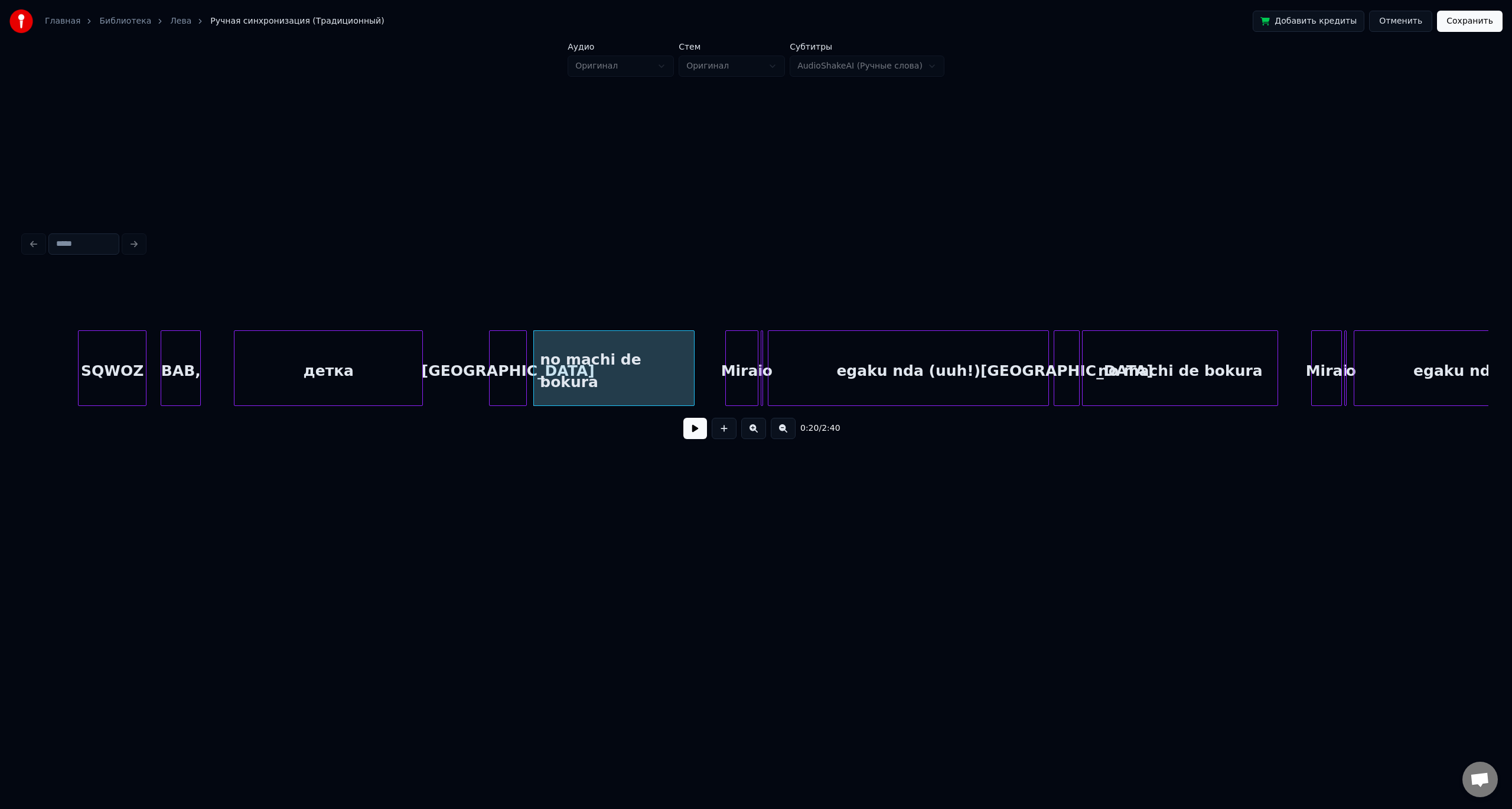
click at [514, 361] on div "[GEOGRAPHIC_DATA]" at bounding box center [508, 371] width 37 height 80
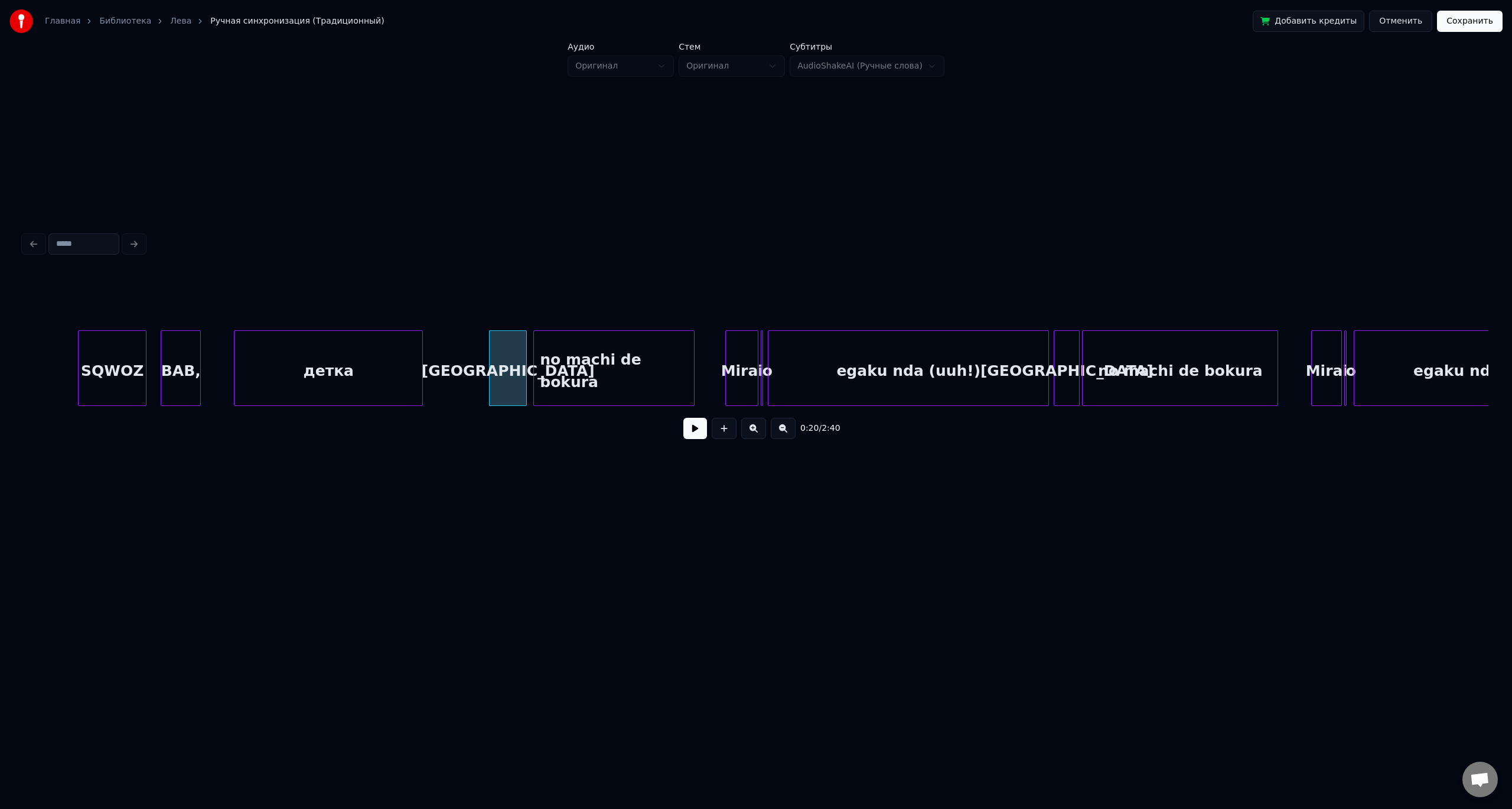
click at [396, 375] on div "детка" at bounding box center [328, 371] width 188 height 80
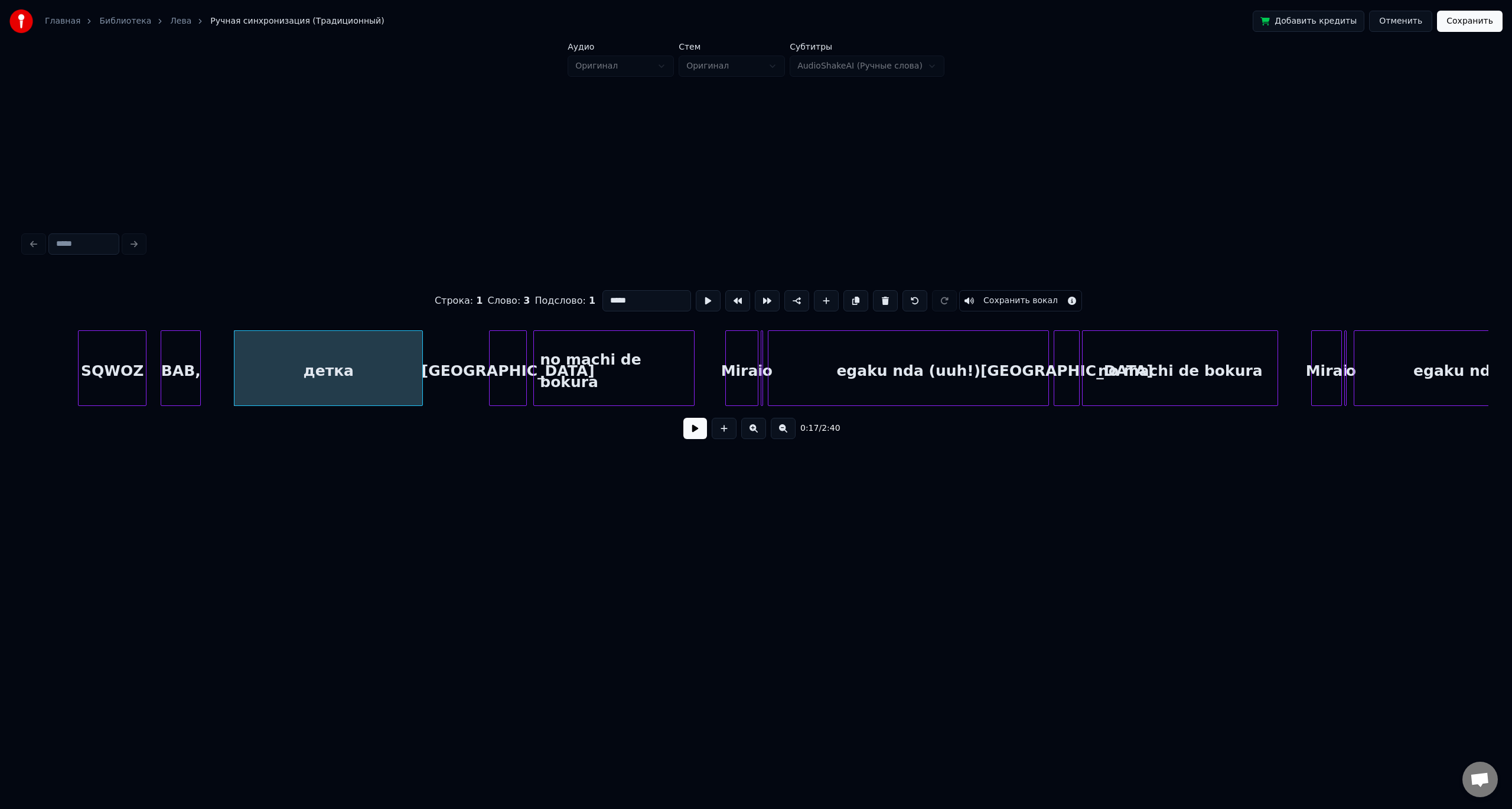
click at [683, 418] on button at bounding box center [695, 429] width 23 height 21
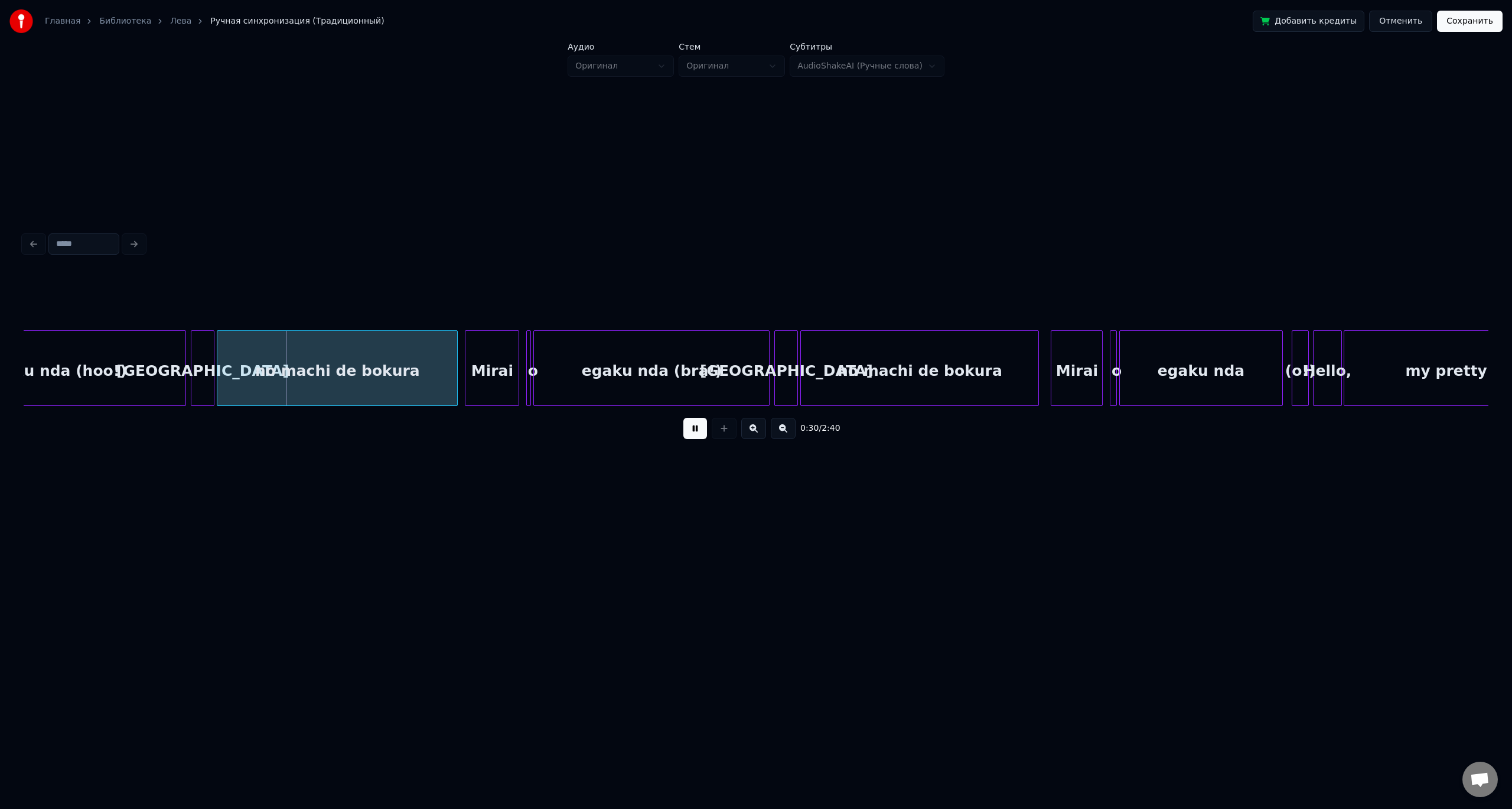
scroll to position [0, 3357]
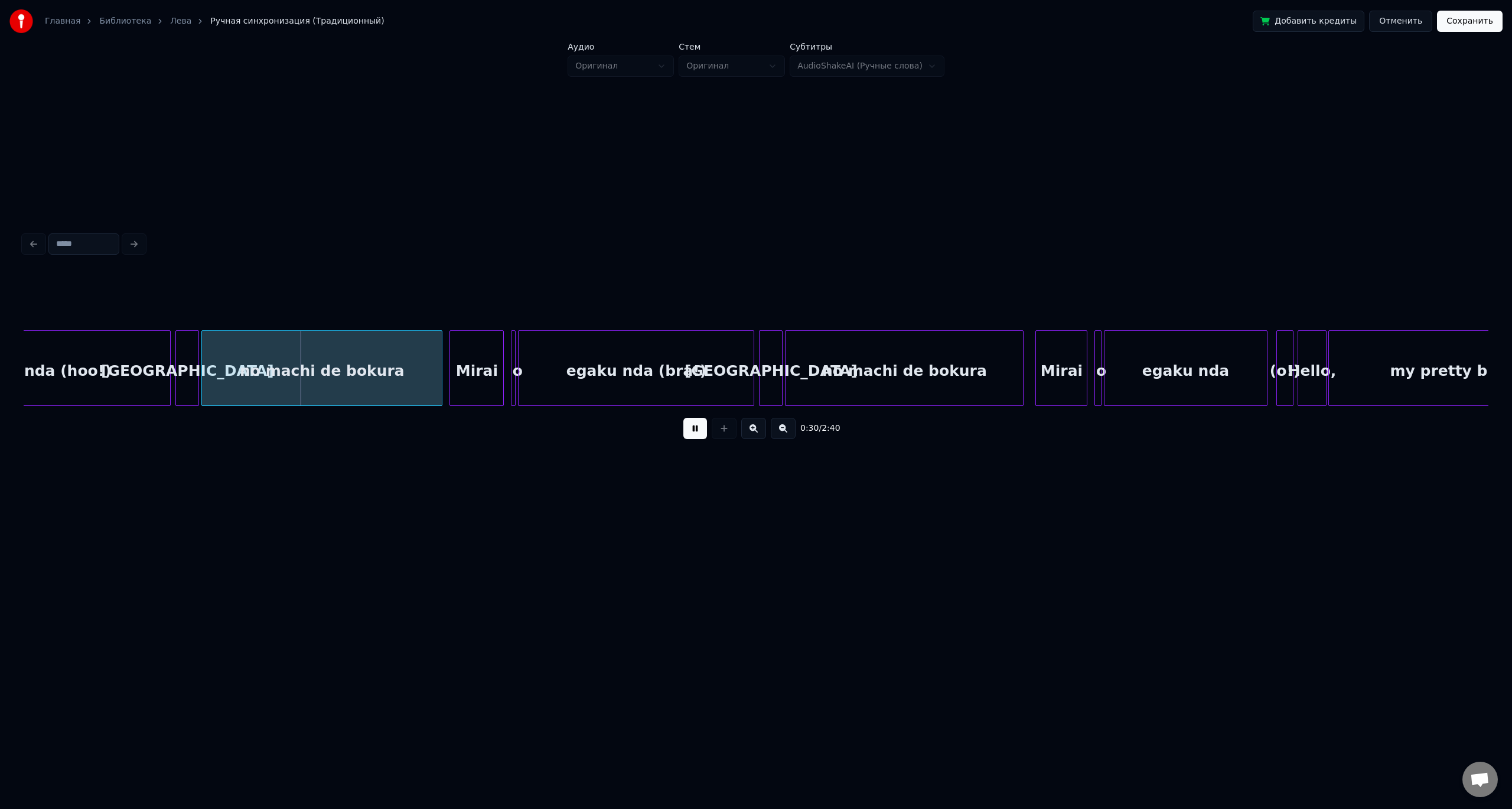
click at [683, 418] on button at bounding box center [695, 429] width 23 height 21
click at [257, 371] on div at bounding box center [258, 368] width 4 height 75
click at [240, 369] on div "[GEOGRAPHIC_DATA]" at bounding box center [237, 371] width 22 height 80
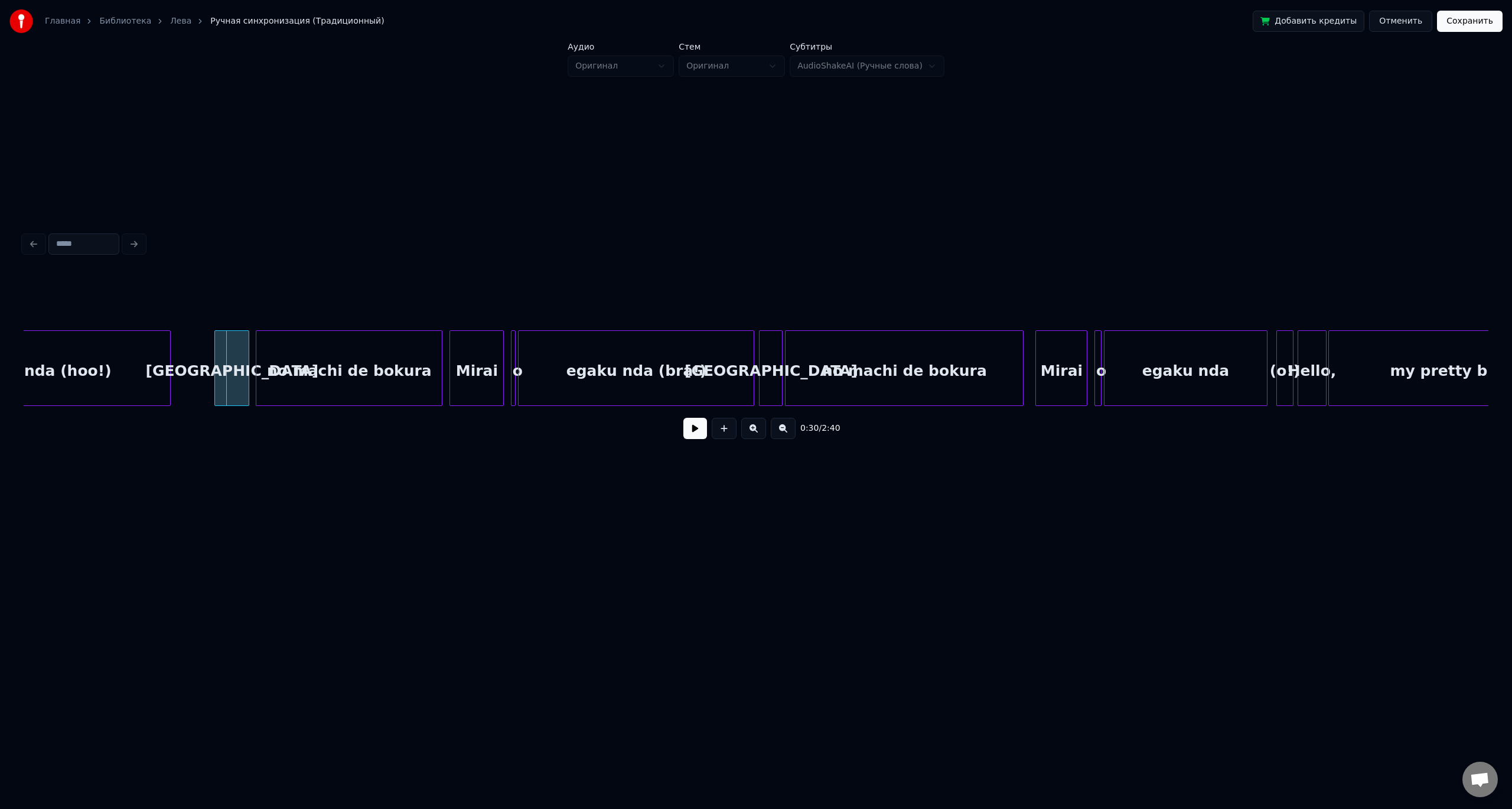
click at [216, 359] on div at bounding box center [217, 368] width 4 height 75
click at [240, 359] on div "[GEOGRAPHIC_DATA]" at bounding box center [231, 371] width 34 height 80
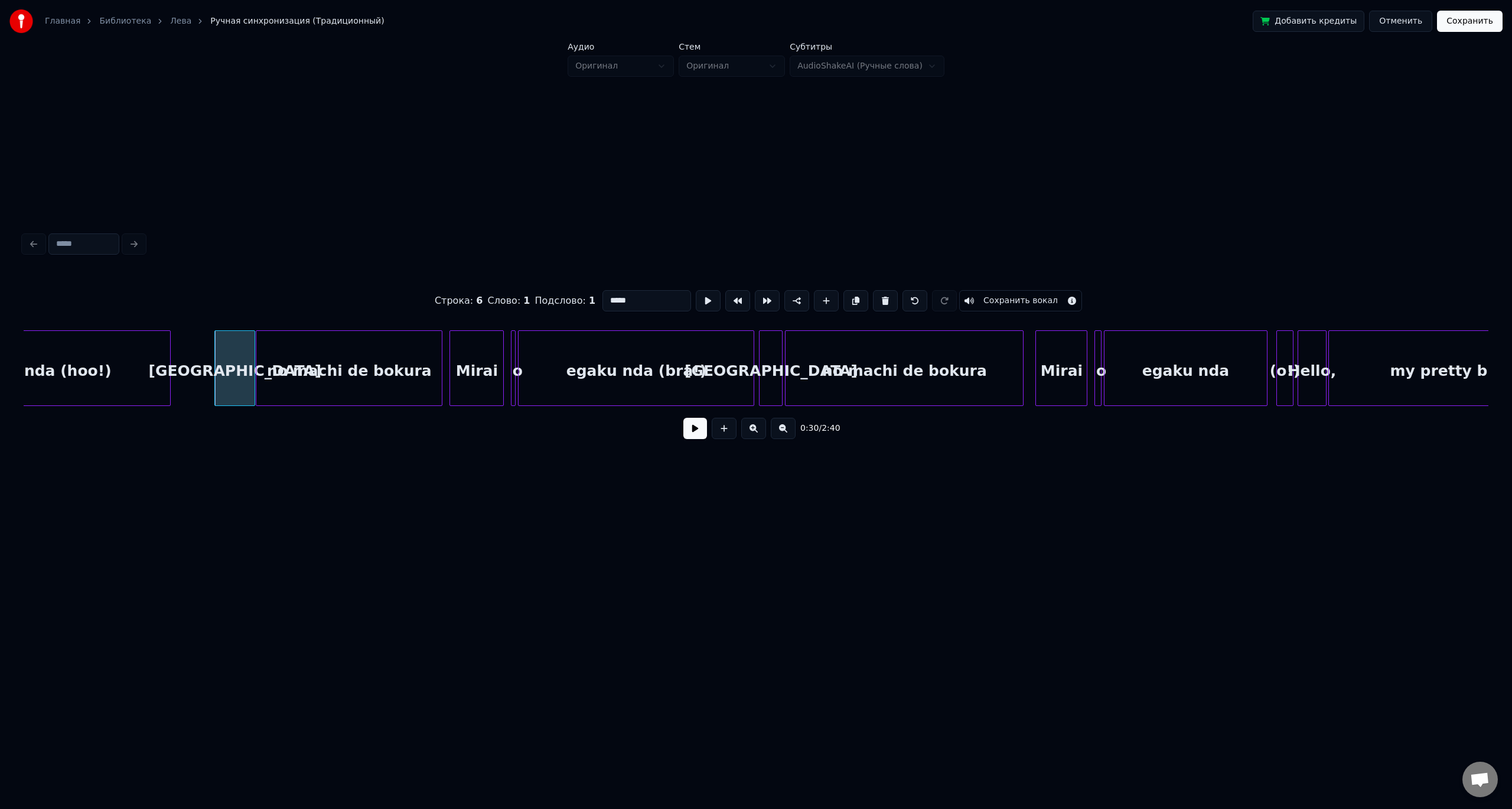
click at [253, 358] on div at bounding box center [252, 368] width 4 height 75
click at [145, 371] on div "egaku nda (hoo!)" at bounding box center [40, 371] width 261 height 80
type input "**********"
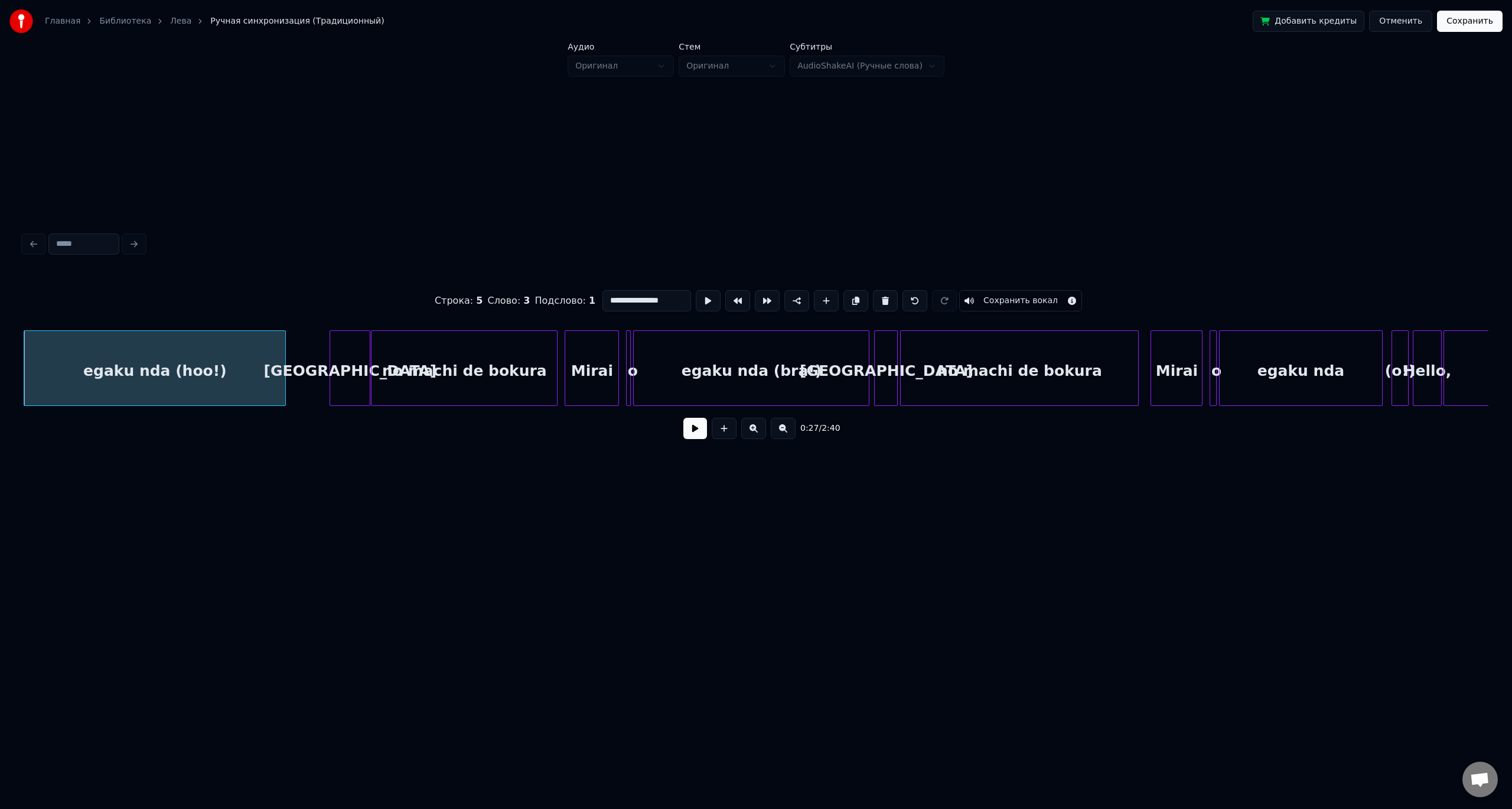
click at [683, 418] on button at bounding box center [695, 429] width 23 height 21
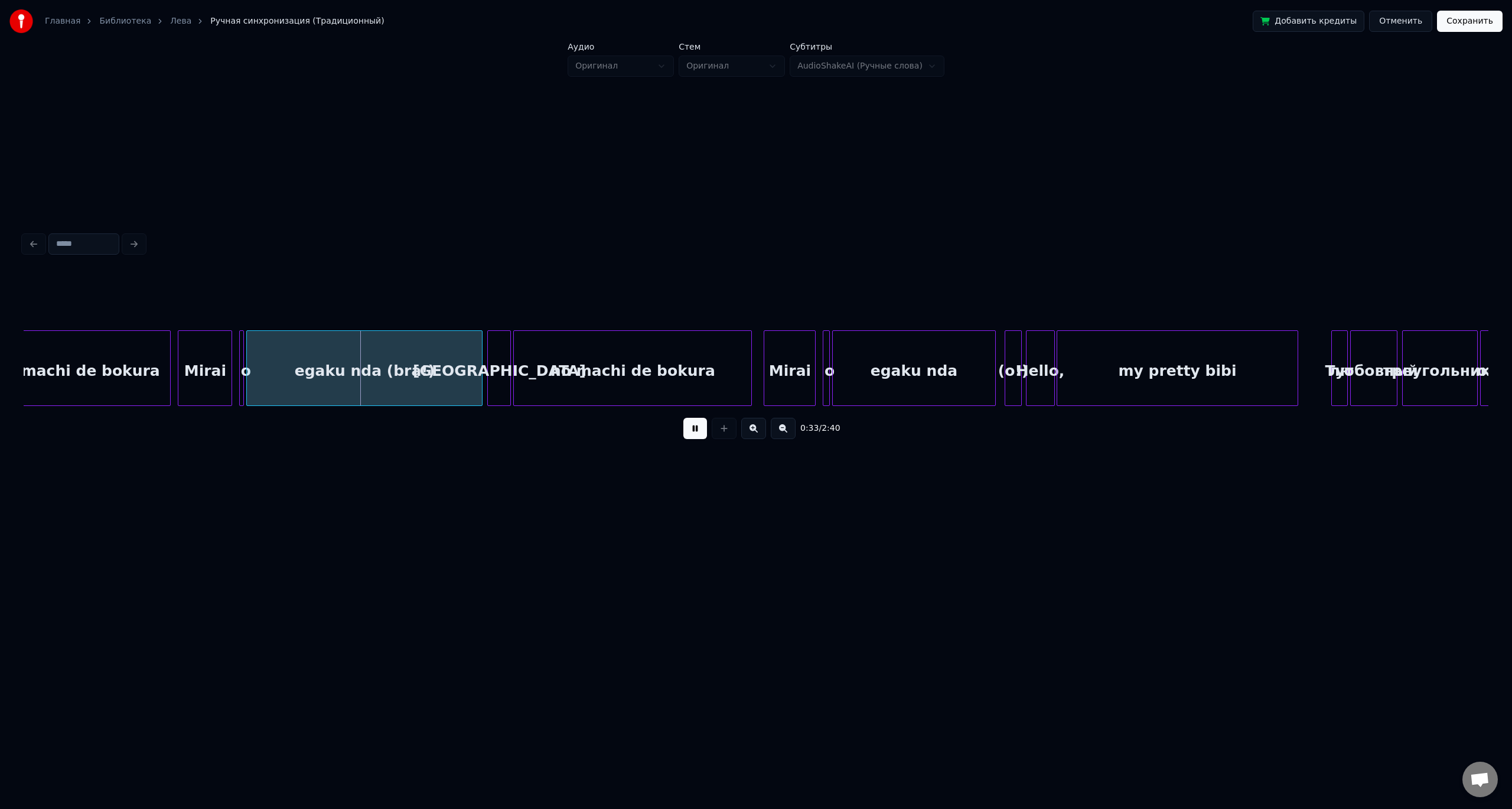
scroll to position [0, 3675]
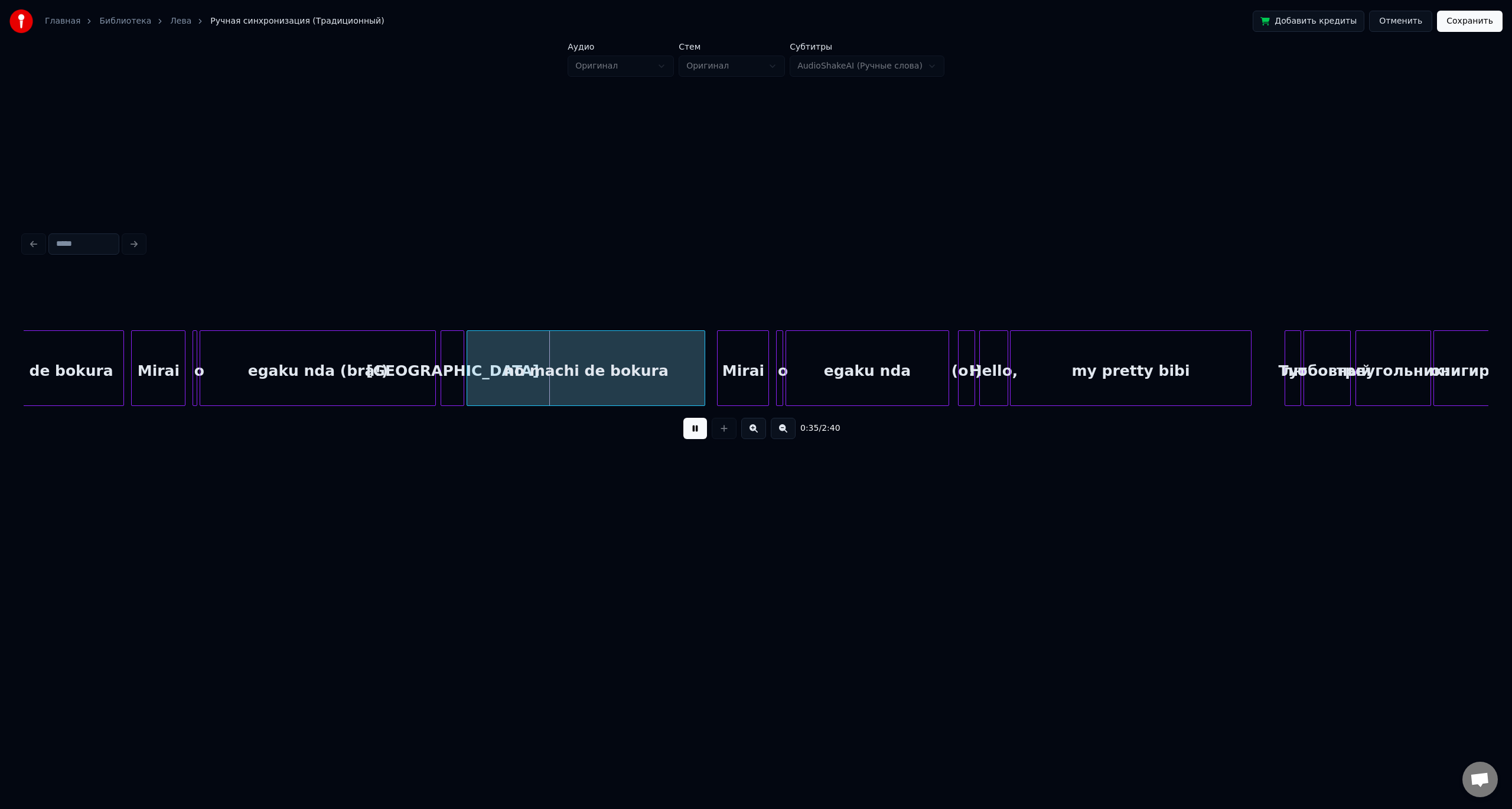
click at [683, 418] on button at bounding box center [695, 429] width 23 height 21
click at [510, 373] on div "no machi de bokura" at bounding box center [585, 371] width 237 height 80
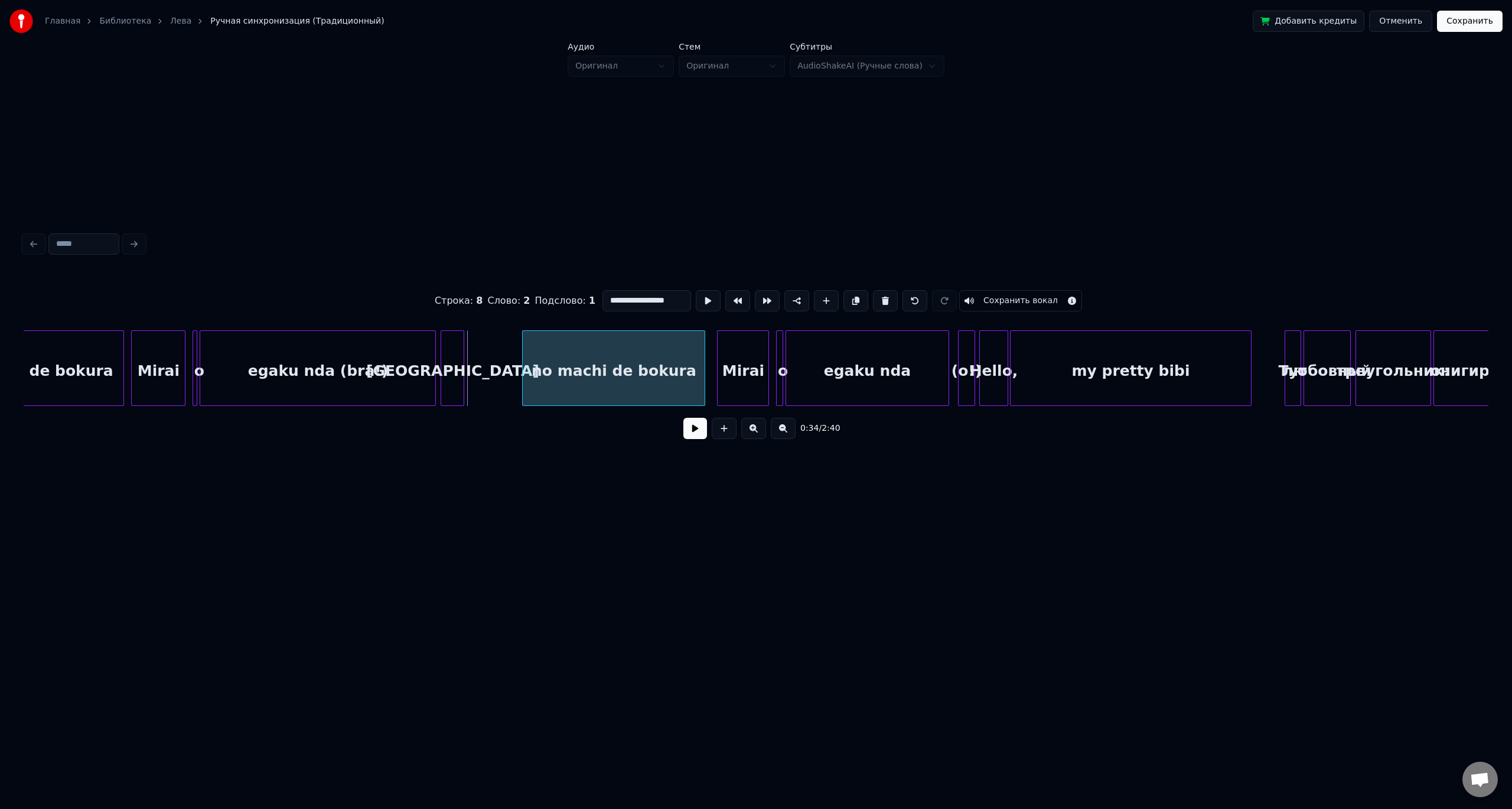
click at [525, 367] on div at bounding box center [524, 368] width 4 height 75
click at [506, 358] on div "[GEOGRAPHIC_DATA]" at bounding box center [506, 371] width 22 height 80
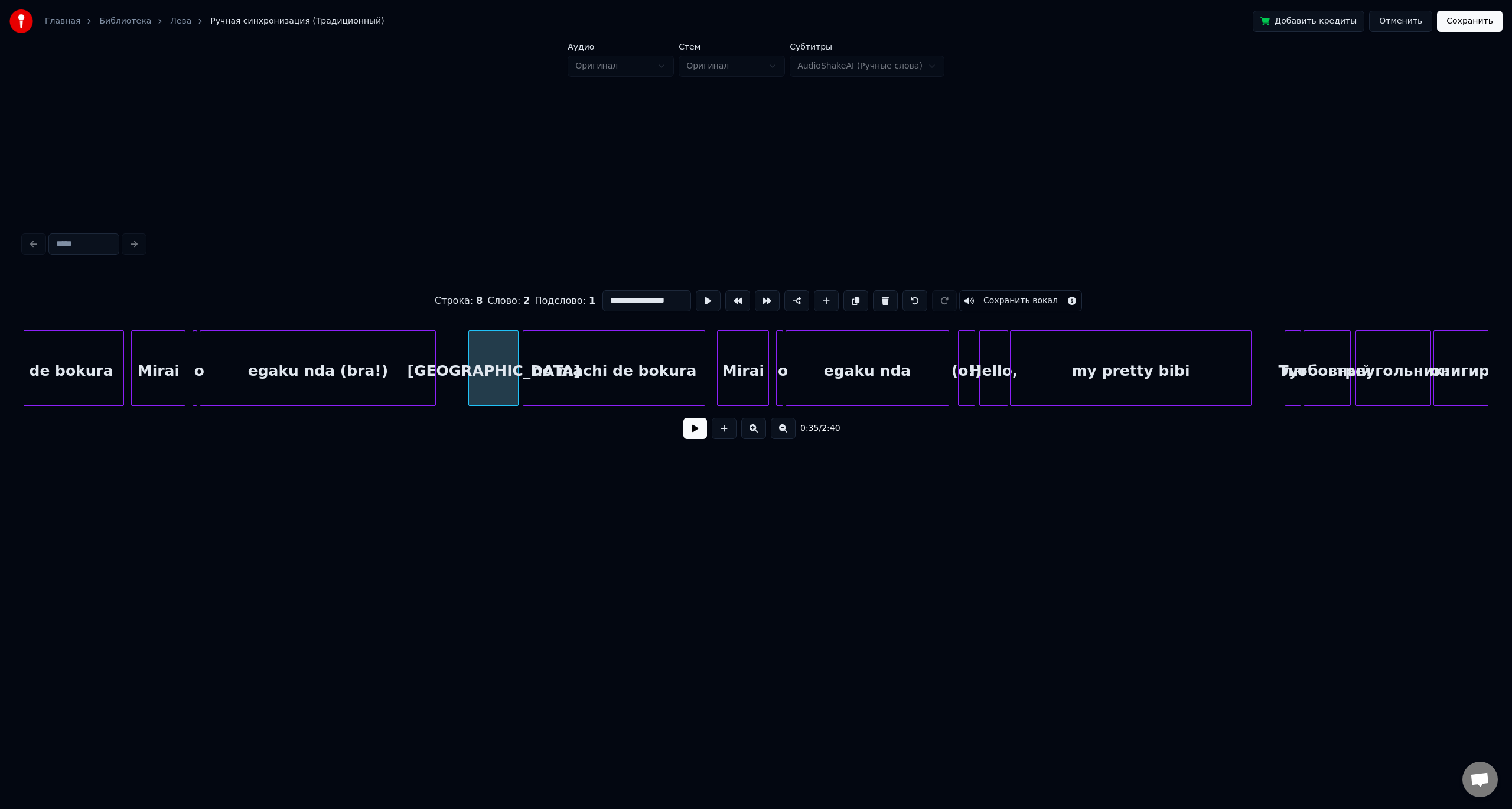
click at [470, 360] on div at bounding box center [471, 368] width 4 height 75
click at [395, 365] on div "egaku nda (bra!)" at bounding box center [317, 371] width 235 height 80
type input "**********"
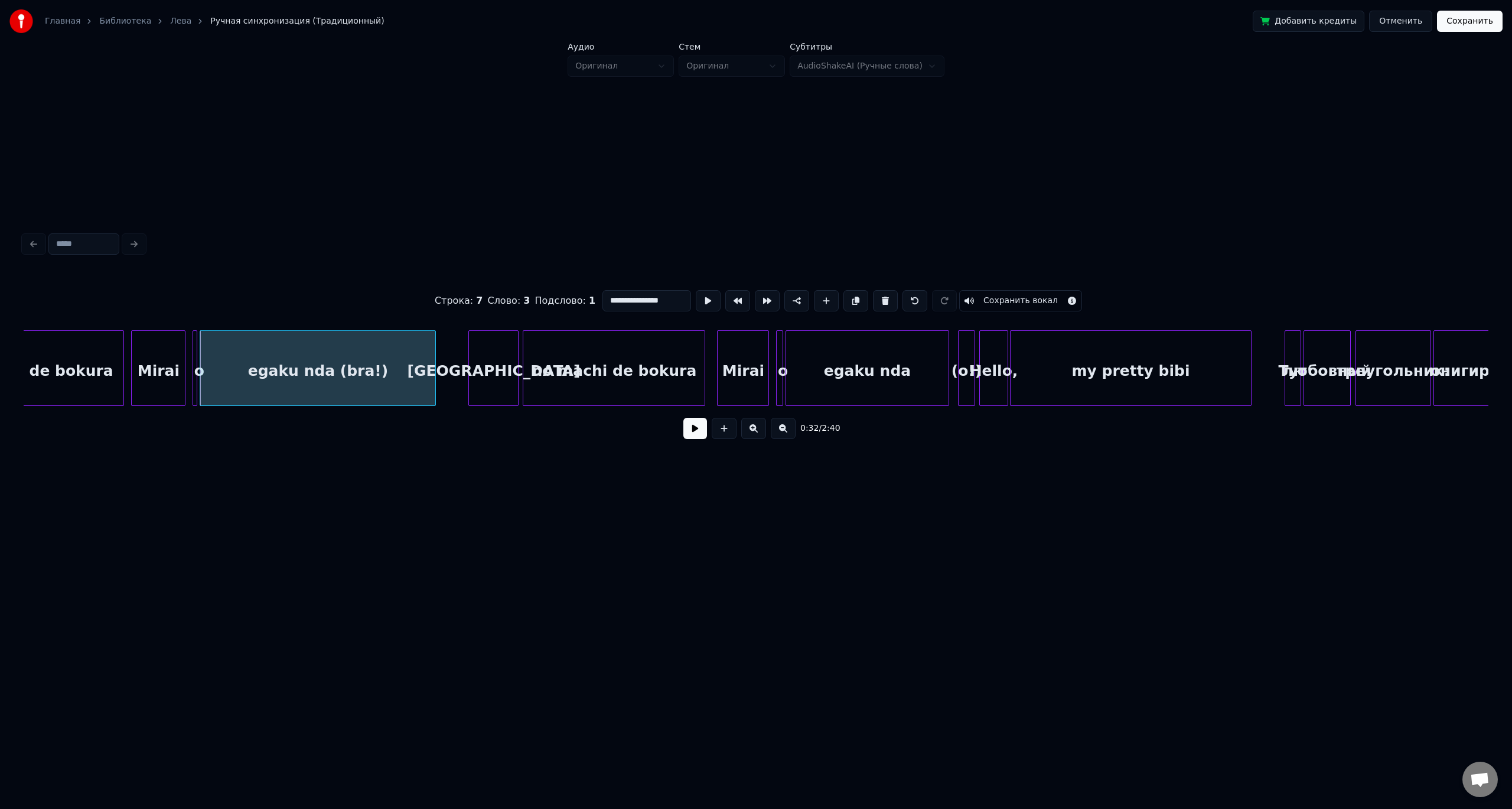
click at [683, 418] on button at bounding box center [695, 429] width 23 height 21
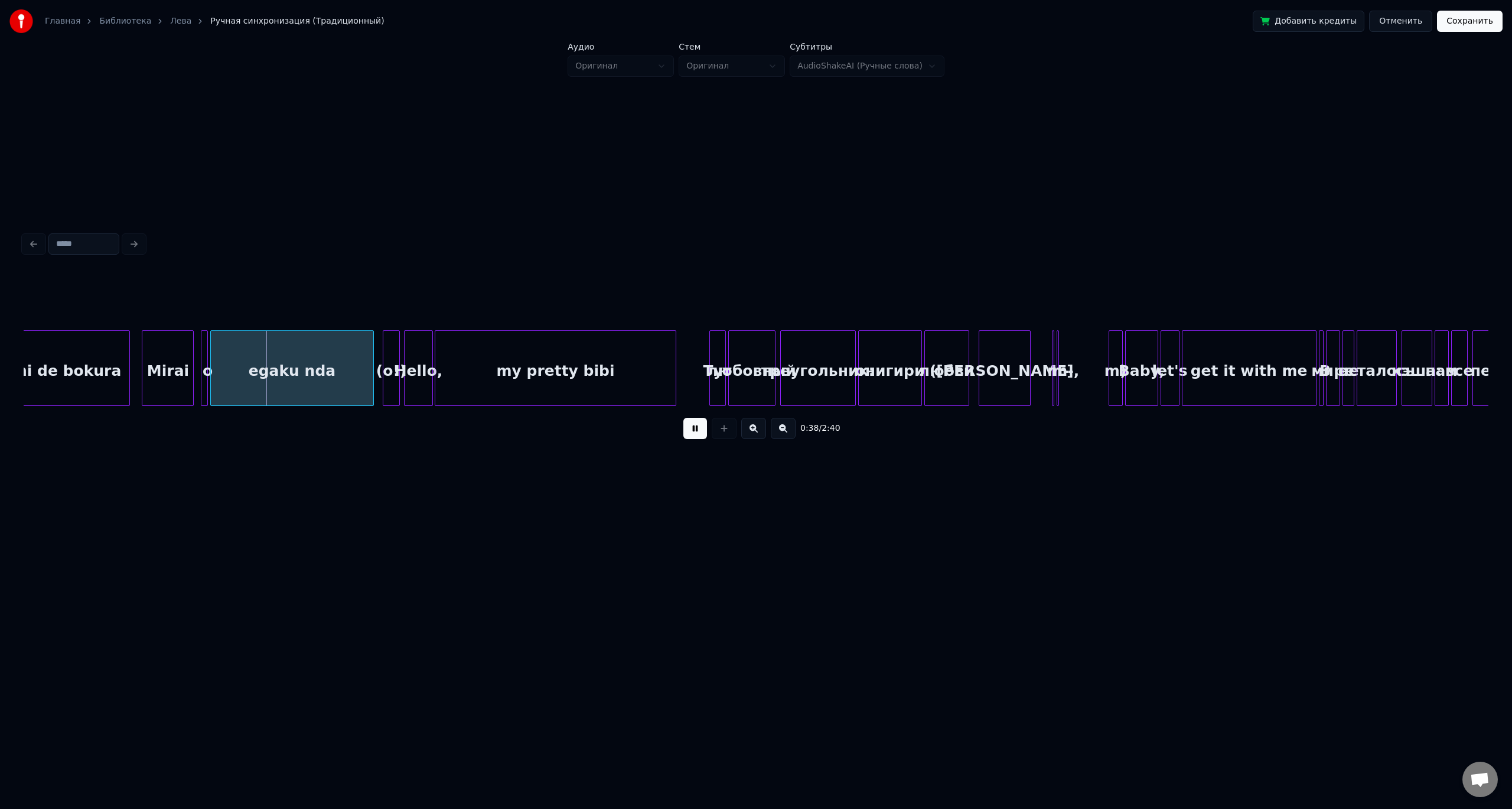
scroll to position [0, 4282]
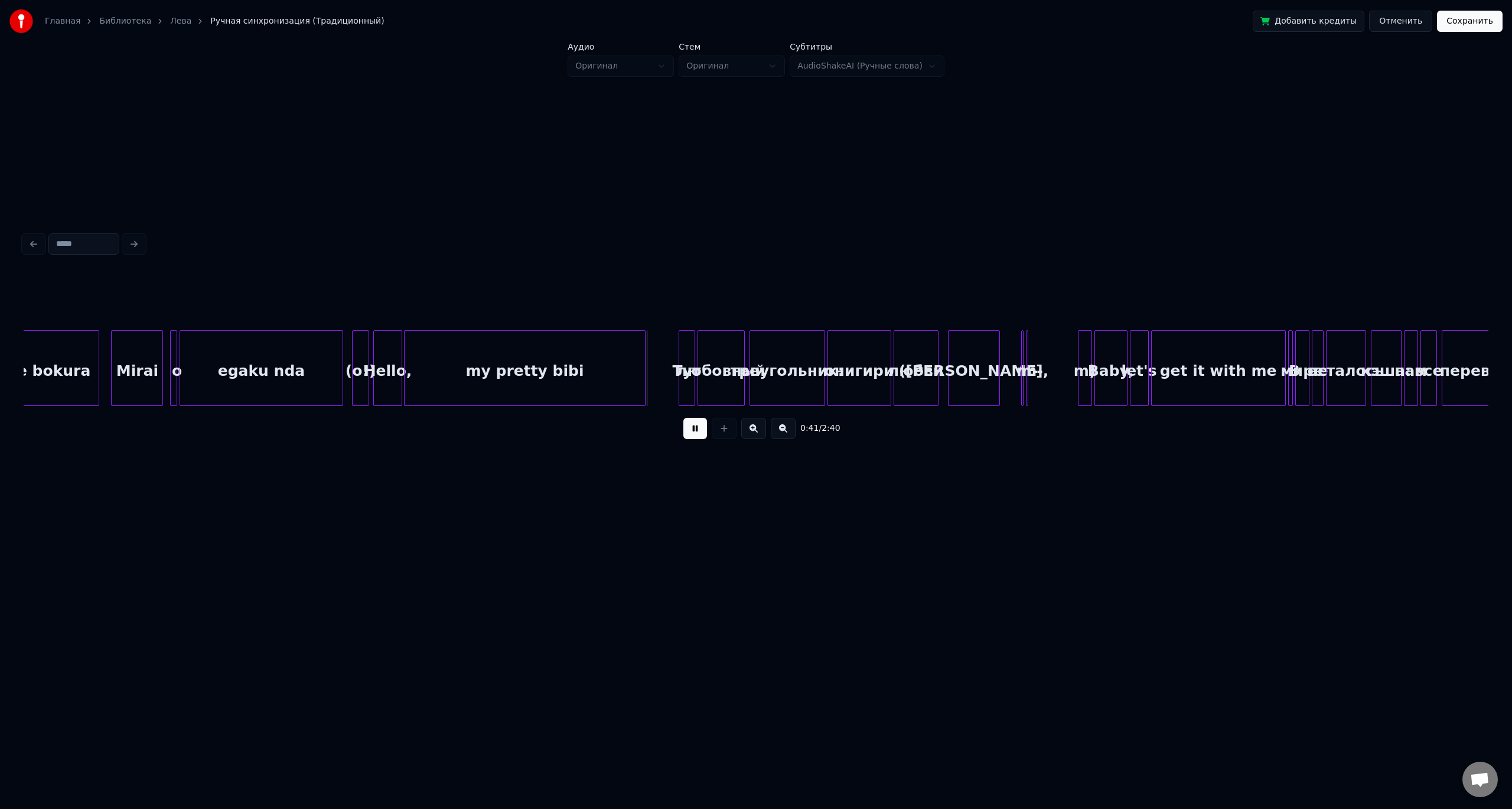
click at [683, 418] on button at bounding box center [695, 429] width 23 height 21
click at [473, 365] on div "my pretty bibi" at bounding box center [524, 371] width 240 height 80
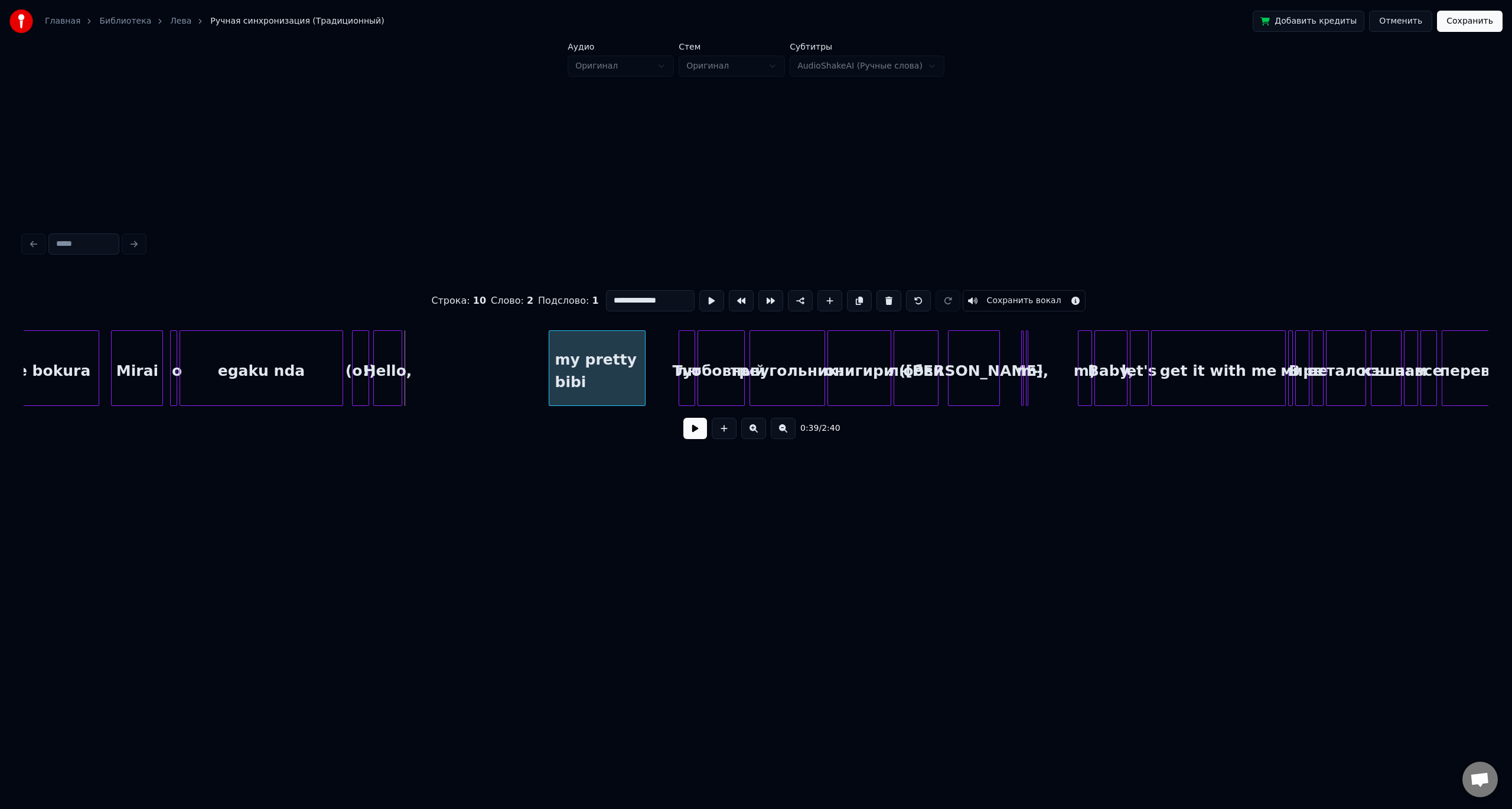
click at [551, 373] on div at bounding box center [551, 368] width 4 height 75
click at [645, 374] on div "my pretty bibi" at bounding box center [626, 371] width 95 height 80
click at [565, 360] on div "Hello," at bounding box center [560, 371] width 27 height 80
click at [513, 356] on div at bounding box center [514, 368] width 4 height 75
click at [306, 360] on div "egaku nda" at bounding box center [260, 371] width 162 height 80
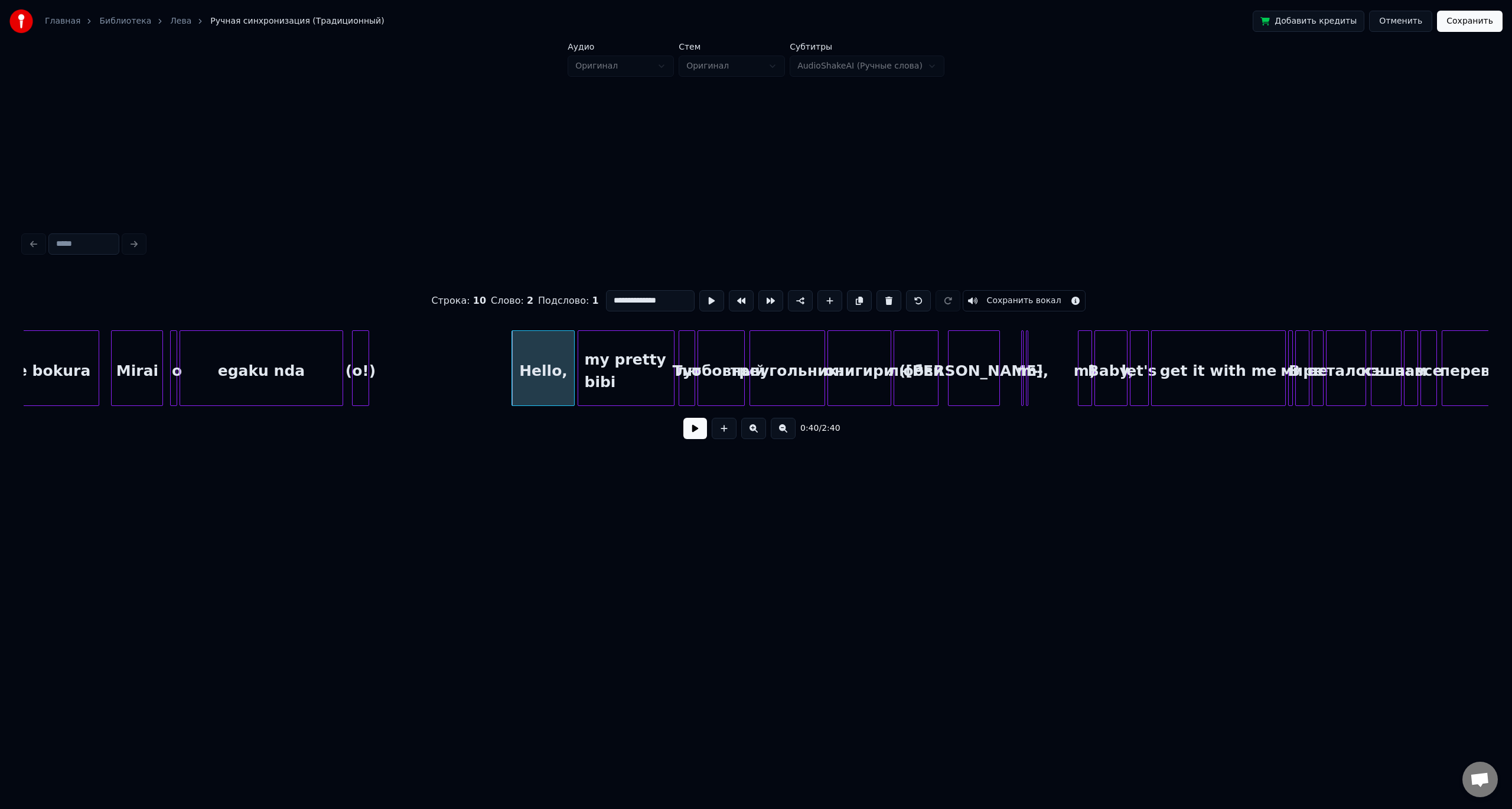
type input "*********"
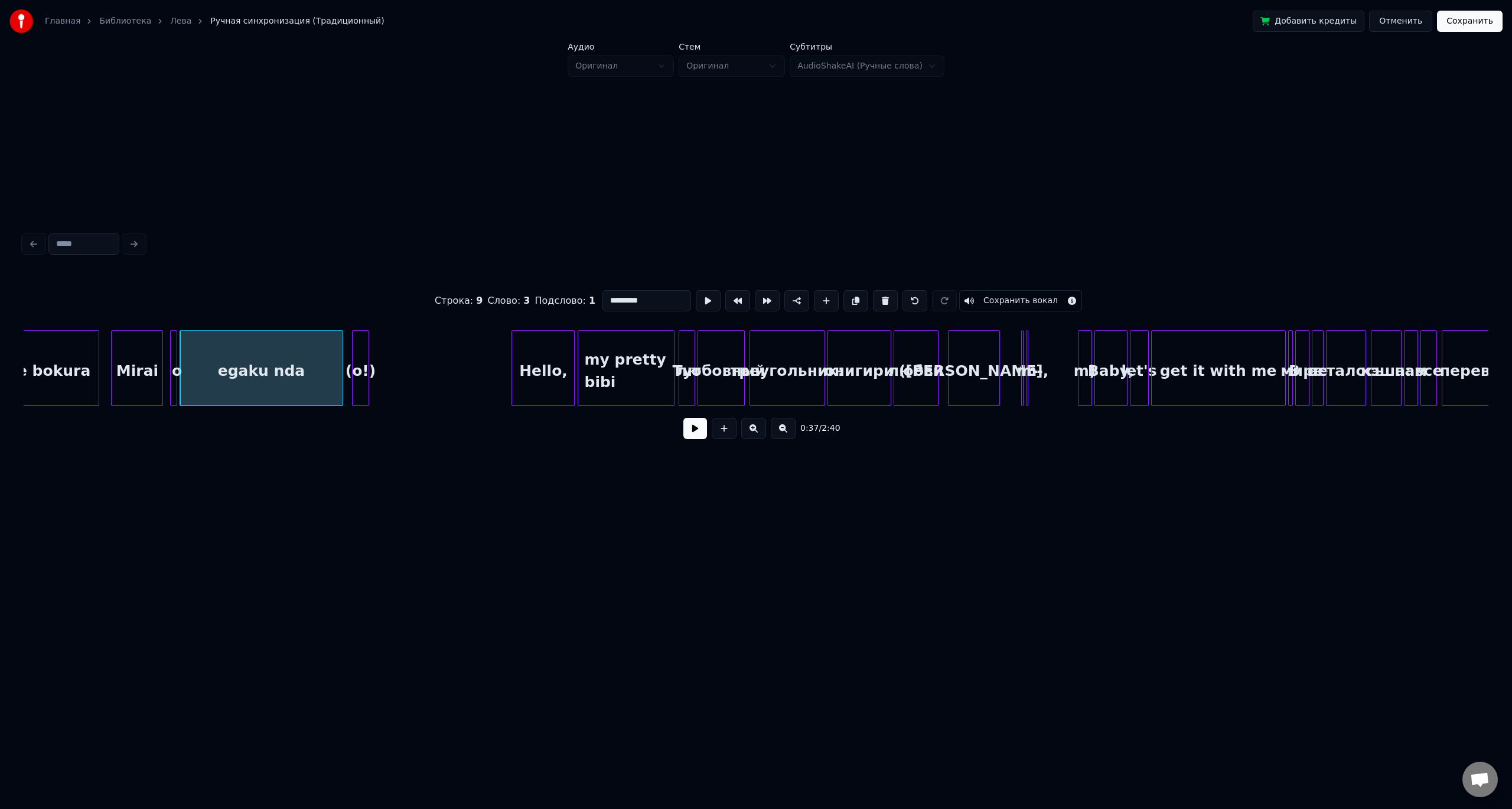
click at [683, 418] on button at bounding box center [695, 429] width 23 height 21
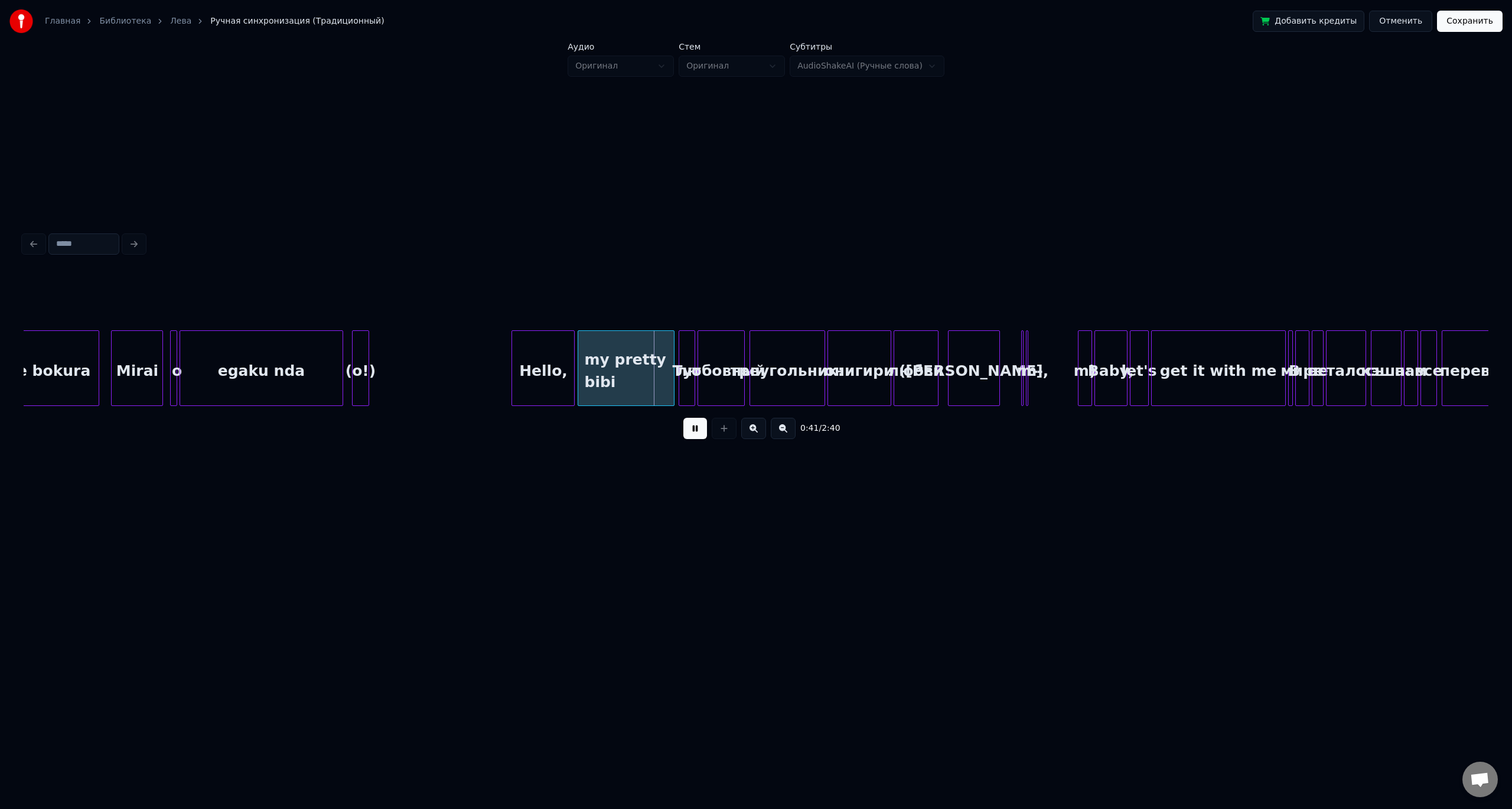
click at [683, 418] on button at bounding box center [695, 429] width 23 height 21
click at [606, 375] on div "my pretty bibi" at bounding box center [626, 371] width 95 height 80
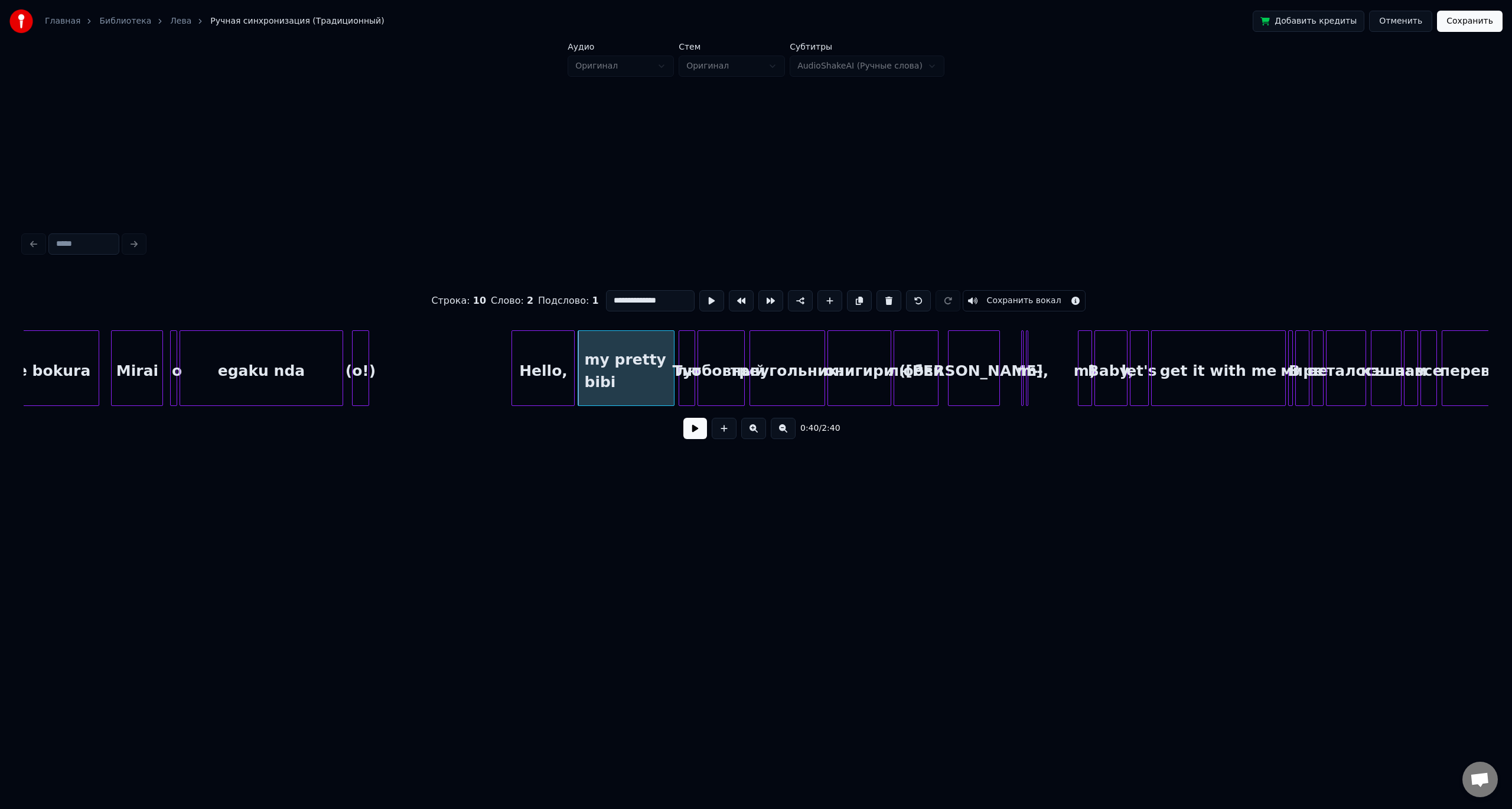
drag, startPoint x: 662, startPoint y: 294, endPoint x: 600, endPoint y: 293, distance: 62.0
click at [598, 296] on div "**********" at bounding box center [756, 300] width 1465 height 59
type input "*"
click at [620, 362] on div "__________" at bounding box center [626, 371] width 95 height 80
click at [674, 368] on div "__________" at bounding box center [626, 368] width 97 height 75
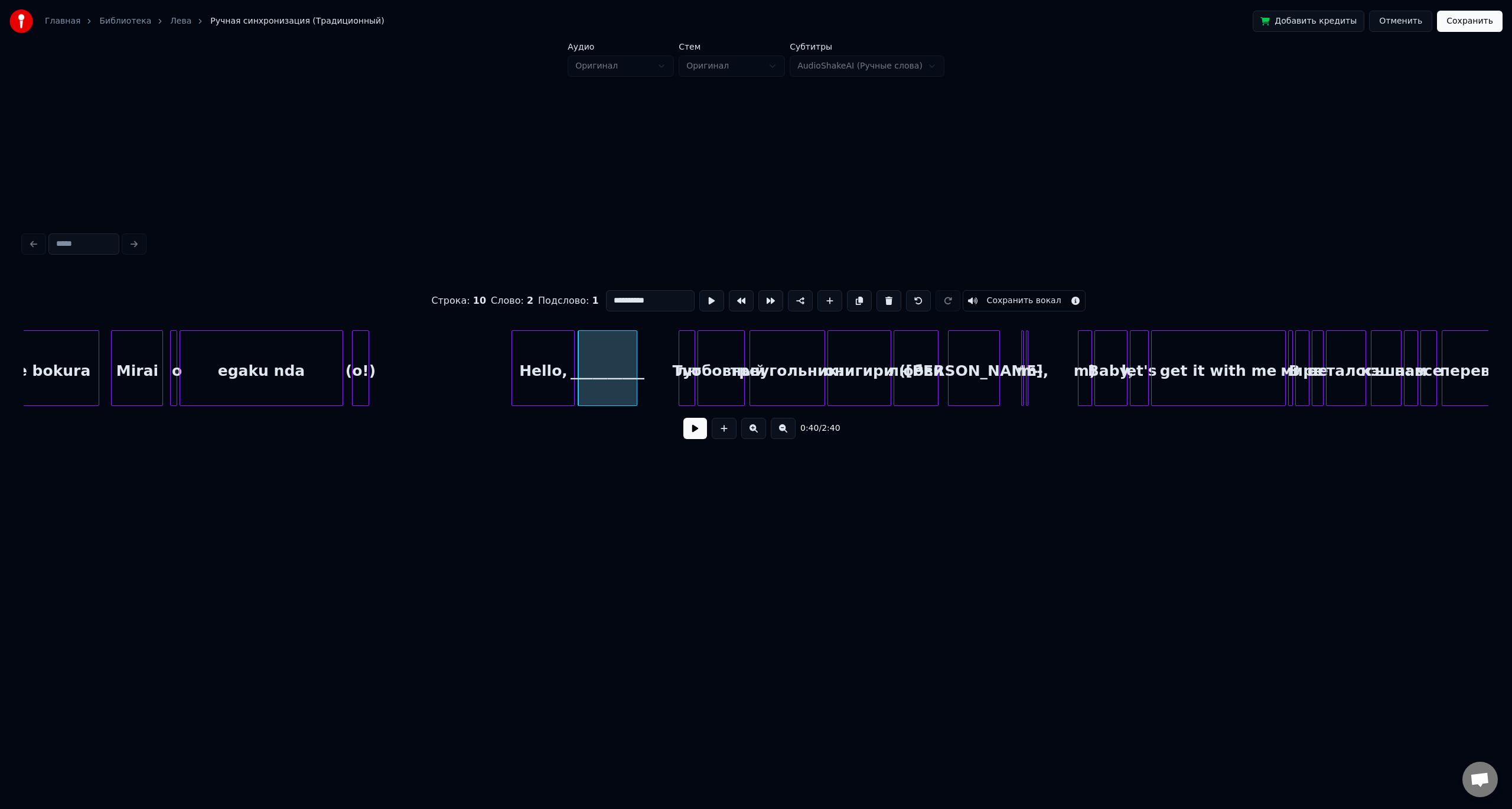
click at [634, 368] on div at bounding box center [636, 368] width 4 height 75
click at [302, 365] on div "egaku nda" at bounding box center [260, 371] width 162 height 80
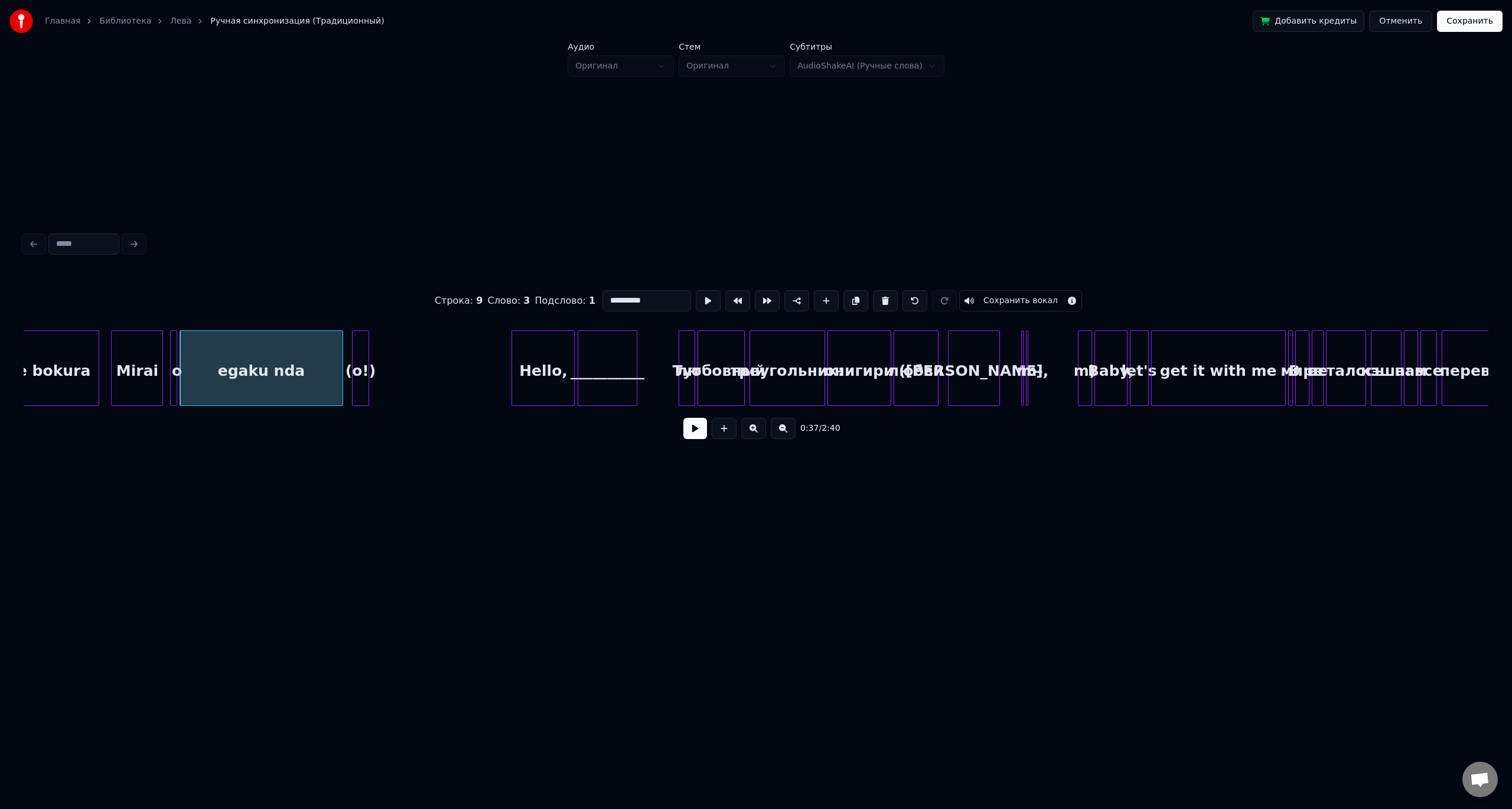
click at [292, 348] on div "egaku nda" at bounding box center [260, 371] width 162 height 80
type input "*********"
click at [696, 434] on button at bounding box center [695, 429] width 23 height 21
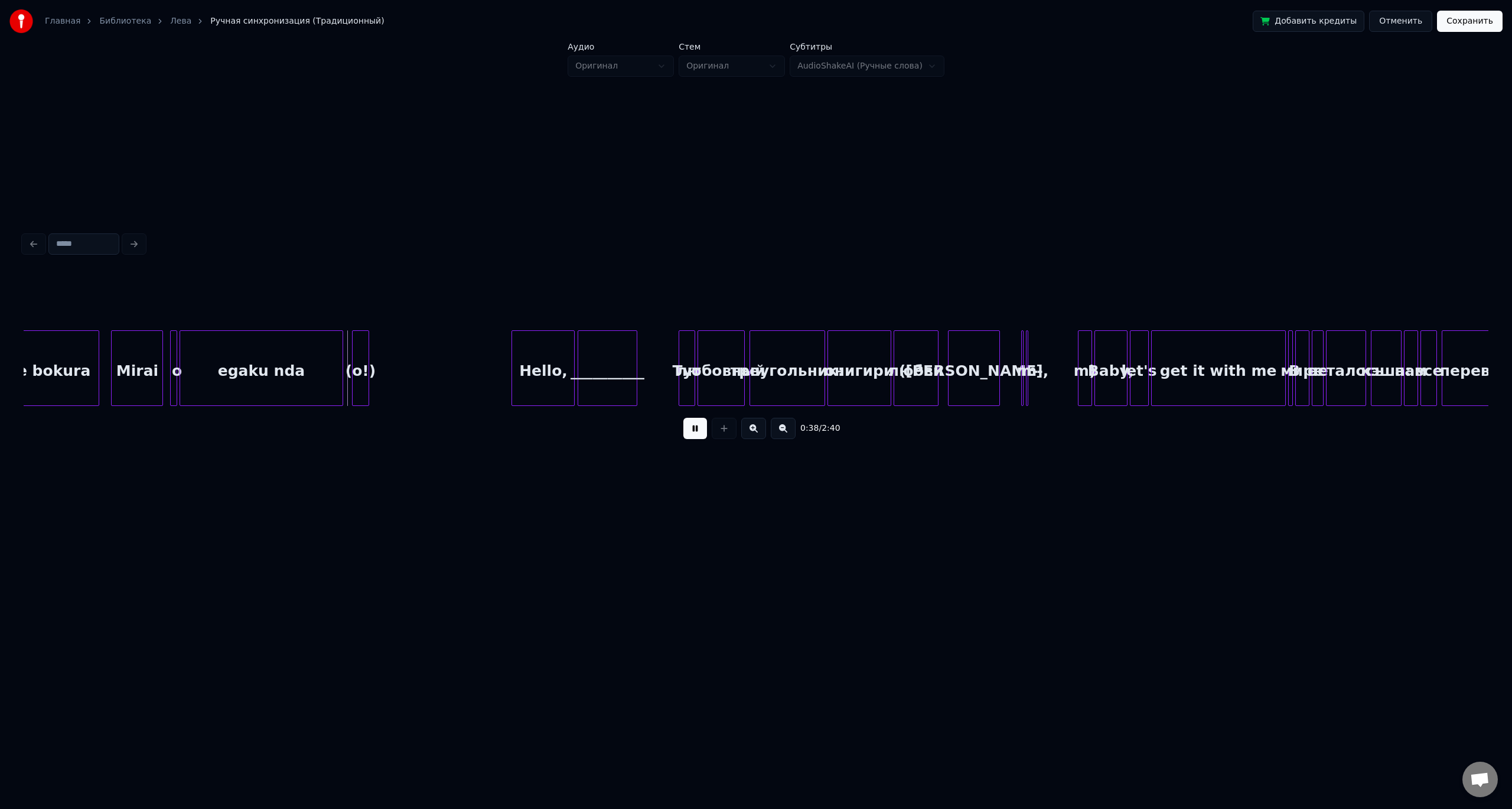
click at [694, 434] on button at bounding box center [695, 429] width 23 height 21
click at [305, 352] on div "egaku nda" at bounding box center [260, 371] width 162 height 80
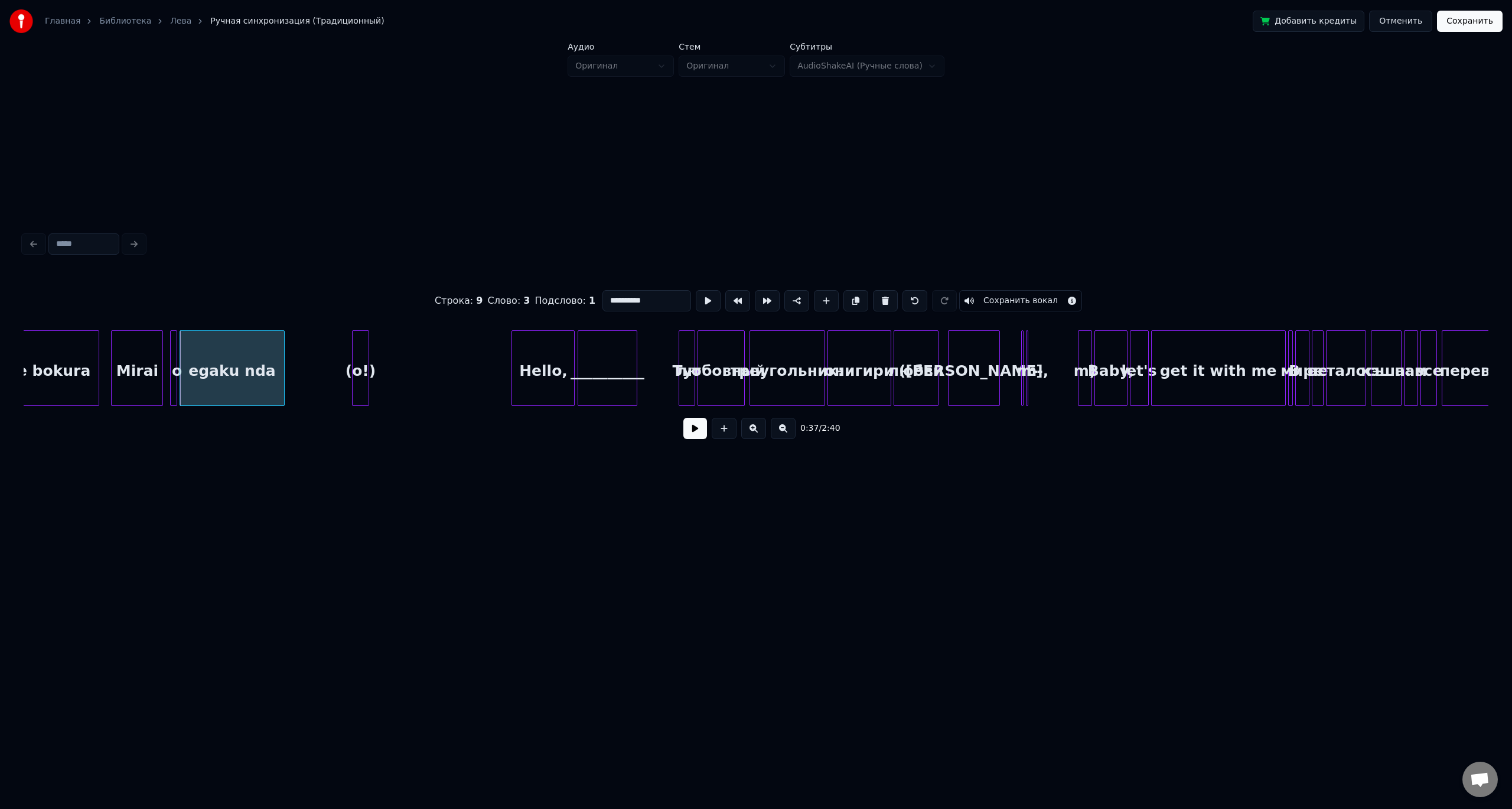
click at [282, 361] on div at bounding box center [282, 368] width 4 height 75
click at [254, 348] on div "egaku nda" at bounding box center [231, 371] width 104 height 80
click at [691, 435] on button at bounding box center [695, 429] width 23 height 21
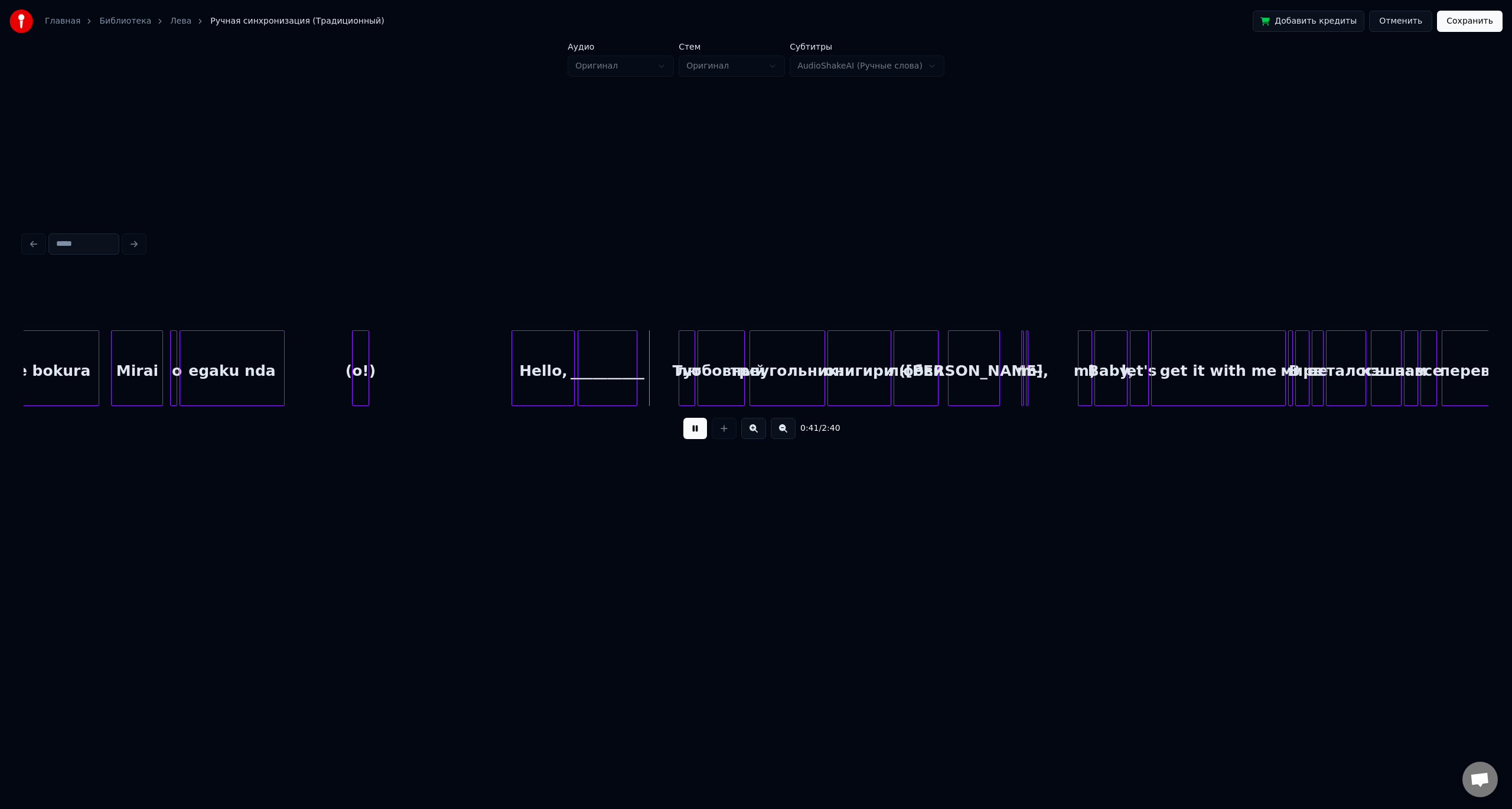
click at [691, 435] on button at bounding box center [695, 429] width 23 height 21
click at [360, 349] on div "(o!)" at bounding box center [361, 371] width 15 height 80
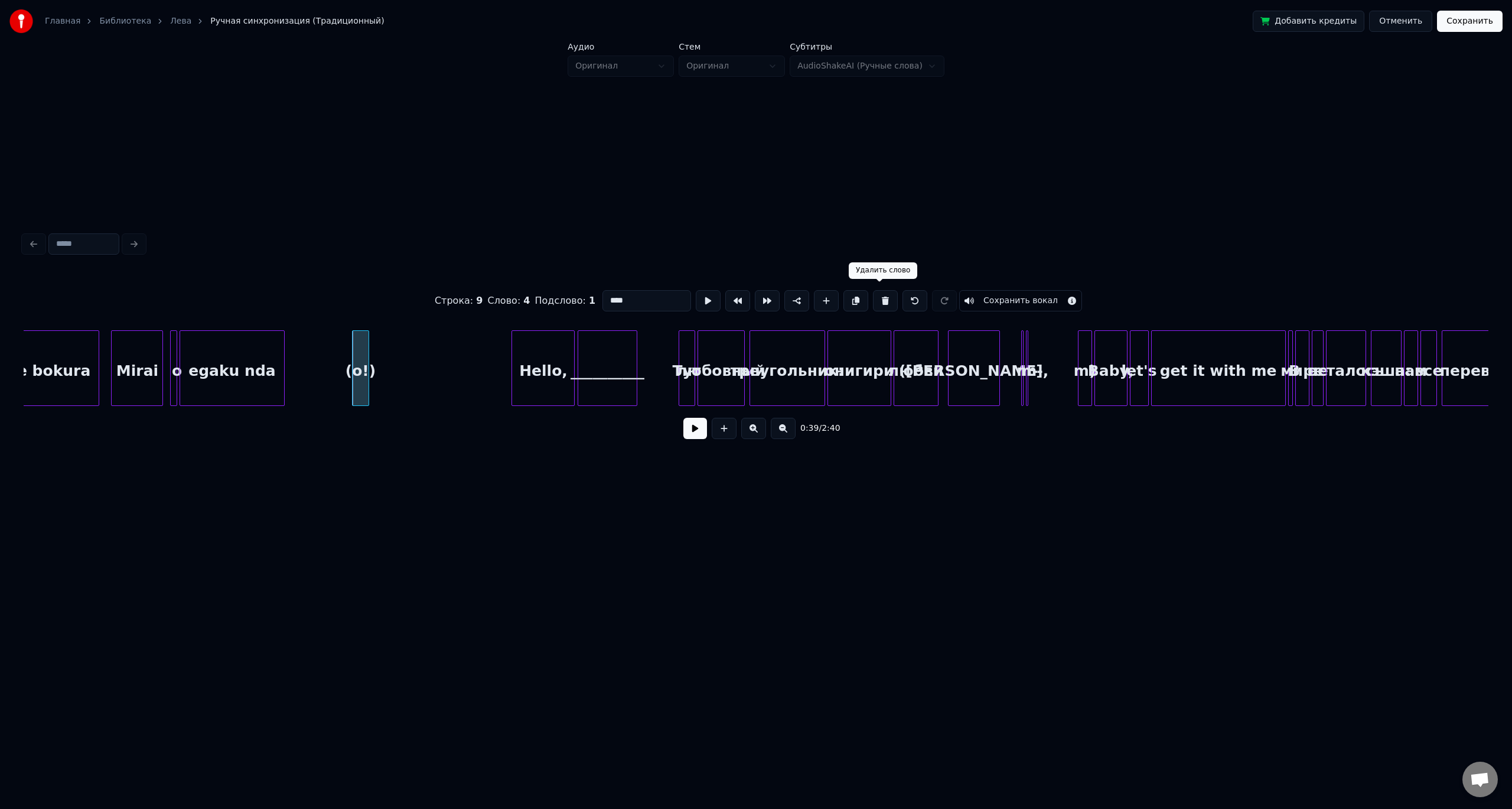
click at [875, 296] on button at bounding box center [885, 301] width 25 height 21
type input "*********"
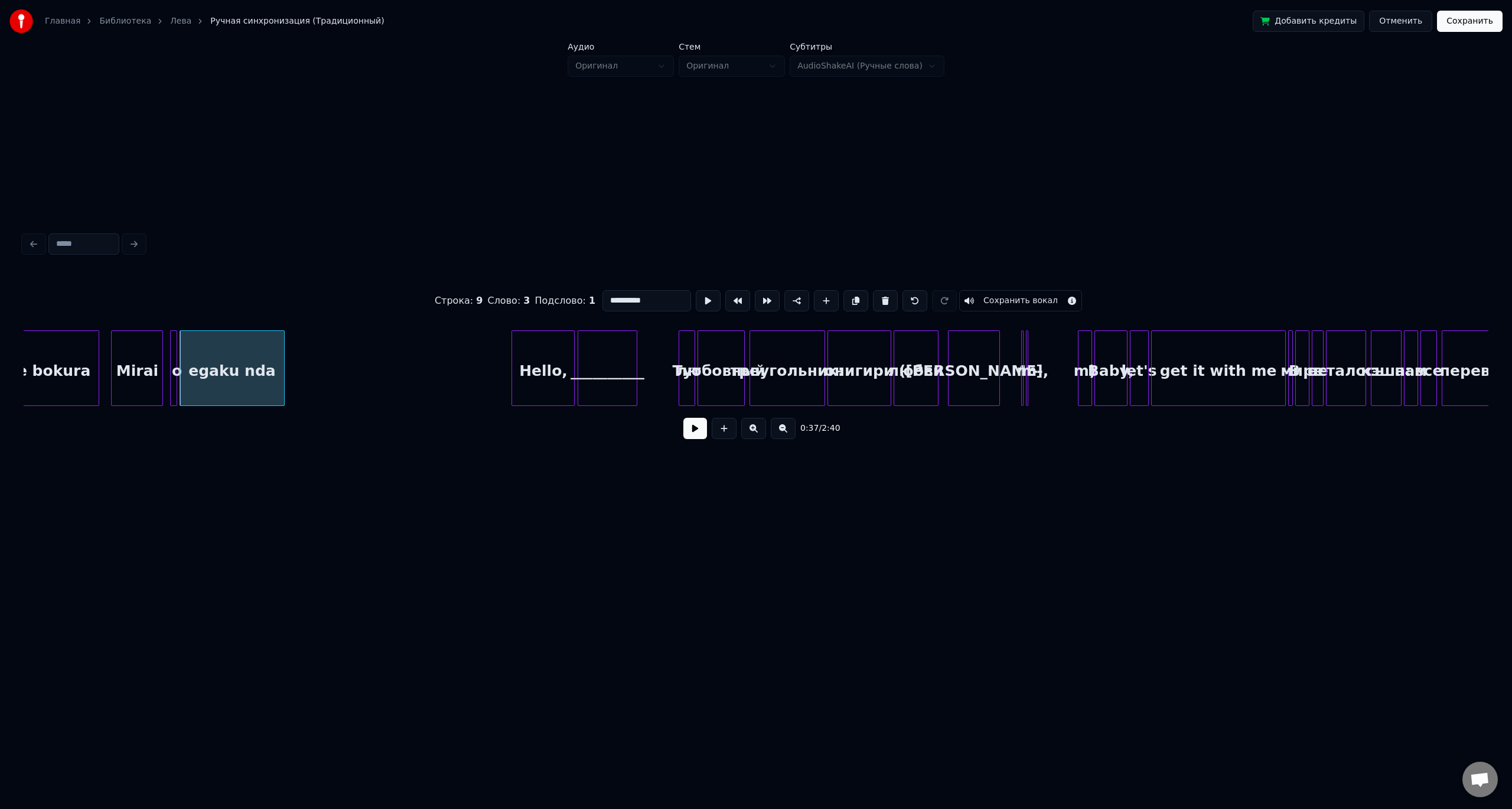
click at [697, 434] on button at bounding box center [695, 429] width 23 height 21
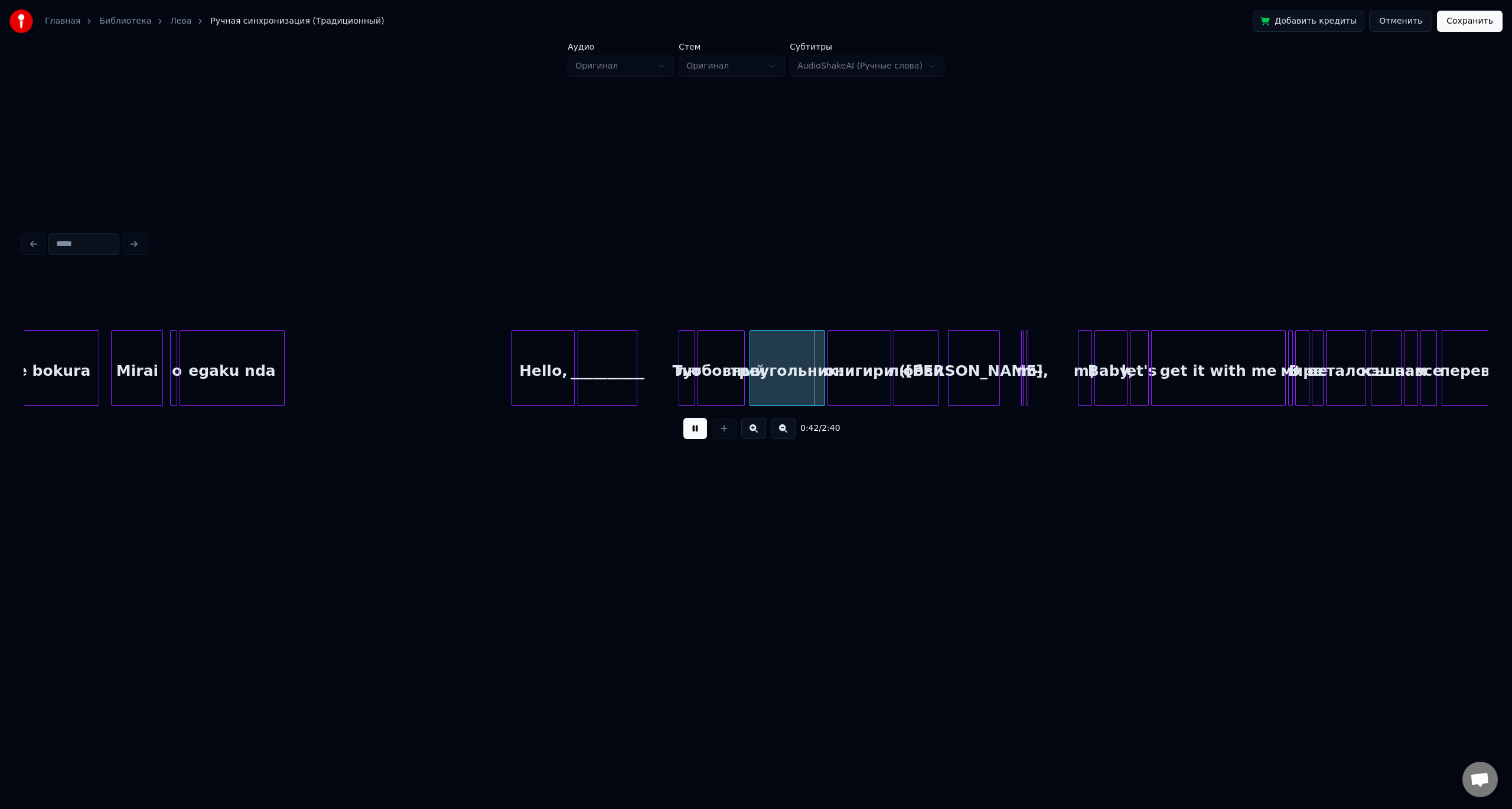
click at [697, 434] on button at bounding box center [695, 429] width 23 height 21
click at [786, 355] on div "треугольник:" at bounding box center [786, 371] width 74 height 80
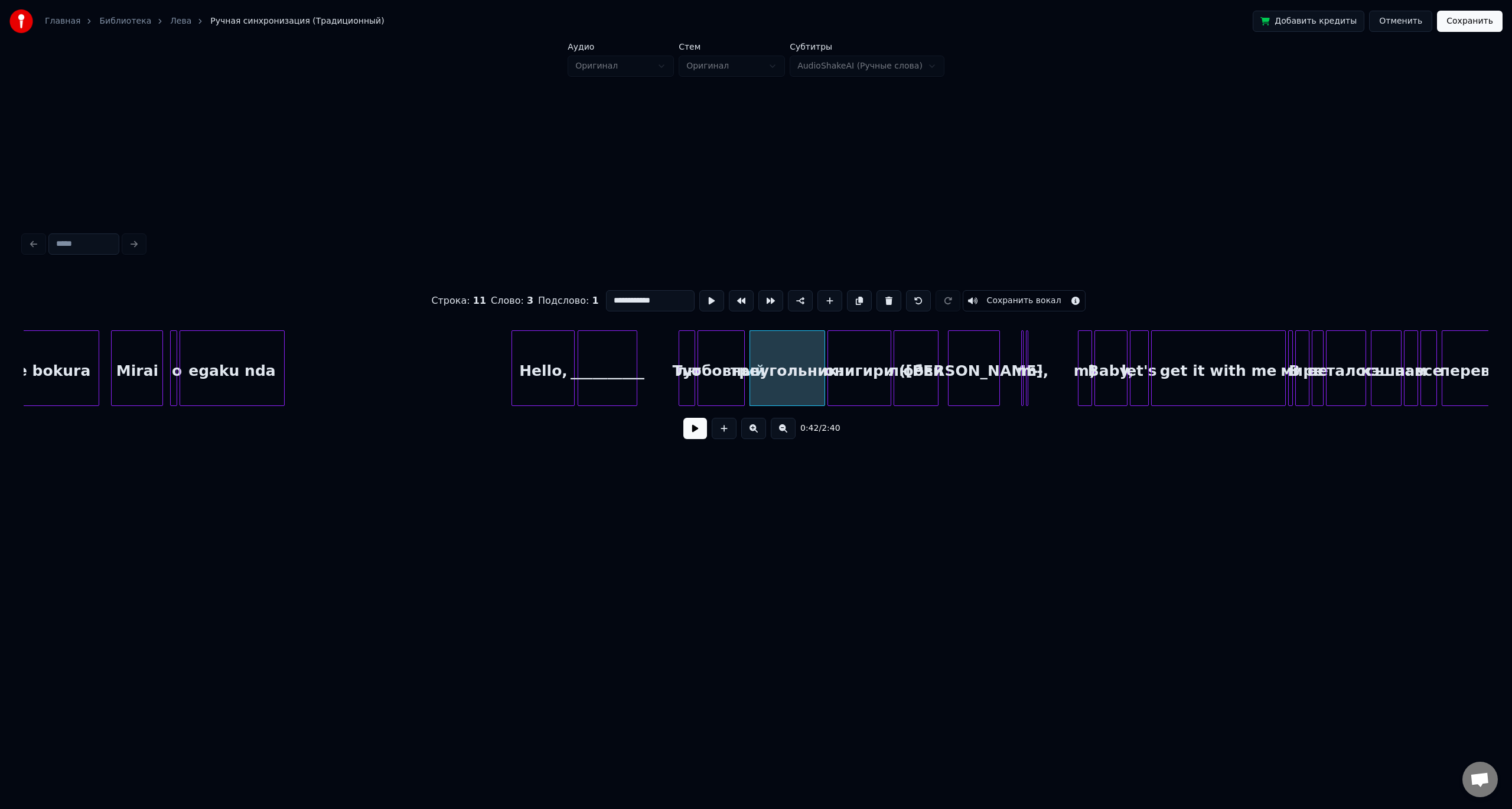
click at [857, 358] on div "онигири" at bounding box center [859, 371] width 63 height 80
click at [627, 301] on input "*******" at bounding box center [650, 301] width 89 height 21
click at [698, 361] on div "любовный" at bounding box center [722, 371] width 46 height 80
type input "********"
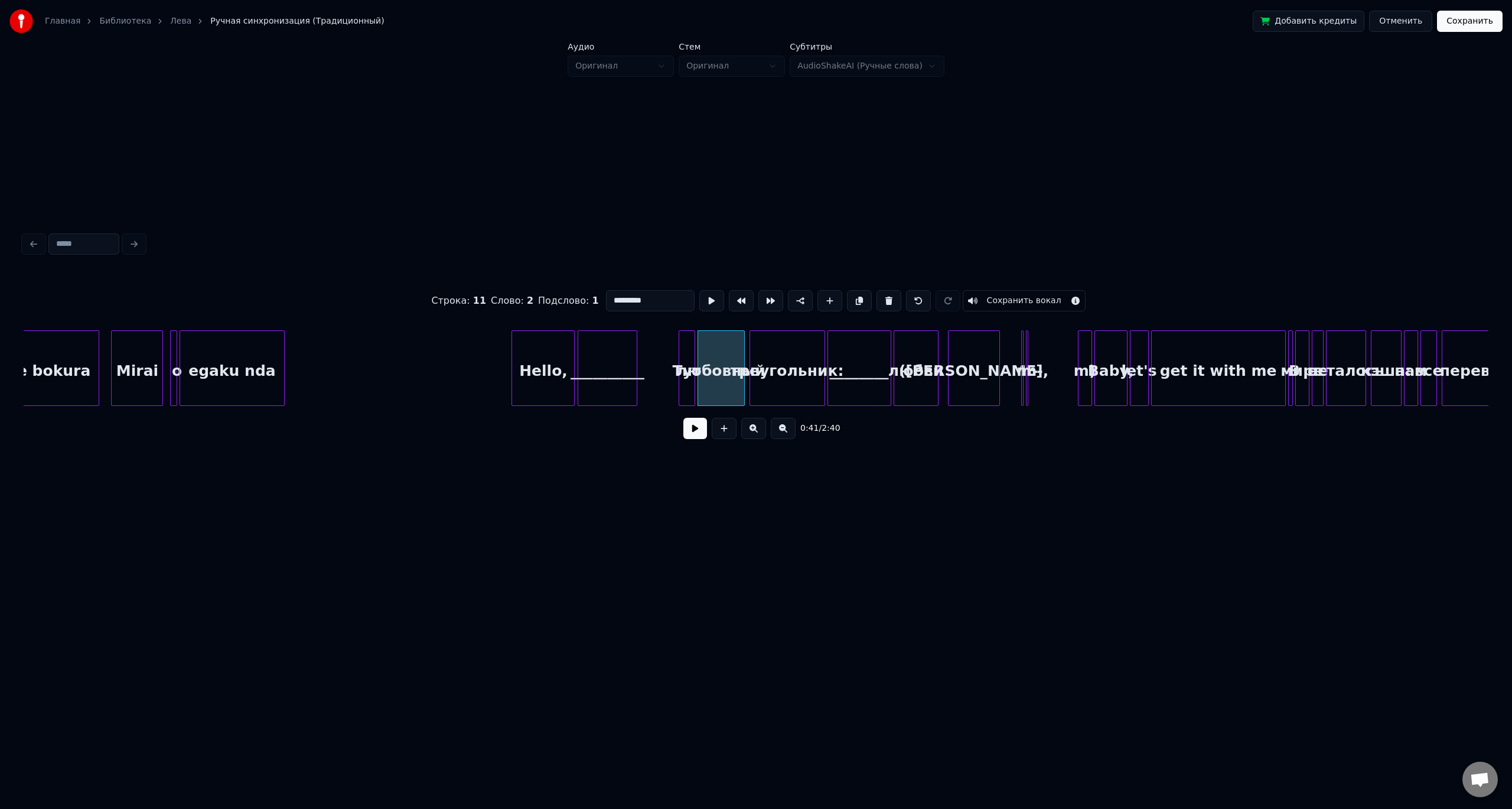
click at [697, 431] on button at bounding box center [695, 429] width 23 height 21
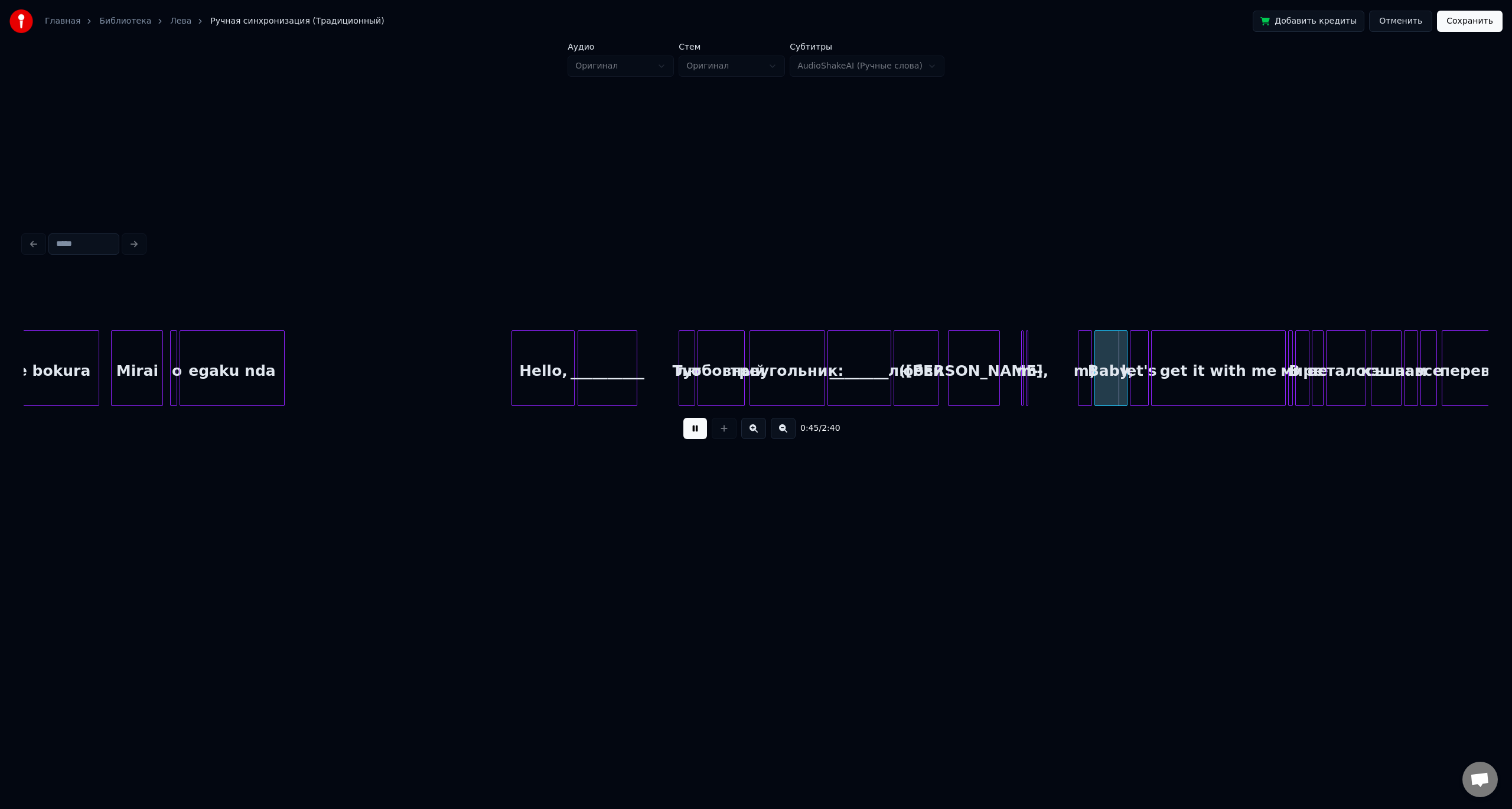
click at [696, 432] on button at bounding box center [695, 429] width 23 height 21
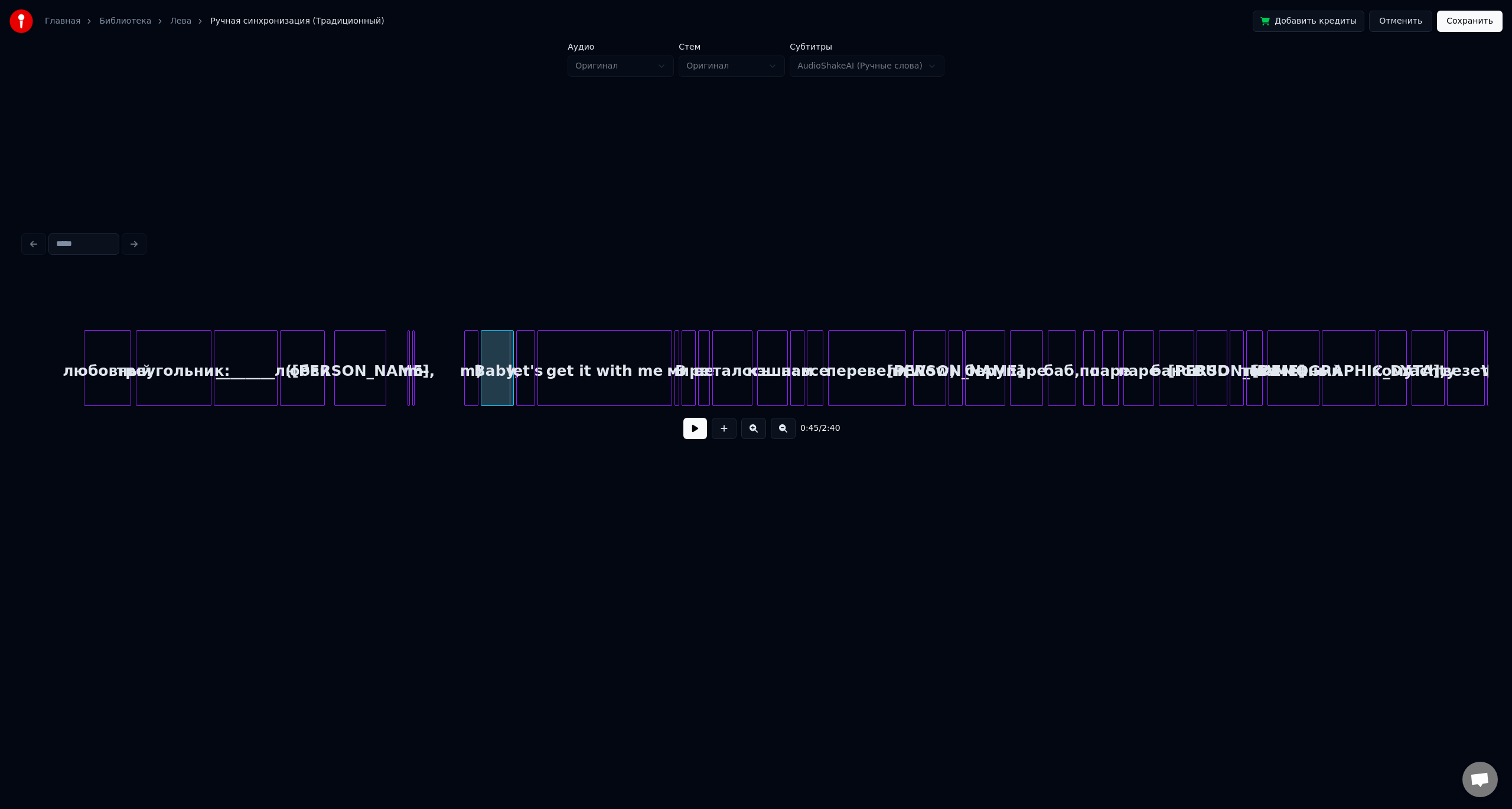
scroll to position [0, 5058]
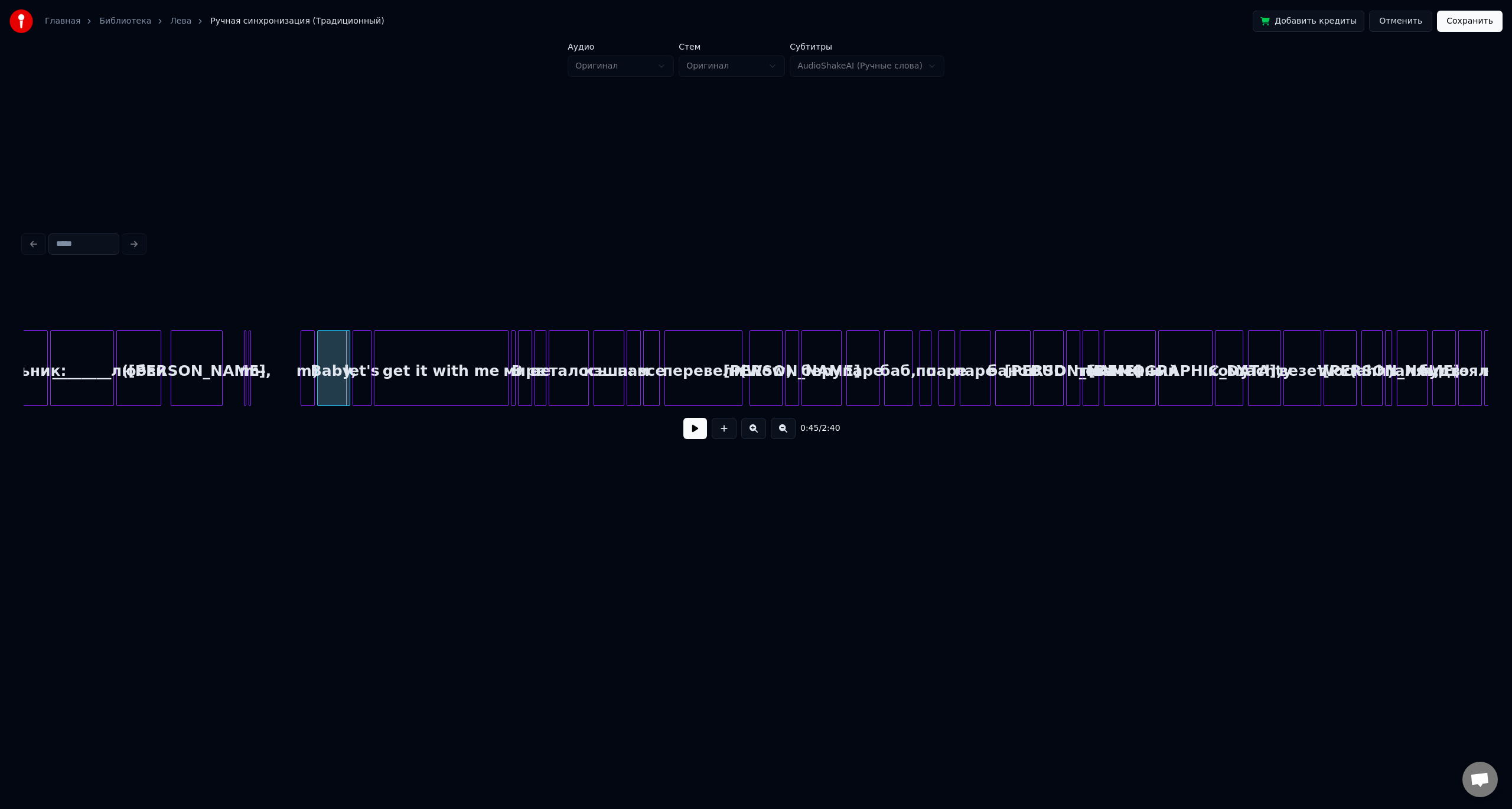
click at [695, 427] on button at bounding box center [695, 429] width 23 height 21
click at [441, 351] on div "get it with me" at bounding box center [441, 371] width 133 height 80
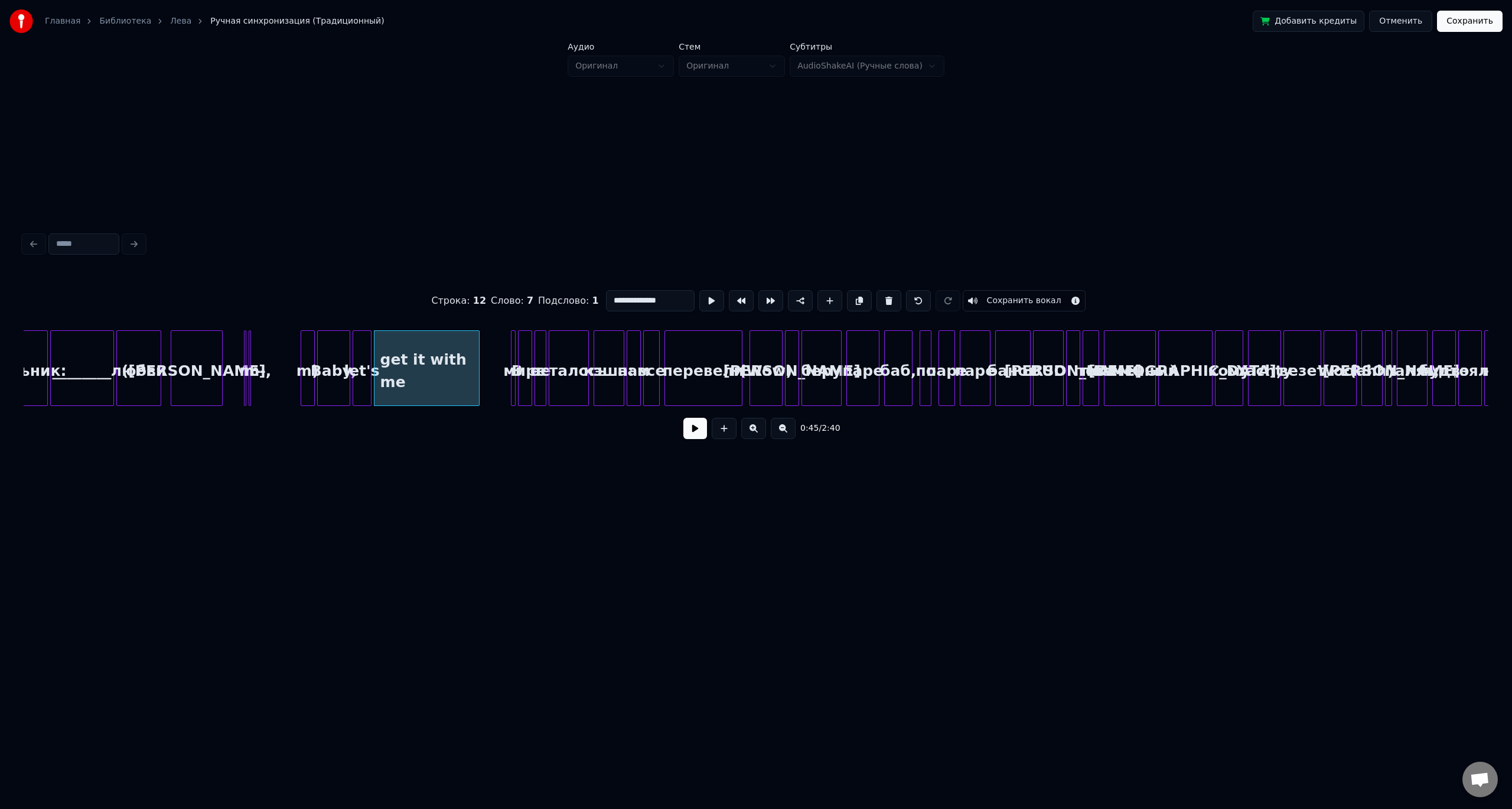
click at [476, 359] on div at bounding box center [478, 368] width 4 height 75
click at [515, 357] on div at bounding box center [514, 368] width 4 height 75
type input "*"
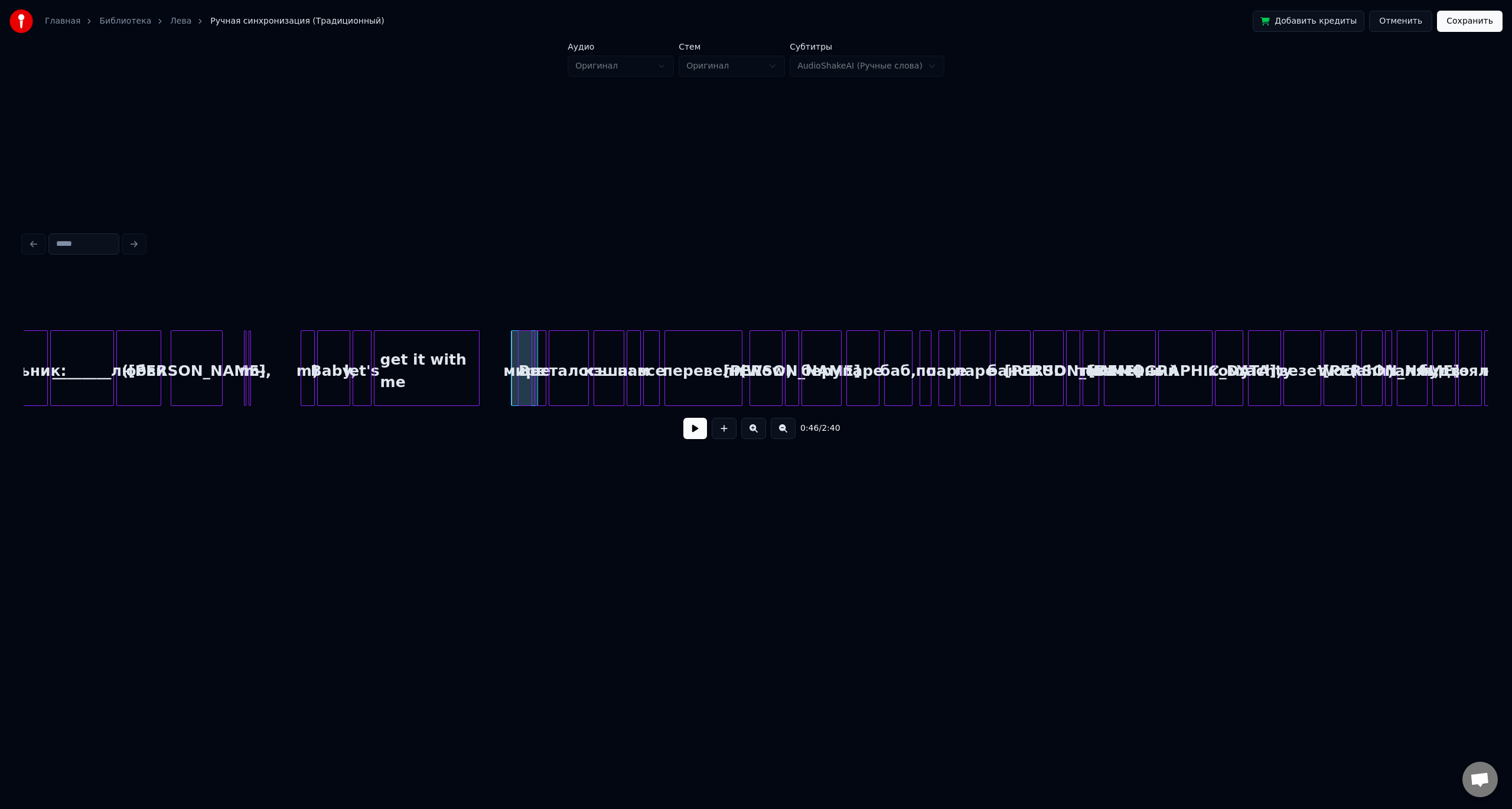
click at [528, 348] on div at bounding box center [529, 368] width 4 height 75
click at [488, 349] on div "В" at bounding box center [495, 371] width 26 height 80
click at [463, 349] on div "get it with me" at bounding box center [427, 371] width 104 height 80
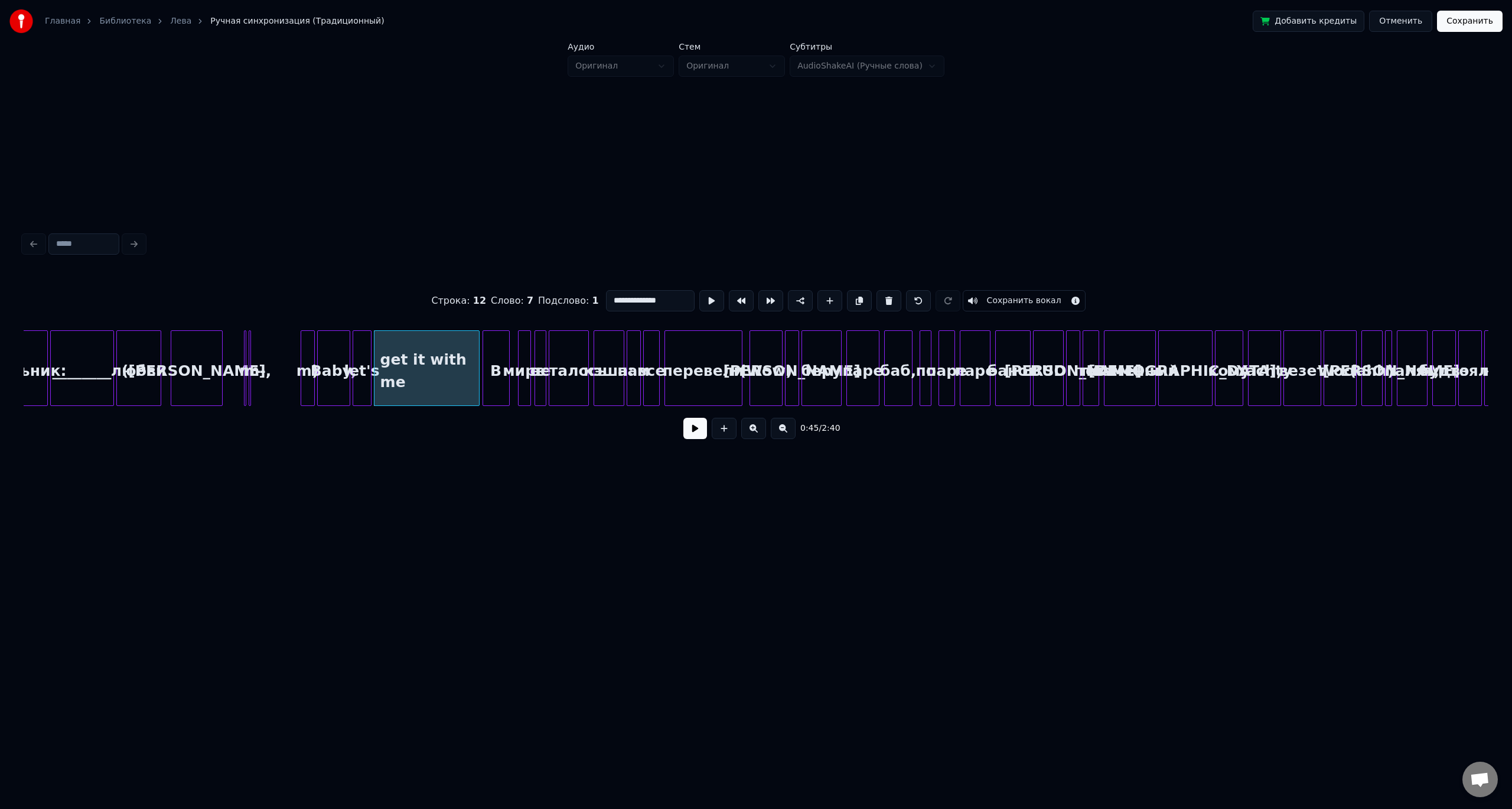
click at [688, 434] on button at bounding box center [695, 429] width 23 height 21
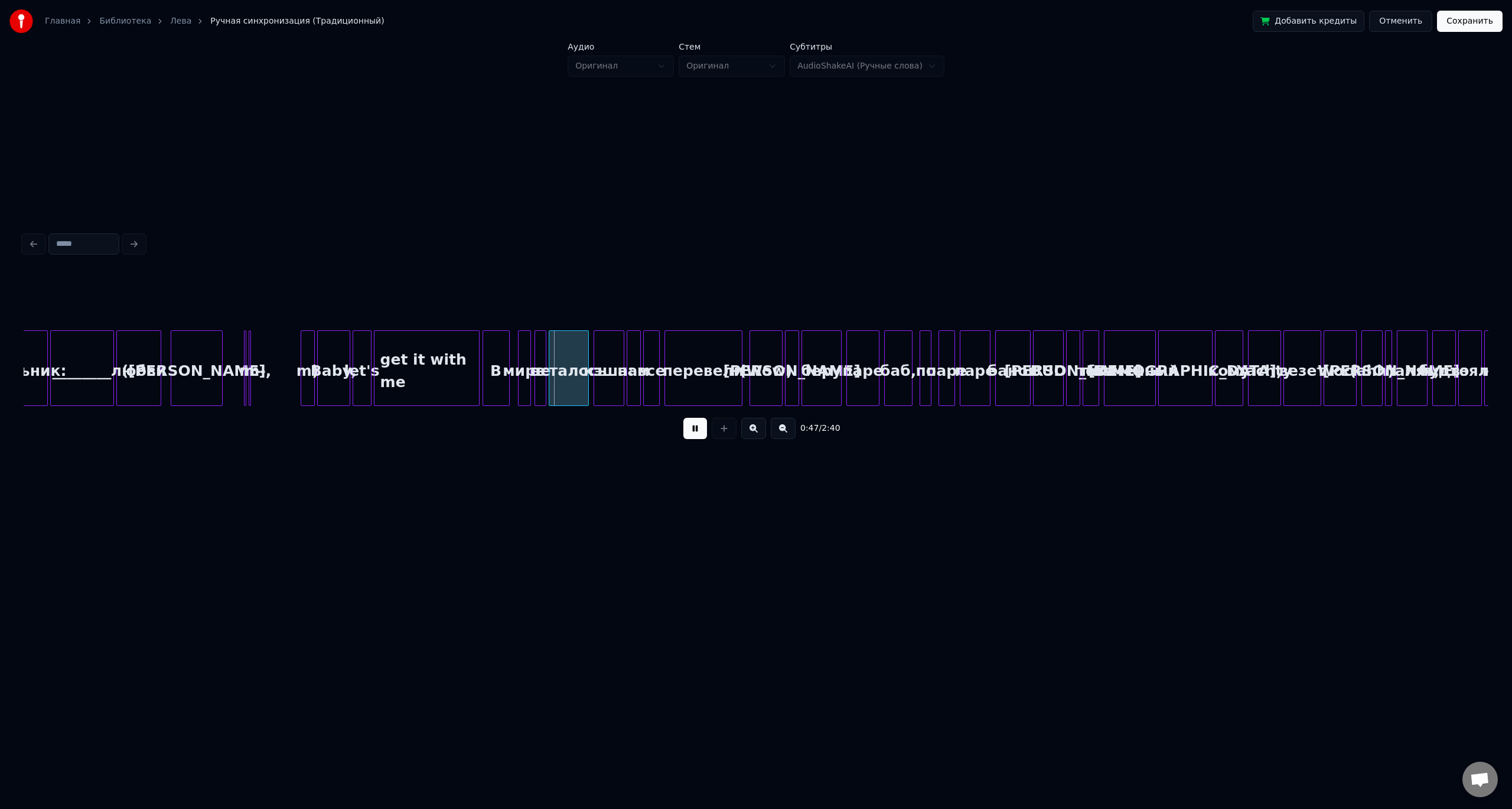
click at [693, 432] on button at bounding box center [695, 429] width 23 height 21
click at [524, 349] on div "мире" at bounding box center [524, 371] width 12 height 80
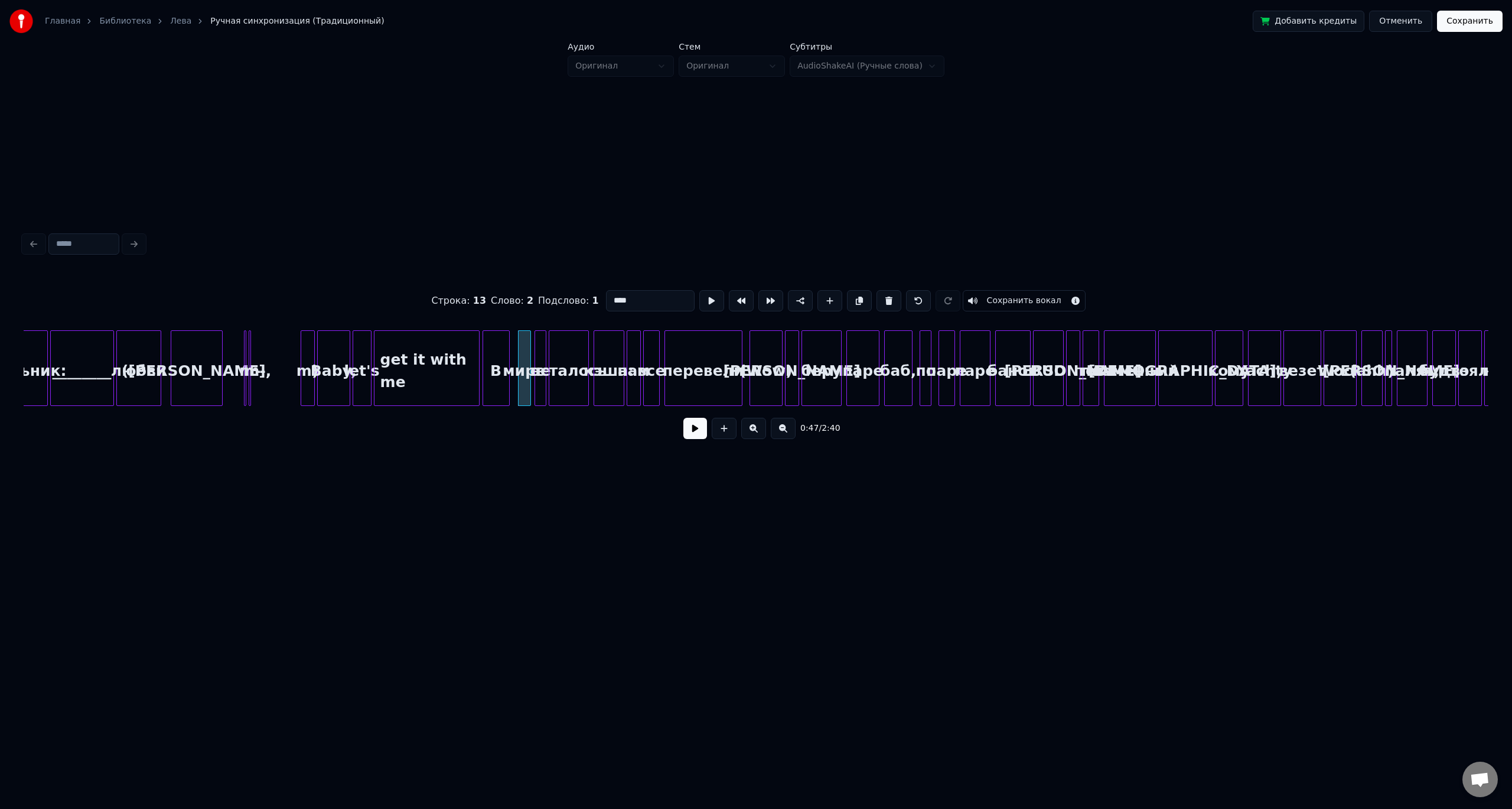
click at [519, 348] on div at bounding box center [520, 368] width 4 height 75
click at [512, 348] on div at bounding box center [514, 368] width 4 height 75
click at [541, 350] on div "не" at bounding box center [541, 371] width 12 height 80
click at [493, 350] on div "В" at bounding box center [495, 371] width 26 height 80
type input "*"
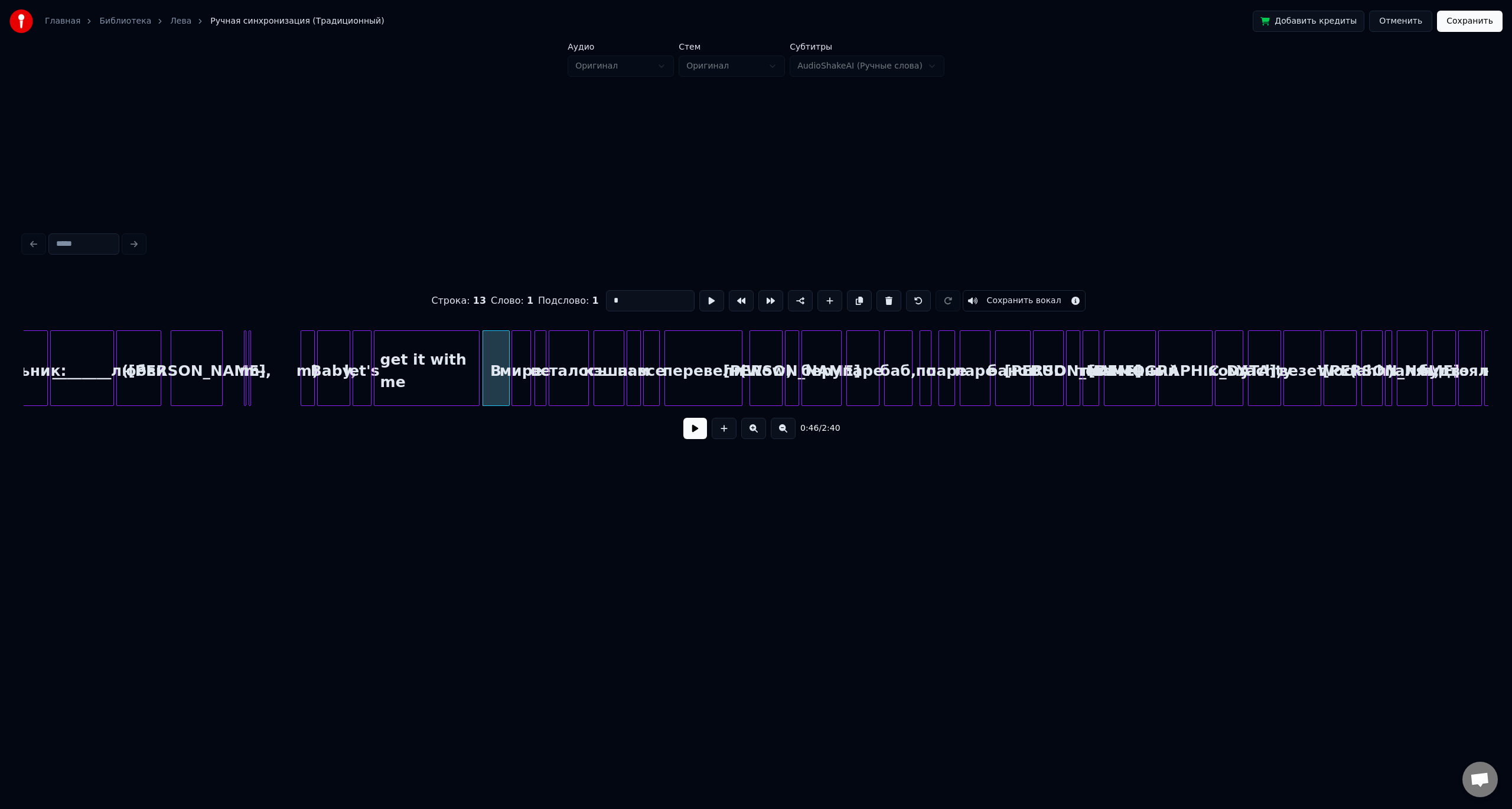
click at [694, 431] on button at bounding box center [695, 429] width 23 height 21
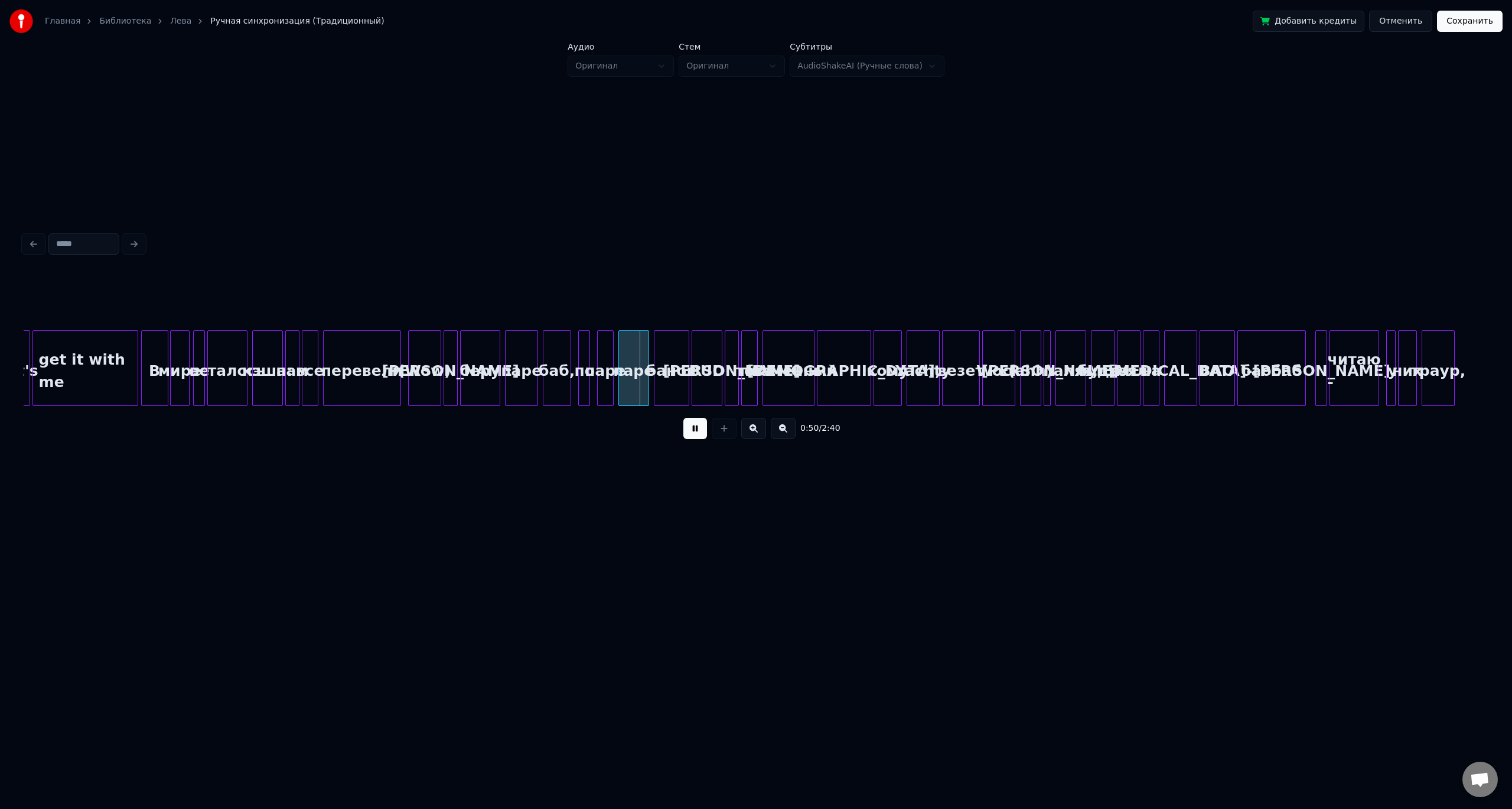
scroll to position [0, 5447]
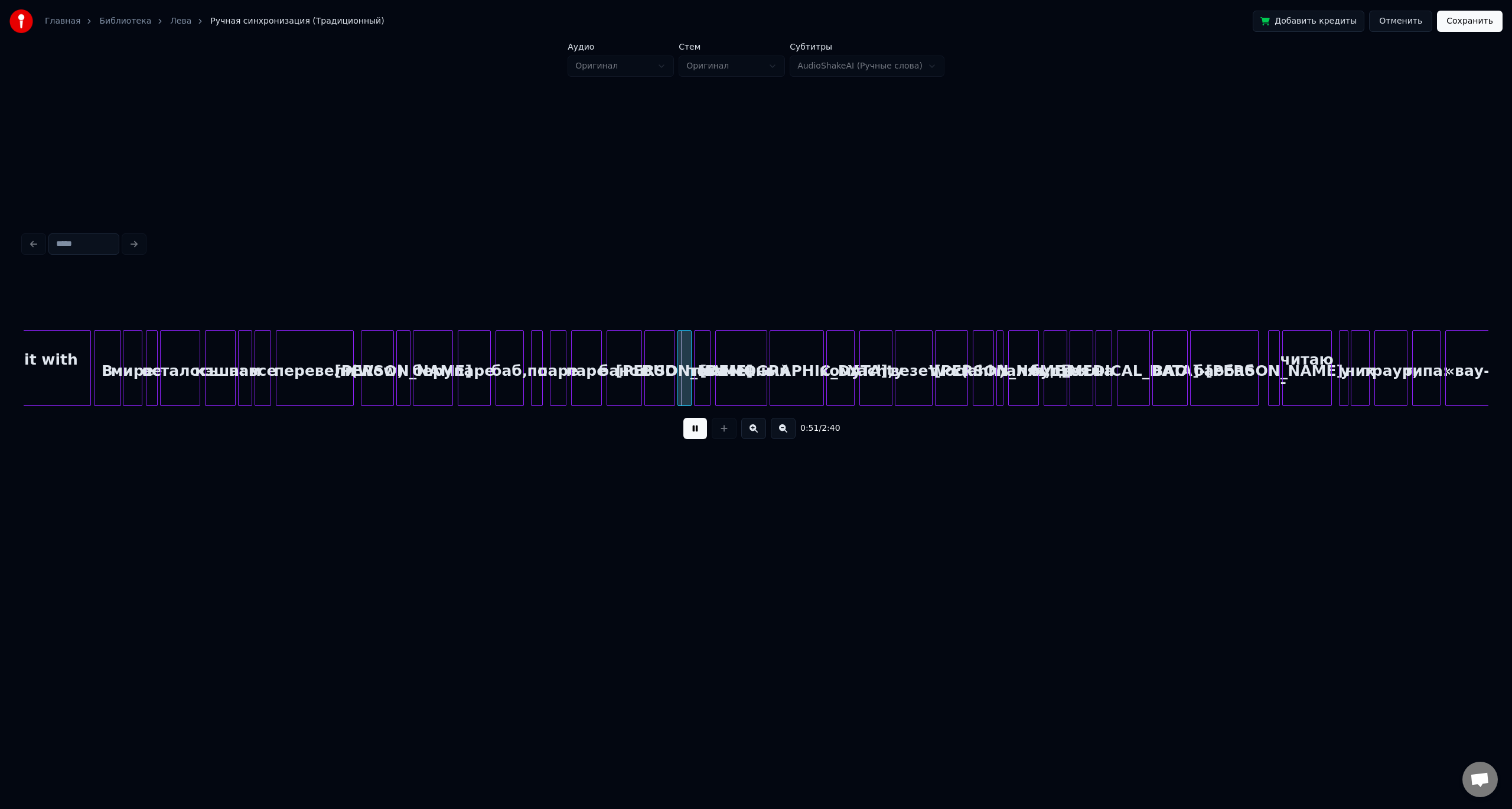
click at [693, 434] on button at bounding box center [695, 429] width 23 height 21
click at [539, 369] on div at bounding box center [541, 368] width 4 height 75
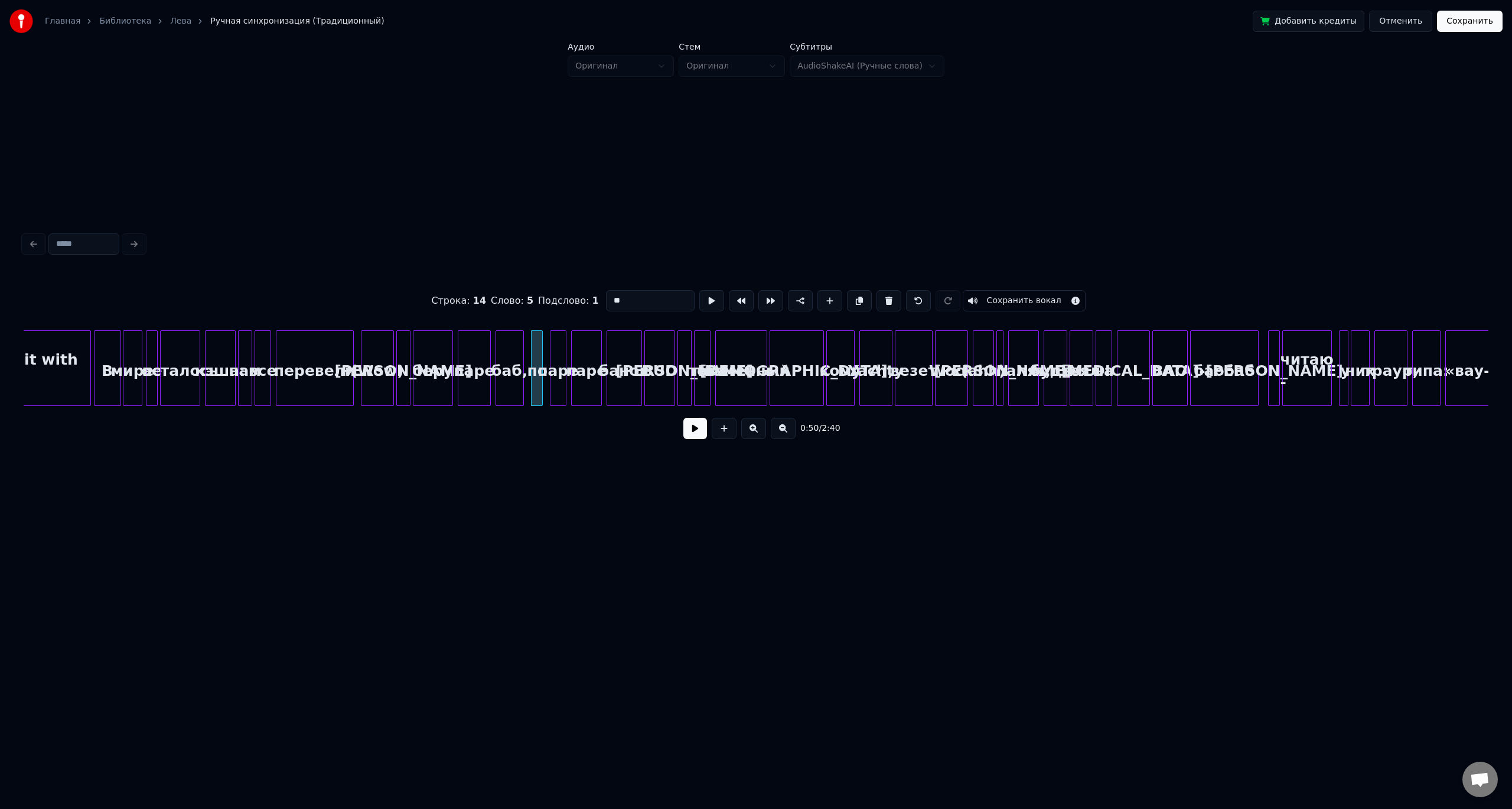
click at [555, 367] on div "паре" at bounding box center [558, 371] width 15 height 80
click at [583, 368] on div "паре" at bounding box center [586, 371] width 30 height 80
click at [623, 369] on div "банок" at bounding box center [624, 371] width 34 height 80
click at [627, 304] on input "*****" at bounding box center [650, 301] width 89 height 21
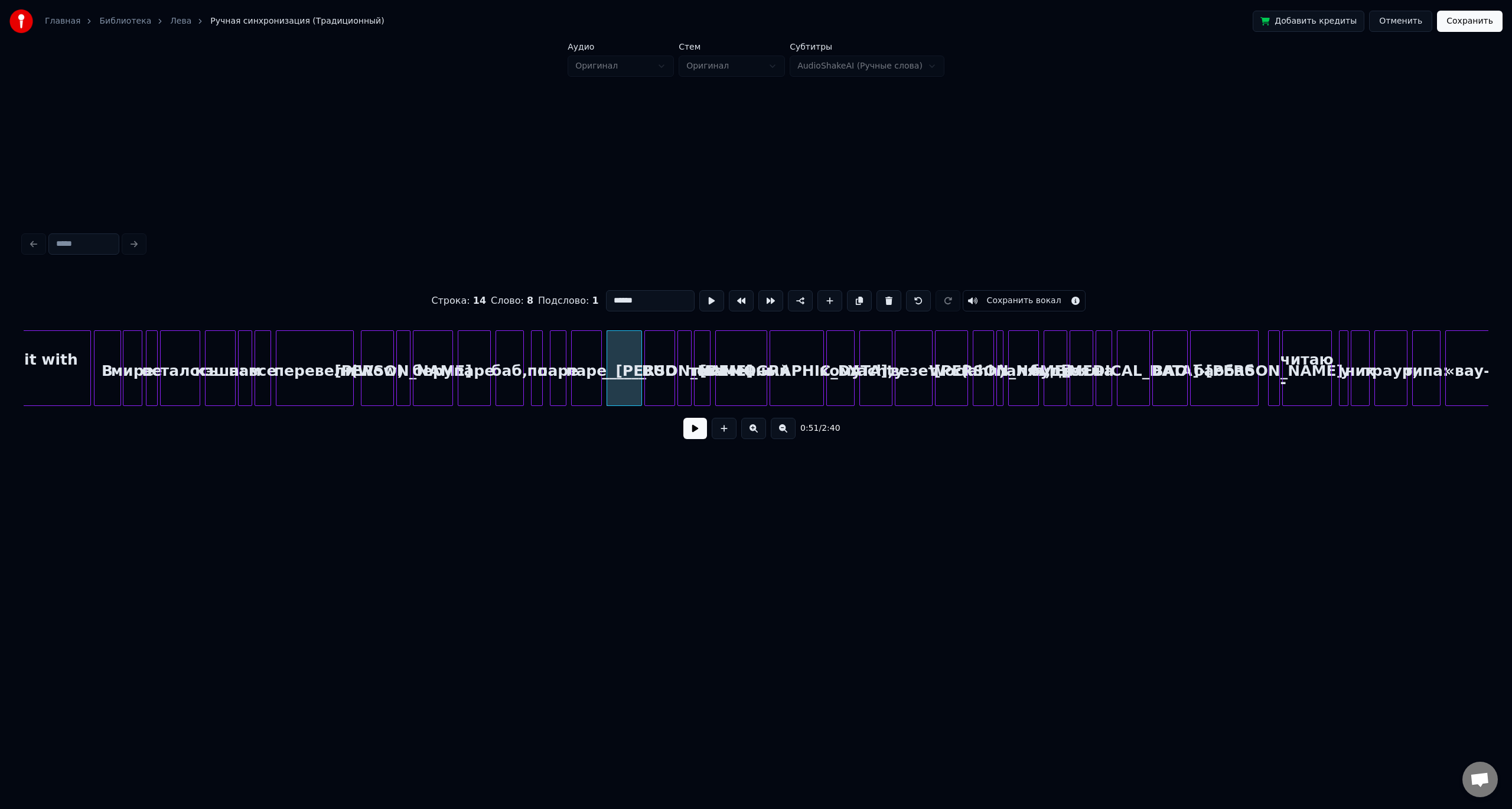
type input "******"
click at [694, 425] on button at bounding box center [695, 429] width 23 height 21
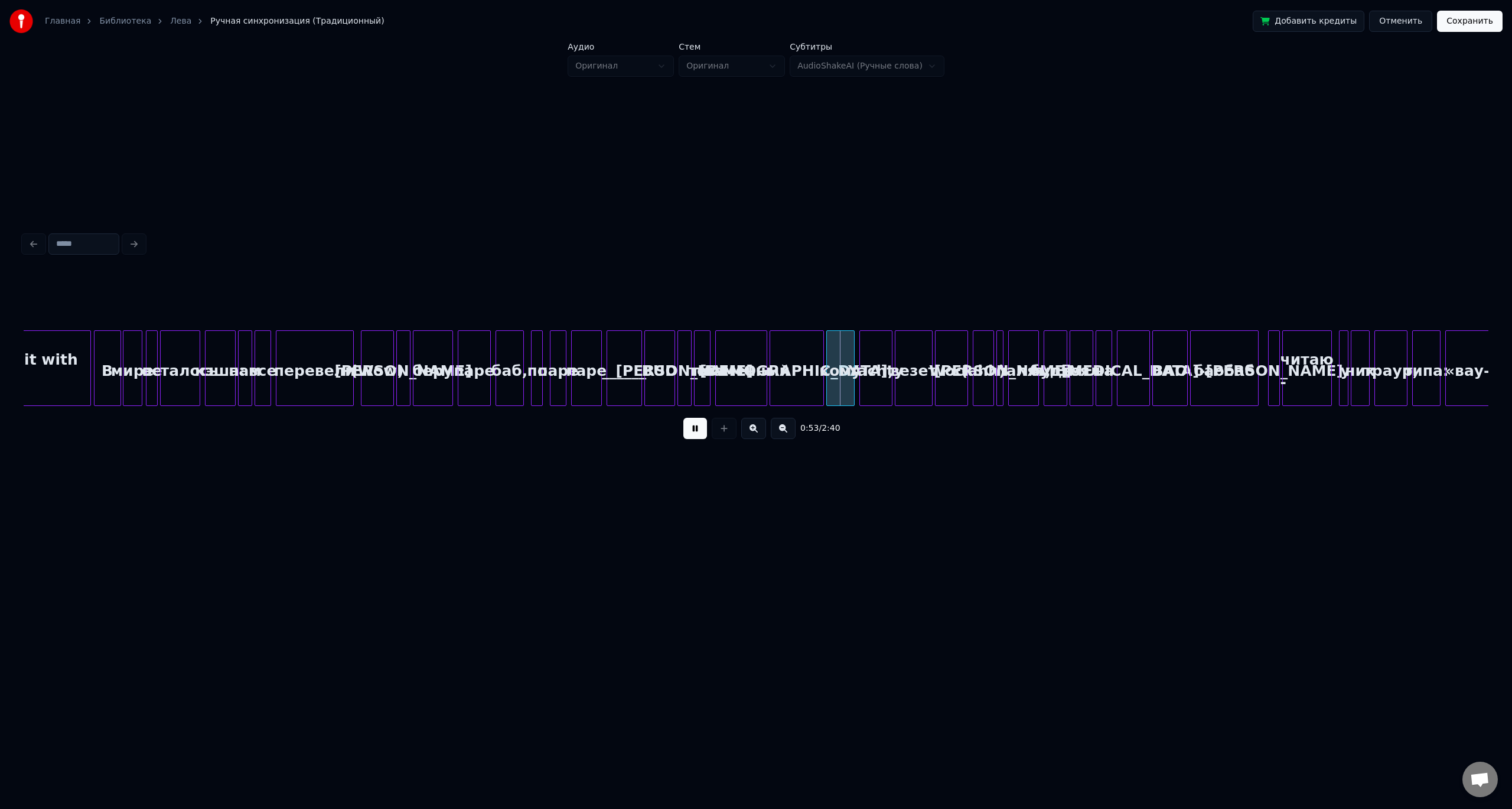
click at [694, 432] on button at bounding box center [695, 429] width 23 height 21
click at [699, 351] on div "тот" at bounding box center [702, 371] width 15 height 80
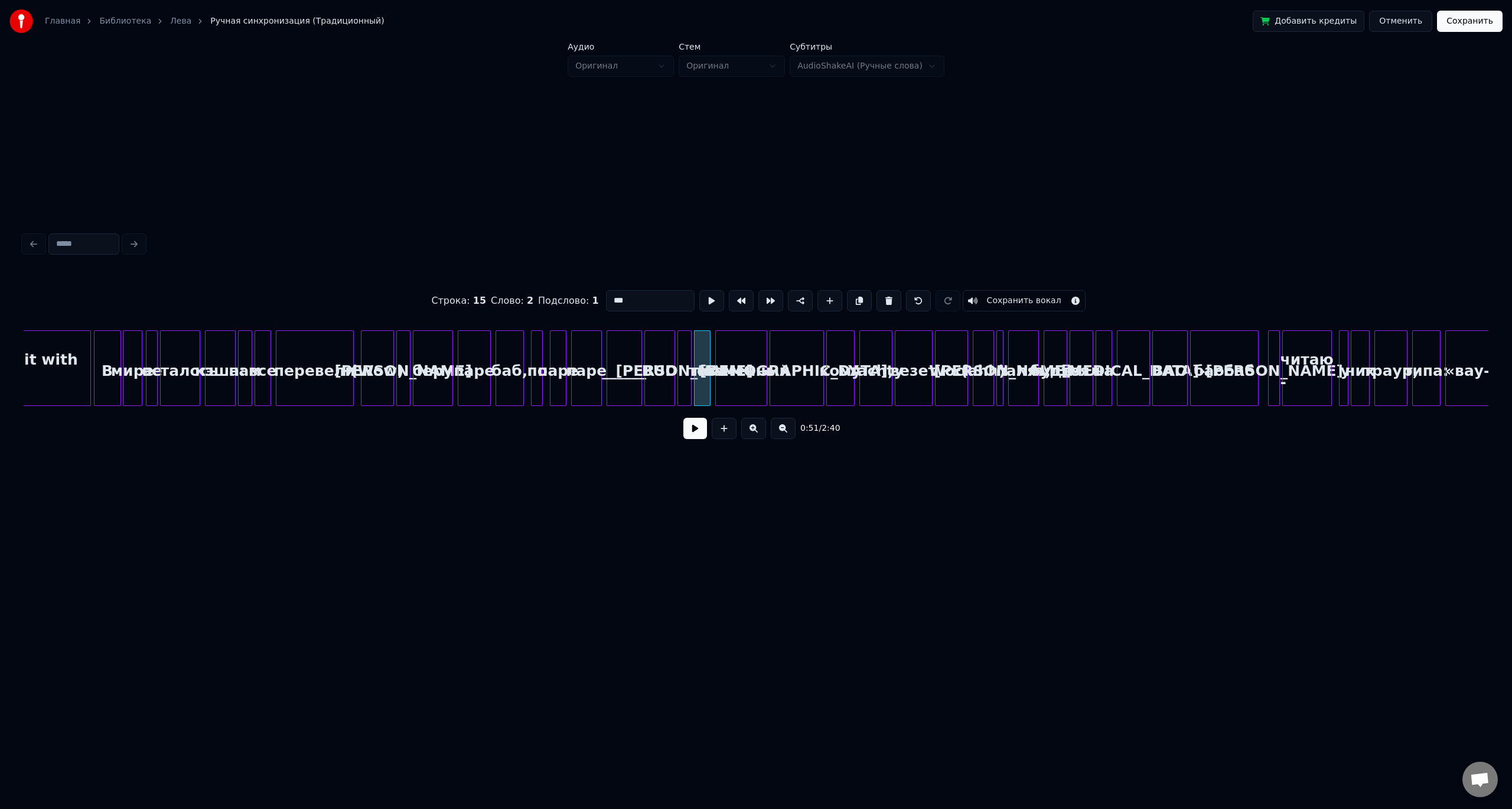
click at [736, 351] on div "пламенный" at bounding box center [741, 371] width 51 height 80
click at [803, 352] on div "[DEMOGRAPHIC_DATA]," at bounding box center [796, 371] width 53 height 80
click at [630, 300] on input "********" at bounding box center [650, 301] width 89 height 21
type input "********"
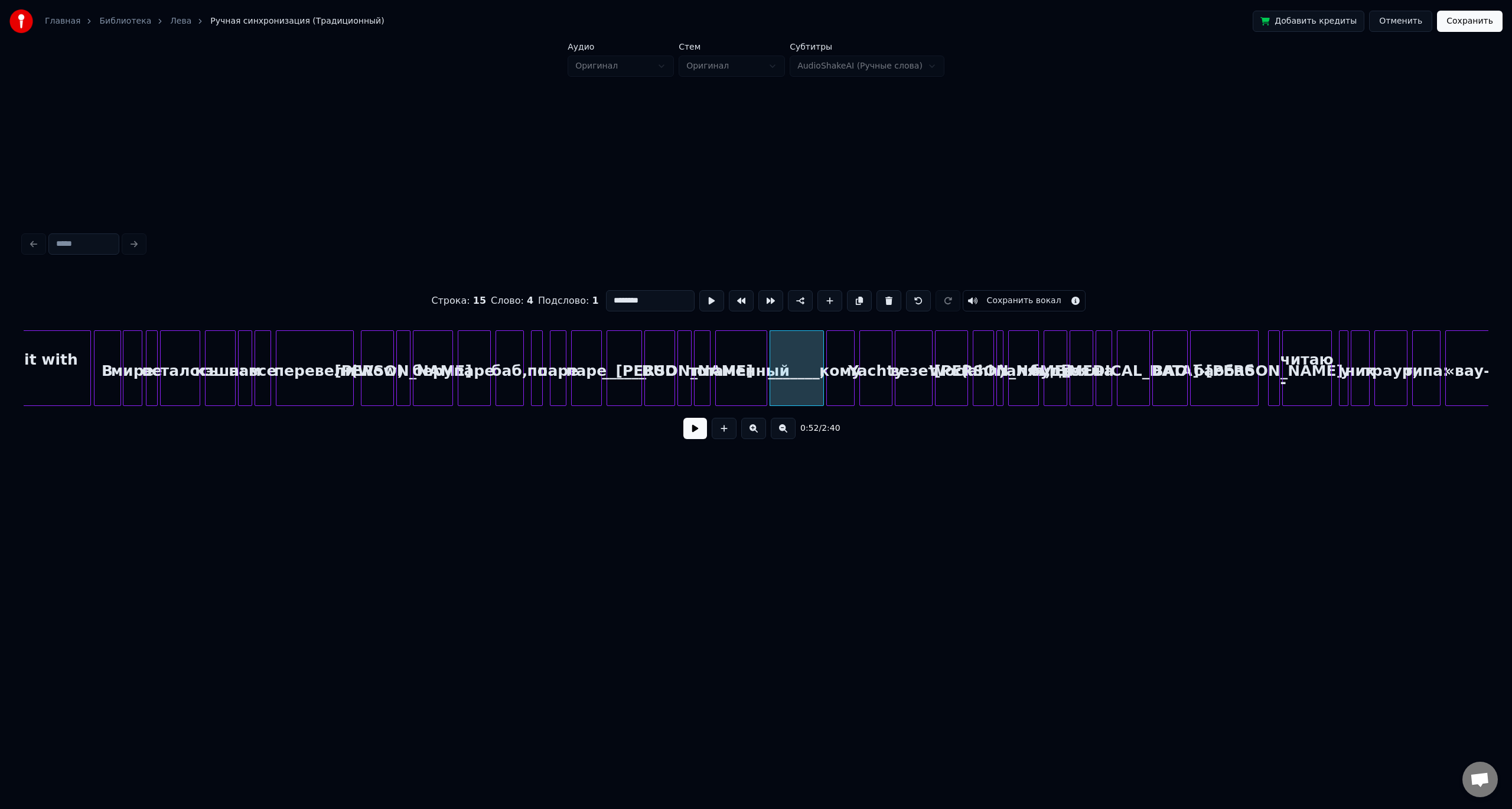
click at [697, 434] on button at bounding box center [695, 429] width 23 height 21
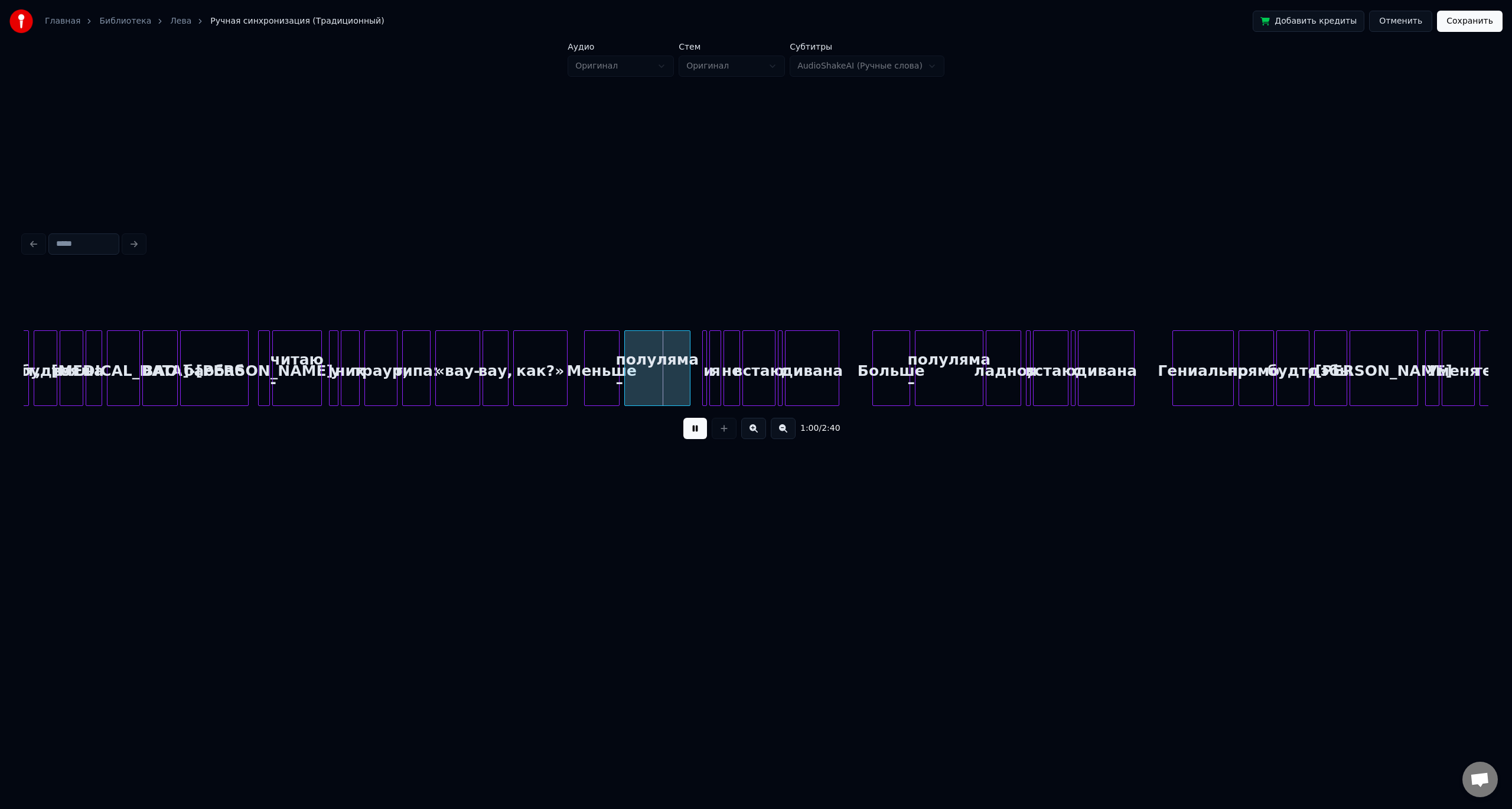
scroll to position [0, 6473]
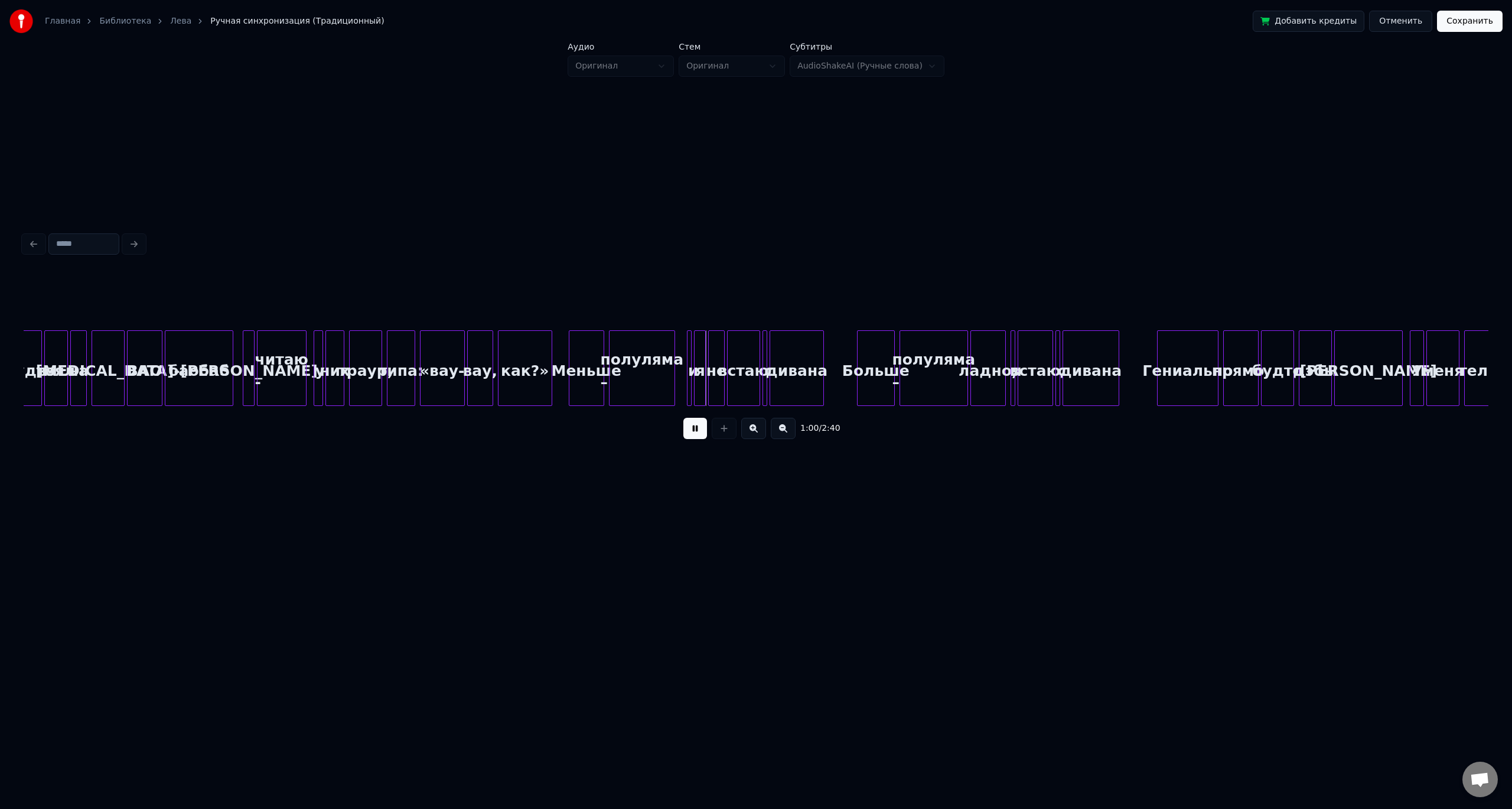
click at [697, 428] on button at bounding box center [695, 429] width 23 height 21
click at [594, 375] on div "Меньше" at bounding box center [586, 371] width 34 height 80
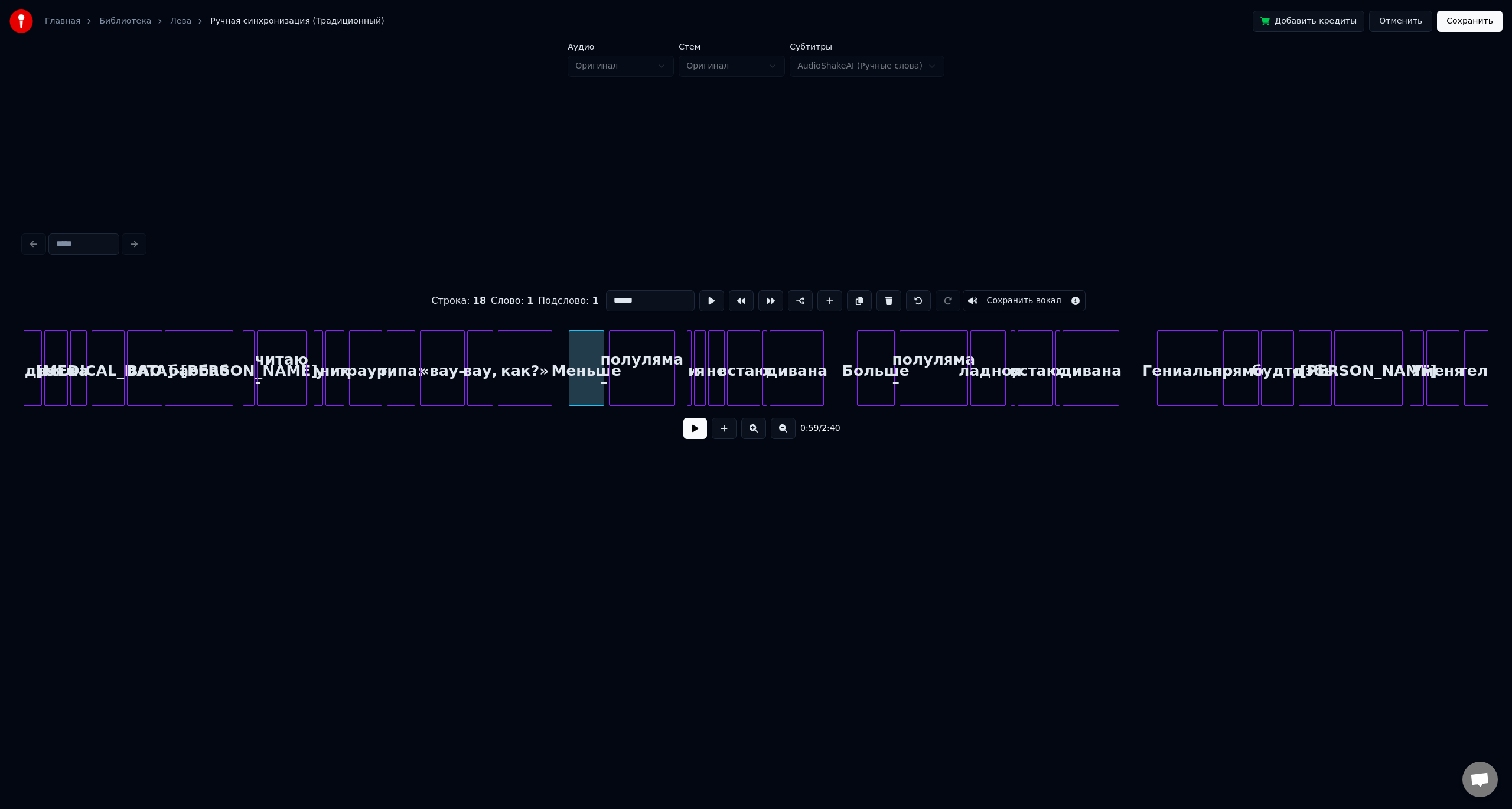
click at [627, 299] on input "******" at bounding box center [650, 301] width 89 height 21
click at [521, 354] on div "как?»" at bounding box center [524, 371] width 53 height 80
type input "*****"
click at [688, 429] on button at bounding box center [695, 429] width 23 height 21
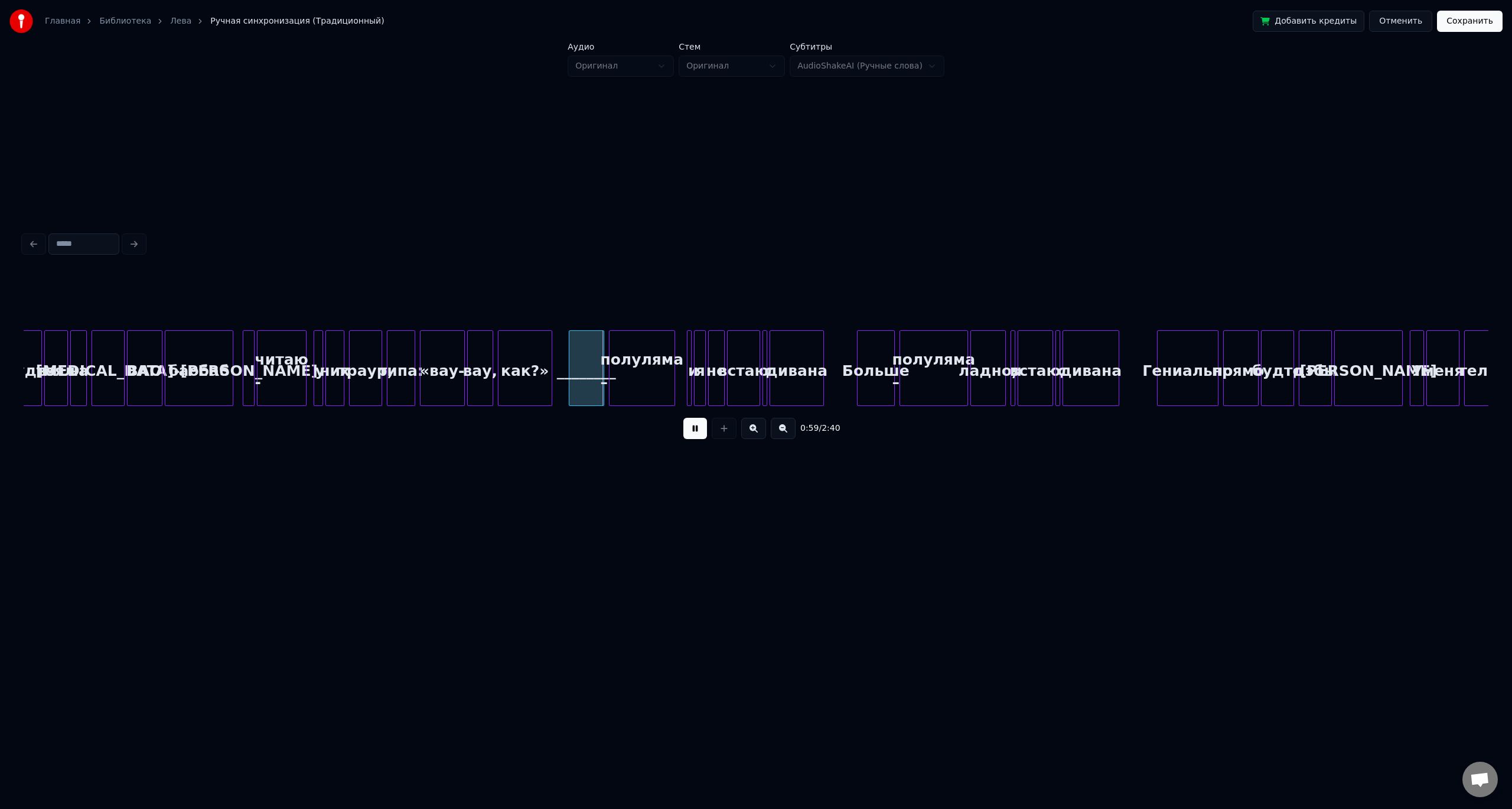
click at [692, 434] on button at bounding box center [695, 429] width 23 height 21
click at [556, 360] on div at bounding box center [558, 368] width 4 height 75
click at [690, 434] on button at bounding box center [695, 429] width 23 height 21
click at [888, 365] on div "Больше" at bounding box center [876, 371] width 37 height 80
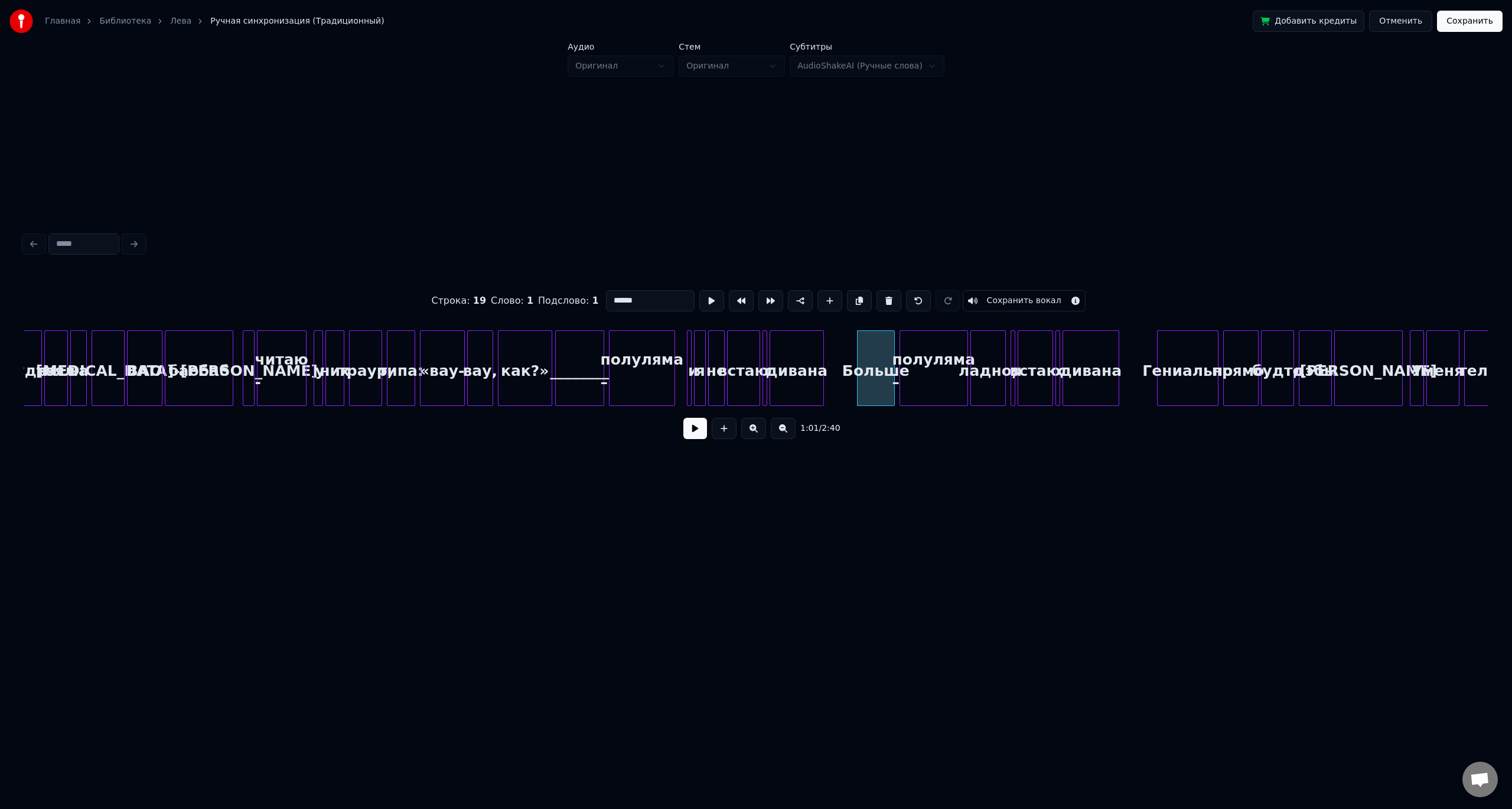
click at [621, 301] on input "******" at bounding box center [650, 301] width 89 height 21
type input "*********"
click at [687, 433] on button at bounding box center [695, 429] width 23 height 21
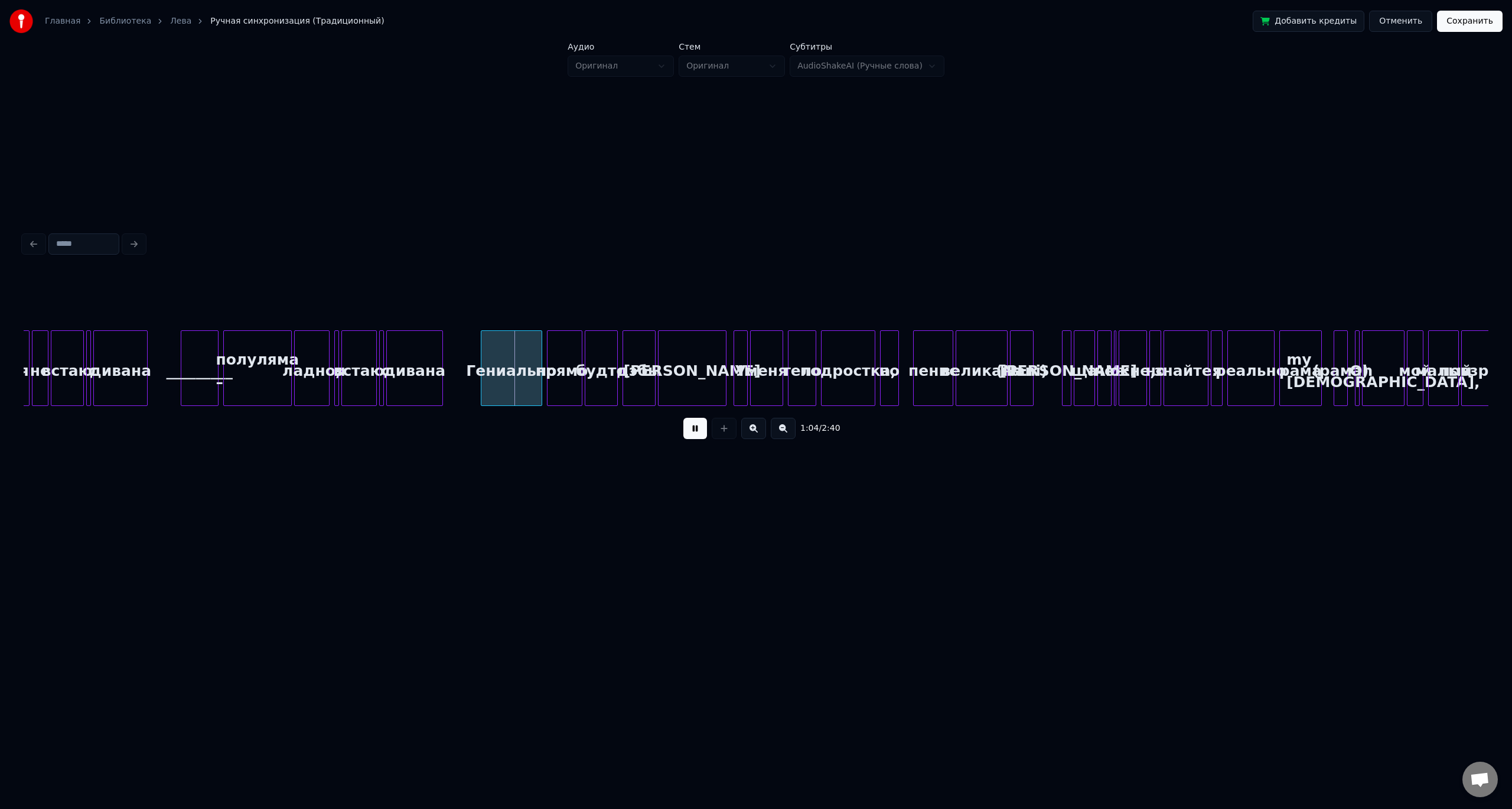
scroll to position [0, 7140]
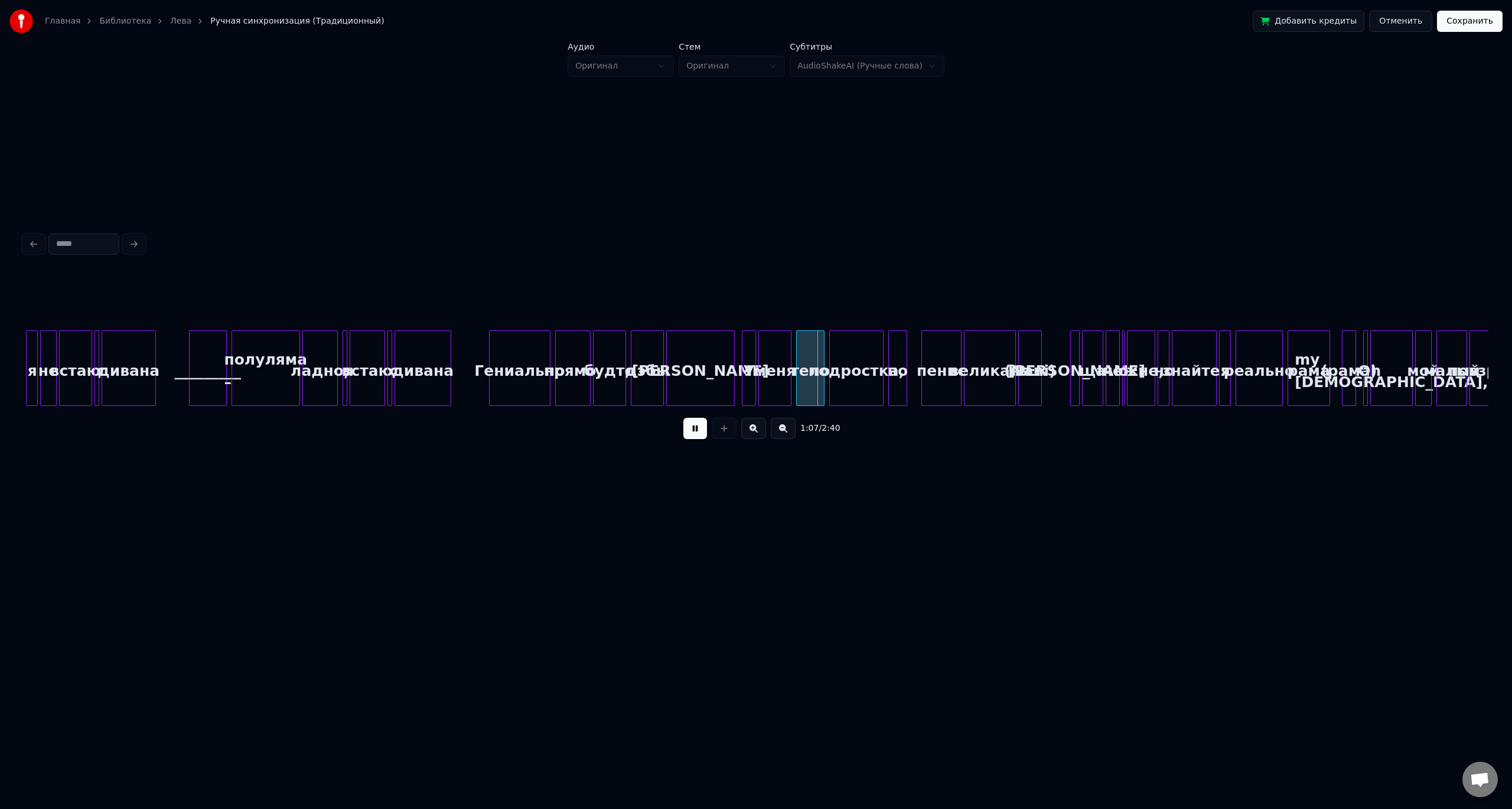
click at [702, 431] on button at bounding box center [695, 429] width 23 height 21
click at [858, 359] on div "подростка," at bounding box center [856, 371] width 53 height 80
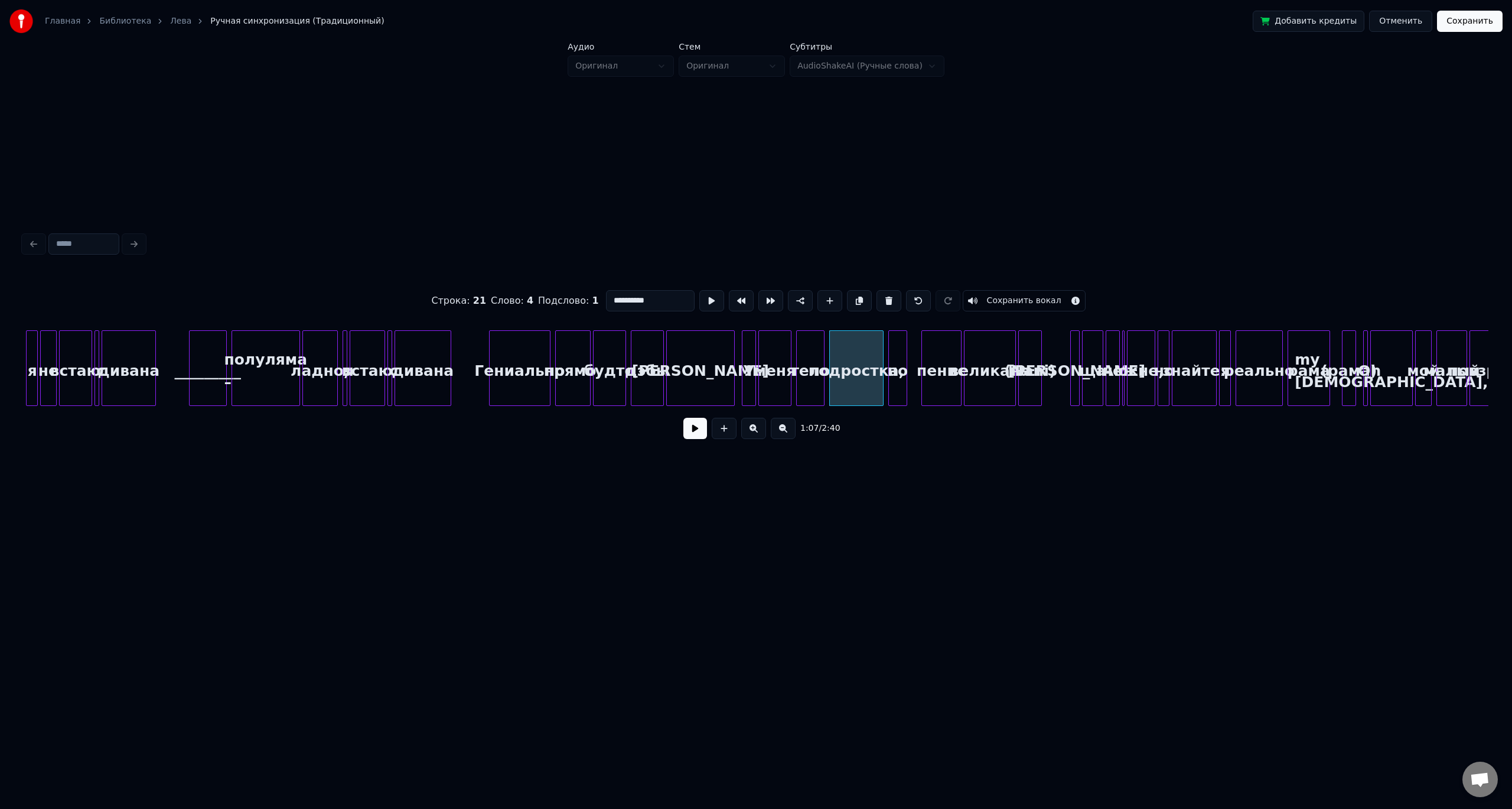
click at [626, 296] on input "**********" at bounding box center [650, 301] width 89 height 21
click at [940, 365] on div "пенис" at bounding box center [941, 371] width 39 height 80
click at [976, 351] on div "великана" at bounding box center [990, 371] width 51 height 80
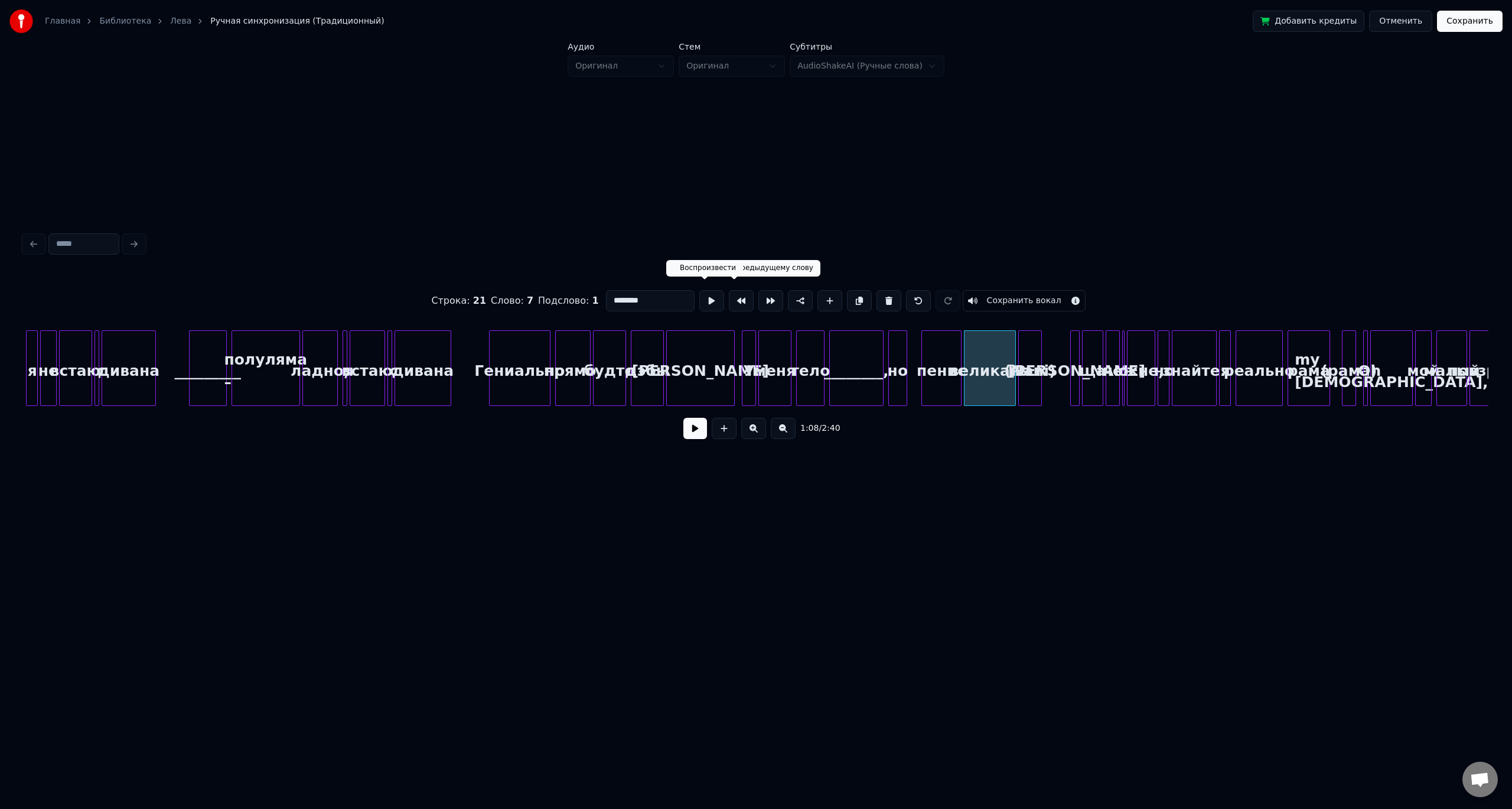
click at [619, 295] on input "********" at bounding box center [650, 301] width 89 height 21
click at [859, 355] on div "________," at bounding box center [856, 371] width 53 height 80
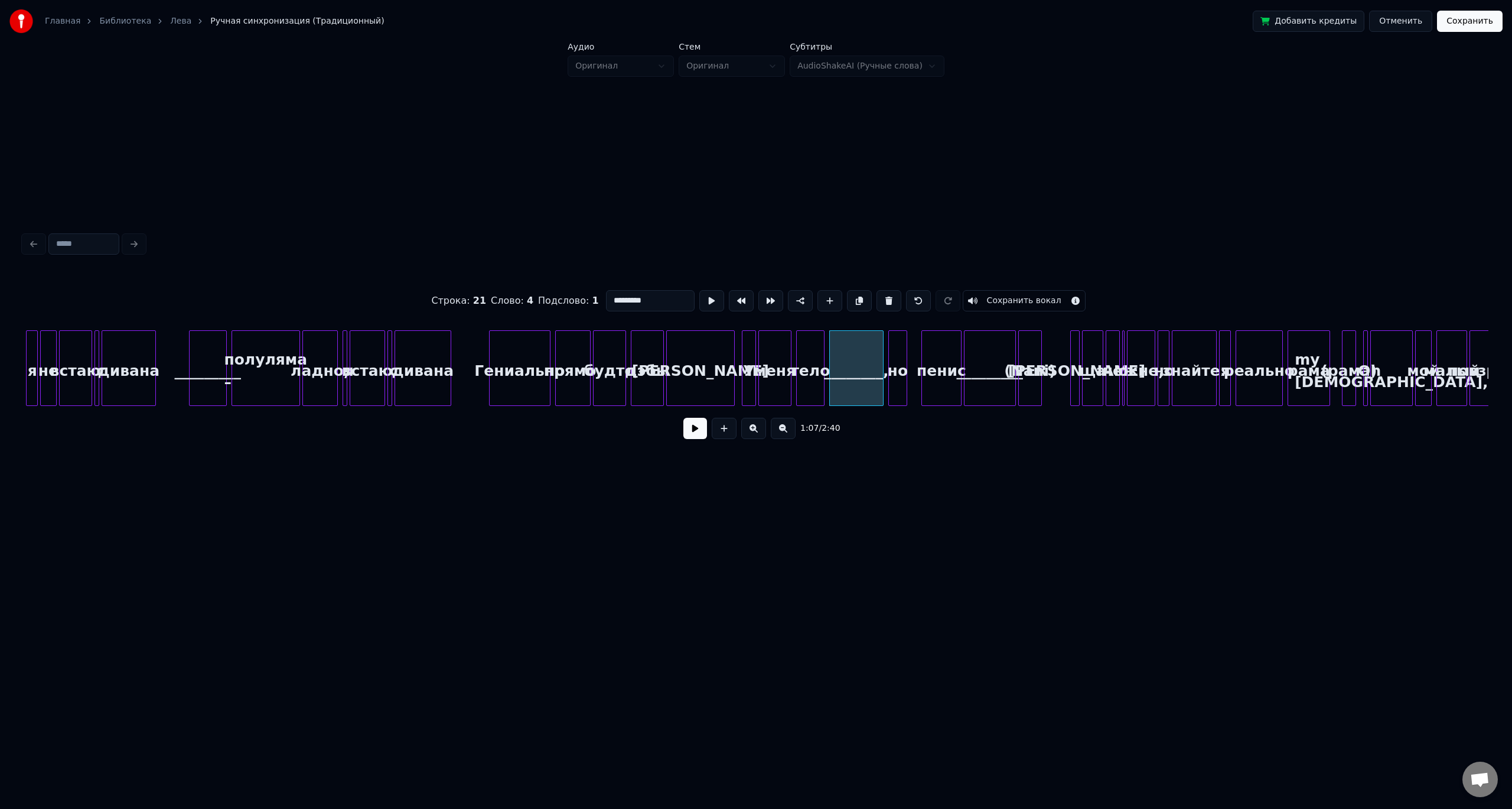
type input "*********"
click at [692, 431] on button at bounding box center [695, 429] width 23 height 21
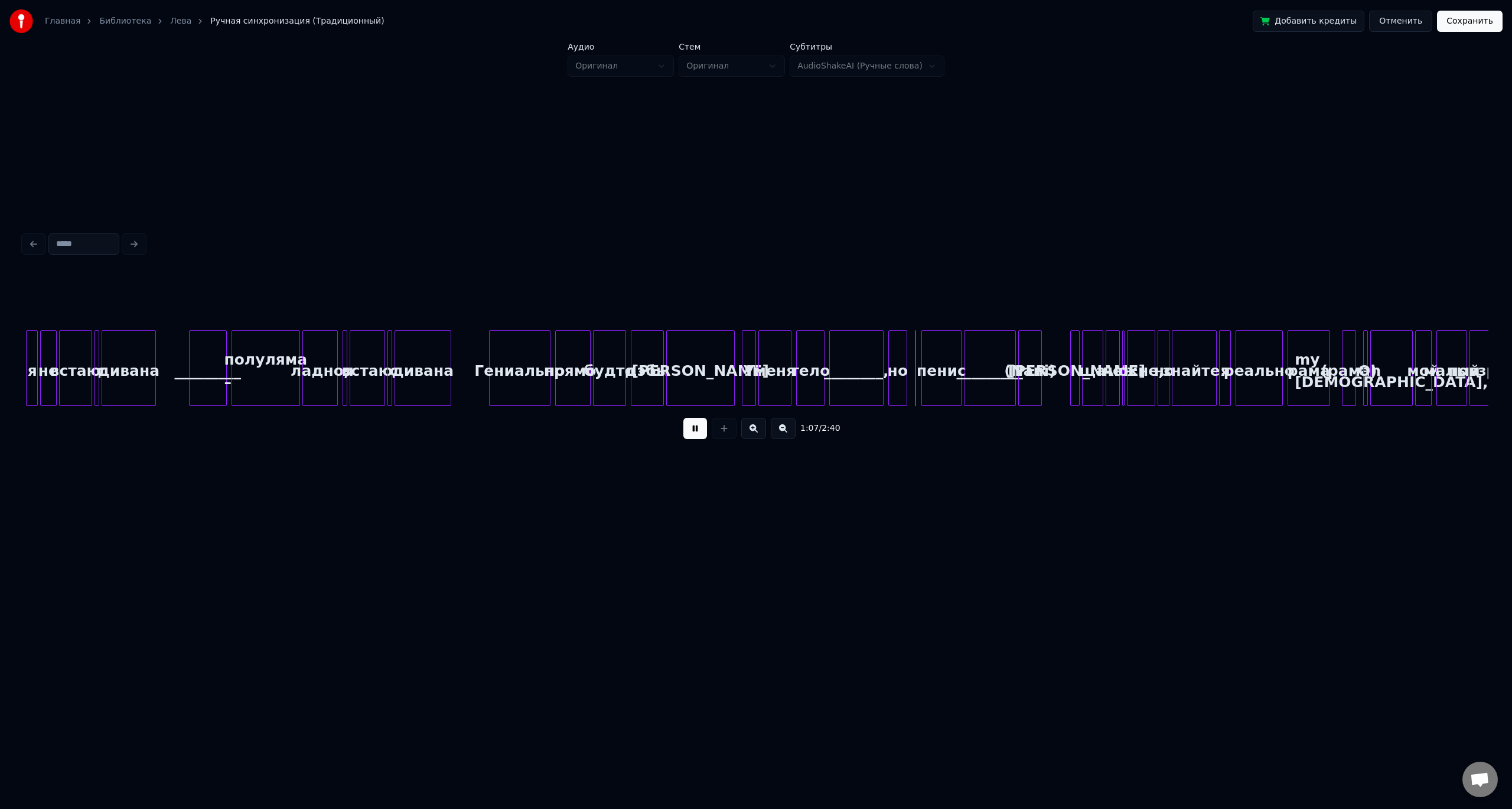
click at [1034, 350] on div "(Nani)" at bounding box center [1029, 371] width 22 height 80
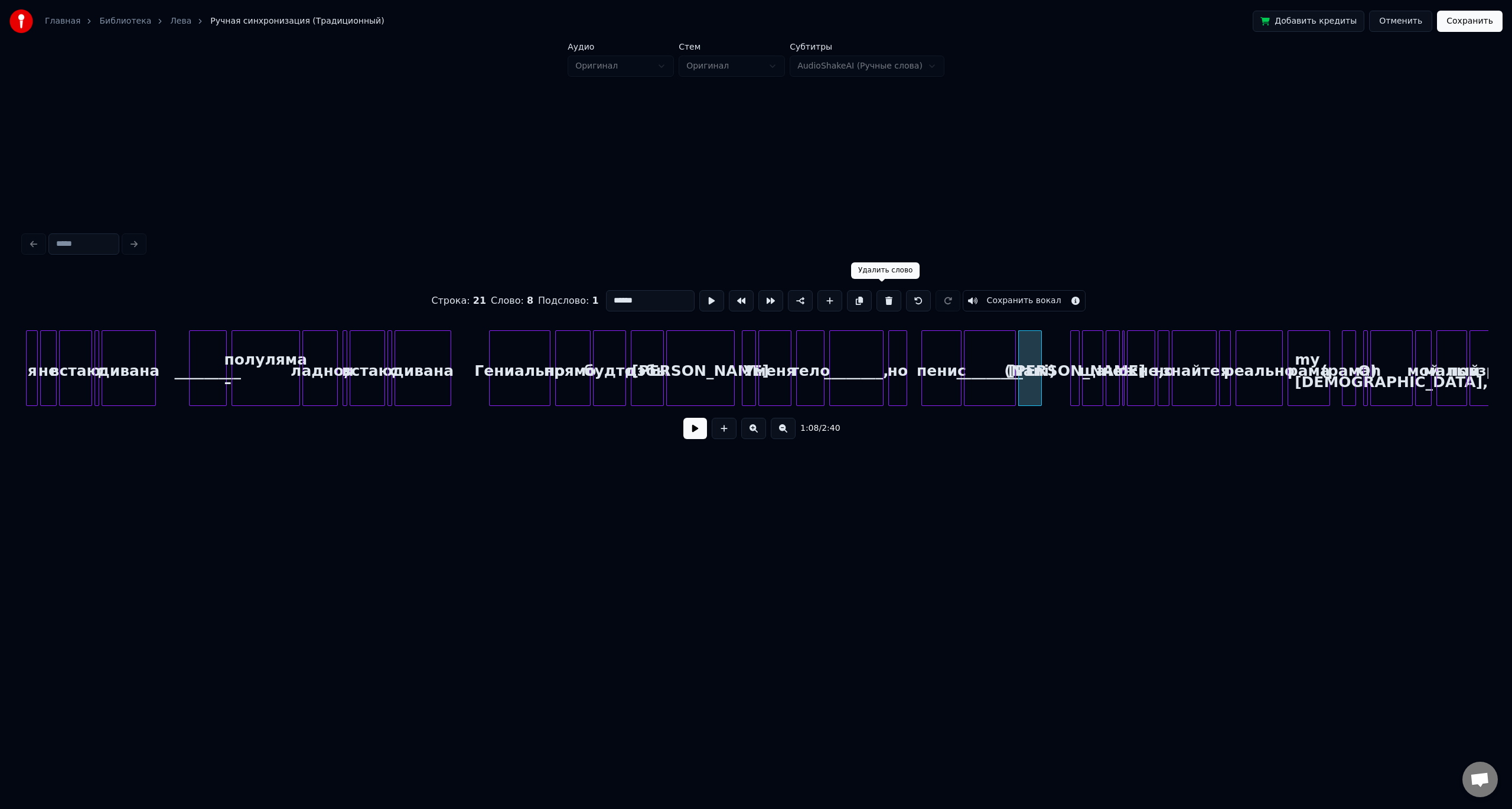
click at [881, 297] on button at bounding box center [889, 301] width 25 height 21
click at [712, 354] on div "[PERSON_NAME]" at bounding box center [700, 371] width 68 height 80
type input "*********"
click at [693, 433] on button at bounding box center [695, 429] width 23 height 21
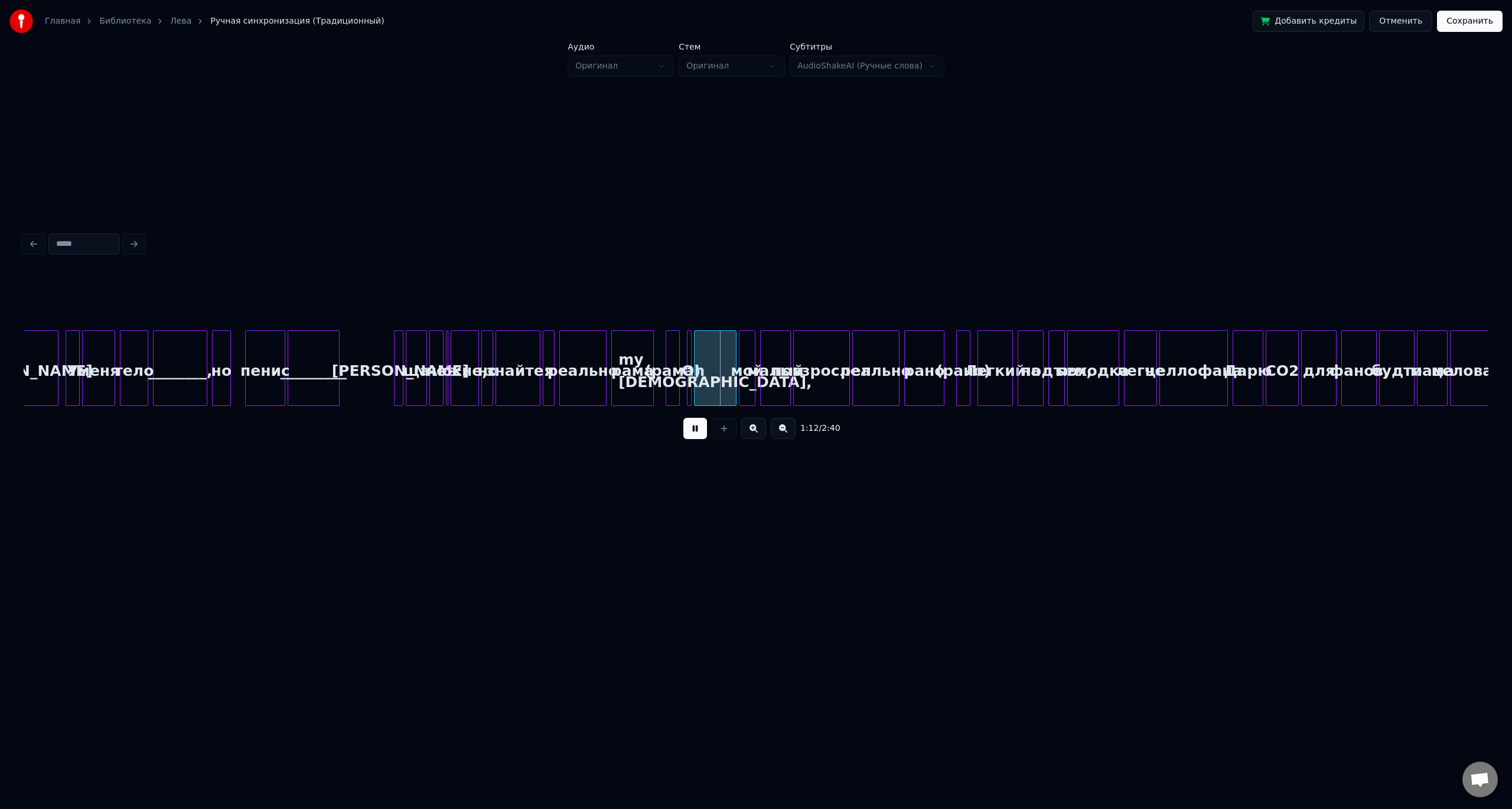
scroll to position [0, 7801]
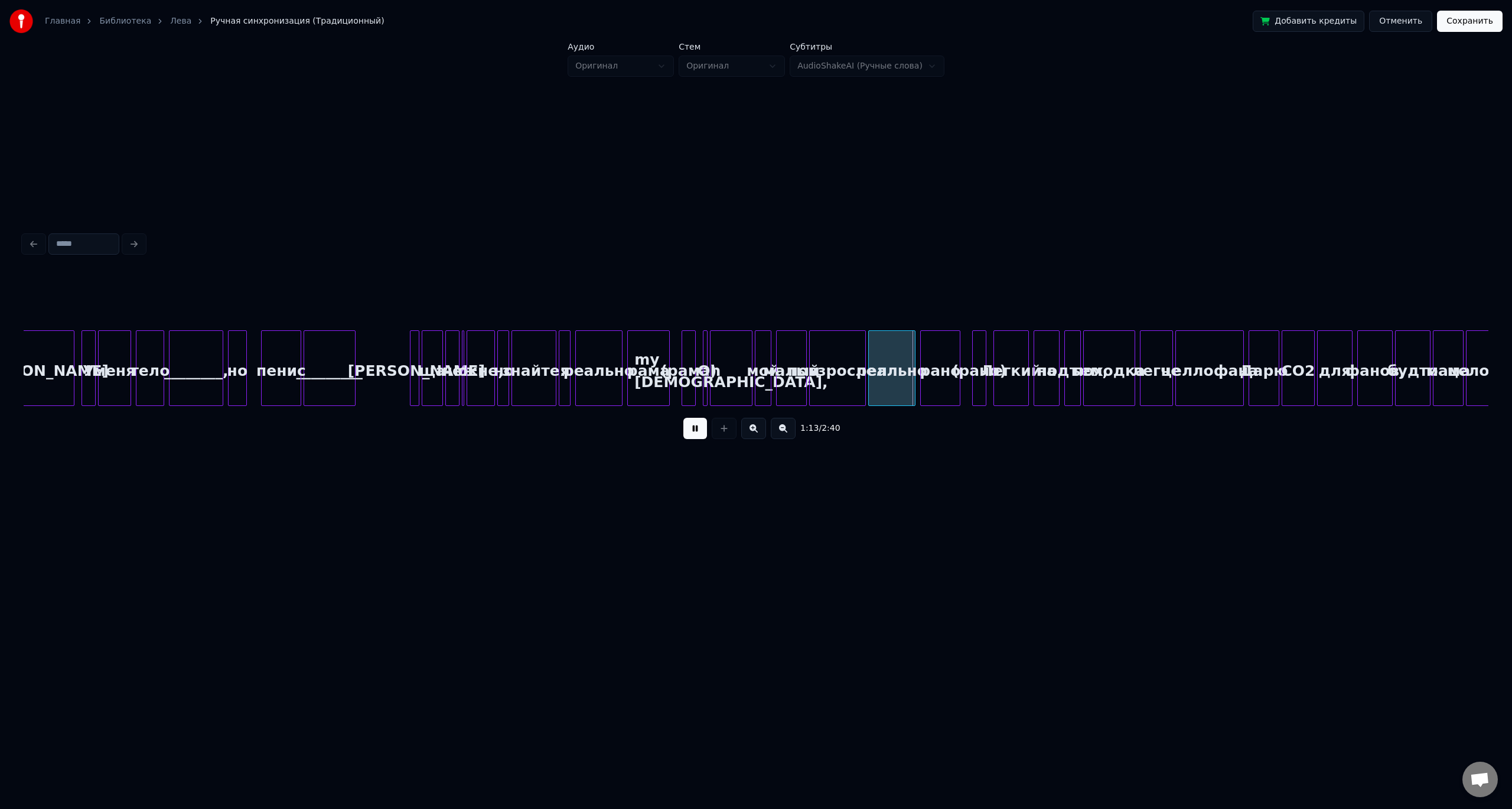
click at [415, 364] on div at bounding box center [417, 368] width 4 height 75
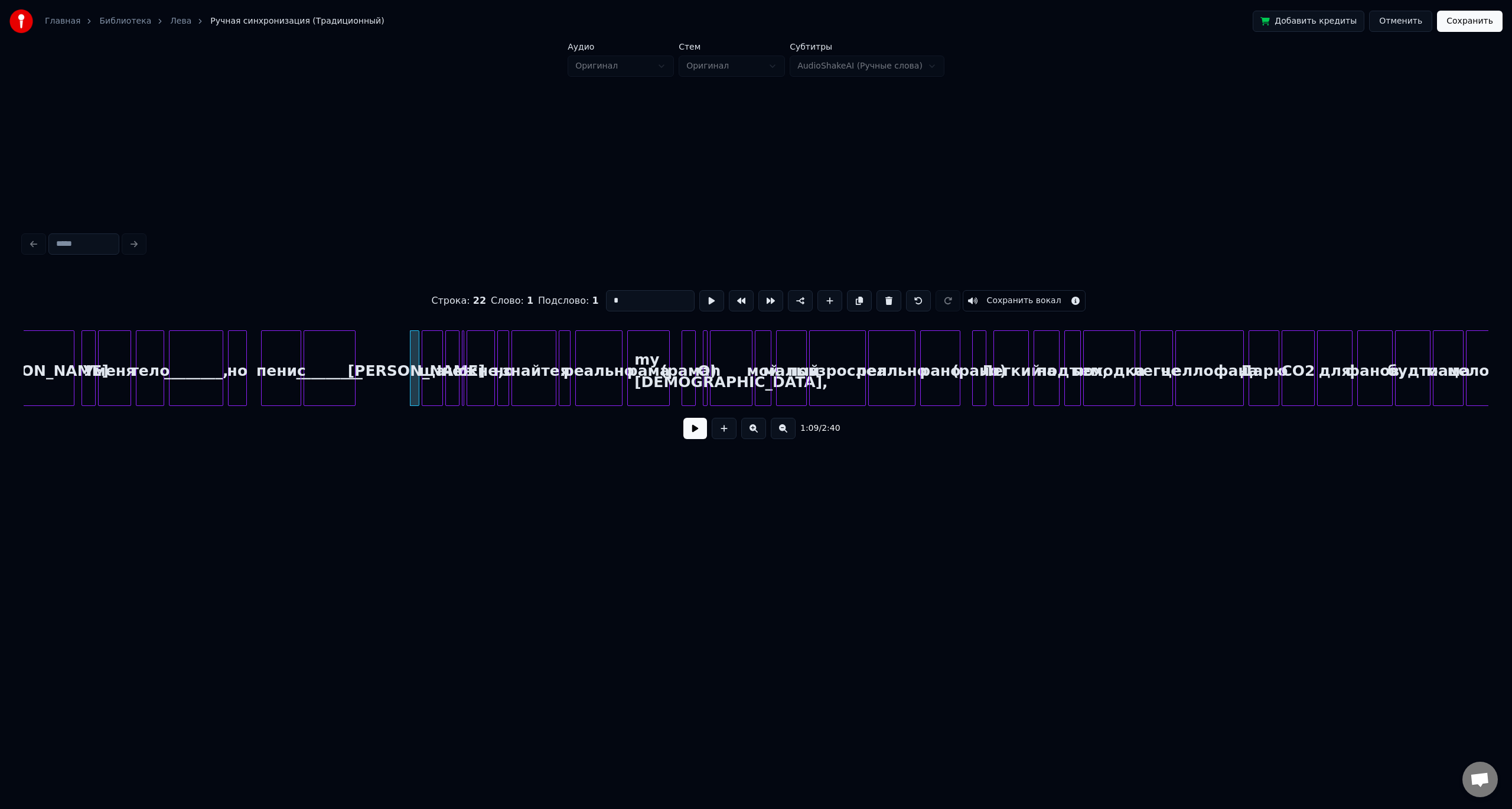
click at [436, 356] on div "ща" at bounding box center [432, 371] width 20 height 80
click at [451, 358] on div "не" at bounding box center [452, 371] width 13 height 80
click at [474, 358] on div "окне," at bounding box center [481, 371] width 27 height 80
click at [505, 359] on div at bounding box center [507, 368] width 4 height 75
click at [531, 359] on div "знайте:" at bounding box center [533, 371] width 44 height 80
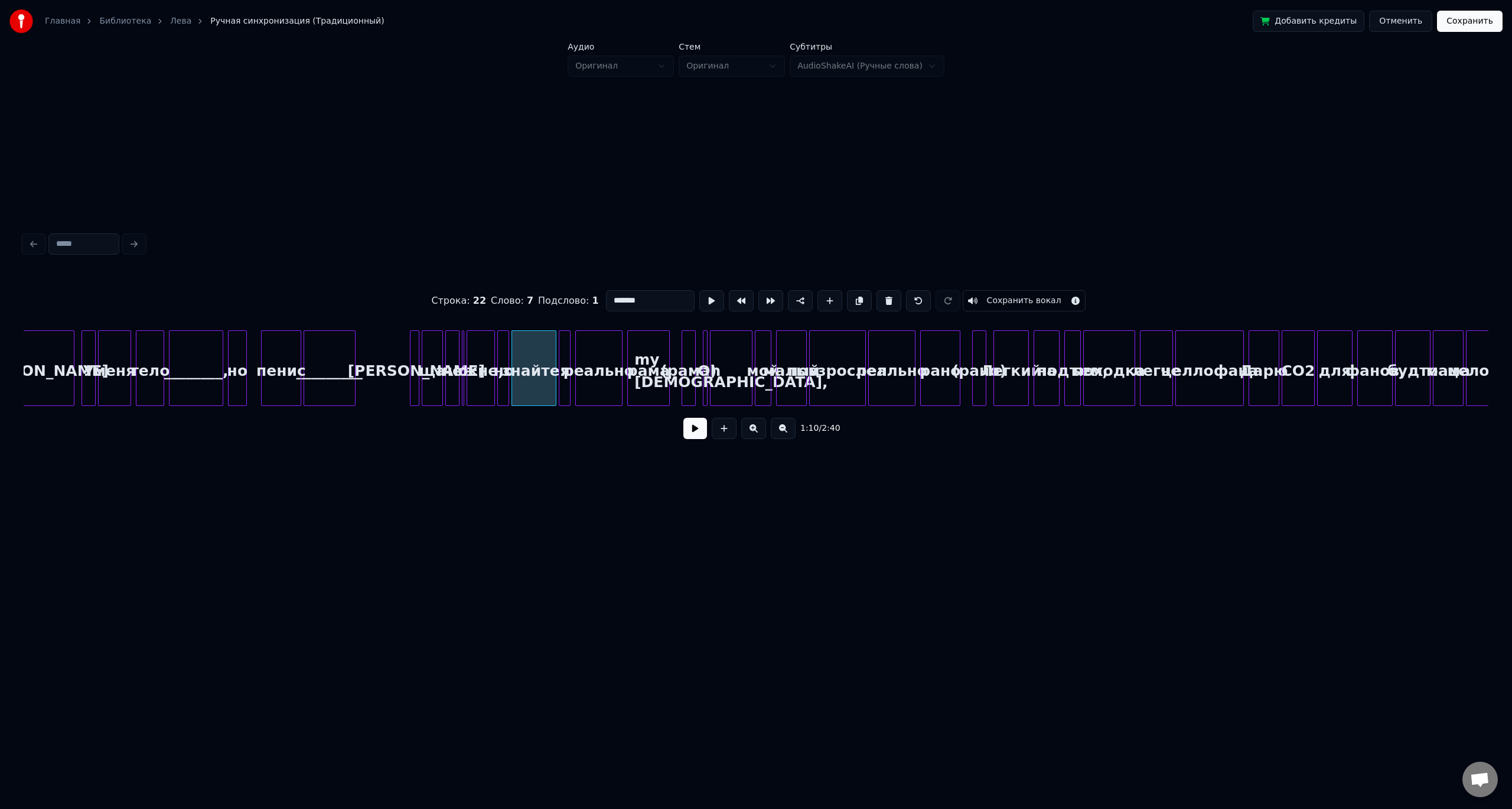
click at [567, 364] on div at bounding box center [569, 368] width 4 height 75
click at [594, 362] on div "реально" at bounding box center [599, 371] width 46 height 80
click at [647, 364] on div "рама" at bounding box center [648, 371] width 42 height 80
click at [618, 302] on input "****" at bounding box center [654, 301] width 89 height 21
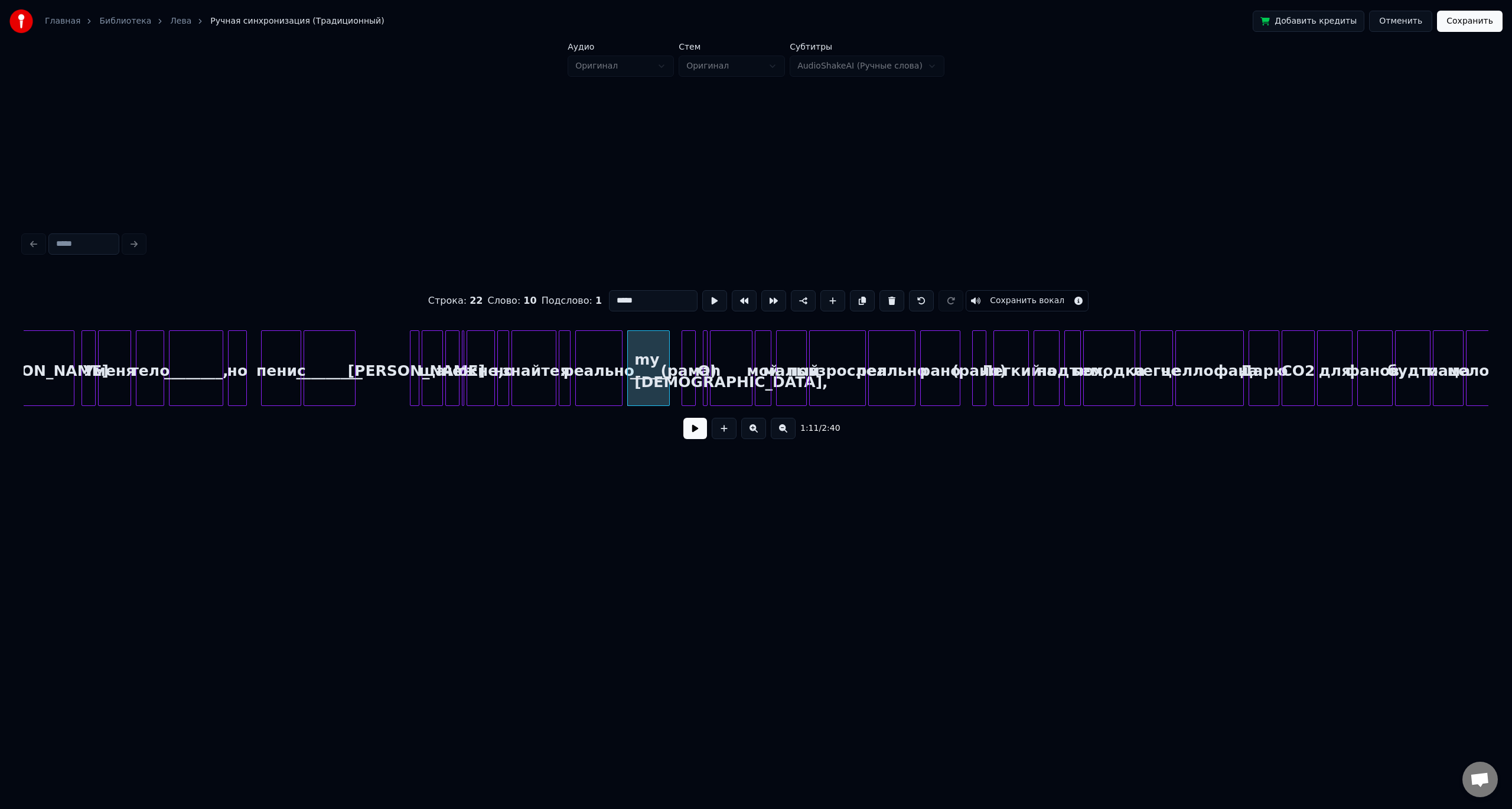
click at [684, 378] on div at bounding box center [684, 368] width 4 height 75
click at [883, 301] on button at bounding box center [892, 301] width 25 height 21
type input "*****"
click at [693, 434] on button at bounding box center [695, 429] width 23 height 21
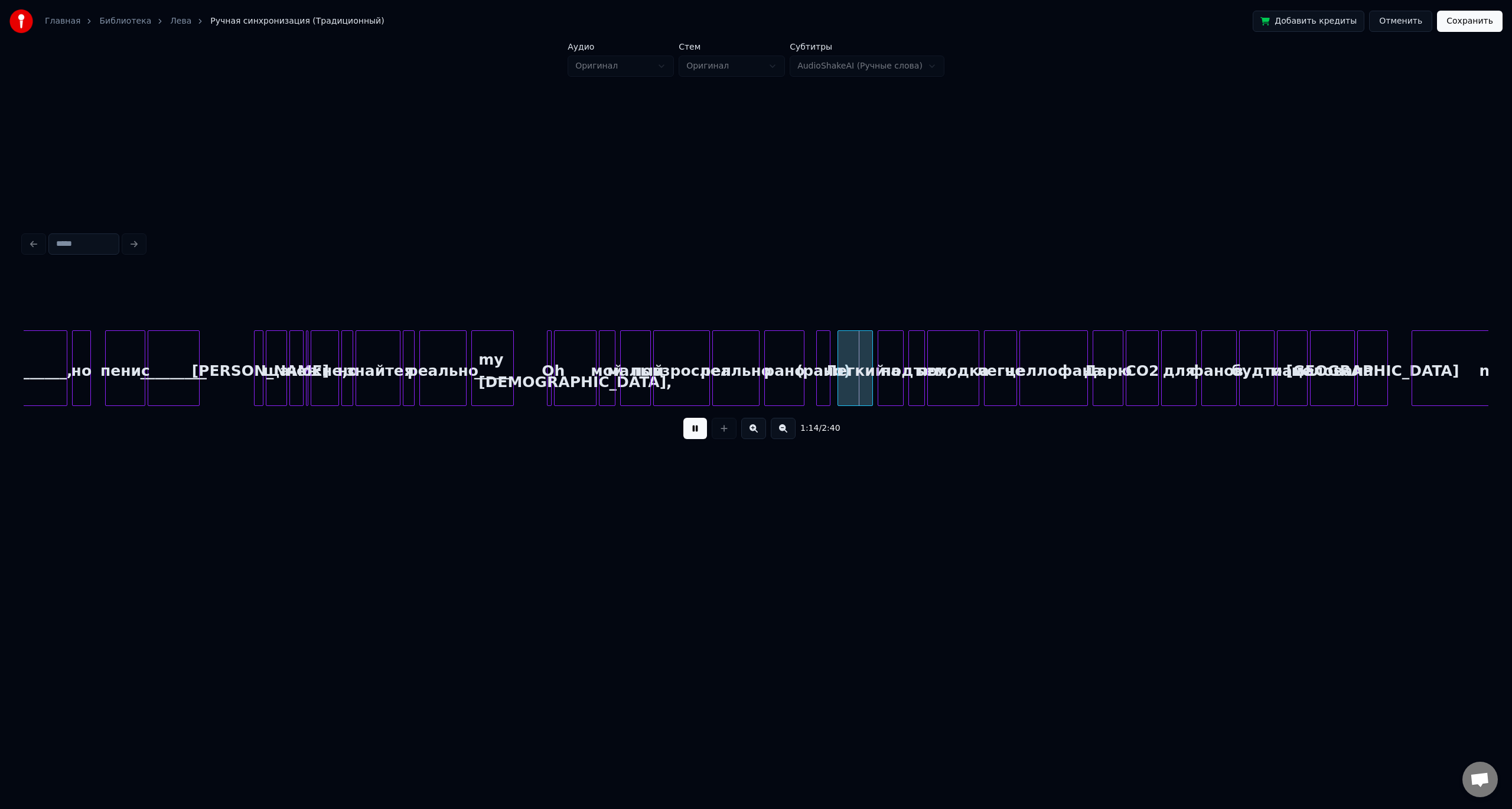
scroll to position [0, 8167]
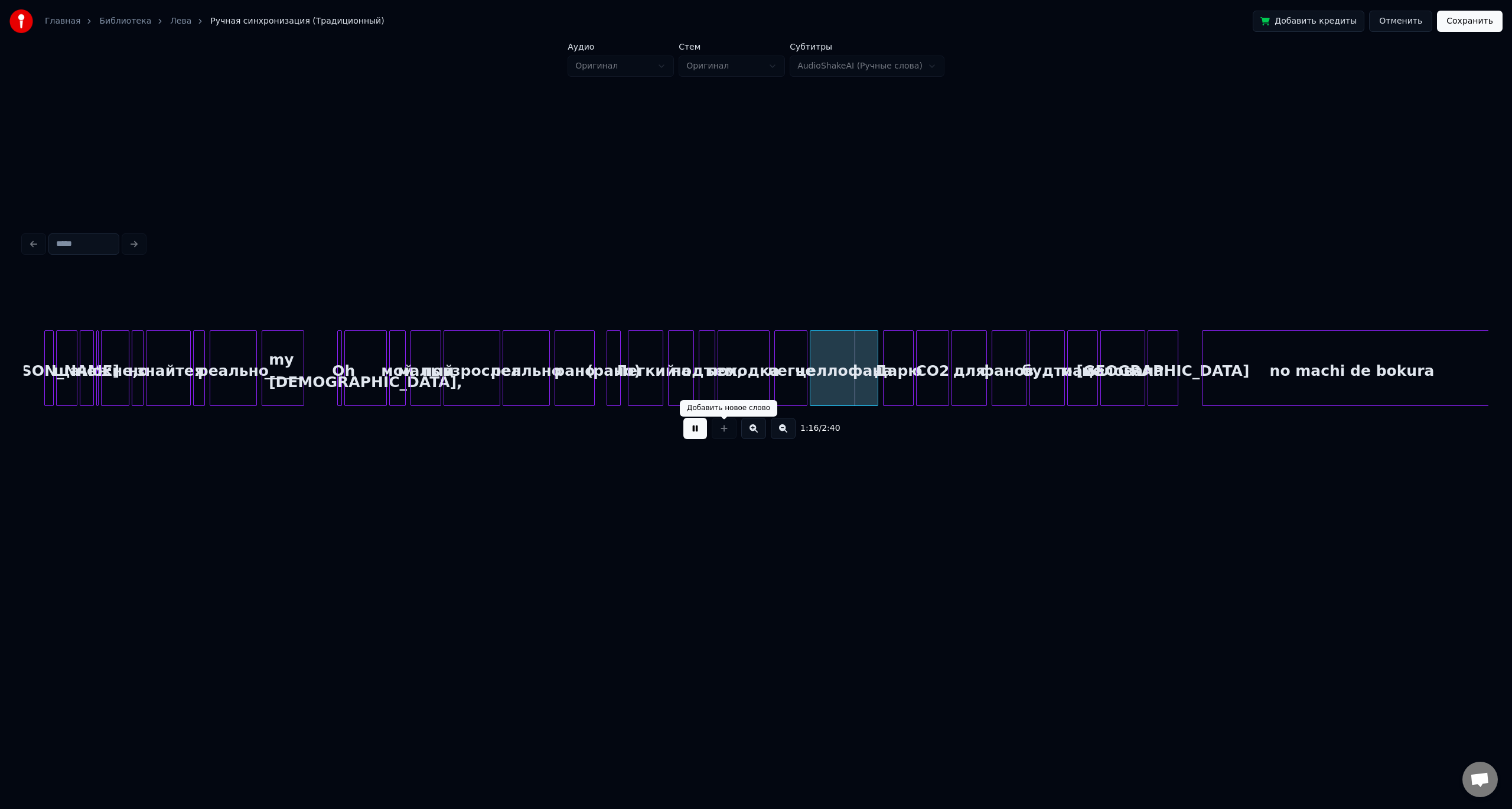
click at [700, 430] on button at bounding box center [695, 429] width 23 height 21
click at [845, 371] on div "целлофана" at bounding box center [845, 371] width 68 height 80
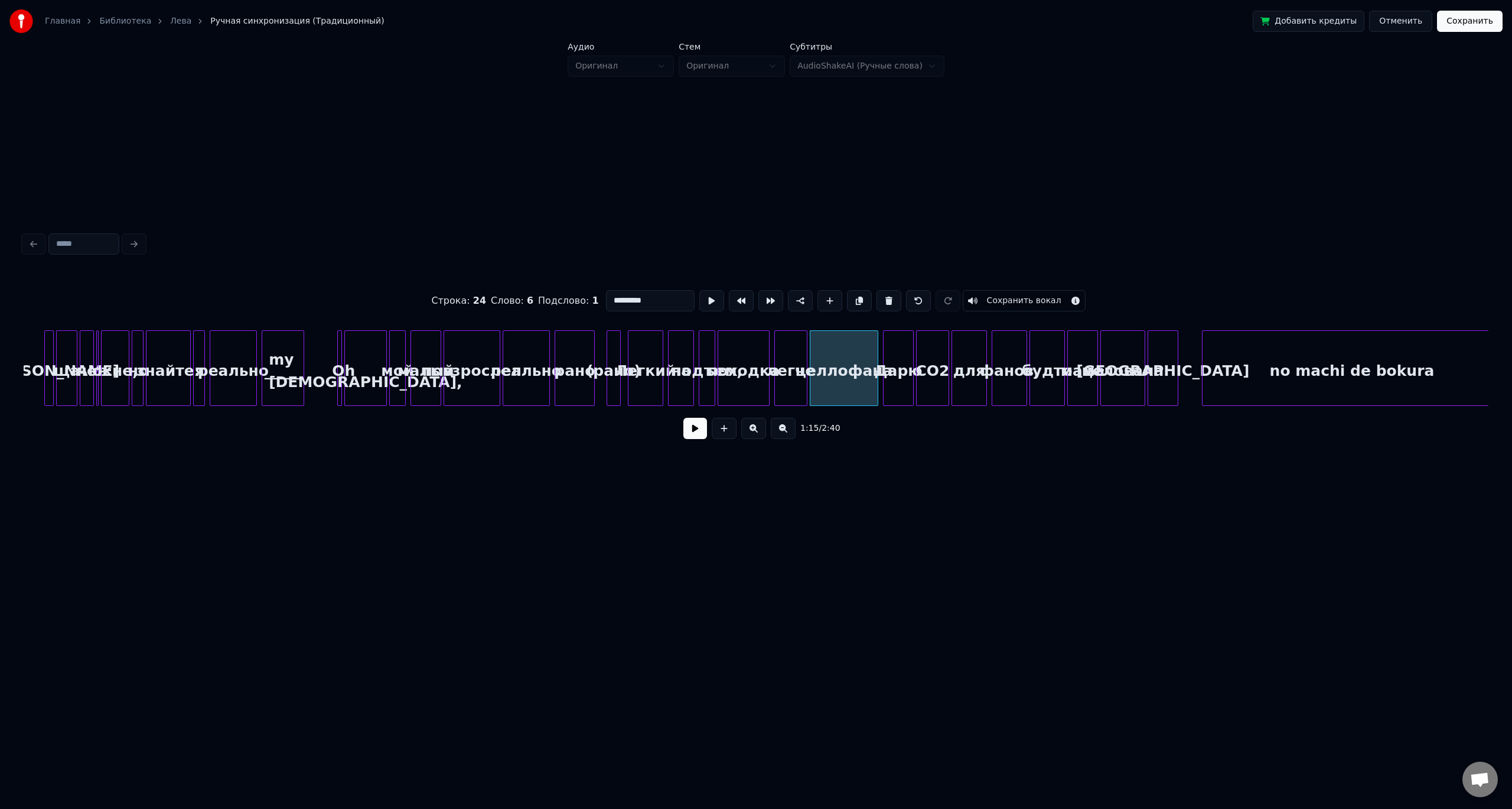
click at [627, 294] on input "*********" at bounding box center [650, 301] width 89 height 21
click at [795, 366] on div "легче" at bounding box center [790, 371] width 32 height 80
type input "*****"
click at [697, 428] on button at bounding box center [695, 429] width 23 height 21
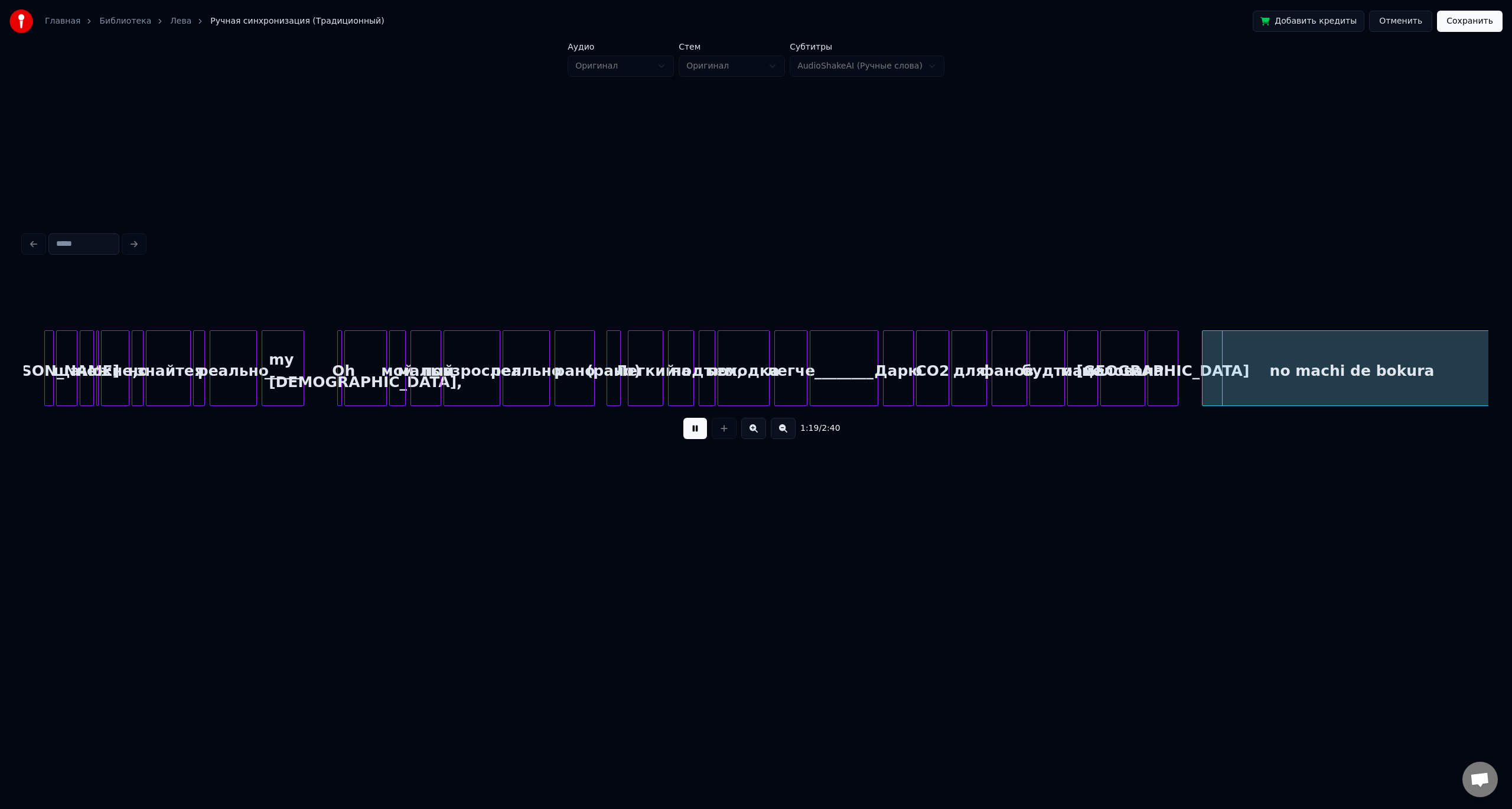
click at [697, 428] on button at bounding box center [695, 429] width 23 height 21
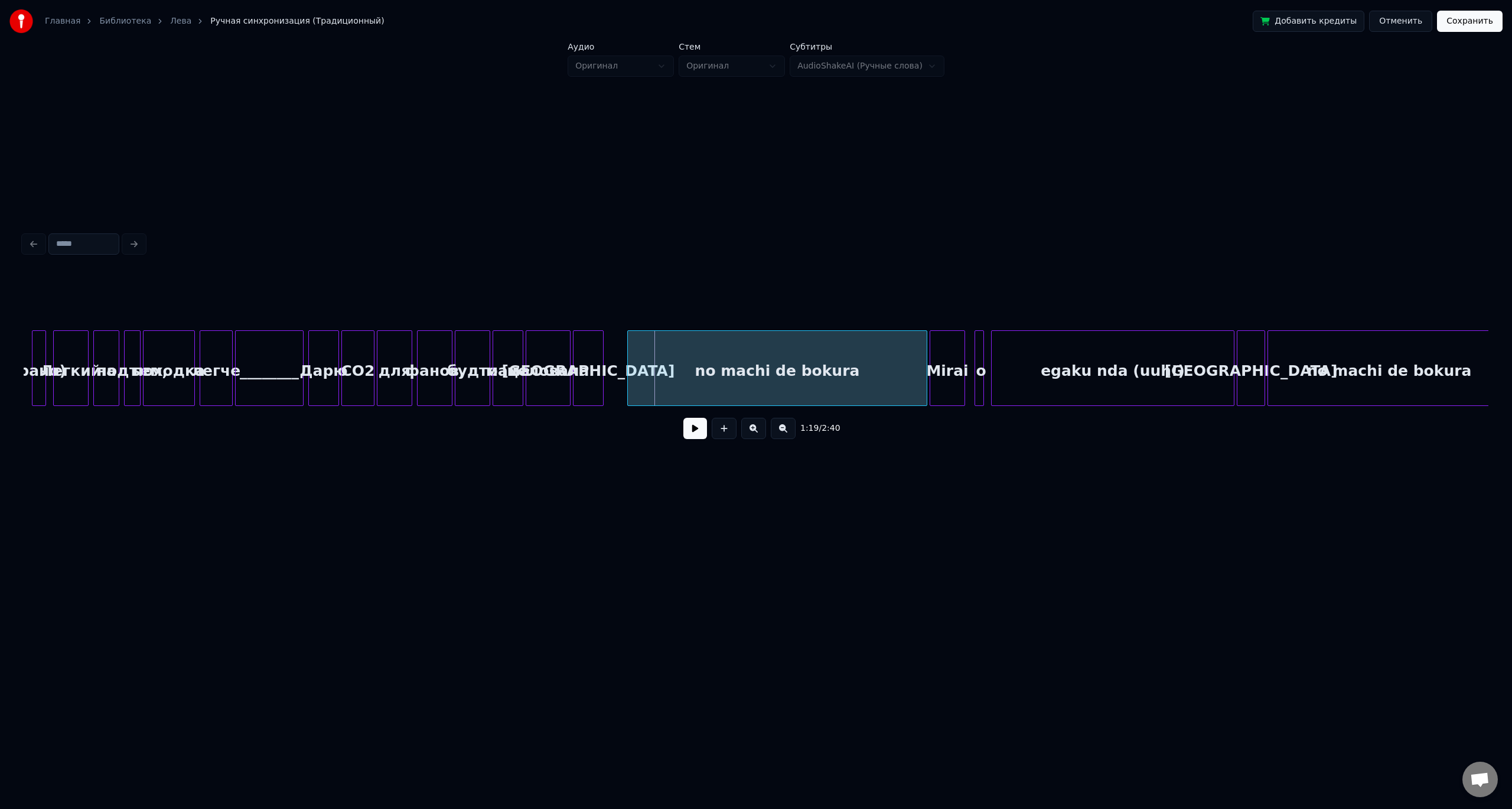
scroll to position [0, 8749]
click at [720, 377] on div "no machi de bokura" at bounding box center [769, 371] width 299 height 80
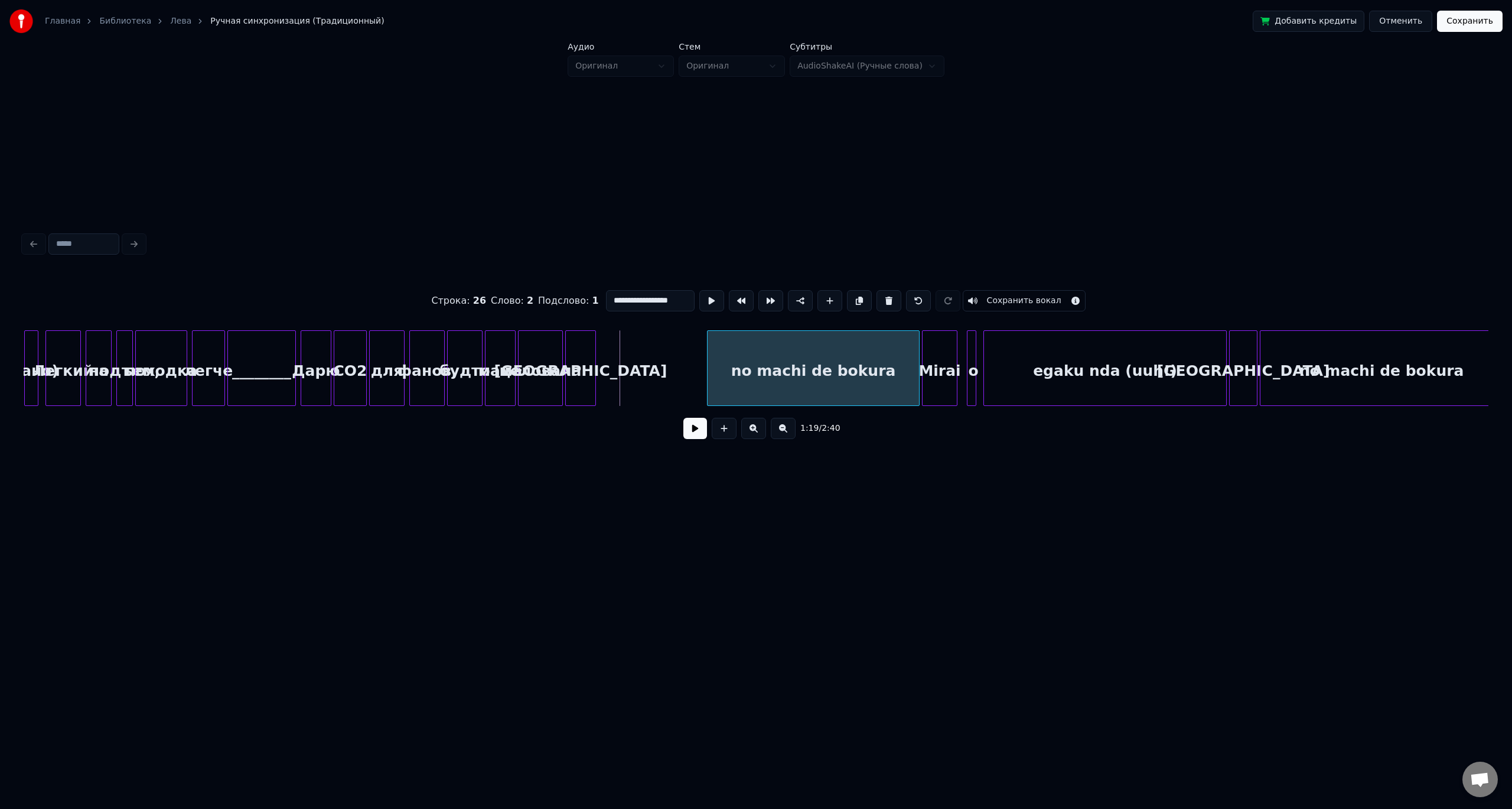
click at [707, 378] on div at bounding box center [709, 368] width 4 height 75
click at [693, 371] on div "[GEOGRAPHIC_DATA]" at bounding box center [688, 371] width 30 height 80
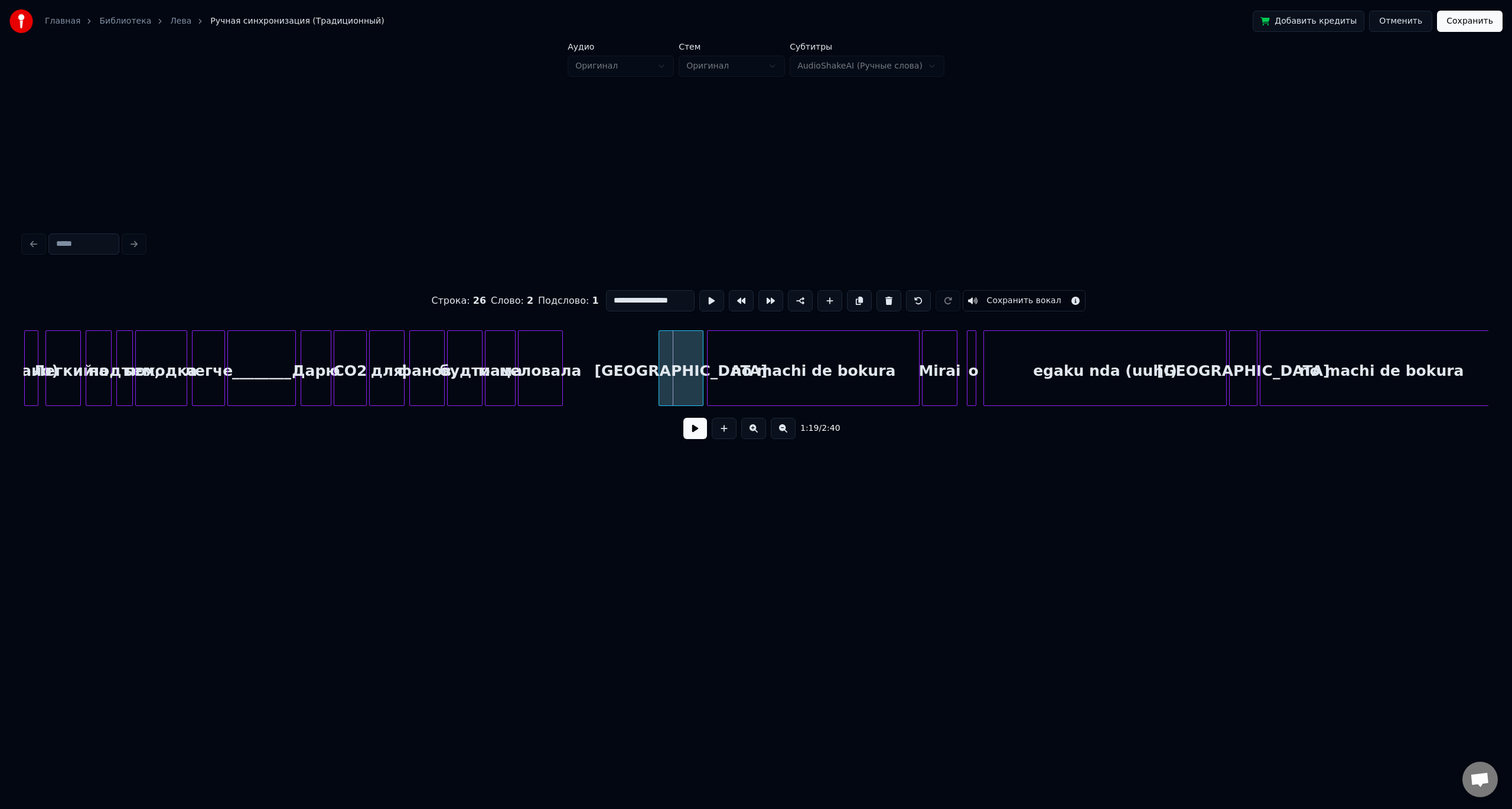
click at [659, 367] on div at bounding box center [661, 368] width 4 height 75
click at [548, 349] on div "целовала" at bounding box center [540, 371] width 44 height 80
type input "********"
click at [697, 432] on button at bounding box center [695, 429] width 23 height 21
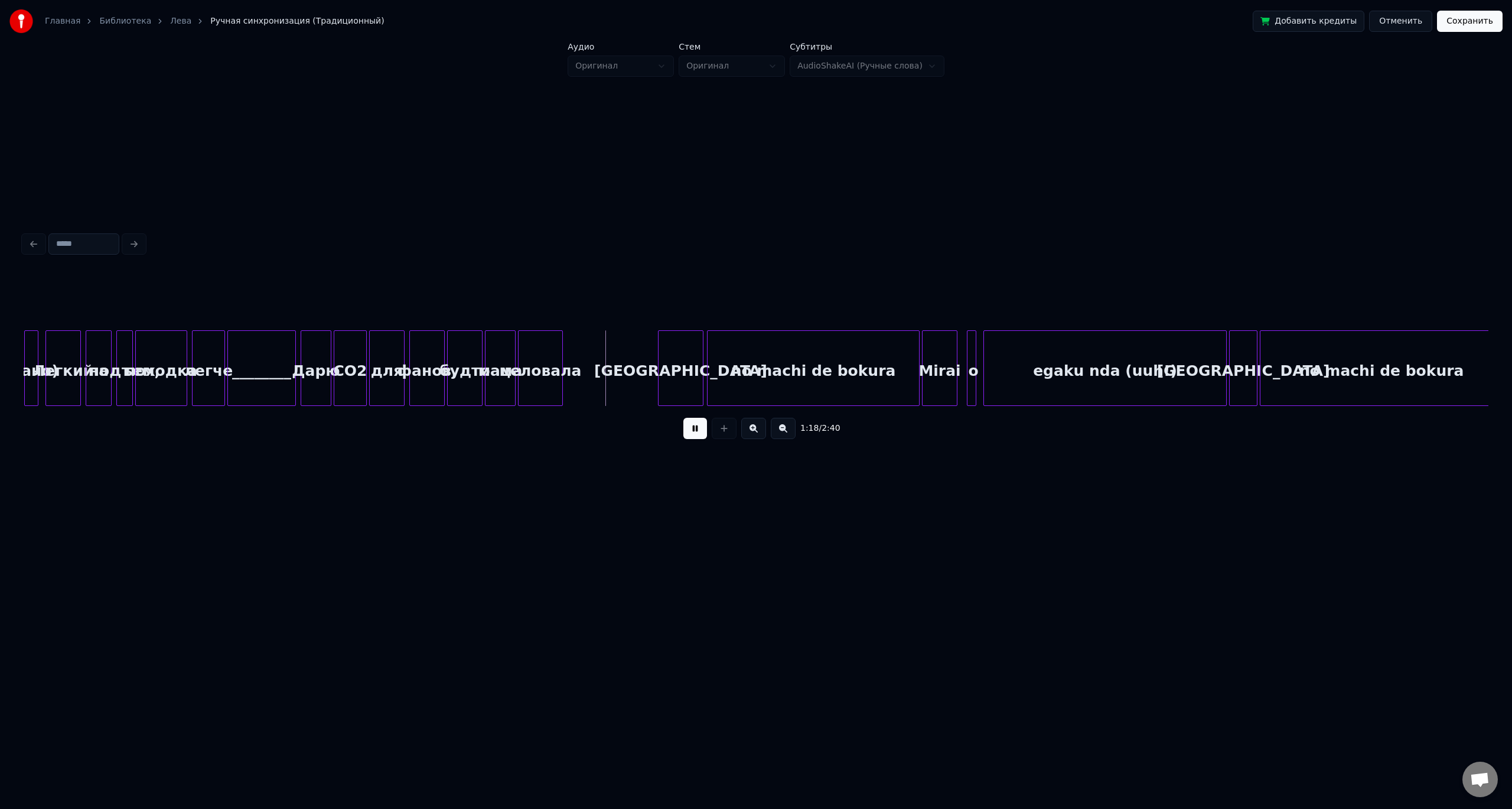
click at [697, 432] on button at bounding box center [695, 429] width 23 height 21
click at [562, 354] on div "целовала" at bounding box center [540, 368] width 44 height 75
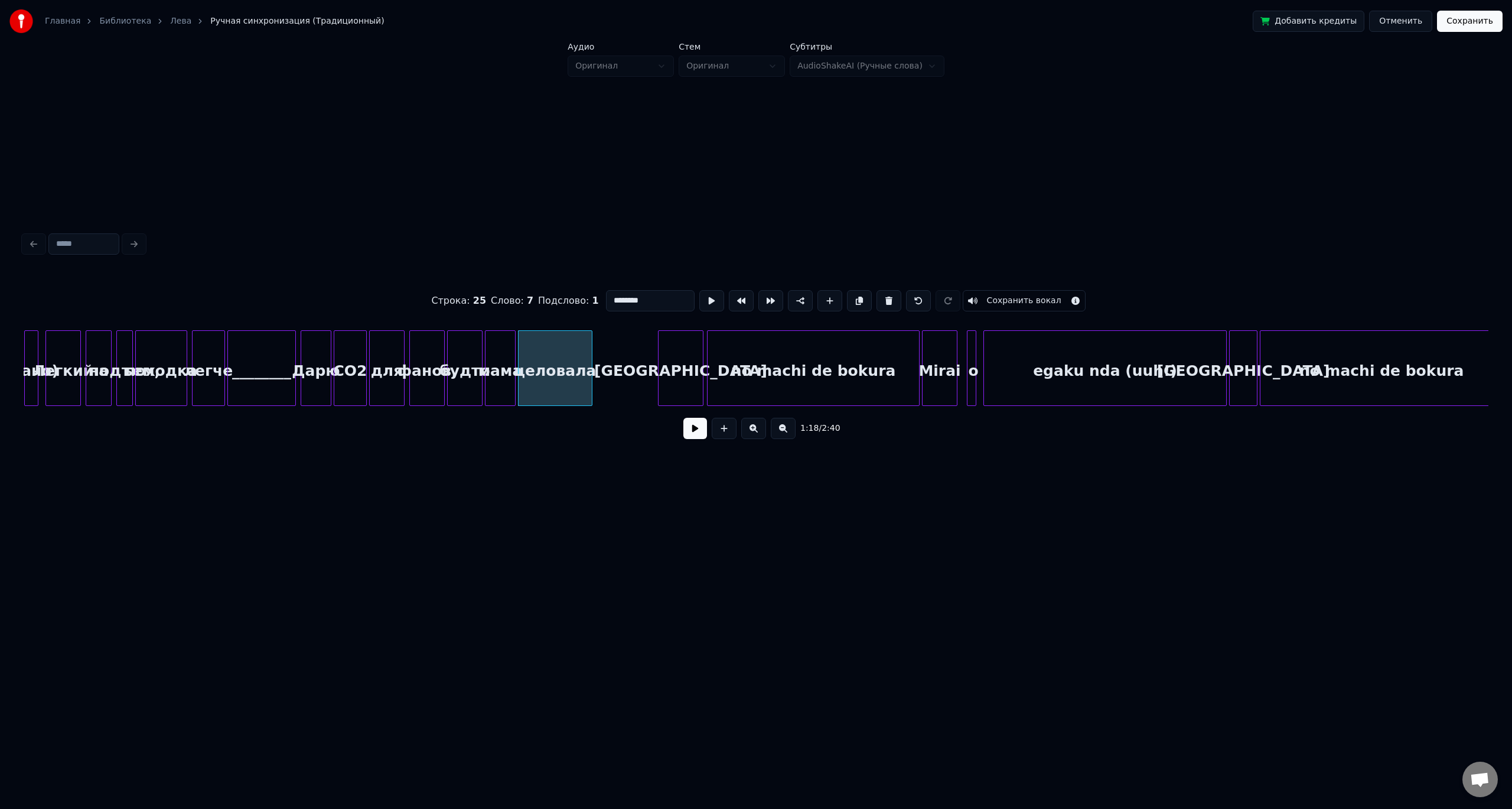
click at [591, 381] on div at bounding box center [590, 368] width 4 height 75
click at [684, 431] on button at bounding box center [695, 429] width 23 height 21
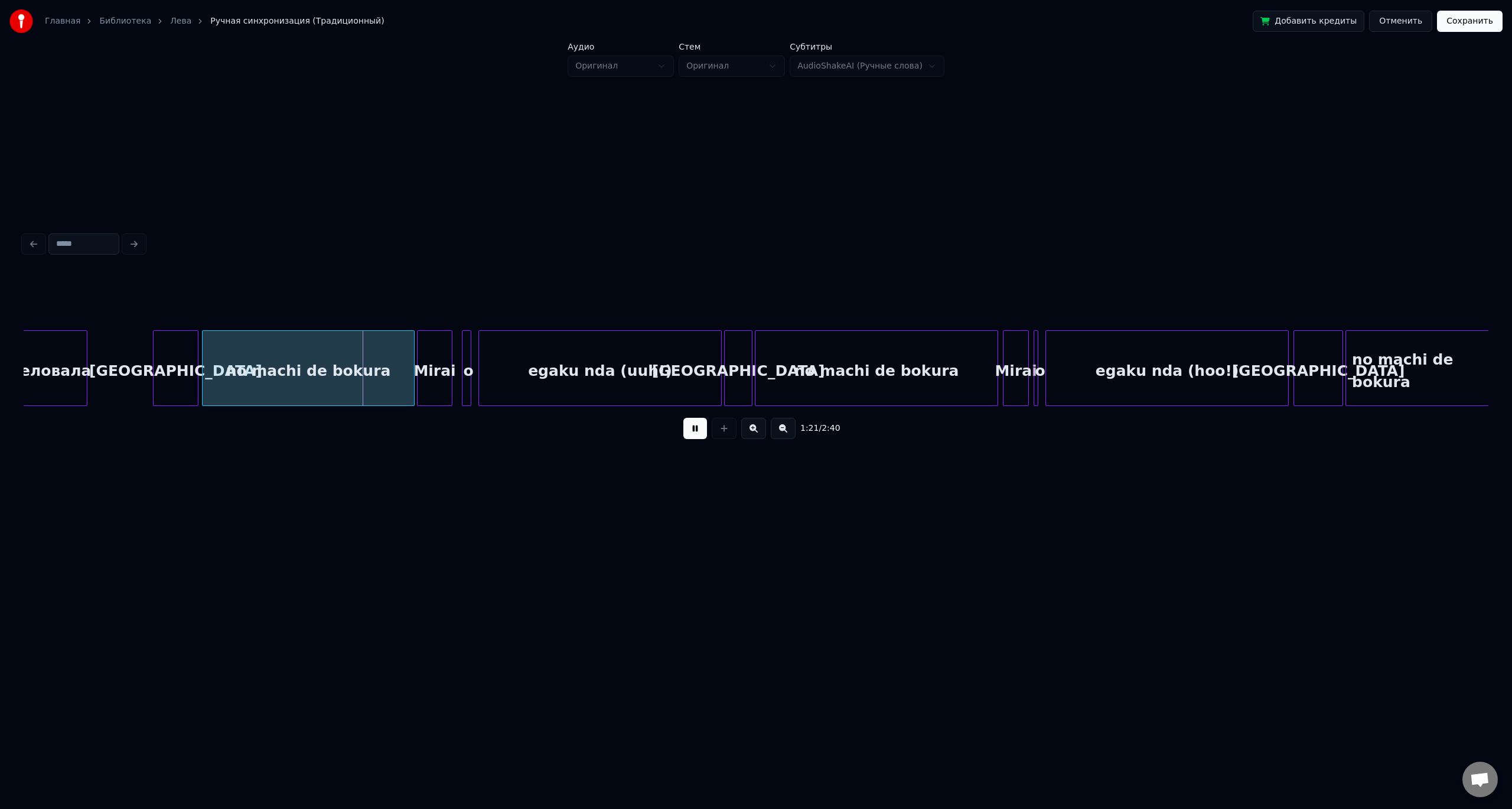
scroll to position [0, 9277]
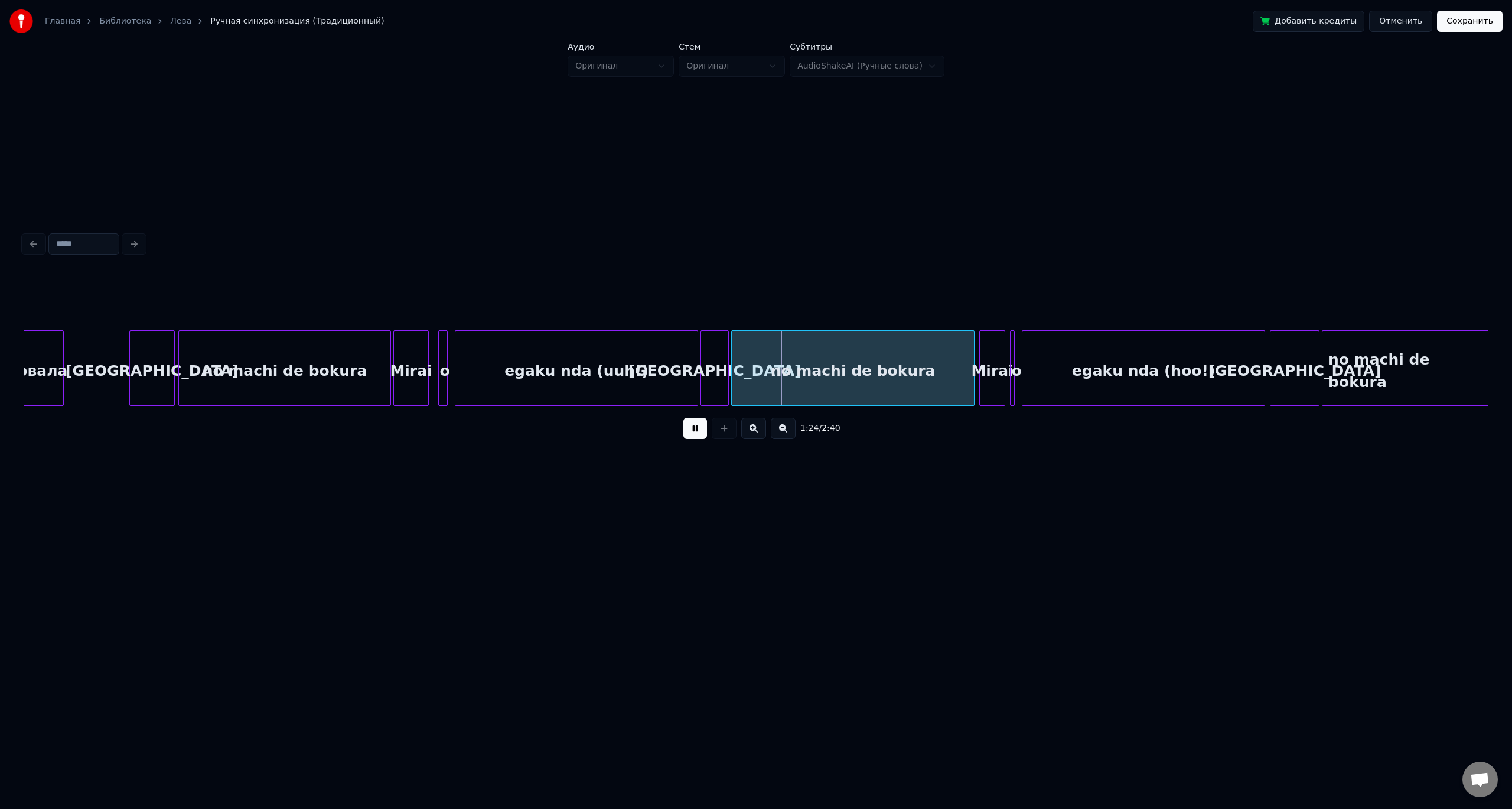
click at [698, 428] on button at bounding box center [695, 429] width 23 height 21
click at [784, 374] on div at bounding box center [783, 368] width 4 height 75
click at [765, 371] on div "[GEOGRAPHIC_DATA]" at bounding box center [763, 371] width 27 height 80
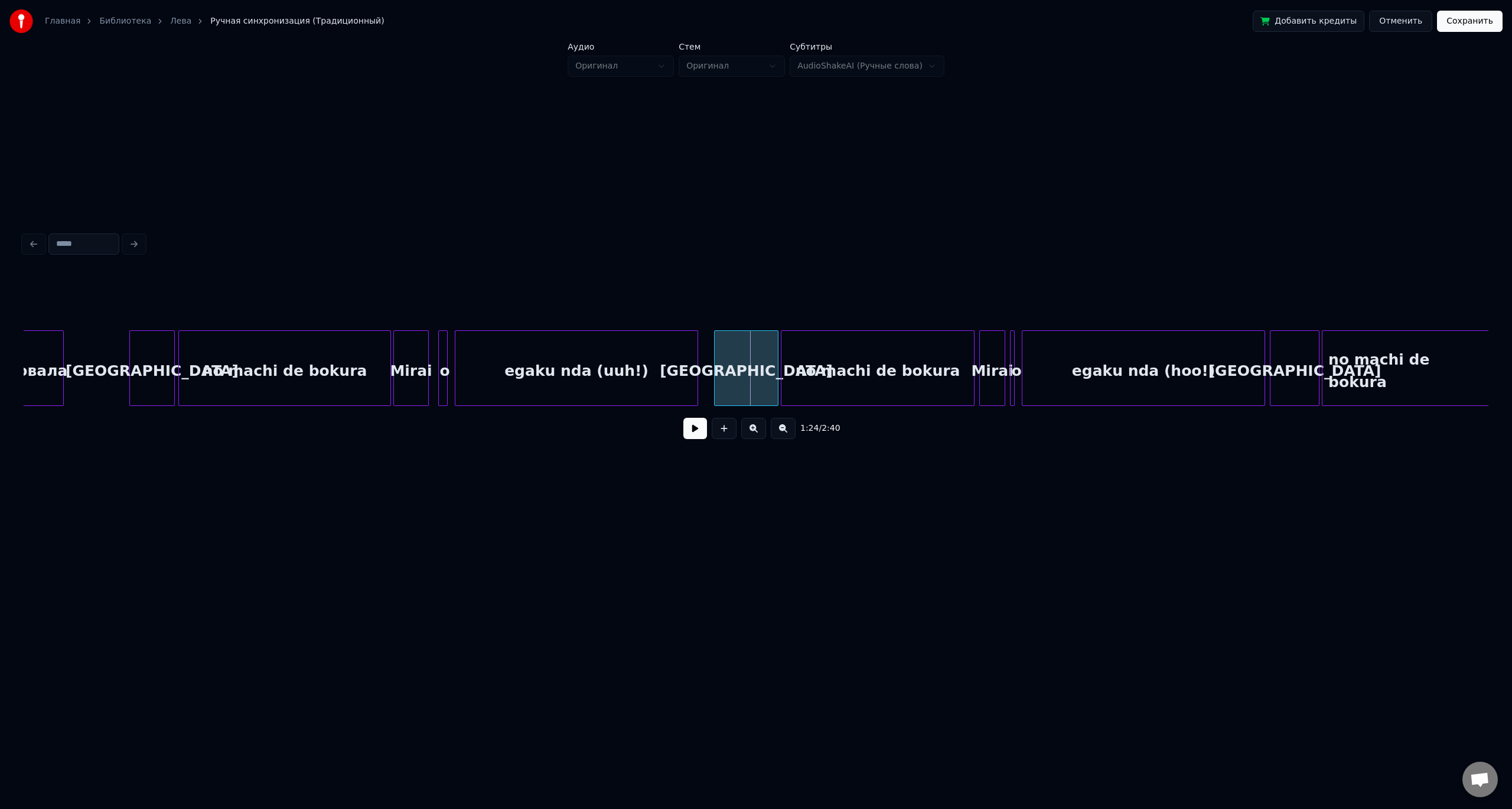
click at [717, 360] on div at bounding box center [717, 368] width 4 height 75
click at [674, 364] on div "egaku nda (uuh!)" at bounding box center [577, 371] width 242 height 80
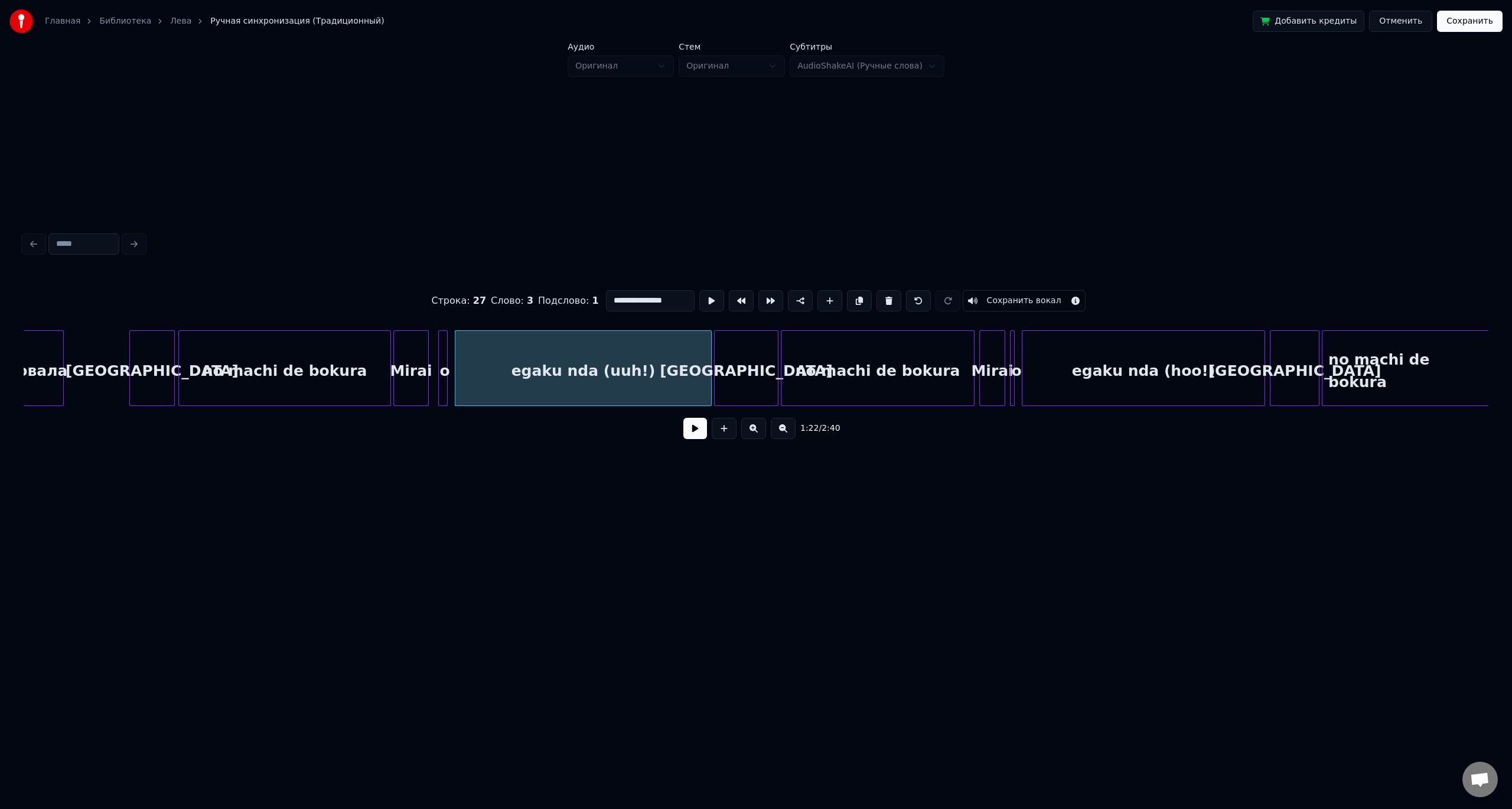
click at [711, 364] on div at bounding box center [709, 368] width 4 height 75
click at [698, 429] on button at bounding box center [695, 429] width 23 height 21
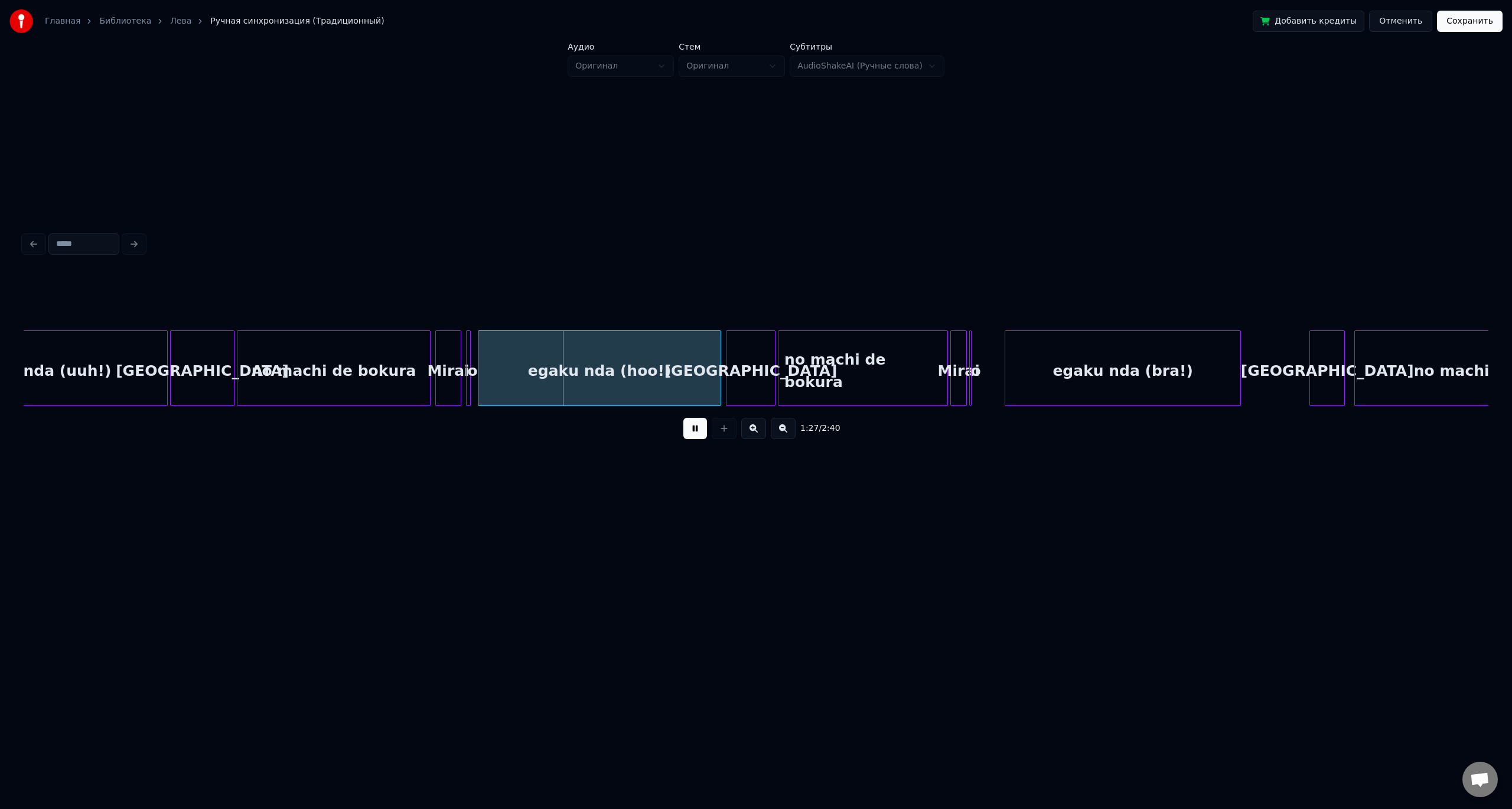
scroll to position [0, 9813]
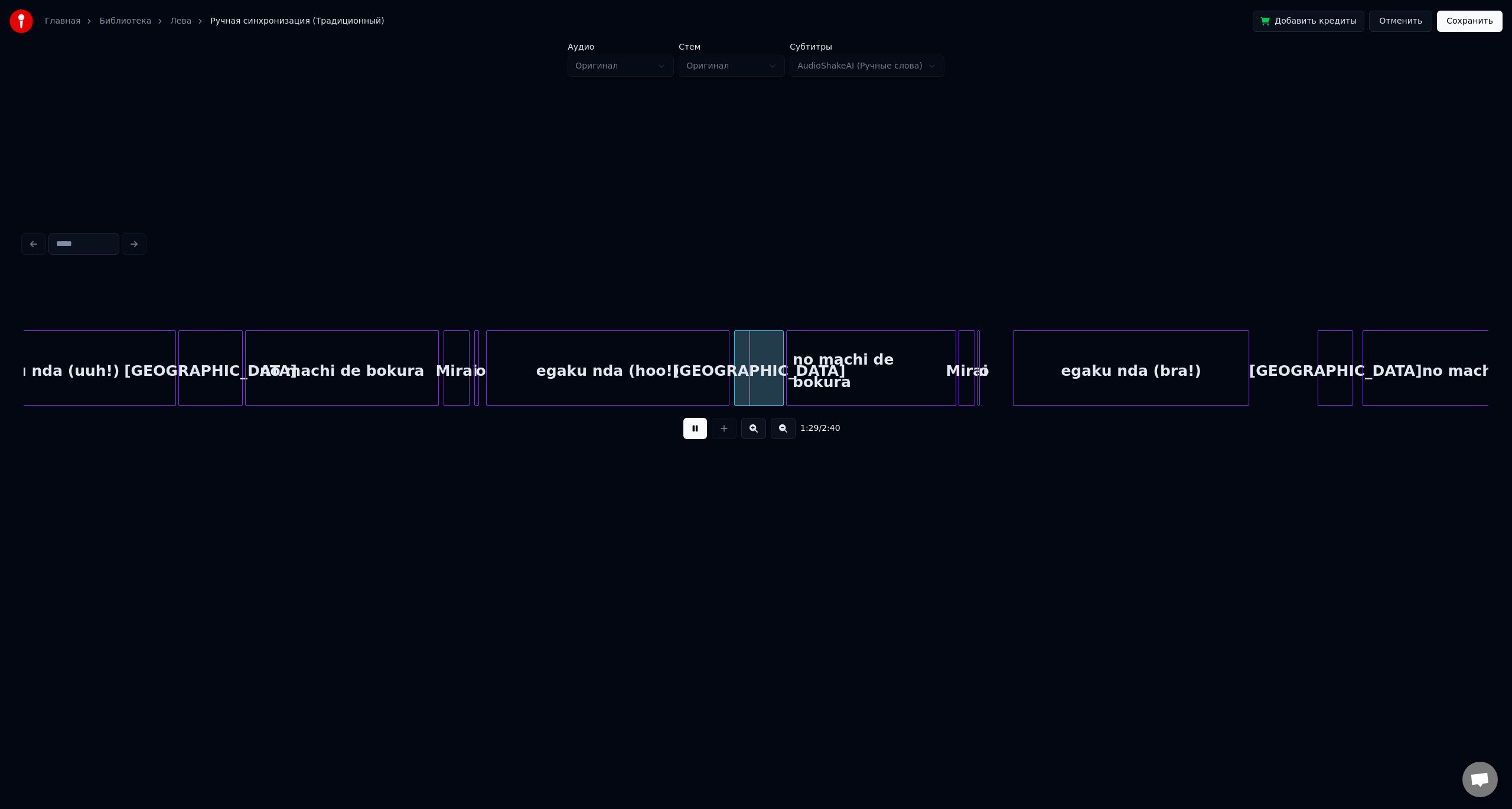
click at [696, 431] on button at bounding box center [695, 429] width 23 height 21
click at [804, 367] on div "no machi de bokura" at bounding box center [871, 371] width 169 height 80
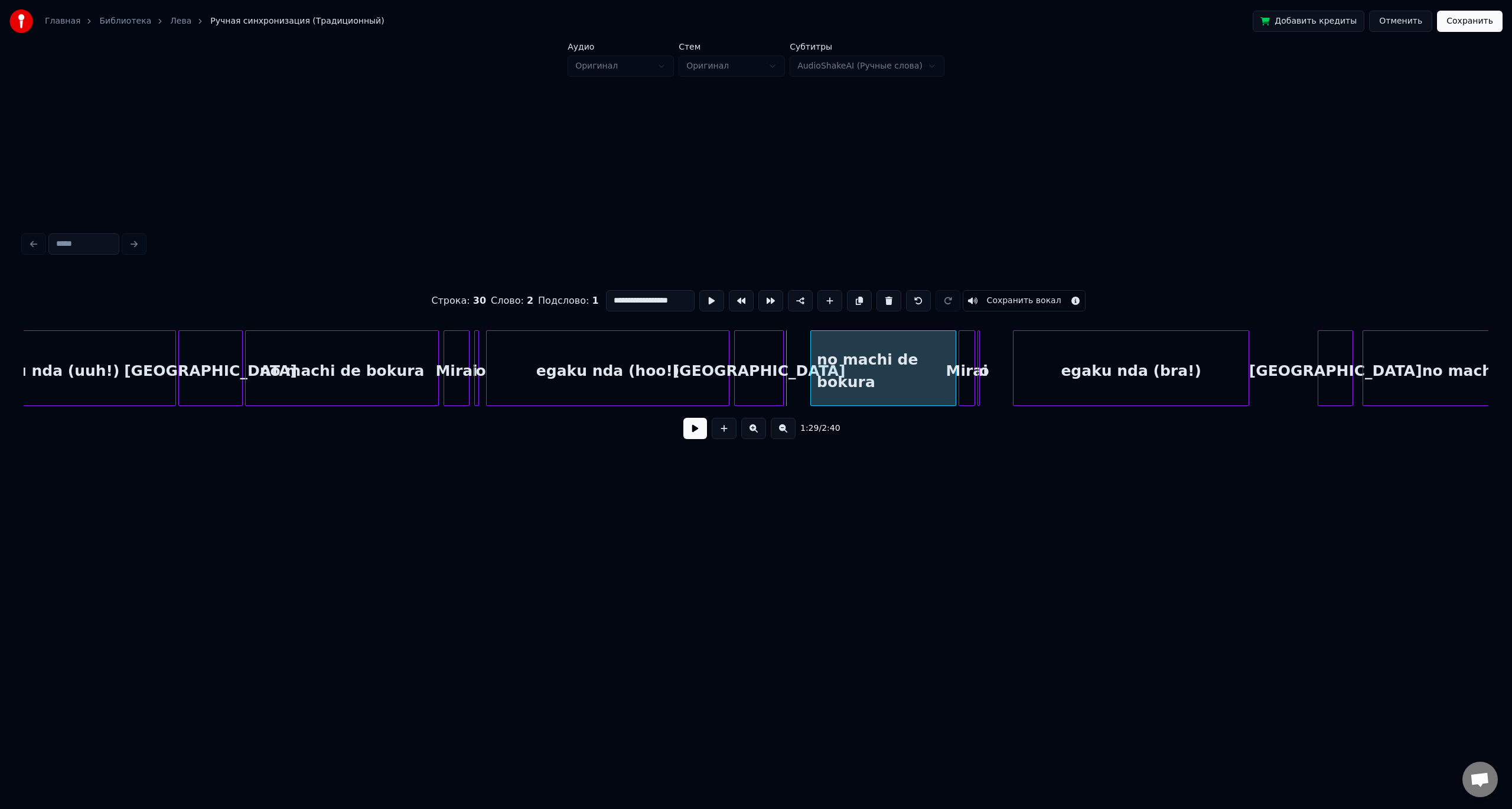
click at [813, 366] on div at bounding box center [813, 368] width 4 height 75
click at [799, 364] on div "[GEOGRAPHIC_DATA]" at bounding box center [785, 371] width 48 height 80
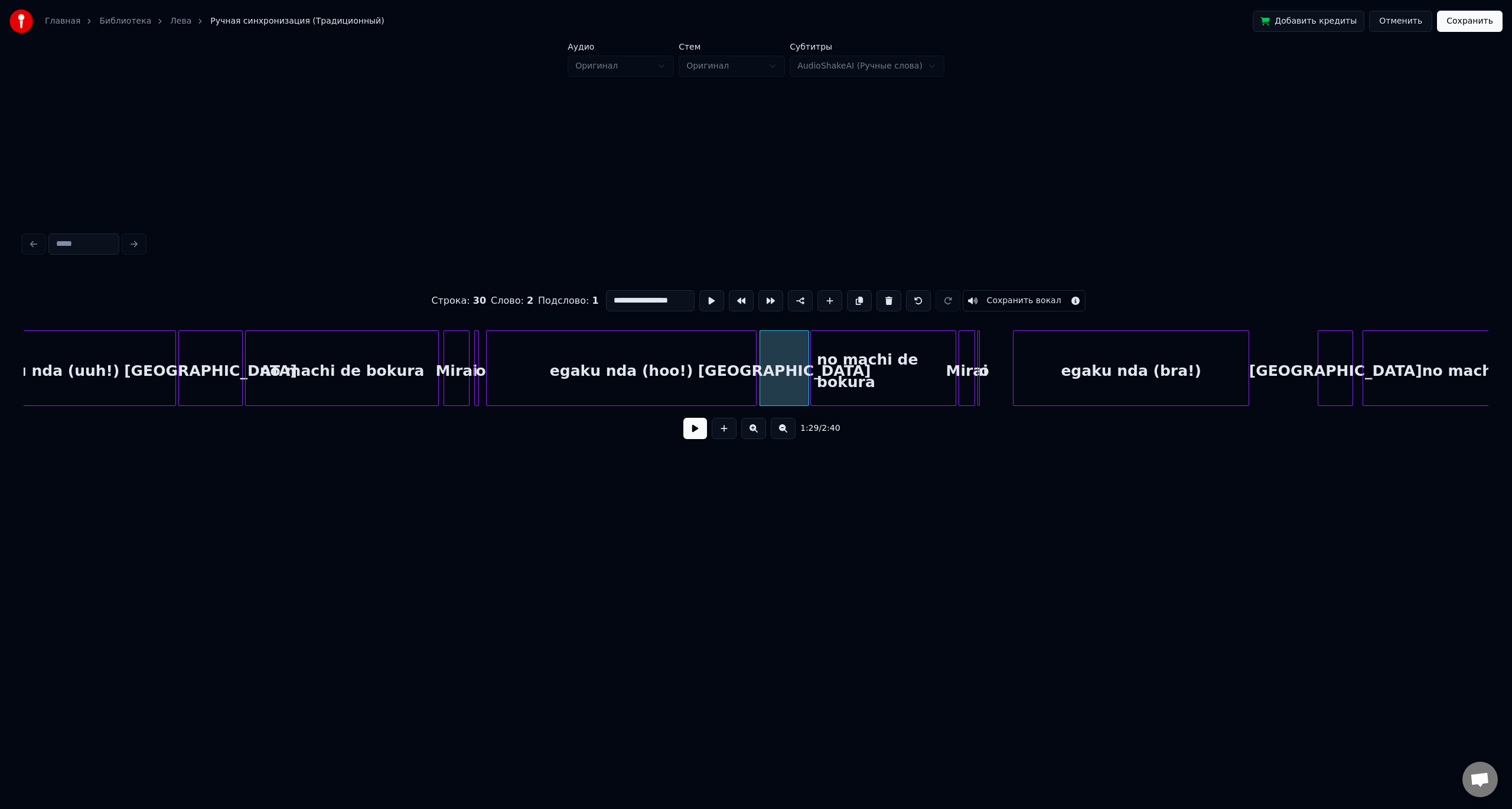
click at [755, 368] on div at bounding box center [755, 368] width 4 height 75
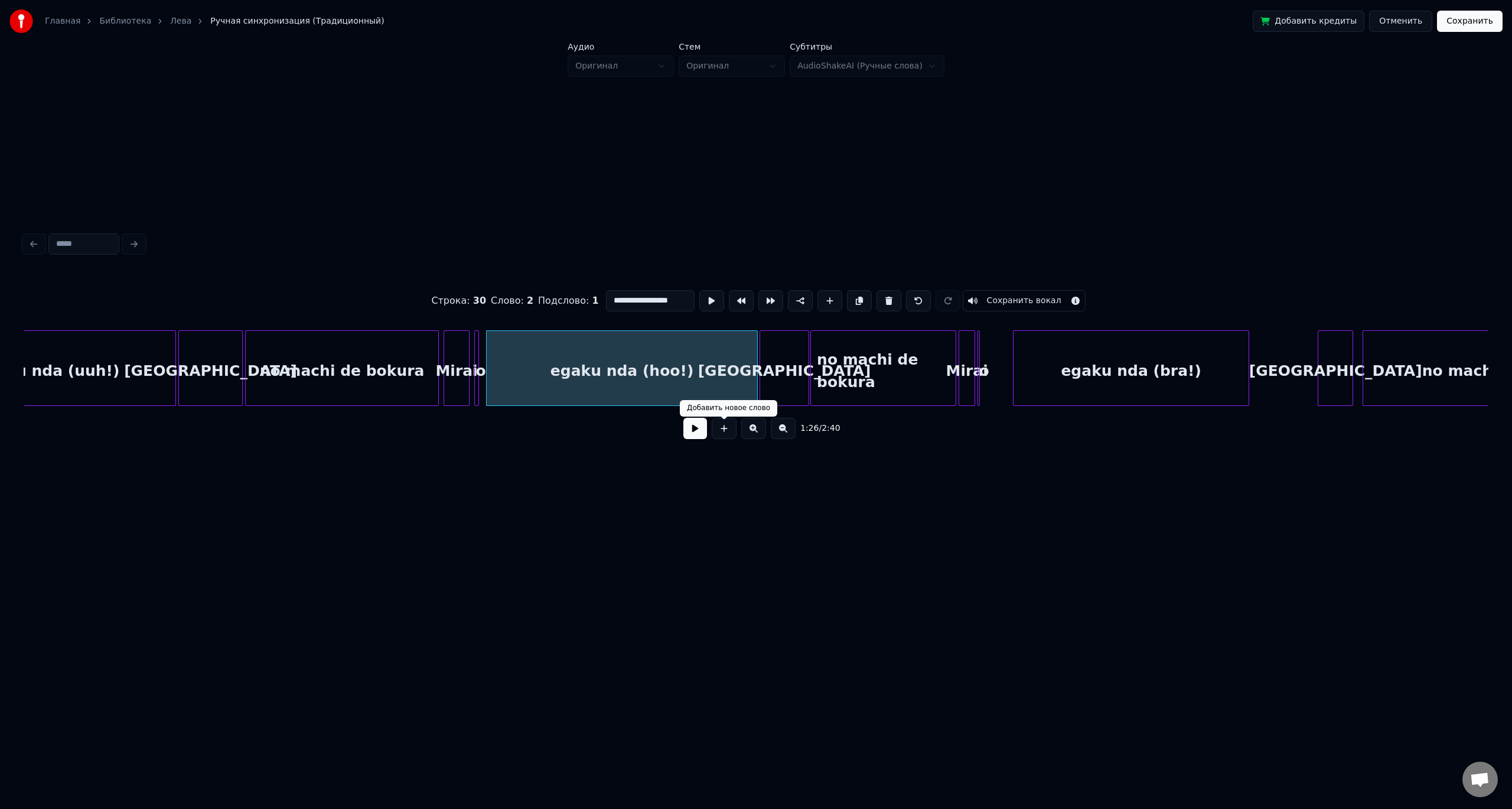
click at [693, 432] on button at bounding box center [695, 429] width 23 height 21
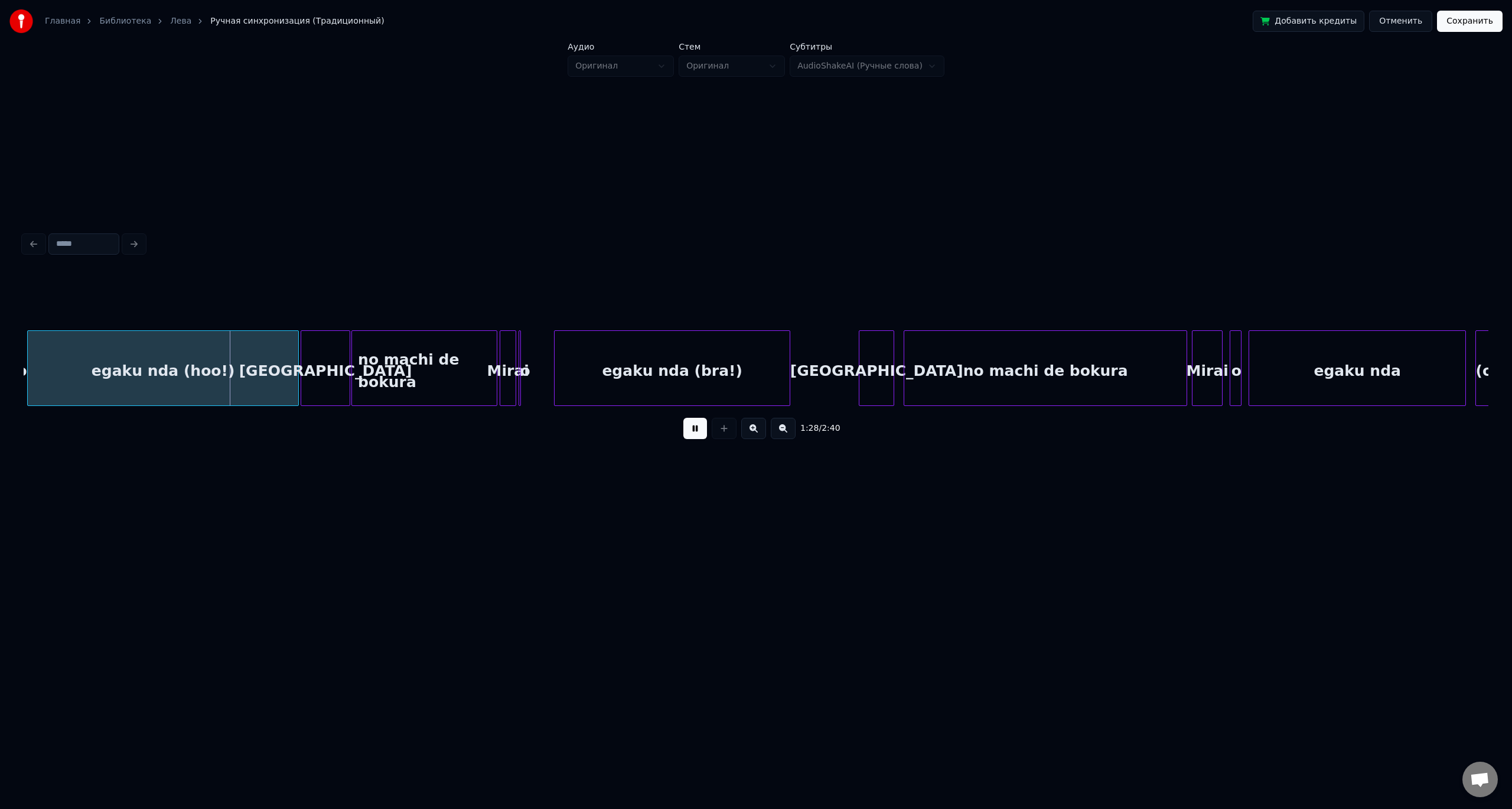
scroll to position [0, 10264]
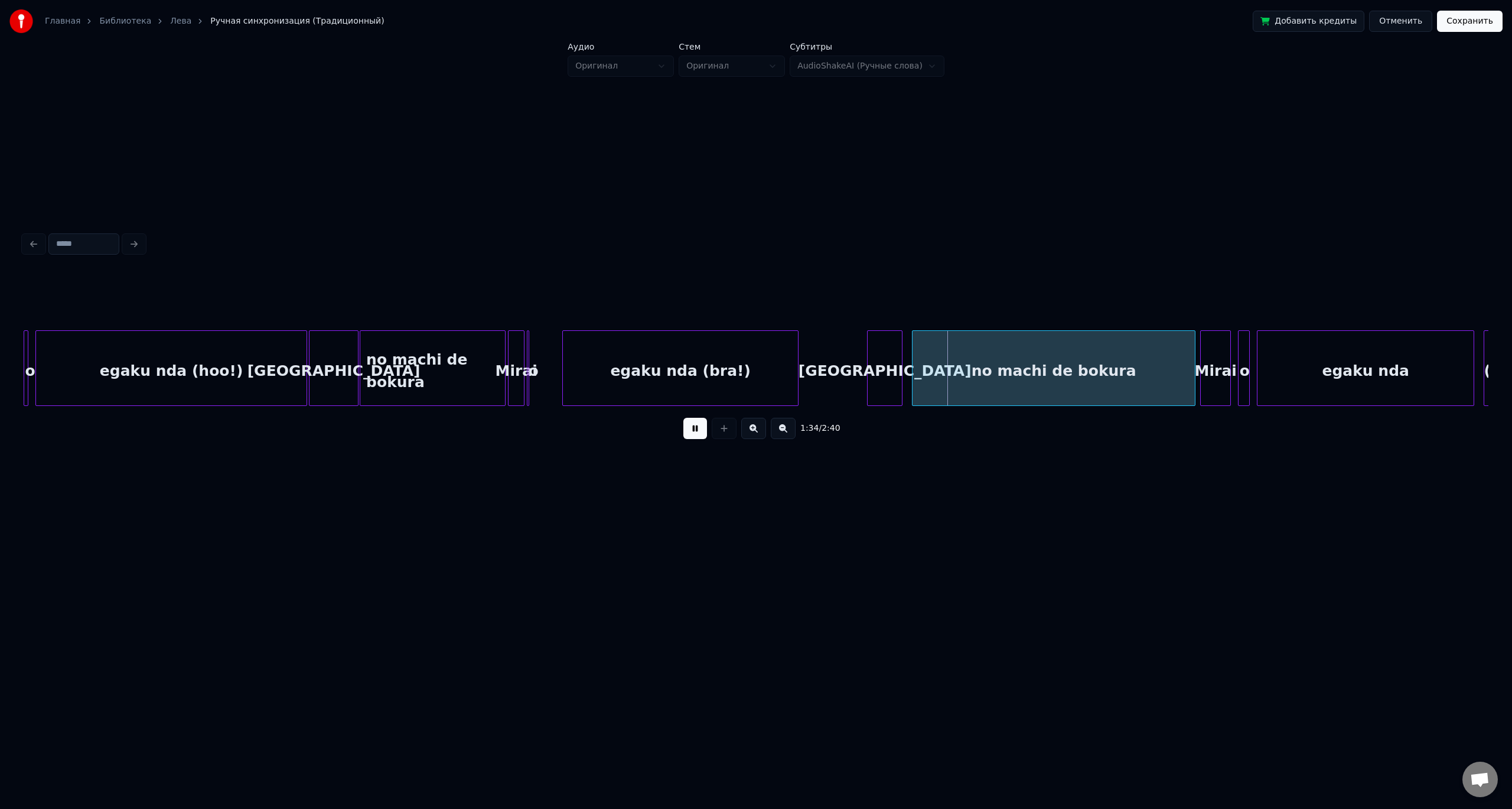
click at [697, 434] on button at bounding box center [695, 429] width 23 height 21
click at [946, 368] on div at bounding box center [946, 368] width 4 height 75
click at [931, 360] on div "[GEOGRAPHIC_DATA]" at bounding box center [923, 371] width 34 height 80
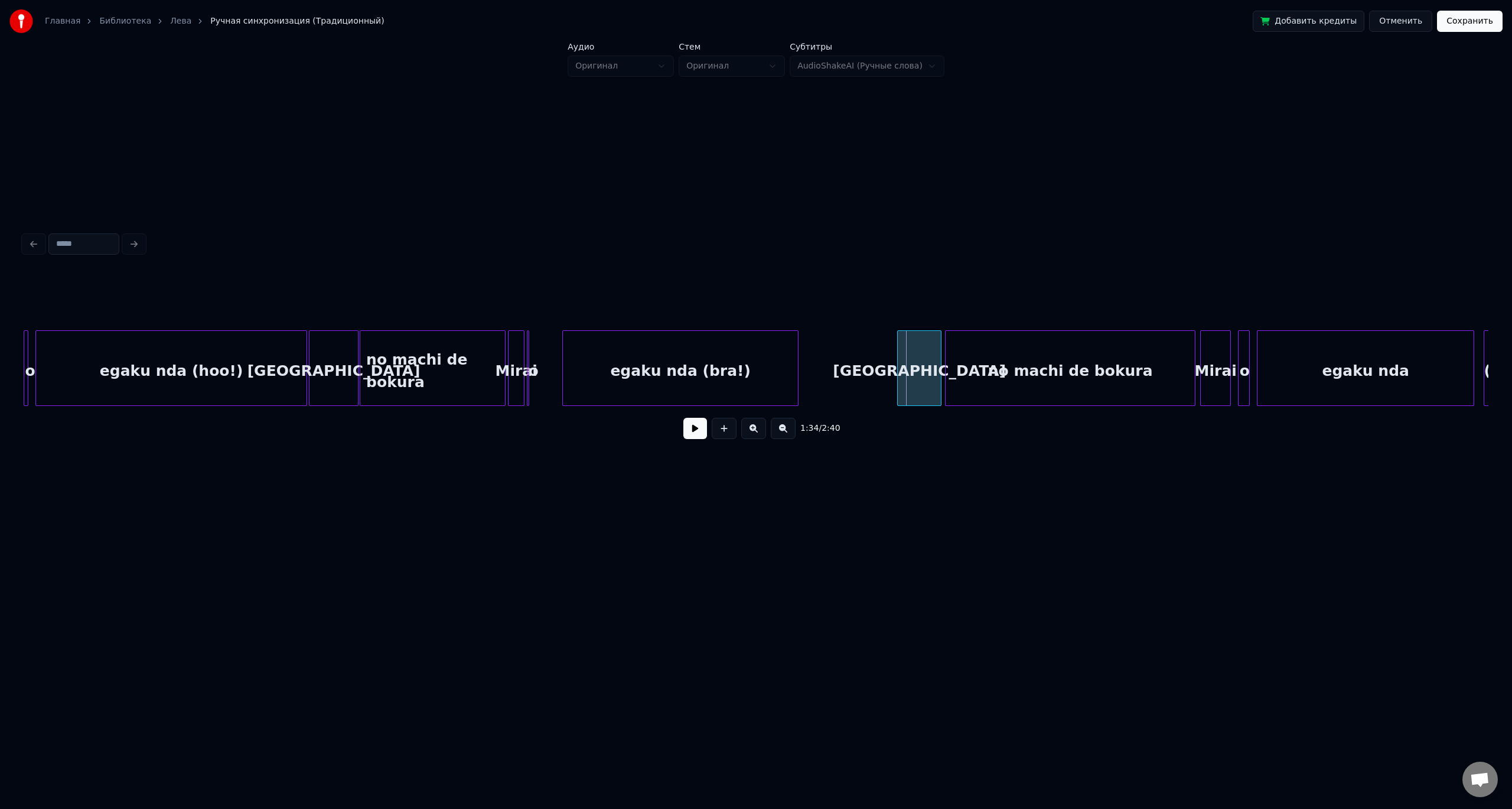
click at [901, 356] on div at bounding box center [900, 368] width 4 height 75
click at [447, 353] on div "no machi de bokura" at bounding box center [432, 371] width 145 height 80
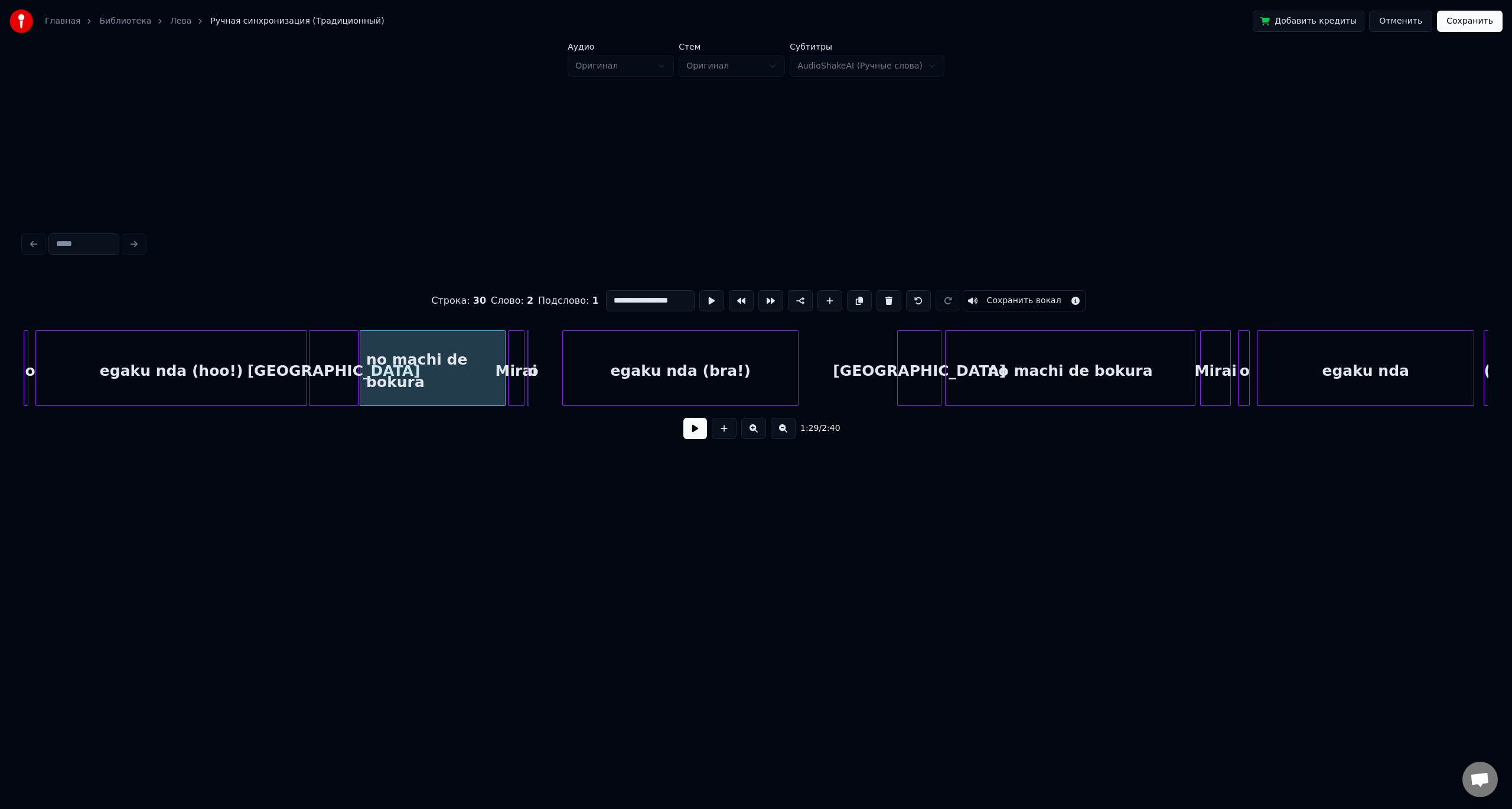
click at [683, 418] on button at bounding box center [695, 429] width 23 height 21
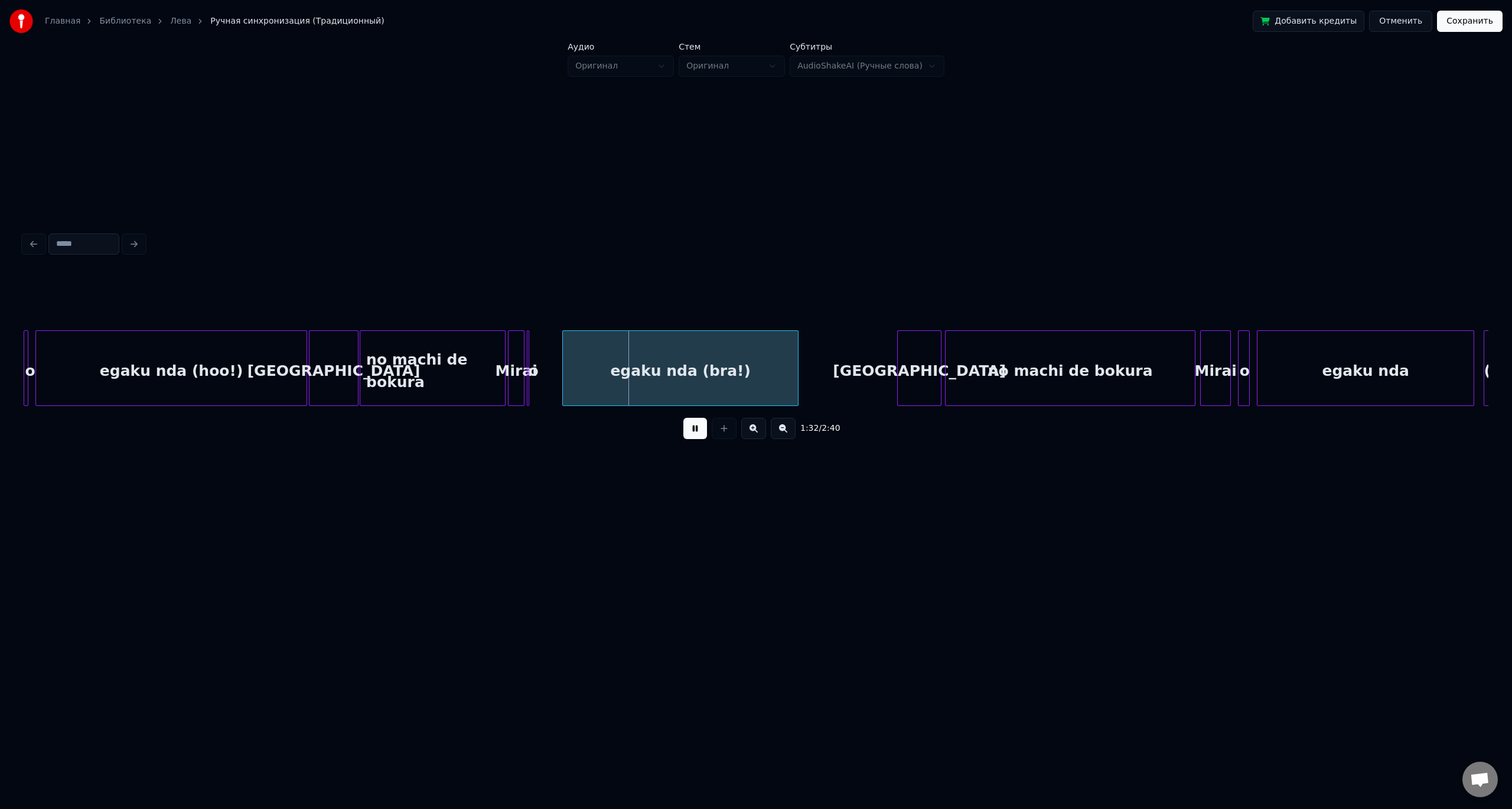
click at [683, 418] on button at bounding box center [695, 429] width 23 height 21
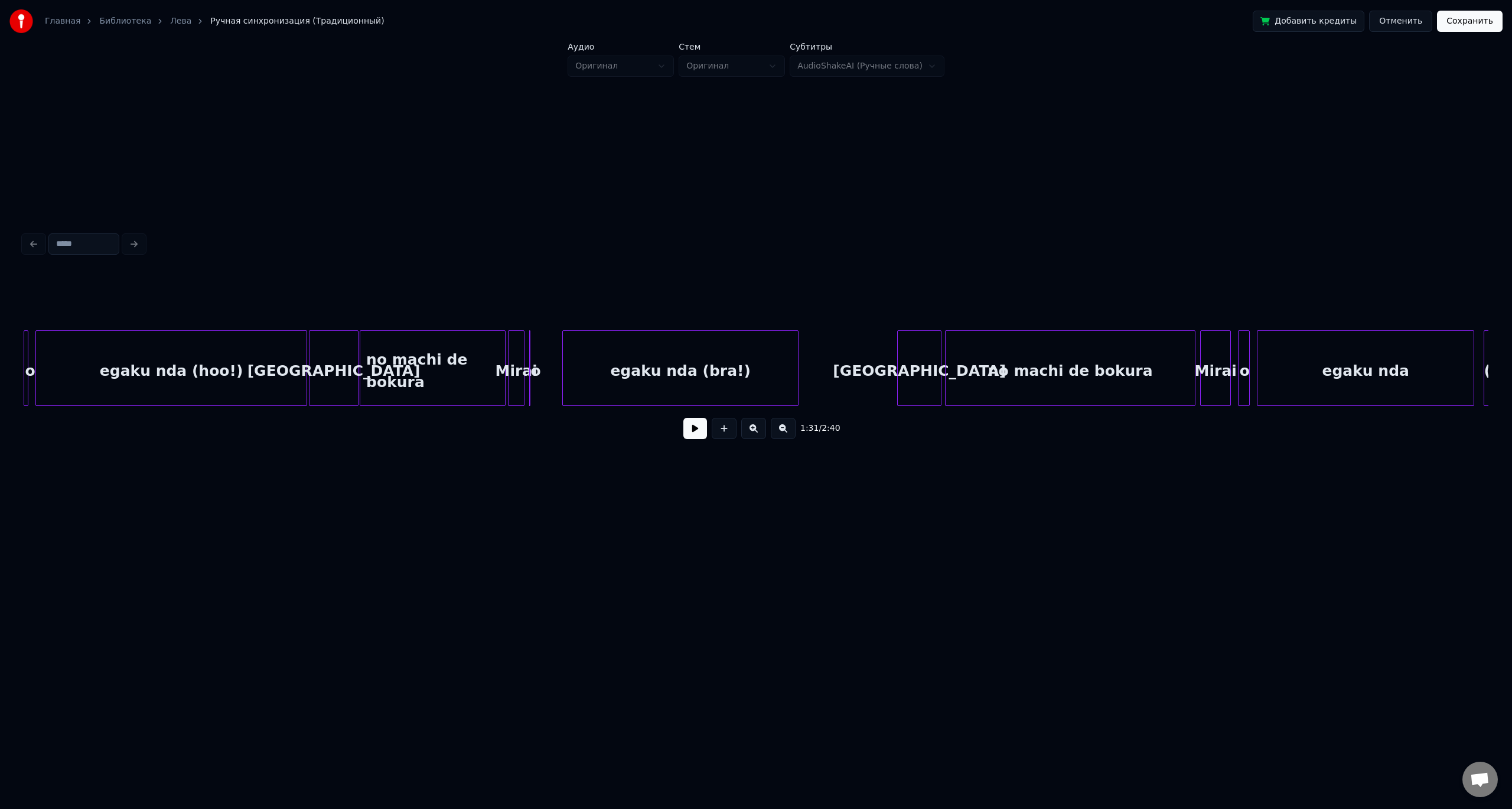
click at [507, 359] on div "o" at bounding box center [515, 368] width 28 height 75
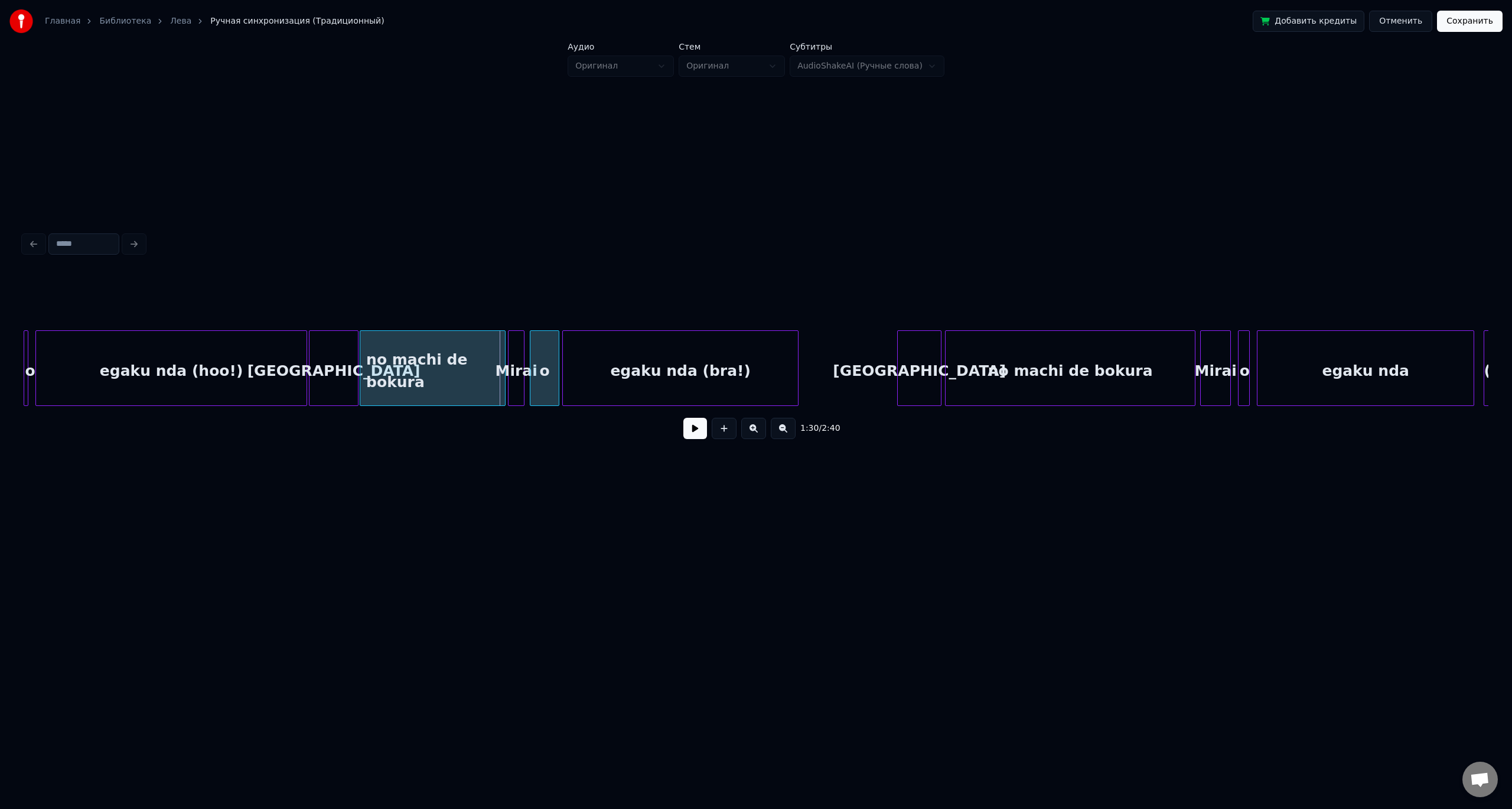
click at [548, 354] on div "o" at bounding box center [544, 371] width 28 height 80
click at [489, 357] on div "no machi de bokura" at bounding box center [432, 371] width 145 height 80
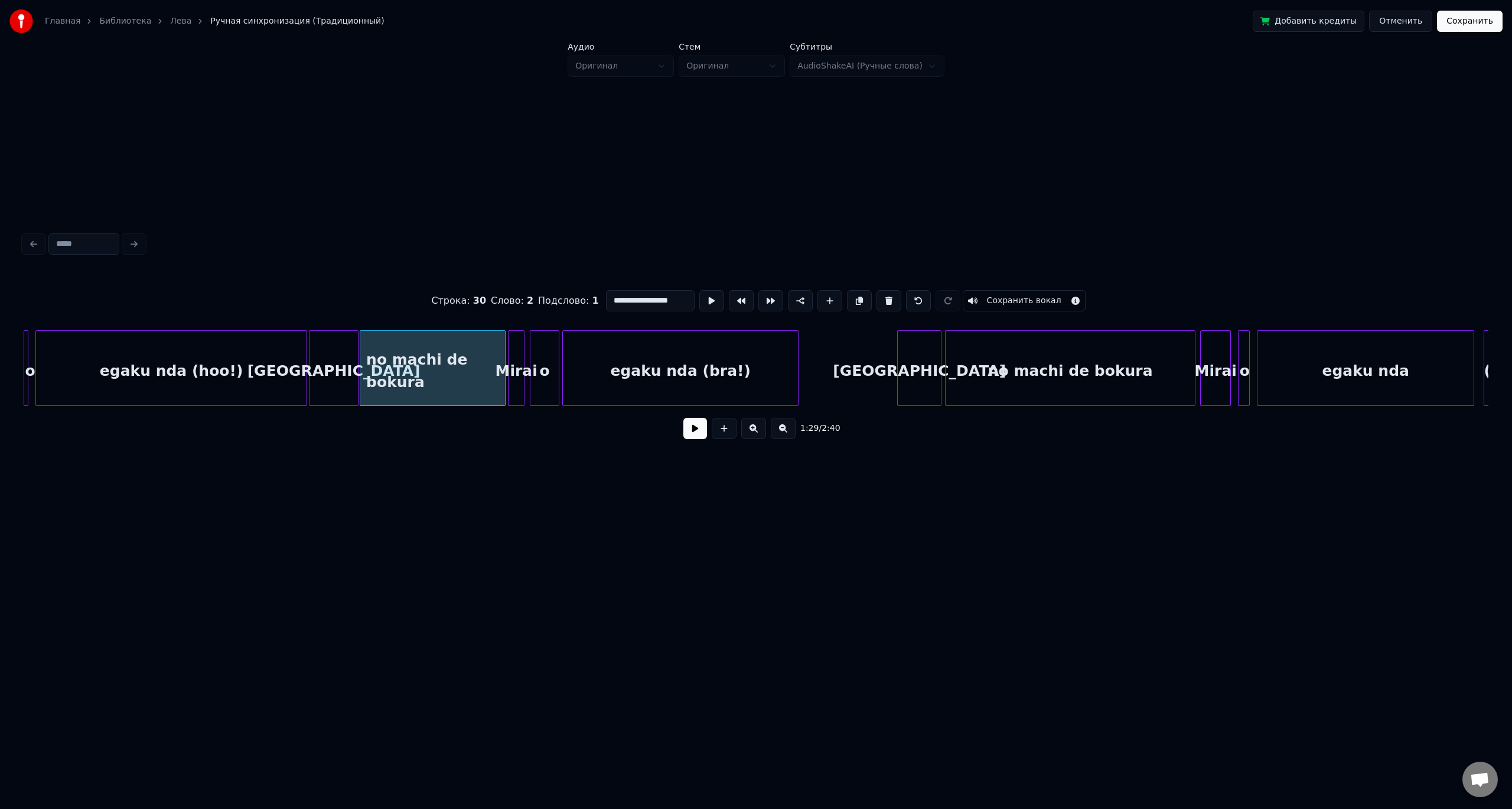
click at [683, 418] on button at bounding box center [695, 429] width 23 height 21
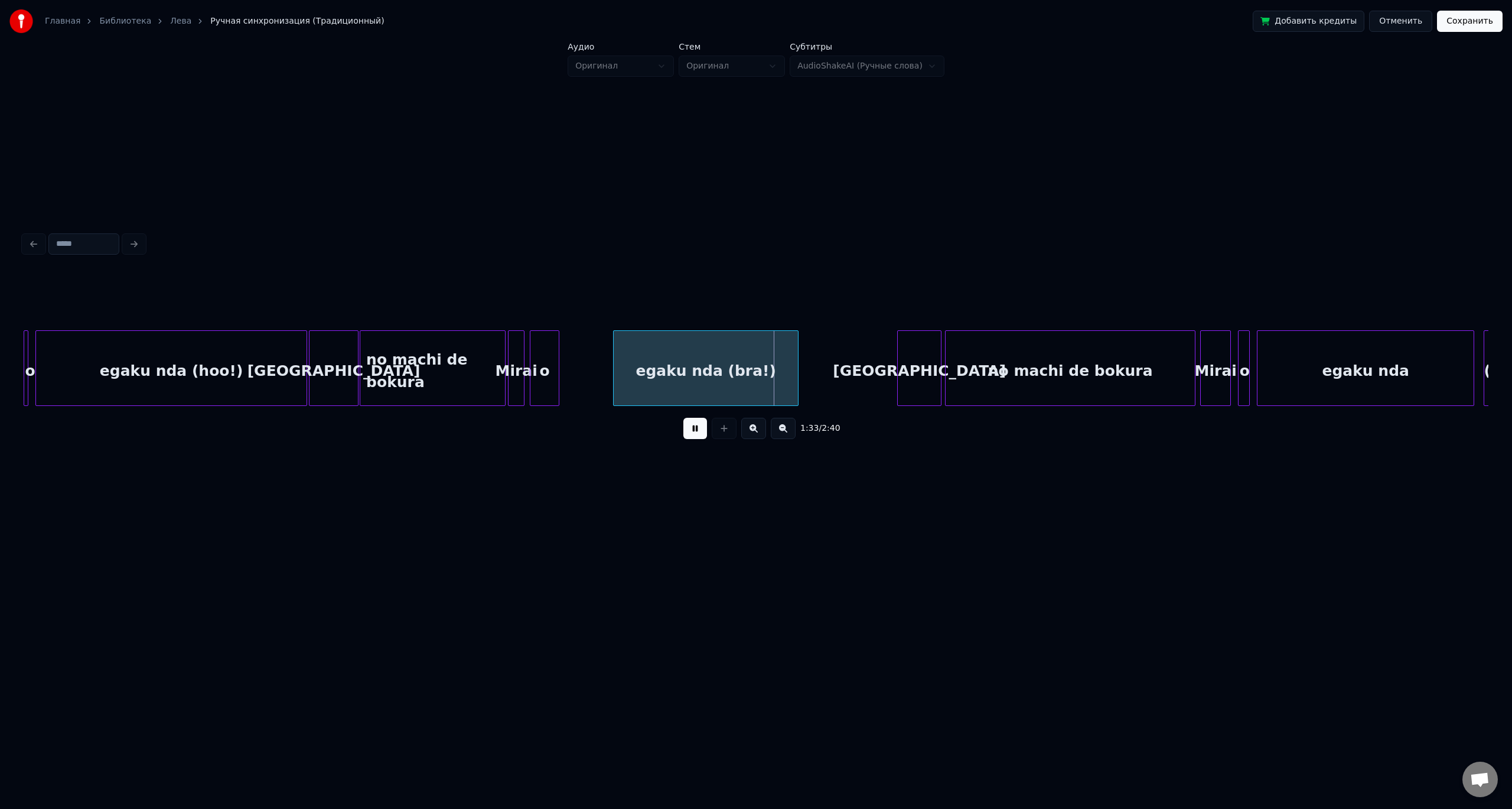
click at [616, 368] on div at bounding box center [615, 368] width 4 height 75
click at [603, 358] on div "o" at bounding box center [595, 371] width 28 height 80
click at [664, 369] on div at bounding box center [663, 368] width 4 height 75
click at [641, 366] on div "o" at bounding box center [639, 371] width 28 height 80
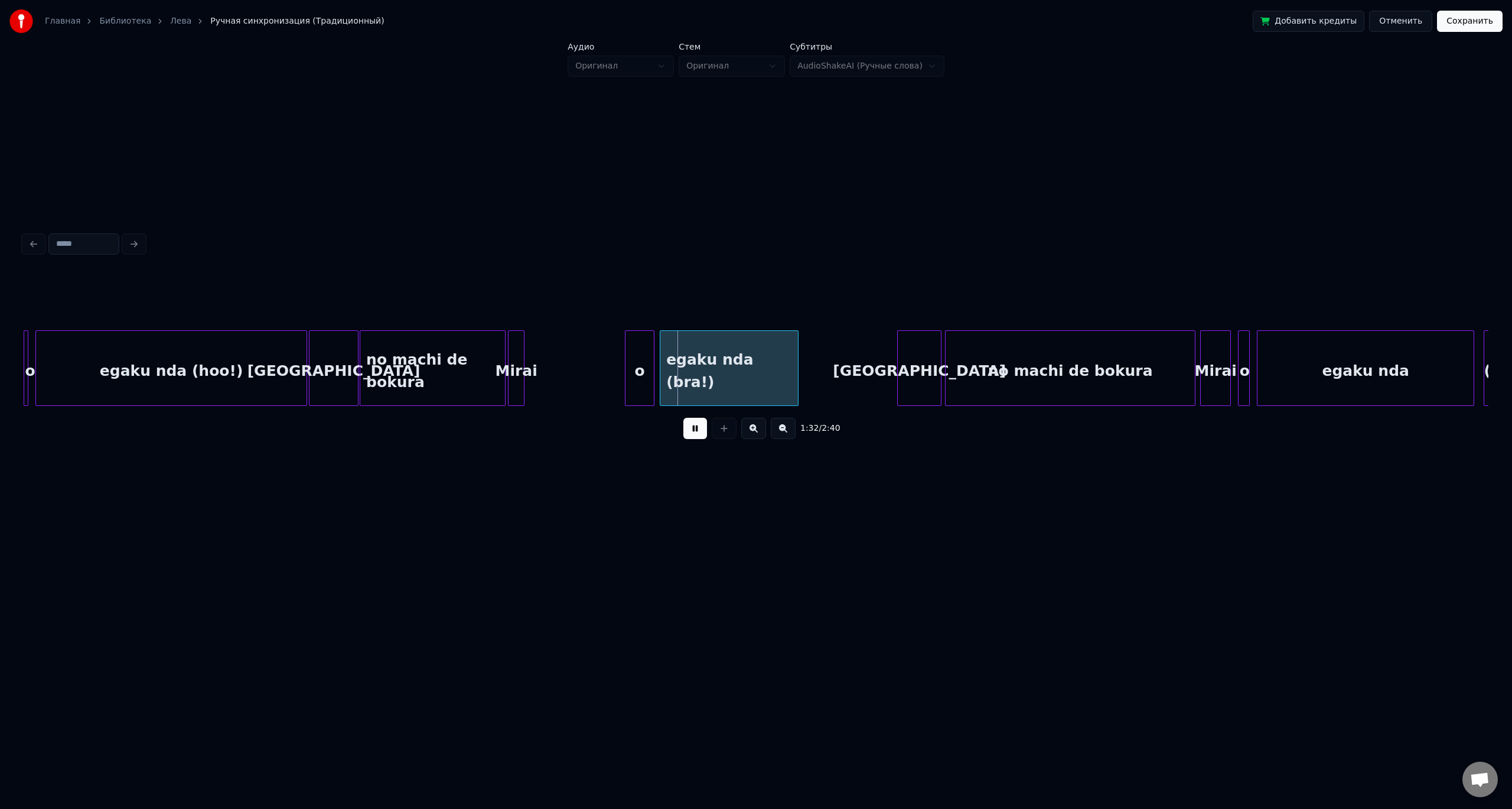
click at [625, 364] on div "o" at bounding box center [639, 368] width 30 height 75
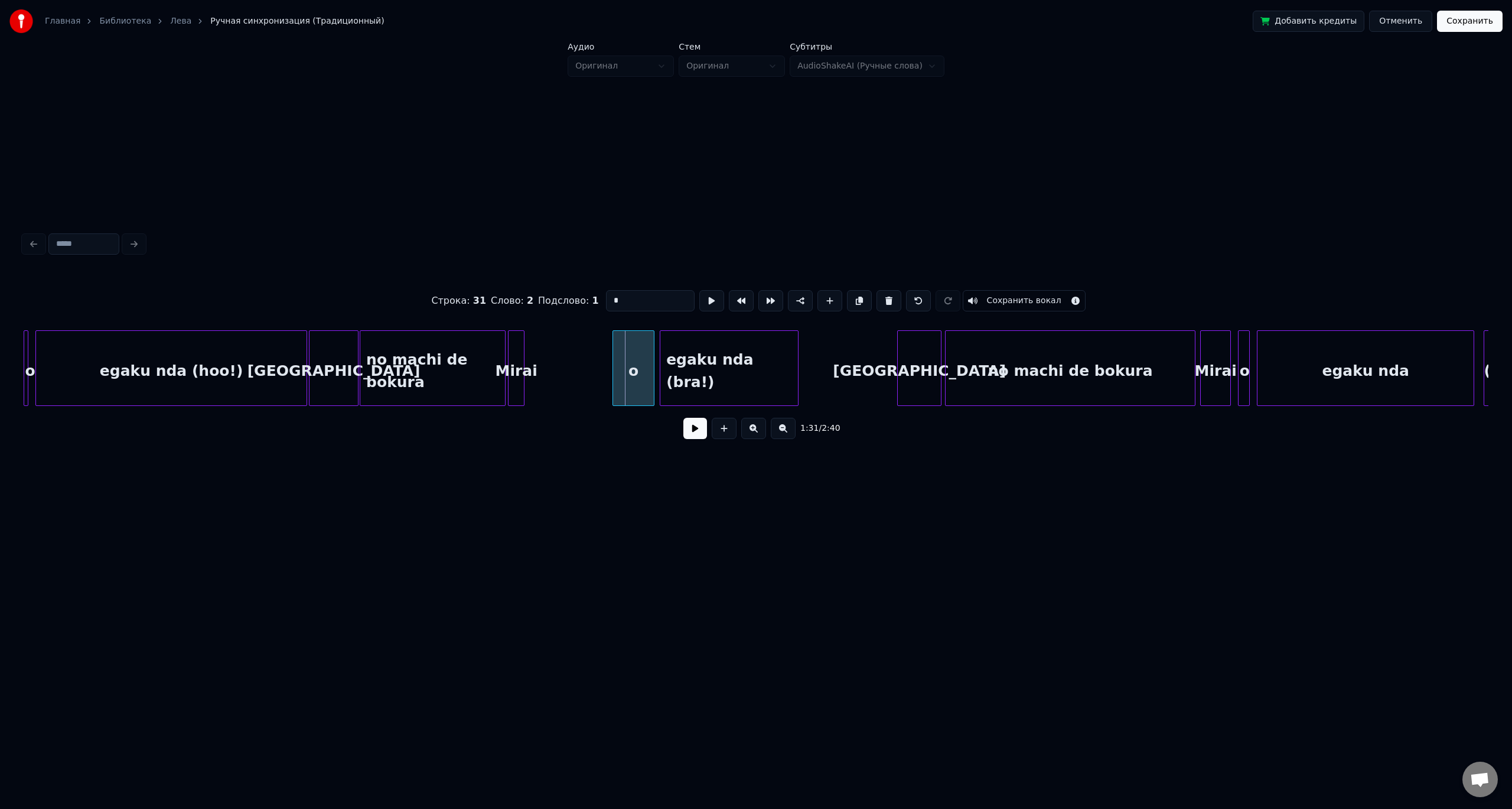
click at [613, 364] on div at bounding box center [615, 368] width 4 height 75
click at [607, 355] on div at bounding box center [607, 368] width 4 height 75
click at [561, 353] on div at bounding box center [560, 368] width 4 height 75
drag, startPoint x: 698, startPoint y: 434, endPoint x: 672, endPoint y: 429, distance: 26.5
click at [697, 434] on button at bounding box center [695, 429] width 23 height 21
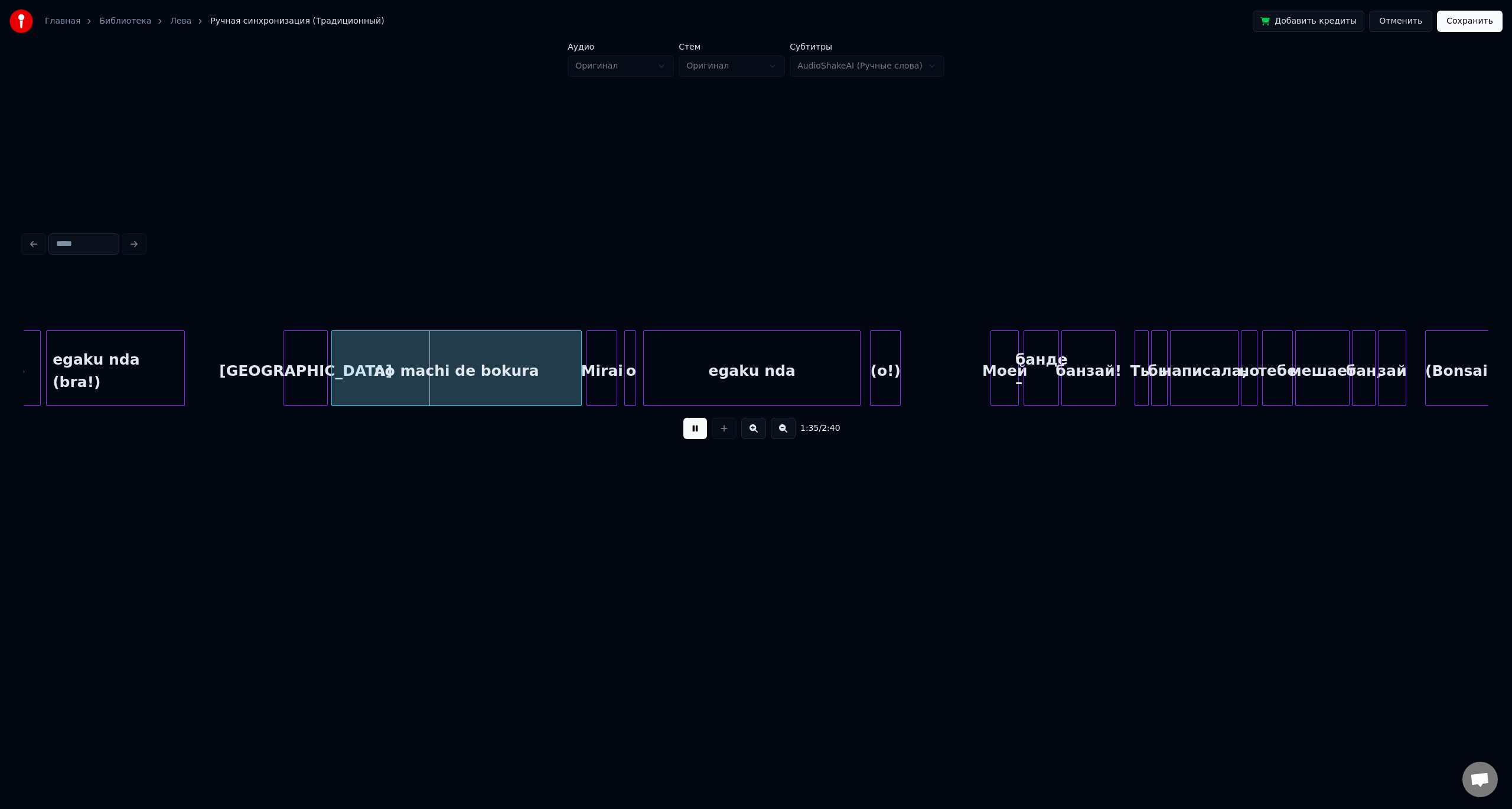
scroll to position [0, 10963]
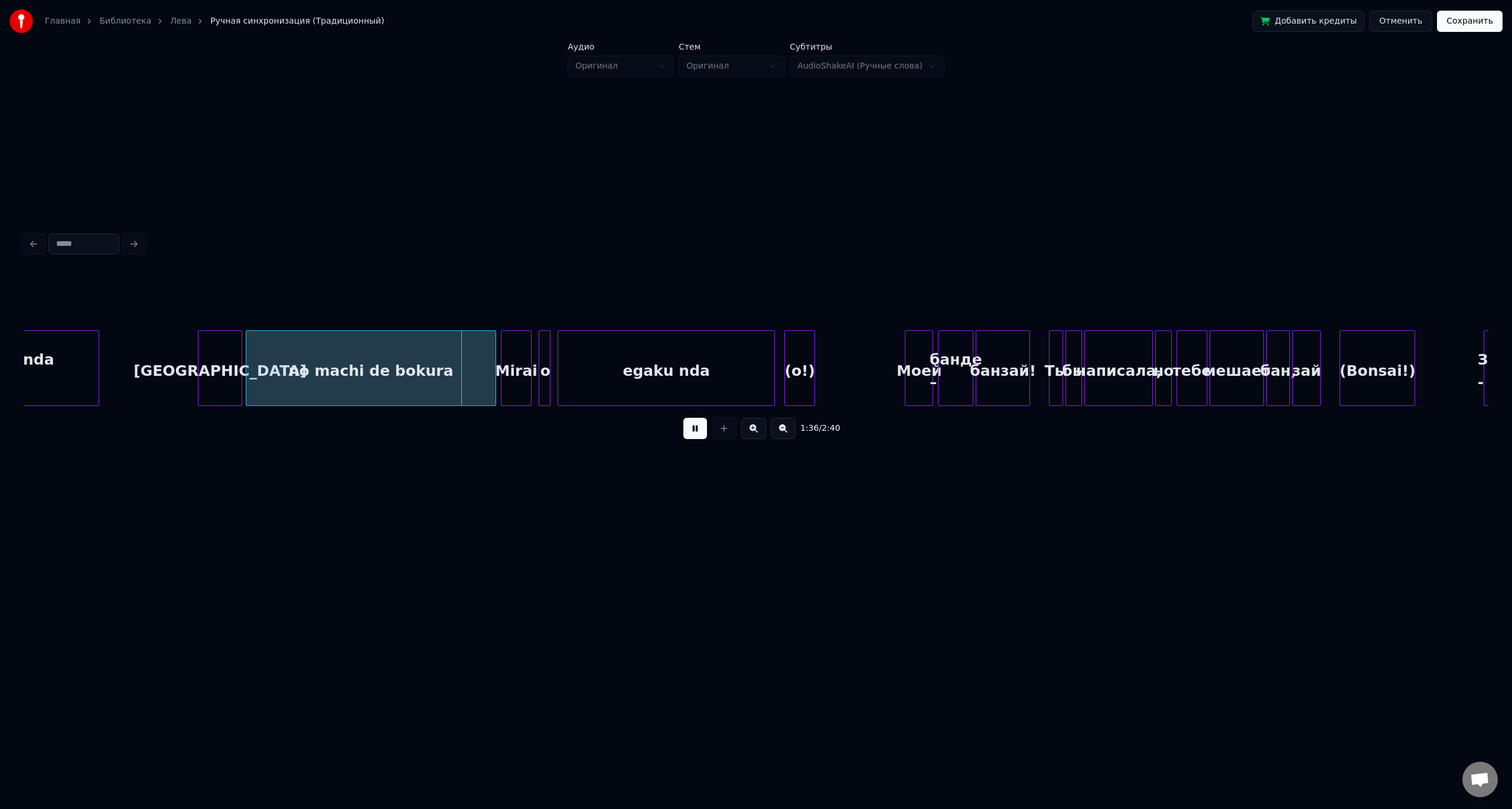
click at [683, 418] on button at bounding box center [695, 429] width 23 height 21
click at [442, 363] on div at bounding box center [441, 368] width 4 height 75
click at [505, 359] on div at bounding box center [503, 368] width 4 height 75
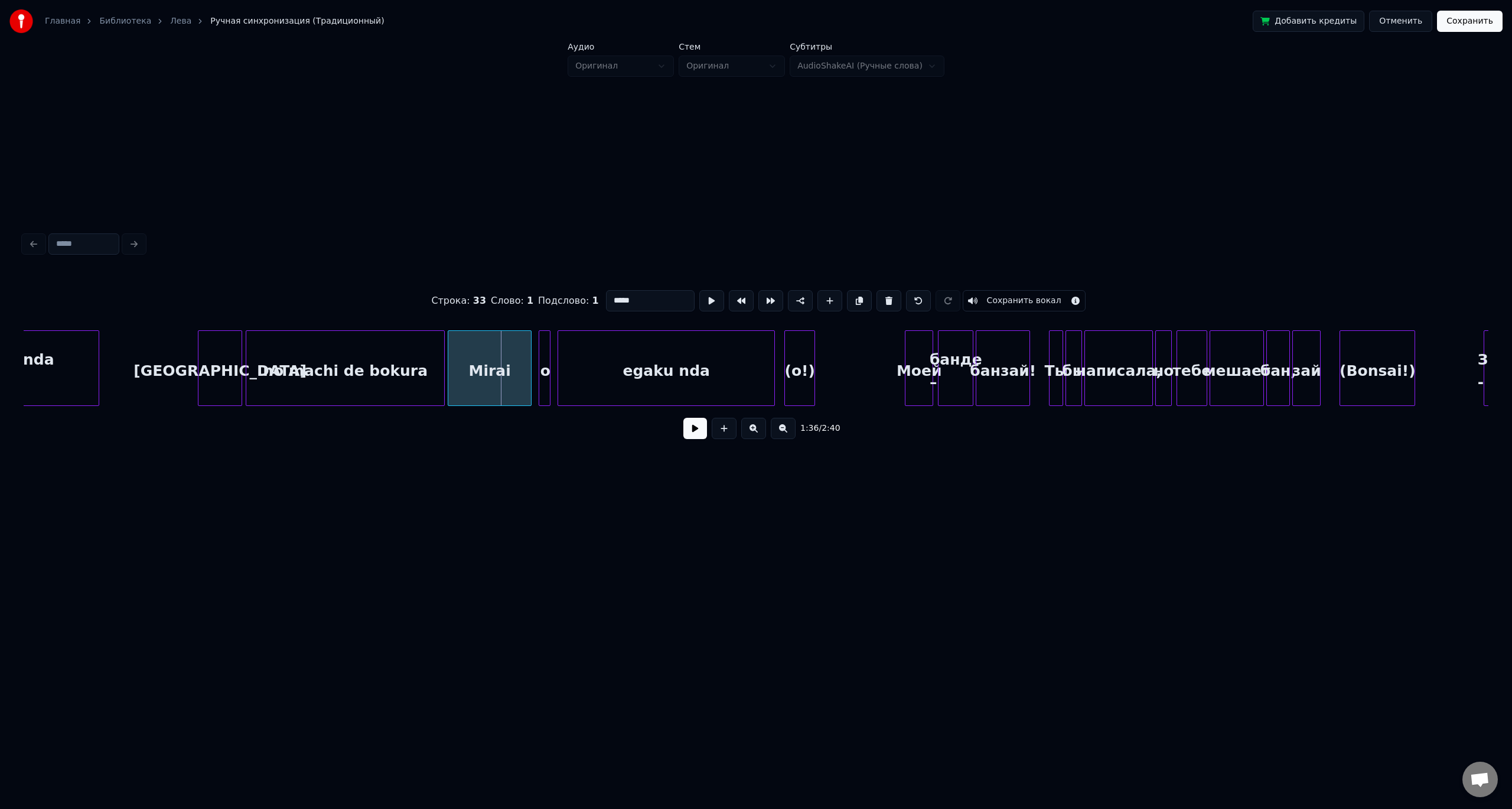
click at [451, 359] on div at bounding box center [450, 368] width 4 height 75
click at [498, 360] on div at bounding box center [499, 368] width 4 height 75
click at [511, 360] on div "o" at bounding box center [513, 371] width 12 height 80
click at [554, 356] on div at bounding box center [553, 368] width 4 height 75
click at [683, 418] on button at bounding box center [695, 429] width 23 height 21
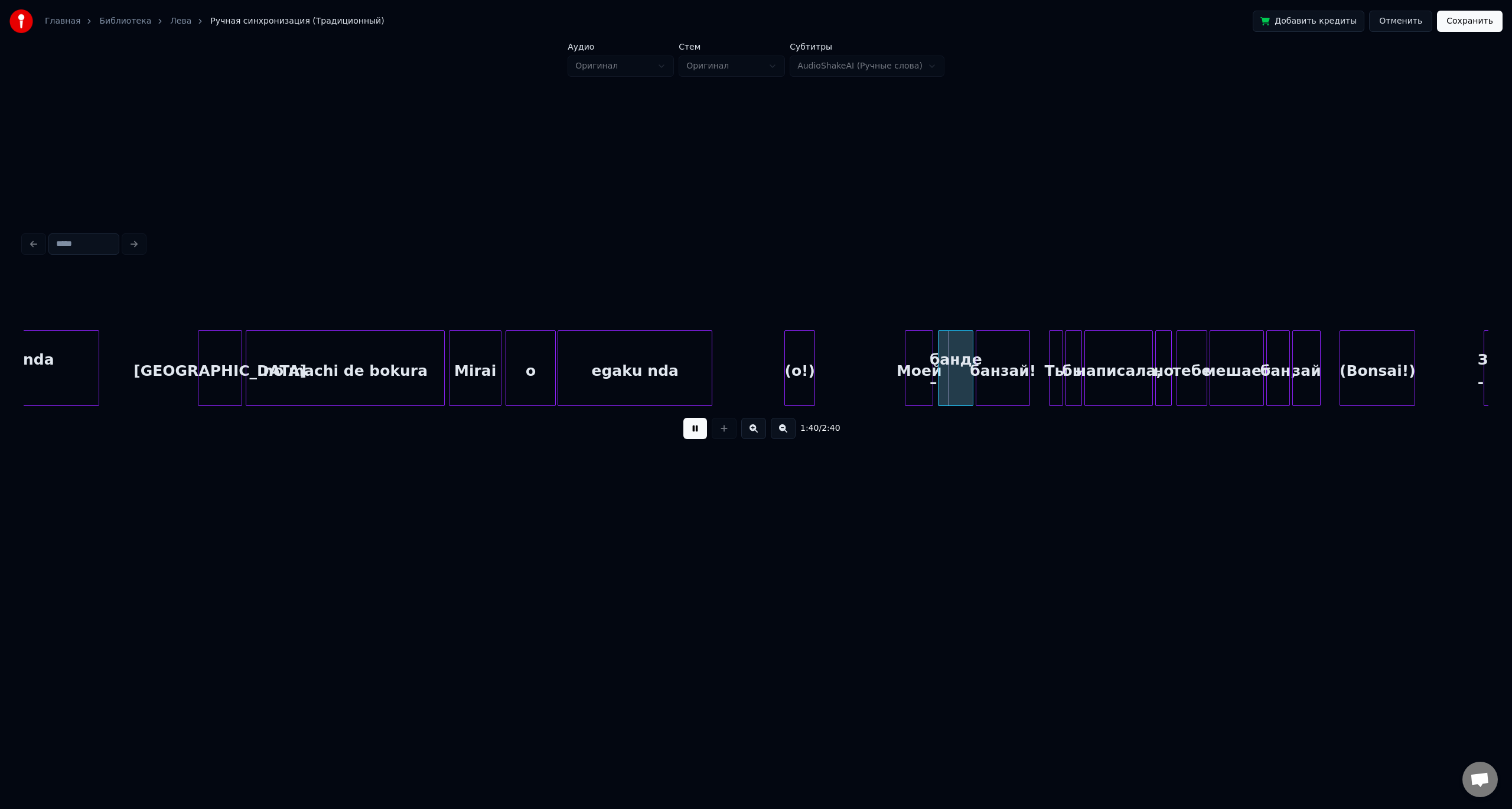
click at [708, 368] on div at bounding box center [710, 368] width 4 height 75
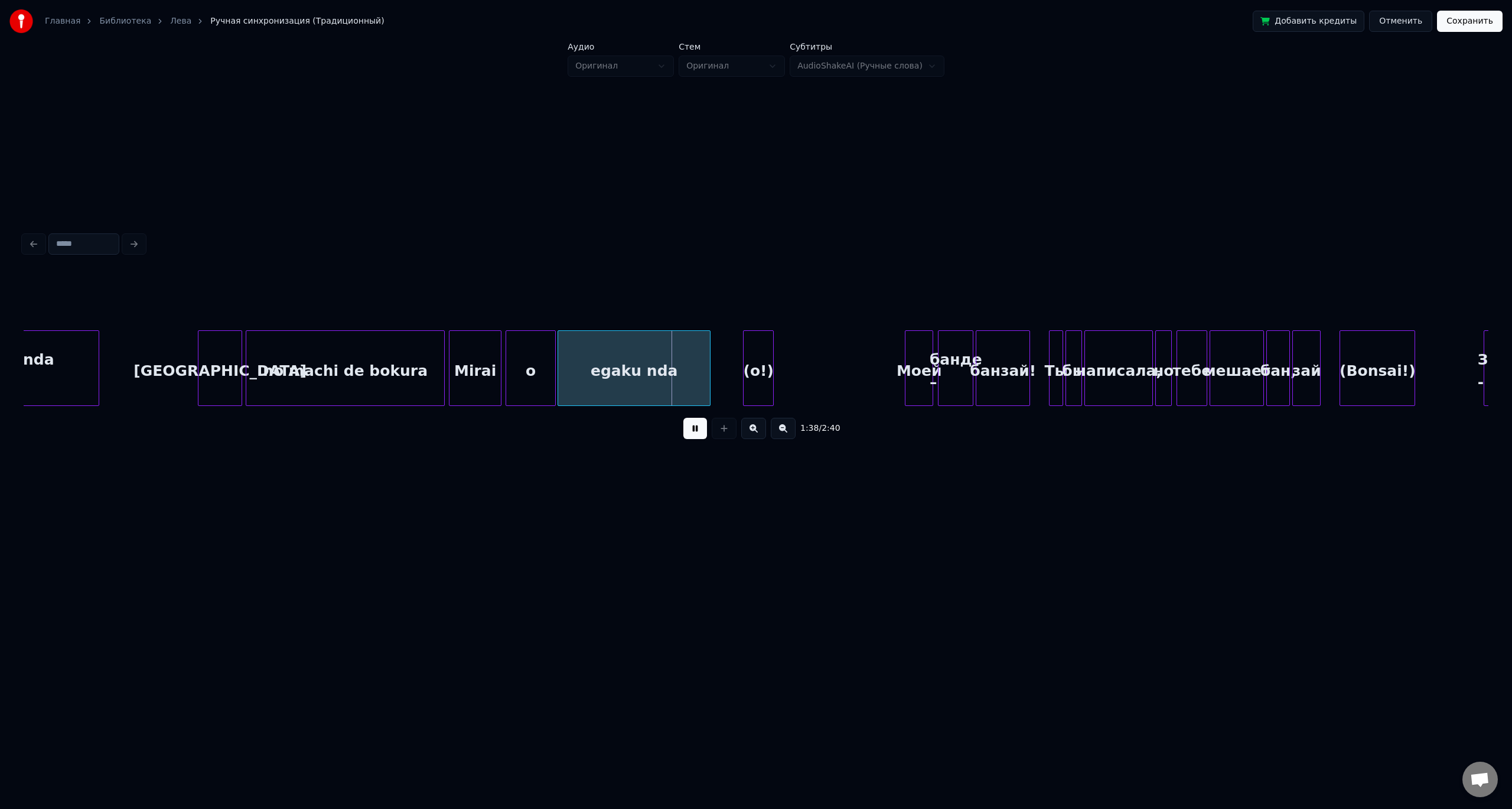
click at [759, 353] on div "(o!)" at bounding box center [758, 371] width 30 height 80
click at [764, 362] on div "(o!)" at bounding box center [757, 371] width 30 height 80
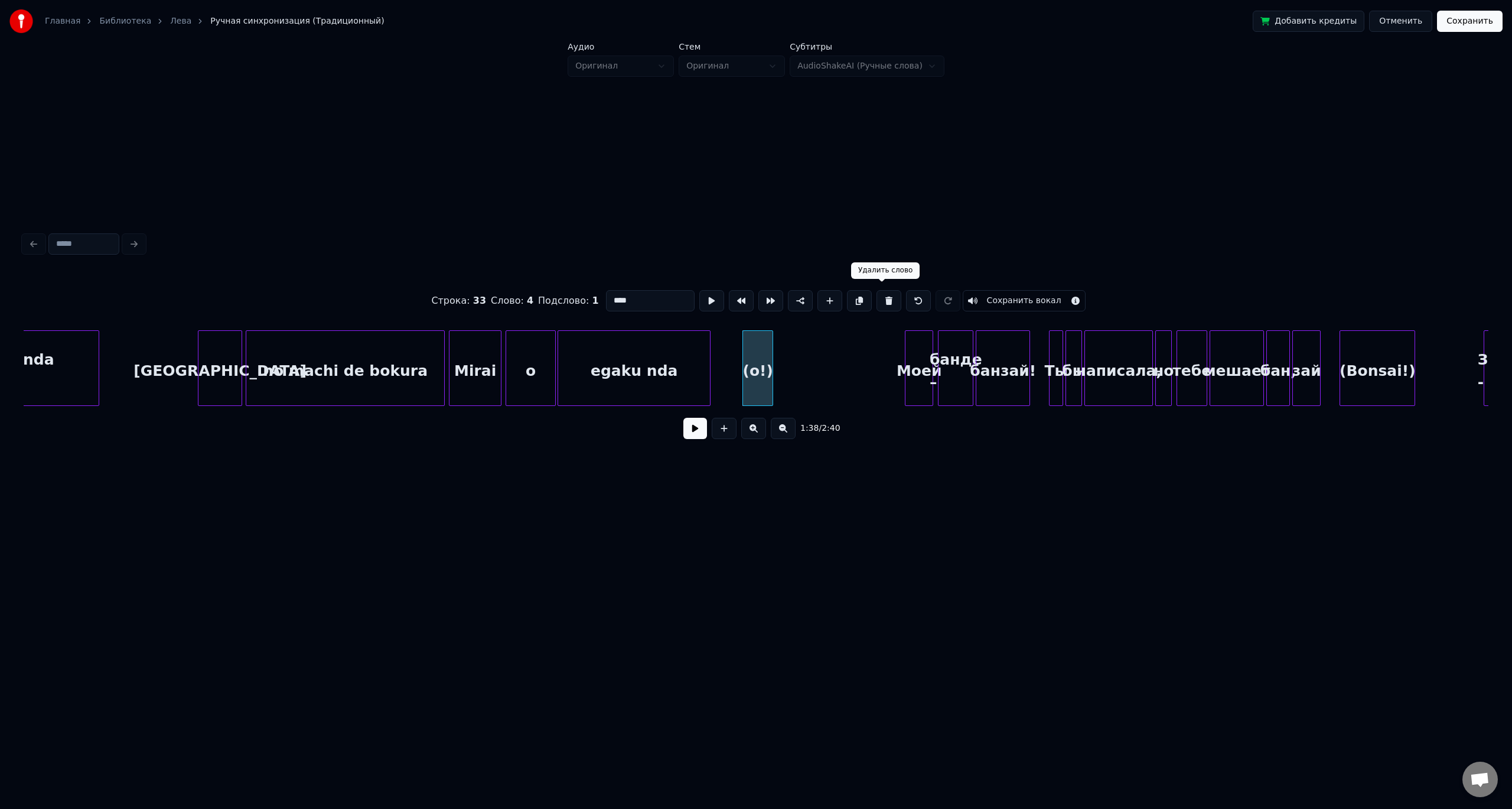
click at [882, 296] on button at bounding box center [889, 301] width 25 height 21
type input "*********"
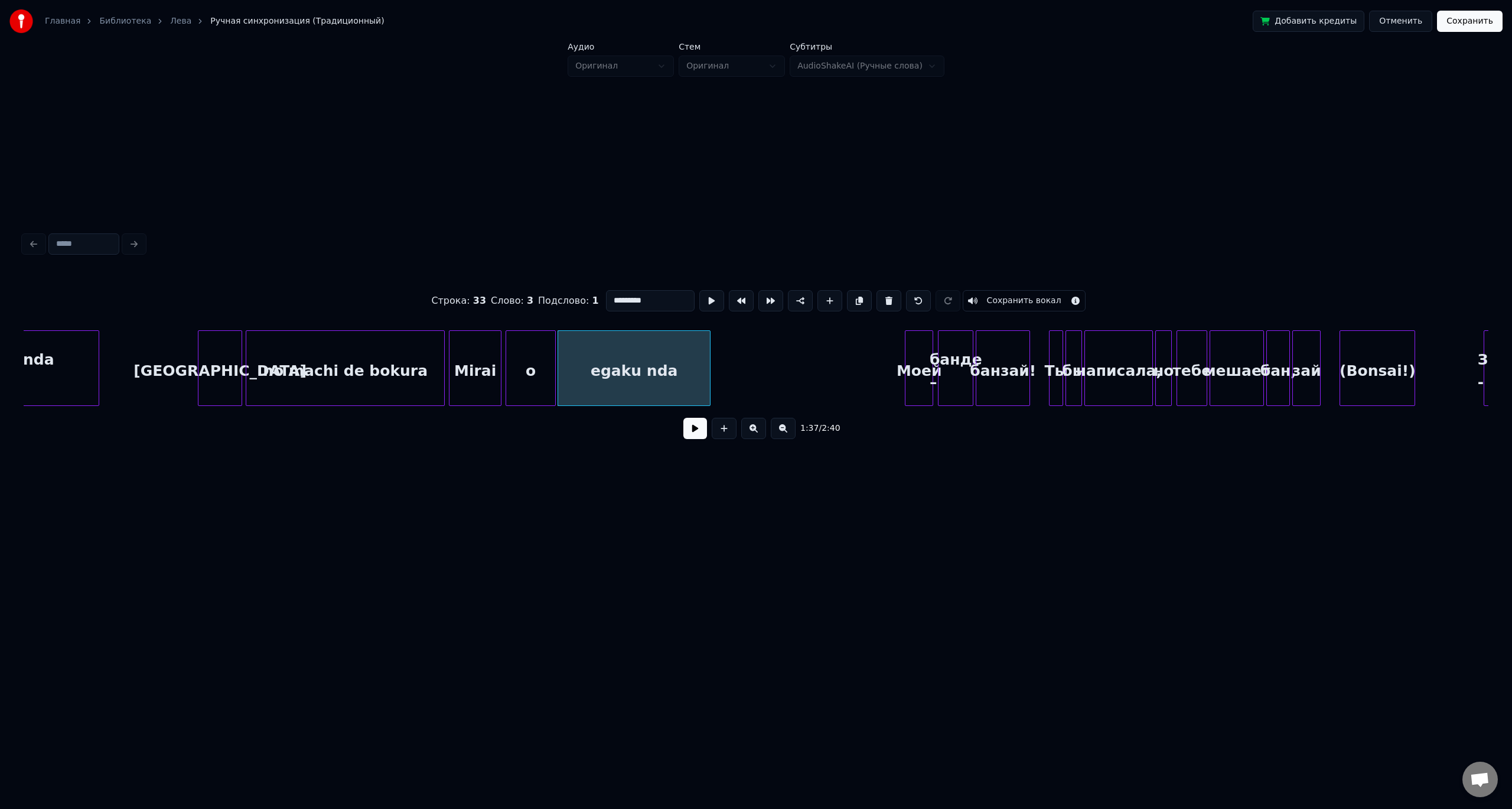
click at [876, 290] on button at bounding box center [889, 301] width 25 height 21
type input "*"
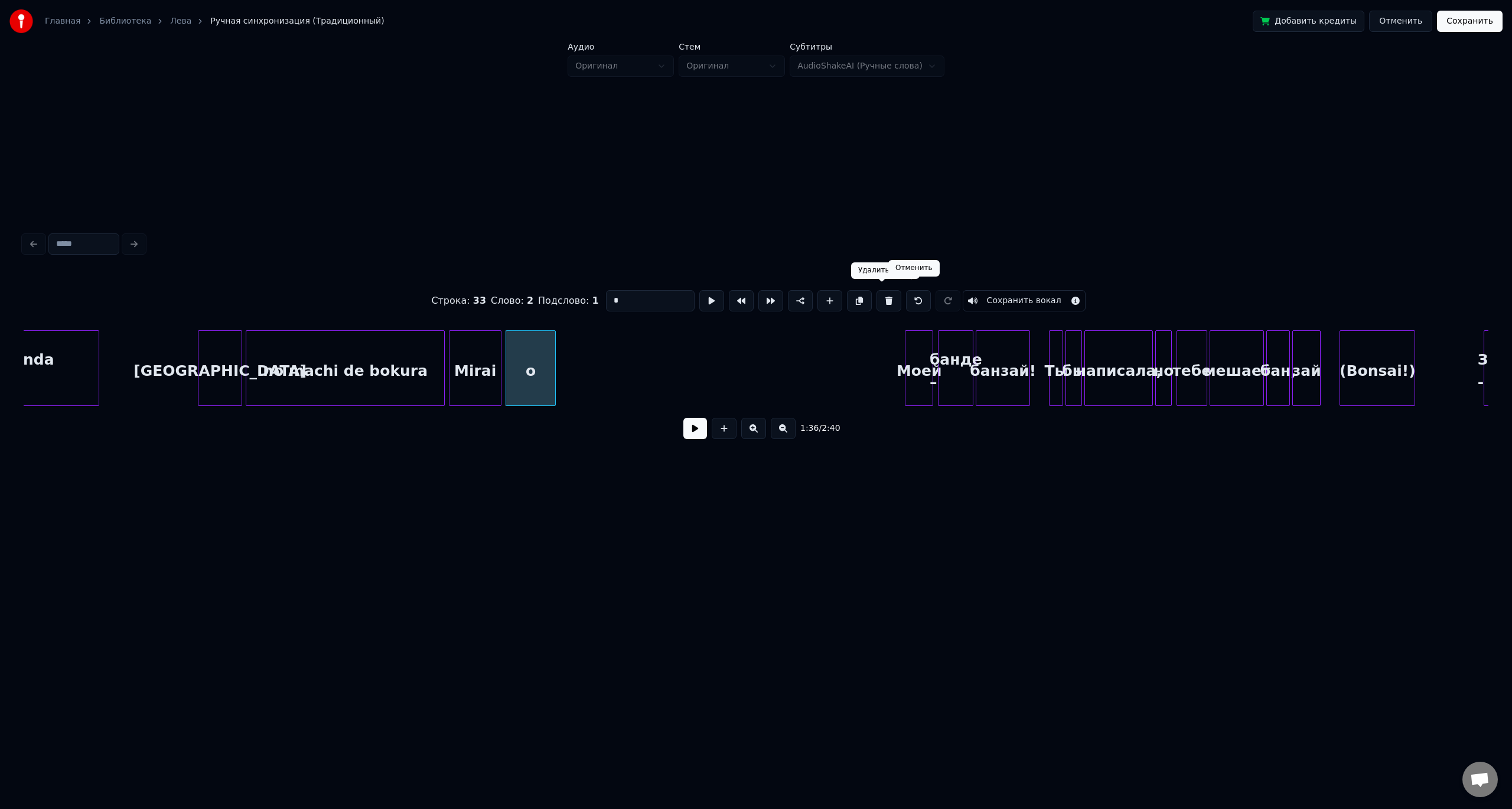
click at [907, 297] on button at bounding box center [919, 301] width 25 height 21
click at [697, 434] on button at bounding box center [695, 429] width 23 height 21
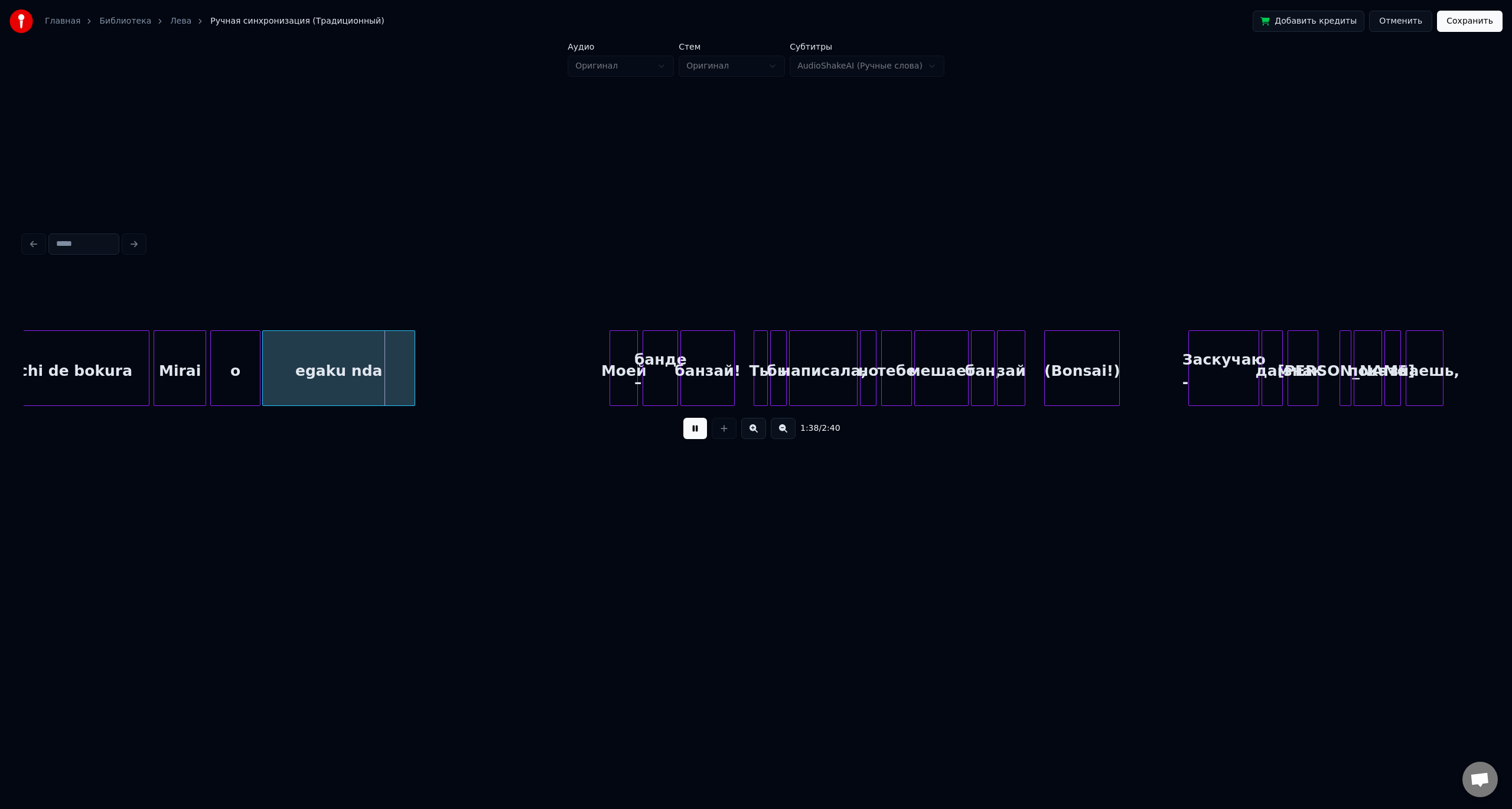
scroll to position [0, 11267]
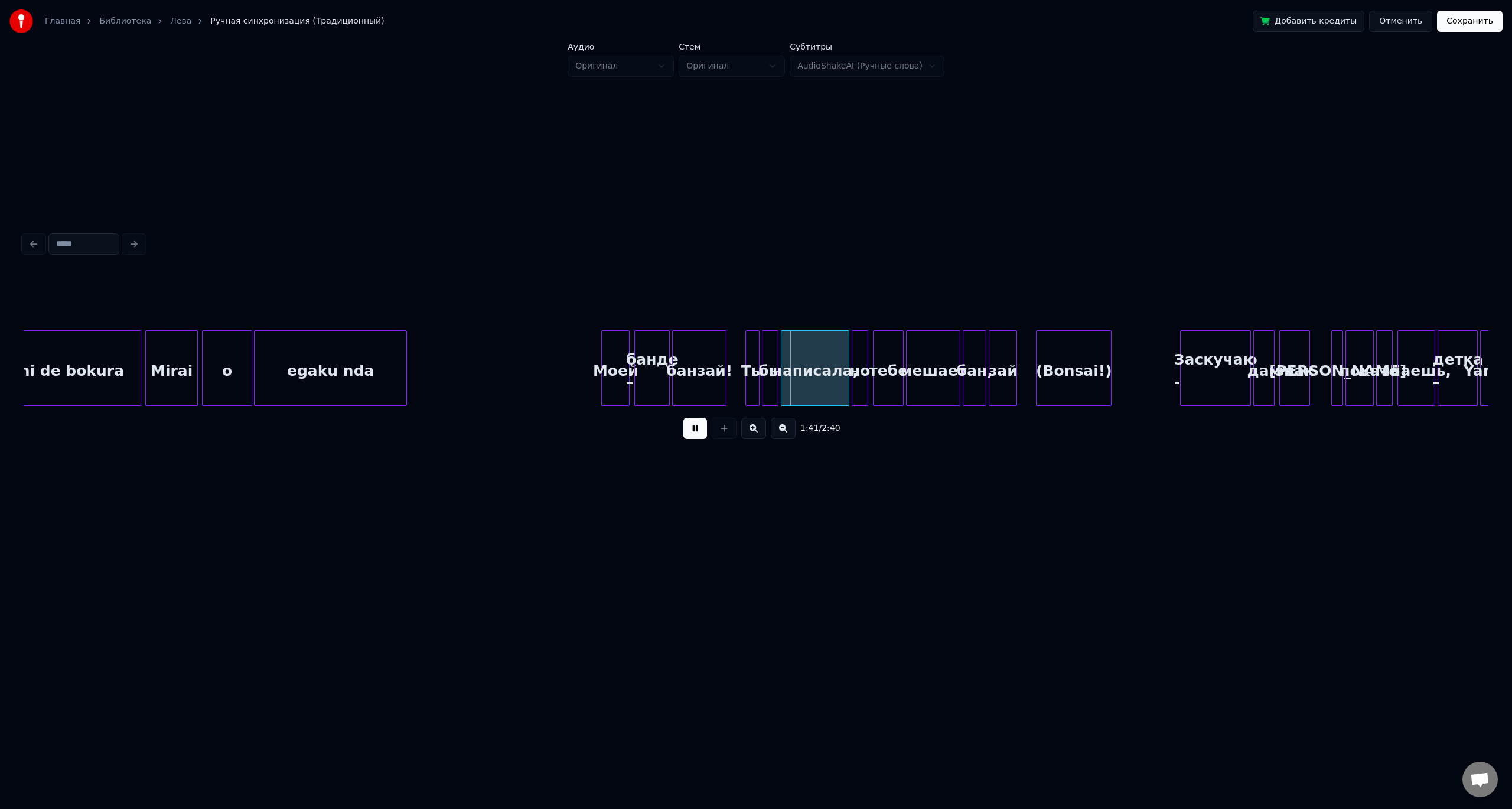
click at [698, 429] on button at bounding box center [695, 429] width 23 height 21
click at [690, 426] on button at bounding box center [695, 429] width 23 height 21
click at [701, 365] on div "банзай!" at bounding box center [698, 371] width 53 height 80
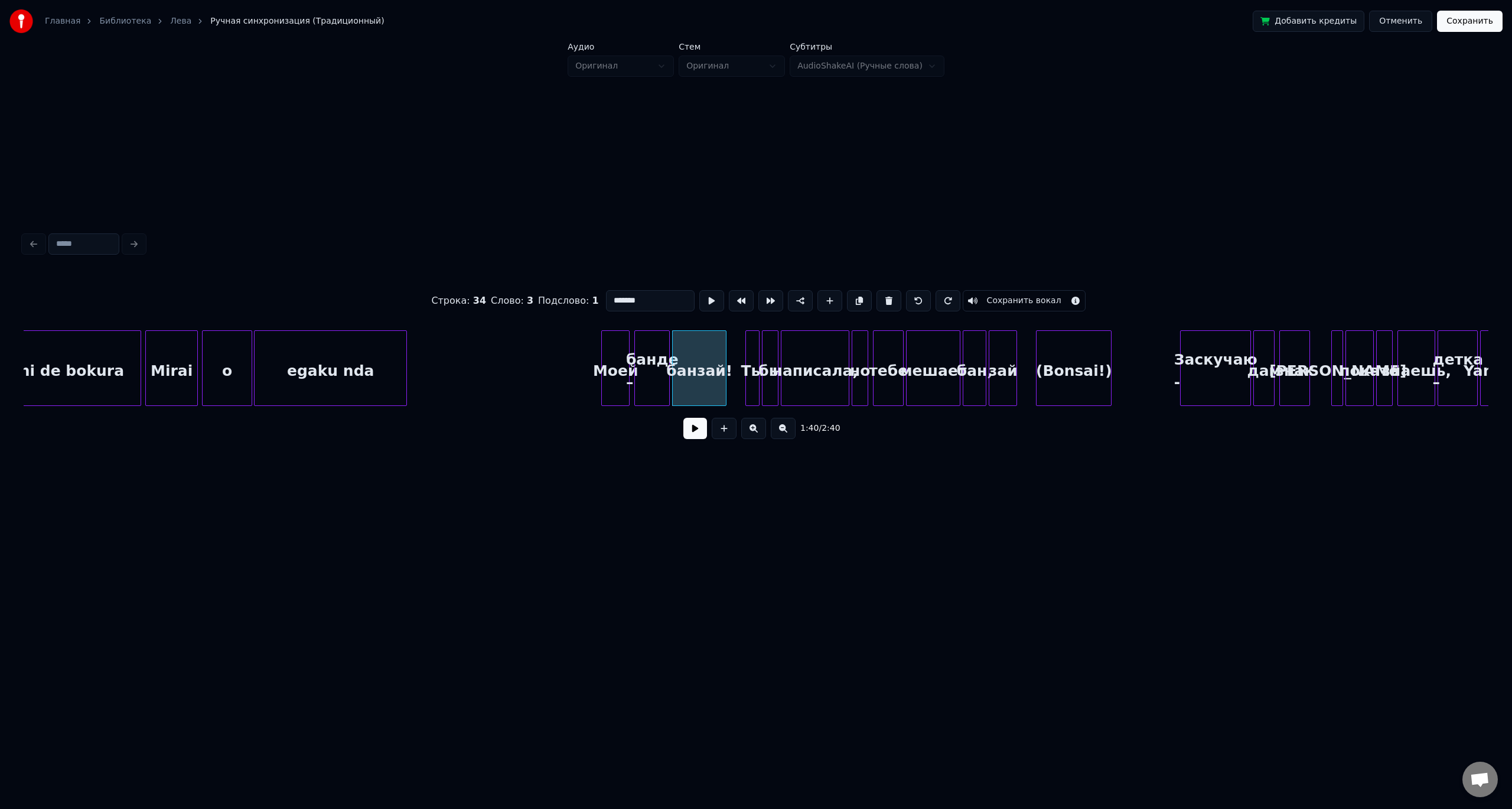
click at [621, 298] on input "*******" at bounding box center [650, 301] width 89 height 21
click at [620, 298] on input "*******" at bounding box center [650, 301] width 89 height 21
type input "********"
click at [697, 434] on button at bounding box center [695, 429] width 23 height 21
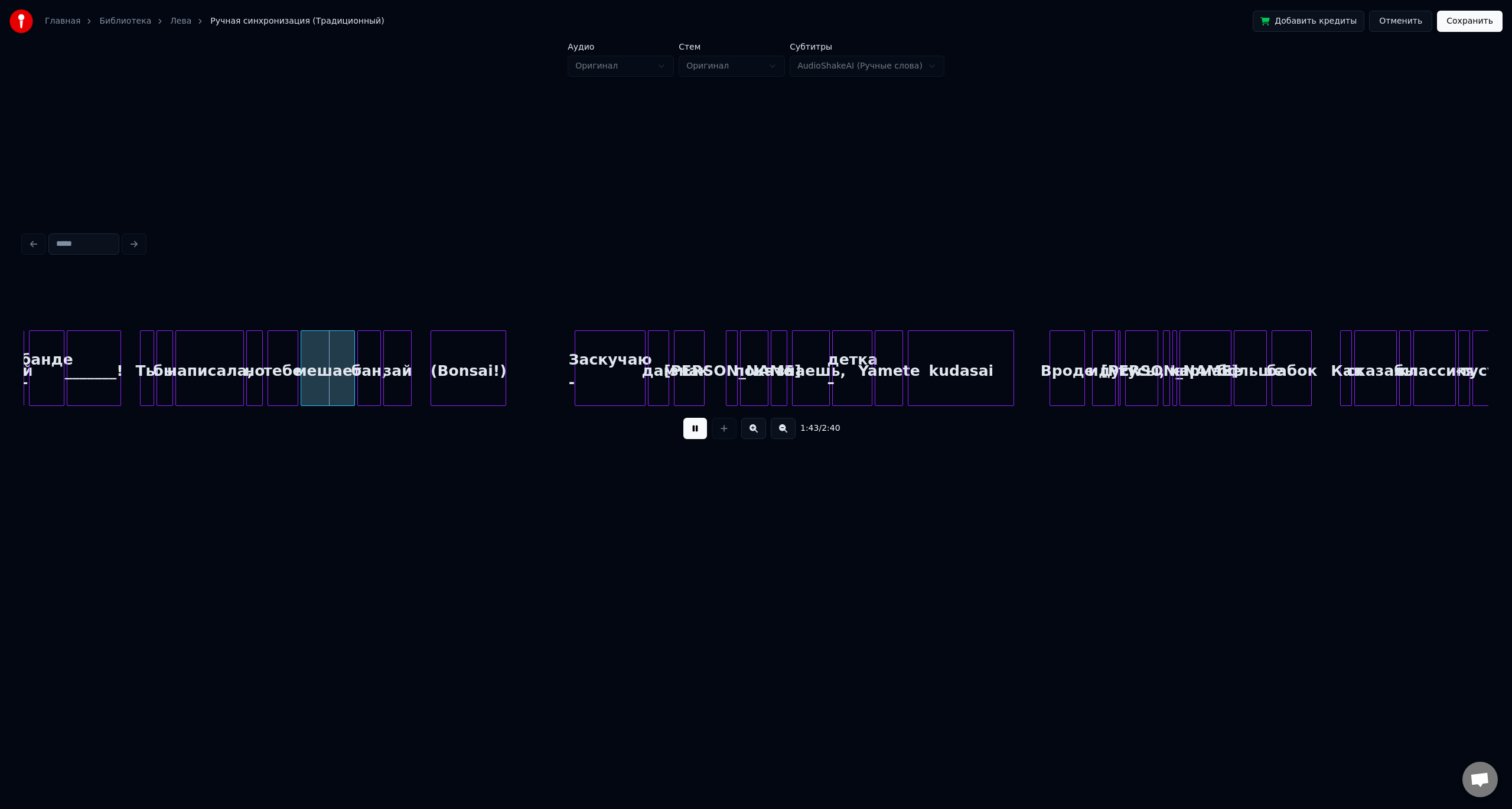
scroll to position [0, 11888]
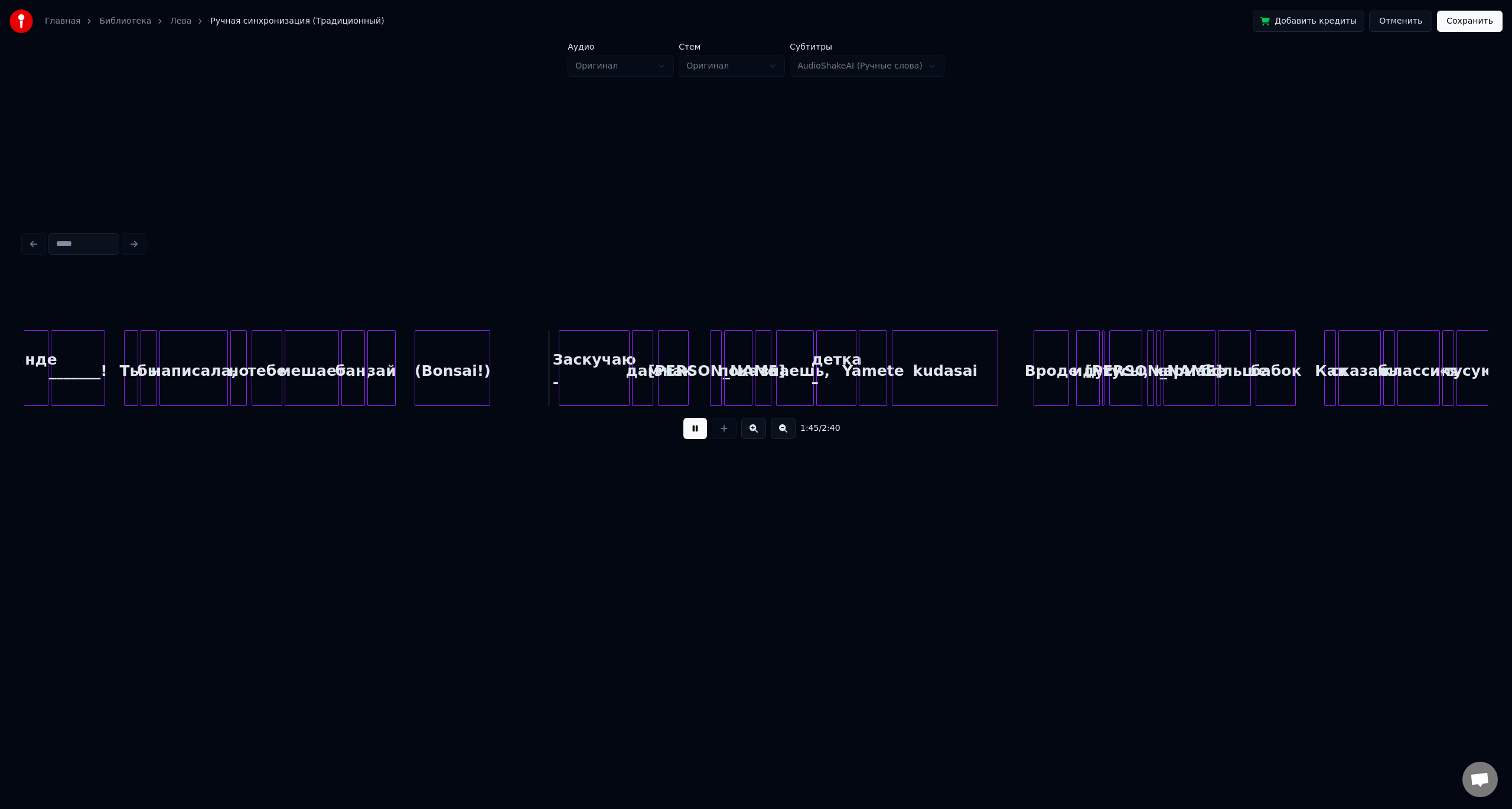
click at [463, 344] on div "(Bonsai!)" at bounding box center [452, 371] width 74 height 80
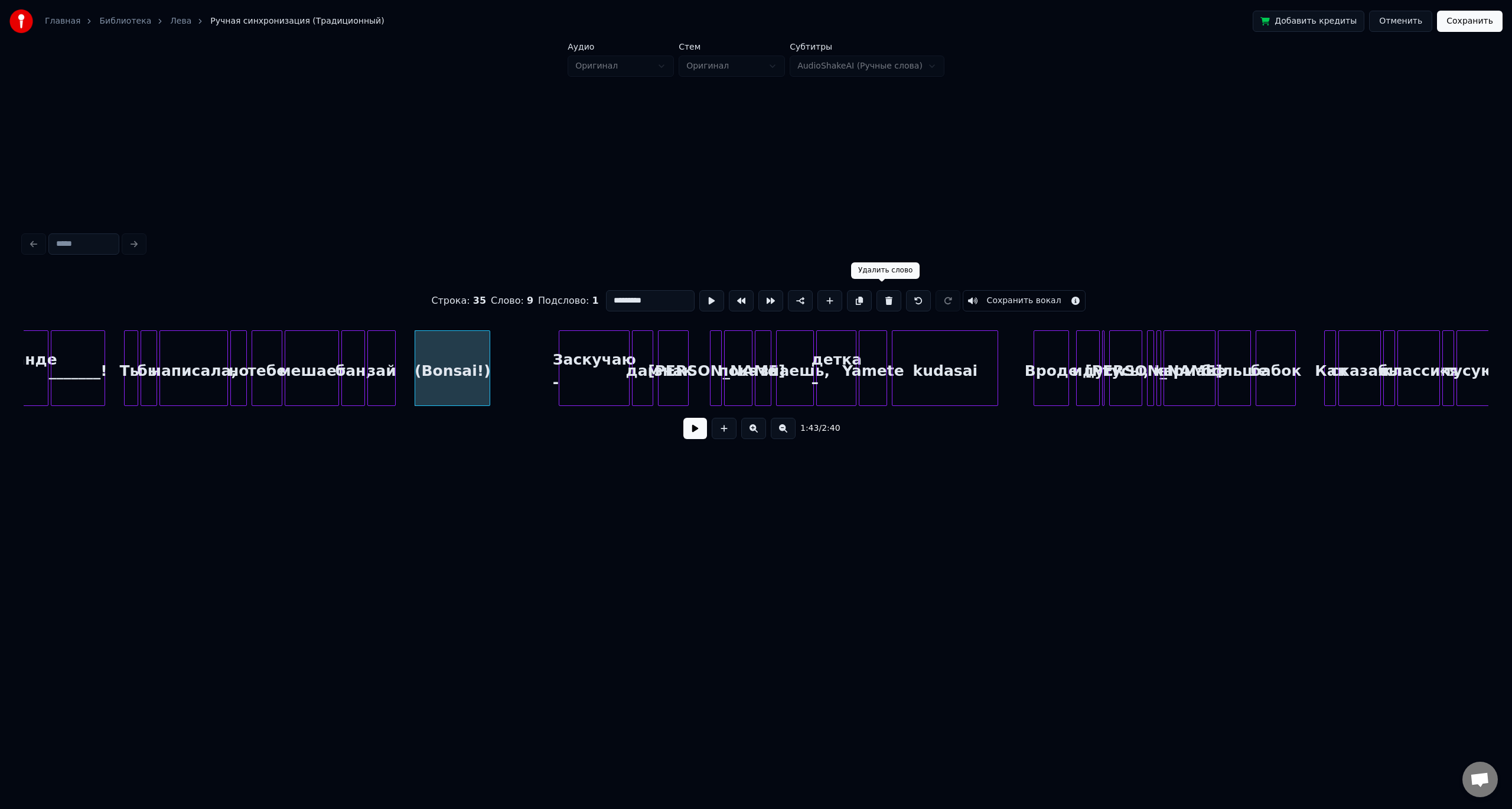
click at [885, 298] on button at bounding box center [889, 301] width 25 height 21
type input "***"
click at [693, 432] on button at bounding box center [695, 429] width 23 height 21
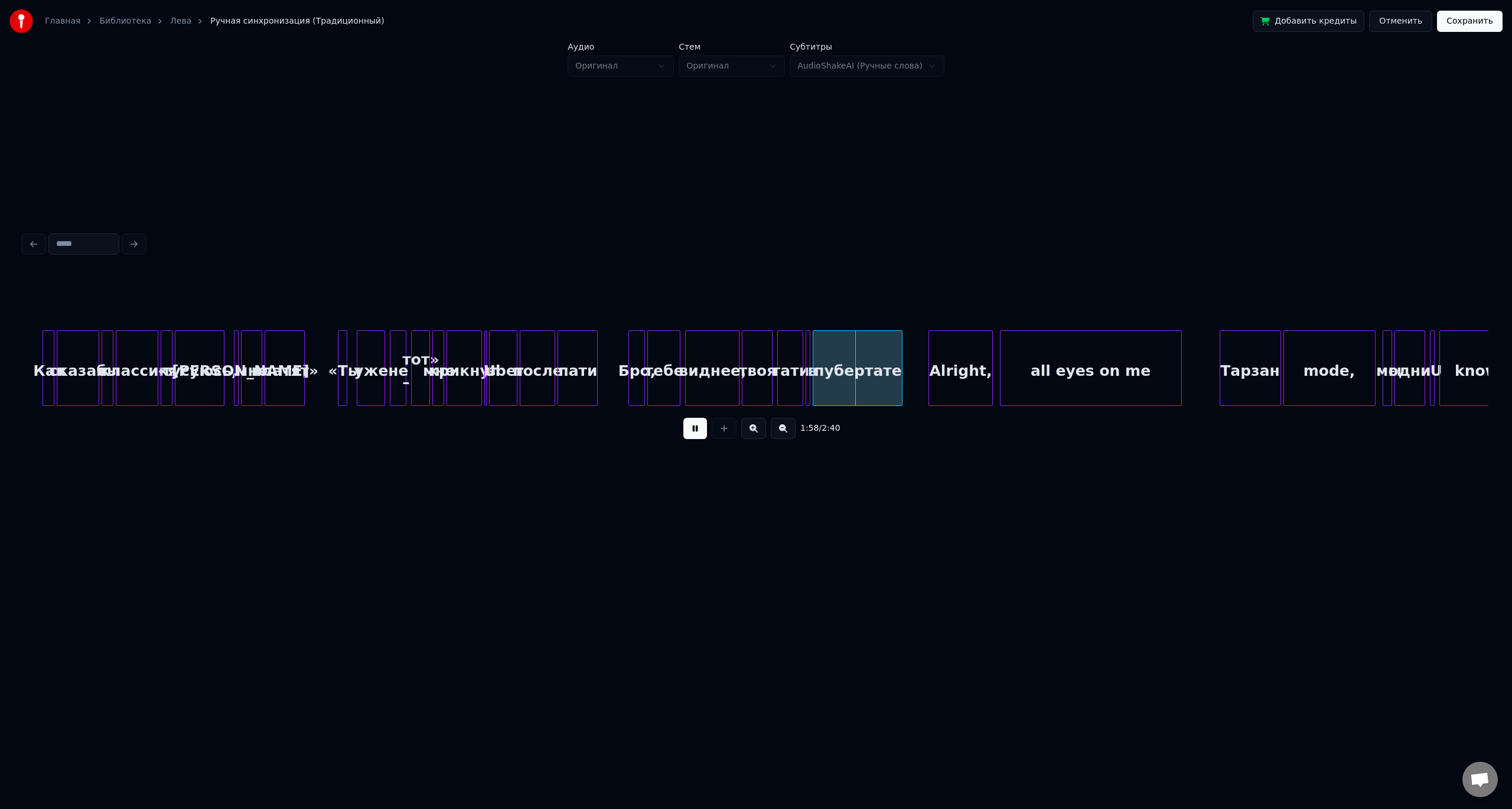
scroll to position [0, 13216]
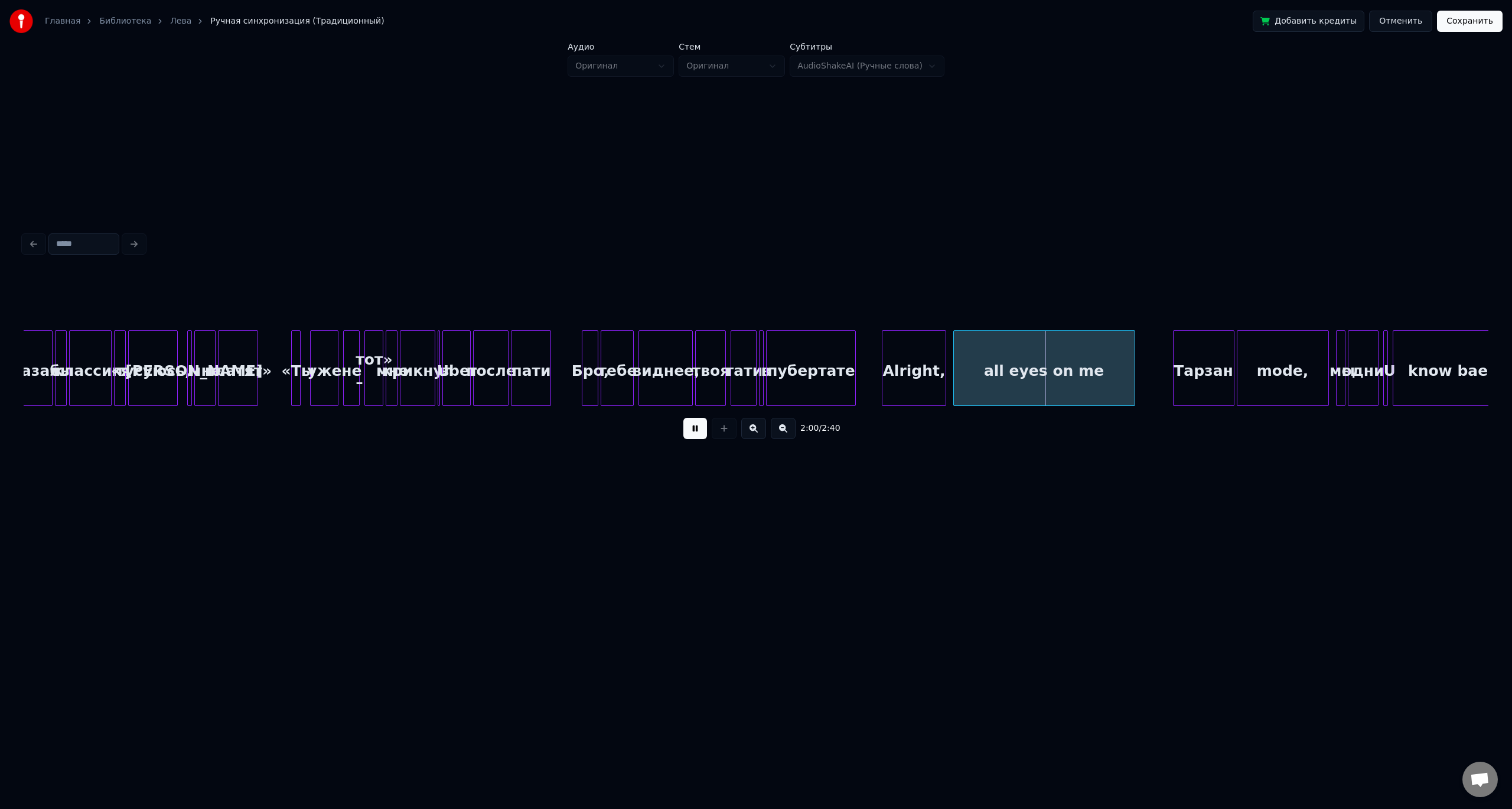
click at [704, 361] on div "твоя" at bounding box center [710, 371] width 30 height 80
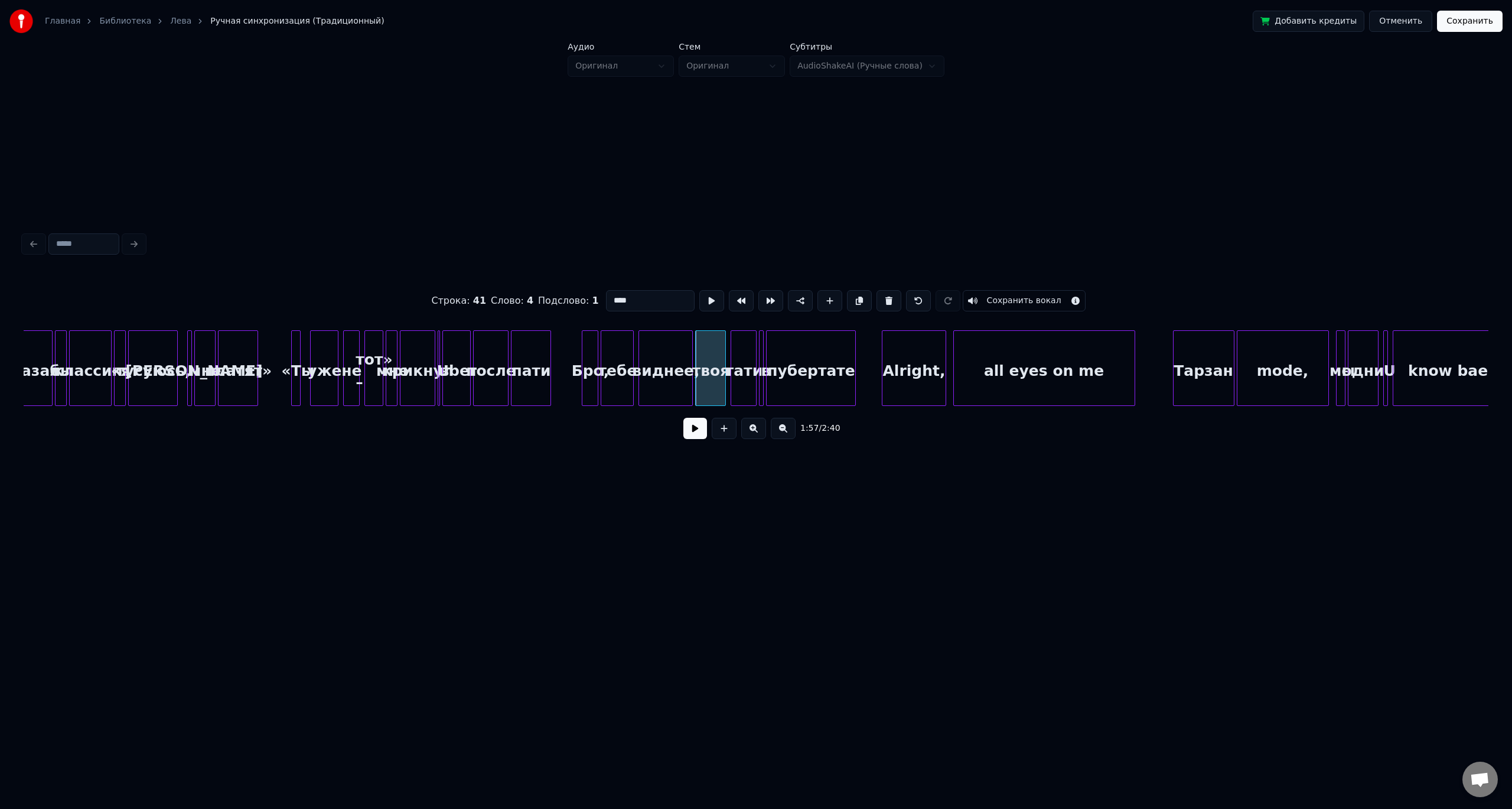
click at [801, 377] on div "пубертате" at bounding box center [812, 371] width 89 height 80
click at [621, 306] on input "*********" at bounding box center [650, 301] width 89 height 21
type input "*"
click at [671, 375] on div "виднее," at bounding box center [666, 371] width 53 height 80
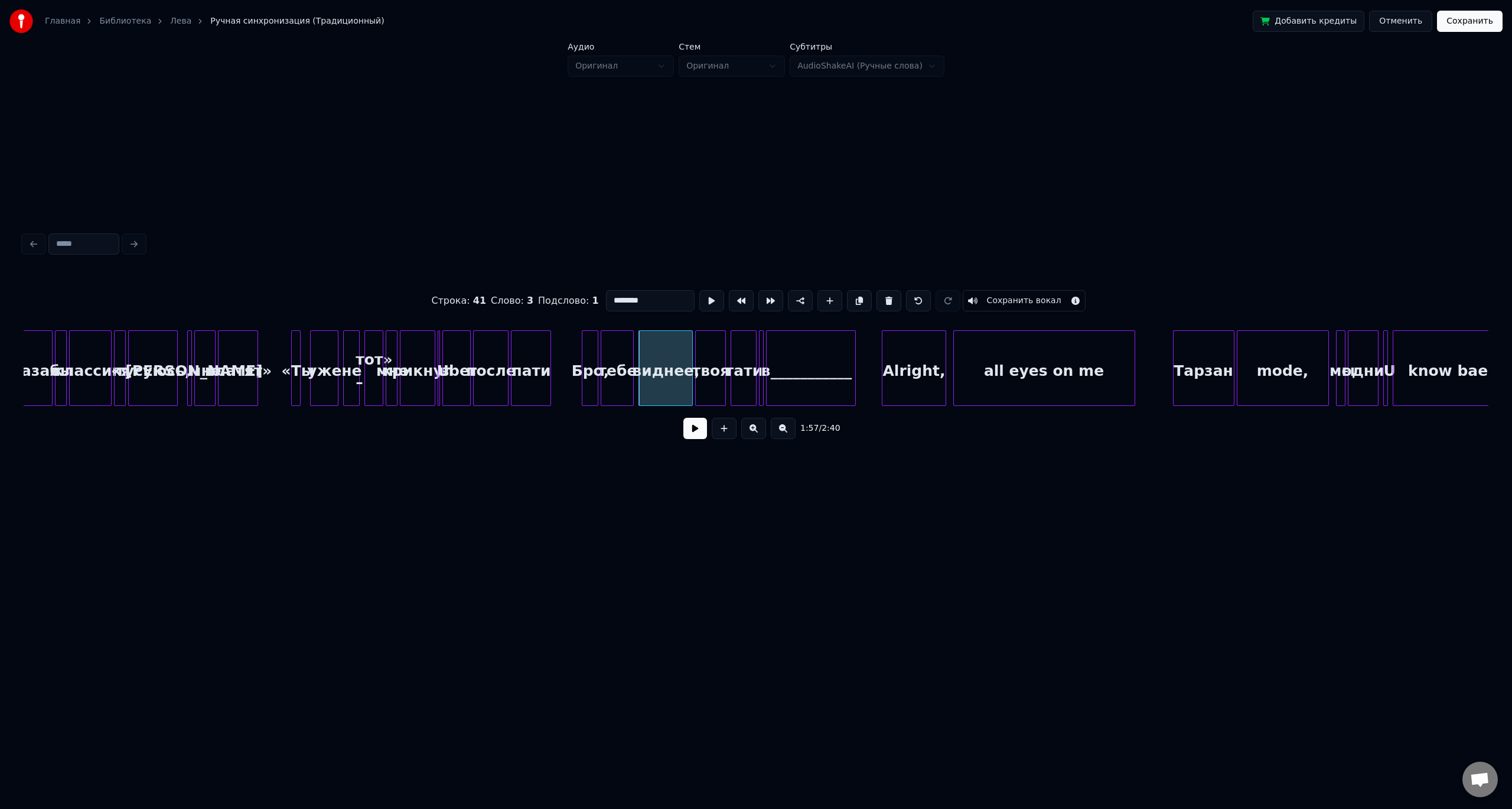
type input "*******"
click at [692, 431] on button at bounding box center [695, 429] width 23 height 21
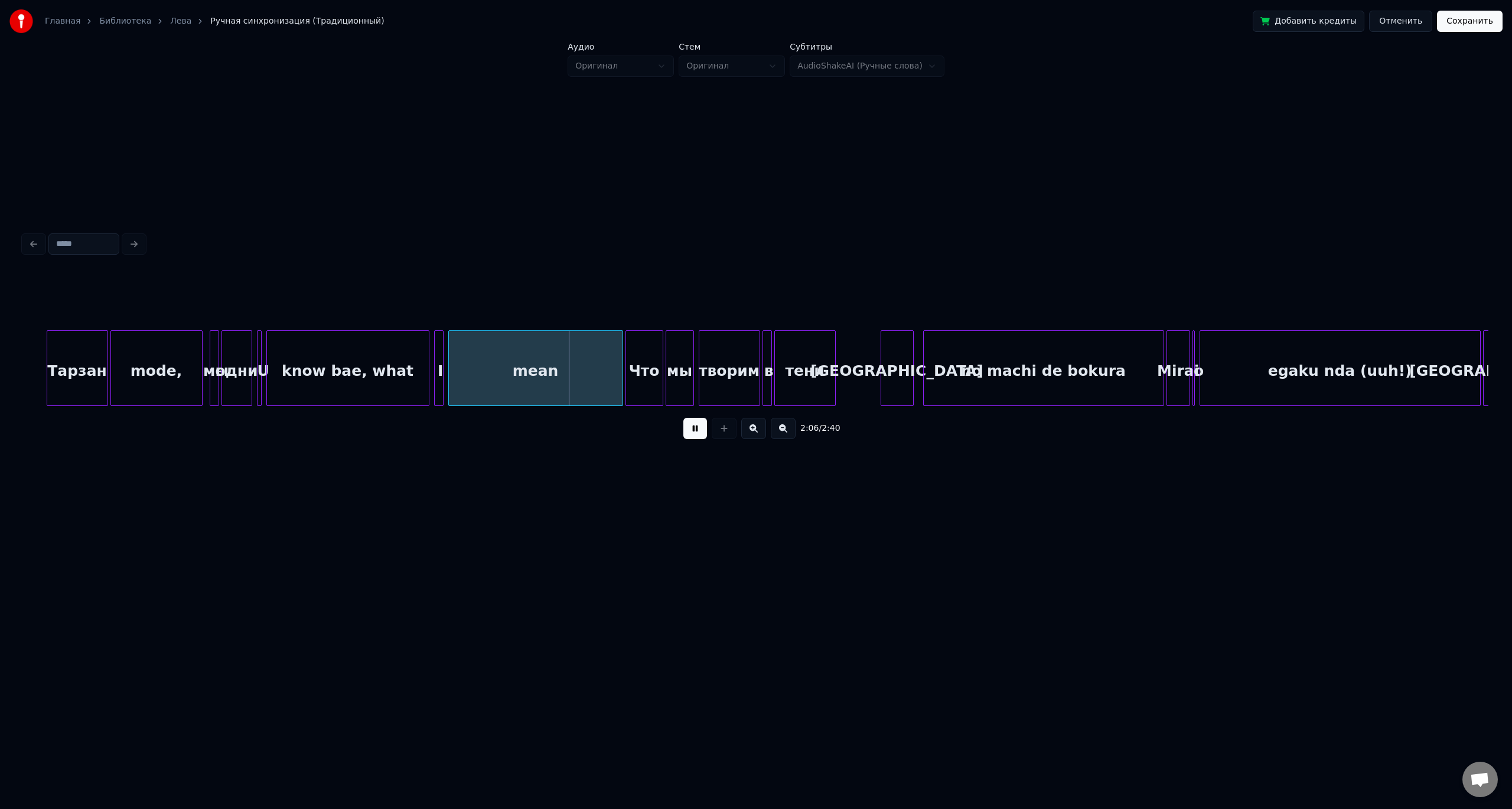
scroll to position [0, 14343]
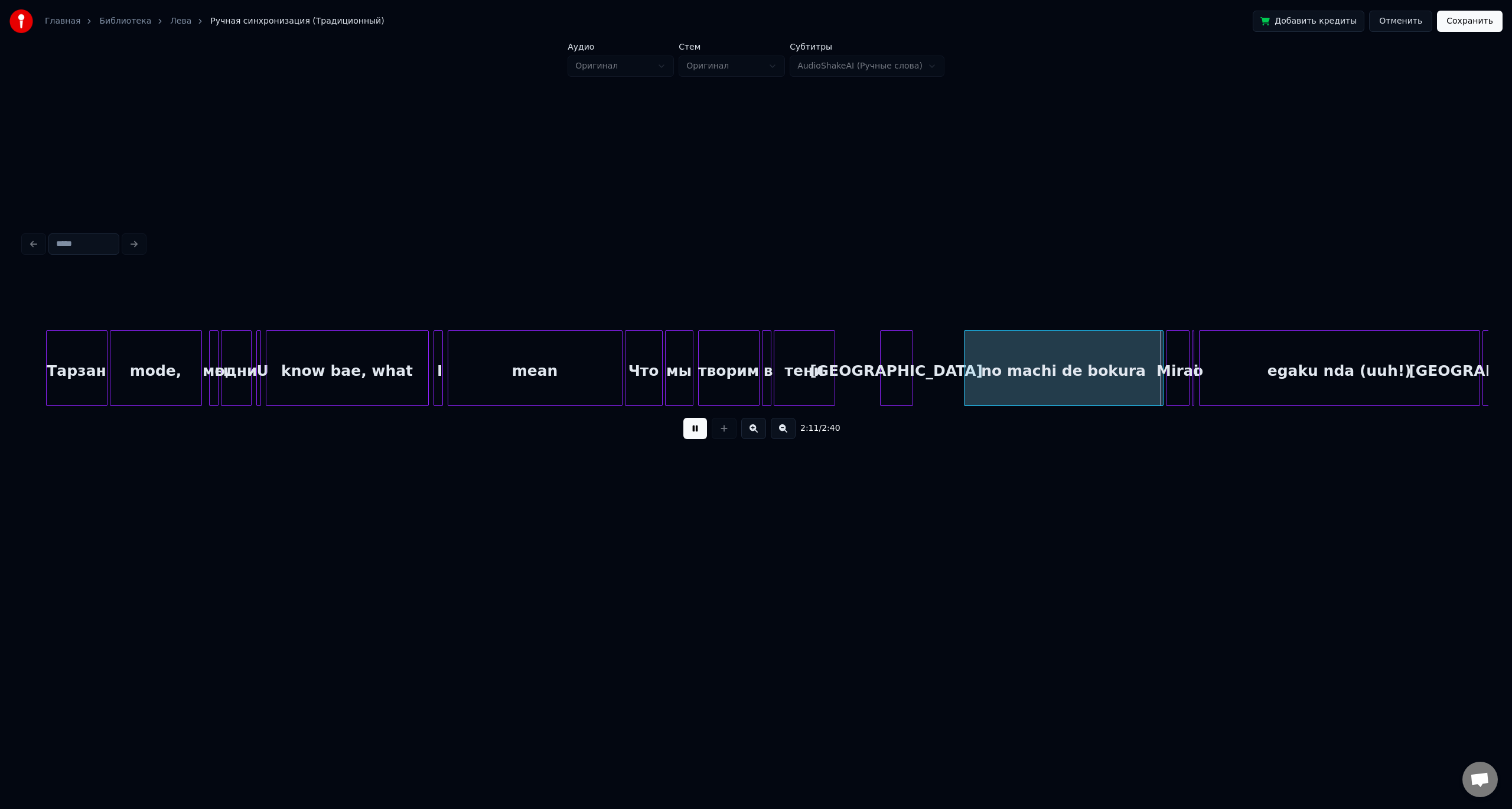
click at [964, 373] on div at bounding box center [966, 368] width 4 height 75
click at [941, 371] on div "[GEOGRAPHIC_DATA]" at bounding box center [939, 371] width 32 height 80
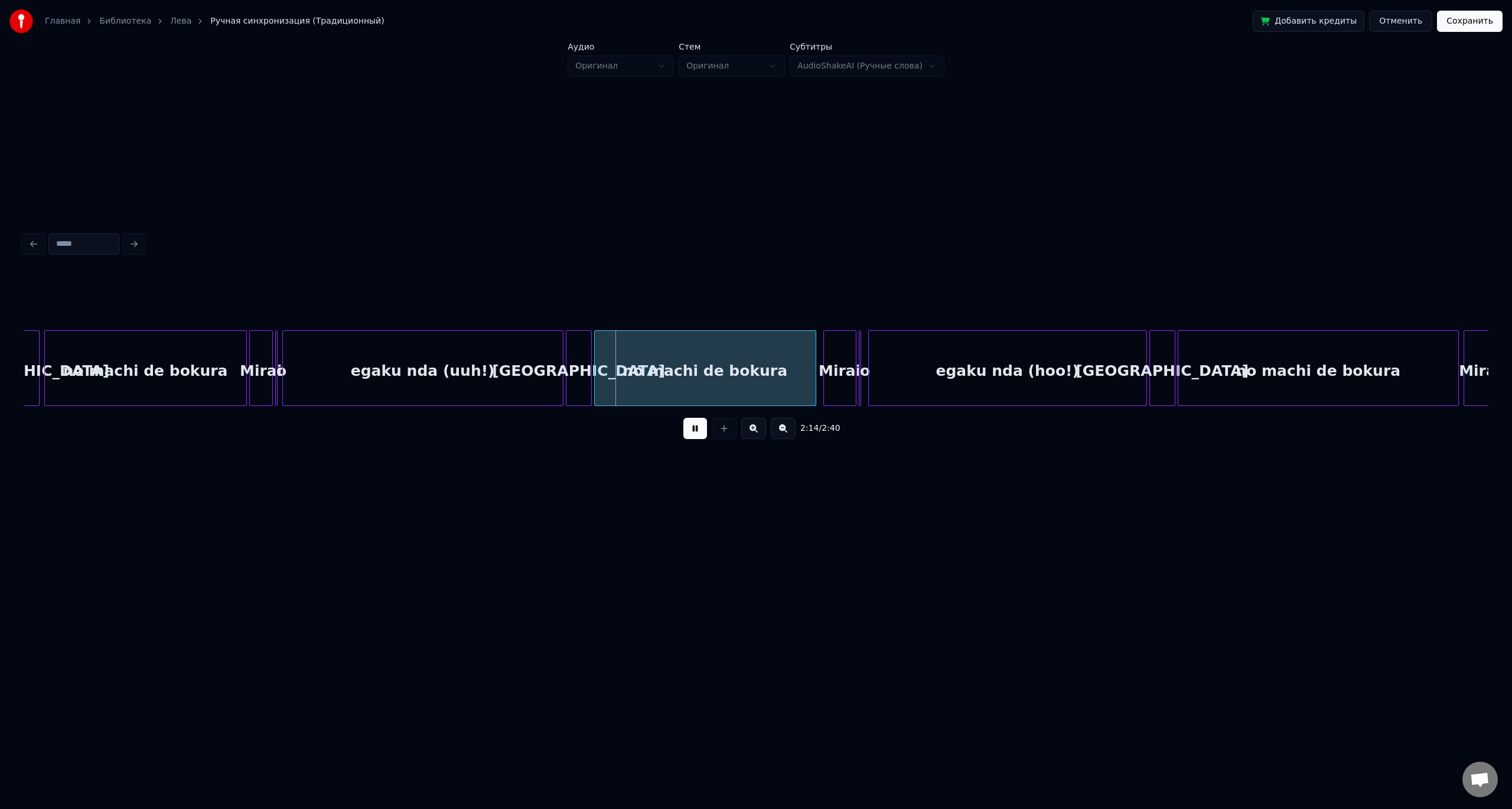
scroll to position [0, 15291]
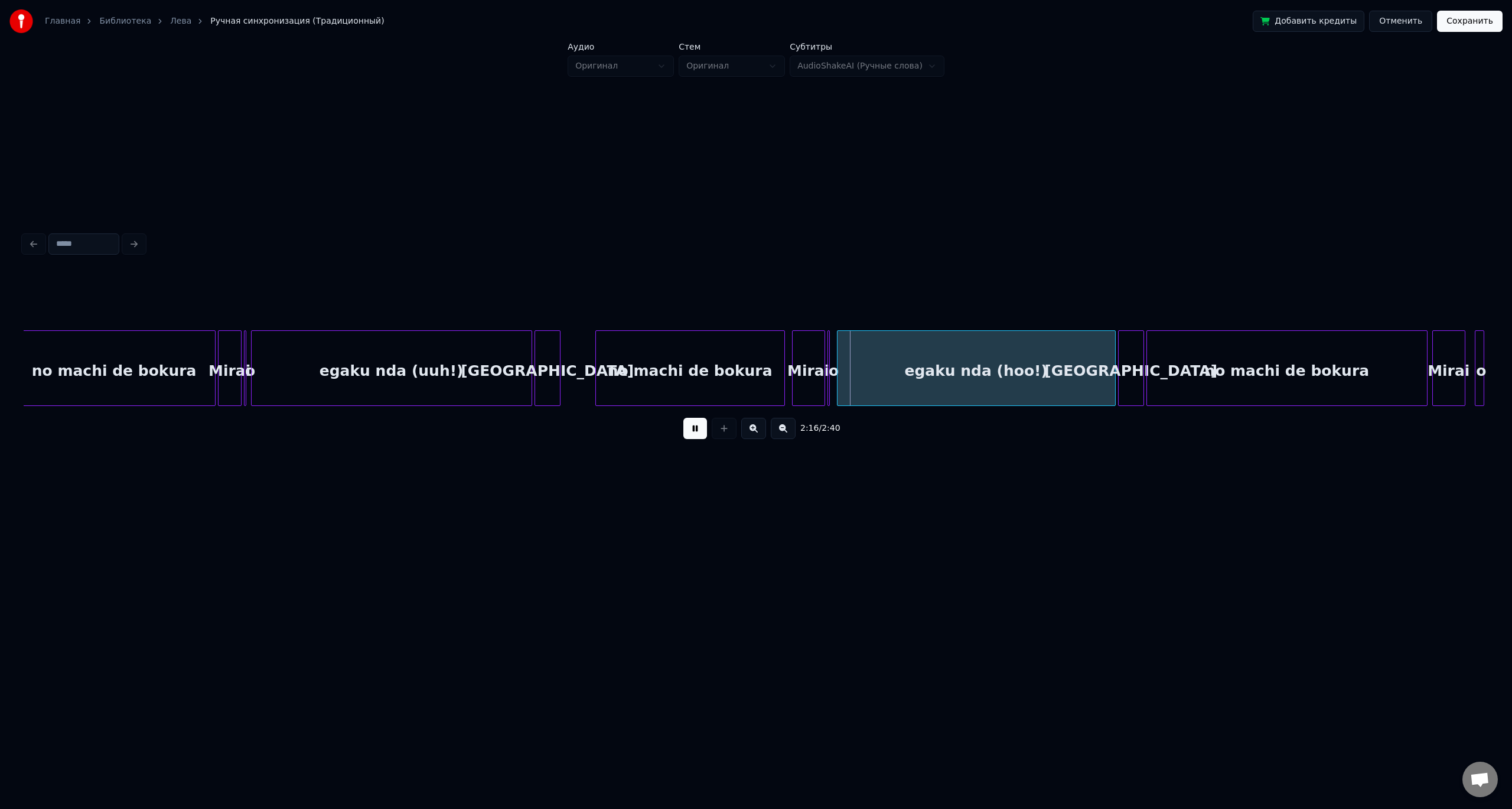
click at [596, 375] on div at bounding box center [598, 368] width 4 height 75
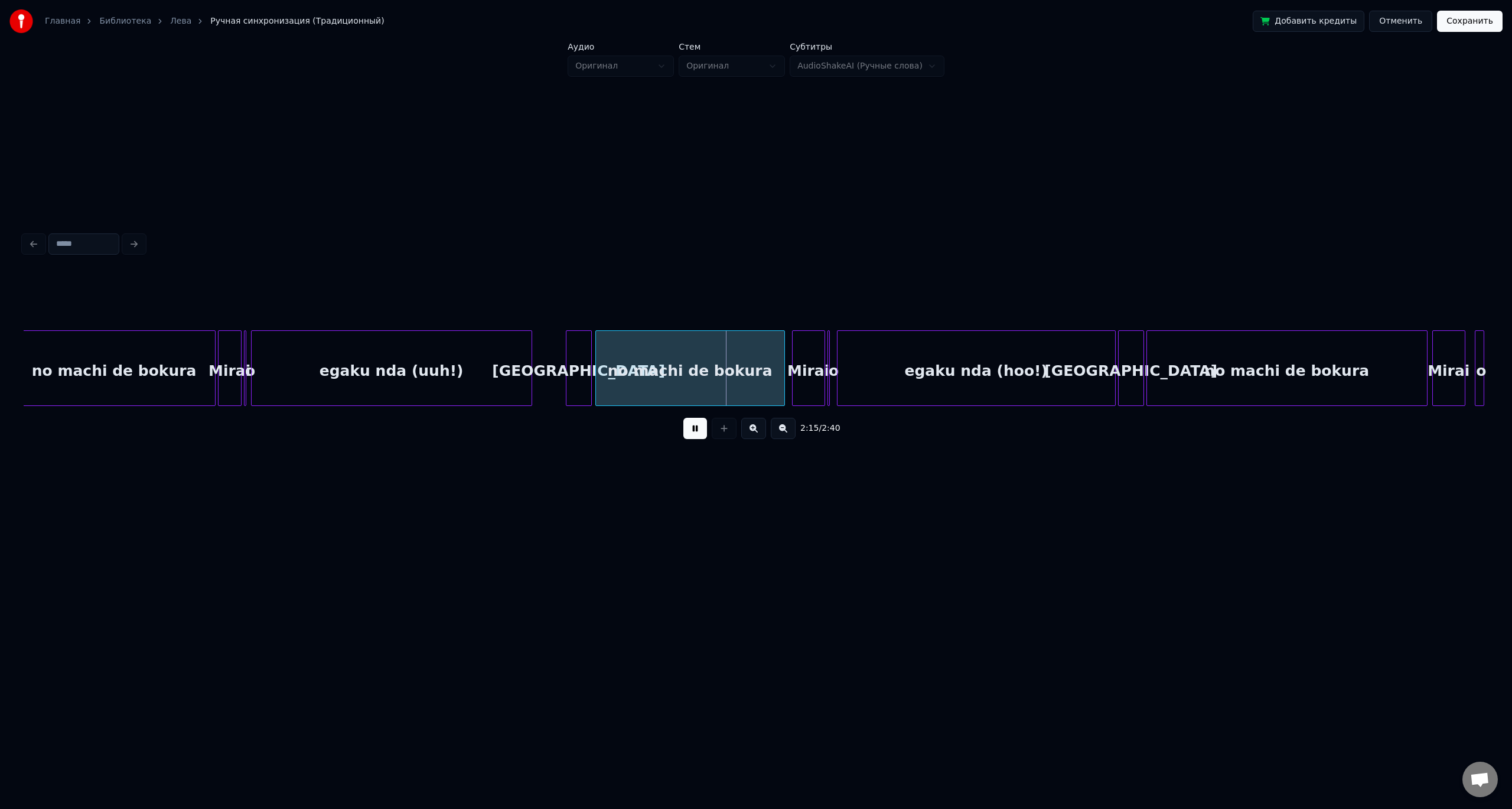
click at [585, 374] on div "[GEOGRAPHIC_DATA]" at bounding box center [579, 371] width 25 height 80
click at [550, 375] on div at bounding box center [551, 368] width 4 height 75
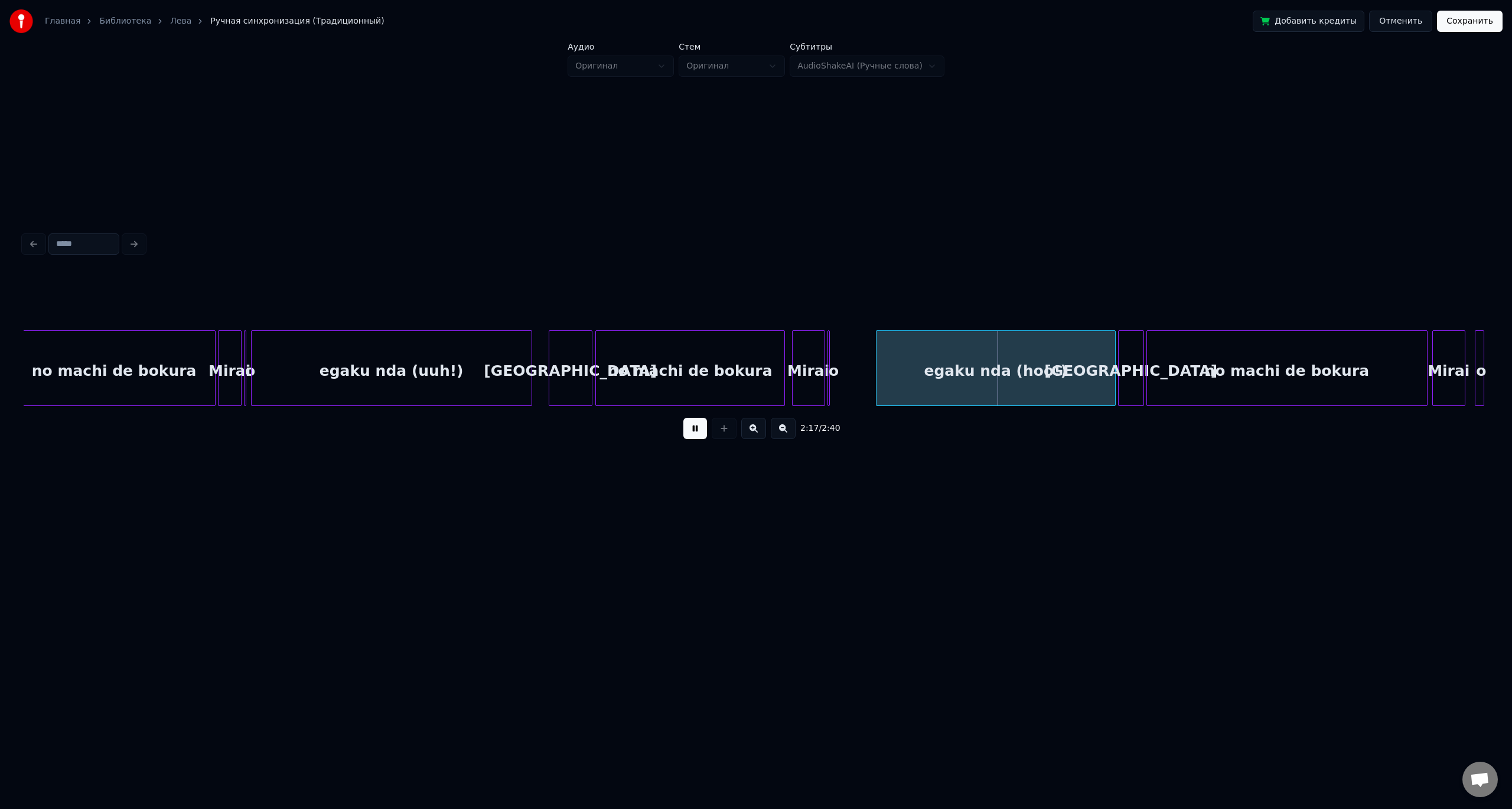
click at [878, 386] on div at bounding box center [878, 368] width 4 height 75
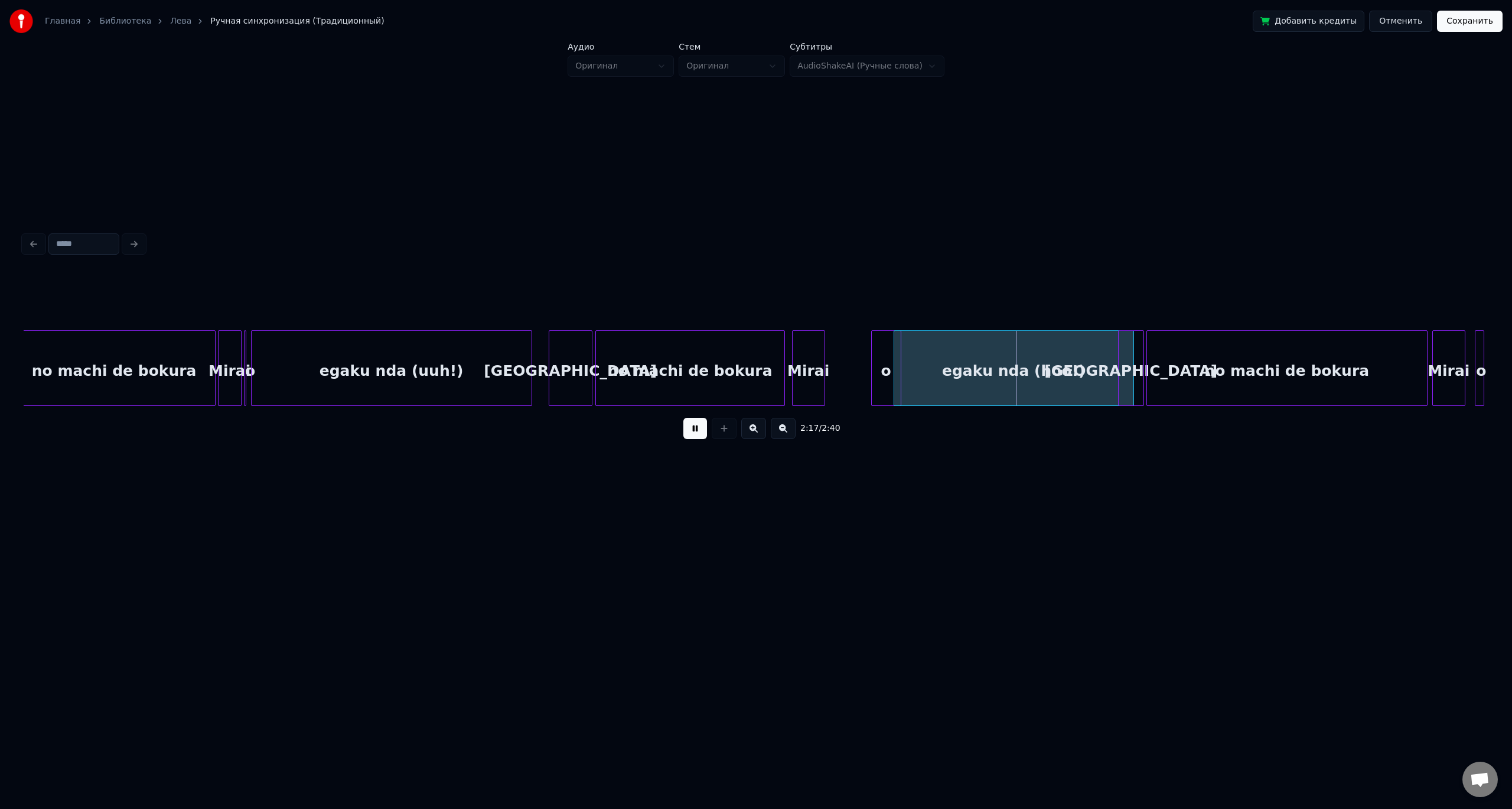
click at [901, 374] on div "egaku nda (hoo!)" at bounding box center [1013, 371] width 239 height 80
click at [853, 372] on div "o" at bounding box center [861, 371] width 29 height 80
click at [899, 372] on div "egaku nda (hoo!)" at bounding box center [1002, 371] width 239 height 80
click at [683, 418] on button at bounding box center [695, 429] width 23 height 21
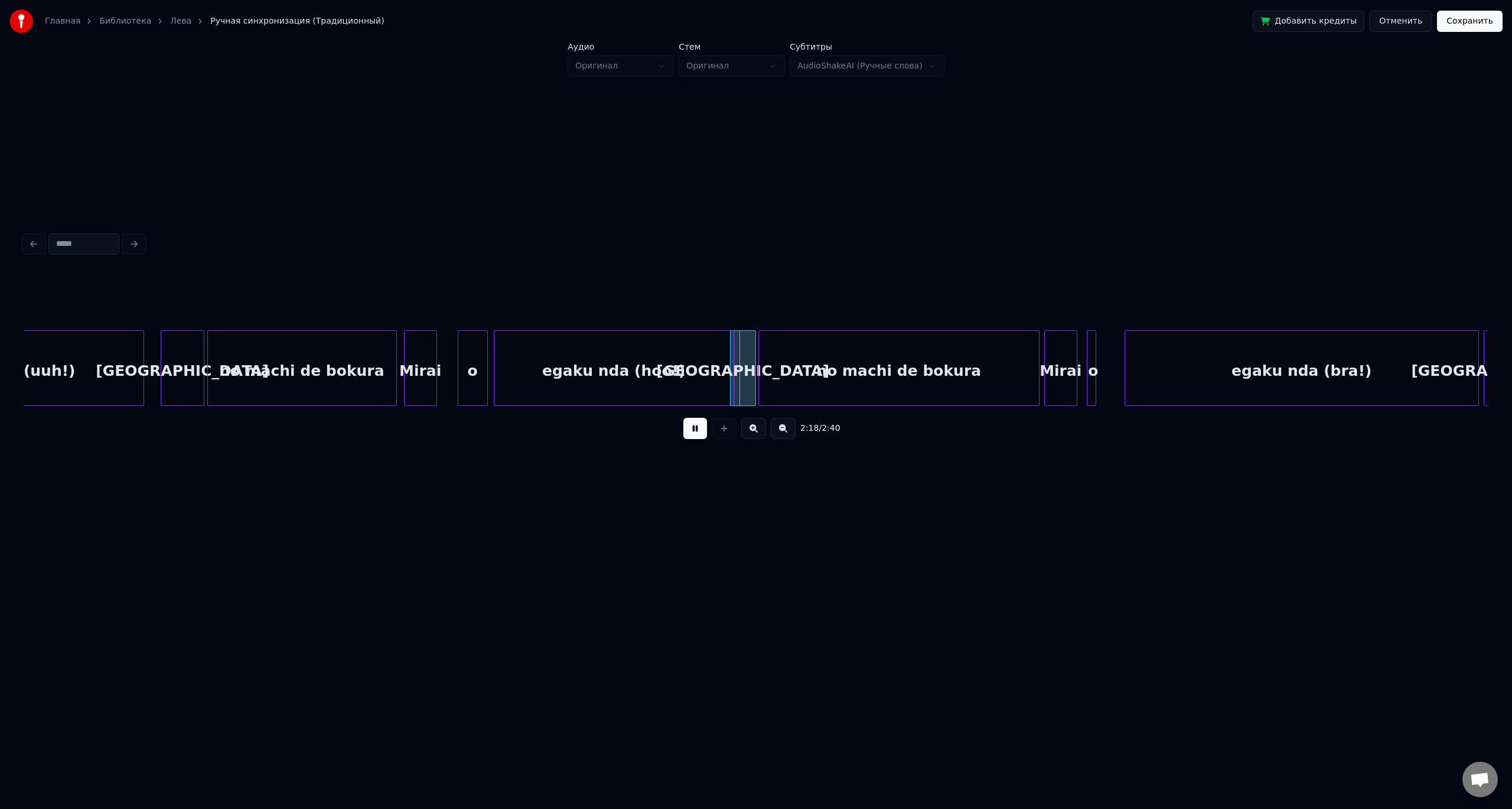
scroll to position [0, 15696]
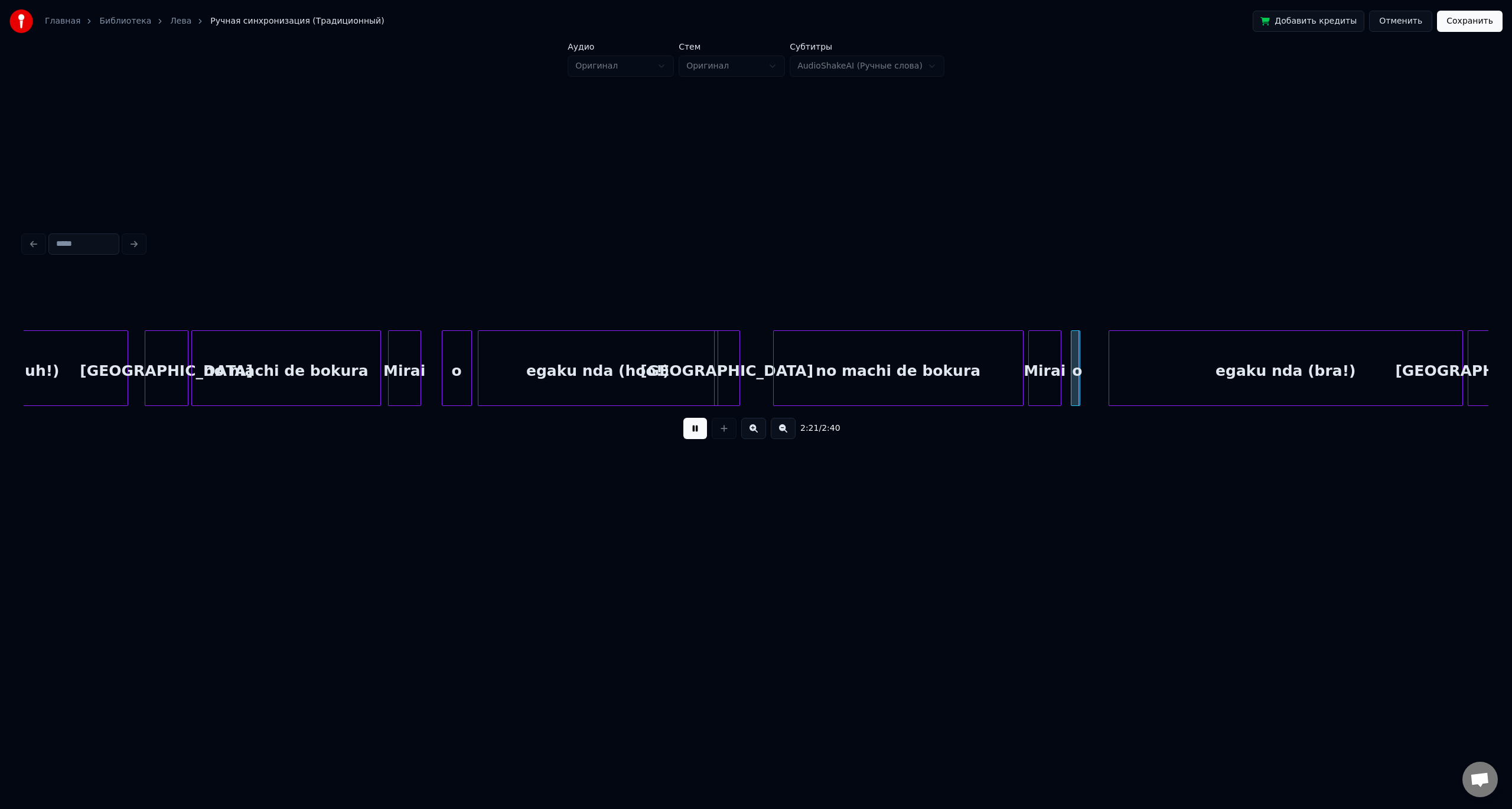
click at [774, 375] on div at bounding box center [776, 368] width 4 height 75
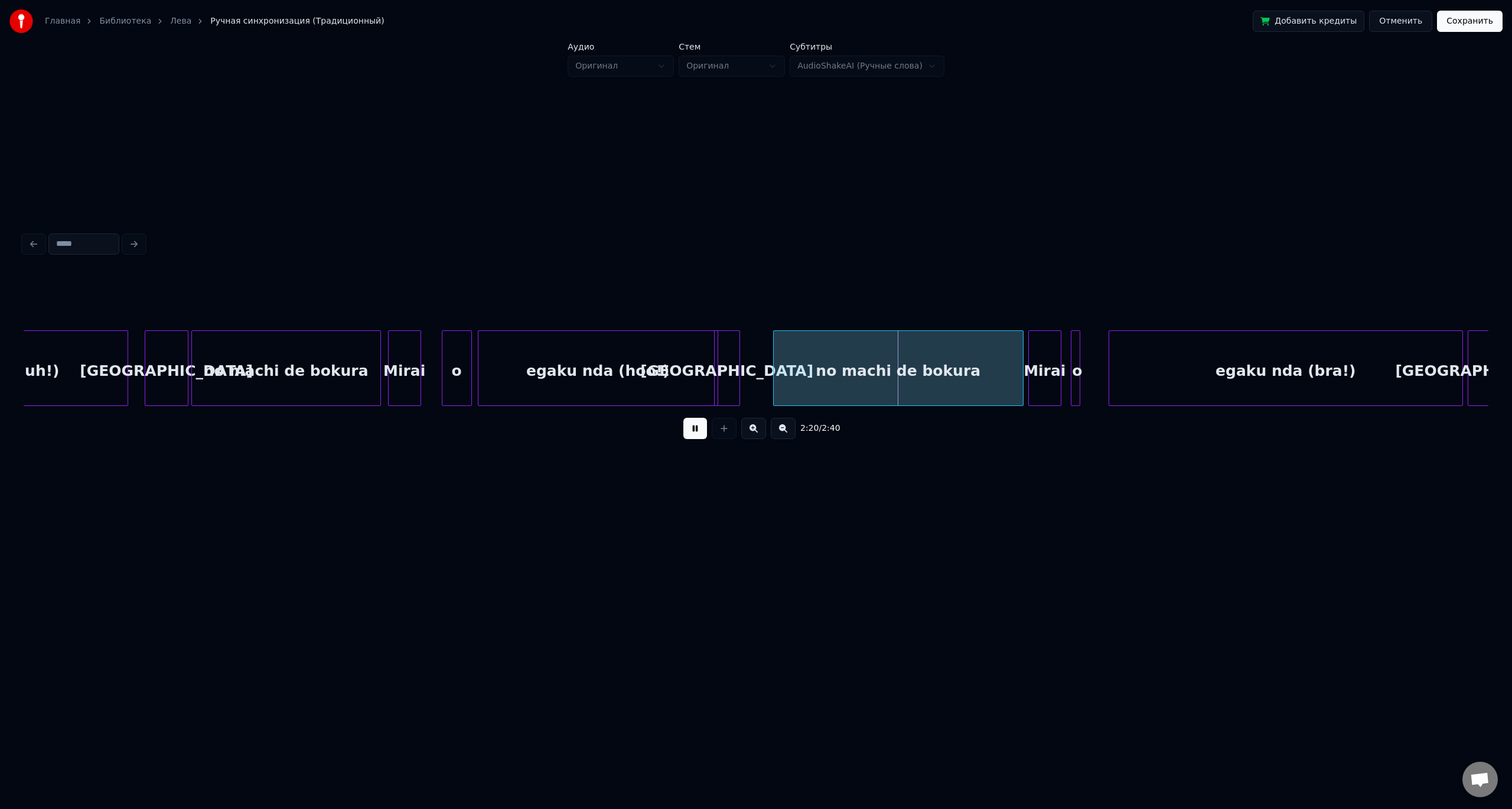
click at [739, 377] on div "[GEOGRAPHIC_DATA]" at bounding box center [726, 368] width 26 height 75
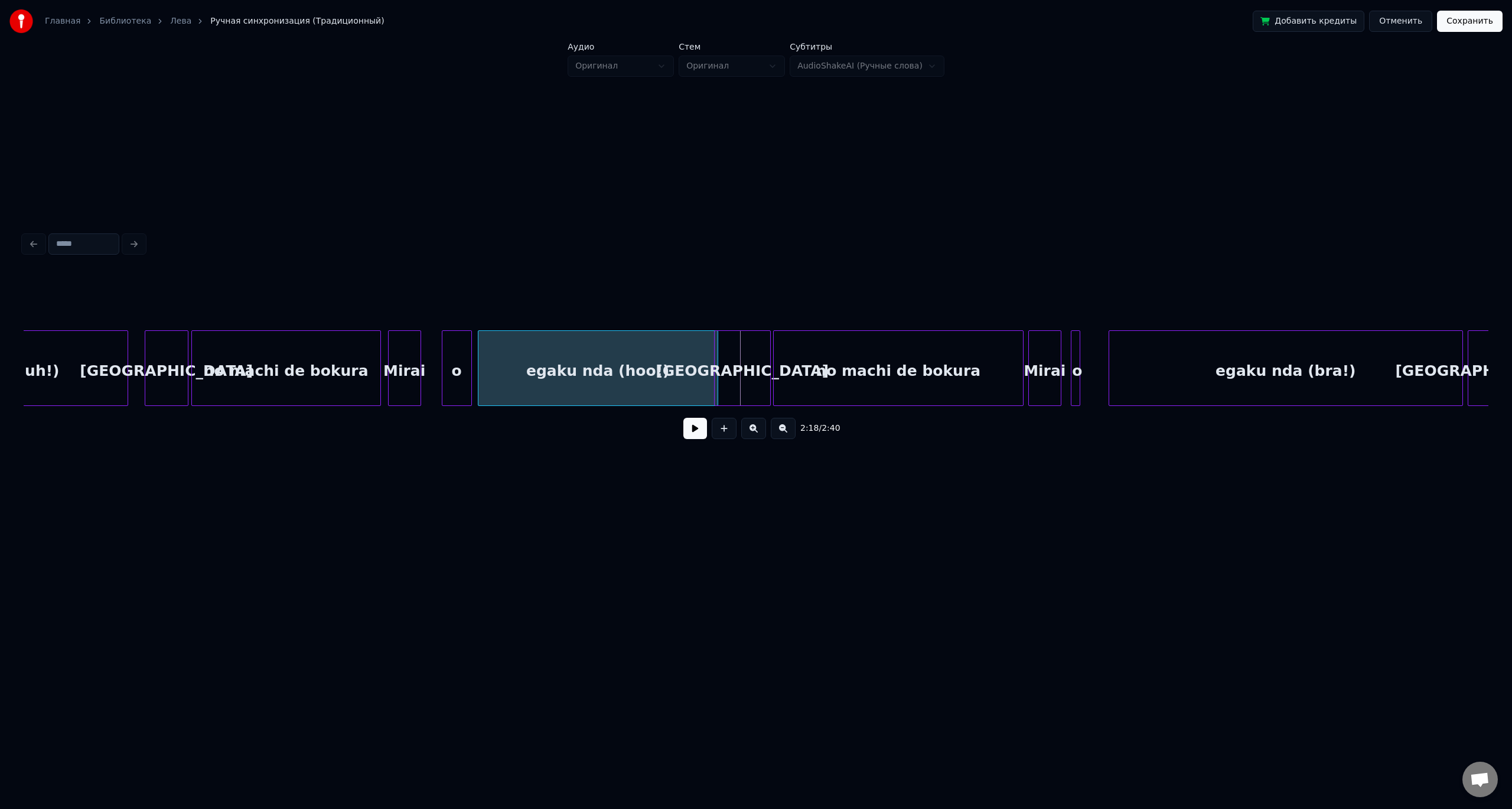
click at [770, 375] on div at bounding box center [769, 368] width 4 height 75
click at [683, 418] on button at bounding box center [695, 429] width 23 height 21
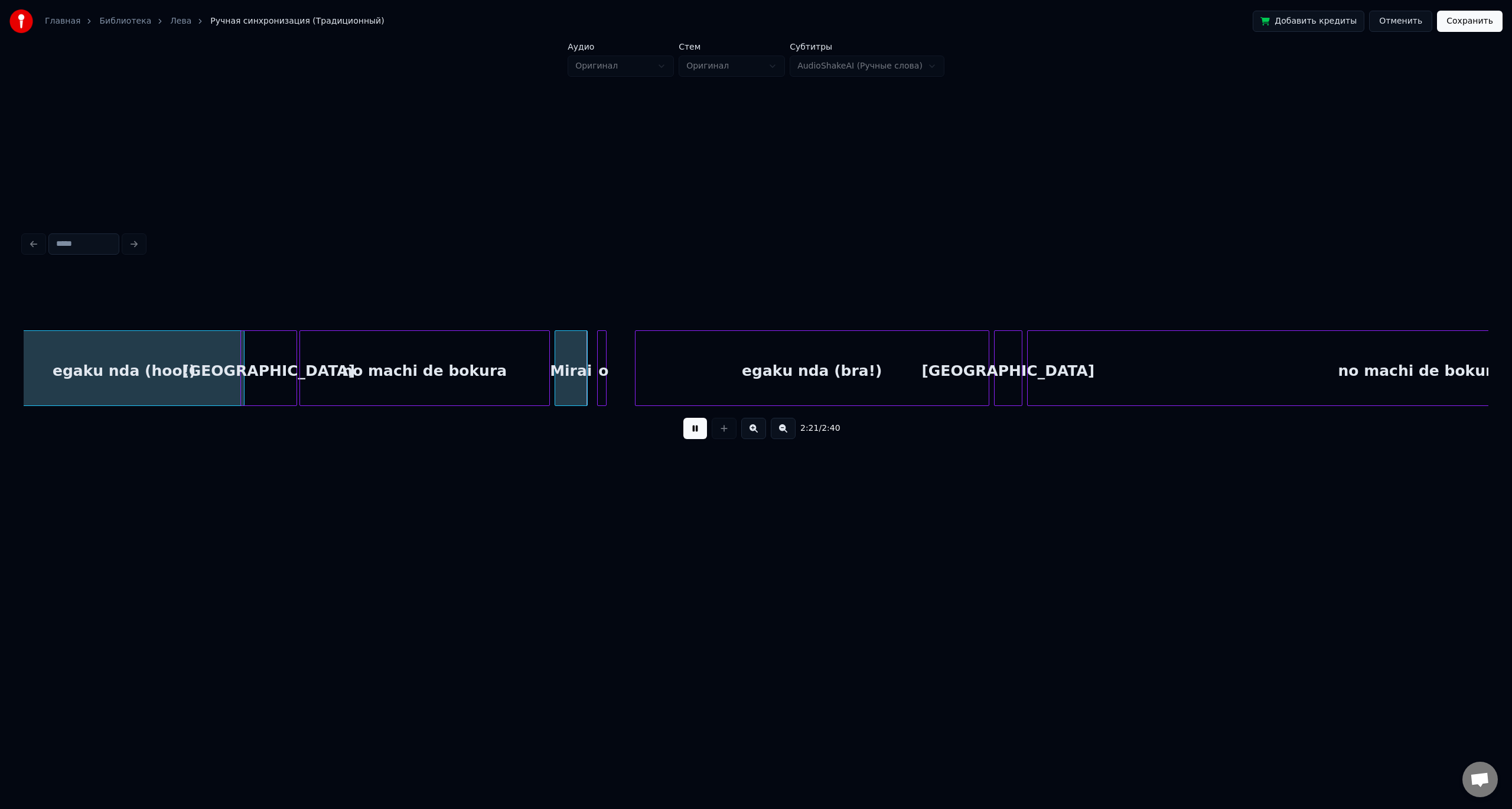
scroll to position [0, 16364]
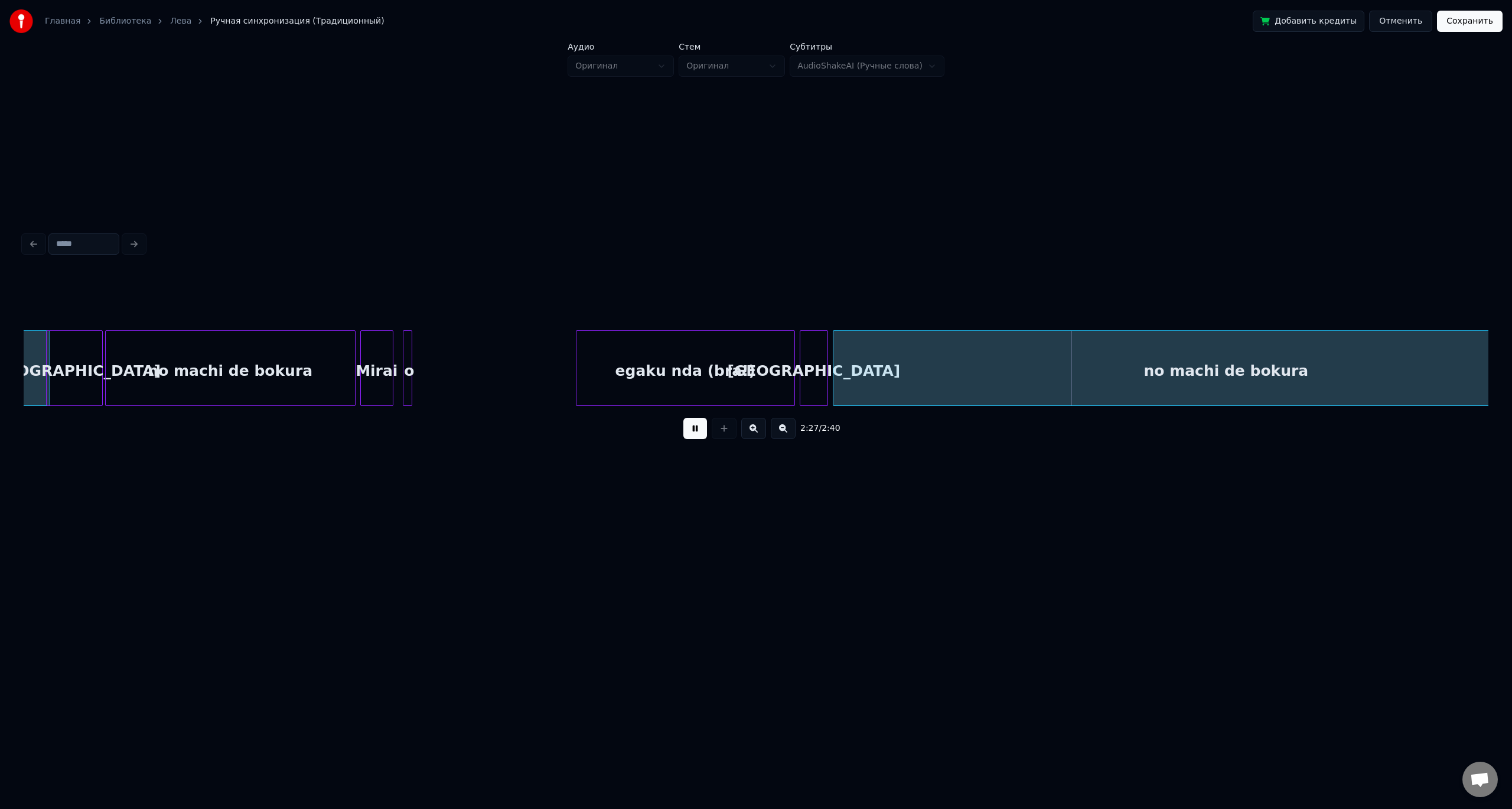
click at [577, 369] on div at bounding box center [578, 368] width 4 height 75
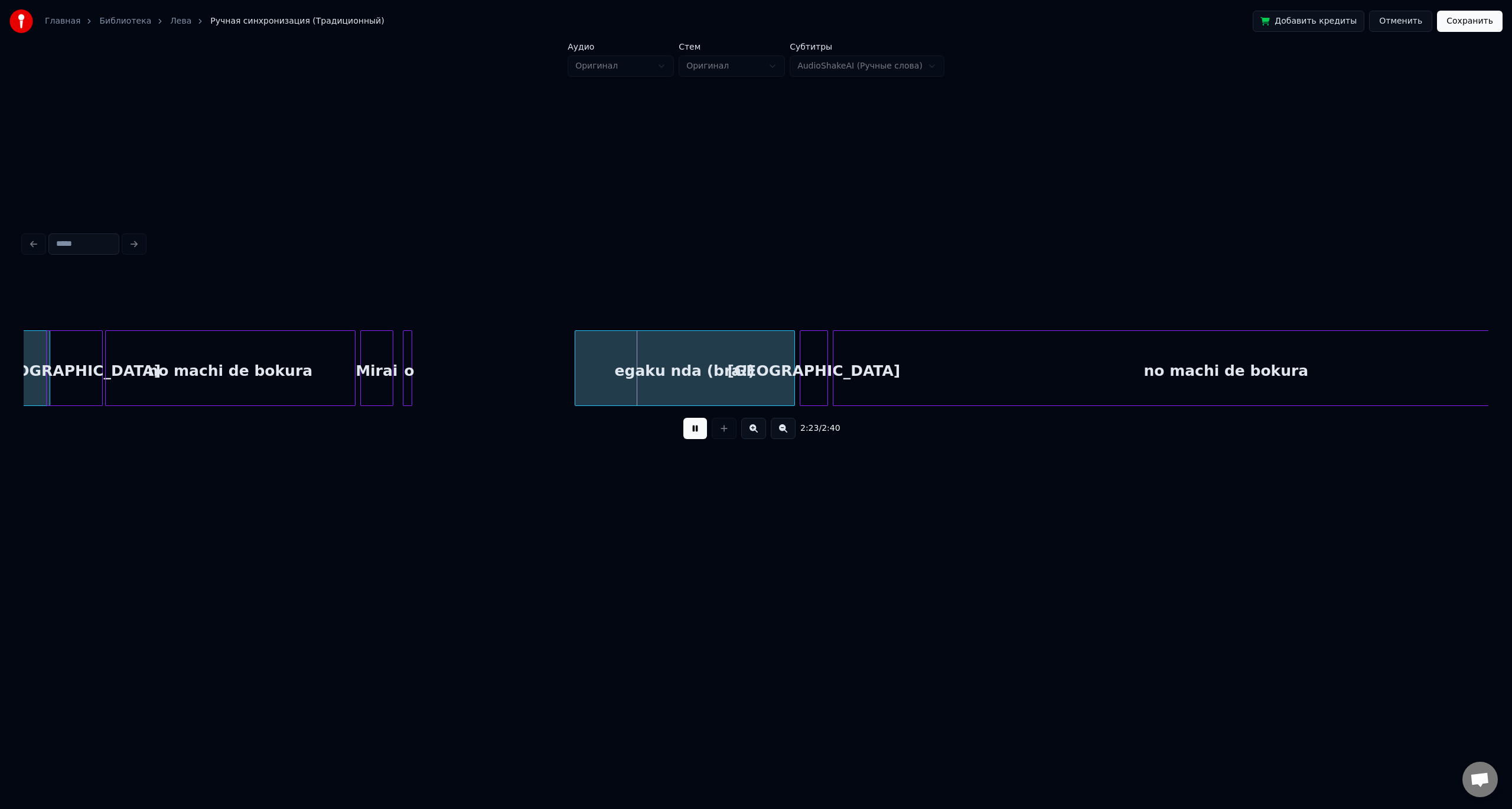
click at [371, 363] on div "Mirai" at bounding box center [376, 371] width 32 height 80
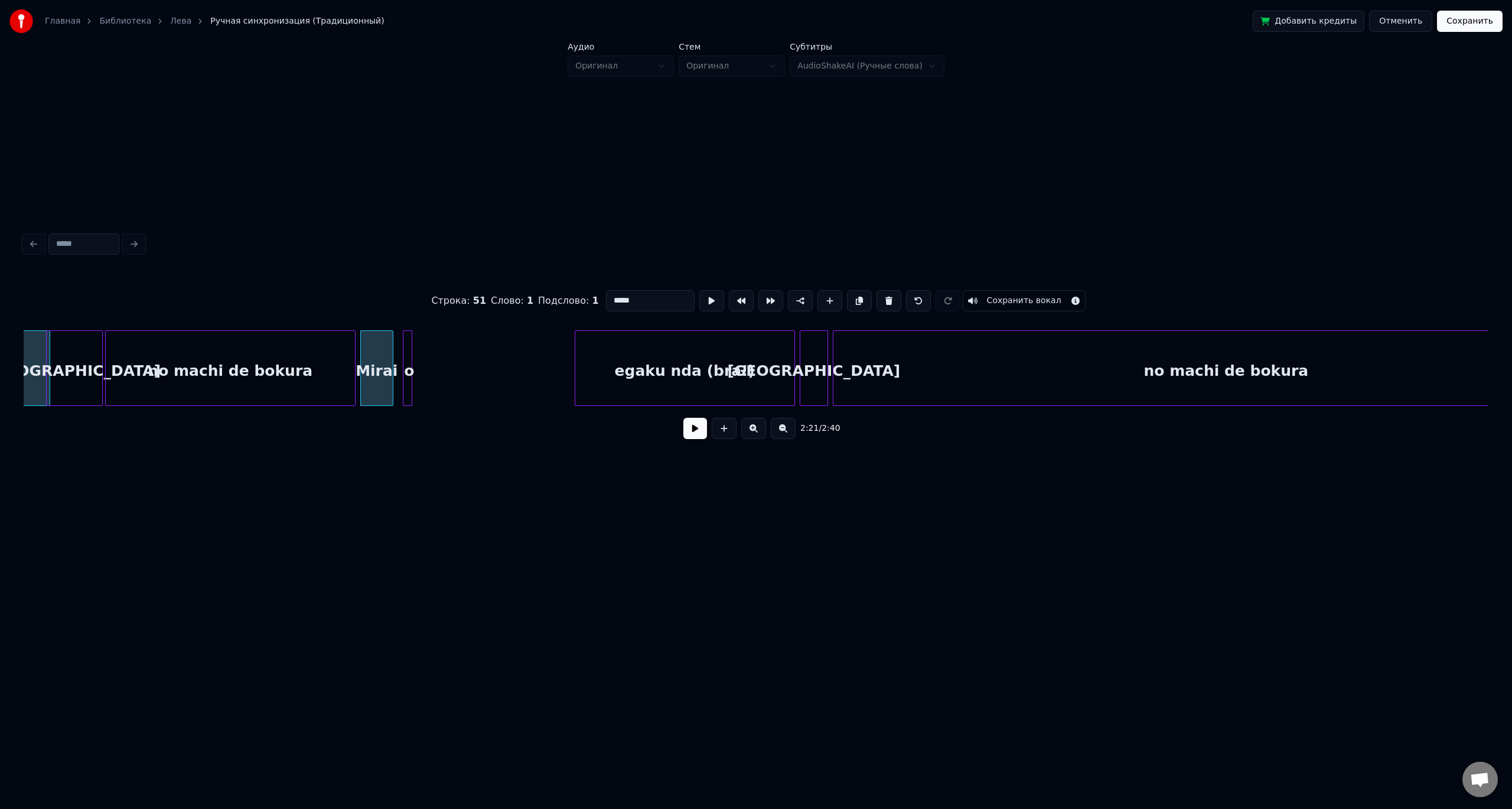
click at [683, 418] on button at bounding box center [695, 429] width 23 height 21
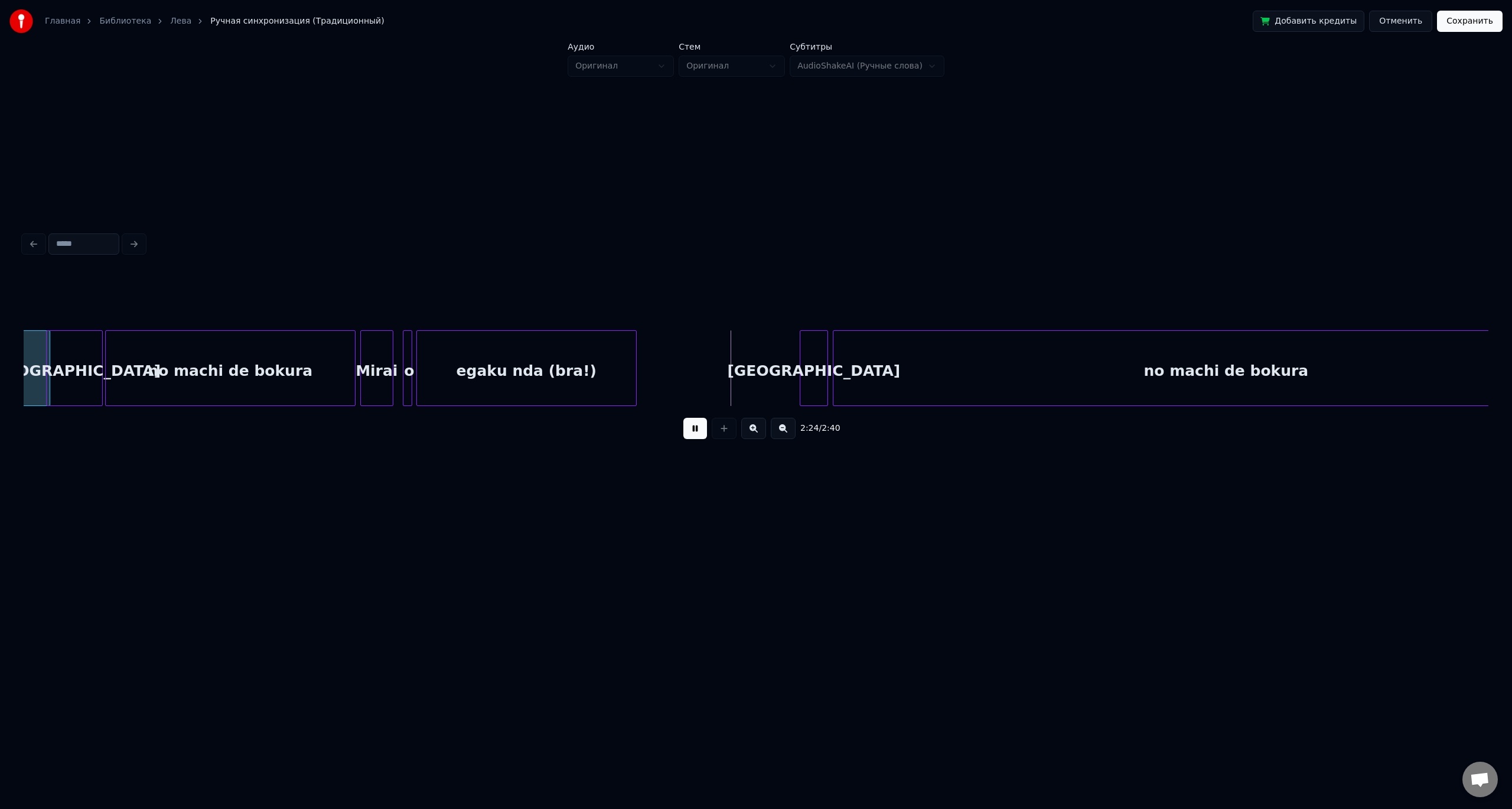
click at [521, 362] on div "egaku nda (bra!)" at bounding box center [526, 371] width 220 height 80
click at [545, 365] on div at bounding box center [544, 368] width 4 height 75
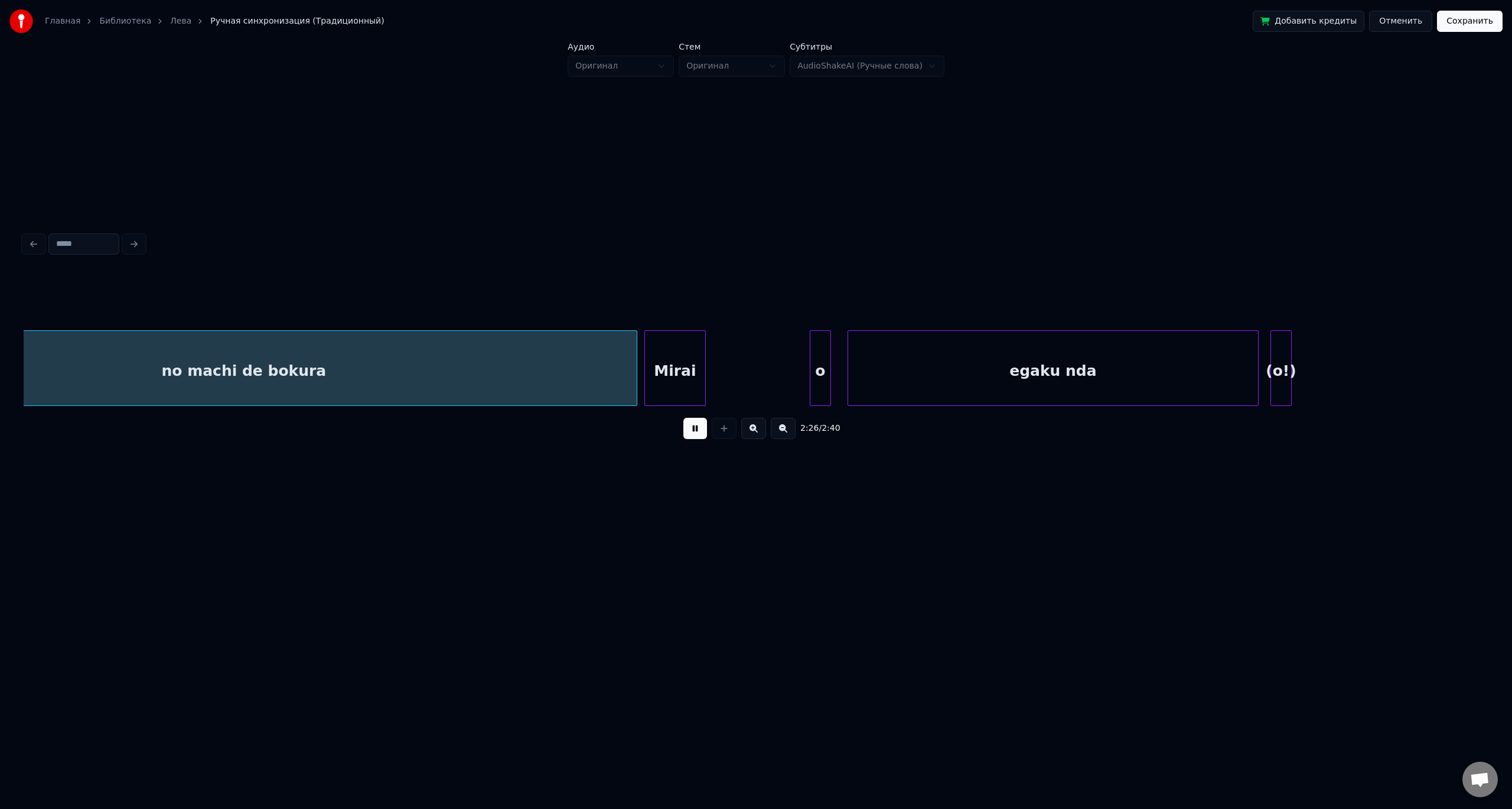
scroll to position [0, 17358]
drag, startPoint x: 698, startPoint y: 434, endPoint x: 613, endPoint y: 362, distance: 111.4
click at [697, 432] on button at bounding box center [695, 429] width 23 height 21
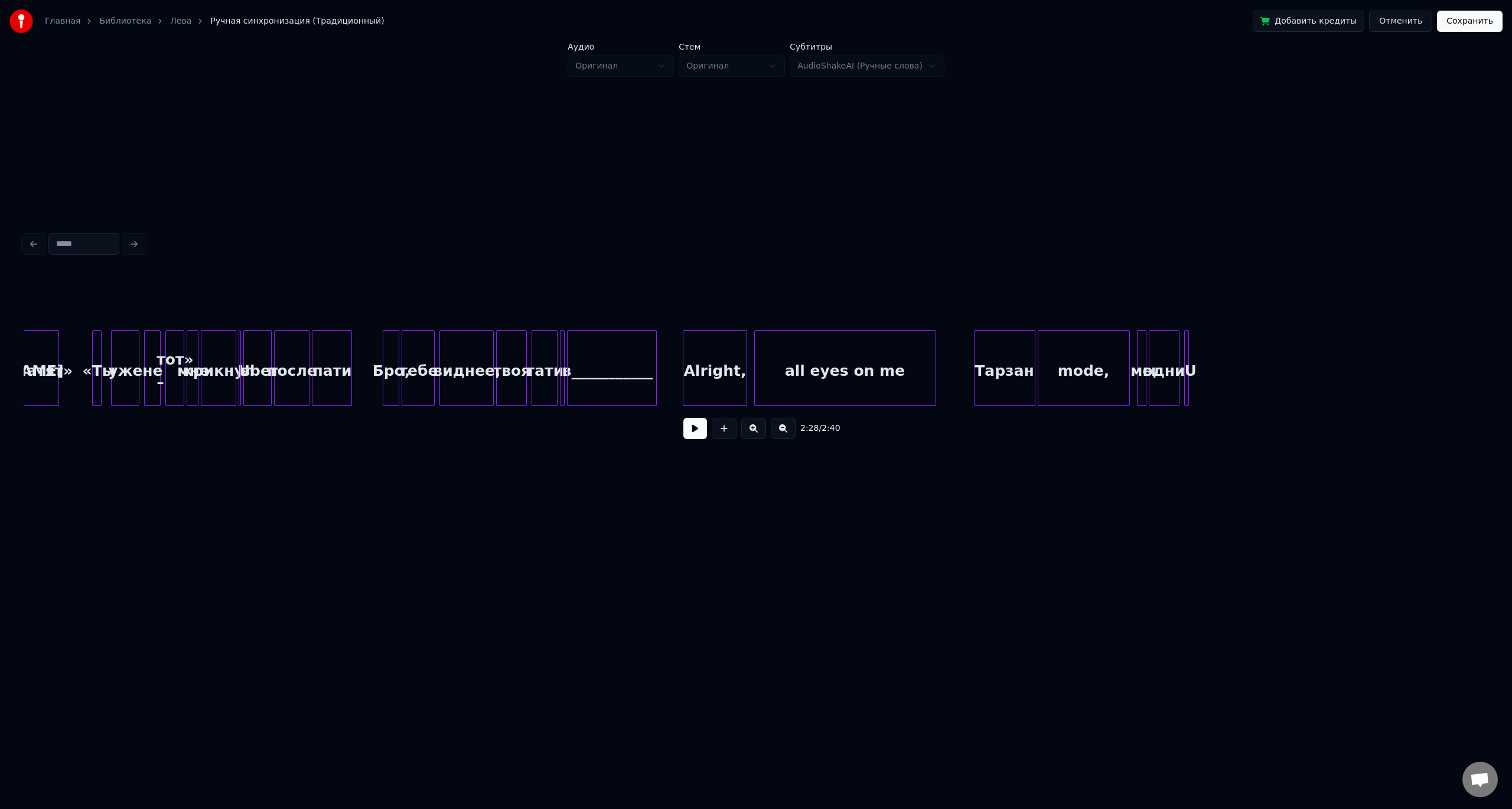
drag, startPoint x: 530, startPoint y: 360, endPoint x: 612, endPoint y: 360, distance: 82.0
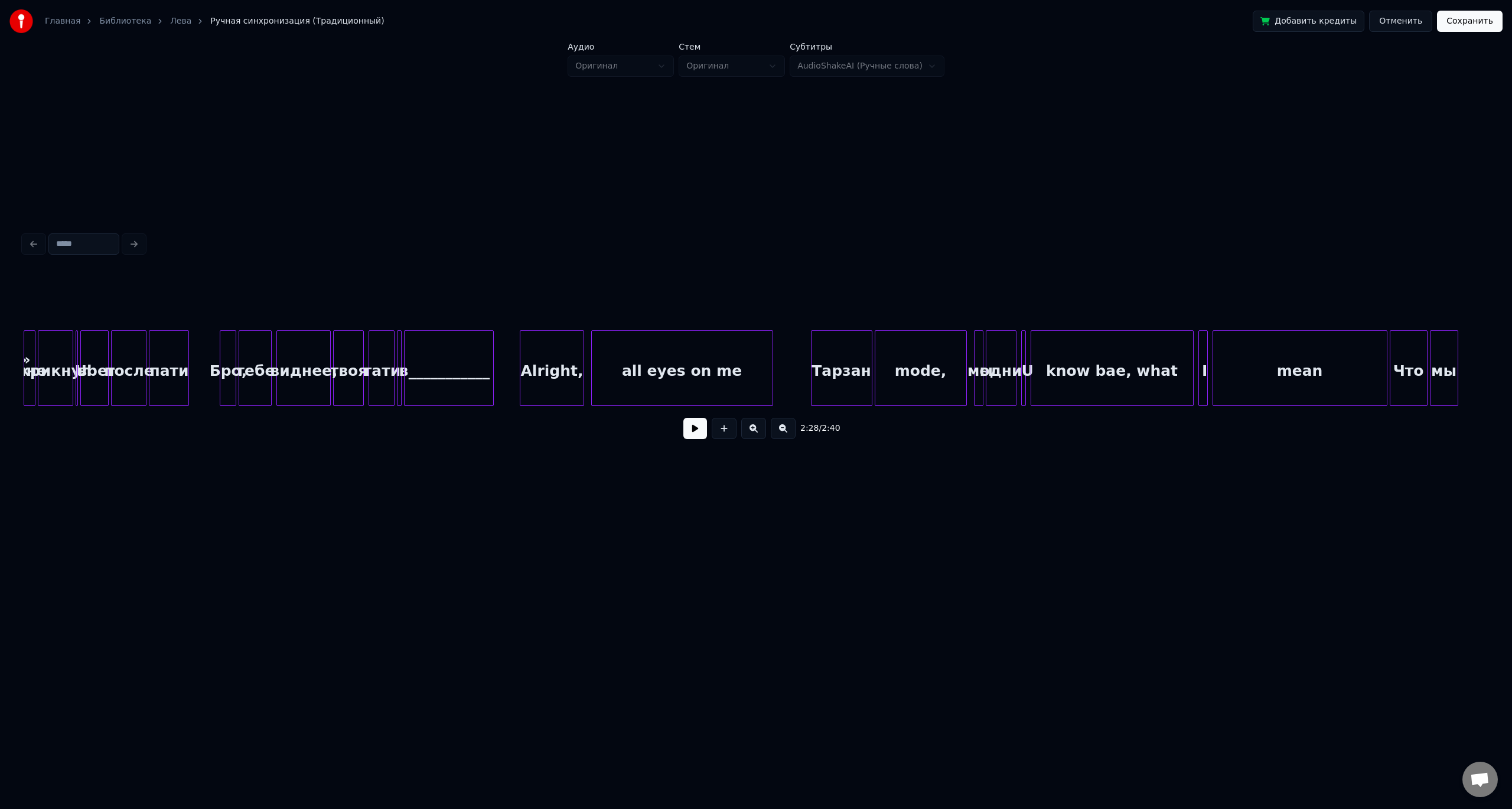
drag, startPoint x: 646, startPoint y: 362, endPoint x: 667, endPoint y: 362, distance: 21.0
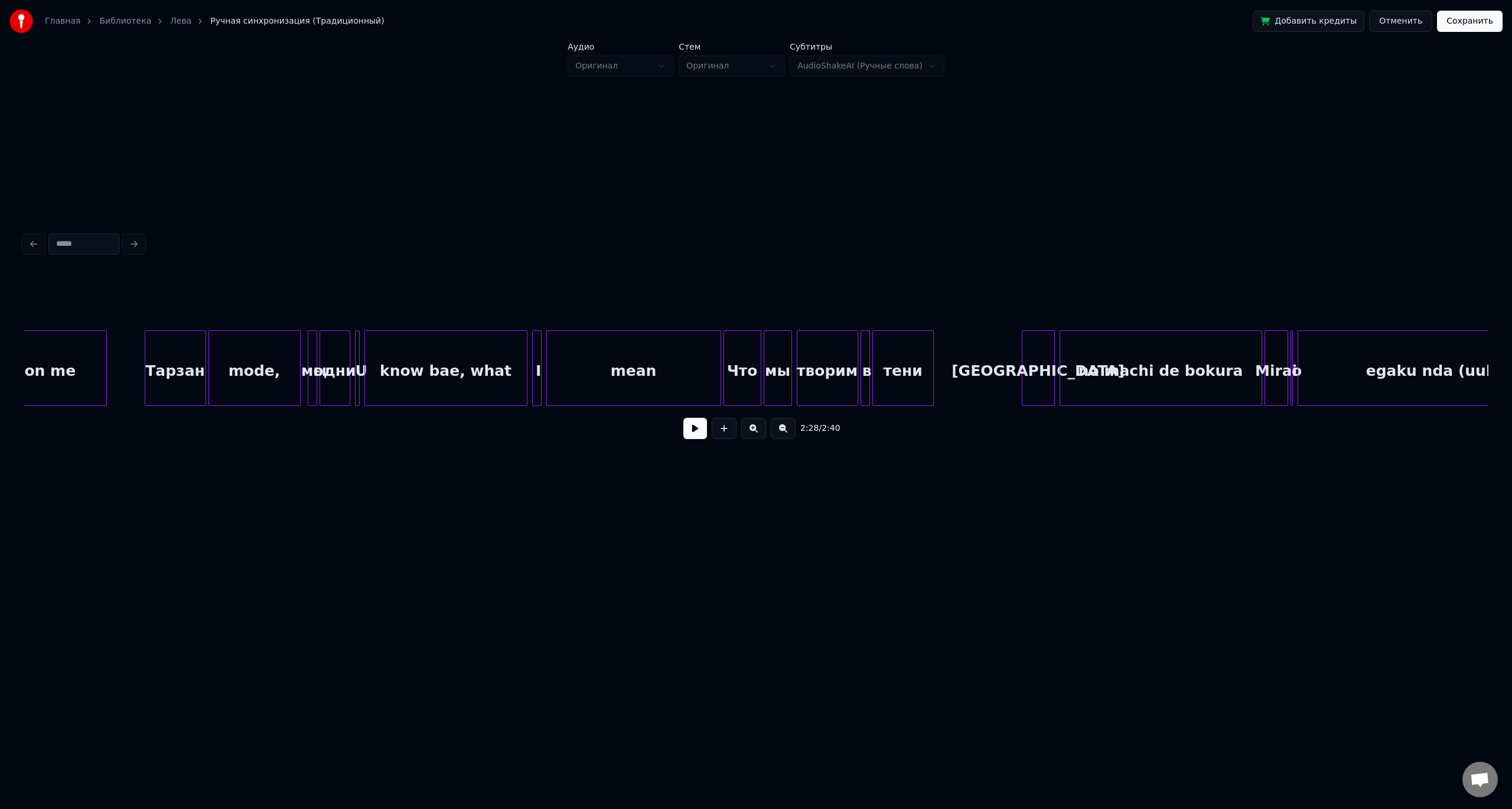
drag, startPoint x: 664, startPoint y: 364, endPoint x: 736, endPoint y: 368, distance: 72.1
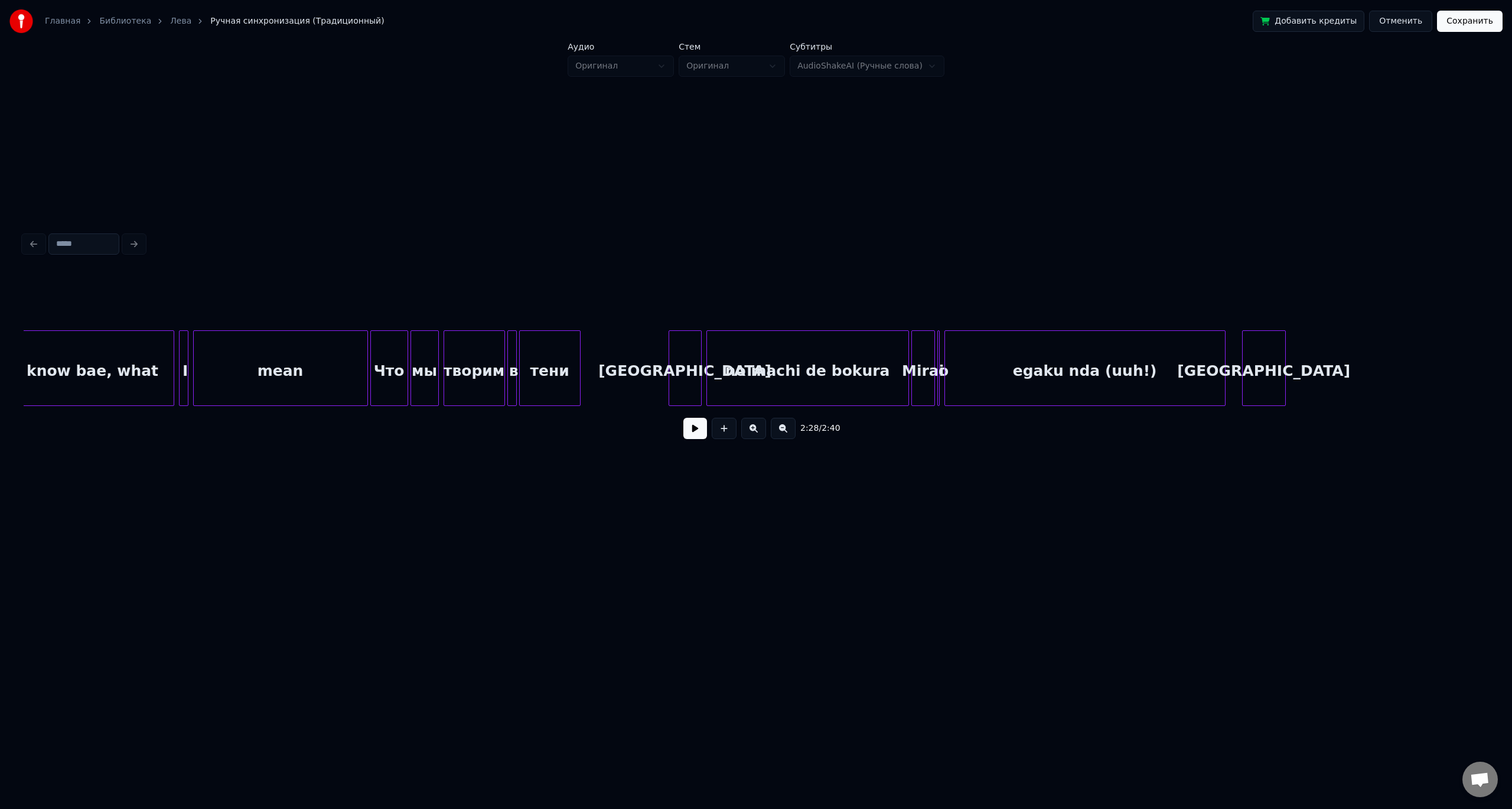
drag, startPoint x: 904, startPoint y: 367, endPoint x: 978, endPoint y: 373, distance: 74.2
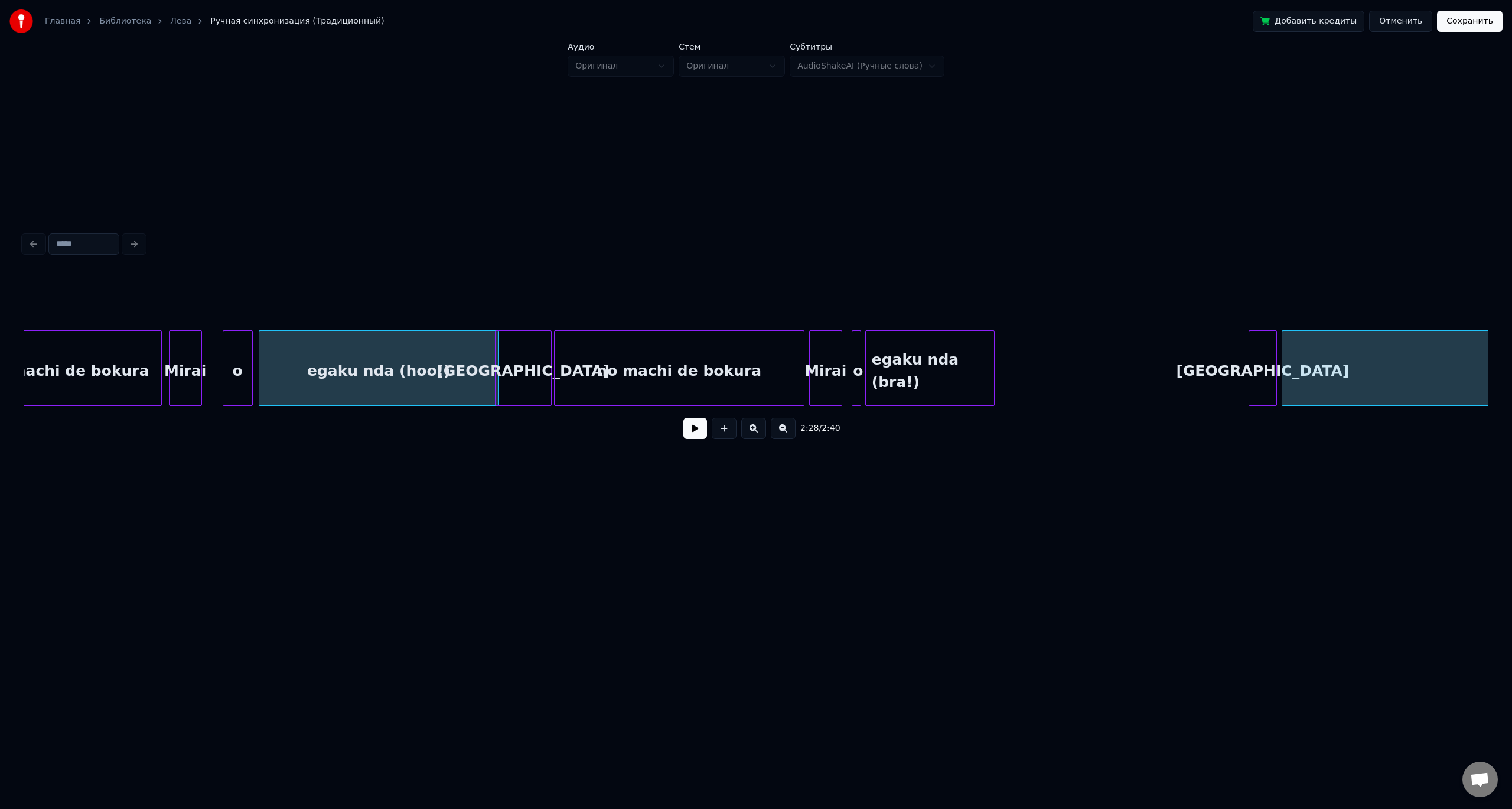
drag, startPoint x: 985, startPoint y: 367, endPoint x: 1123, endPoint y: 381, distance: 138.7
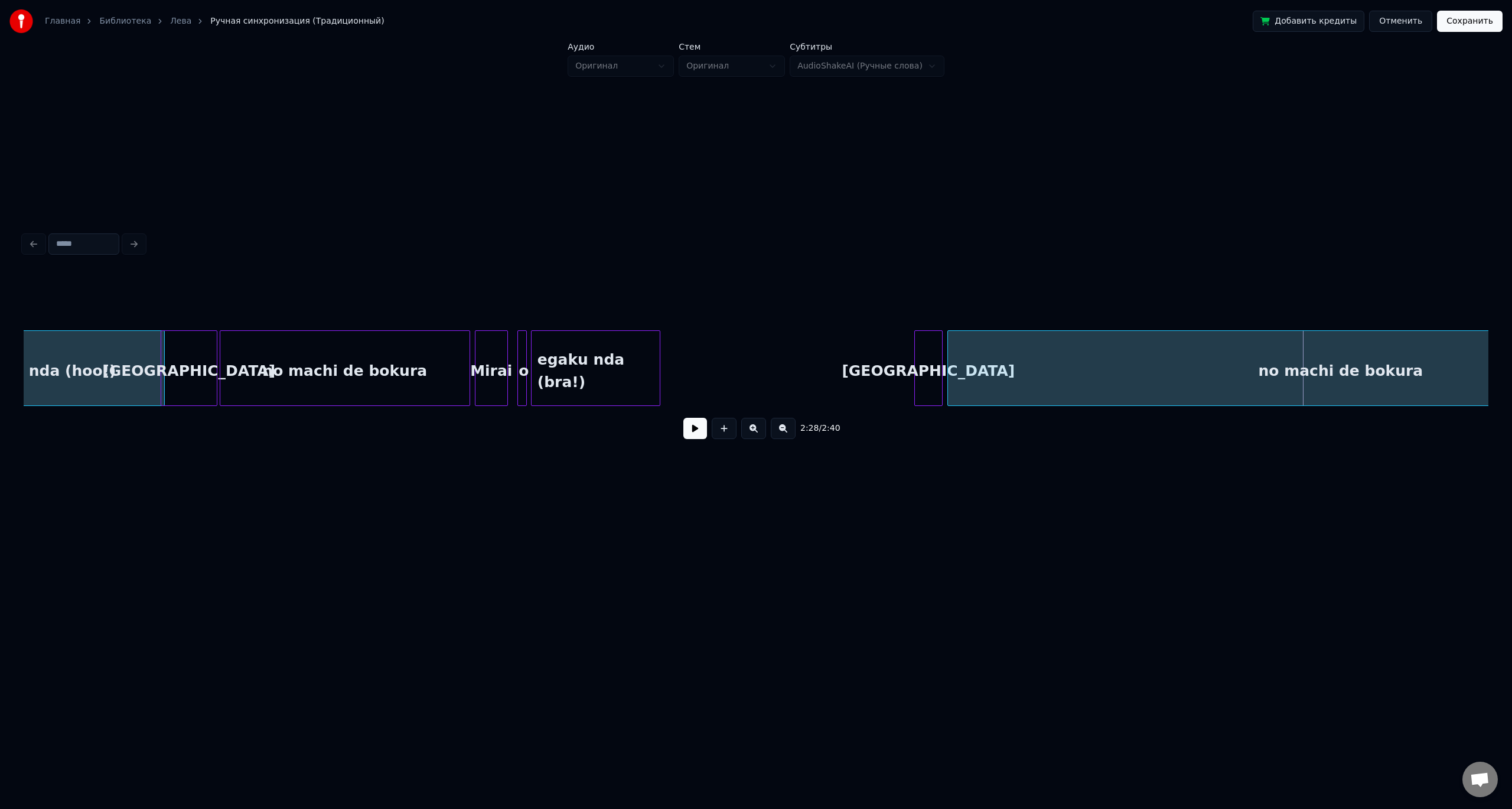
click at [372, 375] on div "no machi de bokura" at bounding box center [345, 371] width 250 height 80
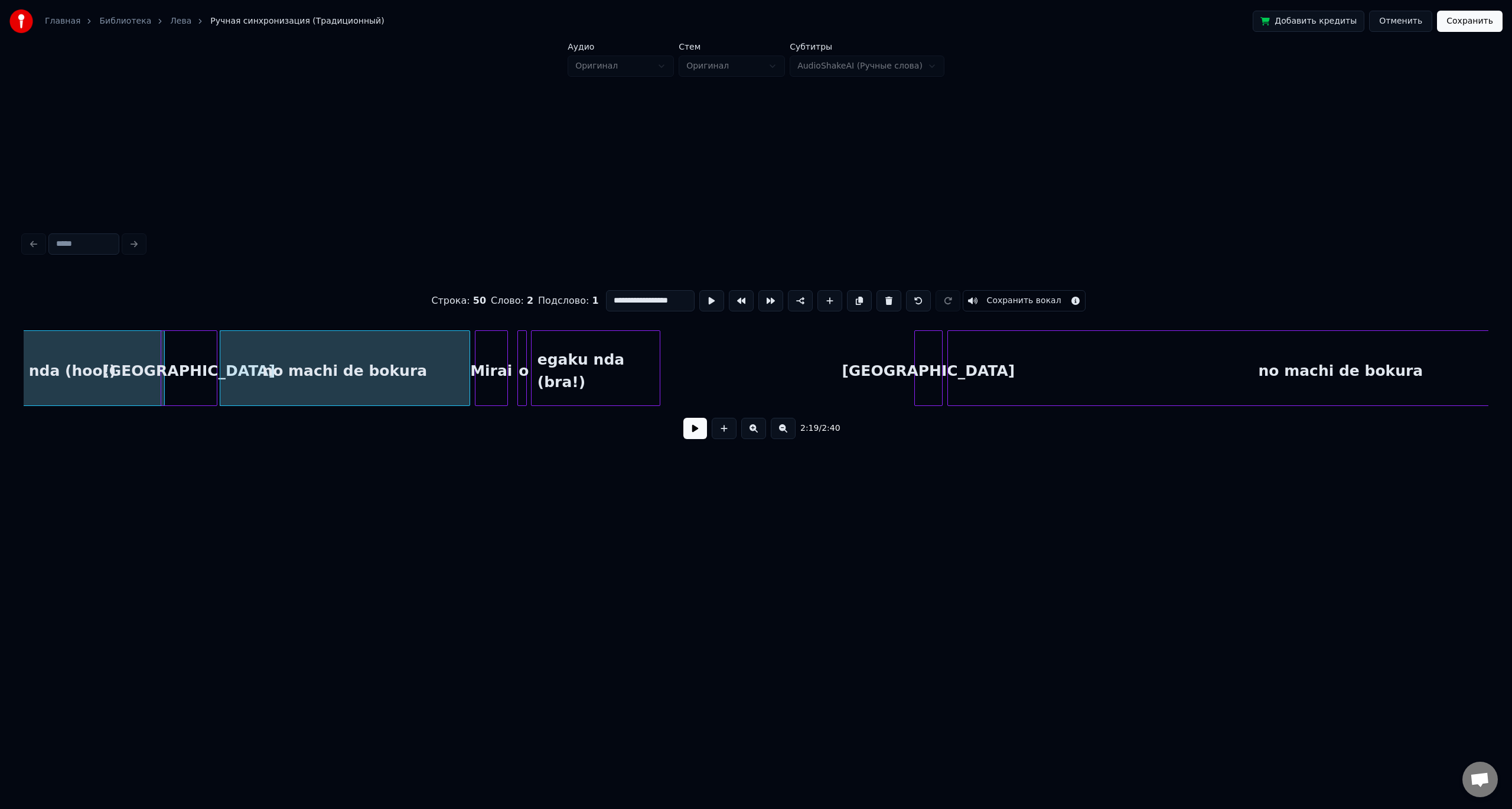
click at [501, 370] on div "Mirai" at bounding box center [491, 371] width 32 height 80
type input "*****"
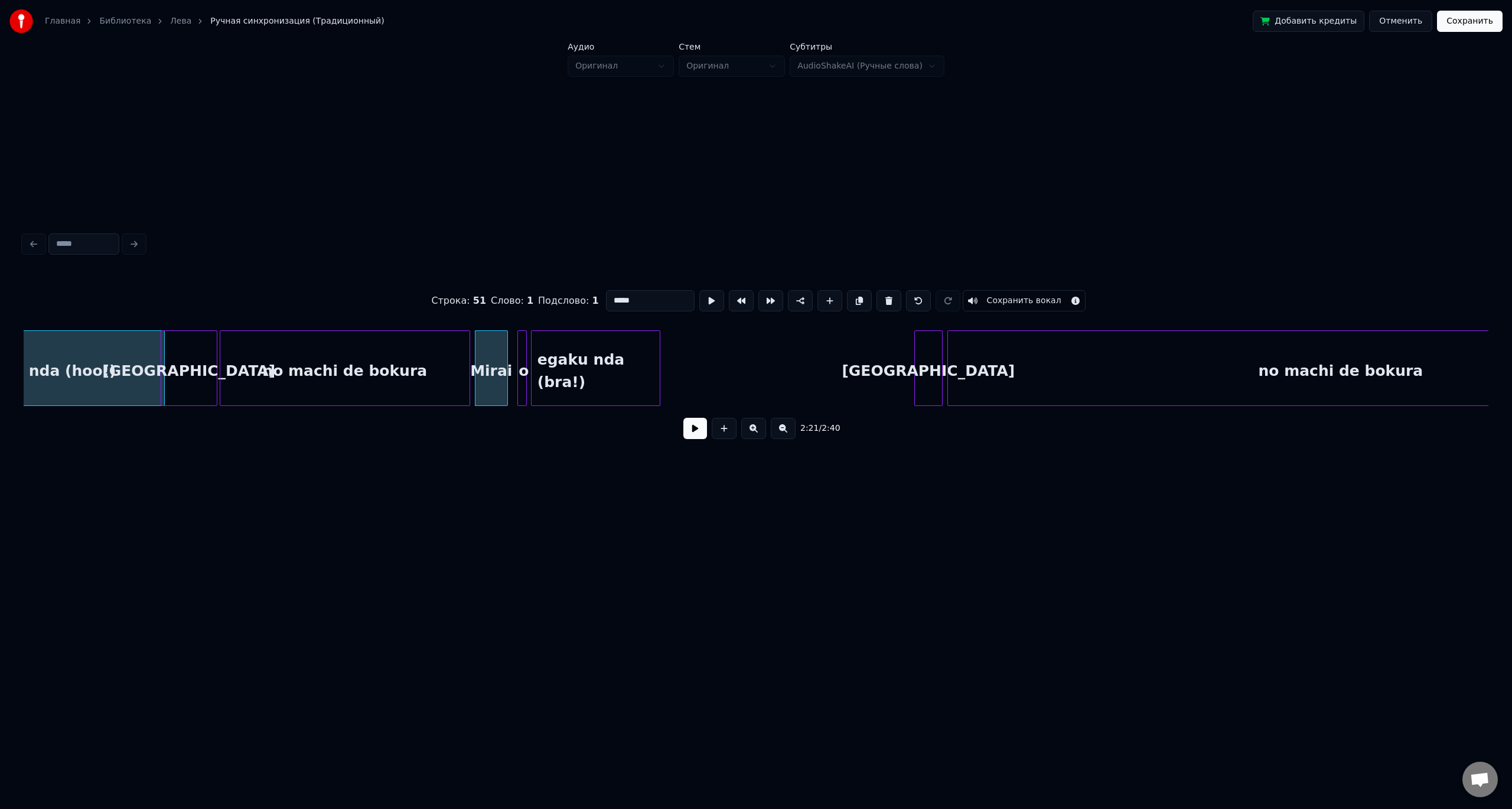
click at [688, 434] on button at bounding box center [695, 429] width 23 height 21
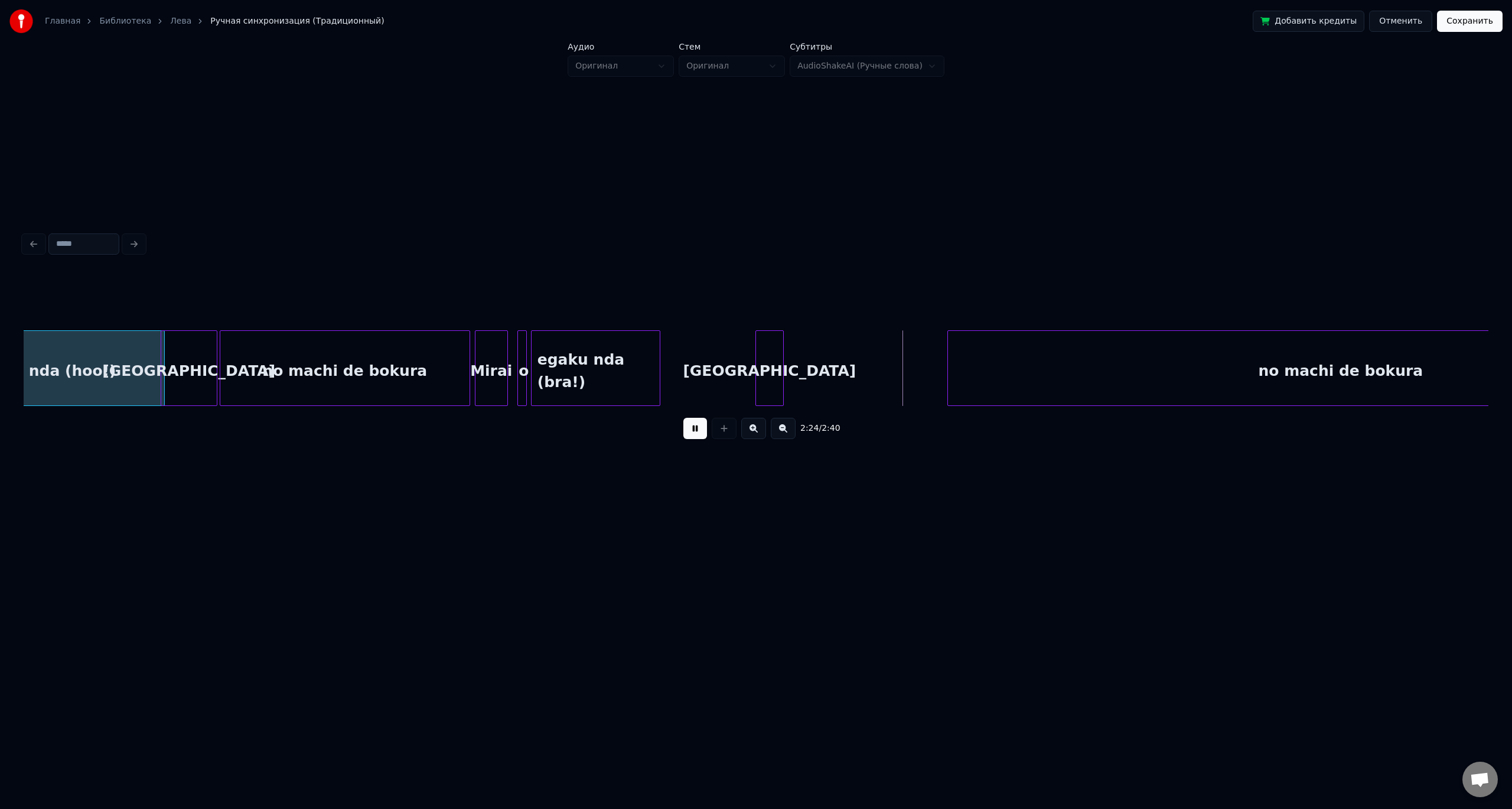
click at [776, 375] on div "[GEOGRAPHIC_DATA]" at bounding box center [770, 371] width 27 height 80
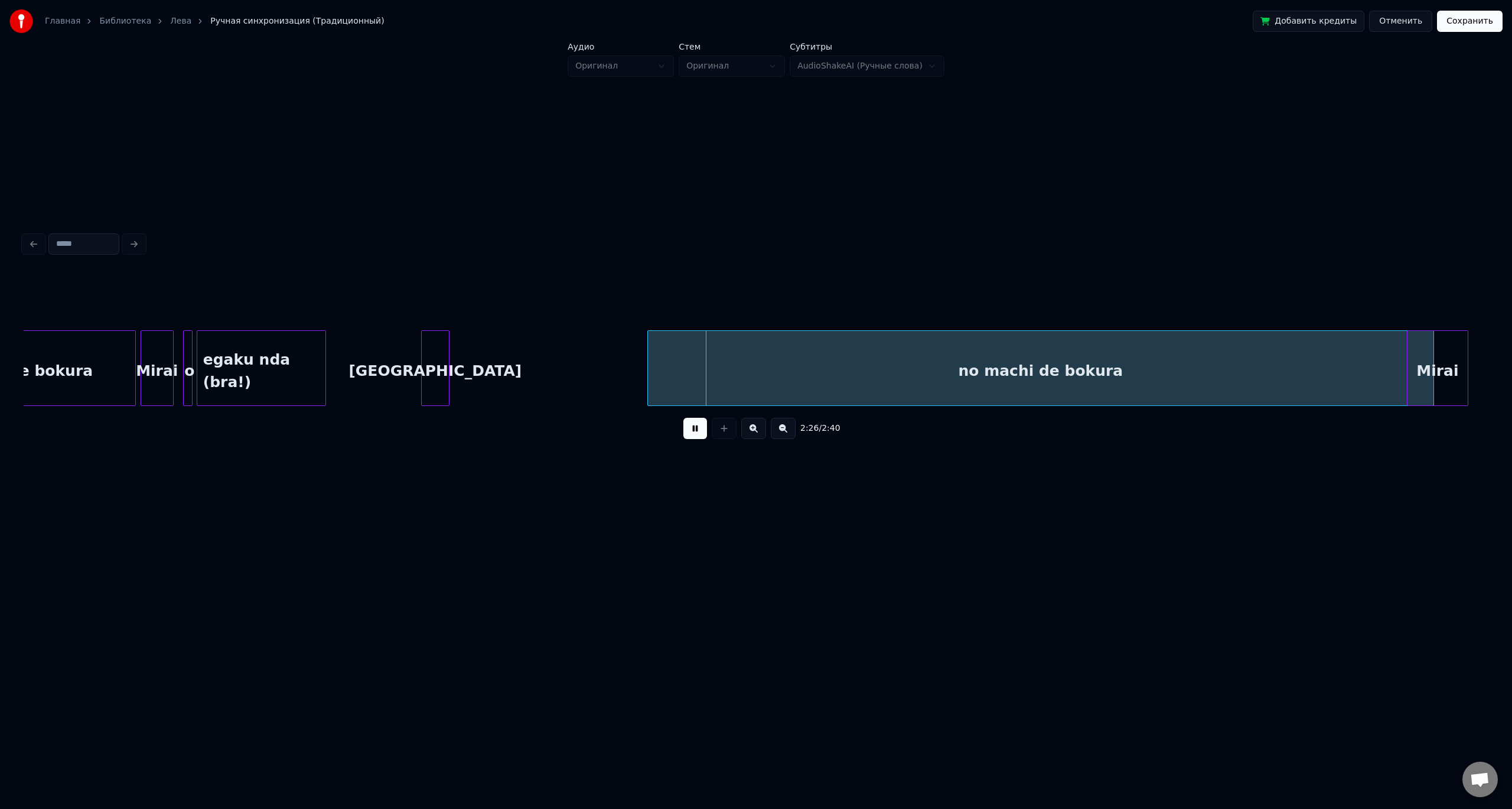
scroll to position [0, 16584]
click at [1046, 373] on div "no machi de bokura" at bounding box center [1020, 371] width 786 height 80
click at [957, 389] on div at bounding box center [955, 368] width 4 height 75
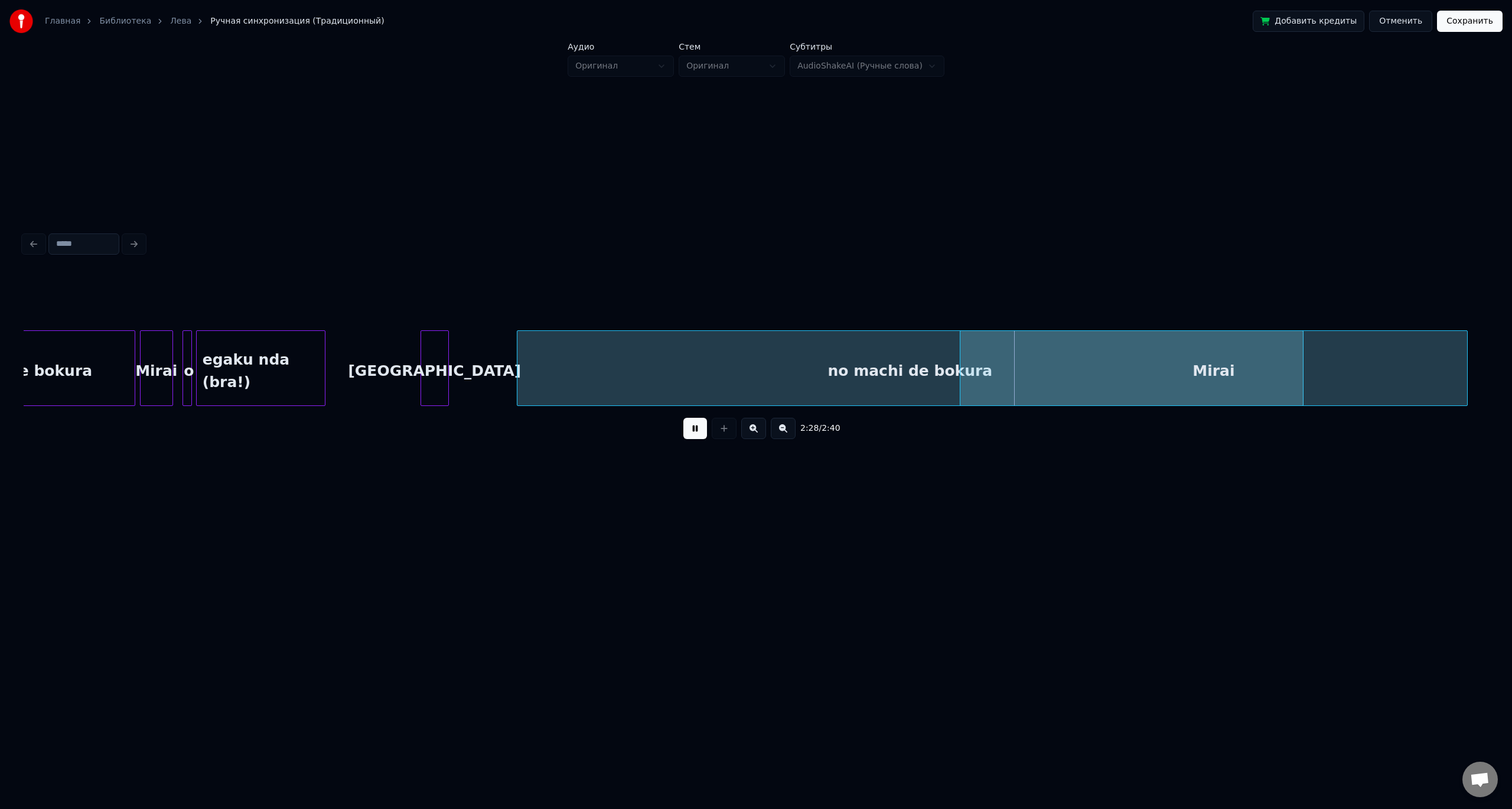
click at [733, 377] on div "no machi de bokura" at bounding box center [910, 371] width 786 height 80
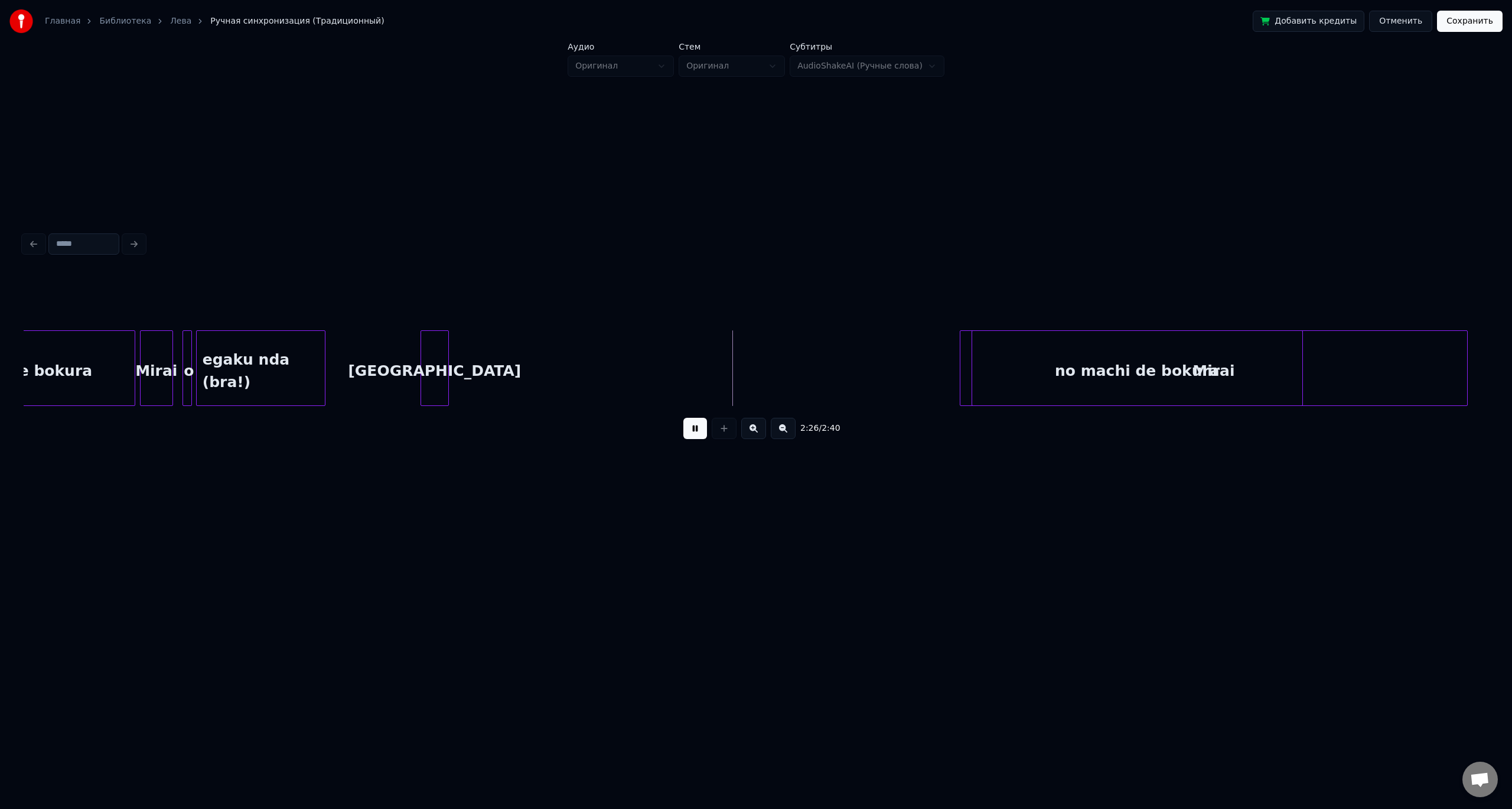
click at [973, 376] on div at bounding box center [974, 368] width 4 height 75
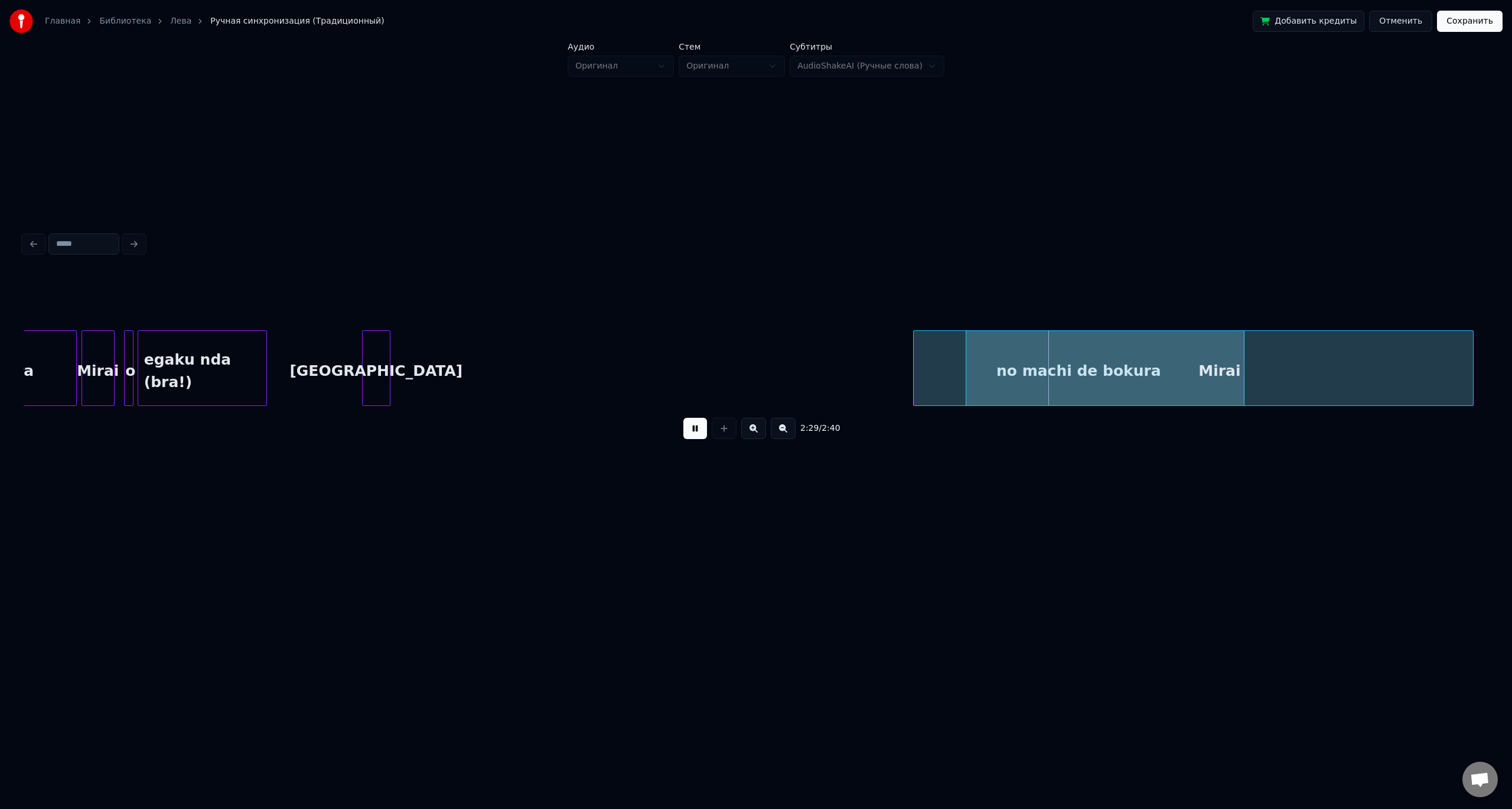
scroll to position [0, 16650]
click at [1124, 384] on div "Mirai" at bounding box center [1235, 371] width 507 height 80
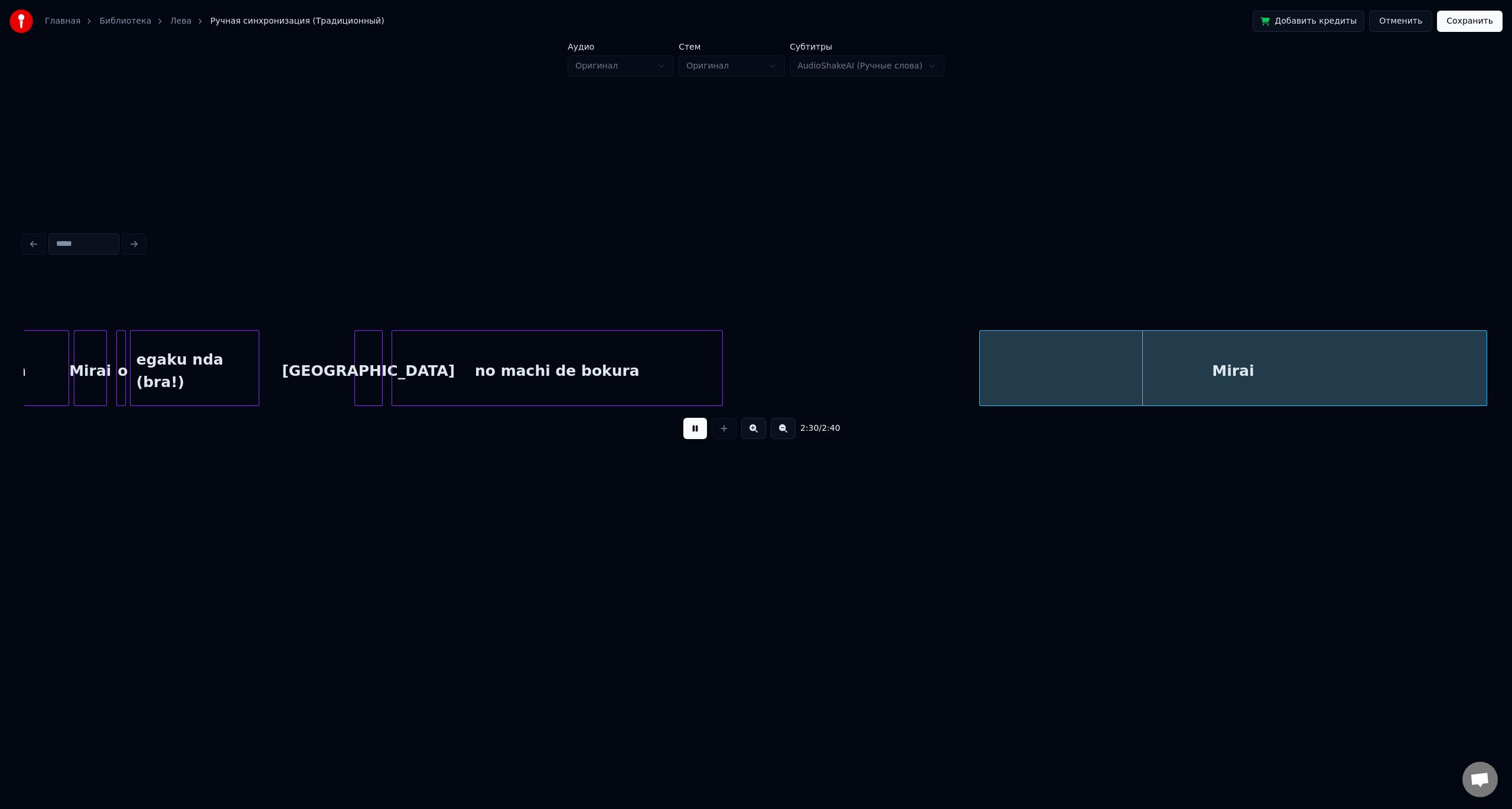
click at [420, 379] on div "no machi de bokura" at bounding box center [556, 371] width 330 height 80
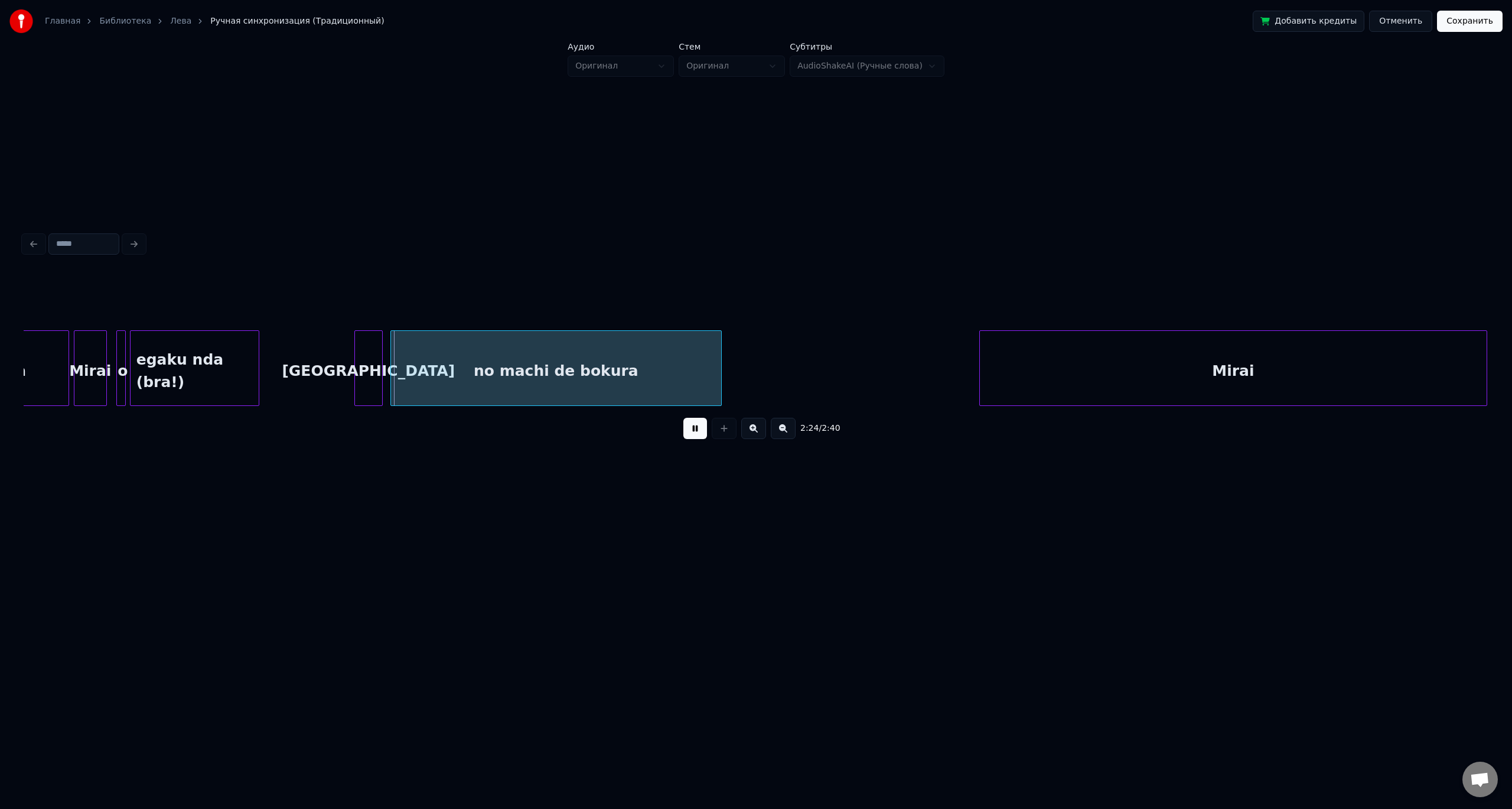
click at [683, 418] on button at bounding box center [695, 429] width 23 height 21
click at [362, 360] on div "[GEOGRAPHIC_DATA]" at bounding box center [369, 371] width 27 height 80
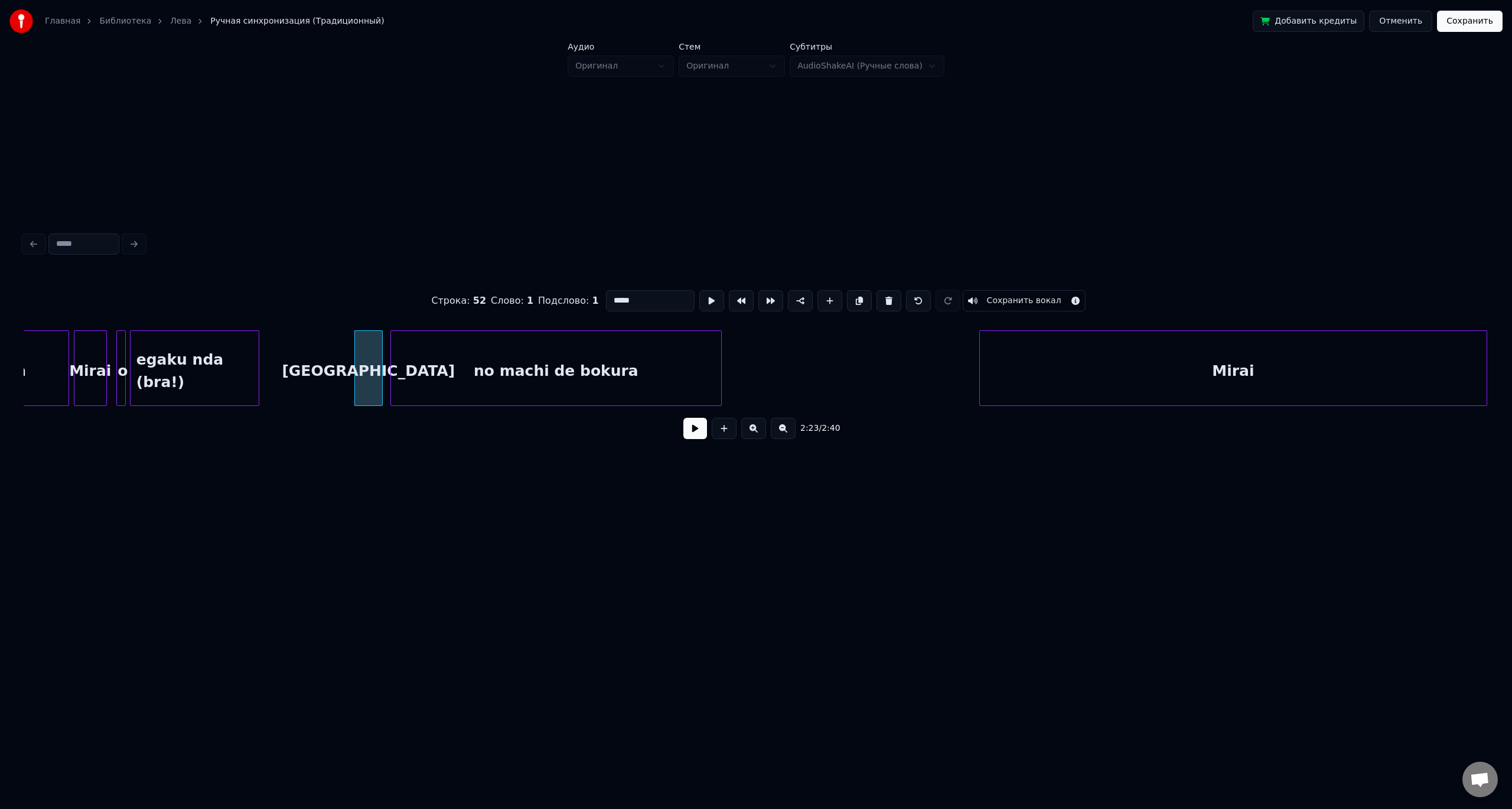
click at [683, 418] on button at bounding box center [695, 429] width 23 height 21
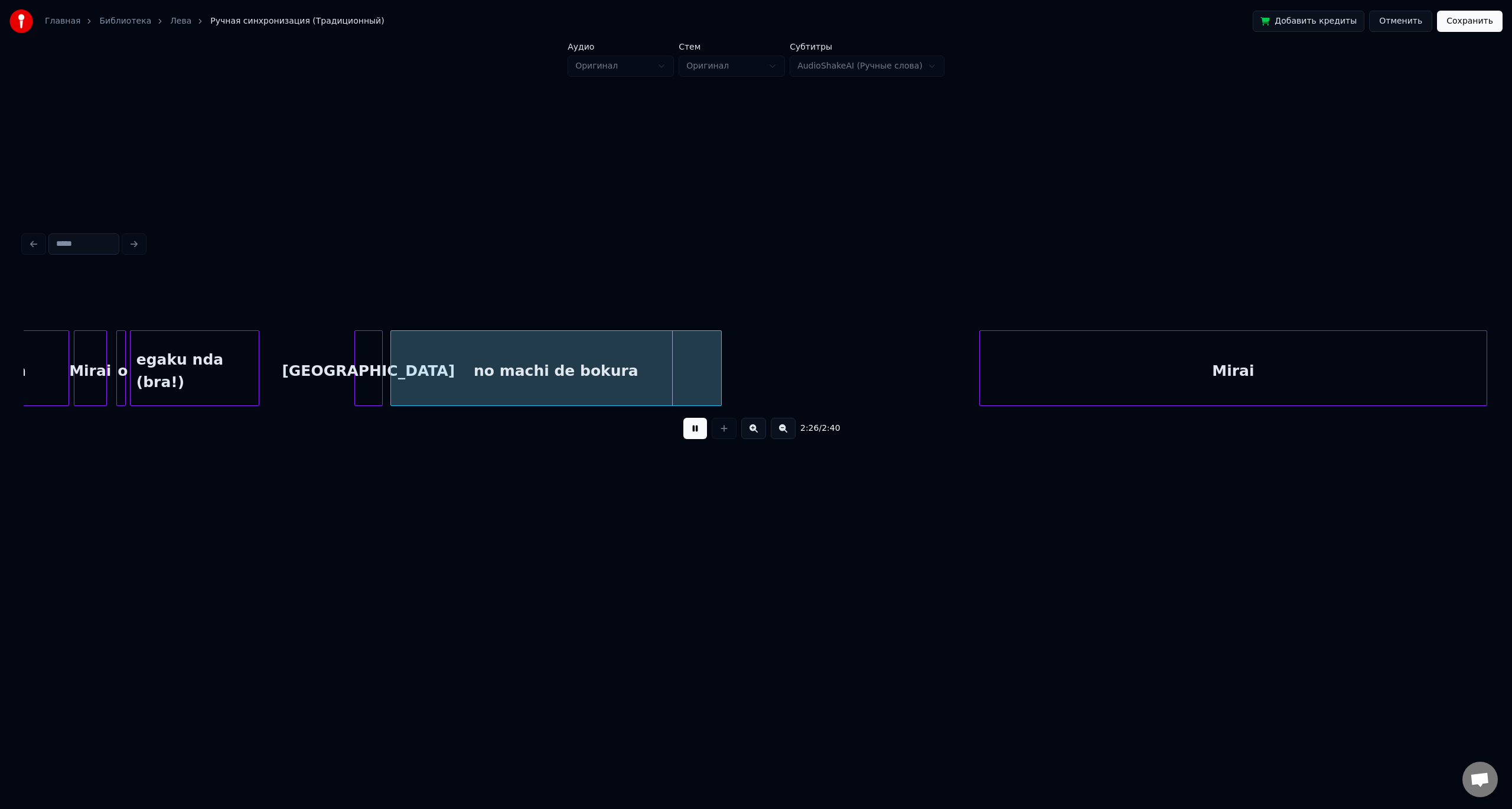
click at [683, 418] on button at bounding box center [695, 429] width 23 height 21
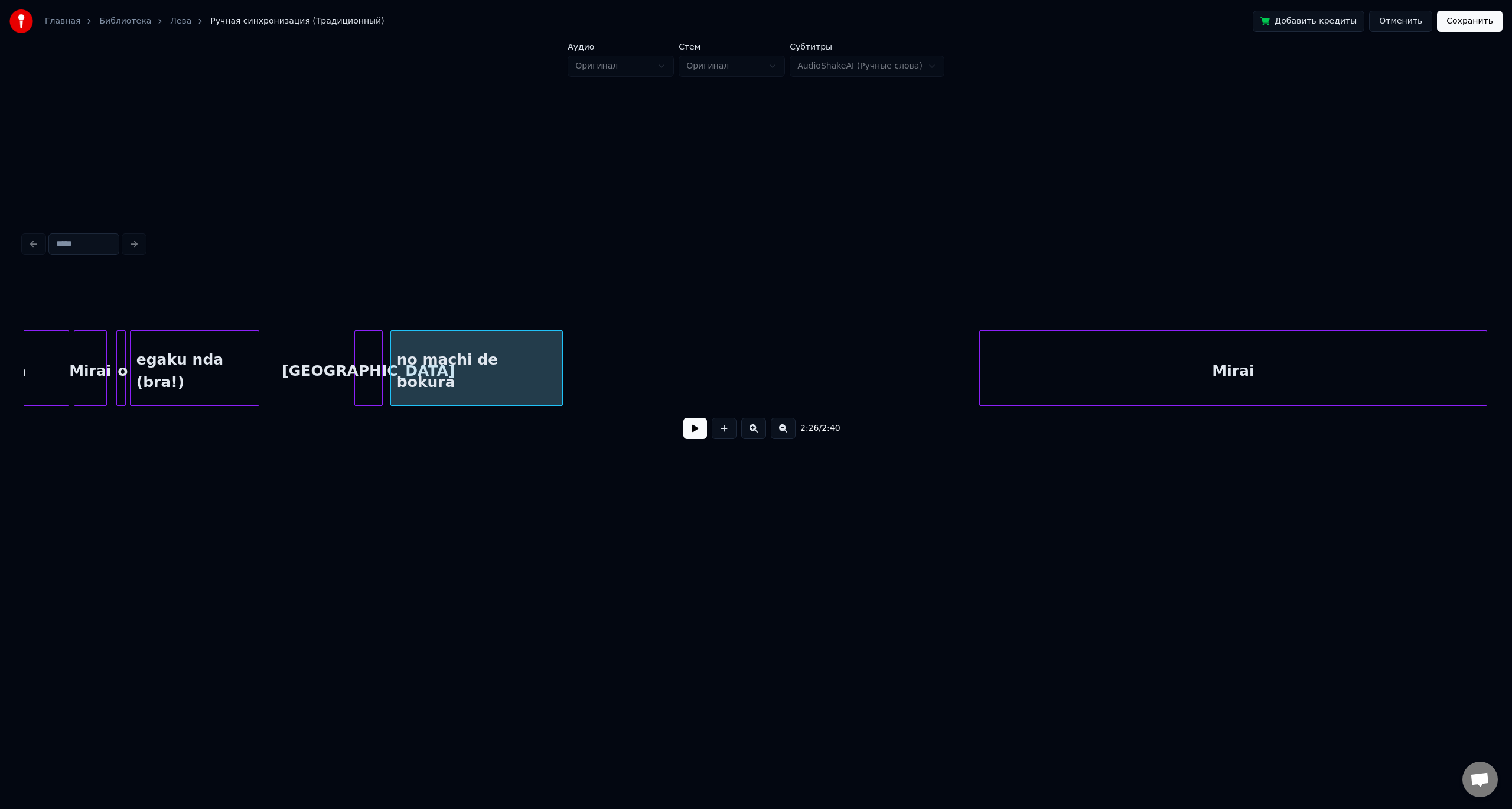
click at [561, 371] on div at bounding box center [561, 368] width 4 height 75
click at [683, 418] on button at bounding box center [695, 429] width 23 height 21
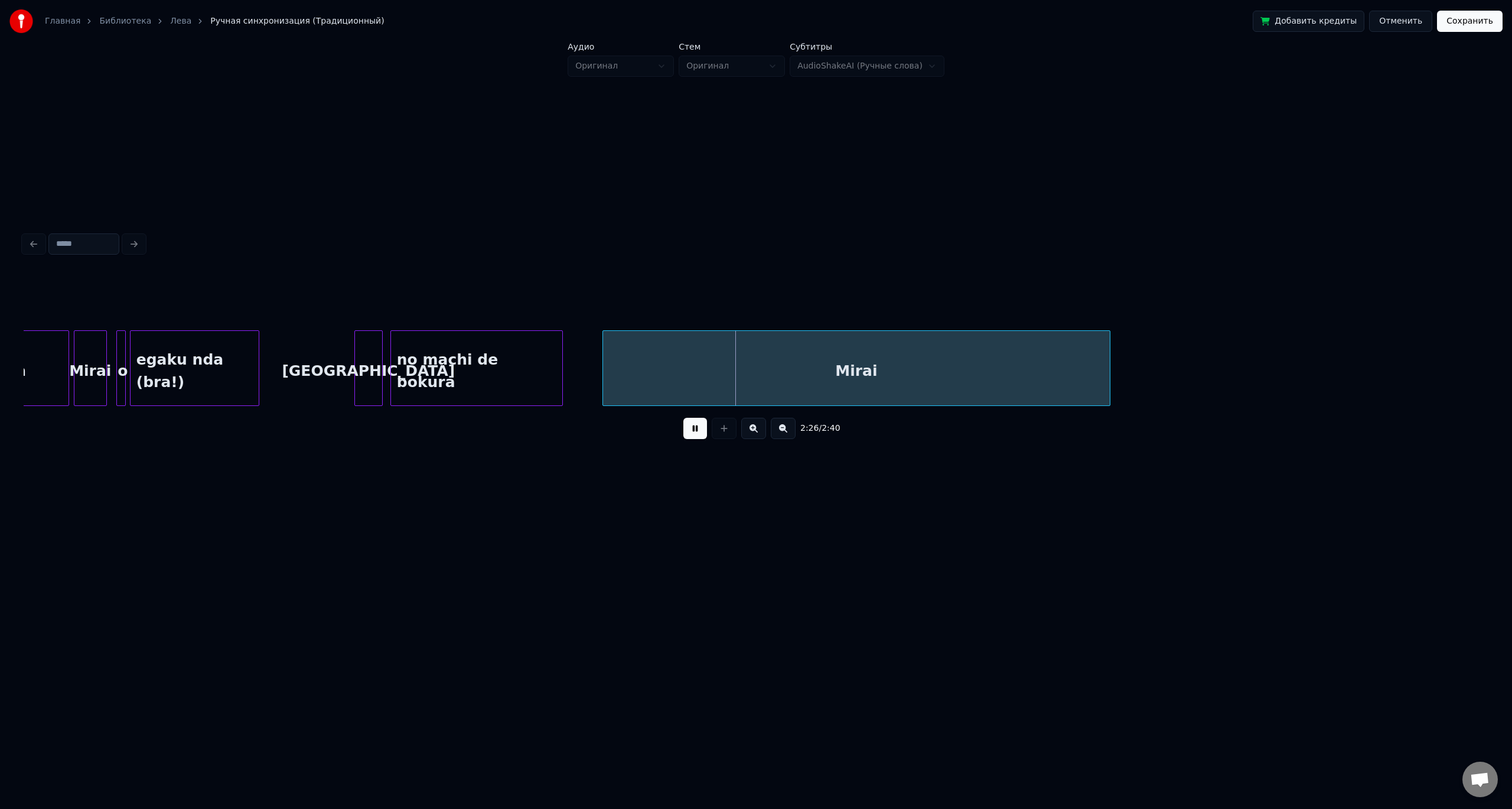
click at [778, 380] on div "Mirai" at bounding box center [856, 371] width 507 height 80
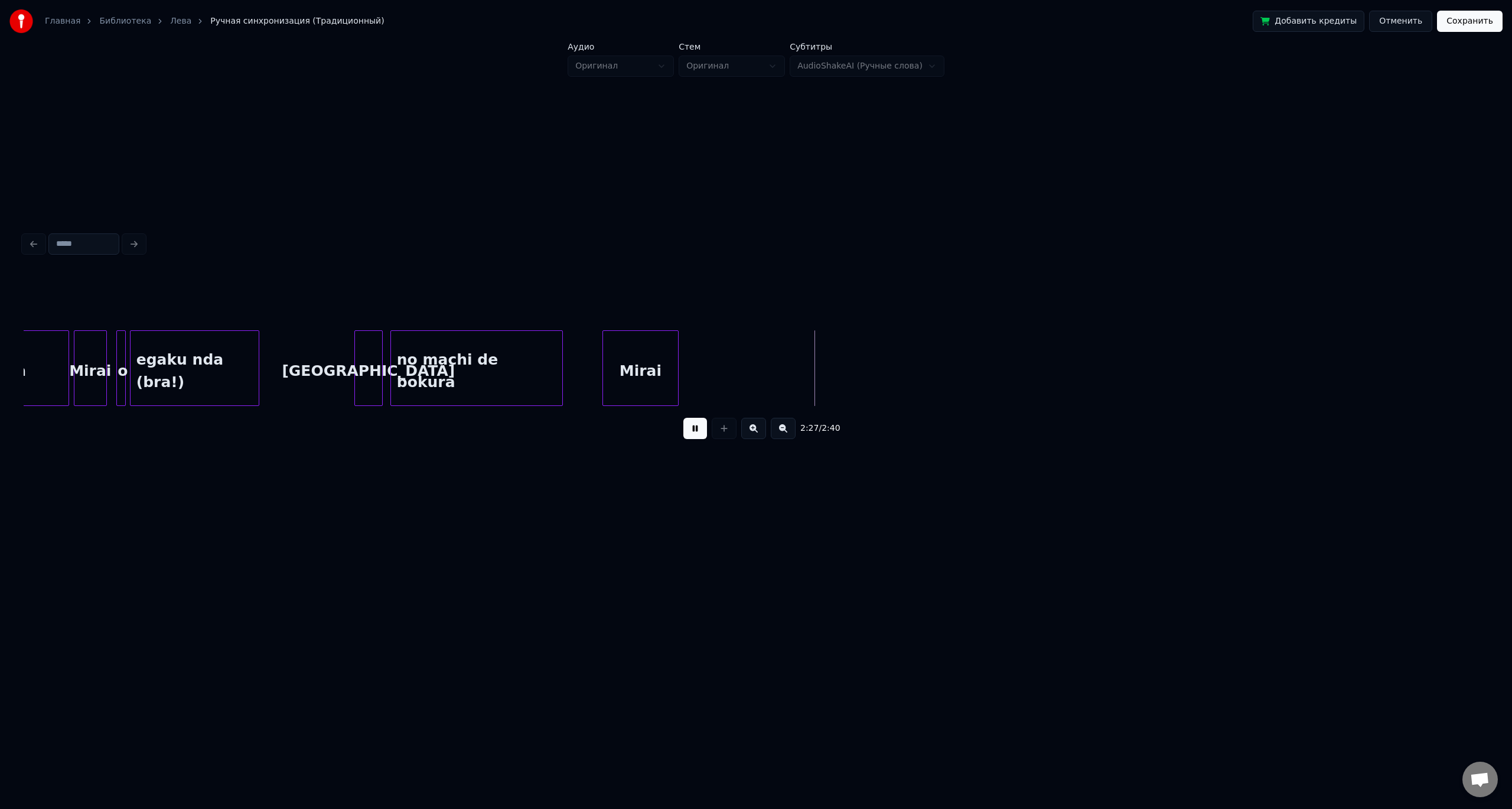
click at [677, 370] on div at bounding box center [676, 368] width 4 height 75
click at [683, 418] on button at bounding box center [695, 429] width 23 height 21
click at [640, 373] on div at bounding box center [641, 368] width 4 height 75
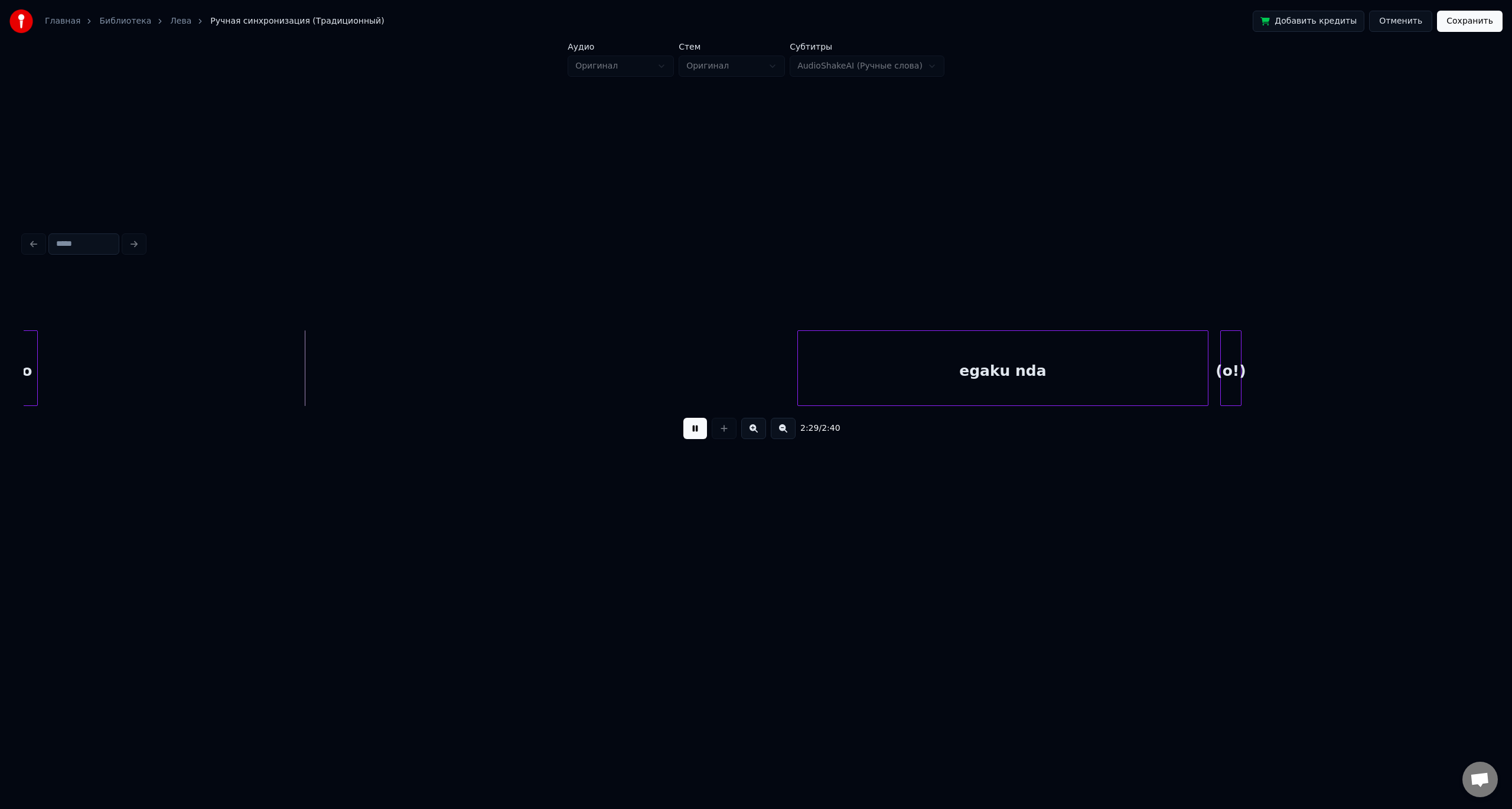
scroll to position [0, 17387]
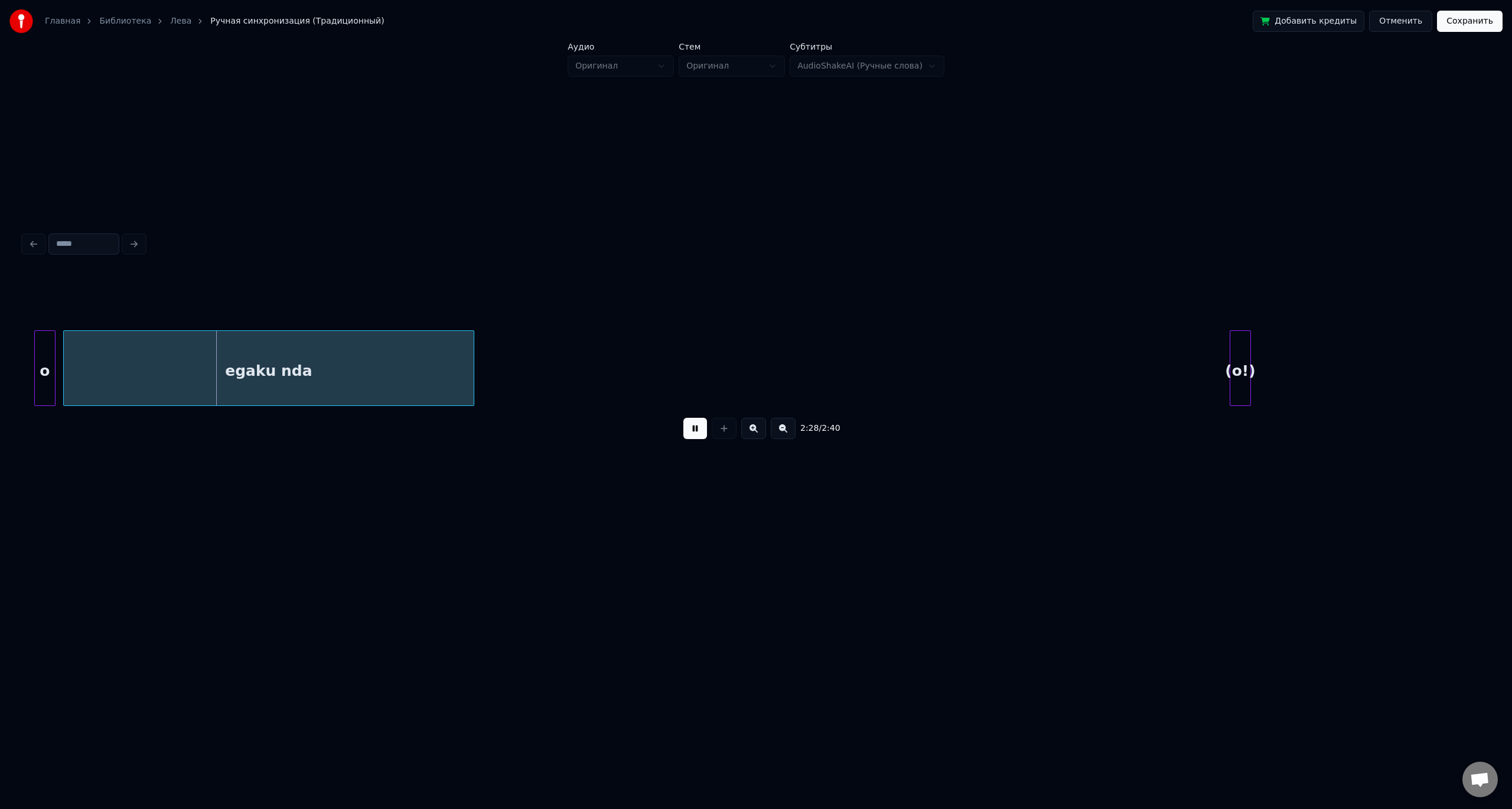
click at [215, 368] on div "egaku nda" at bounding box center [269, 371] width 410 height 80
click at [1237, 367] on div "(o!)" at bounding box center [1240, 371] width 20 height 80
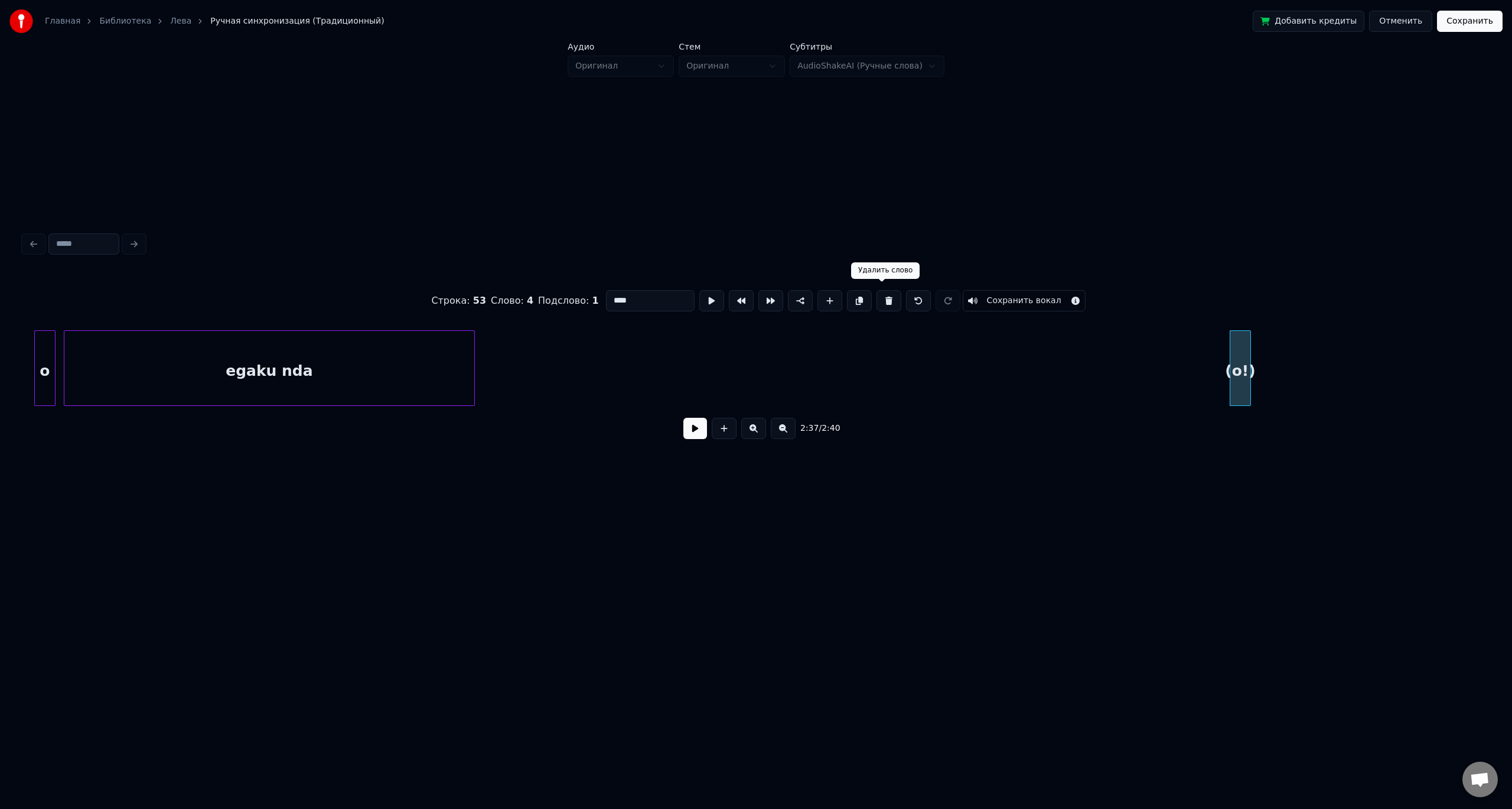
click at [882, 297] on button at bounding box center [889, 301] width 25 height 21
type input "*********"
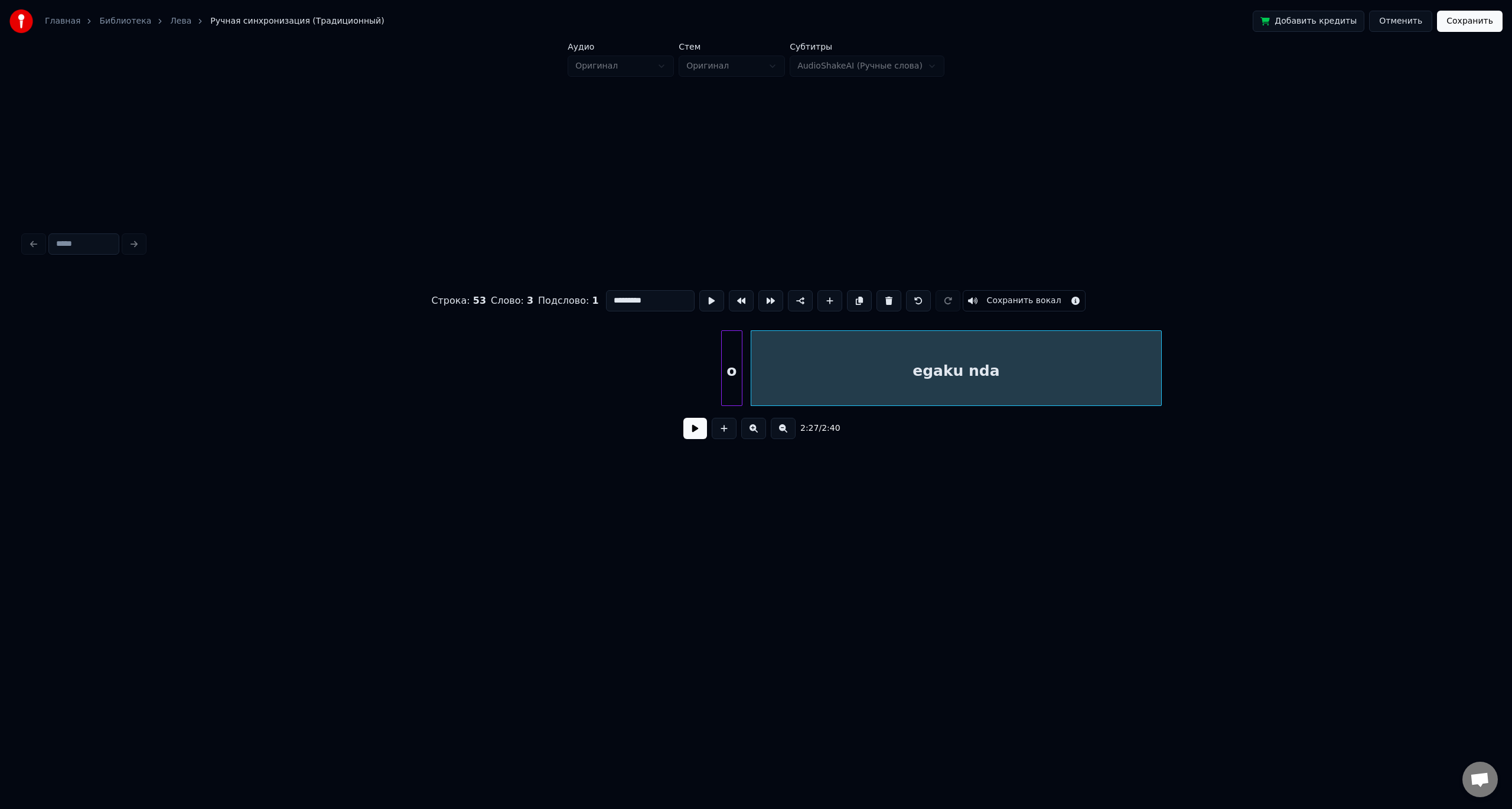
drag, startPoint x: 276, startPoint y: 375, endPoint x: 201, endPoint y: 380, distance: 75.2
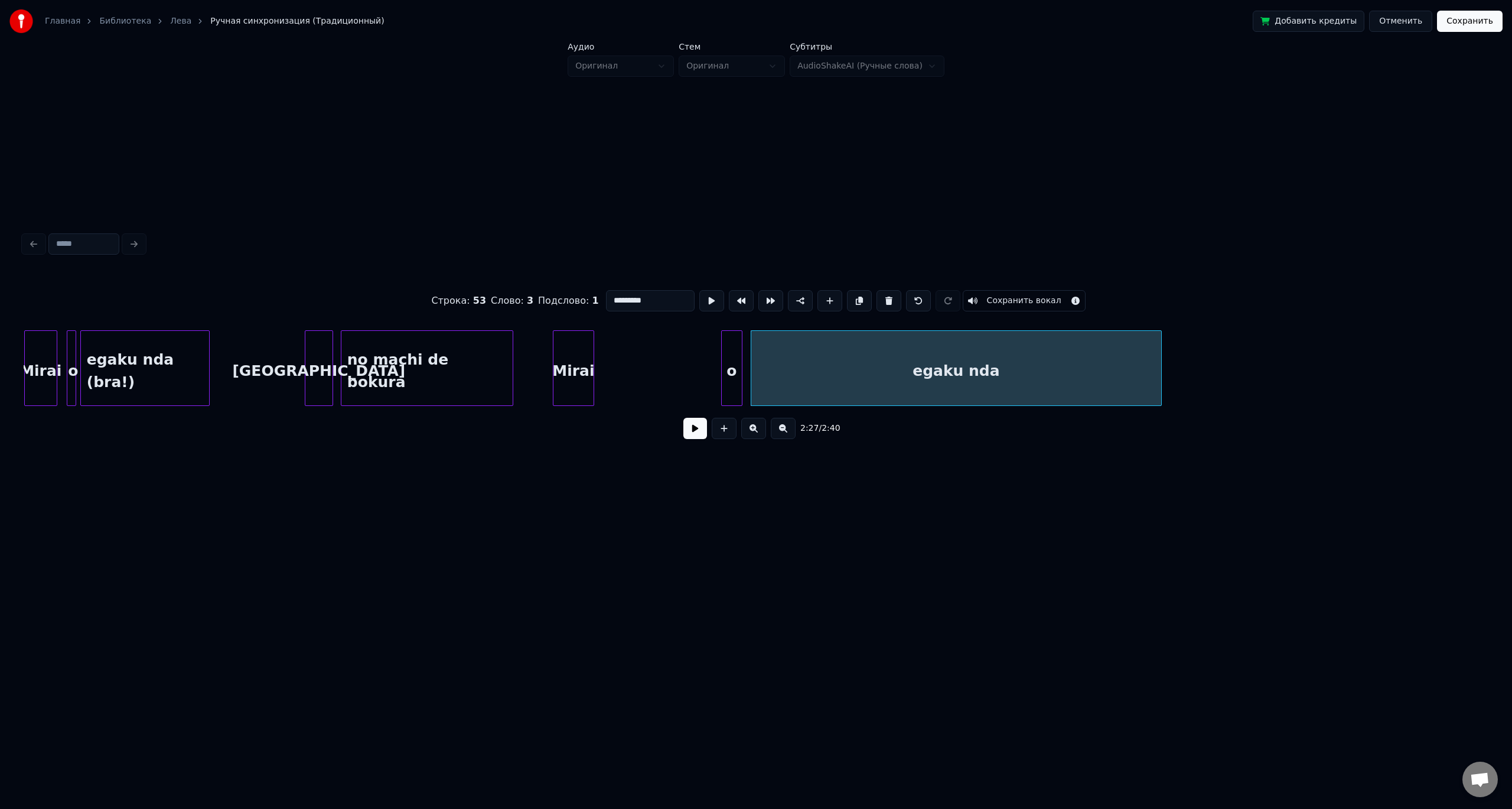
scroll to position [0, 16523]
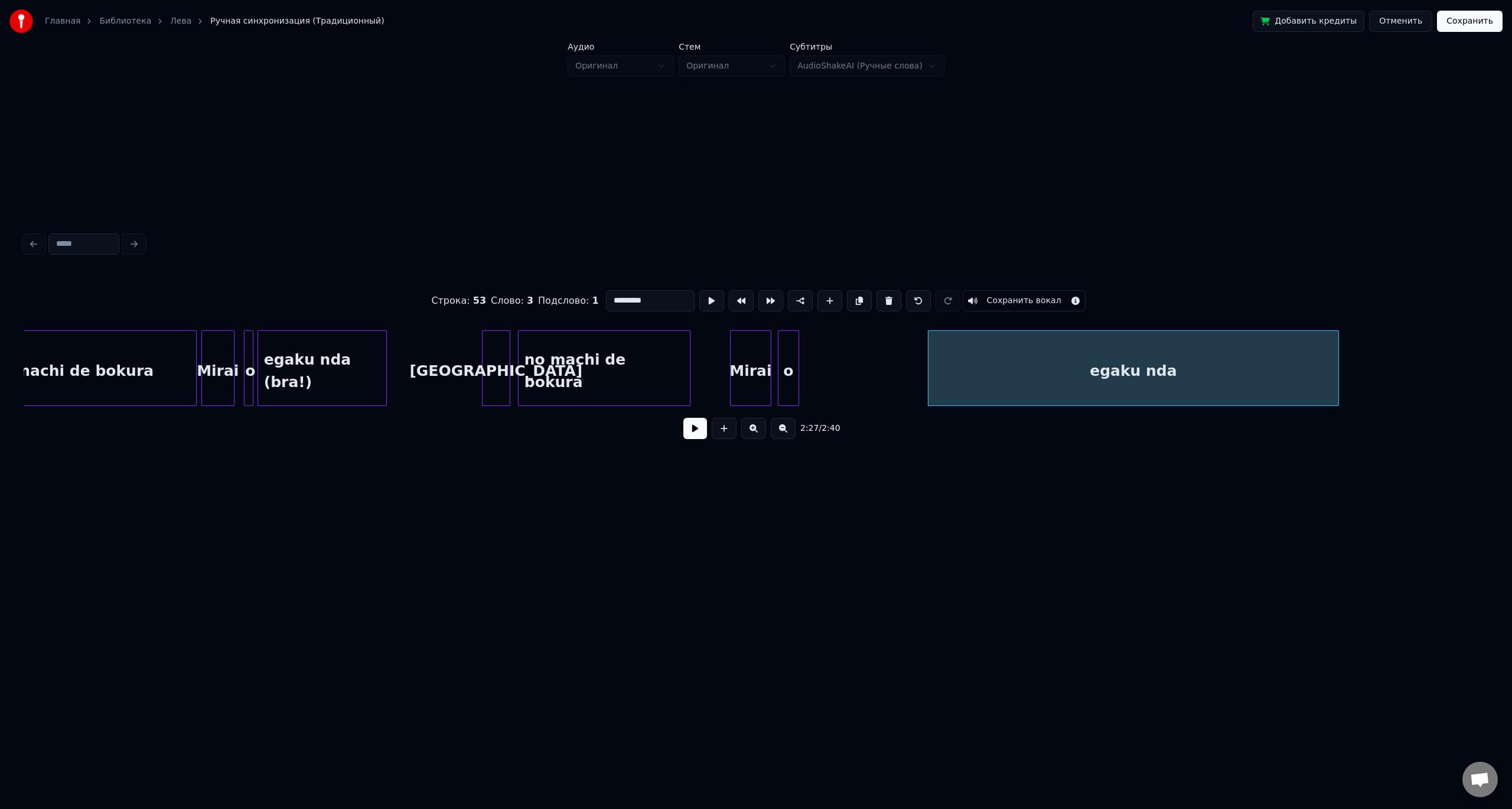
click at [783, 356] on div "o" at bounding box center [788, 371] width 20 height 80
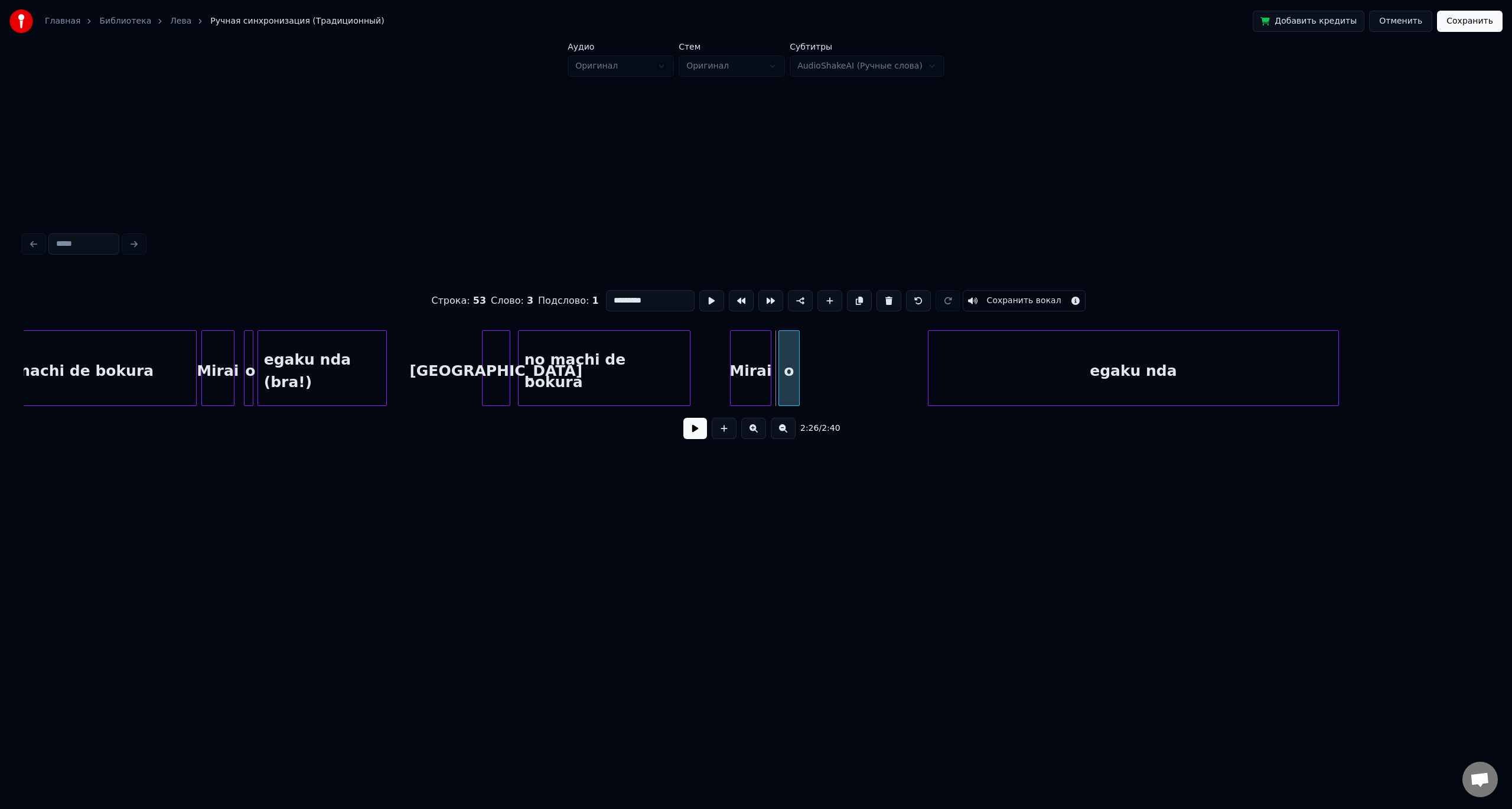
click at [799, 357] on div "o" at bounding box center [789, 368] width 21 height 75
click at [814, 356] on div at bounding box center [813, 368] width 4 height 75
click at [912, 356] on div "egaku nda" at bounding box center [1032, 371] width 410 height 80
click at [899, 364] on div at bounding box center [899, 368] width 4 height 75
click at [1466, 19] on button "Сохранить" at bounding box center [1470, 21] width 66 height 21
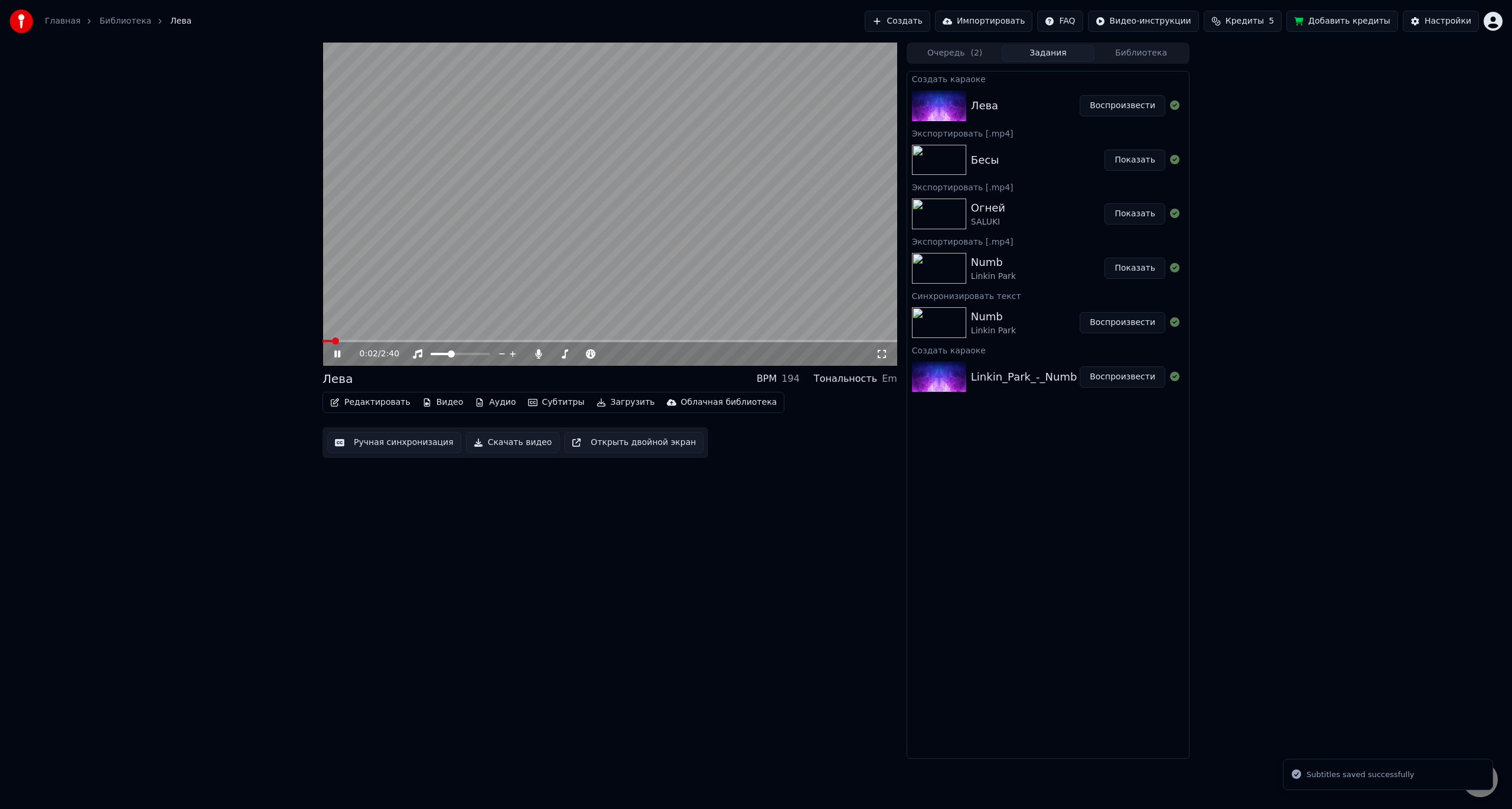
click at [880, 357] on icon at bounding box center [881, 354] width 12 height 10
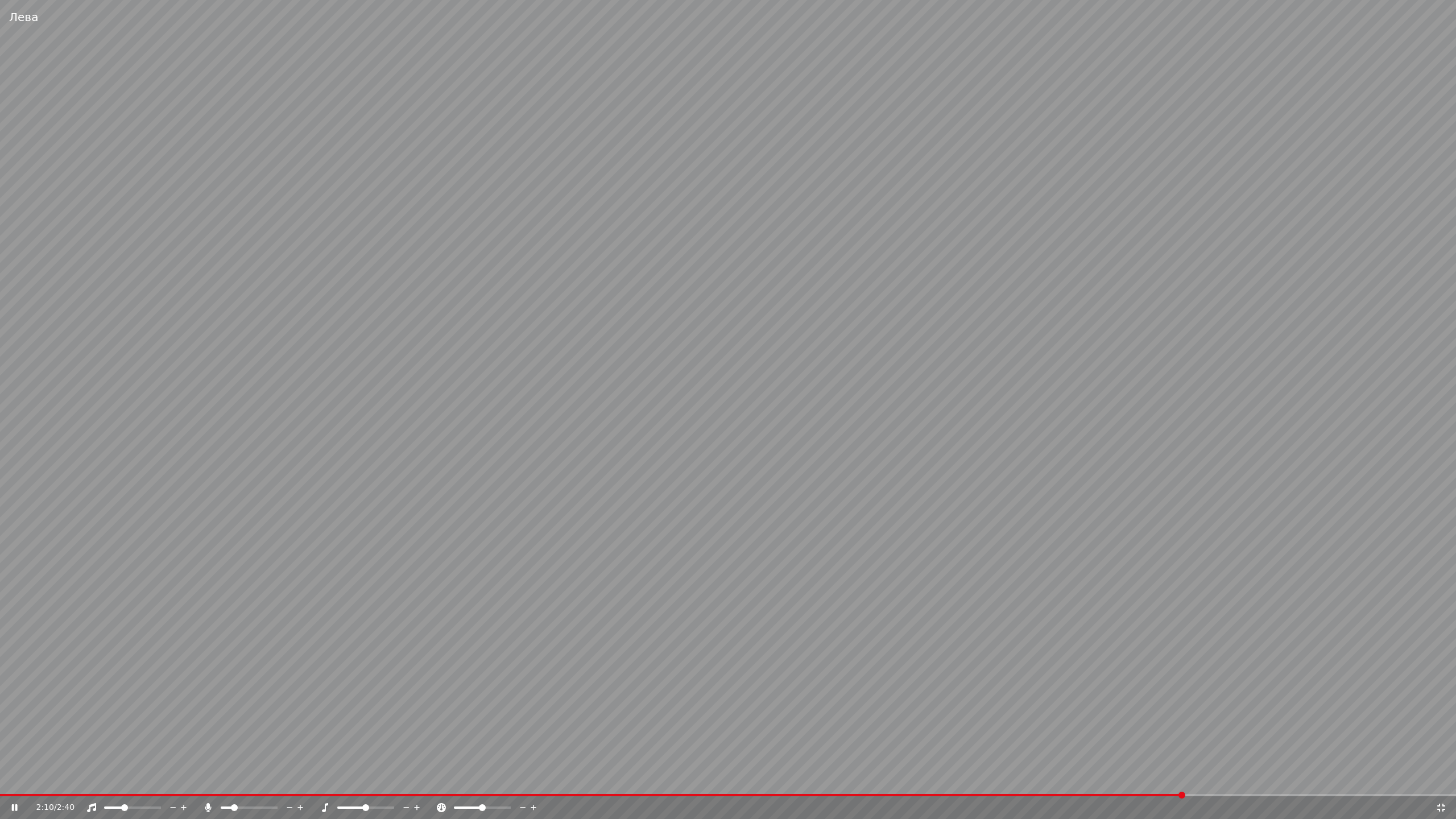
click at [1284, 501] on video at bounding box center [728, 409] width 1456 height 819
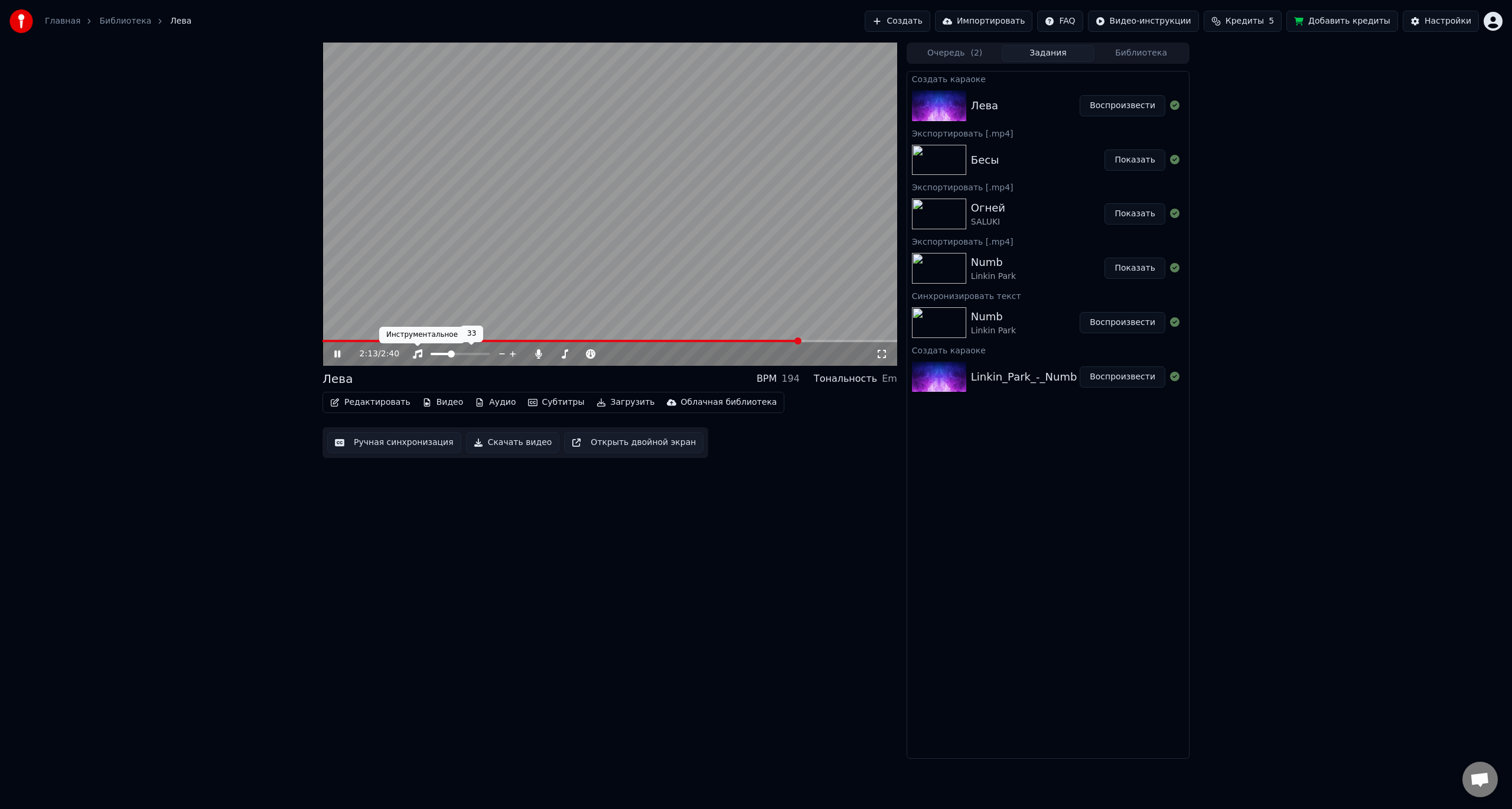
click at [511, 271] on video at bounding box center [609, 204] width 575 height 323
click at [479, 437] on button "Скачать видео" at bounding box center [513, 442] width 94 height 21
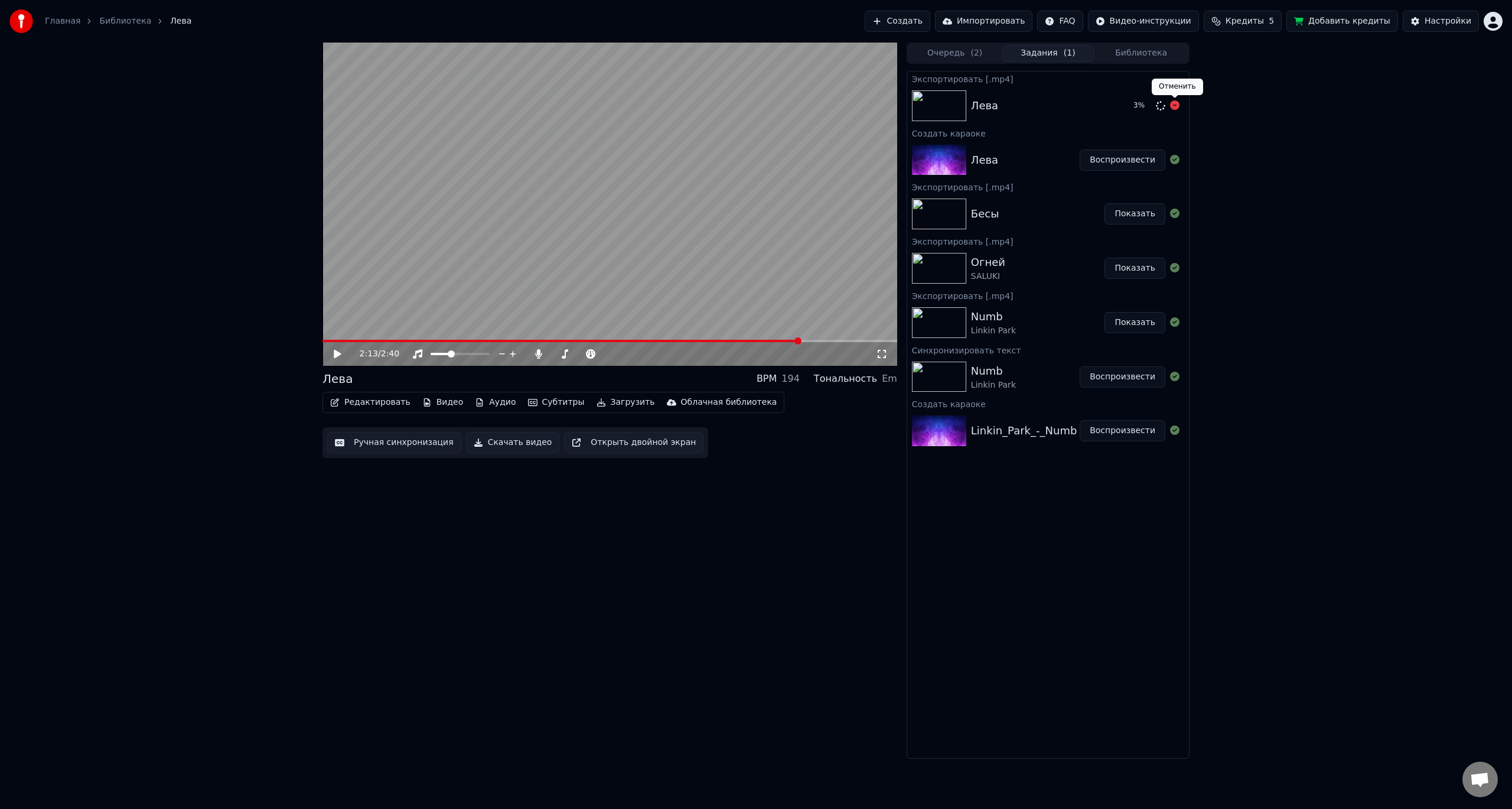
click at [1173, 105] on icon at bounding box center [1175, 105] width 10 height 10
click at [368, 404] on button "Редактировать" at bounding box center [370, 402] width 90 height 16
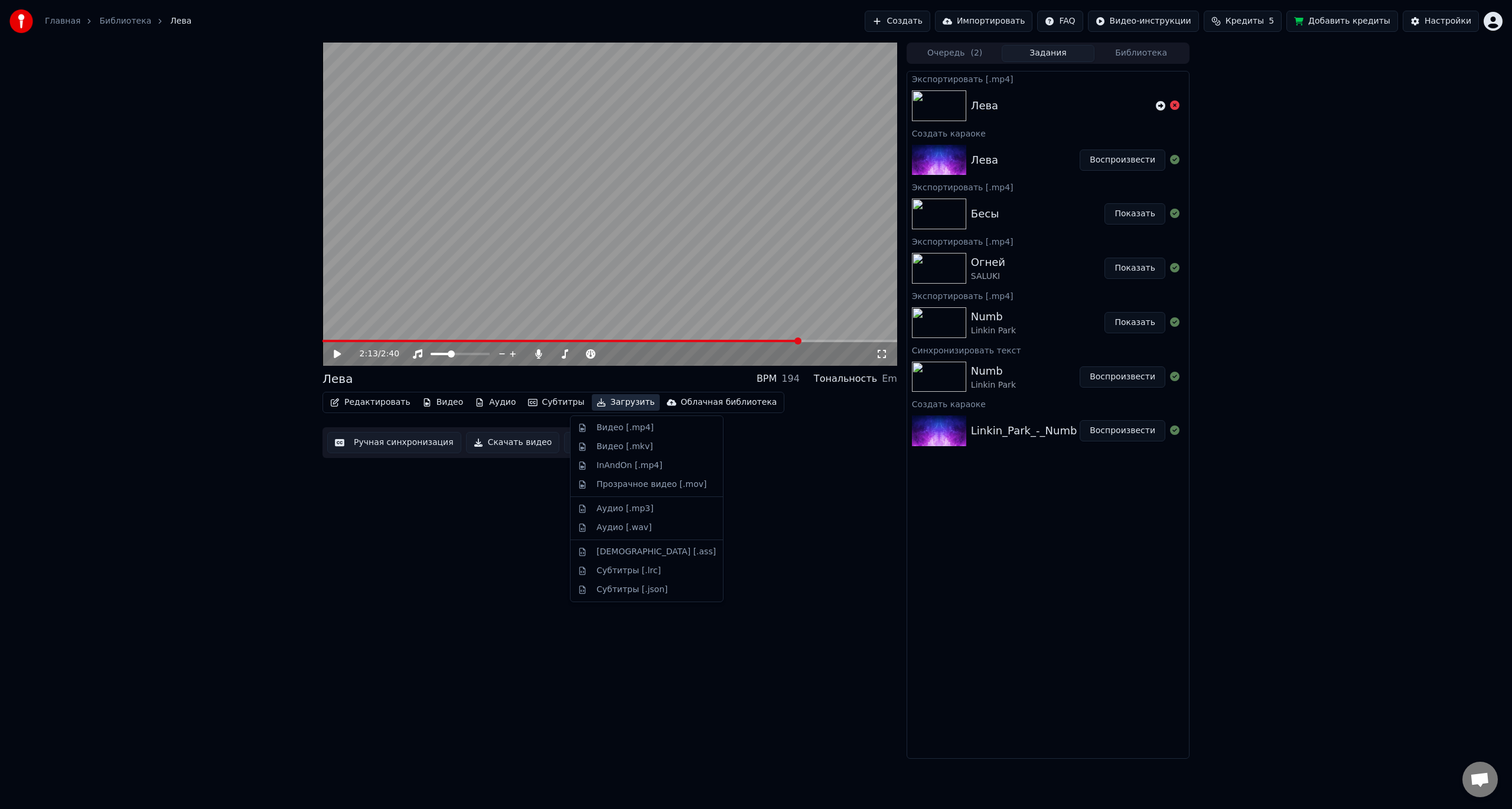
click at [487, 504] on div "2:13 / 2:40 Лева BPM 194 Тональность Em Редактировать Видео Аудио Субтитры Загр…" at bounding box center [609, 401] width 575 height 716
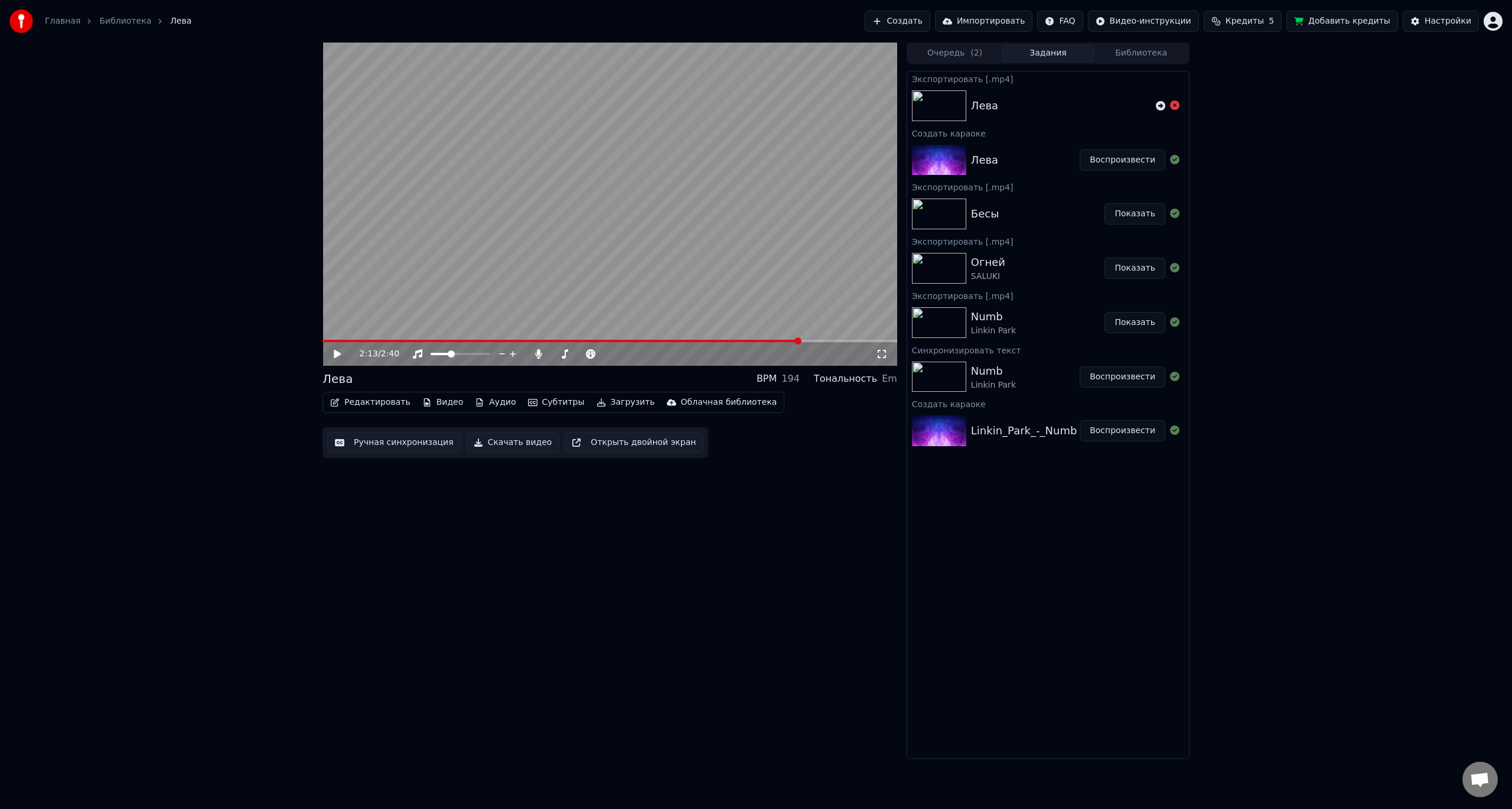
click at [495, 442] on button "Скачать видео" at bounding box center [513, 442] width 94 height 21
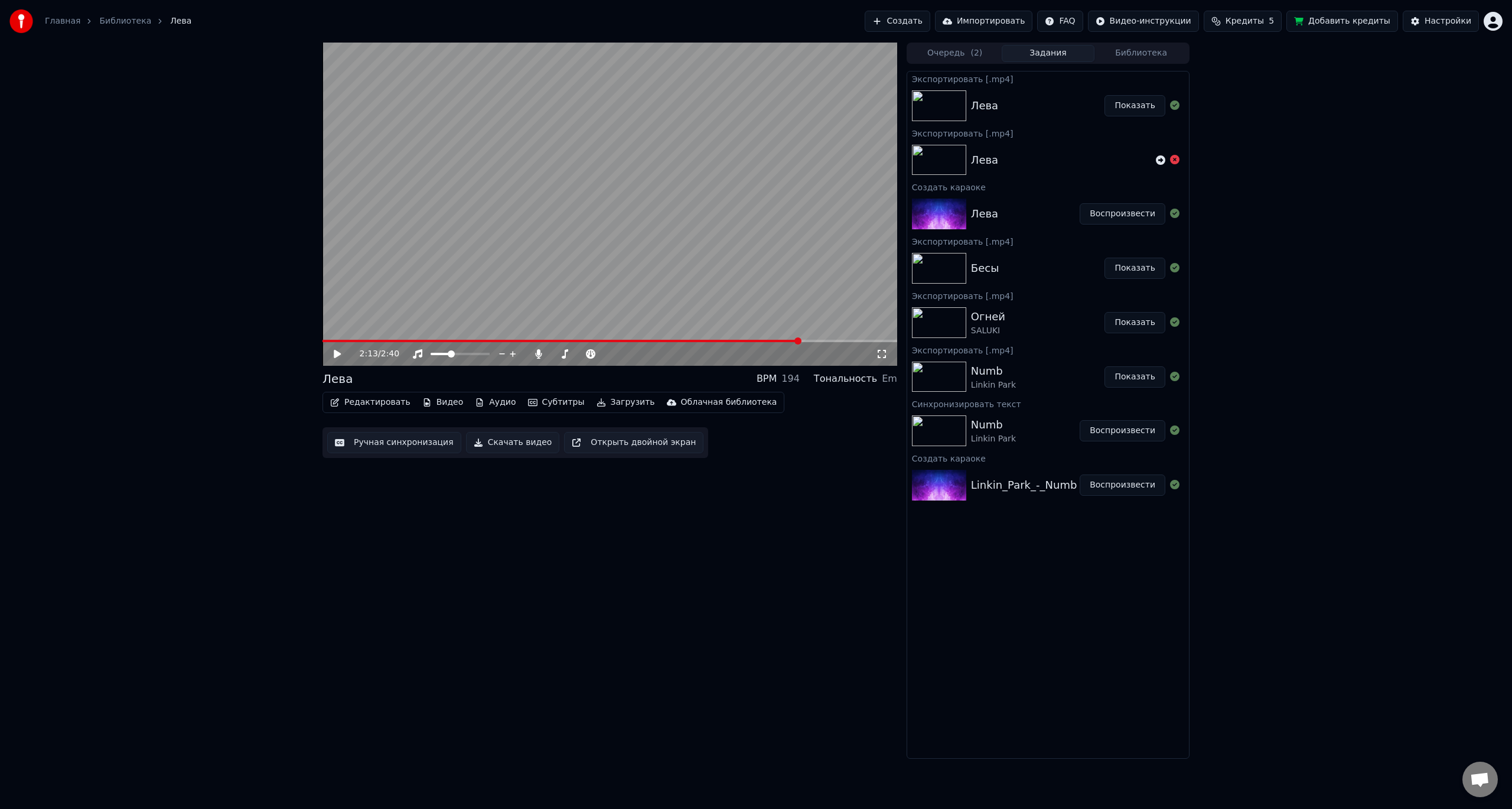
click at [930, 26] on button "Создать" at bounding box center [897, 21] width 65 height 21
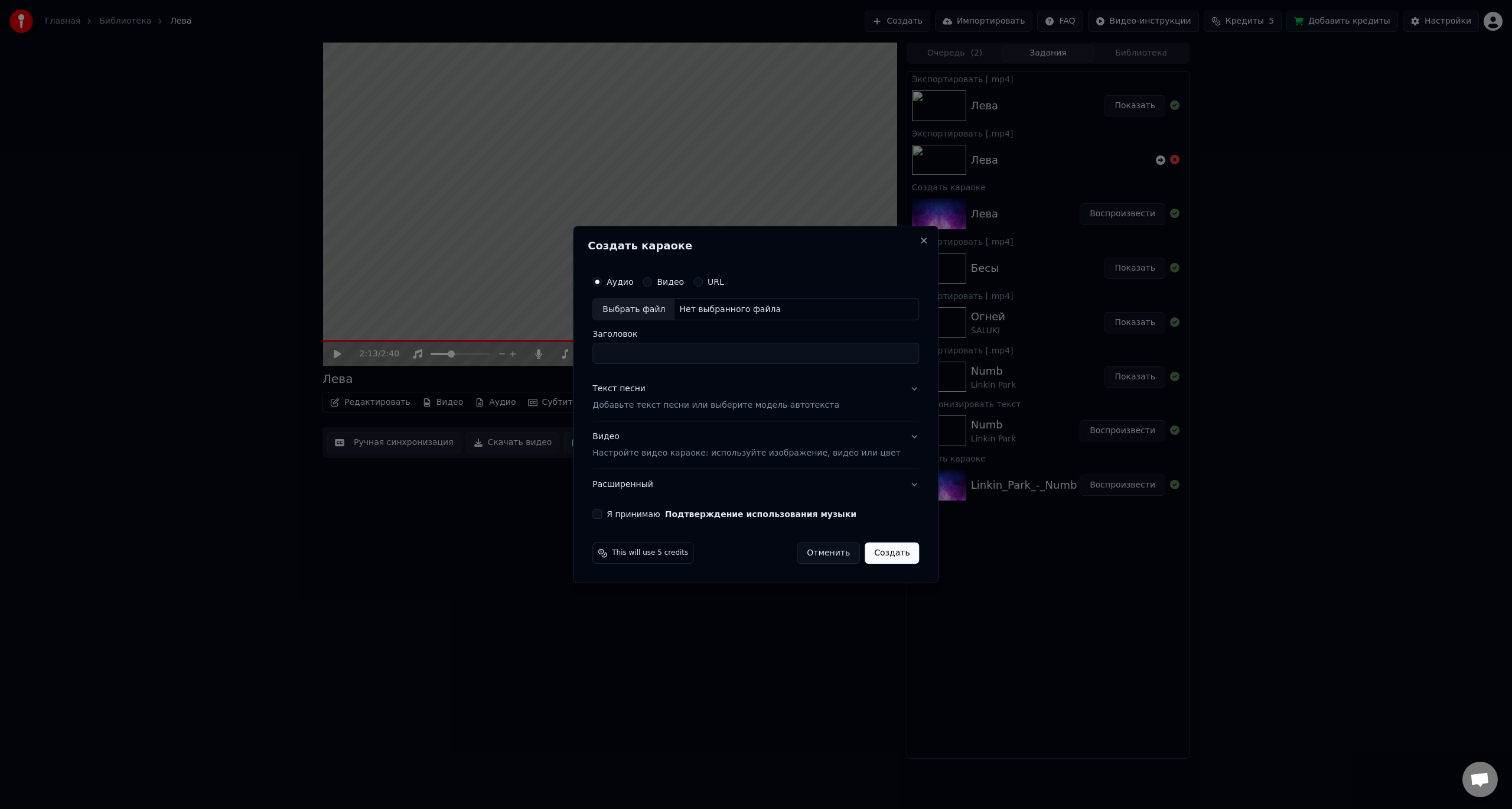
click at [671, 306] on div "Выбрать файл" at bounding box center [634, 310] width 81 height 21
drag, startPoint x: 764, startPoint y: 350, endPoint x: 605, endPoint y: 346, distance: 159.1
click at [608, 346] on div "**********" at bounding box center [756, 394] width 336 height 258
type input "*"
type input "****"
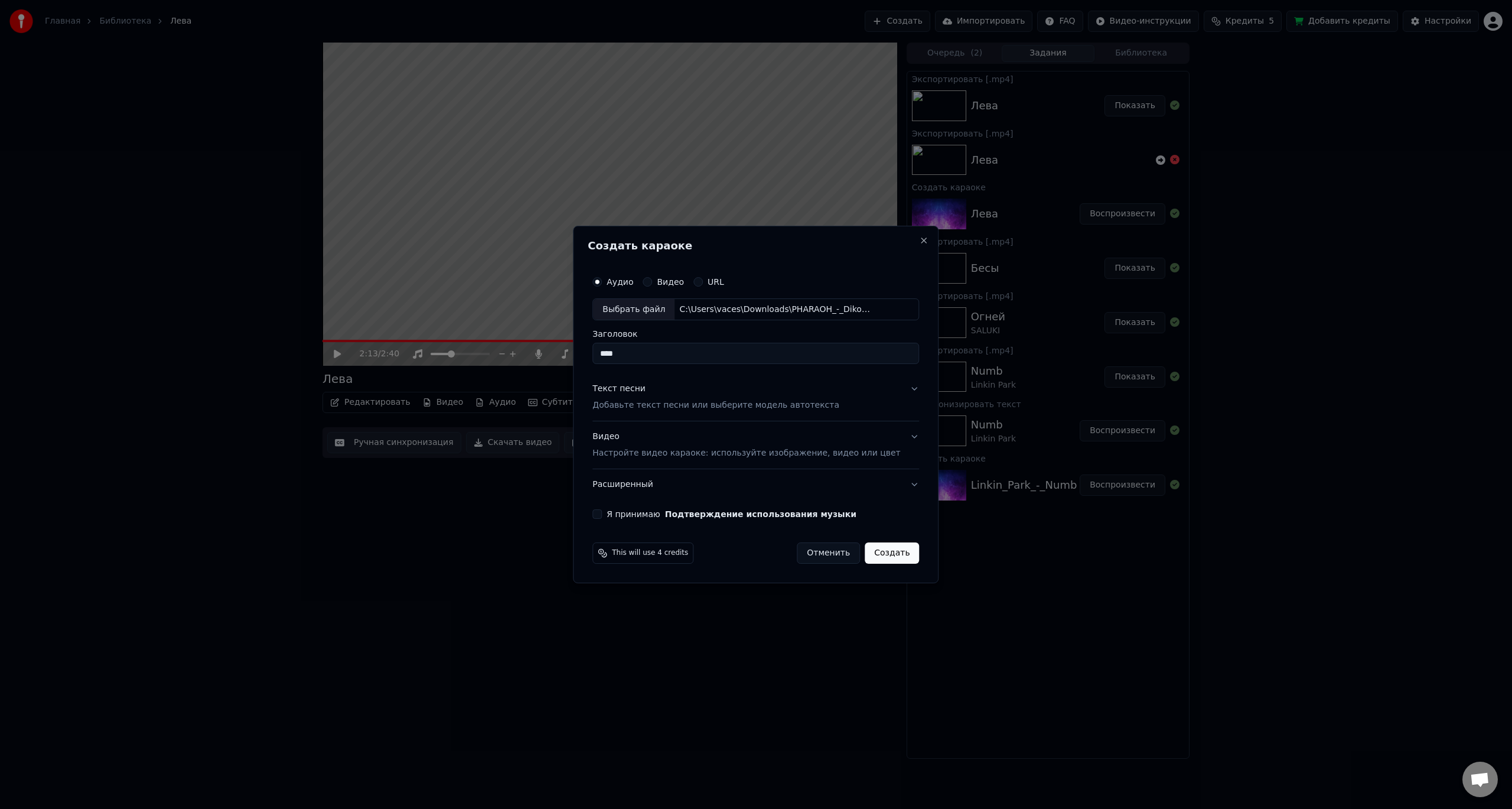
click at [655, 405] on p "Добавьте текст песни или выберите модель автотекста" at bounding box center [715, 405] width 247 height 12
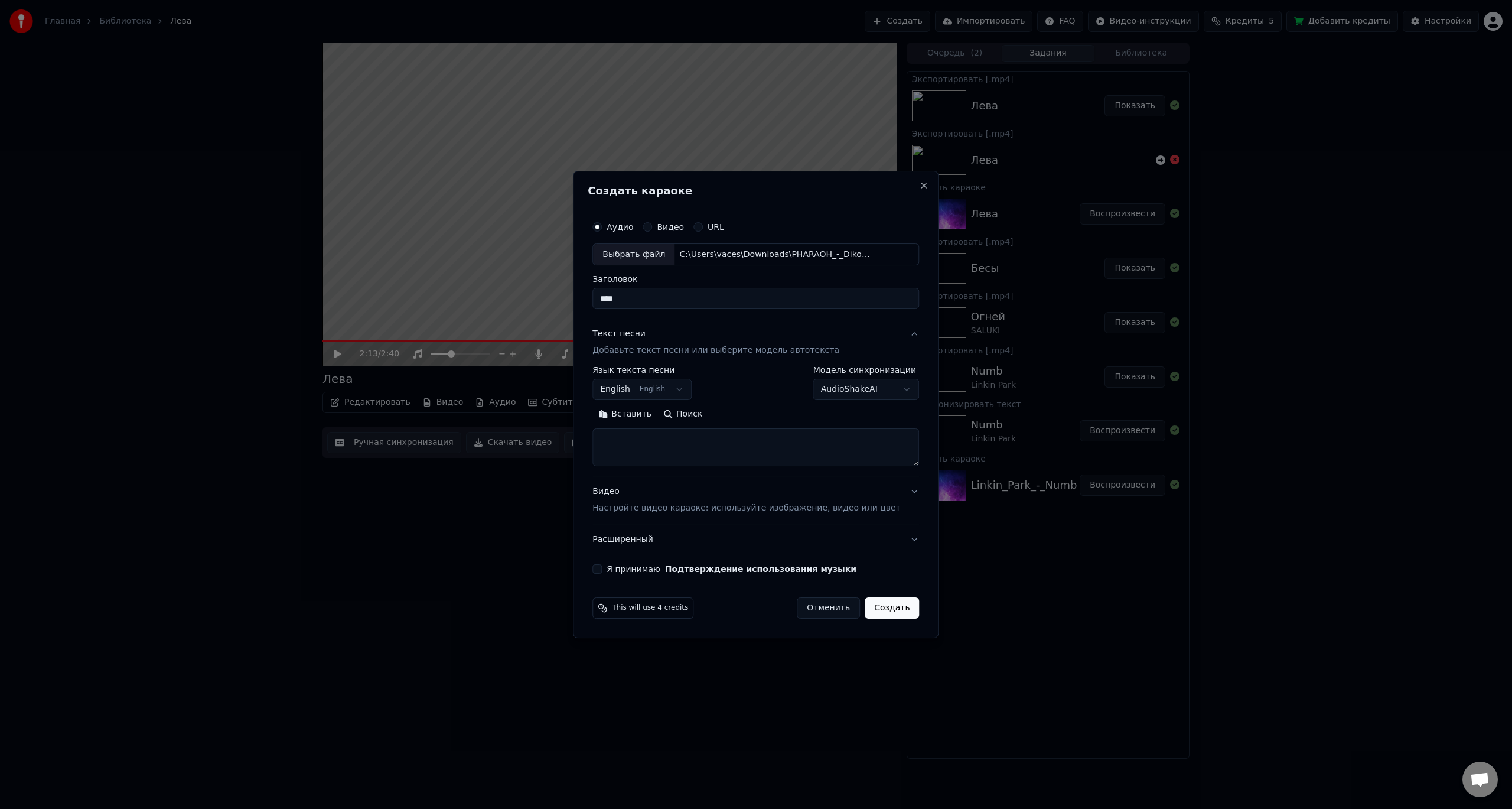
click at [715, 445] on textarea at bounding box center [756, 447] width 327 height 38
paste textarea "**********"
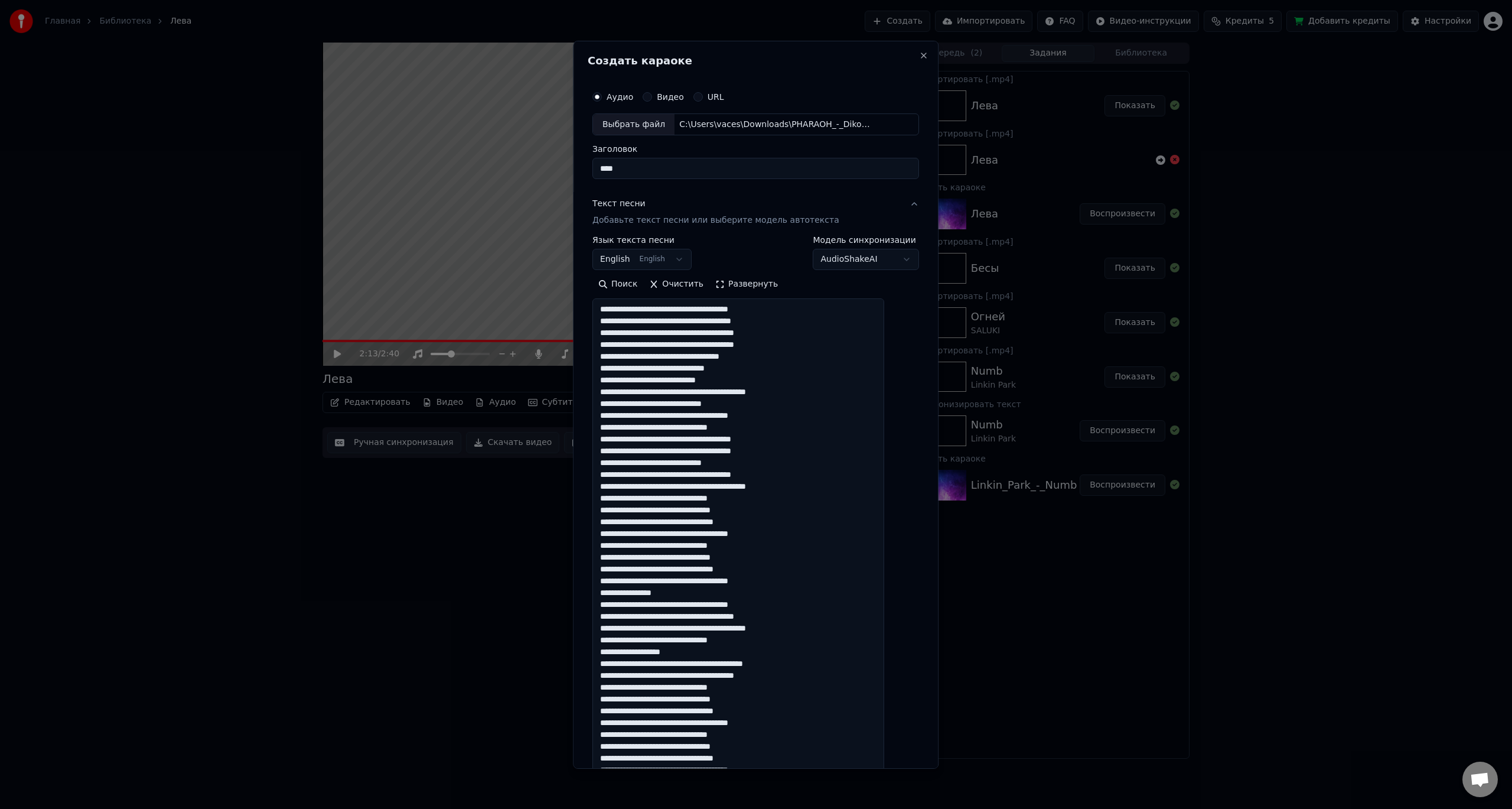
drag, startPoint x: 897, startPoint y: 464, endPoint x: 907, endPoint y: 771, distance: 307.2
click at [907, 771] on body "Главная Библиотека [PERSON_NAME] Импортировать FAQ Видео-инструкции Кредиты 5 Д…" at bounding box center [756, 404] width 1512 height 809
type textarea "**********"
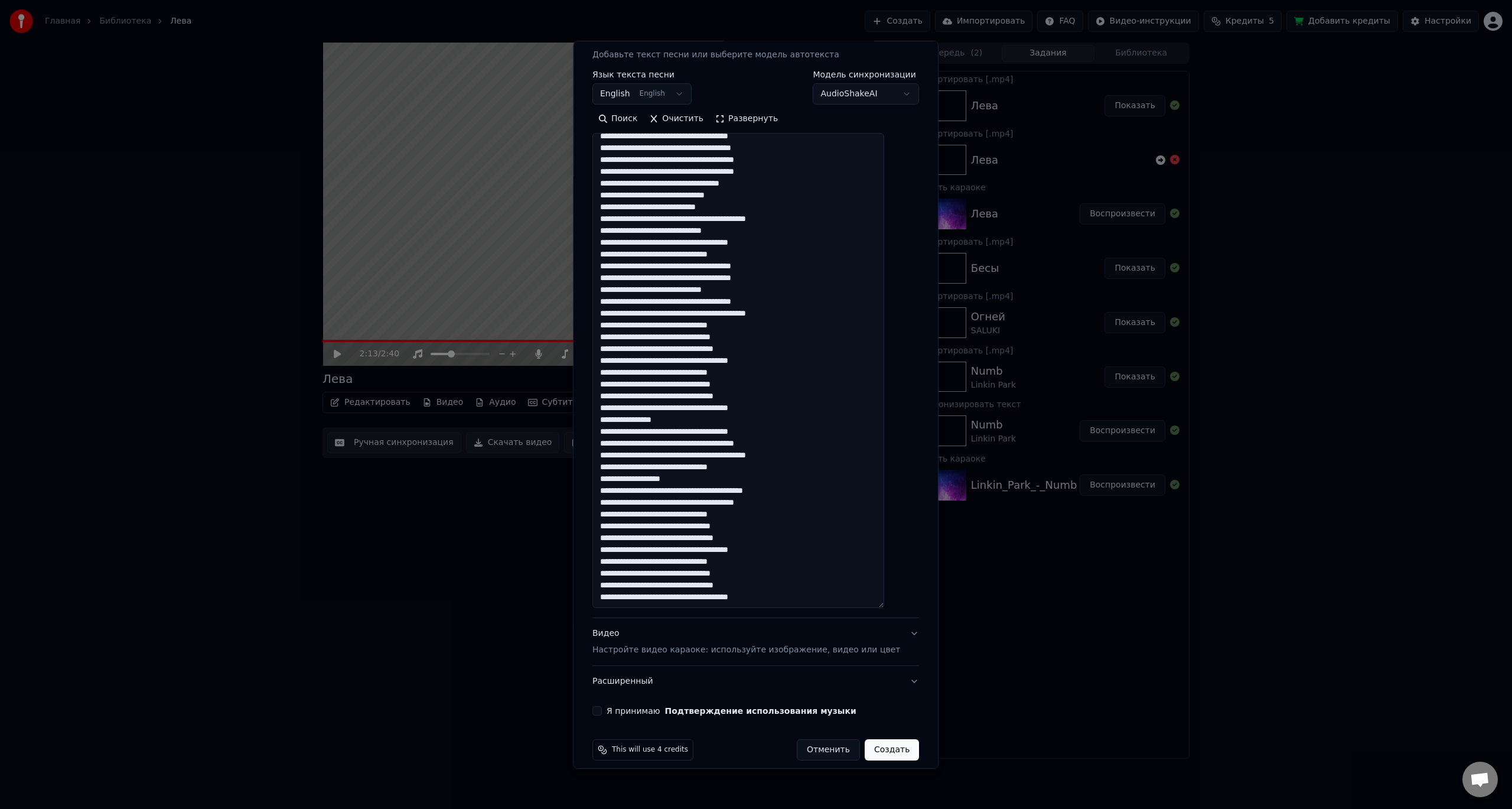
scroll to position [177, 0]
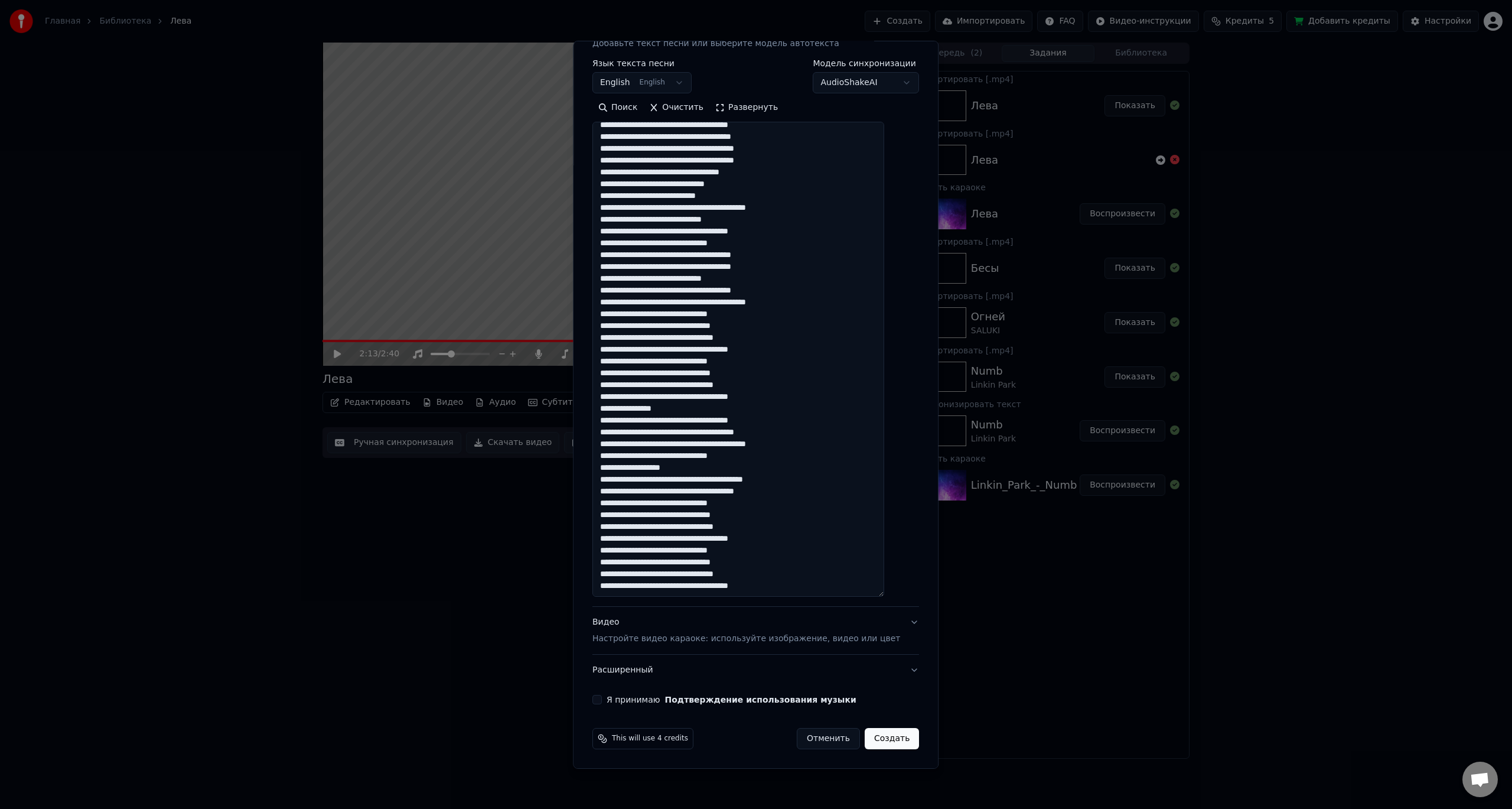
click at [658, 643] on p "Настройте видео караоке: используйте изображение, видео или цвет" at bounding box center [746, 639] width 308 height 12
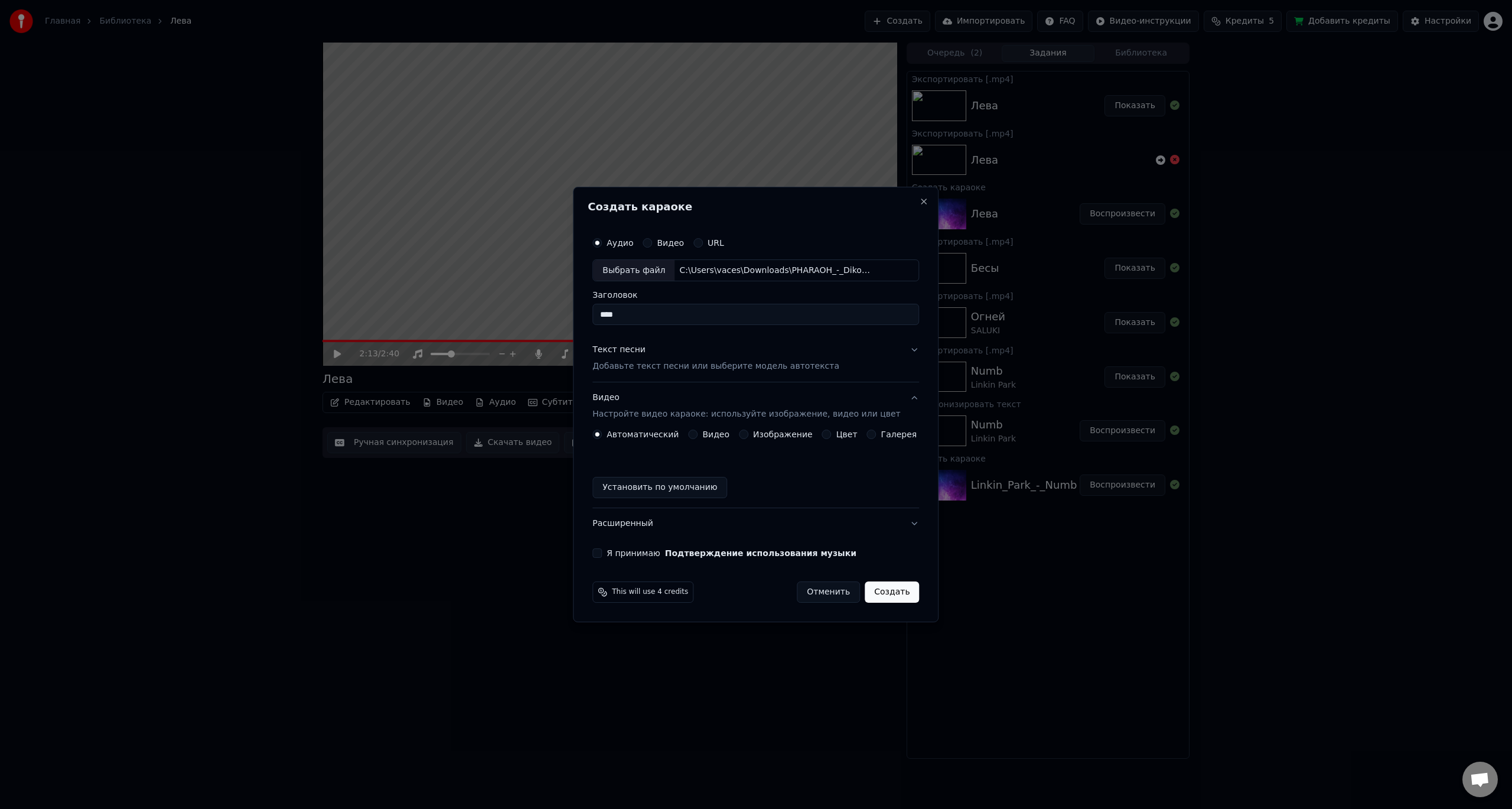
click at [697, 434] on button "Видео" at bounding box center [693, 434] width 10 height 10
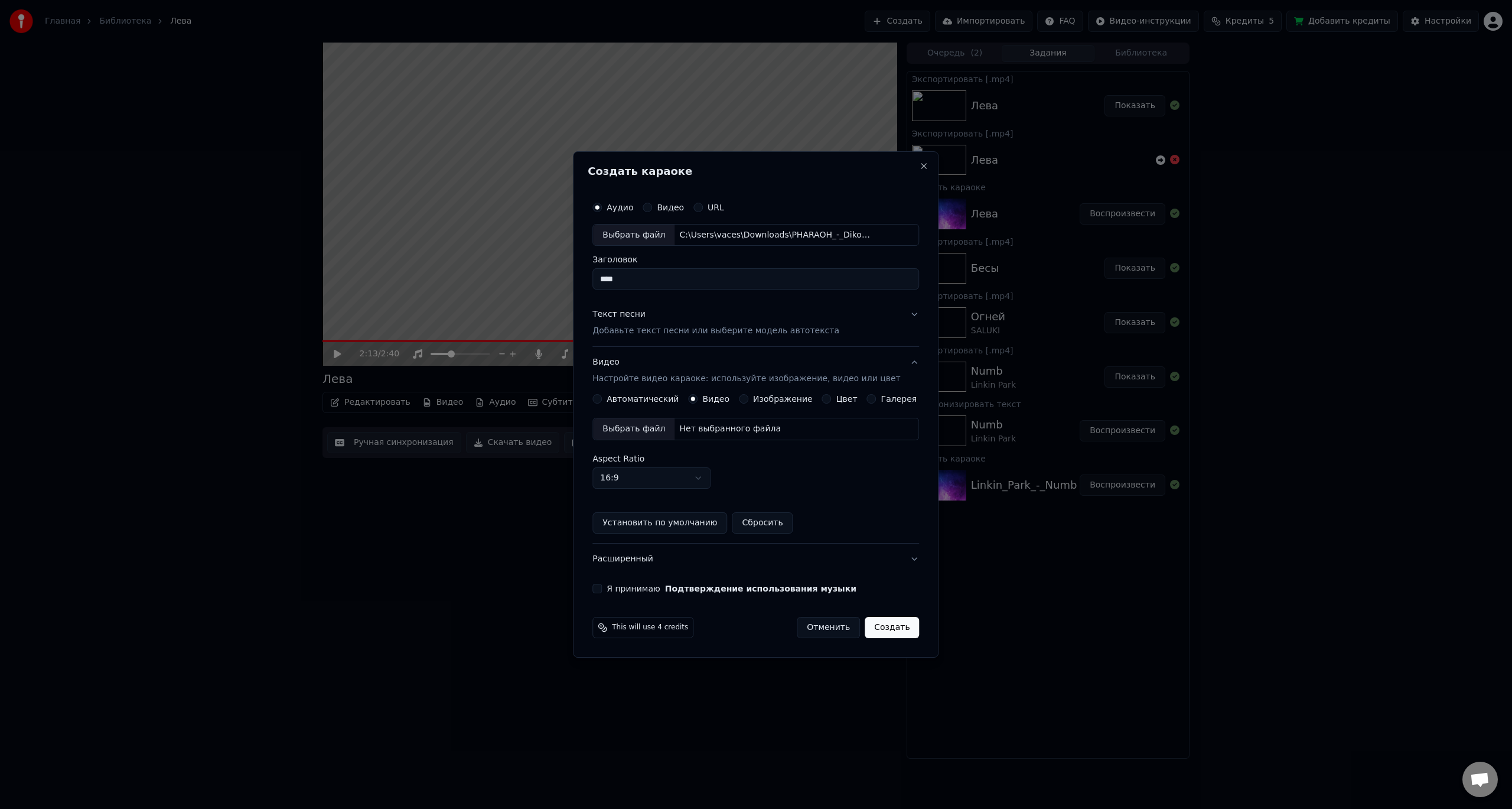
click at [651, 431] on div "Выбрать файл" at bounding box center [634, 429] width 81 height 21
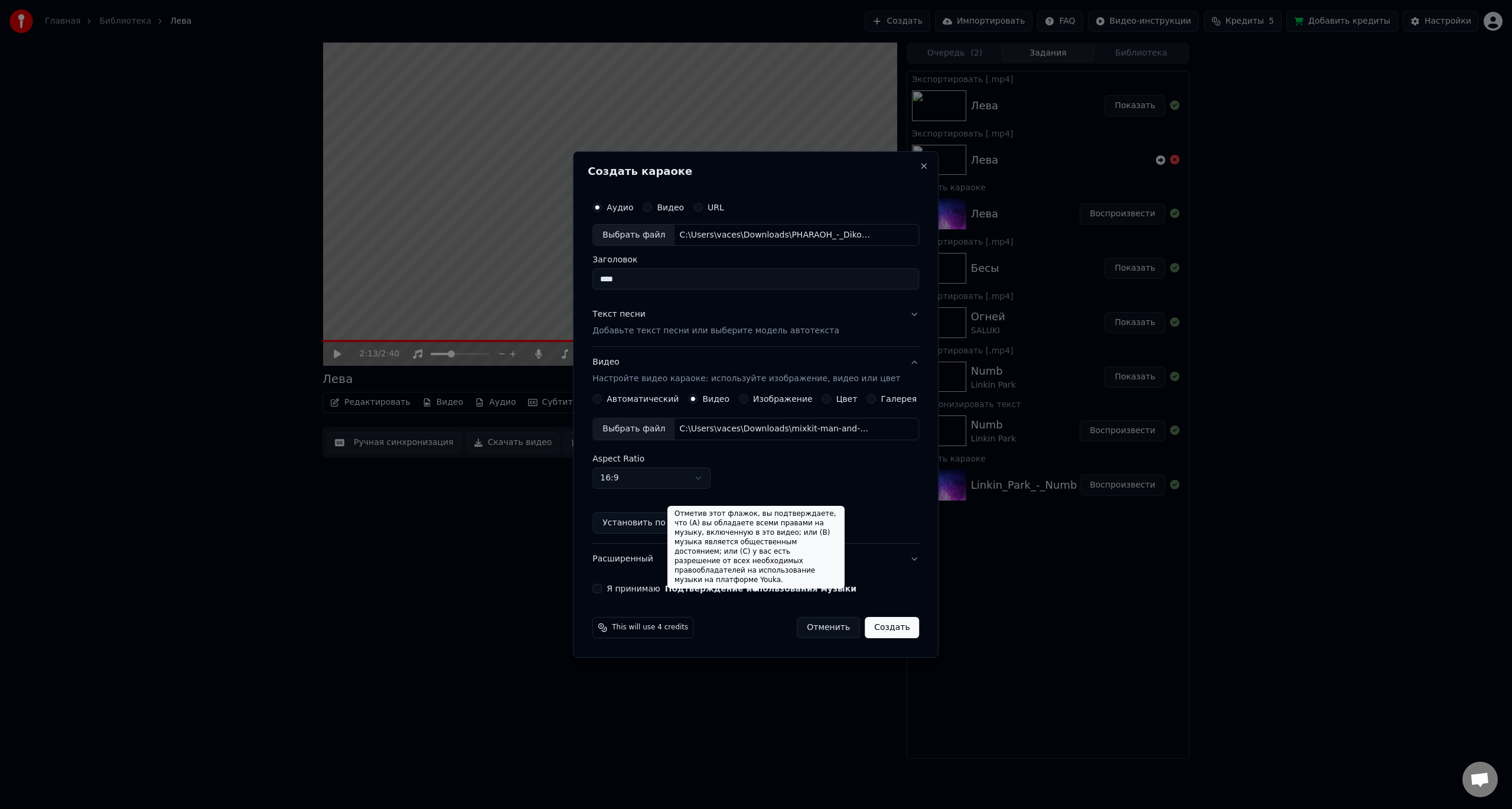
click at [602, 588] on button "Я принимаю Подтверждение использования музыки" at bounding box center [597, 588] width 10 height 10
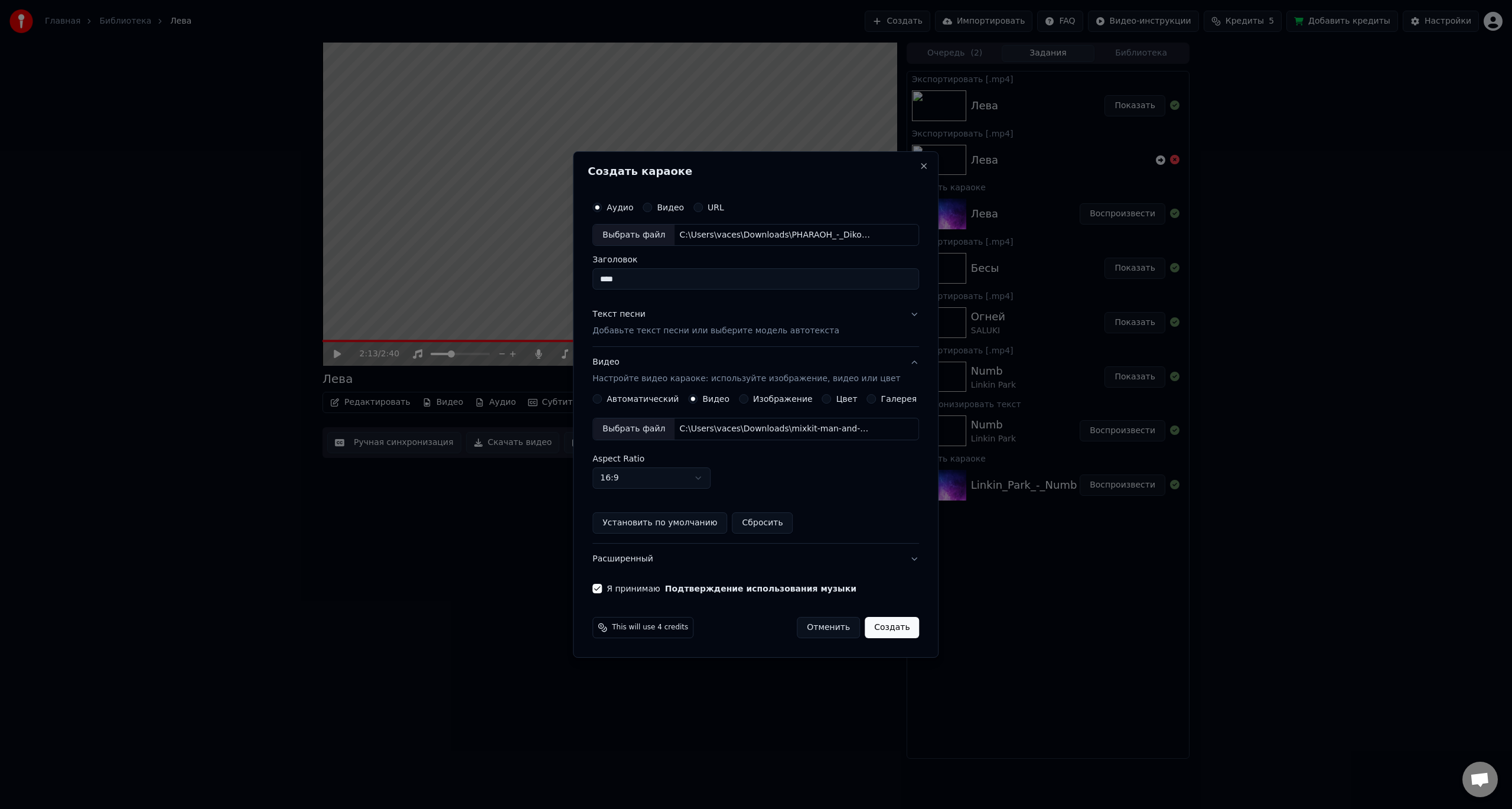
click at [882, 632] on button "Создать" at bounding box center [892, 627] width 54 height 21
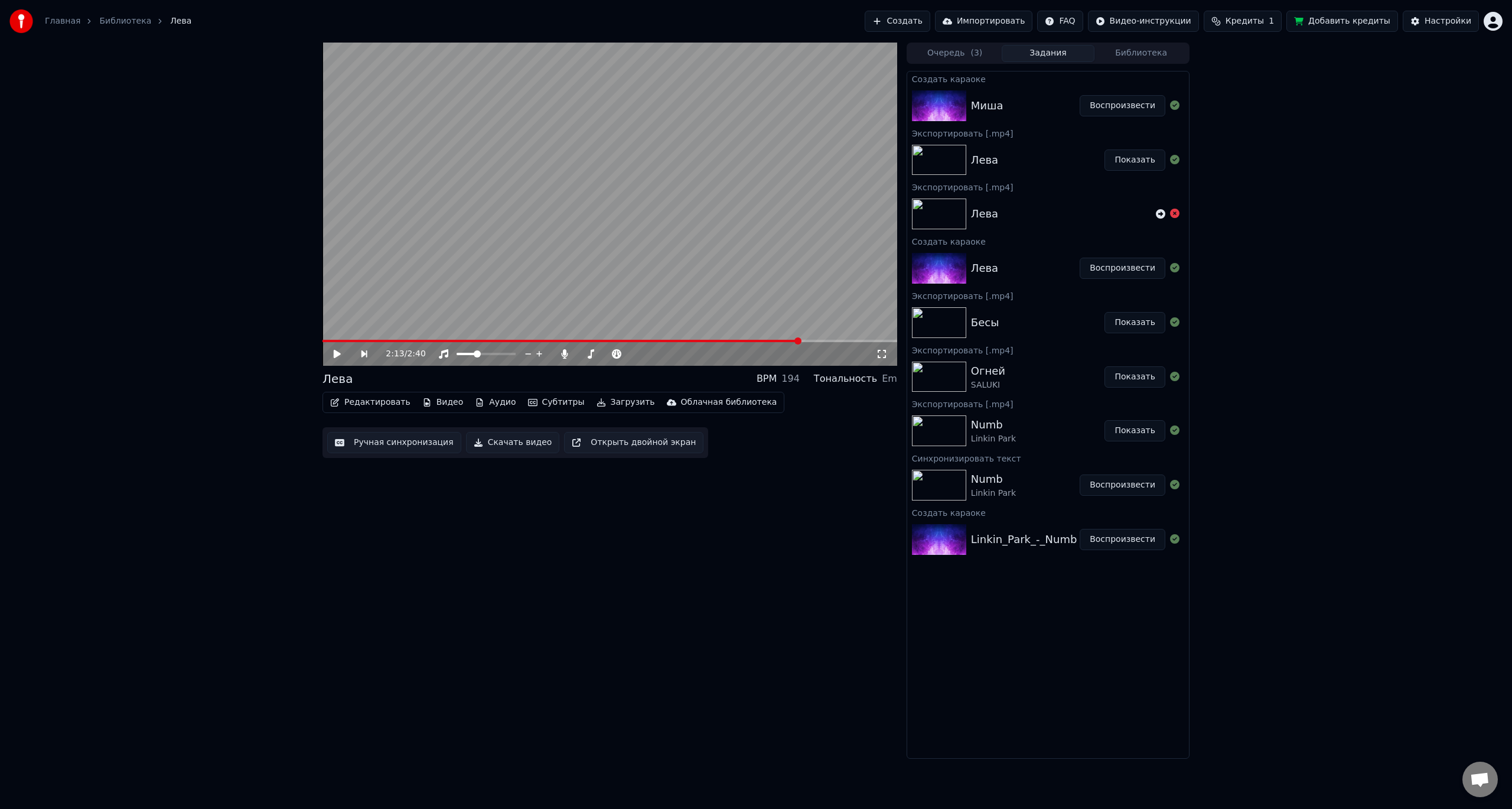
click at [1136, 109] on button "Воспроизвести" at bounding box center [1122, 105] width 86 height 21
click at [373, 341] on span at bounding box center [609, 341] width 575 height 2
click at [401, 340] on span at bounding box center [609, 341] width 575 height 2
click at [883, 353] on icon at bounding box center [881, 354] width 12 height 10
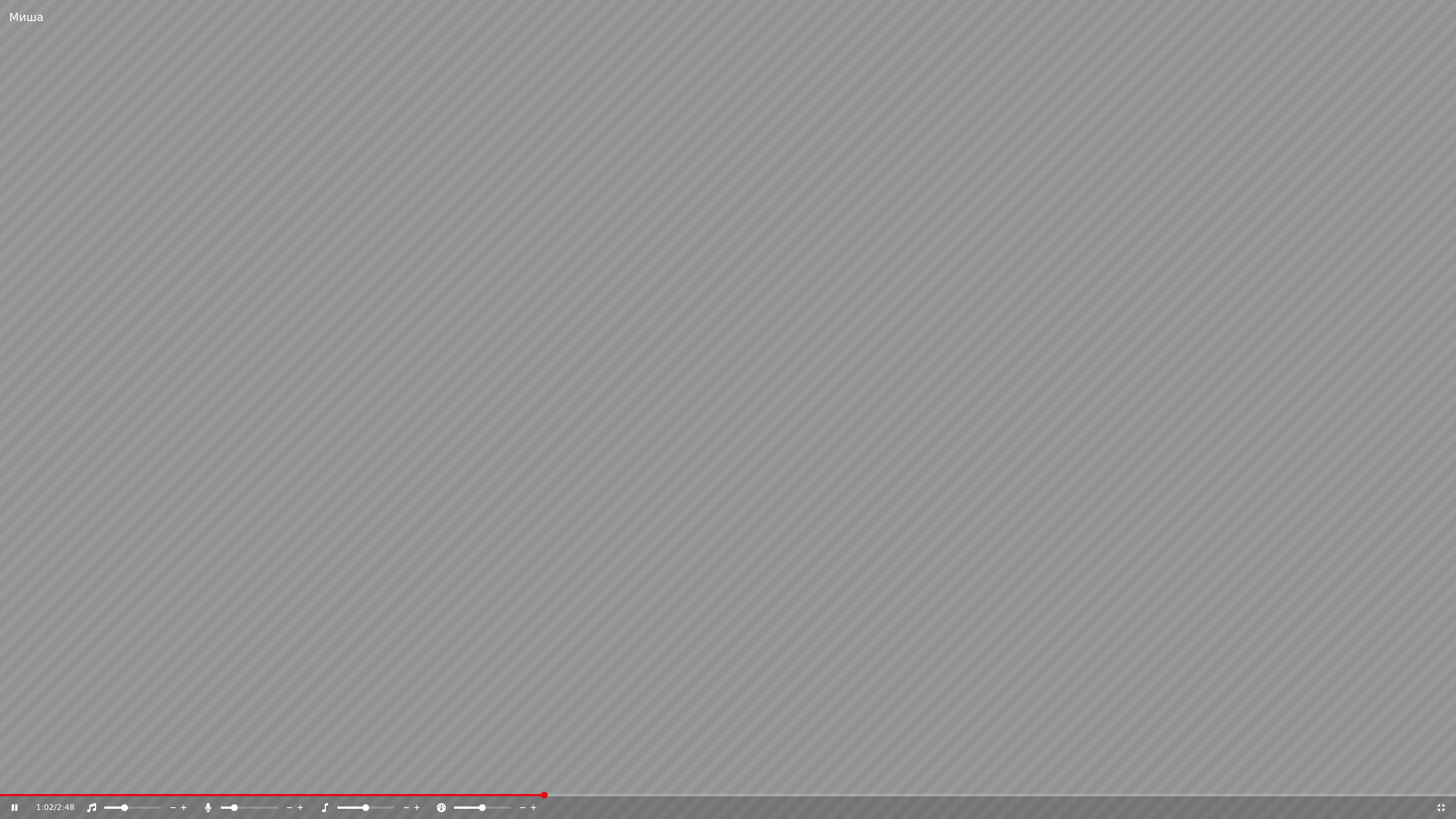
click at [1444, 778] on icon at bounding box center [1441, 808] width 11 height 9
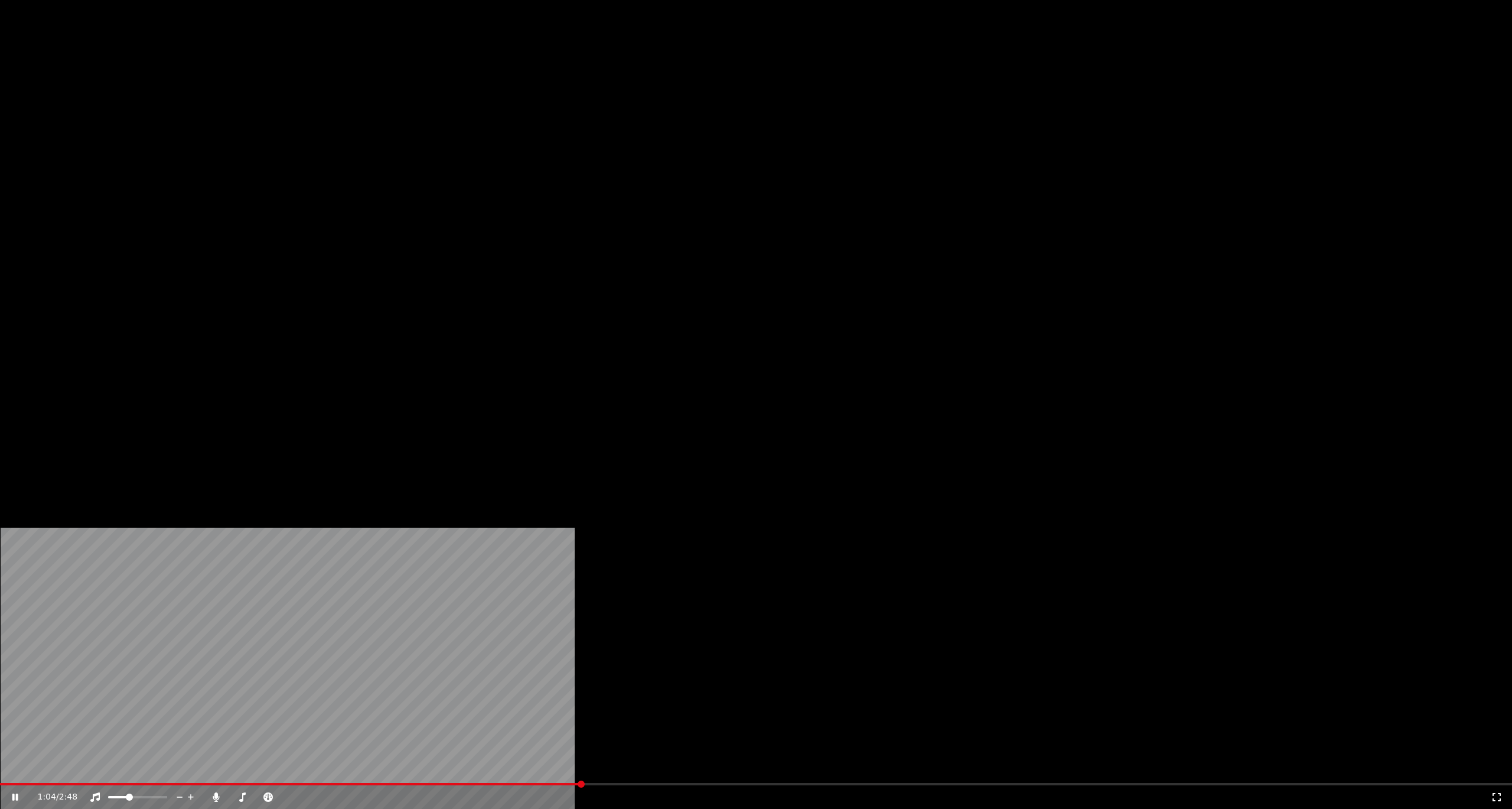
click at [360, 87] on button "Редактировать" at bounding box center [370, 78] width 90 height 16
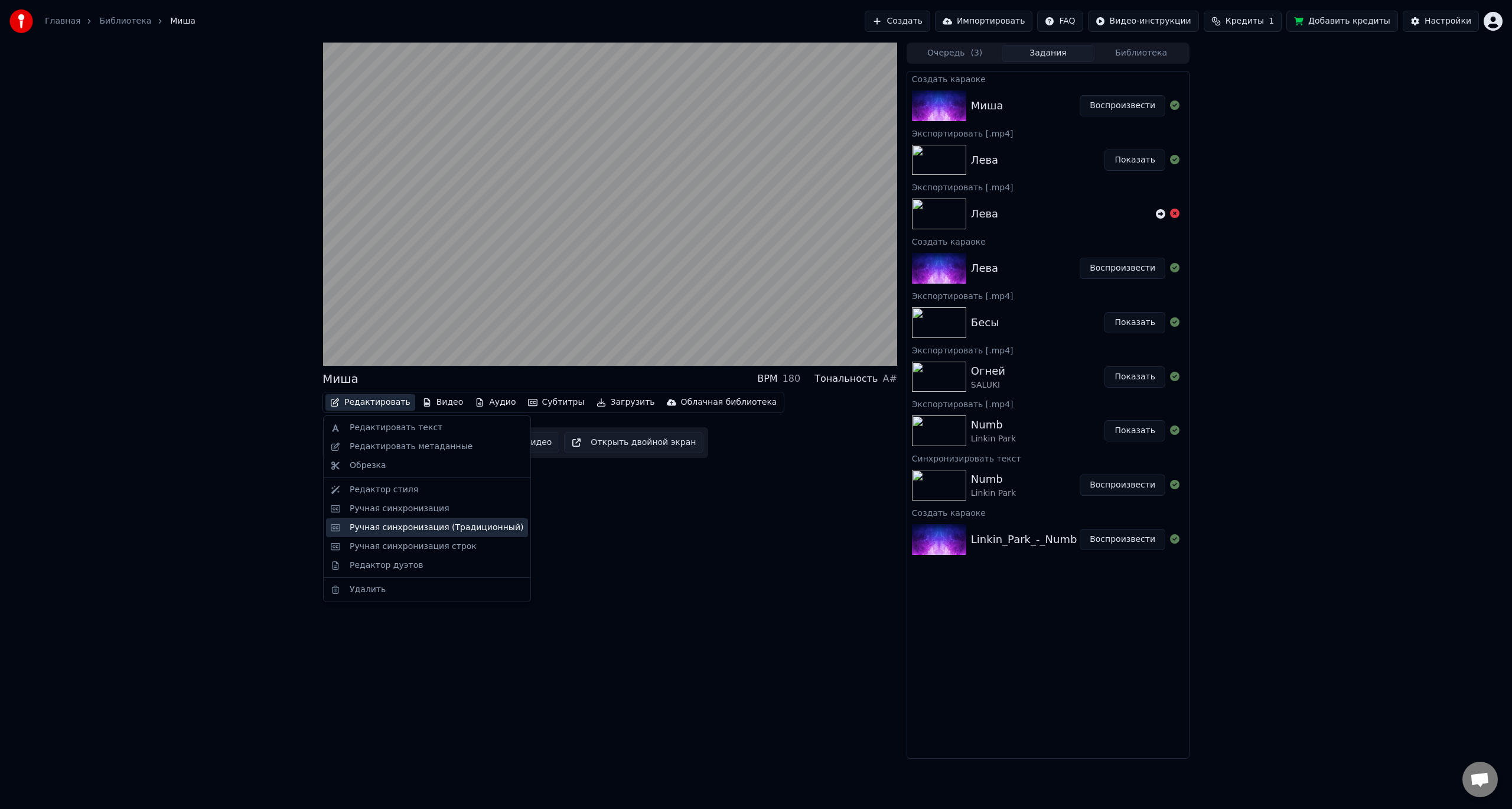
click at [378, 523] on div "Ручная синхронизация (Традиционный)" at bounding box center [436, 527] width 174 height 12
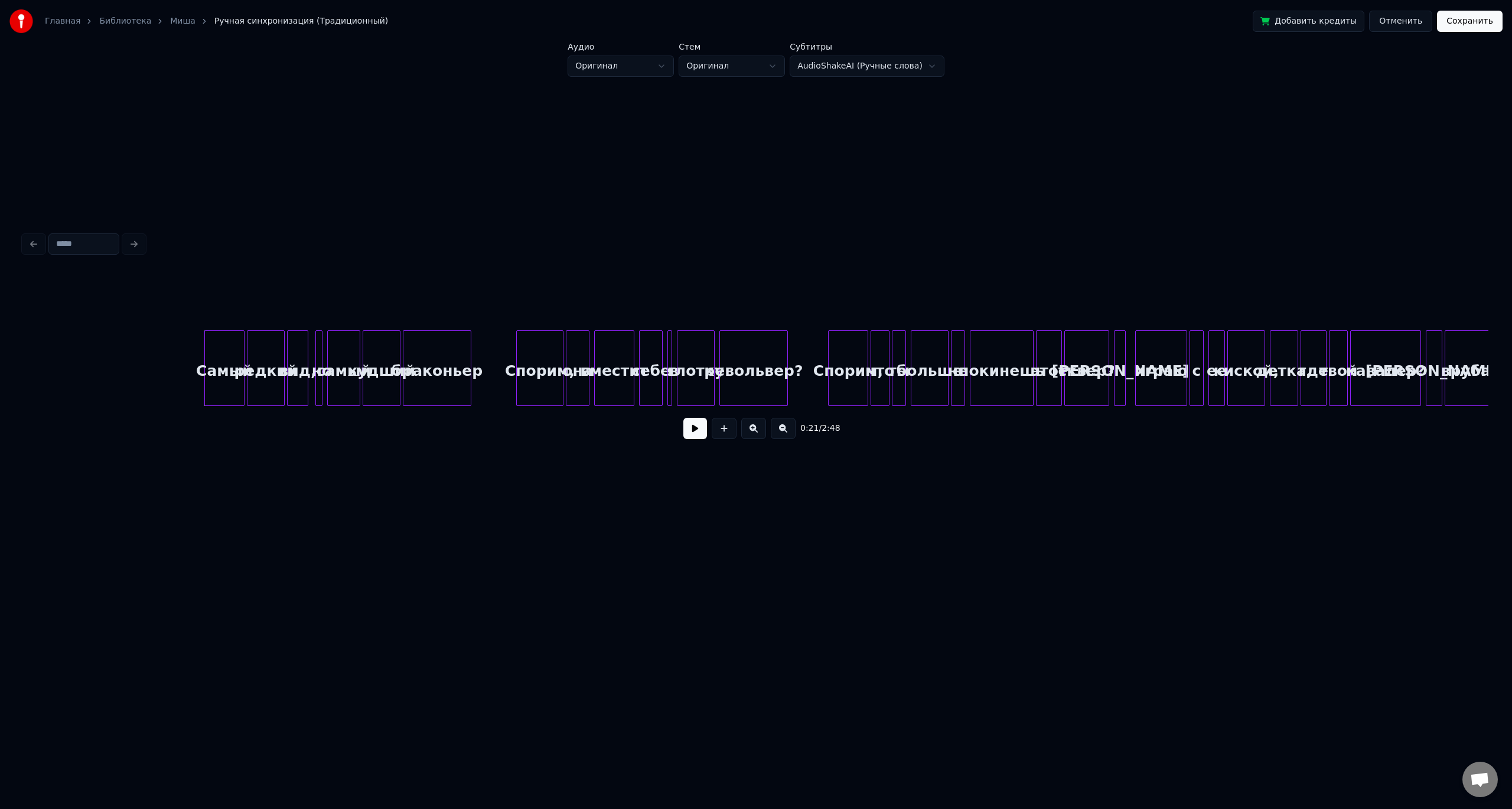
scroll to position [0, 2329]
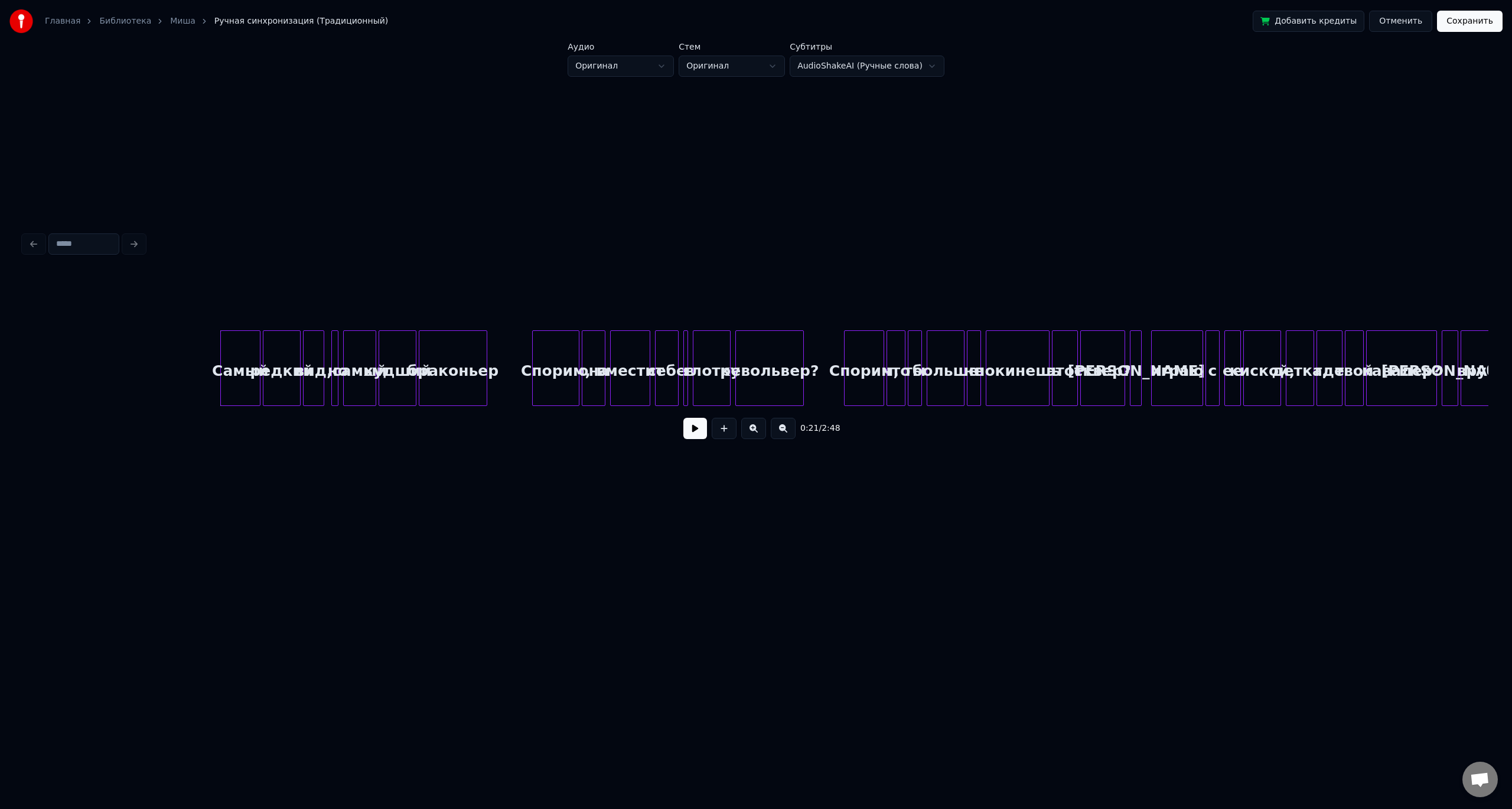
click at [273, 362] on div "редкий" at bounding box center [282, 371] width 37 height 80
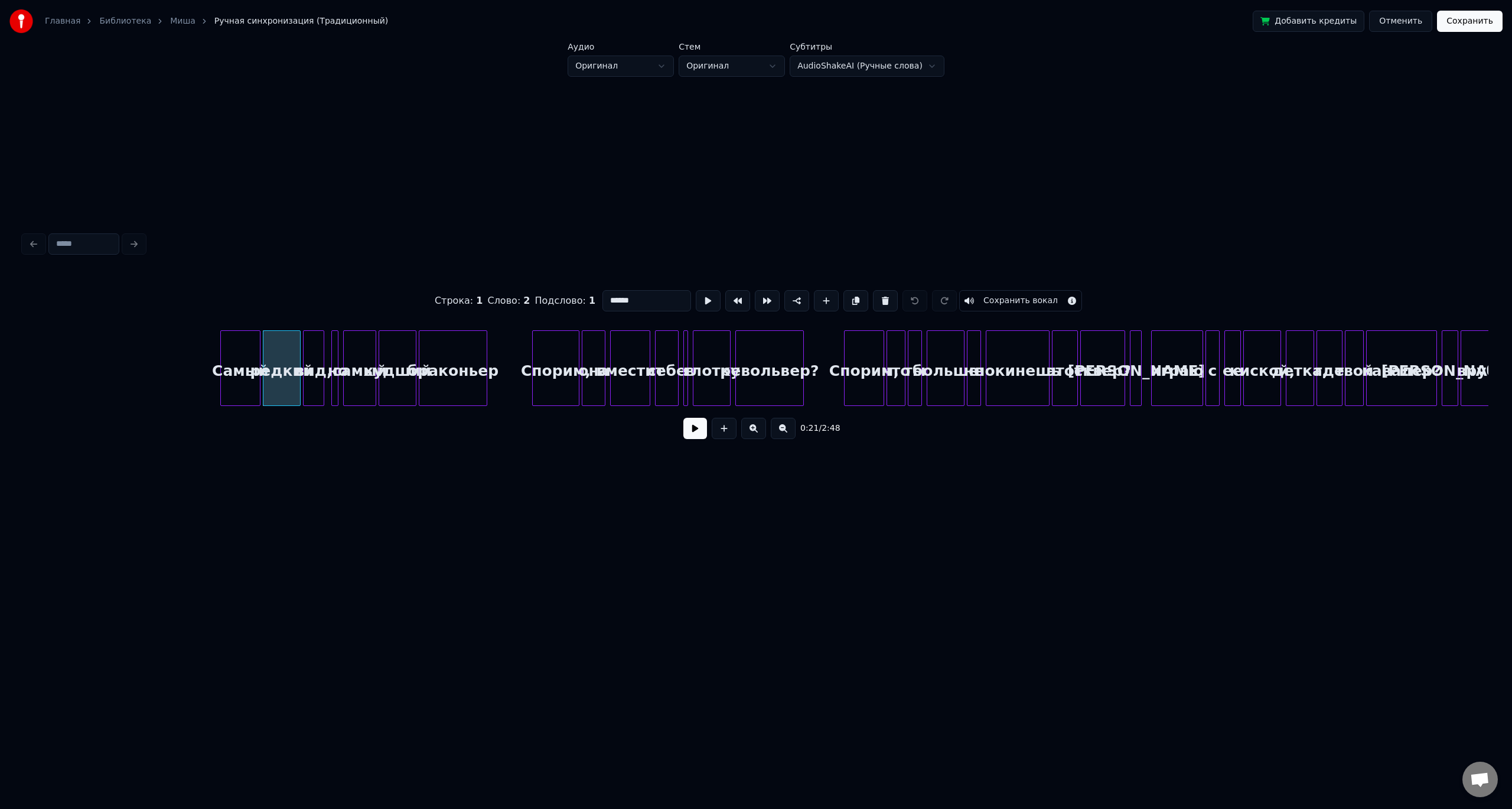
click at [318, 364] on div "вид," at bounding box center [313, 371] width 20 height 80
click at [332, 364] on div at bounding box center [334, 368] width 4 height 75
click at [349, 365] on div "самый" at bounding box center [359, 371] width 32 height 80
click at [401, 368] on div "худший" at bounding box center [398, 371] width 37 height 80
click at [456, 371] on div "браконьер" at bounding box center [454, 371] width 68 height 80
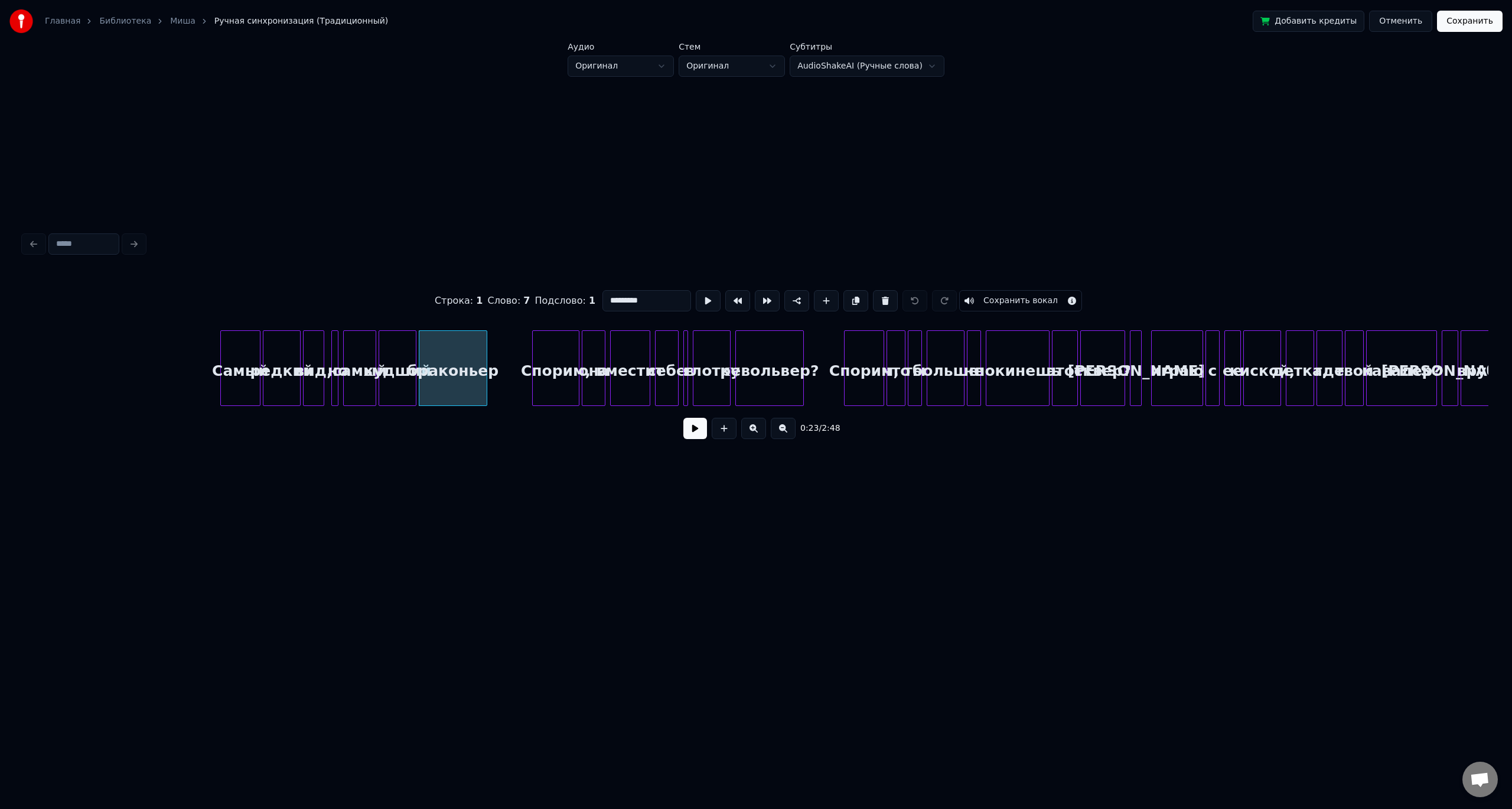
click at [555, 362] on div "Спорим," at bounding box center [556, 371] width 46 height 80
click at [595, 359] on div "она" at bounding box center [593, 371] width 22 height 80
click at [639, 357] on div "вместит" at bounding box center [630, 371] width 39 height 80
click at [678, 357] on div "себе" at bounding box center [667, 371] width 22 height 80
click at [711, 358] on div "глотку" at bounding box center [712, 371] width 37 height 80
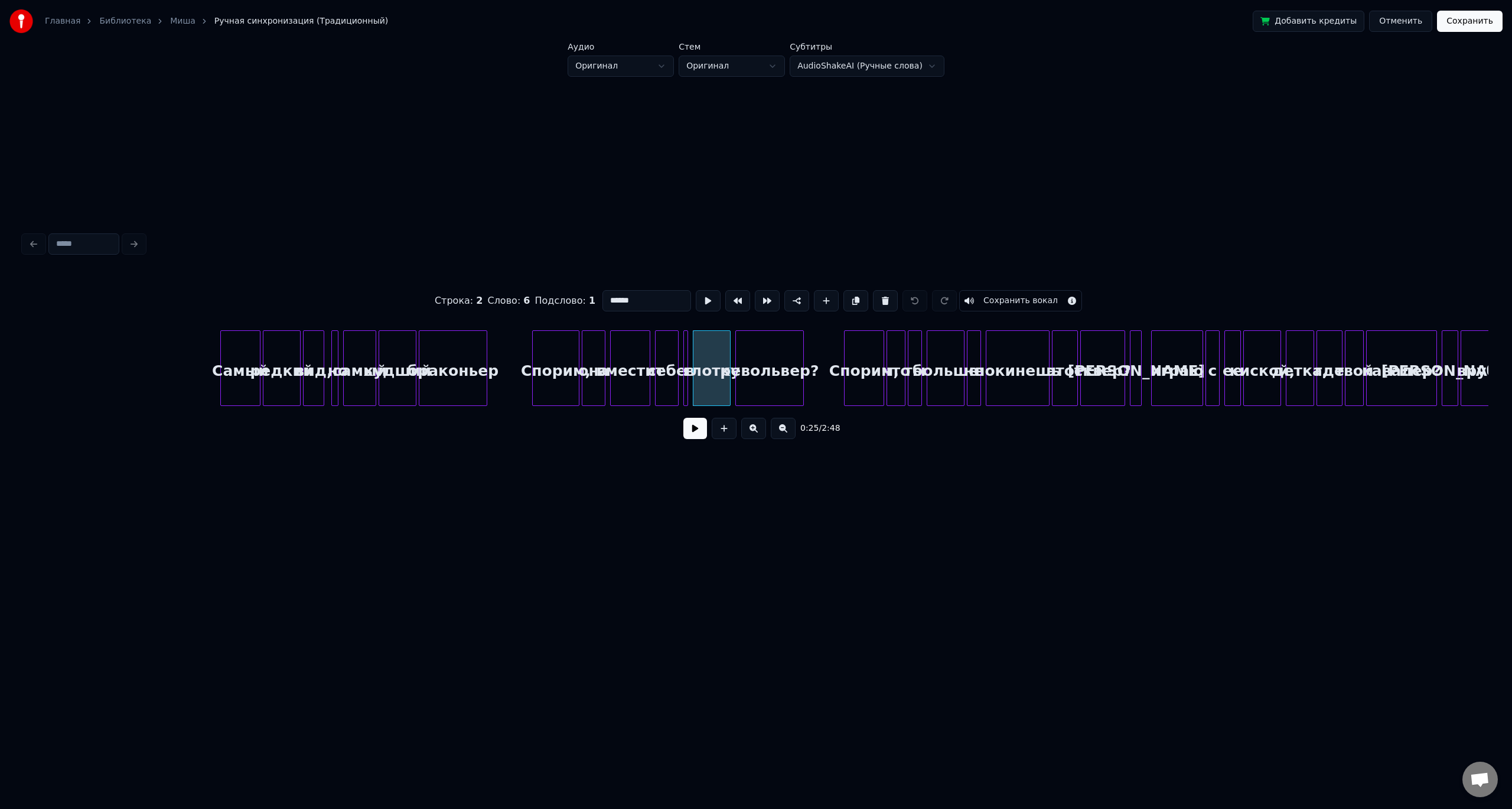
click at [756, 357] on div "револьвер?" at bounding box center [770, 371] width 68 height 80
click at [625, 301] on input "**********" at bounding box center [647, 301] width 89 height 21
click at [859, 354] on div "Спорим," at bounding box center [864, 371] width 39 height 80
click at [890, 354] on div at bounding box center [889, 368] width 4 height 75
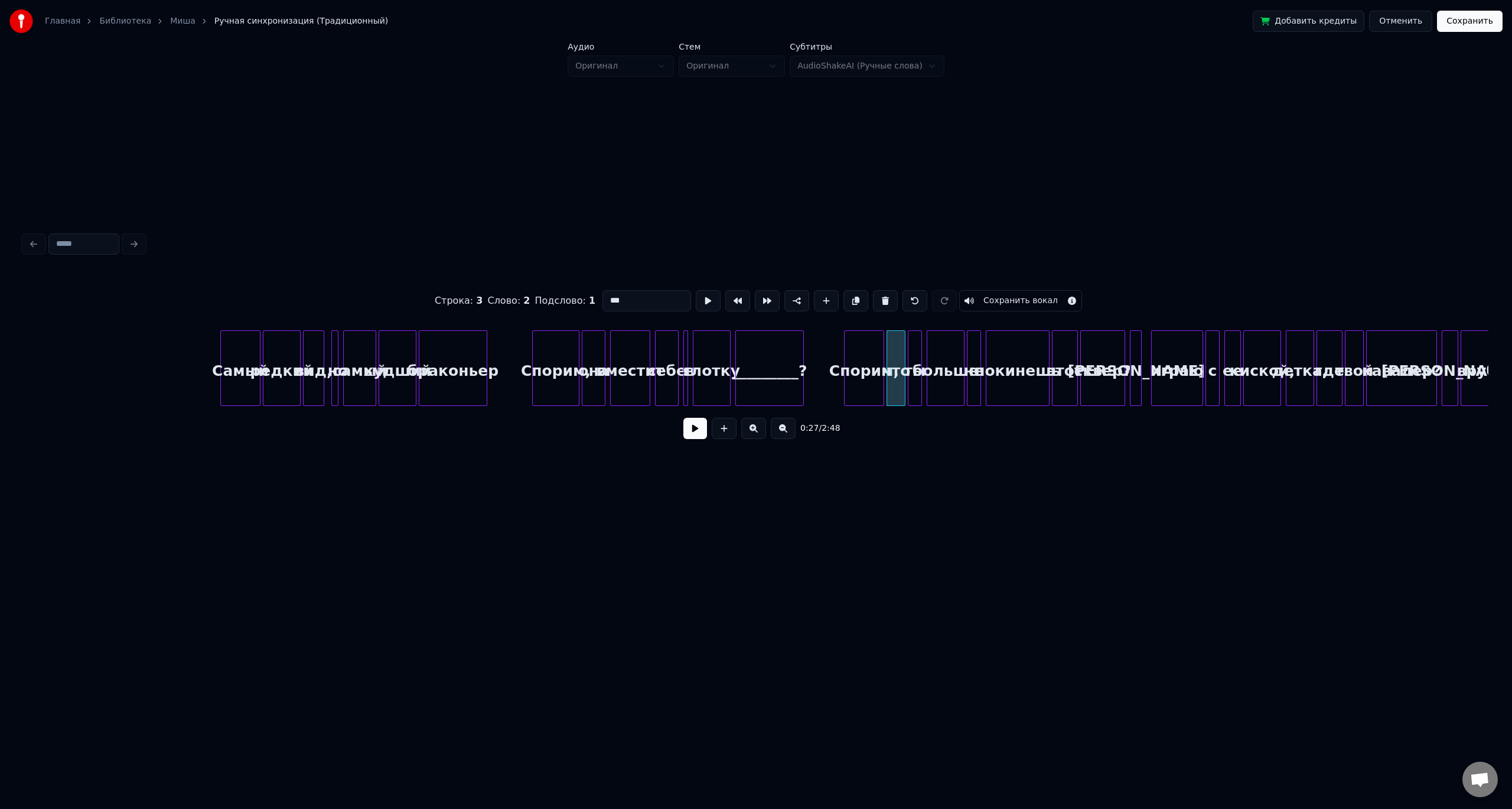
click at [914, 351] on div "ты" at bounding box center [914, 371] width 13 height 80
click at [939, 350] on div "больше" at bounding box center [946, 371] width 37 height 80
click at [973, 351] on div "не" at bounding box center [973, 371] width 13 height 80
click at [1000, 352] on div "покинешь" at bounding box center [1018, 371] width 63 height 80
click at [1062, 358] on div "этот" at bounding box center [1065, 371] width 25 height 80
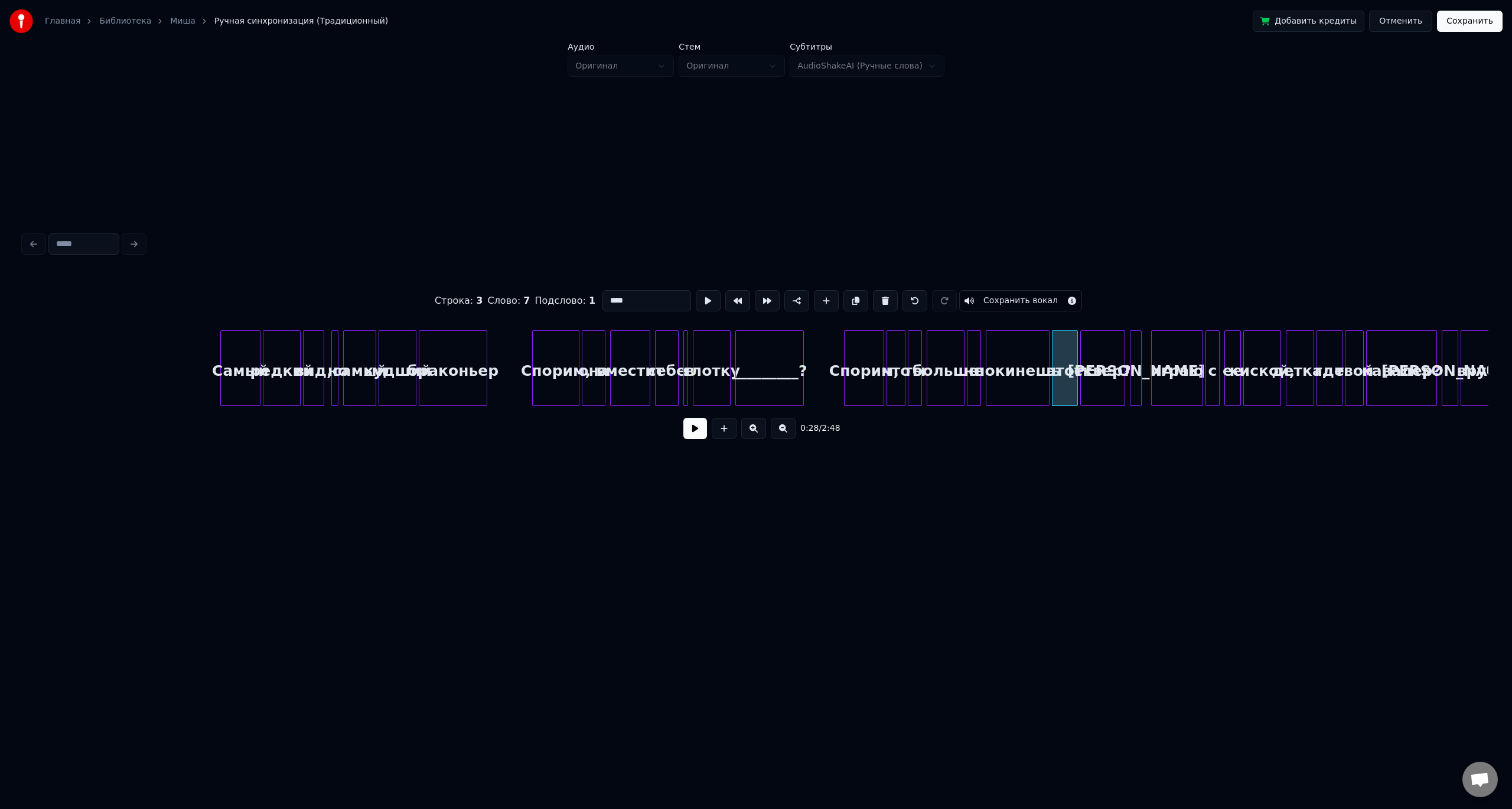
click at [1108, 358] on div "сквер?" at bounding box center [1102, 371] width 44 height 80
click at [1135, 349] on div "[PERSON_NAME]" at bounding box center [1137, 371] width 12 height 80
click at [1173, 357] on div "играю" at bounding box center [1177, 371] width 51 height 80
click at [1214, 356] on div "с" at bounding box center [1212, 371] width 13 height 80
click at [1244, 356] on div "киской," at bounding box center [1262, 371] width 37 height 80
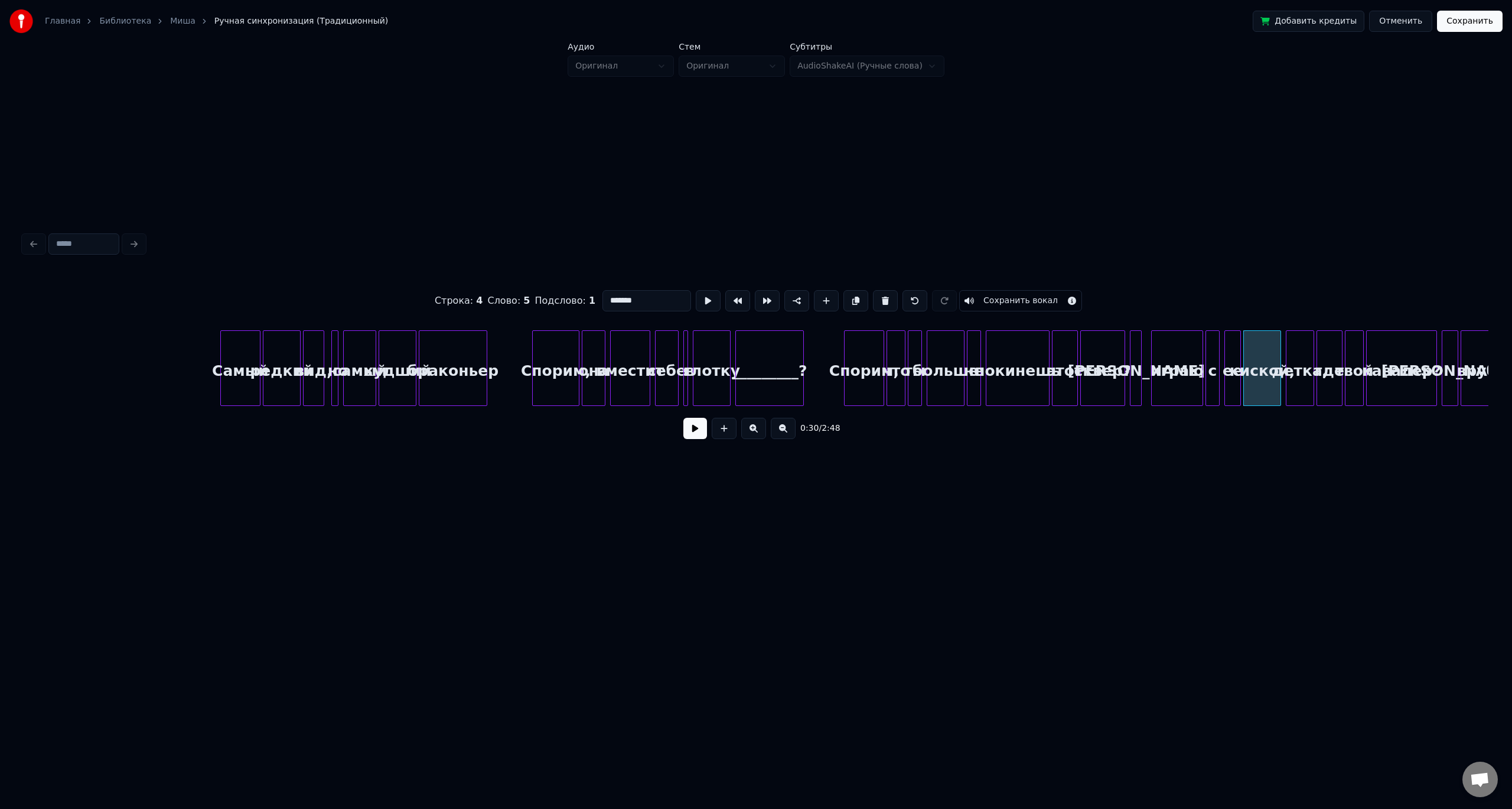
click at [608, 295] on input "*******" at bounding box center [647, 301] width 89 height 21
type input "**********"
click at [694, 436] on button at bounding box center [695, 429] width 23 height 21
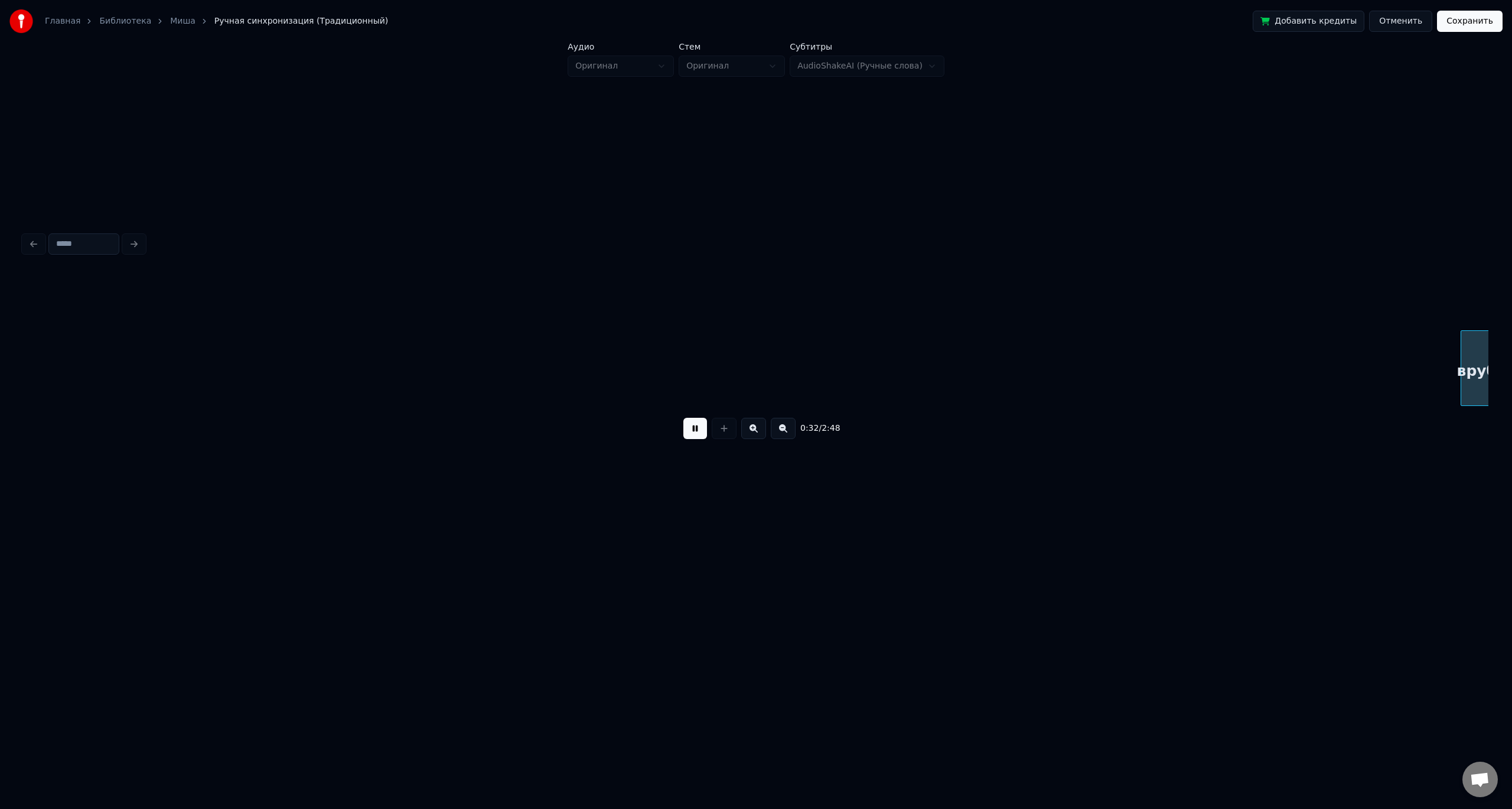
scroll to position [0, 3794]
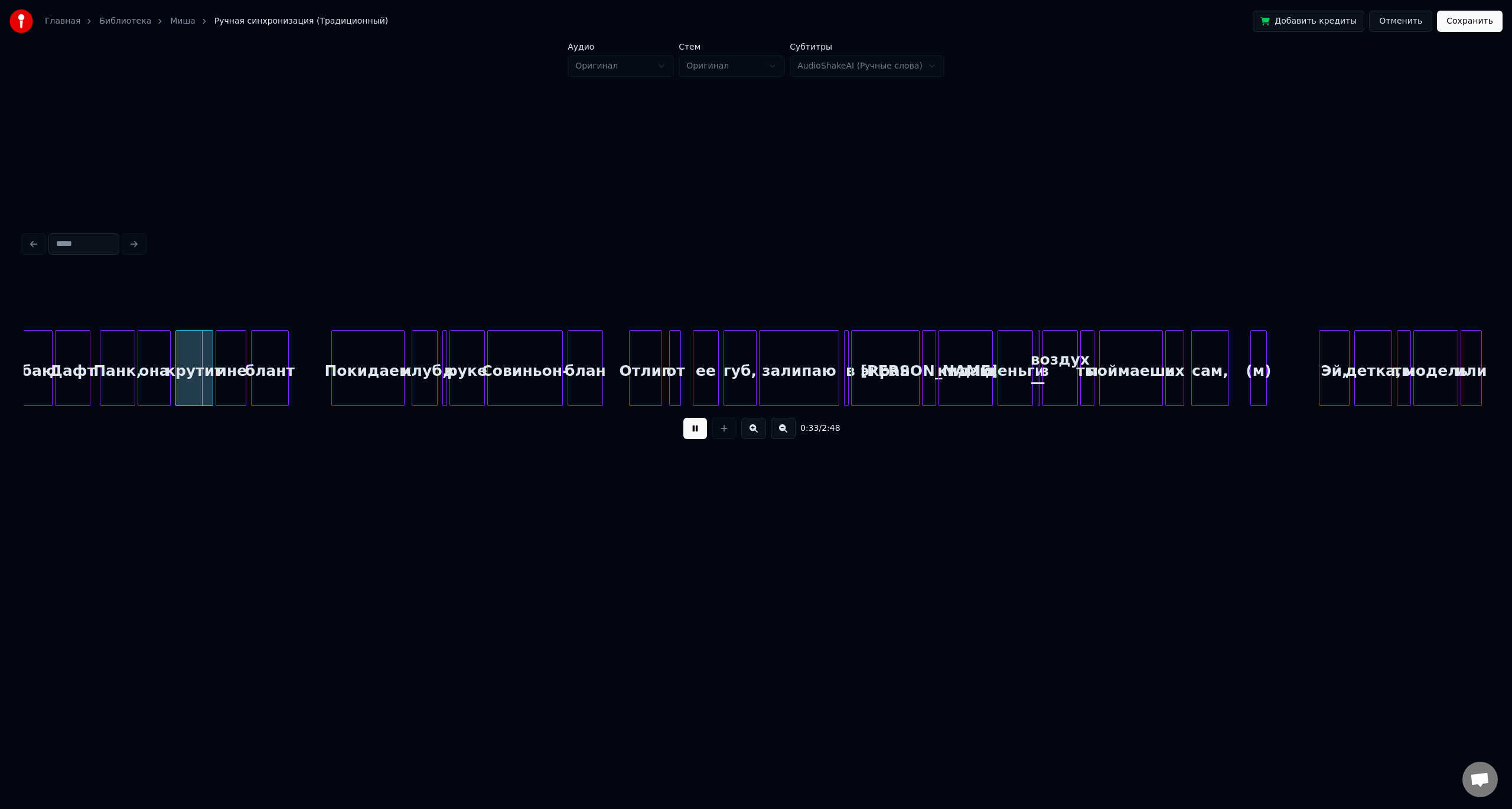
click at [697, 434] on button at bounding box center [695, 429] width 23 height 21
click at [43, 368] on div "врубаю" at bounding box center [23, 371] width 55 height 80
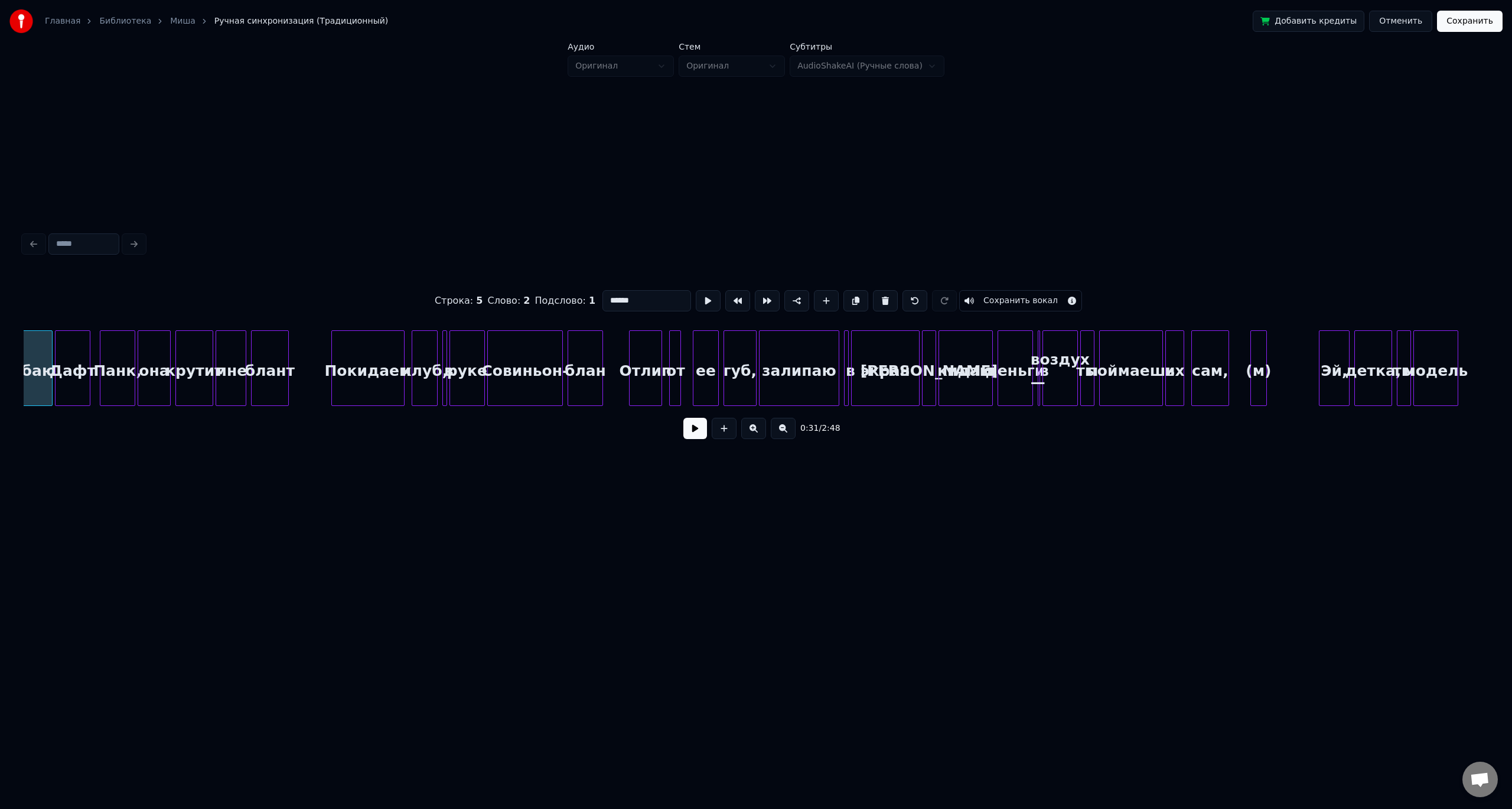
scroll to position [0, 3766]
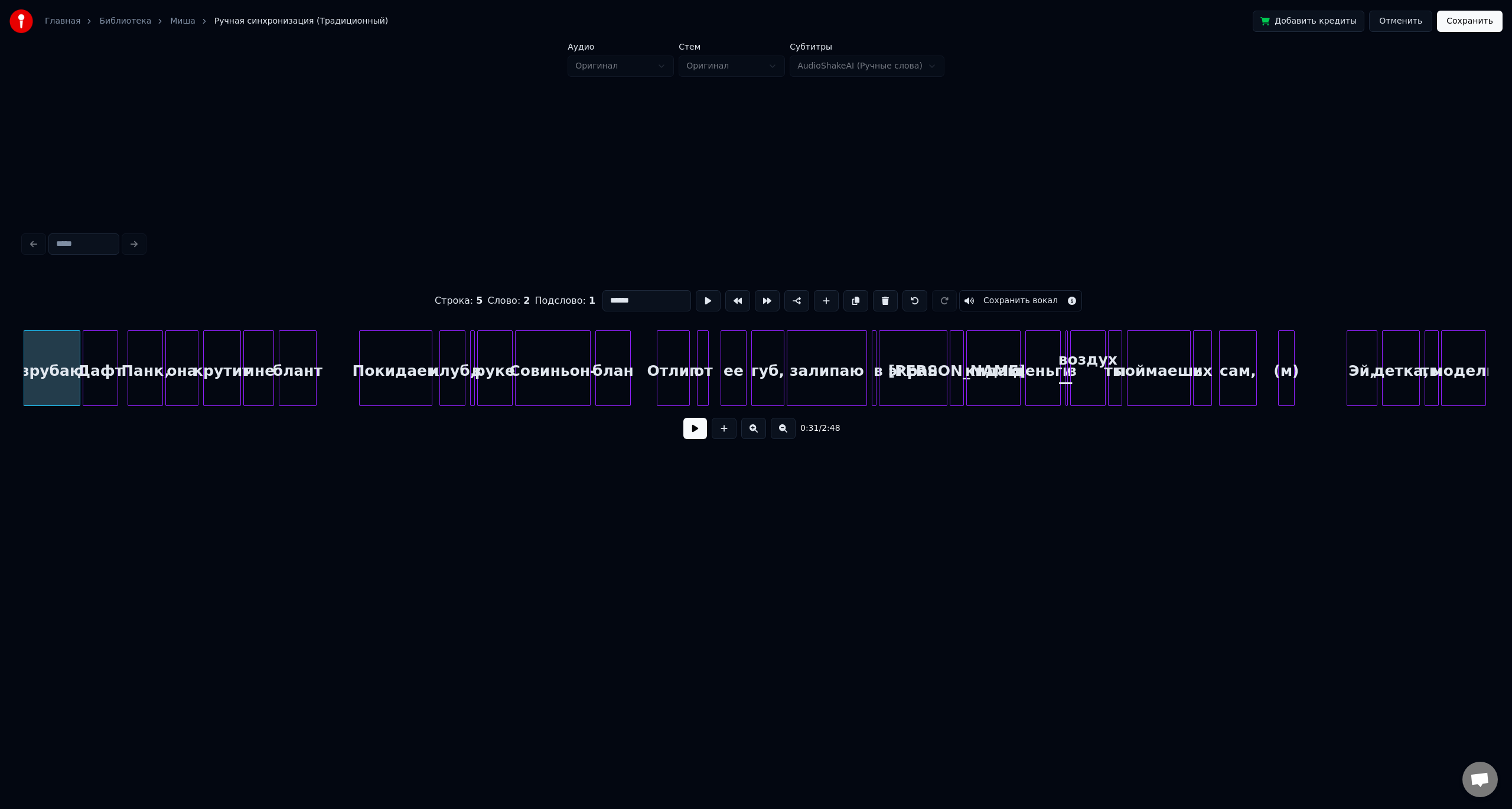
click at [101, 369] on div "Дафт" at bounding box center [100, 371] width 34 height 80
click at [612, 297] on input "****" at bounding box center [647, 301] width 89 height 21
click at [148, 371] on div "Панк," at bounding box center [144, 371] width 34 height 80
click at [620, 301] on input "*****" at bounding box center [647, 301] width 89 height 21
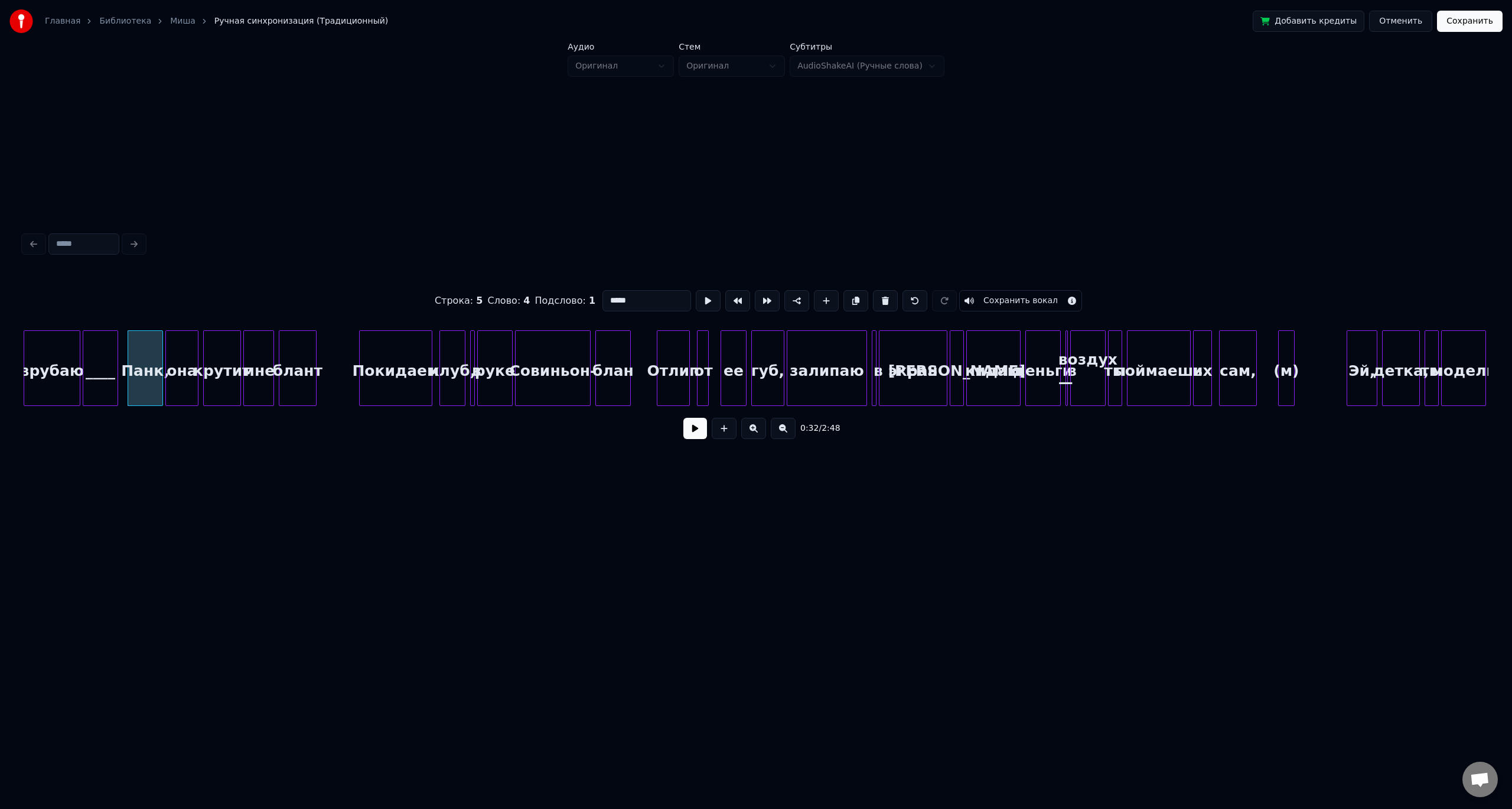
click at [620, 301] on input "*****" at bounding box center [647, 301] width 89 height 21
click at [539, 365] on div "Совиньон-" at bounding box center [552, 371] width 74 height 80
click at [624, 301] on input "*********" at bounding box center [647, 301] width 89 height 21
click at [607, 354] on div "блан" at bounding box center [612, 371] width 34 height 80
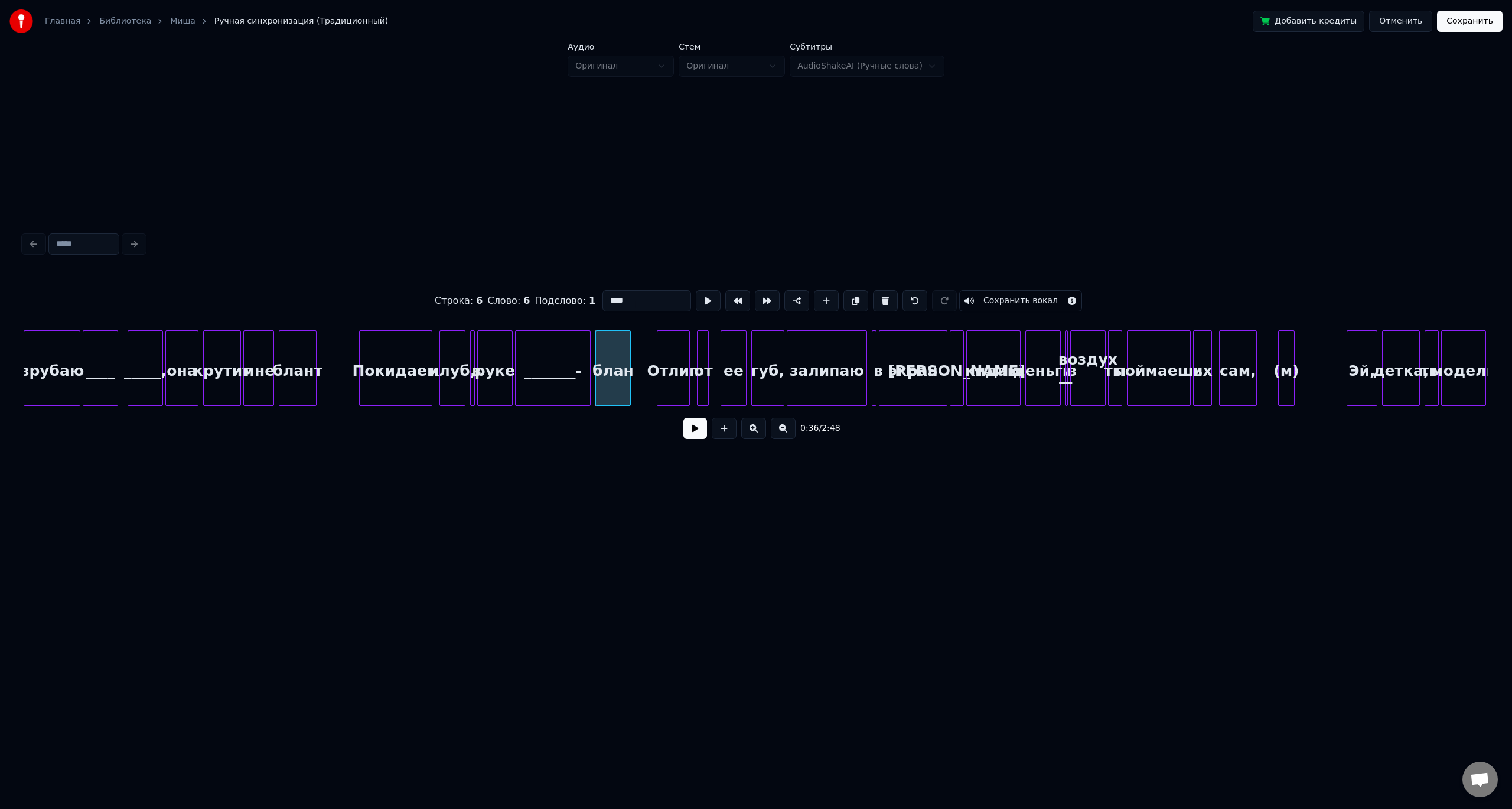
click at [610, 297] on input "****" at bounding box center [647, 301] width 89 height 21
click at [669, 364] on div "Отлип" at bounding box center [673, 371] width 32 height 80
click at [701, 362] on div "от" at bounding box center [703, 371] width 12 height 80
click at [739, 359] on div "ее" at bounding box center [734, 371] width 25 height 80
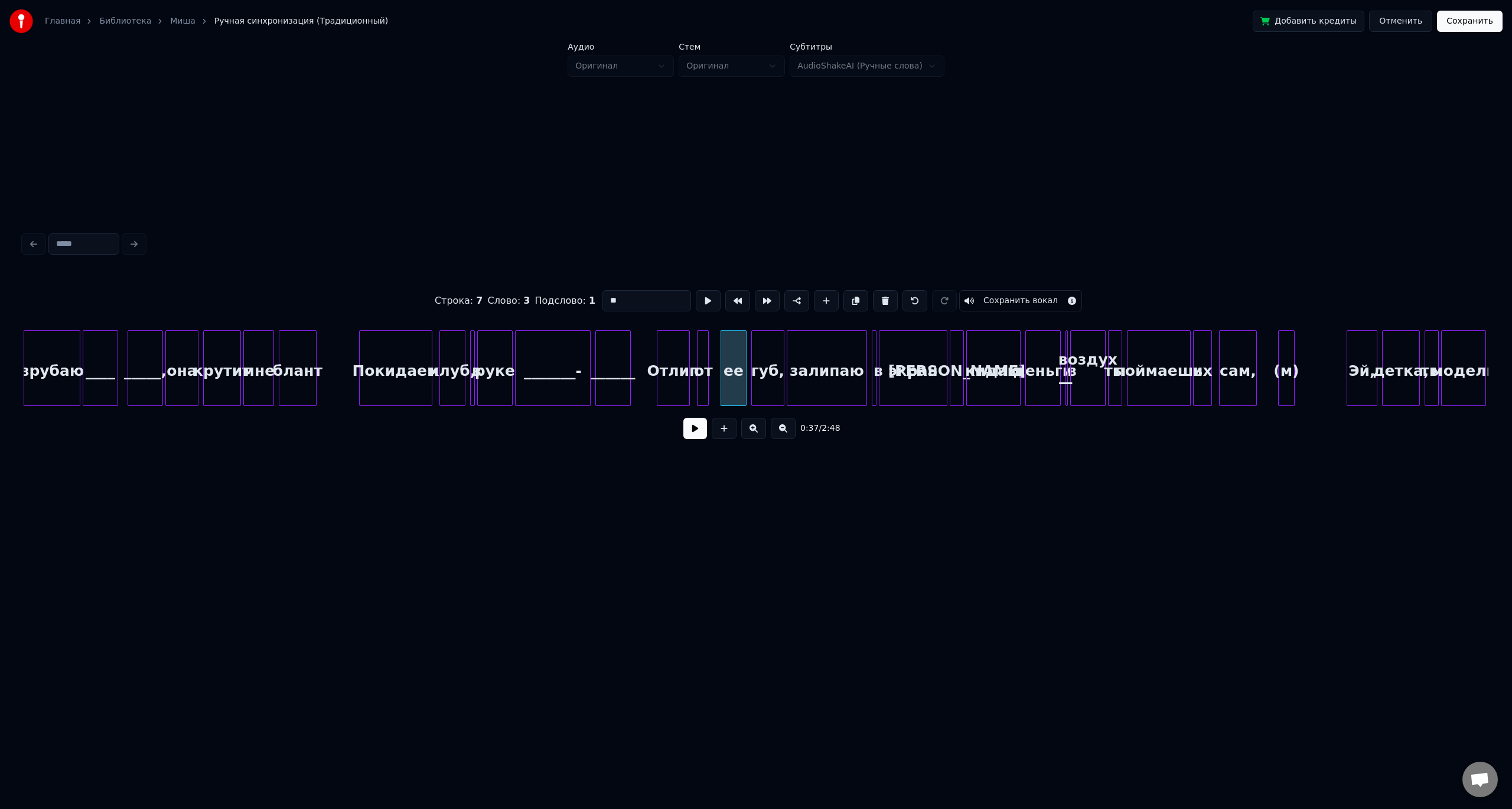
click at [770, 356] on div "губ," at bounding box center [767, 371] width 32 height 80
click at [821, 357] on div "залипаю" at bounding box center [827, 371] width 79 height 80
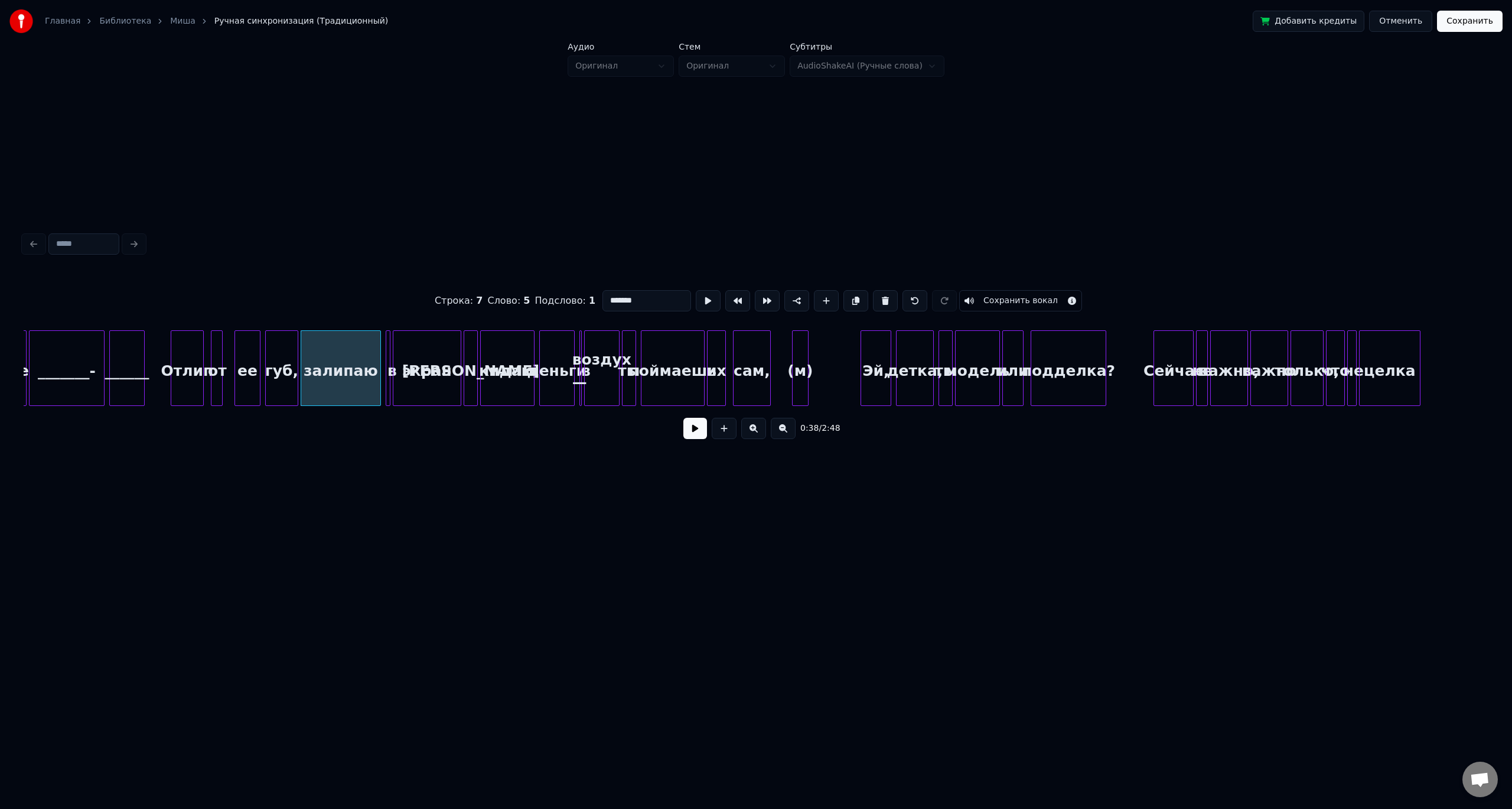
scroll to position [0, 4277]
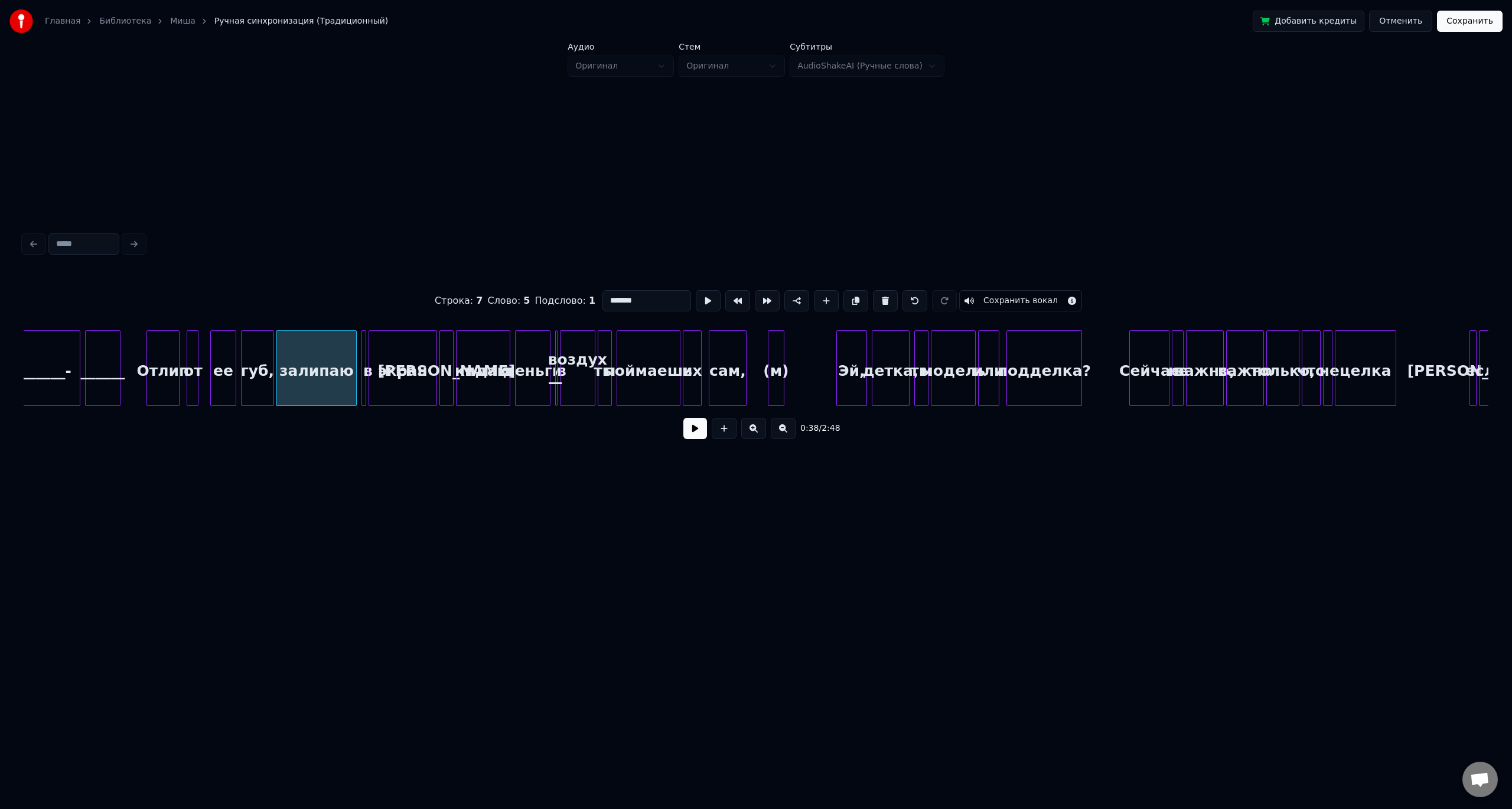
click at [947, 380] on div "модель" at bounding box center [953, 371] width 44 height 80
drag, startPoint x: 640, startPoint y: 295, endPoint x: 591, endPoint y: 295, distance: 49.0
click at [591, 295] on div "Строка : 9 Слово : 4 Подслово : 1 ****** Сохранить вокал" at bounding box center [756, 300] width 1465 height 59
click at [993, 364] on div "или" at bounding box center [989, 371] width 20 height 80
click at [1042, 364] on div "подделка?" at bounding box center [1044, 371] width 74 height 80
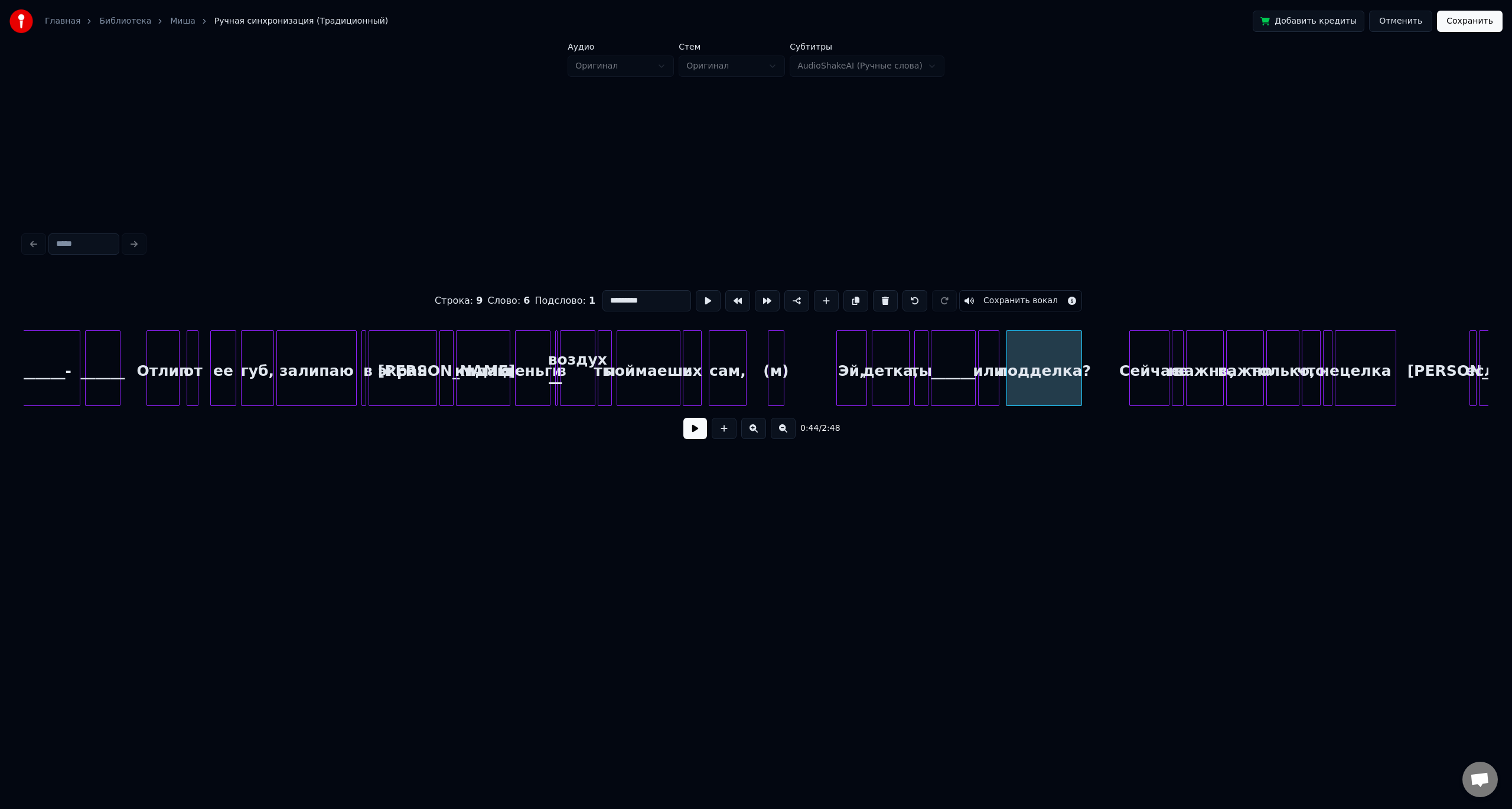
click at [618, 294] on input "*********" at bounding box center [647, 301] width 89 height 21
type input "*********"
click at [697, 435] on button at bounding box center [695, 429] width 23 height 21
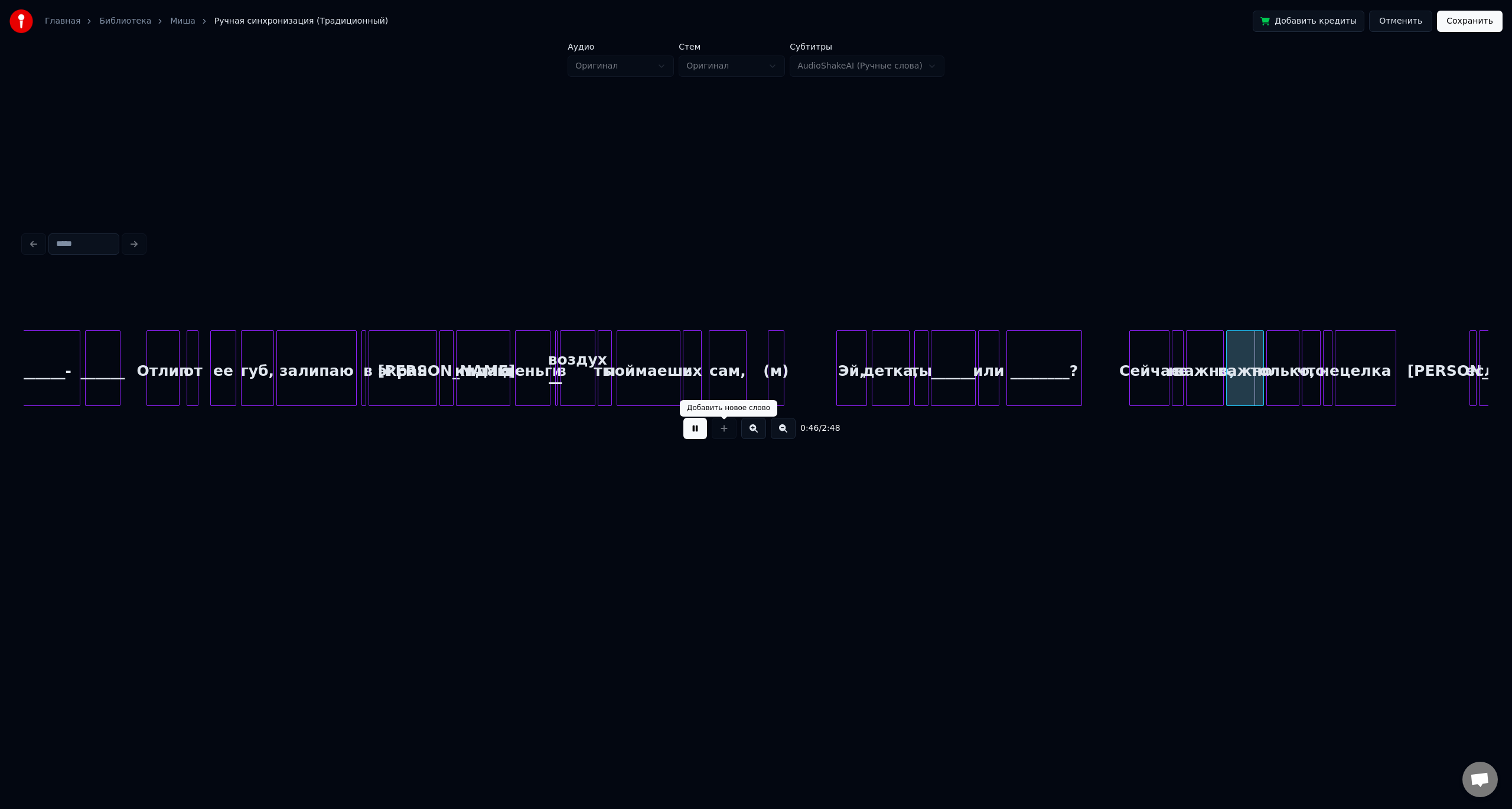
click at [694, 433] on button at bounding box center [695, 429] width 23 height 21
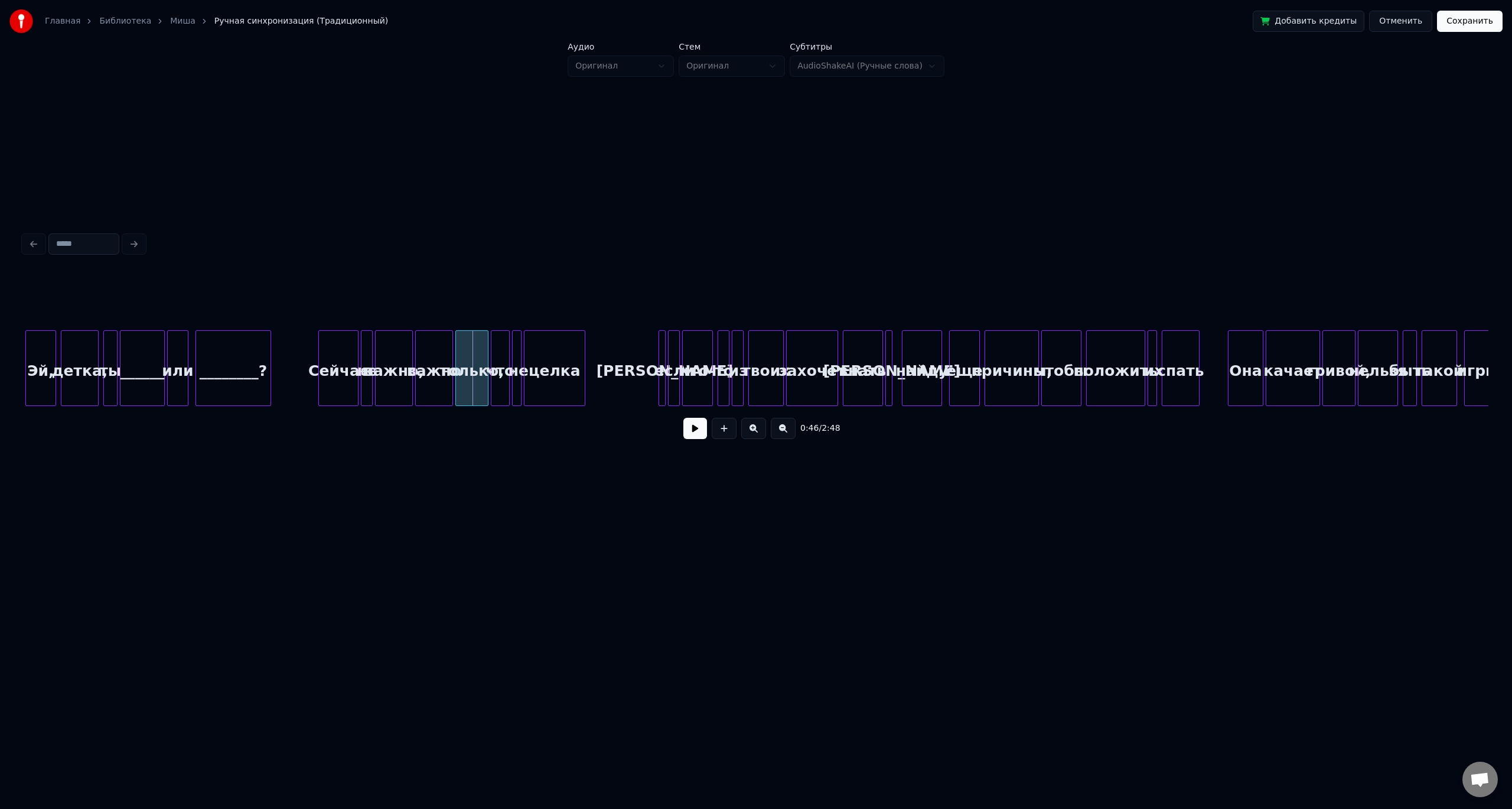
scroll to position [0, 5113]
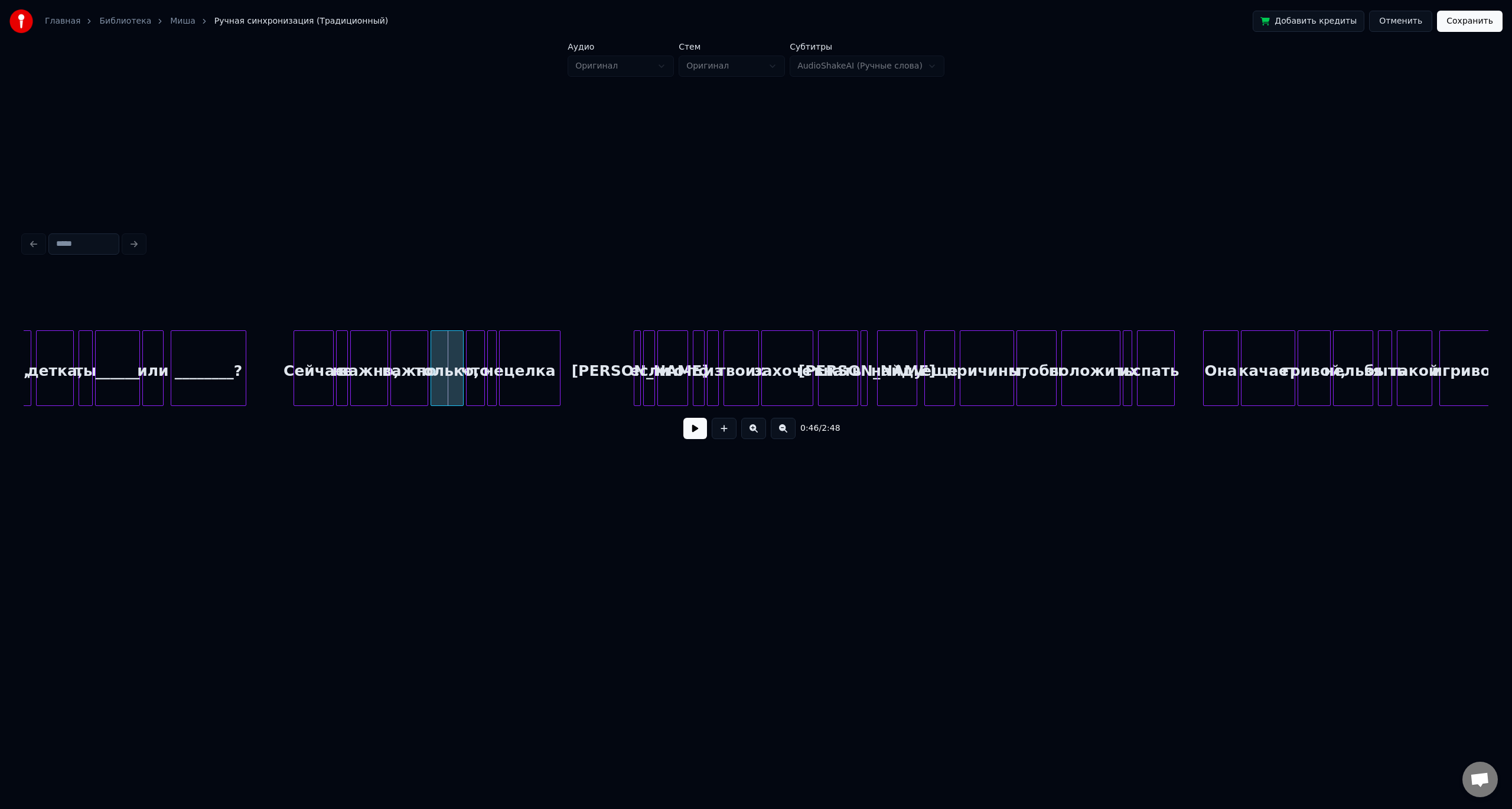
click at [695, 425] on button at bounding box center [695, 429] width 23 height 21
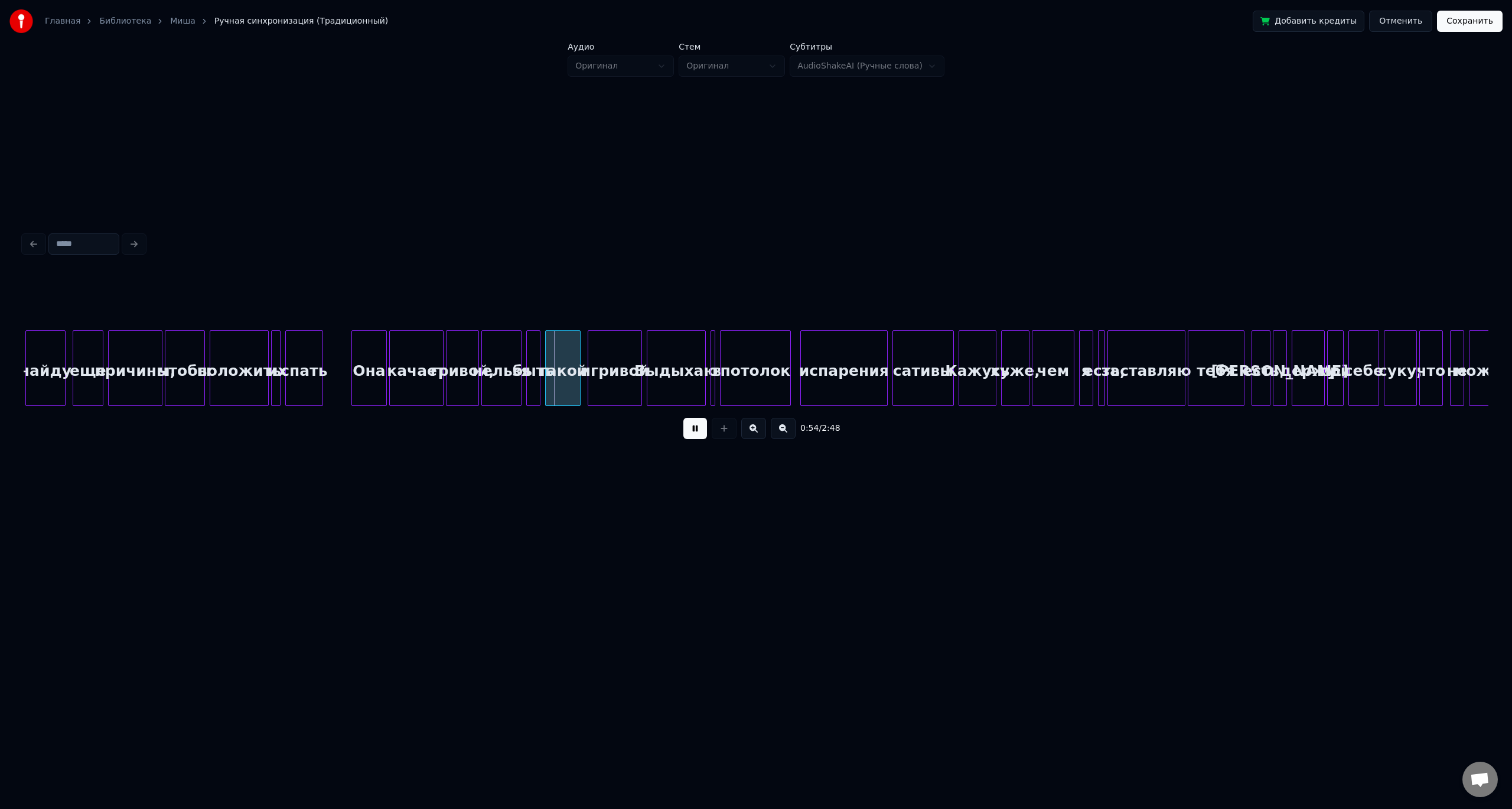
scroll to position [0, 5997]
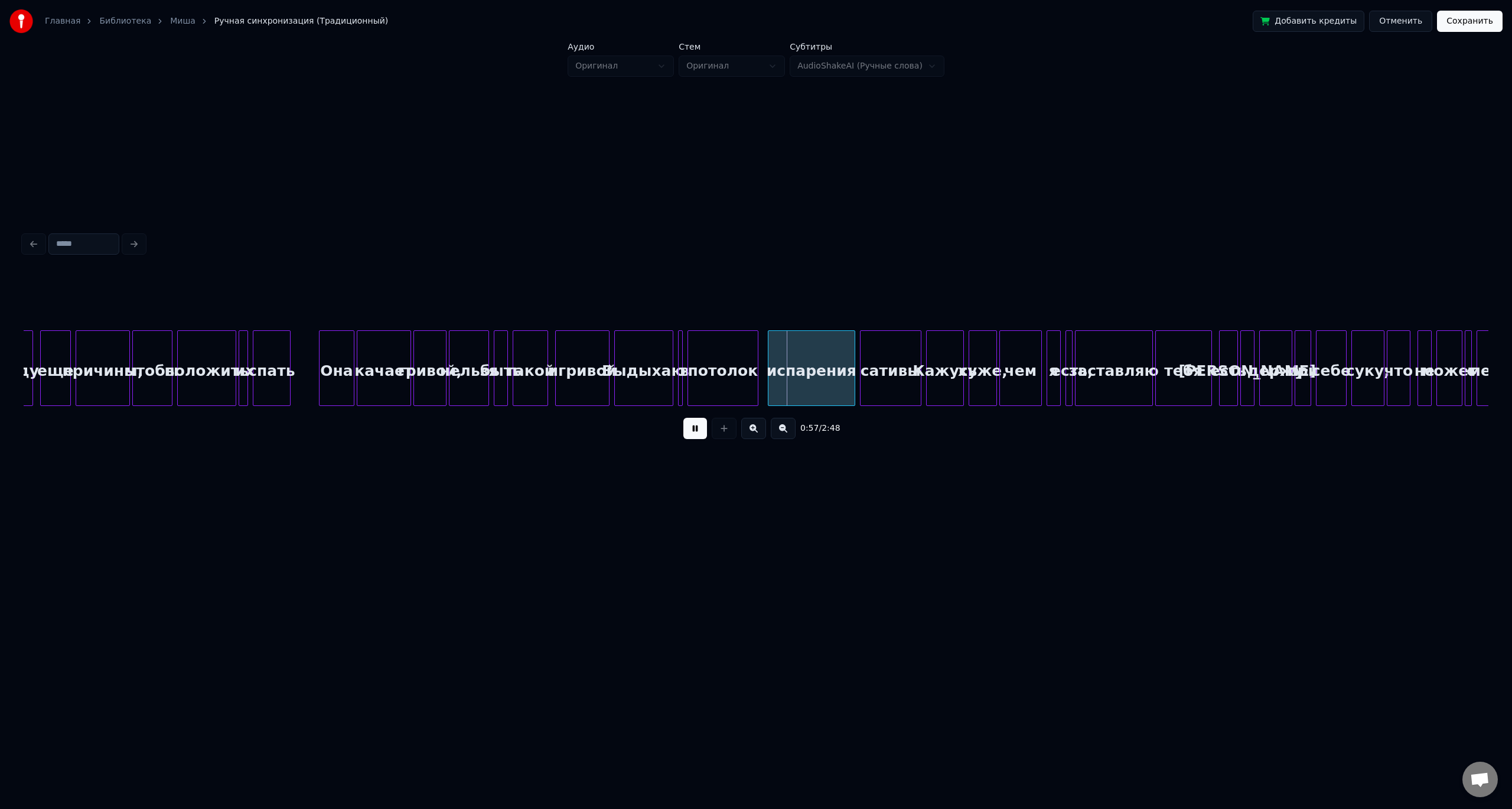
click at [881, 369] on div "сативы" at bounding box center [891, 371] width 60 height 80
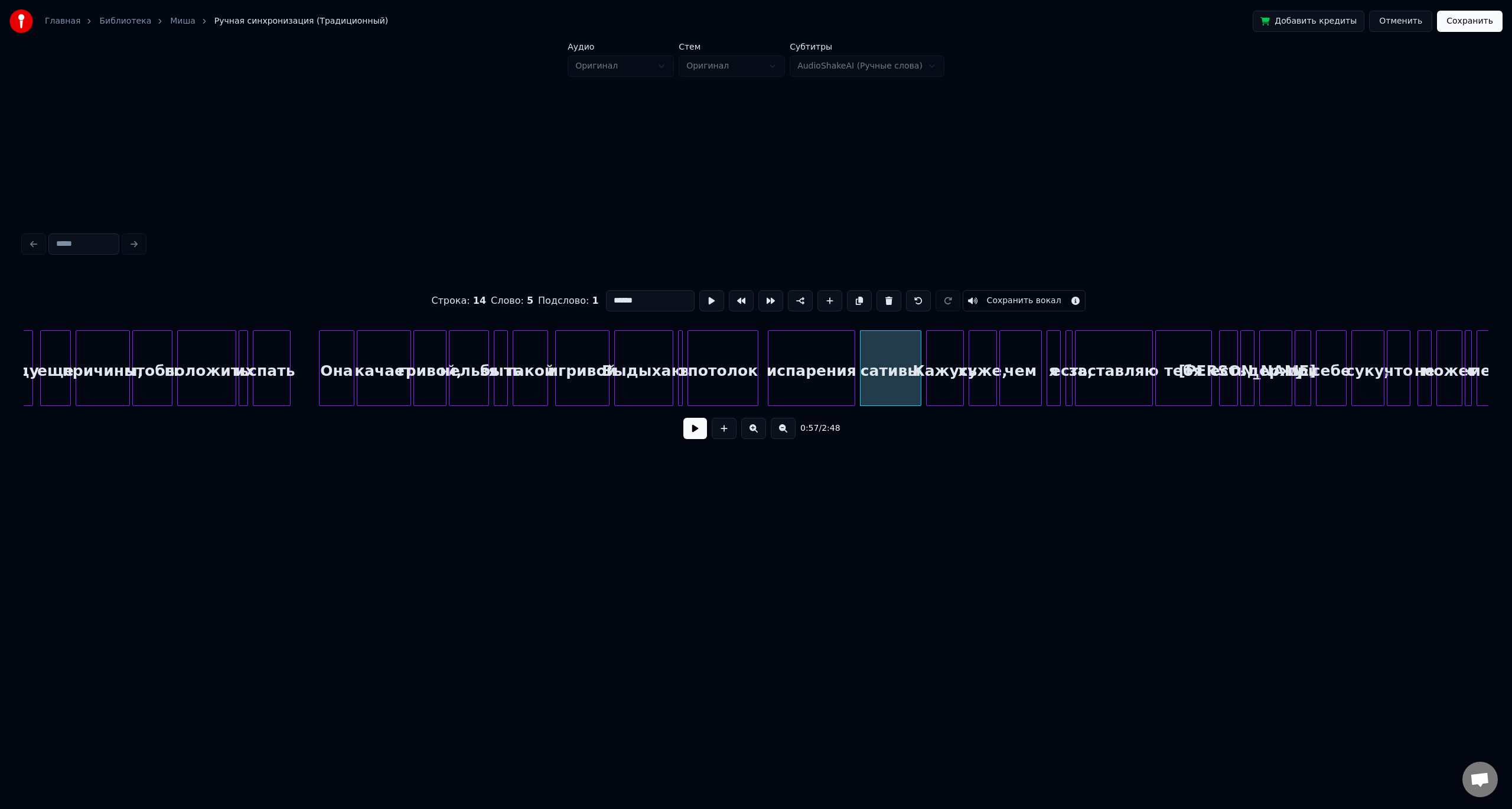
click at [695, 429] on button at bounding box center [695, 429] width 23 height 21
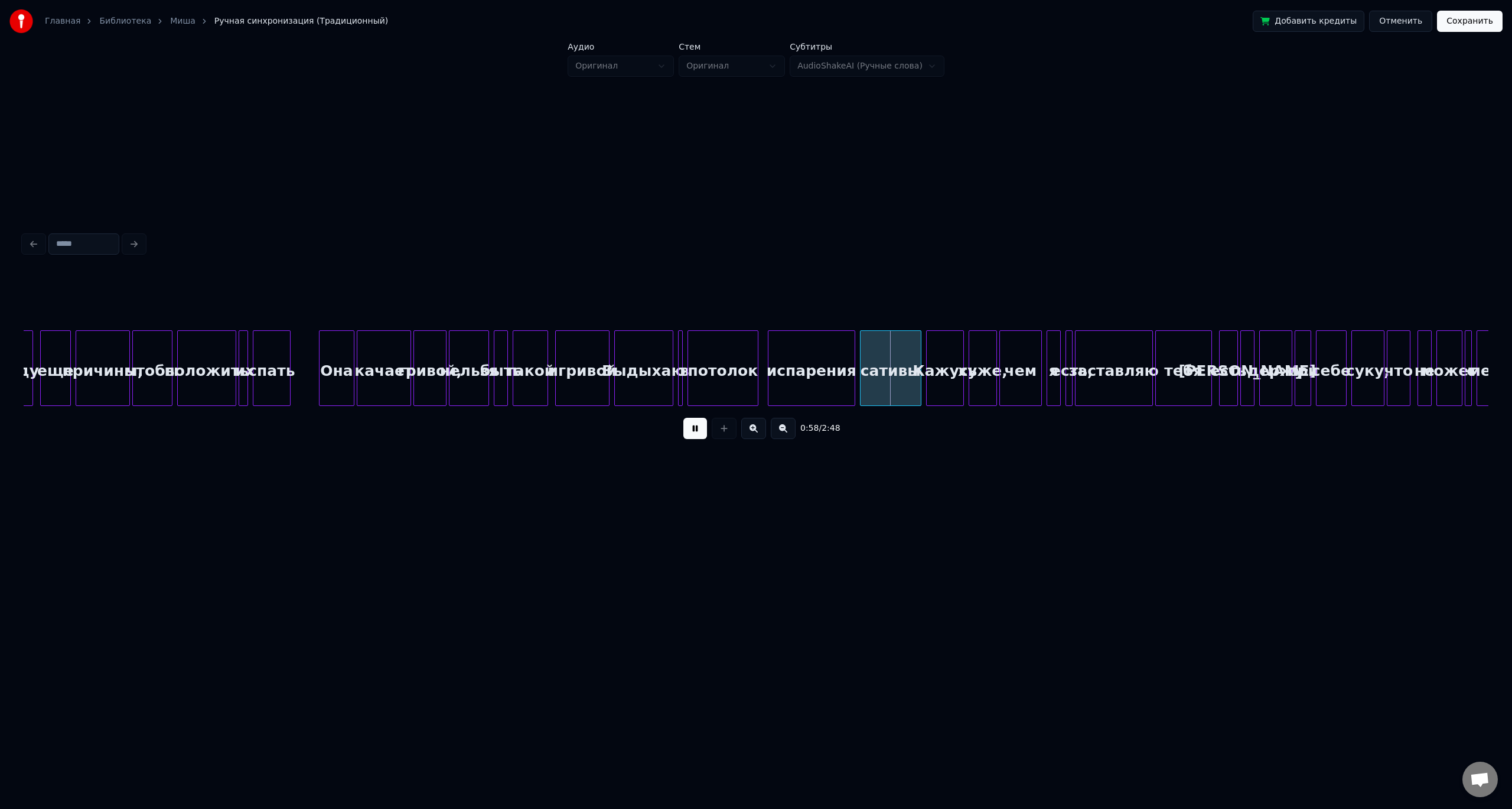
click at [695, 429] on button at bounding box center [695, 429] width 23 height 21
click at [703, 357] on div "потолок" at bounding box center [723, 371] width 70 height 80
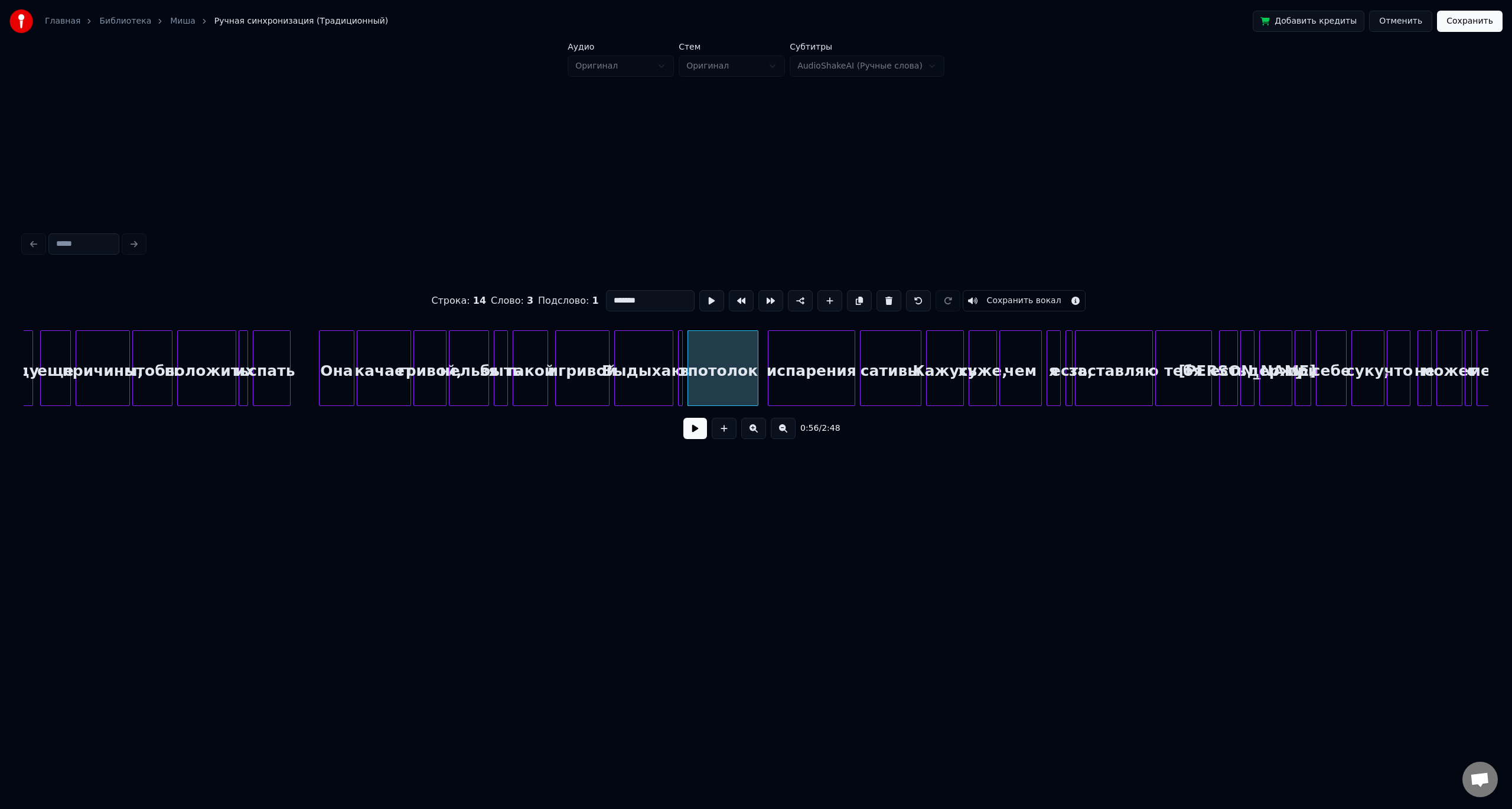
click at [795, 363] on div "испарения" at bounding box center [811, 371] width 86 height 80
click at [615, 298] on input "*********" at bounding box center [650, 301] width 89 height 21
click at [871, 363] on div "сативы" at bounding box center [891, 371] width 60 height 80
click at [618, 303] on input "******" at bounding box center [650, 301] width 89 height 21
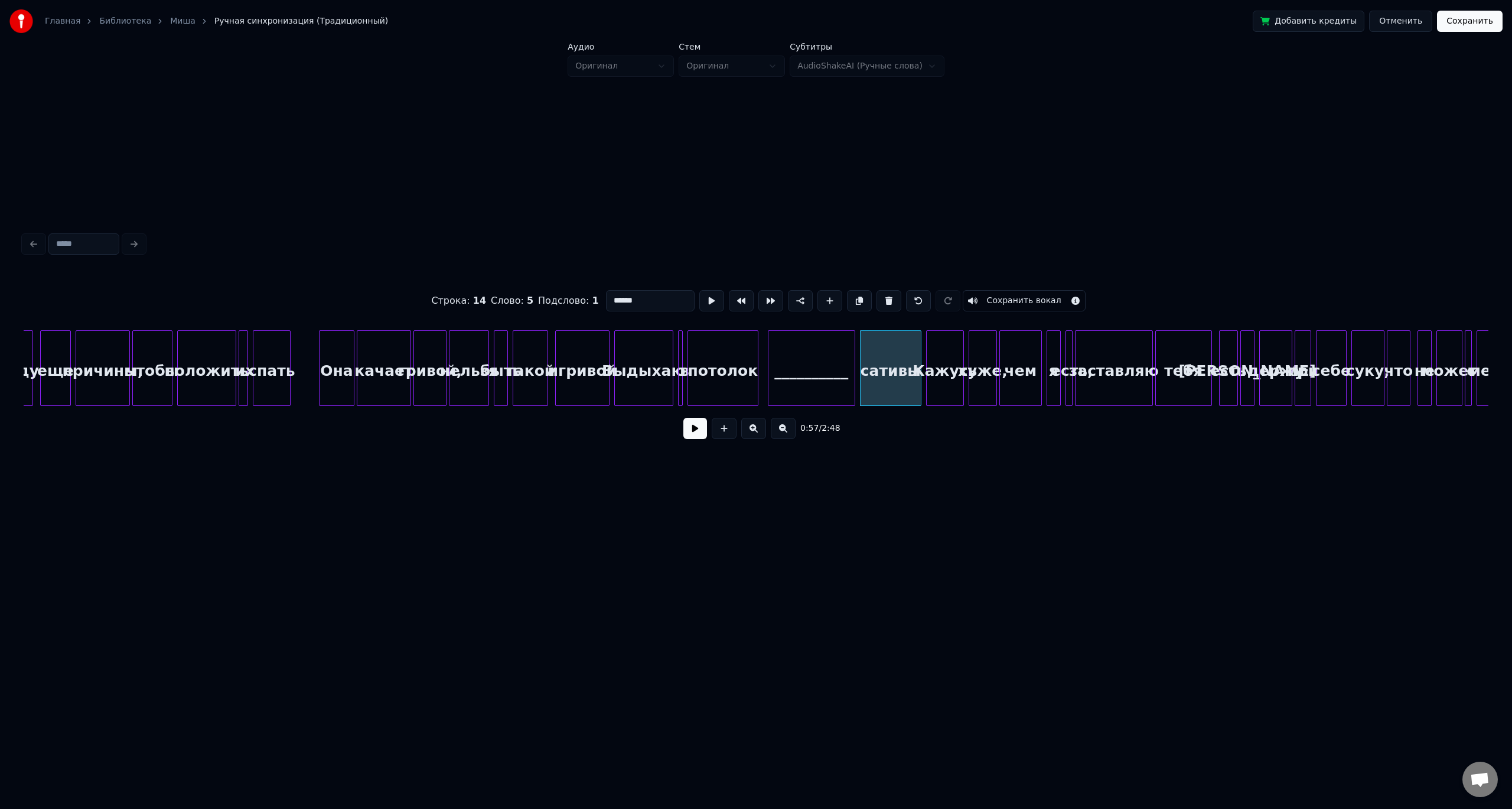
click at [618, 303] on input "******" at bounding box center [650, 301] width 89 height 21
type input "*********"
click at [685, 429] on button at bounding box center [695, 429] width 23 height 21
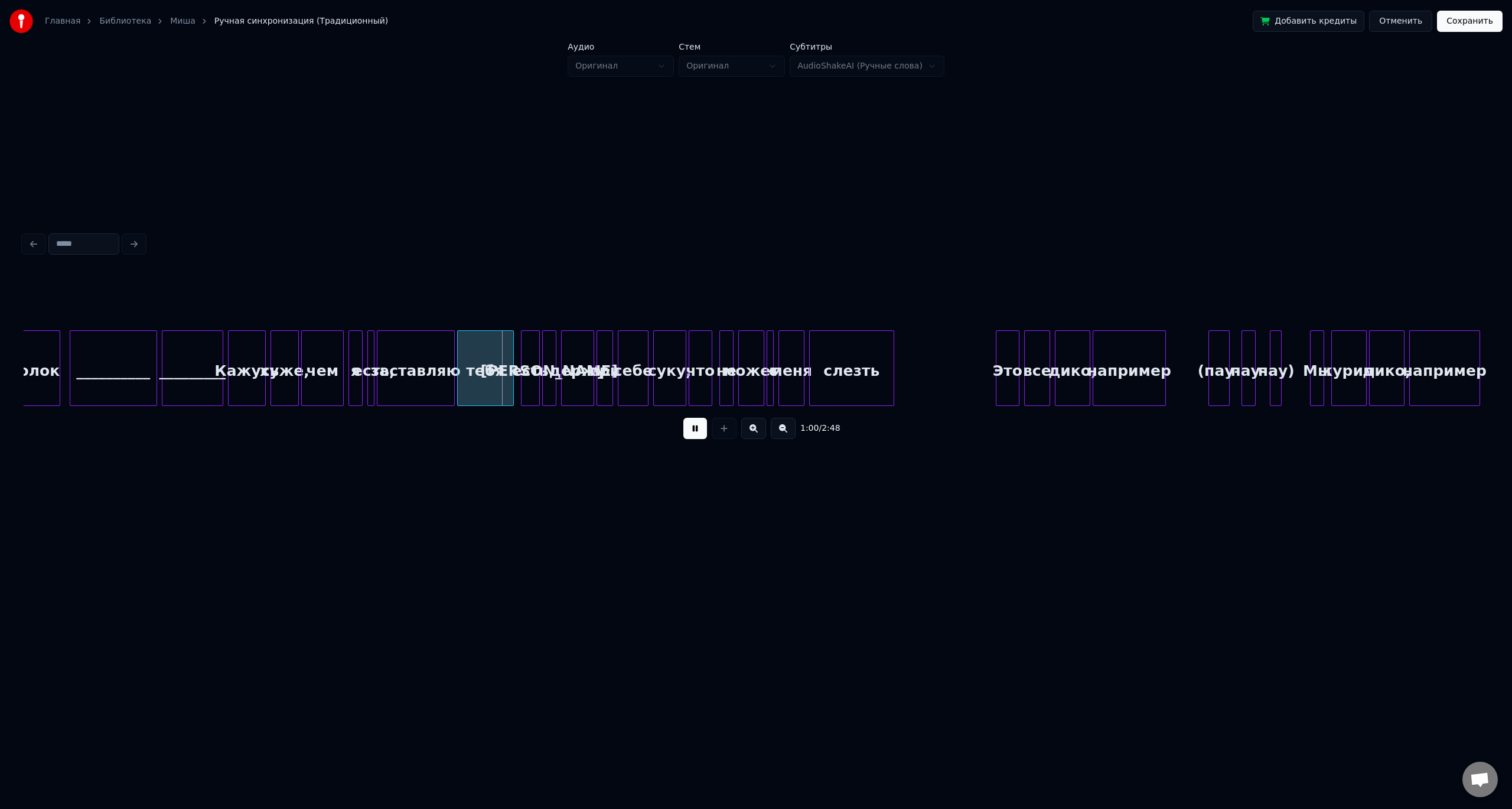
scroll to position [0, 6718]
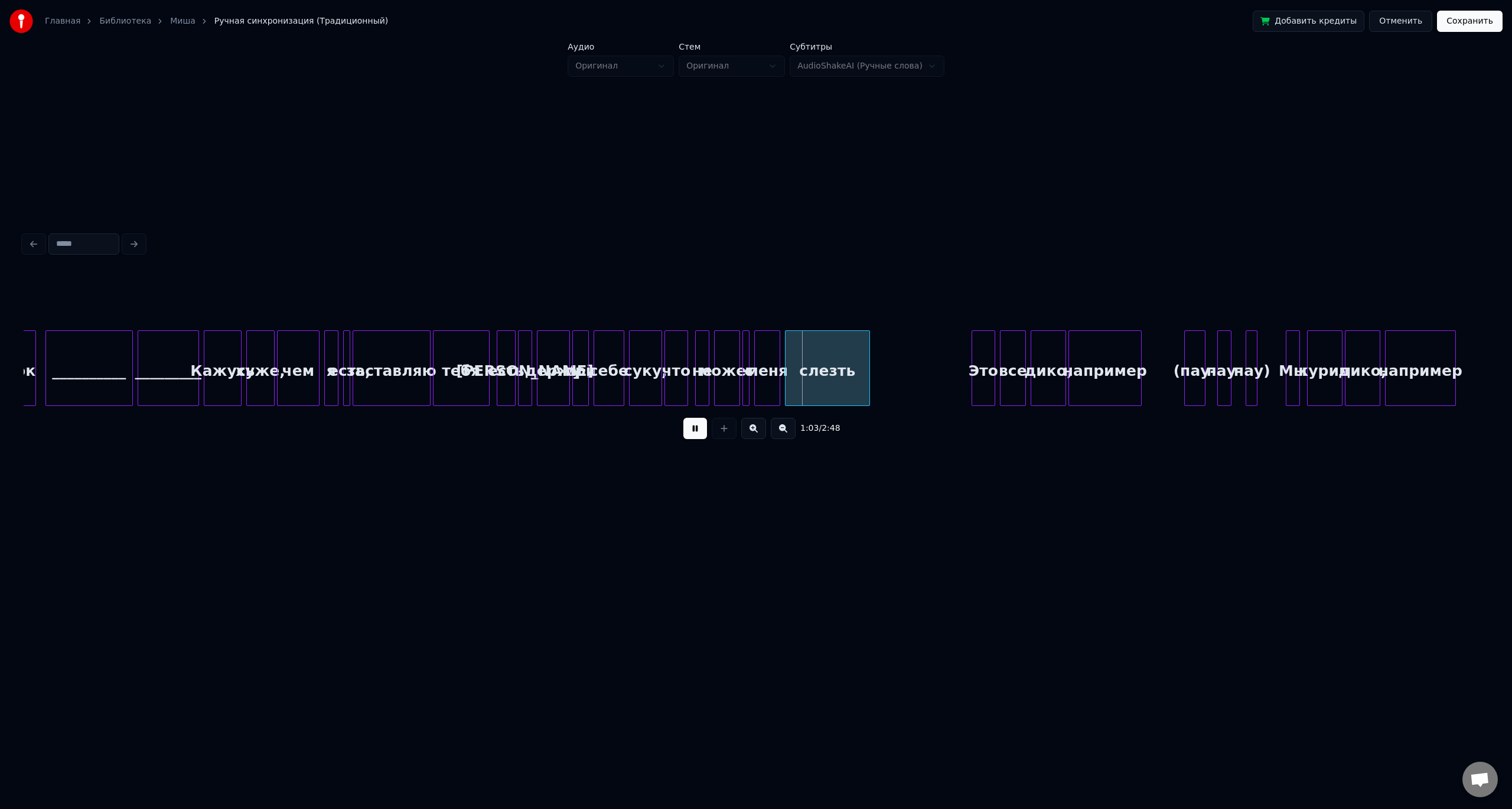
click at [692, 432] on button at bounding box center [695, 429] width 23 height 21
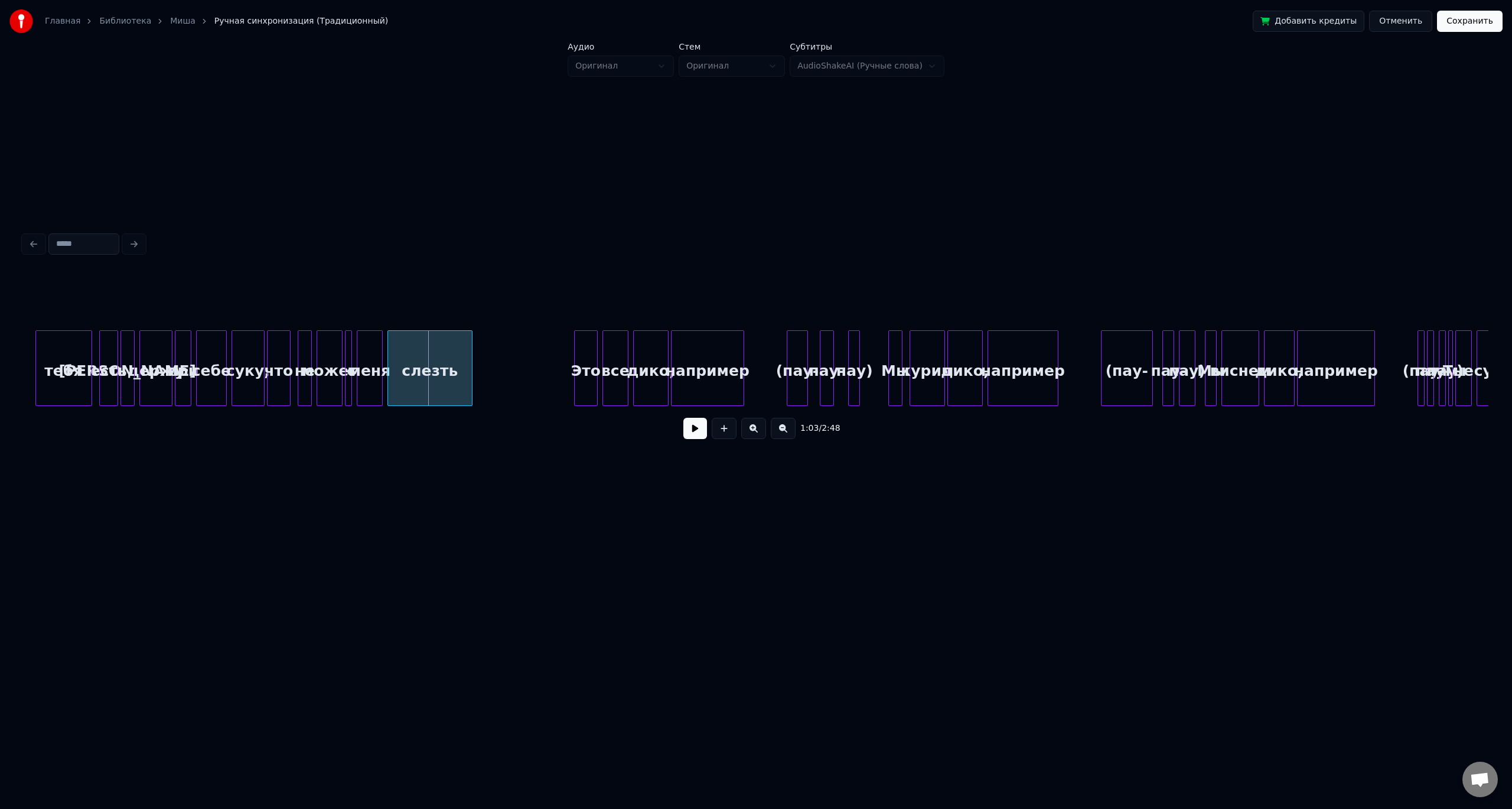
scroll to position [0, 7092]
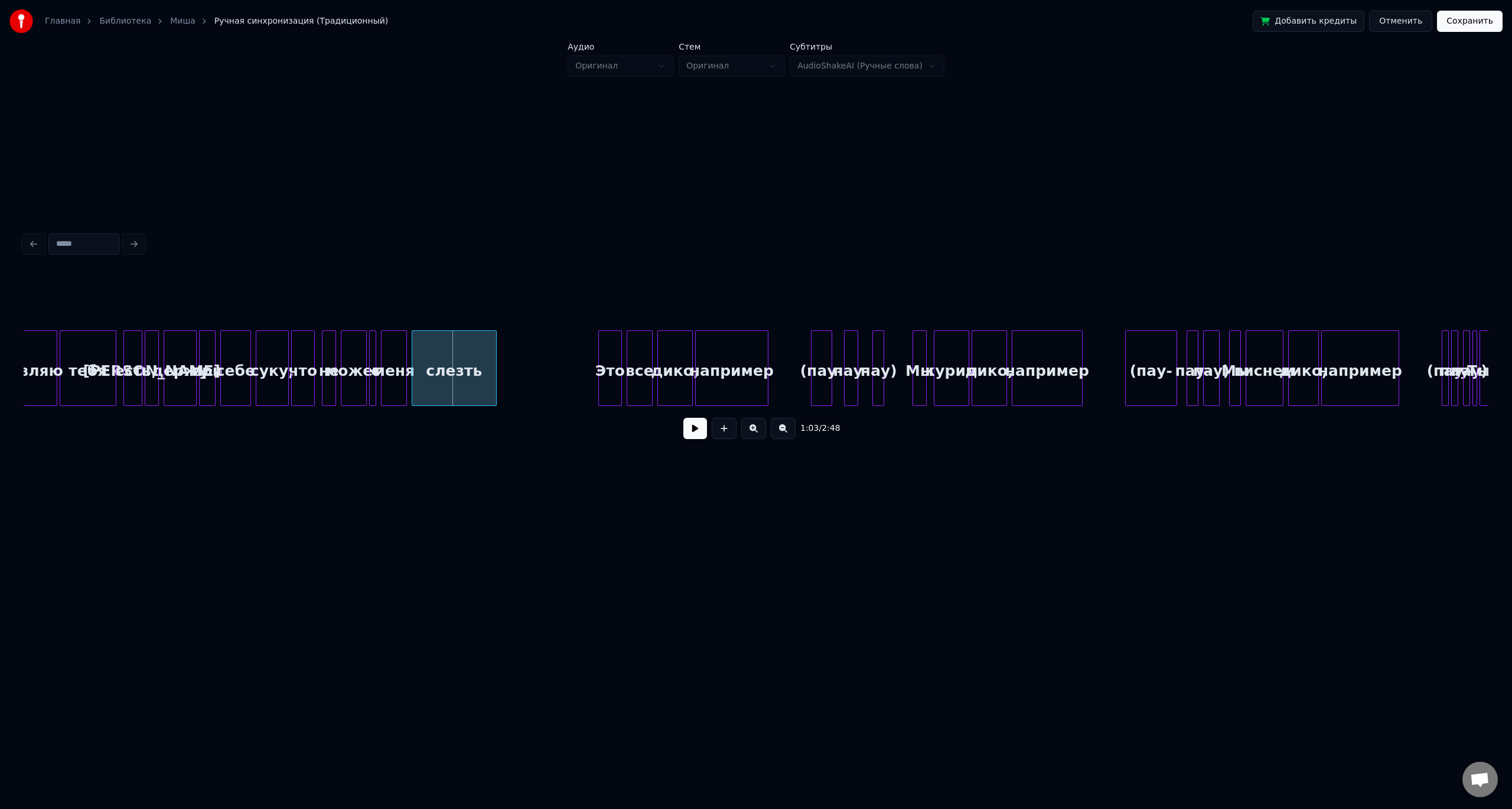
click at [608, 374] on div "Это" at bounding box center [609, 371] width 22 height 80
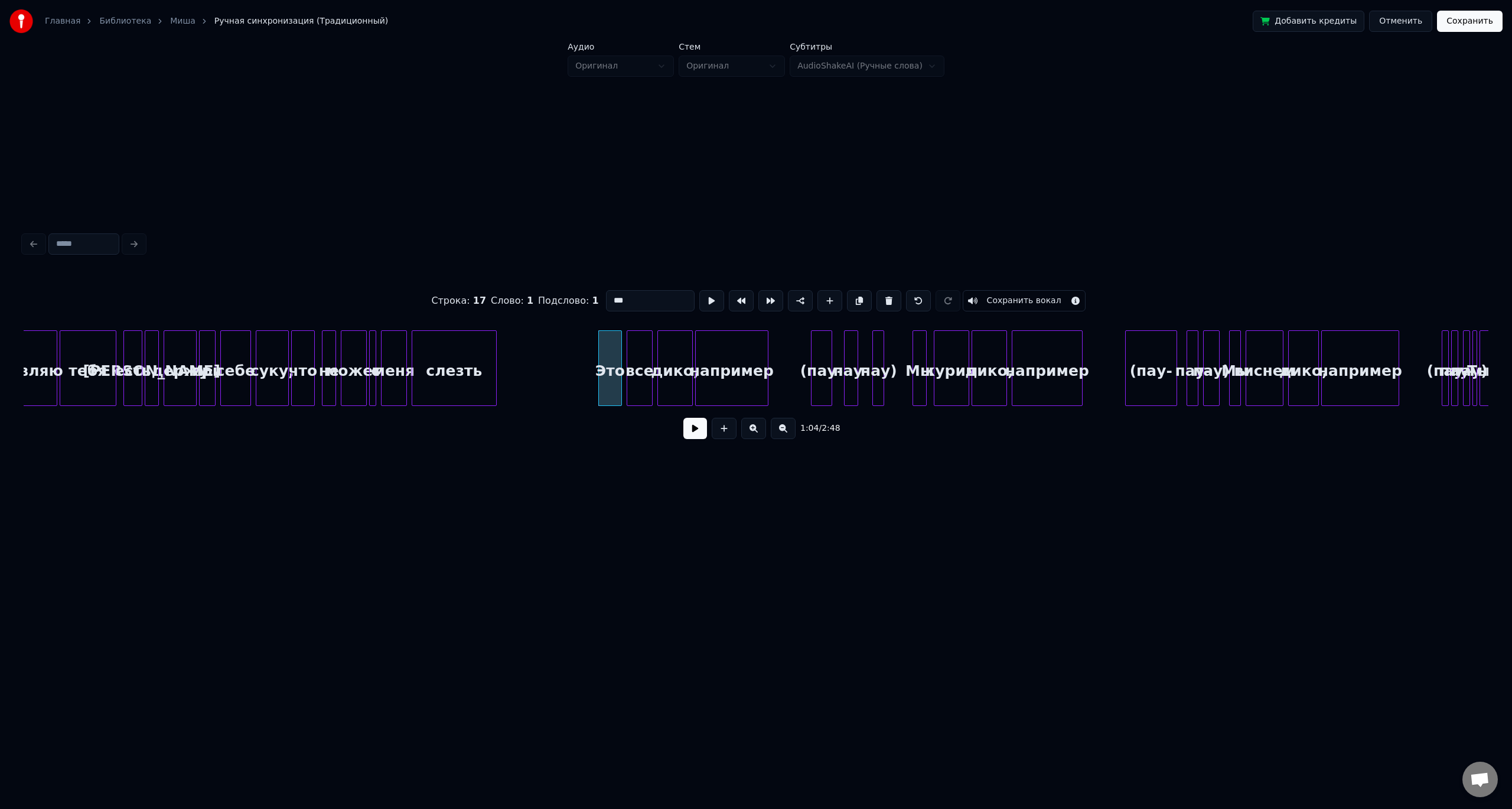
click at [622, 297] on input "***" at bounding box center [650, 301] width 89 height 21
click at [638, 361] on div "все" at bounding box center [639, 371] width 25 height 80
click at [621, 313] on div "Строка : 17 Слово : 2 Подслово : 1 *** Сохранить вокал" at bounding box center [756, 300] width 1465 height 59
click at [618, 301] on input "***" at bounding box center [650, 301] width 89 height 21
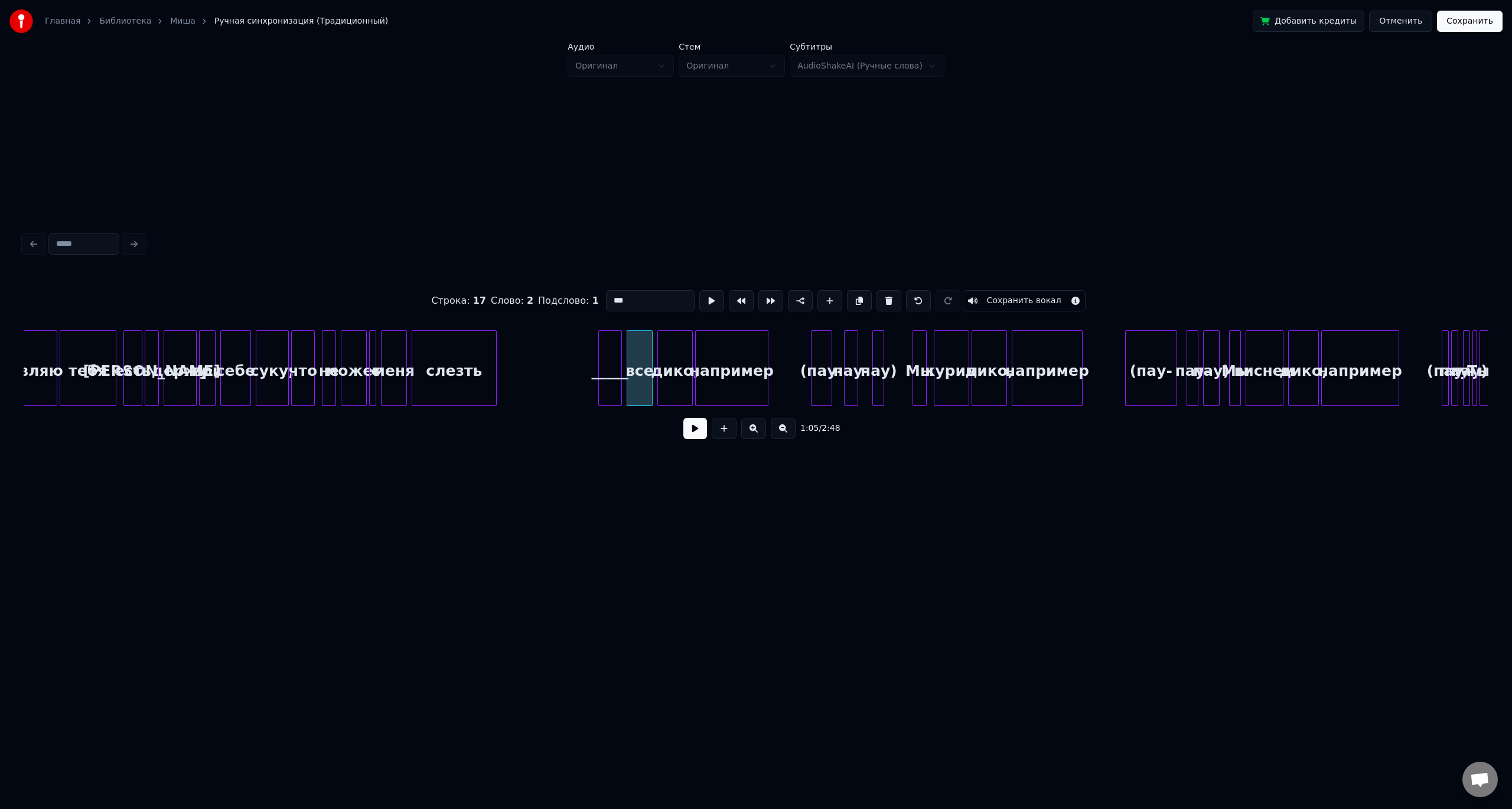
click at [618, 301] on input "***" at bounding box center [650, 301] width 89 height 21
click at [677, 359] on div "дико," at bounding box center [674, 371] width 34 height 80
click at [623, 300] on input "*****" at bounding box center [650, 301] width 89 height 21
click at [612, 295] on input "*****" at bounding box center [650, 301] width 89 height 21
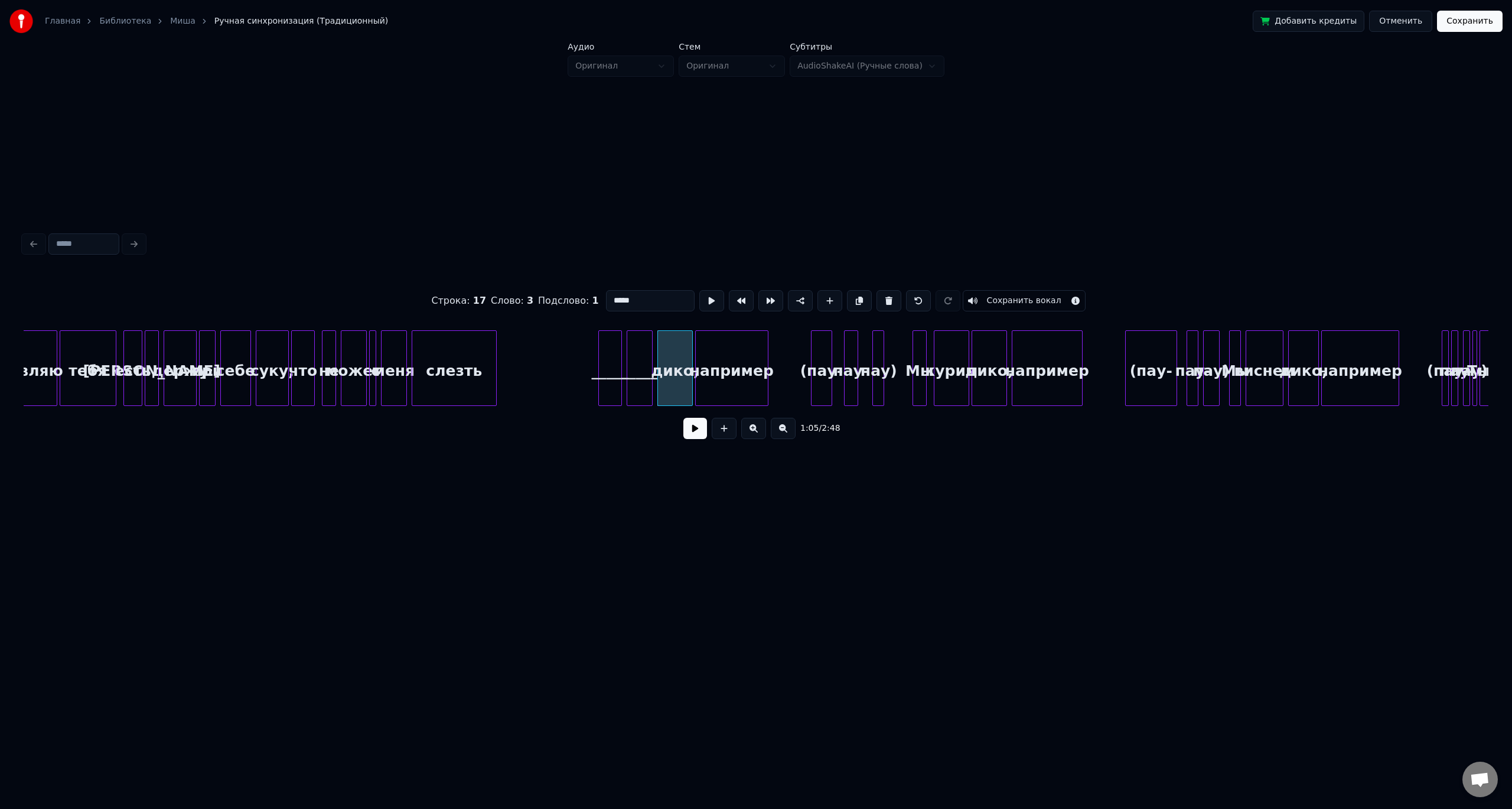
click at [612, 295] on input "*****" at bounding box center [650, 301] width 89 height 21
type input "********"
click at [690, 432] on button at bounding box center [695, 429] width 23 height 21
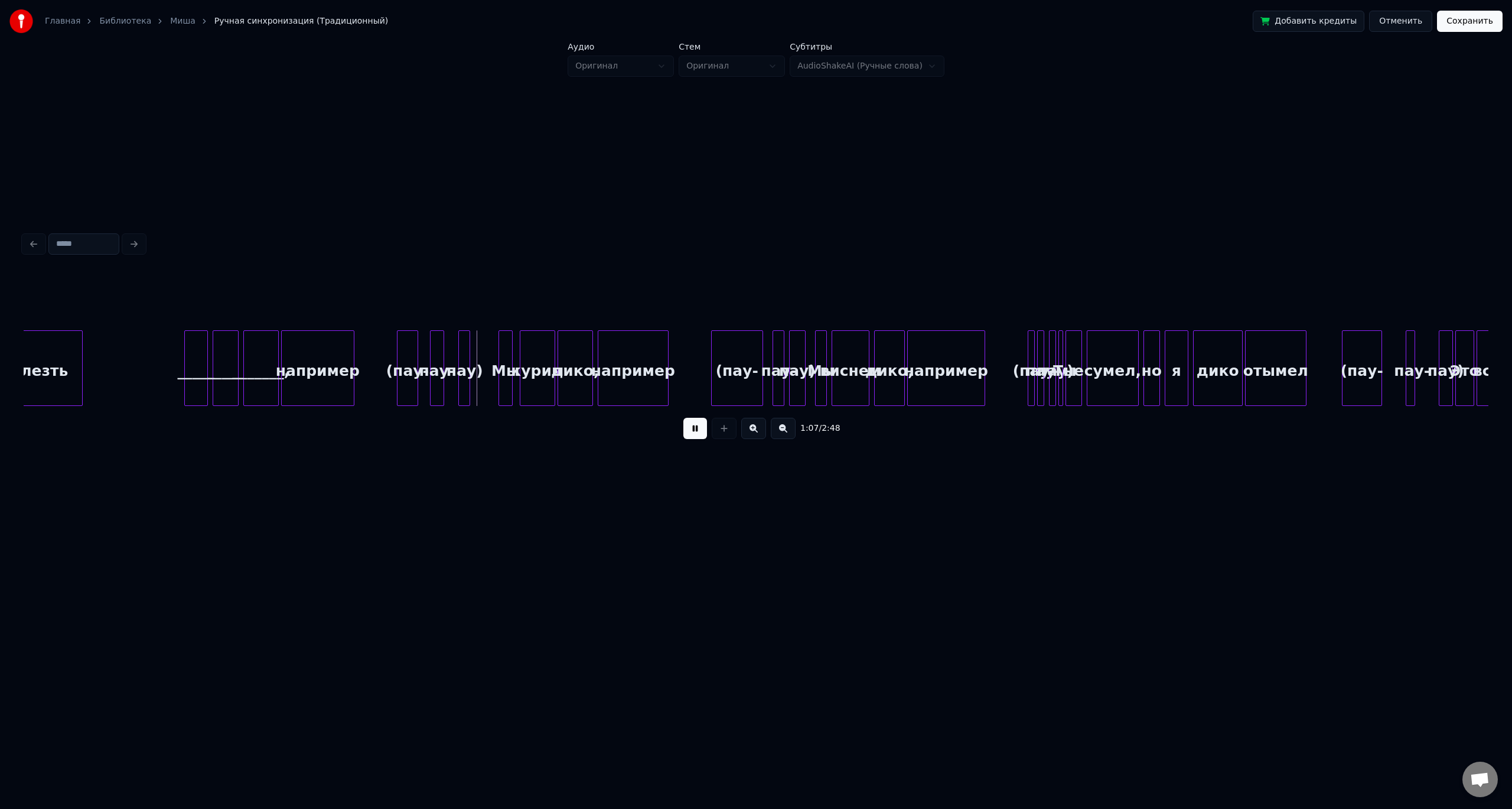
scroll to position [0, 7514]
click at [700, 434] on button at bounding box center [695, 429] width 23 height 21
click at [503, 373] on div at bounding box center [503, 368] width 4 height 75
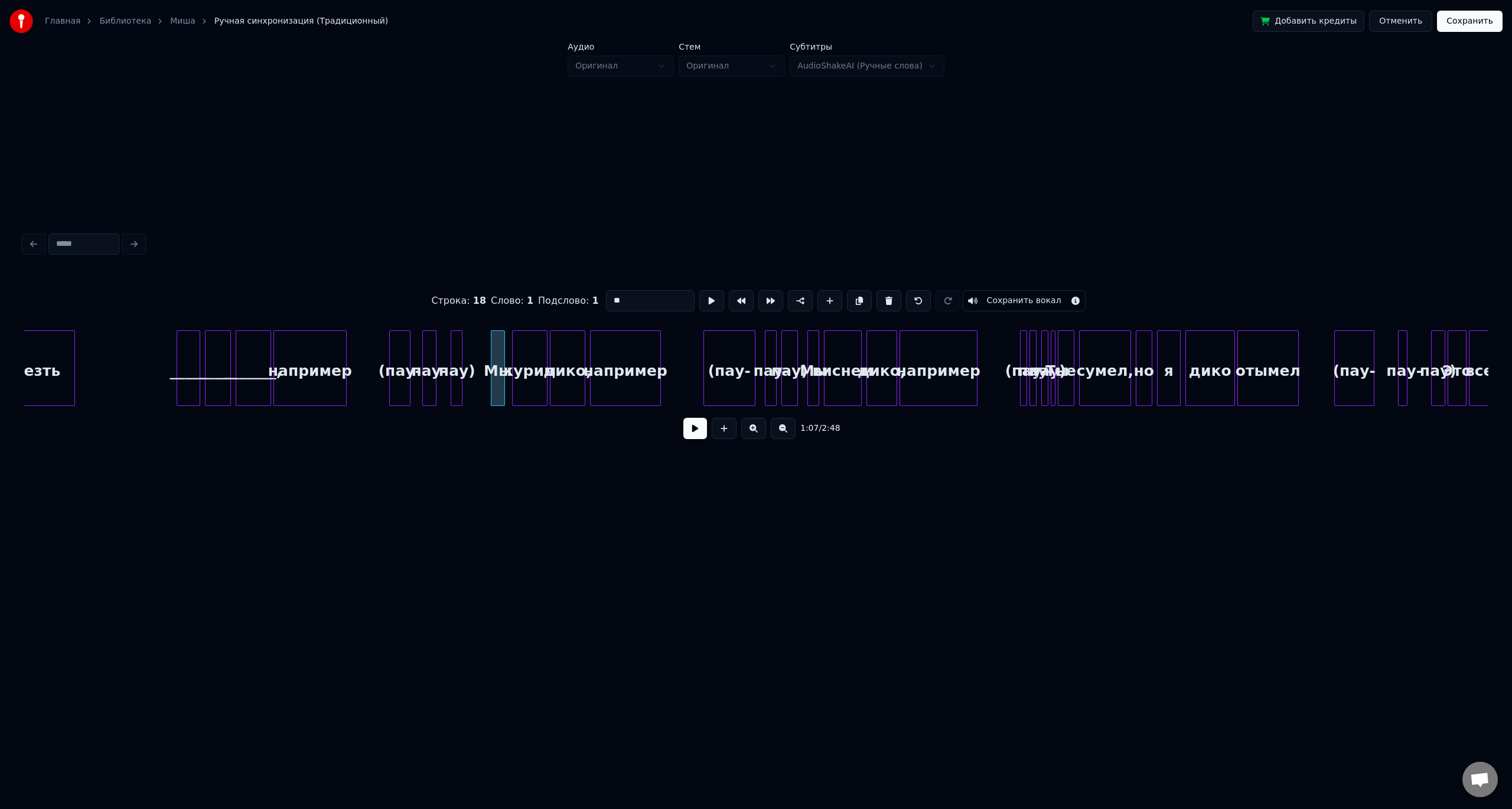
click at [618, 300] on input "**" at bounding box center [650, 301] width 89 height 21
click at [541, 357] on div "курим" at bounding box center [529, 371] width 34 height 80
click at [621, 302] on input "*****" at bounding box center [650, 301] width 89 height 21
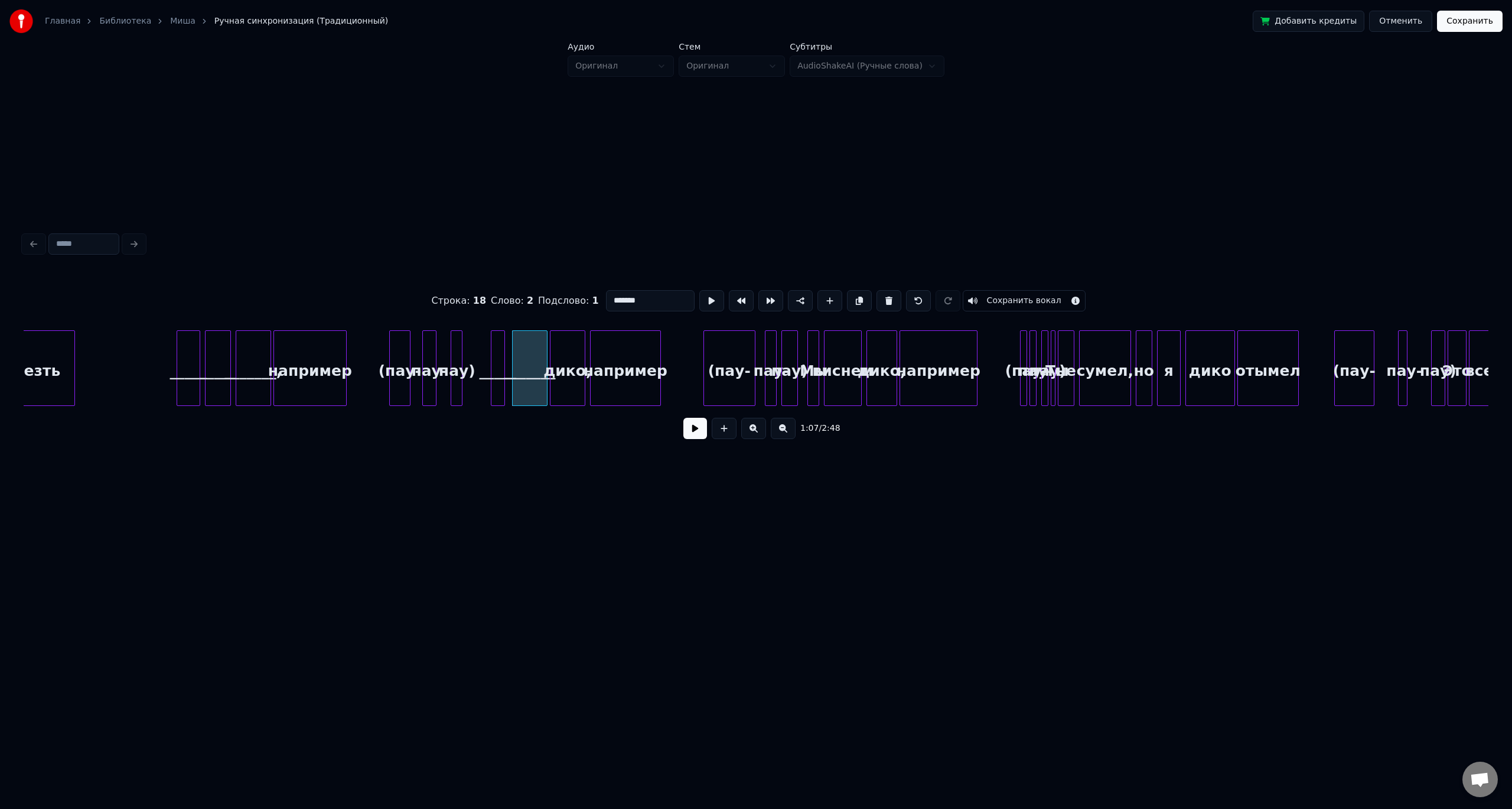
click at [565, 350] on div "дико," at bounding box center [567, 371] width 34 height 80
click at [619, 293] on input "*****" at bounding box center [650, 301] width 89 height 21
type input "********"
click at [694, 432] on button at bounding box center [695, 429] width 23 height 21
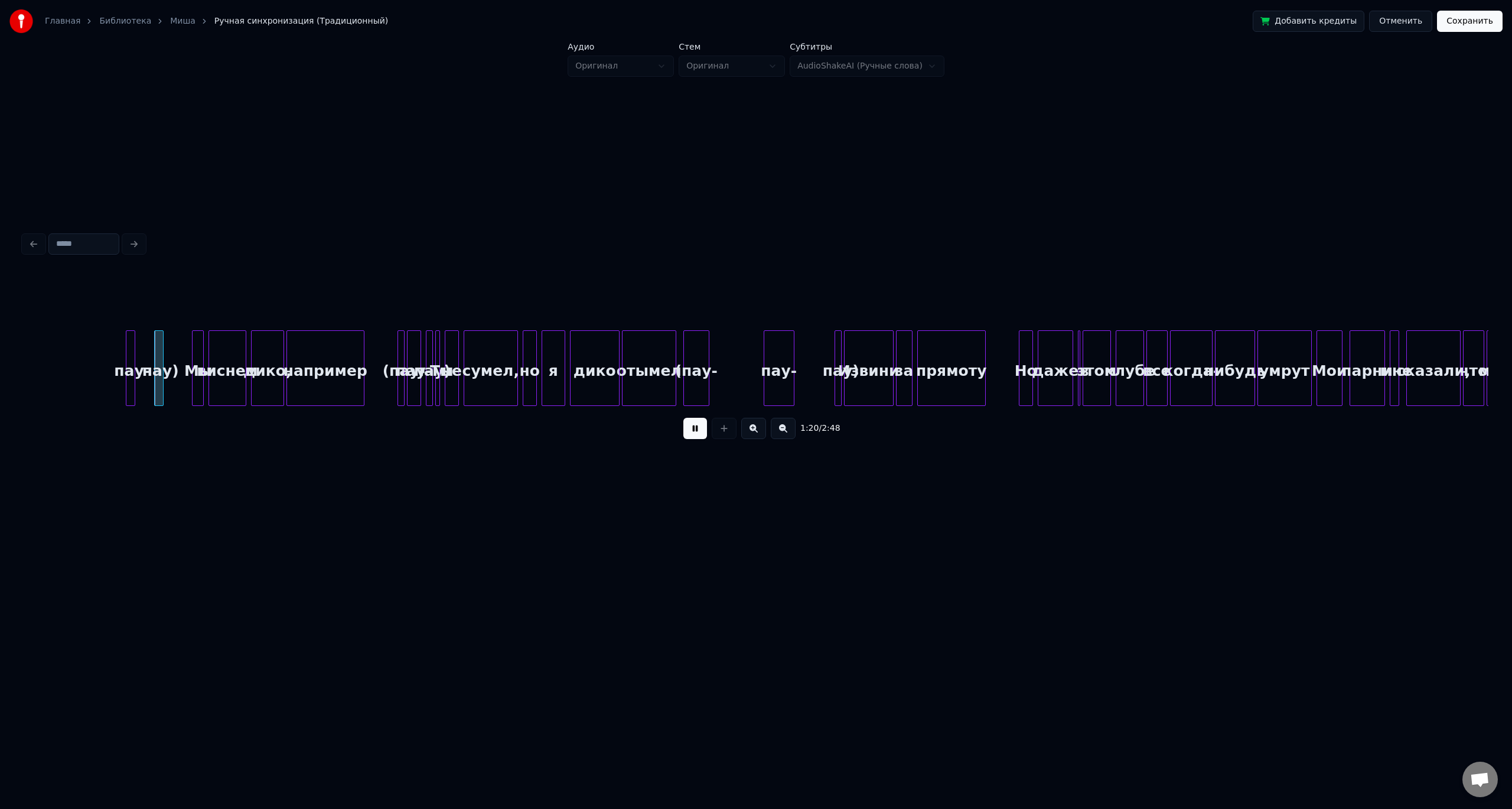
scroll to position [0, 9502]
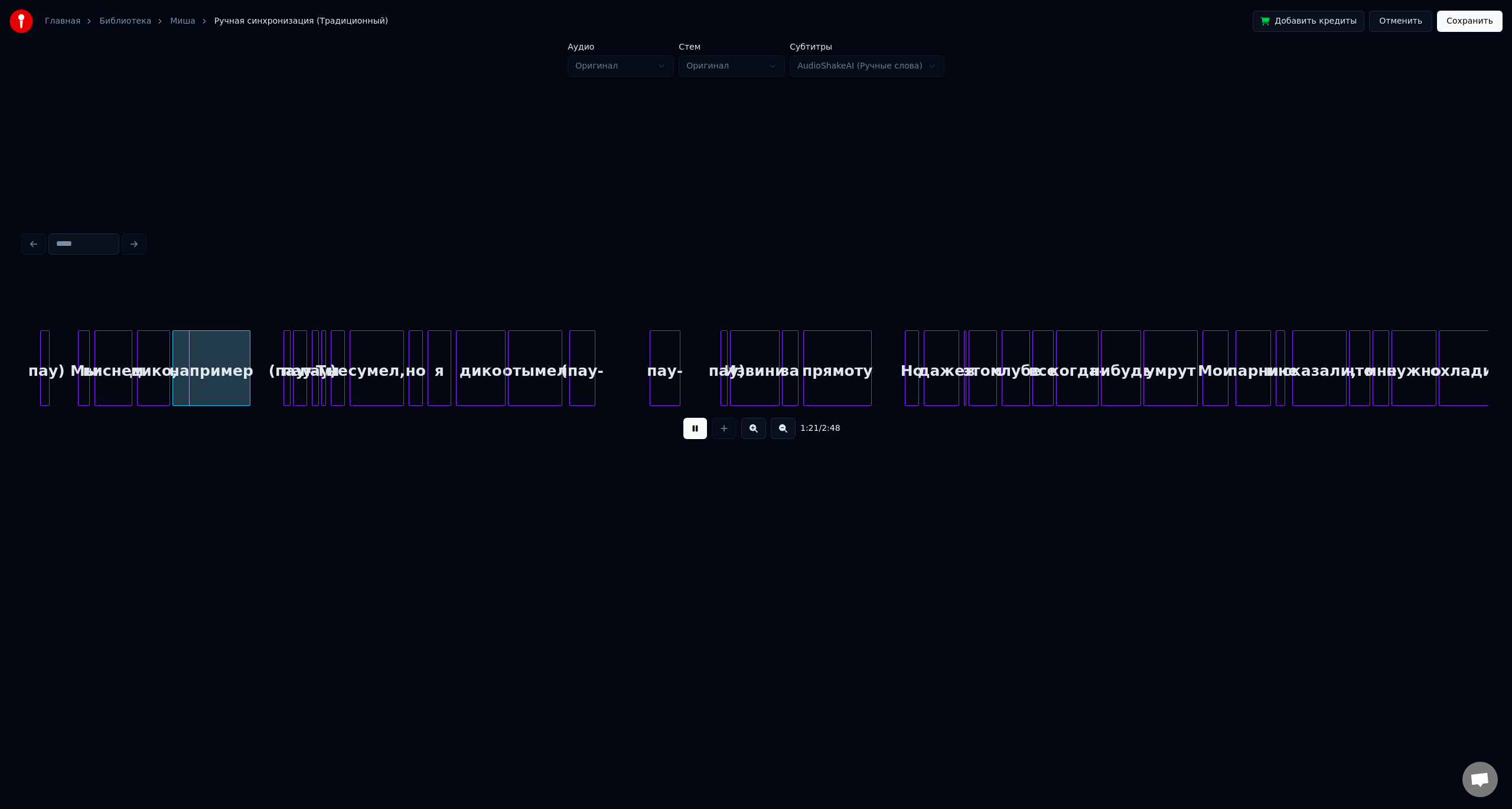
click at [727, 370] on div "пау)" at bounding box center [727, 371] width 12 height 80
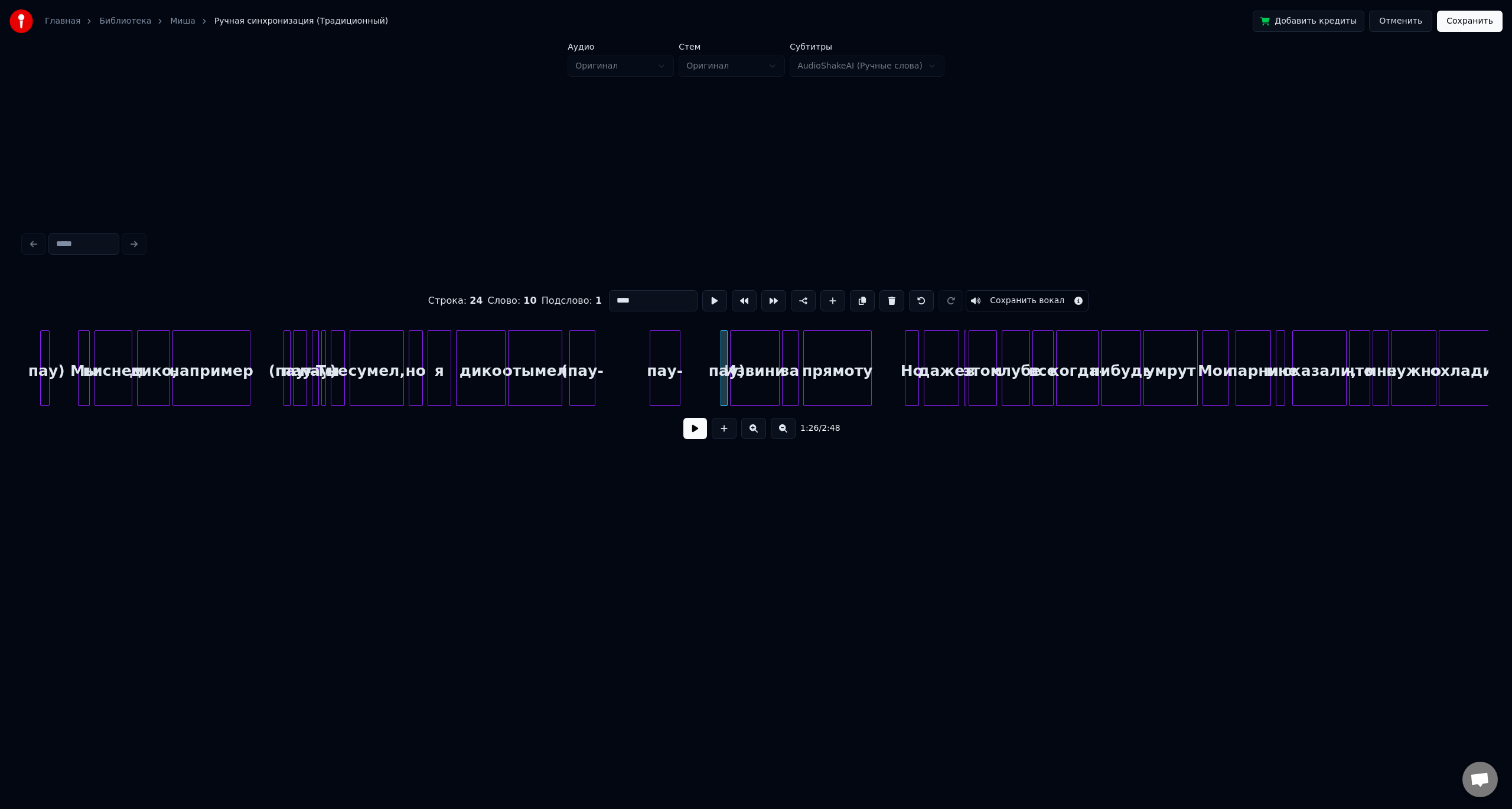
click at [748, 370] on div "Извини" at bounding box center [755, 371] width 48 height 80
click at [976, 366] on div "этом" at bounding box center [983, 371] width 27 height 80
click at [640, 300] on input "****" at bounding box center [650, 301] width 89 height 21
click at [1016, 371] on div "клубе" at bounding box center [1016, 371] width 27 height 80
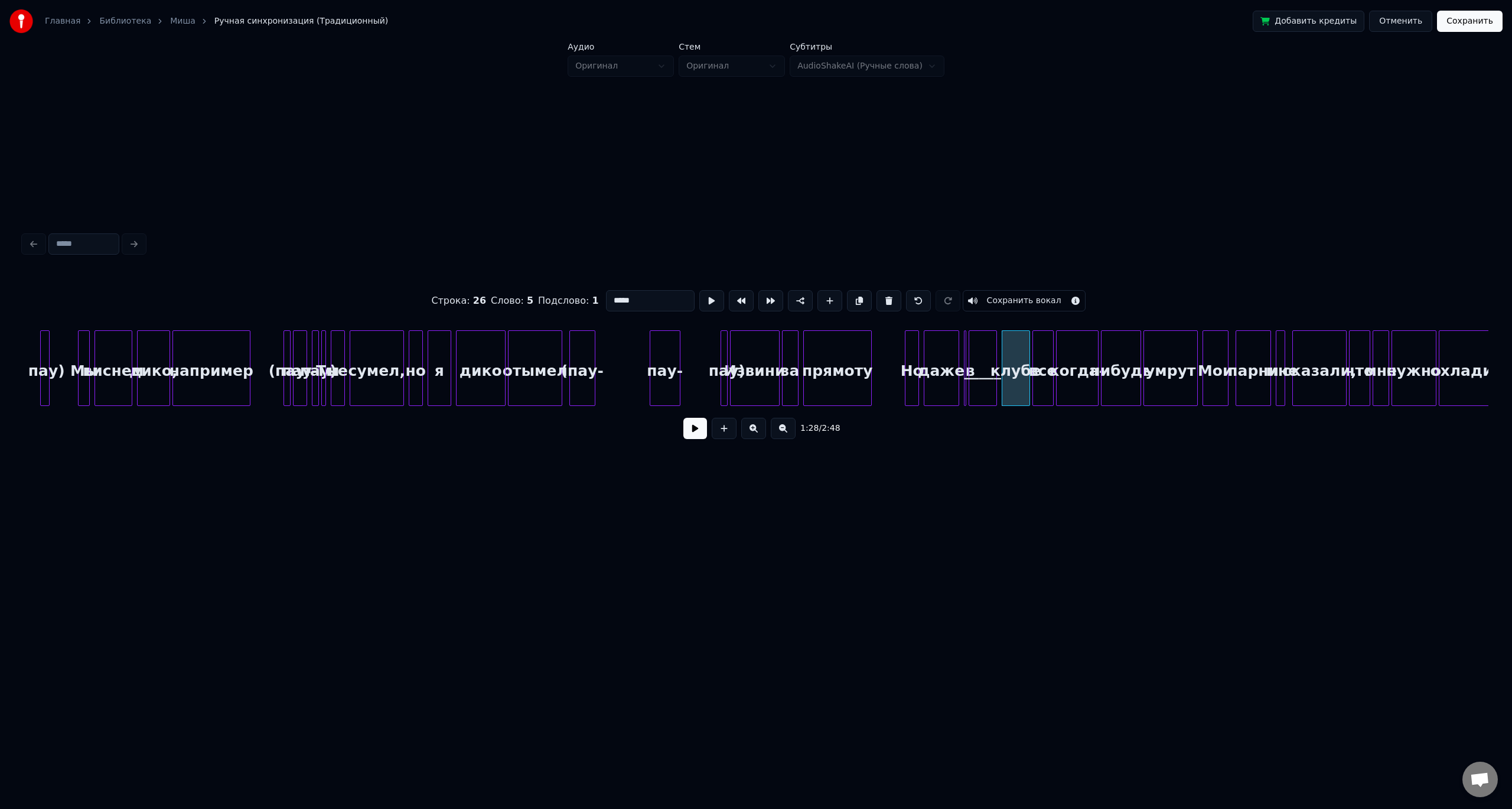
click at [666, 298] on input "*****" at bounding box center [650, 301] width 89 height 21
click at [1037, 359] on div "все" at bounding box center [1043, 371] width 20 height 80
click at [639, 296] on input "***" at bounding box center [650, 301] width 89 height 21
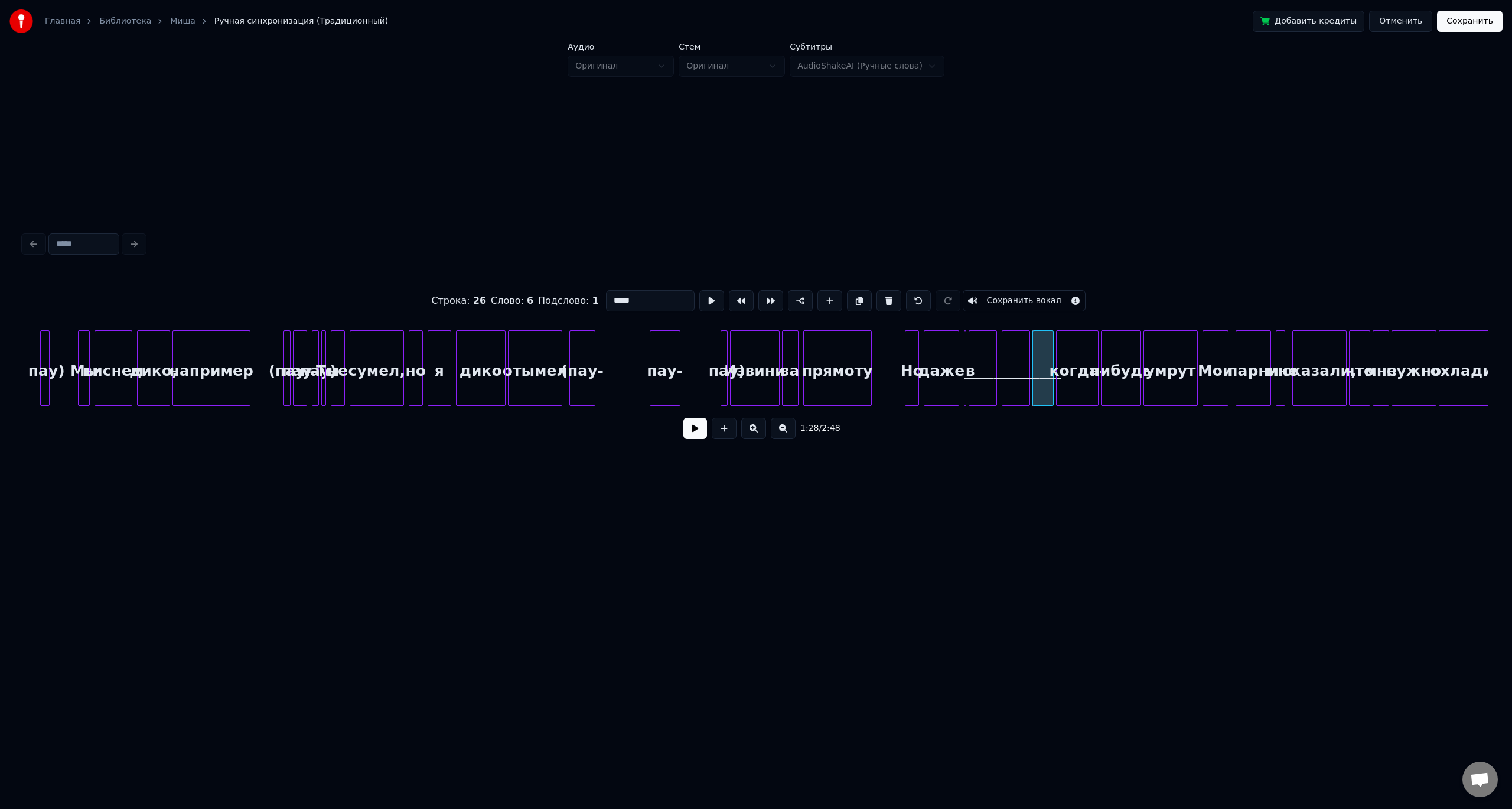
click at [1081, 377] on div "когда-" at bounding box center [1077, 371] width 42 height 80
click at [635, 300] on input "******" at bounding box center [650, 301] width 89 height 21
click at [1126, 379] on div "нибудь" at bounding box center [1121, 371] width 39 height 80
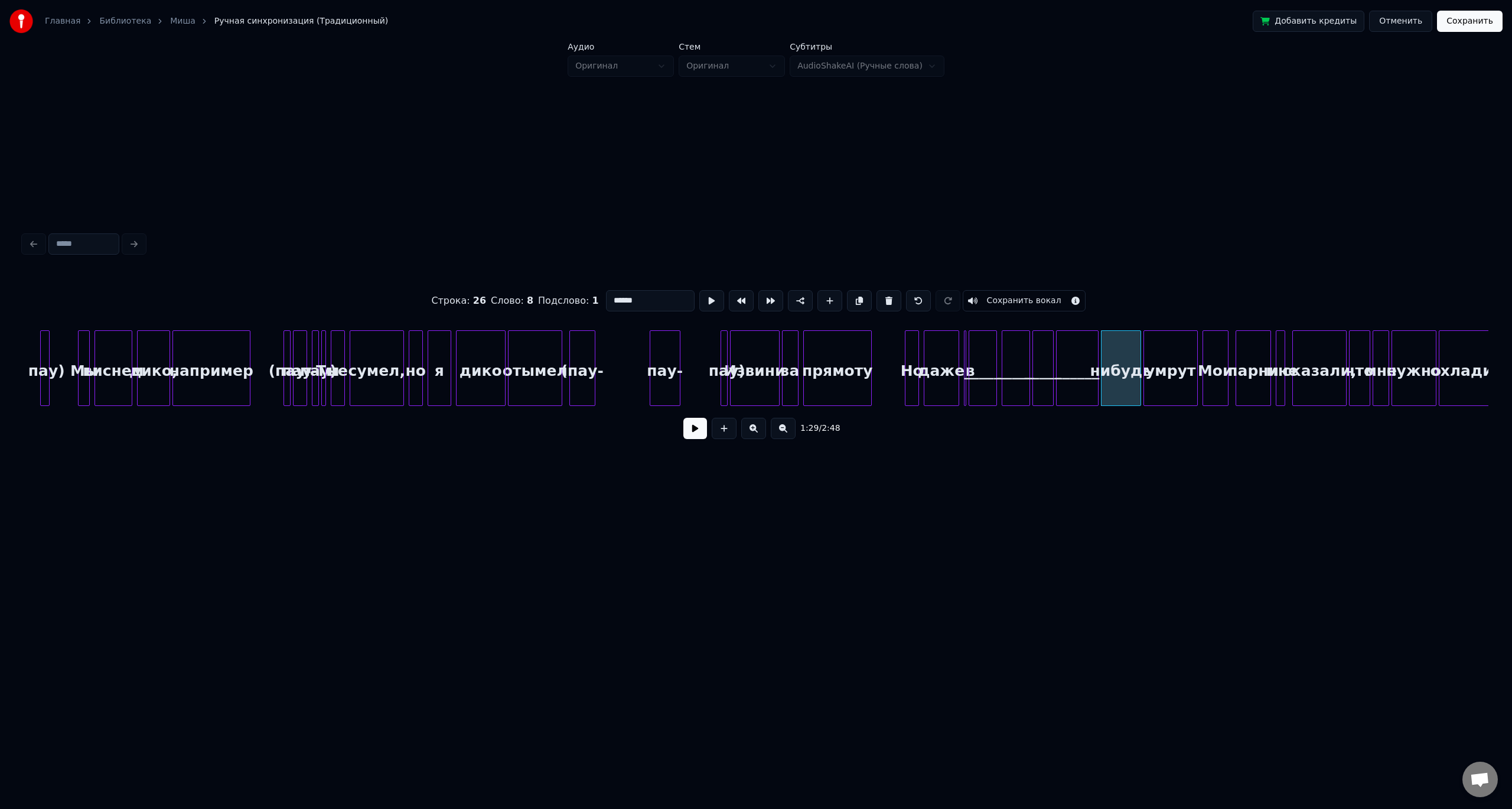
click at [644, 301] on input "******" at bounding box center [650, 301] width 89 height 21
type input "*******"
click at [692, 434] on button at bounding box center [695, 429] width 23 height 21
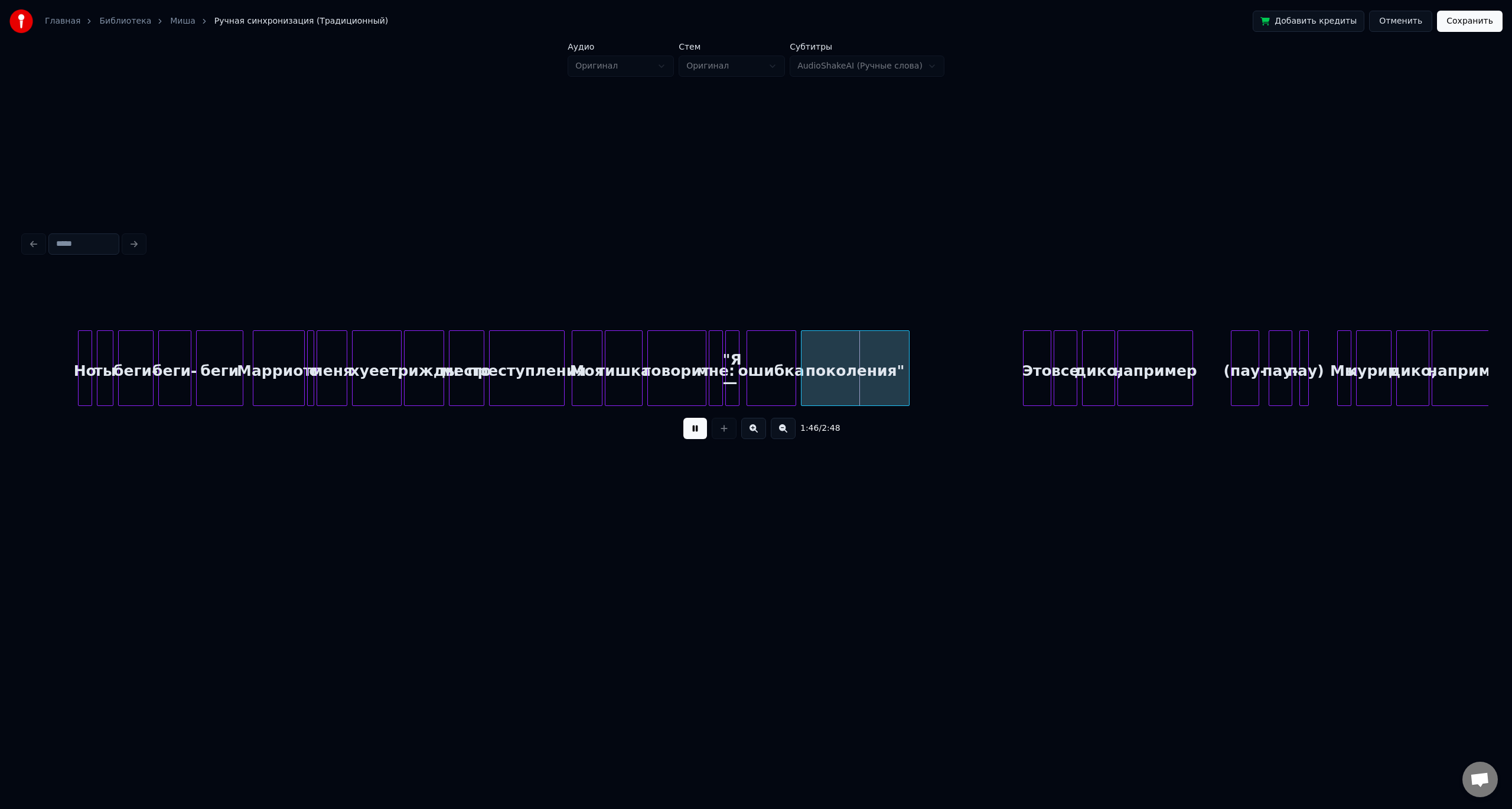
scroll to position [0, 11693]
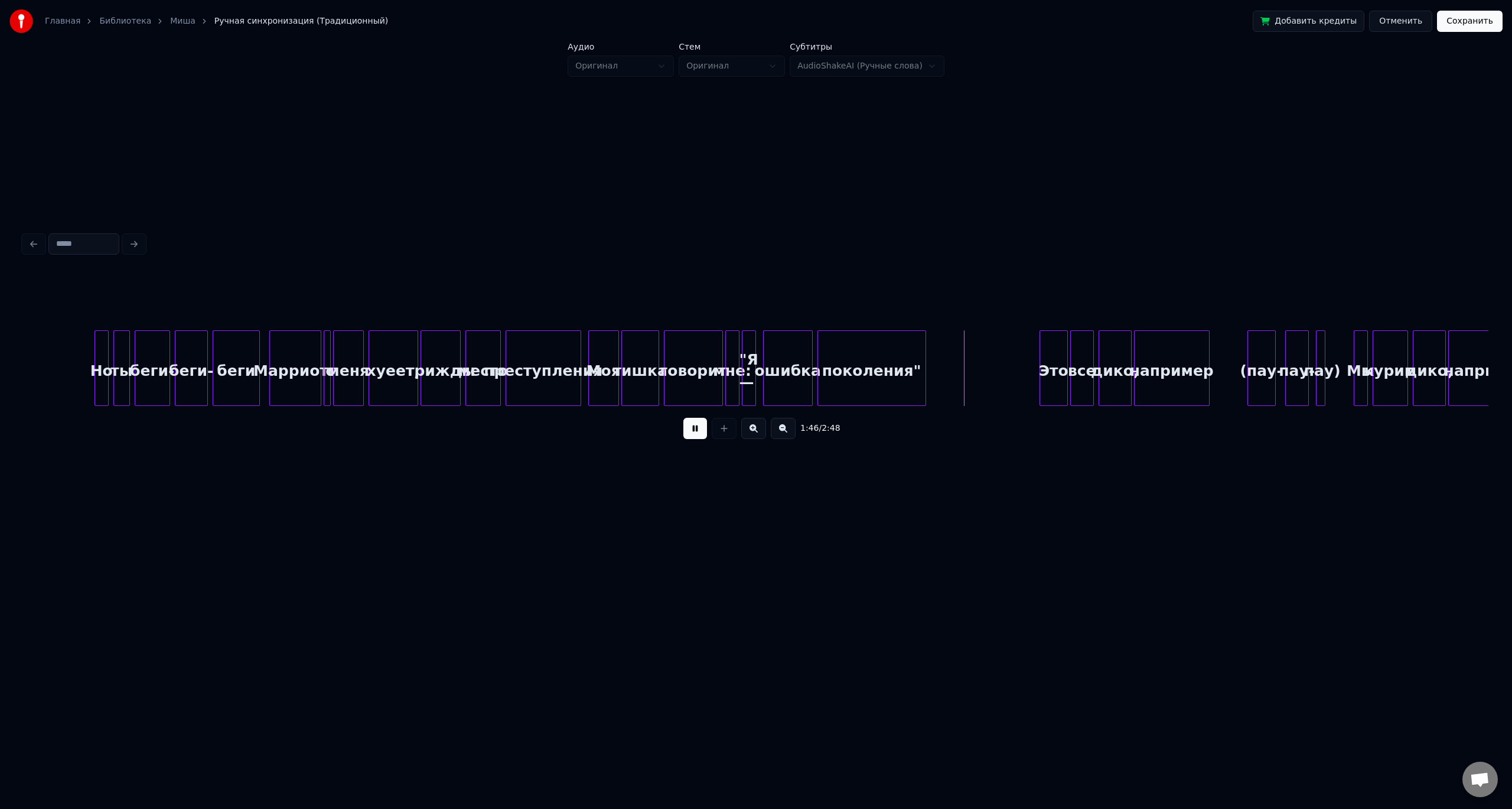
click at [697, 433] on button at bounding box center [695, 429] width 23 height 21
click at [756, 361] on div ""Я —" at bounding box center [749, 371] width 13 height 80
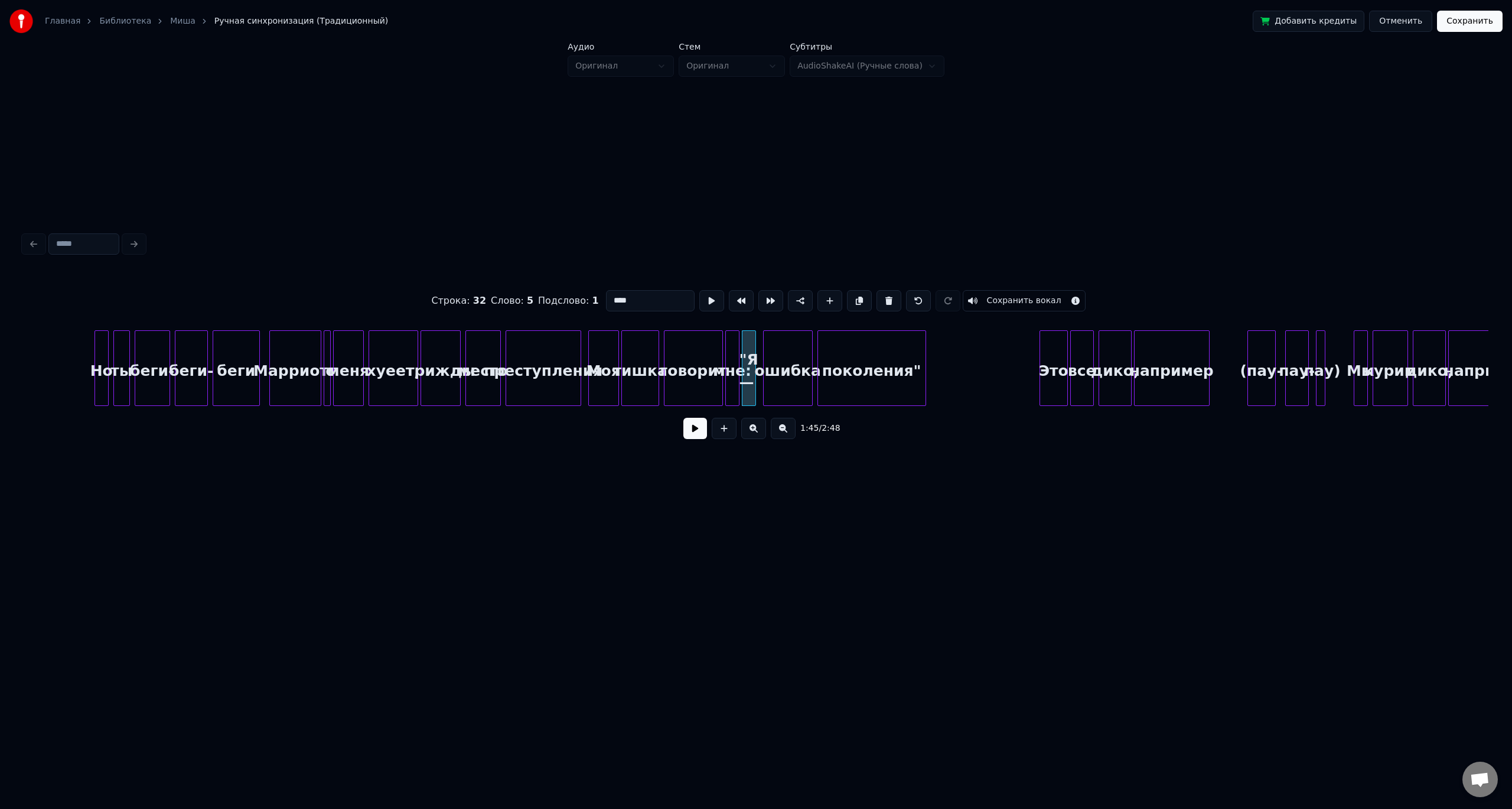
click at [610, 297] on input "****" at bounding box center [650, 301] width 89 height 21
click at [786, 364] on div "ошибка" at bounding box center [787, 371] width 48 height 80
click at [620, 298] on input "******" at bounding box center [650, 301] width 89 height 21
click at [828, 375] on div "поколения"" at bounding box center [872, 371] width 107 height 80
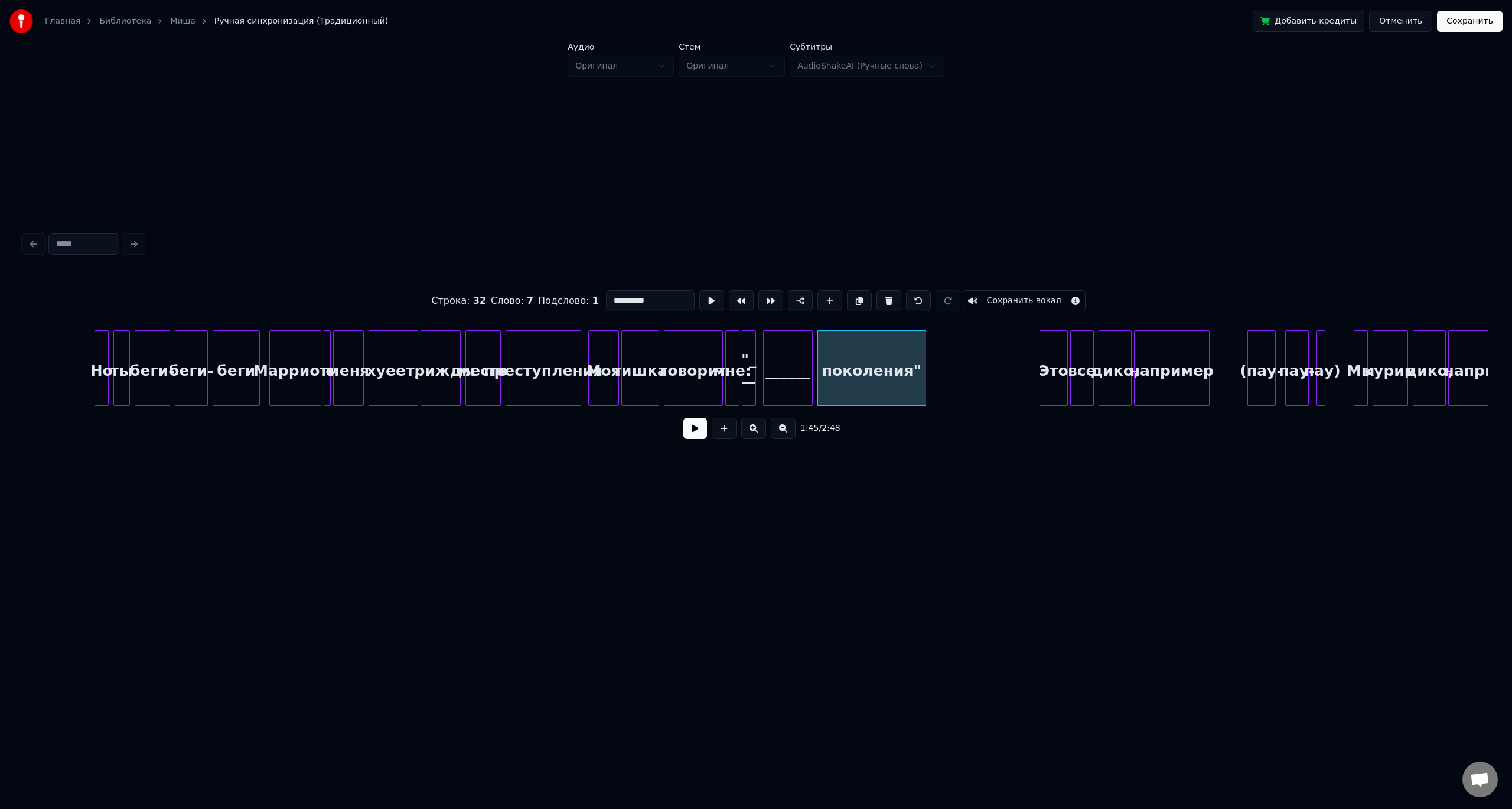
click at [618, 300] on input "**********" at bounding box center [650, 301] width 89 height 21
type input "**********"
click at [697, 434] on button at bounding box center [695, 429] width 23 height 21
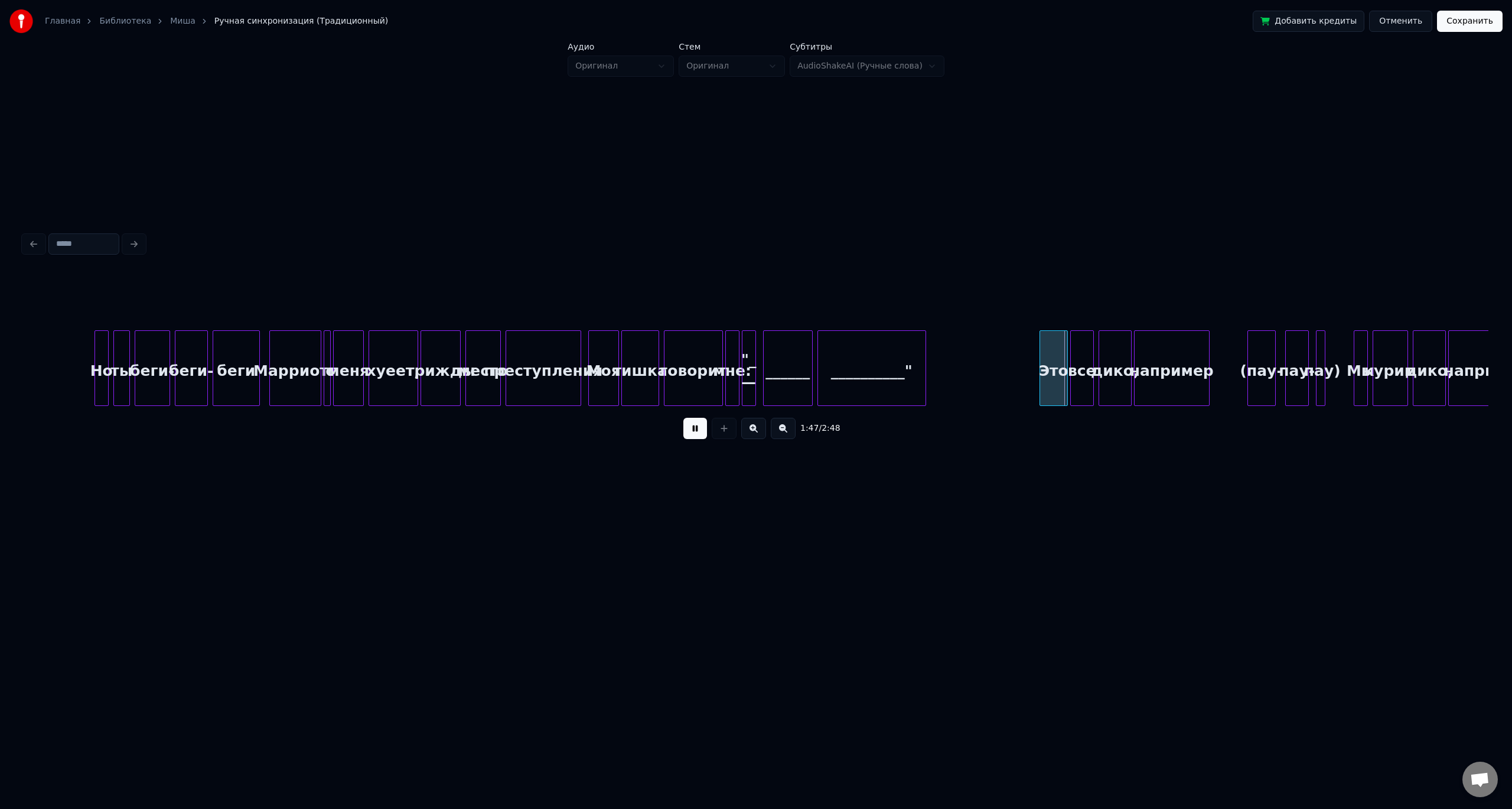
click at [688, 436] on button at bounding box center [695, 429] width 23 height 21
click at [1466, 17] on button "Сохранить" at bounding box center [1470, 21] width 66 height 21
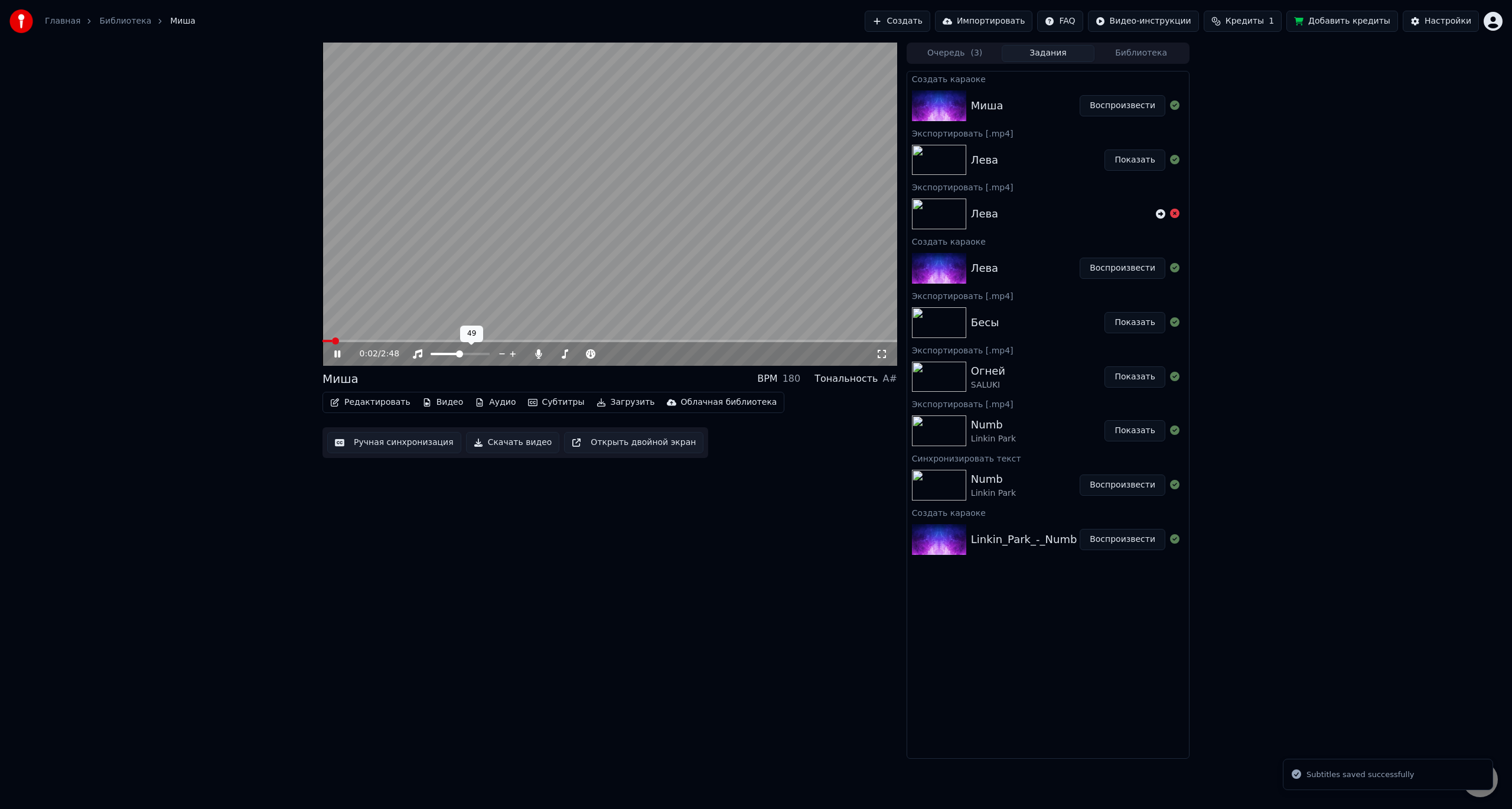
click at [460, 353] on span at bounding box center [460, 354] width 59 height 2
click at [489, 357] on span at bounding box center [486, 353] width 7 height 7
click at [395, 341] on span at bounding box center [609, 341] width 575 height 2
click at [557, 354] on span at bounding box center [559, 353] width 7 height 7
click at [564, 481] on div "0:27 / 2:48 Миша BPM 180 Тональность A# Редактировать Видео Аудио Субтитры Загр…" at bounding box center [609, 401] width 575 height 716
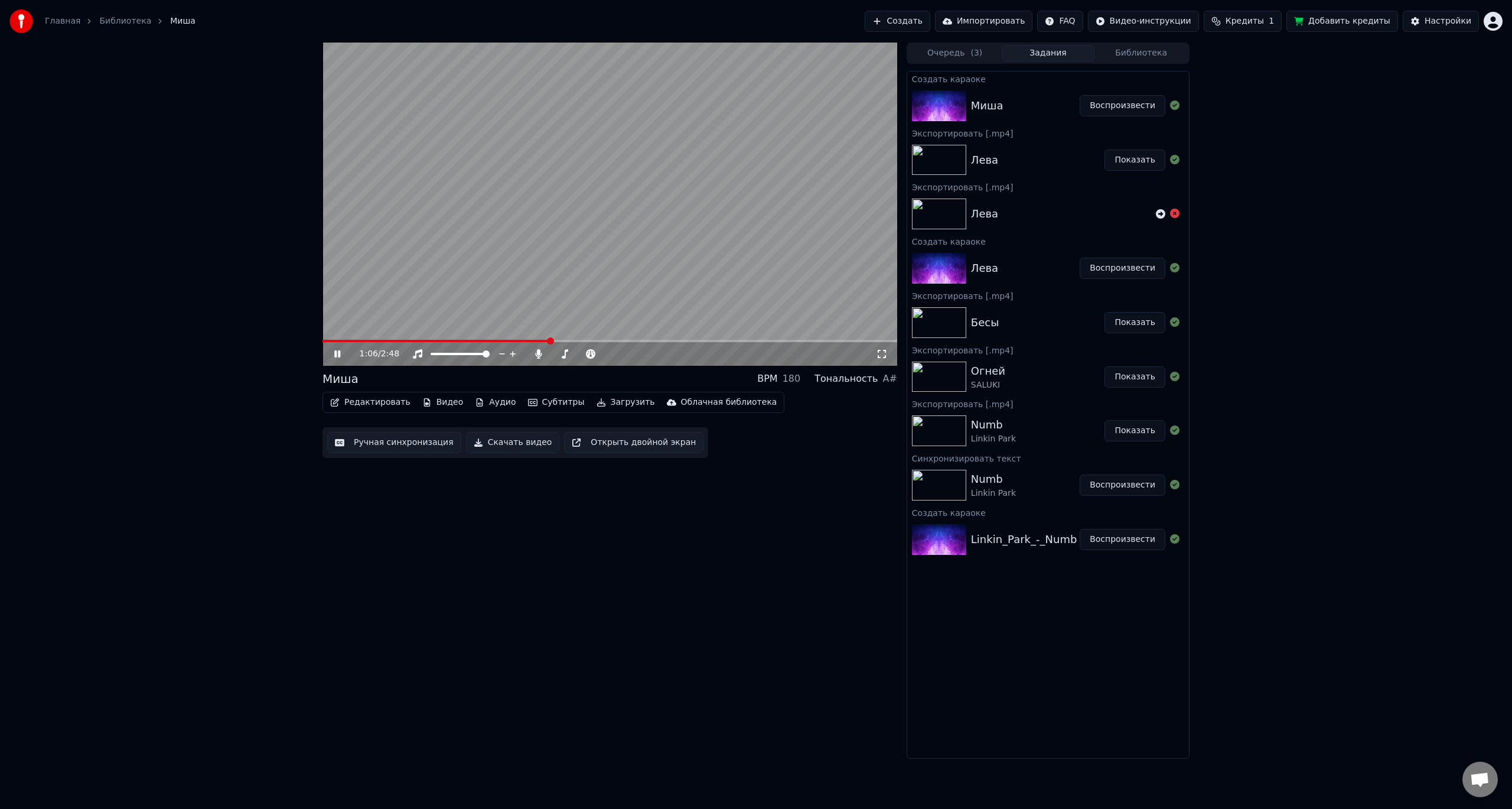
click at [538, 341] on span at bounding box center [435, 341] width 227 height 2
click at [539, 338] on video at bounding box center [609, 204] width 575 height 323
click at [521, 341] on span at bounding box center [440, 341] width 236 height 2
click at [521, 309] on video at bounding box center [609, 204] width 575 height 323
click at [685, 261] on video at bounding box center [609, 204] width 575 height 323
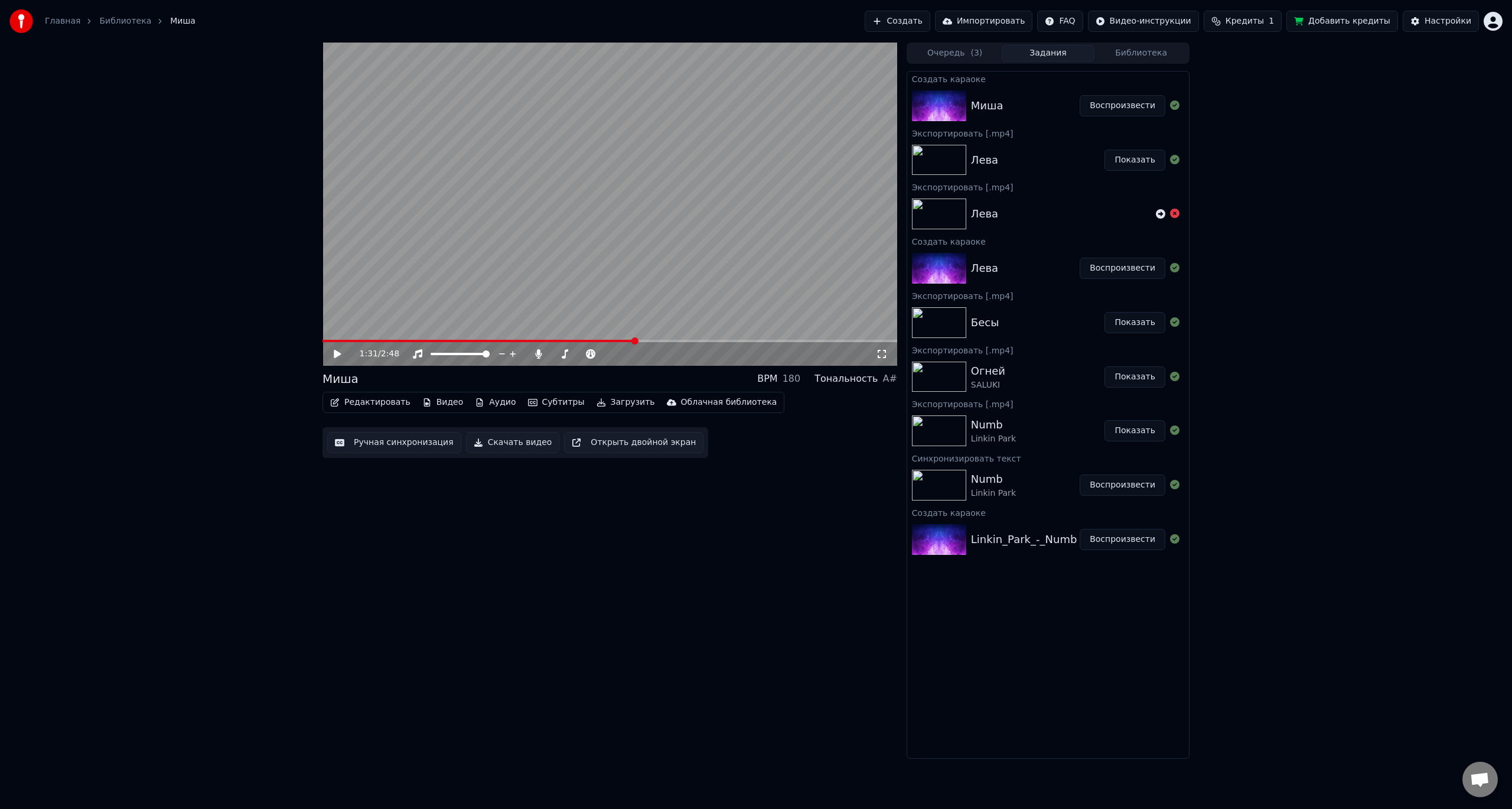
click at [469, 444] on button "Скачать видео" at bounding box center [513, 442] width 94 height 21
